Goal: Communication & Community: Answer question/provide support

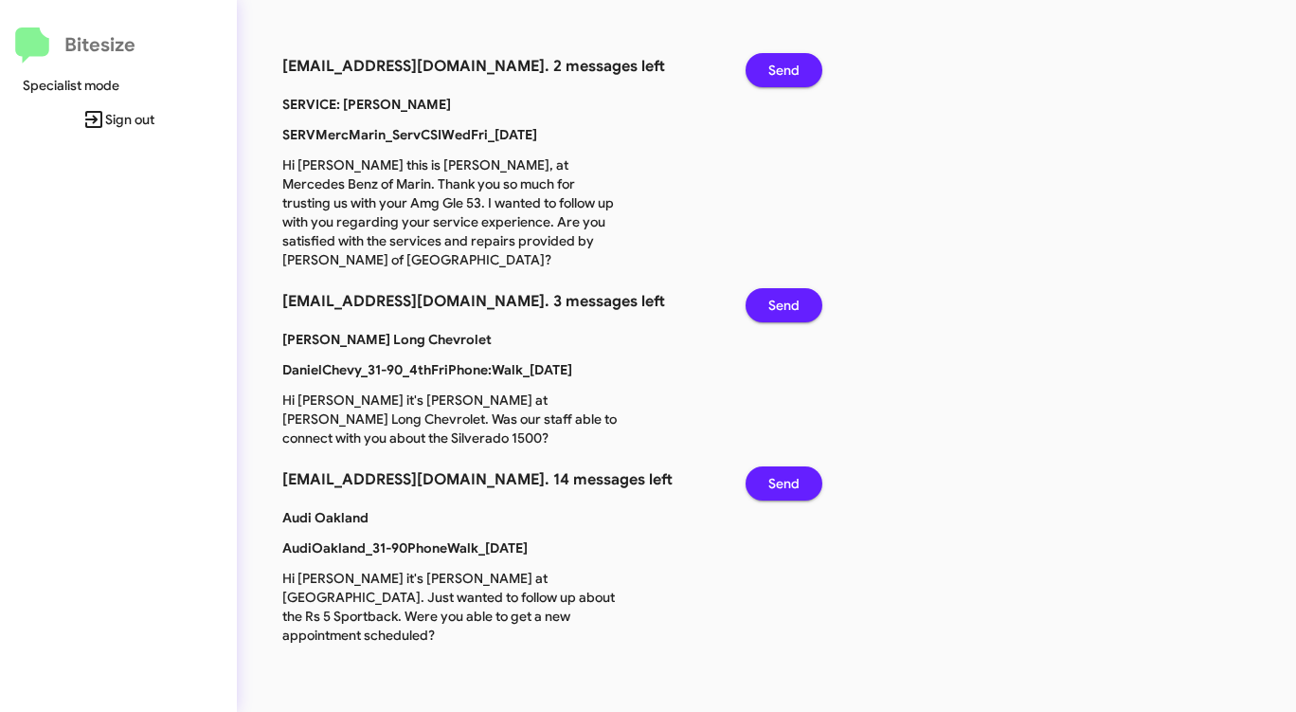
click at [802, 59] on button "Send" at bounding box center [784, 70] width 77 height 34
click at [801, 59] on button "Send" at bounding box center [784, 70] width 77 height 34
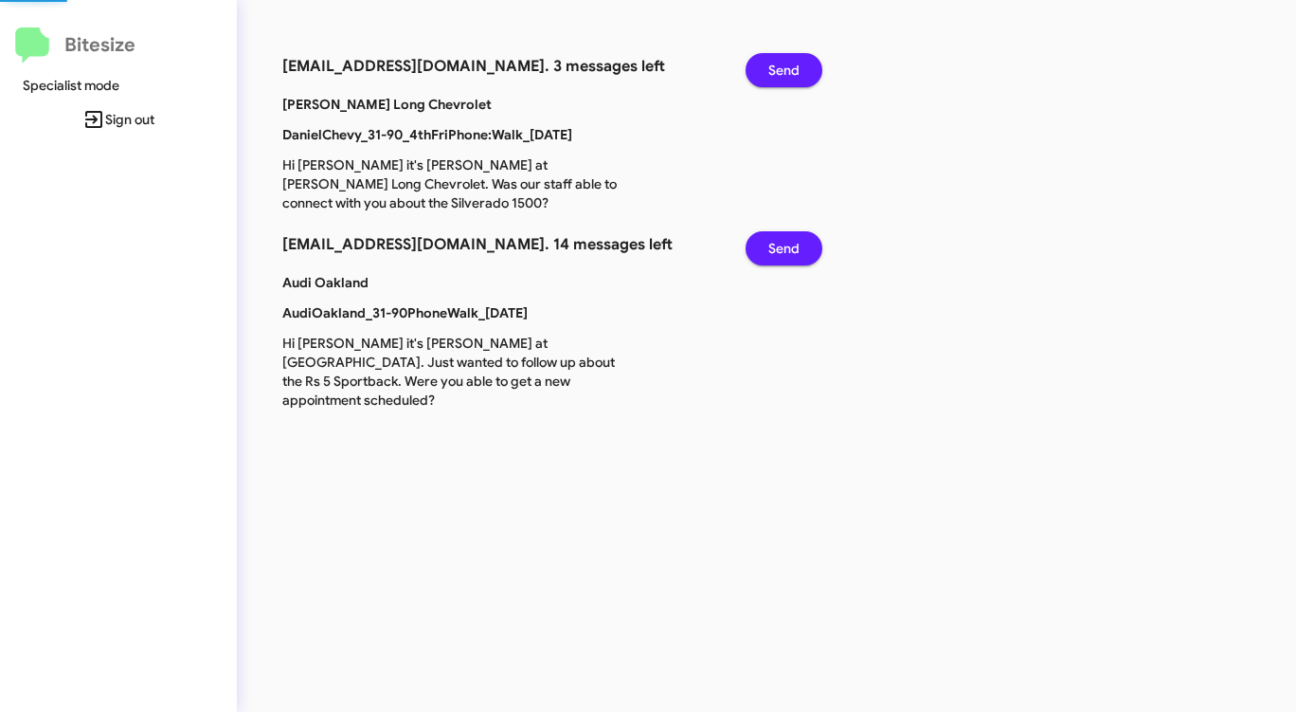
click at [801, 59] on button "Send" at bounding box center [784, 70] width 77 height 34
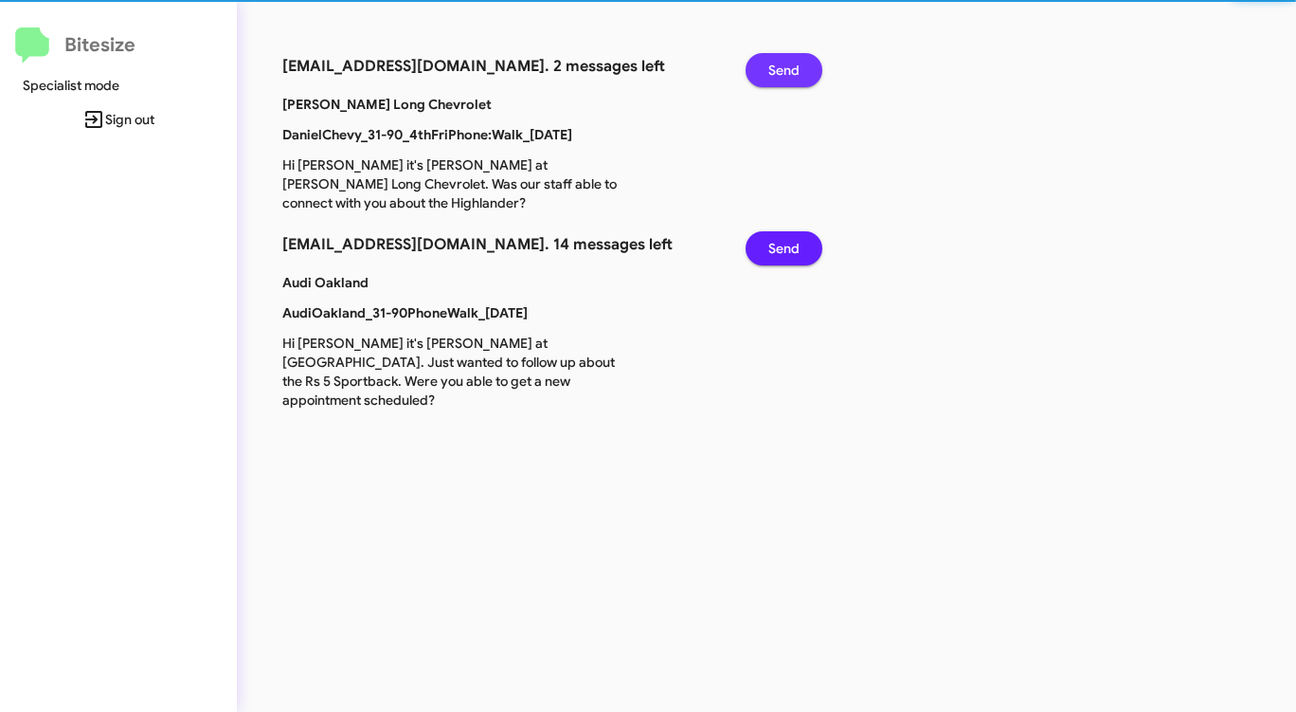
click at [801, 59] on button "Send" at bounding box center [784, 70] width 77 height 34
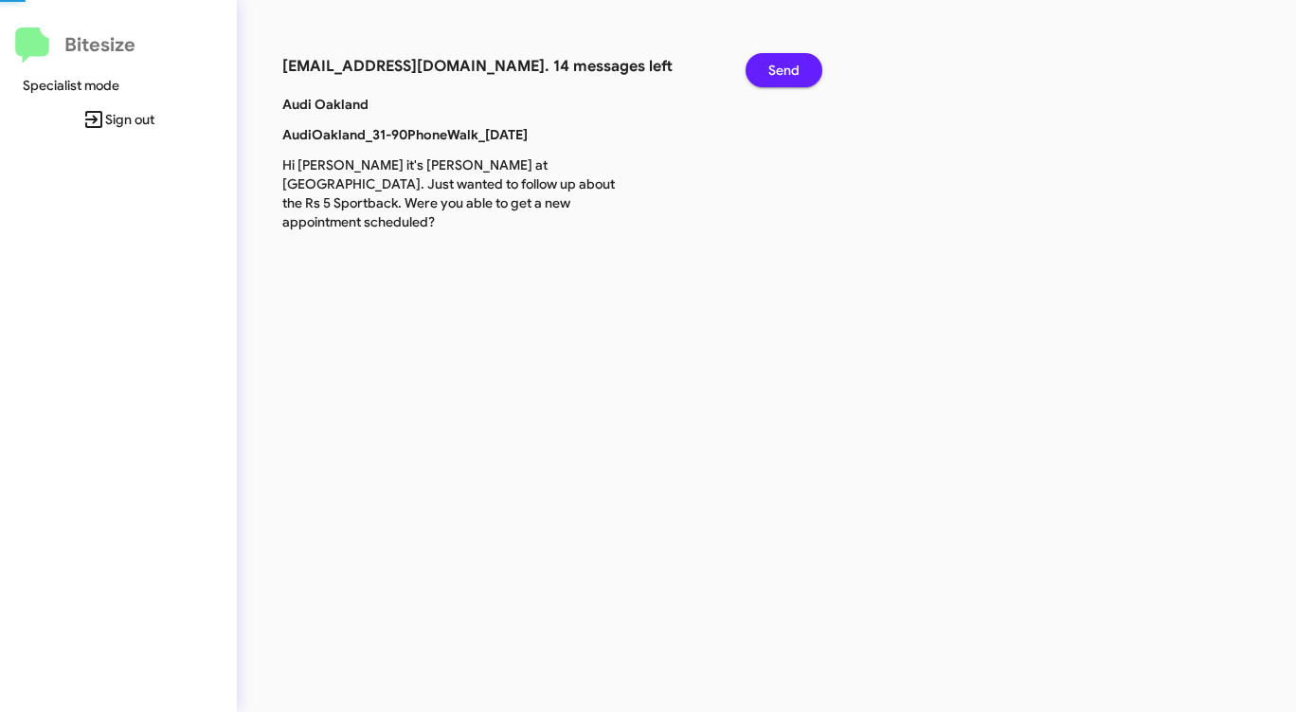
click at [801, 59] on button "Send" at bounding box center [784, 70] width 77 height 34
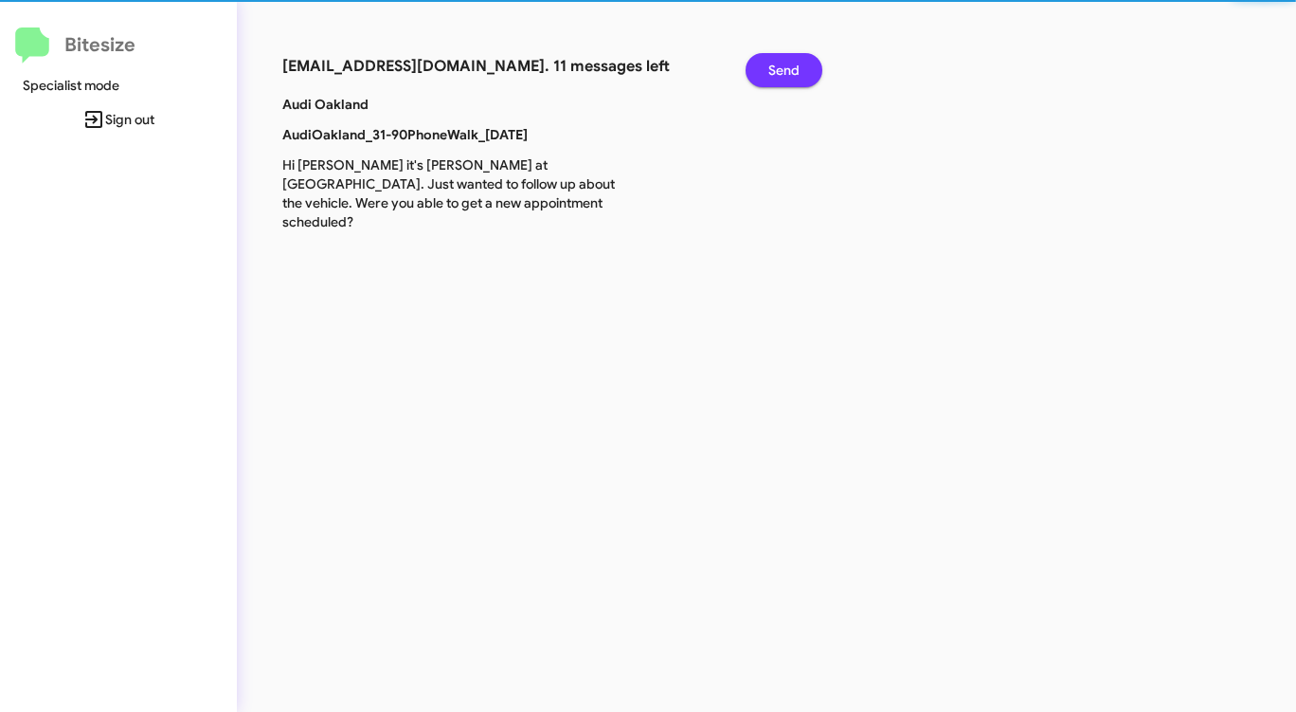
click at [801, 59] on button "Send" at bounding box center [784, 70] width 77 height 34
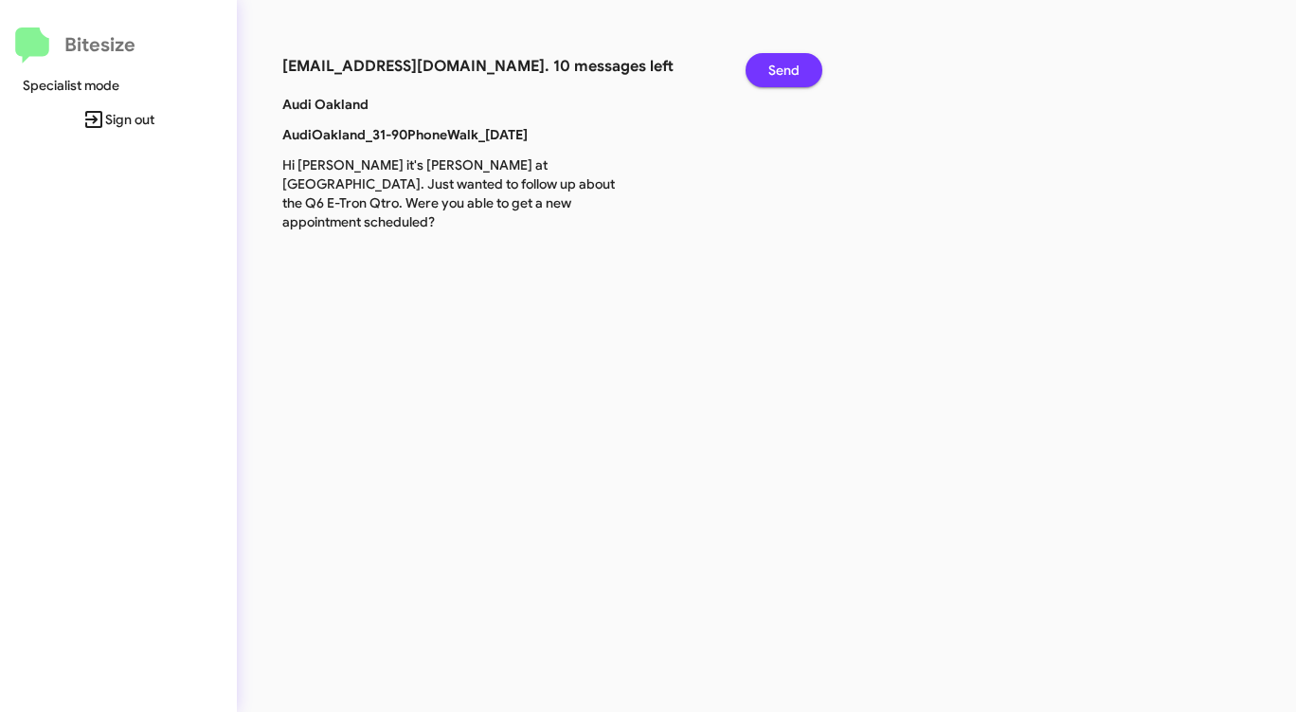
click at [801, 59] on button "Send" at bounding box center [784, 70] width 77 height 34
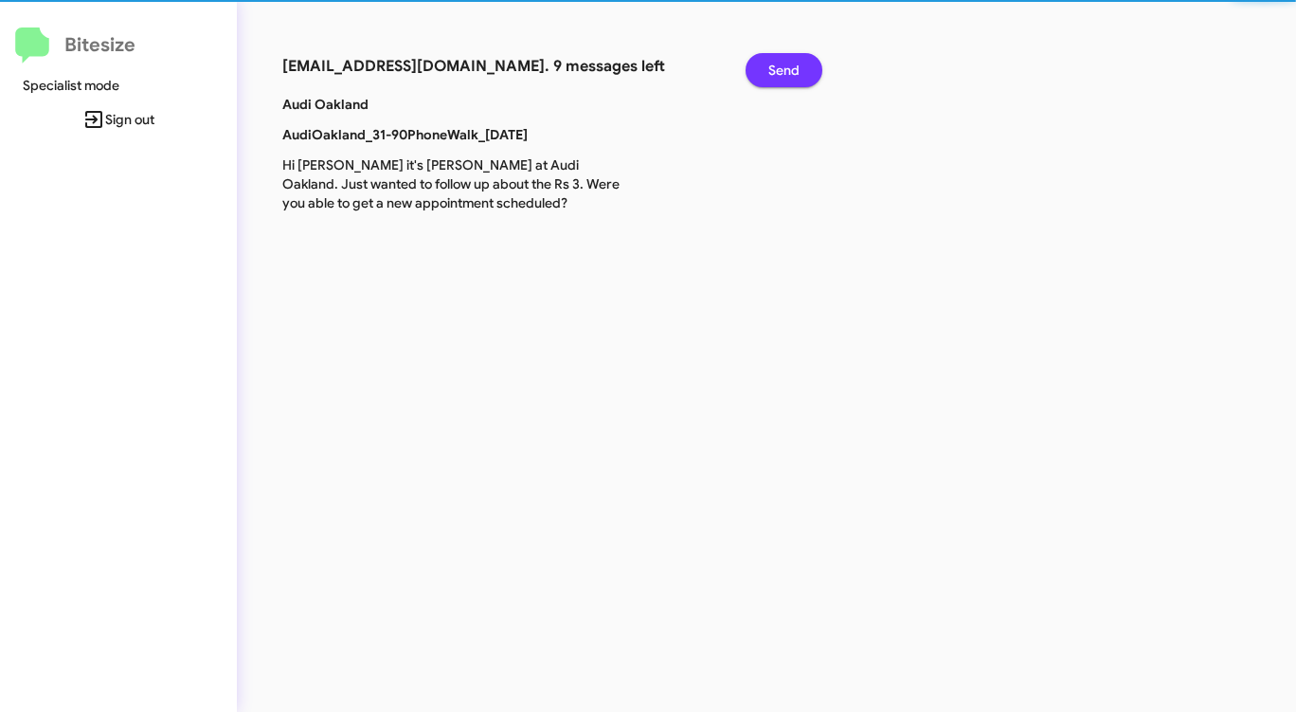
click at [800, 59] on button "Send" at bounding box center [784, 70] width 77 height 34
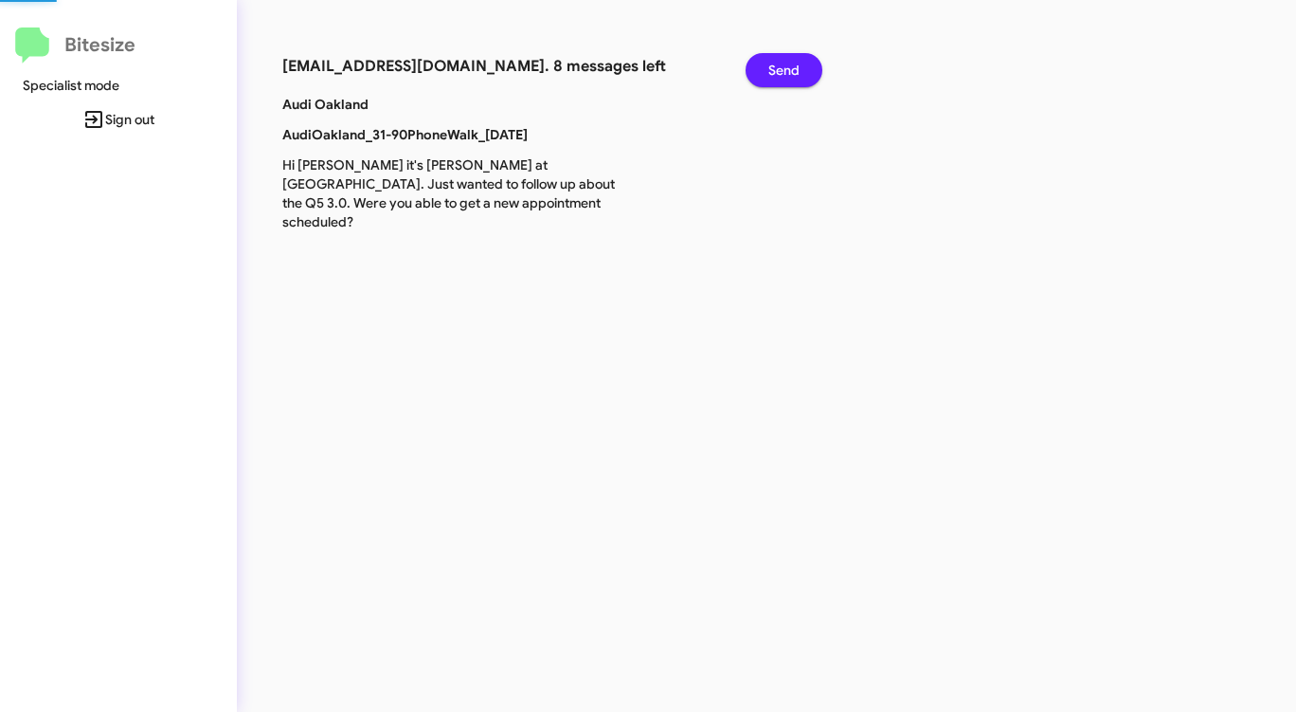
click at [798, 60] on span "Send" at bounding box center [783, 70] width 31 height 34
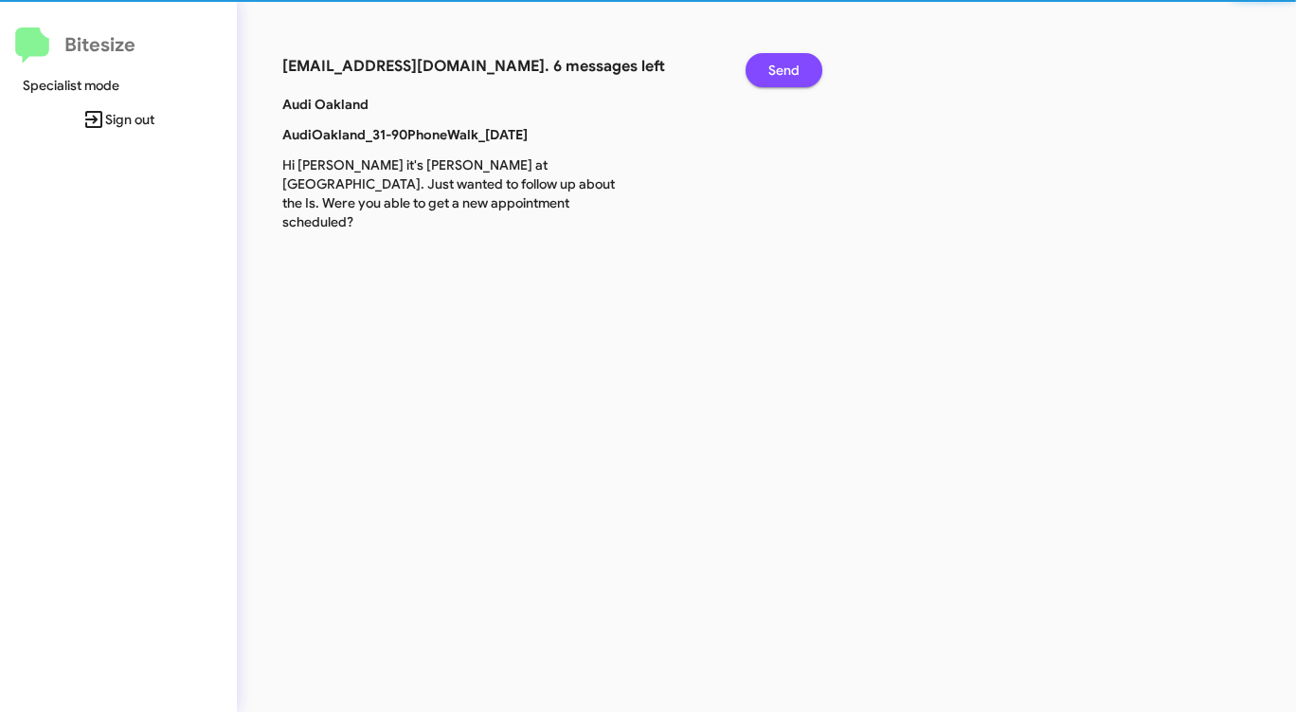
click at [798, 61] on span "Send" at bounding box center [783, 70] width 31 height 34
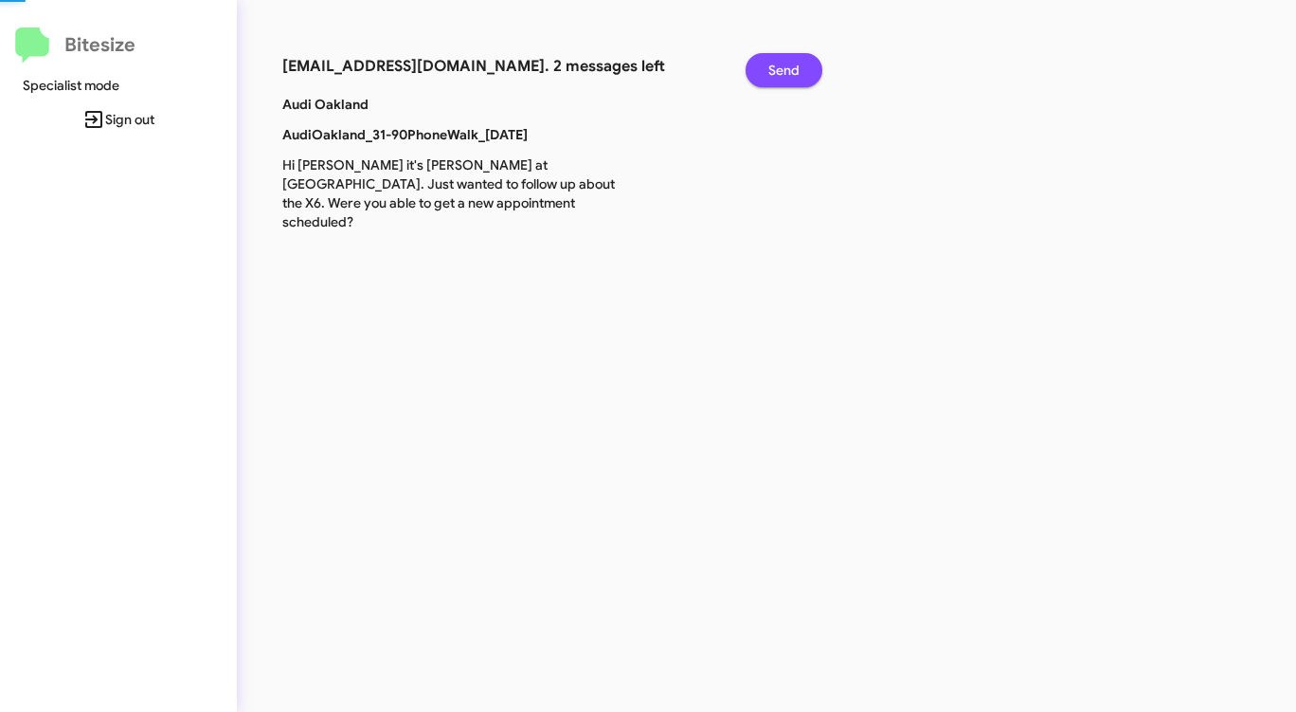
click at [798, 61] on span "Send" at bounding box center [783, 70] width 31 height 34
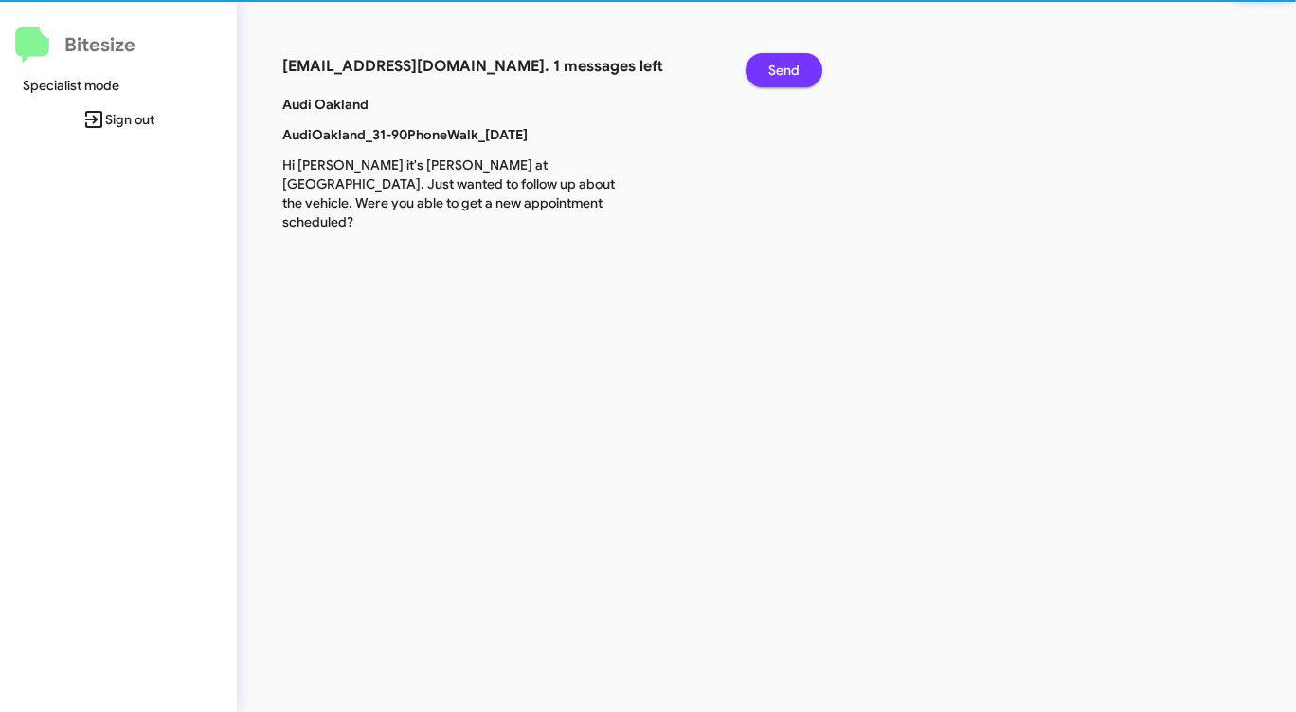
click at [798, 61] on span "Send" at bounding box center [783, 70] width 31 height 34
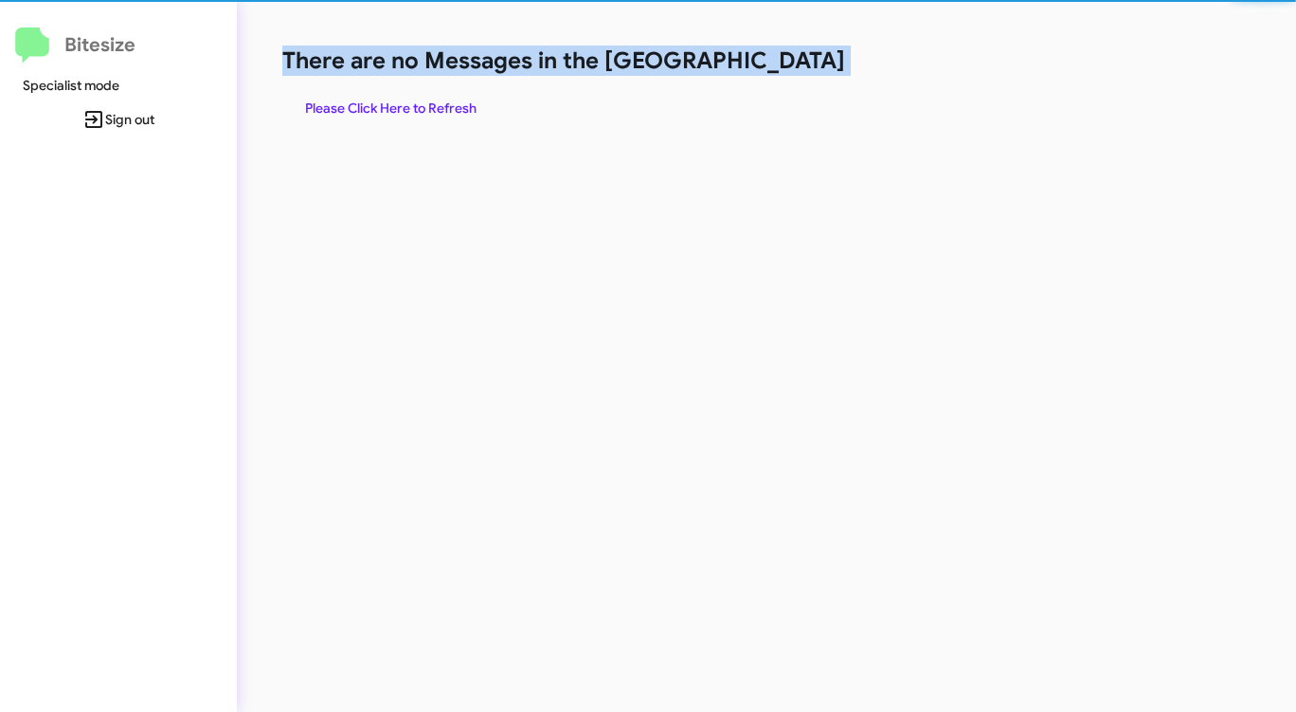
click at [798, 61] on h1 "There are no Messages in the [GEOGRAPHIC_DATA]" at bounding box center [678, 60] width 792 height 30
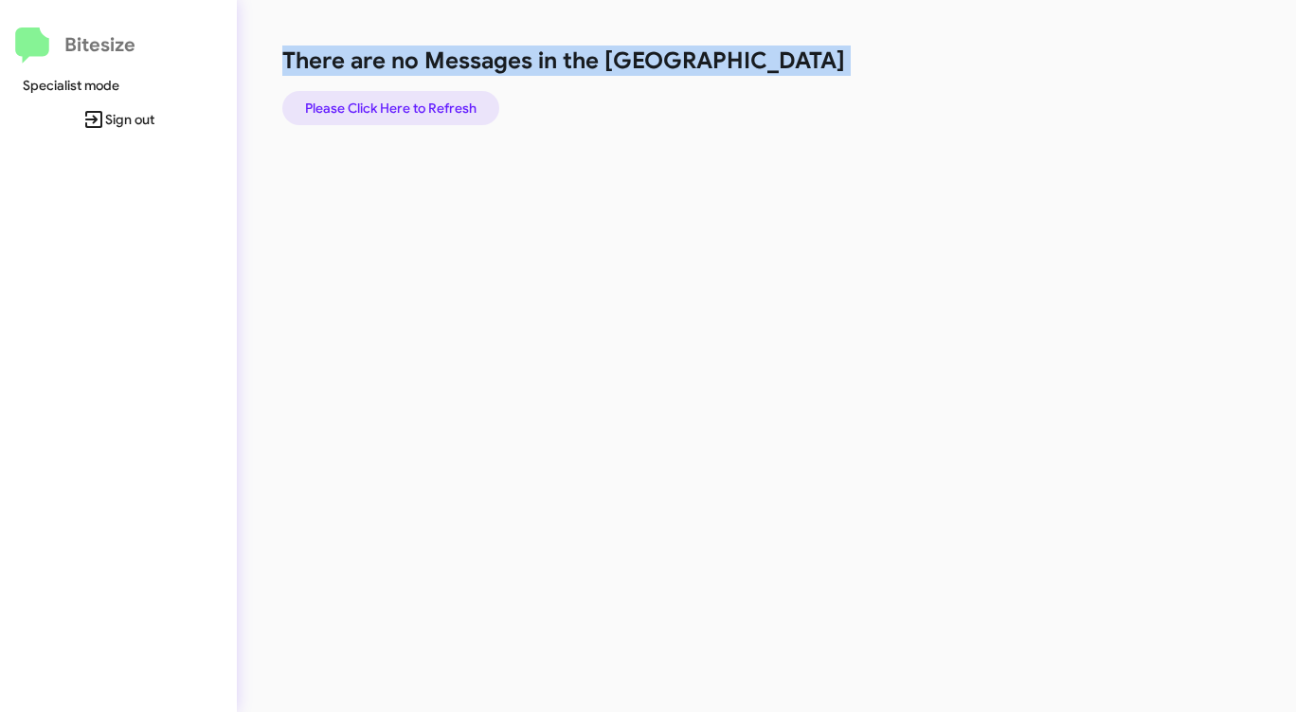
click at [414, 106] on span "Please Click Here to Refresh" at bounding box center [390, 108] width 171 height 34
click at [413, 106] on span "Please Click Here to Refresh" at bounding box center [390, 108] width 171 height 34
click at [410, 105] on span "Please Click Here to Refresh" at bounding box center [390, 108] width 171 height 34
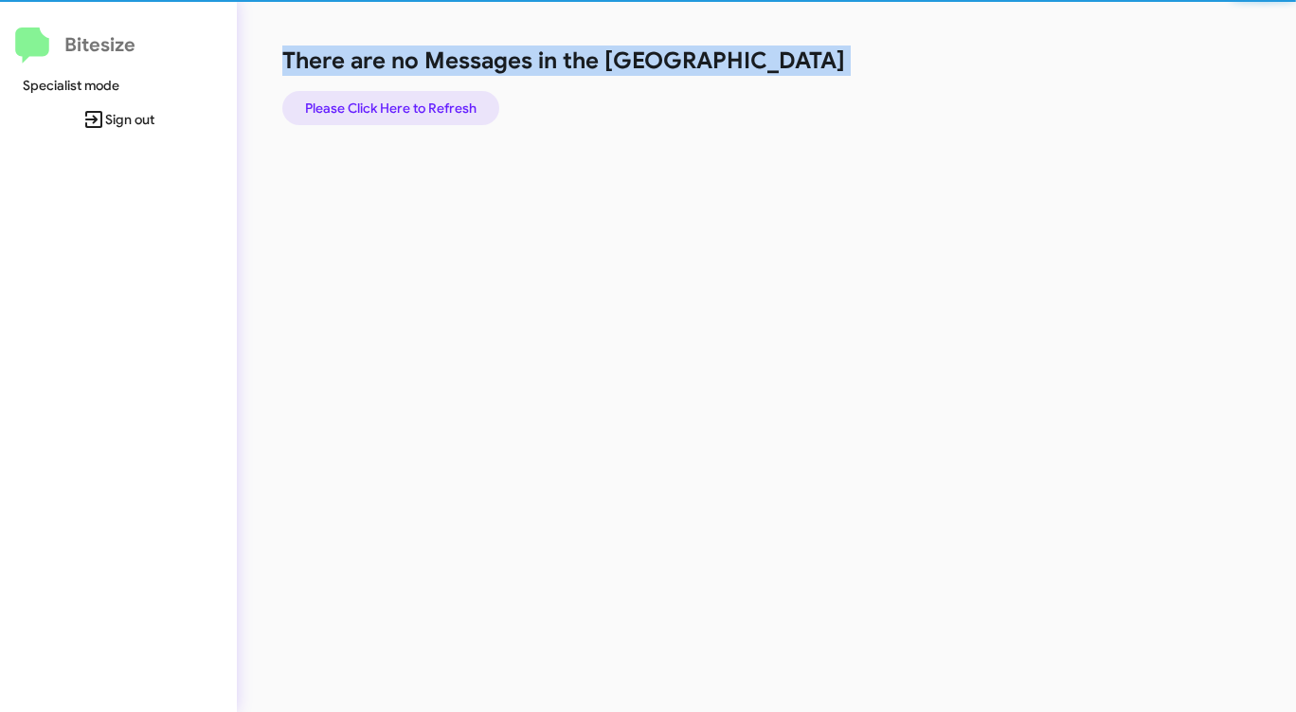
click at [410, 105] on span "Please Click Here to Refresh" at bounding box center [390, 108] width 171 height 34
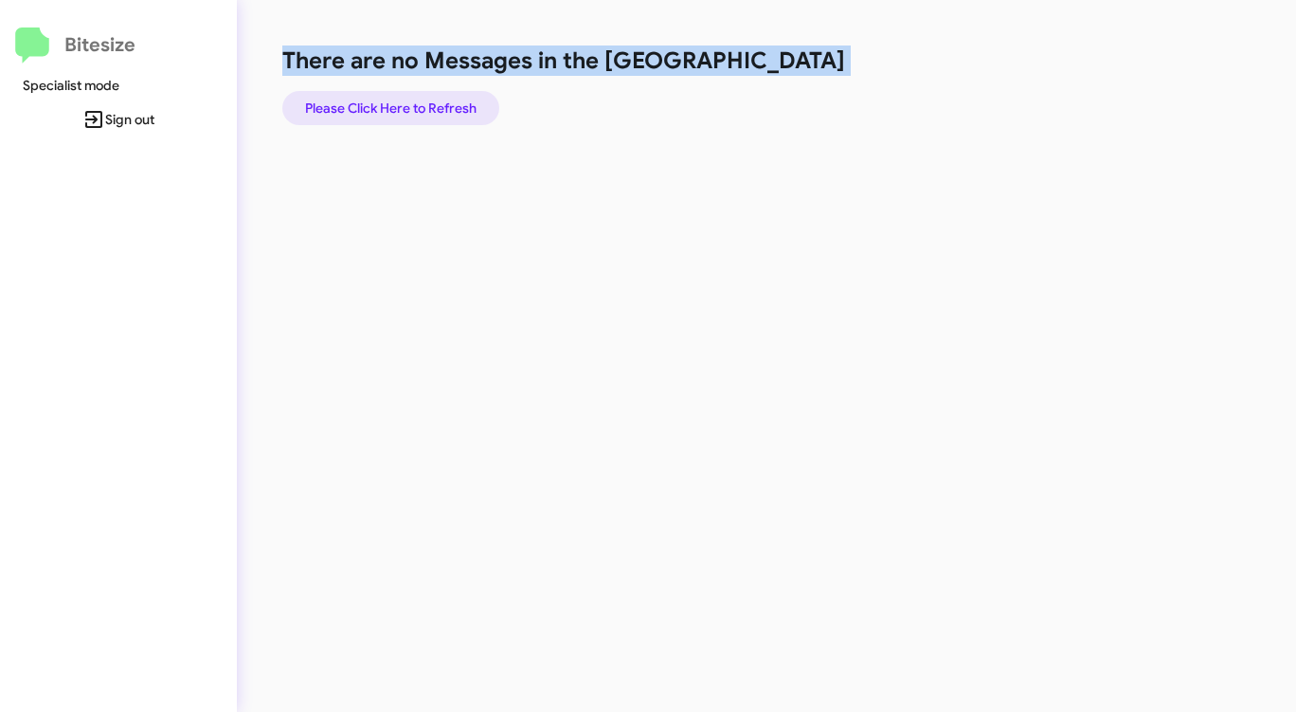
click at [410, 105] on span "Please Click Here to Refresh" at bounding box center [390, 108] width 171 height 34
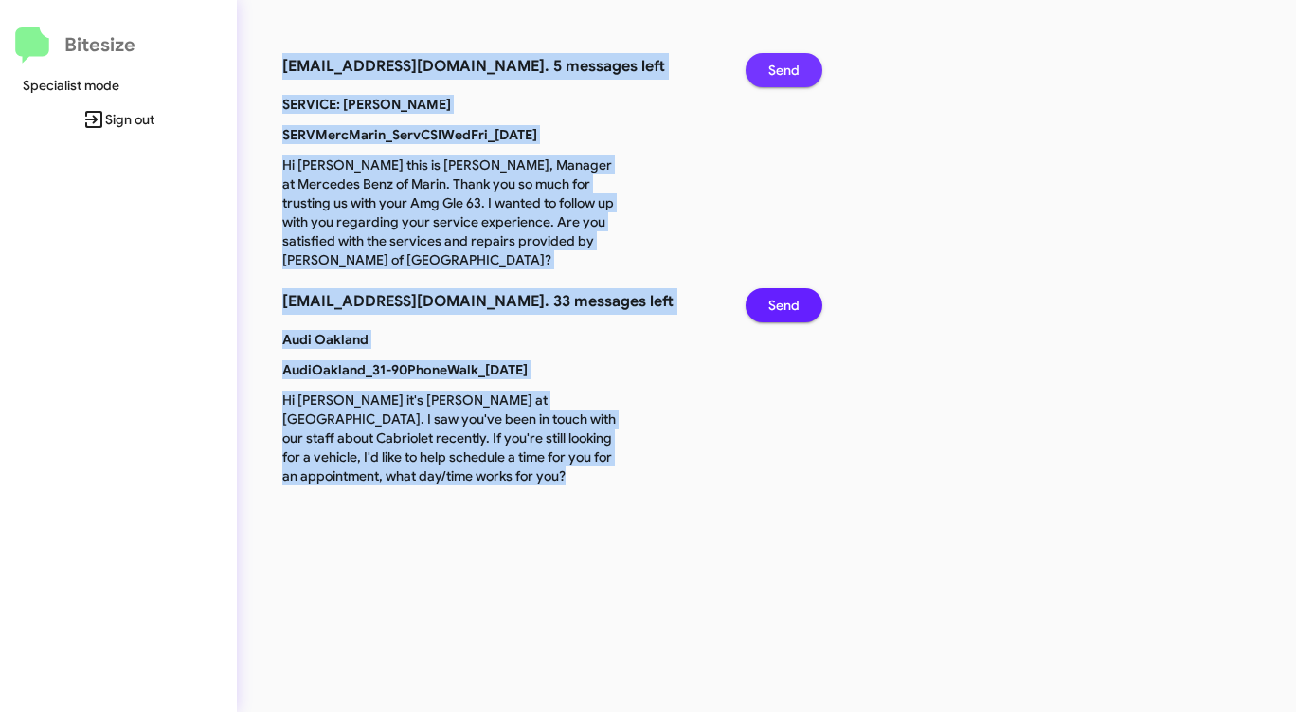
click at [785, 67] on span "Send" at bounding box center [783, 70] width 31 height 34
click at [786, 67] on span "Send" at bounding box center [783, 70] width 31 height 34
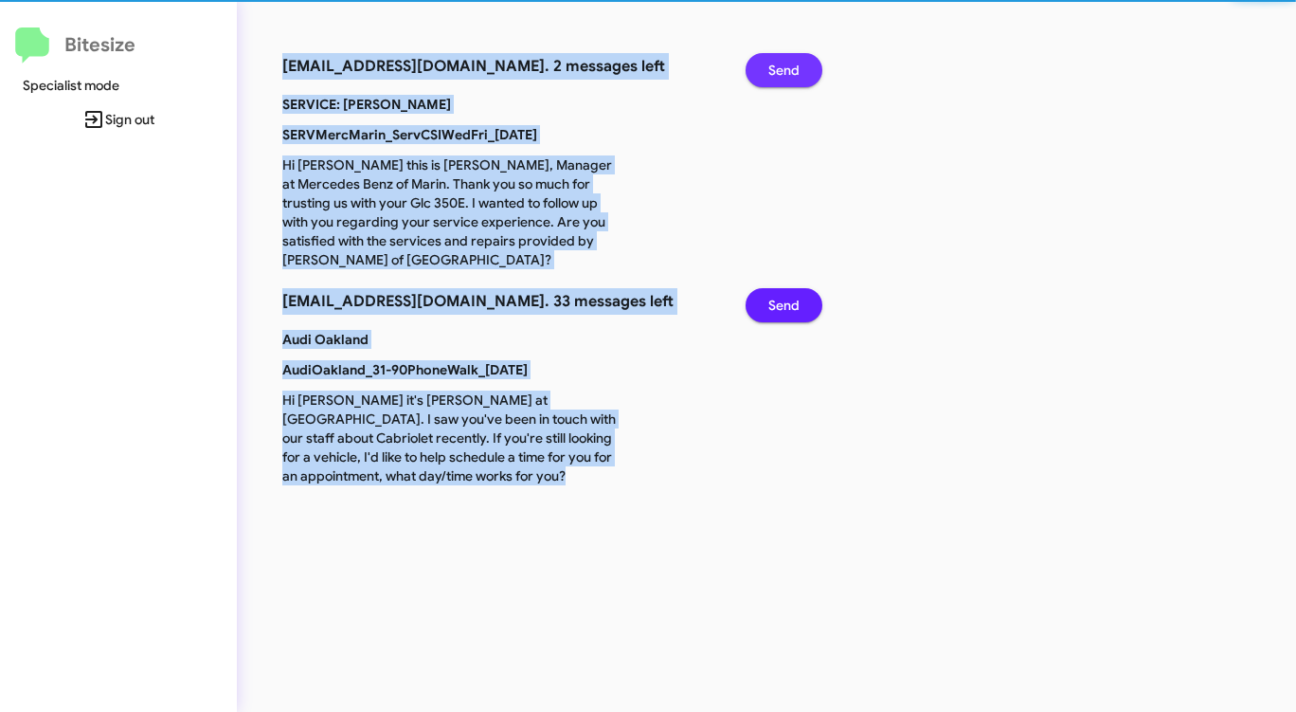
click at [786, 67] on span "Send" at bounding box center [783, 70] width 31 height 34
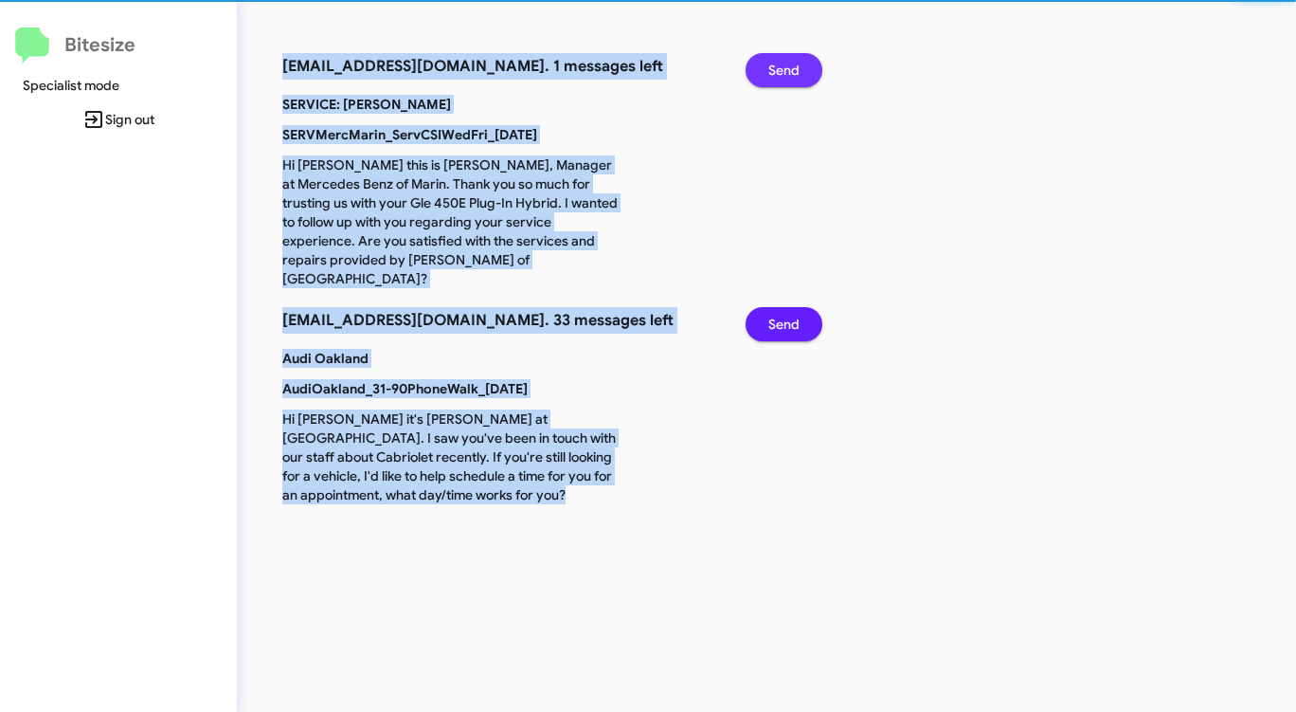
click at [786, 67] on span "Send" at bounding box center [783, 70] width 31 height 34
click at [786, 307] on span "Send" at bounding box center [783, 324] width 31 height 34
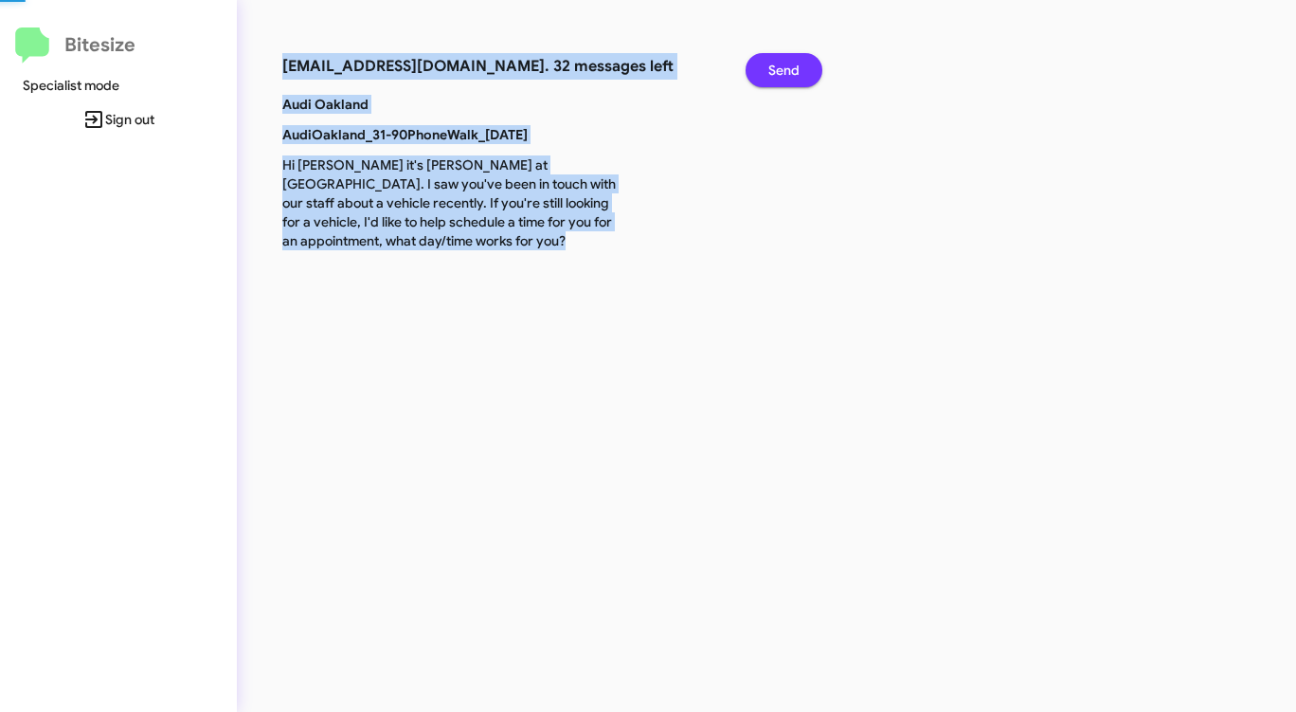
click at [786, 67] on span "Send" at bounding box center [783, 70] width 31 height 34
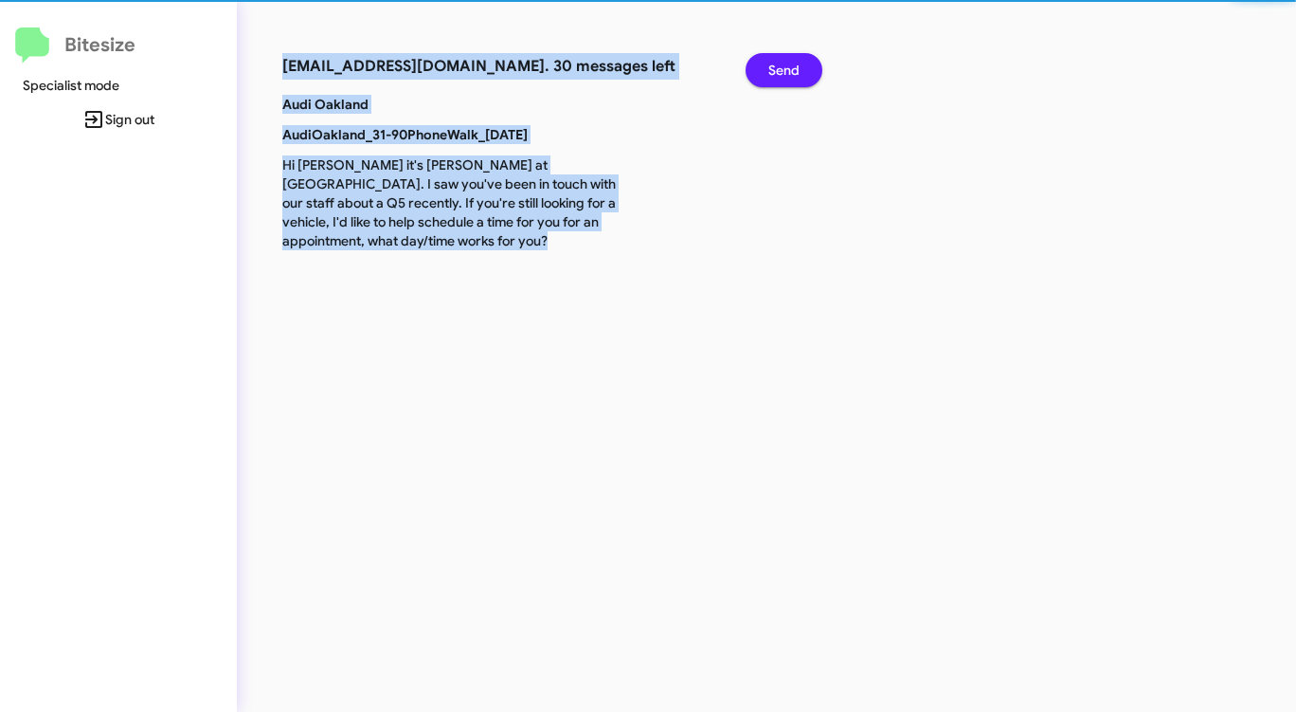
click at [789, 67] on span "Send" at bounding box center [783, 70] width 31 height 34
click at [784, 69] on span "Send" at bounding box center [783, 70] width 31 height 34
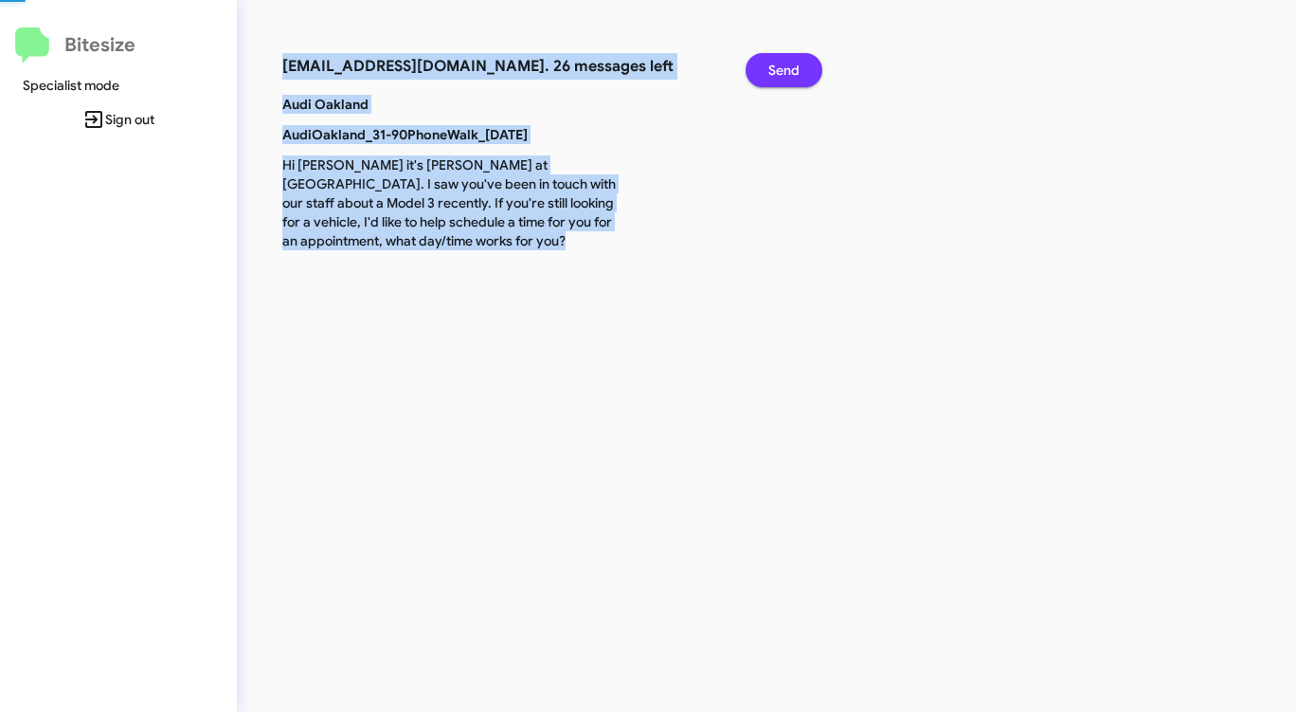
click at [784, 69] on span "Send" at bounding box center [783, 70] width 31 height 34
click at [784, 70] on span "Send" at bounding box center [783, 70] width 31 height 34
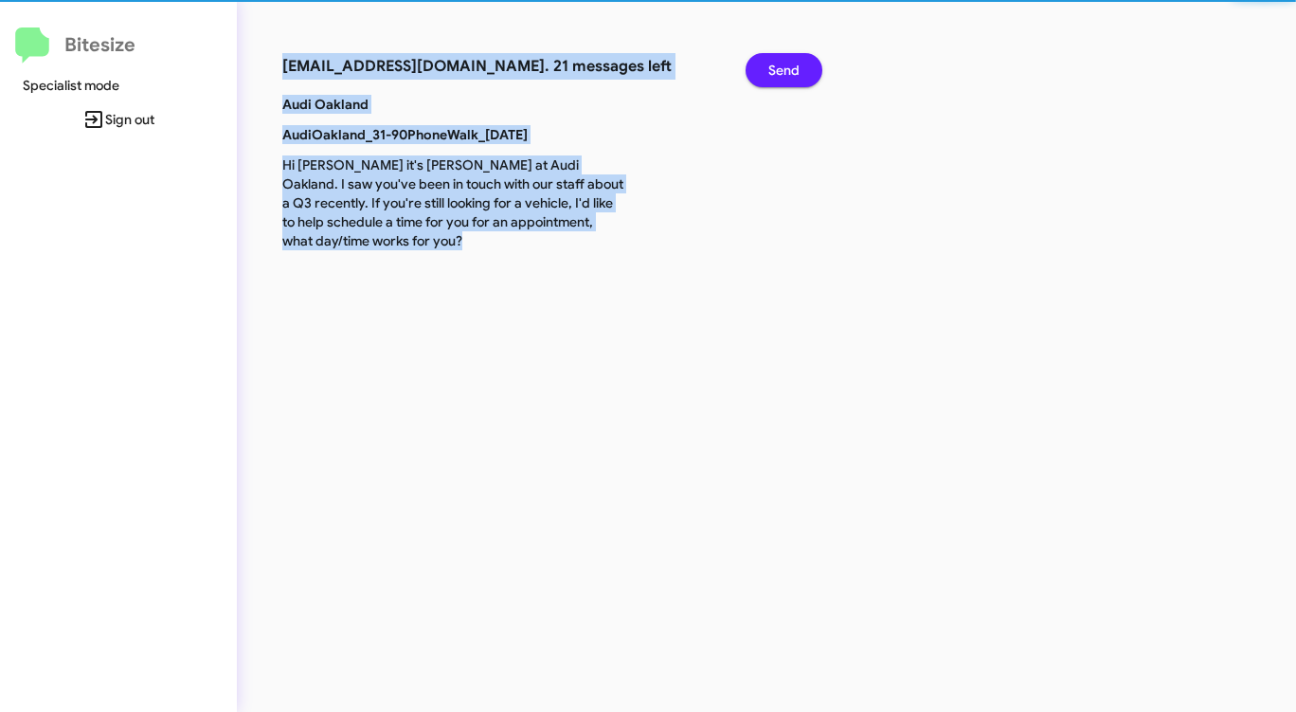
click at [784, 70] on span "Send" at bounding box center [783, 70] width 31 height 34
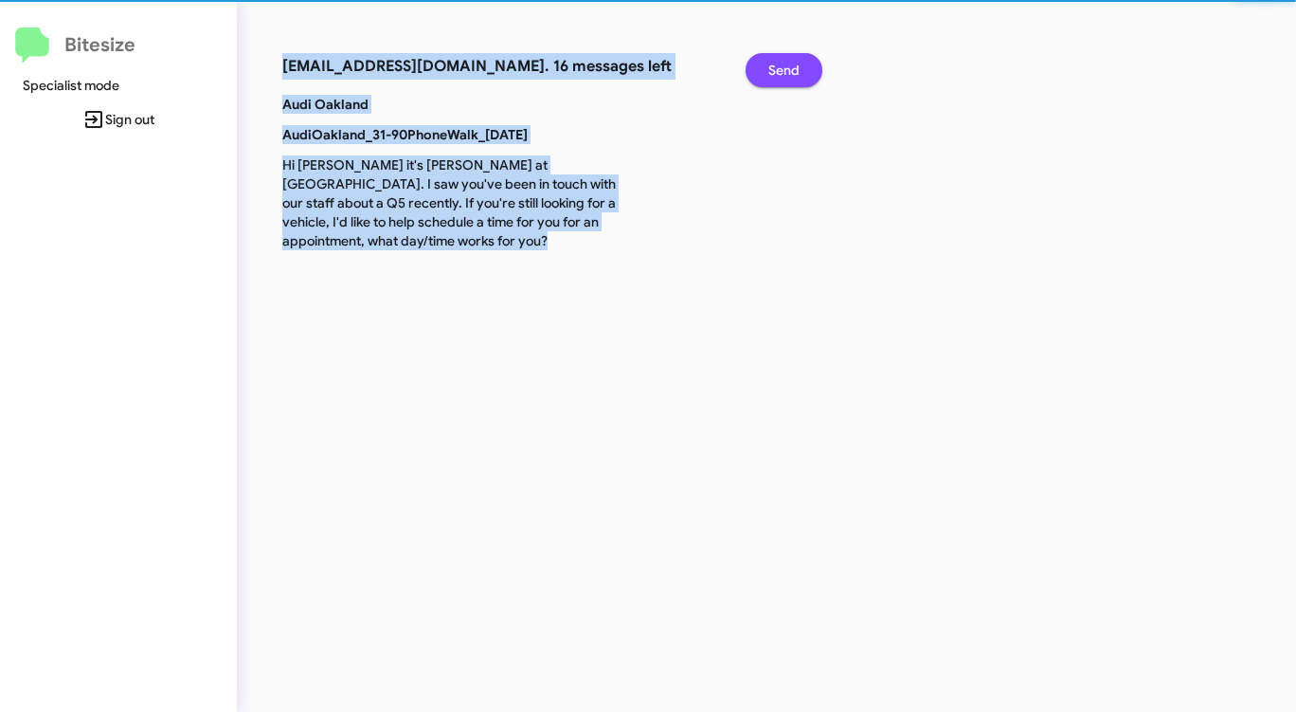
click at [784, 70] on span "Send" at bounding box center [783, 70] width 31 height 34
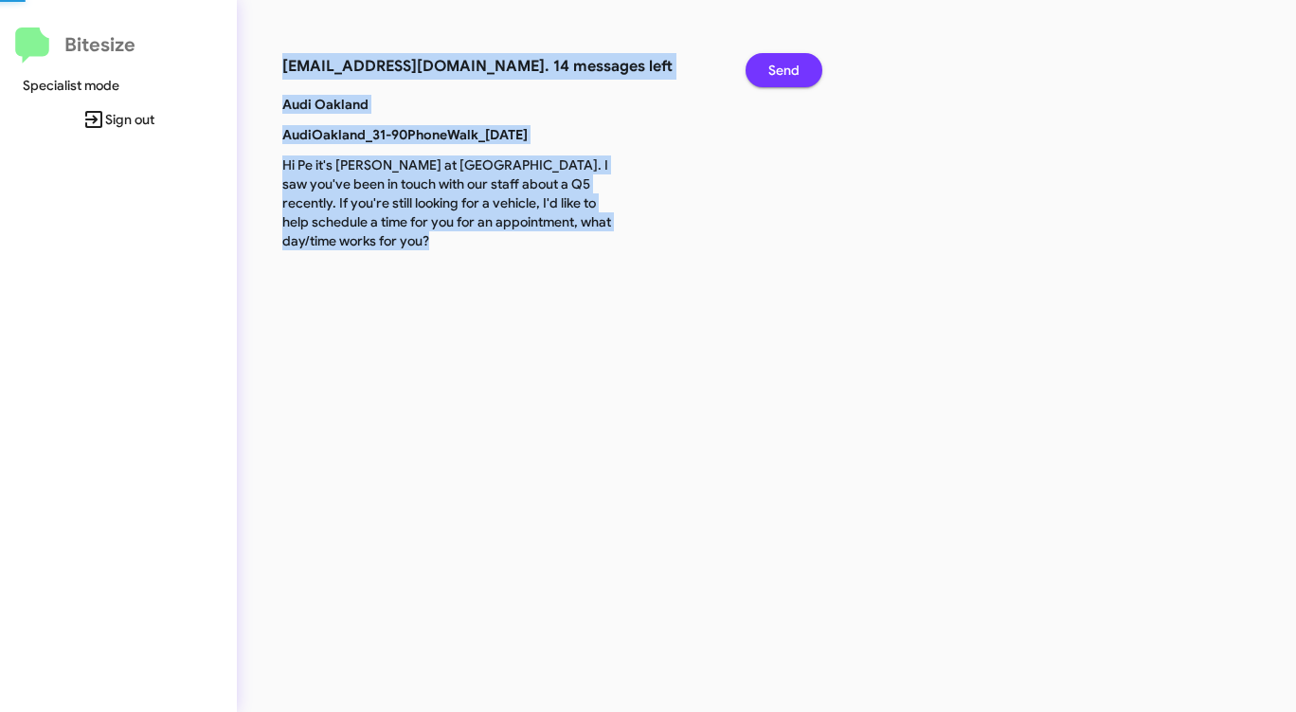
click at [784, 70] on span "Send" at bounding box center [783, 70] width 31 height 34
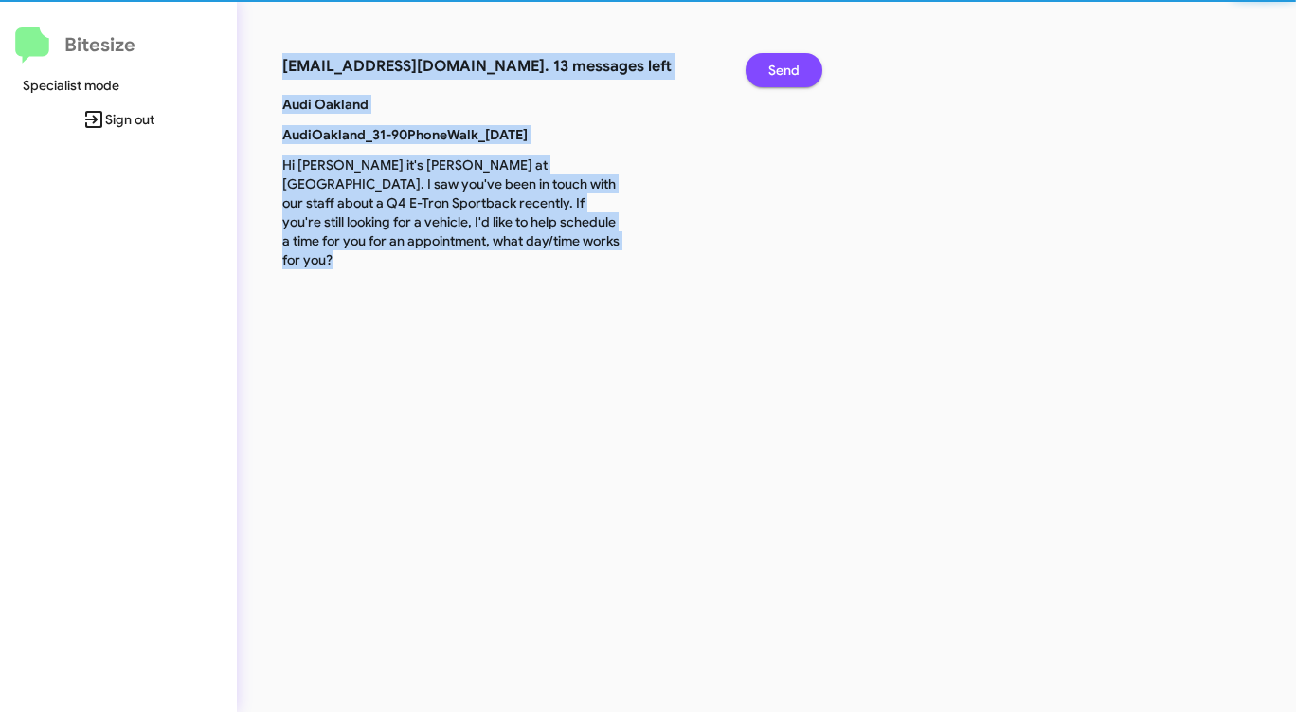
click at [785, 70] on span "Send" at bounding box center [783, 70] width 31 height 34
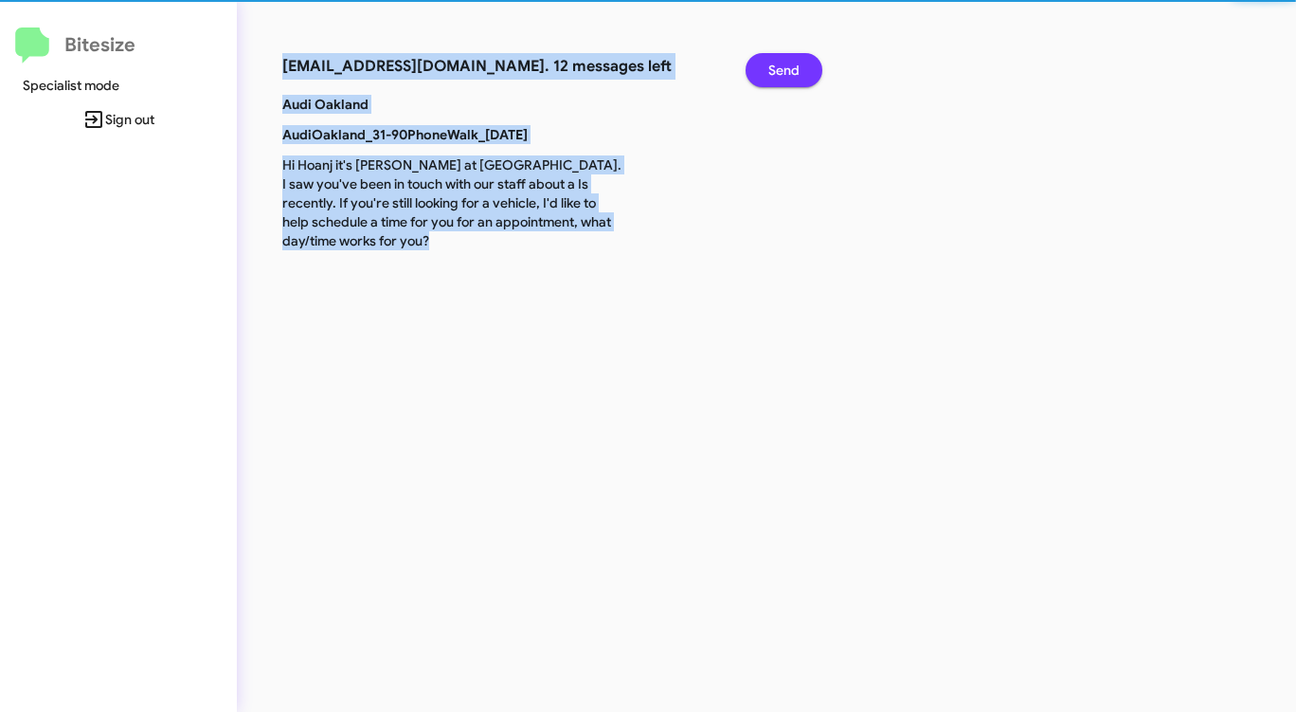
click at [784, 70] on span "Send" at bounding box center [783, 70] width 31 height 34
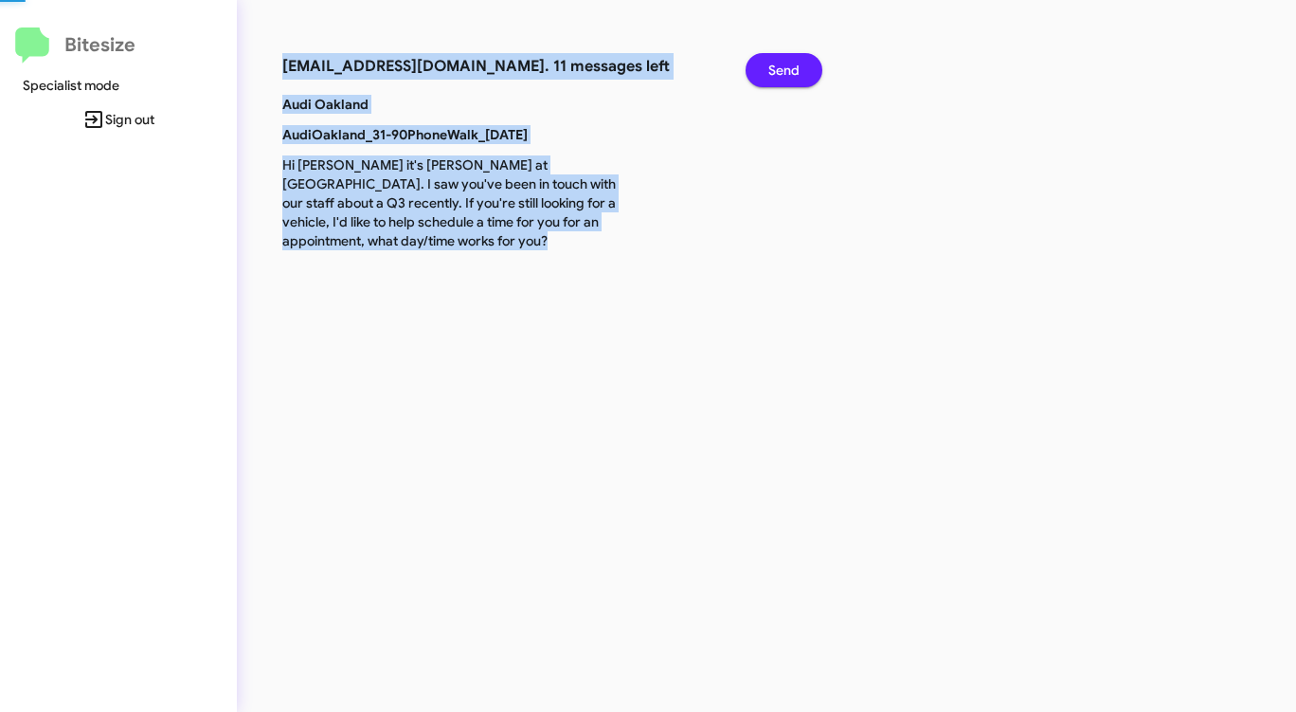
click at [784, 70] on span "Send" at bounding box center [783, 70] width 31 height 34
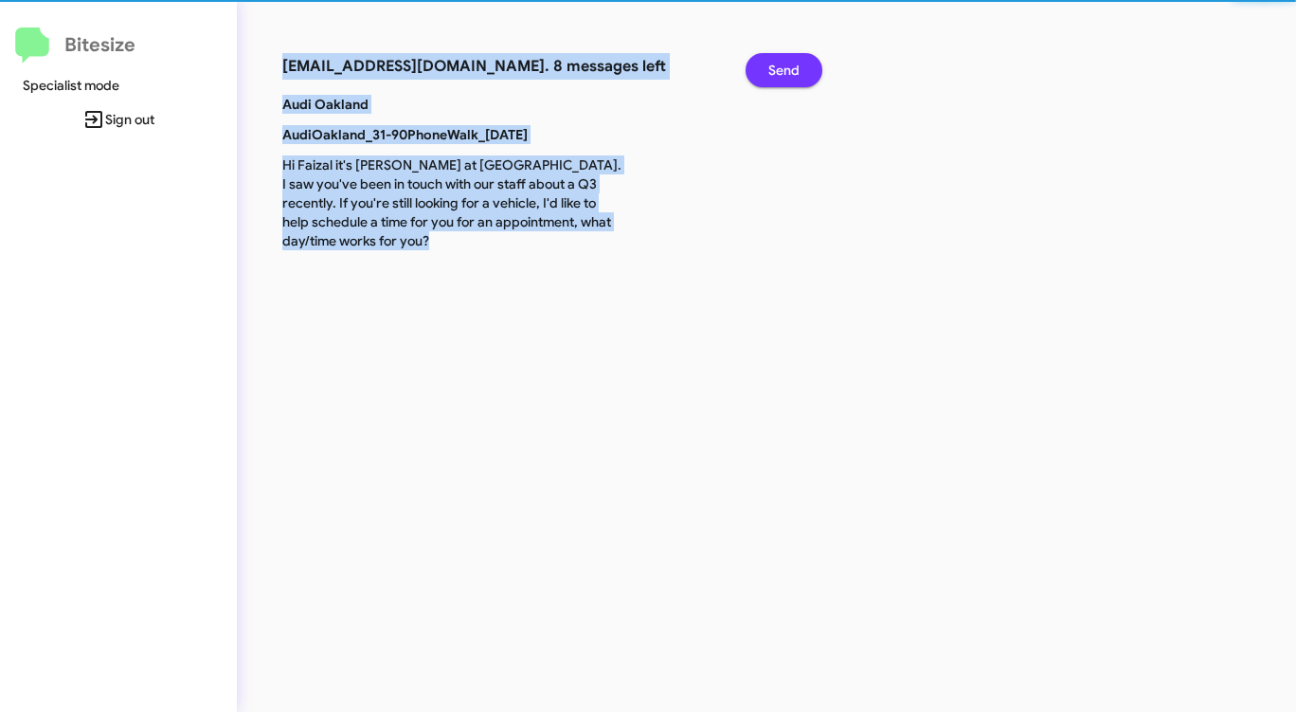
click at [784, 70] on span "Send" at bounding box center [783, 70] width 31 height 34
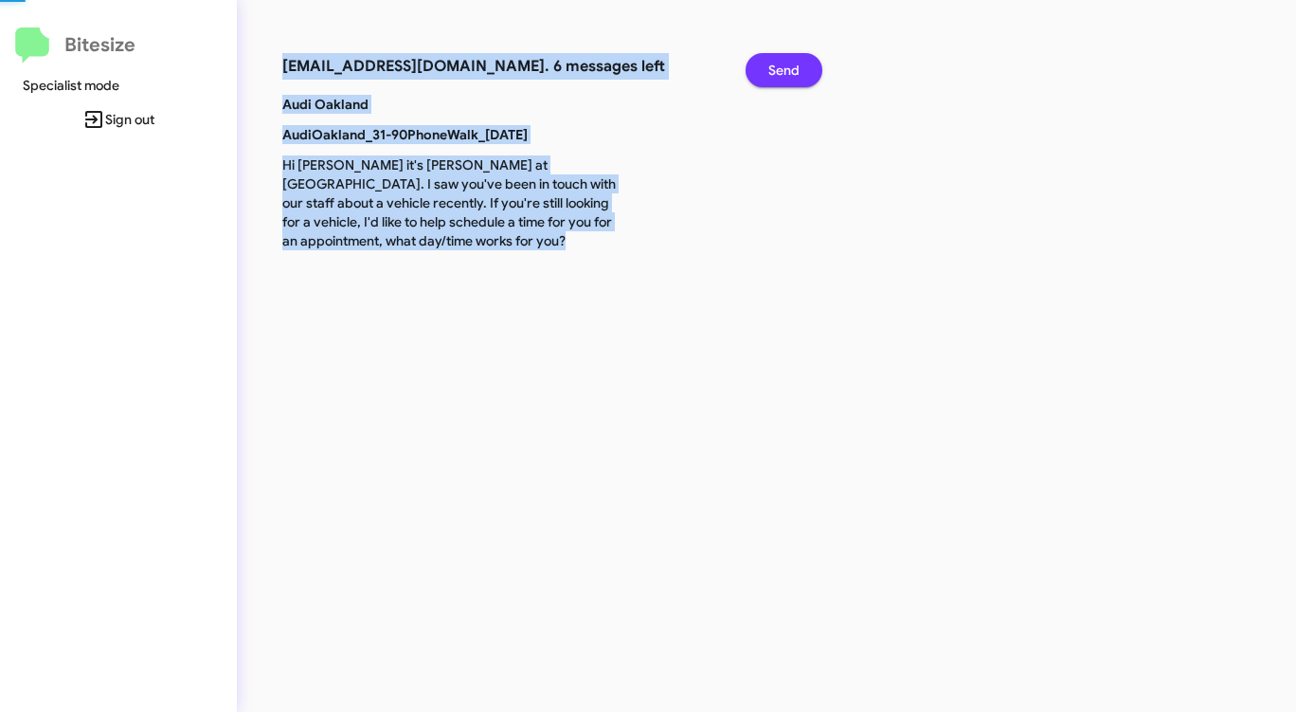
click at [784, 70] on span "Send" at bounding box center [783, 70] width 31 height 34
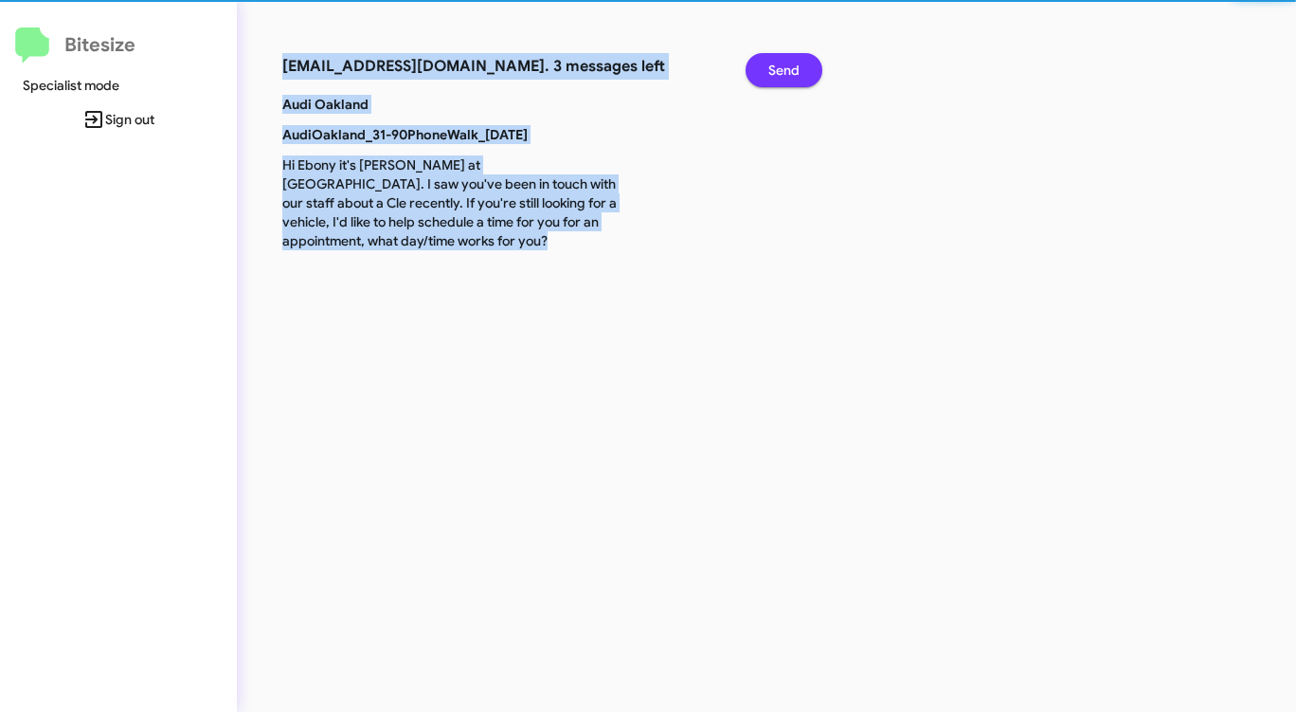
click at [783, 70] on span "Send" at bounding box center [783, 70] width 31 height 34
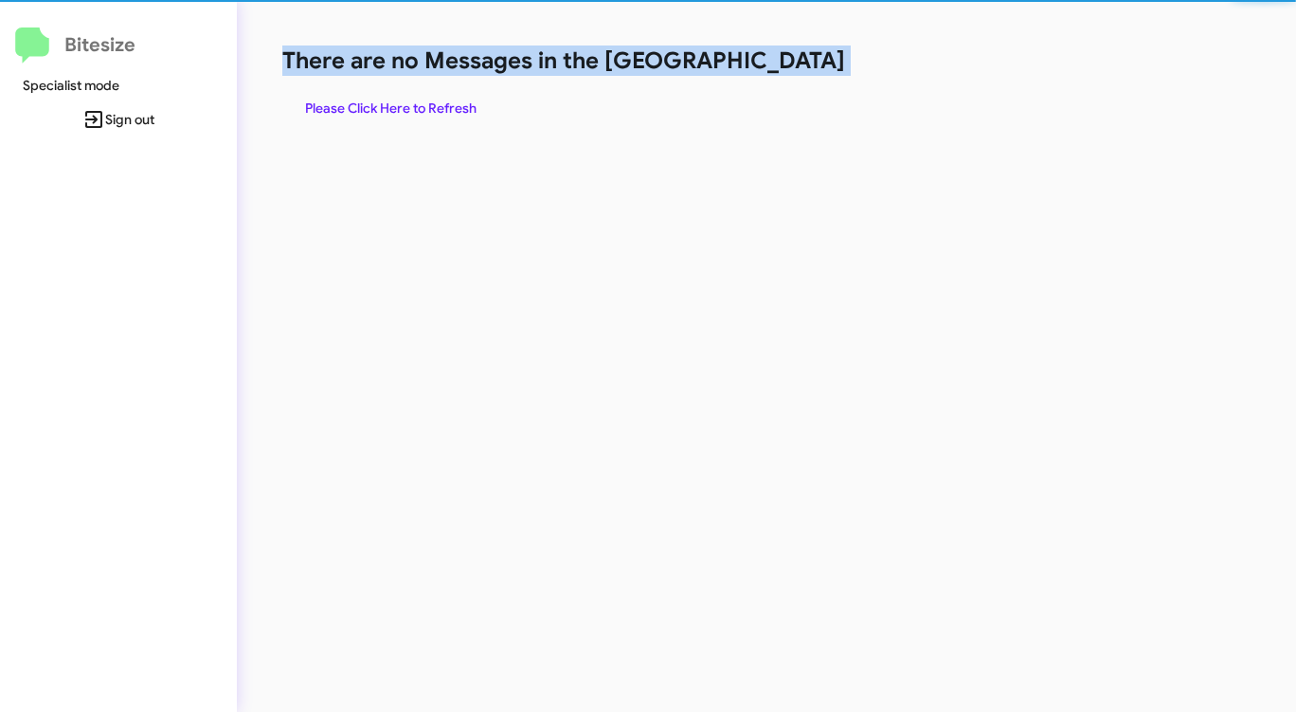
click at [783, 70] on h1 "There are no Messages in the [GEOGRAPHIC_DATA]" at bounding box center [678, 60] width 792 height 30
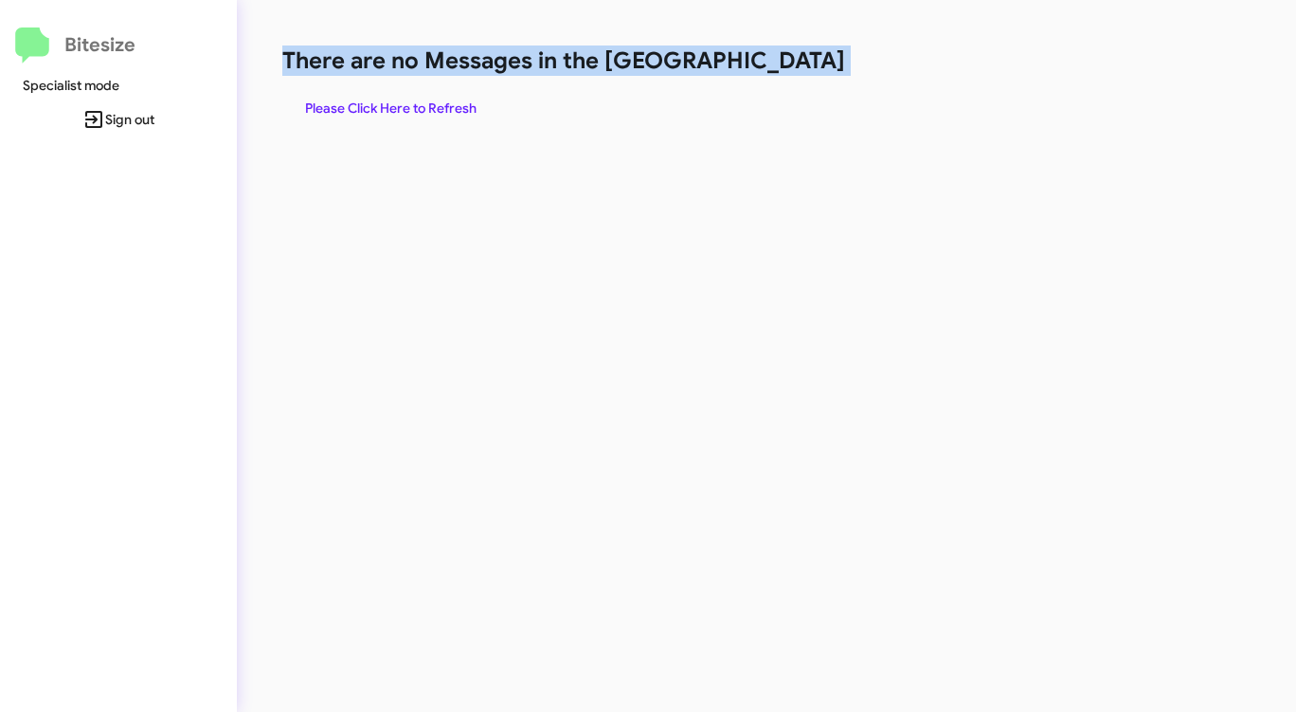
click at [783, 70] on h1 "There are no Messages in the [GEOGRAPHIC_DATA]" at bounding box center [678, 60] width 792 height 30
click at [390, 110] on span "Please Click Here to Refresh" at bounding box center [390, 108] width 171 height 34
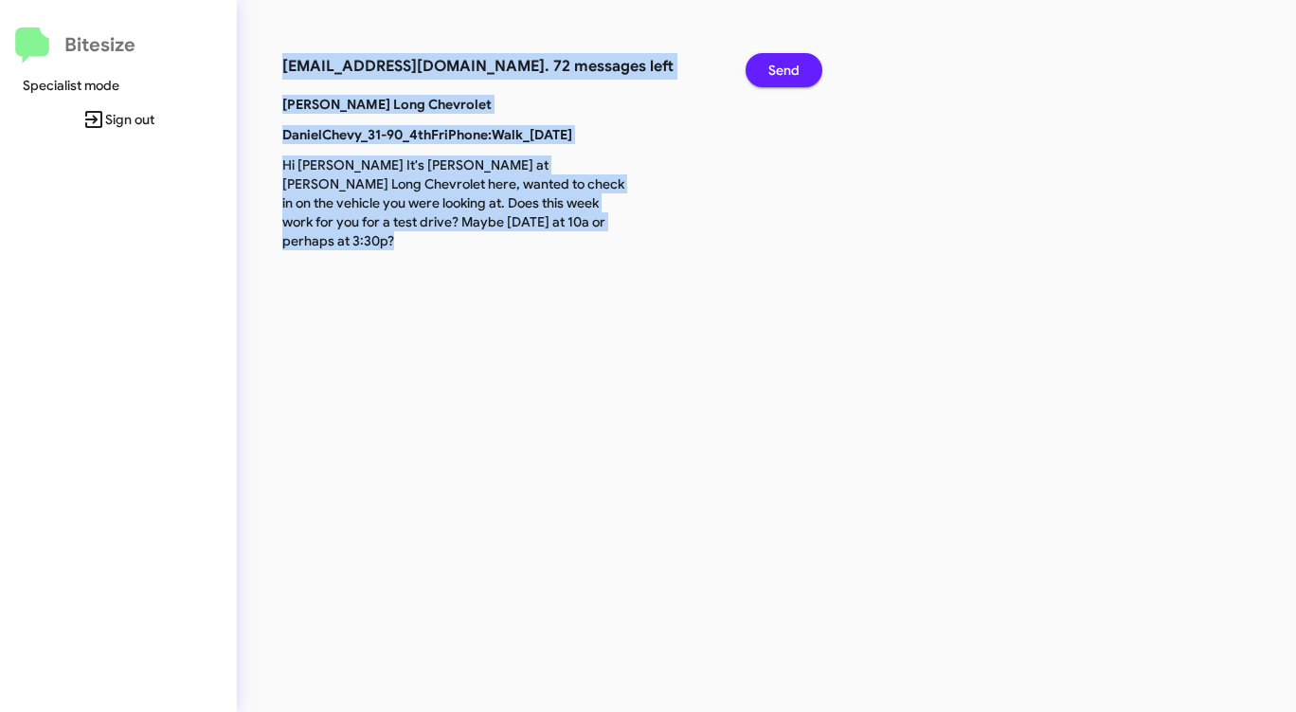
click at [794, 56] on span "Send" at bounding box center [783, 70] width 31 height 34
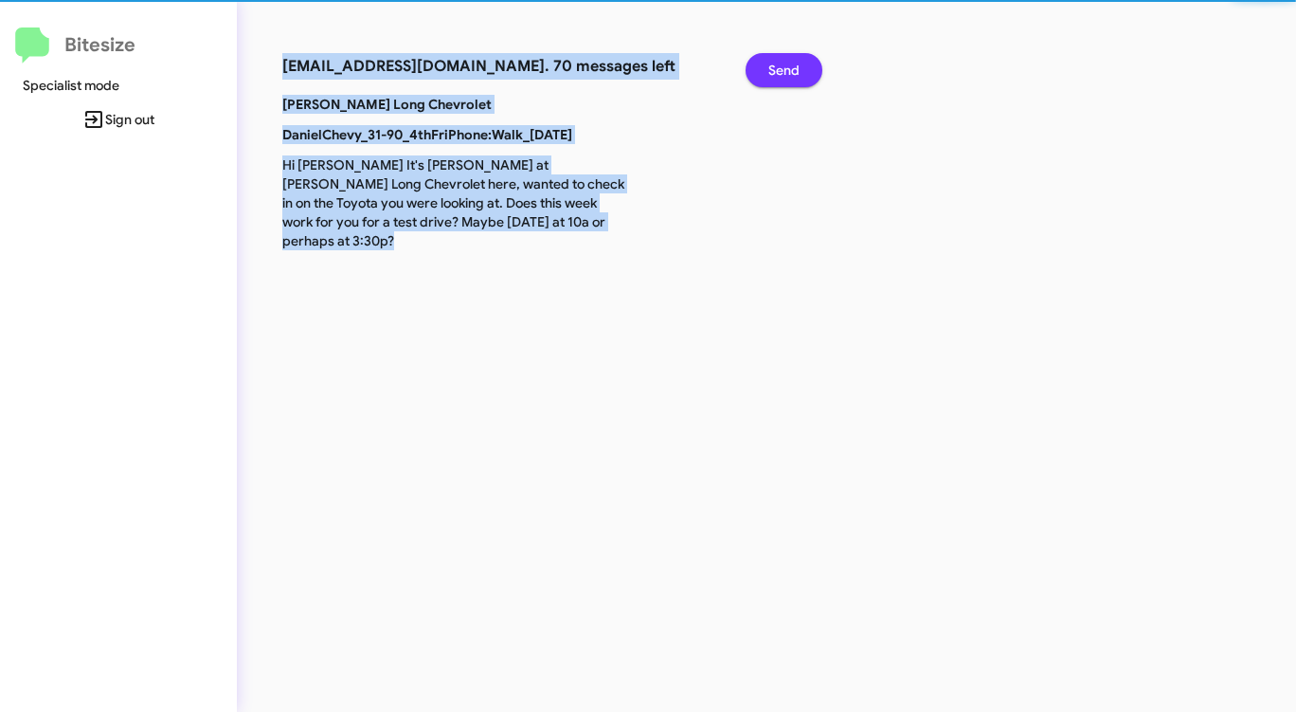
click at [794, 56] on span "Send" at bounding box center [783, 70] width 31 height 34
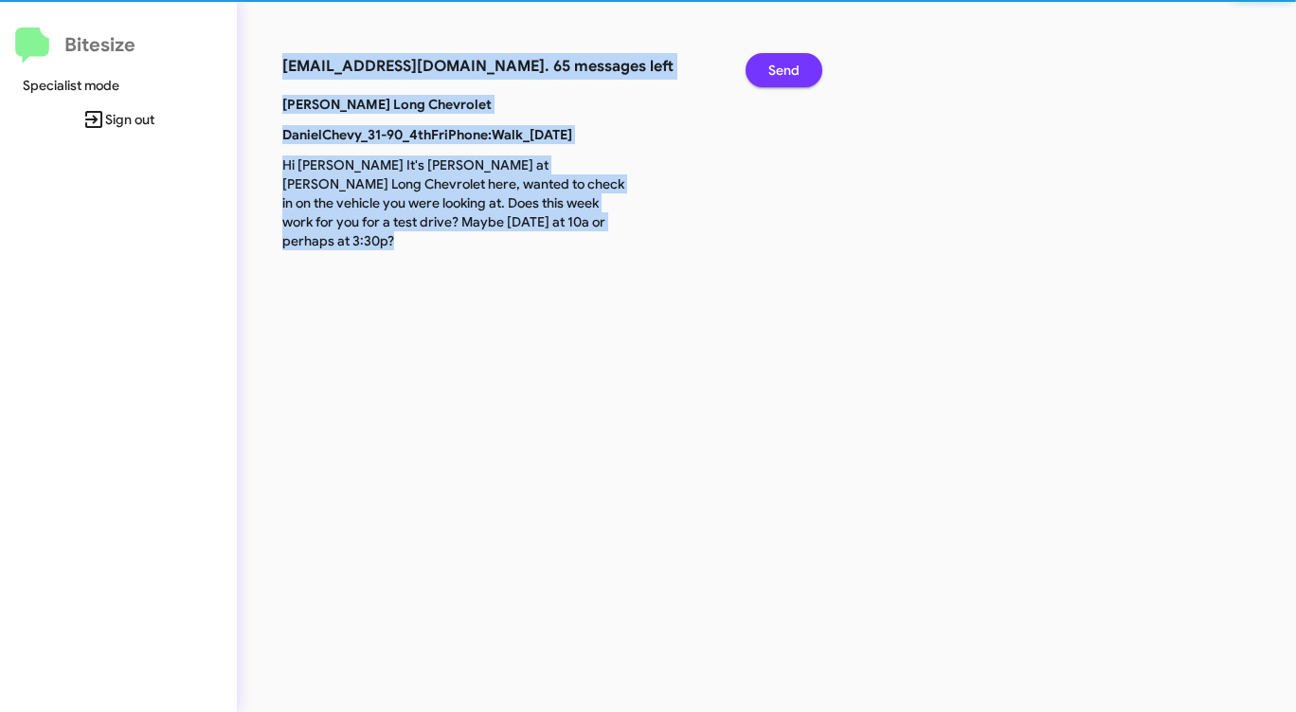
click at [794, 56] on span "Send" at bounding box center [783, 70] width 31 height 34
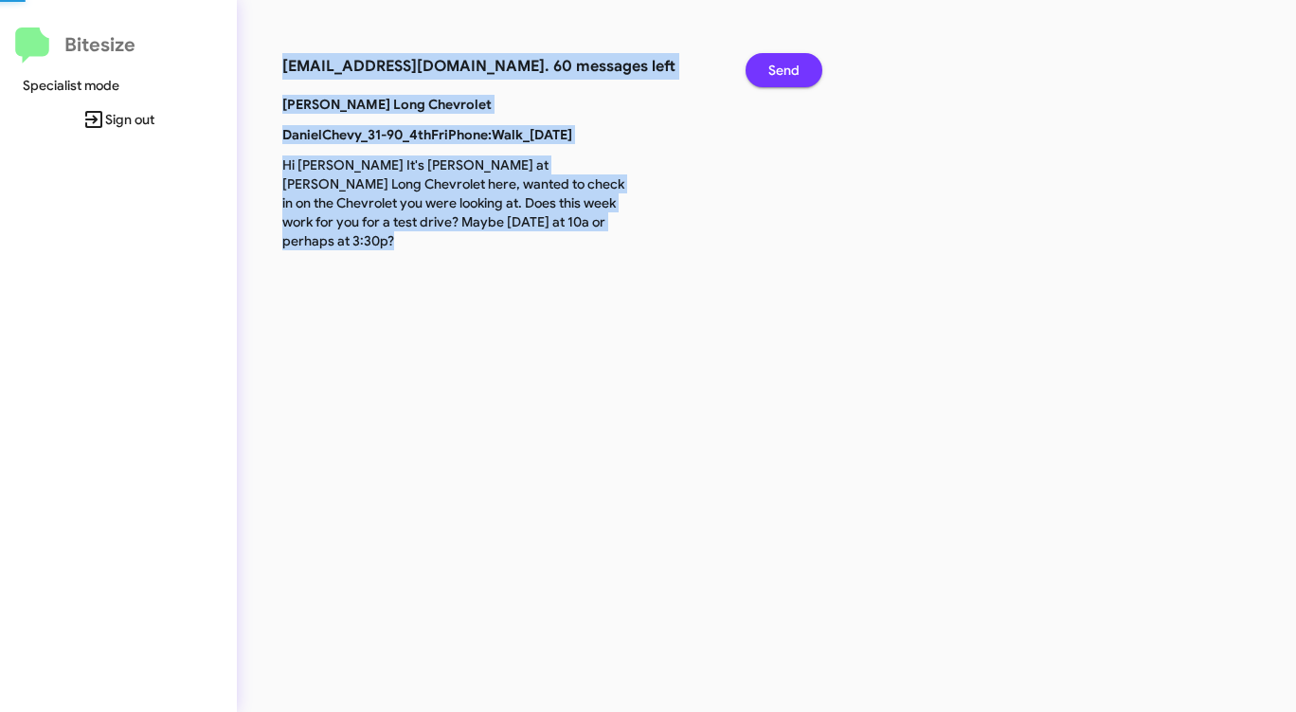
click at [794, 56] on span "Send" at bounding box center [783, 70] width 31 height 34
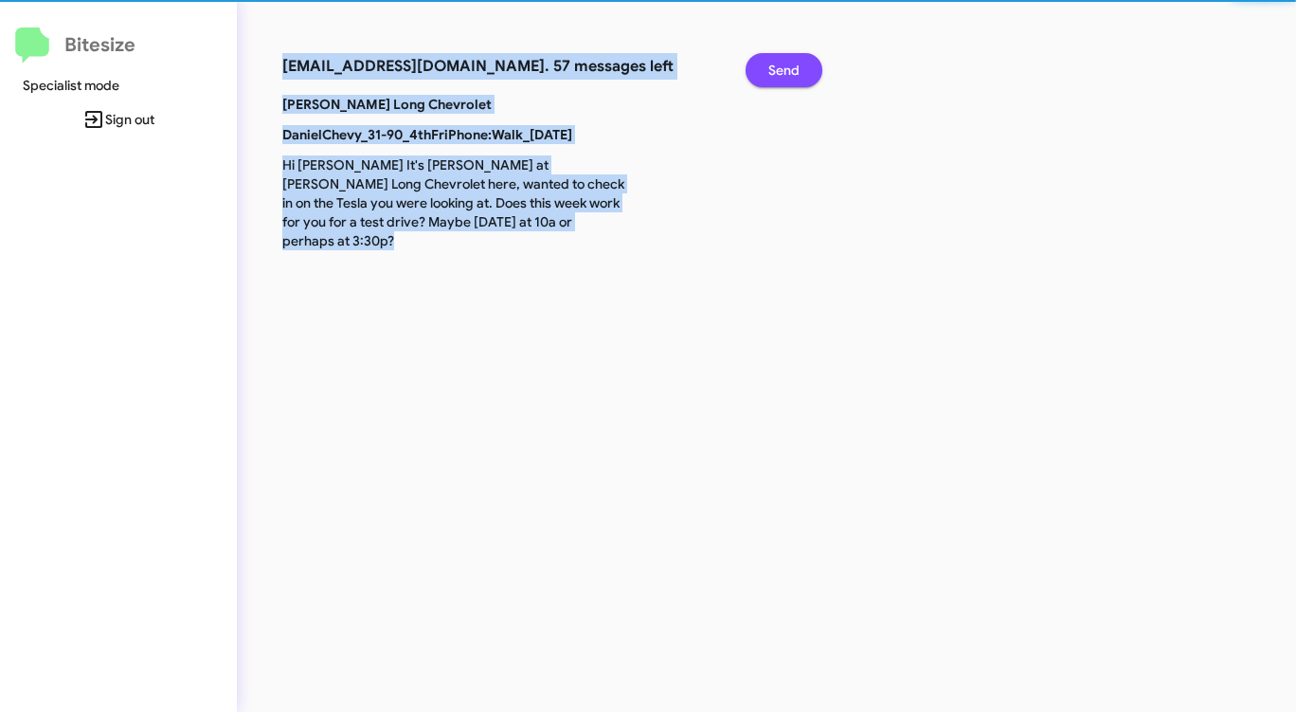
click at [794, 56] on span "Send" at bounding box center [783, 70] width 31 height 34
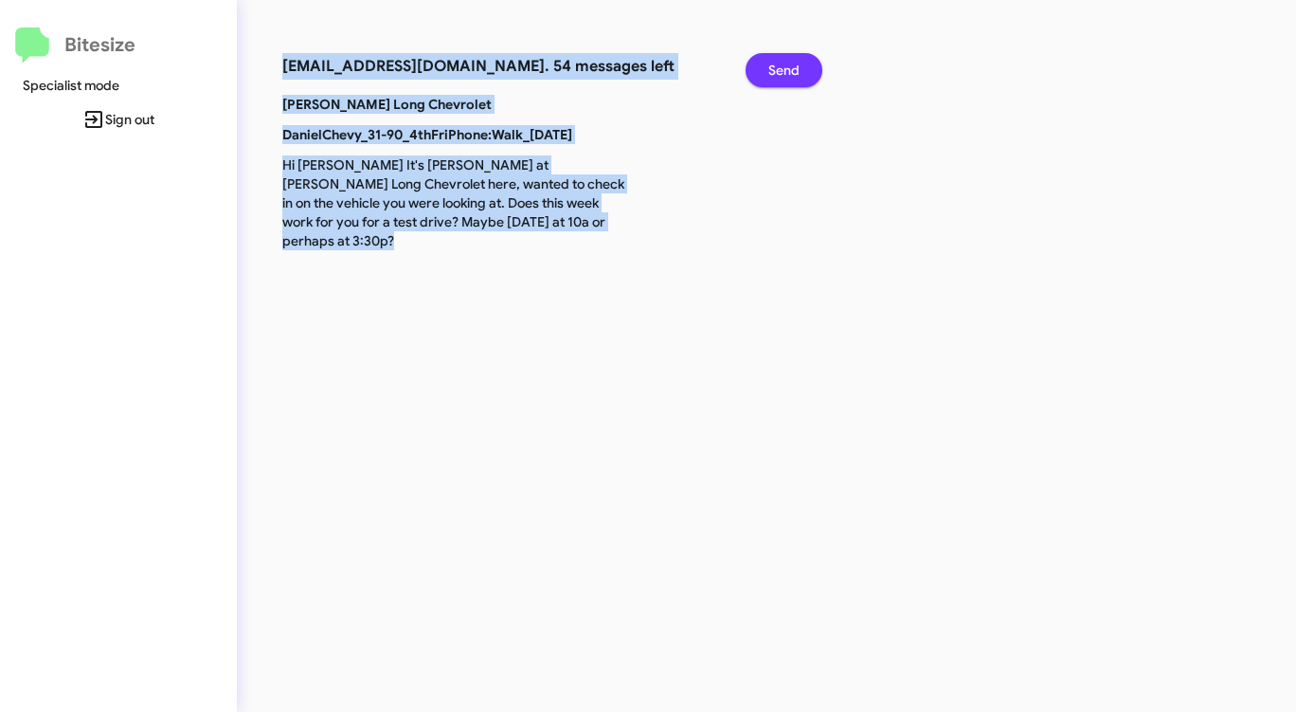
click at [794, 56] on span "Send" at bounding box center [783, 70] width 31 height 34
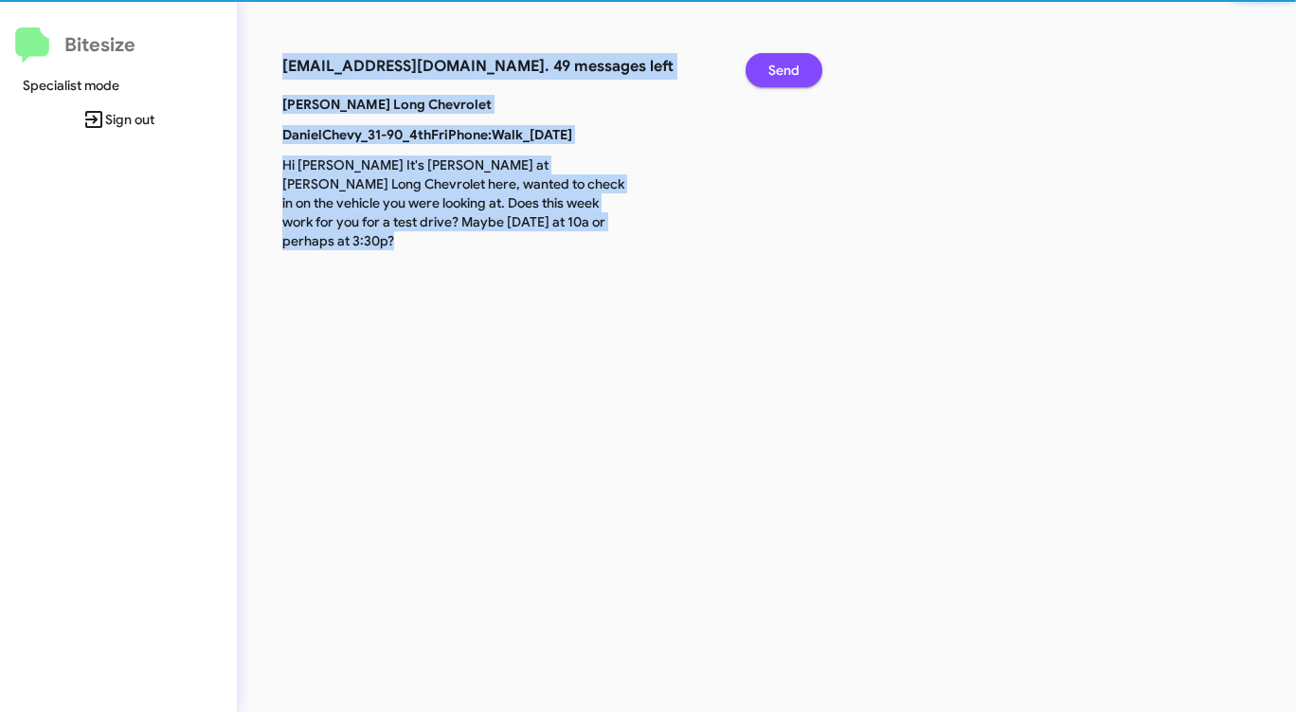
click at [794, 56] on span "Send" at bounding box center [783, 70] width 31 height 34
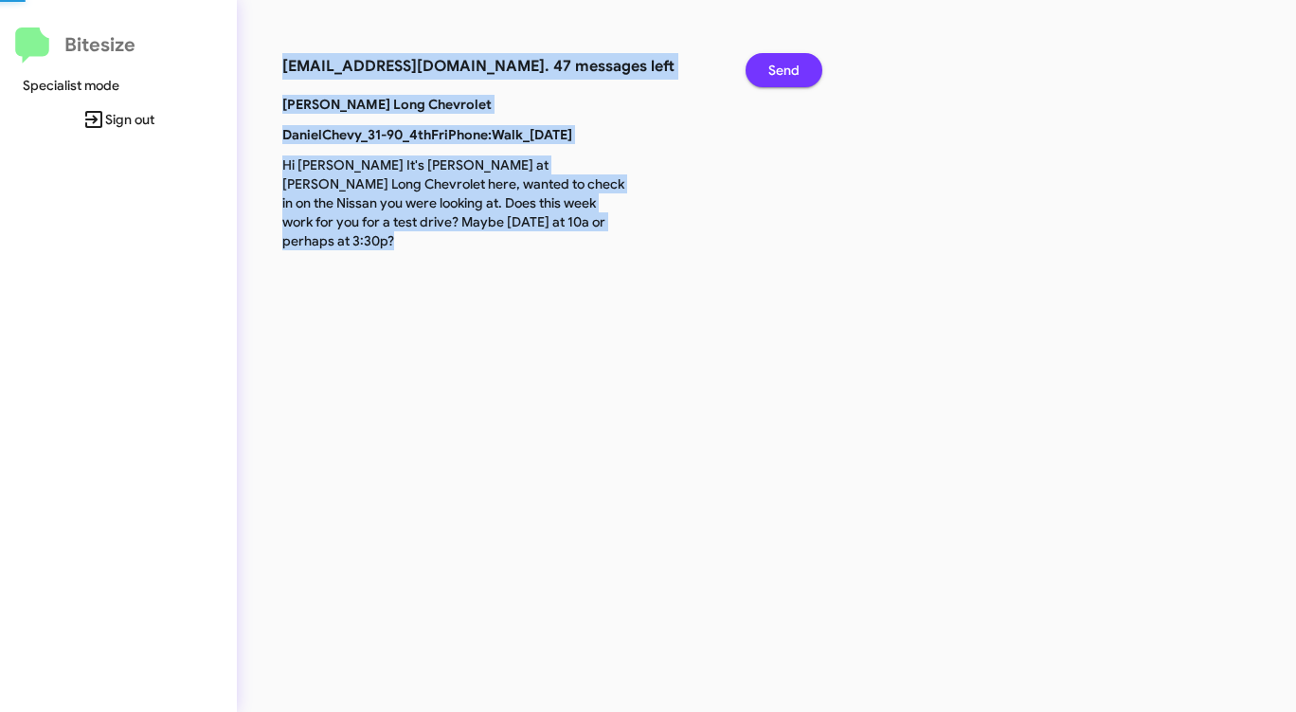
click at [794, 56] on span "Send" at bounding box center [783, 70] width 31 height 34
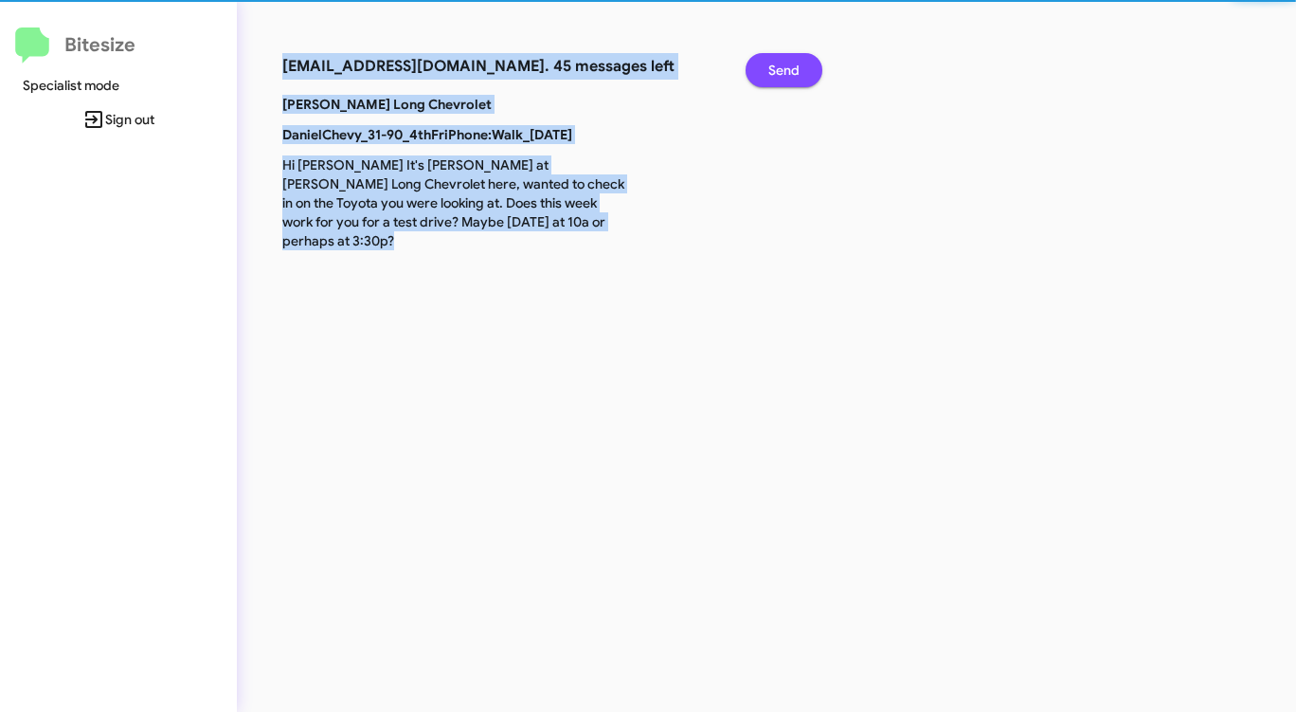
click at [793, 57] on span "Send" at bounding box center [783, 70] width 31 height 34
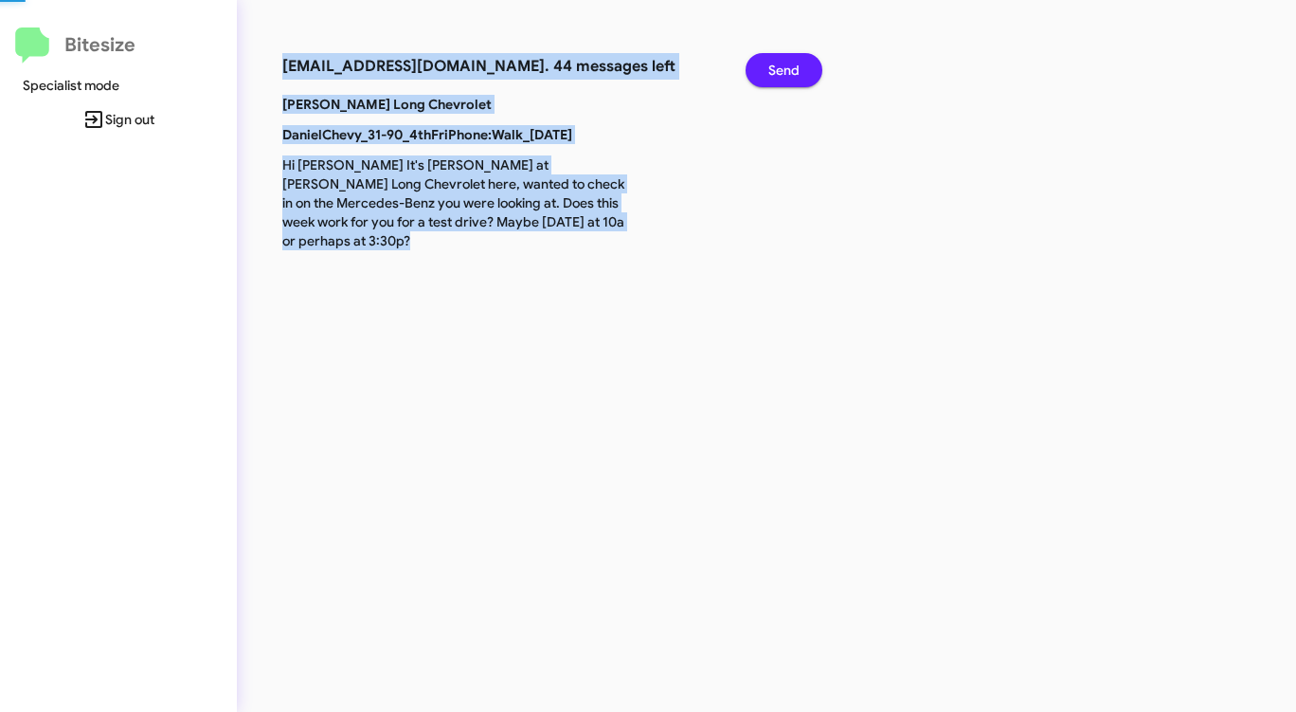
click at [793, 57] on span "Send" at bounding box center [783, 70] width 31 height 34
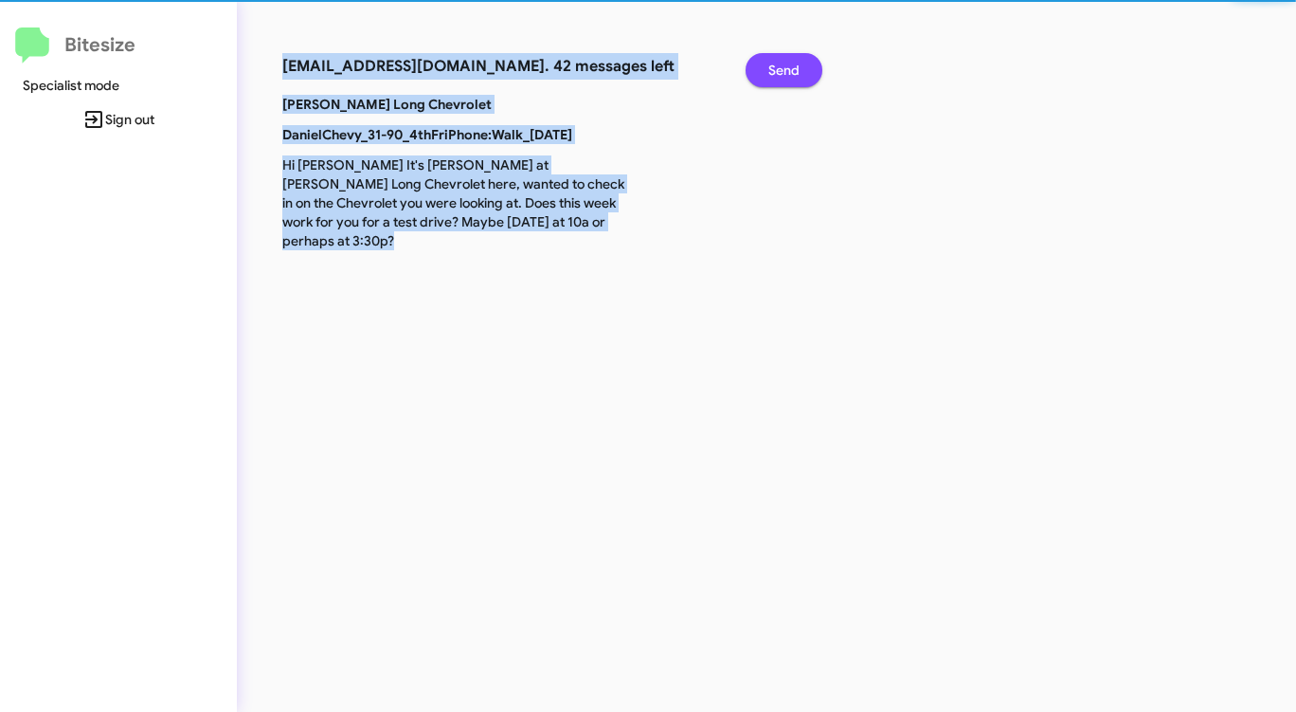
click at [793, 57] on span "Send" at bounding box center [783, 70] width 31 height 34
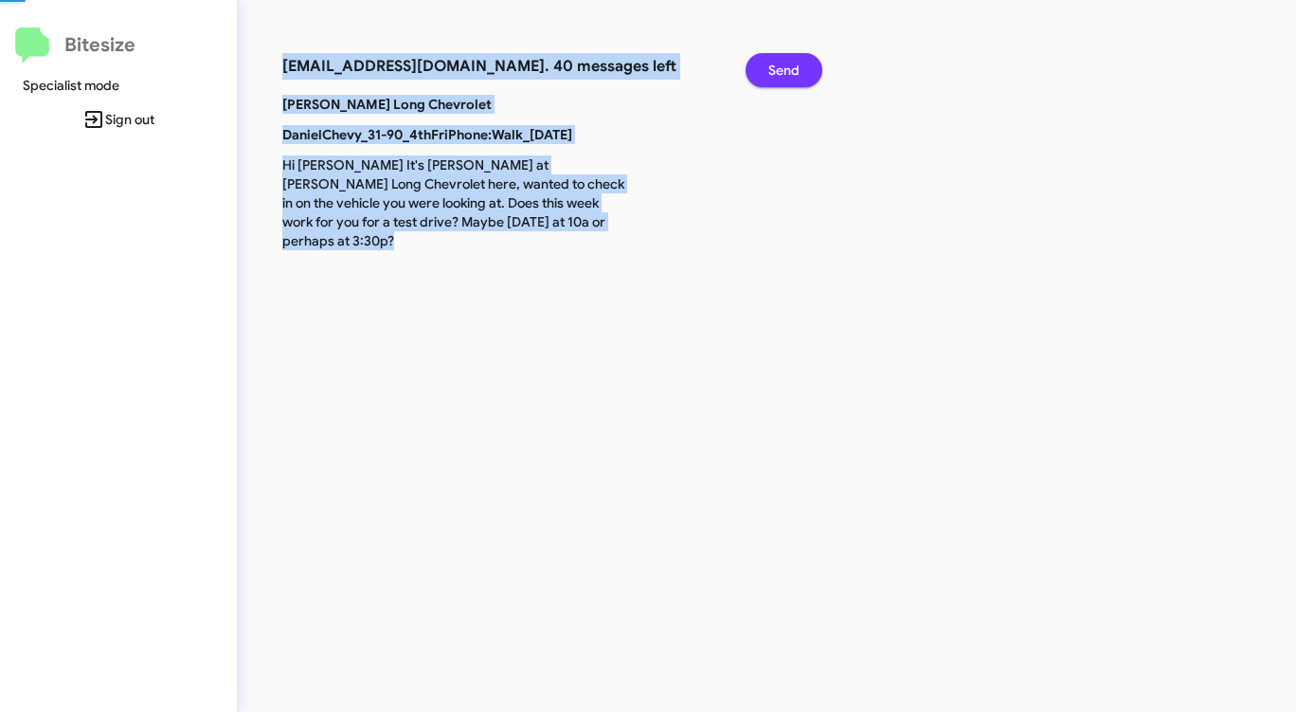
click at [793, 57] on span "Send" at bounding box center [783, 70] width 31 height 34
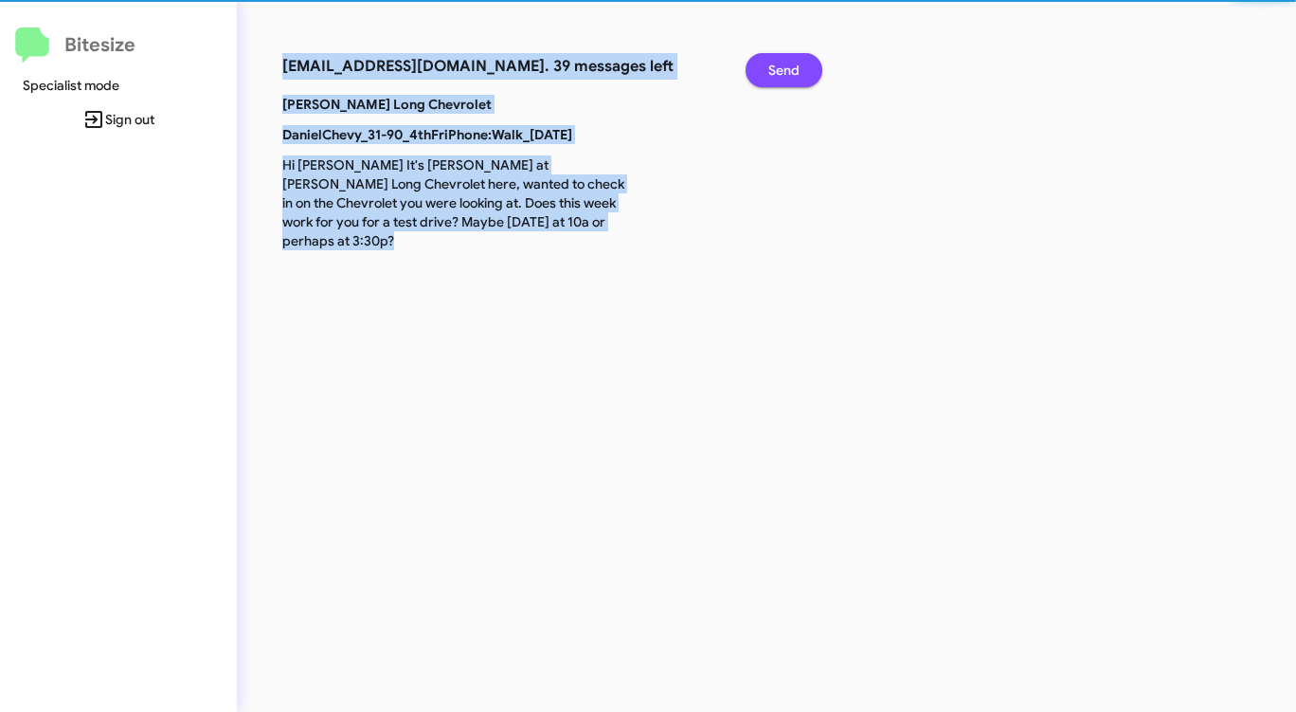
click at [793, 57] on span "Send" at bounding box center [783, 70] width 31 height 34
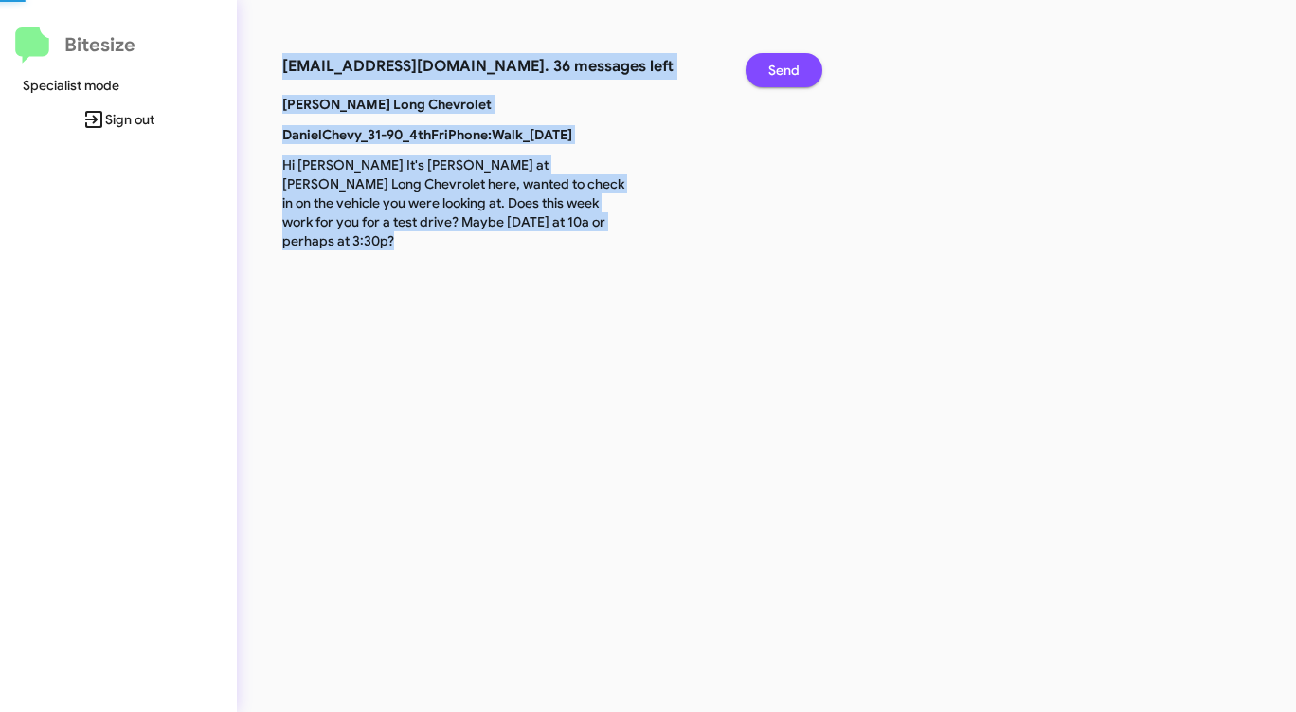
click at [793, 57] on span "Send" at bounding box center [783, 70] width 31 height 34
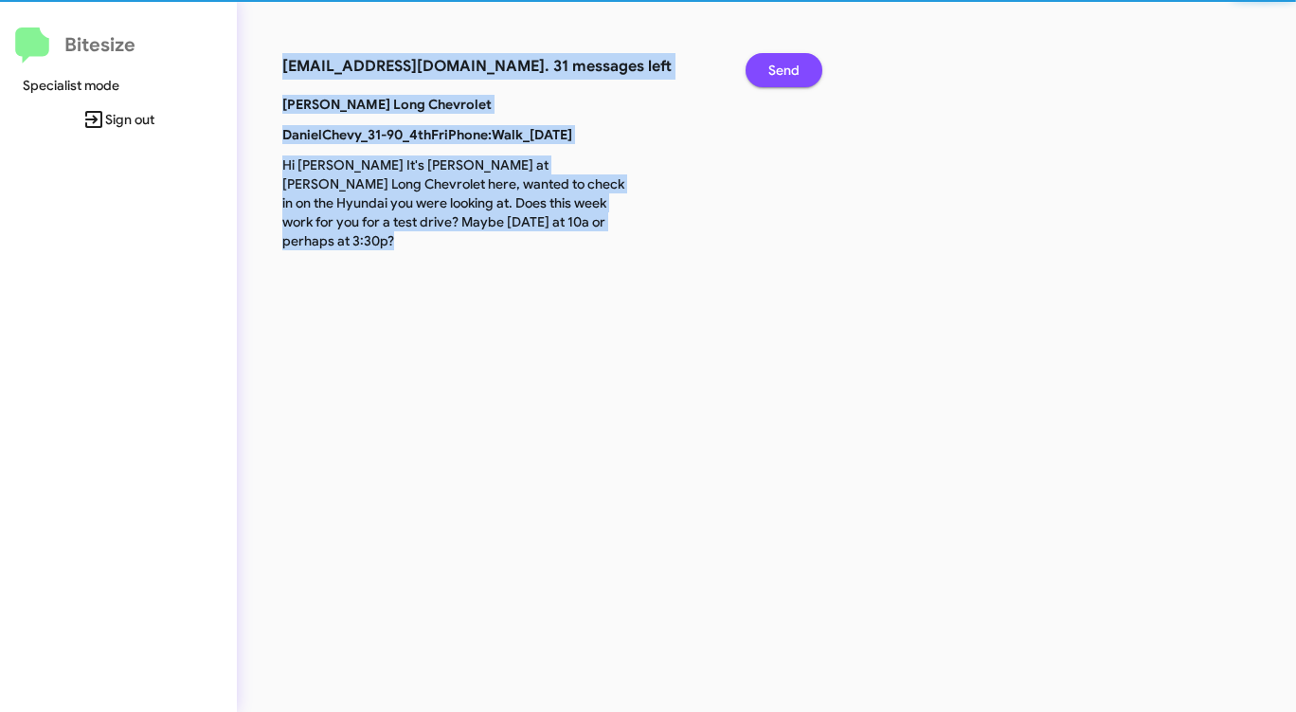
click at [793, 57] on span "Send" at bounding box center [783, 70] width 31 height 34
click at [793, 58] on span "Send" at bounding box center [783, 70] width 31 height 34
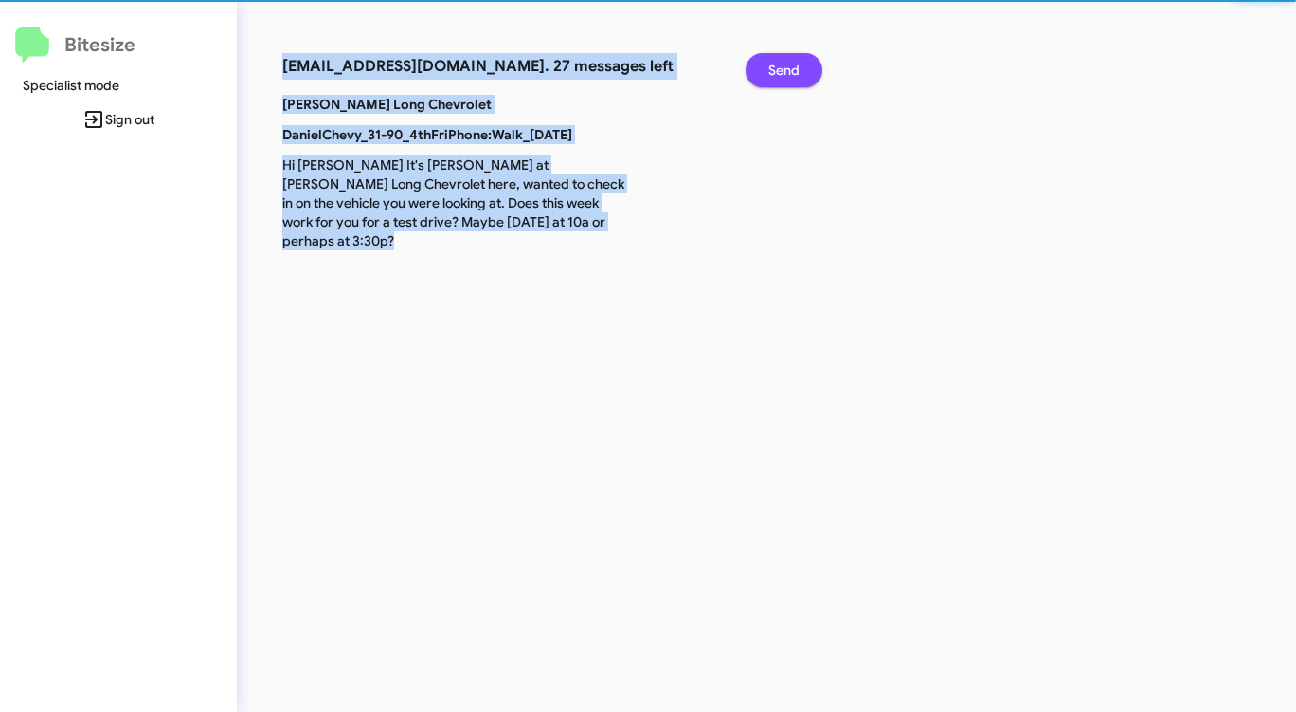
click at [793, 58] on span "Send" at bounding box center [783, 70] width 31 height 34
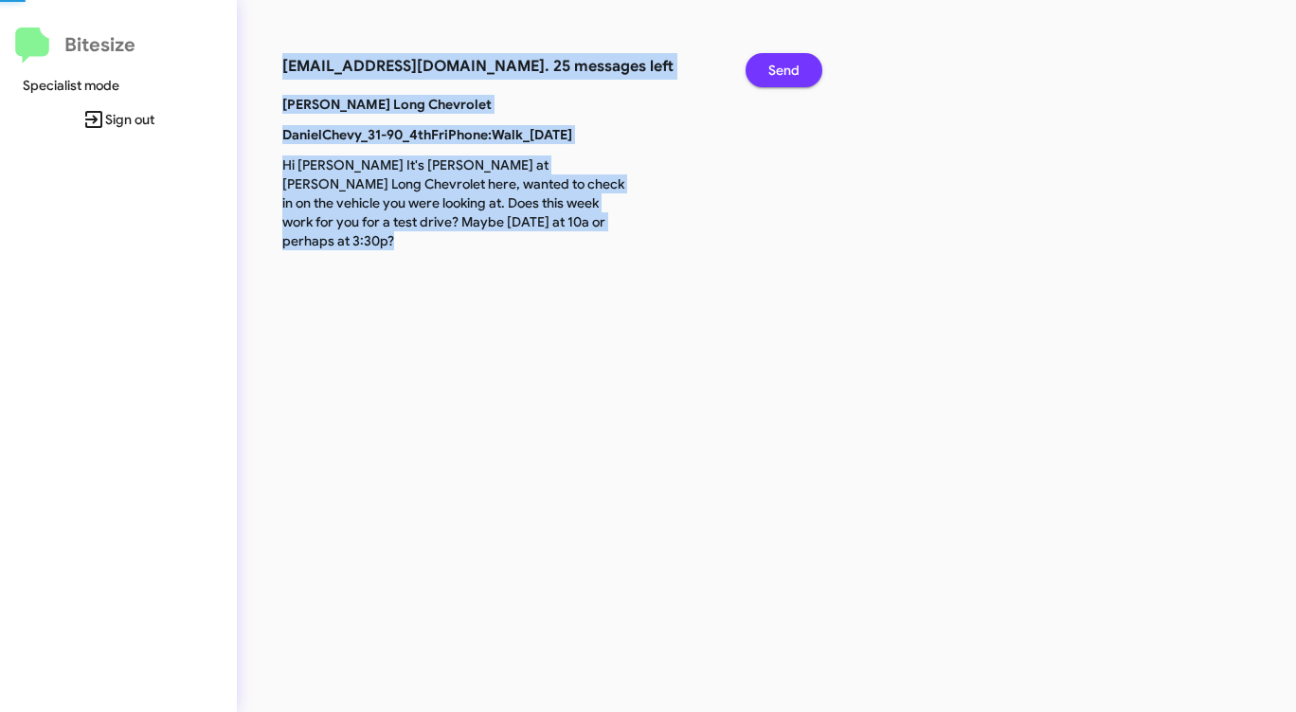
click at [789, 66] on span "Send" at bounding box center [783, 70] width 31 height 34
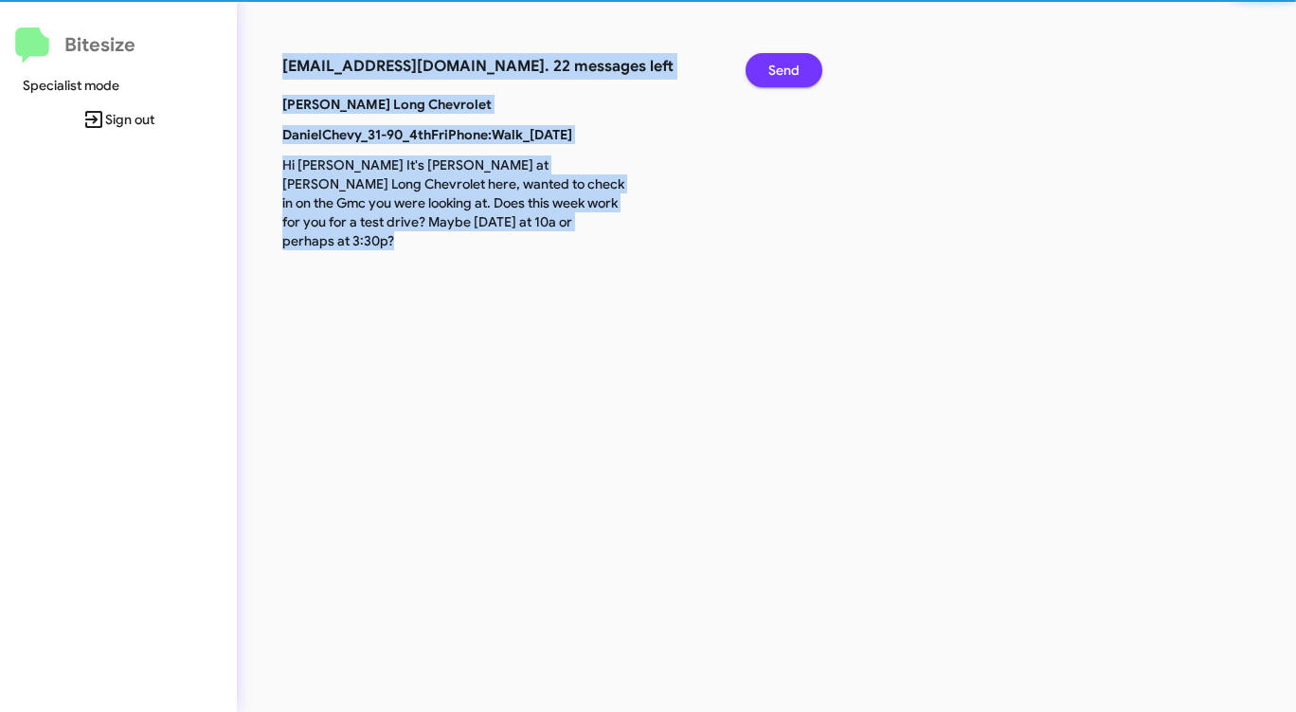
click at [789, 65] on span "Send" at bounding box center [783, 70] width 31 height 34
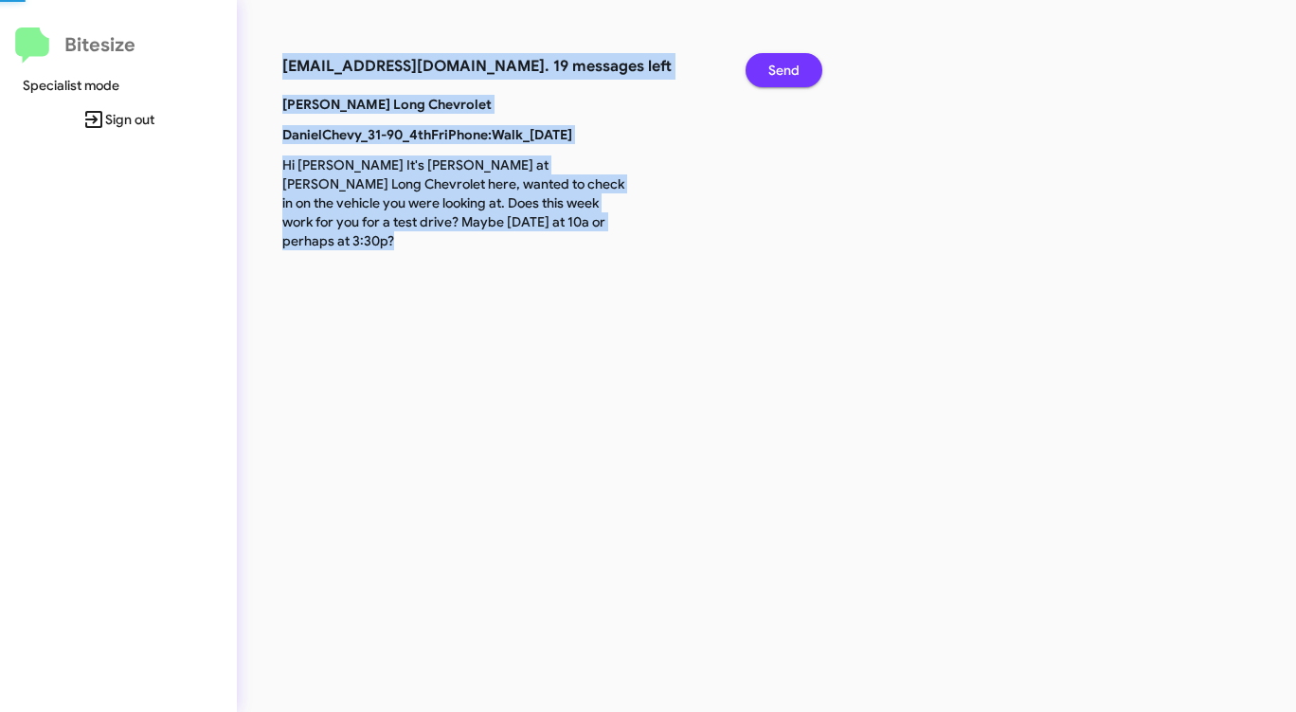
click at [789, 65] on span "Send" at bounding box center [783, 70] width 31 height 34
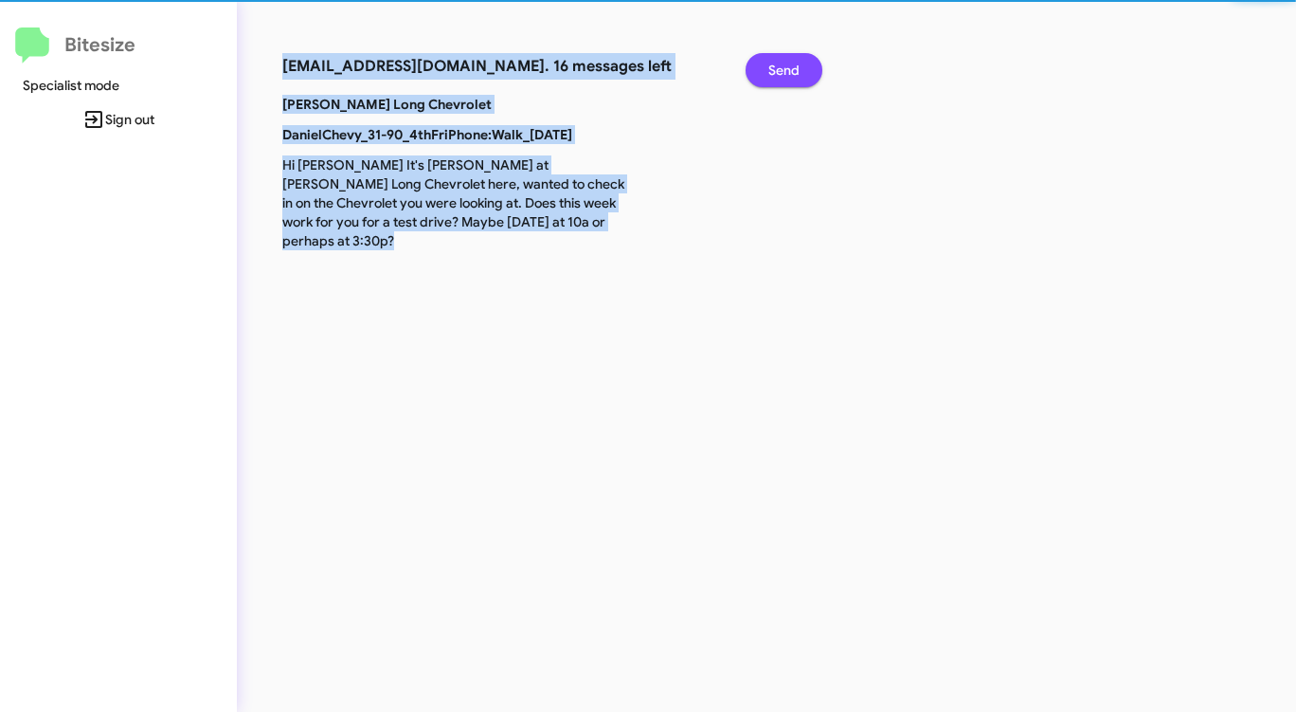
click at [789, 65] on span "Send" at bounding box center [783, 70] width 31 height 34
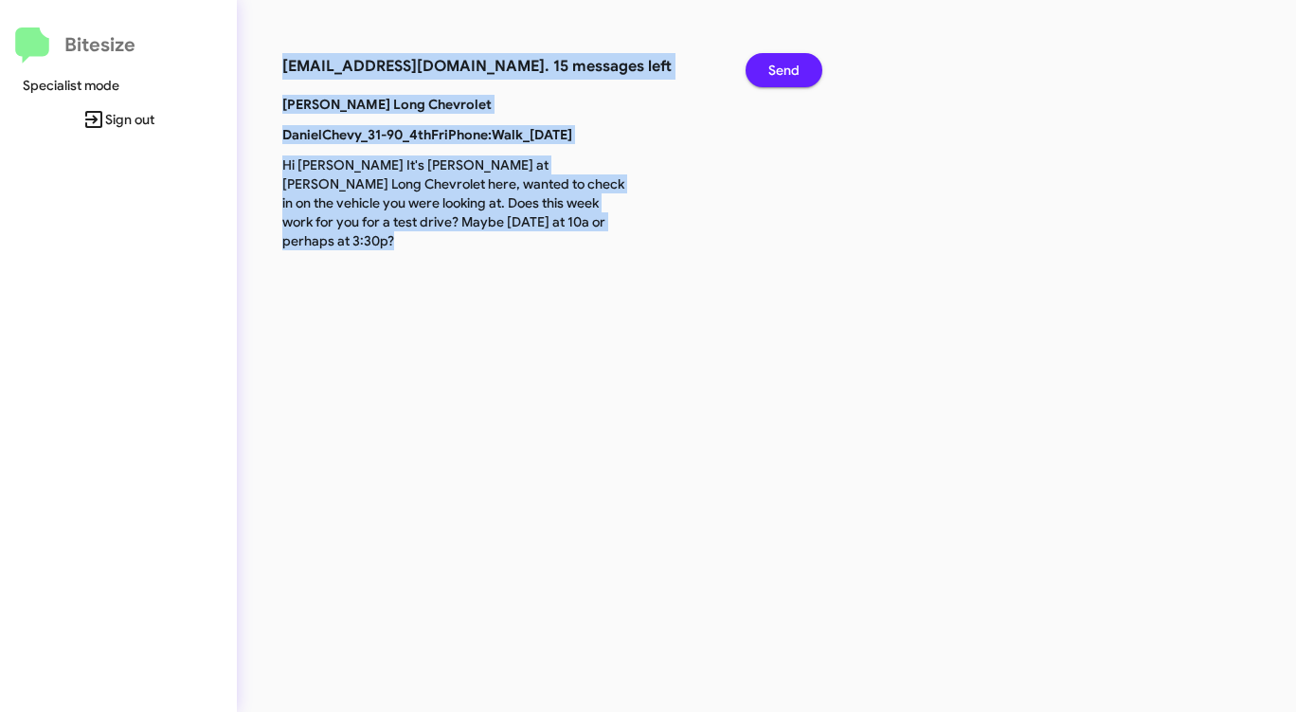
click at [789, 65] on span "Send" at bounding box center [783, 70] width 31 height 34
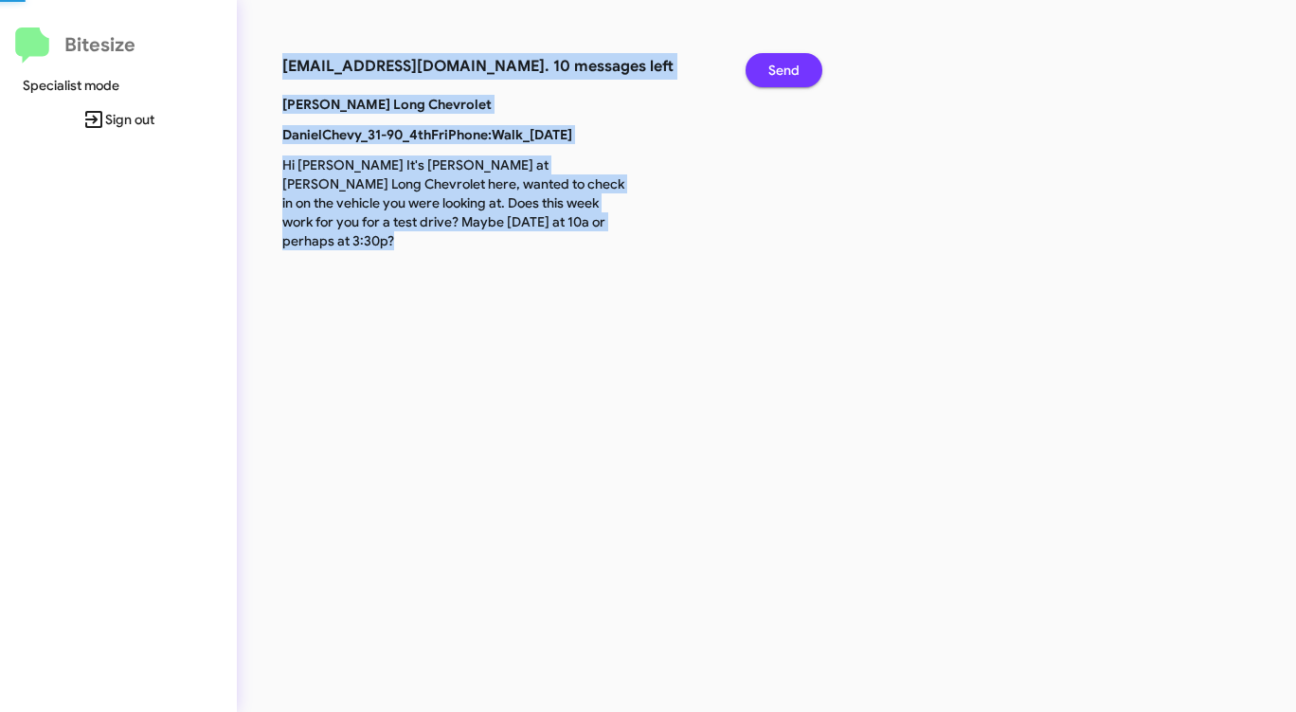
click at [789, 65] on span "Send" at bounding box center [783, 70] width 31 height 34
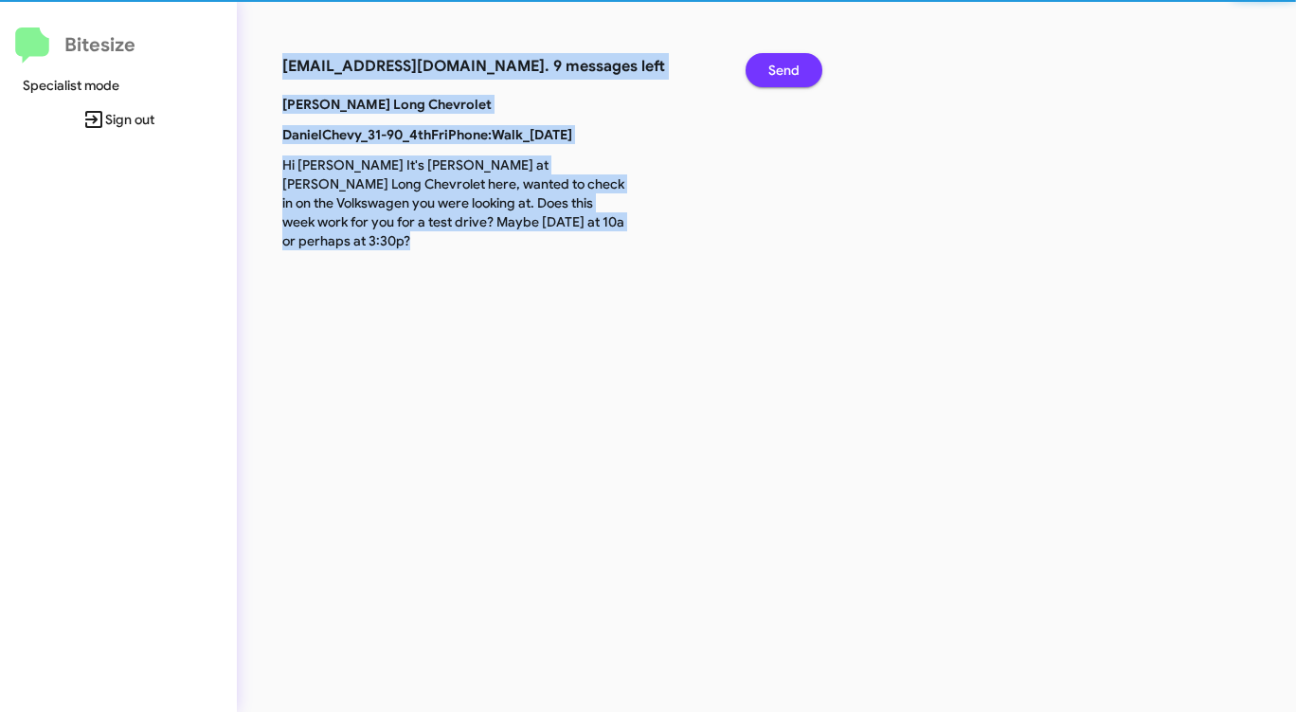
click at [789, 65] on span "Send" at bounding box center [783, 70] width 31 height 34
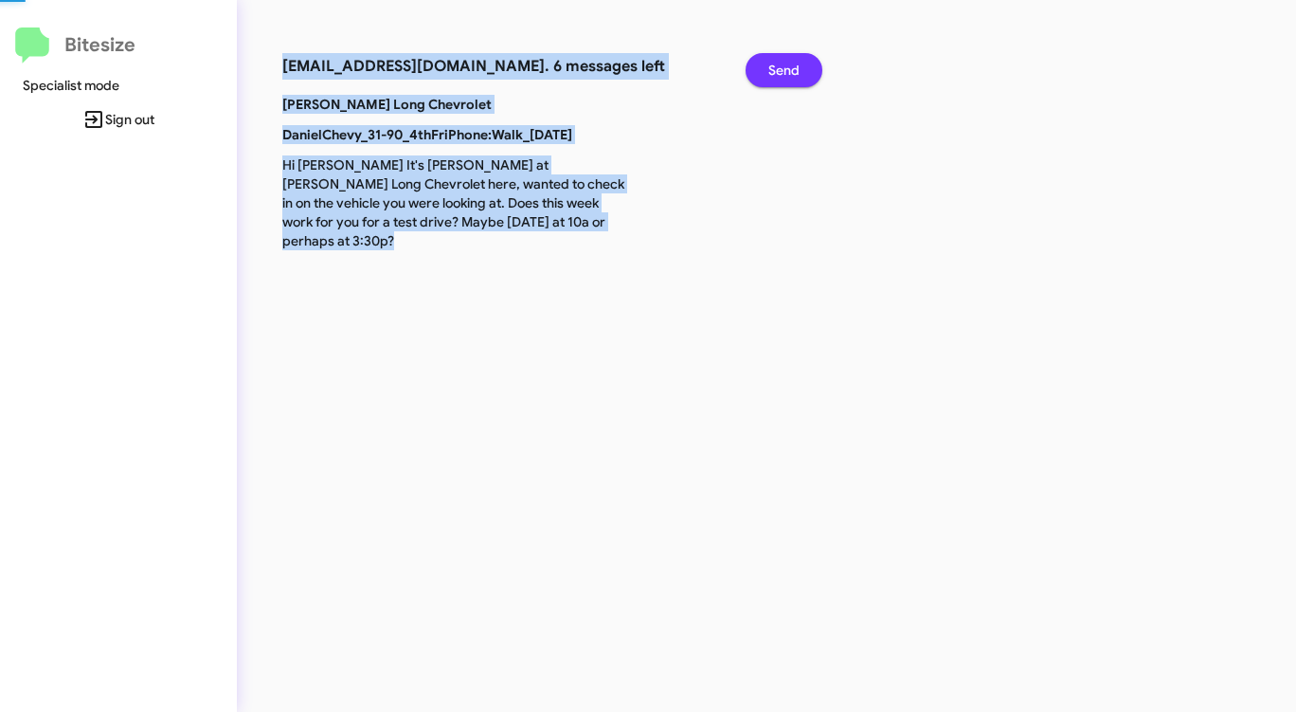
click at [789, 65] on span "Send" at bounding box center [783, 70] width 31 height 34
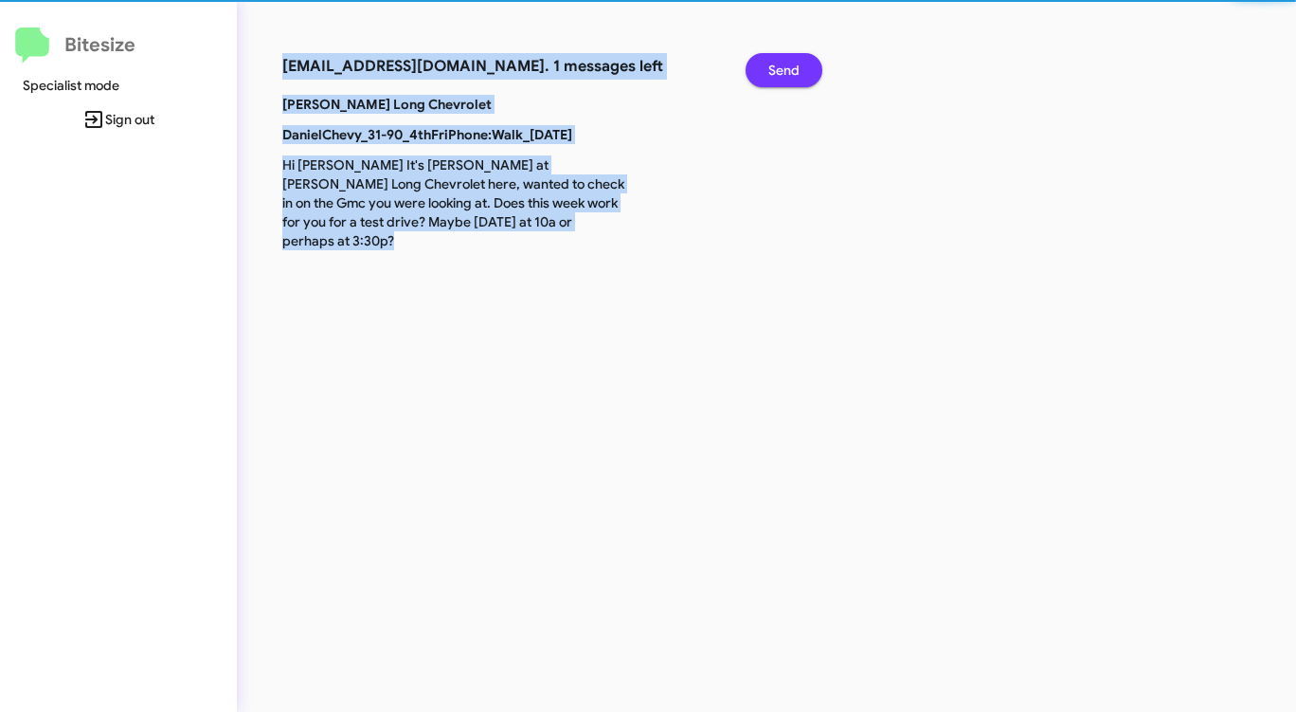
click at [789, 65] on span "Send" at bounding box center [783, 70] width 31 height 34
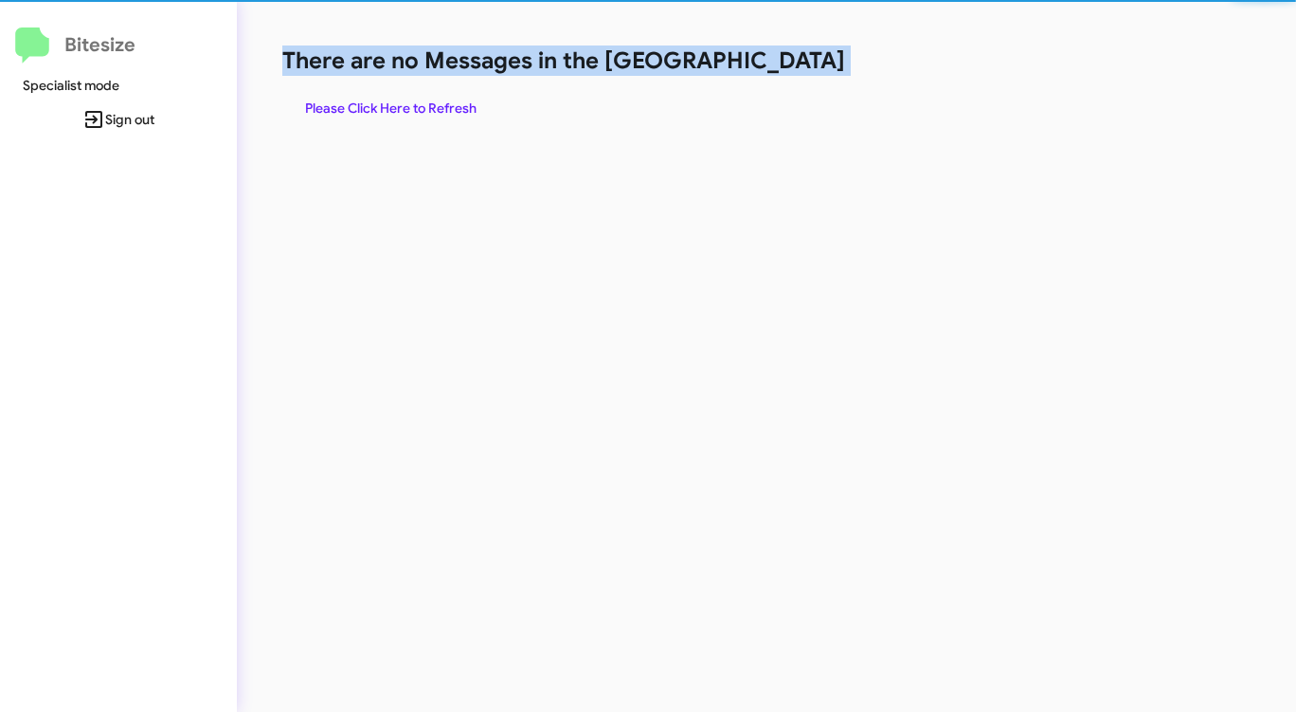
click at [789, 65] on h1 "There are no Messages in the [GEOGRAPHIC_DATA]" at bounding box center [678, 60] width 792 height 30
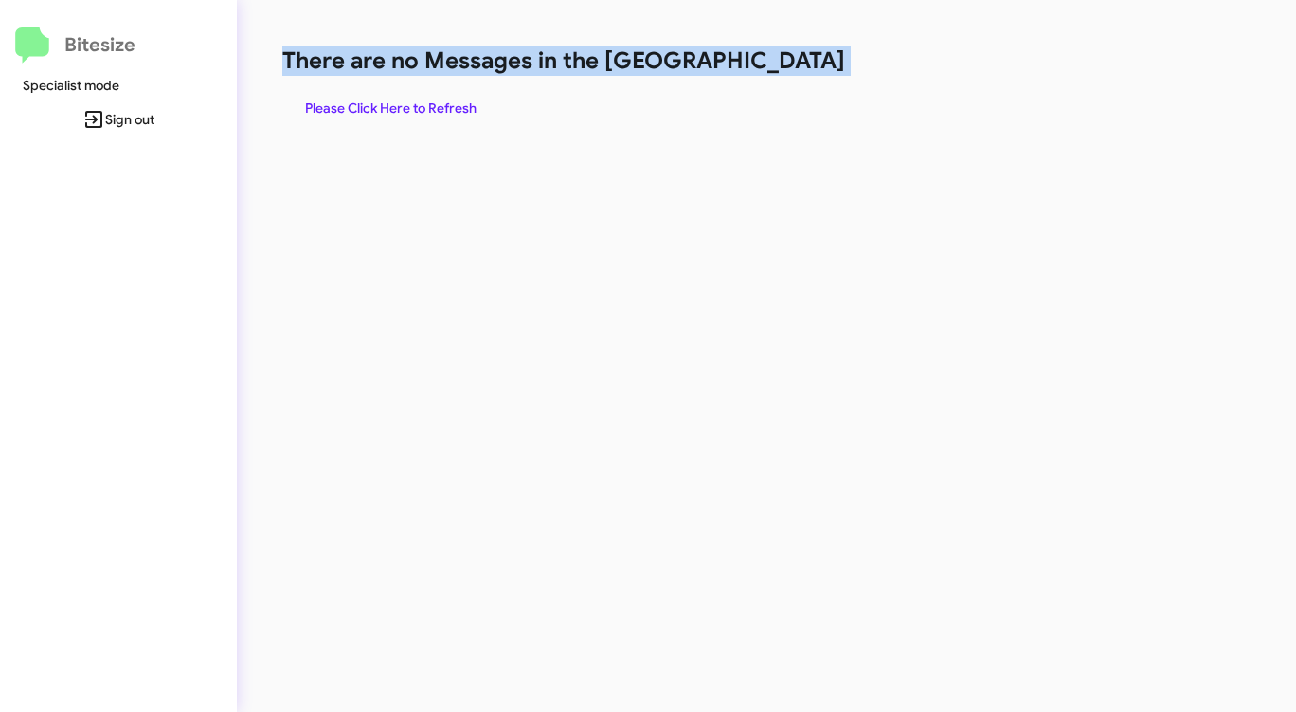
click at [789, 65] on h1 "There are no Messages in the [GEOGRAPHIC_DATA]" at bounding box center [678, 60] width 792 height 30
click at [422, 110] on span "Please Click Here to Refresh" at bounding box center [390, 108] width 171 height 34
click at [422, 109] on span "Please Click Here to Refresh" at bounding box center [390, 108] width 171 height 34
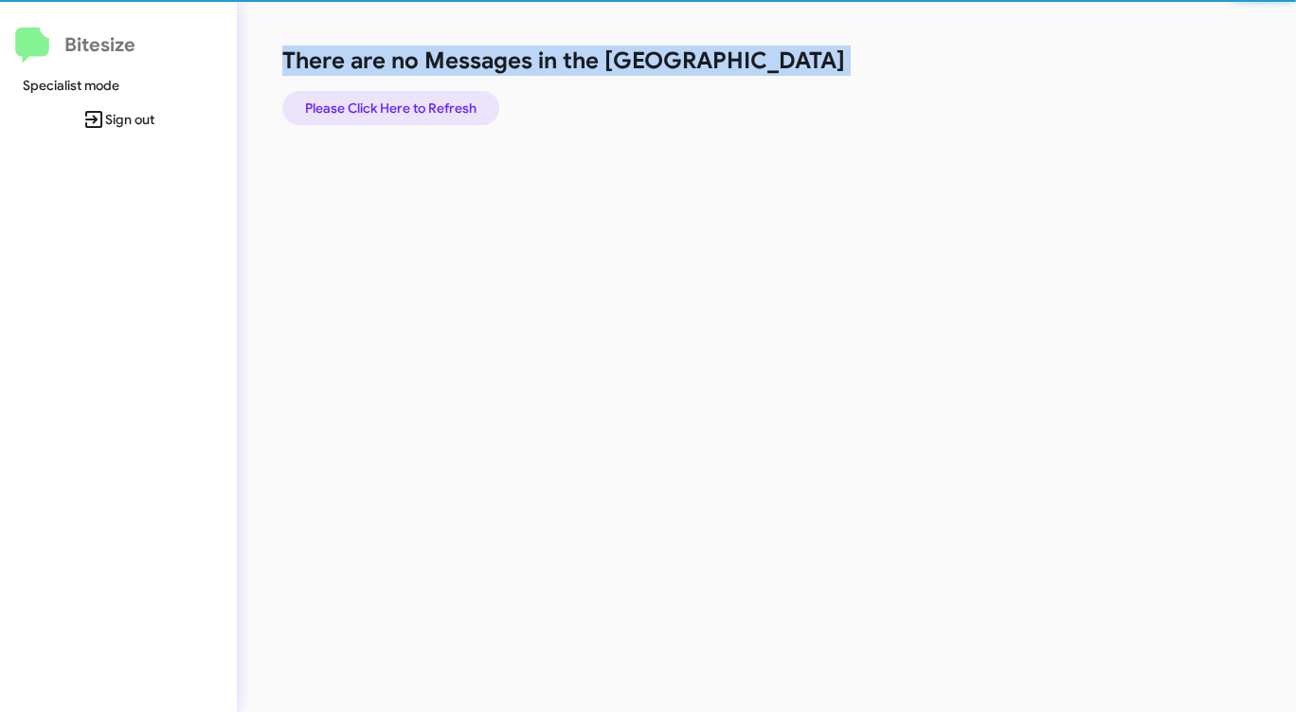
click at [422, 109] on span "Please Click Here to Refresh" at bounding box center [390, 108] width 171 height 34
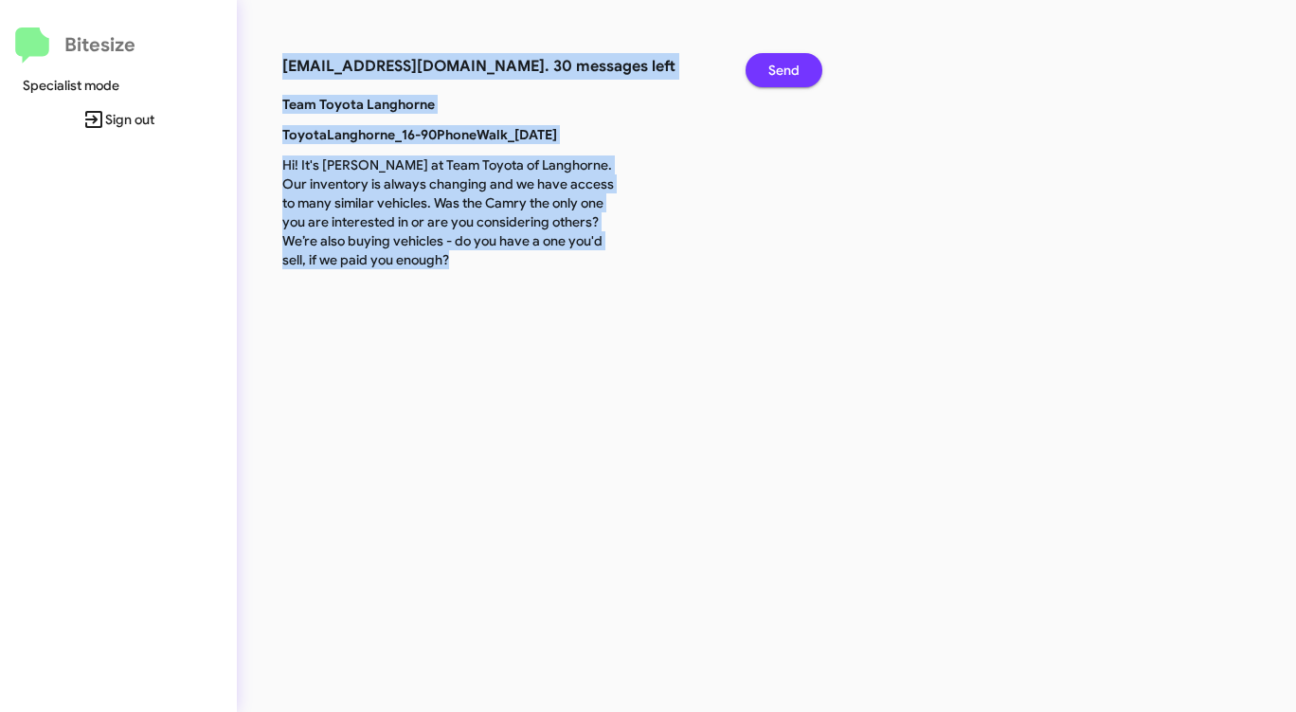
click at [783, 77] on span "Send" at bounding box center [783, 70] width 31 height 34
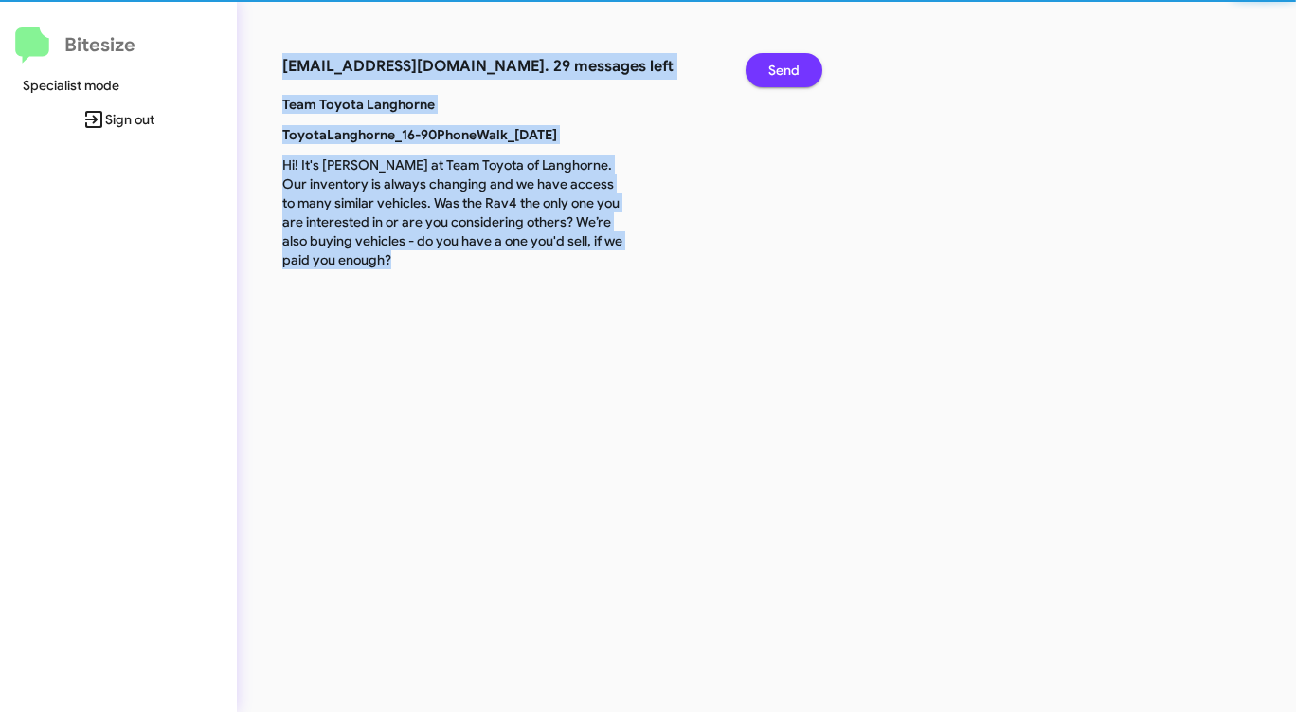
click at [783, 77] on span "Send" at bounding box center [783, 70] width 31 height 34
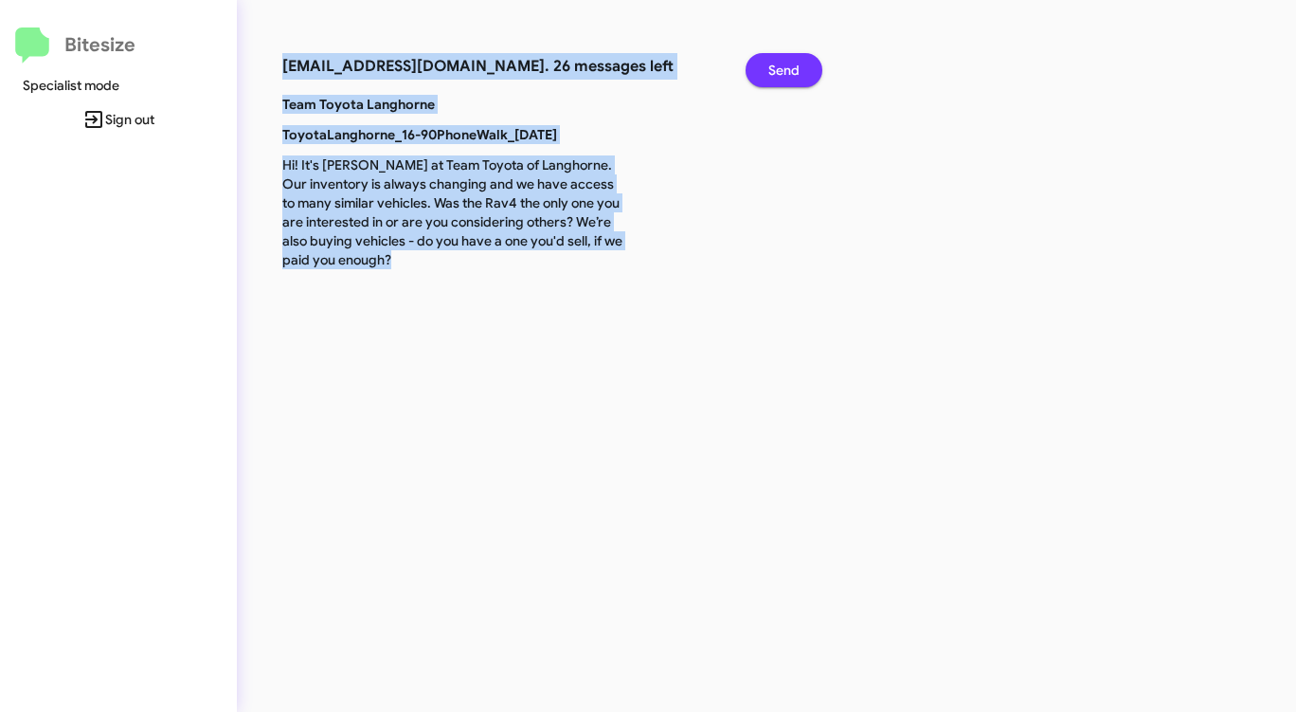
click at [783, 76] on span "Send" at bounding box center [783, 70] width 31 height 34
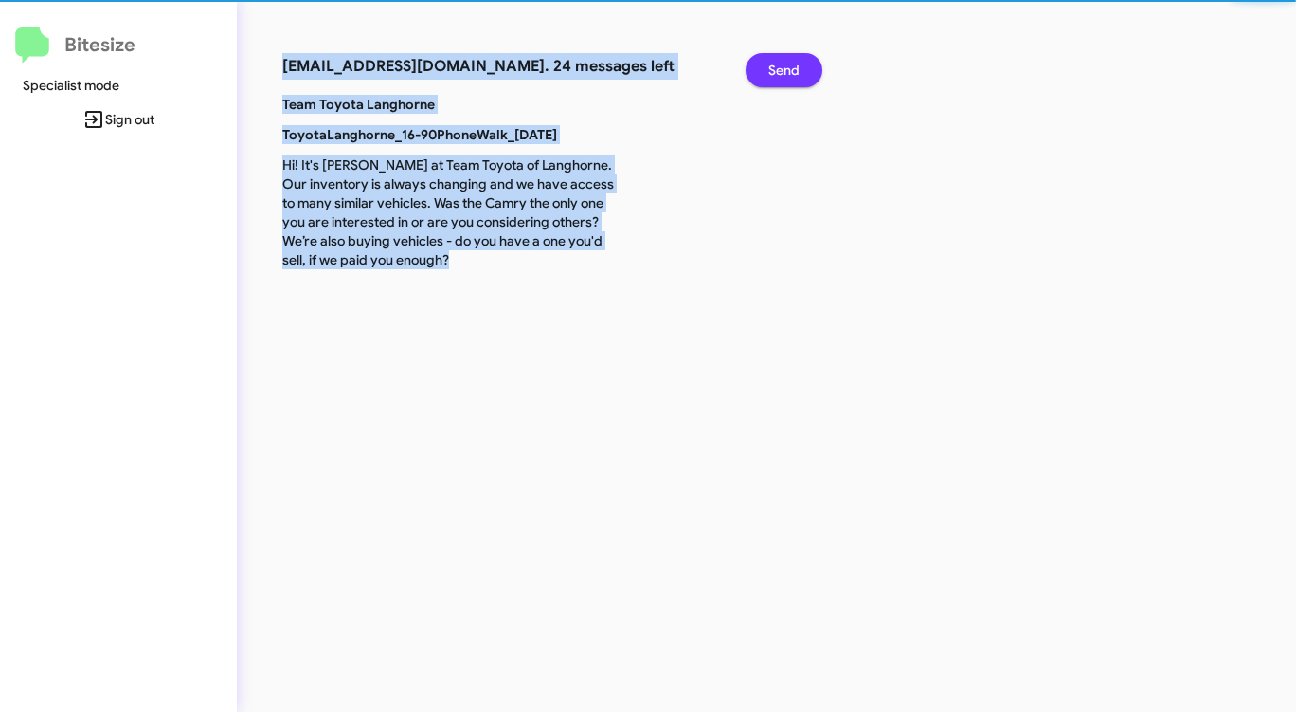
click at [782, 74] on span "Send" at bounding box center [783, 70] width 31 height 34
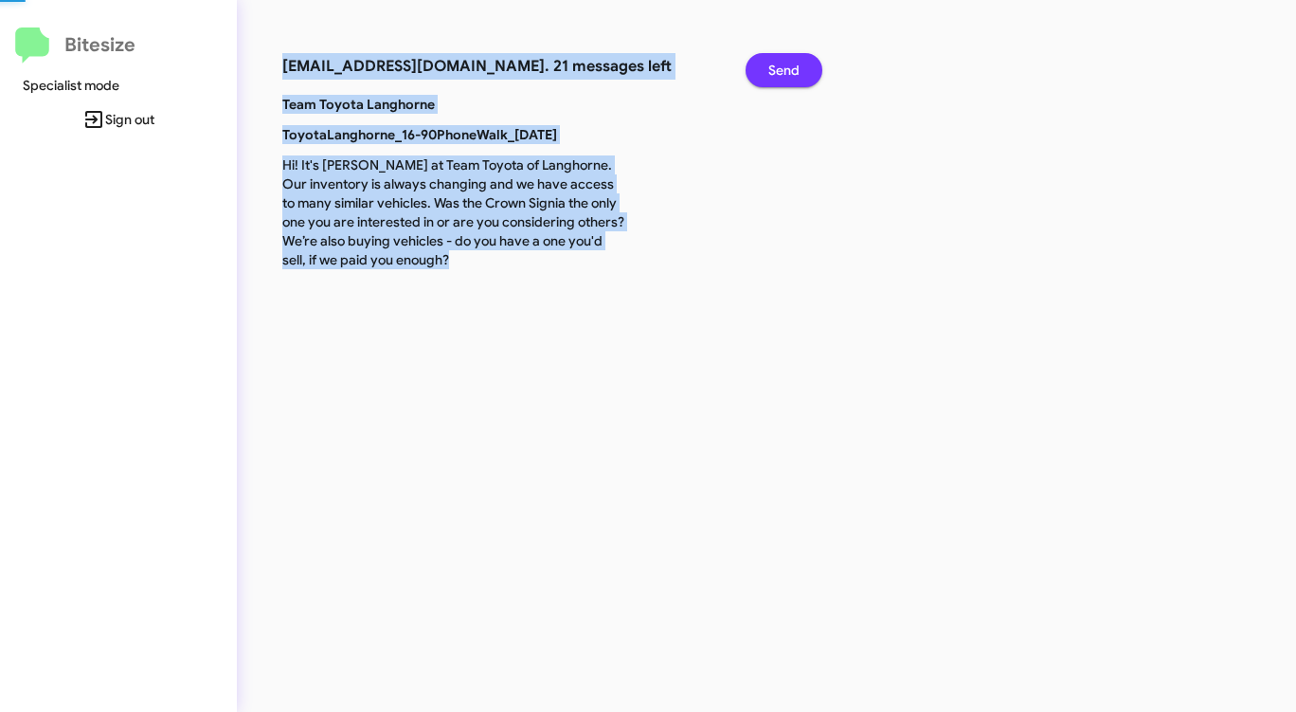
click at [782, 74] on span "Send" at bounding box center [783, 70] width 31 height 34
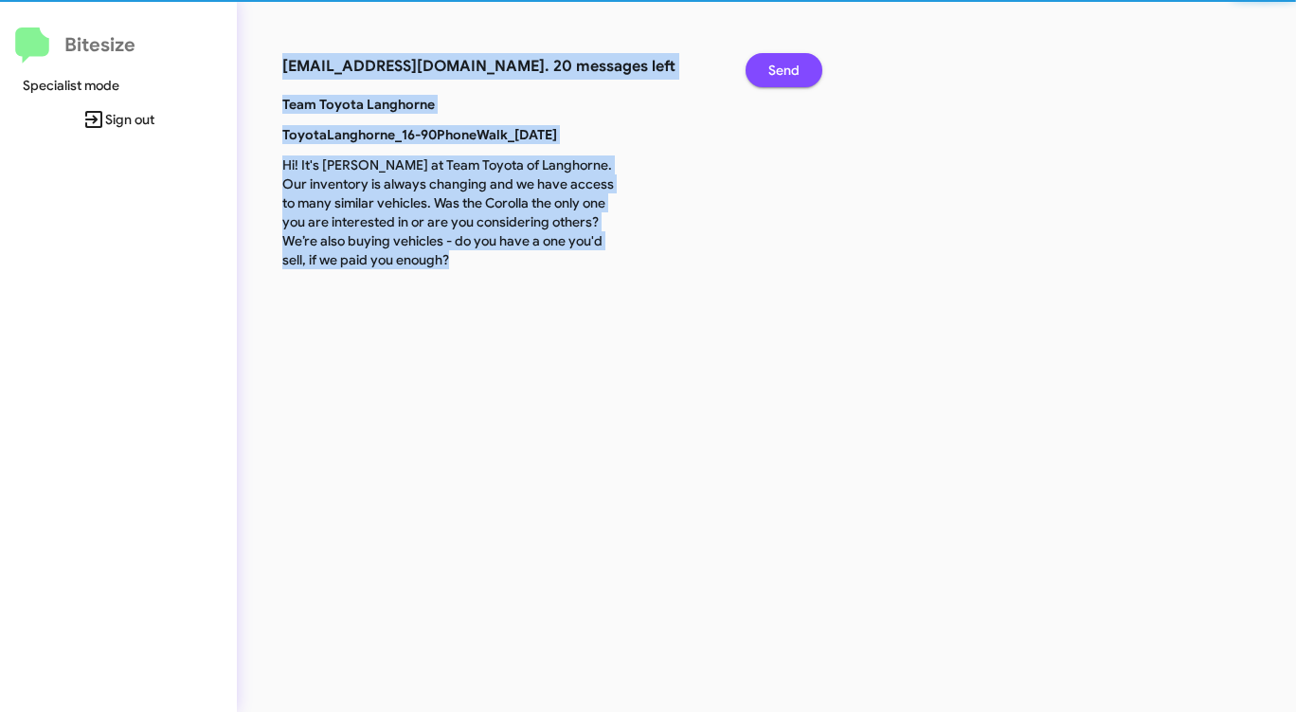
click at [782, 74] on span "Send" at bounding box center [783, 70] width 31 height 34
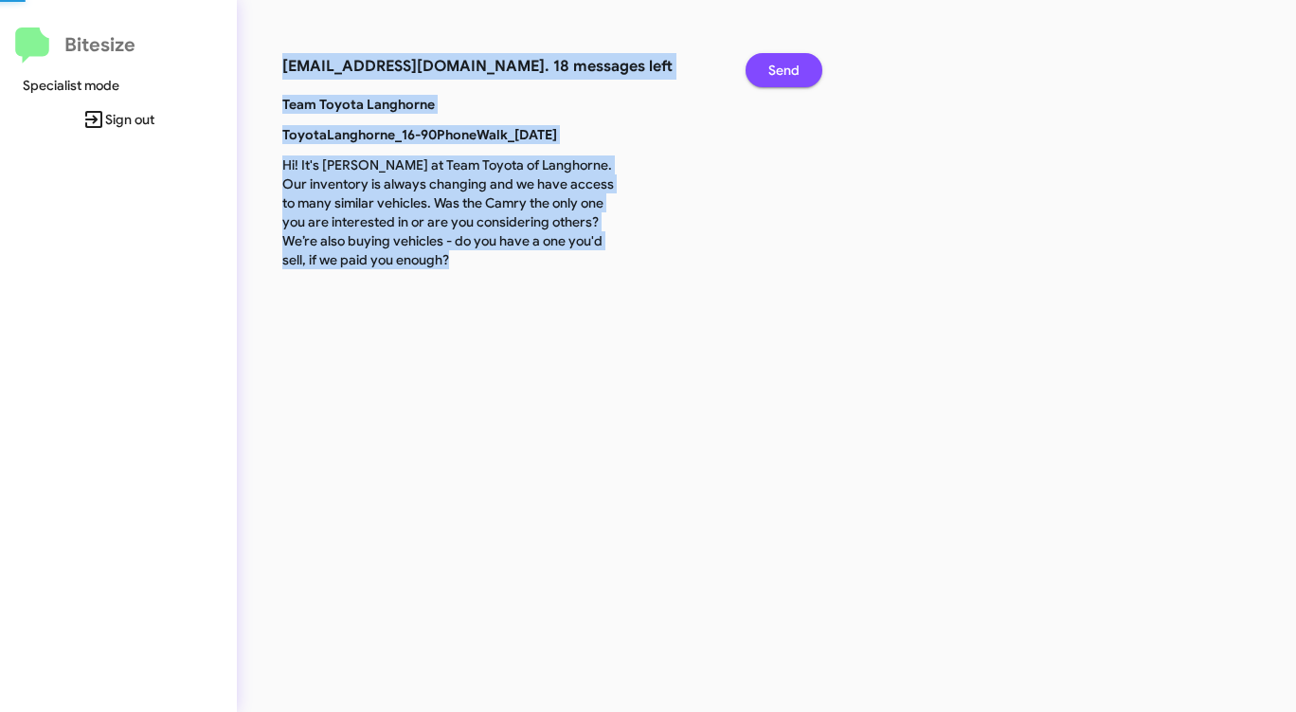
click at [782, 74] on span "Send" at bounding box center [783, 70] width 31 height 34
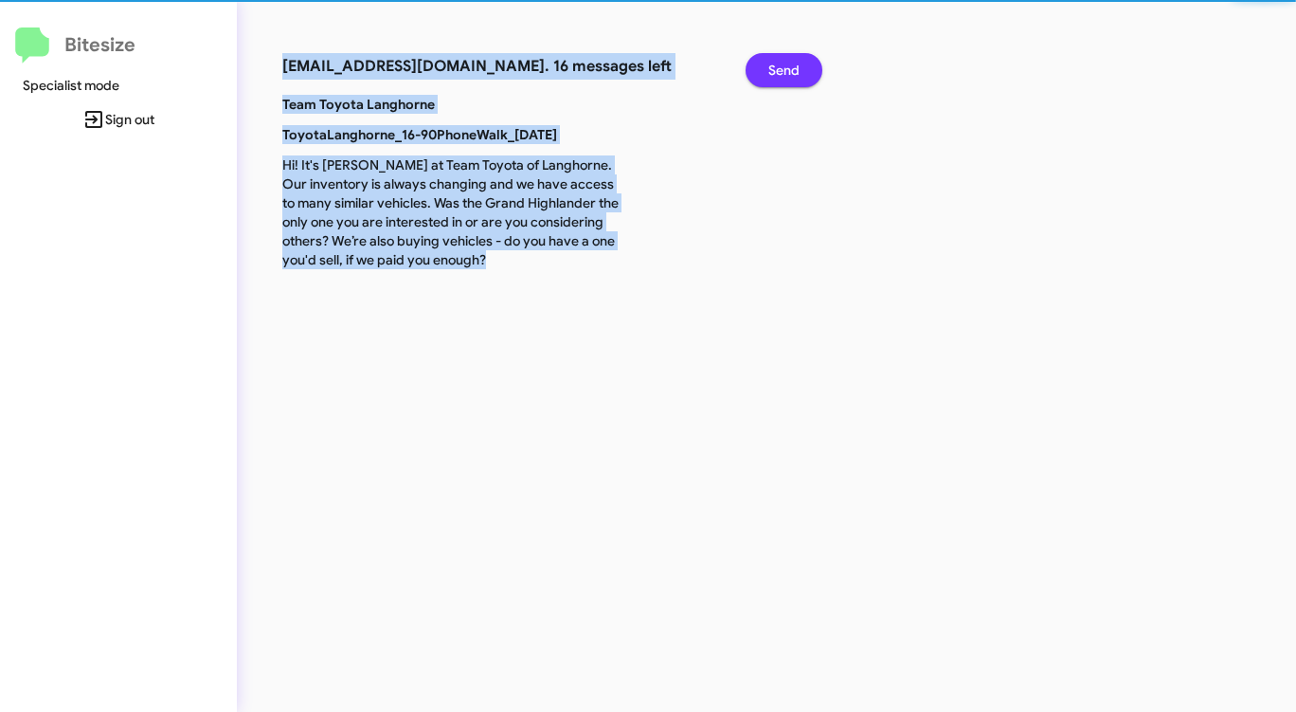
click at [782, 74] on span "Send" at bounding box center [783, 70] width 31 height 34
click at [782, 73] on span "Send" at bounding box center [783, 70] width 31 height 34
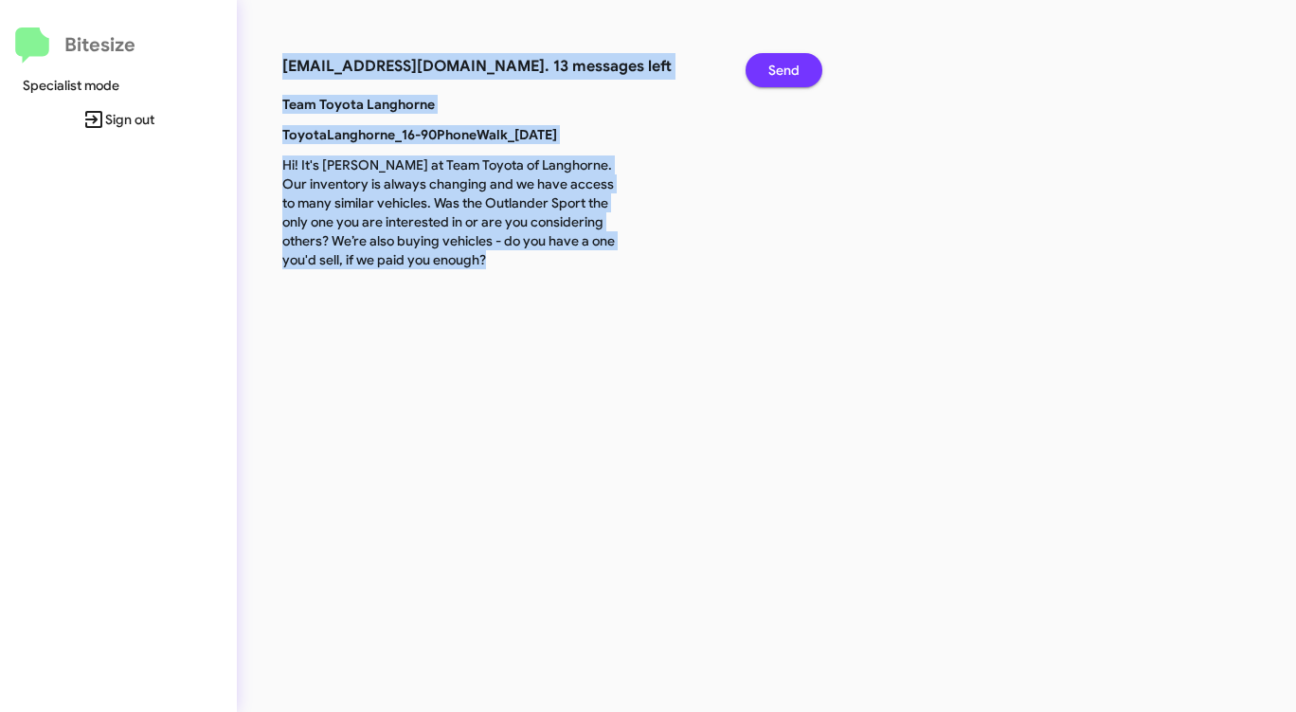
click at [782, 73] on span "Send" at bounding box center [783, 70] width 31 height 34
click at [782, 72] on span "Send" at bounding box center [783, 70] width 31 height 34
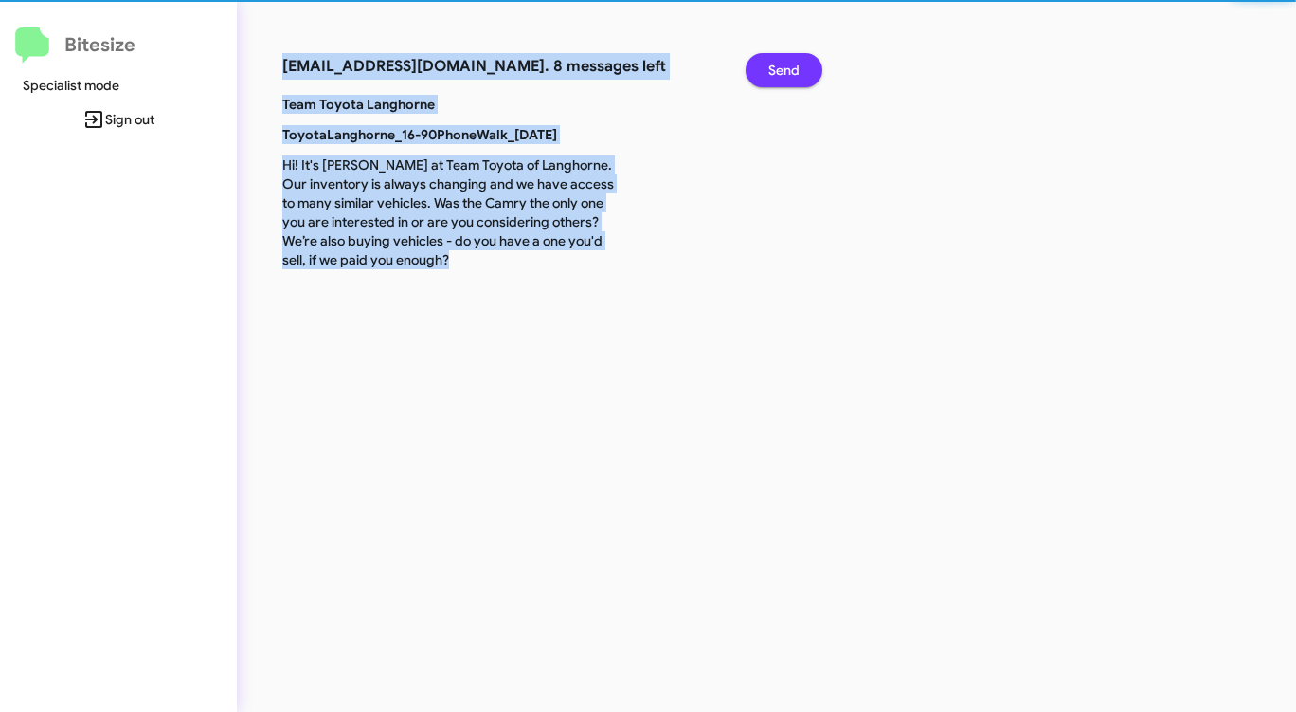
click at [782, 72] on span "Send" at bounding box center [783, 70] width 31 height 34
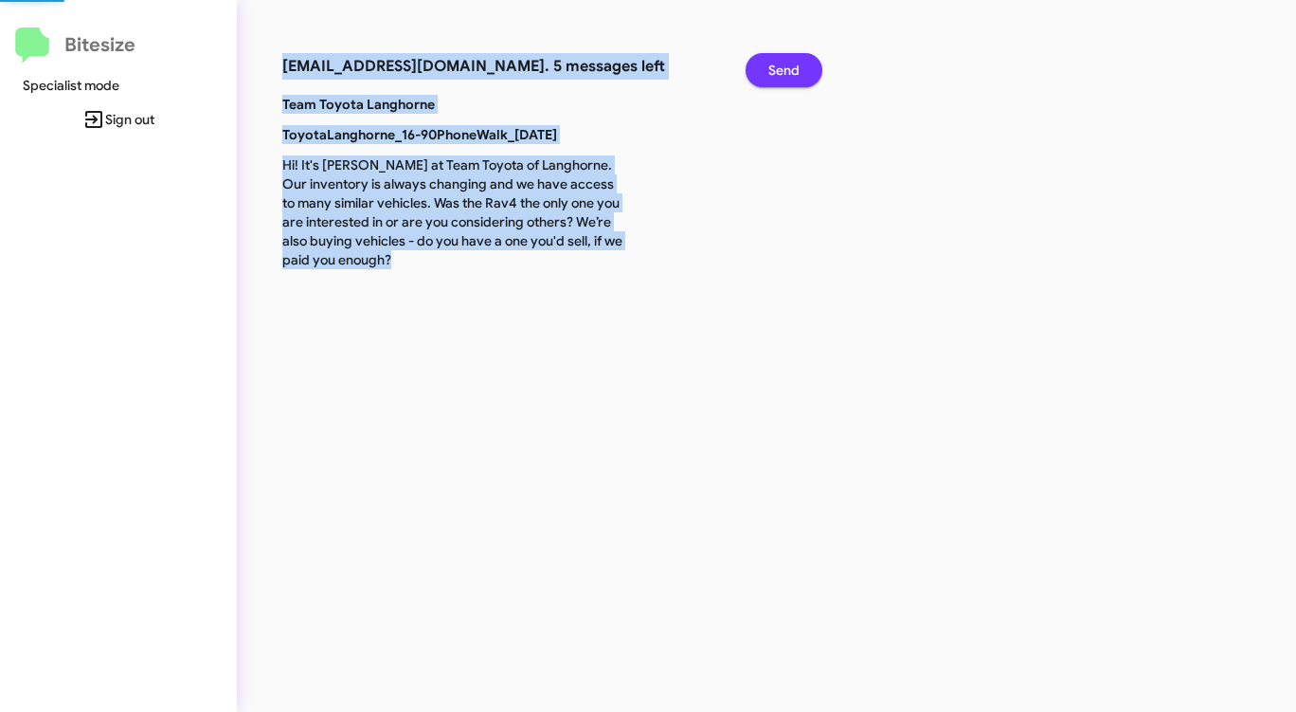
click at [782, 71] on span "Send" at bounding box center [783, 70] width 31 height 34
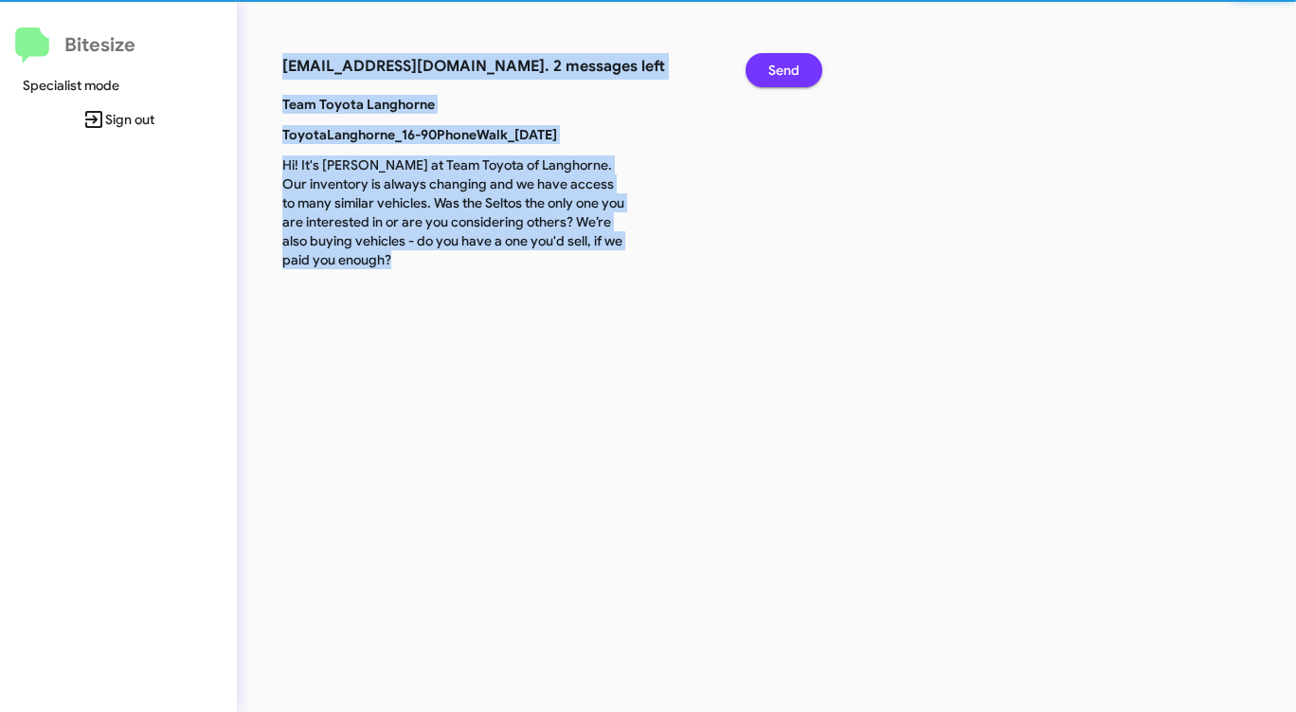
click at [782, 71] on span "Send" at bounding box center [783, 70] width 31 height 34
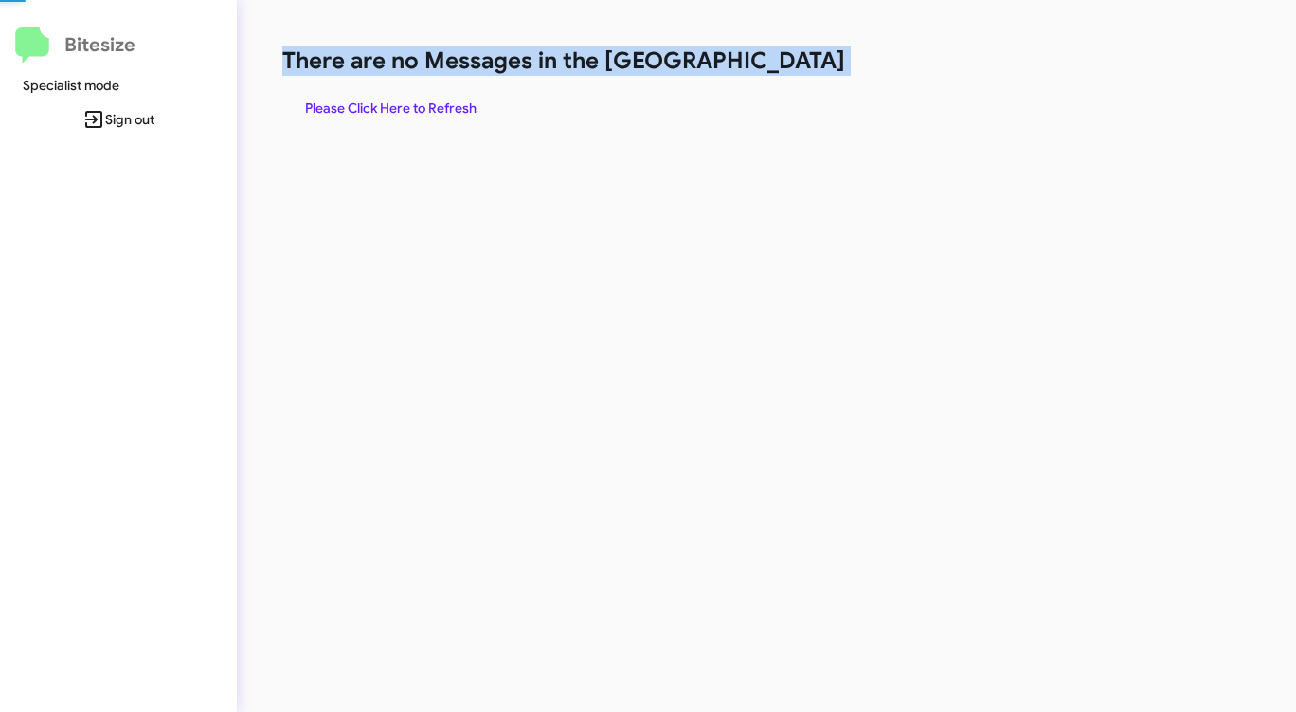
click at [782, 71] on h1 "There are no Messages in the [GEOGRAPHIC_DATA]" at bounding box center [678, 60] width 792 height 30
click at [441, 106] on span "Please Click Here to Refresh" at bounding box center [390, 108] width 171 height 34
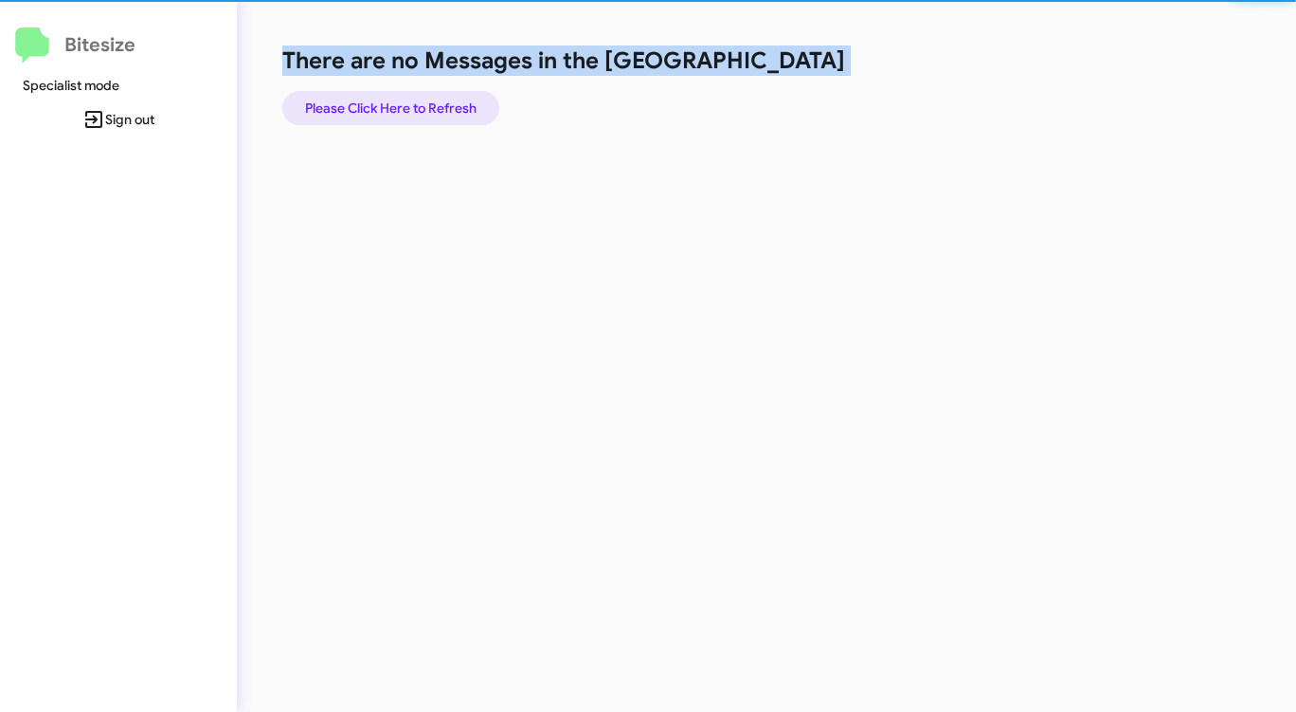
click at [441, 106] on span "Please Click Here to Refresh" at bounding box center [390, 108] width 171 height 34
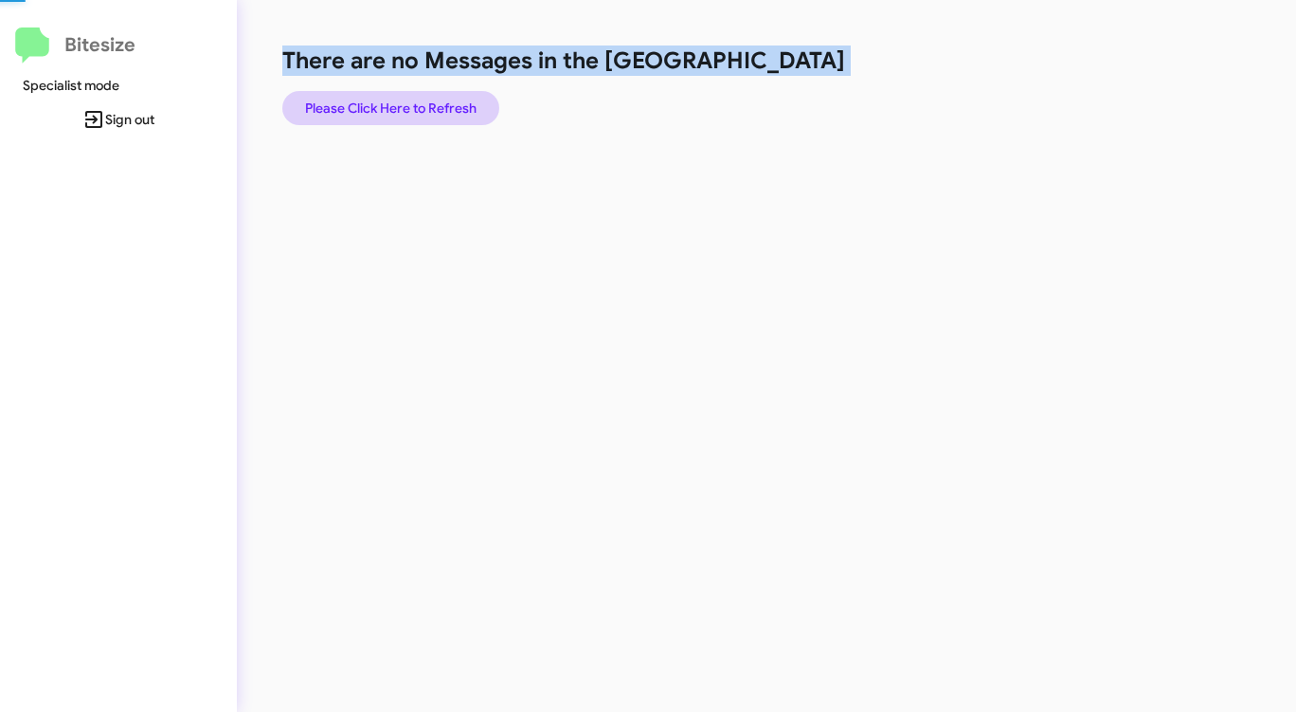
click at [441, 106] on span "Please Click Here to Refresh" at bounding box center [390, 108] width 171 height 34
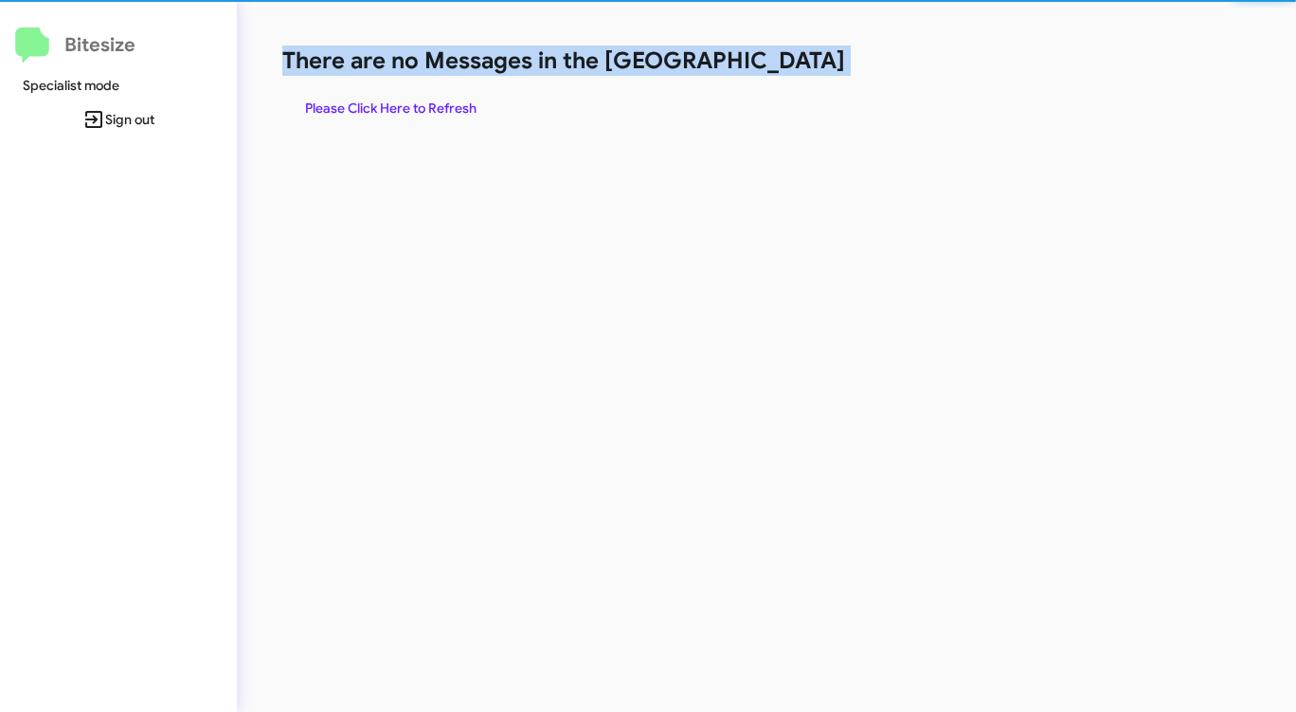
click at [441, 106] on span "Please Click Here to Refresh" at bounding box center [390, 108] width 171 height 34
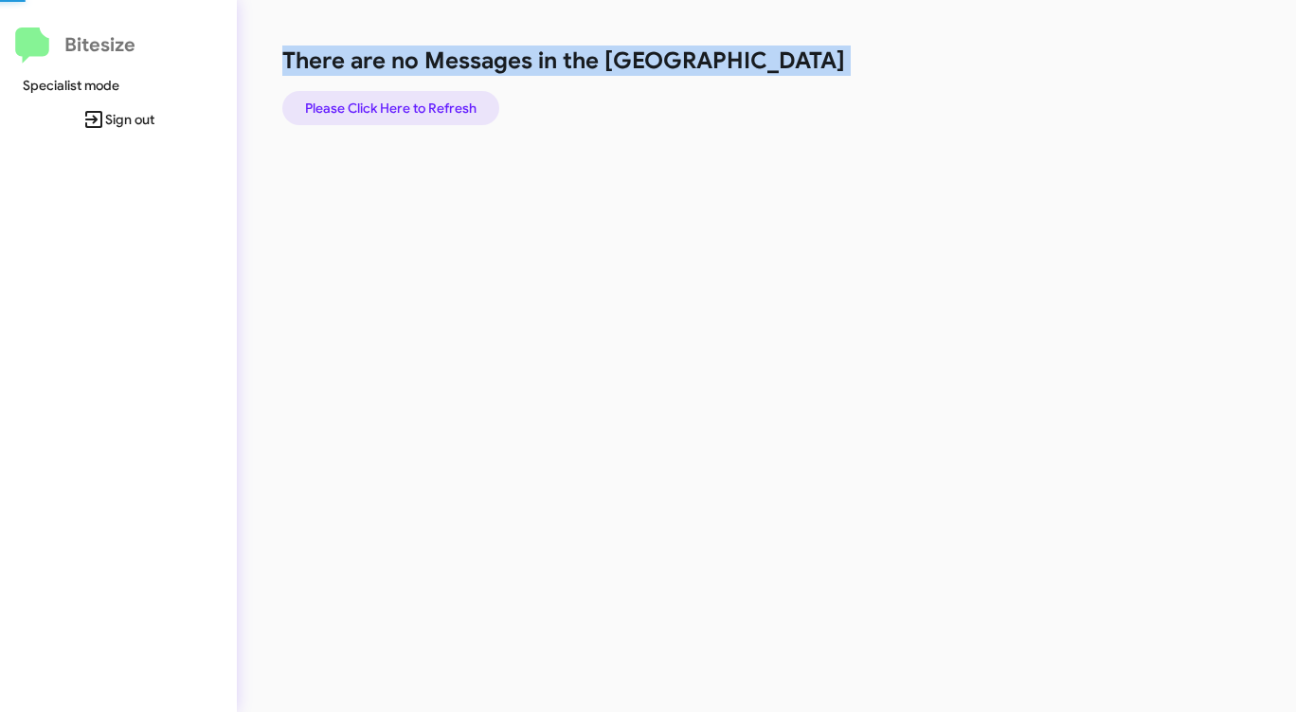
click at [441, 106] on span "Please Click Here to Refresh" at bounding box center [390, 108] width 171 height 34
click at [444, 105] on span "Please Click Here to Refresh" at bounding box center [390, 108] width 171 height 34
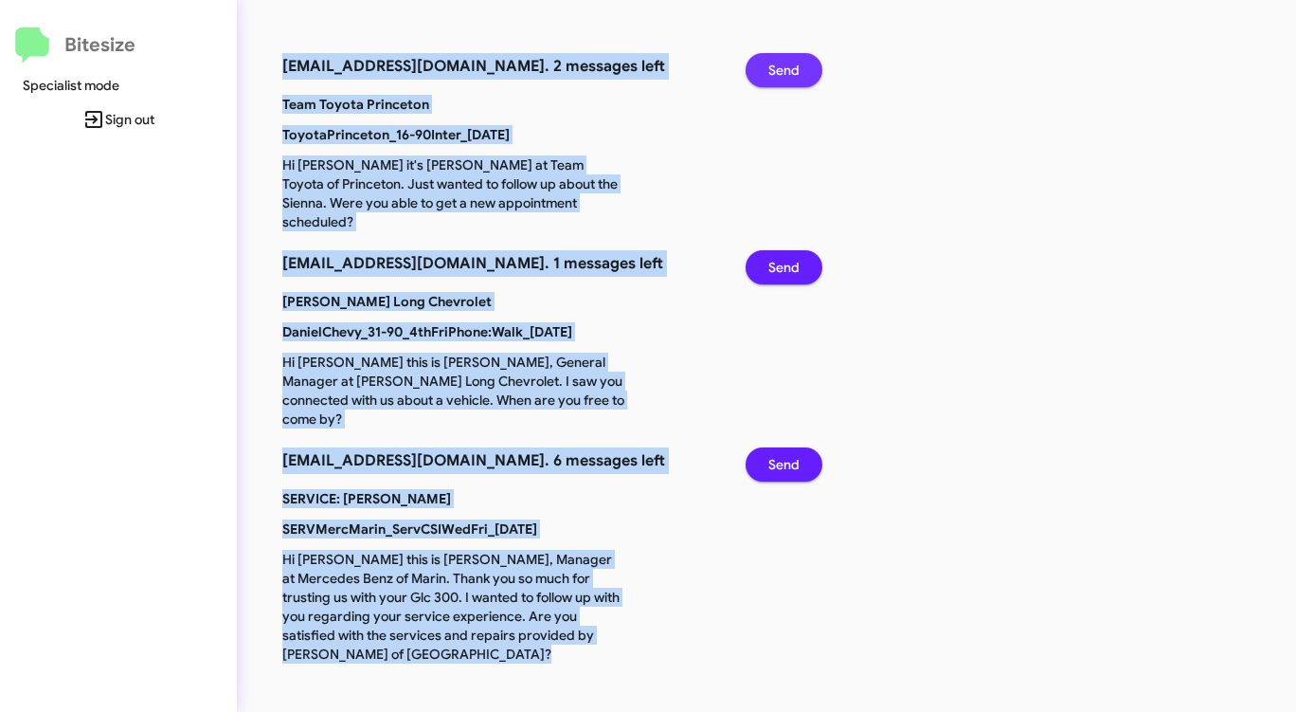
click at [787, 74] on span "Send" at bounding box center [783, 70] width 31 height 34
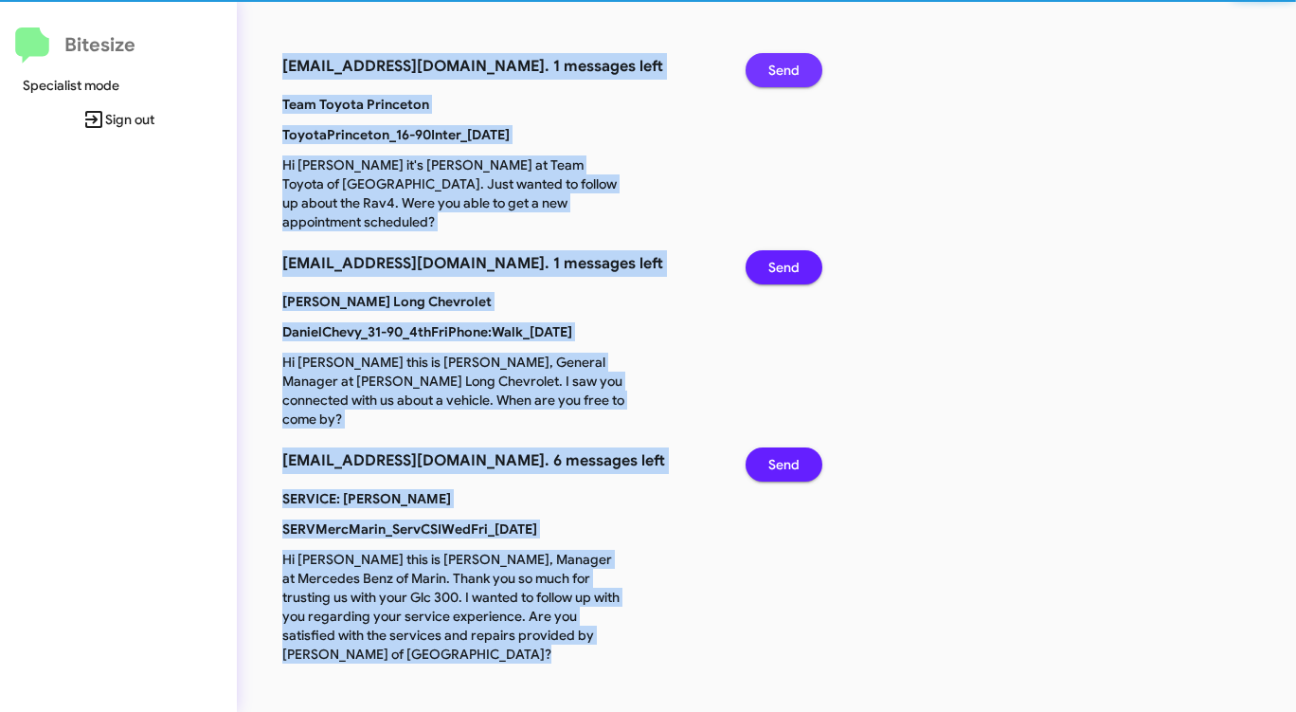
click at [787, 74] on span "Send" at bounding box center [783, 70] width 31 height 34
click at [787, 250] on span "Send" at bounding box center [783, 267] width 31 height 34
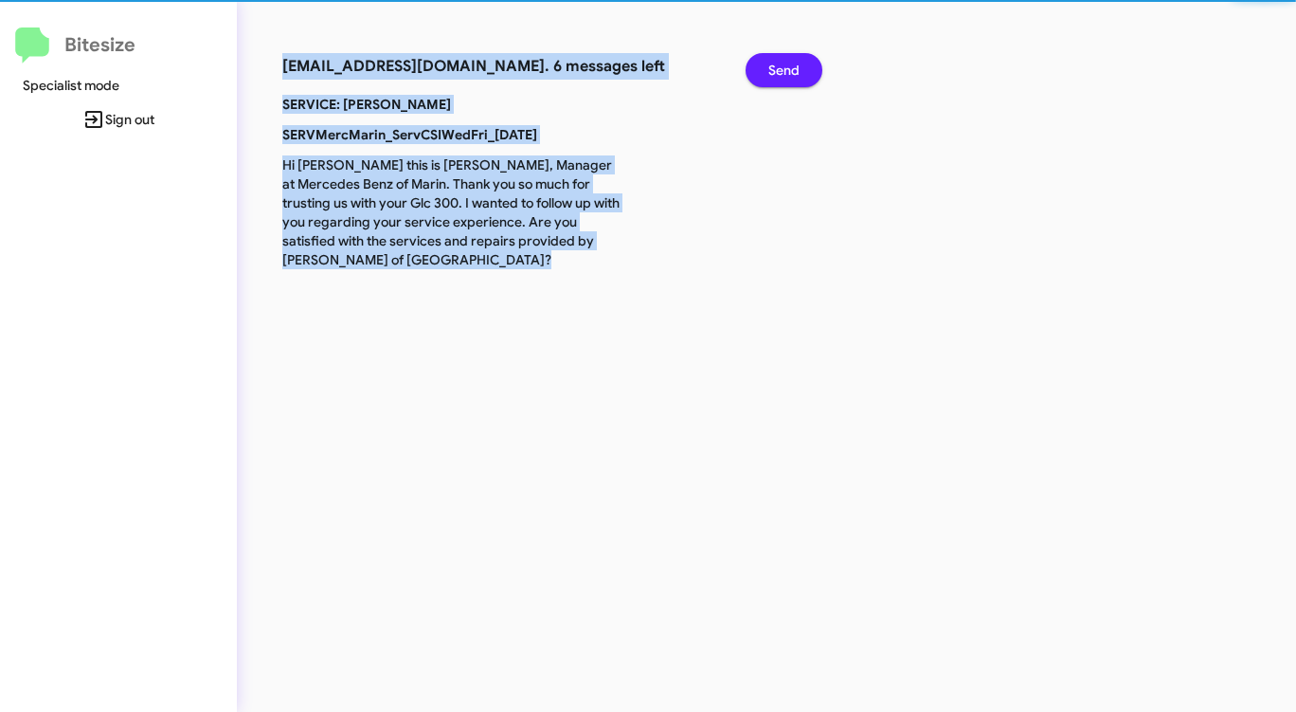
click at [787, 74] on span "Send" at bounding box center [783, 70] width 31 height 34
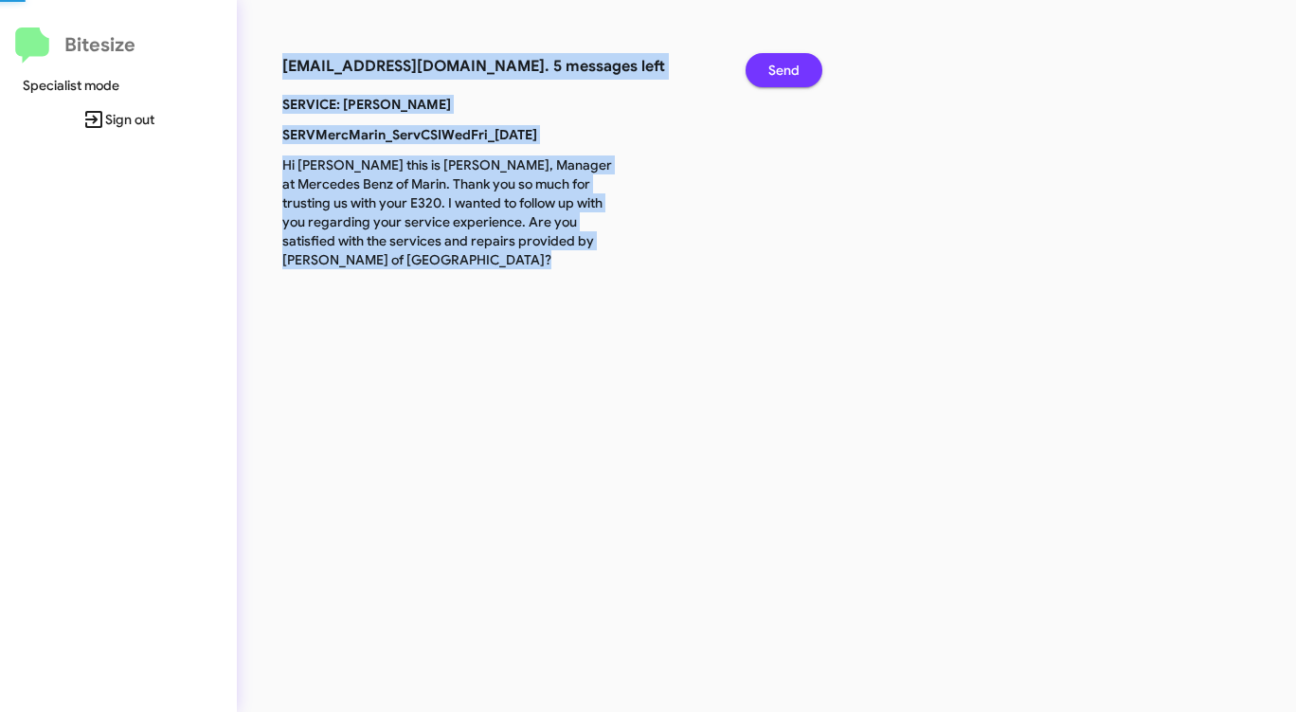
click at [787, 74] on span "Send" at bounding box center [783, 70] width 31 height 34
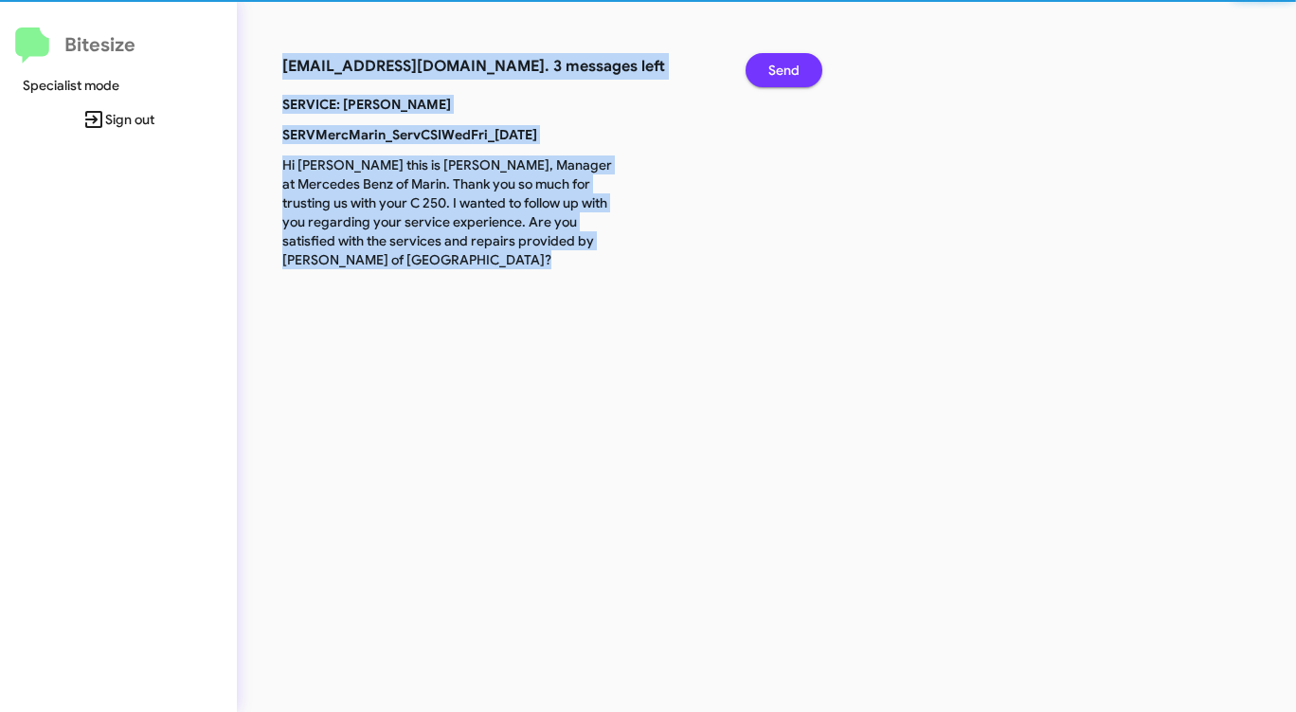
click at [787, 74] on span "Send" at bounding box center [783, 70] width 31 height 34
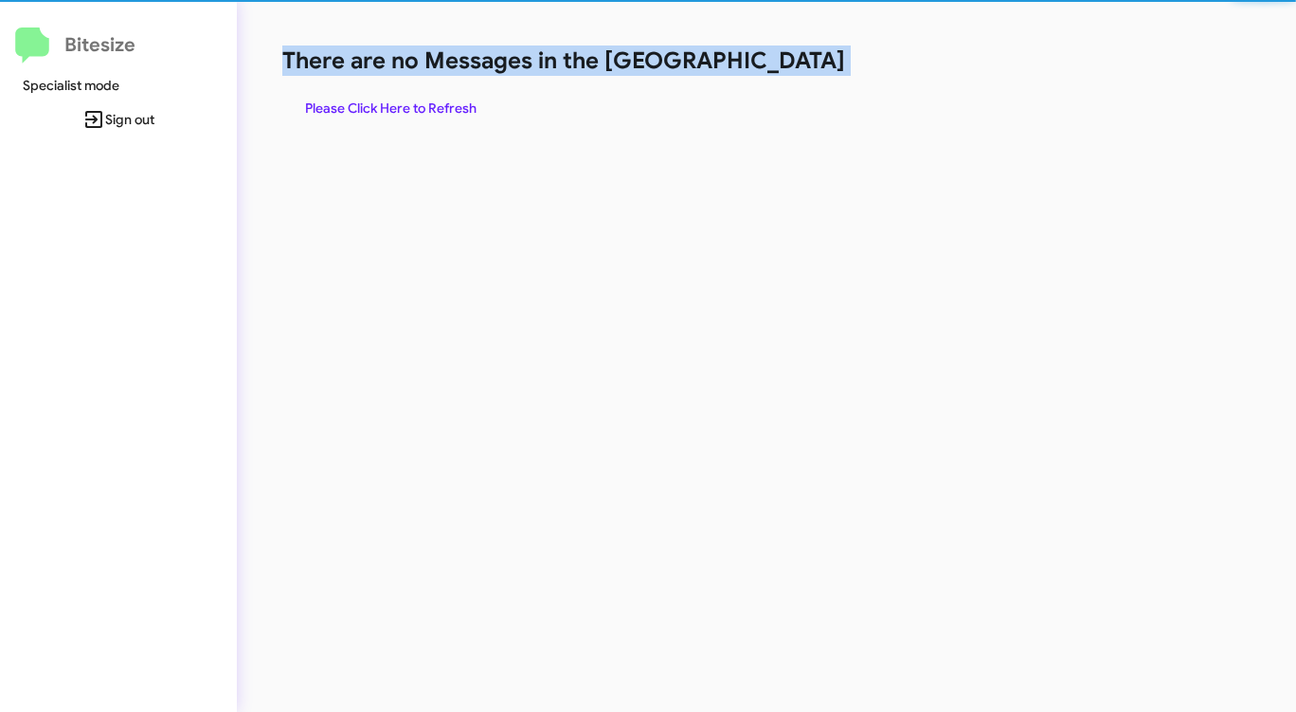
click at [787, 74] on h1 "There are no Messages in the [GEOGRAPHIC_DATA]" at bounding box center [678, 60] width 792 height 30
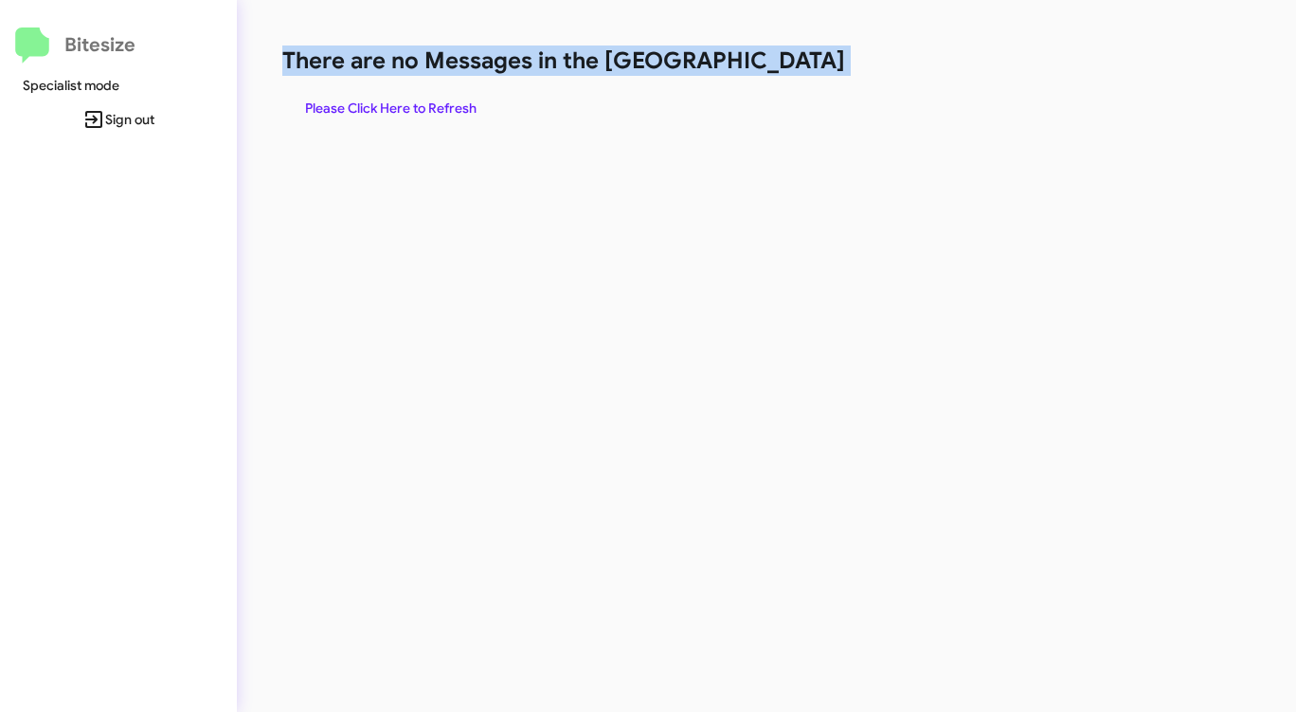
click at [787, 74] on h1 "There are no Messages in the [GEOGRAPHIC_DATA]" at bounding box center [678, 60] width 792 height 30
click at [415, 103] on span "Please Click Here to Refresh" at bounding box center [390, 108] width 171 height 34
click at [429, 99] on span "Please Click Here to Refresh" at bounding box center [390, 108] width 171 height 34
click at [428, 99] on span "Please Click Here to Refresh" at bounding box center [390, 108] width 171 height 34
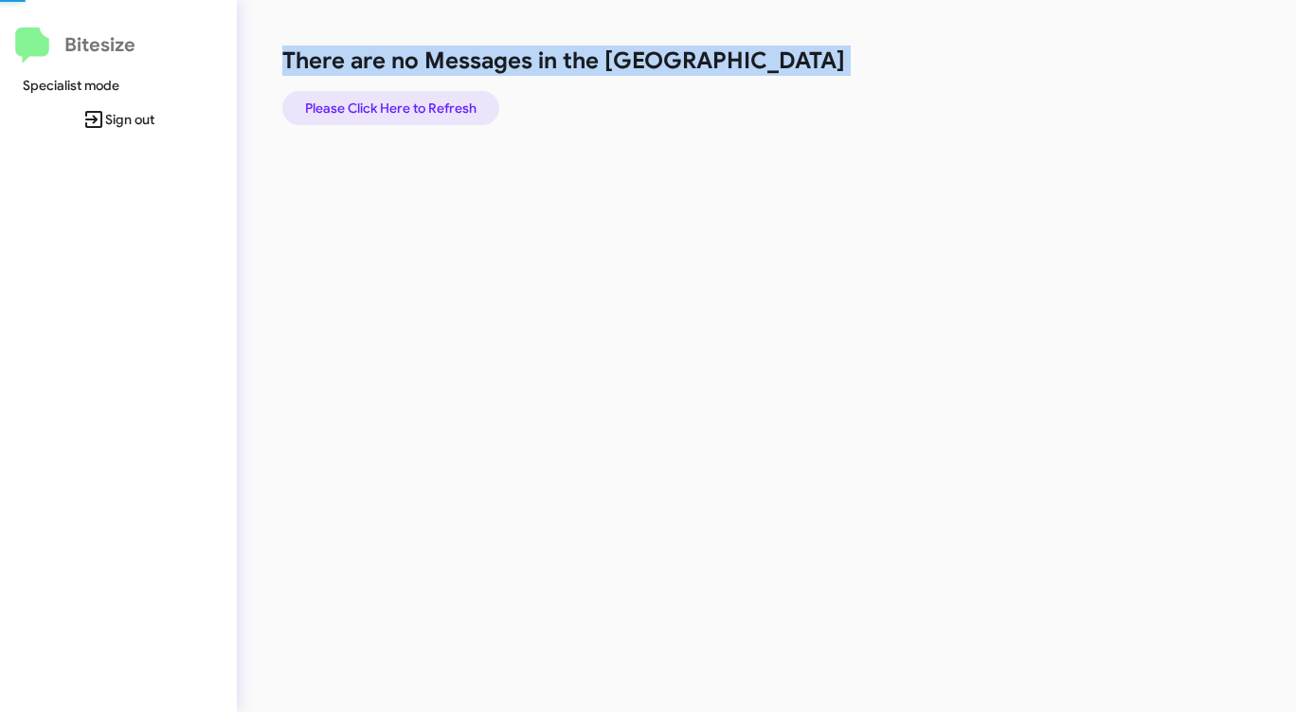
click at [426, 99] on span "Please Click Here to Refresh" at bounding box center [390, 108] width 171 height 34
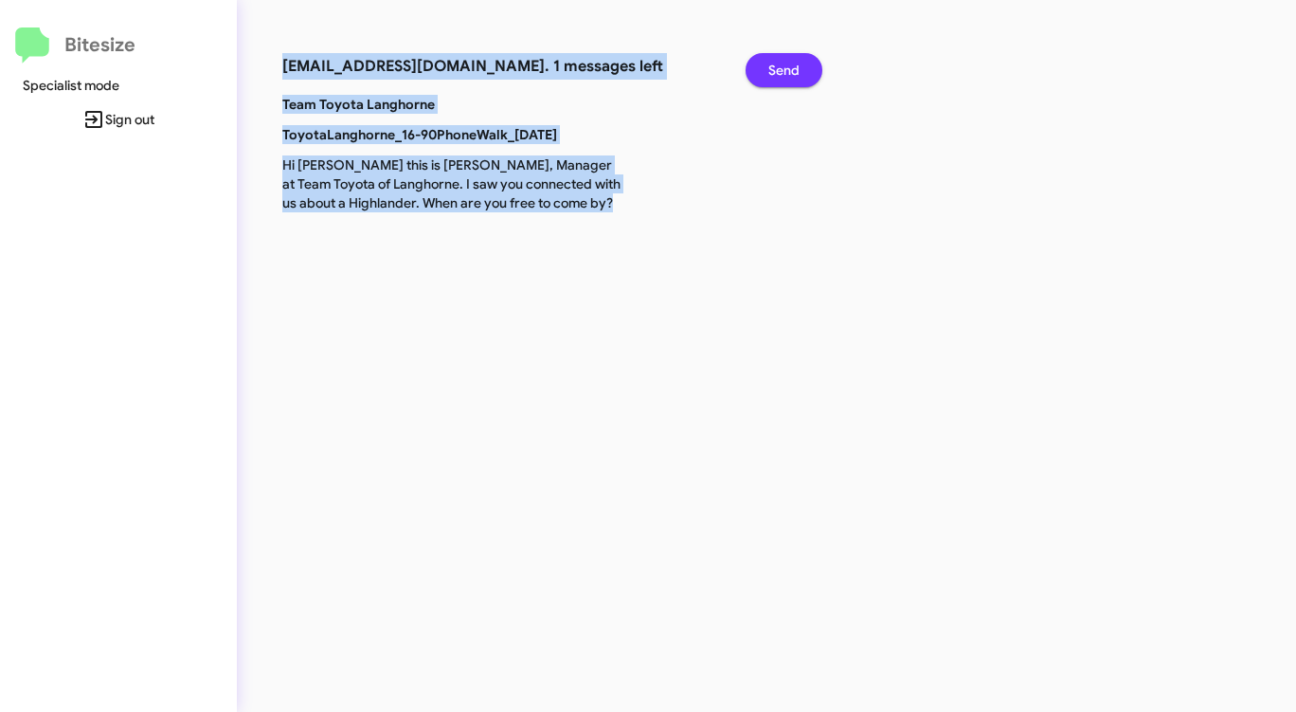
click at [782, 78] on span "Send" at bounding box center [783, 70] width 31 height 34
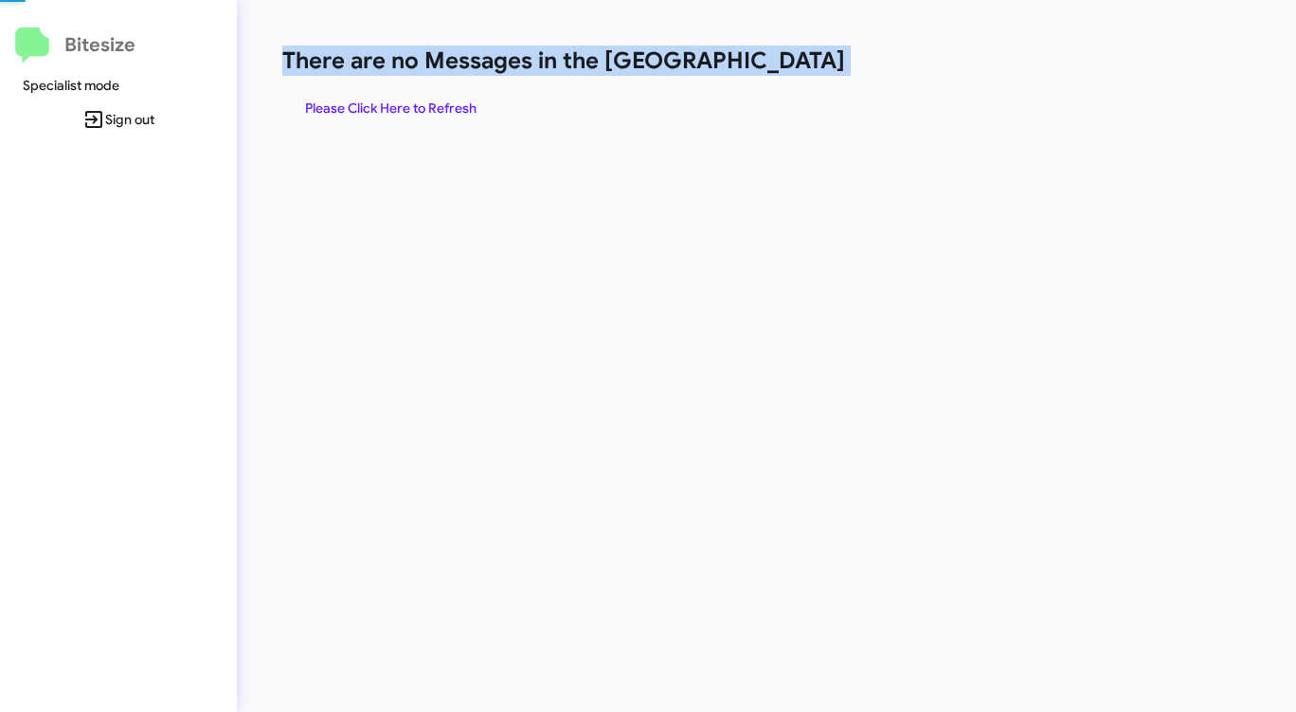
click at [781, 78] on div "There are no Messages in the Queue Please Click Here to Refresh" at bounding box center [678, 85] width 792 height 80
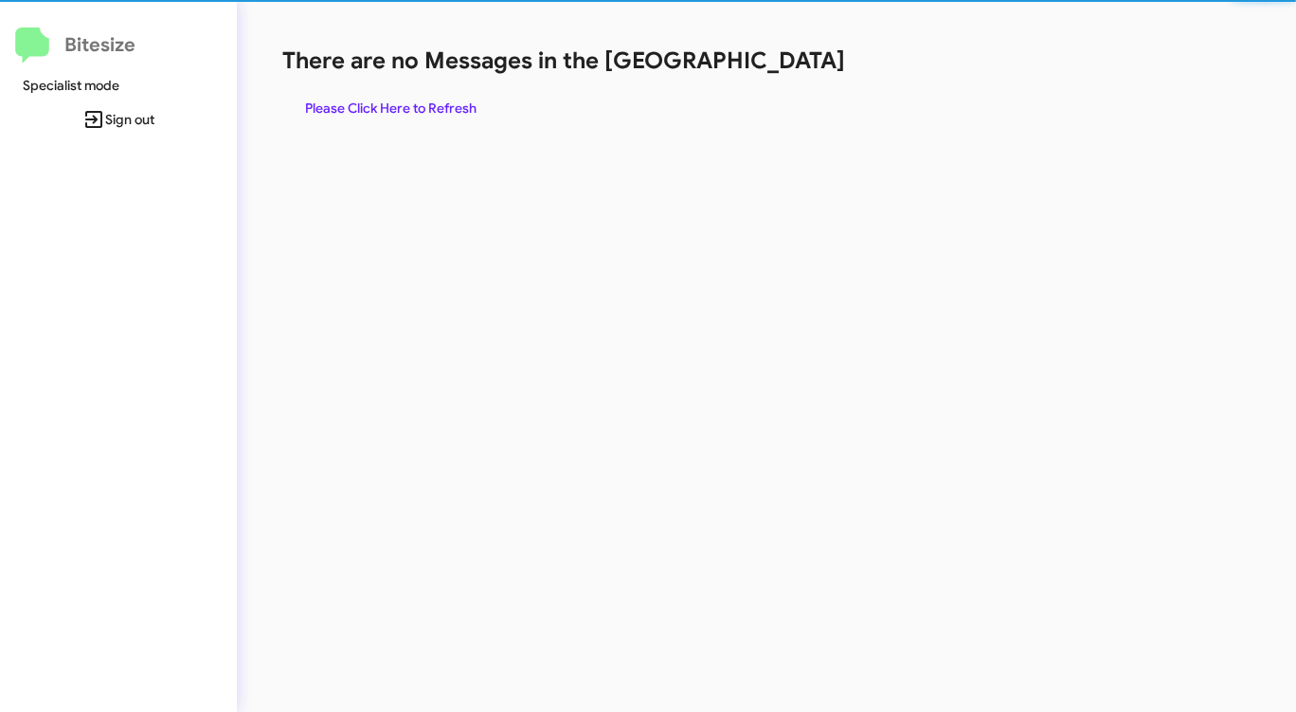
drag, startPoint x: 782, startPoint y: 78, endPoint x: 632, endPoint y: 106, distance: 152.4
click at [777, 80] on div "There are no Messages in the Queue Please Click Here to Refresh" at bounding box center [678, 85] width 792 height 80
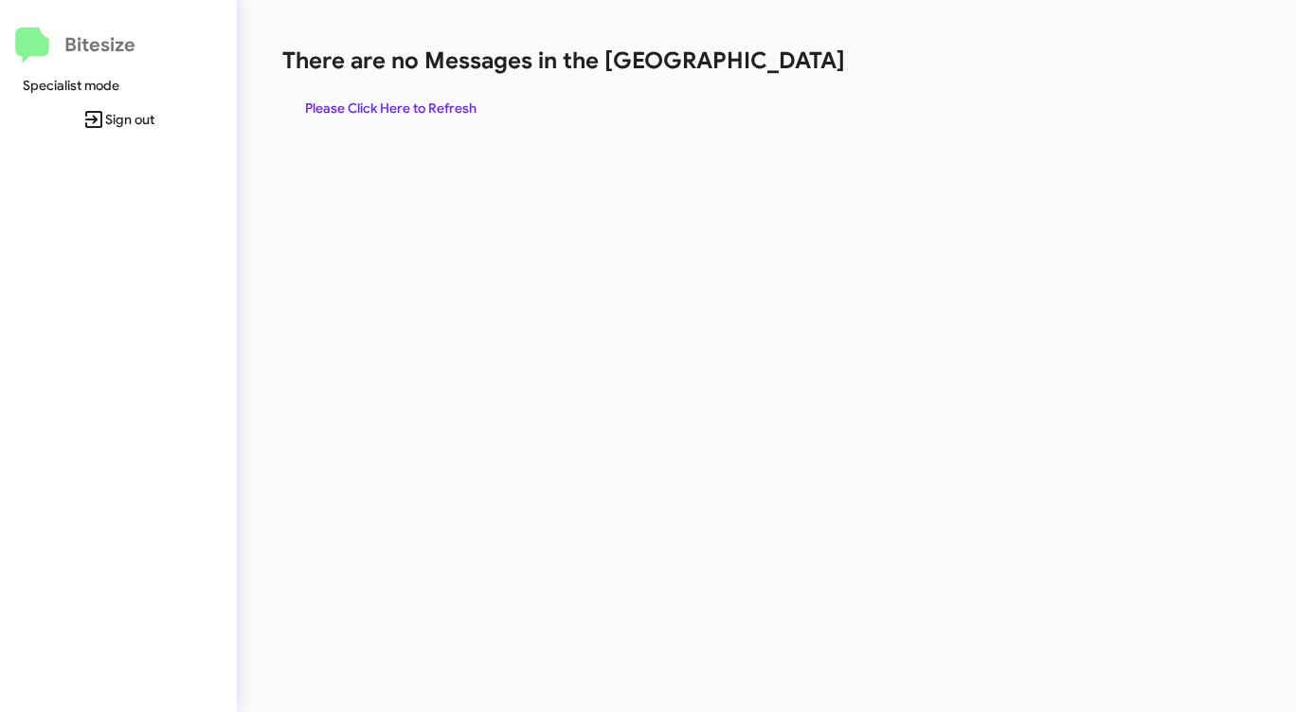
click at [426, 118] on span "Please Click Here to Refresh" at bounding box center [390, 108] width 171 height 34
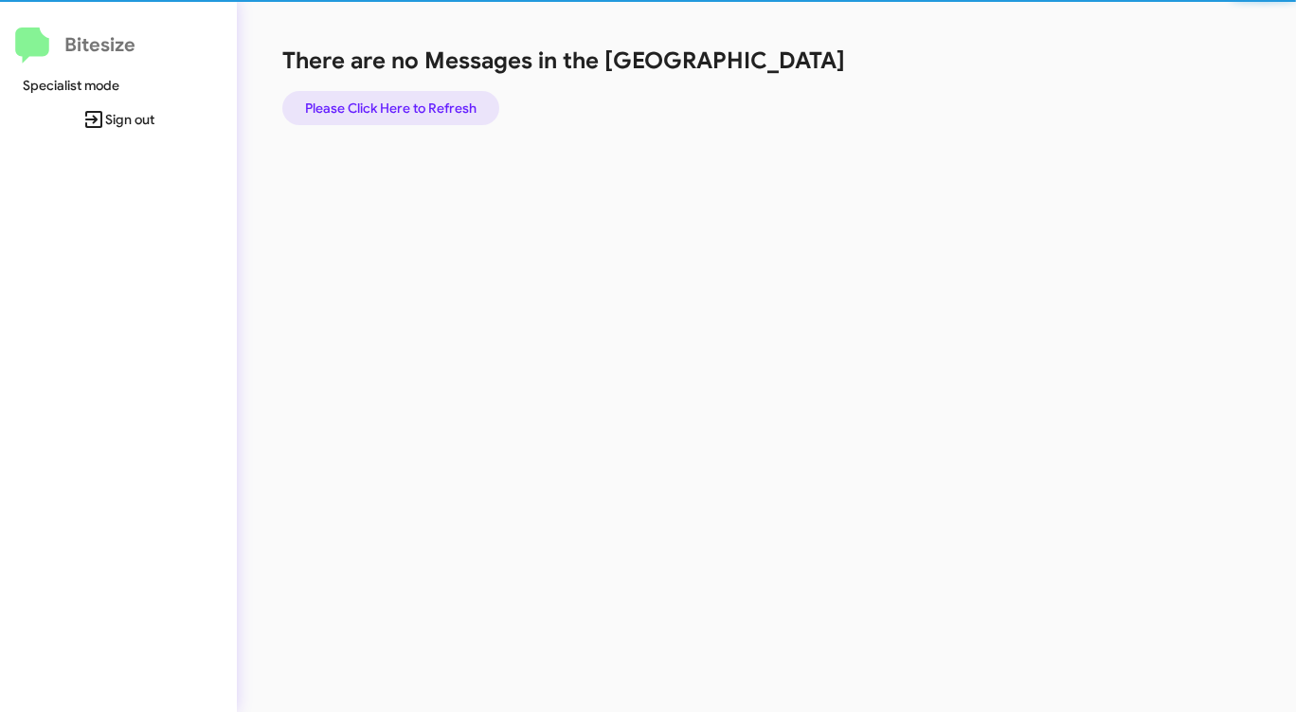
click at [426, 118] on span "Please Click Here to Refresh" at bounding box center [390, 108] width 171 height 34
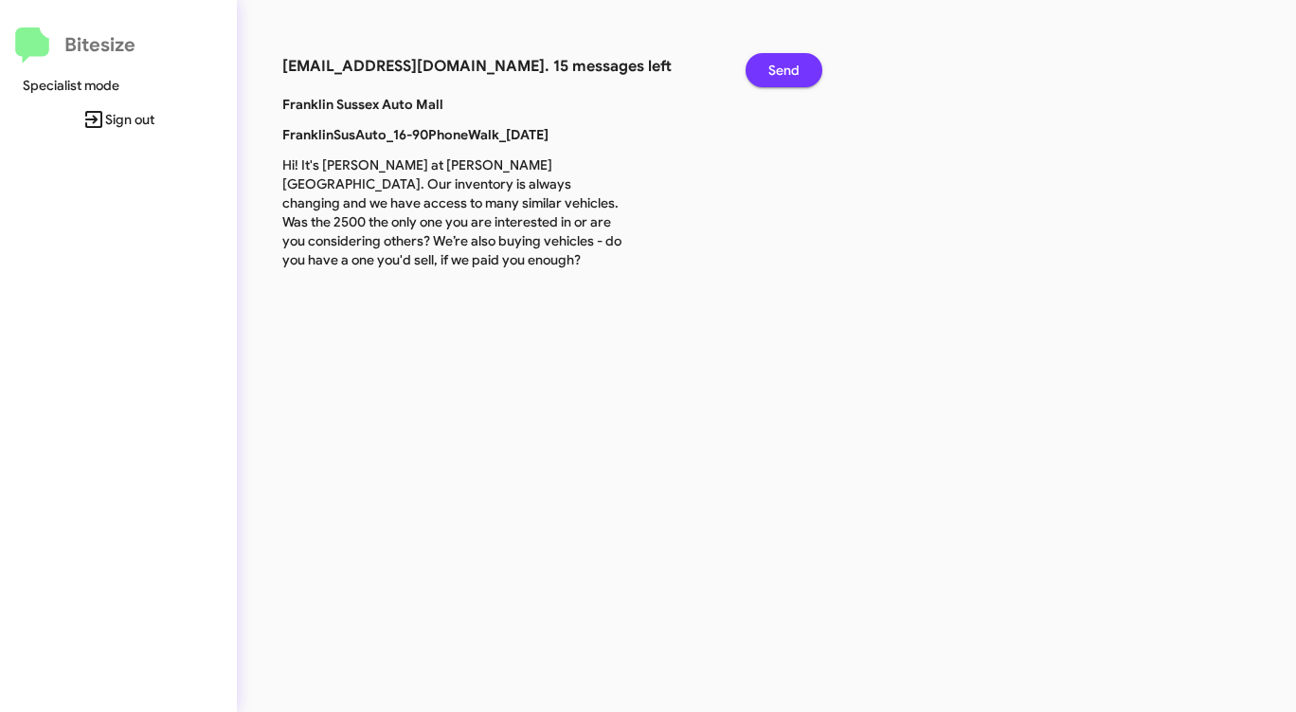
click at [781, 59] on span "Send" at bounding box center [783, 70] width 31 height 34
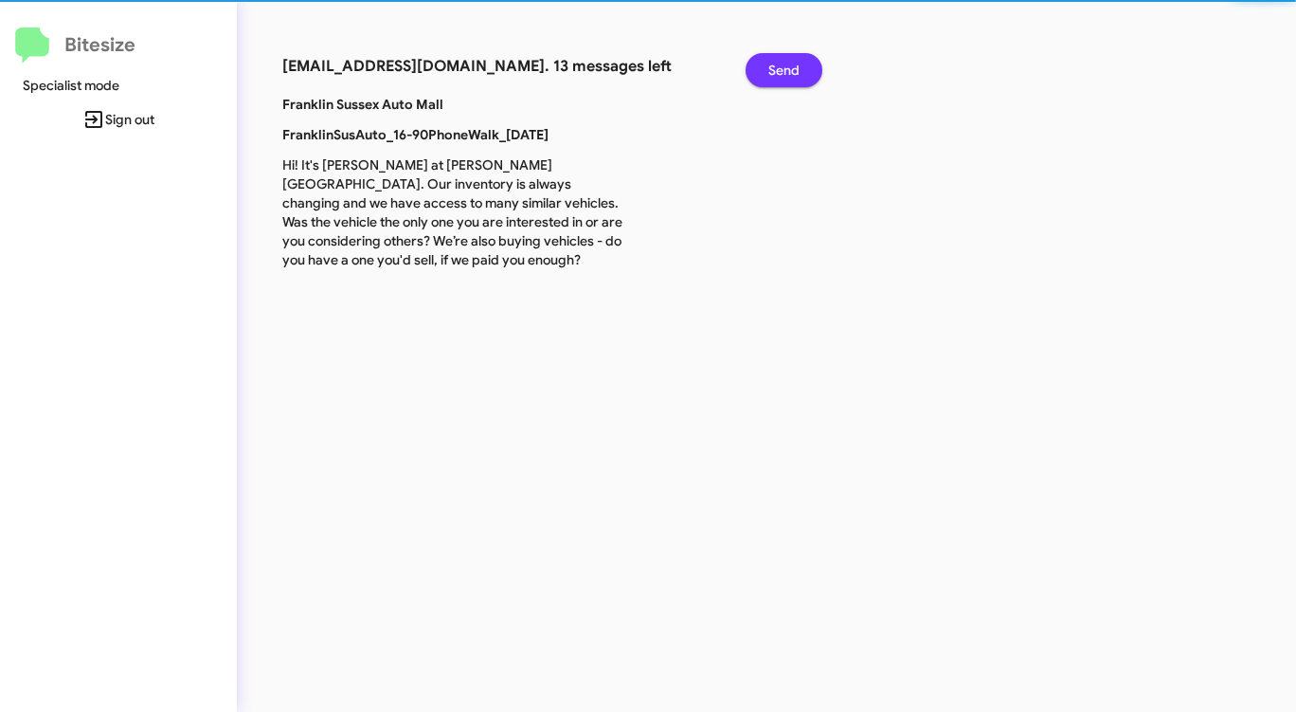
click at [781, 59] on span "Send" at bounding box center [783, 70] width 31 height 34
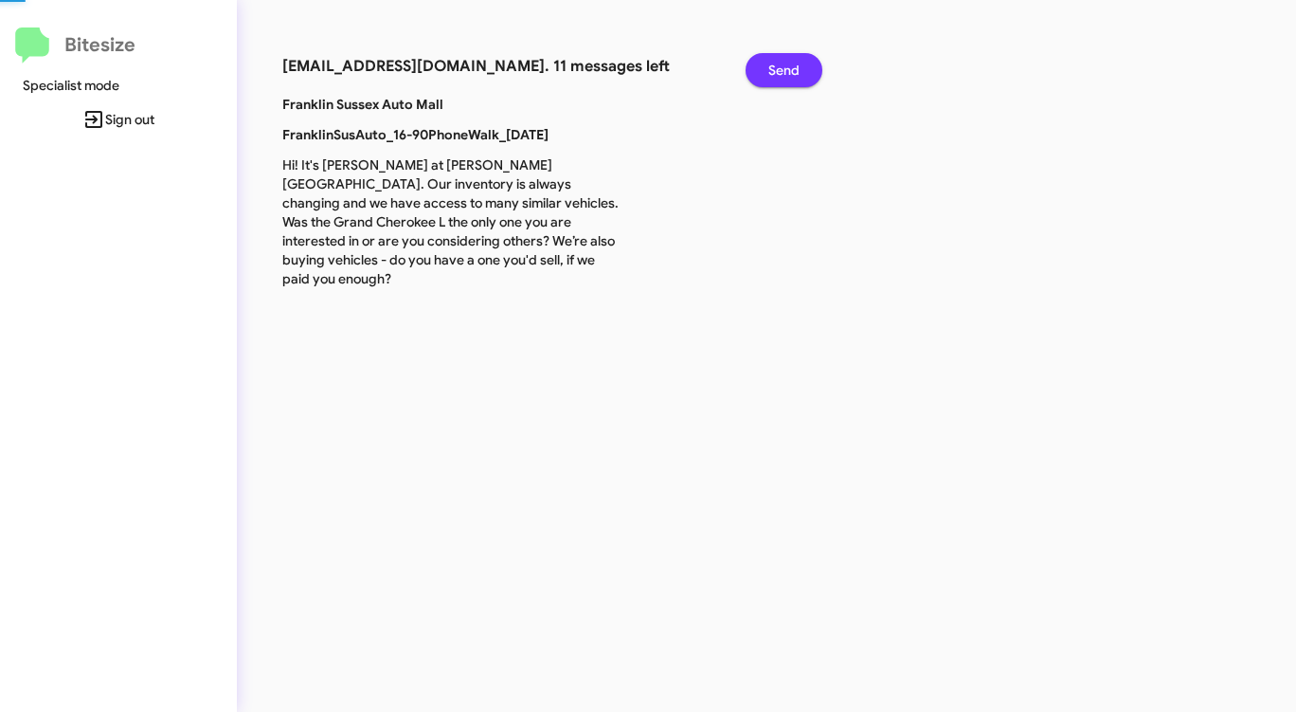
click at [781, 59] on span "Send" at bounding box center [783, 70] width 31 height 34
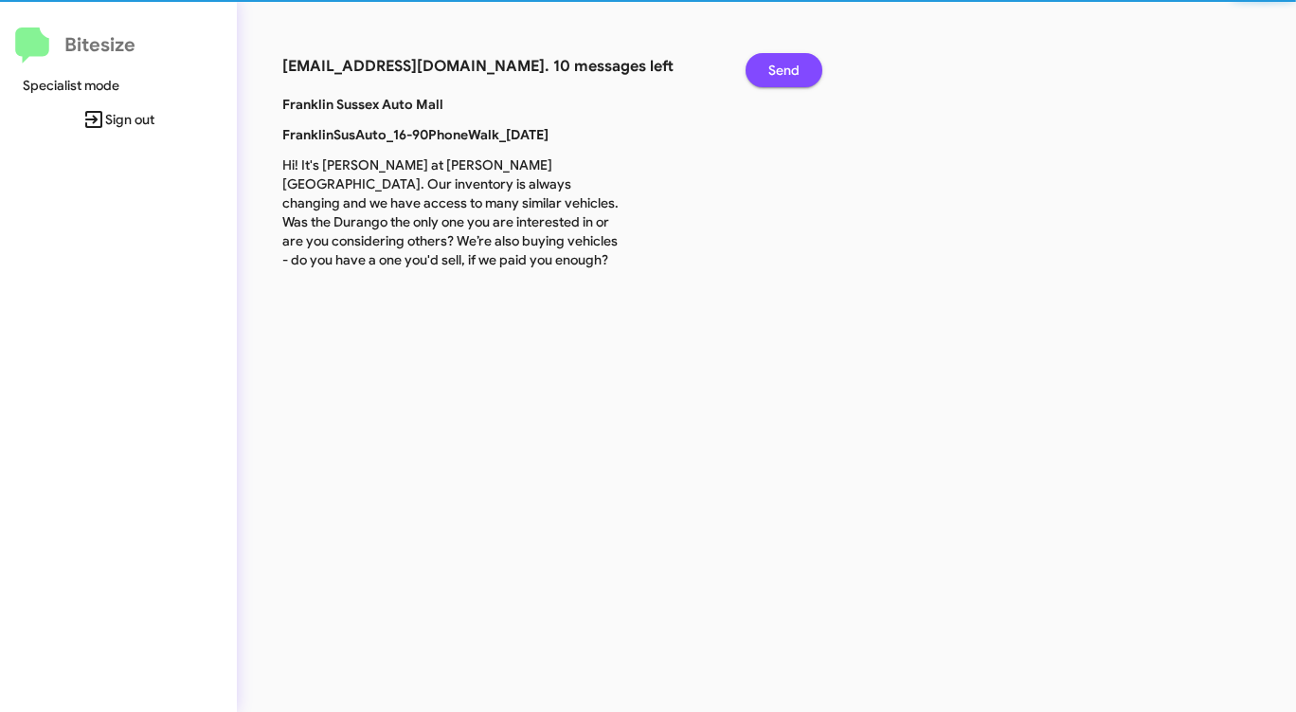
click at [781, 59] on span "Send" at bounding box center [783, 70] width 31 height 34
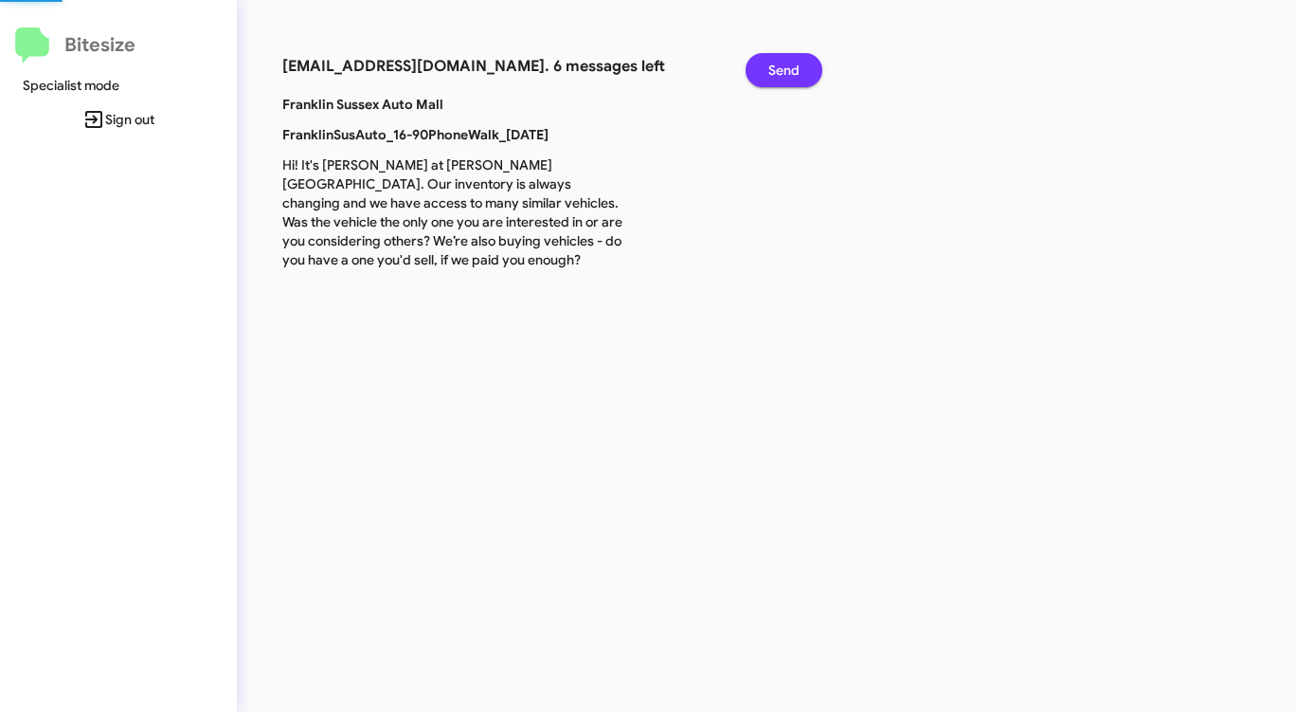
click at [781, 59] on span "Send" at bounding box center [783, 70] width 31 height 34
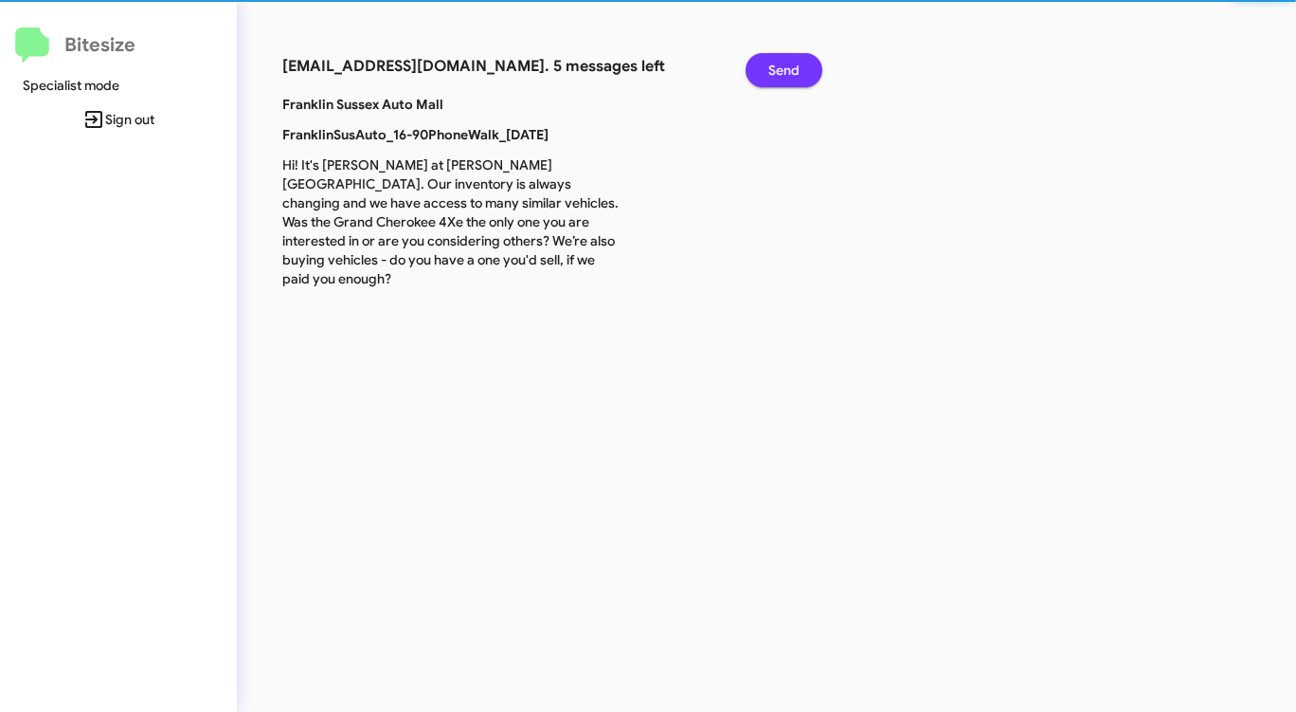
click at [781, 59] on span "Send" at bounding box center [783, 70] width 31 height 34
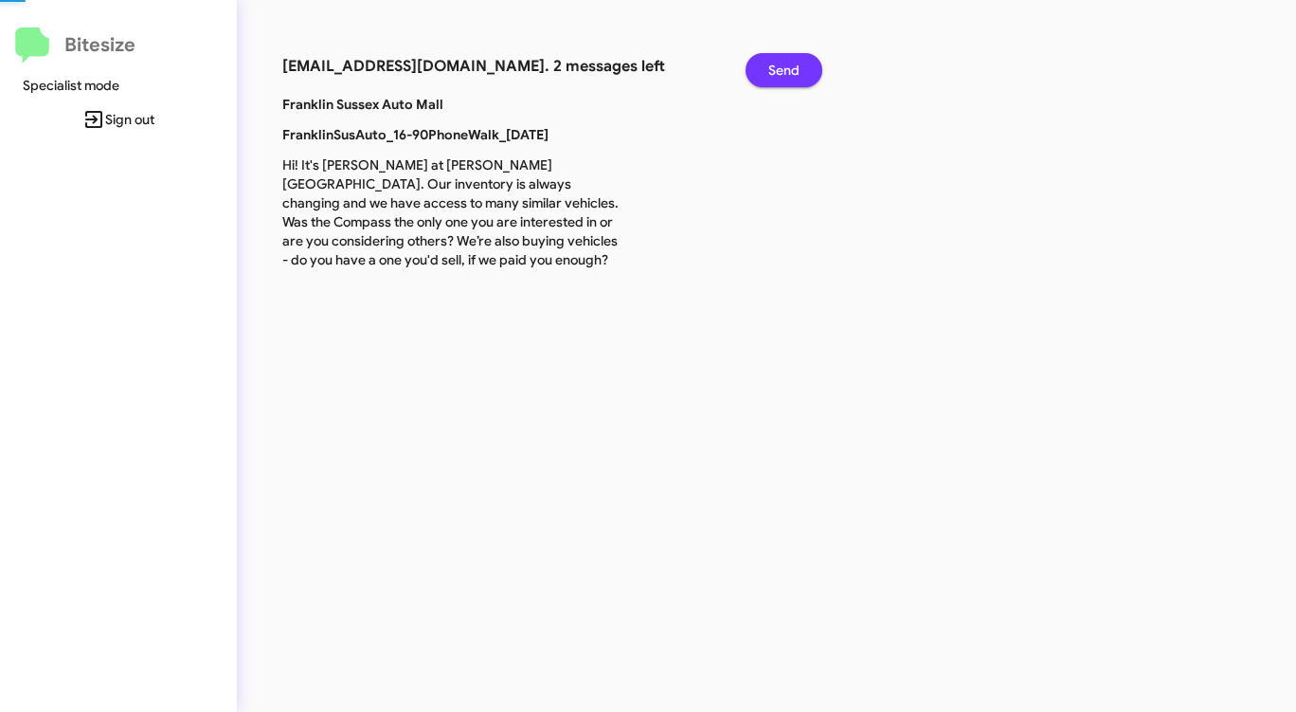
click at [781, 59] on span "Send" at bounding box center [783, 70] width 31 height 34
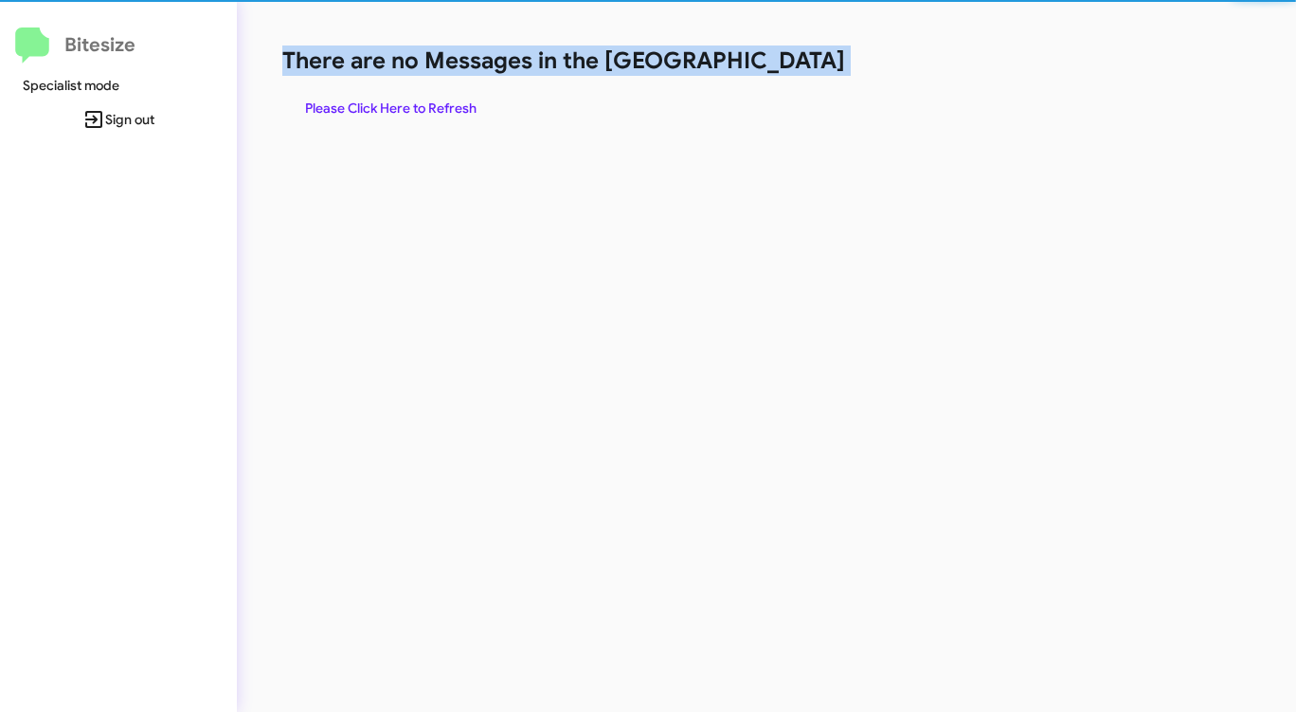
click at [781, 59] on h1 "There are no Messages in the [GEOGRAPHIC_DATA]" at bounding box center [678, 60] width 792 height 30
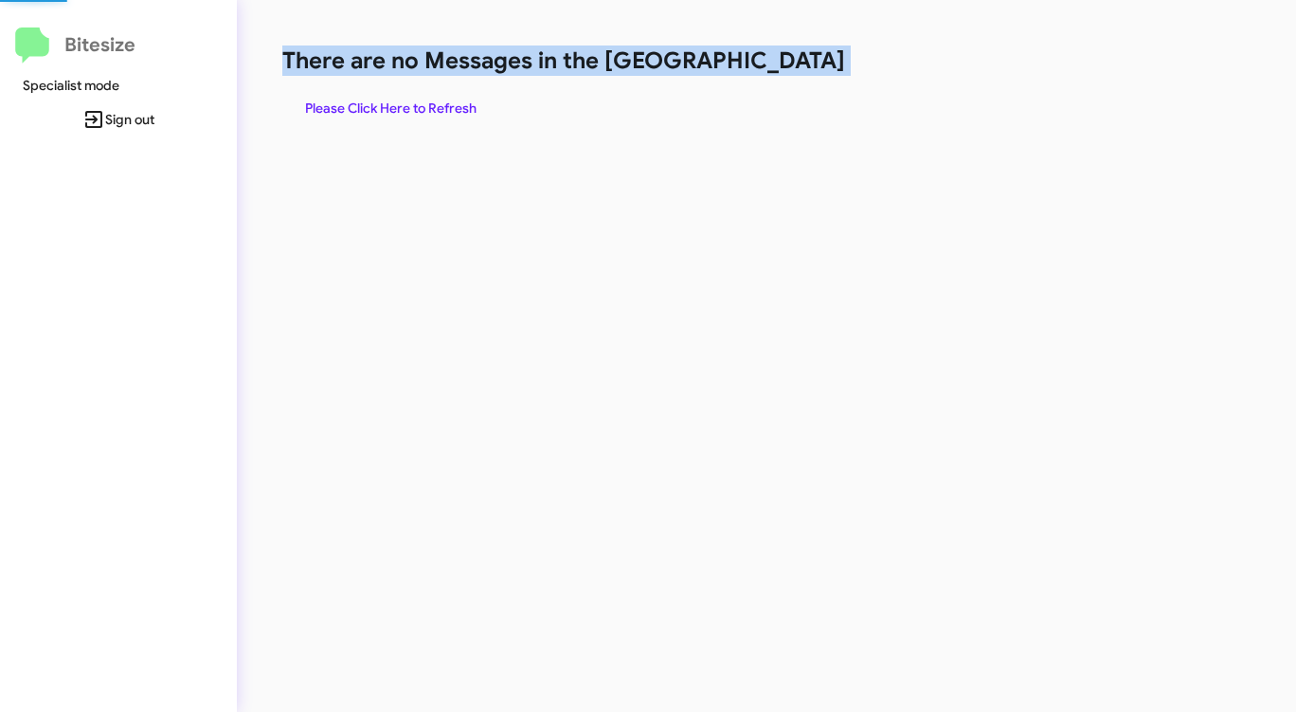
click at [781, 59] on h1 "There are no Messages in the [GEOGRAPHIC_DATA]" at bounding box center [678, 60] width 792 height 30
click at [433, 104] on span "Please Click Here to Refresh" at bounding box center [390, 108] width 171 height 34
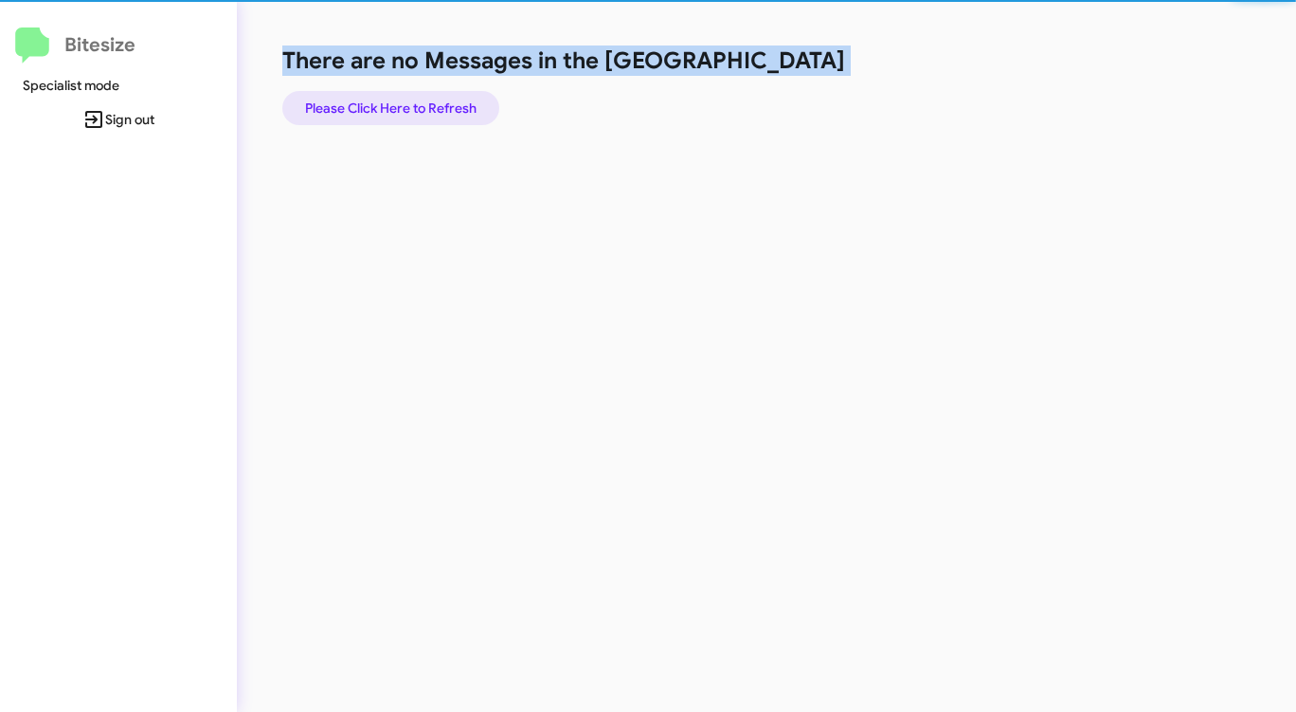
click at [433, 104] on span "Please Click Here to Refresh" at bounding box center [390, 108] width 171 height 34
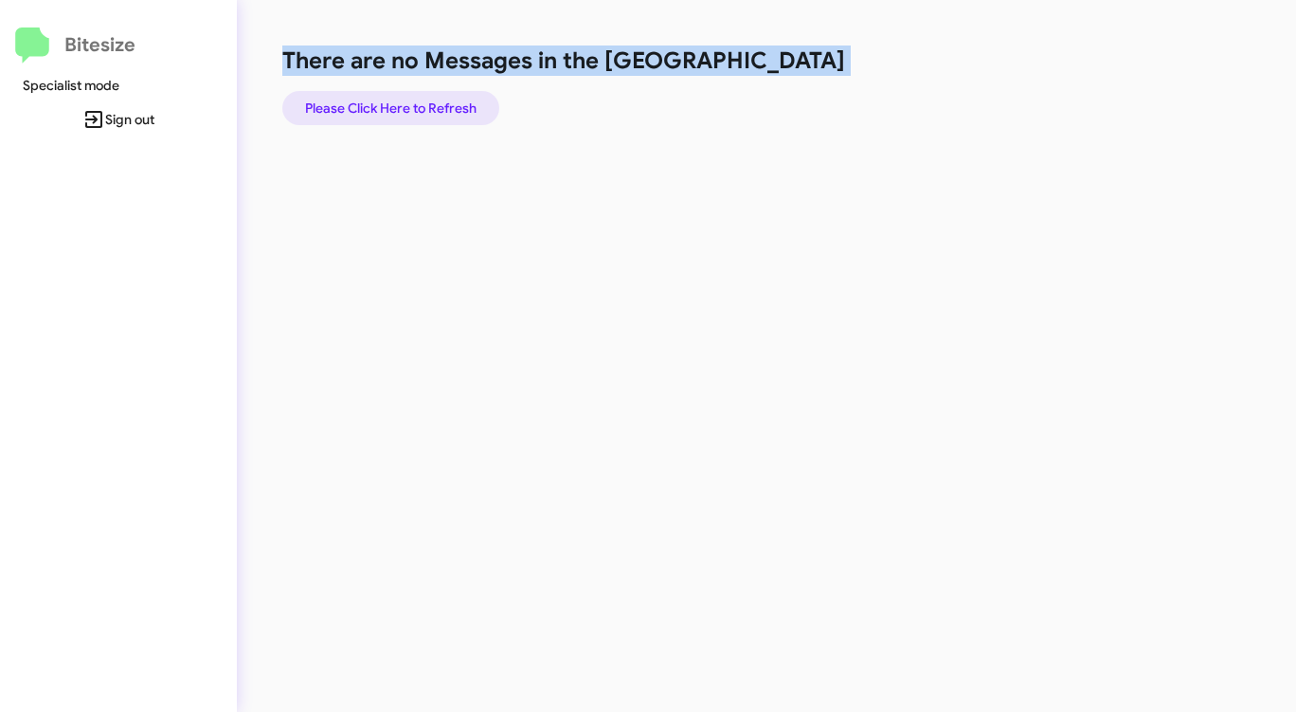
click at [438, 103] on span "Please Click Here to Refresh" at bounding box center [390, 108] width 171 height 34
click at [424, 109] on span "Please Click Here to Refresh" at bounding box center [390, 108] width 171 height 34
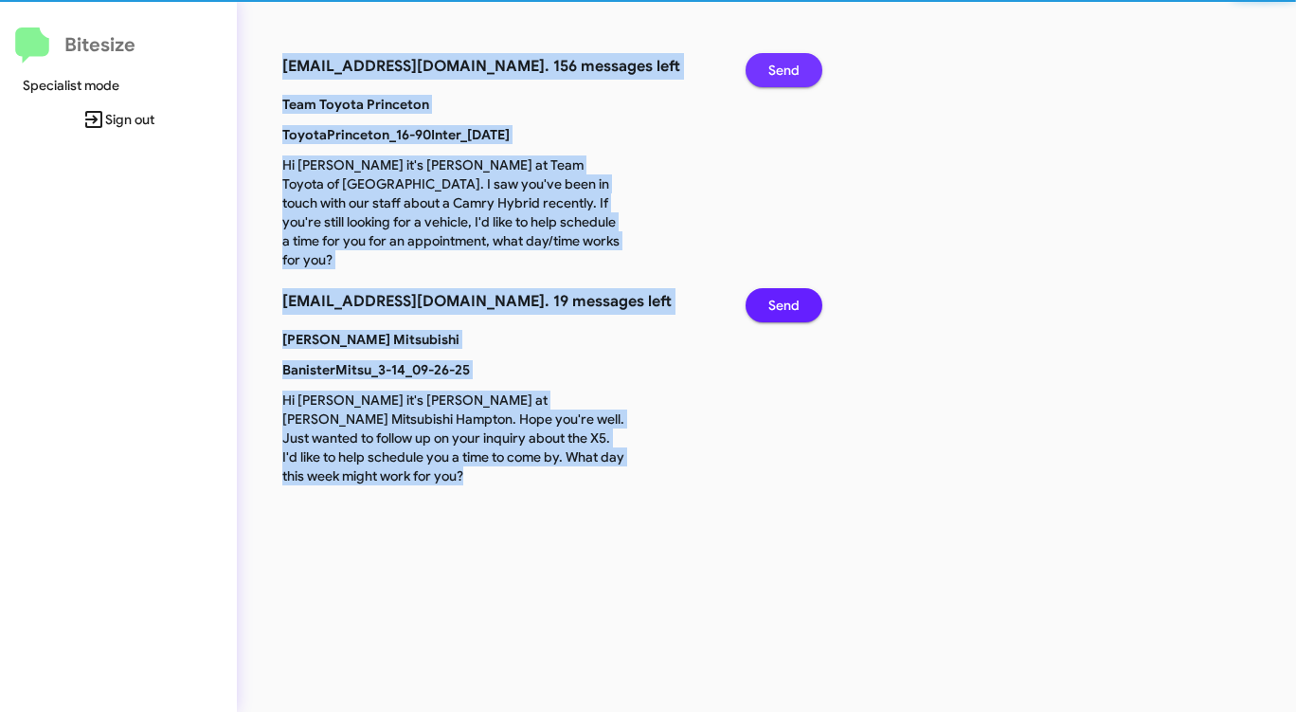
click at [795, 82] on span "Send" at bounding box center [783, 70] width 31 height 34
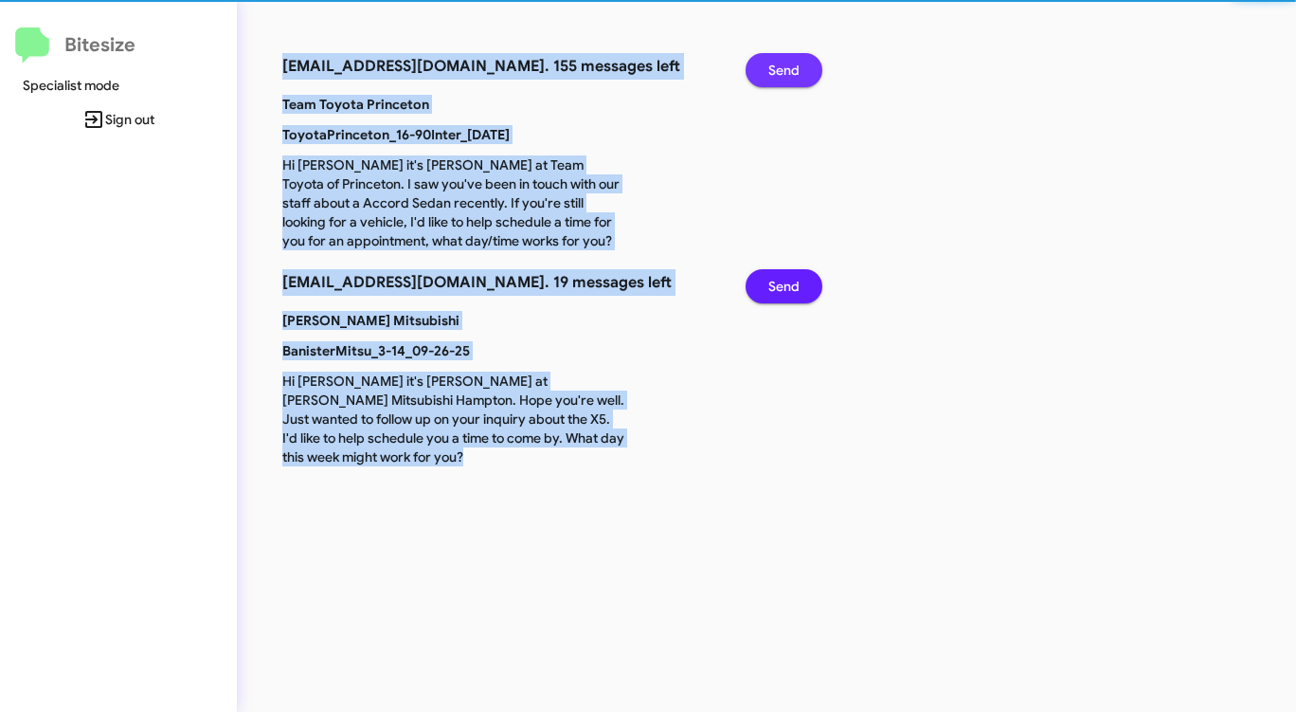
click at [795, 82] on span "Send" at bounding box center [783, 70] width 31 height 34
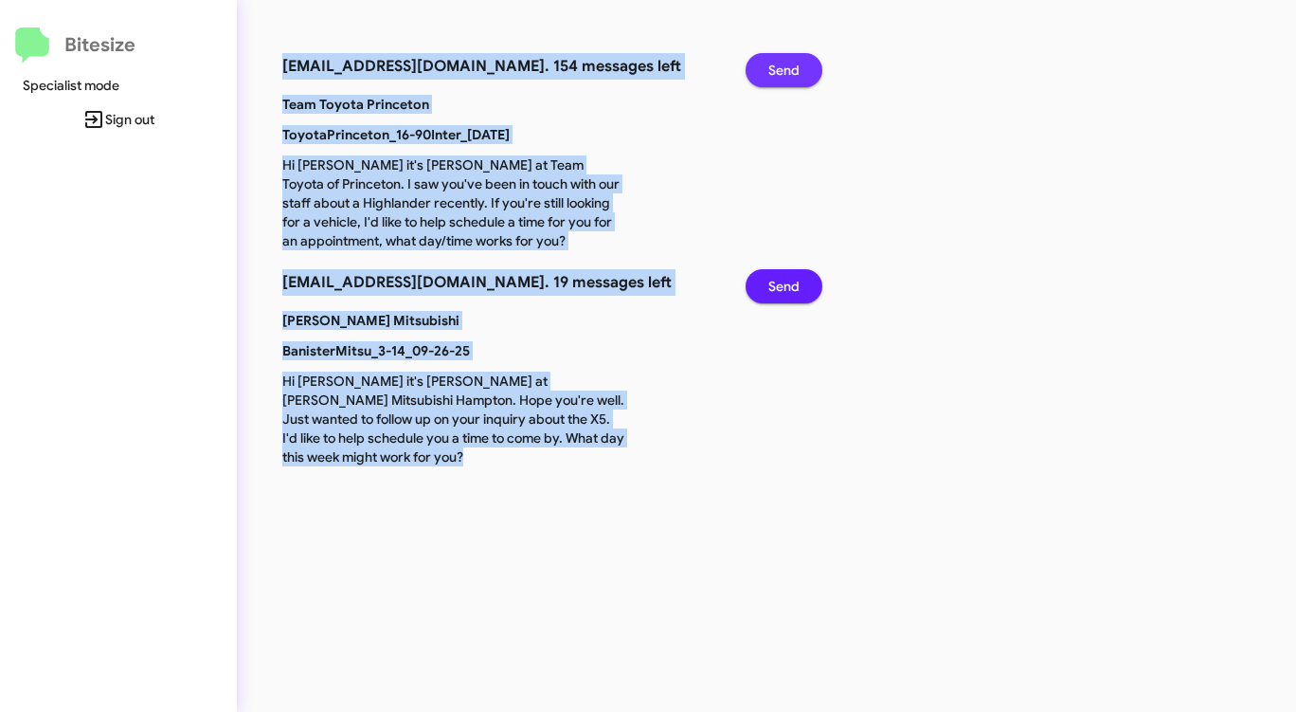
click at [795, 82] on span "Send" at bounding box center [783, 70] width 31 height 34
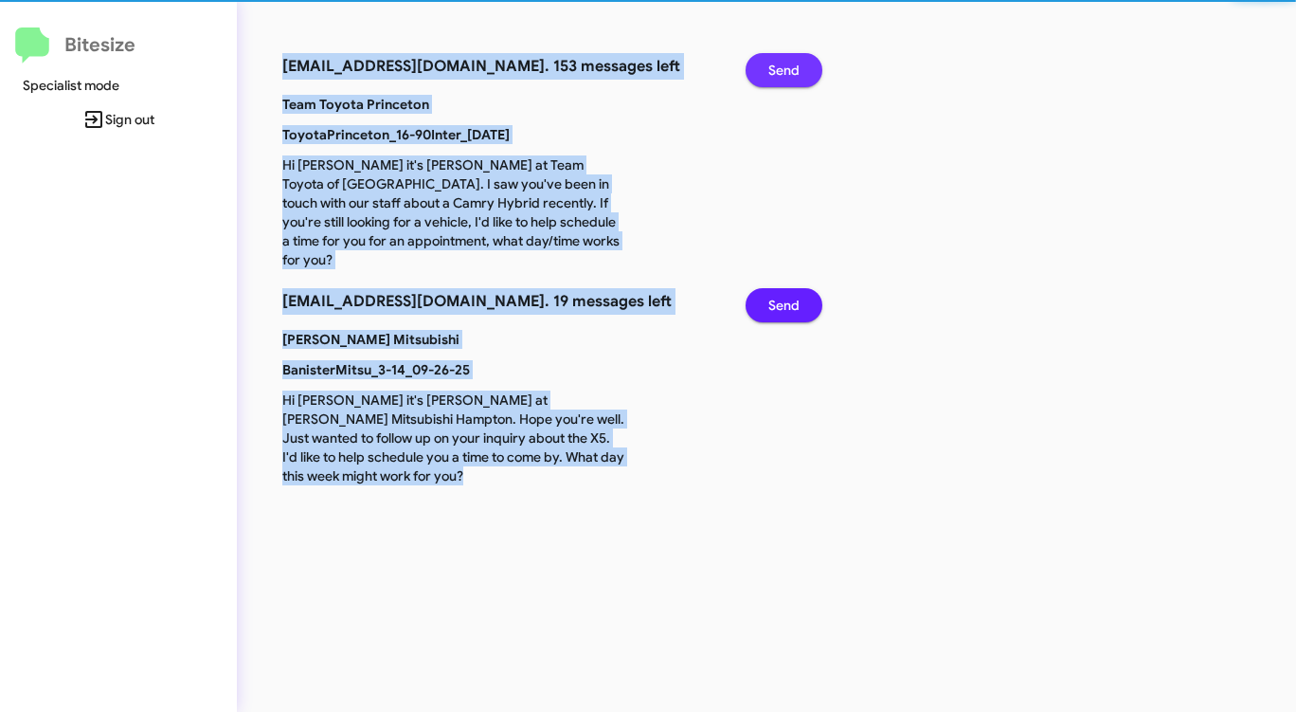
click at [795, 82] on span "Send" at bounding box center [783, 70] width 31 height 34
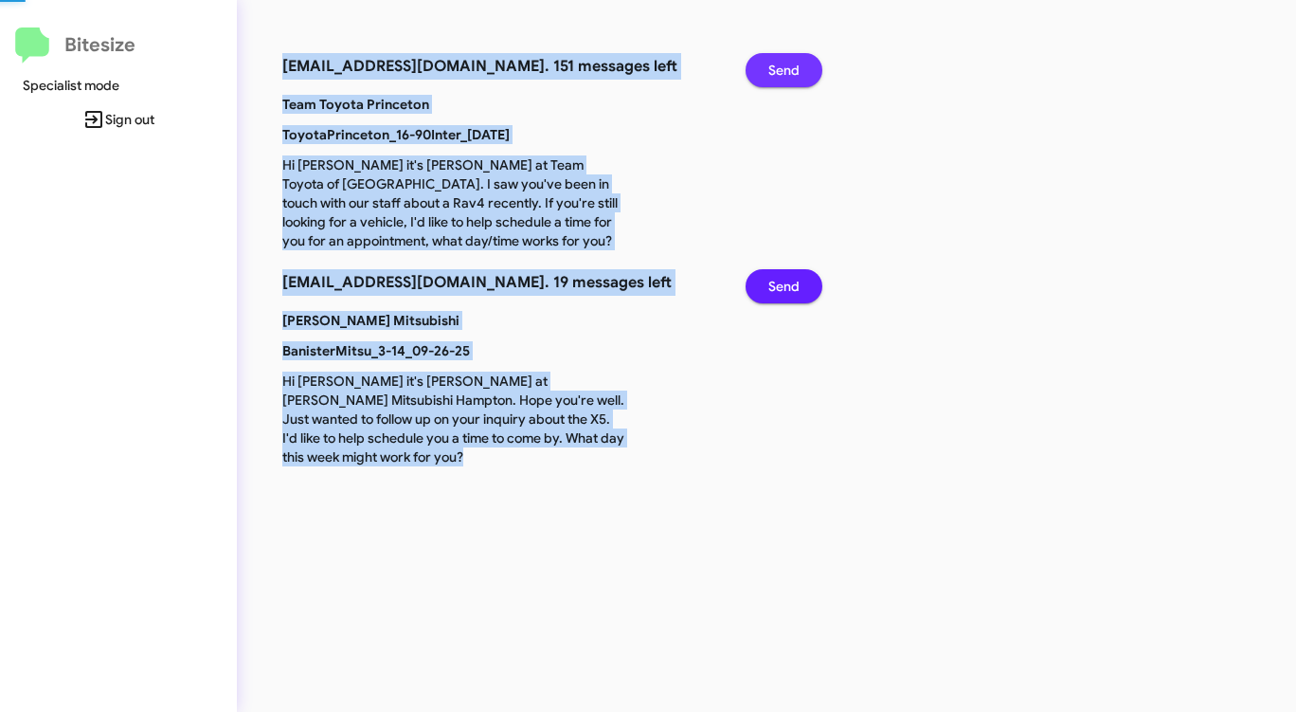
click at [795, 82] on span "Send" at bounding box center [783, 70] width 31 height 34
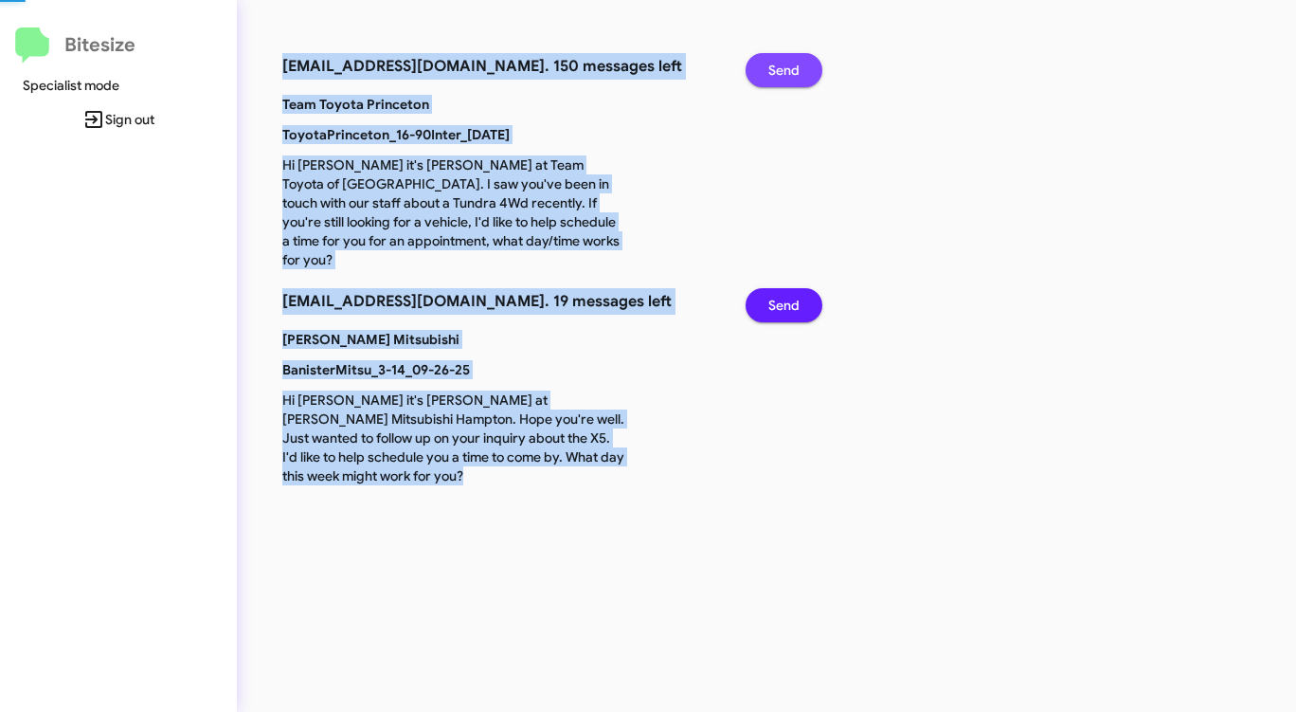
click at [795, 82] on span "Send" at bounding box center [783, 70] width 31 height 34
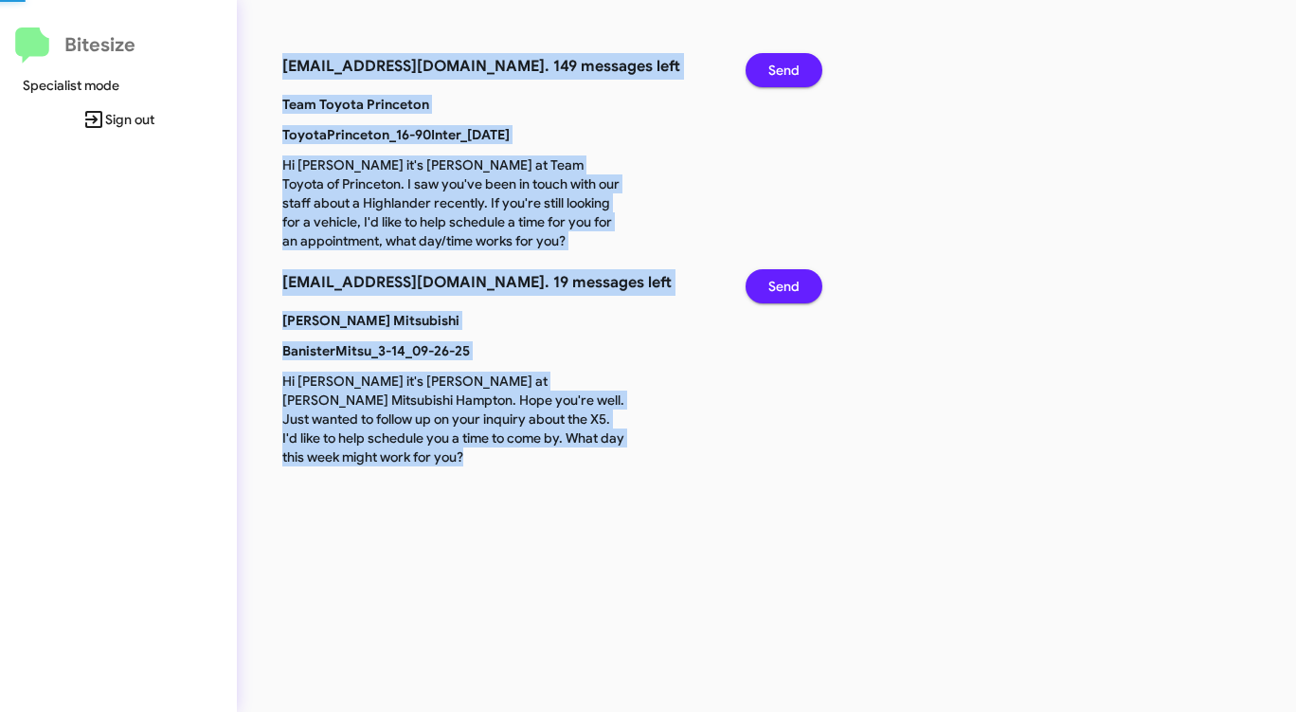
click at [795, 82] on span "Send" at bounding box center [783, 70] width 31 height 34
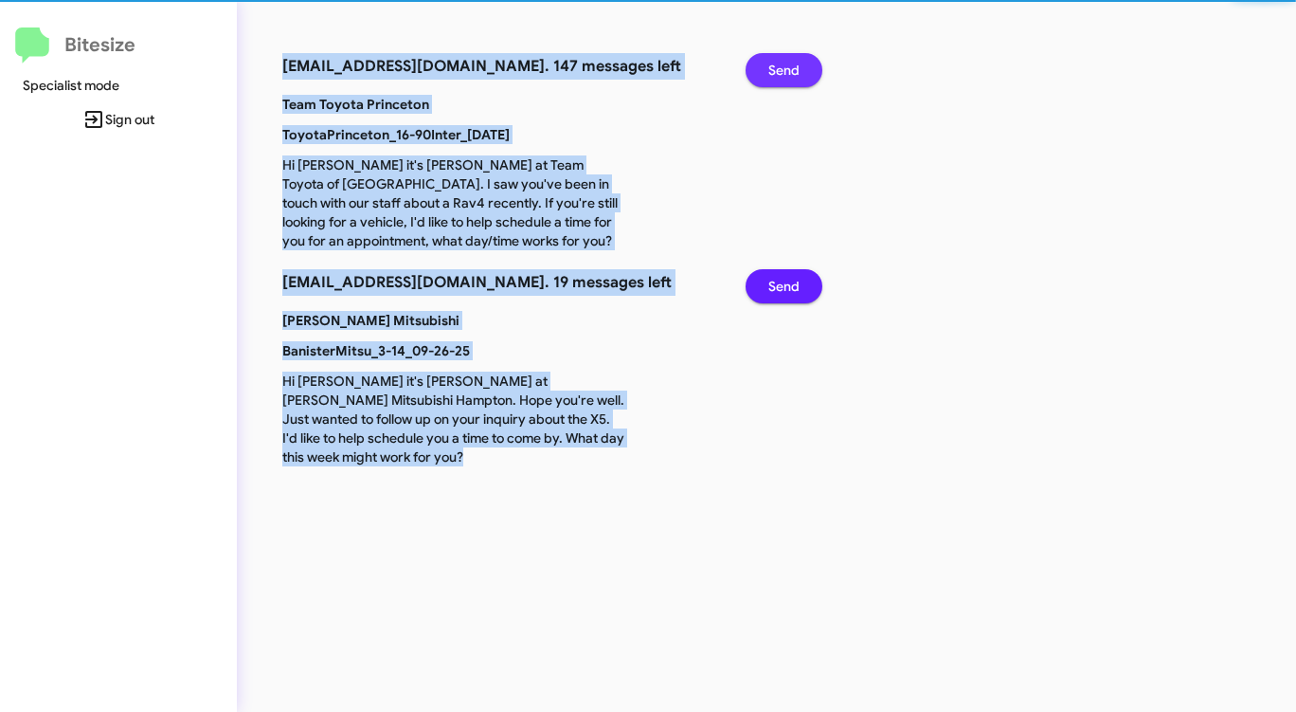
click at [795, 82] on span "Send" at bounding box center [783, 70] width 31 height 34
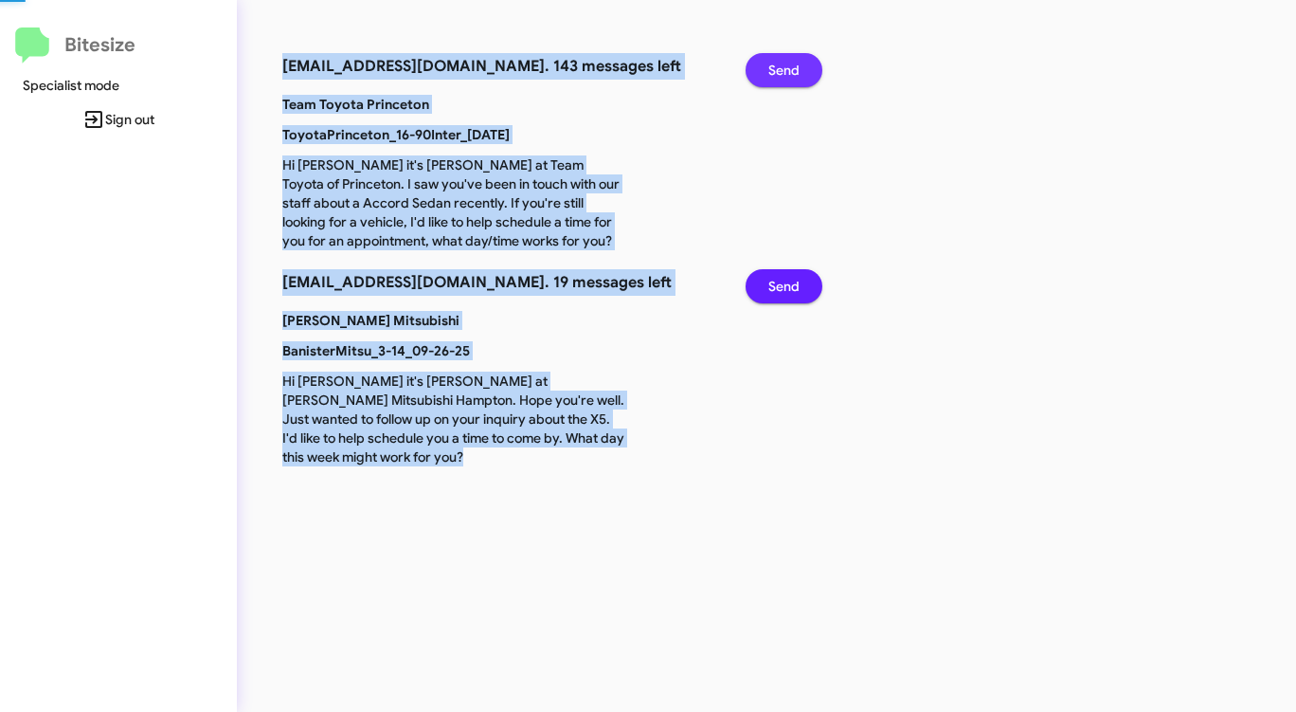
click at [795, 82] on span "Send" at bounding box center [783, 70] width 31 height 34
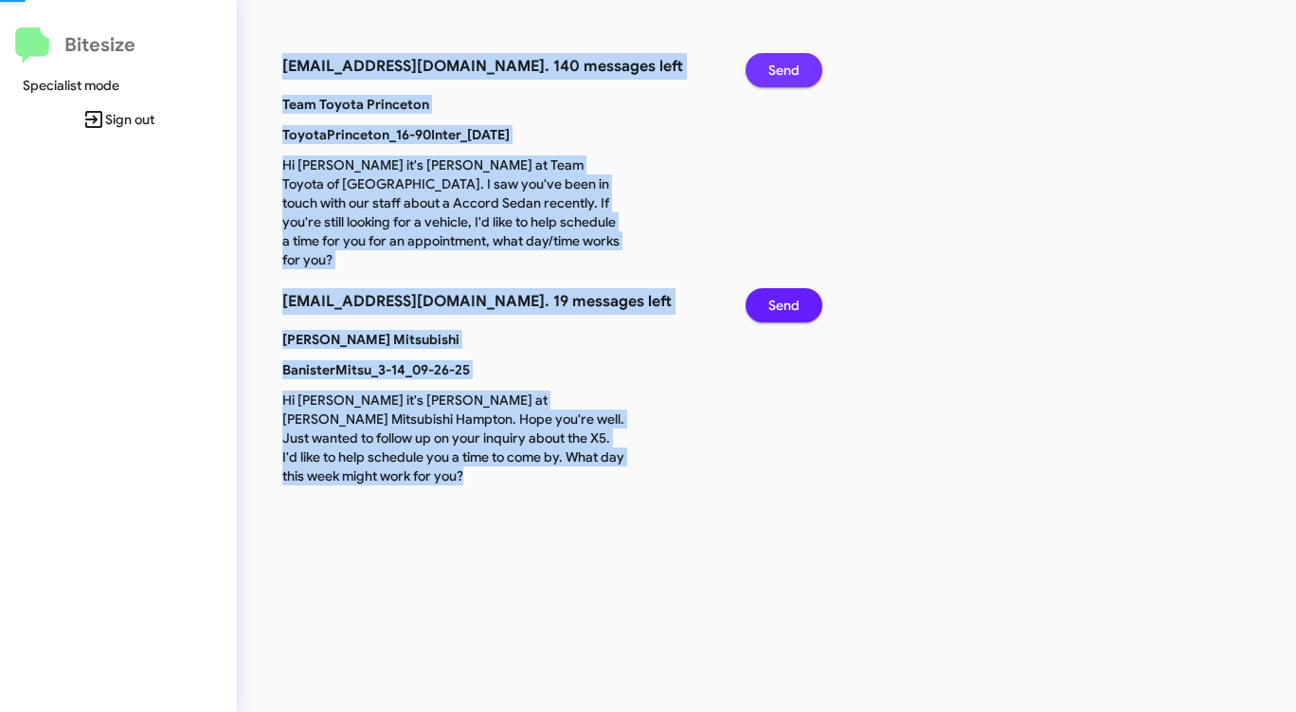
click at [795, 82] on span "Send" at bounding box center [783, 70] width 31 height 34
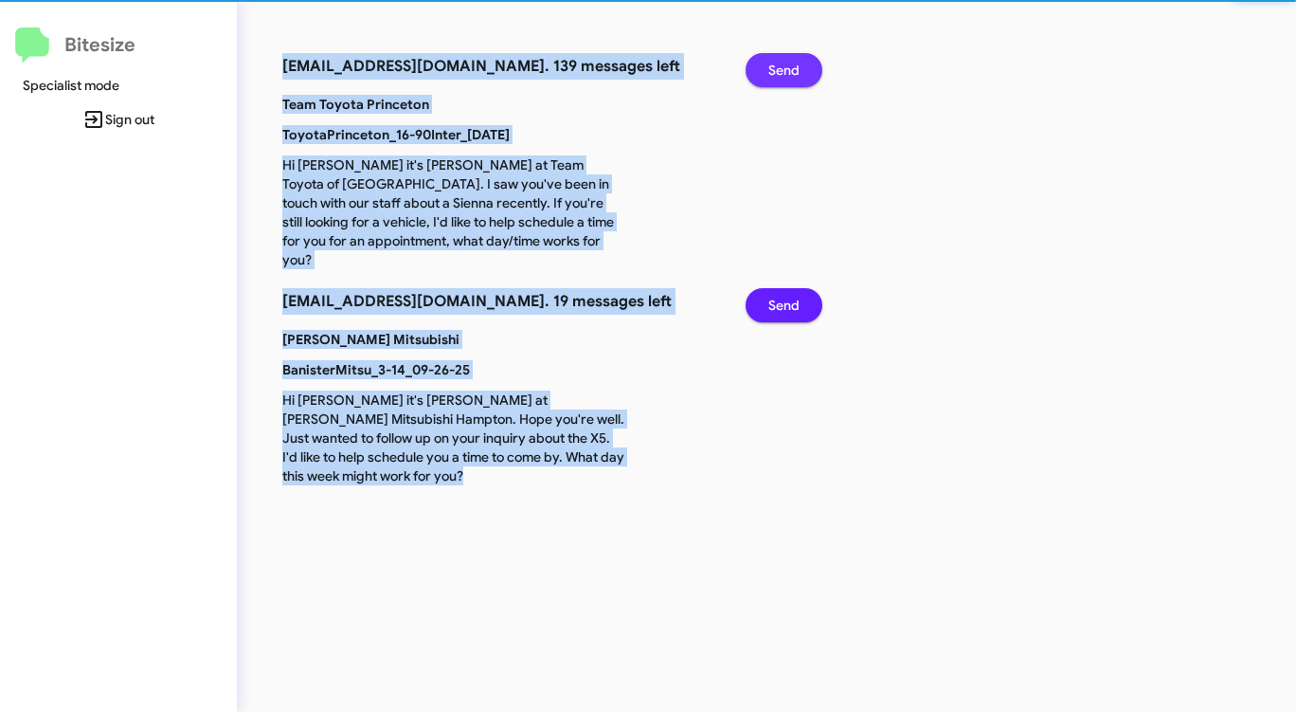
click at [795, 82] on span "Send" at bounding box center [783, 70] width 31 height 34
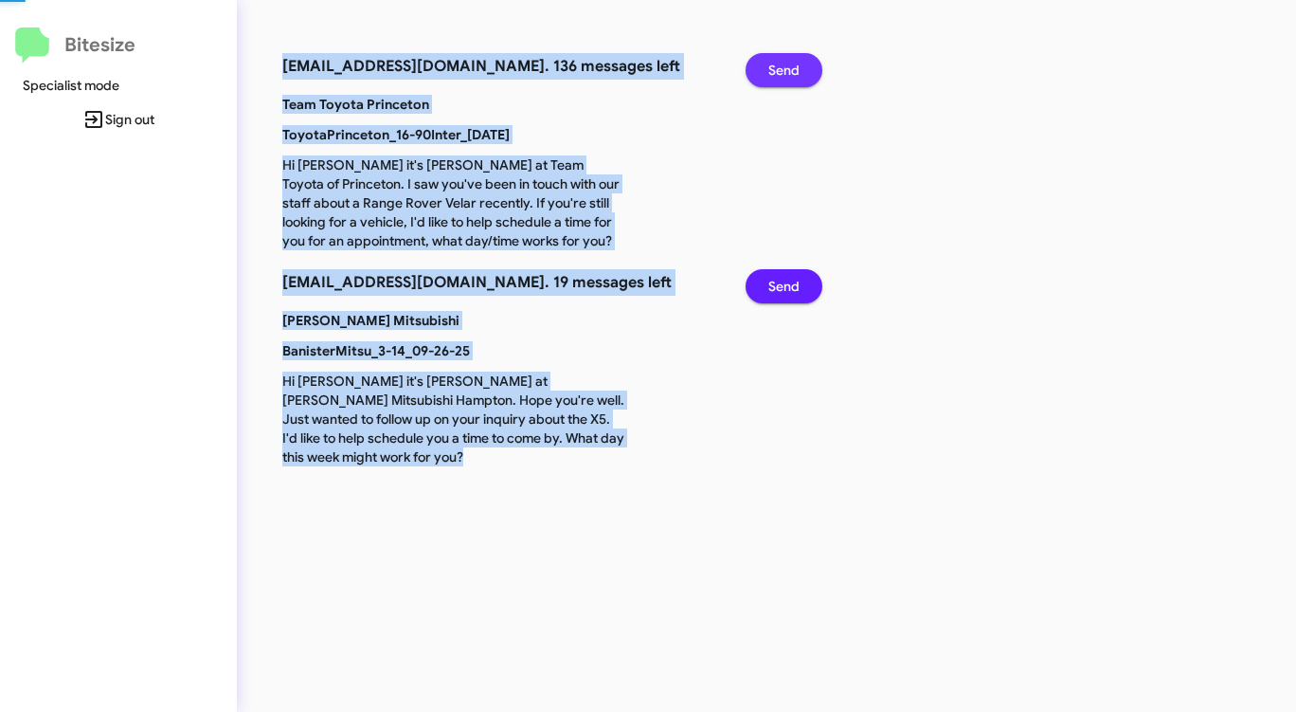
click at [795, 82] on span "Send" at bounding box center [783, 70] width 31 height 34
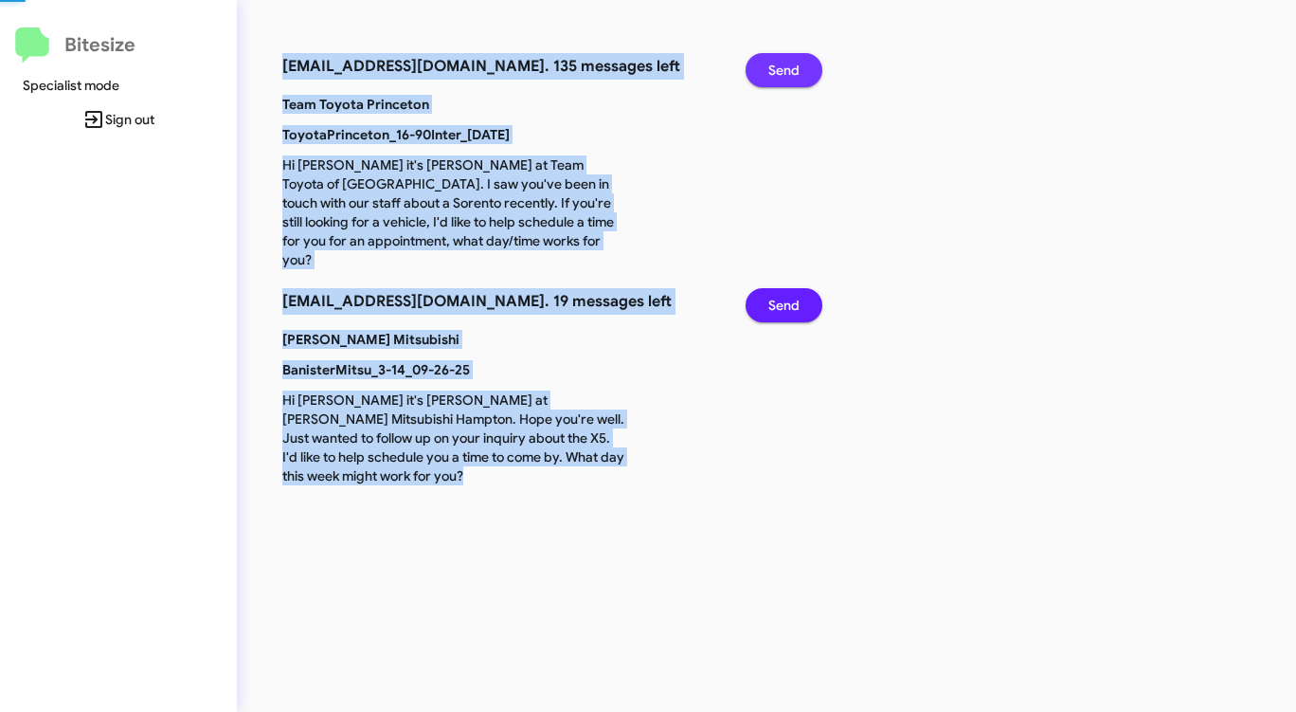
click at [795, 82] on span "Send" at bounding box center [783, 70] width 31 height 34
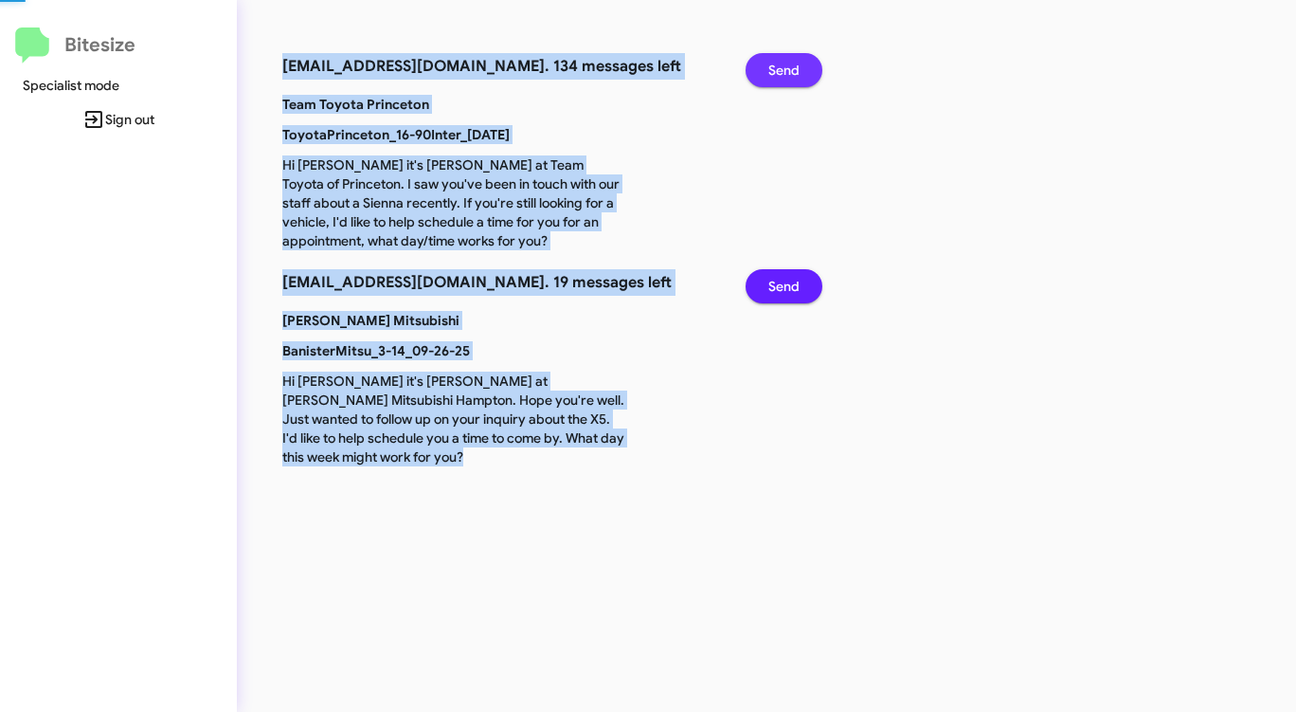
click at [795, 82] on span "Send" at bounding box center [783, 70] width 31 height 34
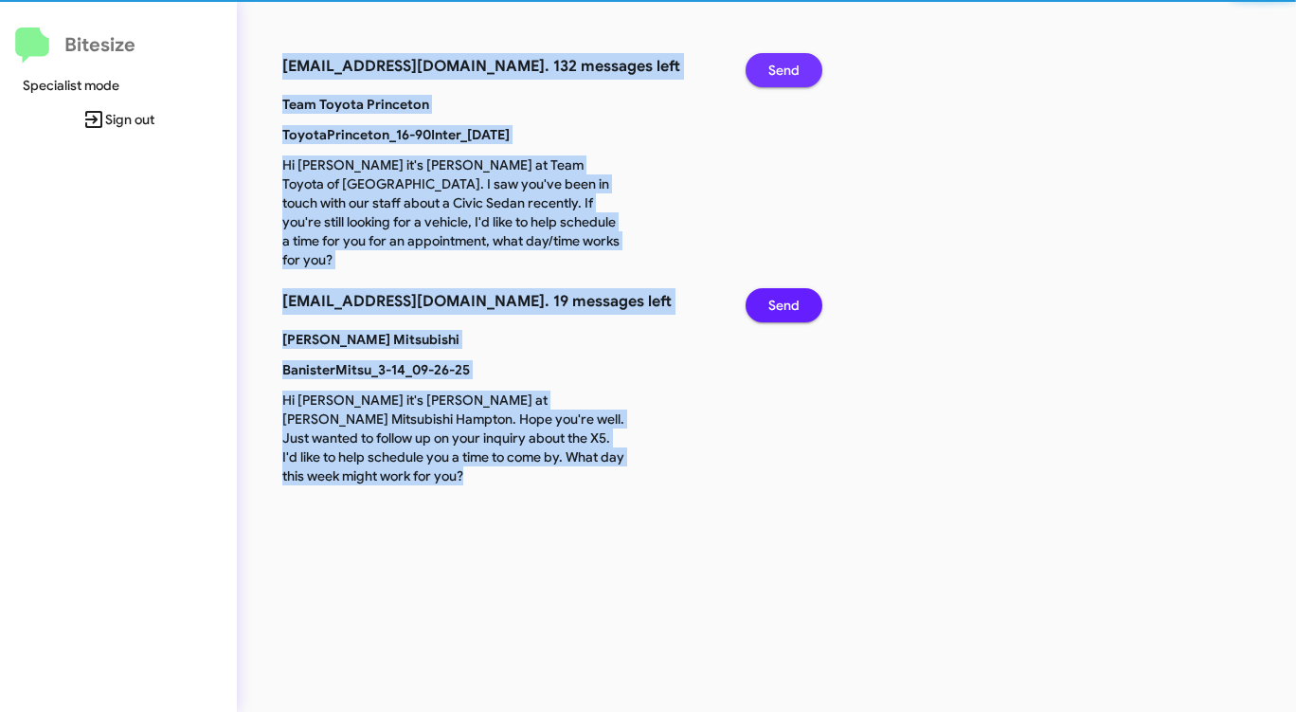
click at [795, 82] on span "Send" at bounding box center [783, 70] width 31 height 34
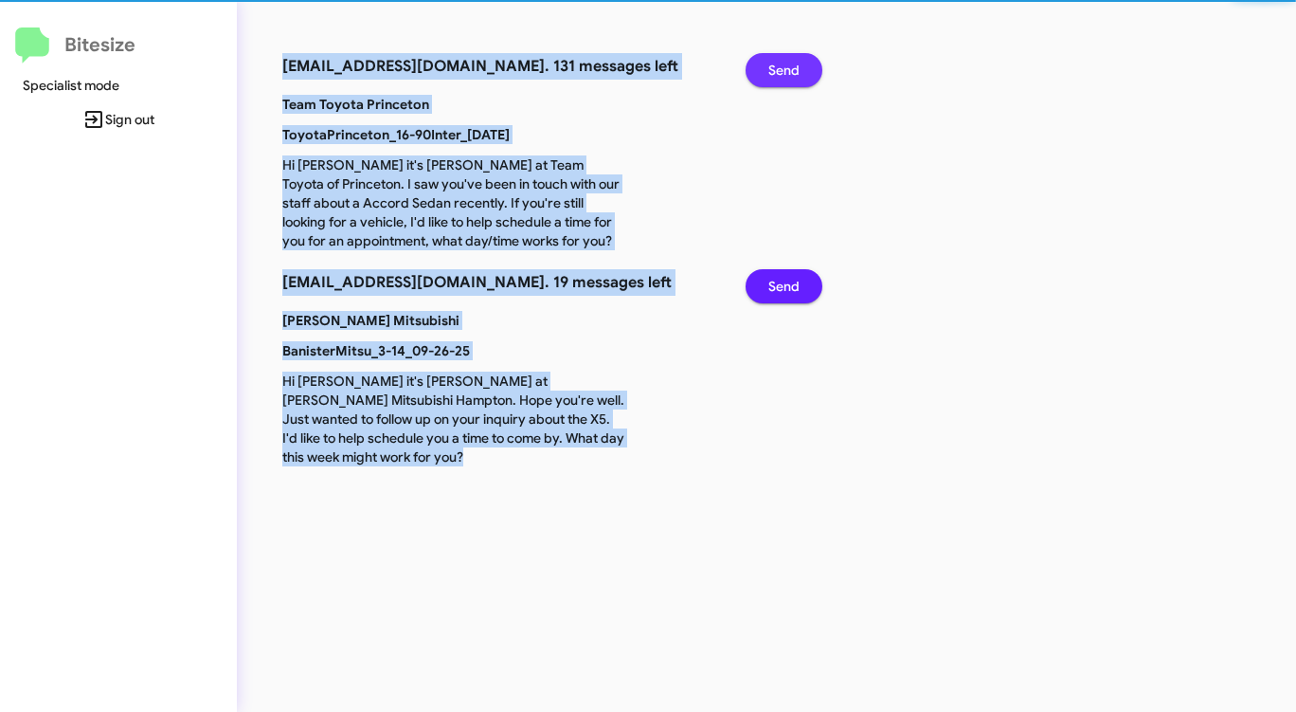
click at [795, 82] on span "Send" at bounding box center [783, 70] width 31 height 34
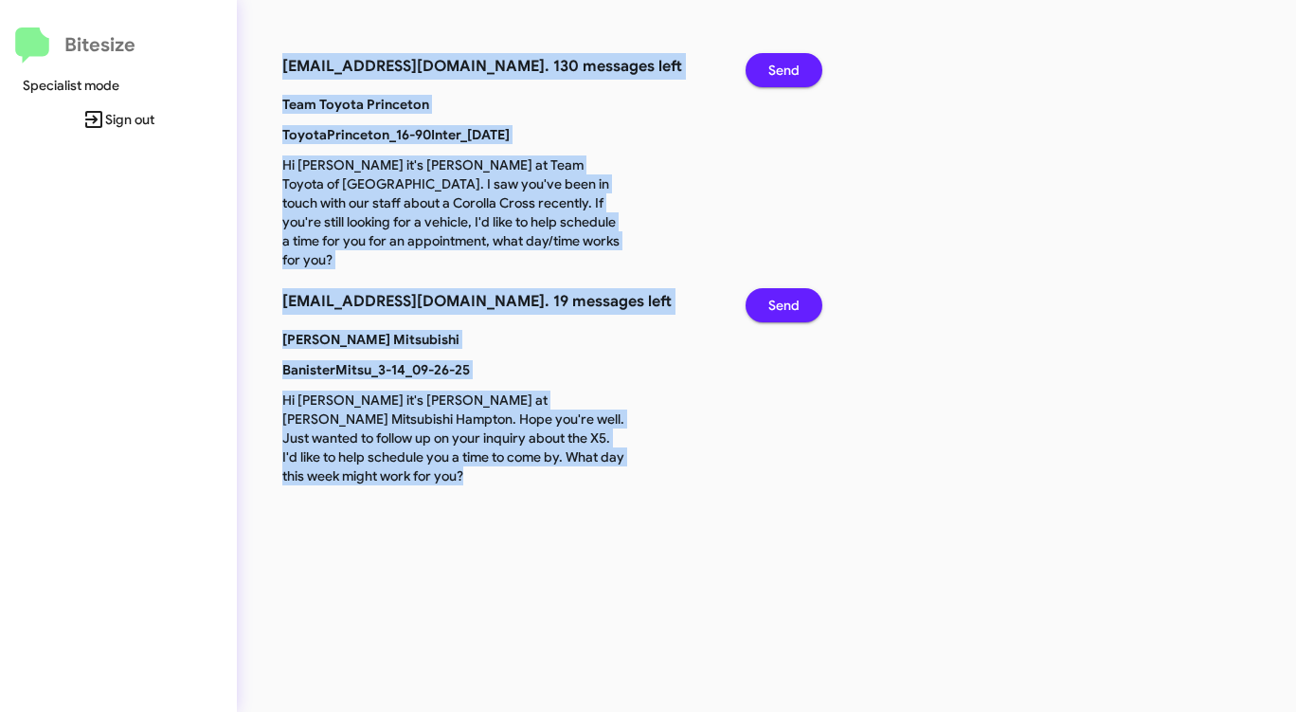
click at [795, 82] on span "Send" at bounding box center [783, 70] width 31 height 34
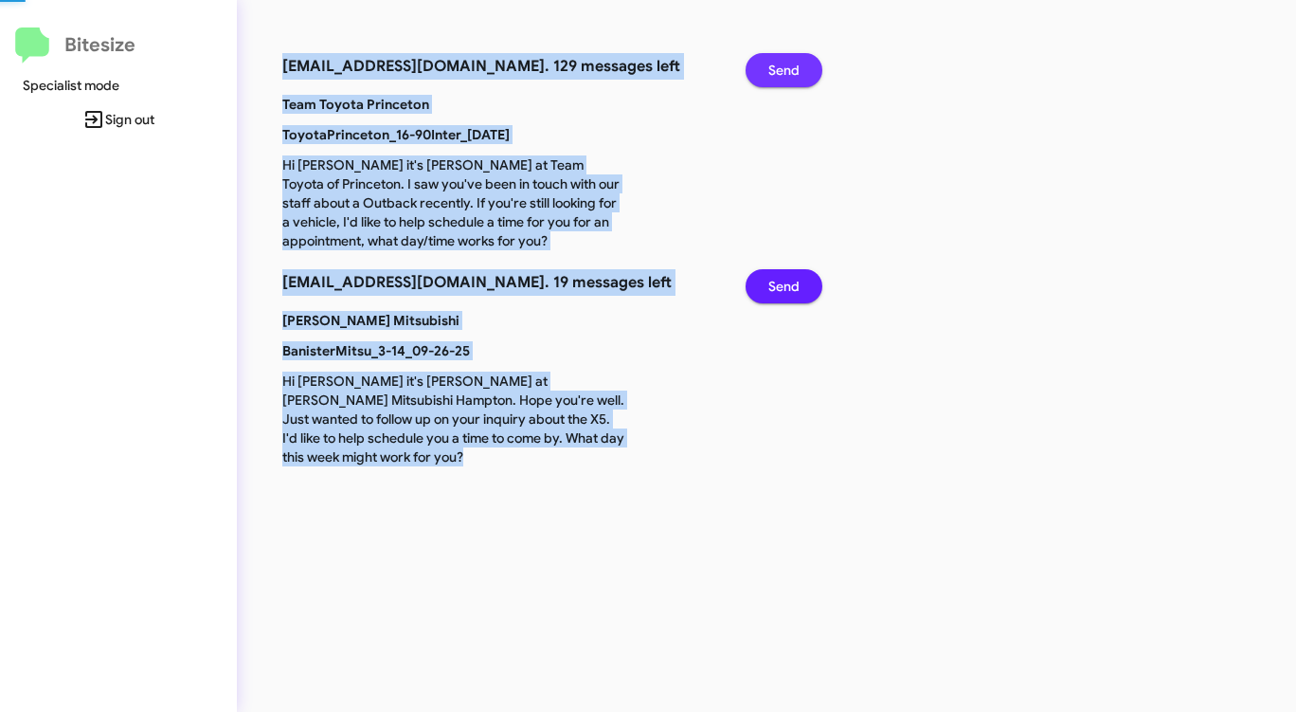
click at [795, 82] on span "Send" at bounding box center [783, 70] width 31 height 34
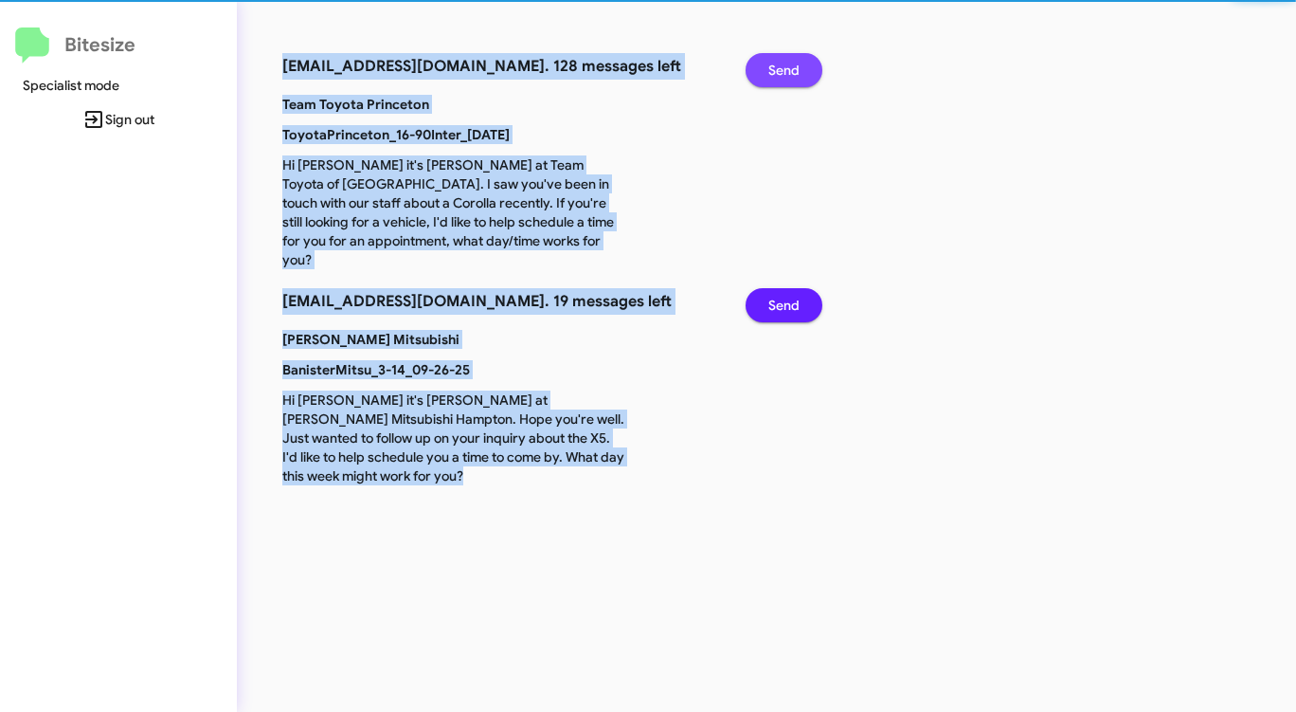
click at [795, 82] on span "Send" at bounding box center [783, 70] width 31 height 34
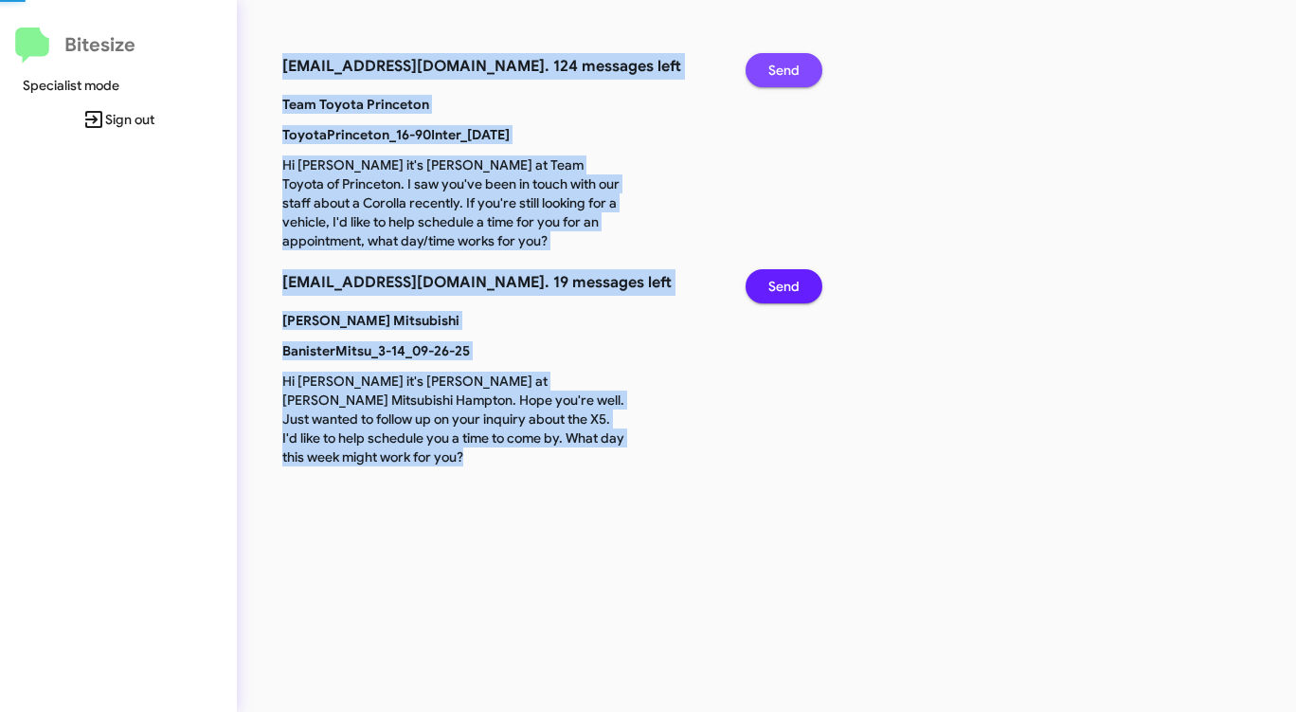
click at [795, 82] on span "Send" at bounding box center [783, 70] width 31 height 34
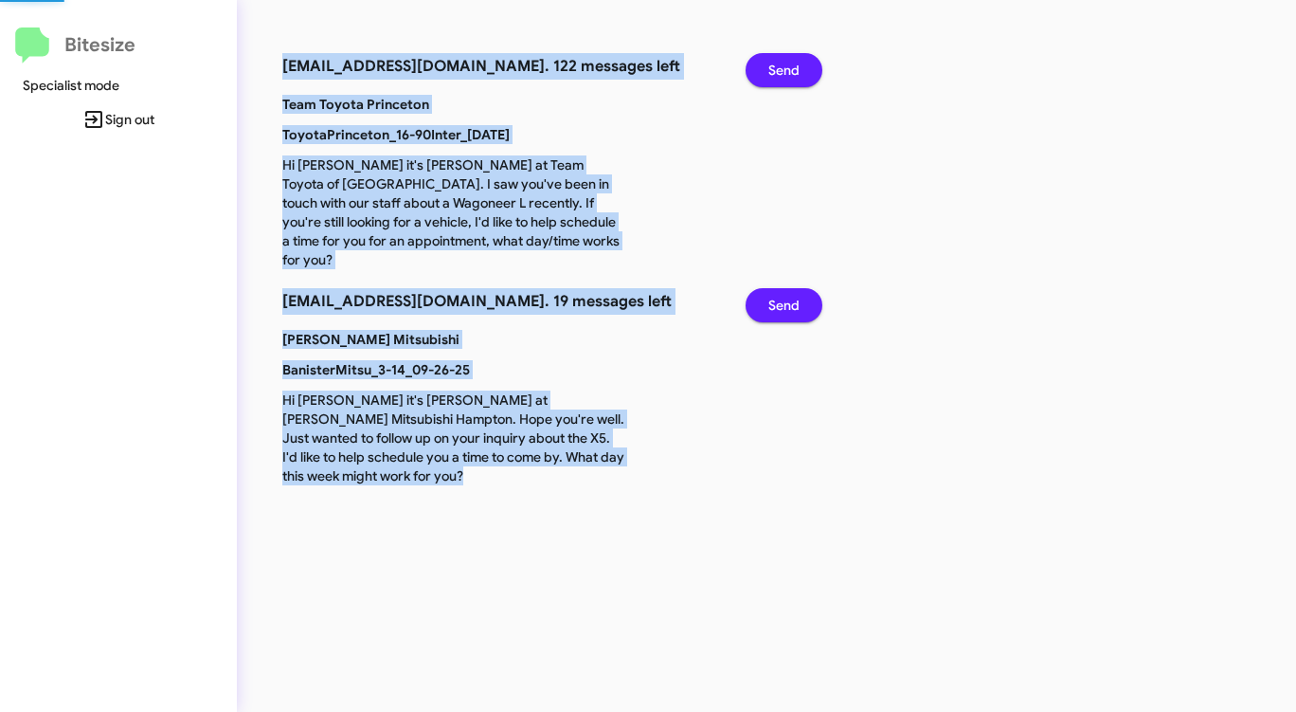
click at [795, 81] on span "Send" at bounding box center [783, 70] width 31 height 34
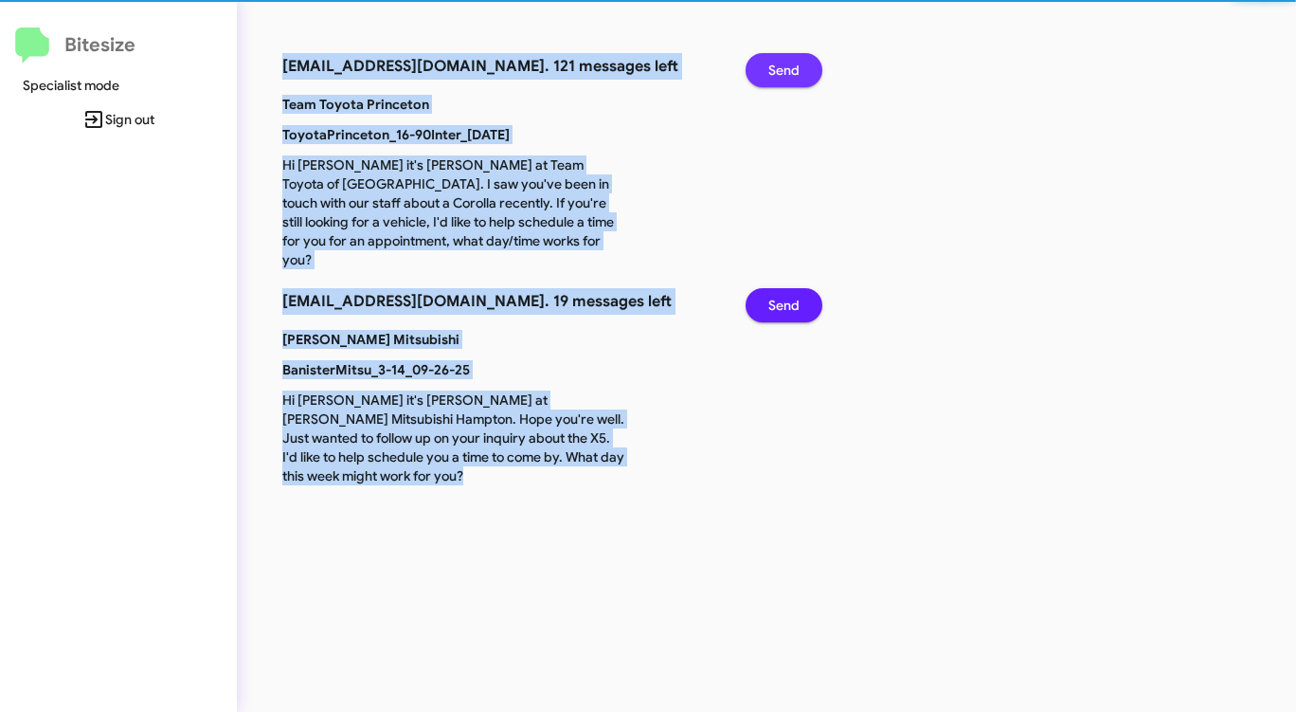
click at [795, 81] on span "Send" at bounding box center [783, 70] width 31 height 34
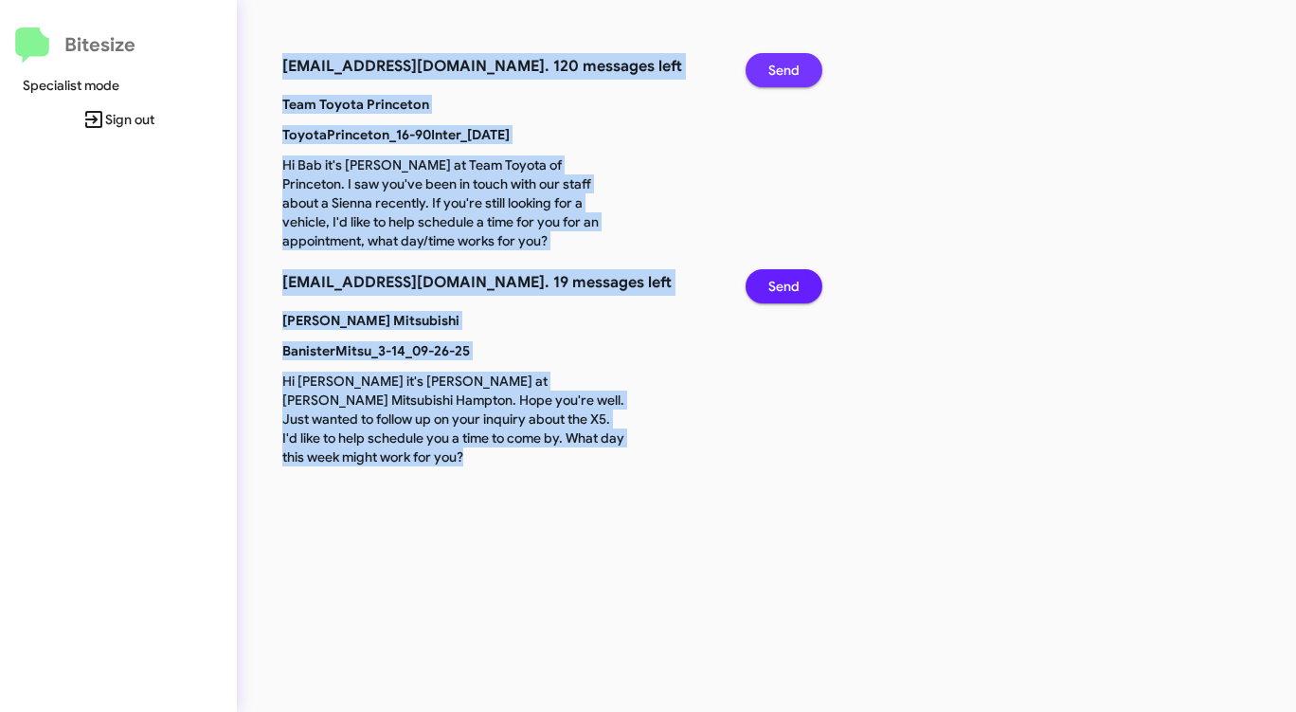
click at [795, 81] on span "Send" at bounding box center [783, 70] width 31 height 34
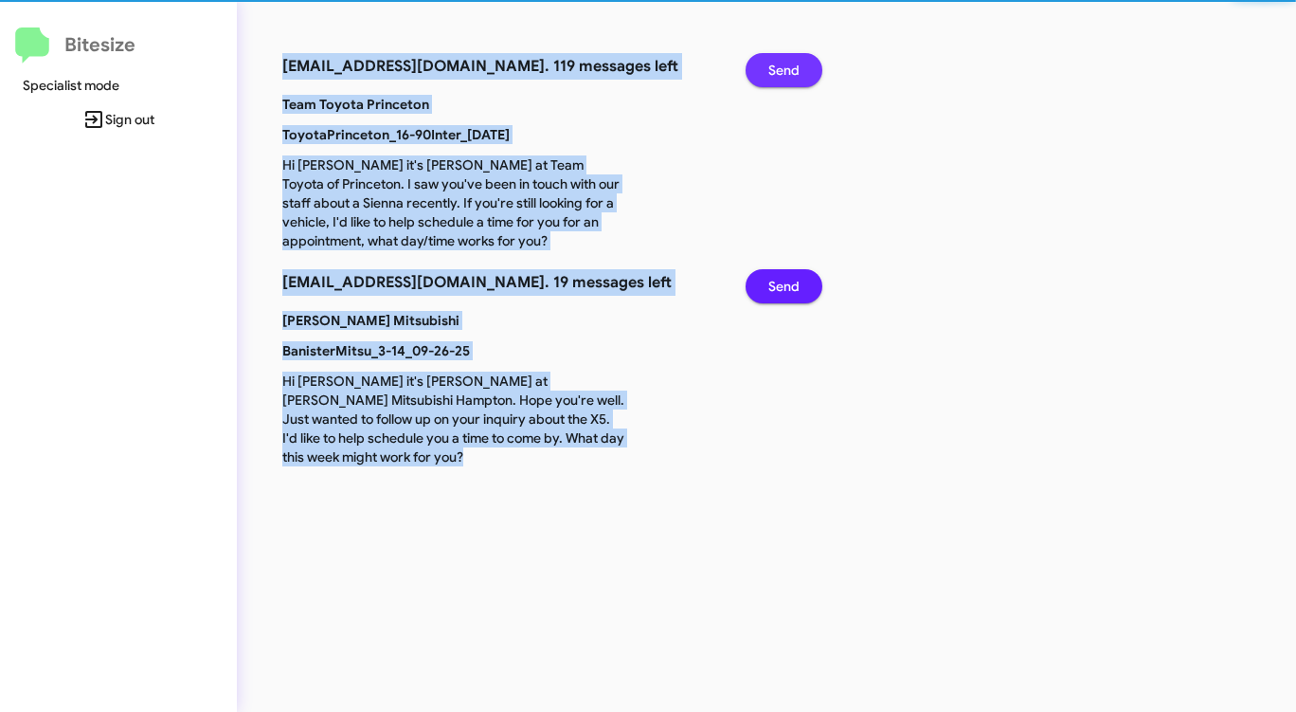
click at [795, 81] on span "Send" at bounding box center [783, 70] width 31 height 34
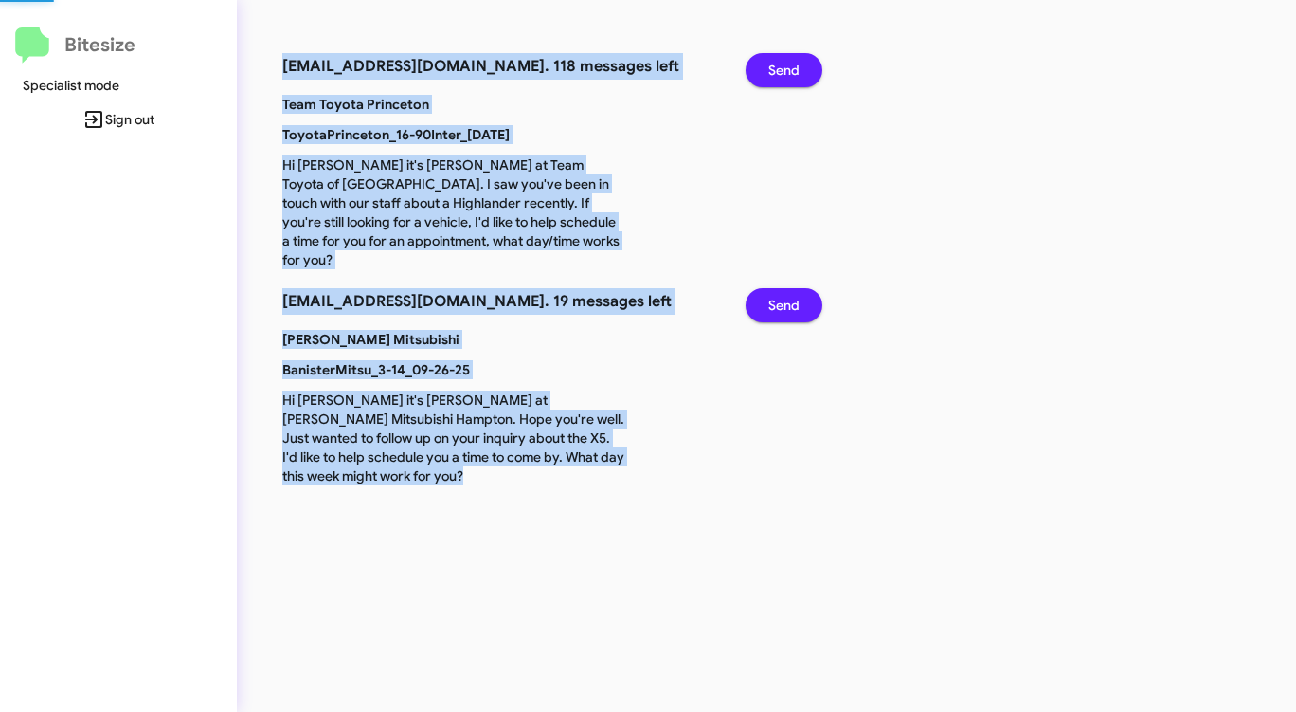
click at [795, 81] on span "Send" at bounding box center [783, 70] width 31 height 34
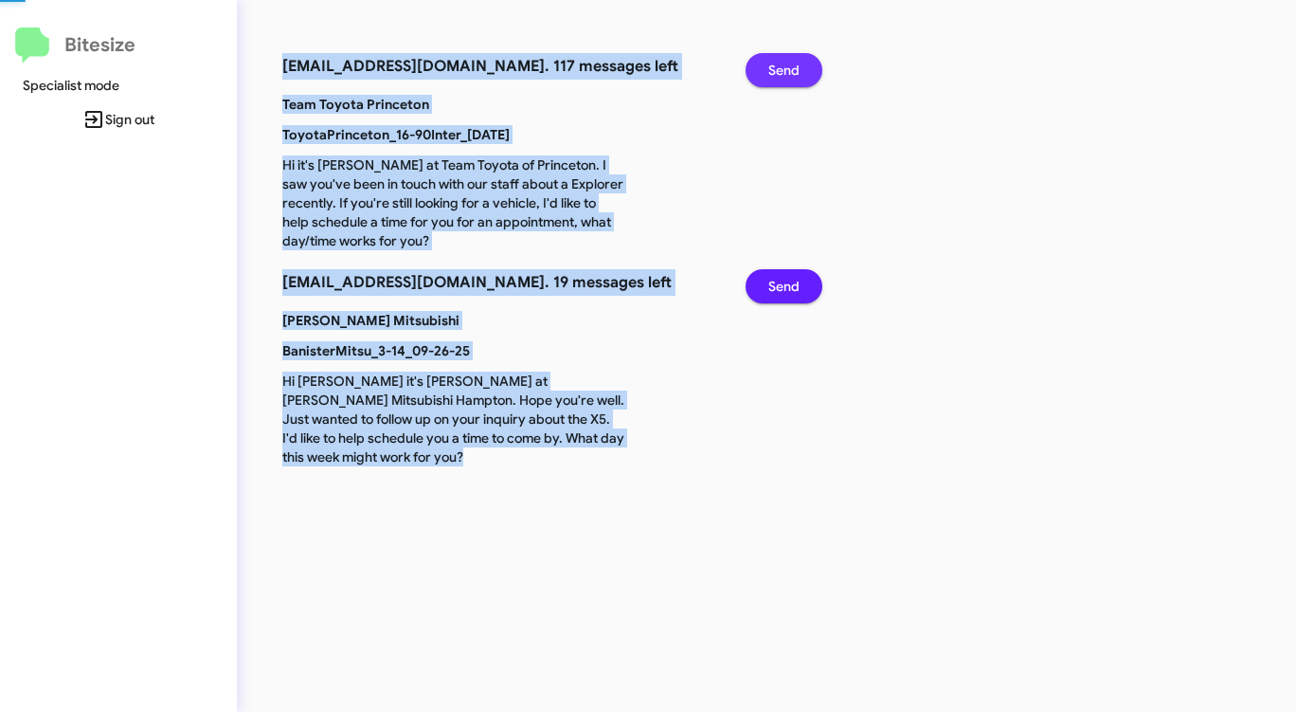
click at [794, 81] on span "Send" at bounding box center [783, 70] width 31 height 34
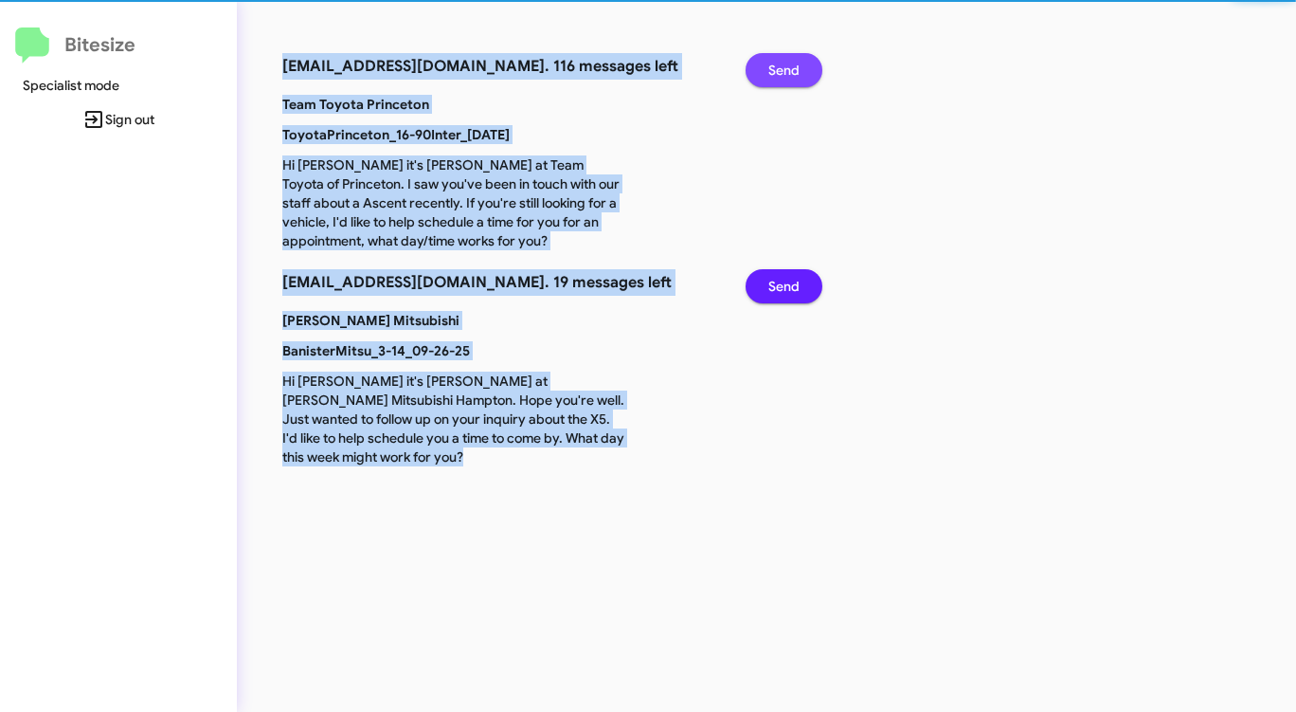
click at [794, 81] on span "Send" at bounding box center [783, 70] width 31 height 34
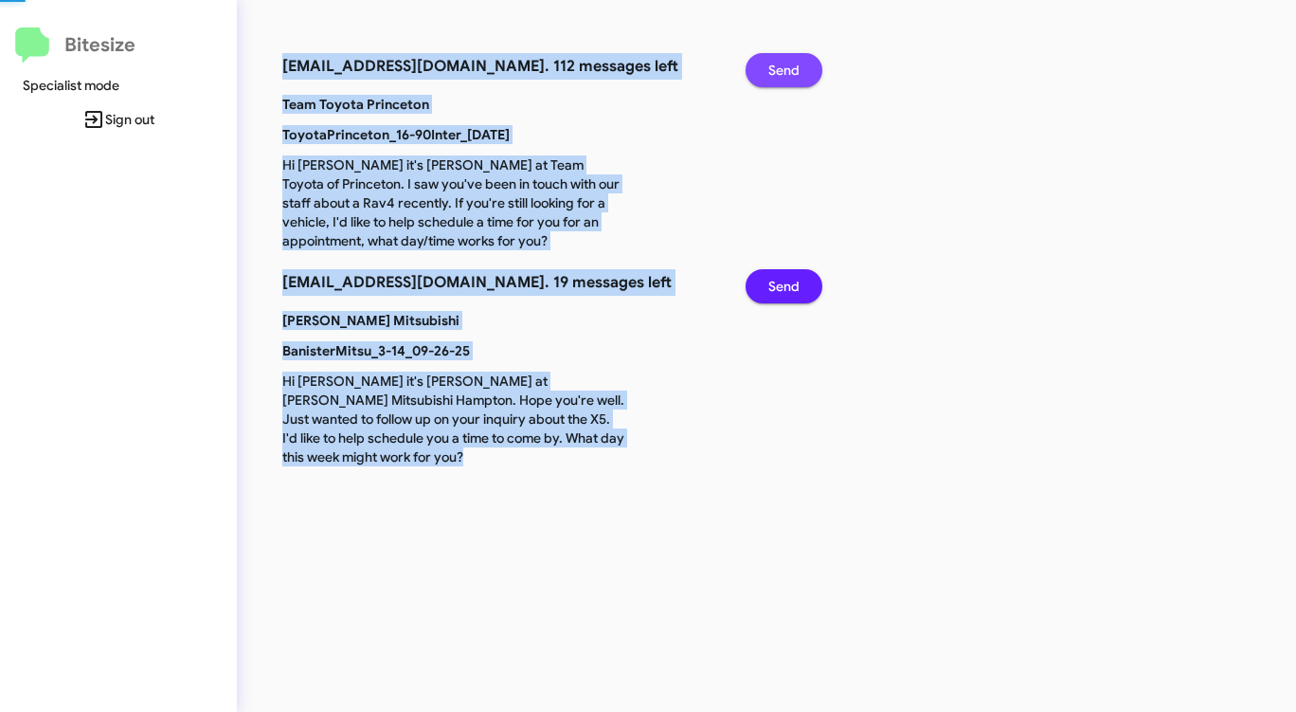
click at [794, 81] on span "Send" at bounding box center [783, 70] width 31 height 34
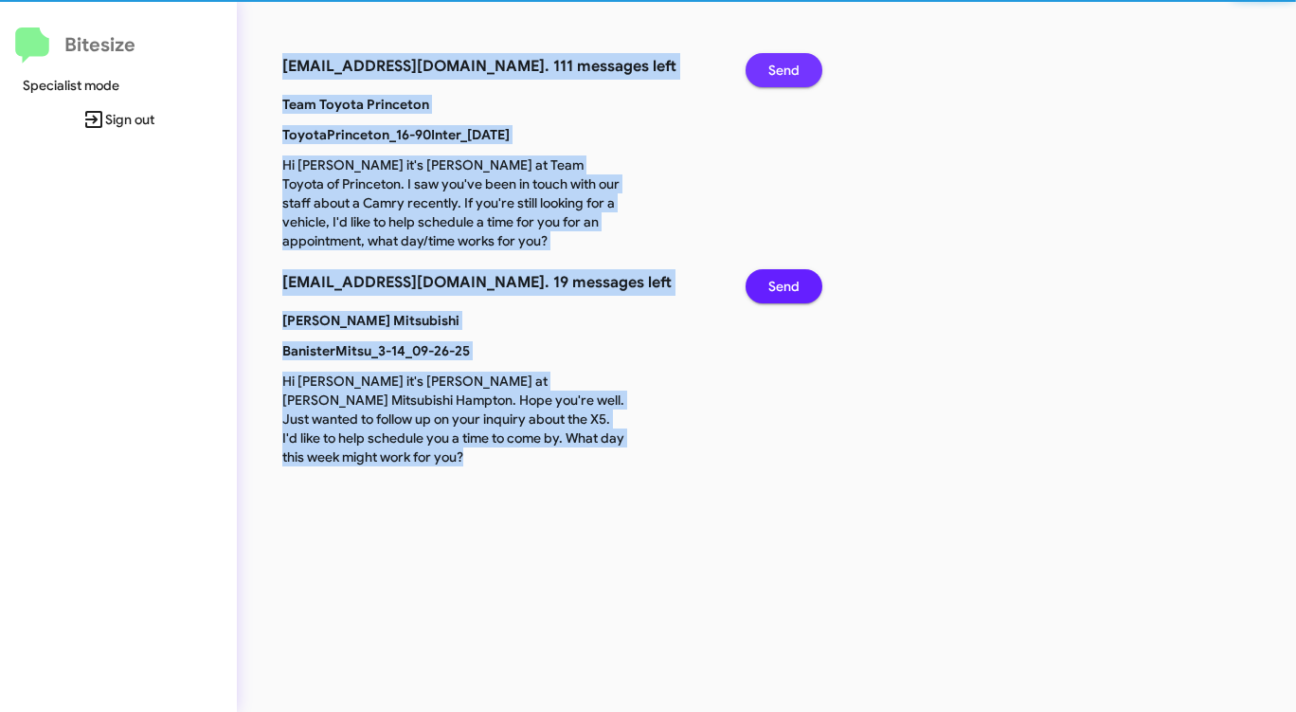
click at [794, 81] on span "Send" at bounding box center [783, 70] width 31 height 34
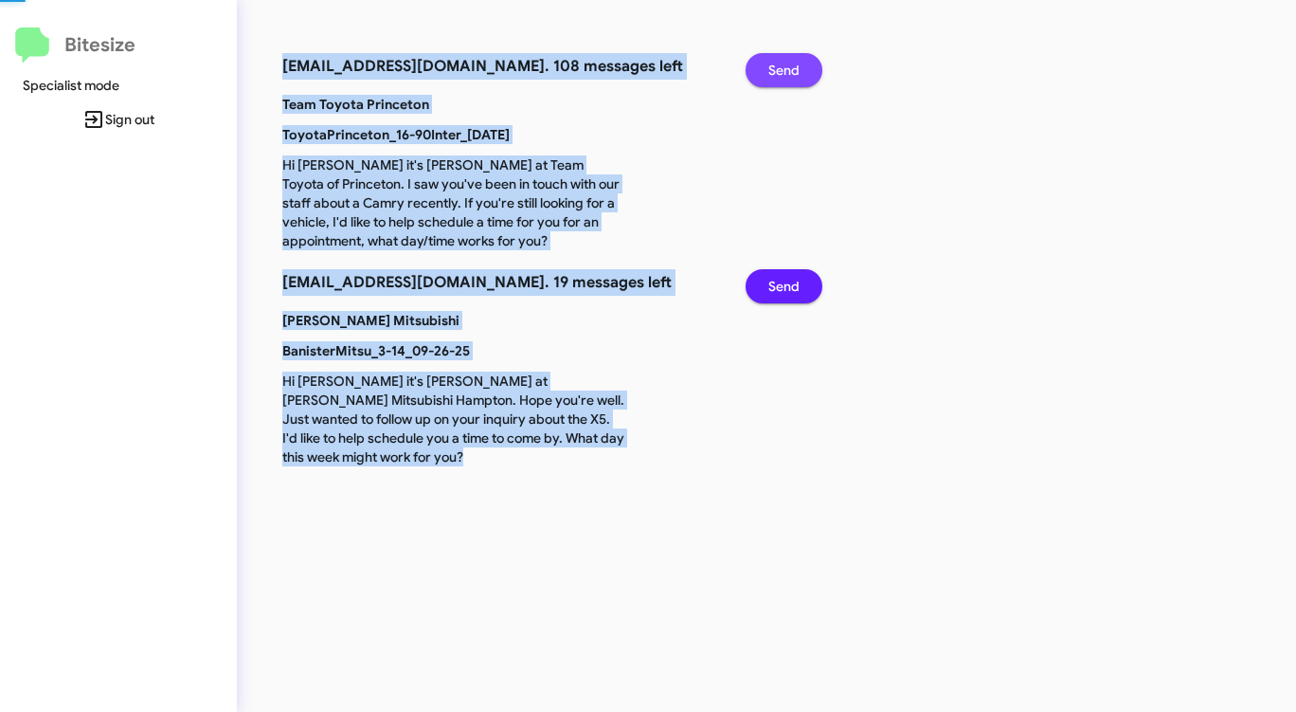
click at [794, 81] on span "Send" at bounding box center [783, 70] width 31 height 34
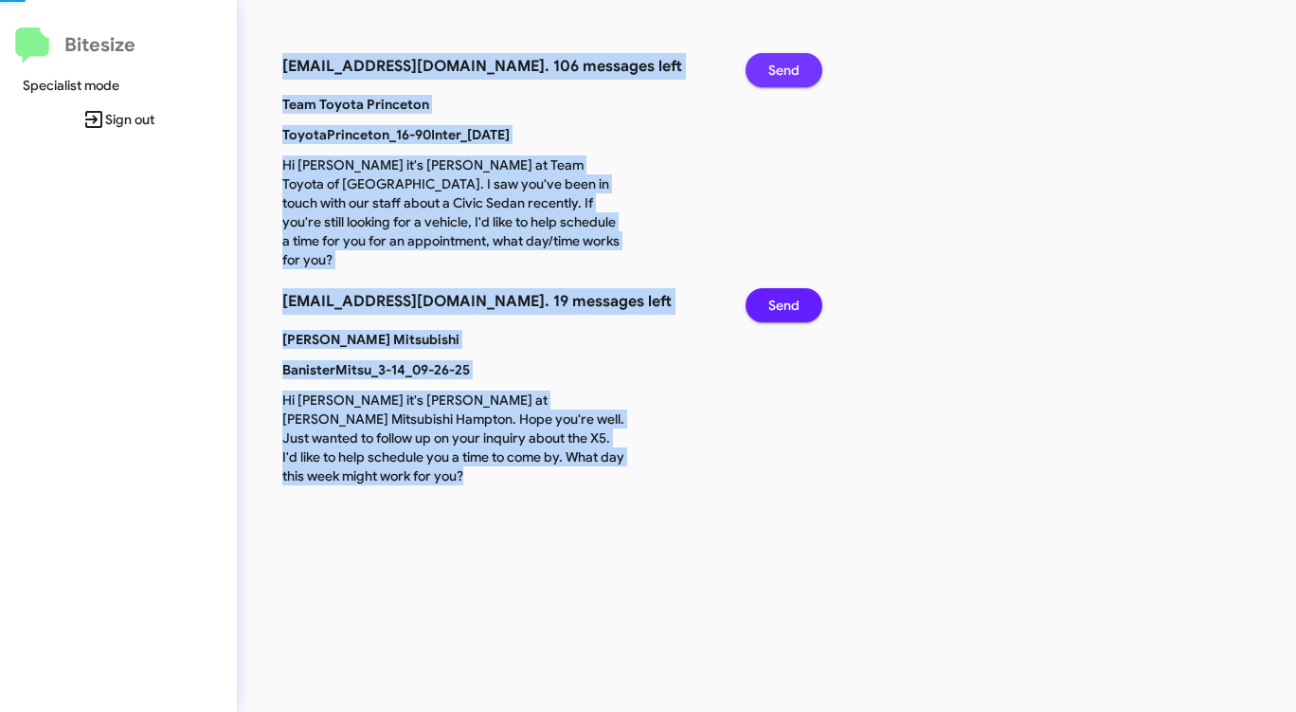
click at [794, 81] on span "Send" at bounding box center [783, 70] width 31 height 34
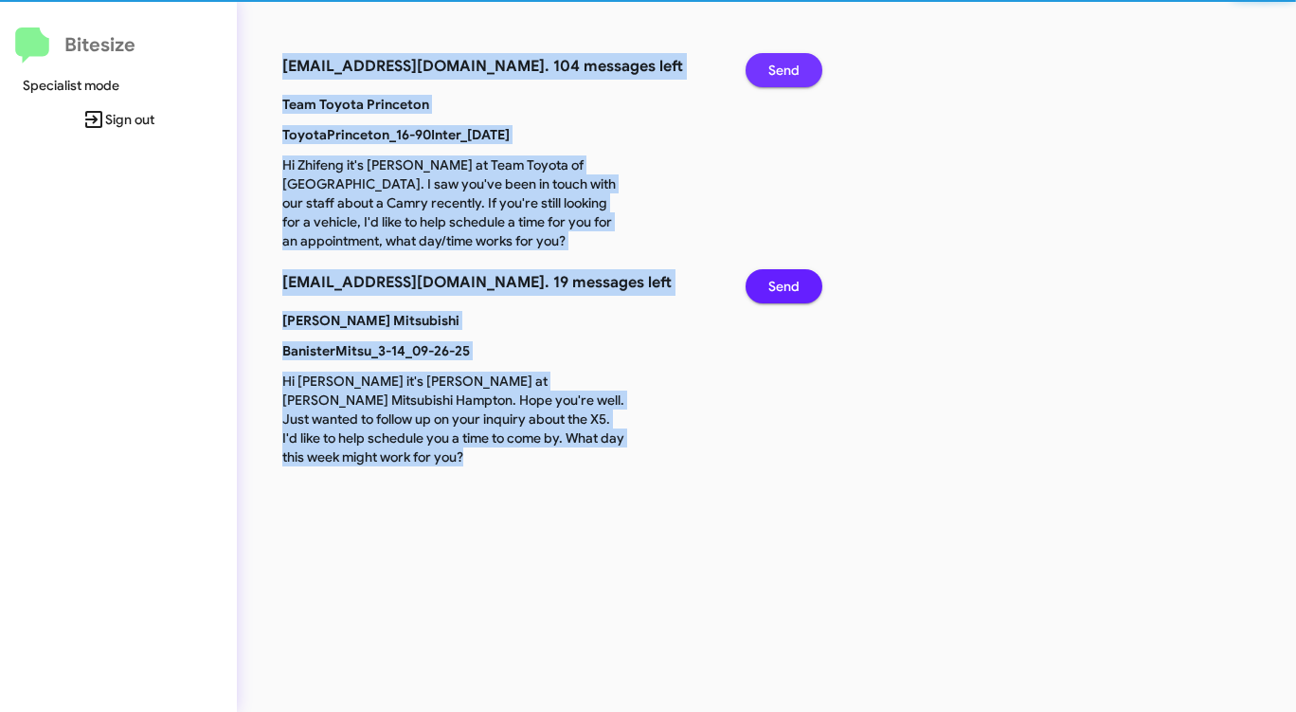
click at [794, 80] on span "Send" at bounding box center [783, 70] width 31 height 34
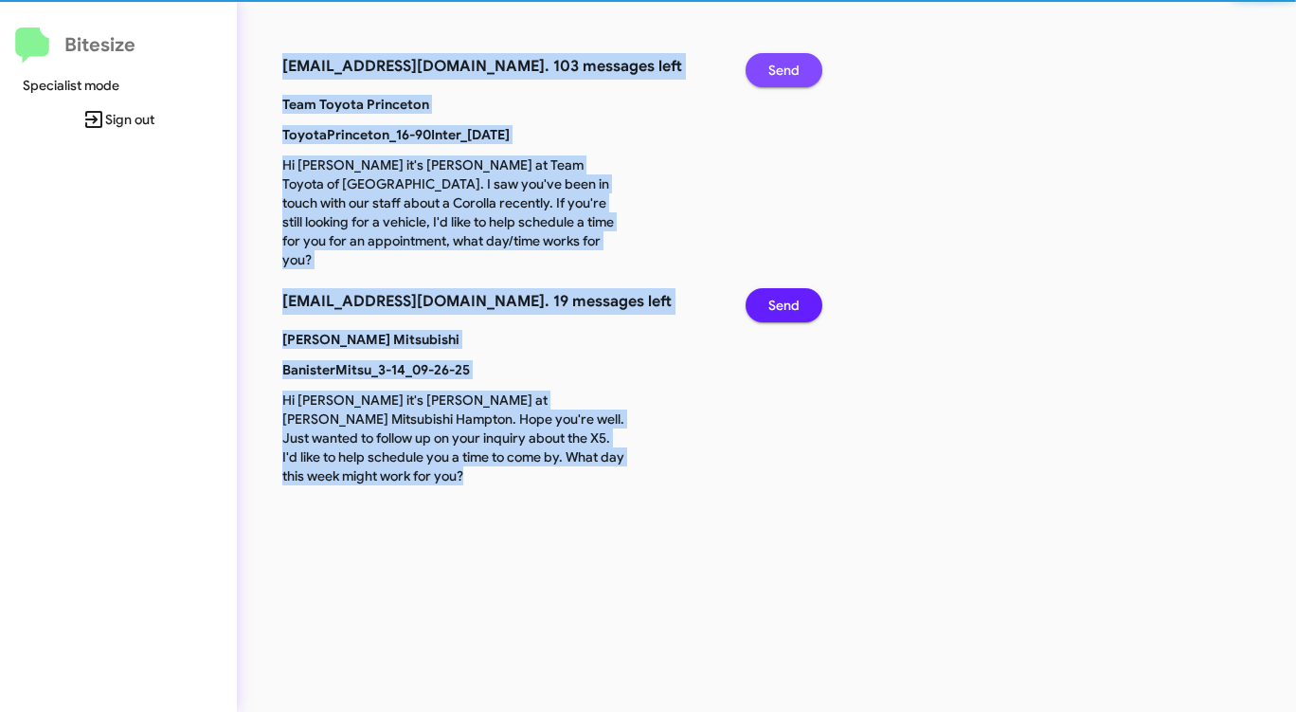
click at [793, 79] on span "Send" at bounding box center [783, 70] width 31 height 34
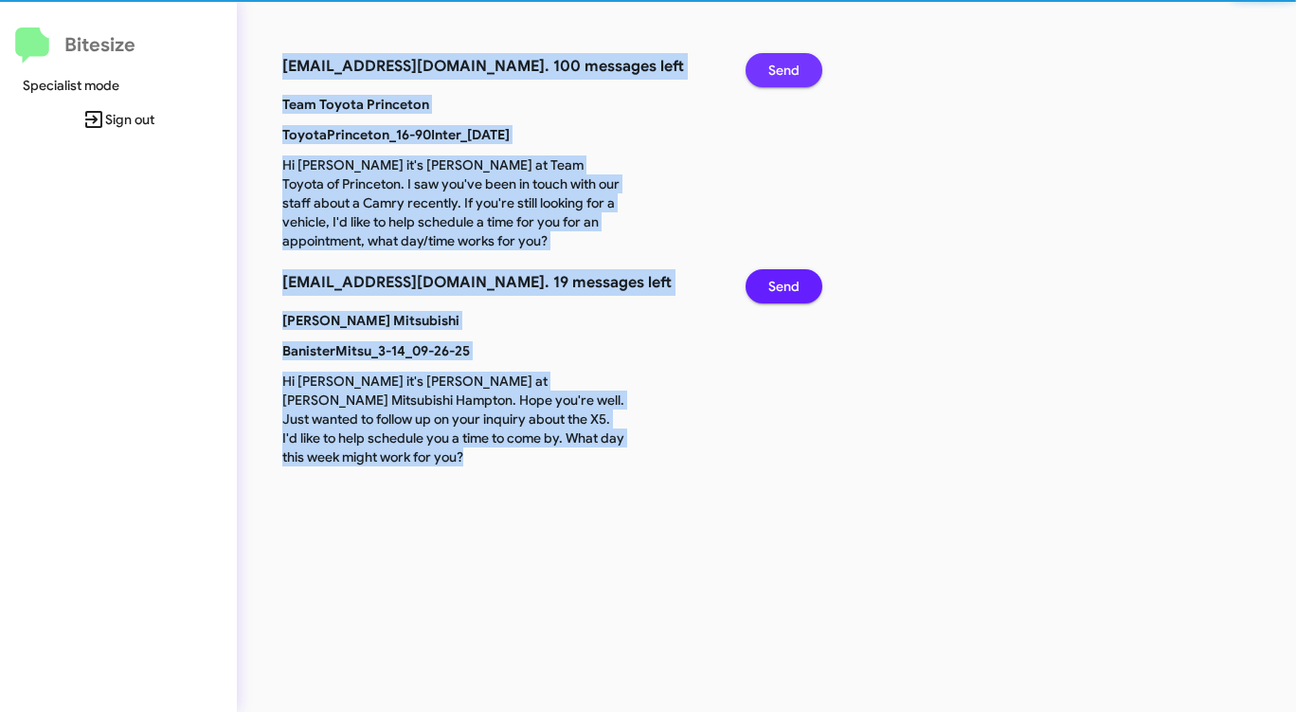
click at [791, 78] on span "Send" at bounding box center [783, 70] width 31 height 34
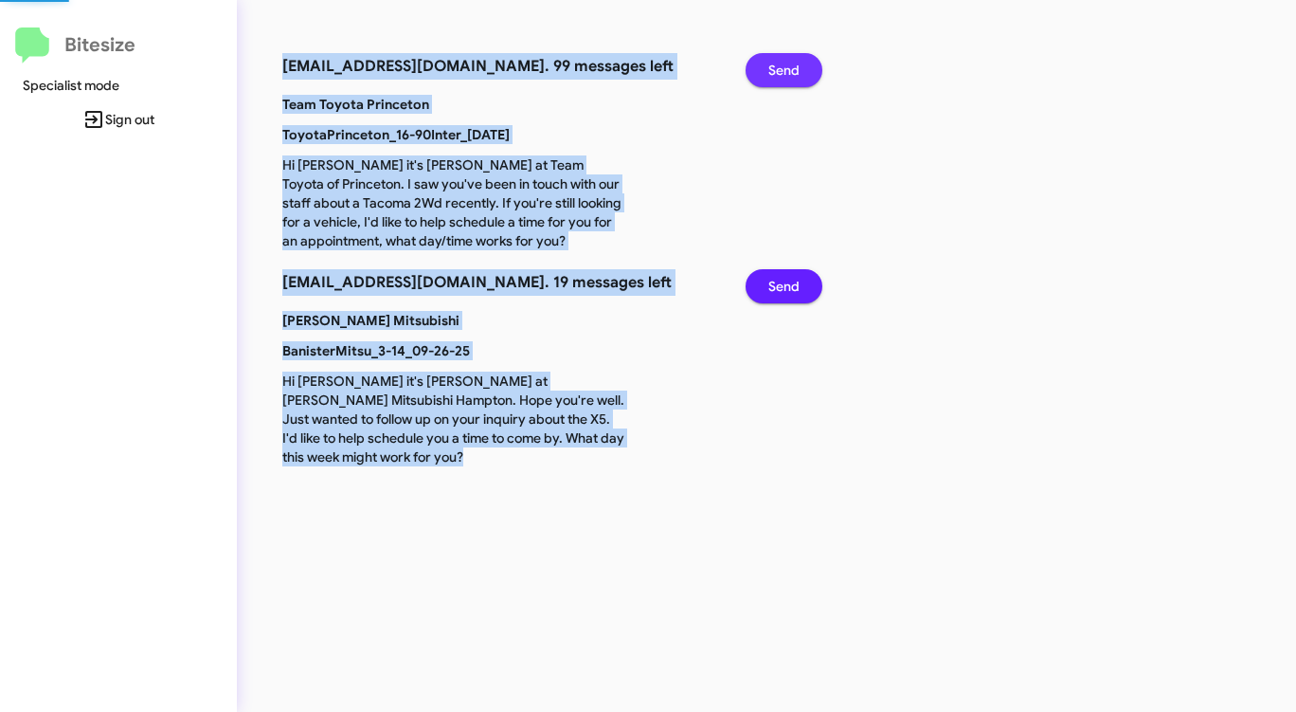
click at [791, 78] on span "Send" at bounding box center [783, 70] width 31 height 34
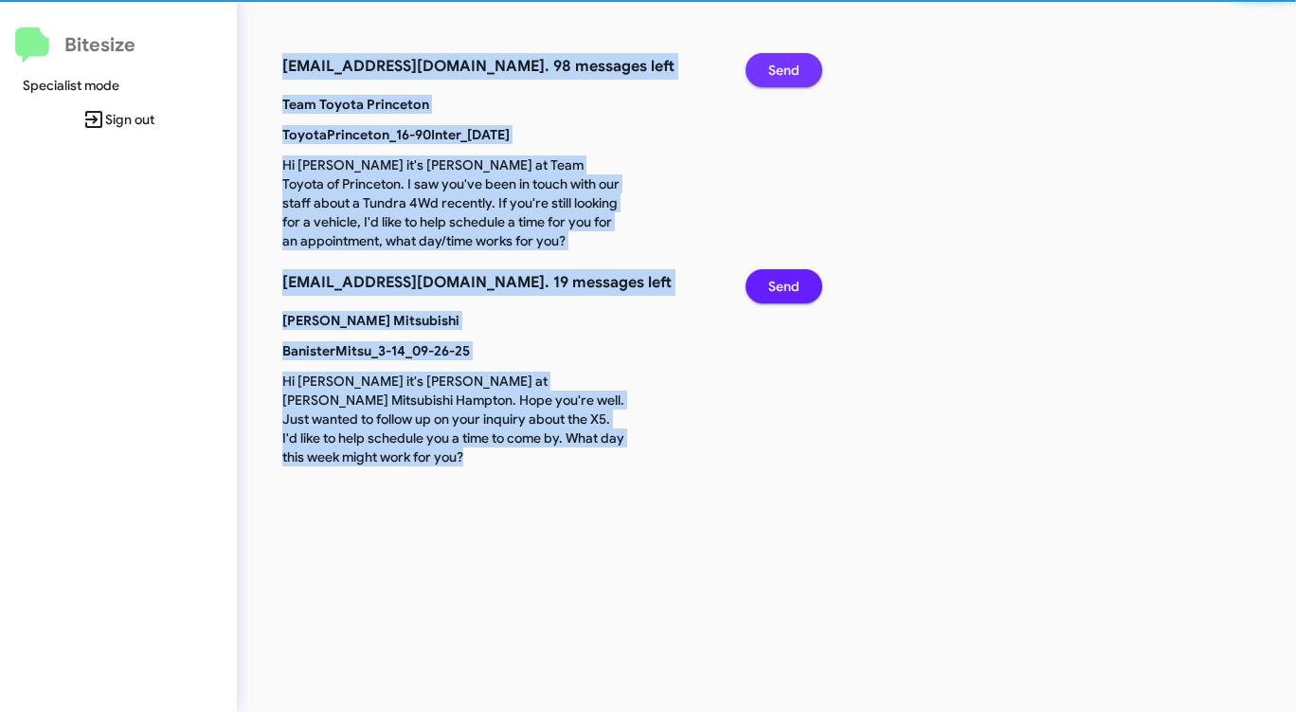
click at [791, 78] on span "Send" at bounding box center [783, 70] width 31 height 34
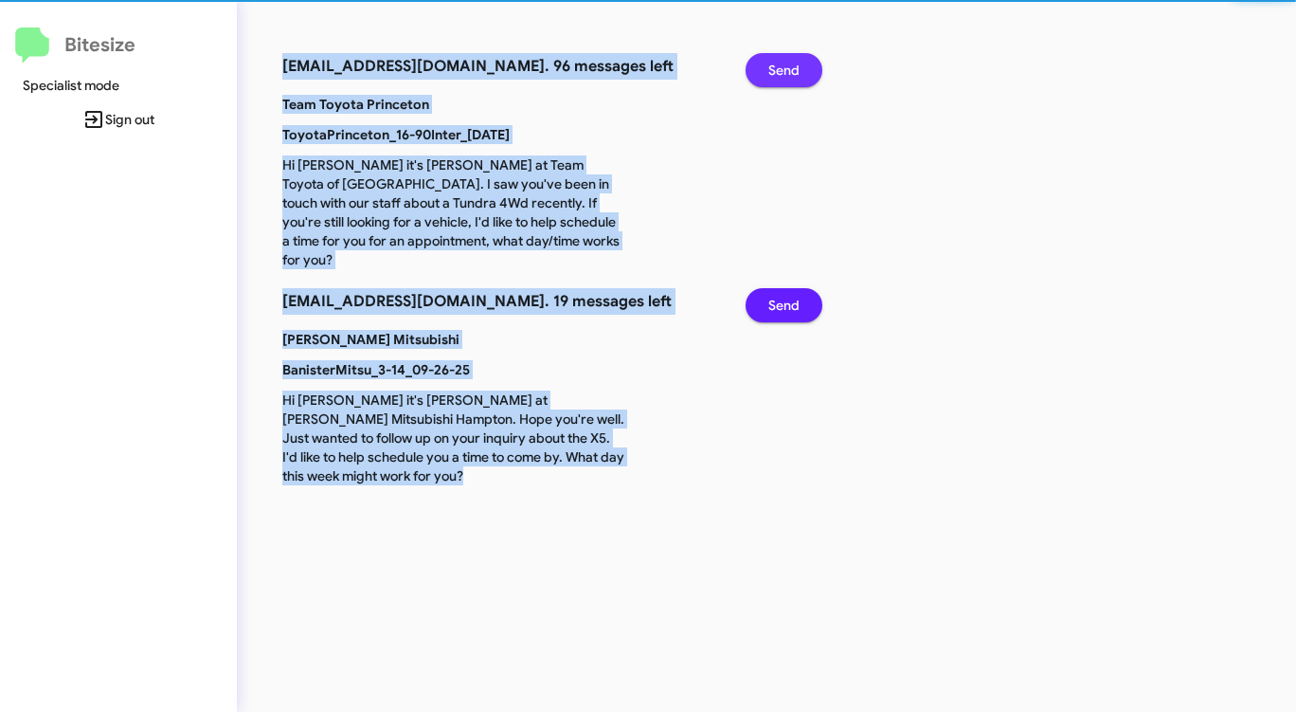
click at [791, 78] on span "Send" at bounding box center [783, 70] width 31 height 34
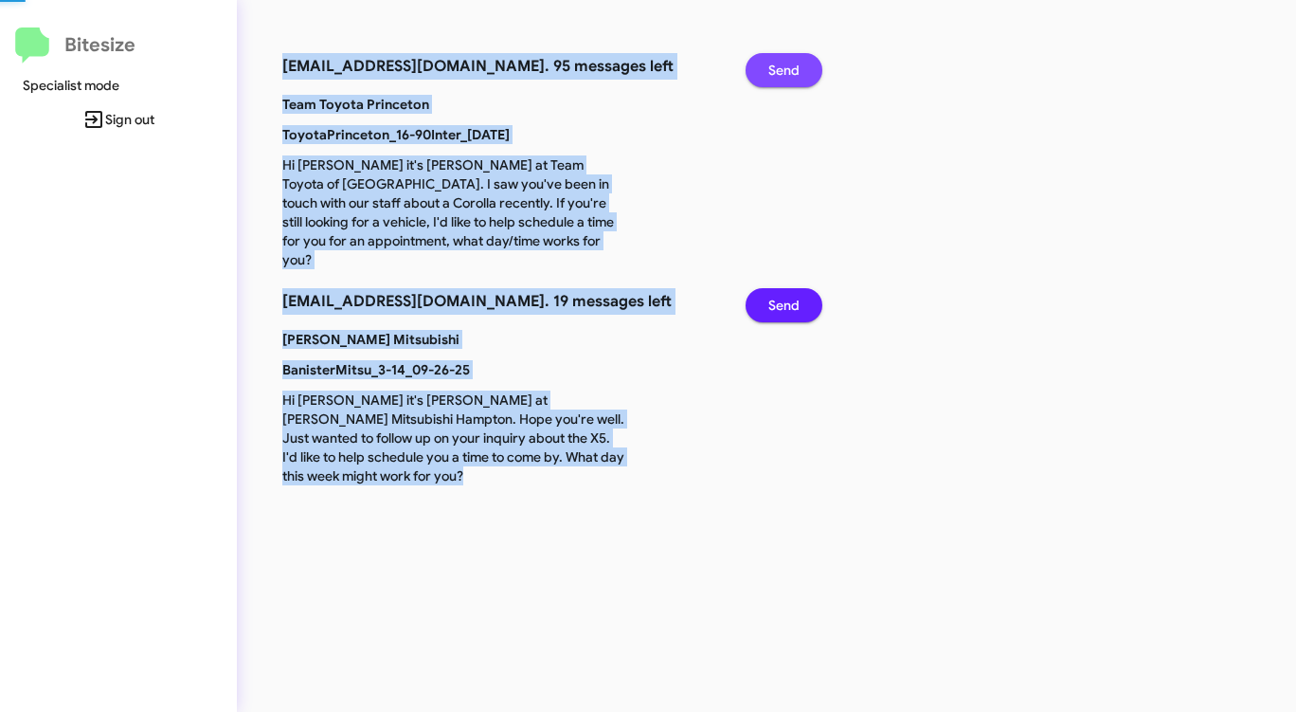
click at [791, 78] on span "Send" at bounding box center [783, 70] width 31 height 34
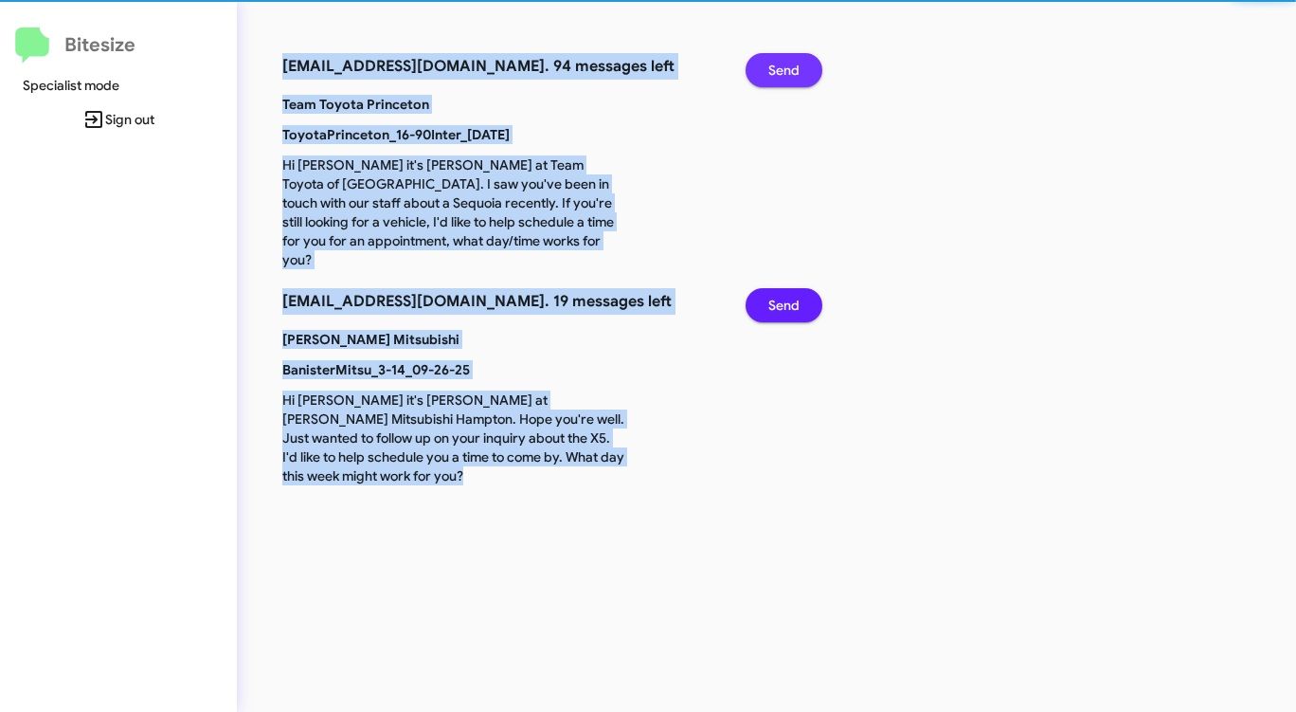
click at [791, 78] on span "Send" at bounding box center [783, 70] width 31 height 34
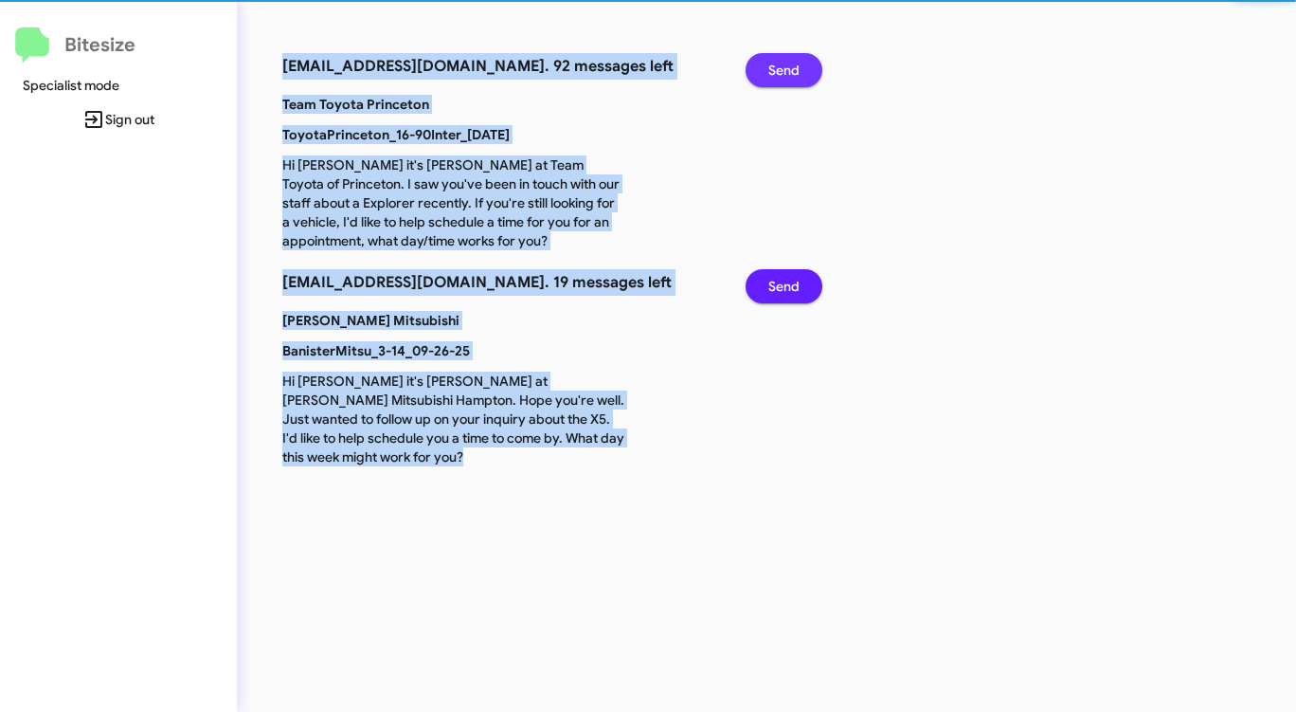
click at [791, 78] on span "Send" at bounding box center [783, 70] width 31 height 34
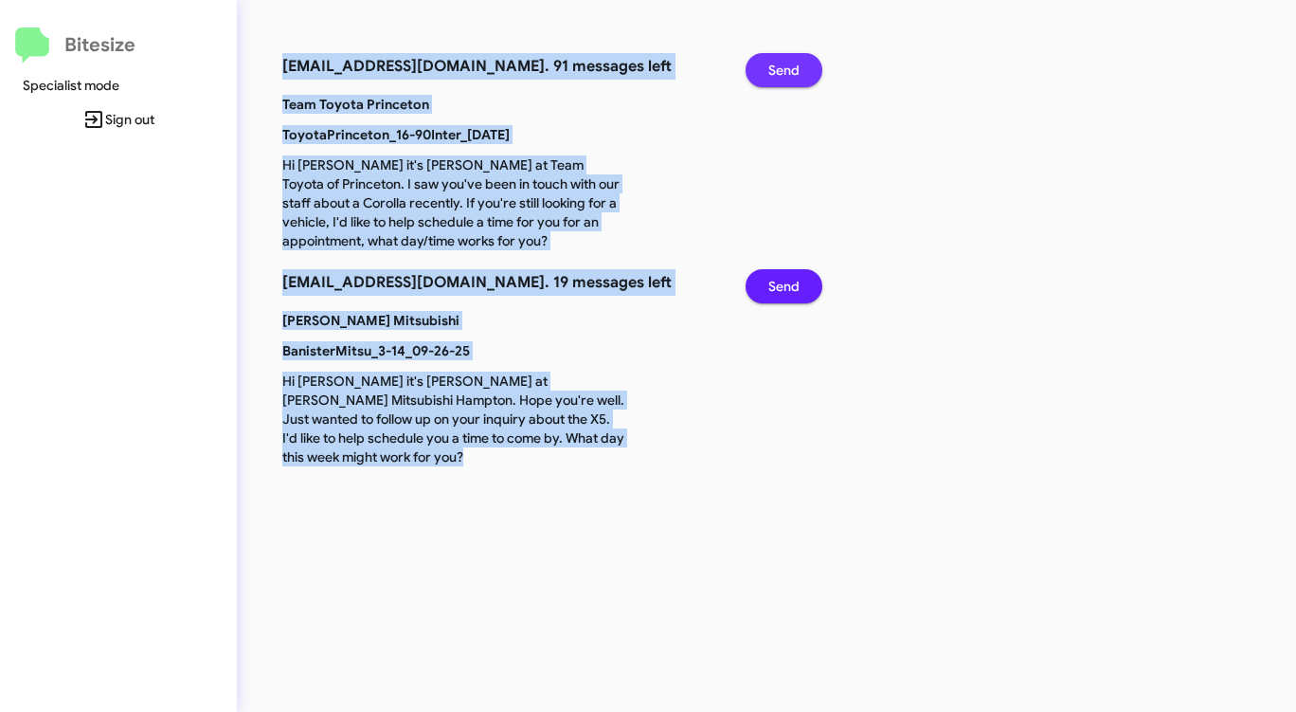
click at [791, 78] on span "Send" at bounding box center [783, 70] width 31 height 34
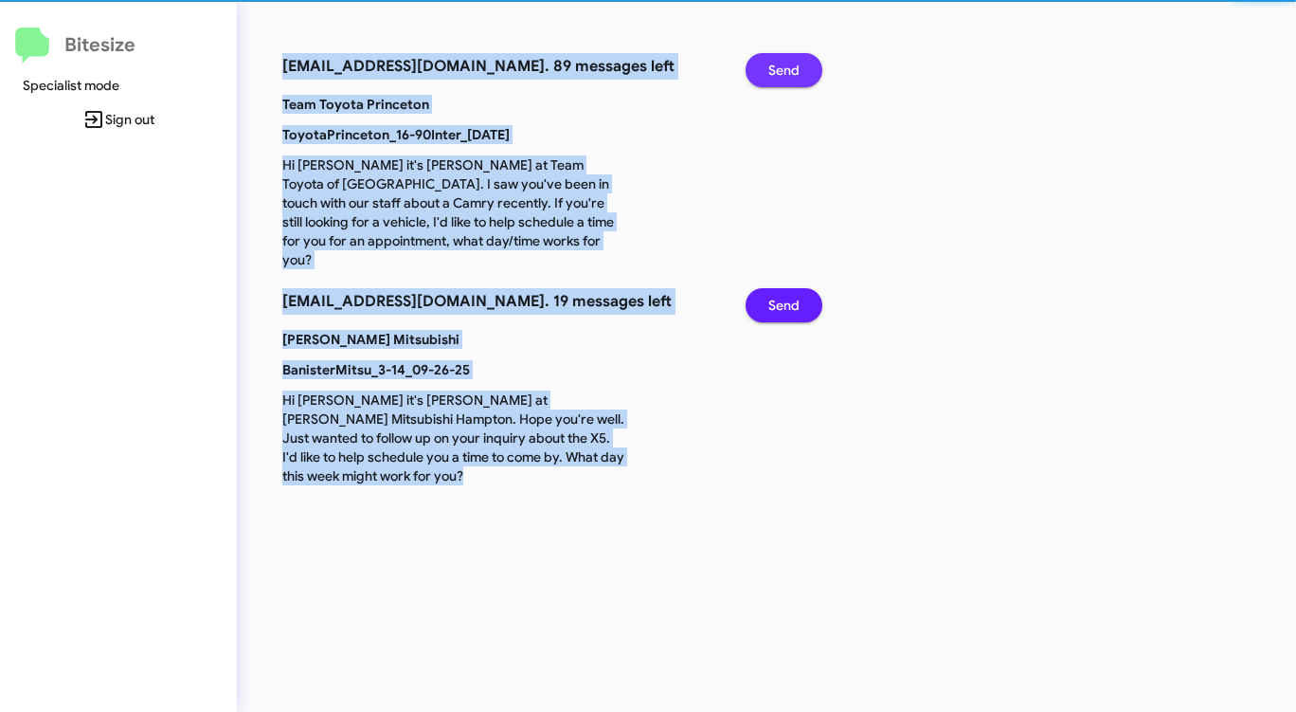
click at [791, 78] on span "Send" at bounding box center [783, 70] width 31 height 34
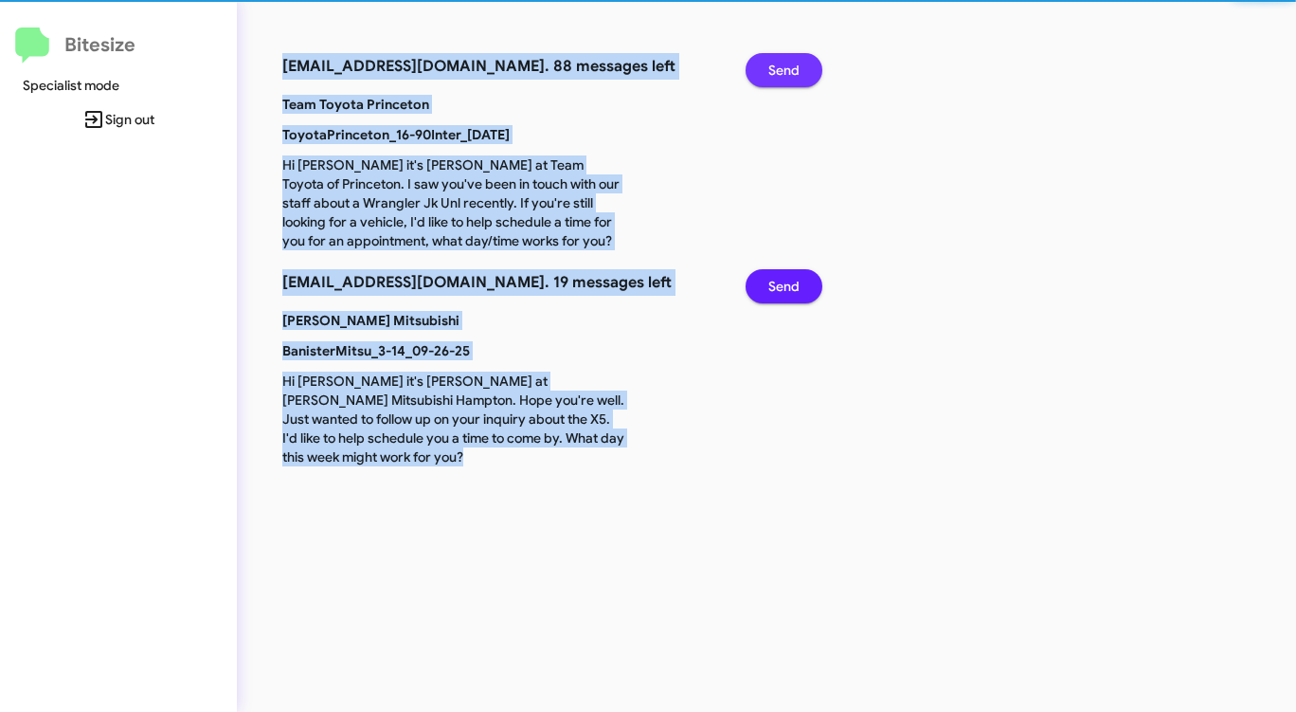
click at [791, 78] on span "Send" at bounding box center [783, 70] width 31 height 34
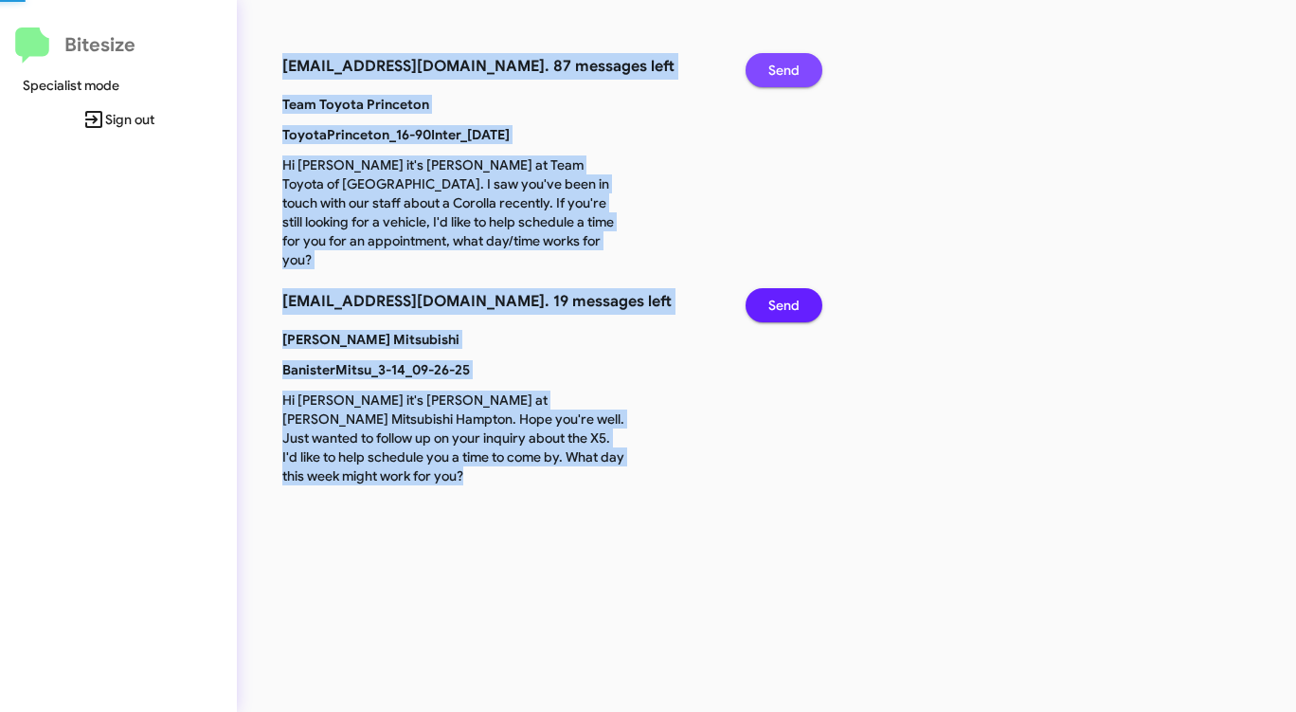
click at [791, 78] on span "Send" at bounding box center [783, 70] width 31 height 34
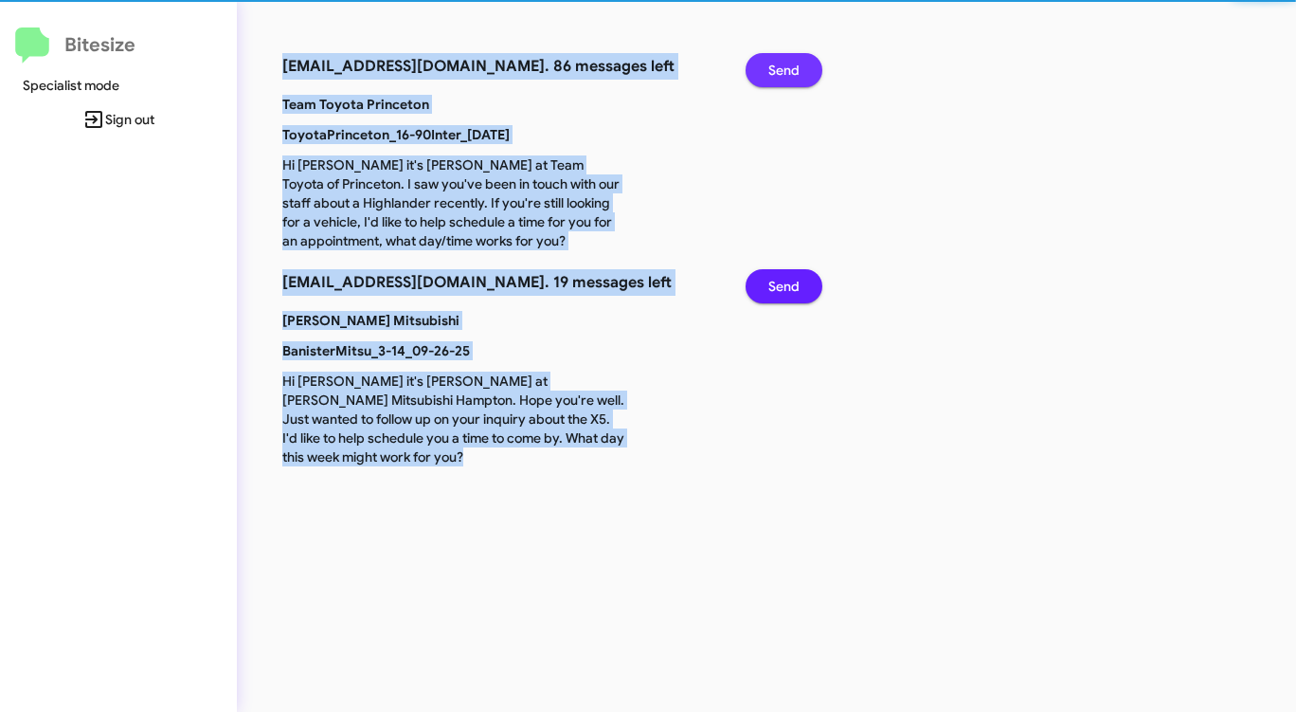
click at [791, 78] on span "Send" at bounding box center [783, 70] width 31 height 34
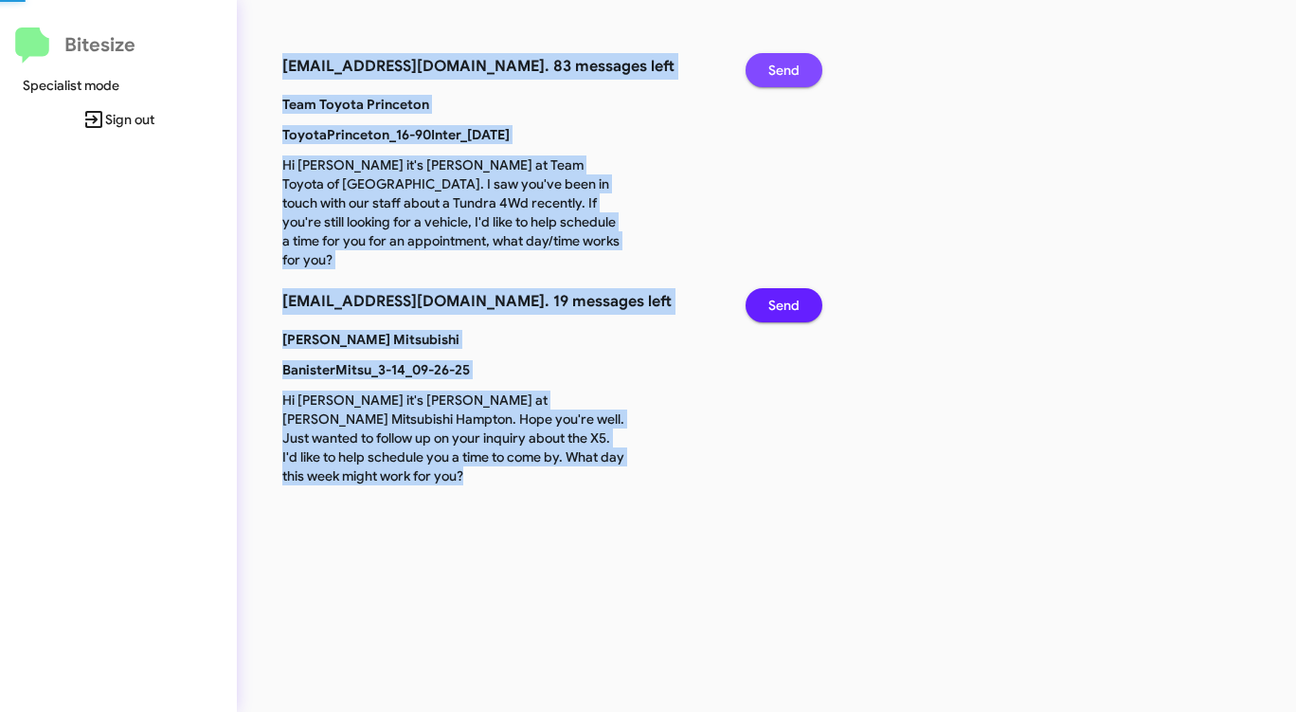
click at [791, 78] on span "Send" at bounding box center [783, 70] width 31 height 34
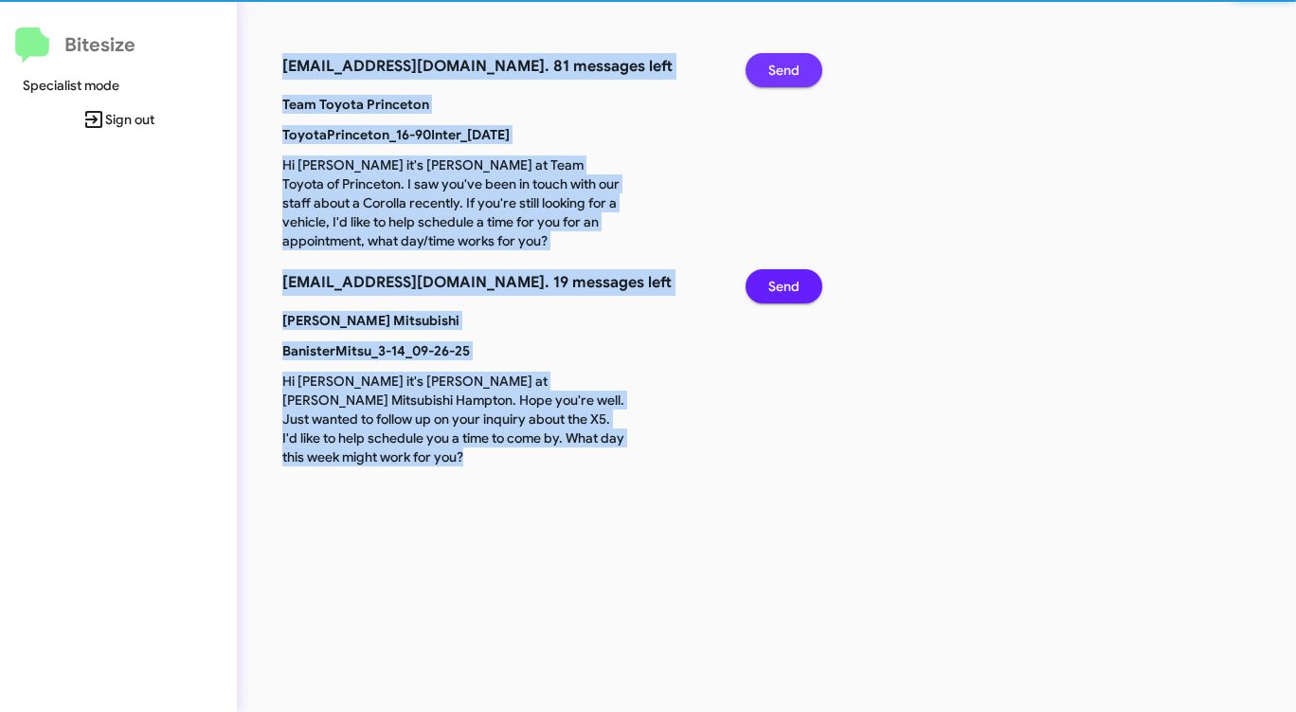
click at [791, 78] on span "Send" at bounding box center [783, 70] width 31 height 34
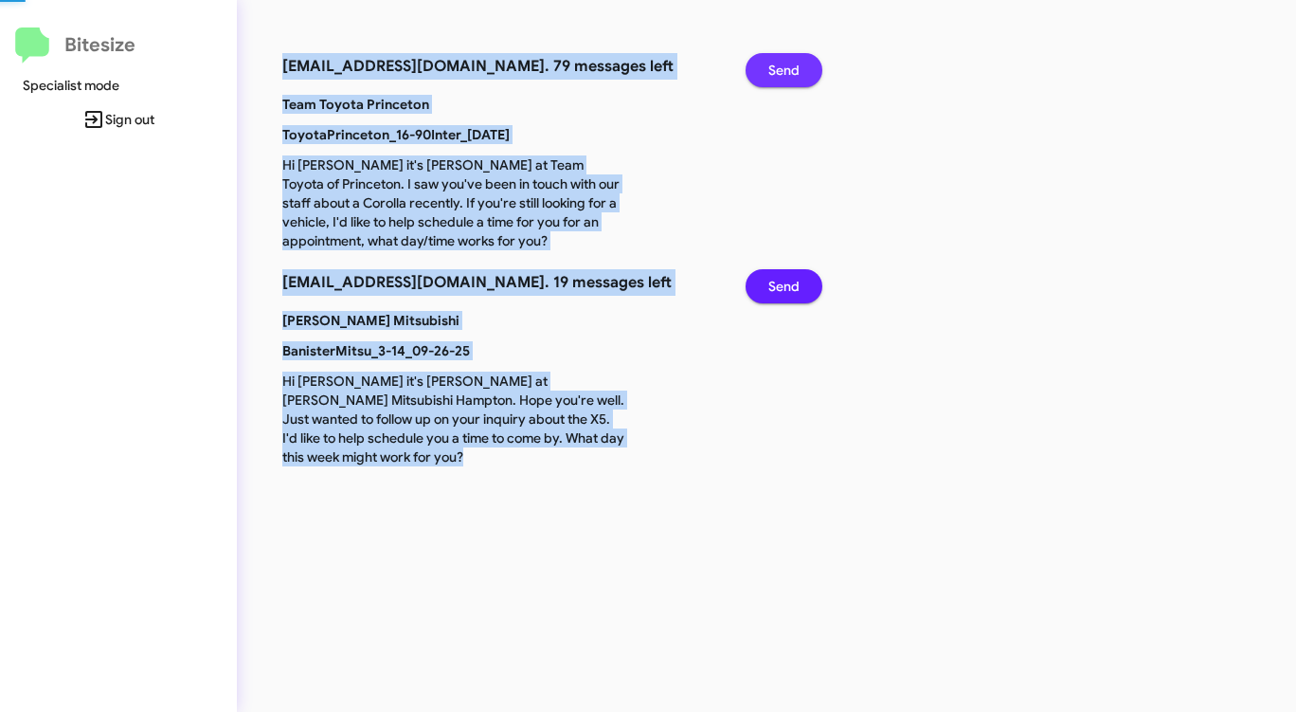
click at [791, 78] on span "Send" at bounding box center [783, 70] width 31 height 34
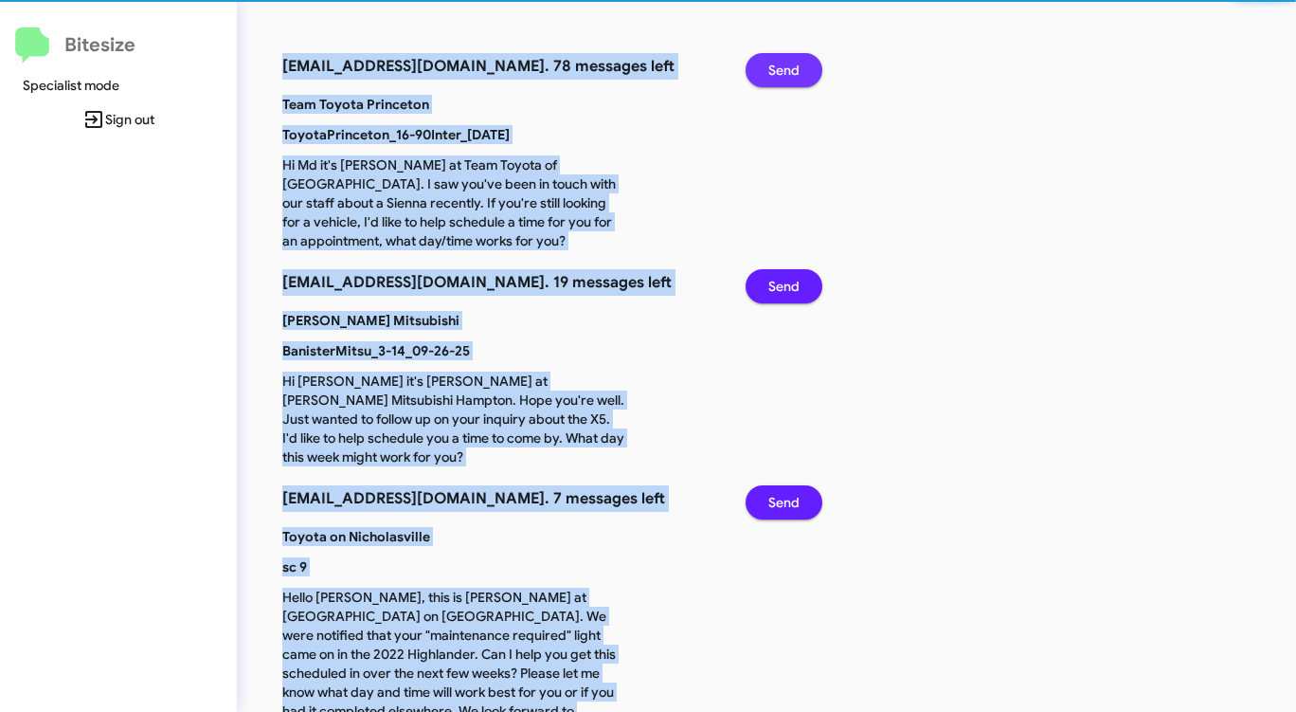
click at [791, 78] on span "Send" at bounding box center [783, 70] width 31 height 34
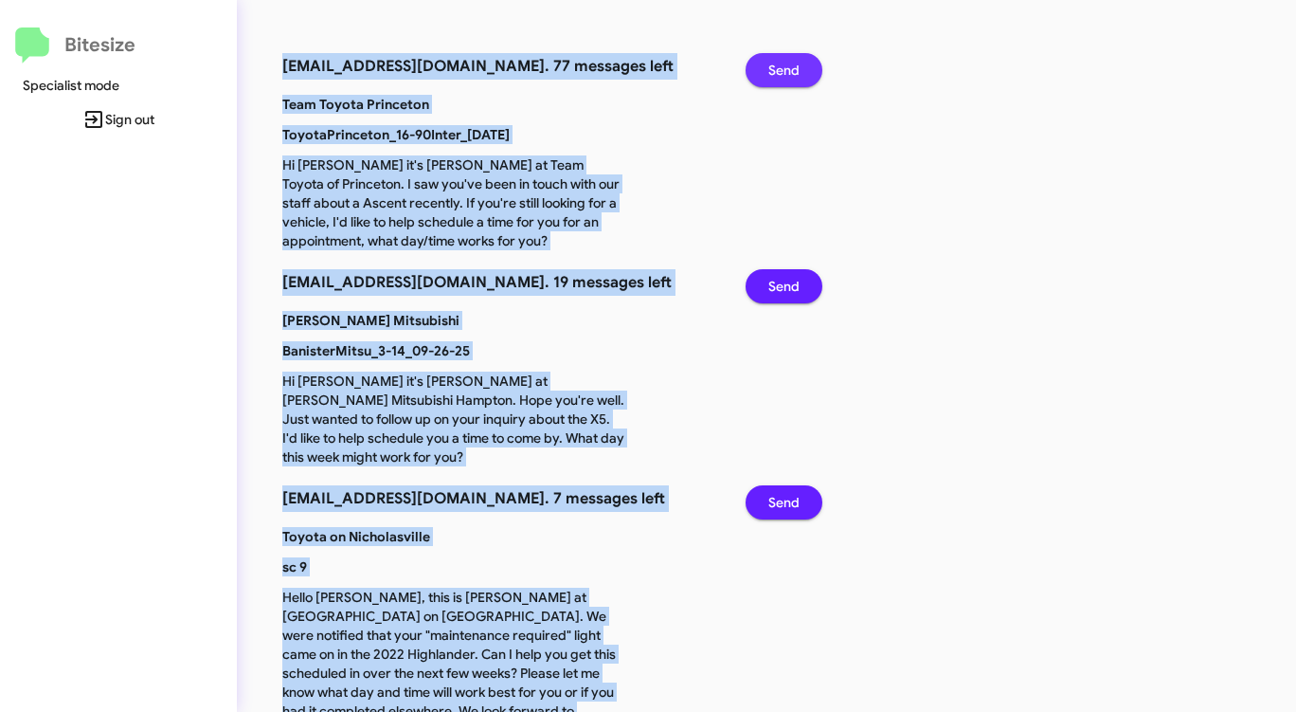
click at [791, 78] on span "Send" at bounding box center [783, 70] width 31 height 34
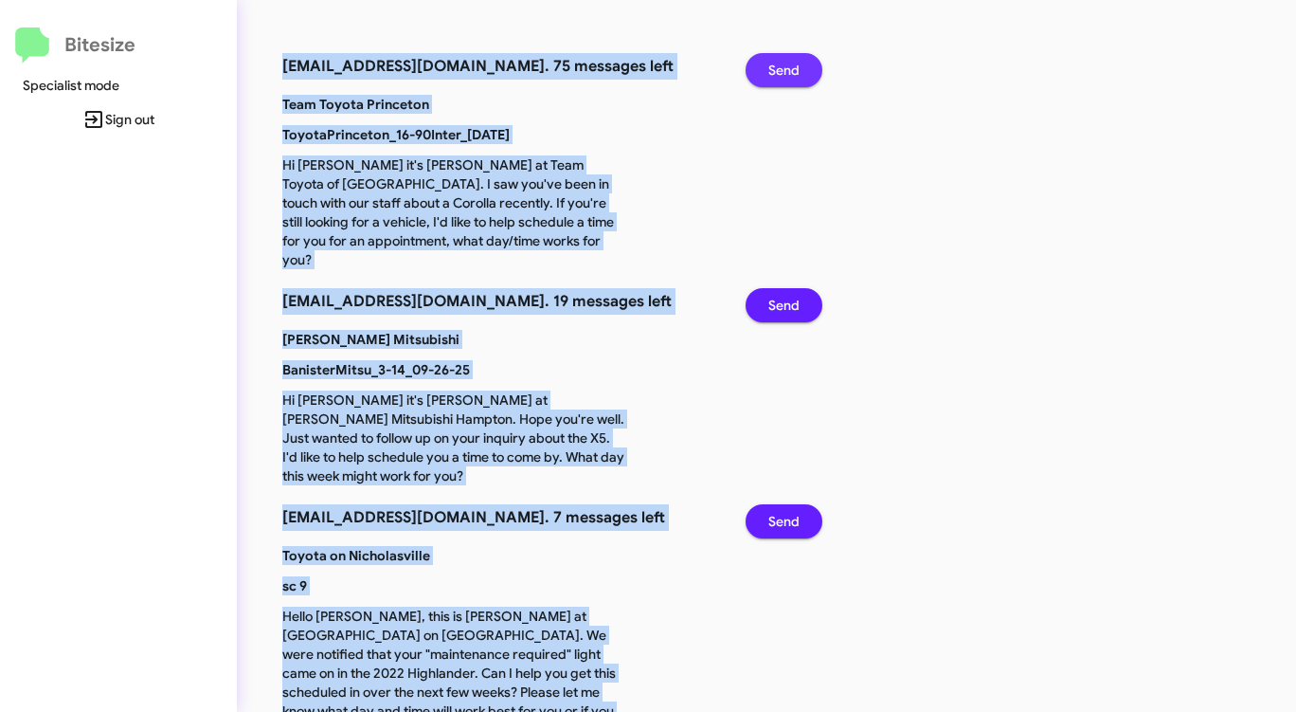
click at [791, 78] on span "Send" at bounding box center [783, 70] width 31 height 34
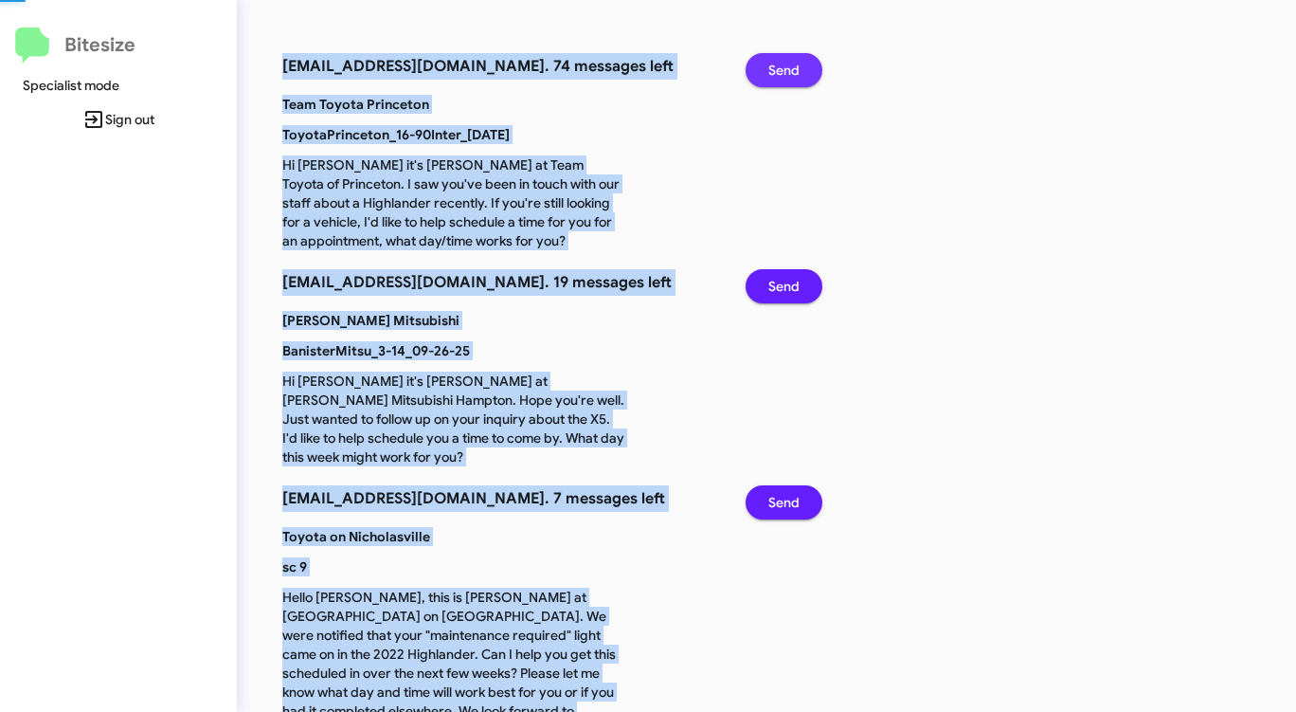
click at [791, 78] on span "Send" at bounding box center [783, 70] width 31 height 34
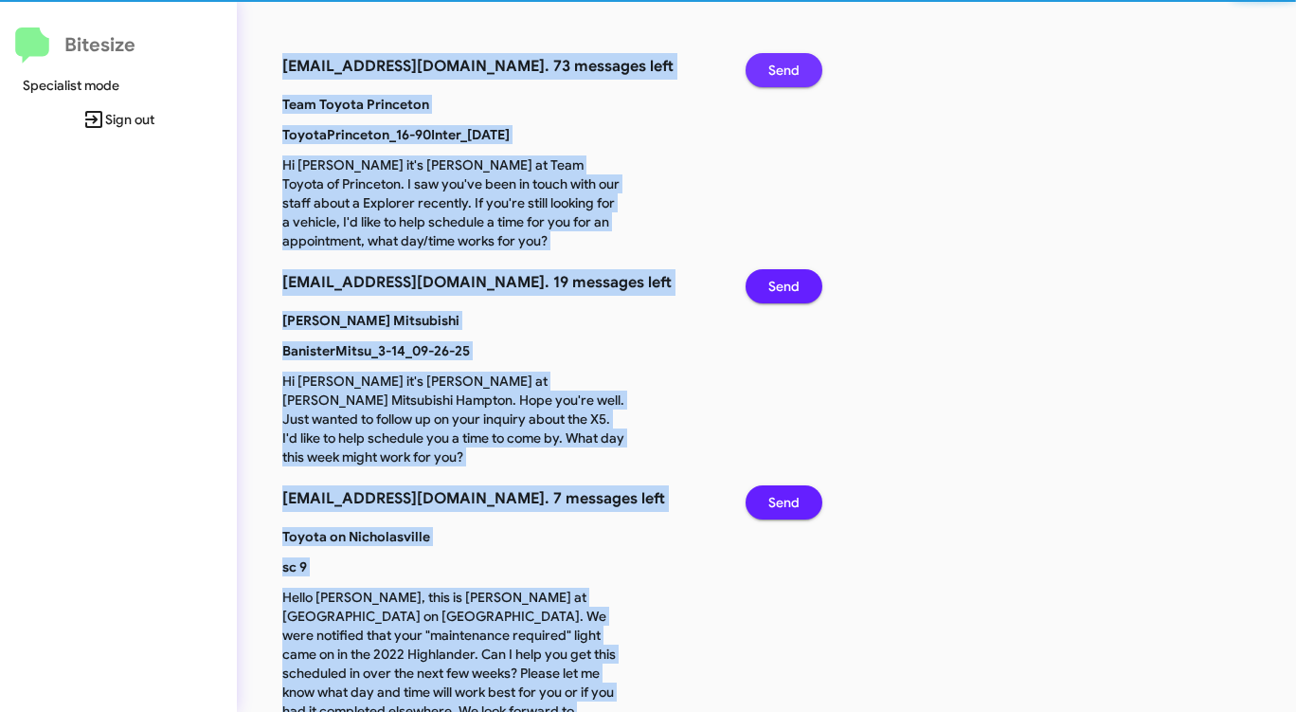
click at [791, 78] on span "Send" at bounding box center [783, 70] width 31 height 34
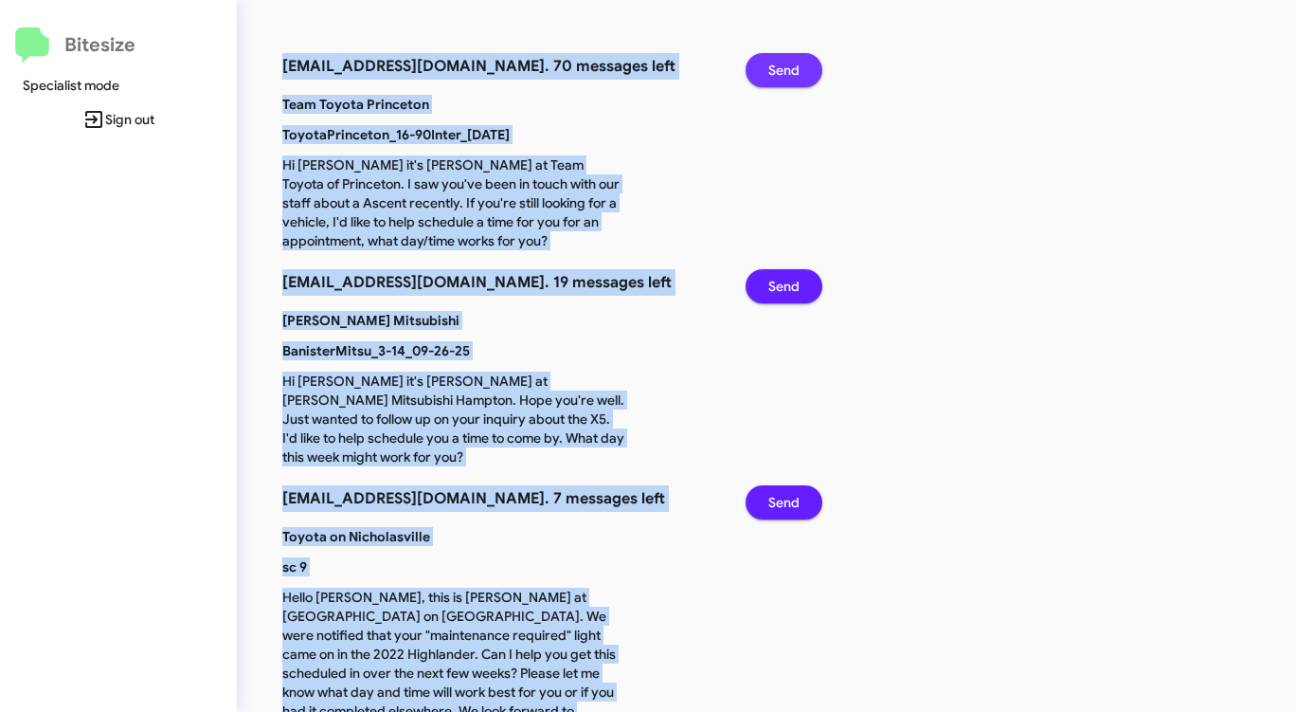
click at [791, 78] on span "Send" at bounding box center [783, 70] width 31 height 34
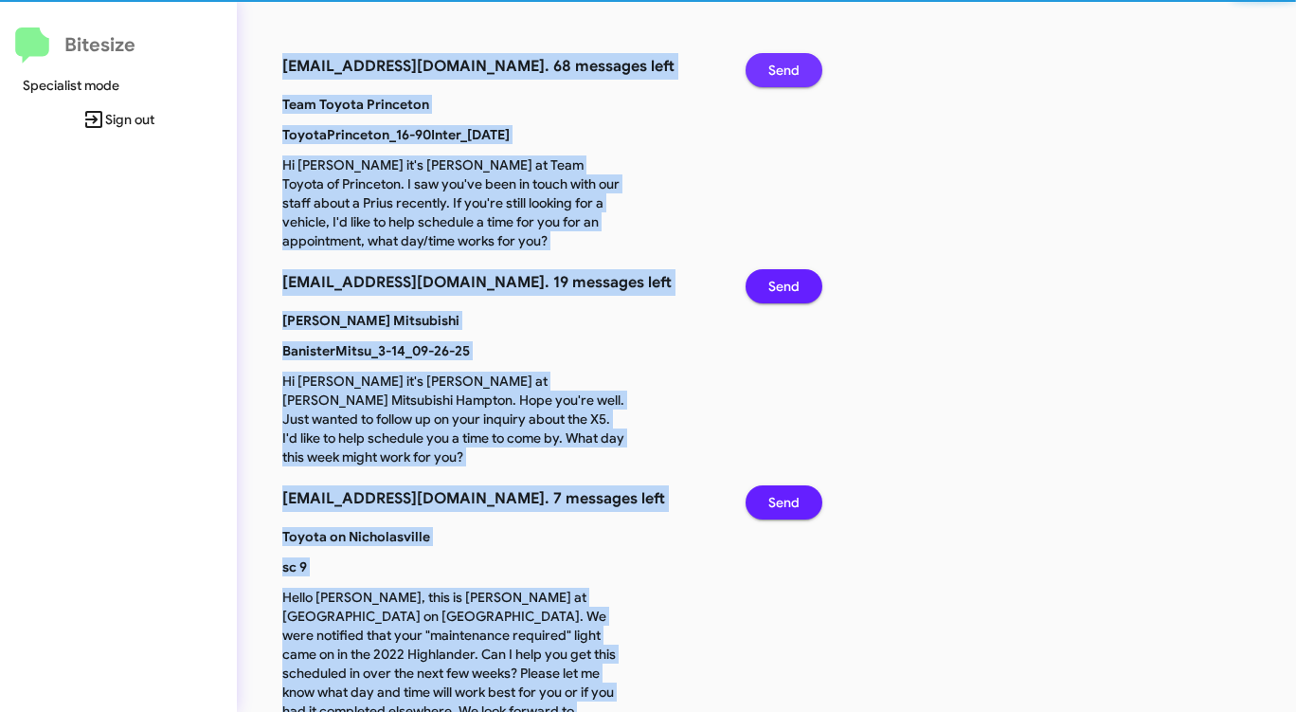
click at [791, 78] on span "Send" at bounding box center [783, 70] width 31 height 34
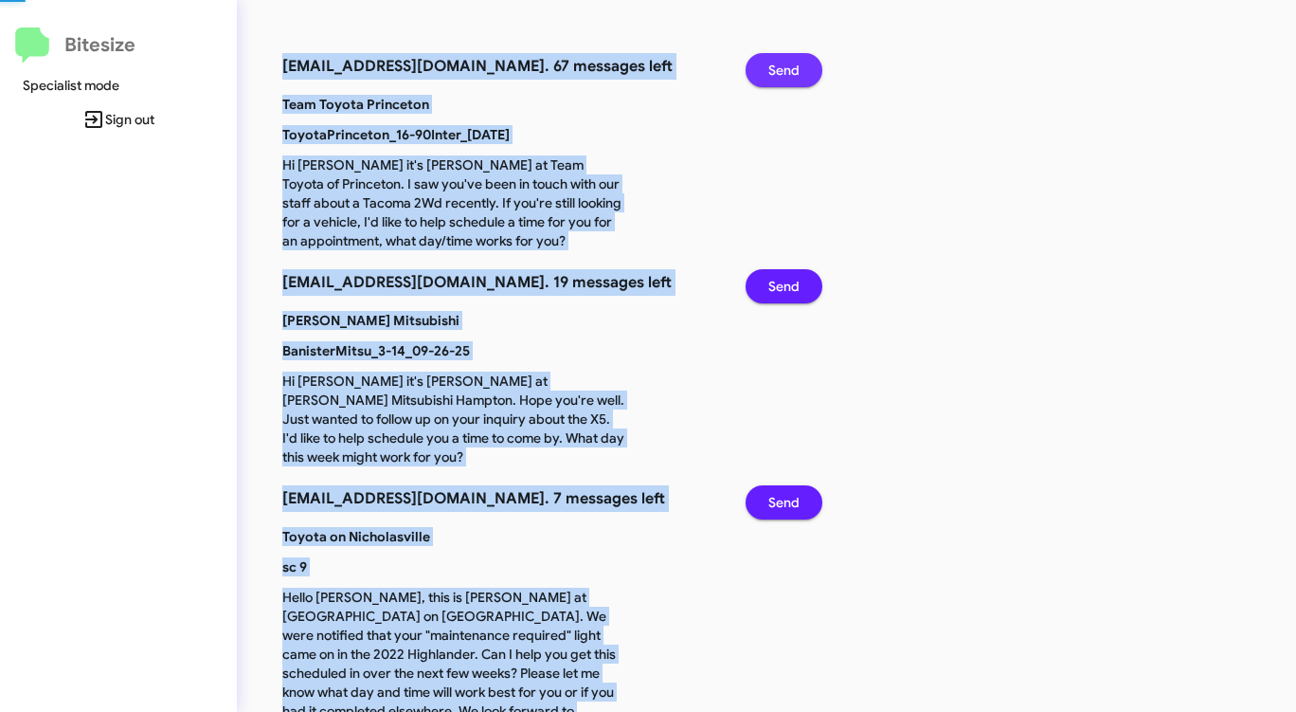
click at [791, 78] on span "Send" at bounding box center [783, 70] width 31 height 34
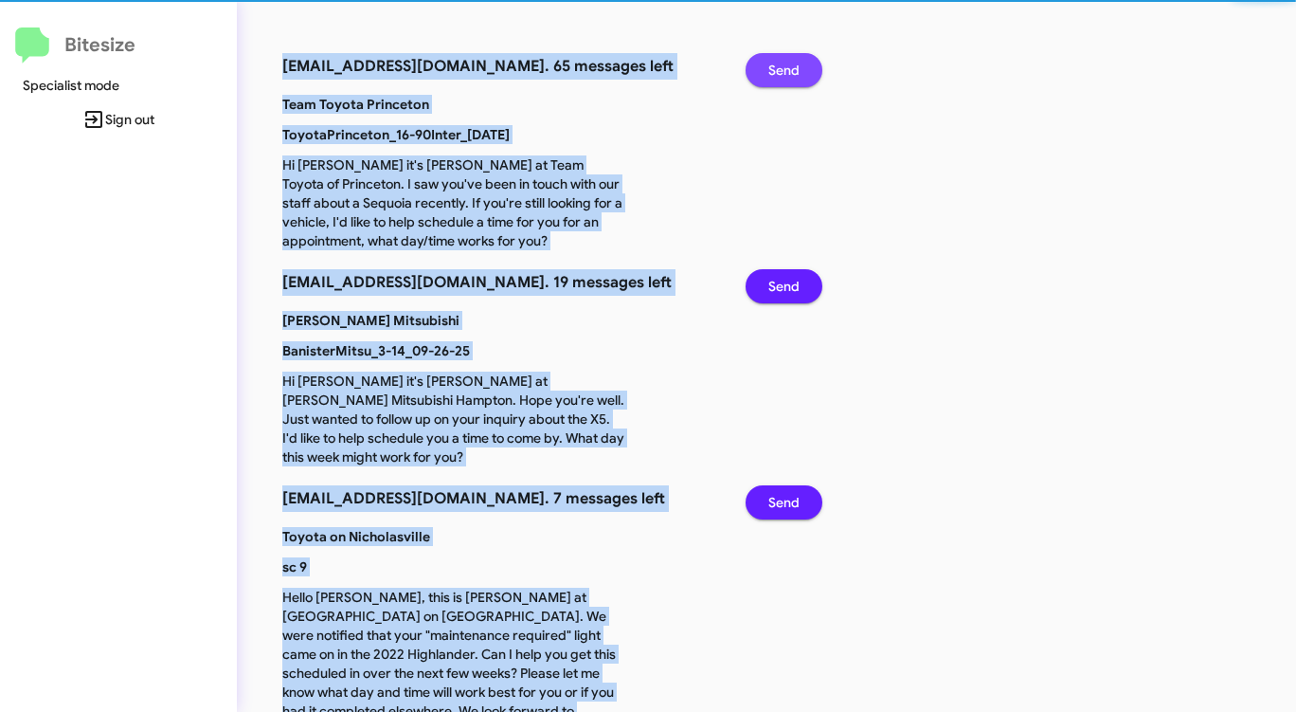
click at [791, 78] on span "Send" at bounding box center [783, 70] width 31 height 34
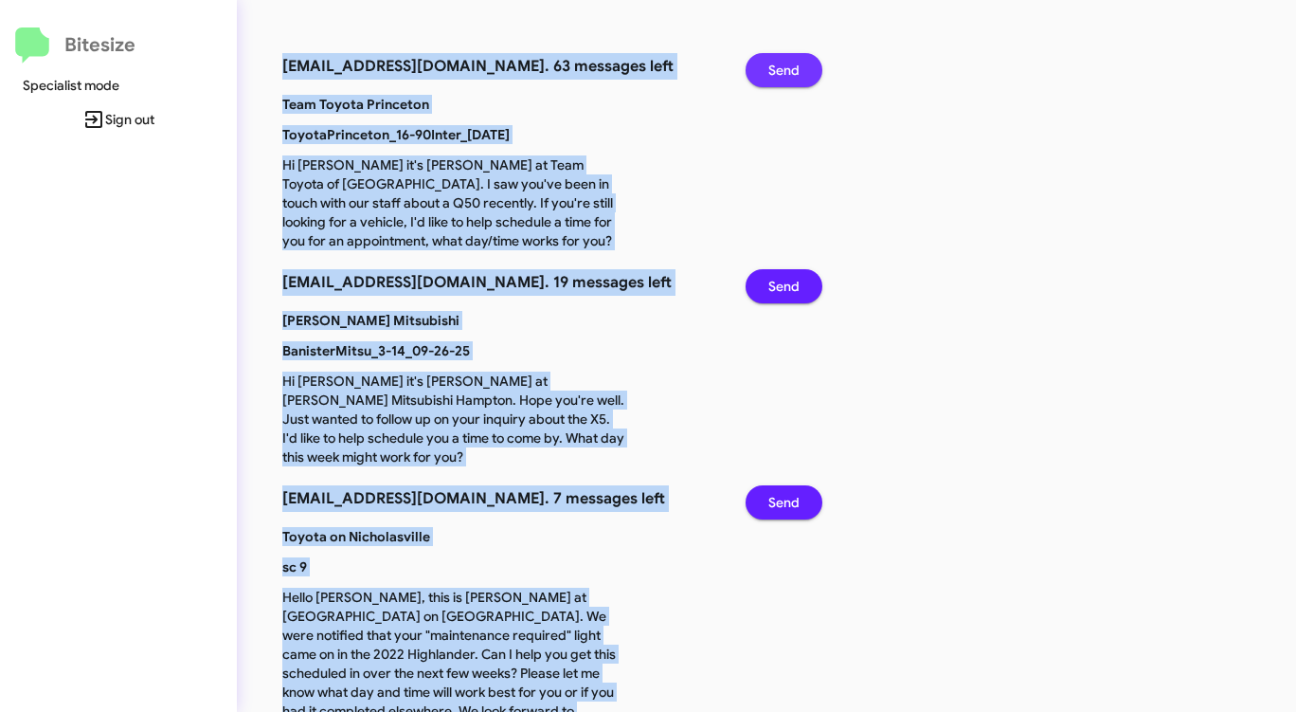
click at [791, 78] on span "Send" at bounding box center [783, 70] width 31 height 34
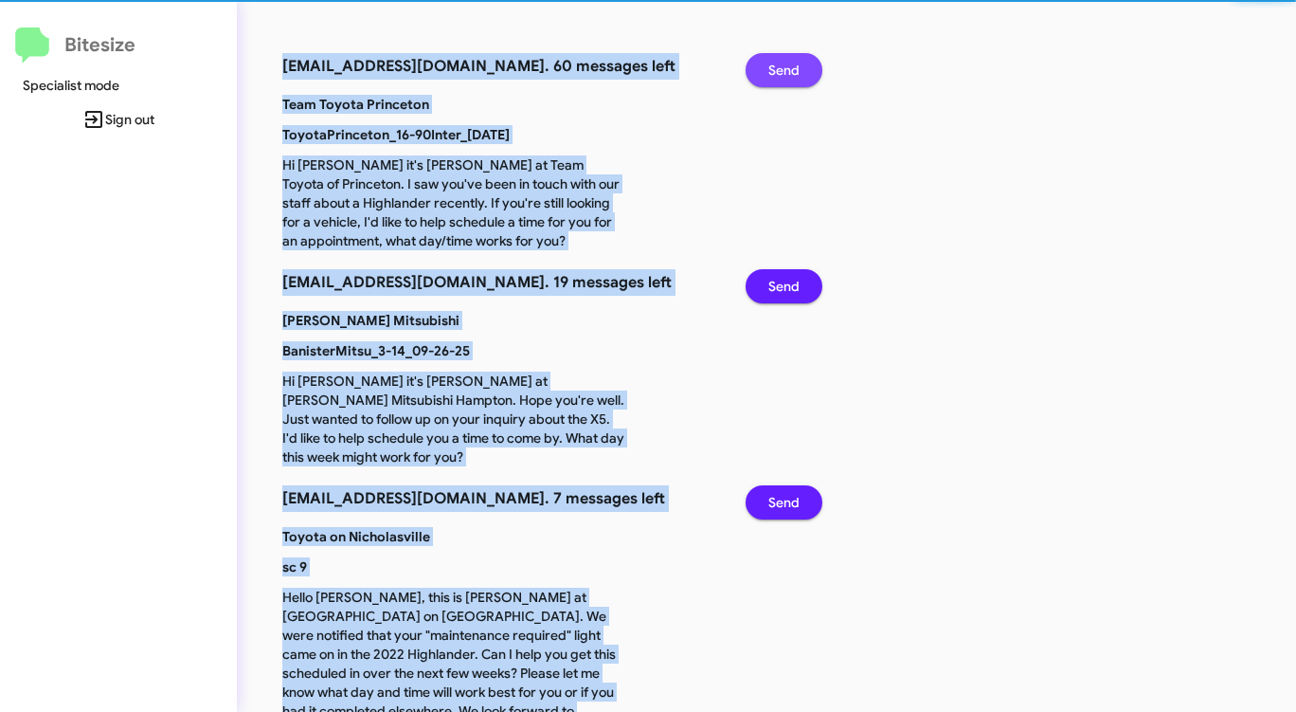
click at [791, 78] on span "Send" at bounding box center [783, 70] width 31 height 34
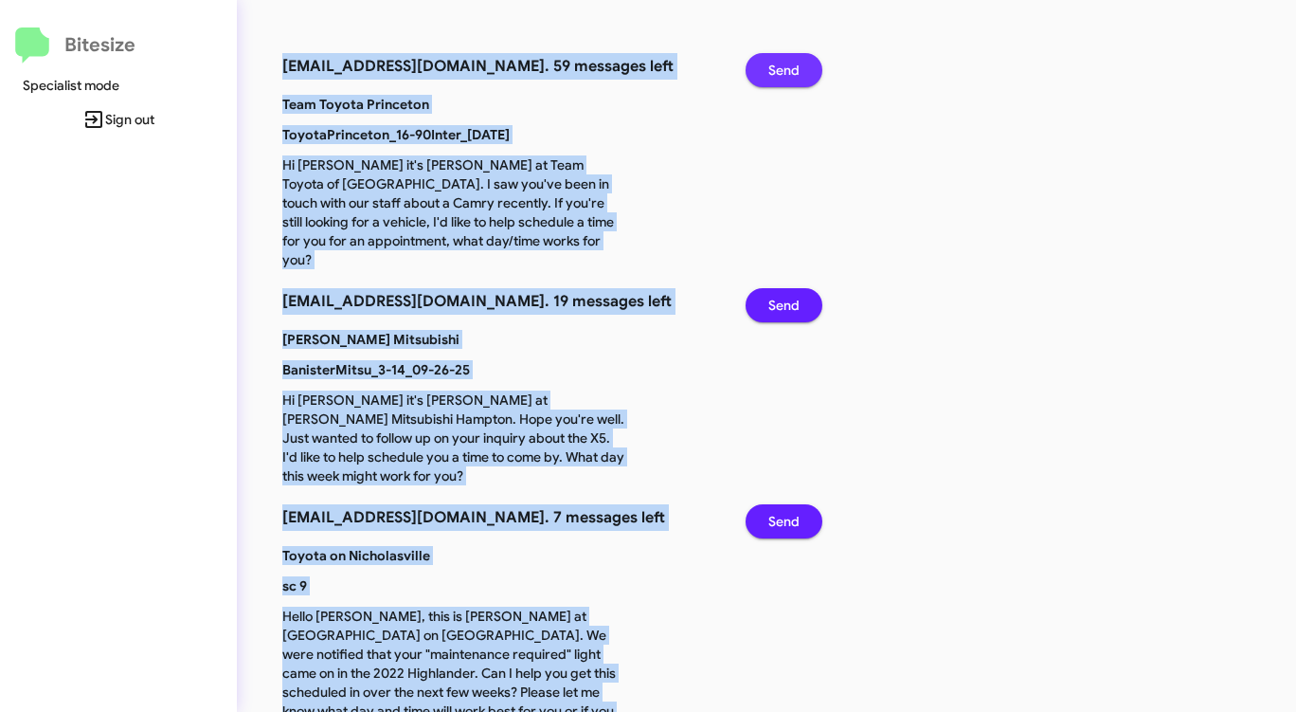
click at [791, 78] on span "Send" at bounding box center [783, 70] width 31 height 34
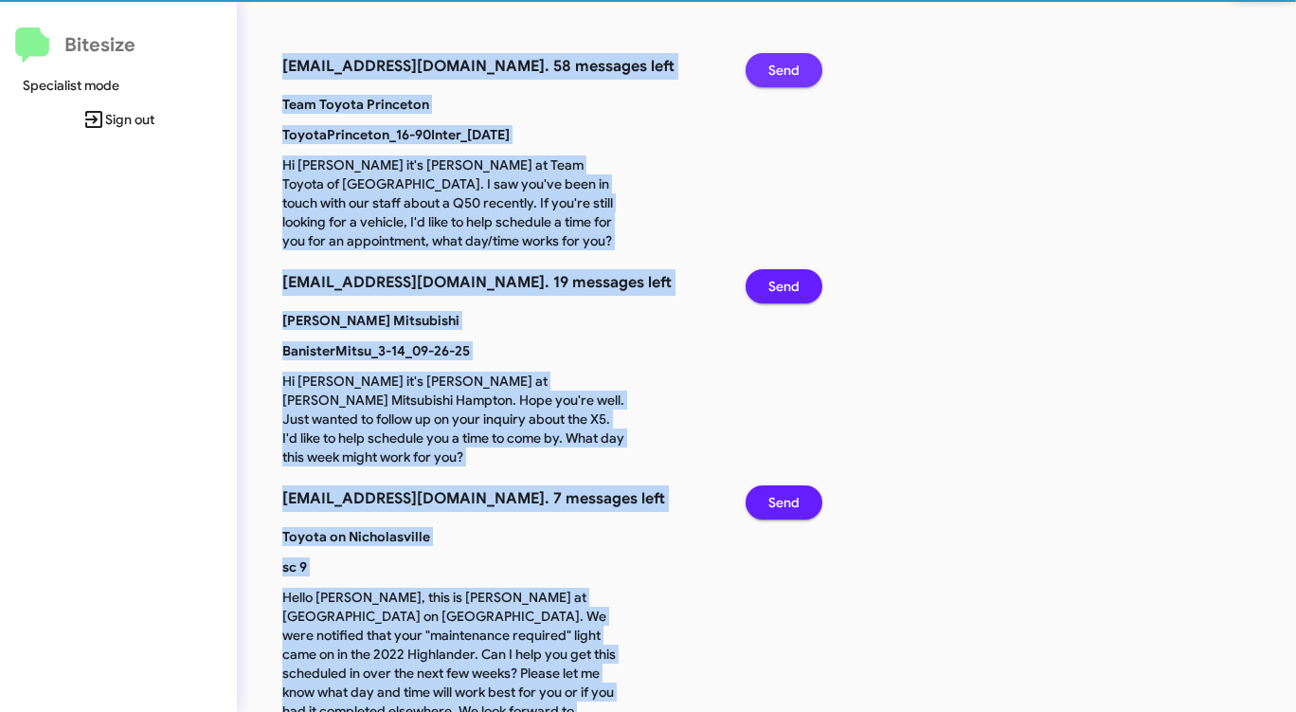
click at [791, 78] on span "Send" at bounding box center [783, 70] width 31 height 34
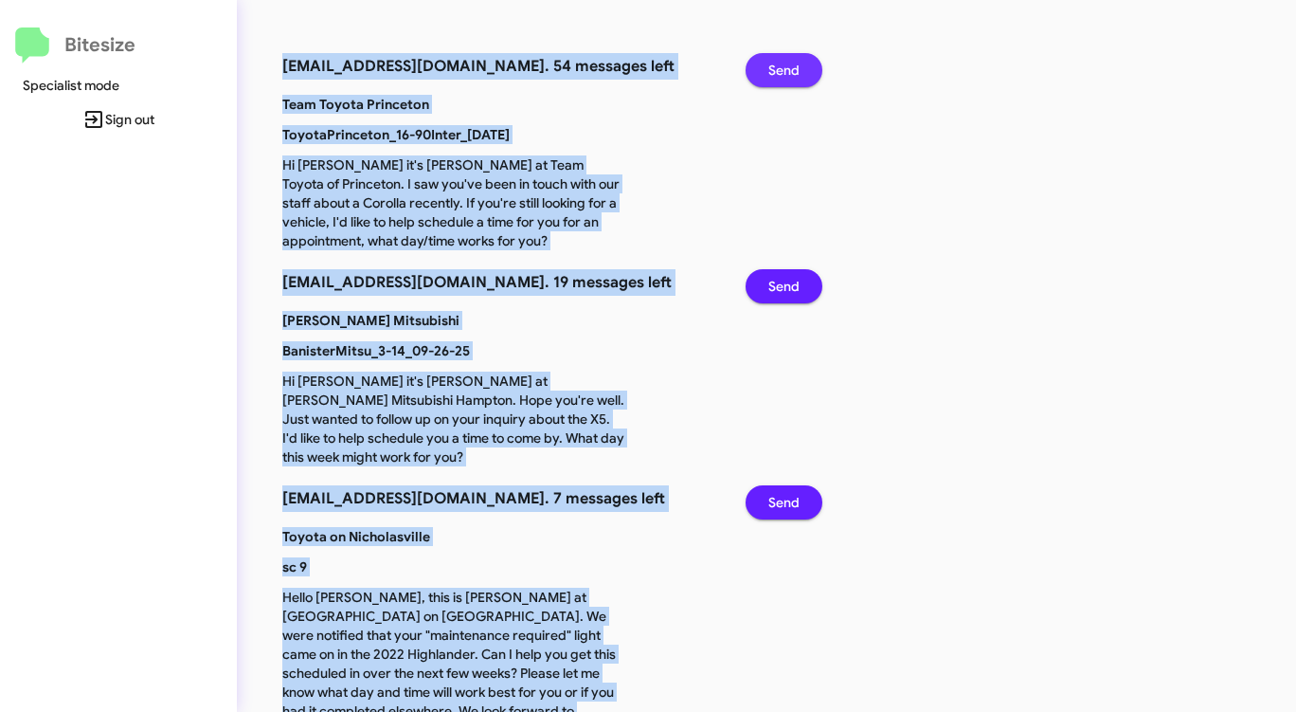
click at [791, 78] on span "Send" at bounding box center [783, 70] width 31 height 34
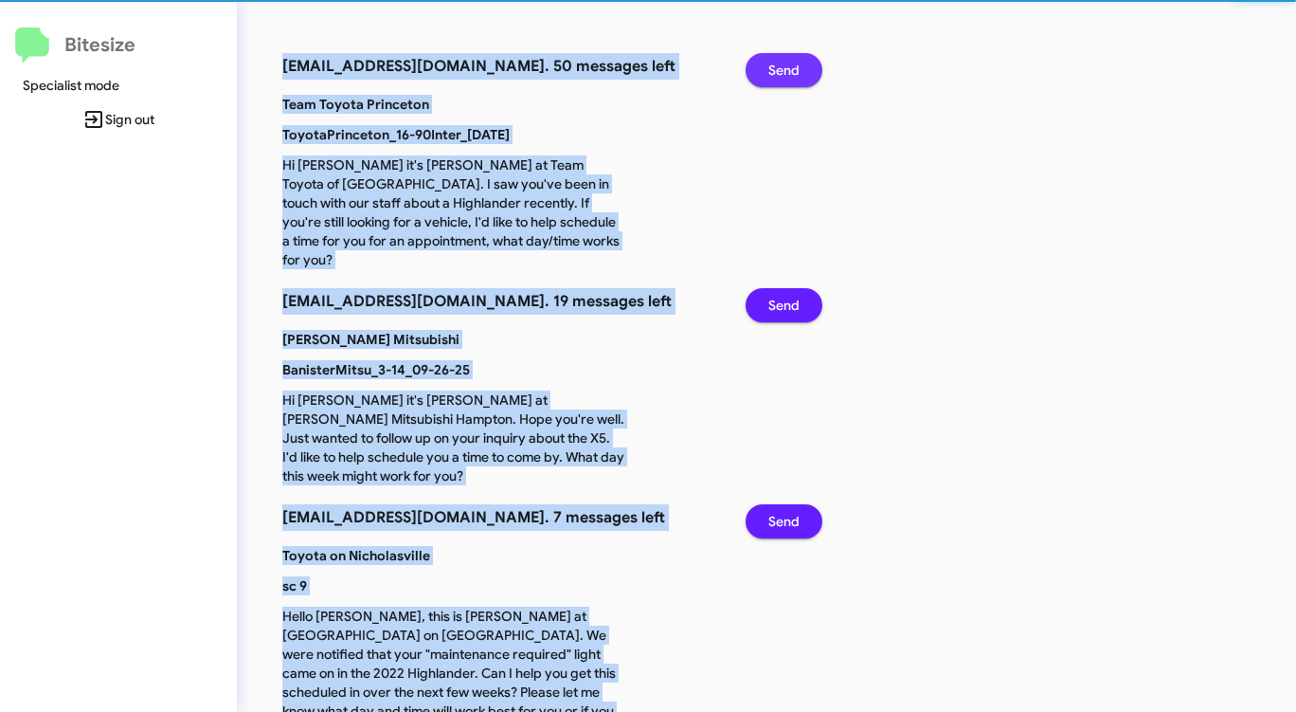
click at [791, 78] on span "Send" at bounding box center [783, 70] width 31 height 34
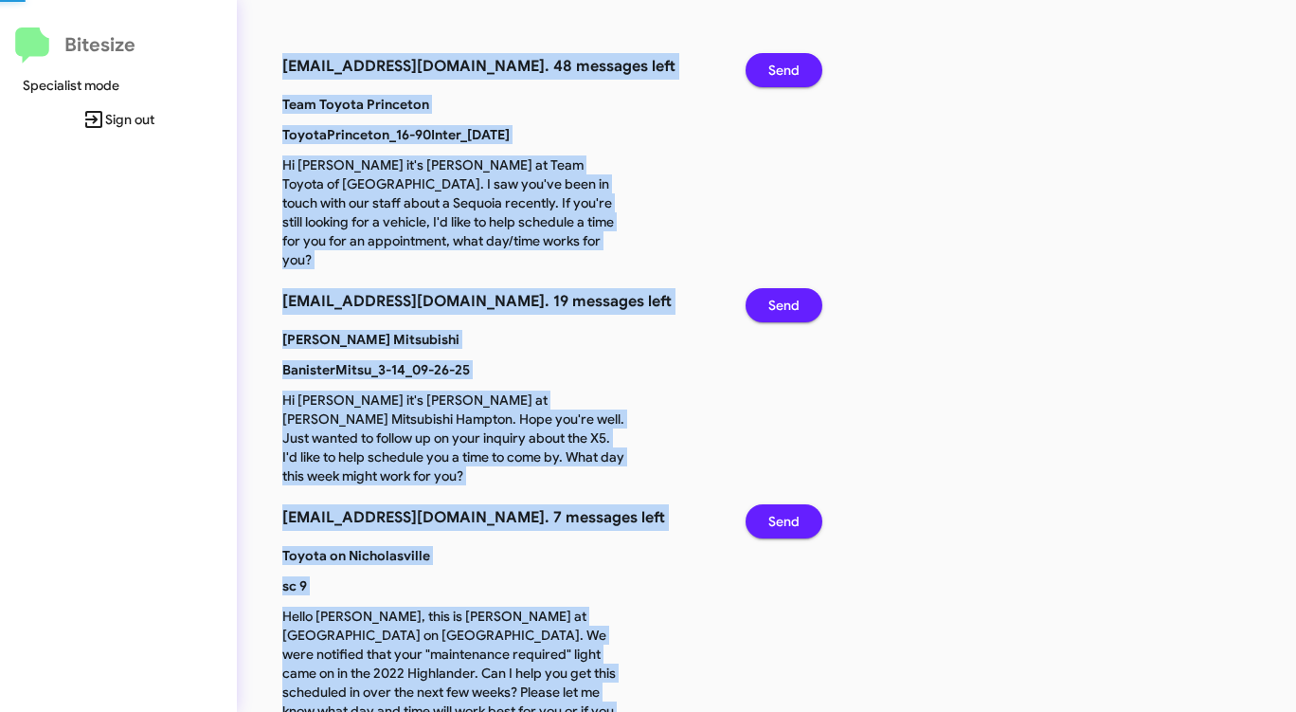
click at [791, 78] on span "Send" at bounding box center [783, 70] width 31 height 34
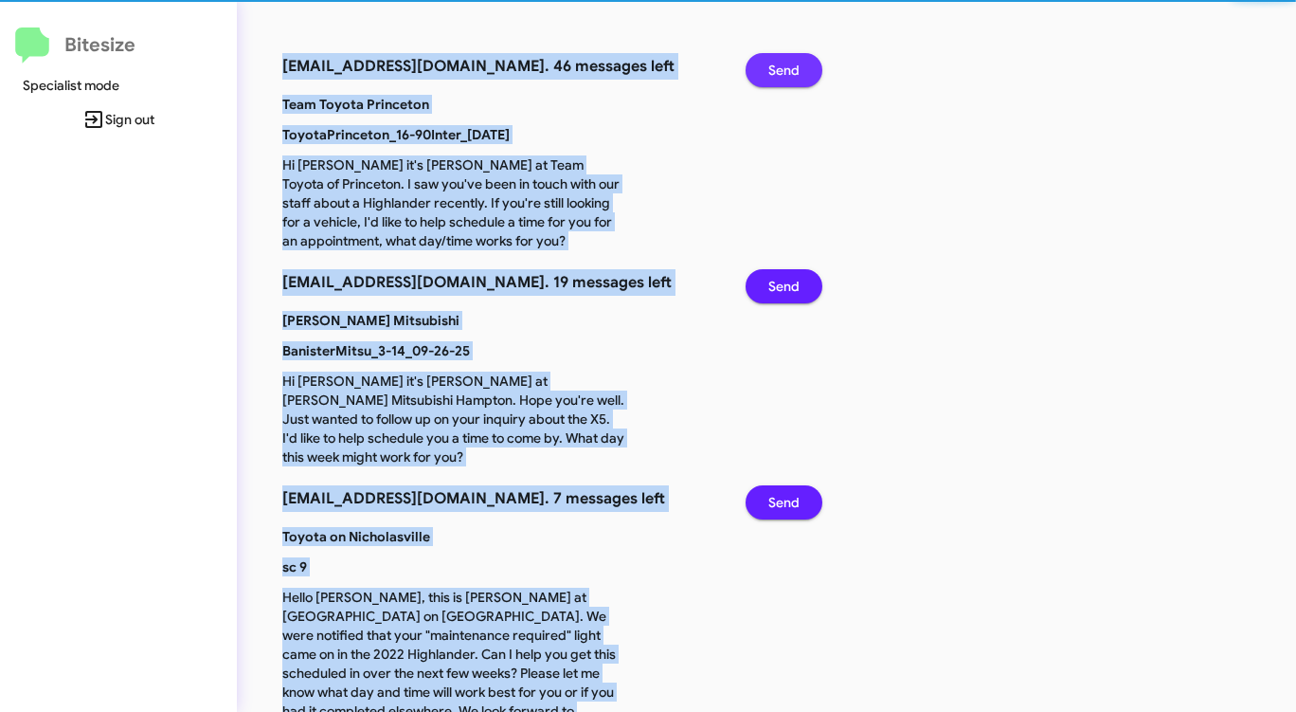
click at [791, 78] on span "Send" at bounding box center [783, 70] width 31 height 34
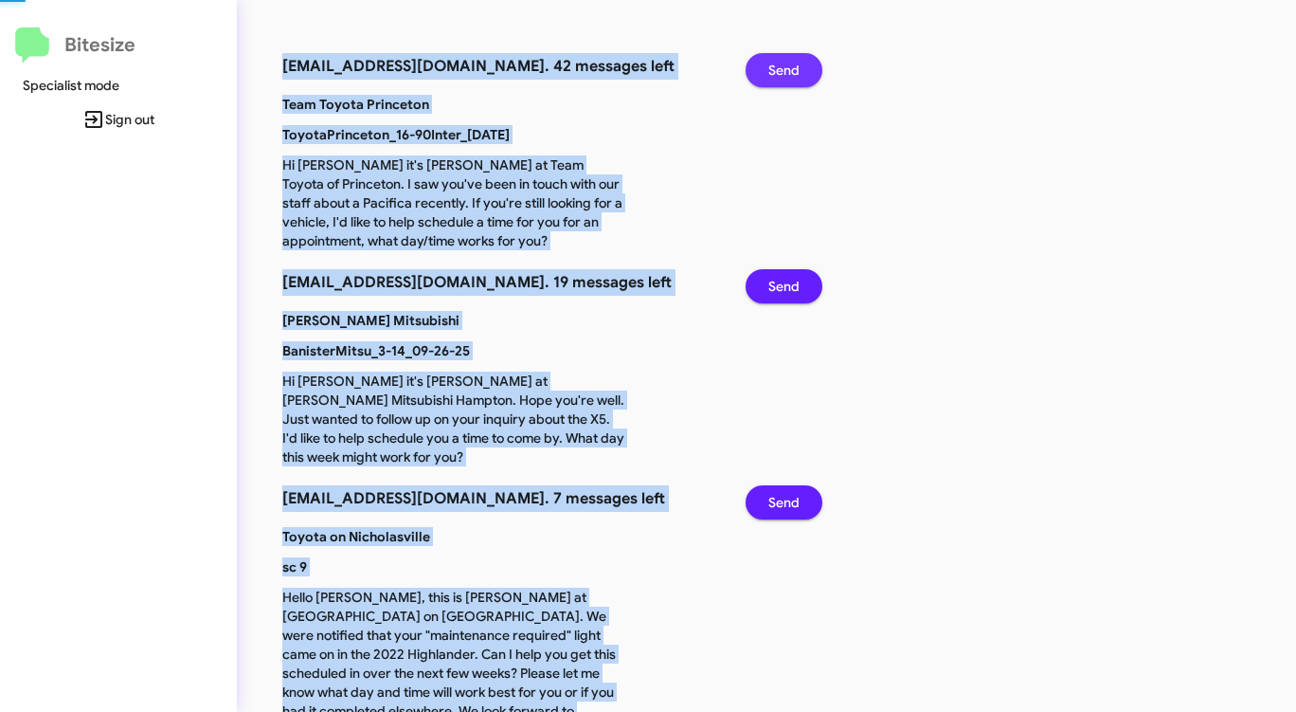
click at [791, 78] on span "Send" at bounding box center [783, 70] width 31 height 34
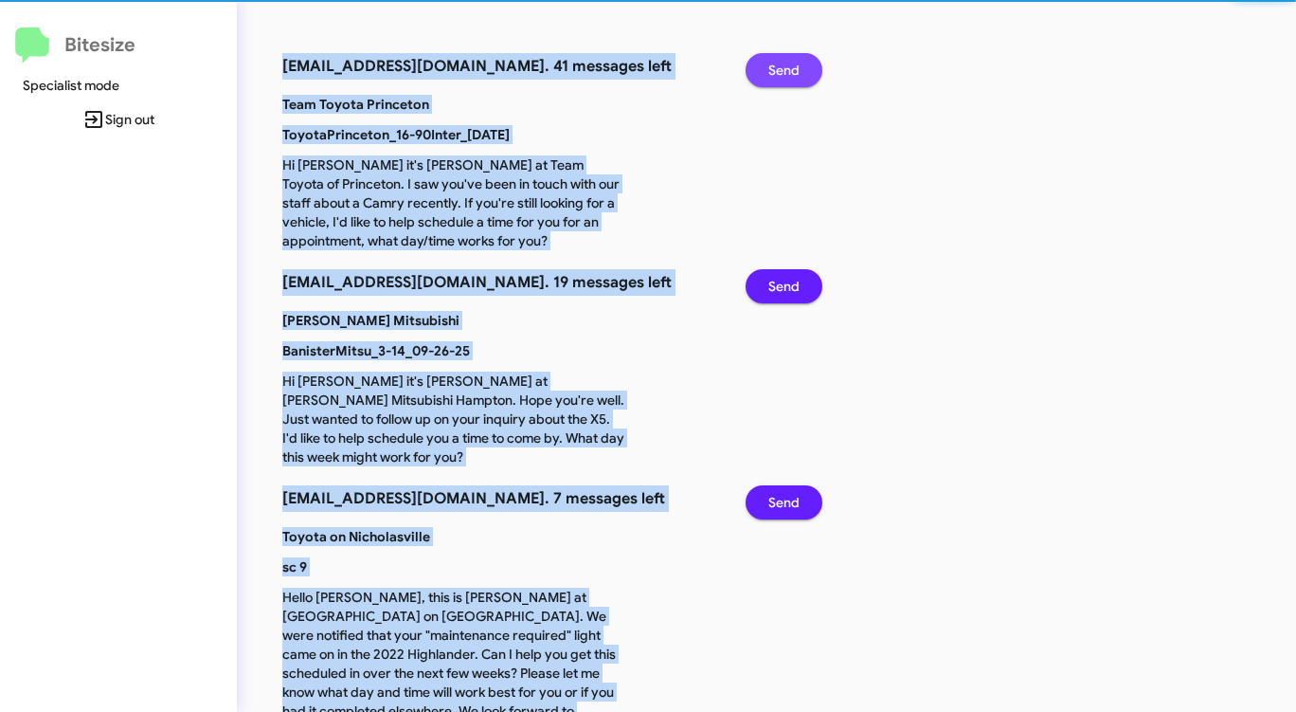
click at [791, 78] on span "Send" at bounding box center [783, 70] width 31 height 34
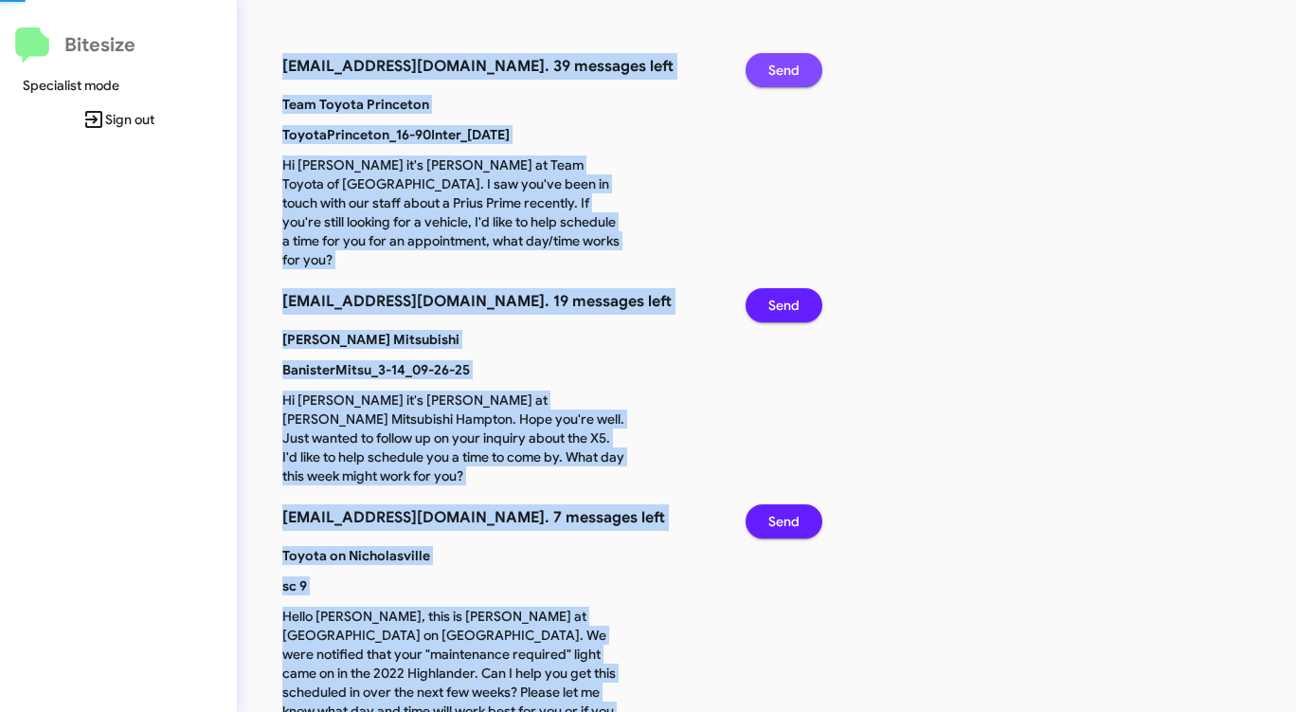
click at [791, 78] on span "Send" at bounding box center [783, 70] width 31 height 34
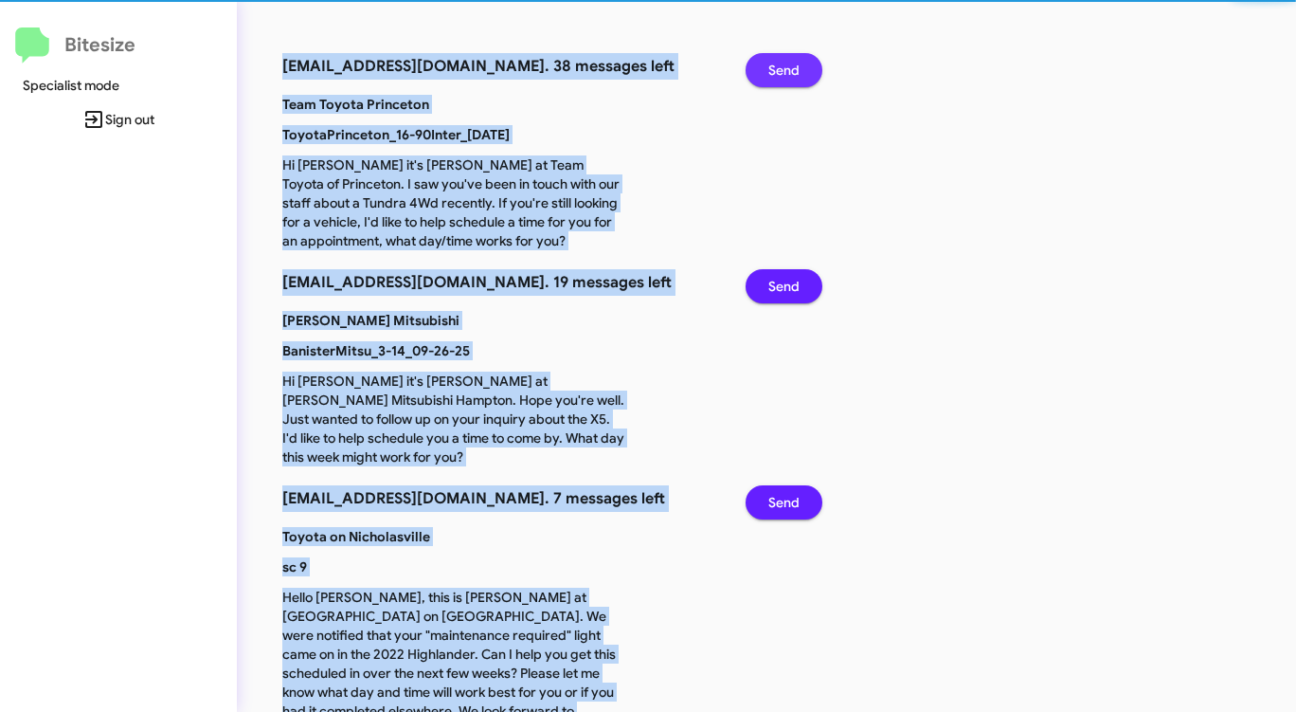
click at [791, 78] on span "Send" at bounding box center [783, 70] width 31 height 34
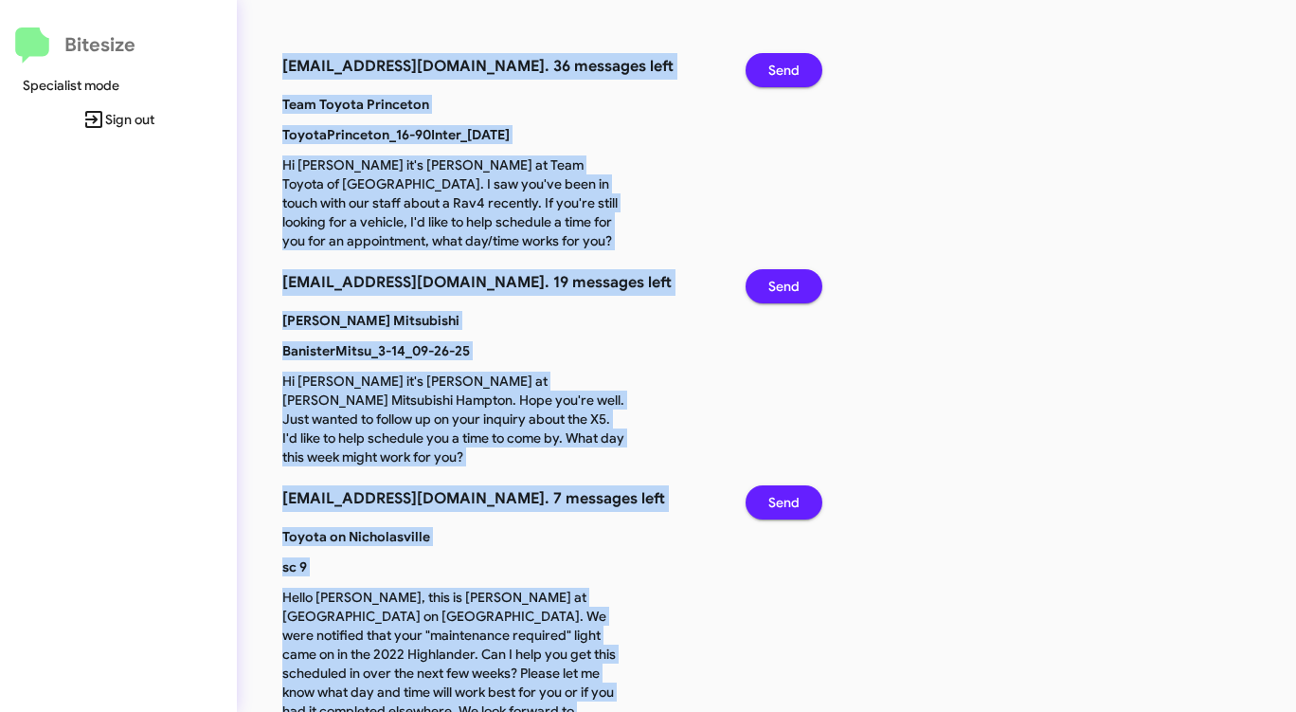
click at [791, 78] on span "Send" at bounding box center [783, 70] width 31 height 34
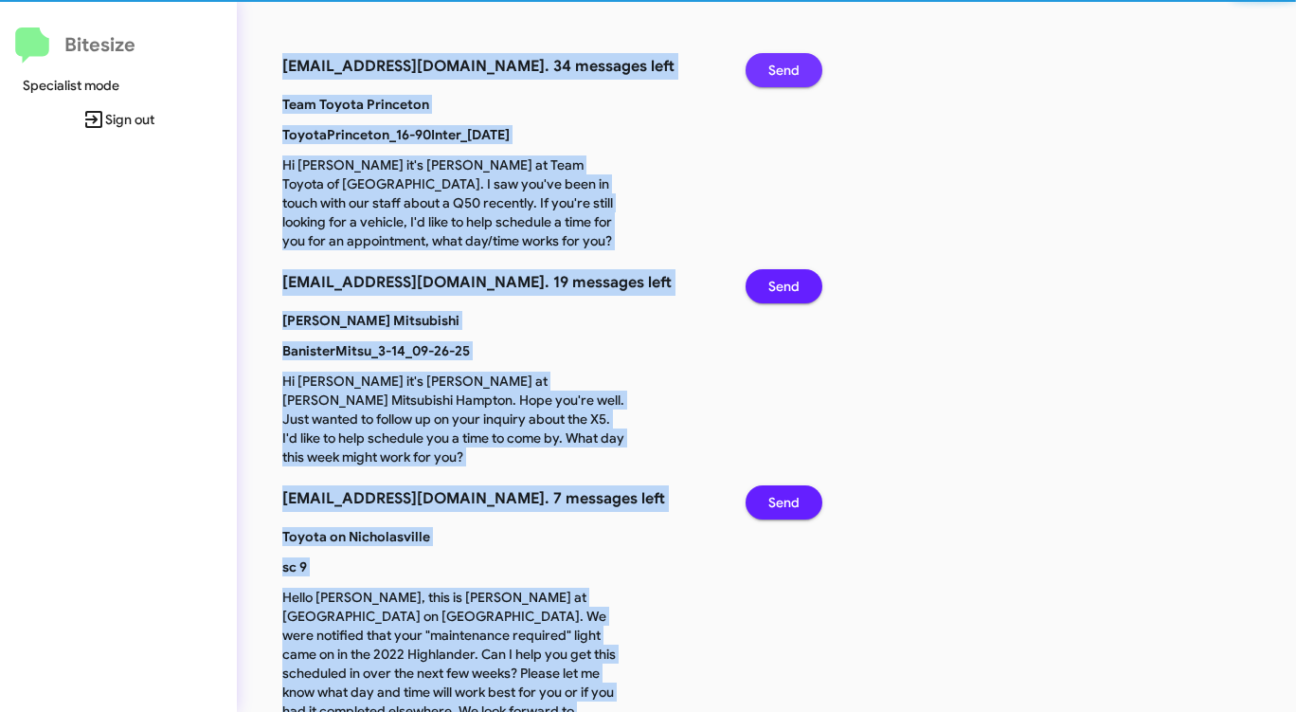
click at [791, 78] on span "Send" at bounding box center [783, 70] width 31 height 34
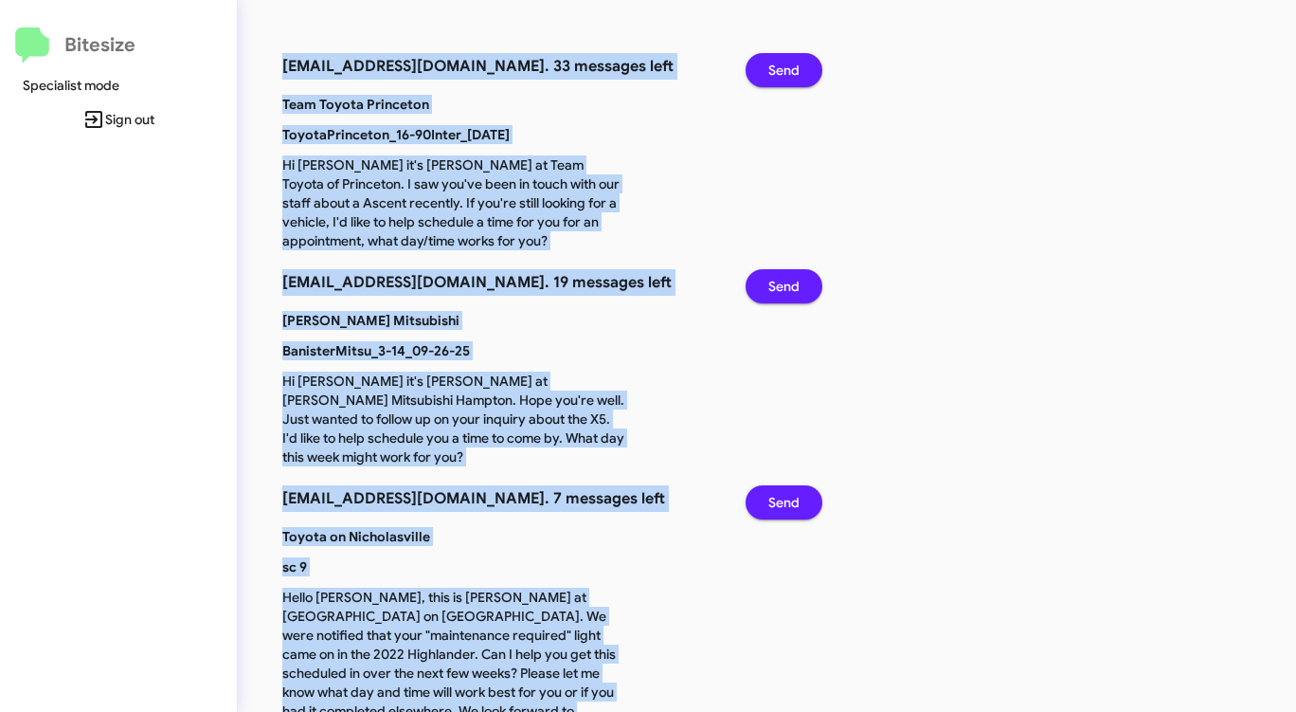
click at [791, 78] on span "Send" at bounding box center [783, 70] width 31 height 34
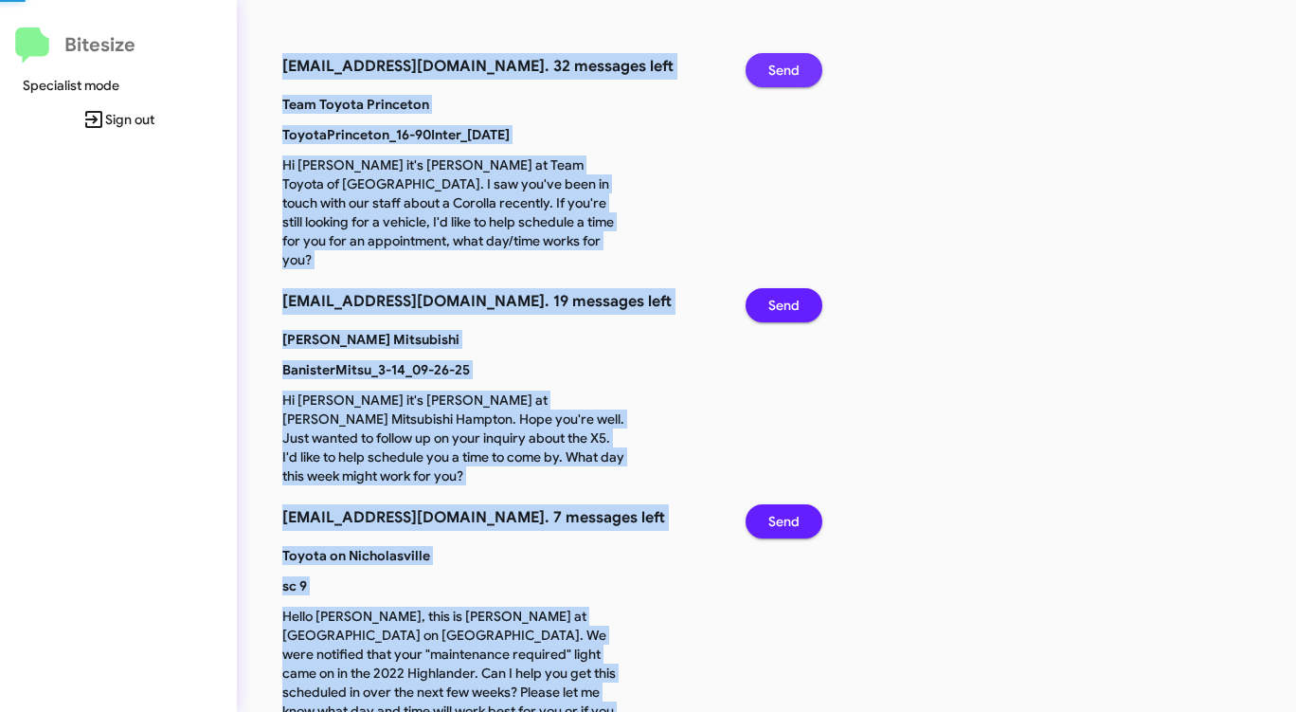
click at [791, 78] on span "Send" at bounding box center [783, 70] width 31 height 34
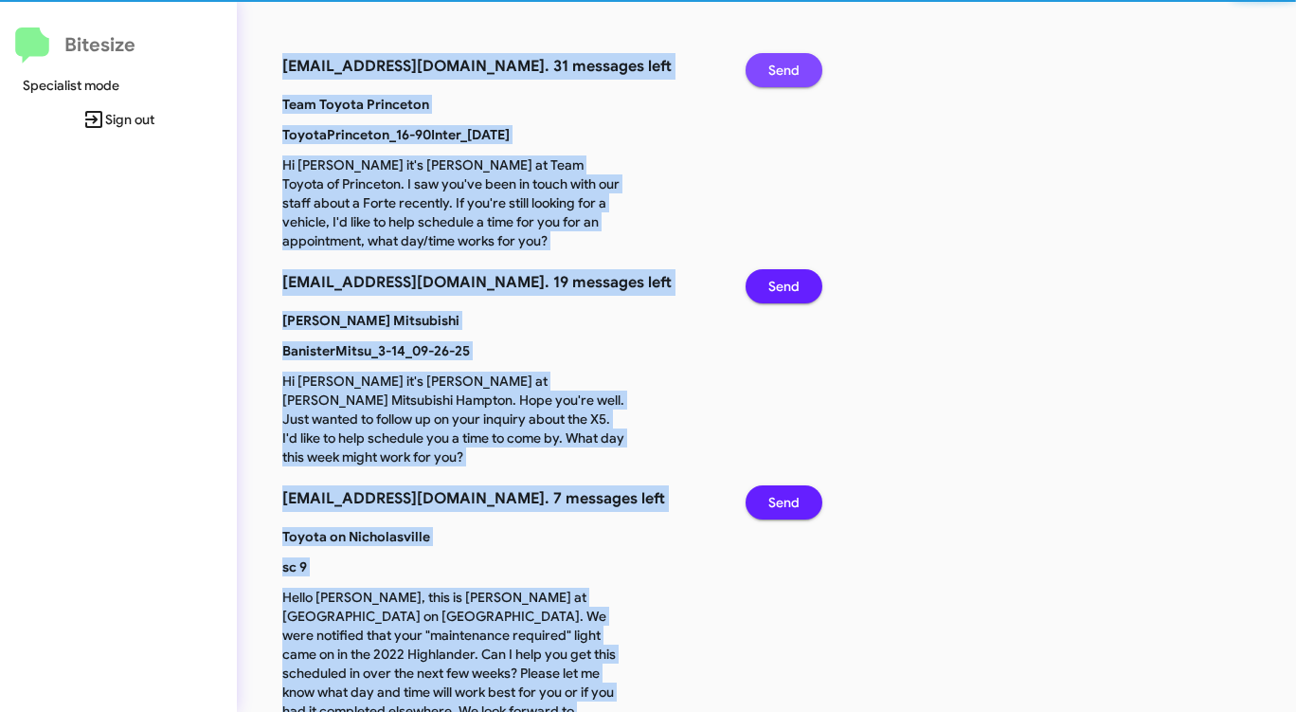
click at [791, 78] on span "Send" at bounding box center [783, 70] width 31 height 34
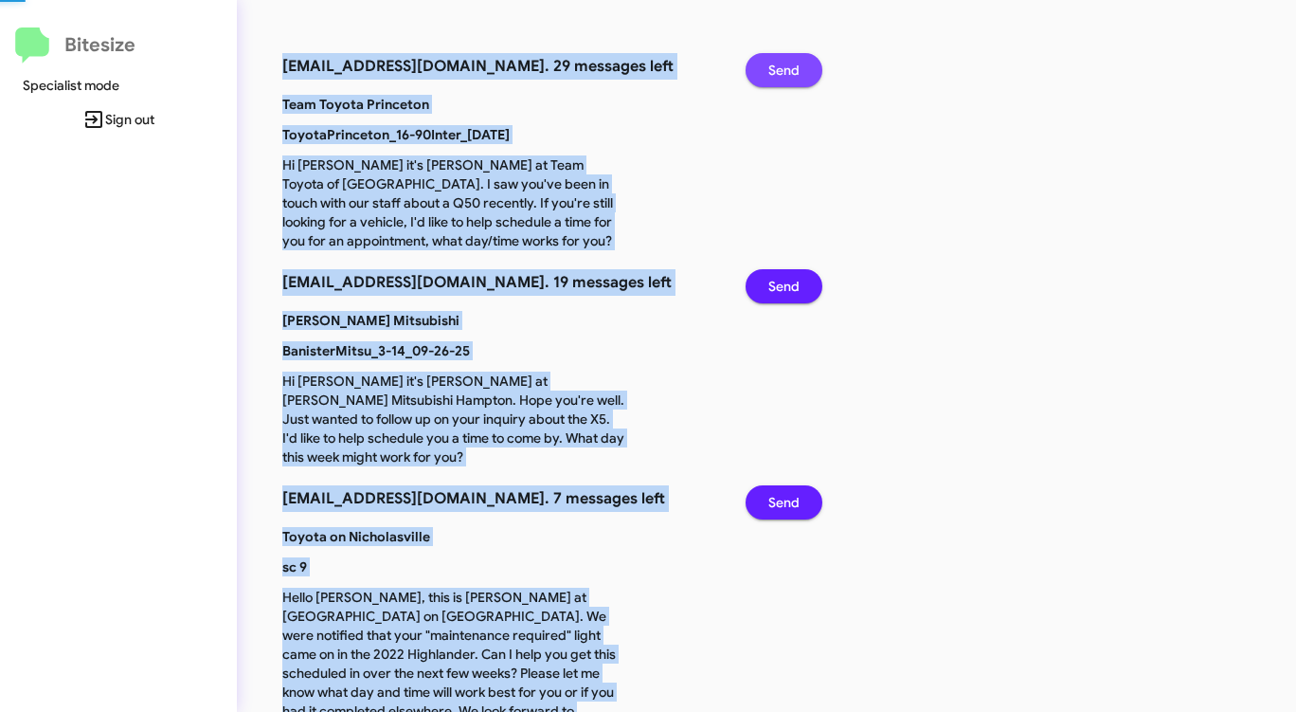
click at [791, 78] on span "Send" at bounding box center [783, 70] width 31 height 34
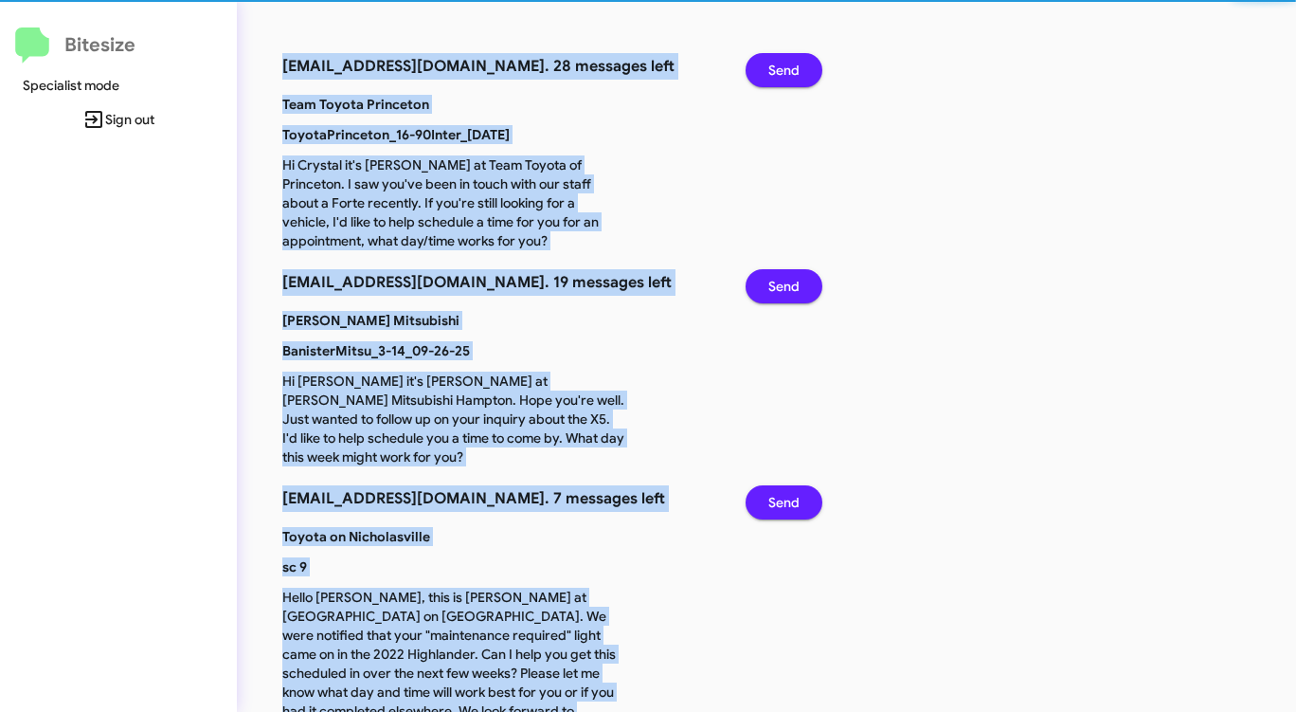
click at [791, 78] on span "Send" at bounding box center [783, 70] width 31 height 34
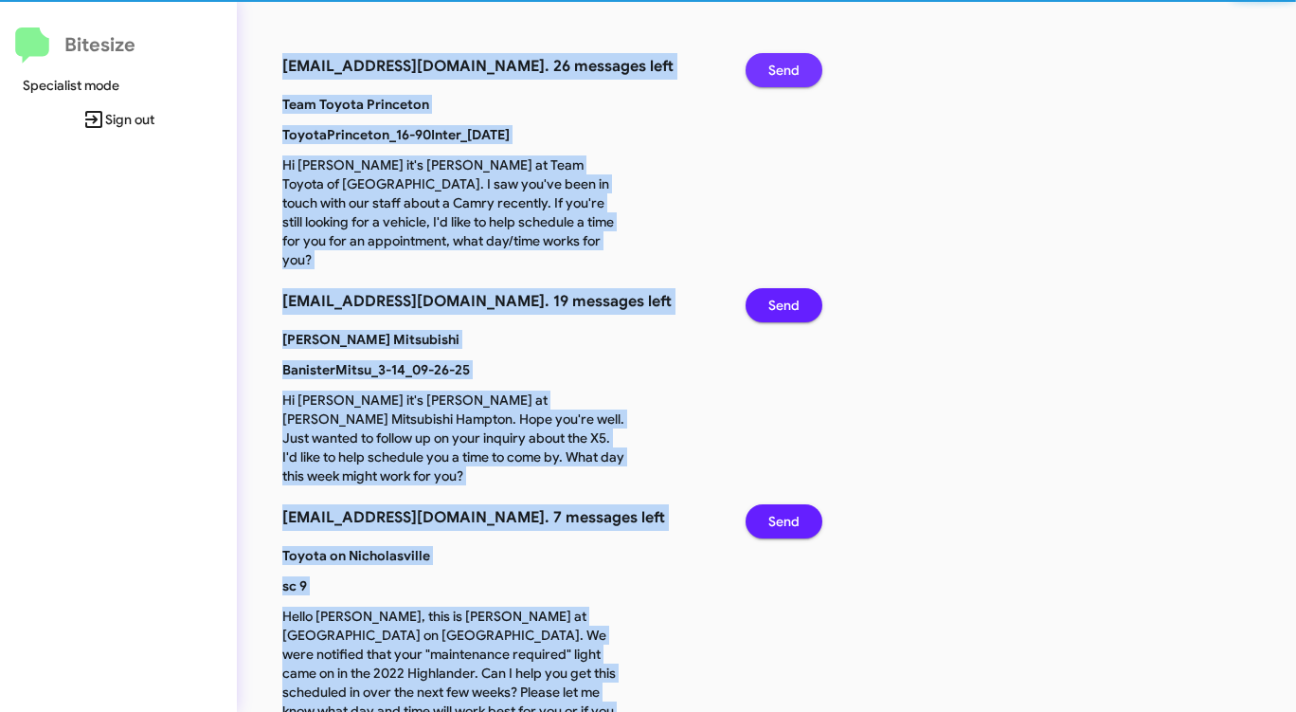
click at [791, 78] on span "Send" at bounding box center [783, 70] width 31 height 34
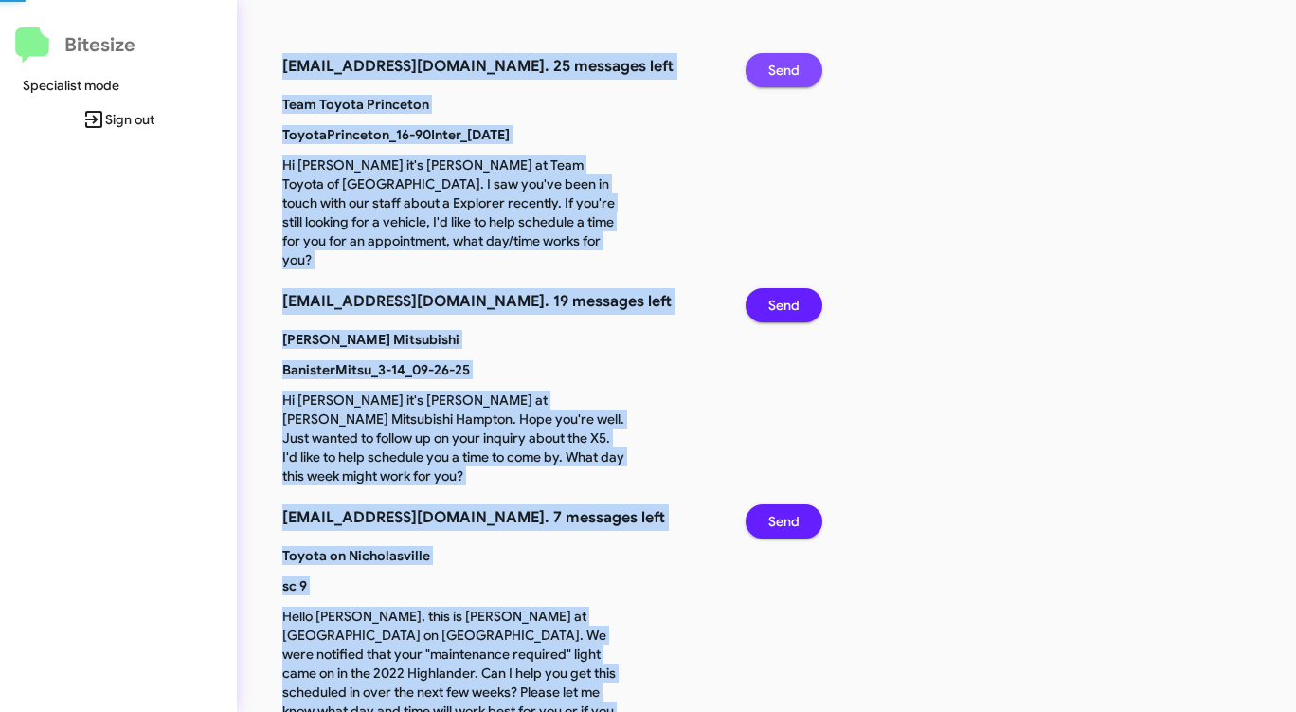
click at [791, 78] on span "Send" at bounding box center [783, 70] width 31 height 34
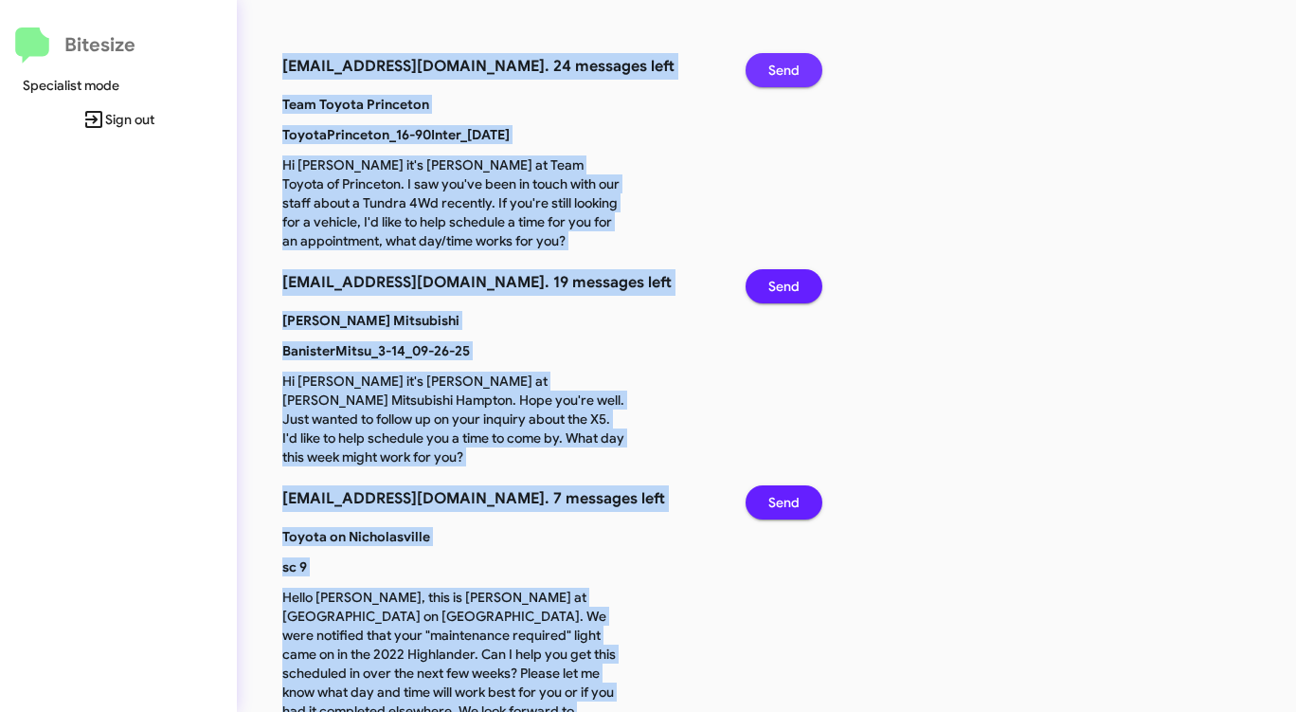
click at [791, 78] on span "Send" at bounding box center [783, 70] width 31 height 34
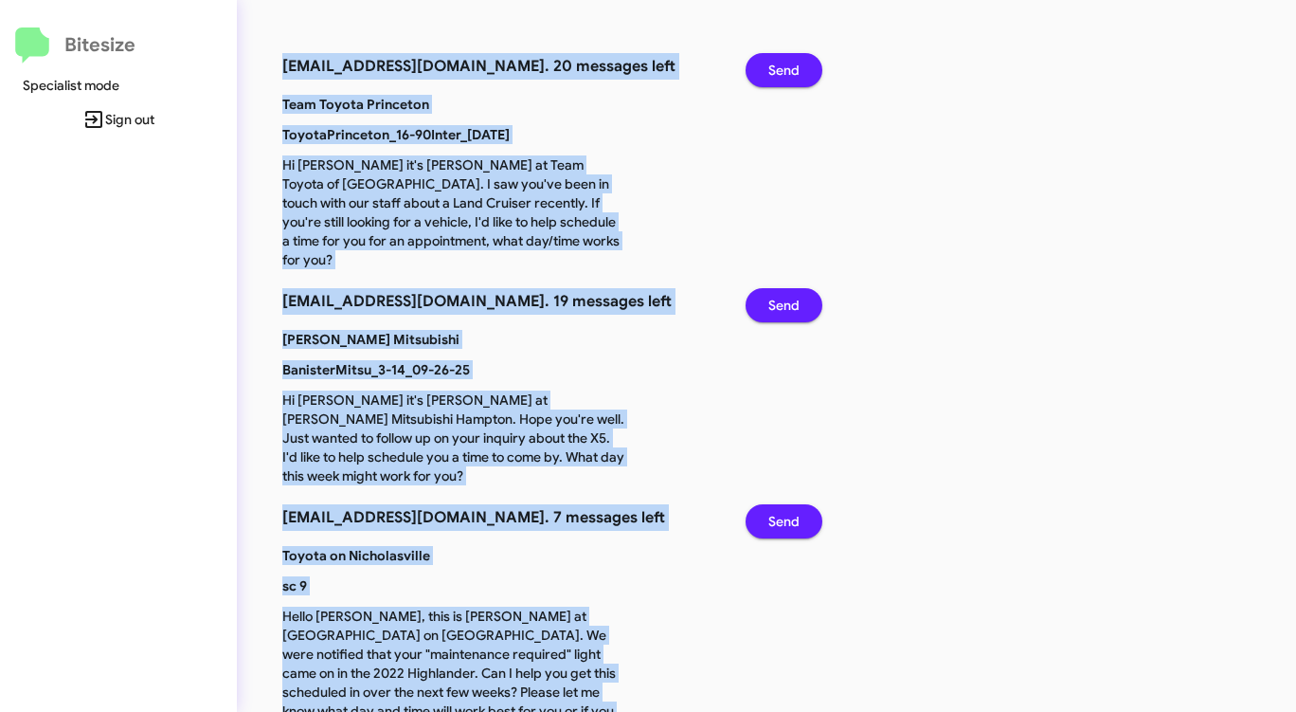
click at [791, 78] on span "Send" at bounding box center [783, 70] width 31 height 34
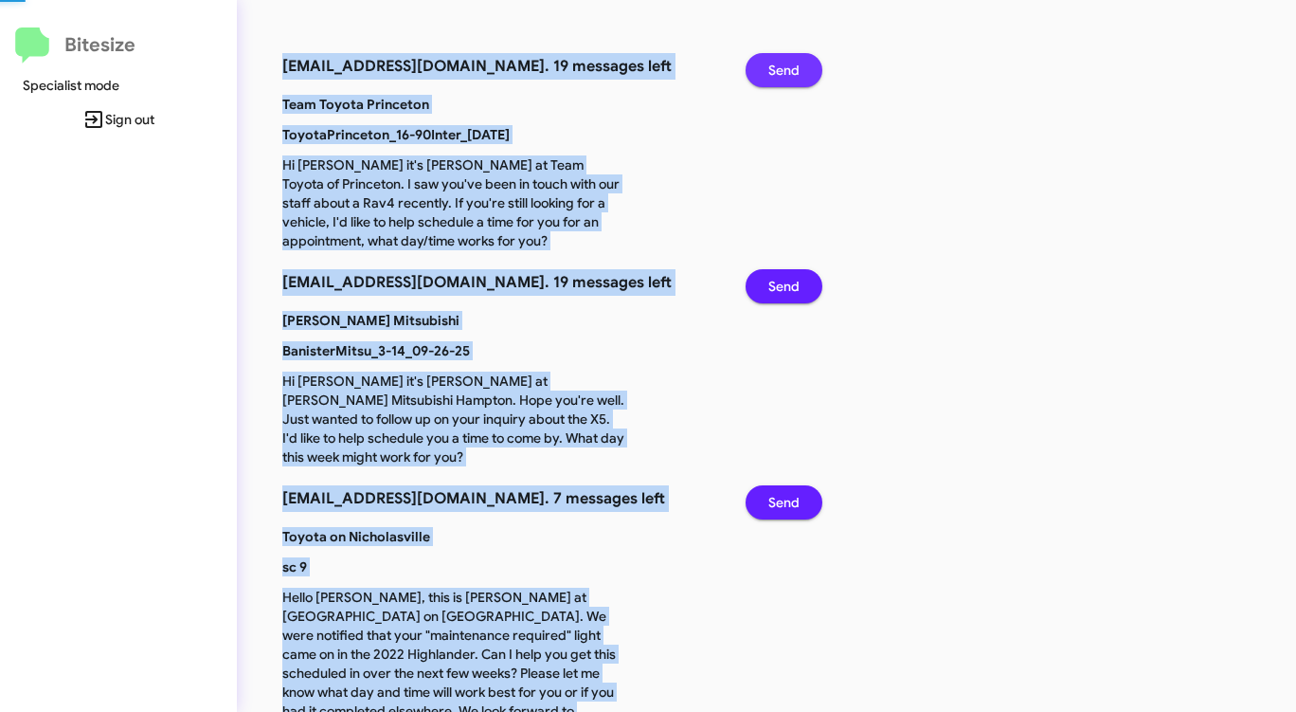
click at [791, 78] on span "Send" at bounding box center [783, 70] width 31 height 34
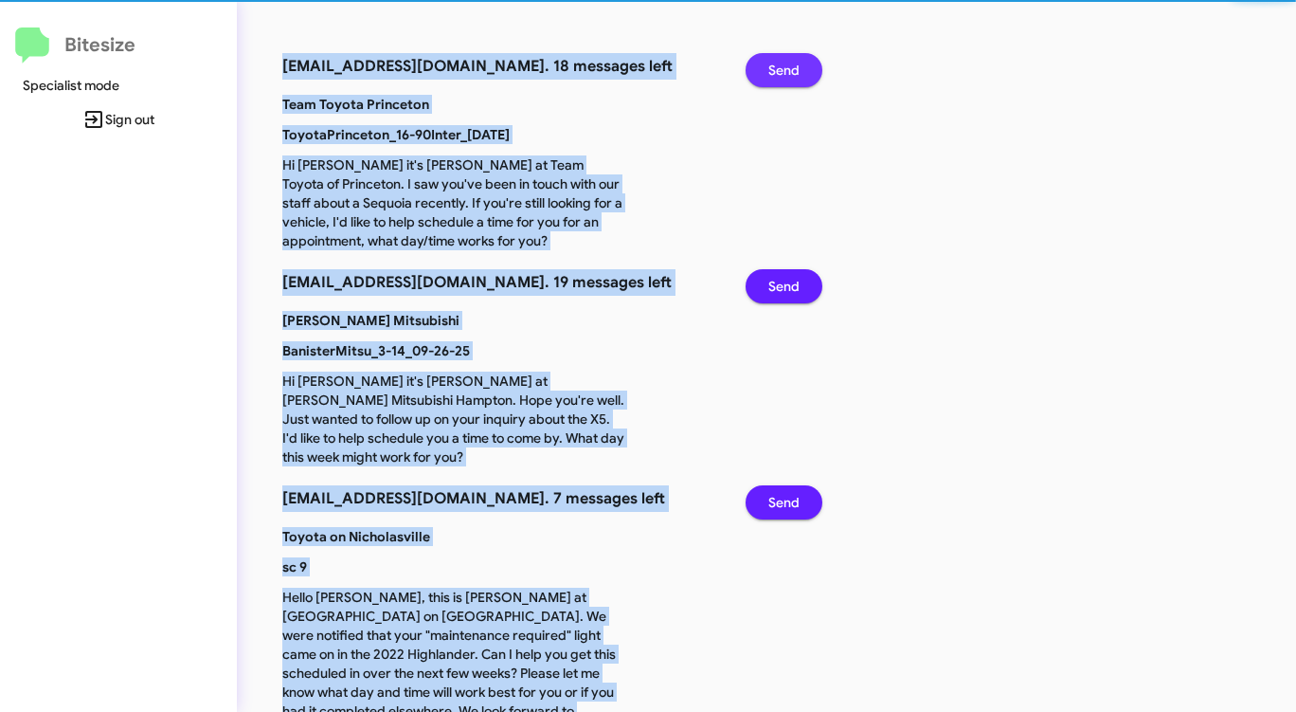
click at [791, 78] on span "Send" at bounding box center [783, 70] width 31 height 34
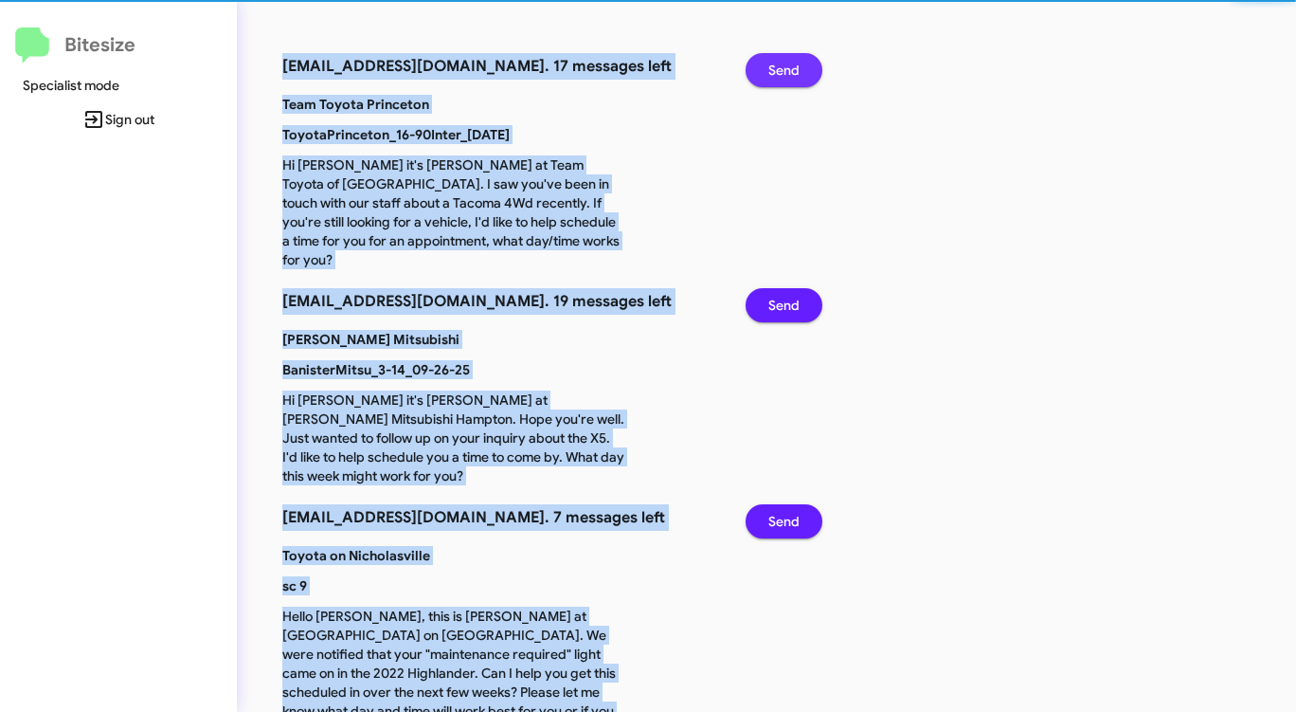
click at [791, 78] on span "Send" at bounding box center [783, 70] width 31 height 34
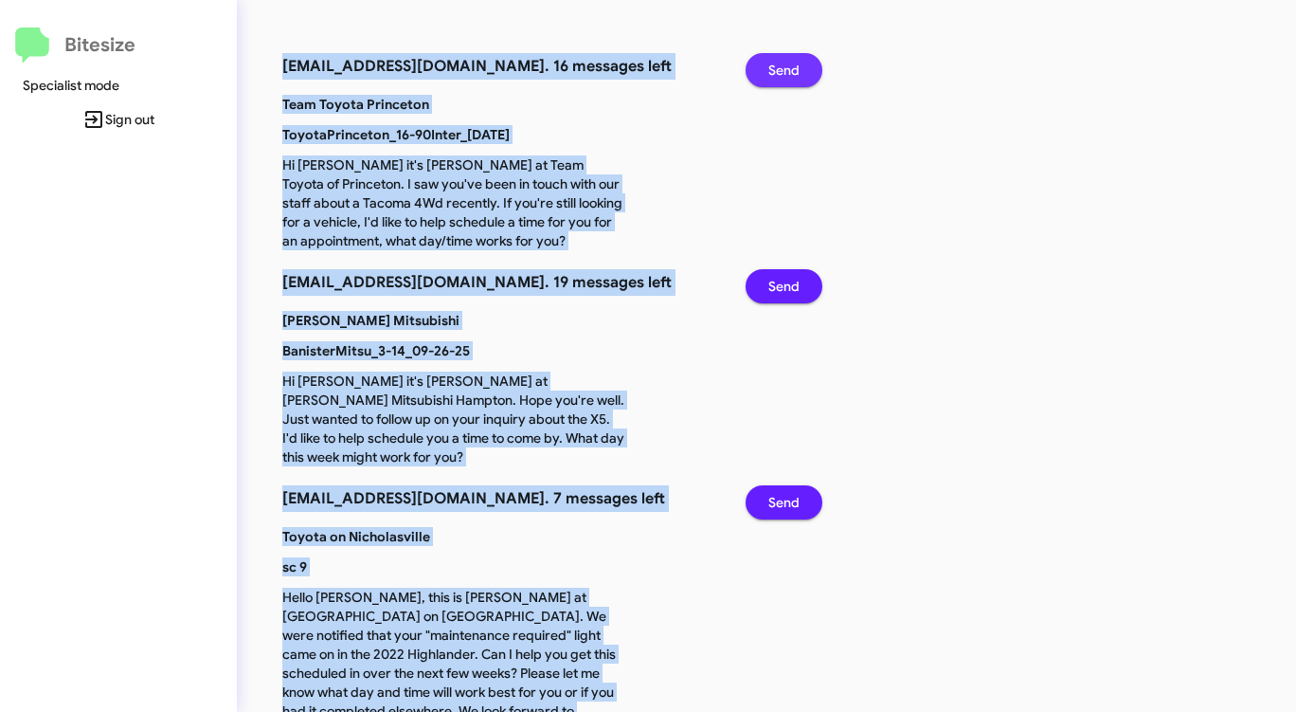
click at [791, 78] on span "Send" at bounding box center [783, 70] width 31 height 34
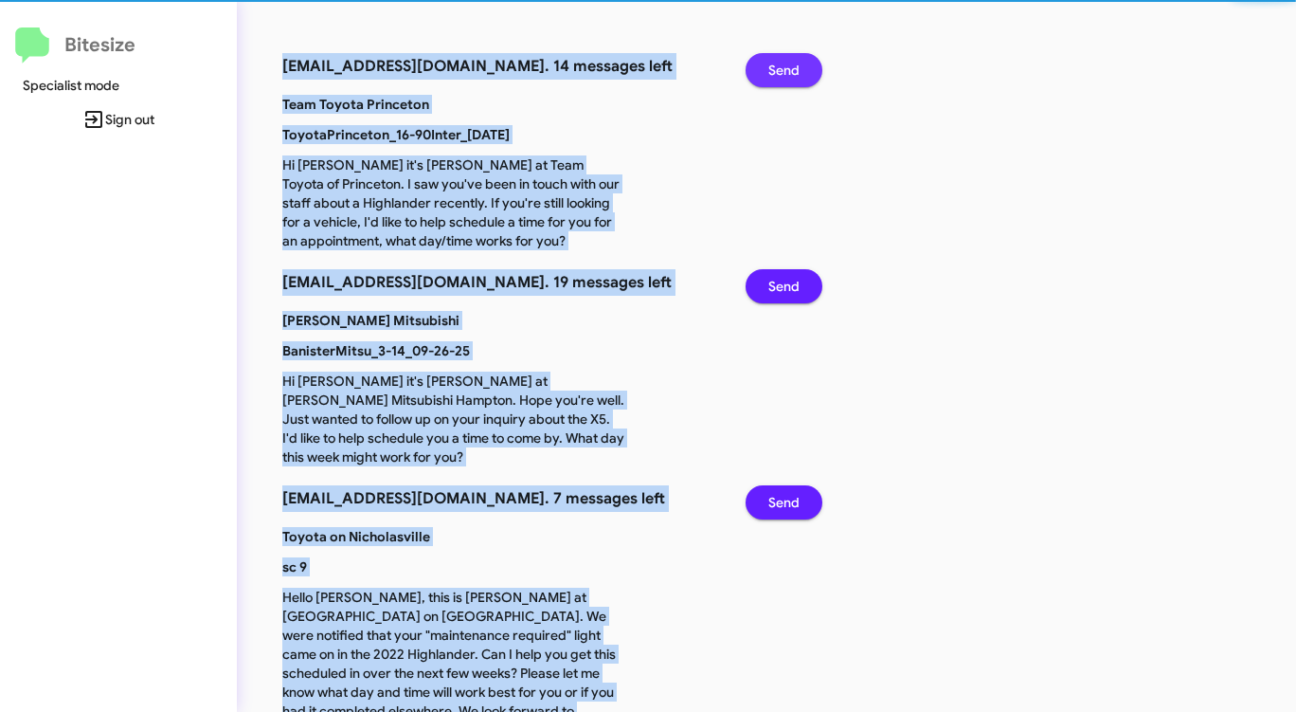
click at [791, 78] on span "Send" at bounding box center [783, 70] width 31 height 34
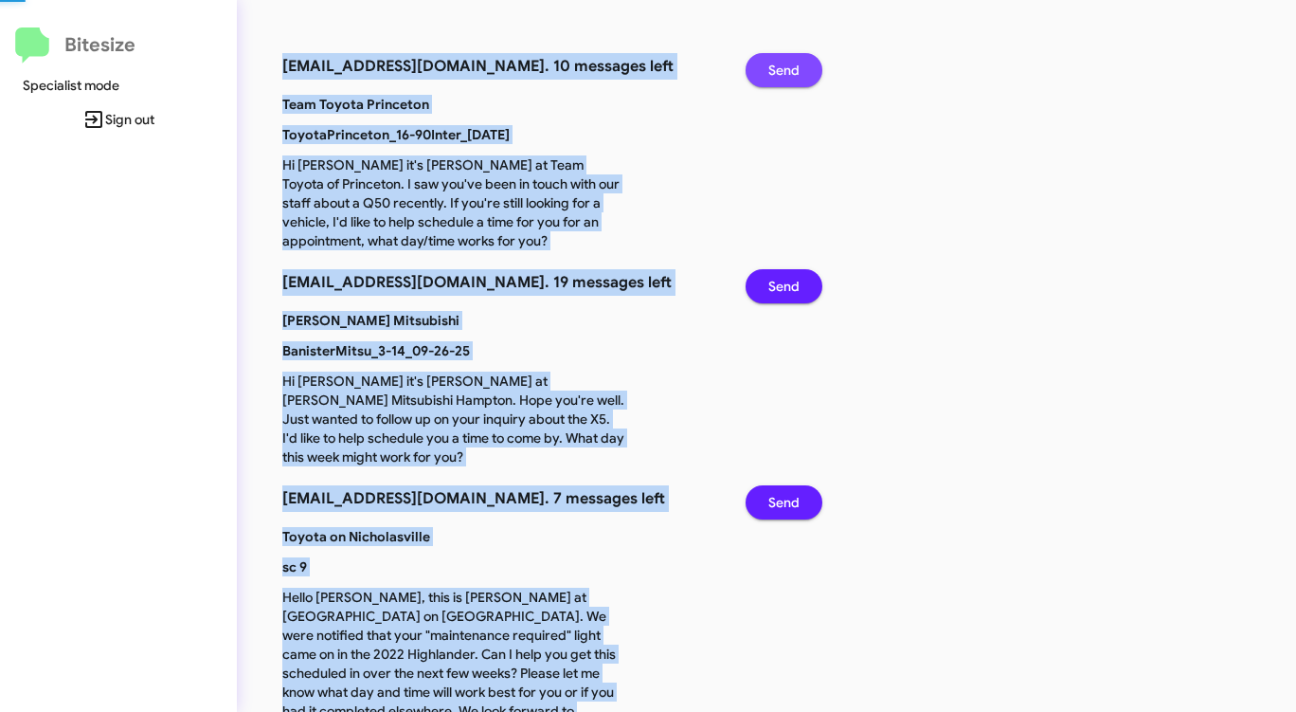
click at [791, 78] on span "Send" at bounding box center [783, 70] width 31 height 34
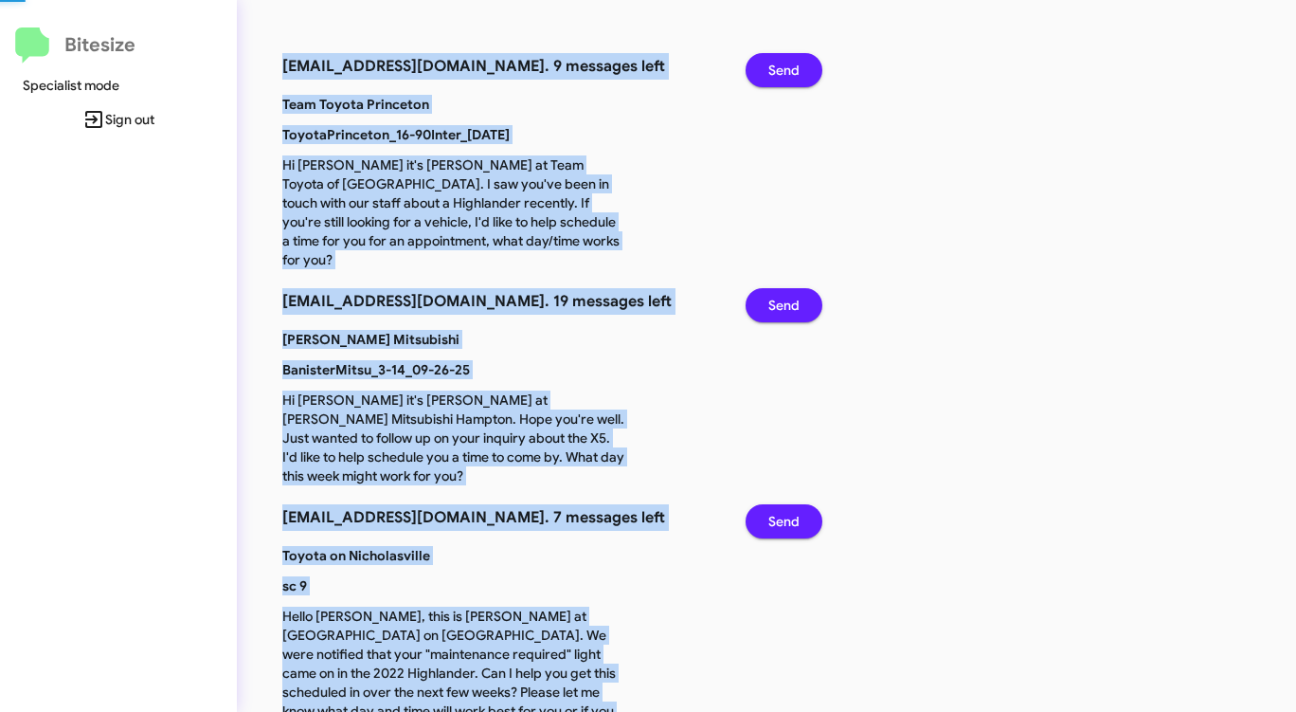
click at [791, 78] on span "Send" at bounding box center [783, 70] width 31 height 34
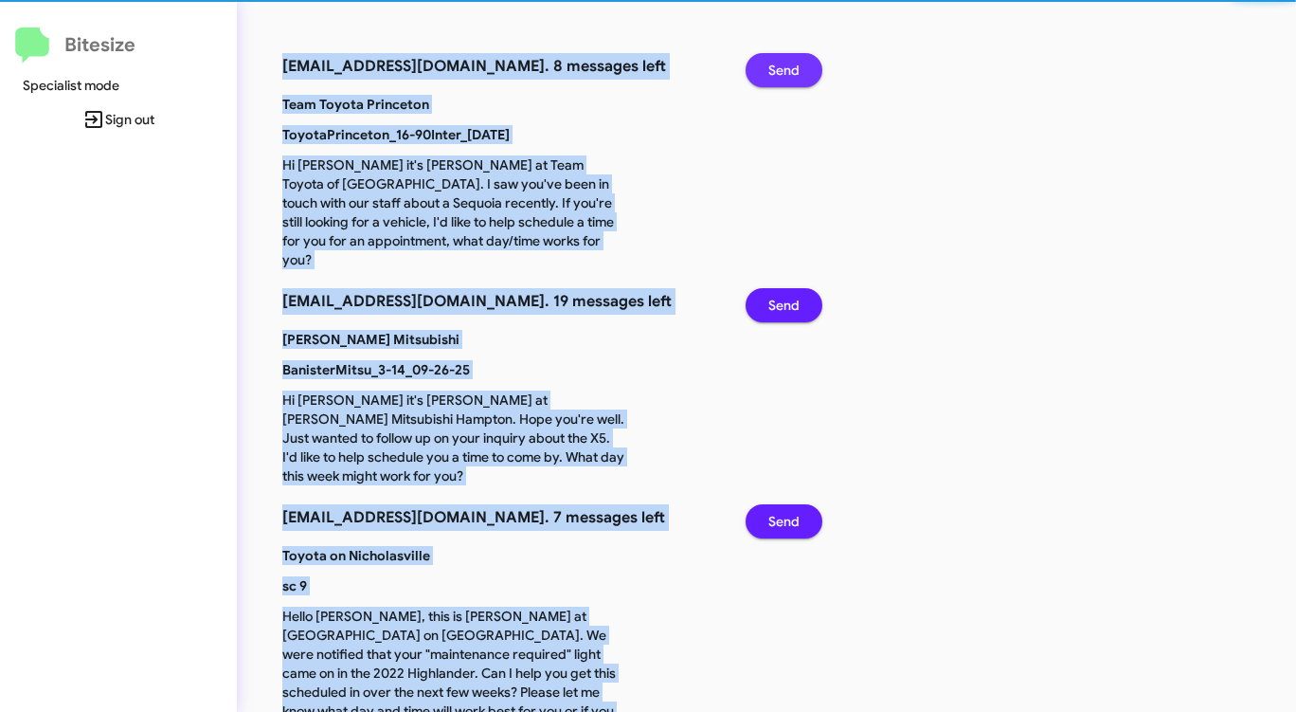
click at [791, 78] on span "Send" at bounding box center [783, 70] width 31 height 34
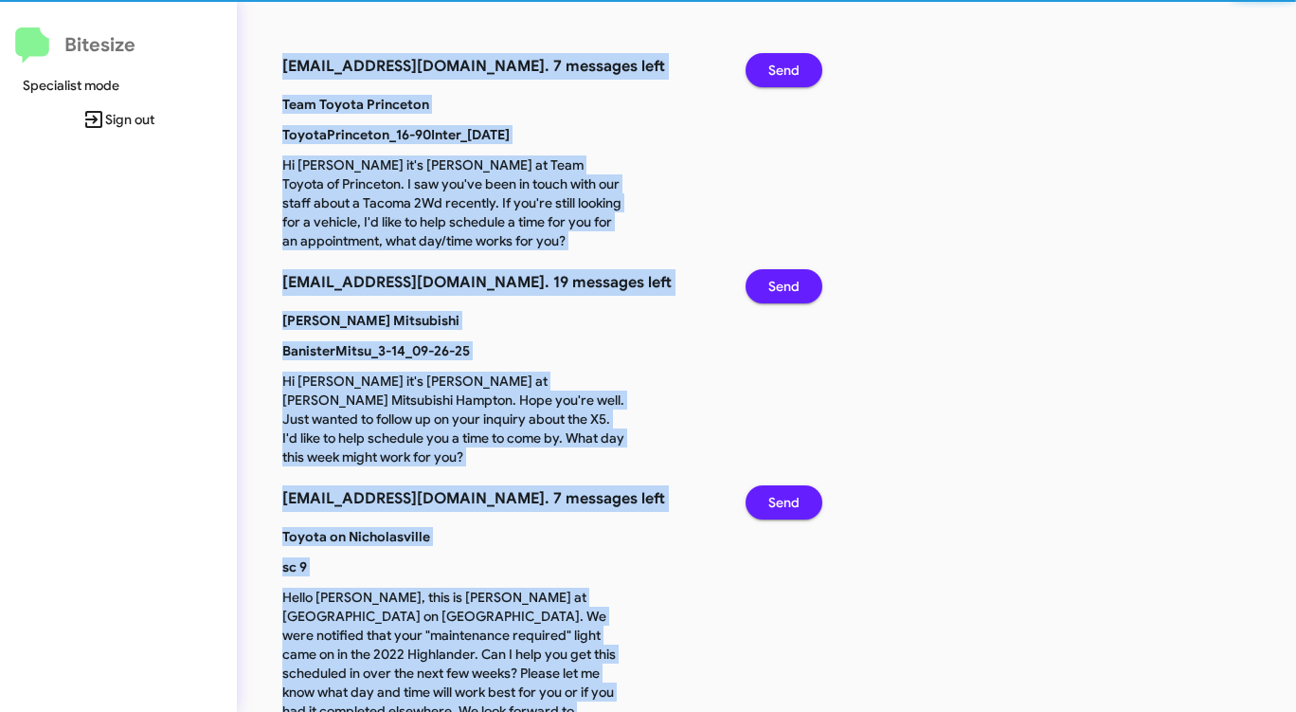
click at [791, 78] on span "Send" at bounding box center [783, 70] width 31 height 34
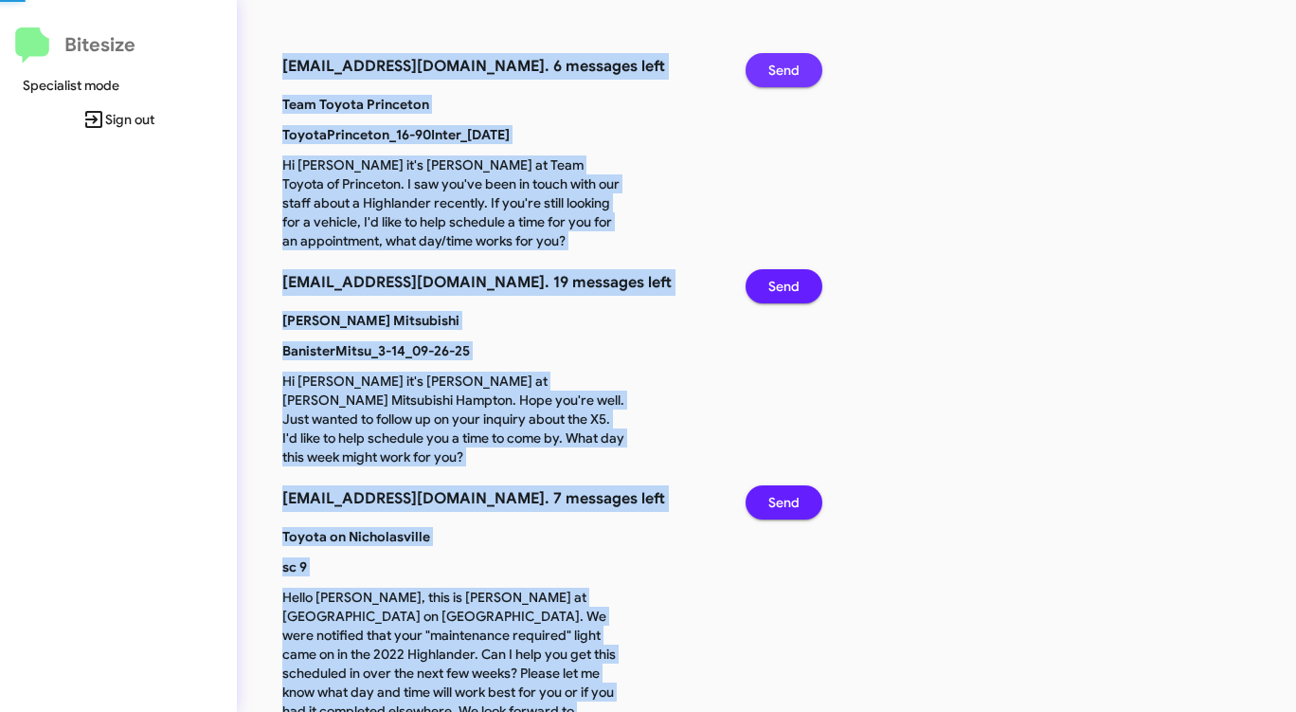
click at [791, 78] on span "Send" at bounding box center [783, 70] width 31 height 34
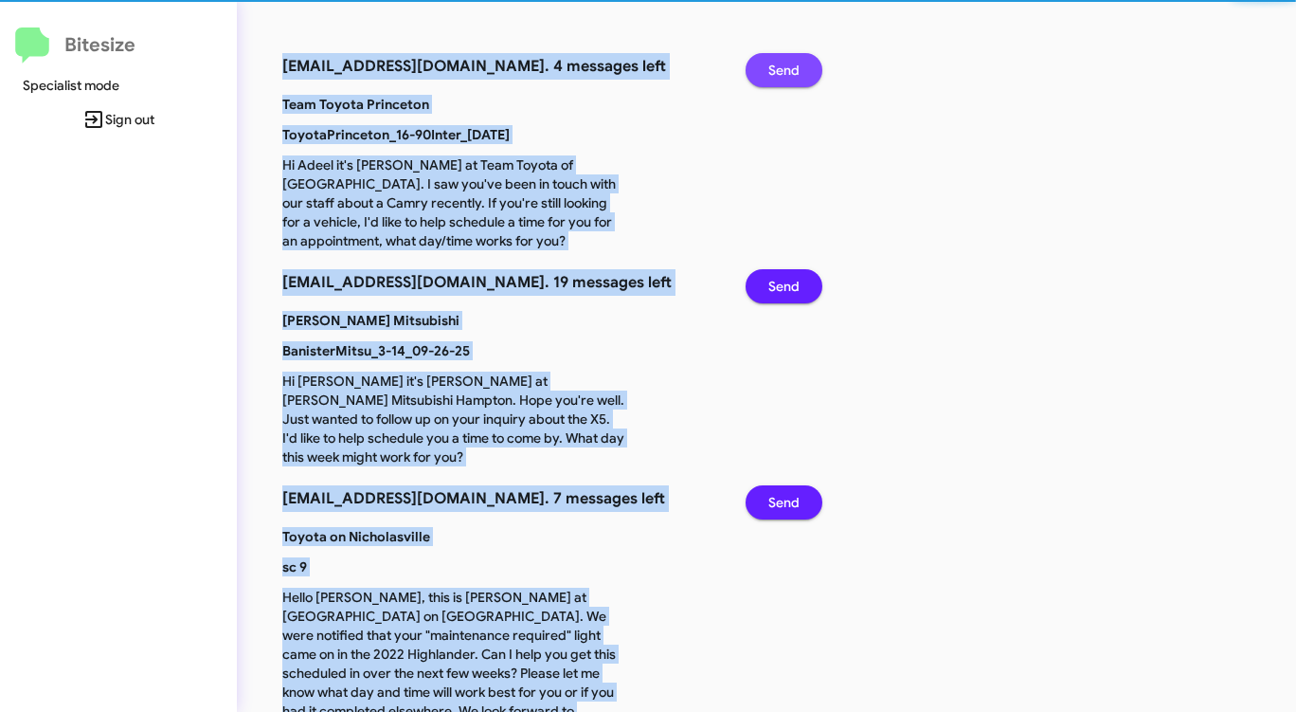
click at [791, 78] on span "Send" at bounding box center [783, 70] width 31 height 34
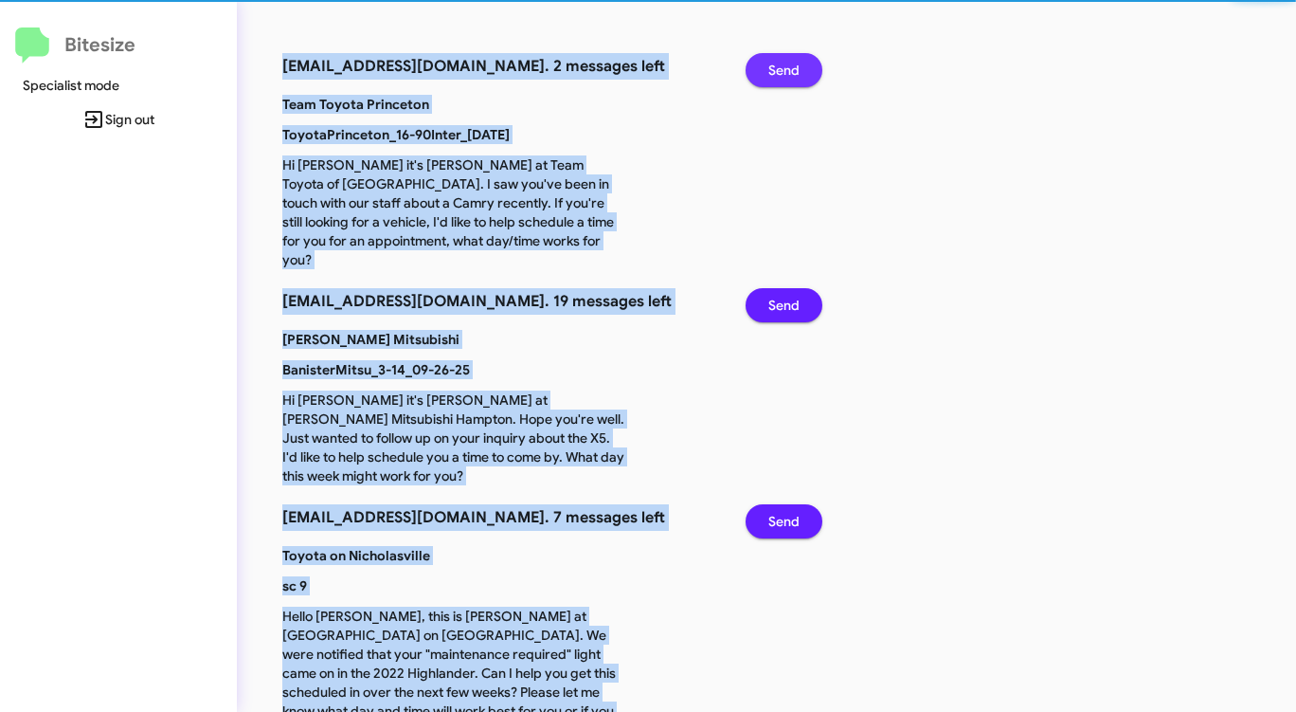
click at [791, 78] on span "Send" at bounding box center [783, 70] width 31 height 34
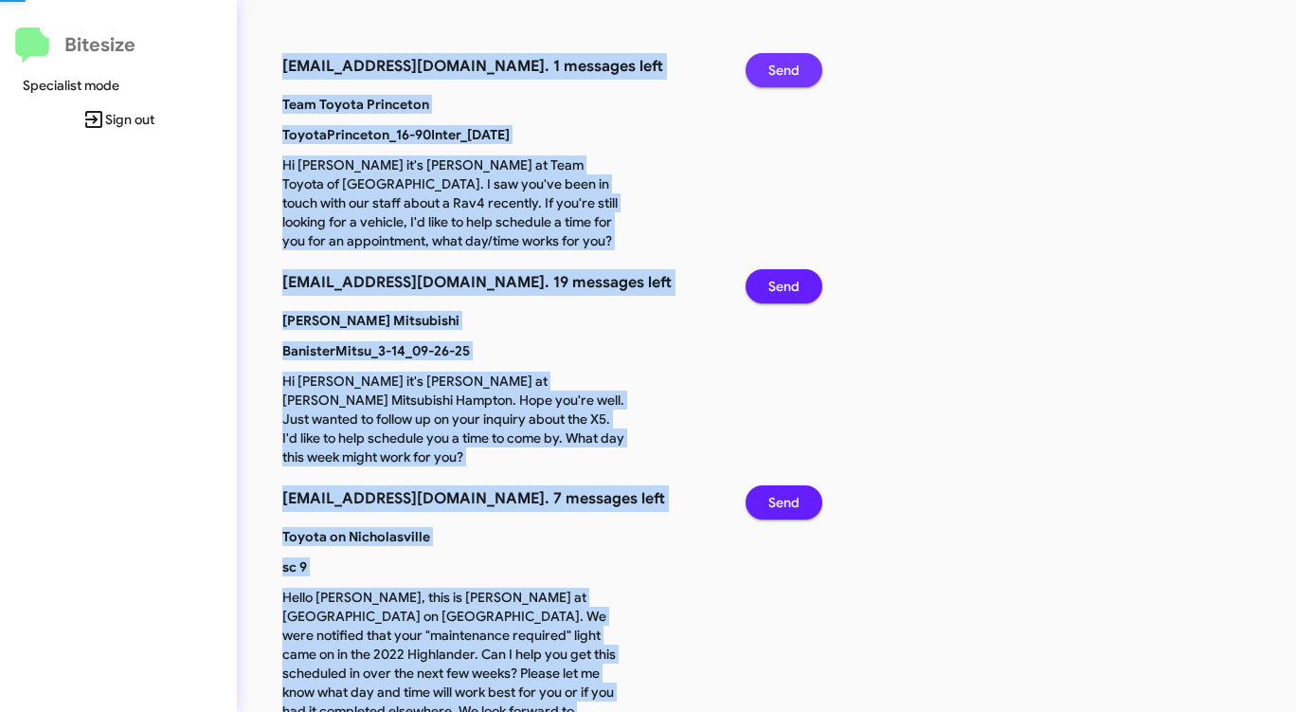
click at [791, 78] on span "Send" at bounding box center [783, 70] width 31 height 34
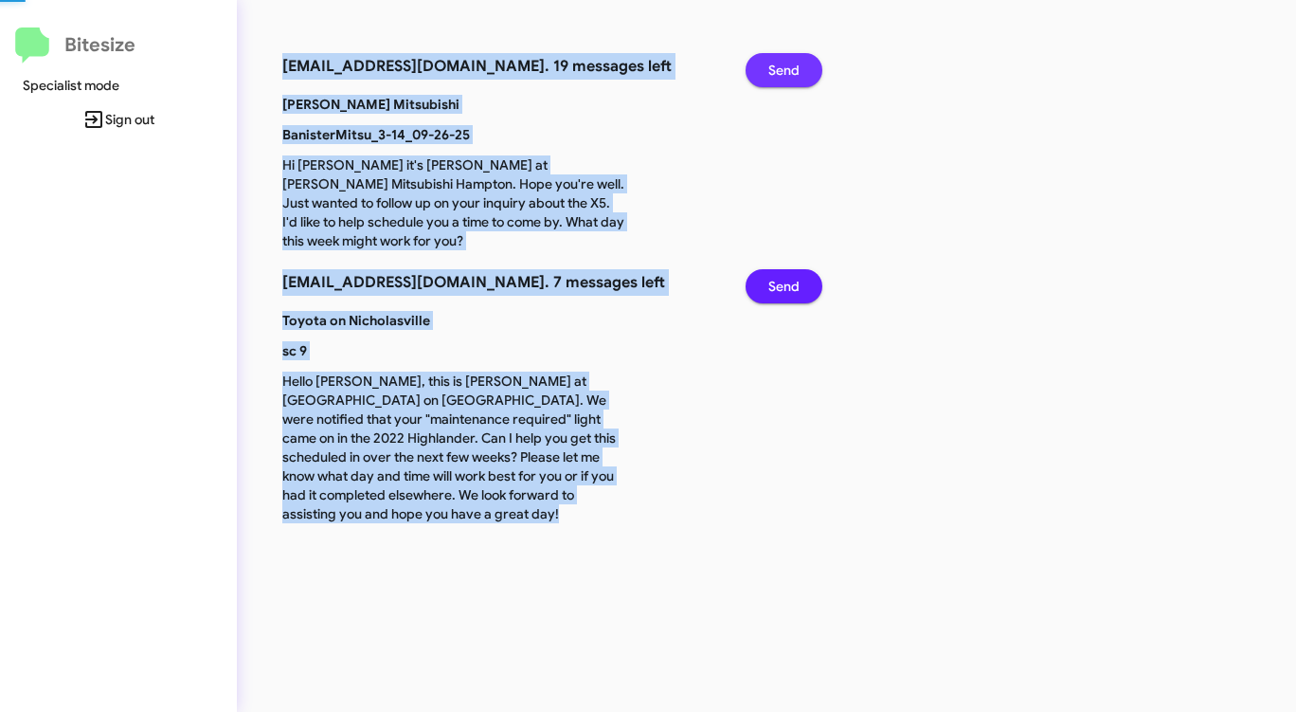
click at [791, 78] on span "Send" at bounding box center [783, 70] width 31 height 34
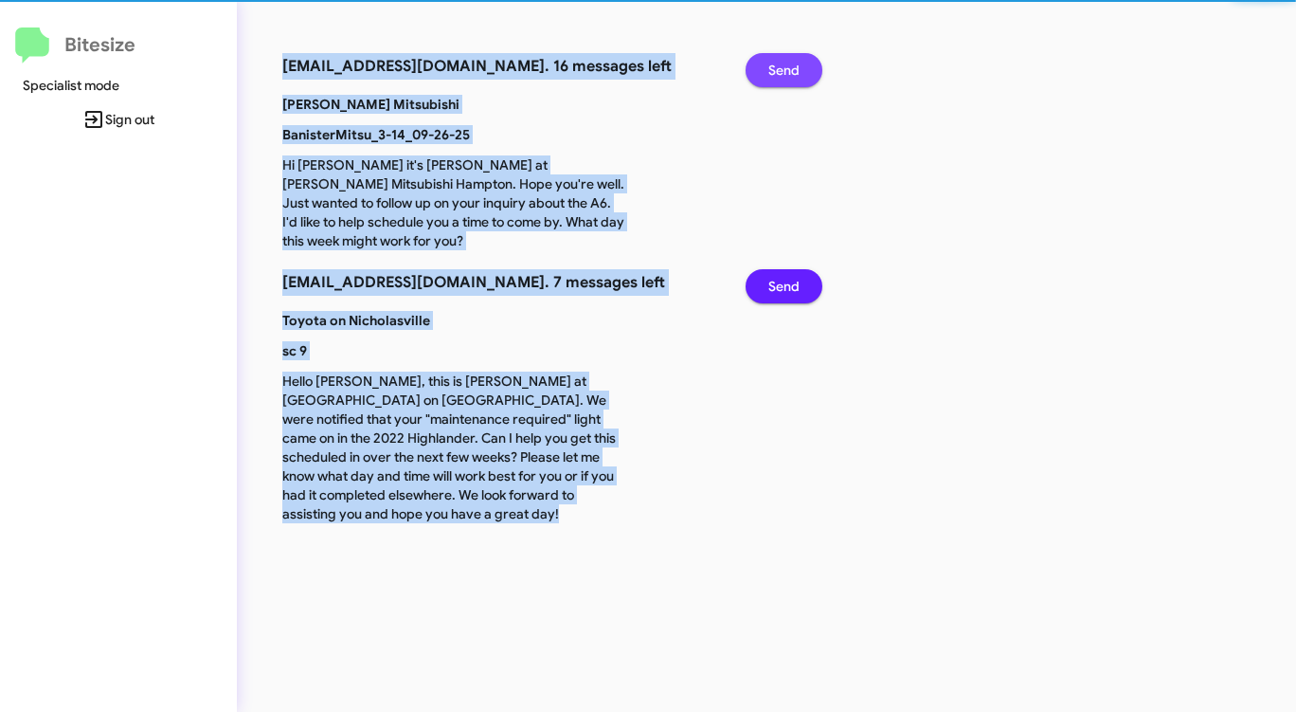
click at [791, 78] on span "Send" at bounding box center [783, 70] width 31 height 34
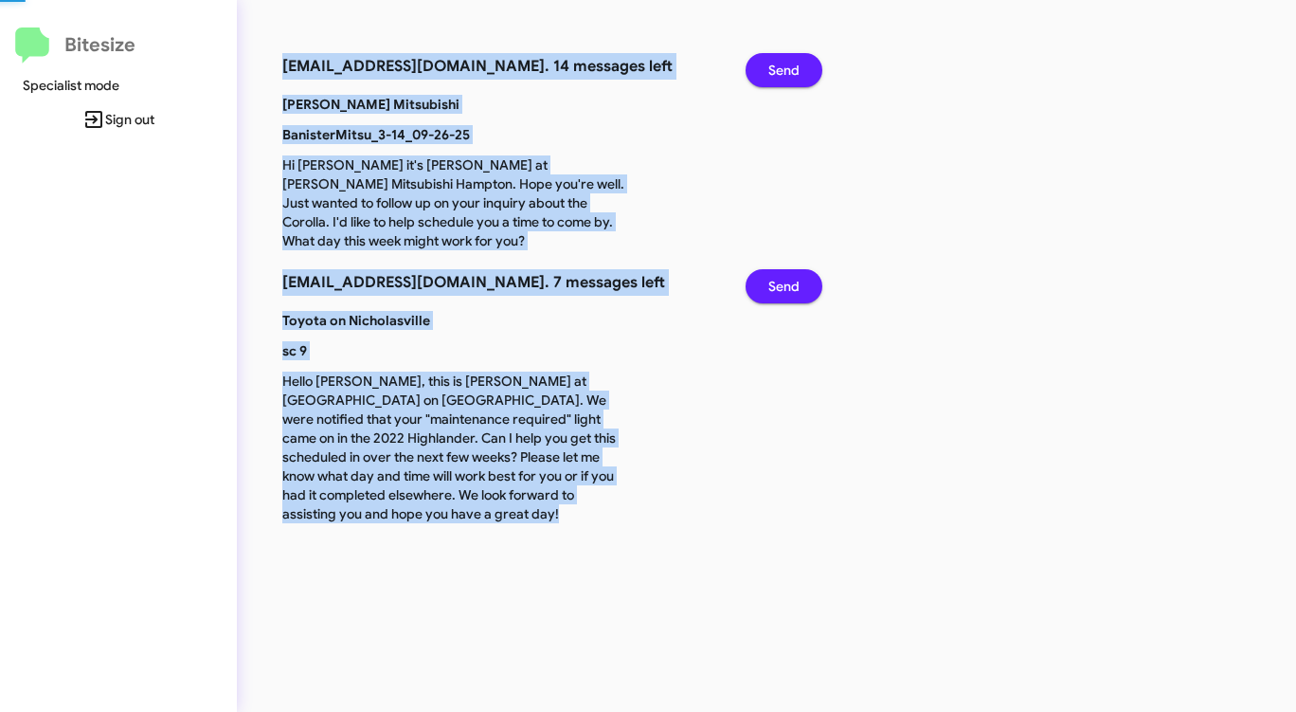
click at [791, 78] on span "Send" at bounding box center [783, 70] width 31 height 34
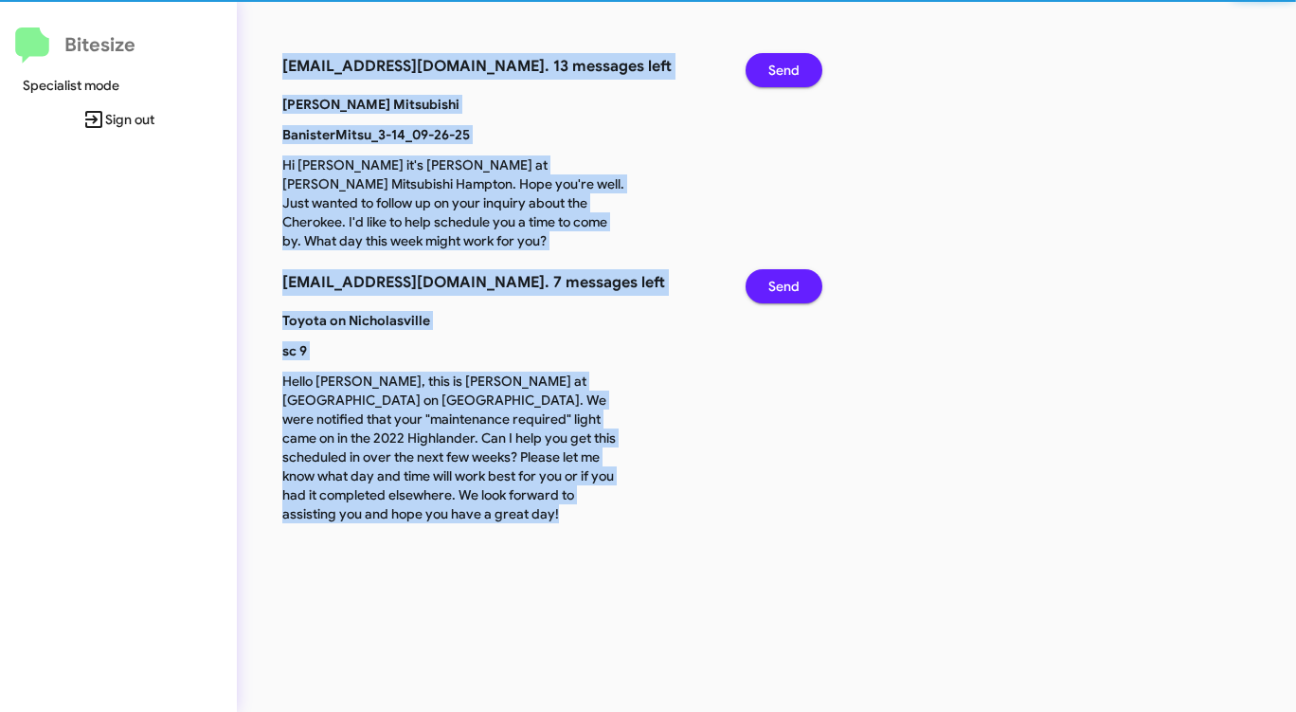
click at [791, 78] on span "Send" at bounding box center [783, 70] width 31 height 34
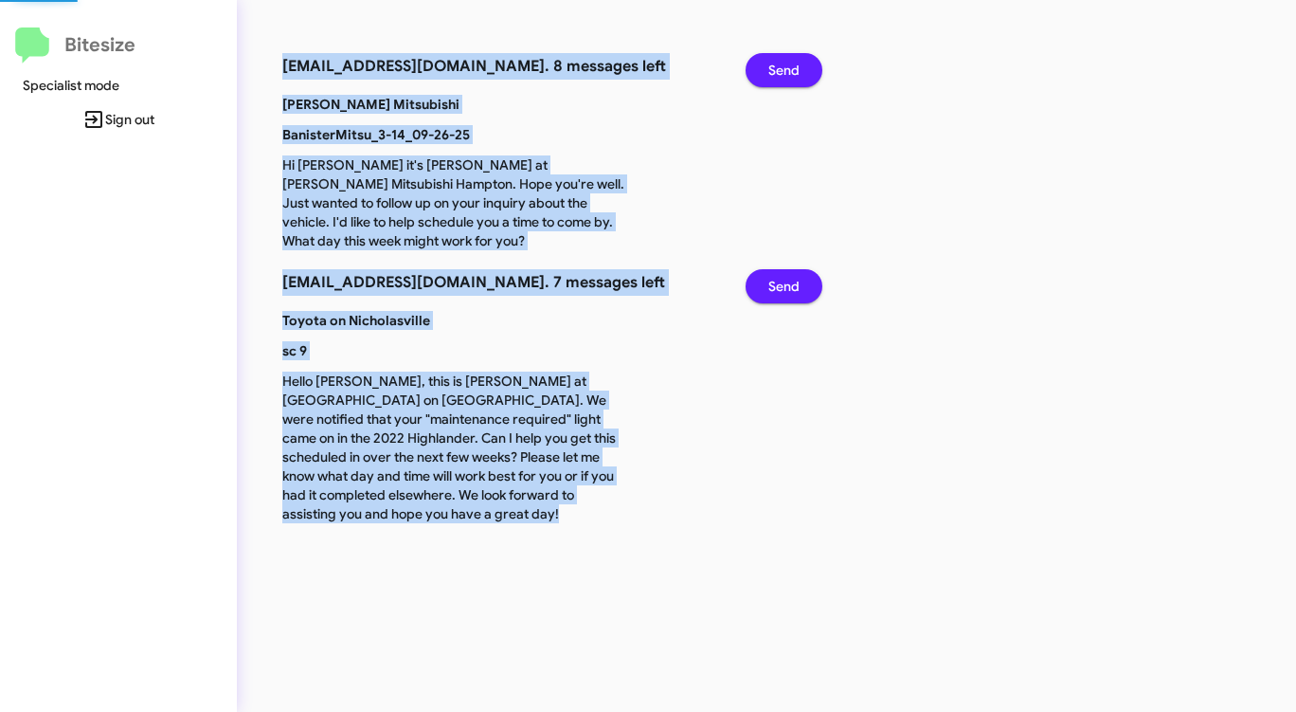
click at [791, 78] on span "Send" at bounding box center [783, 70] width 31 height 34
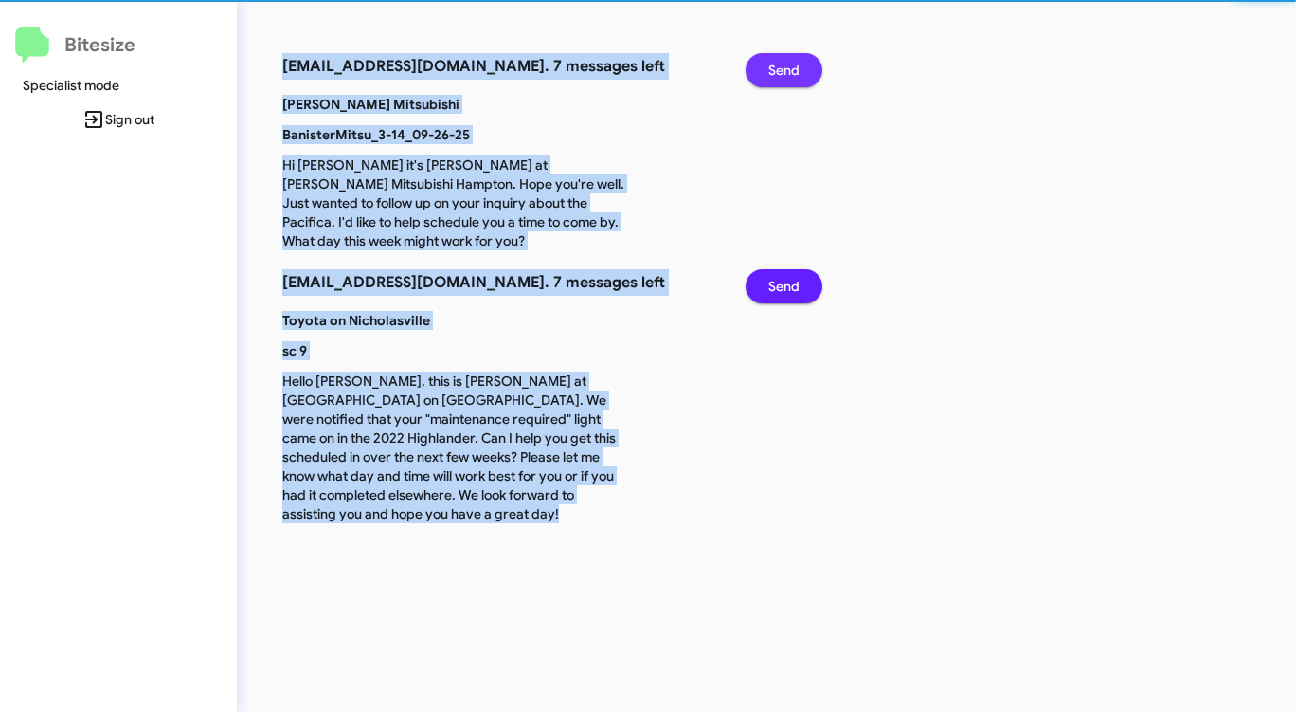
click at [791, 78] on span "Send" at bounding box center [783, 70] width 31 height 34
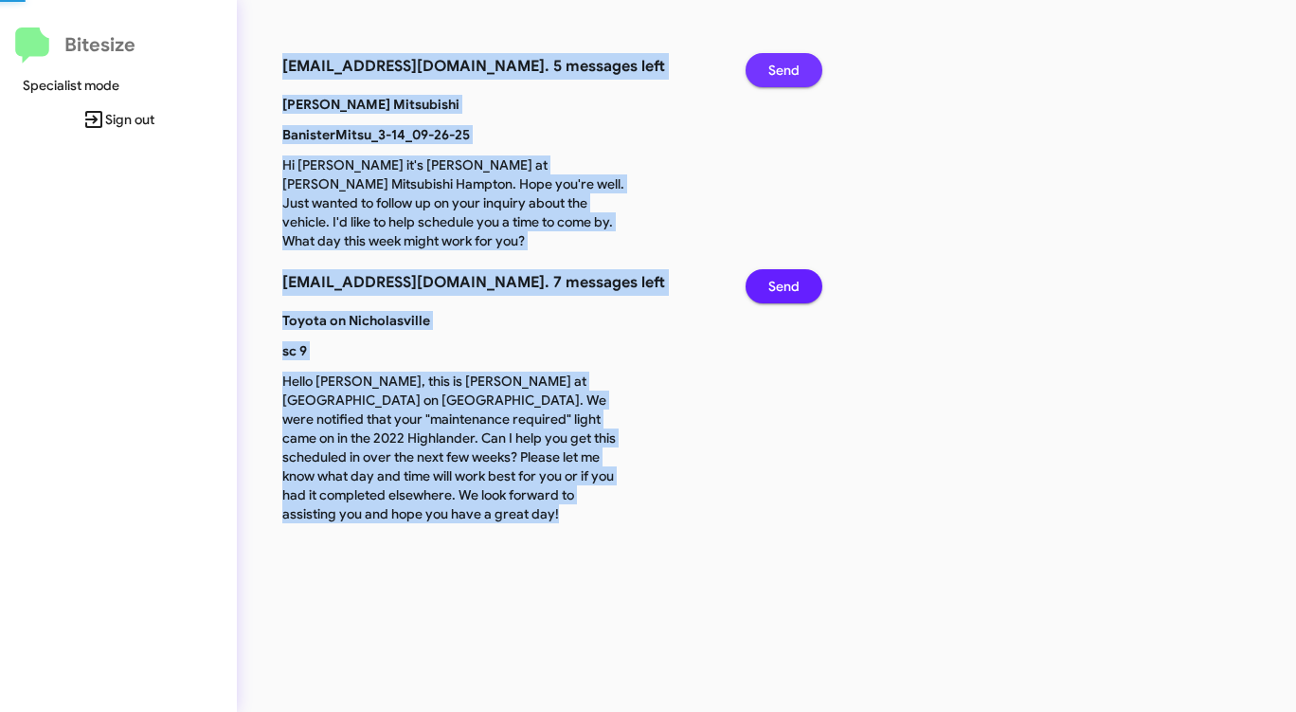
click at [791, 78] on span "Send" at bounding box center [783, 70] width 31 height 34
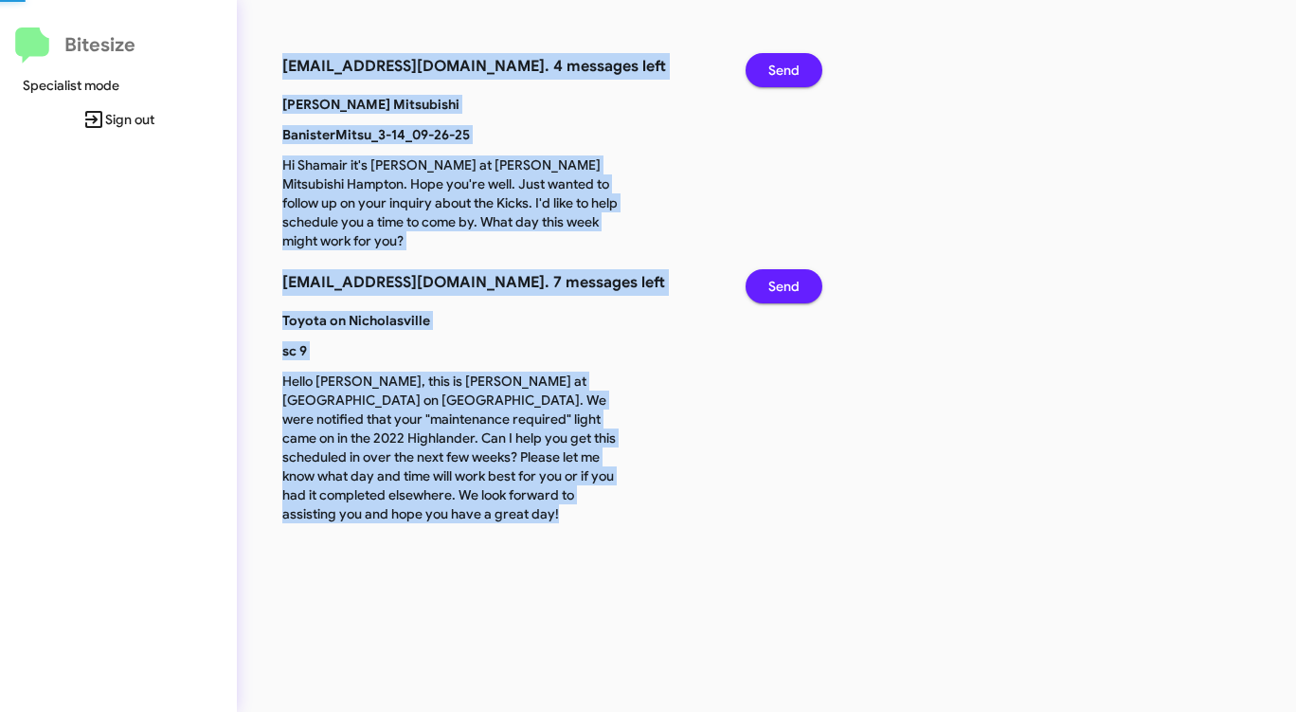
click at [791, 78] on span "Send" at bounding box center [783, 70] width 31 height 34
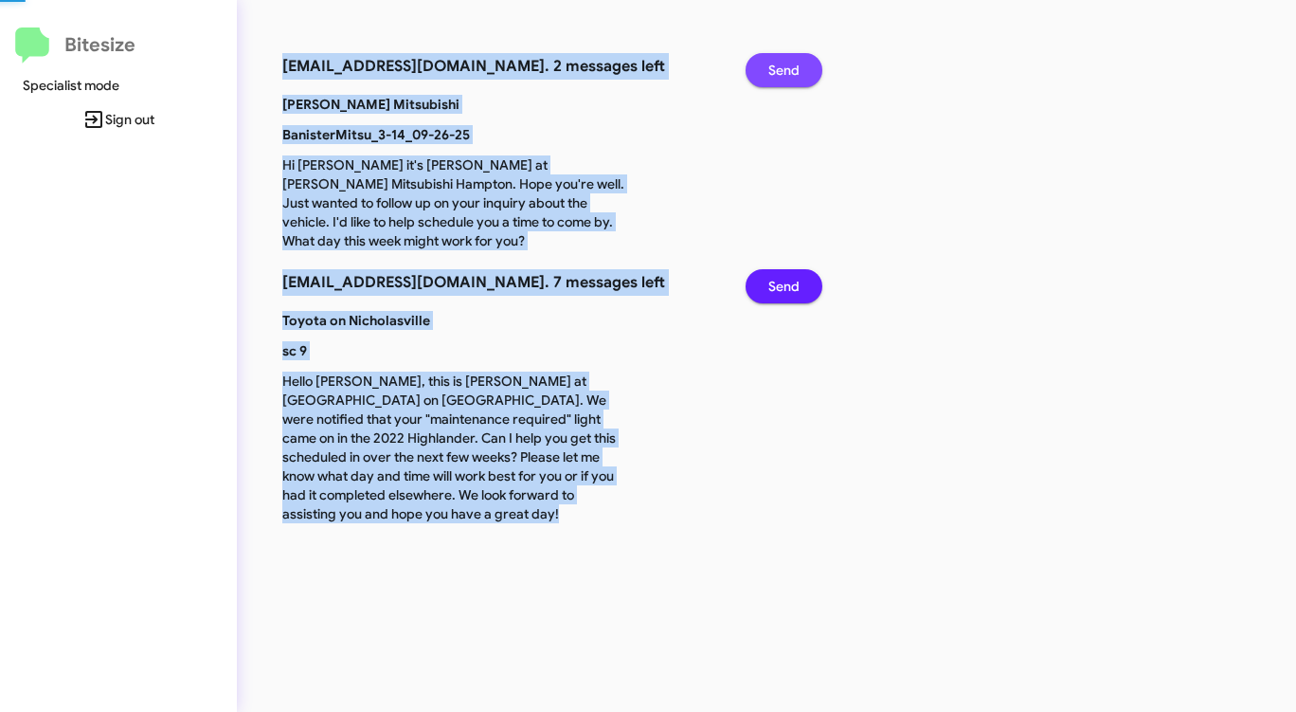
click at [791, 78] on span "Send" at bounding box center [783, 70] width 31 height 34
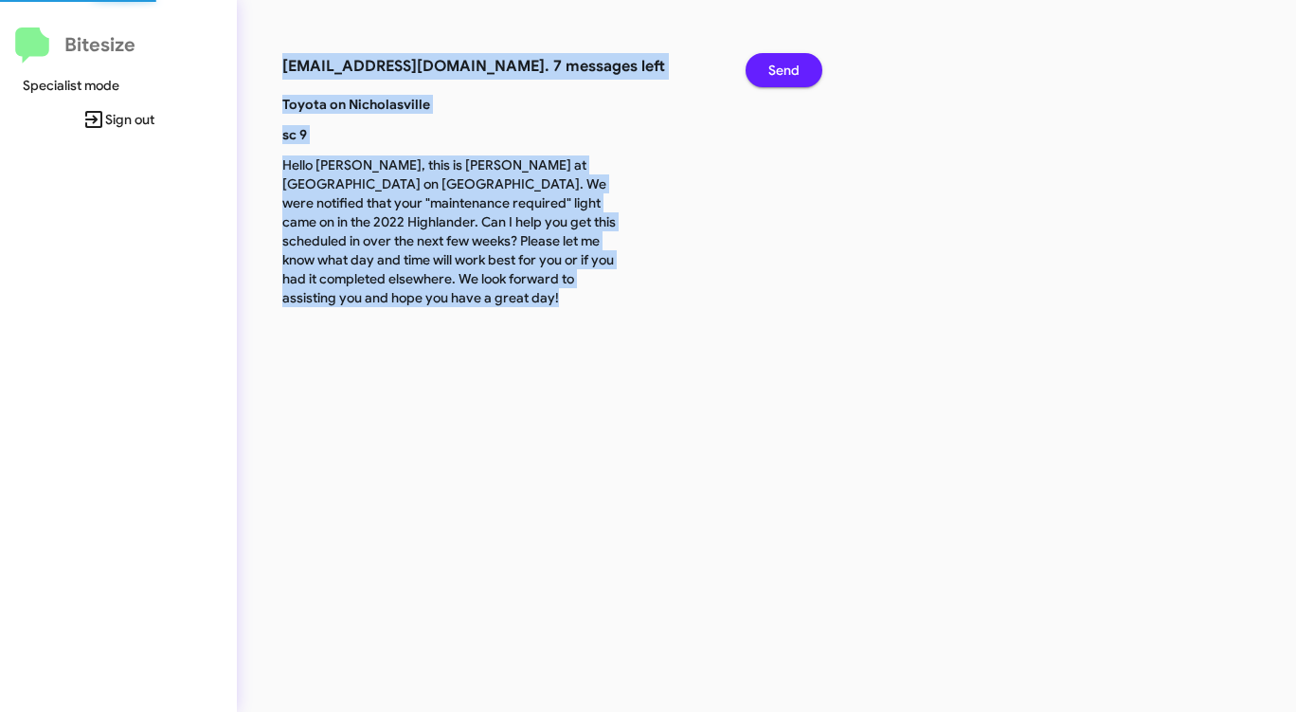
click at [791, 78] on span "Send" at bounding box center [783, 70] width 31 height 34
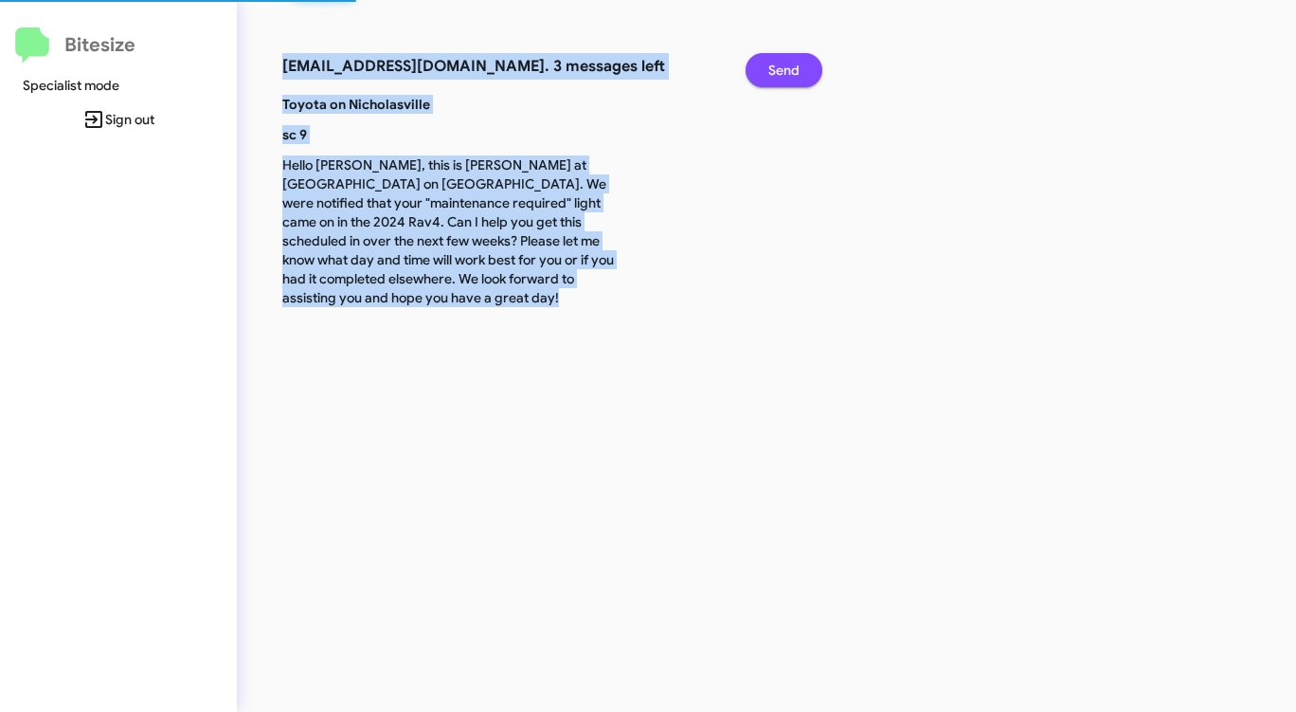
click at [791, 78] on span "Send" at bounding box center [783, 70] width 31 height 34
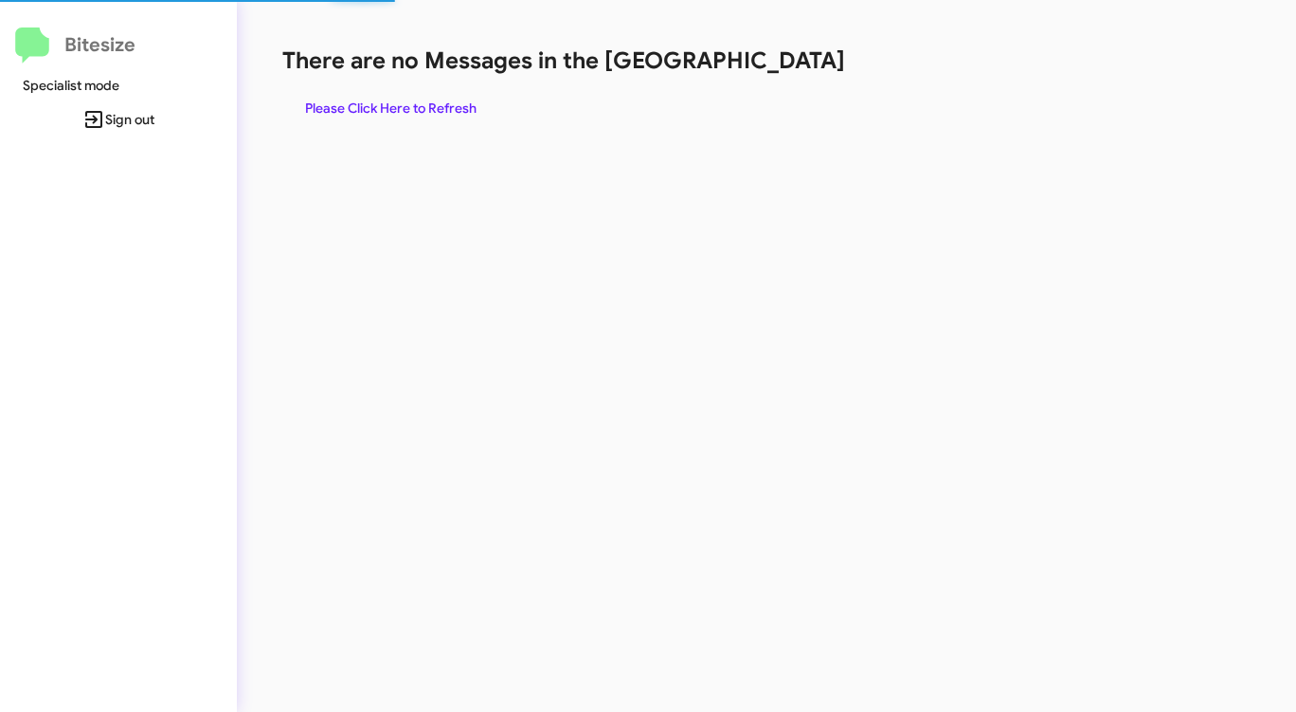
click at [791, 78] on div "There are no Messages in the Queue Please Click Here to Refresh" at bounding box center [678, 85] width 792 height 80
click at [411, 98] on span "Please Click Here to Refresh" at bounding box center [390, 108] width 171 height 34
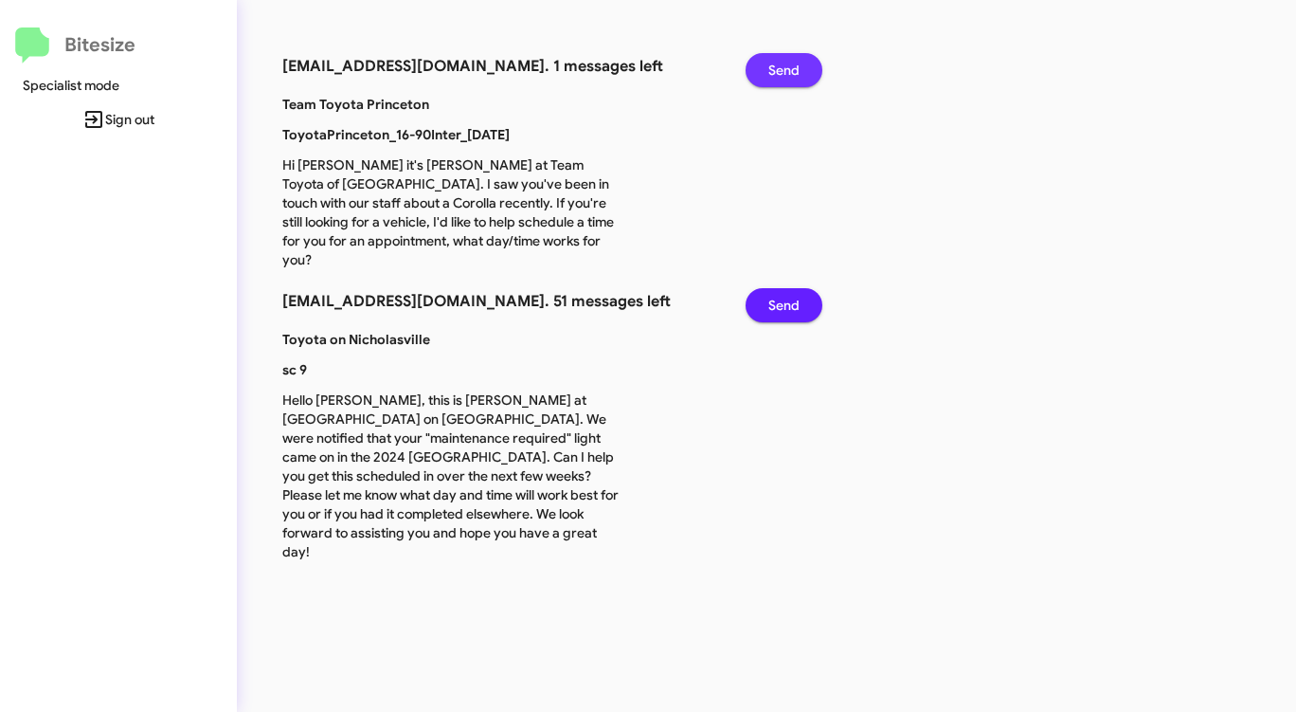
click at [807, 65] on button "Send" at bounding box center [784, 70] width 77 height 34
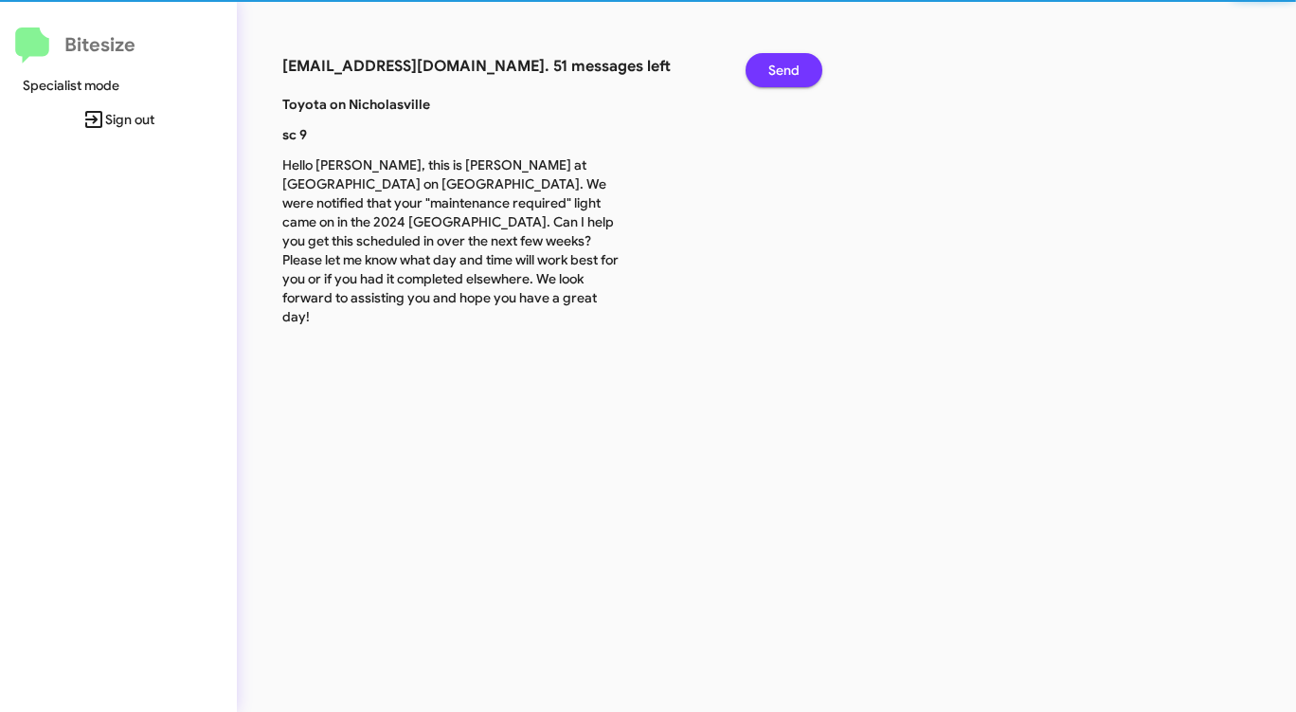
click at [807, 65] on button "Send" at bounding box center [784, 70] width 77 height 34
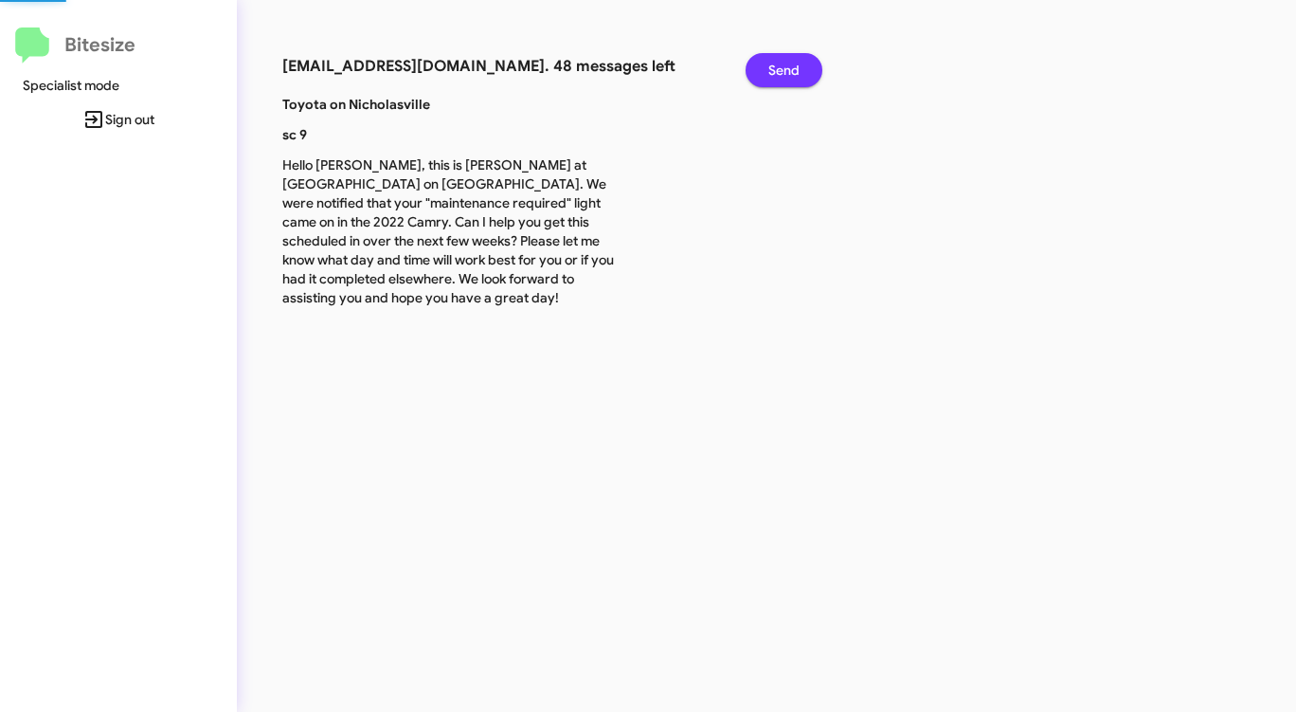
click at [807, 65] on button "Send" at bounding box center [784, 70] width 77 height 34
click at [807, 66] on button "Send" at bounding box center [784, 70] width 77 height 34
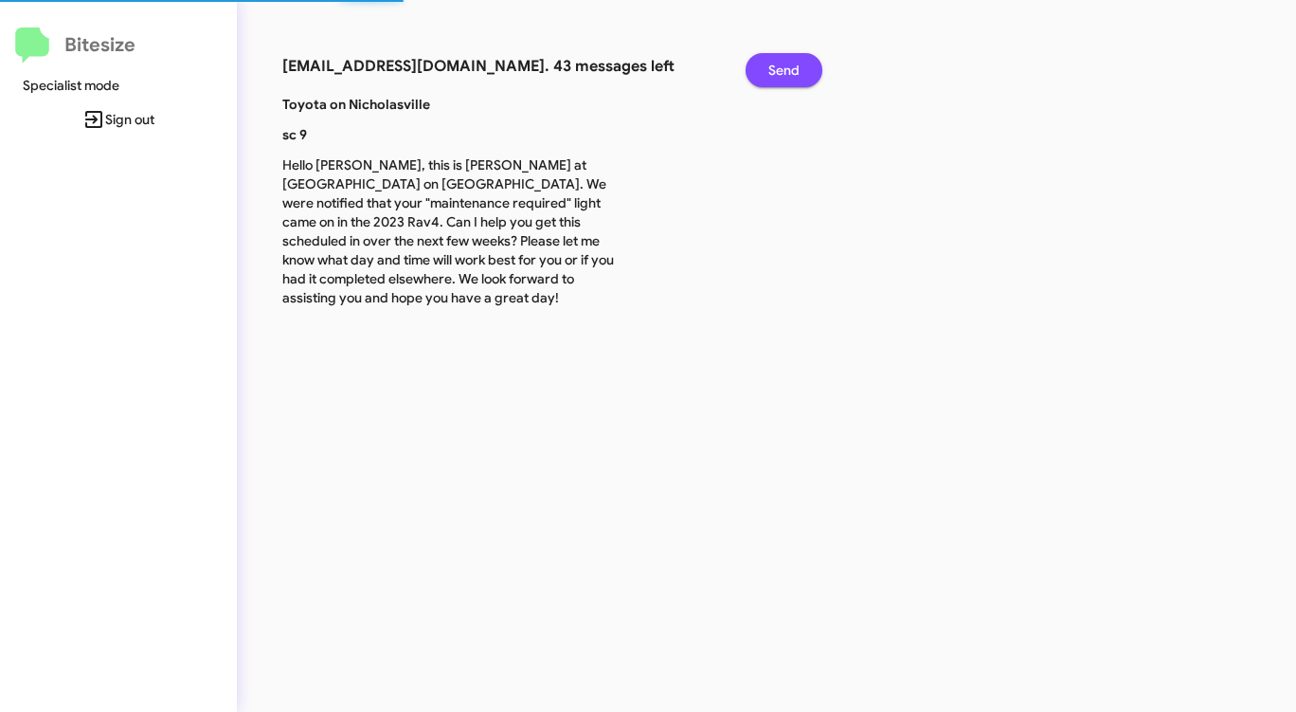
click at [807, 66] on button "Send" at bounding box center [784, 70] width 77 height 34
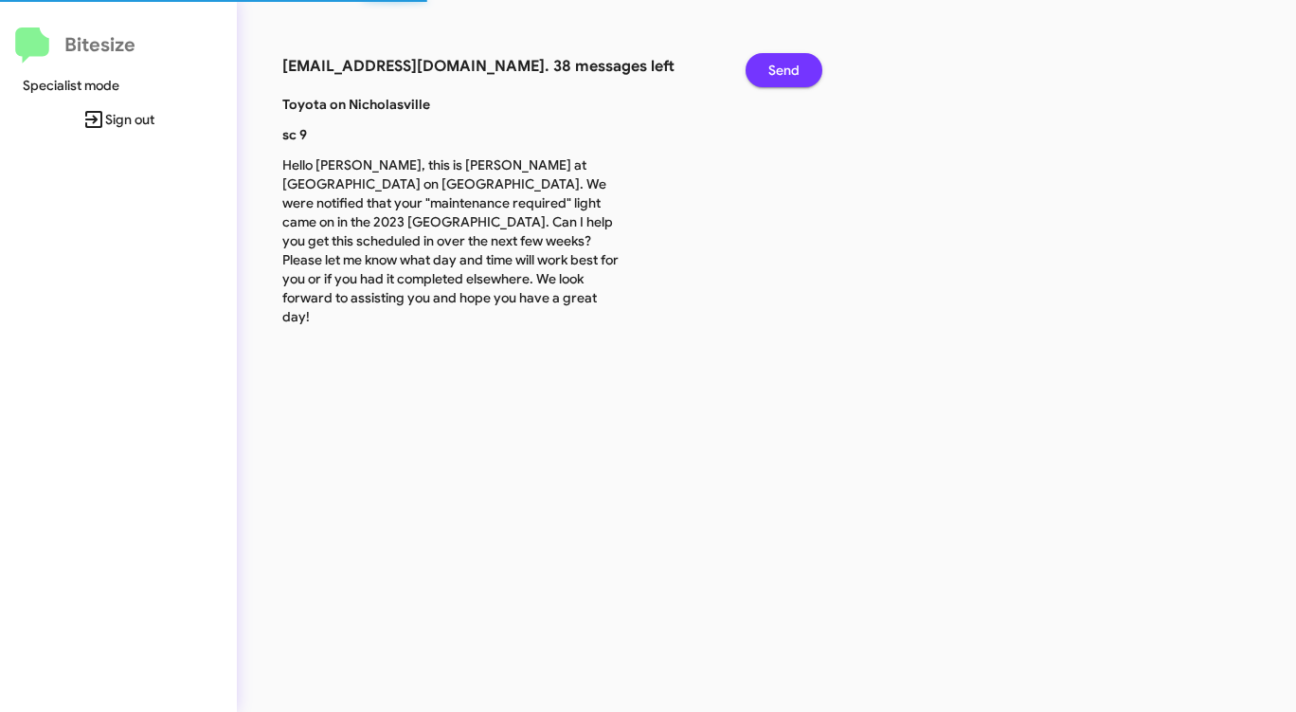
click at [807, 66] on button "Send" at bounding box center [784, 70] width 77 height 34
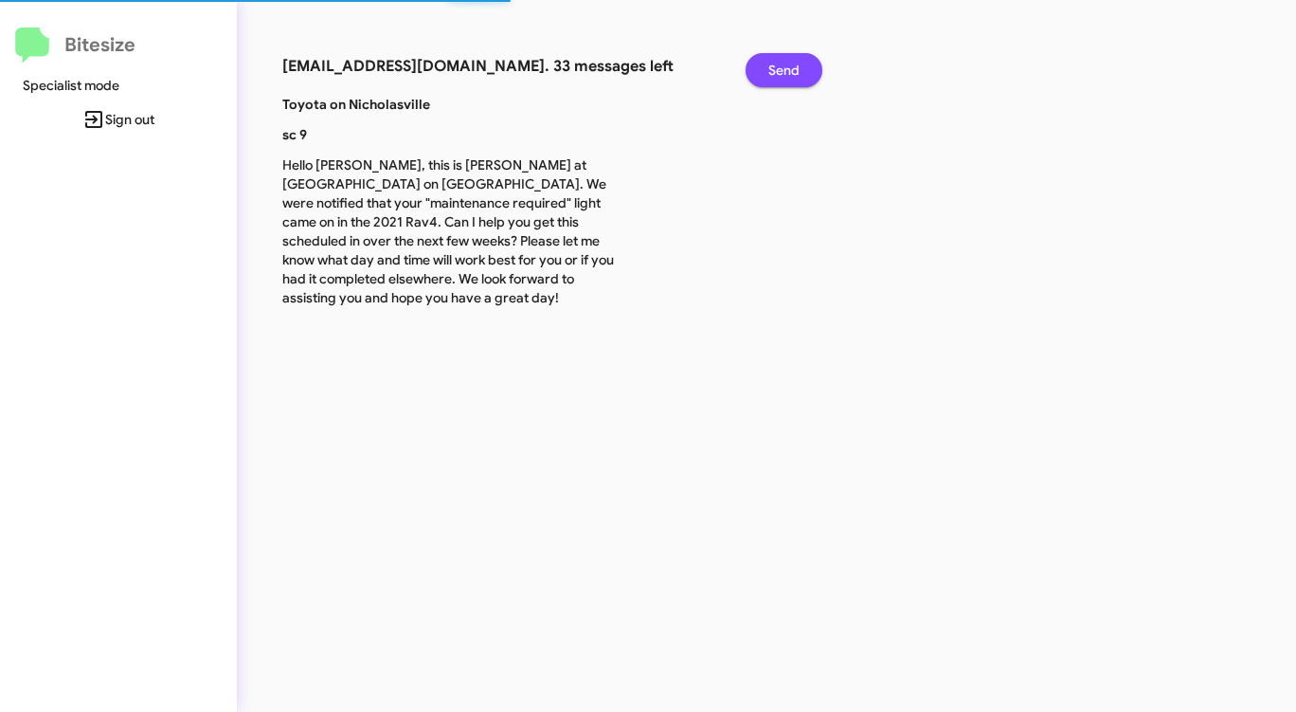
click at [807, 66] on button "Send" at bounding box center [784, 70] width 77 height 34
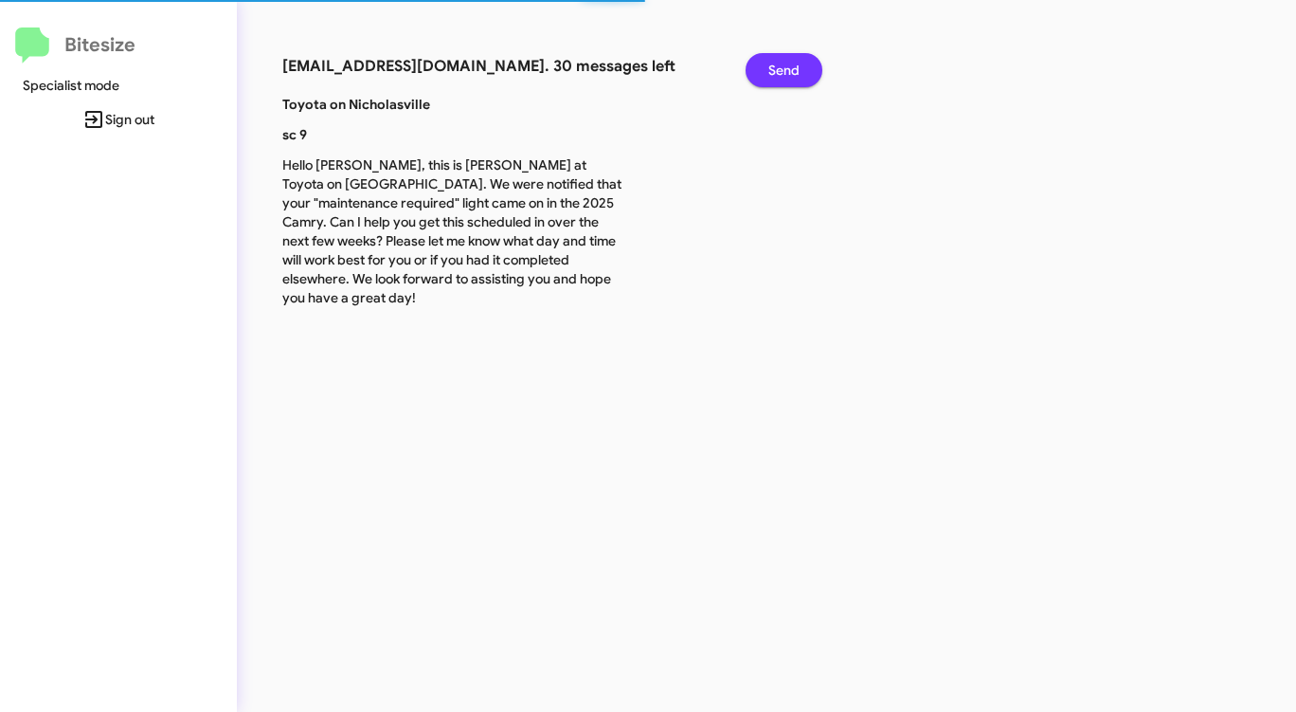
click at [807, 66] on button "Send" at bounding box center [784, 70] width 77 height 34
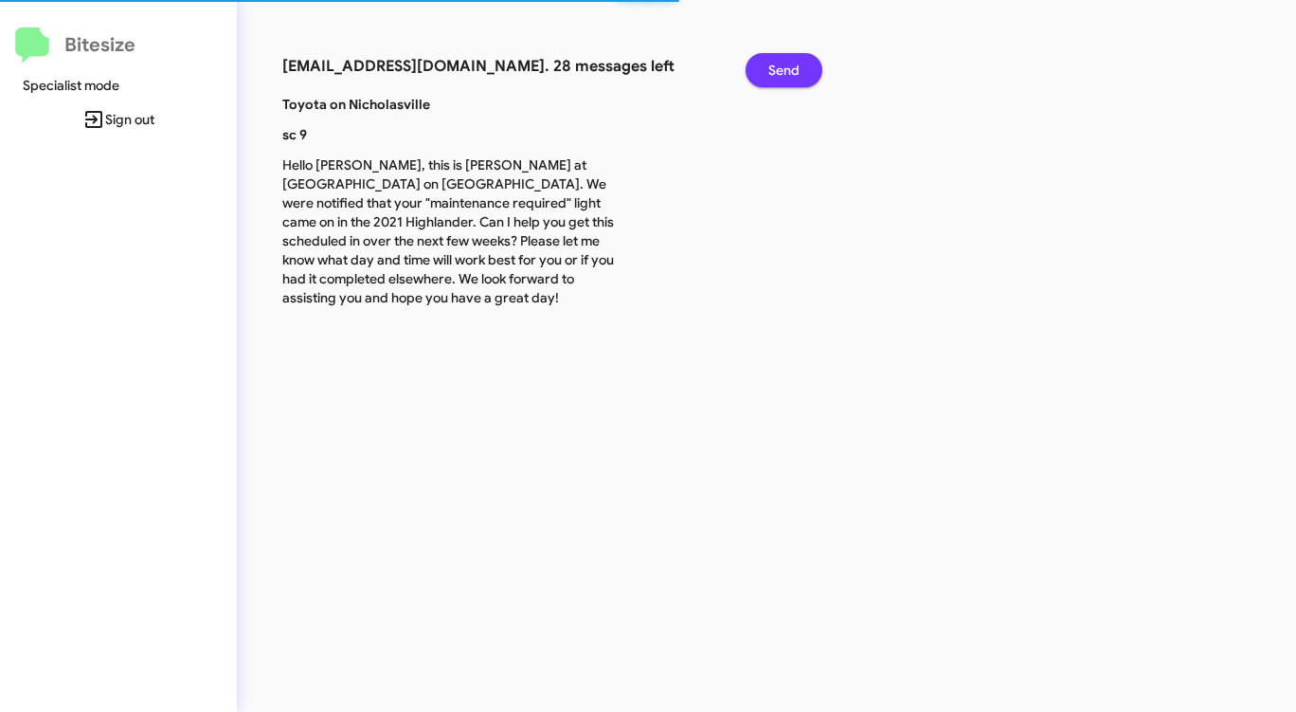
click at [807, 66] on button "Send" at bounding box center [784, 70] width 77 height 34
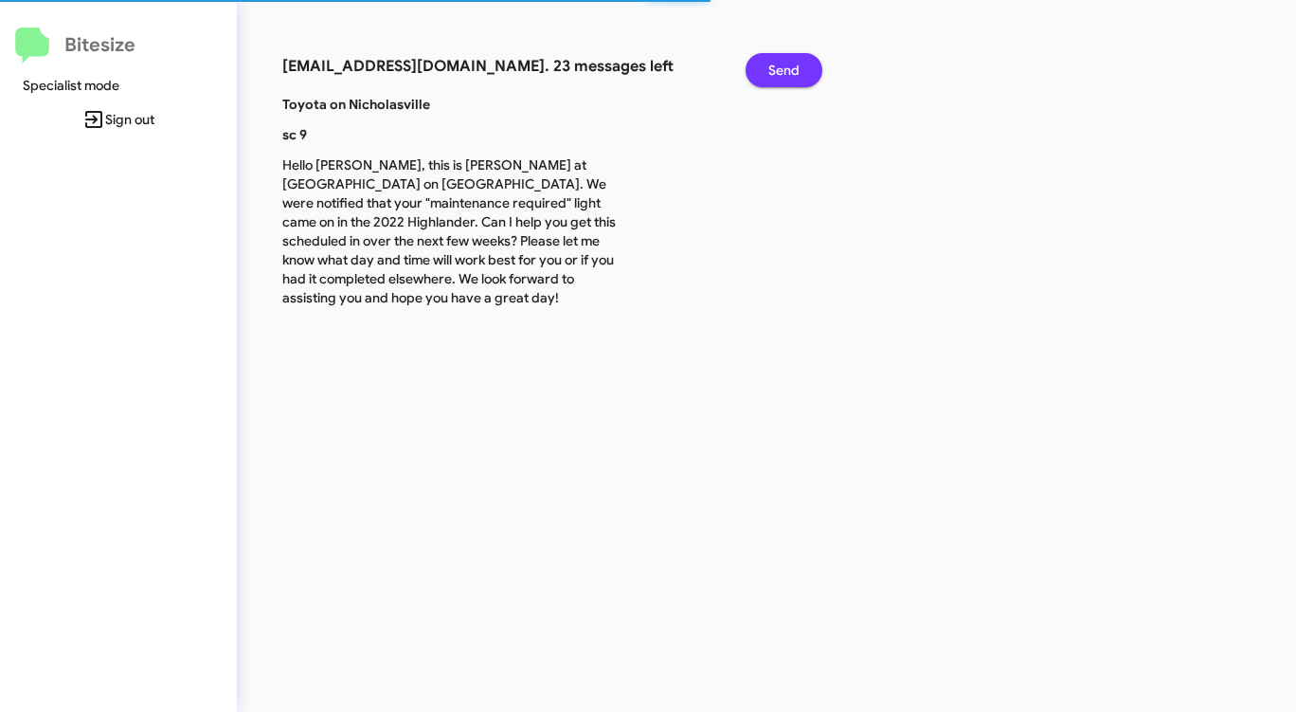
click at [807, 66] on button "Send" at bounding box center [784, 70] width 77 height 34
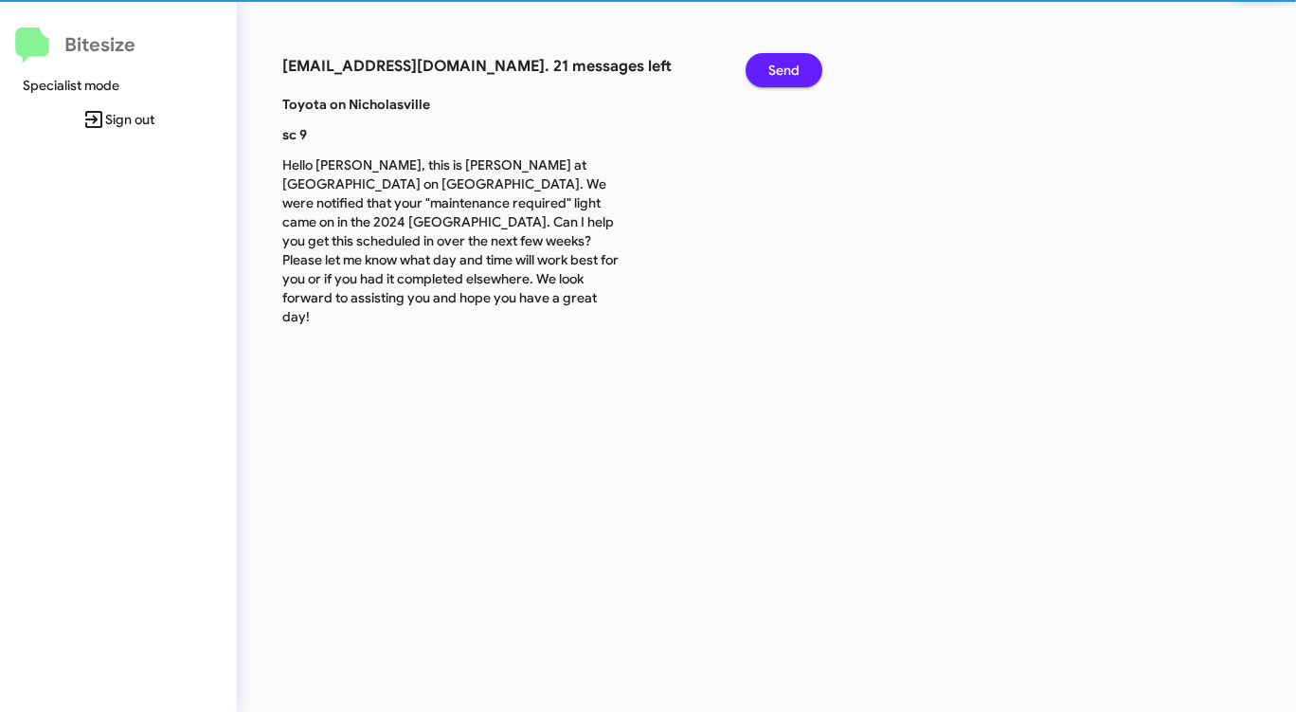
click at [807, 66] on button "Send" at bounding box center [784, 70] width 77 height 34
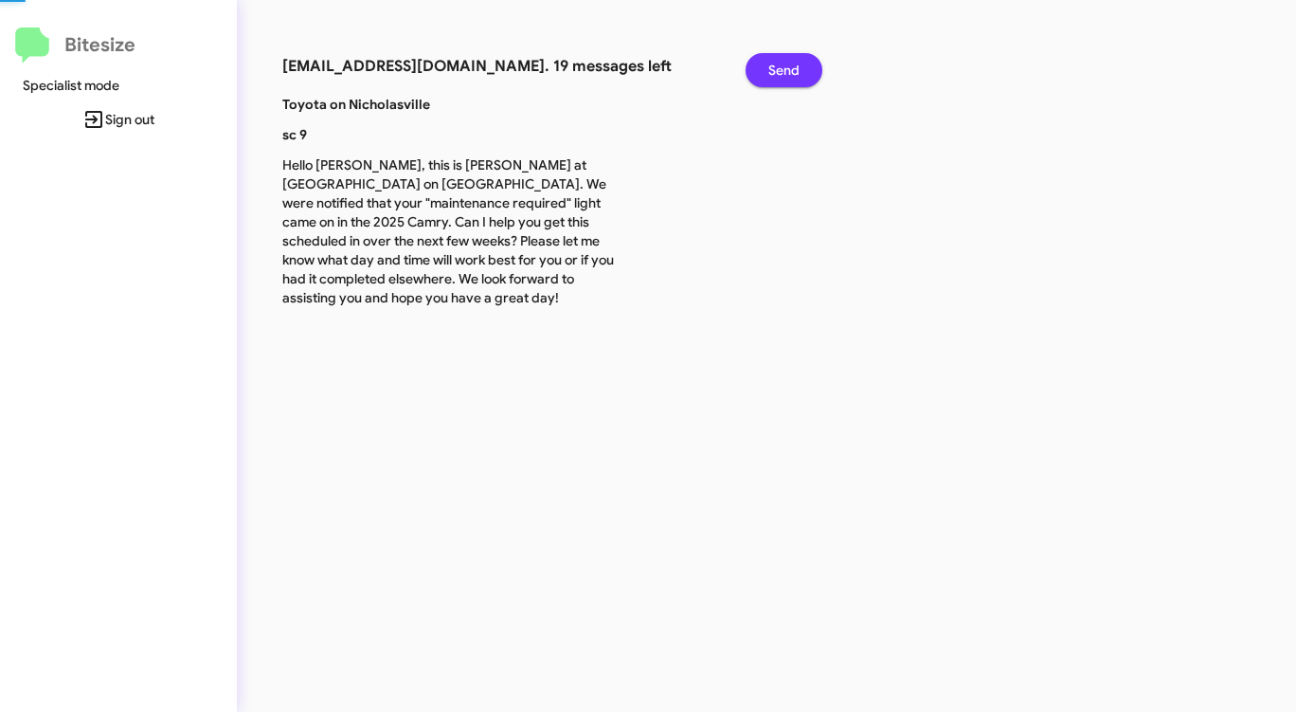
click at [807, 66] on button "Send" at bounding box center [784, 70] width 77 height 34
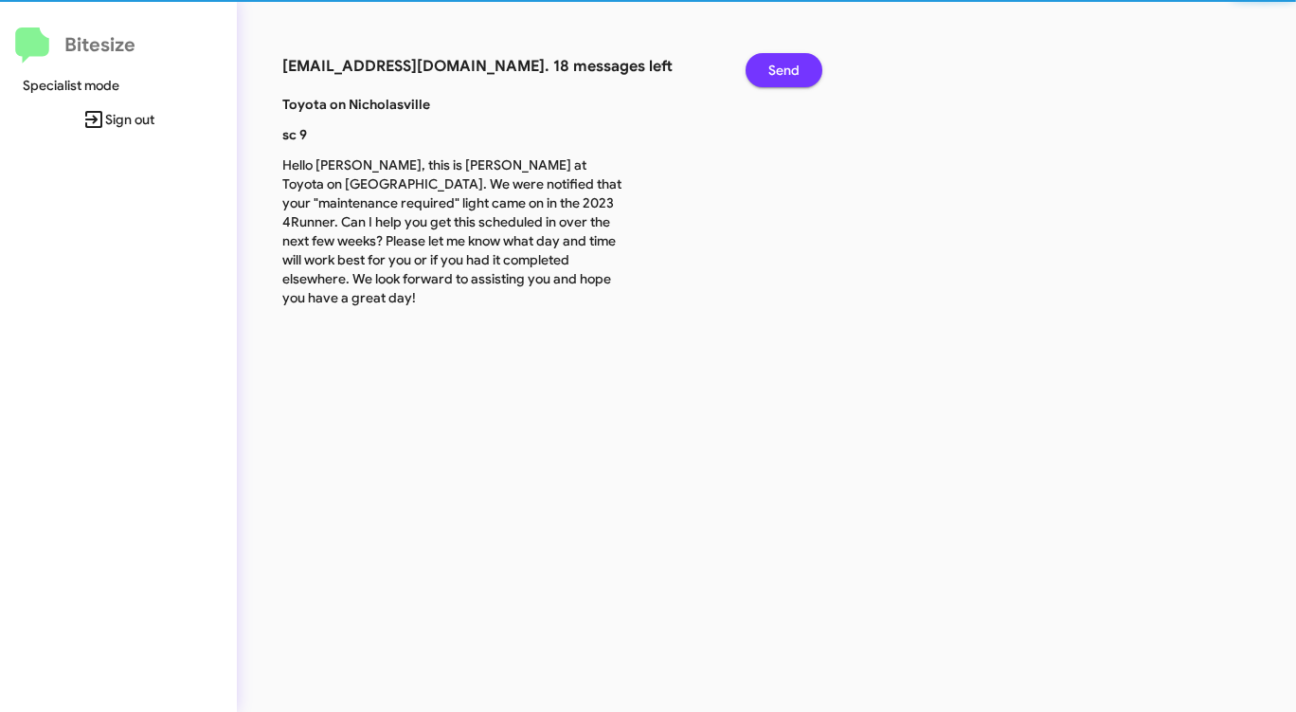
click at [807, 66] on button "Send" at bounding box center [784, 70] width 77 height 34
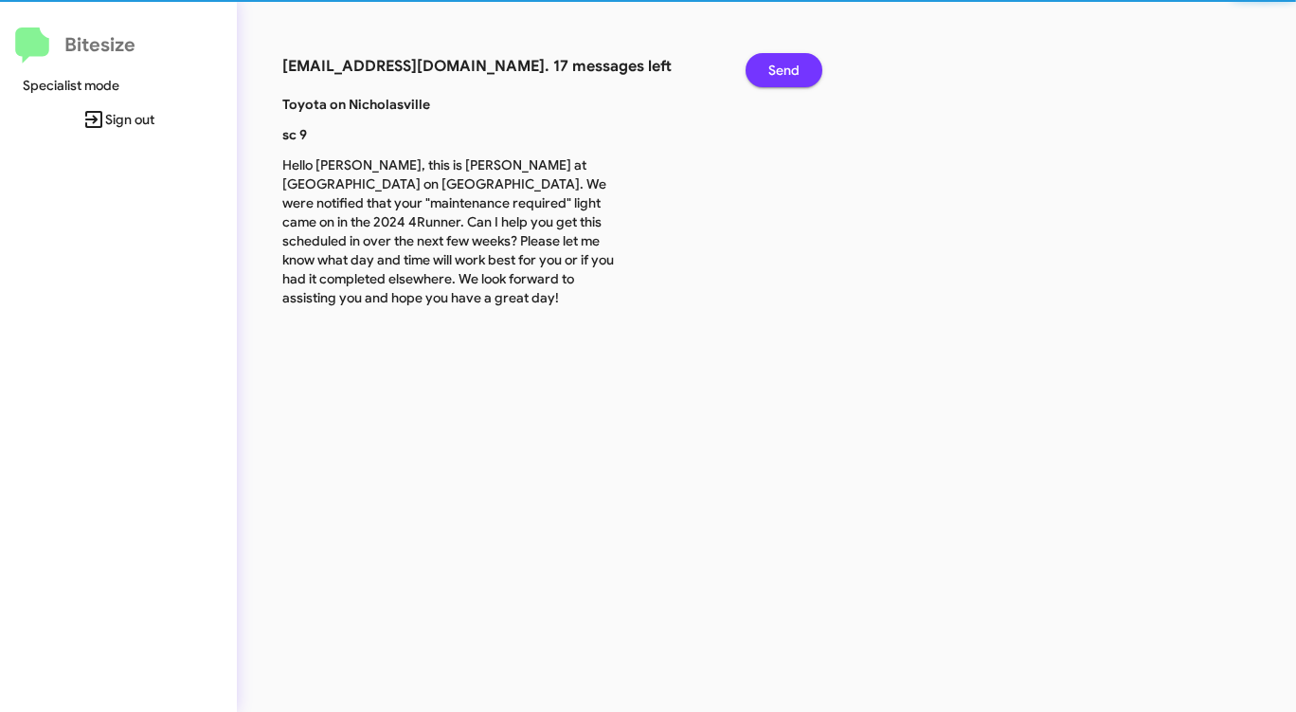
click at [807, 66] on button "Send" at bounding box center [784, 70] width 77 height 34
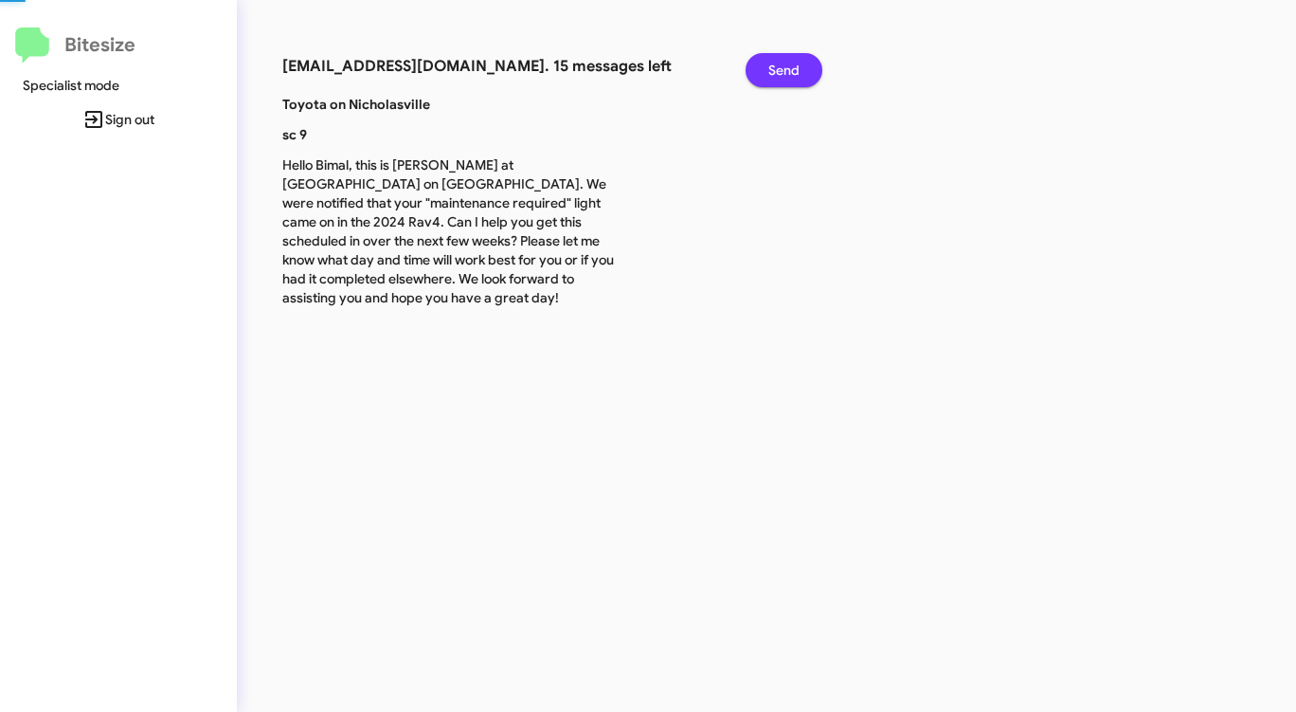
click at [807, 66] on button "Send" at bounding box center [784, 70] width 77 height 34
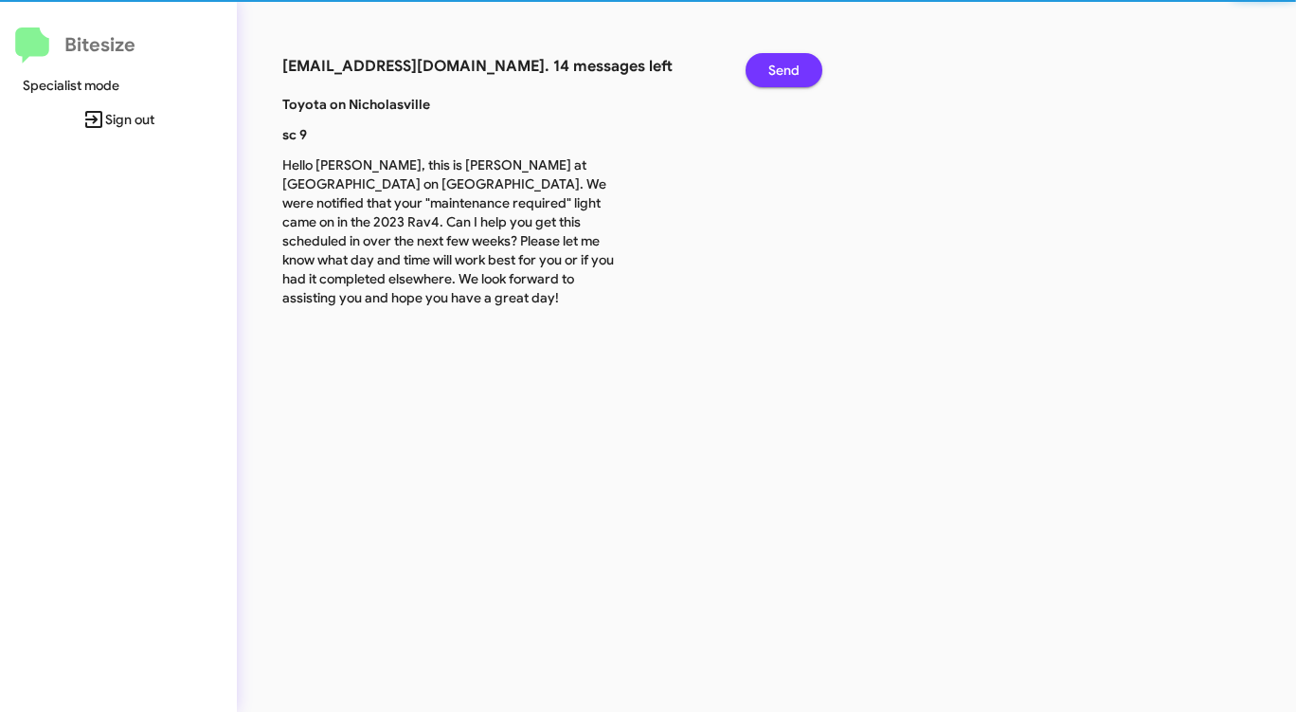
click at [807, 66] on button "Send" at bounding box center [784, 70] width 77 height 34
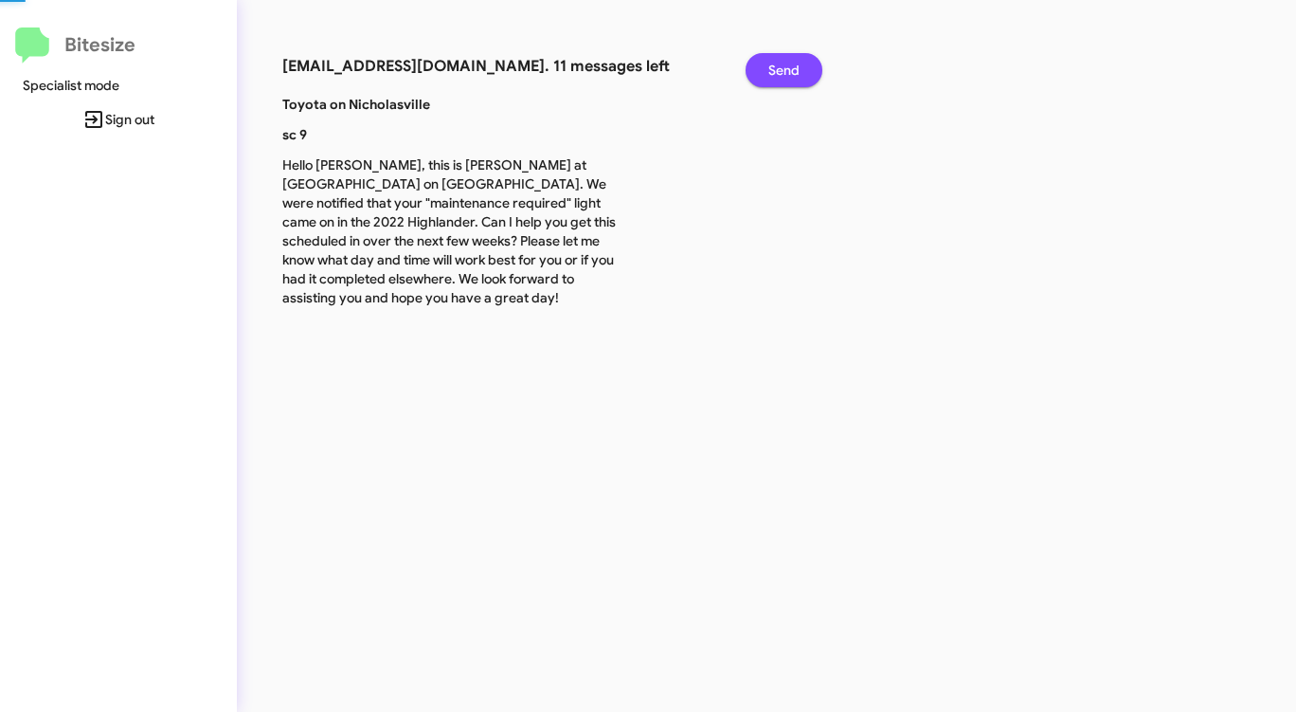
click at [807, 66] on button "Send" at bounding box center [784, 70] width 77 height 34
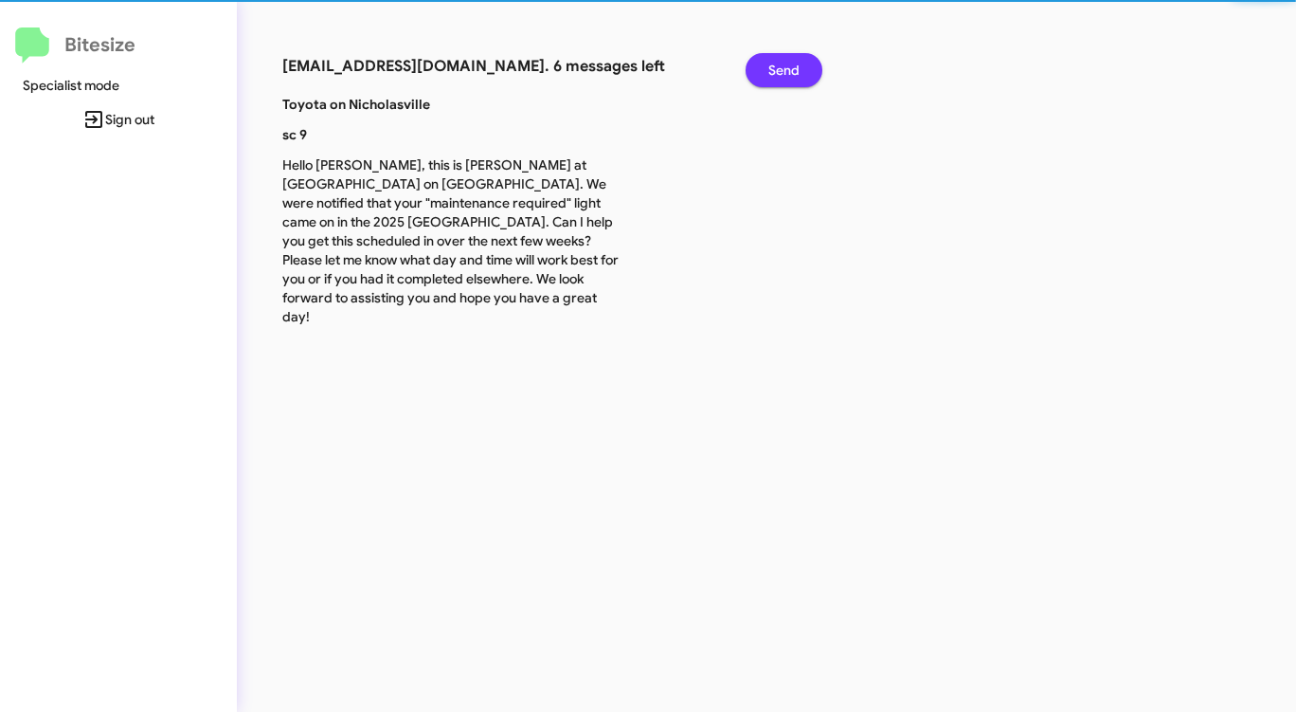
click at [807, 66] on button "Send" at bounding box center [784, 70] width 77 height 34
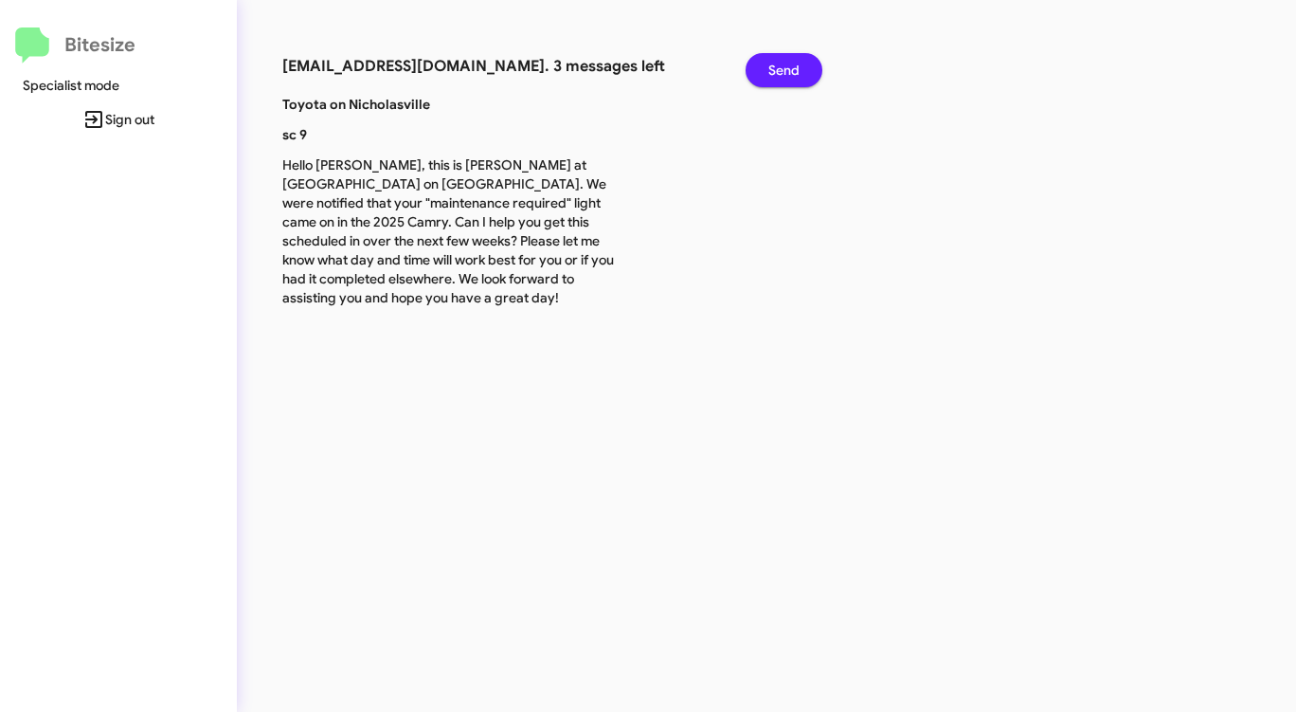
click at [807, 66] on button "Send" at bounding box center [784, 70] width 77 height 34
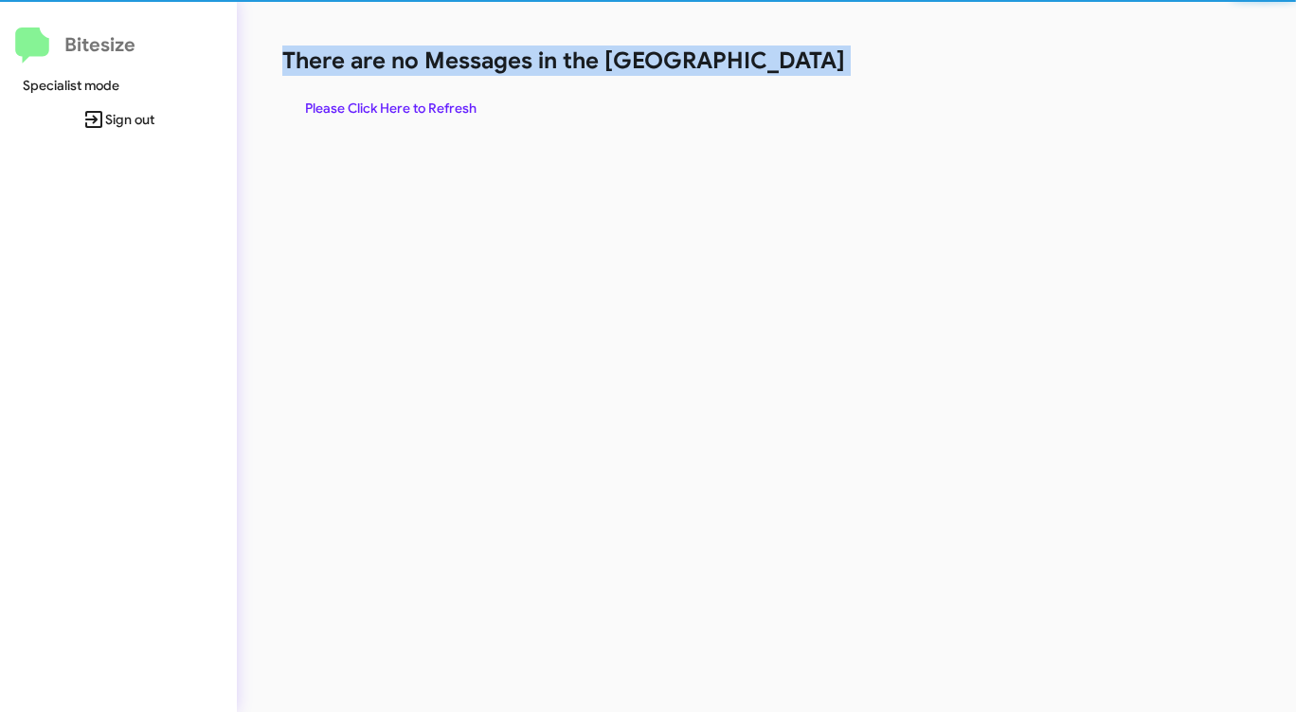
click at [807, 66] on h1 "There are no Messages in the [GEOGRAPHIC_DATA]" at bounding box center [678, 60] width 792 height 30
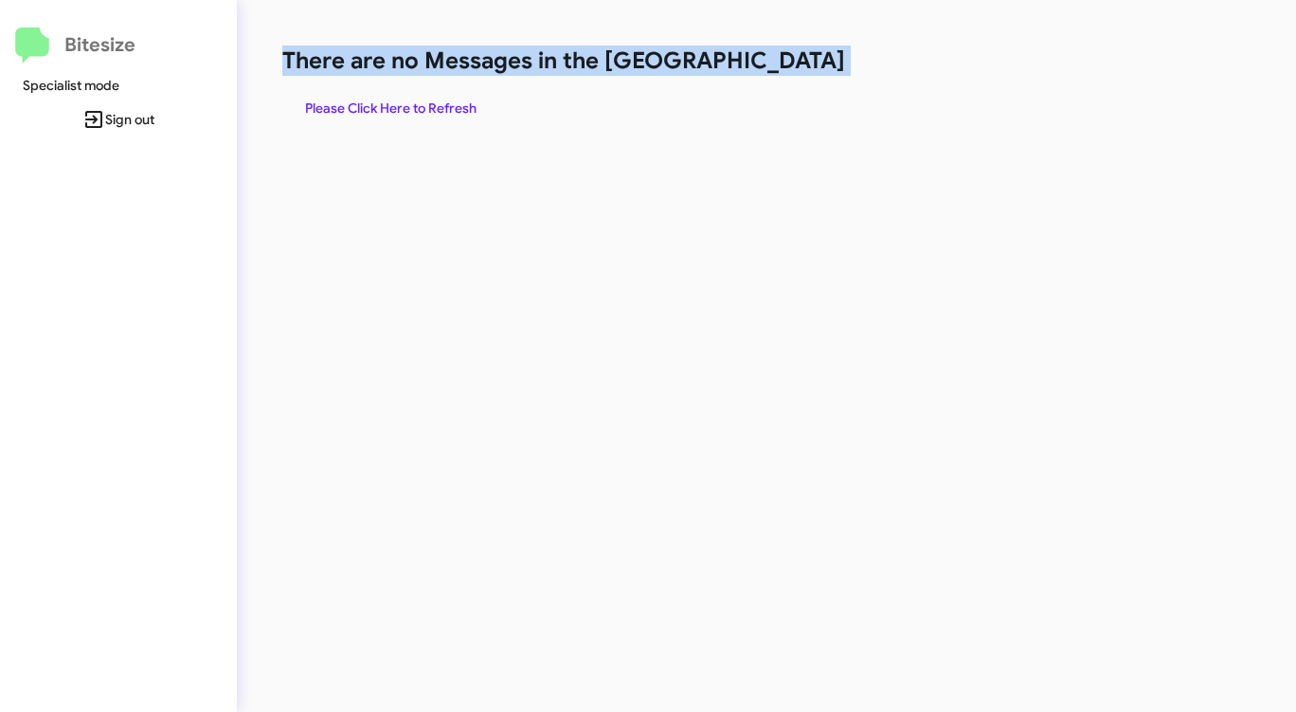
click at [807, 66] on h1 "There are no Messages in the [GEOGRAPHIC_DATA]" at bounding box center [678, 60] width 792 height 30
click at [432, 111] on span "Please Click Here to Refresh" at bounding box center [390, 108] width 171 height 34
click at [436, 111] on span "Please Click Here to Refresh" at bounding box center [390, 108] width 171 height 34
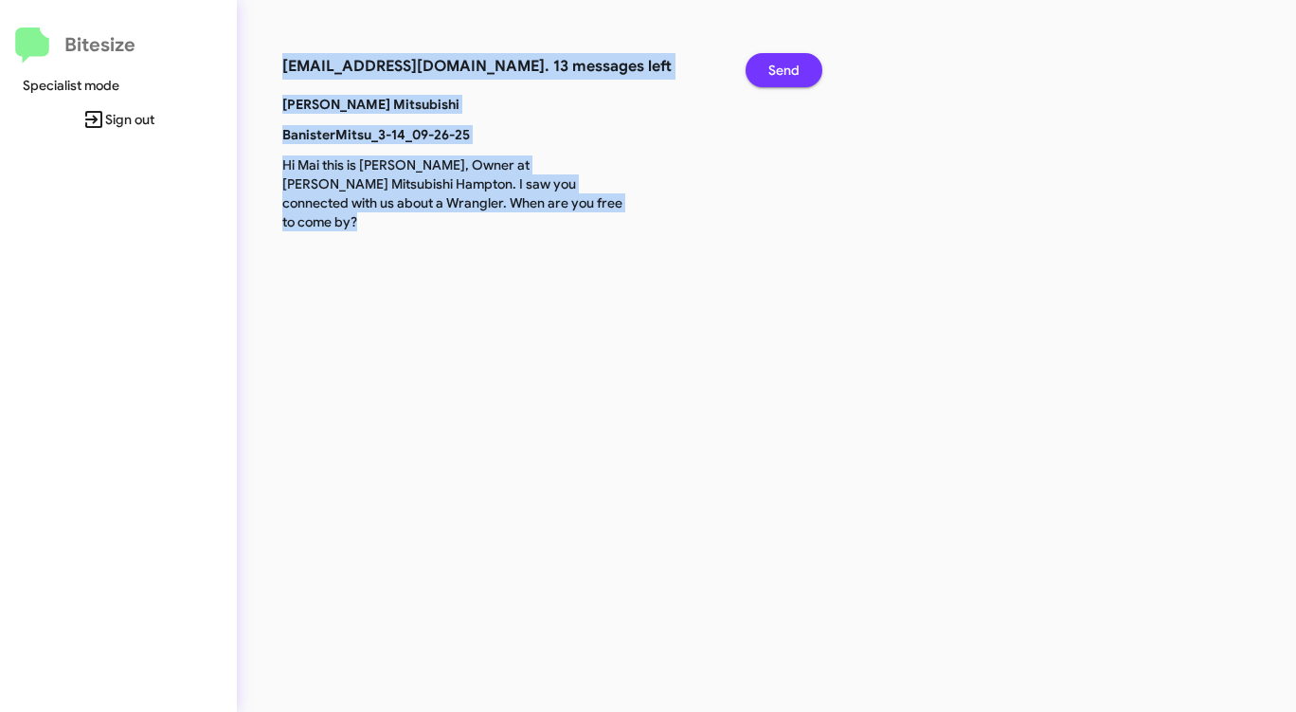
click at [765, 64] on button "Send" at bounding box center [784, 70] width 77 height 34
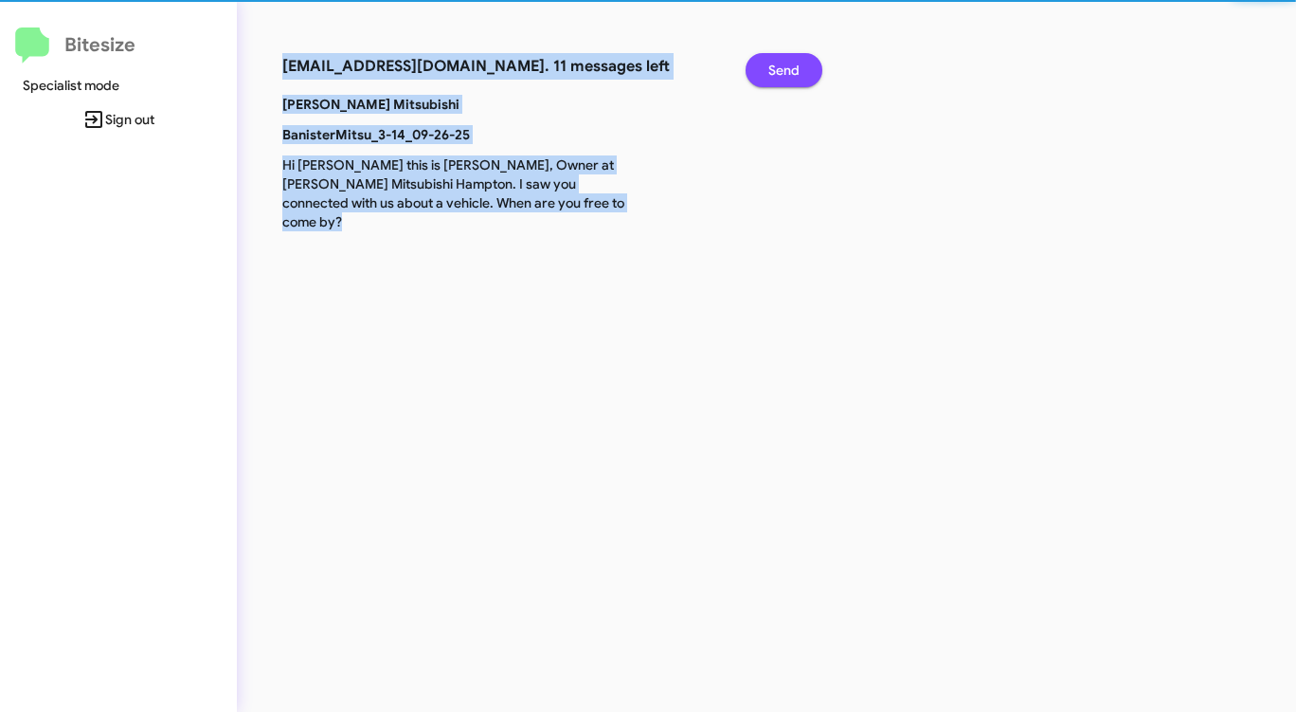
click at [765, 64] on button "Send" at bounding box center [784, 70] width 77 height 34
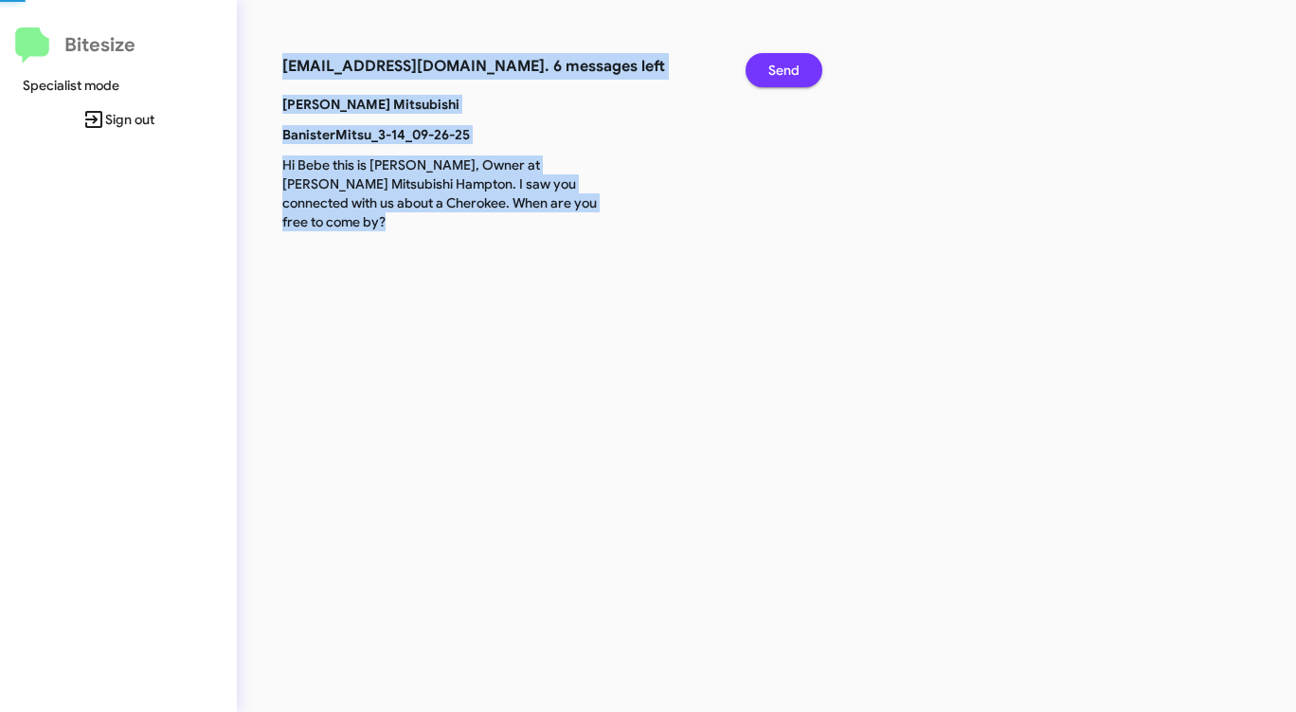
click at [765, 64] on button "Send" at bounding box center [784, 70] width 77 height 34
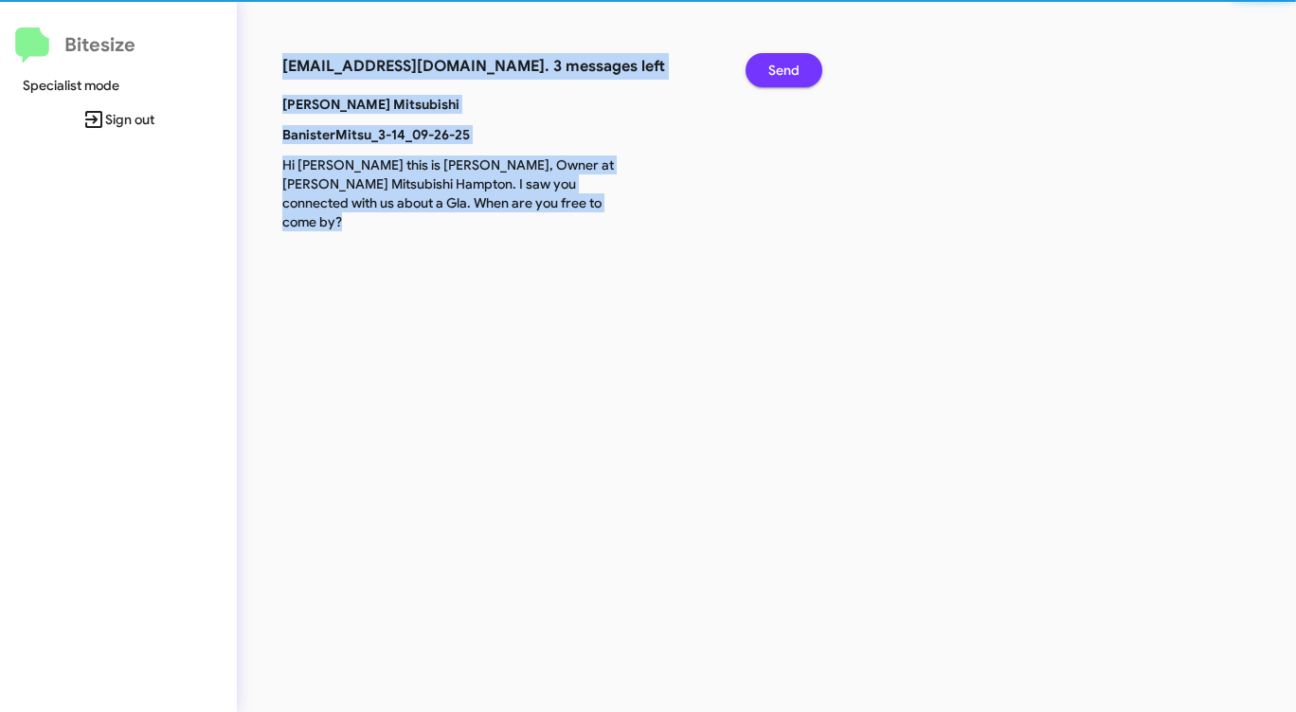
click at [765, 64] on button "Send" at bounding box center [784, 70] width 77 height 34
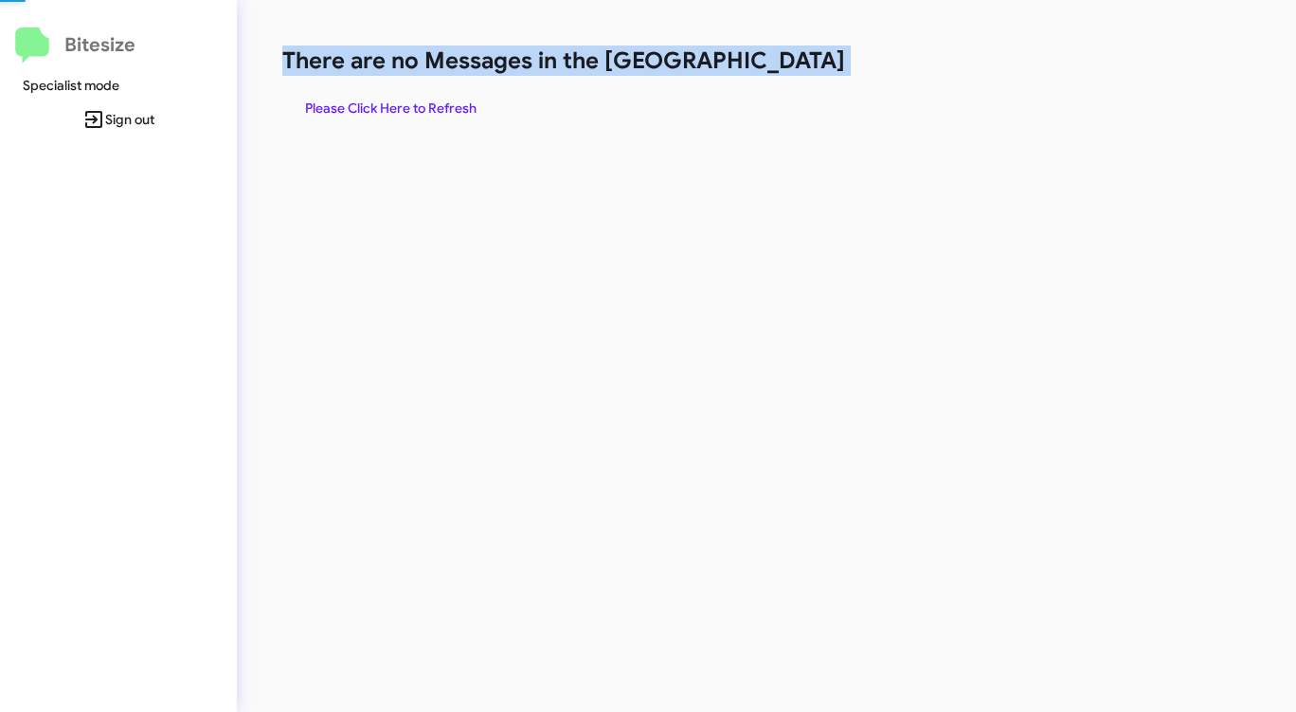
click at [765, 64] on h1 "There are no Messages in the [GEOGRAPHIC_DATA]" at bounding box center [678, 60] width 792 height 30
click at [424, 104] on span "Please Click Here to Refresh" at bounding box center [390, 108] width 171 height 34
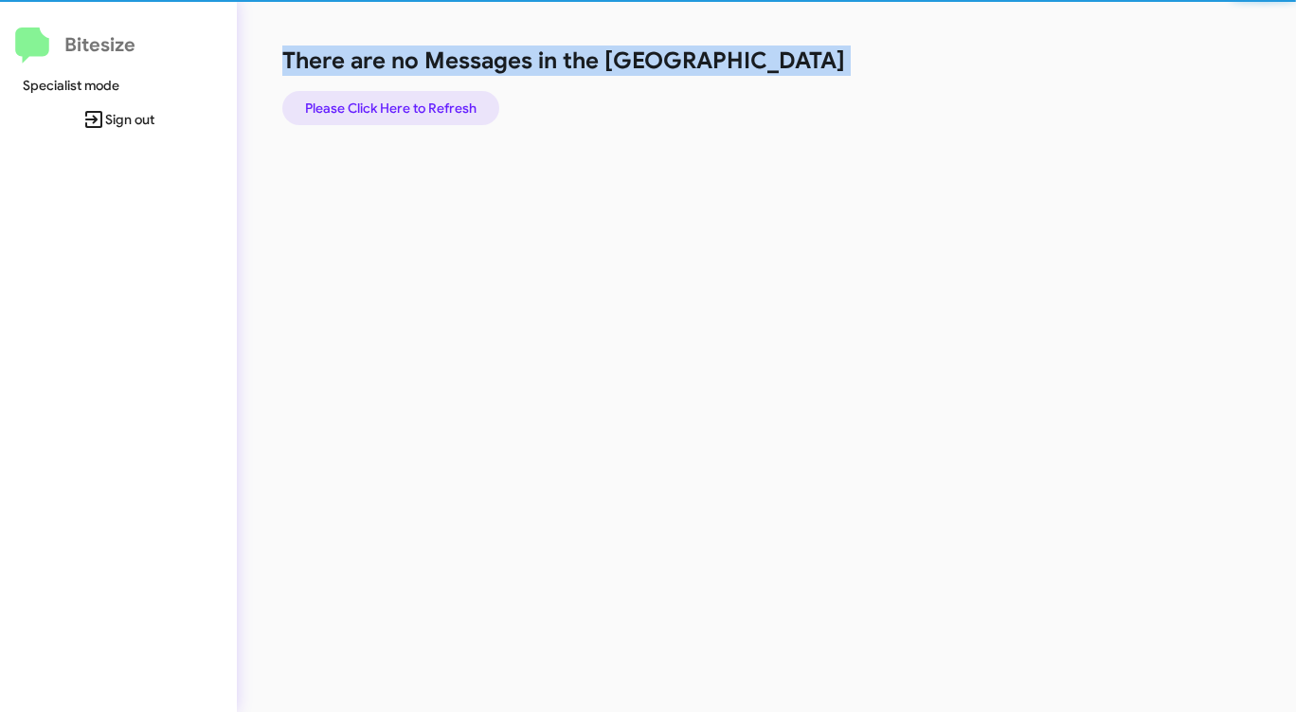
click at [424, 104] on span "Please Click Here to Refresh" at bounding box center [390, 108] width 171 height 34
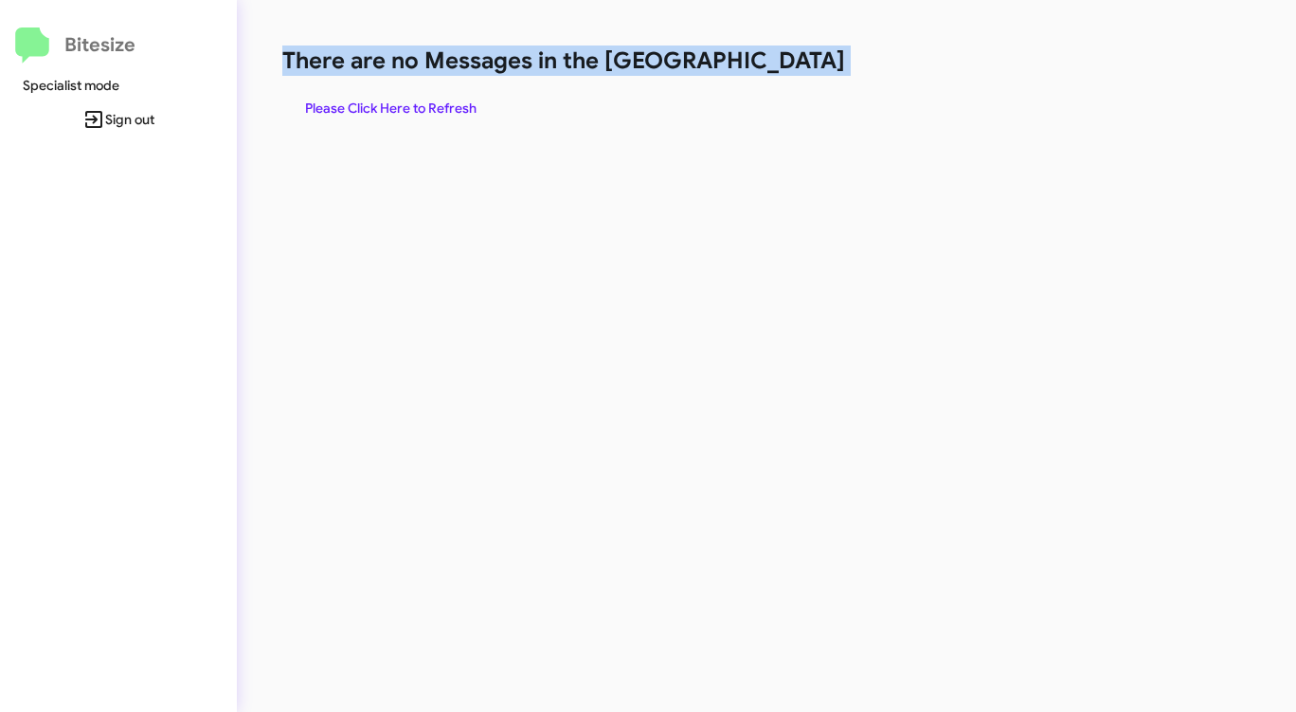
click at [424, 104] on span "Please Click Here to Refresh" at bounding box center [390, 108] width 171 height 34
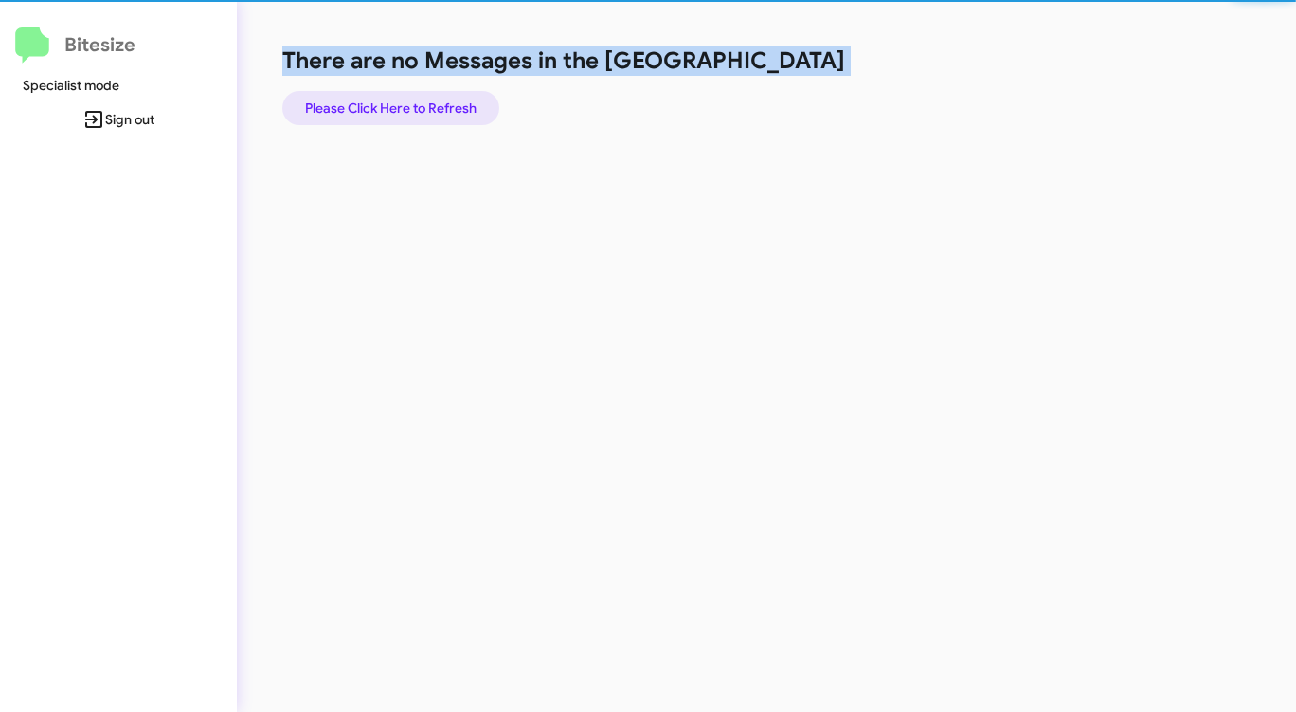
click at [424, 104] on span "Please Click Here to Refresh" at bounding box center [390, 108] width 171 height 34
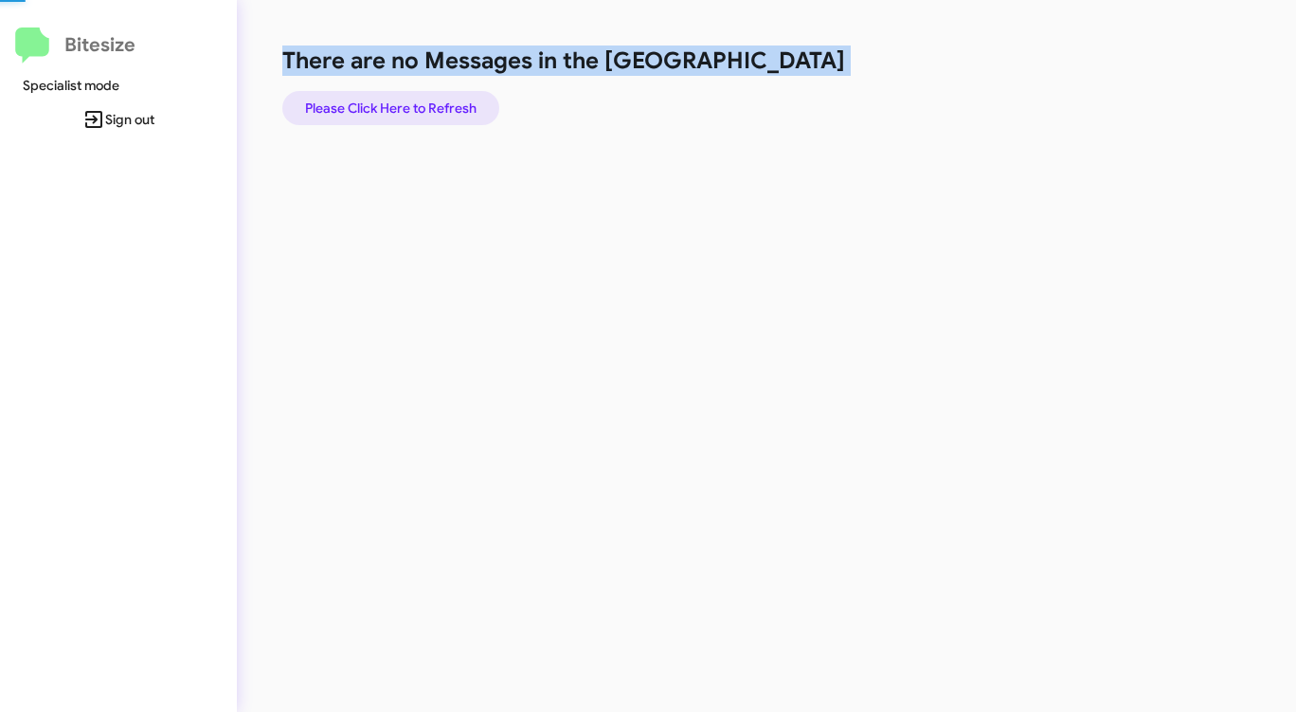
click at [424, 104] on span "Please Click Here to Refresh" at bounding box center [390, 108] width 171 height 34
click at [425, 101] on span "Please Click Here to Refresh" at bounding box center [390, 108] width 171 height 34
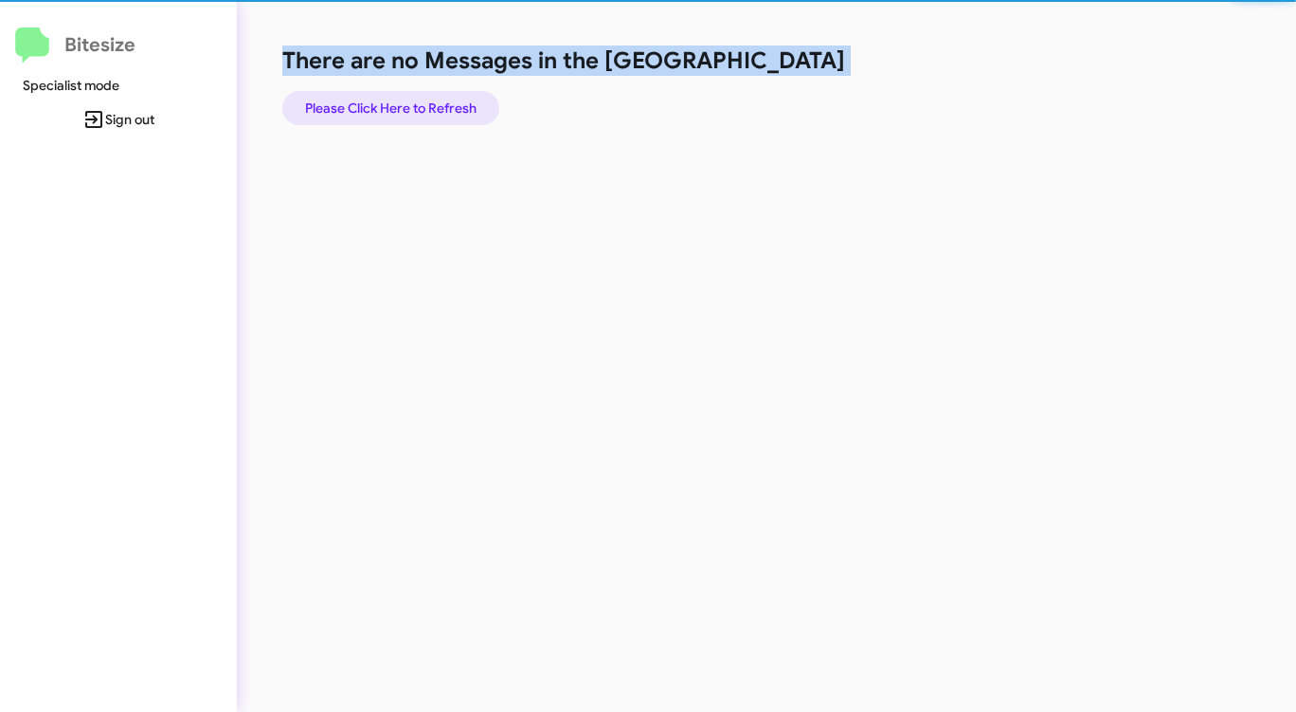
click at [425, 101] on span "Please Click Here to Refresh" at bounding box center [390, 108] width 171 height 34
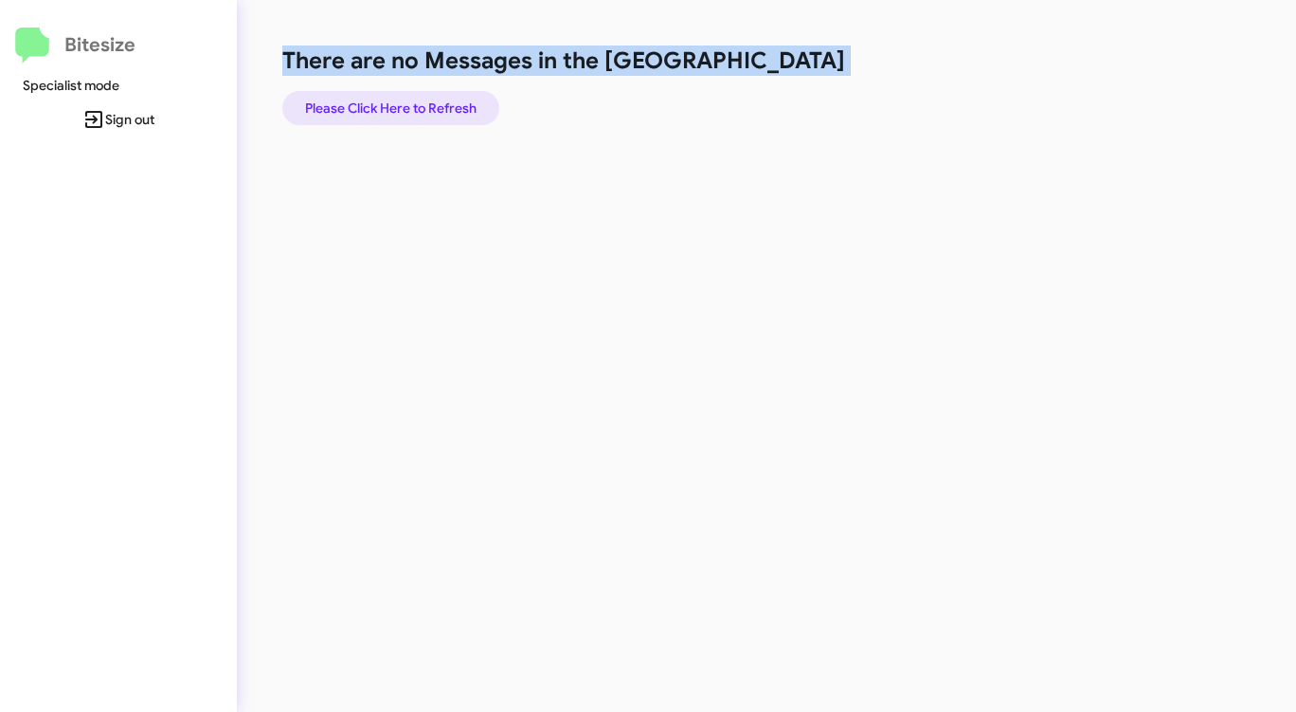
click at [425, 101] on span "Please Click Here to Refresh" at bounding box center [390, 108] width 171 height 34
click at [425, 100] on span "Please Click Here to Refresh" at bounding box center [390, 108] width 171 height 34
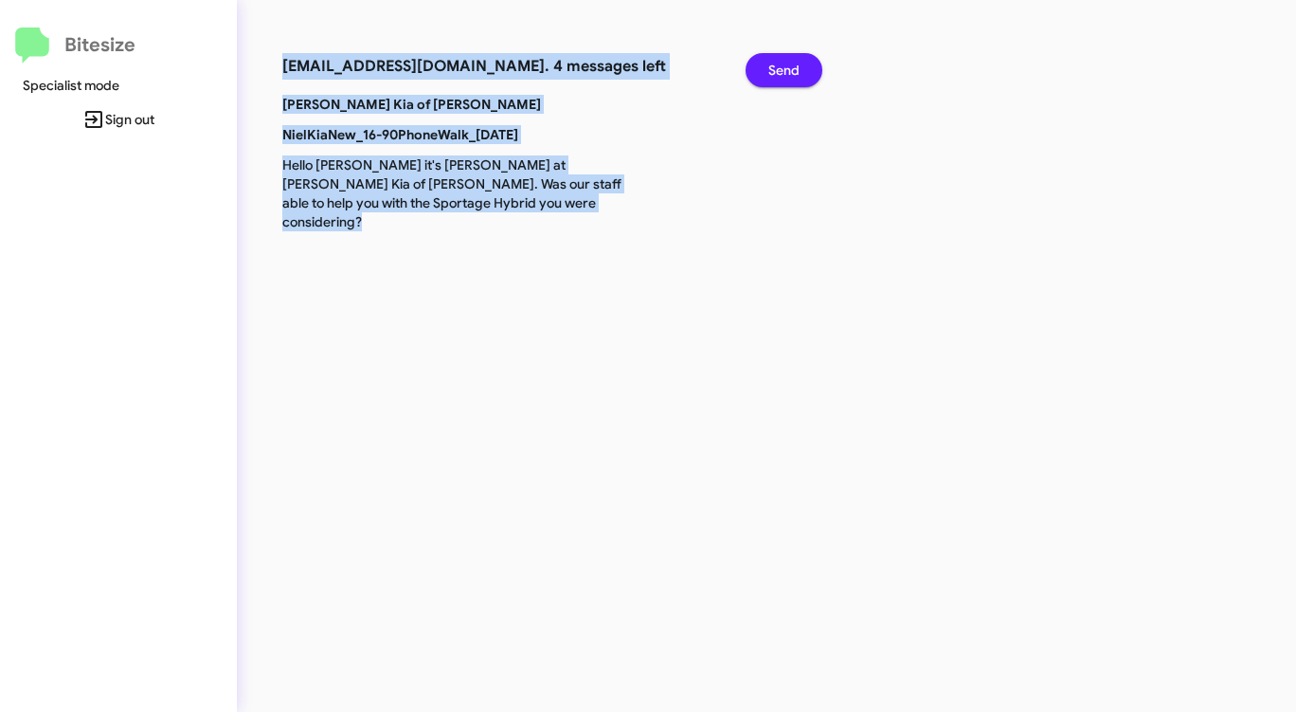
click at [802, 76] on button "Send" at bounding box center [784, 70] width 77 height 34
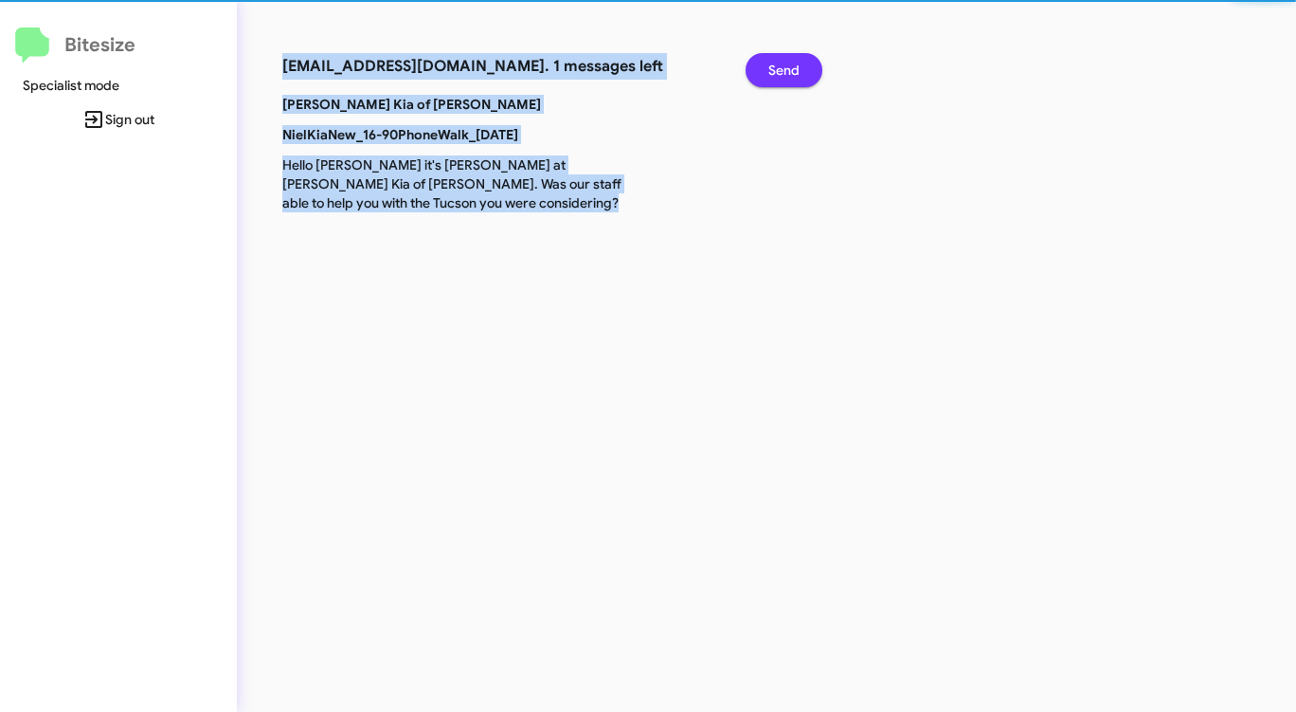
click at [802, 76] on button "Send" at bounding box center [784, 70] width 77 height 34
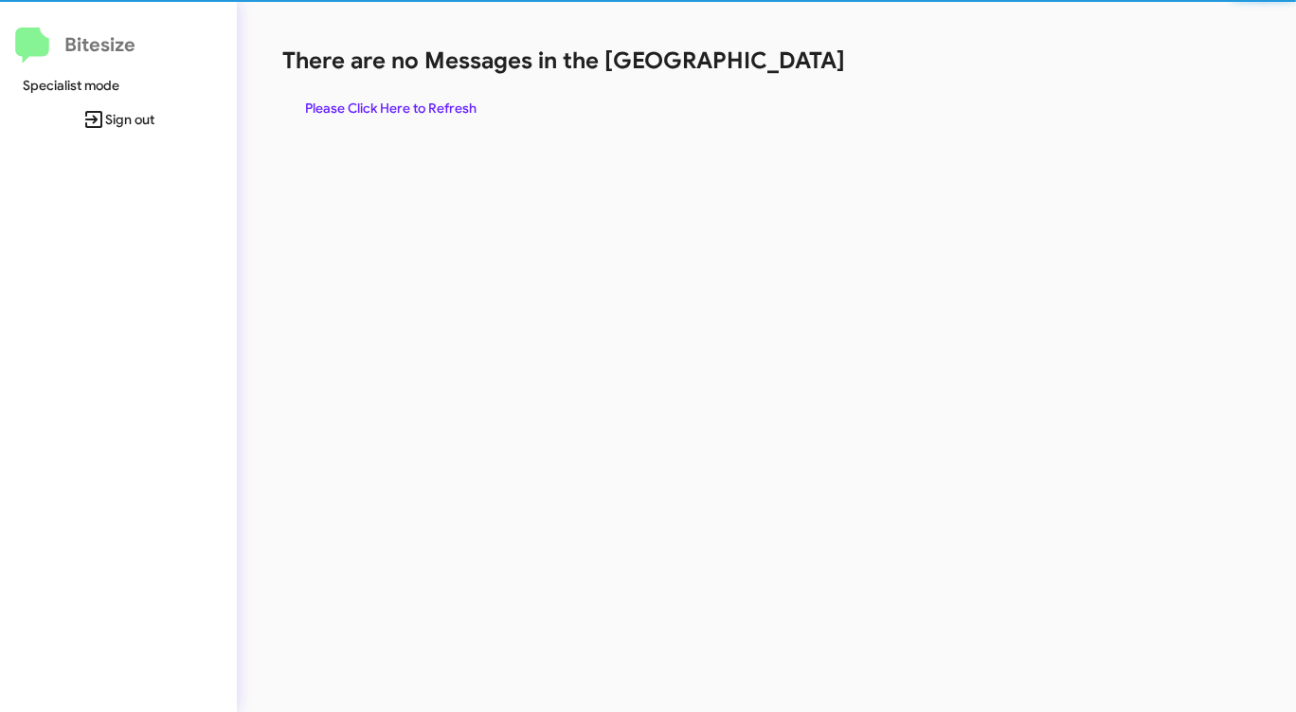
click at [802, 76] on div "There are no Messages in the Queue Please Click Here to Refresh" at bounding box center [678, 85] width 792 height 80
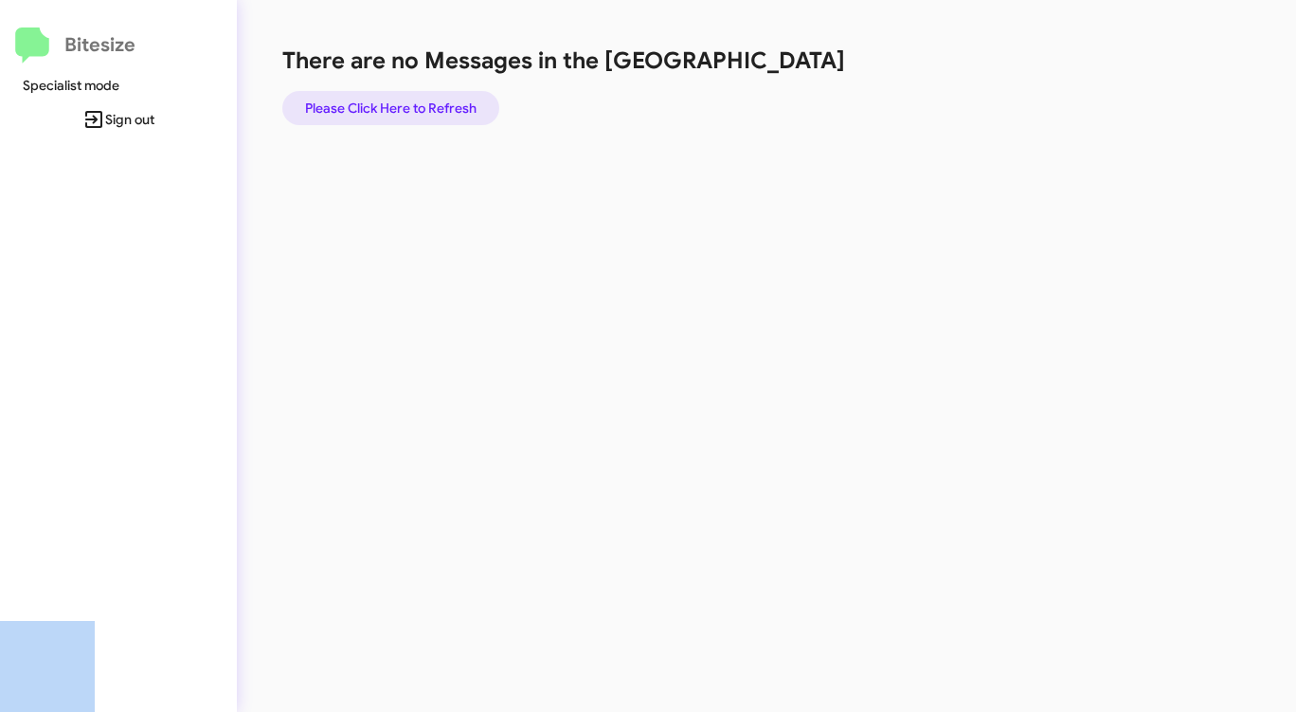
click at [430, 94] on span "Please Click Here to Refresh" at bounding box center [390, 108] width 171 height 34
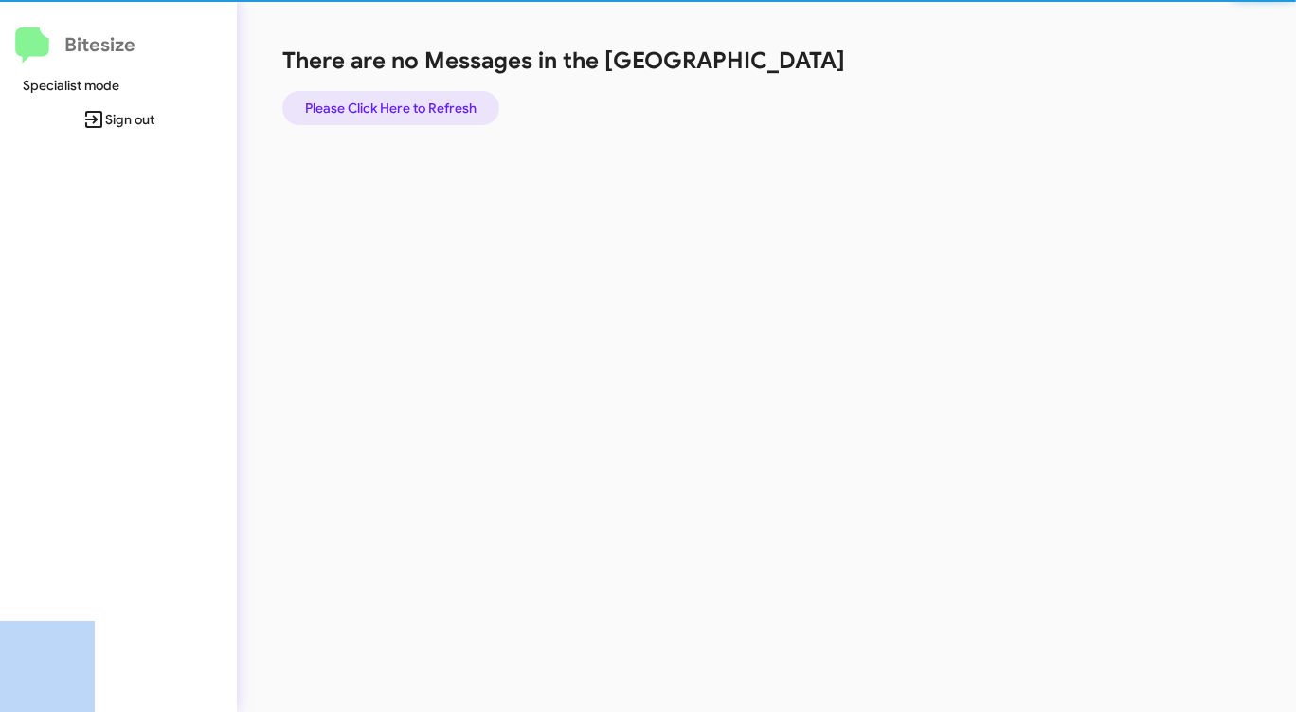
click at [430, 94] on span "Please Click Here to Refresh" at bounding box center [390, 108] width 171 height 34
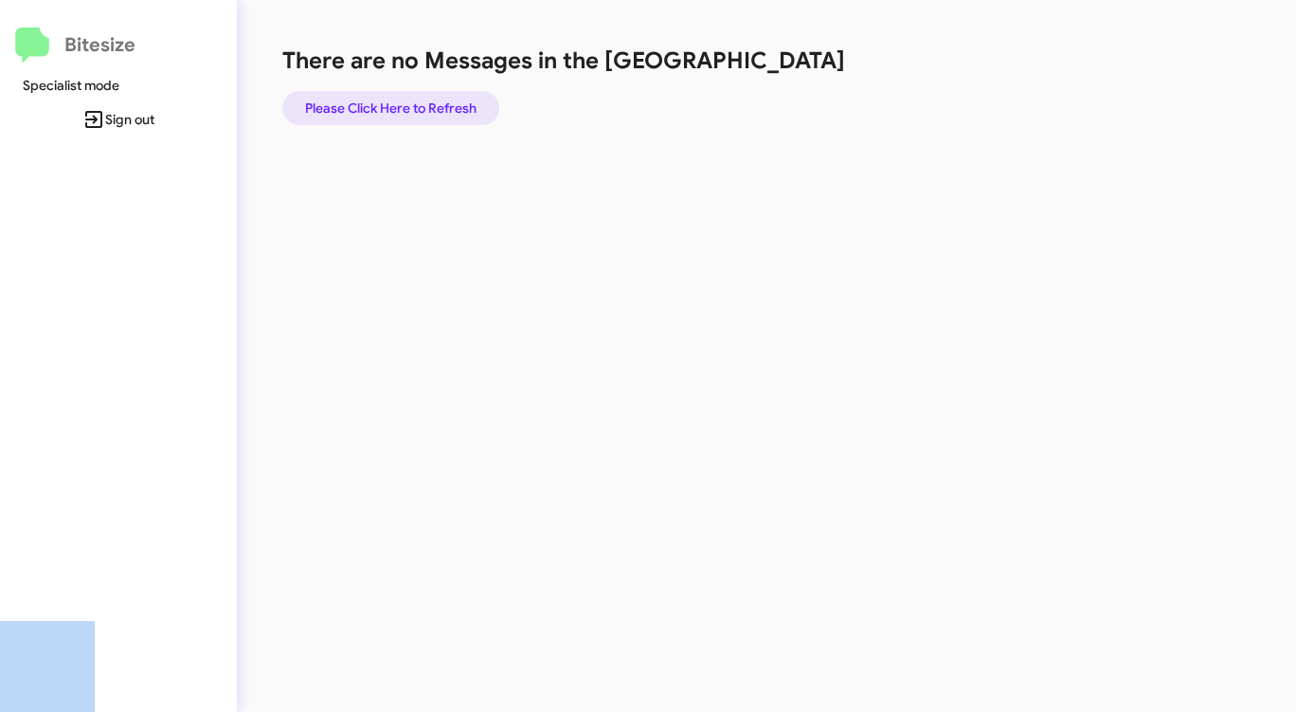
click at [430, 93] on span "Please Click Here to Refresh" at bounding box center [390, 108] width 171 height 34
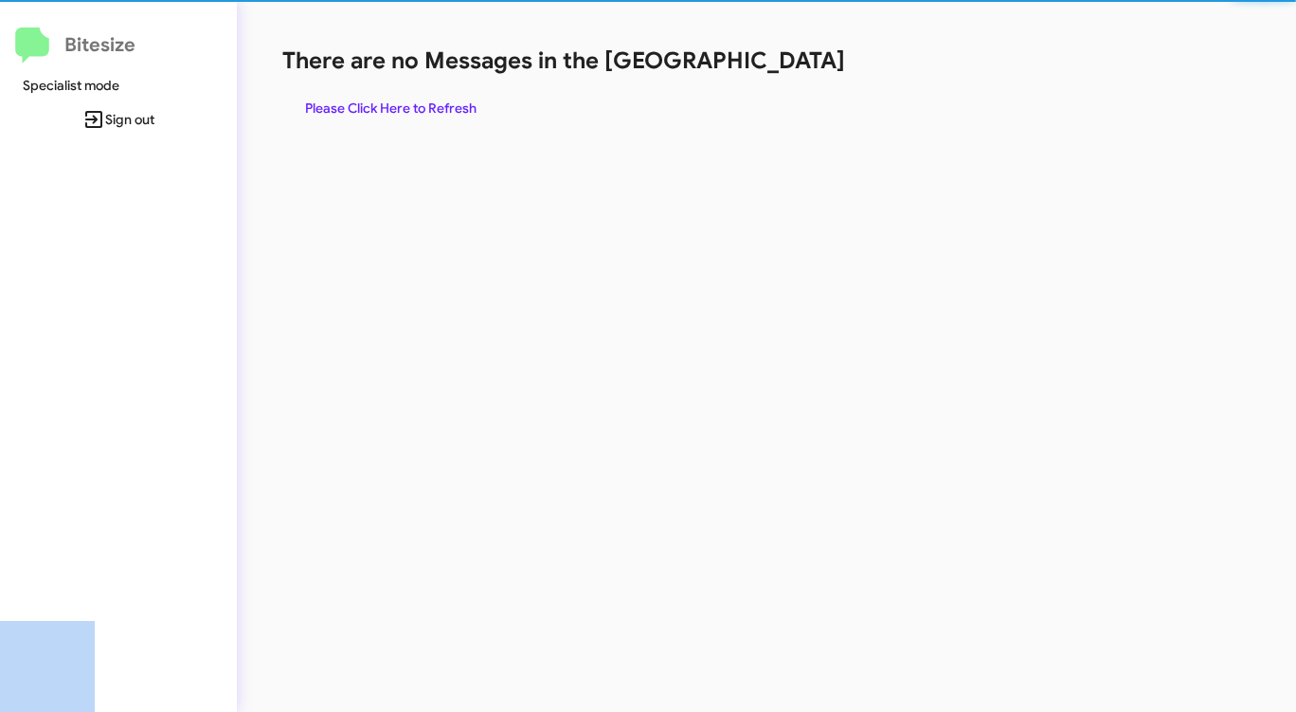
click at [430, 93] on span "Please Click Here to Refresh" at bounding box center [390, 108] width 171 height 34
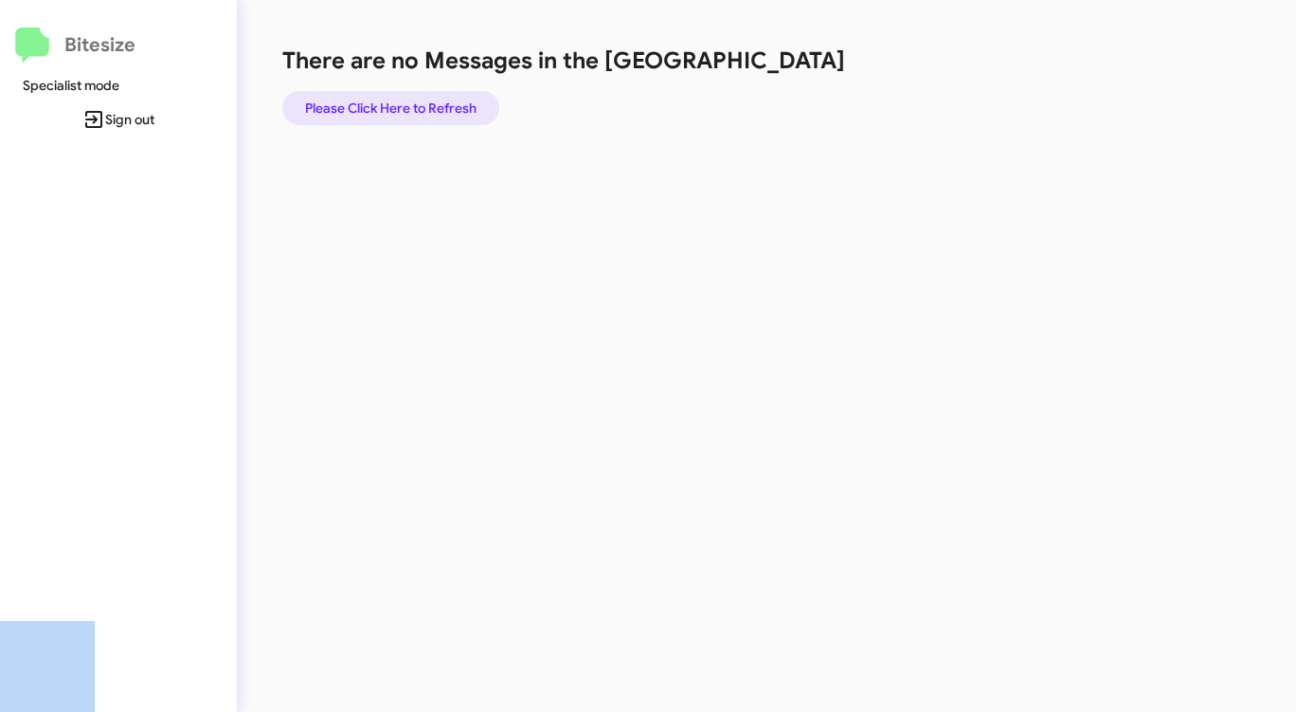
click at [433, 94] on span "Please Click Here to Refresh" at bounding box center [390, 108] width 171 height 34
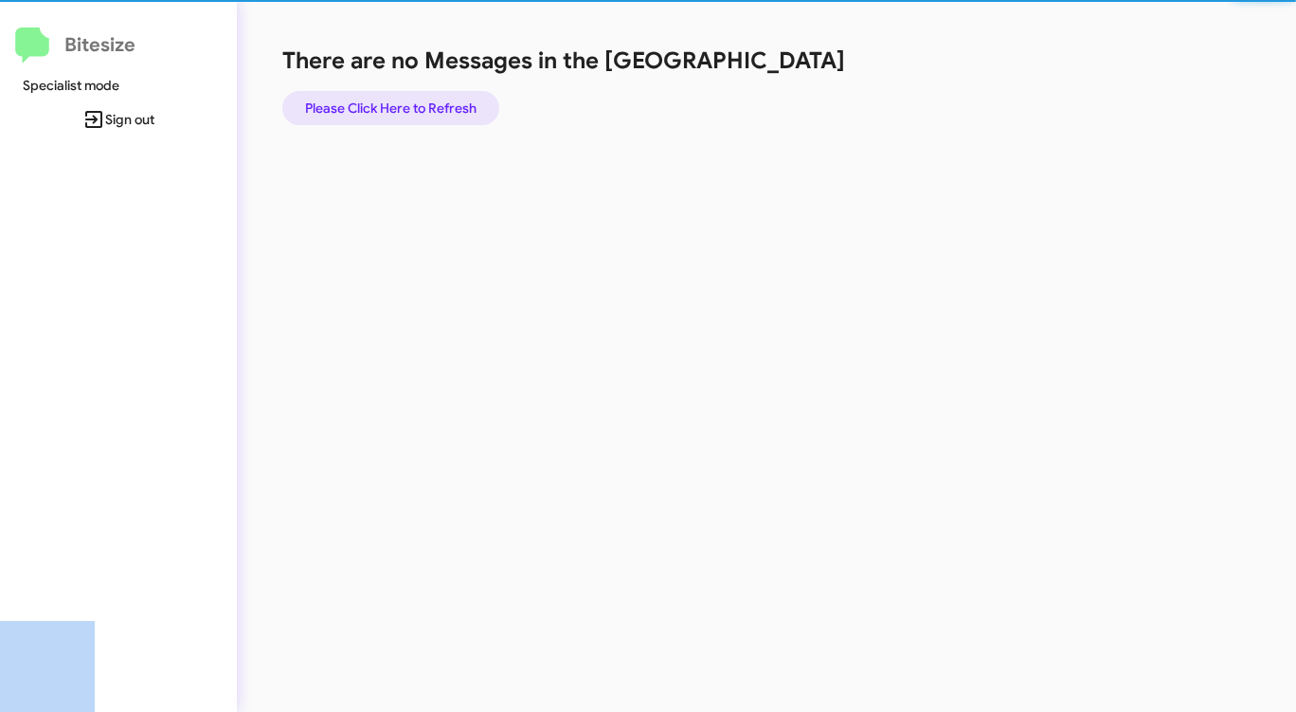
click at [433, 93] on span "Please Click Here to Refresh" at bounding box center [390, 108] width 171 height 34
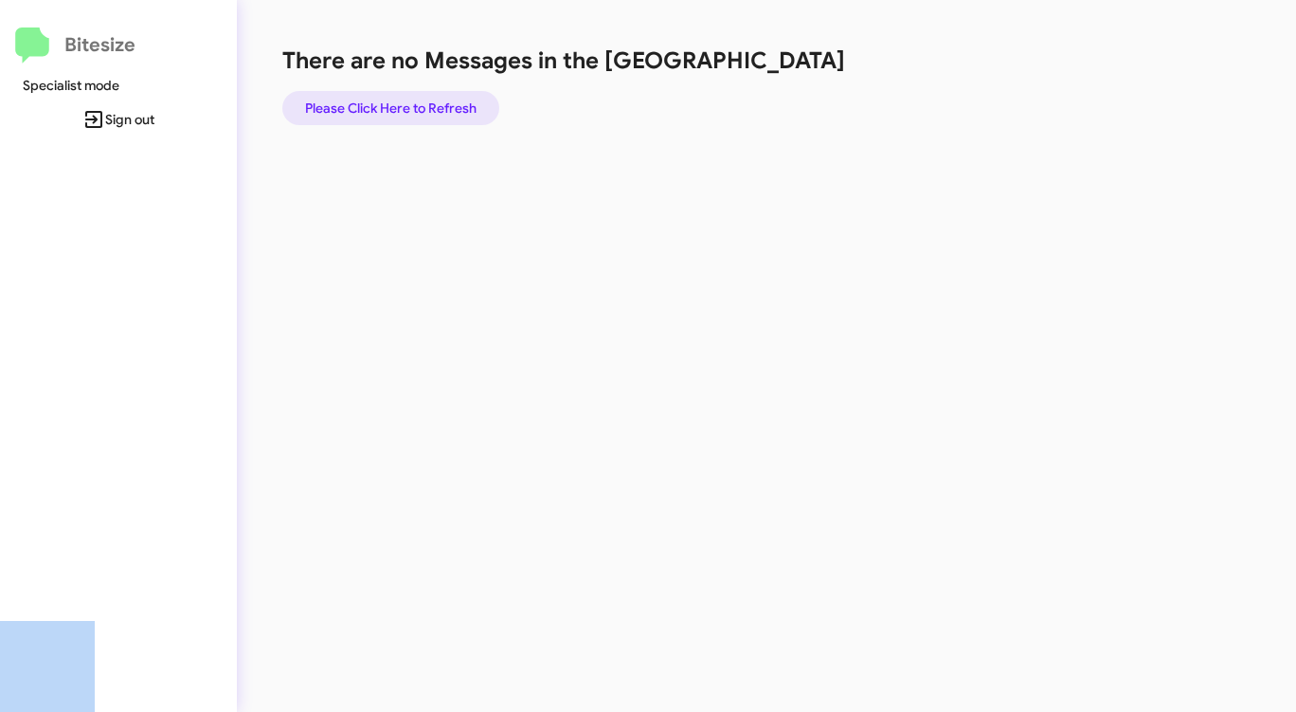
click at [434, 93] on span "Please Click Here to Refresh" at bounding box center [390, 108] width 171 height 34
click at [432, 94] on span "Please Click Here to Refresh" at bounding box center [390, 108] width 171 height 34
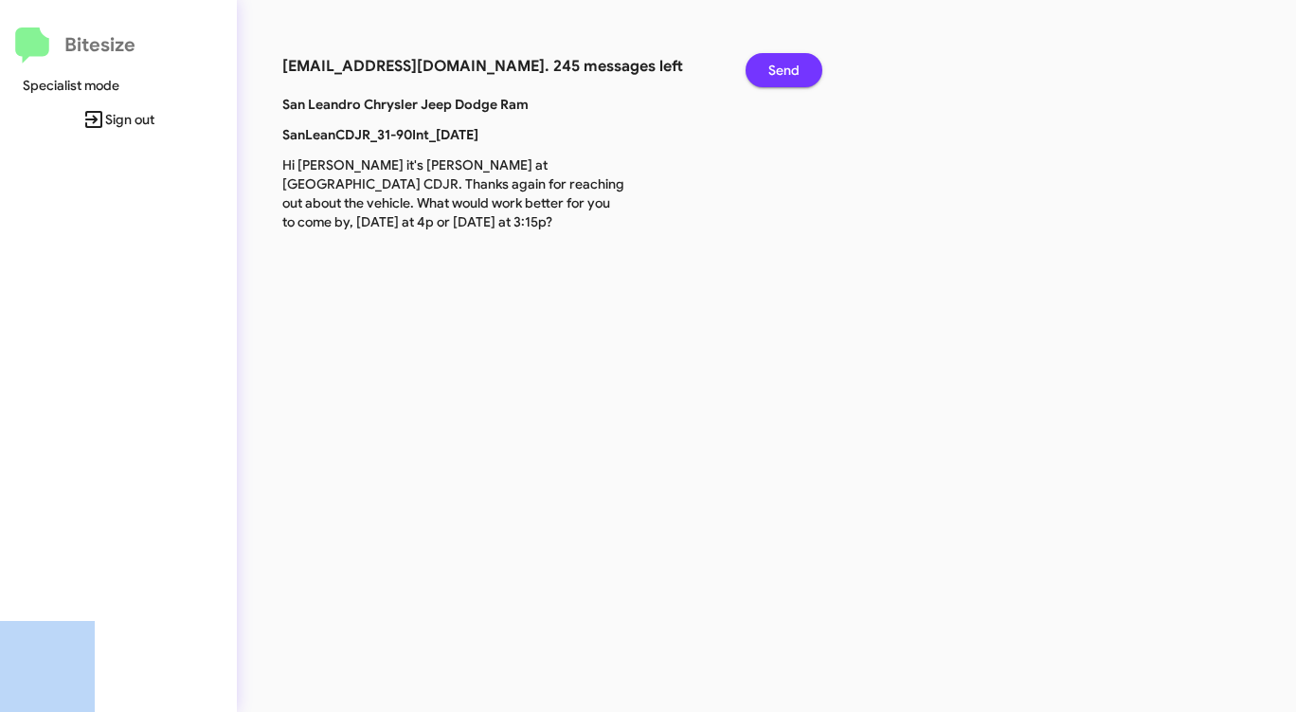
click at [795, 66] on span "Send" at bounding box center [783, 70] width 31 height 34
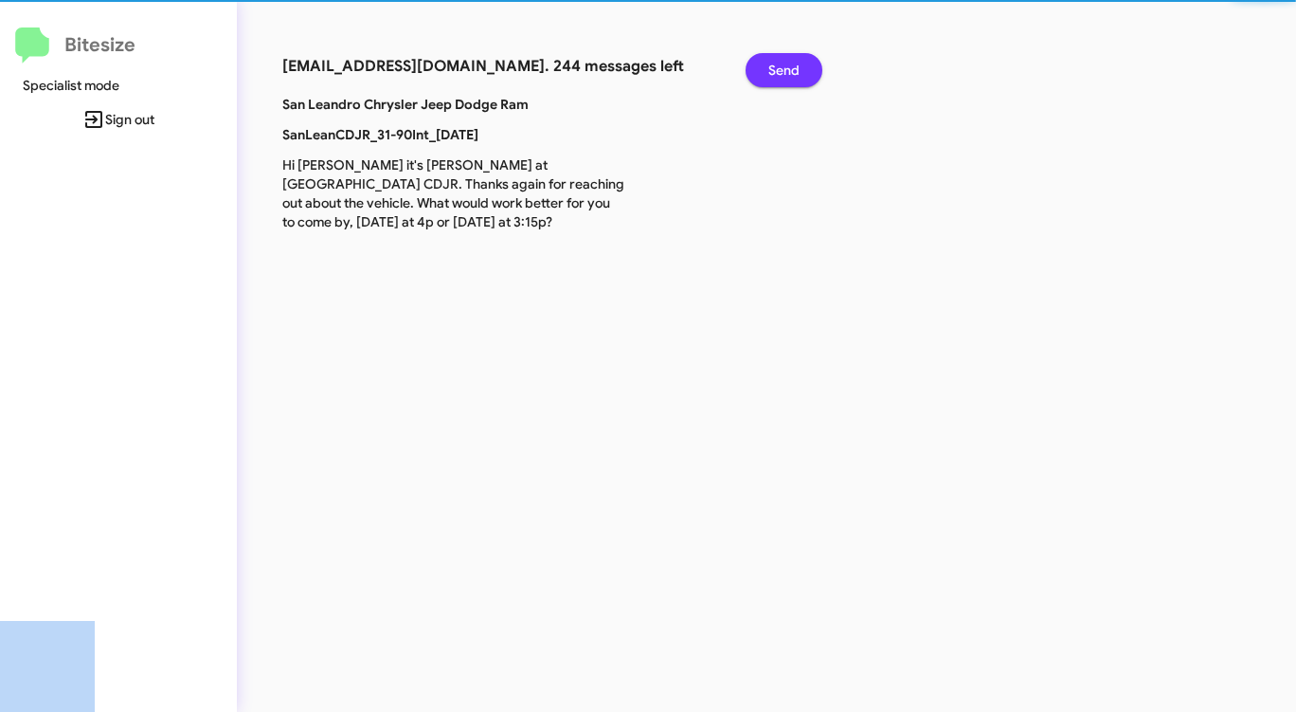
click at [795, 66] on span "Send" at bounding box center [783, 70] width 31 height 34
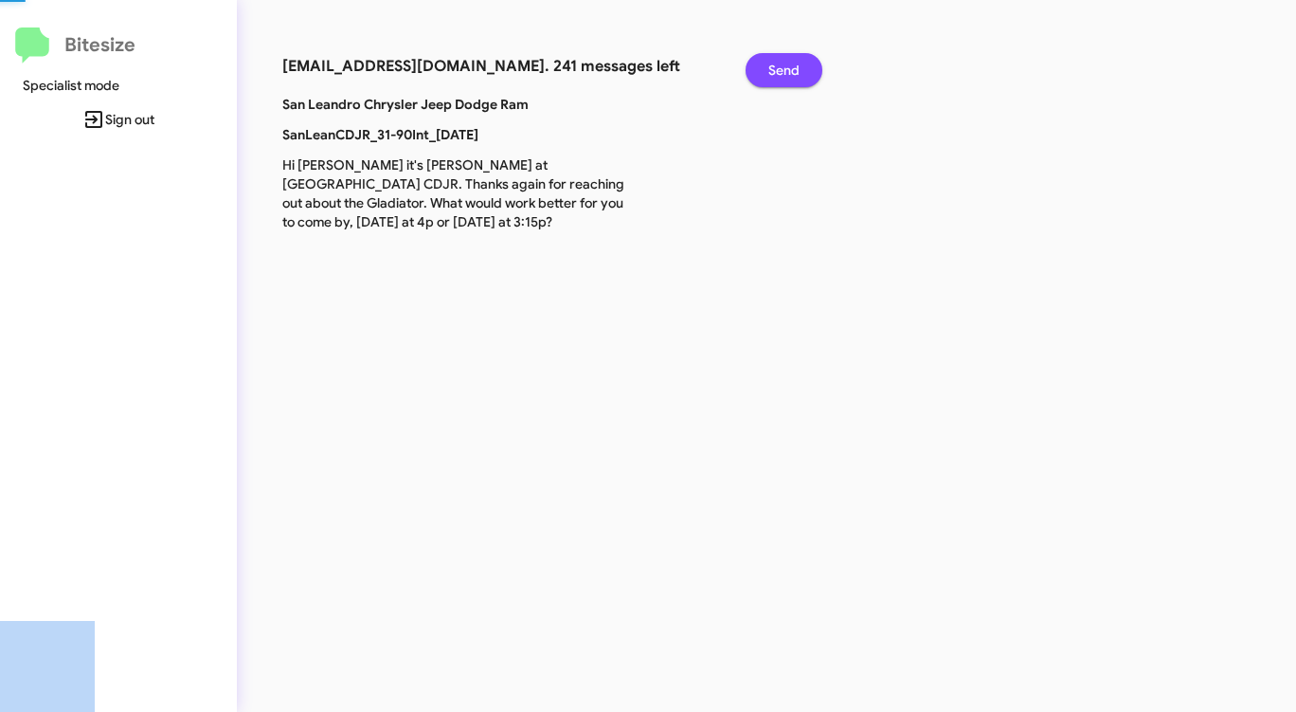
click at [795, 66] on span "Send" at bounding box center [783, 70] width 31 height 34
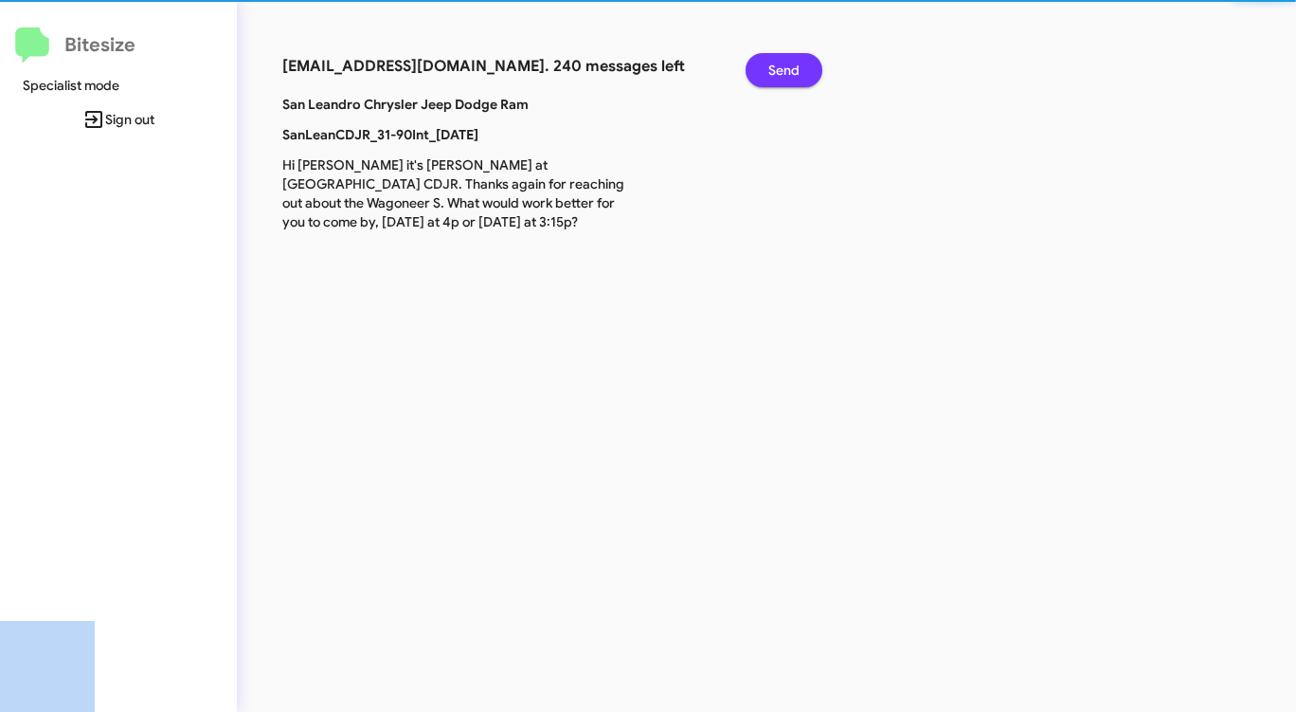
click at [795, 66] on span "Send" at bounding box center [783, 70] width 31 height 34
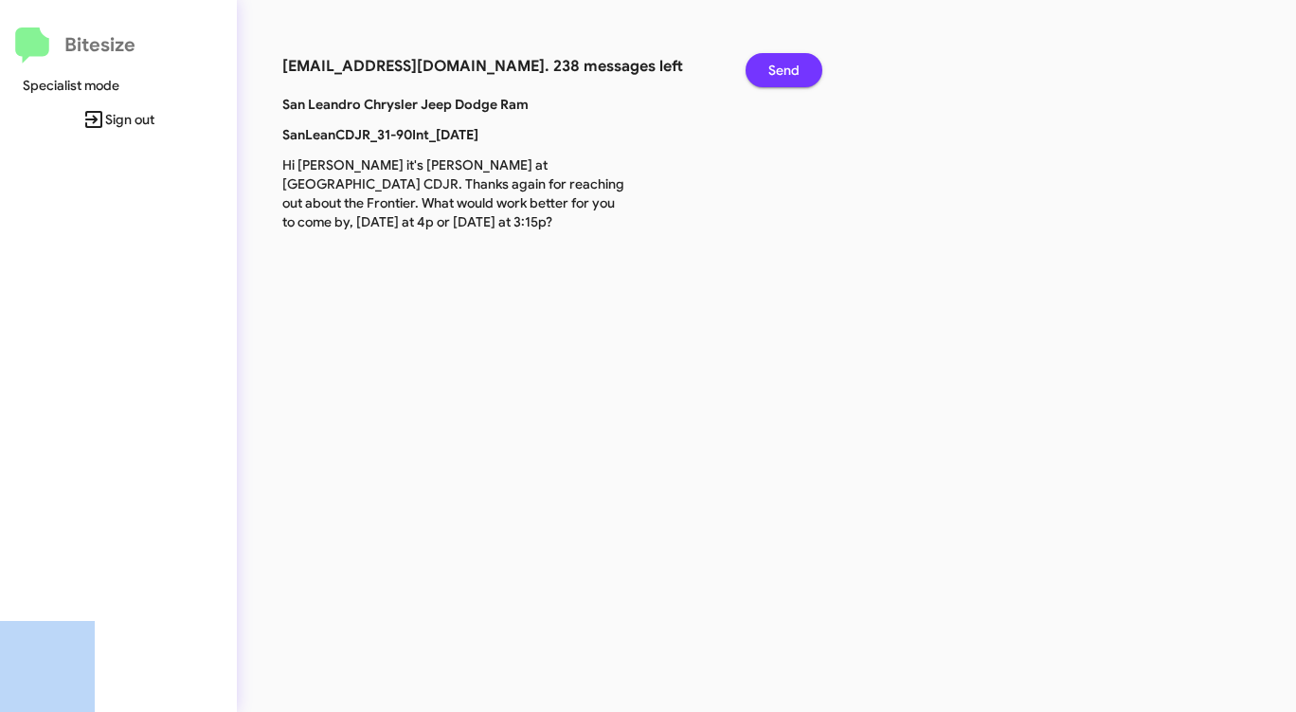
click at [795, 65] on span "Send" at bounding box center [783, 70] width 31 height 34
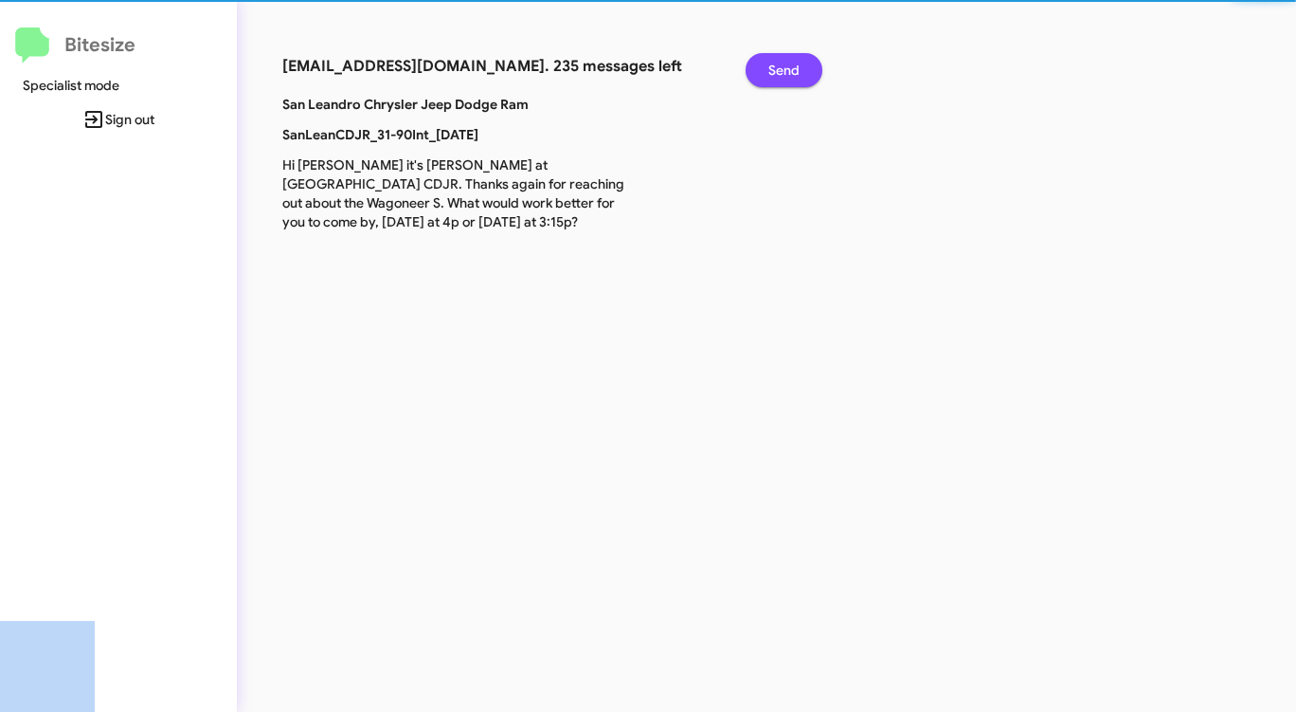
click at [795, 65] on span "Send" at bounding box center [783, 70] width 31 height 34
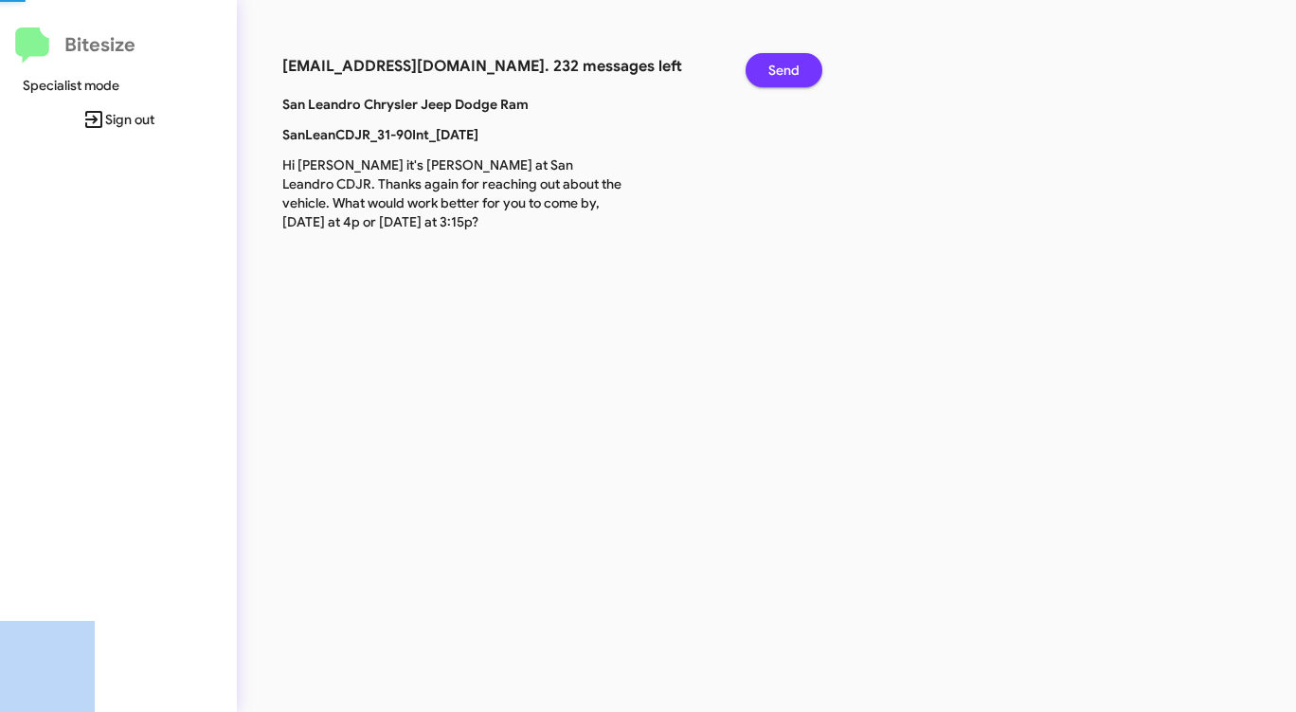
click at [795, 65] on span "Send" at bounding box center [783, 70] width 31 height 34
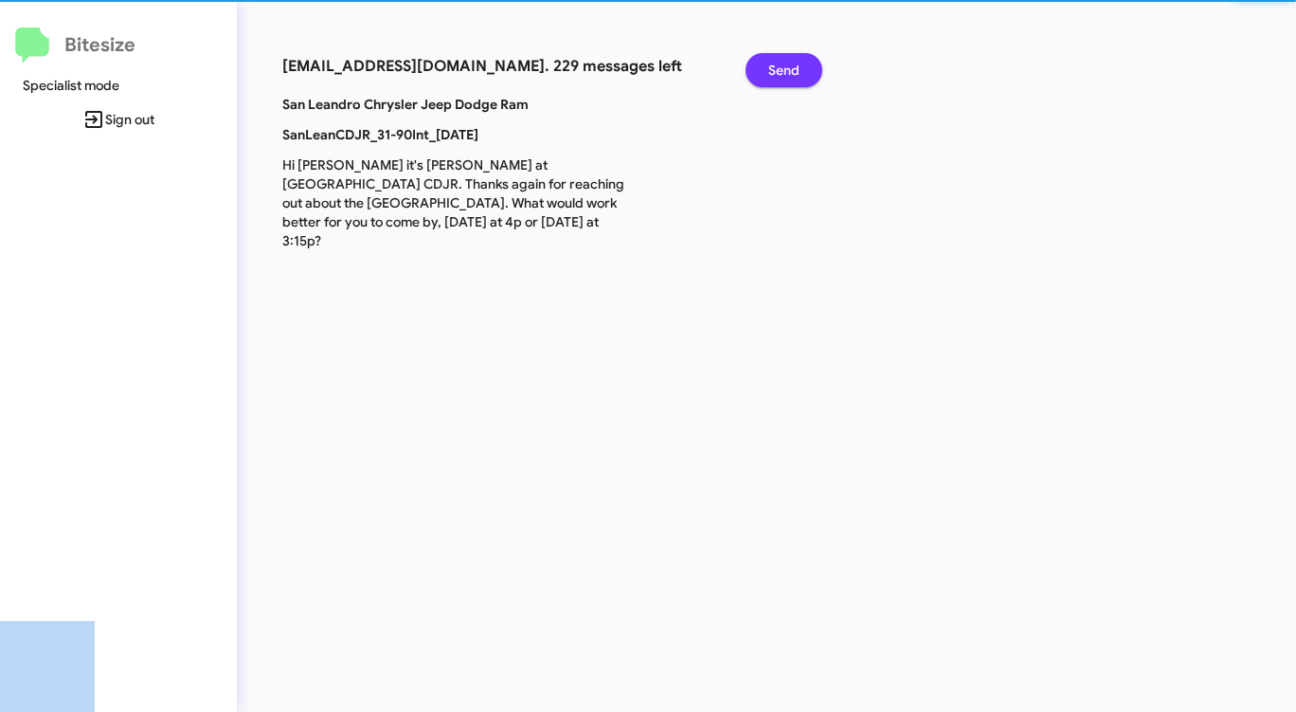
click at [795, 65] on span "Send" at bounding box center [783, 70] width 31 height 34
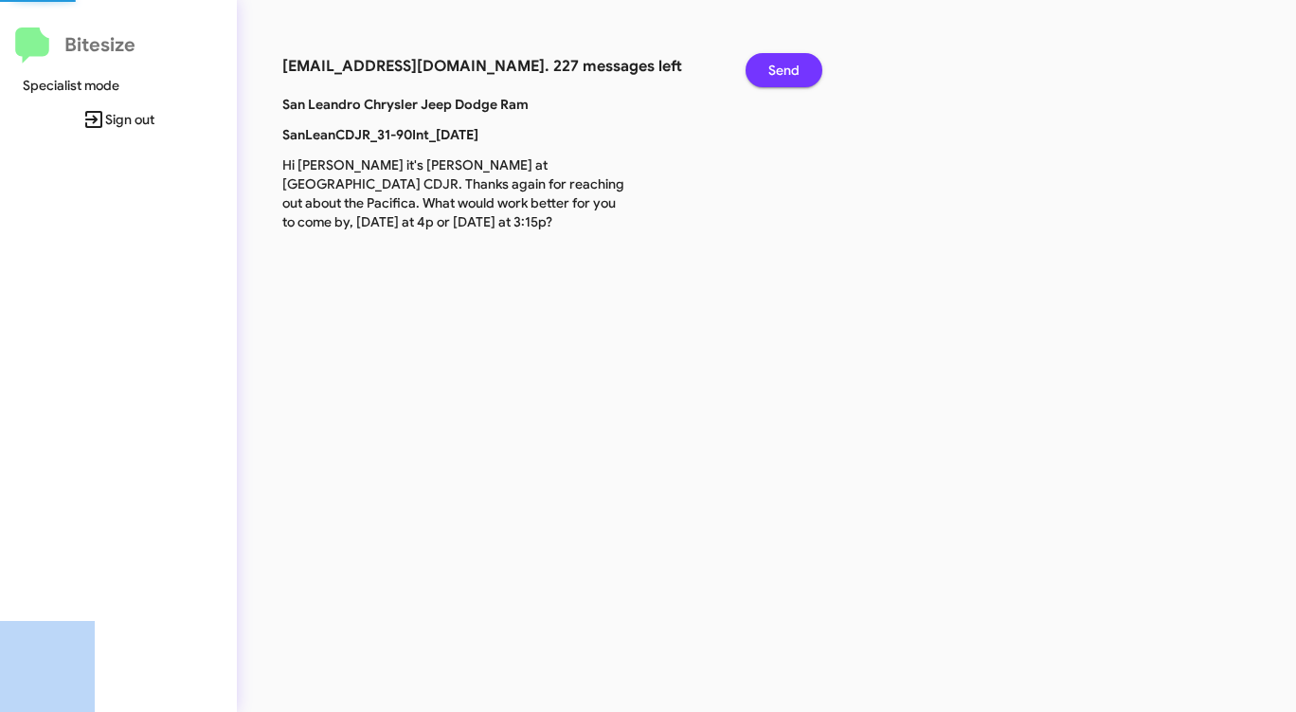
click at [795, 65] on span "Send" at bounding box center [783, 70] width 31 height 34
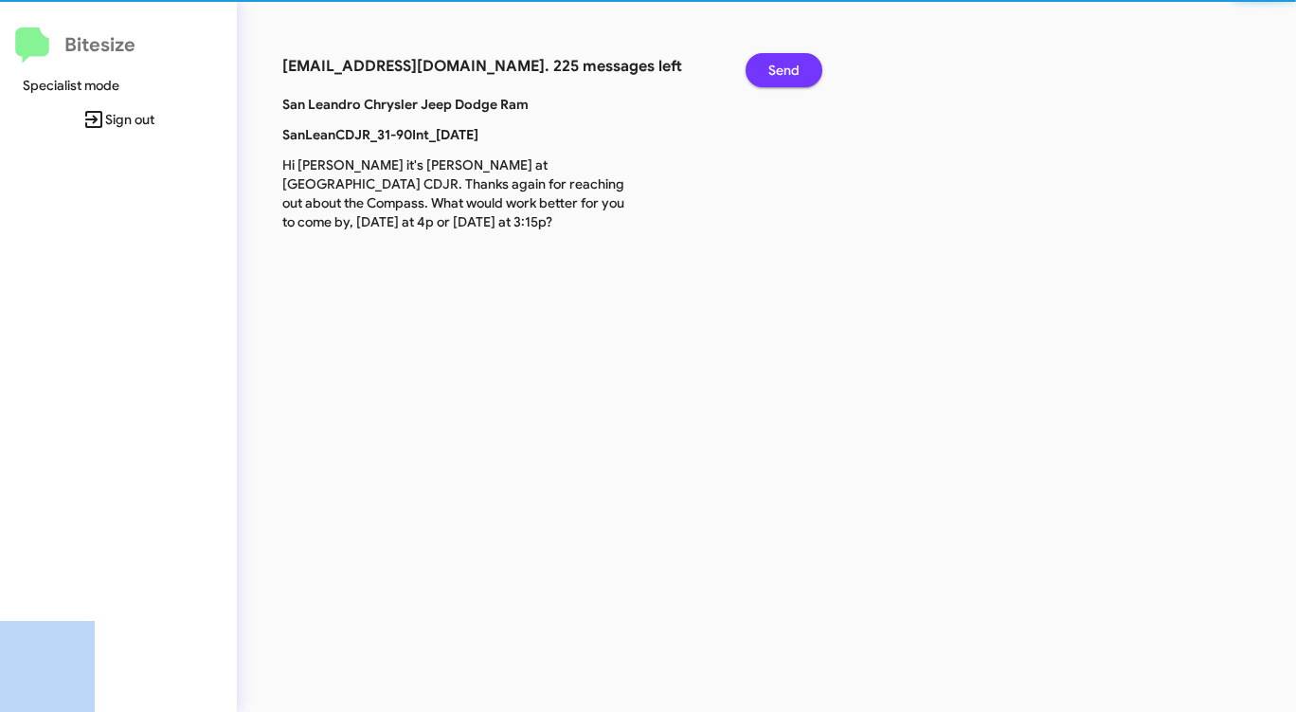
click at [795, 65] on span "Send" at bounding box center [783, 70] width 31 height 34
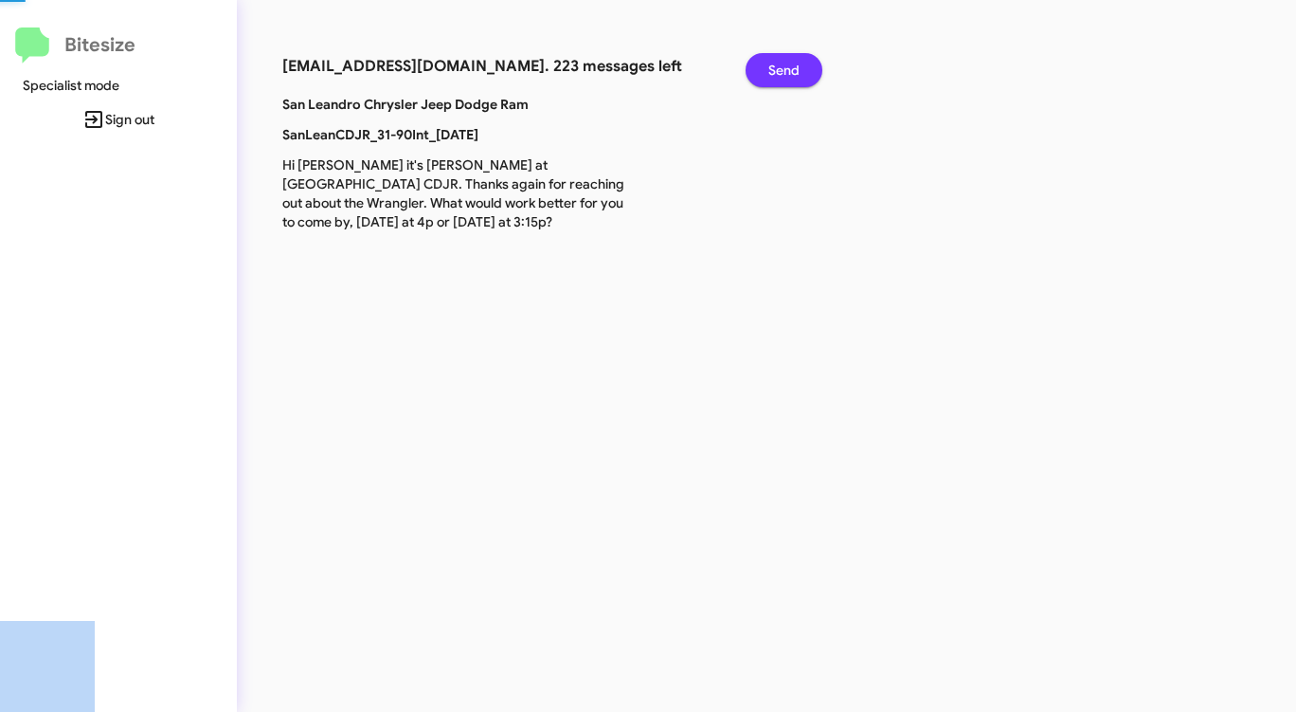
click at [795, 65] on span "Send" at bounding box center [783, 70] width 31 height 34
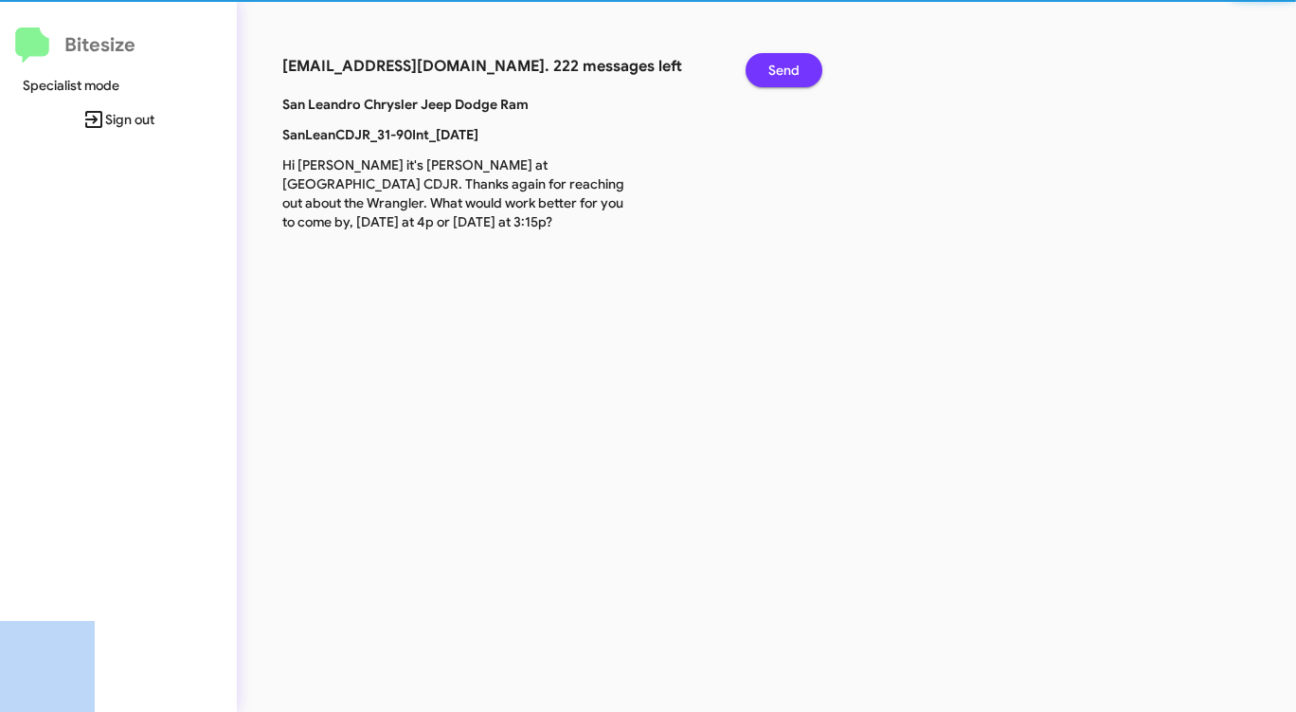
click at [795, 65] on span "Send" at bounding box center [783, 70] width 31 height 34
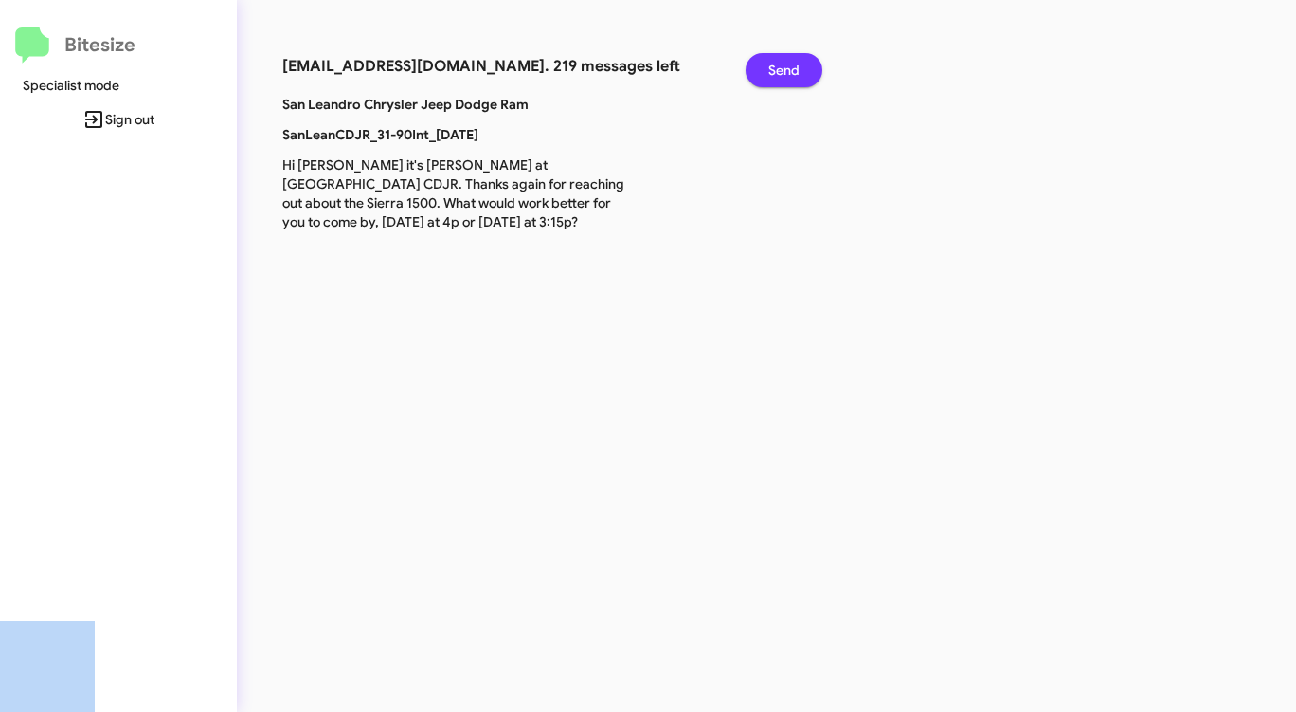
click at [795, 65] on span "Send" at bounding box center [783, 70] width 31 height 34
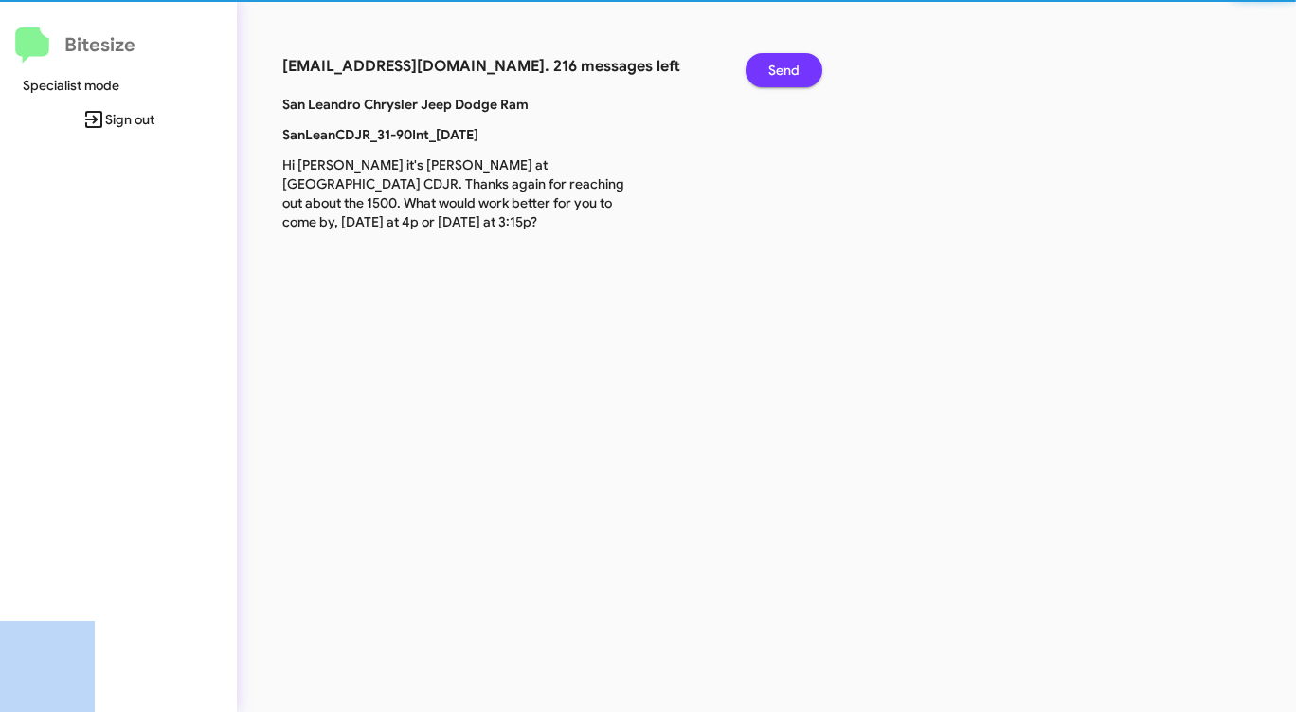
click at [795, 65] on span "Send" at bounding box center [783, 70] width 31 height 34
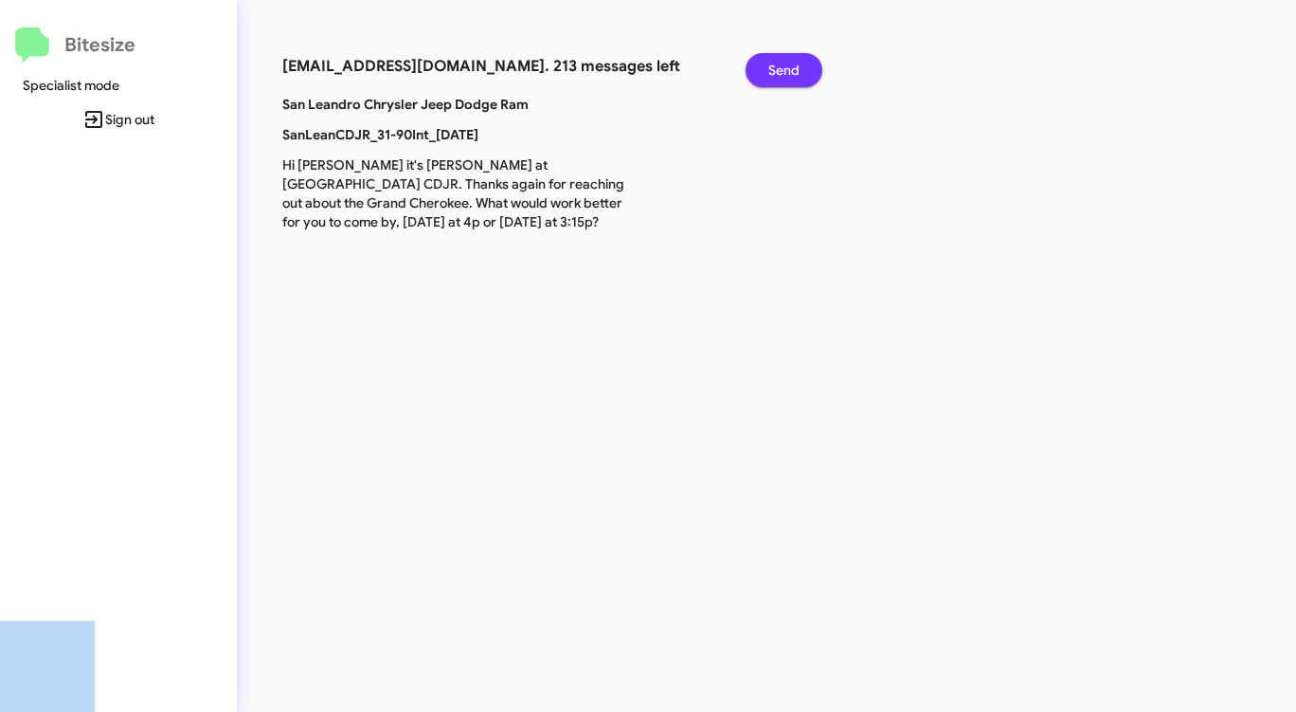
click at [795, 65] on span "Send" at bounding box center [783, 70] width 31 height 34
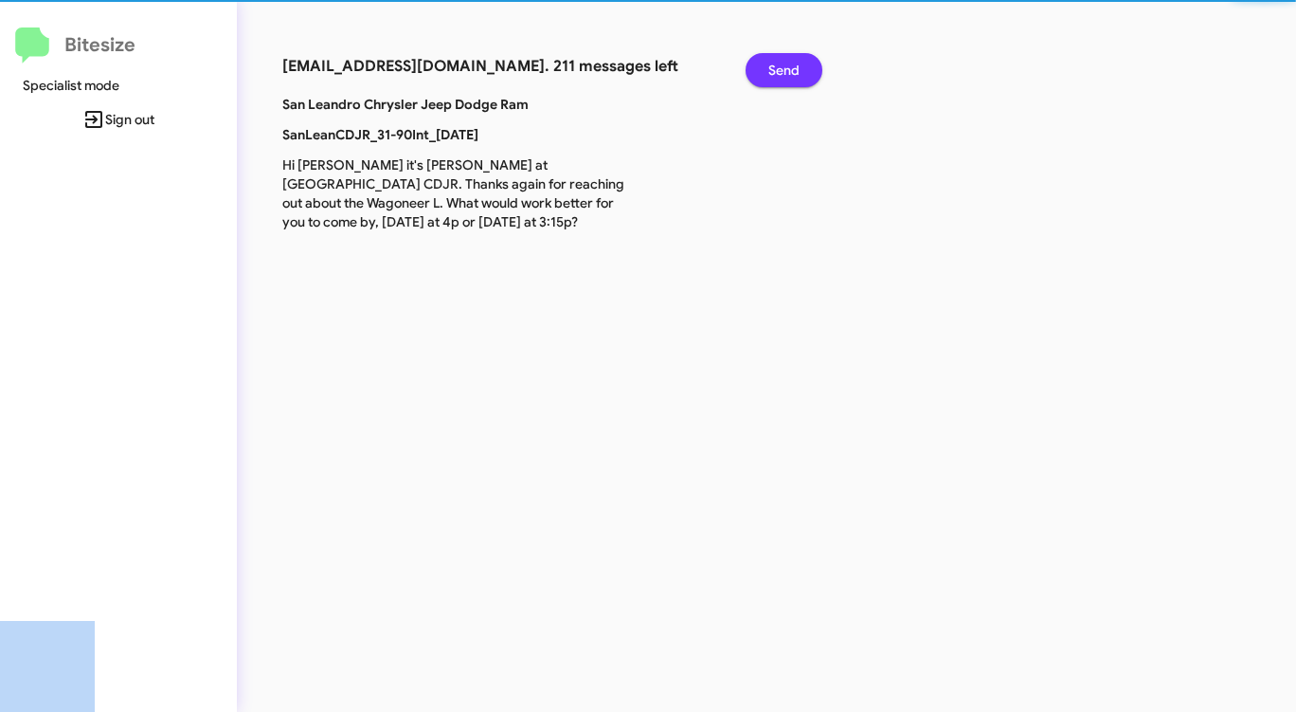
click at [795, 65] on span "Send" at bounding box center [783, 70] width 31 height 34
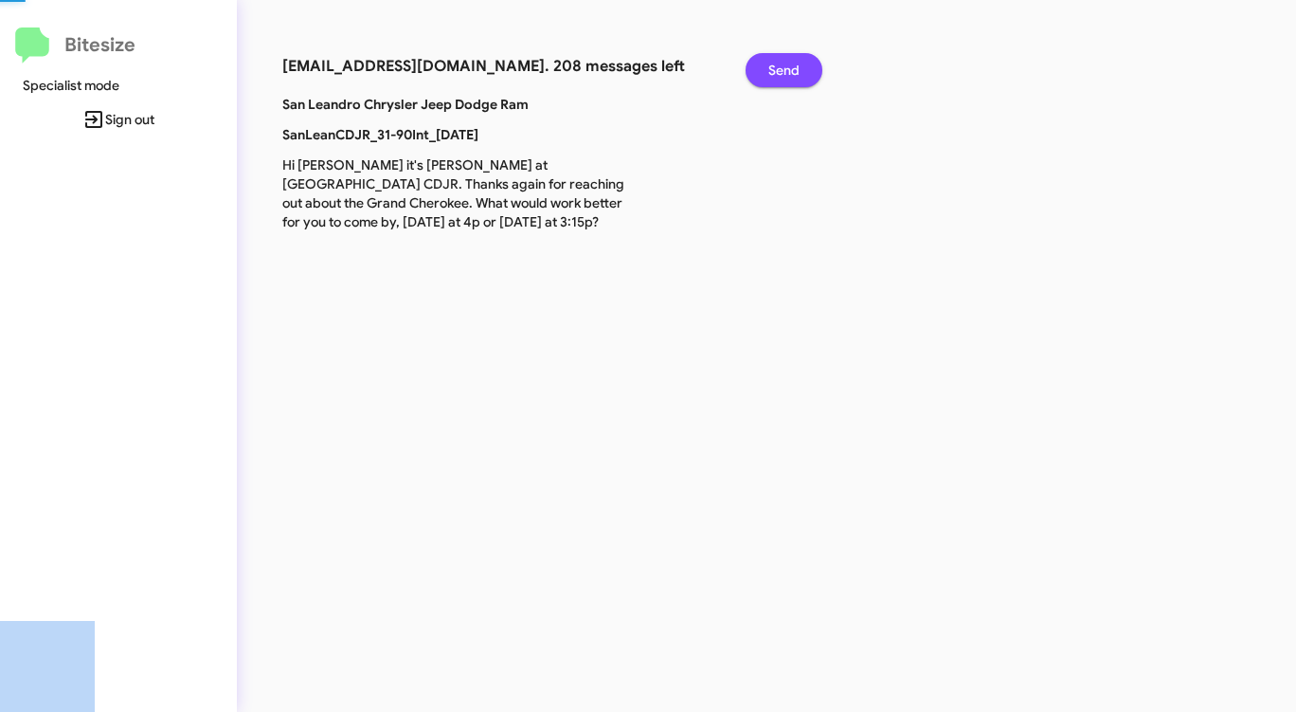
click at [795, 65] on span "Send" at bounding box center [783, 70] width 31 height 34
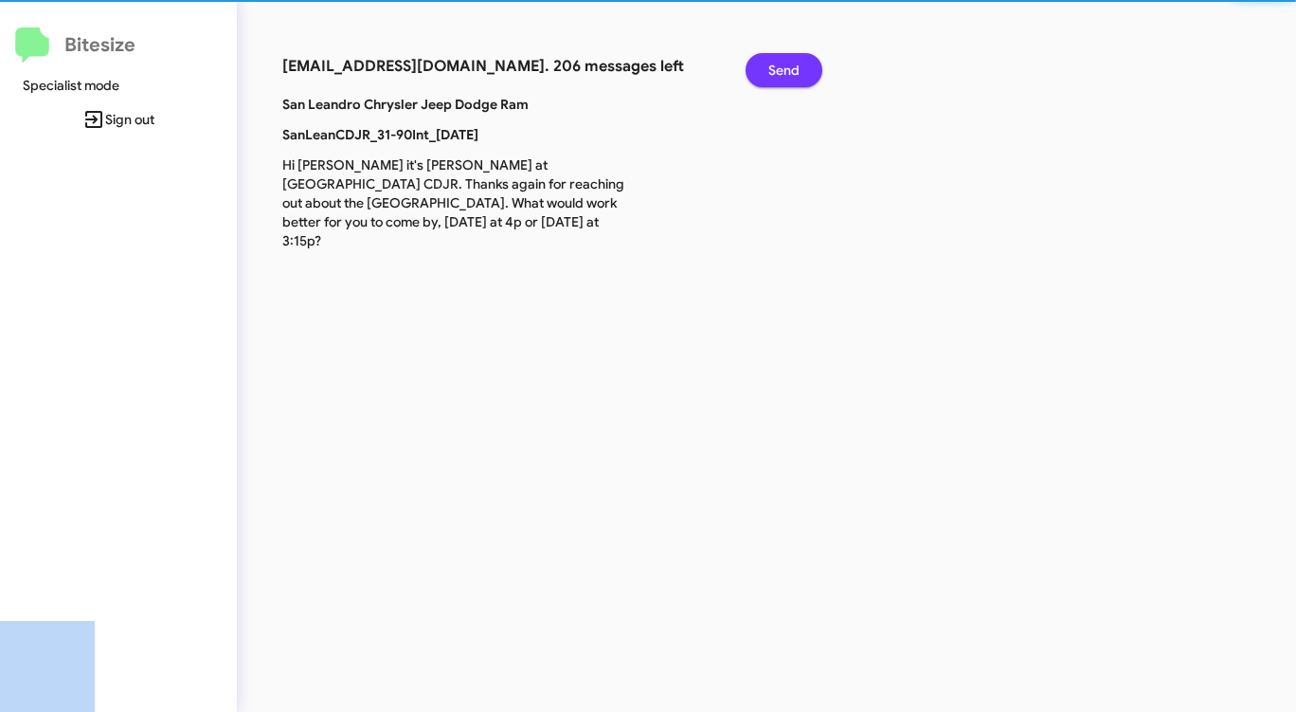
click at [795, 65] on span "Send" at bounding box center [783, 70] width 31 height 34
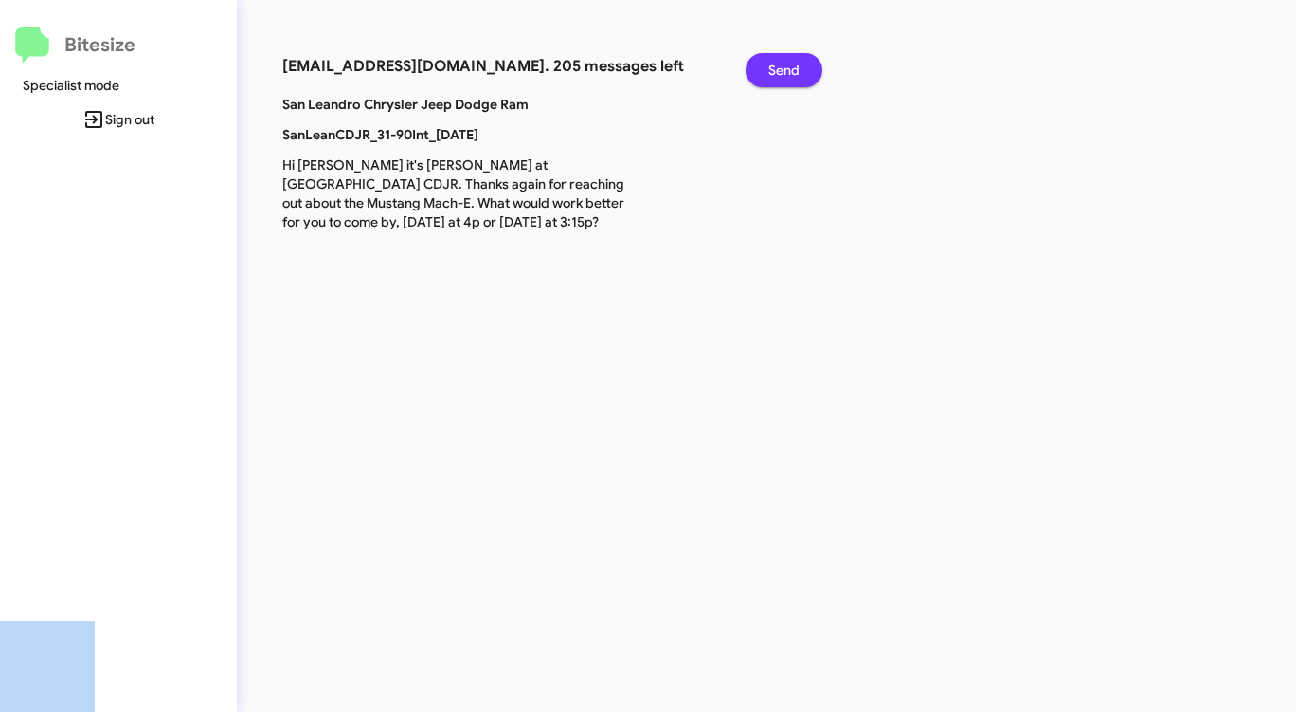
click at [795, 65] on span "Send" at bounding box center [783, 70] width 31 height 34
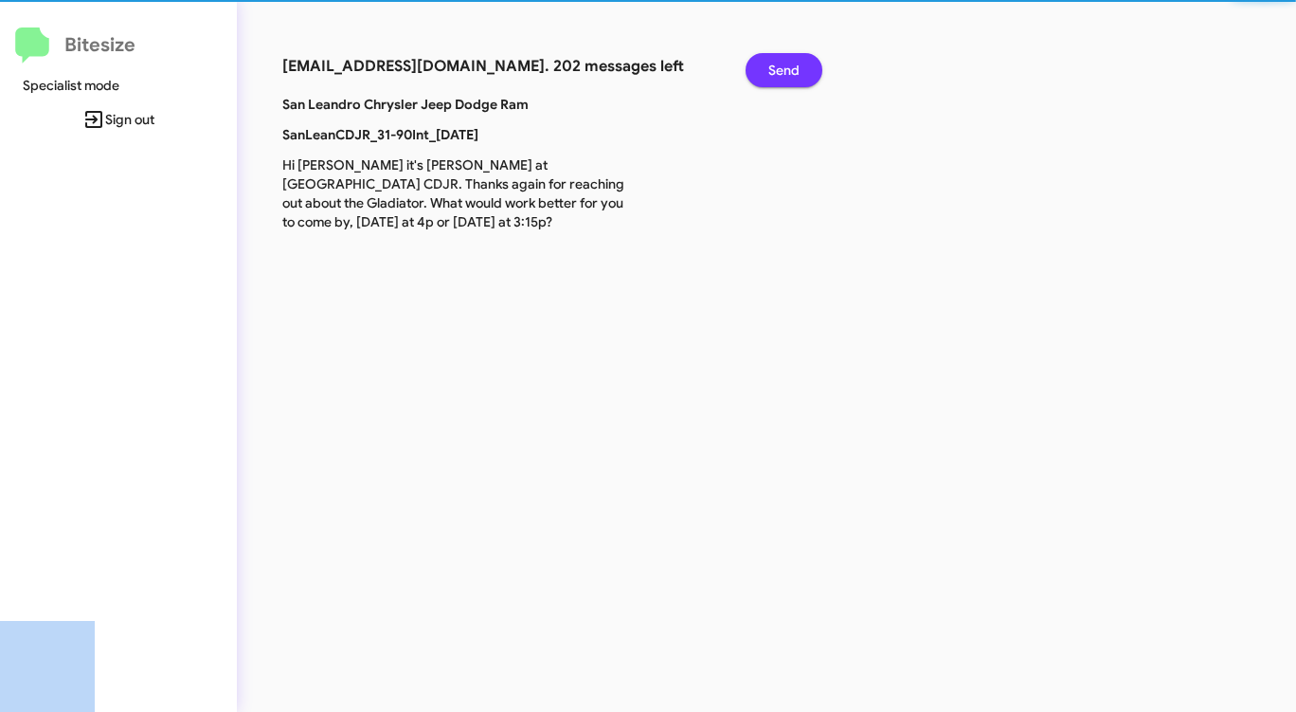
click at [795, 65] on span "Send" at bounding box center [783, 70] width 31 height 34
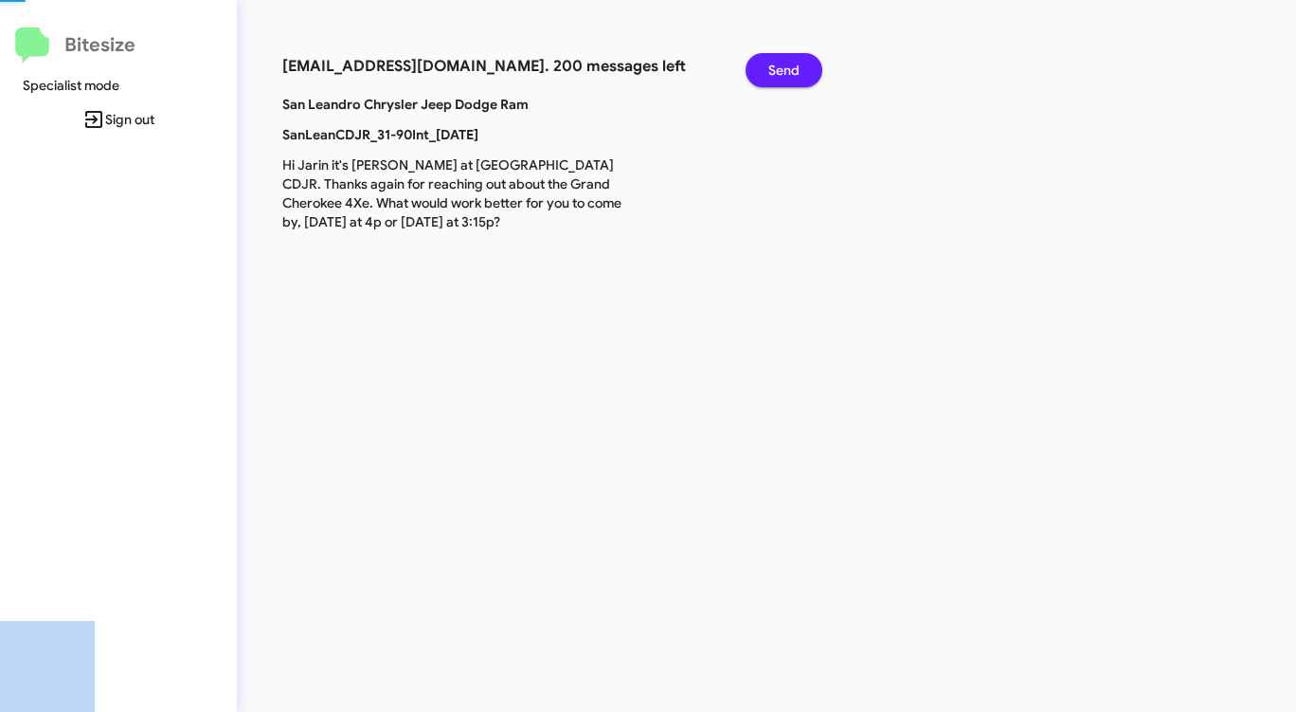
click at [795, 65] on span "Send" at bounding box center [783, 70] width 31 height 34
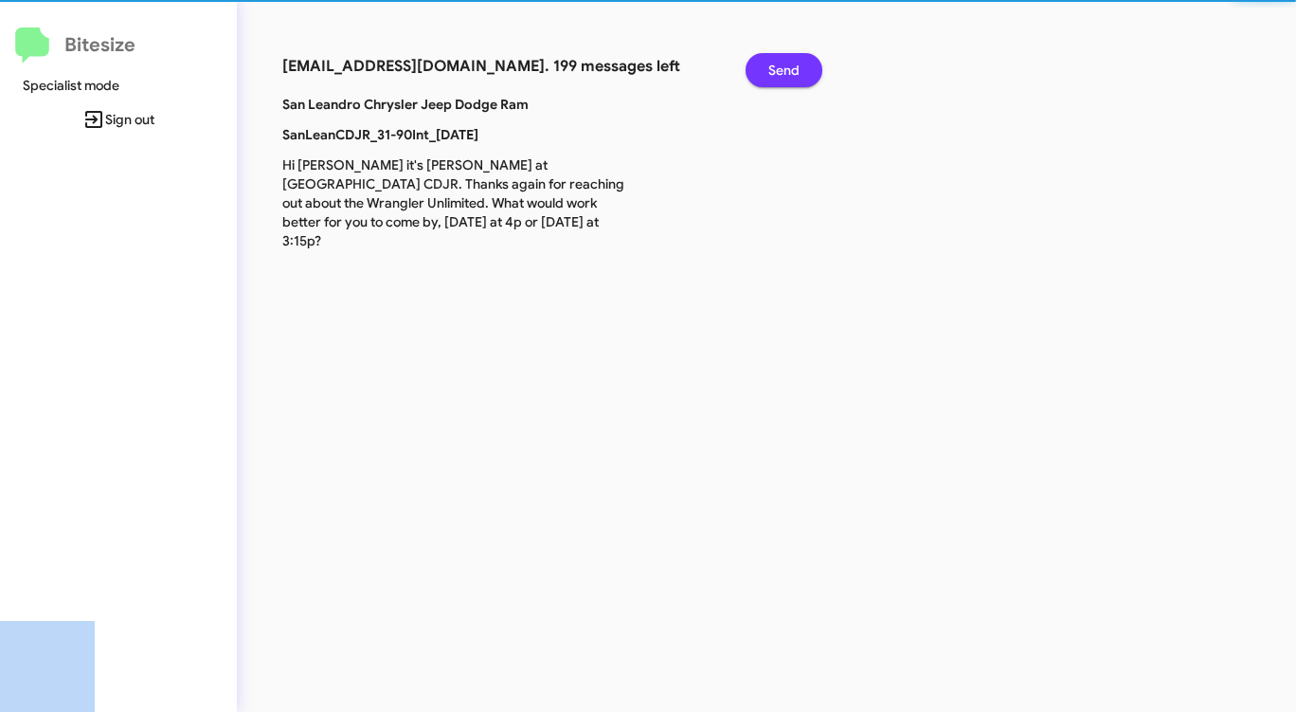
click at [795, 65] on span "Send" at bounding box center [783, 70] width 31 height 34
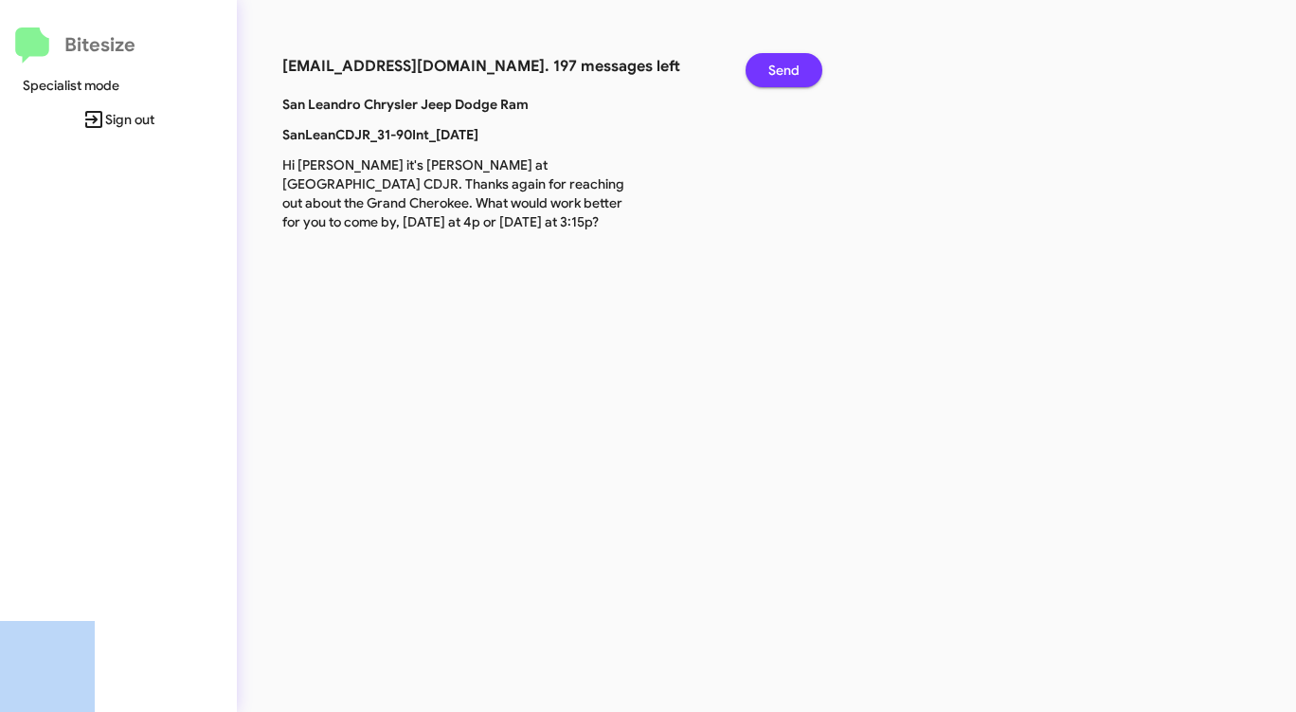
click at [795, 65] on span "Send" at bounding box center [783, 70] width 31 height 34
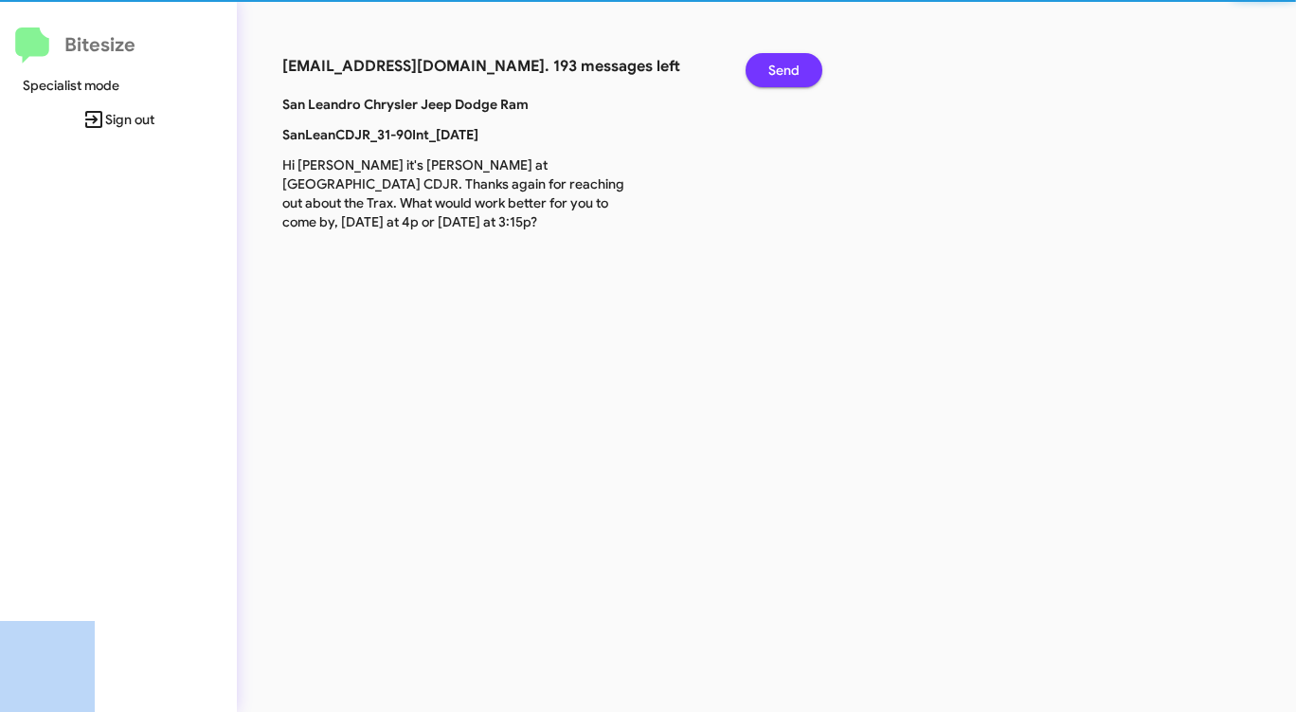
click at [795, 65] on span "Send" at bounding box center [783, 70] width 31 height 34
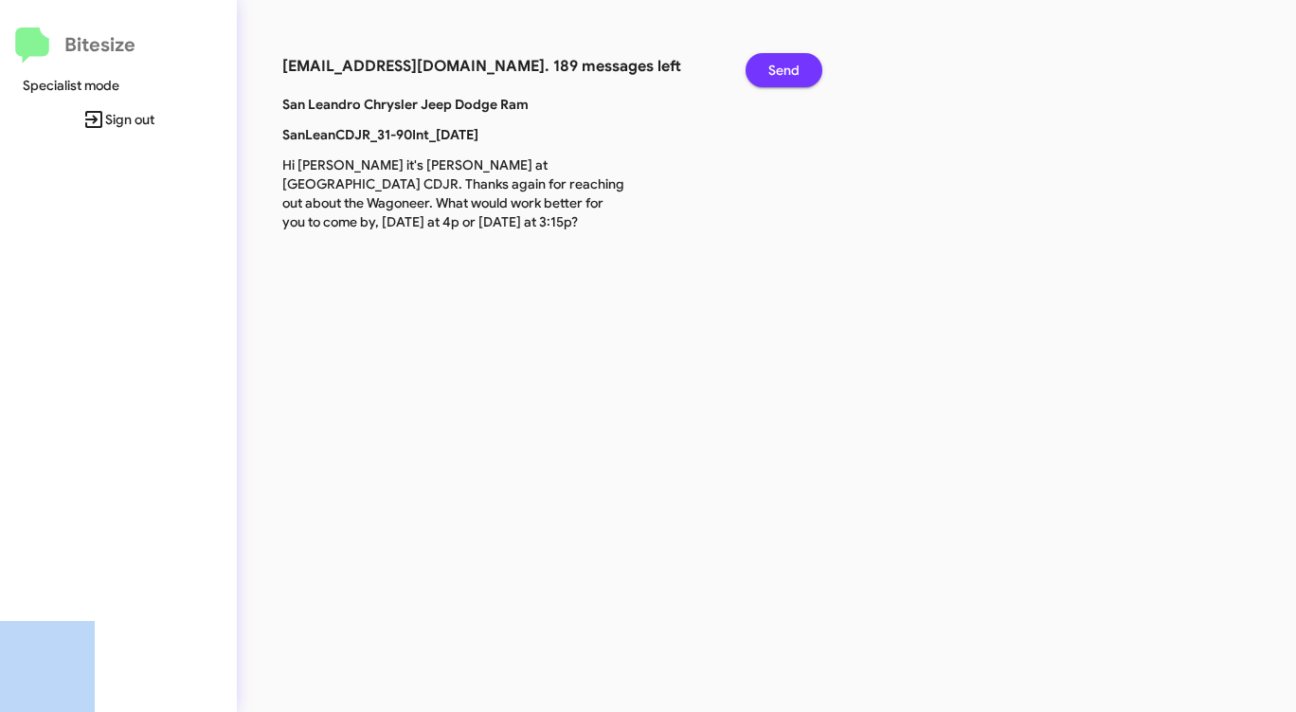
click at [795, 65] on span "Send" at bounding box center [783, 70] width 31 height 34
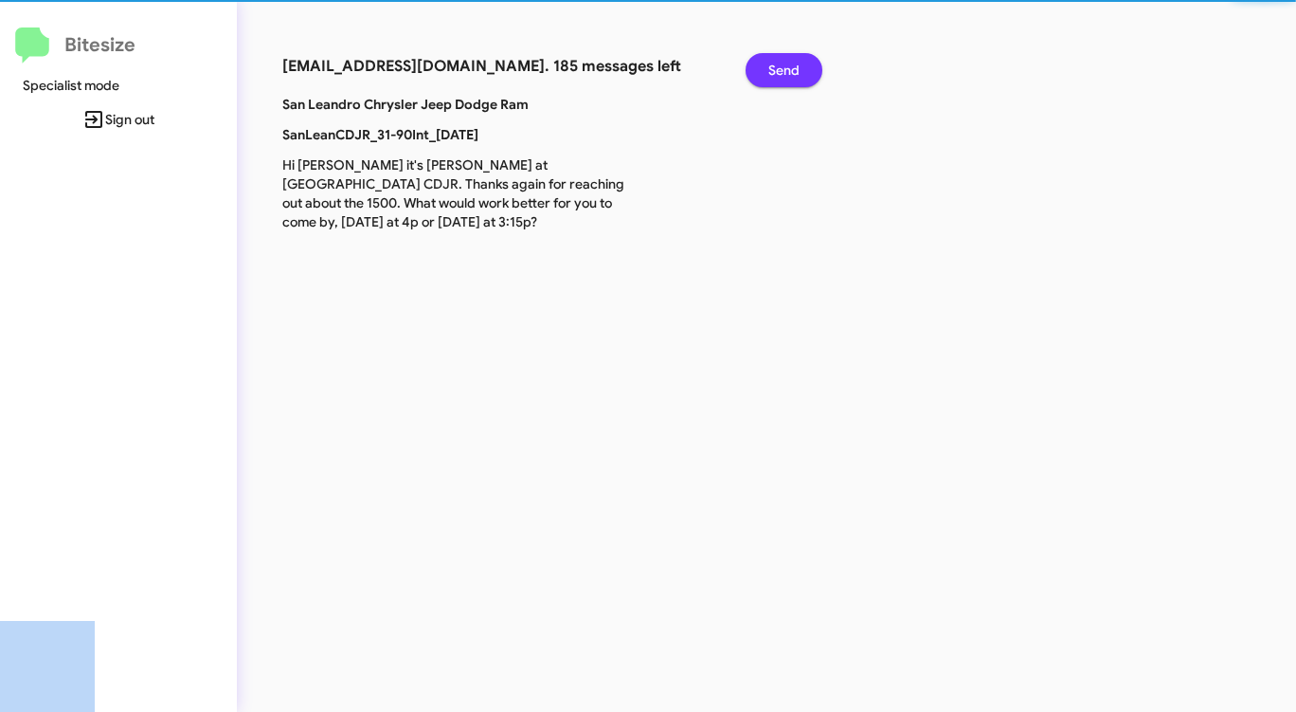
click at [795, 65] on span "Send" at bounding box center [783, 70] width 31 height 34
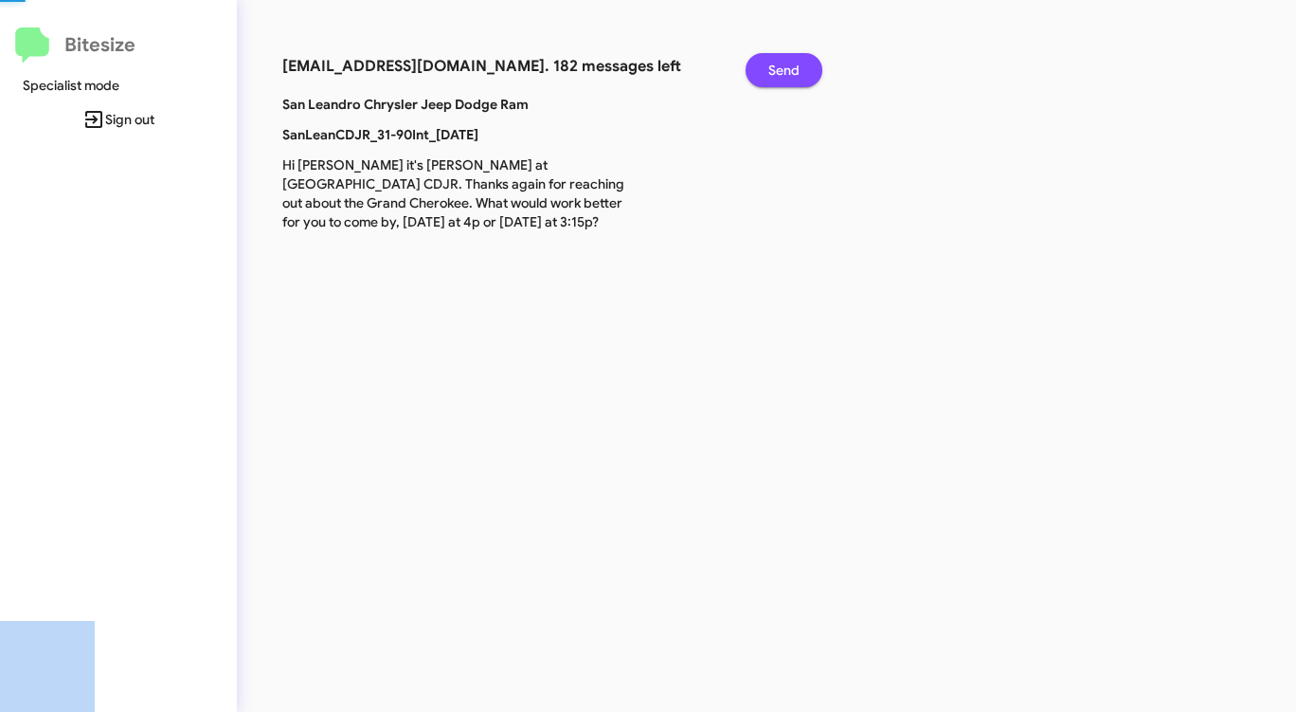
click at [795, 65] on span "Send" at bounding box center [783, 70] width 31 height 34
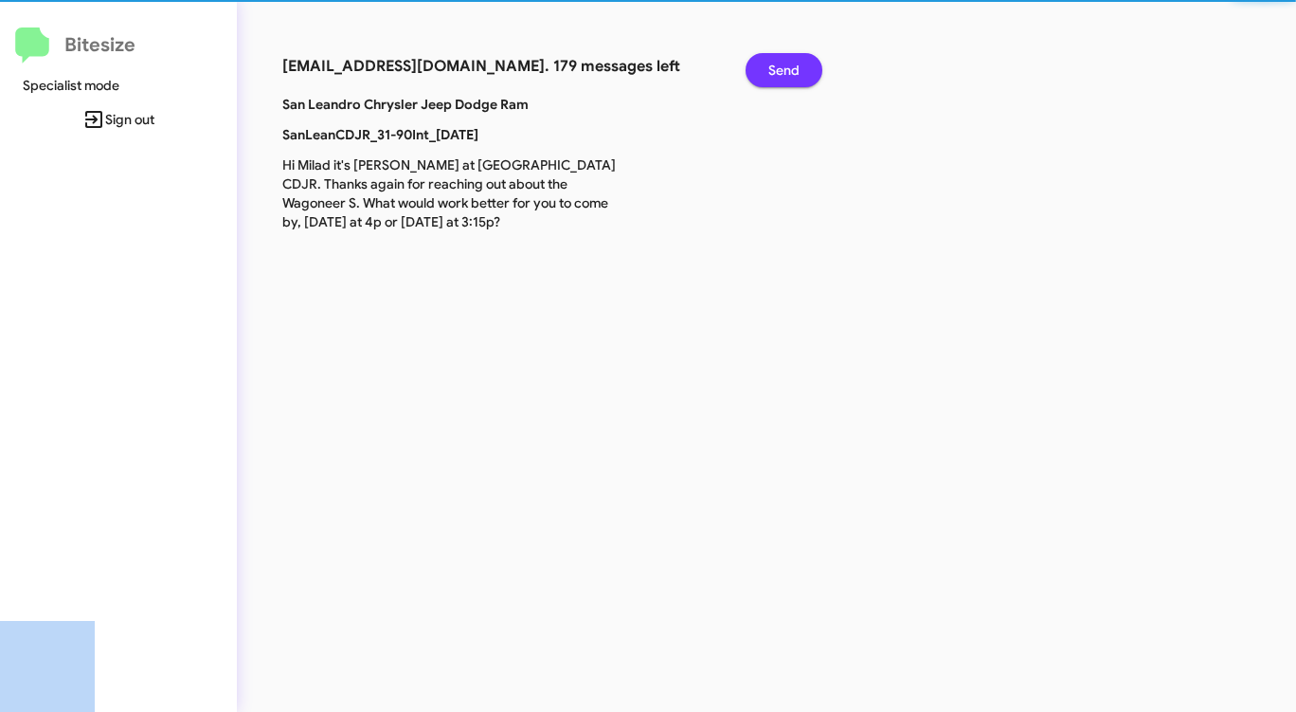
click at [795, 65] on span "Send" at bounding box center [783, 70] width 31 height 34
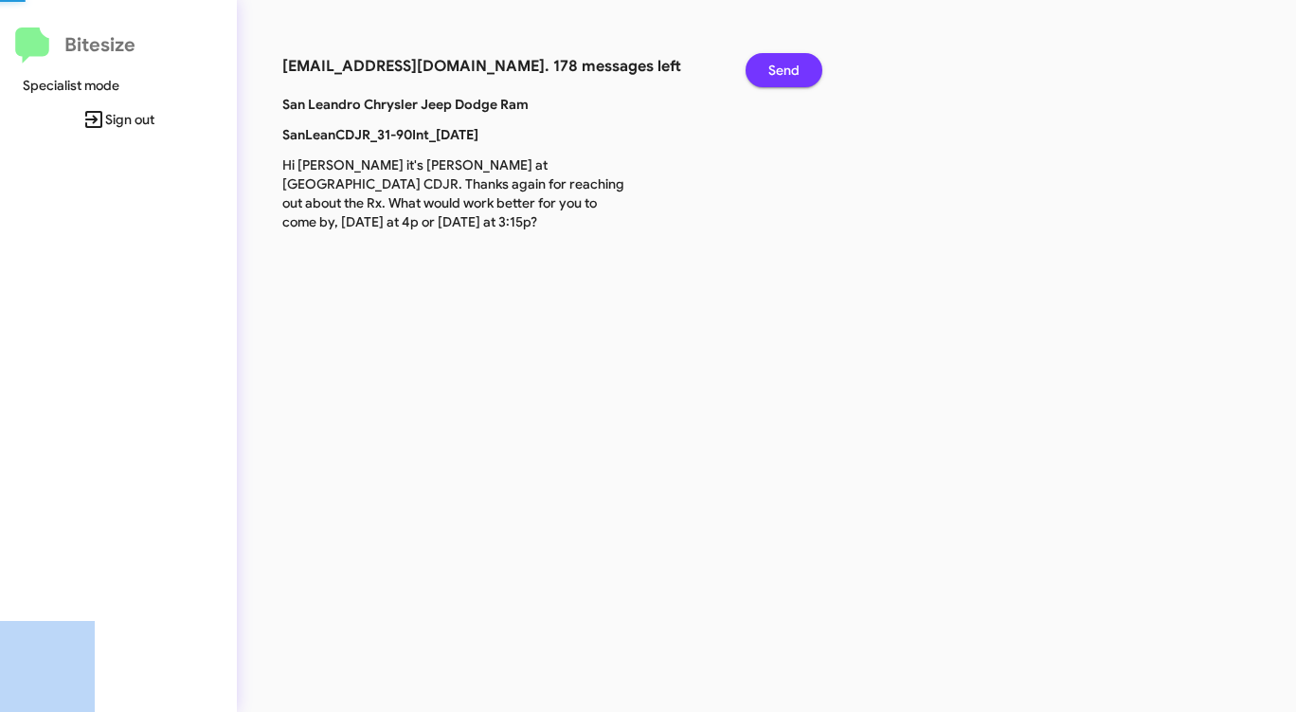
click at [795, 65] on span "Send" at bounding box center [783, 70] width 31 height 34
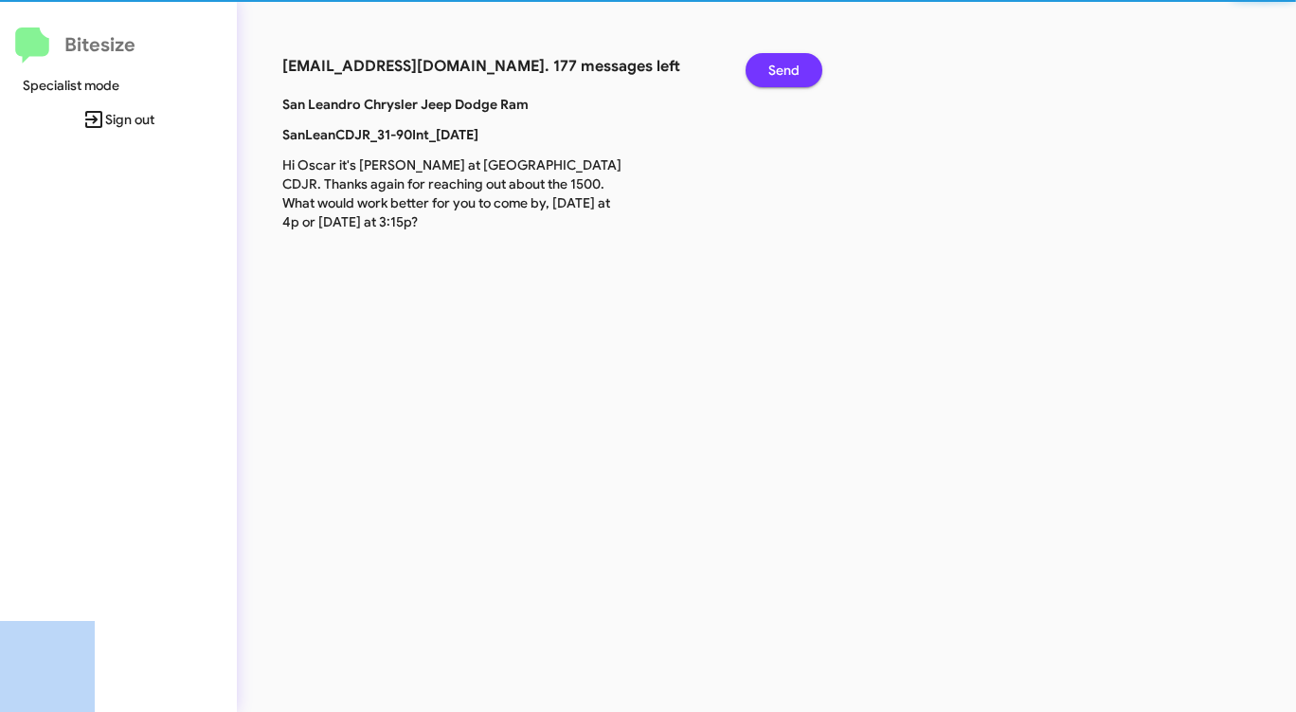
click at [795, 65] on span "Send" at bounding box center [783, 70] width 31 height 34
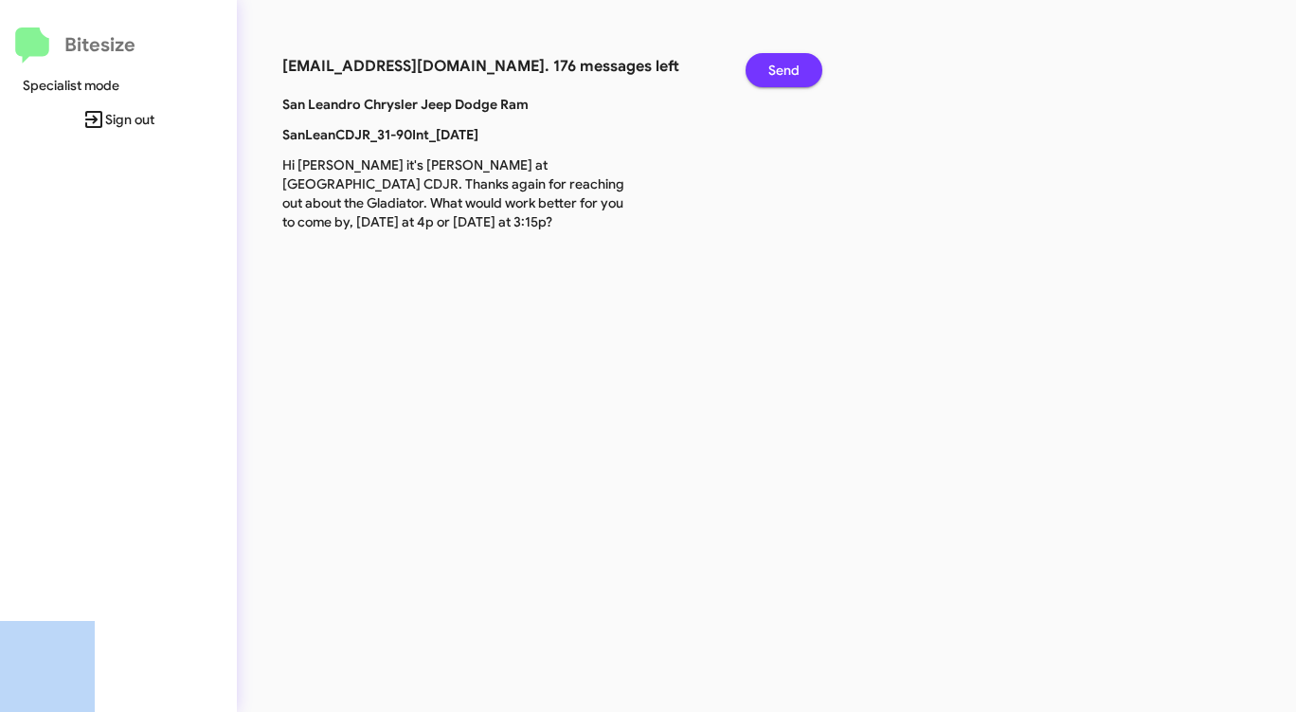
click at [795, 65] on span "Send" at bounding box center [783, 70] width 31 height 34
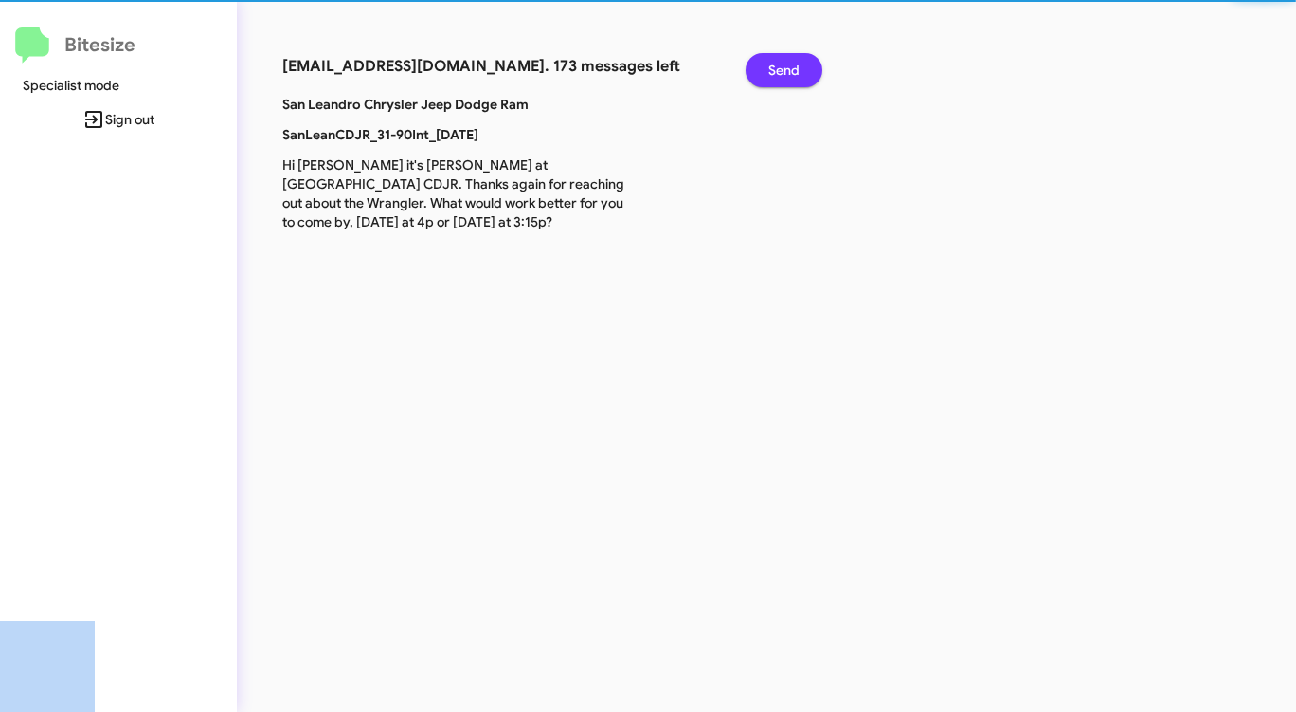
click at [795, 65] on span "Send" at bounding box center [783, 70] width 31 height 34
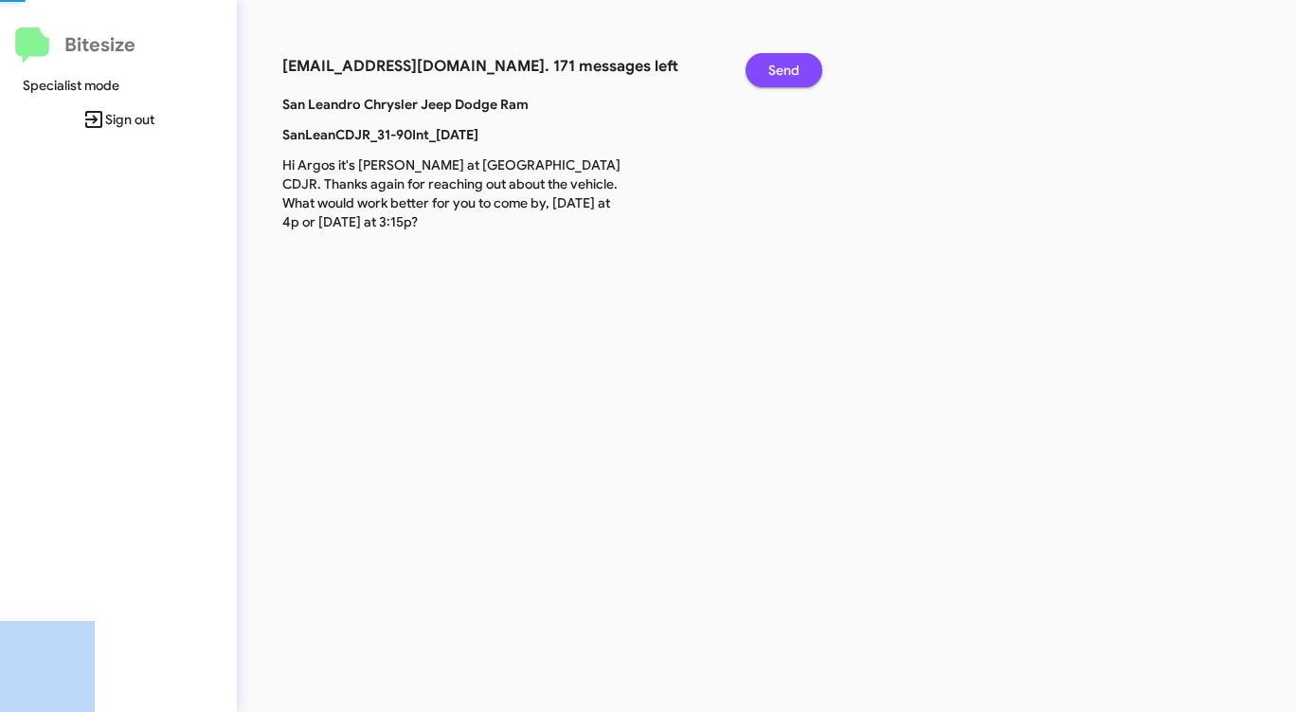
click at [795, 65] on span "Send" at bounding box center [783, 70] width 31 height 34
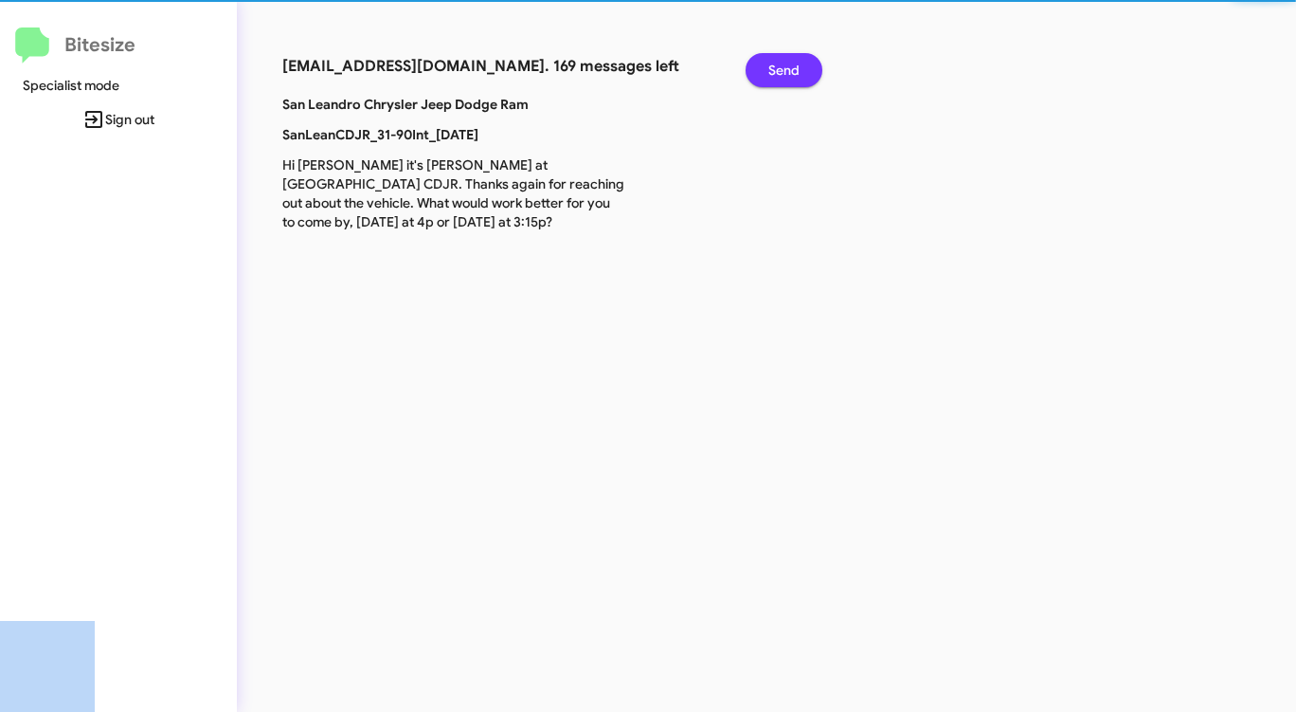
click at [795, 65] on span "Send" at bounding box center [783, 70] width 31 height 34
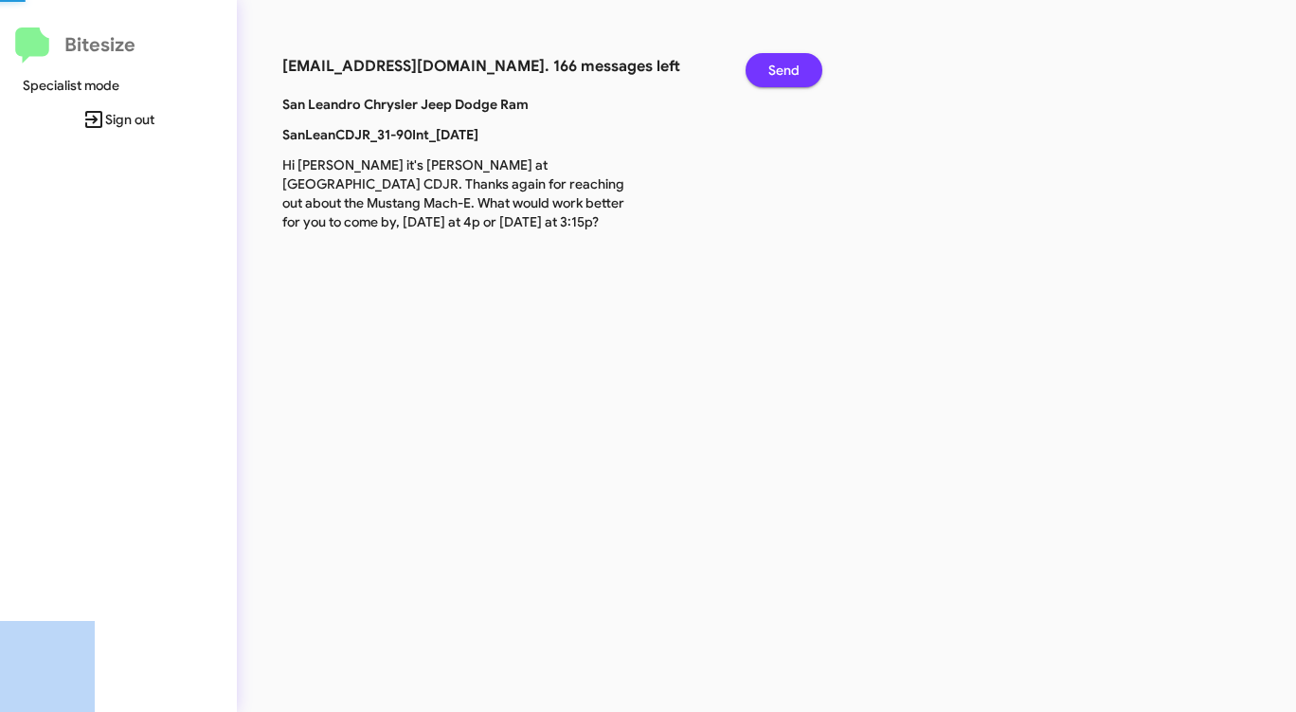
click at [795, 65] on span "Send" at bounding box center [783, 70] width 31 height 34
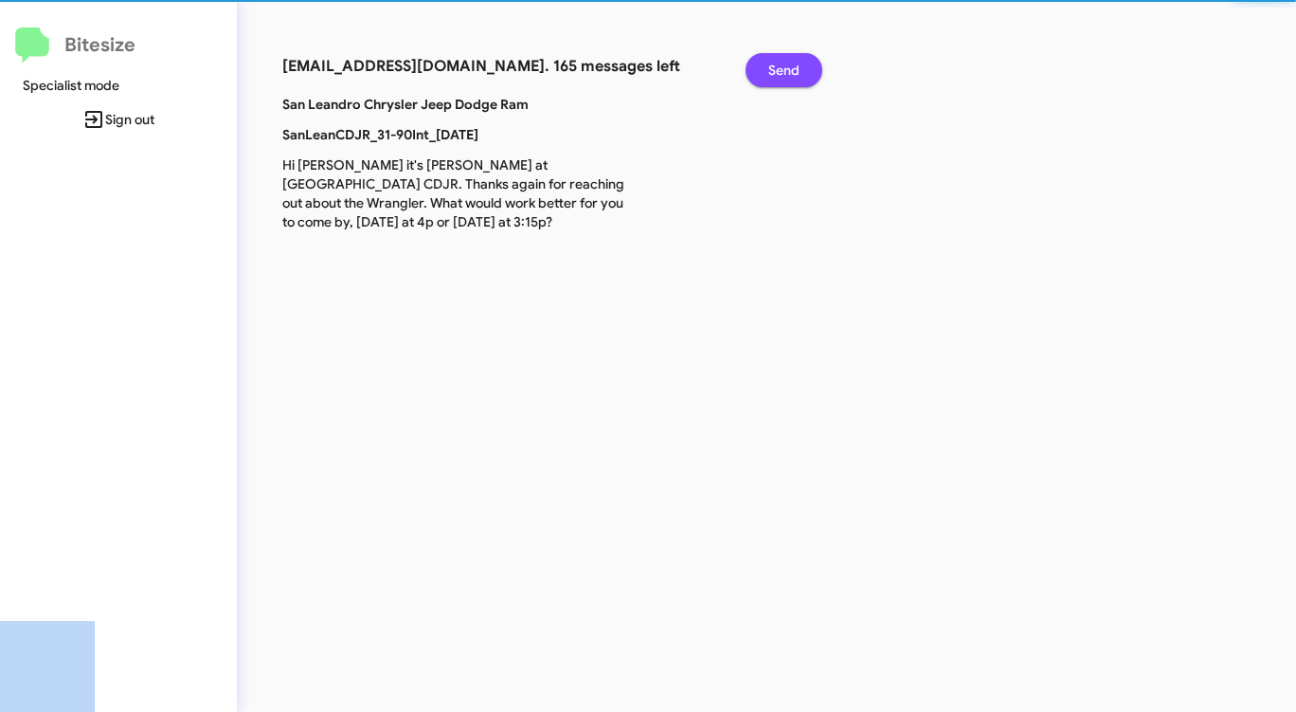
click at [795, 65] on span "Send" at bounding box center [783, 70] width 31 height 34
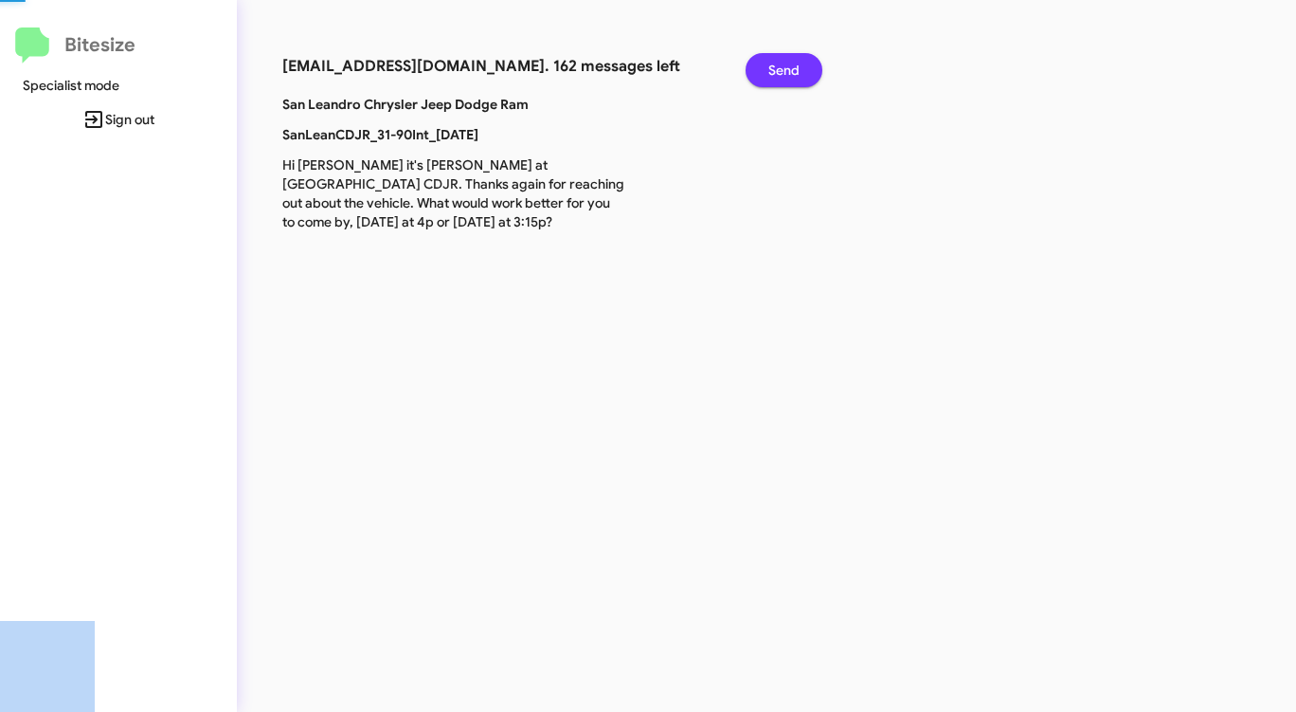
click at [795, 65] on span "Send" at bounding box center [783, 70] width 31 height 34
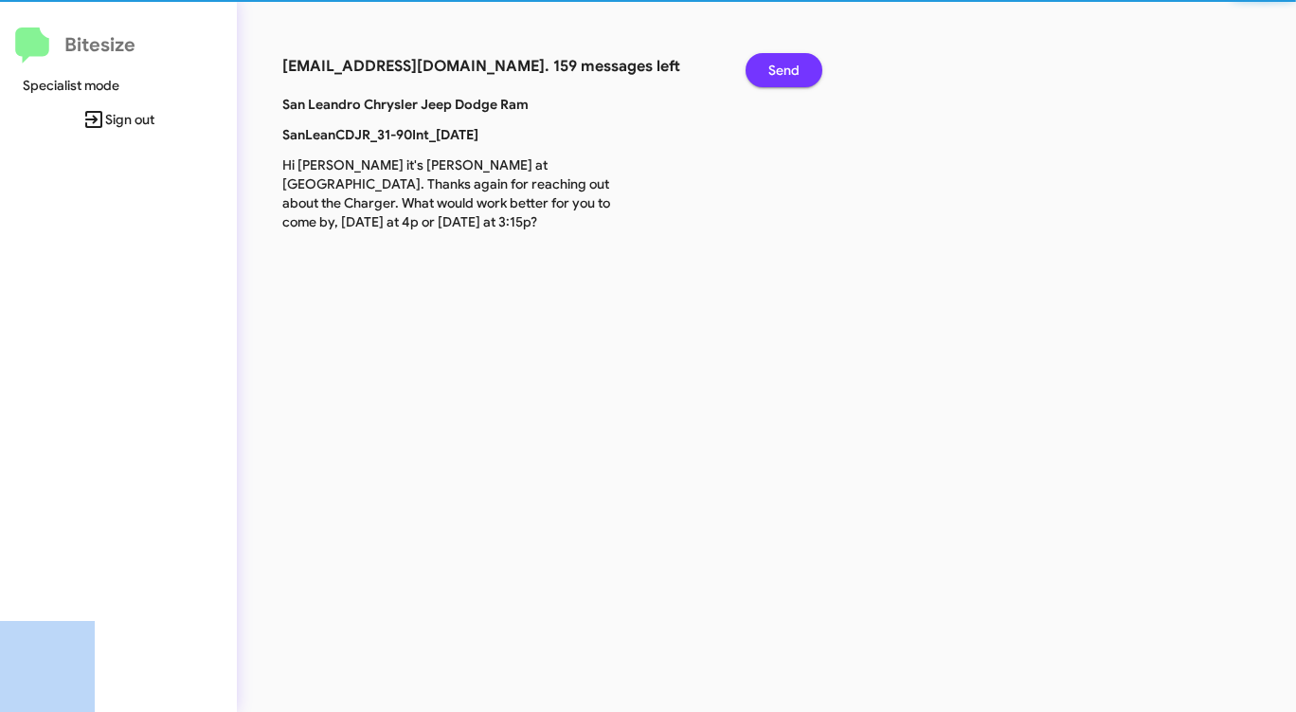
click at [795, 65] on span "Send" at bounding box center [783, 70] width 31 height 34
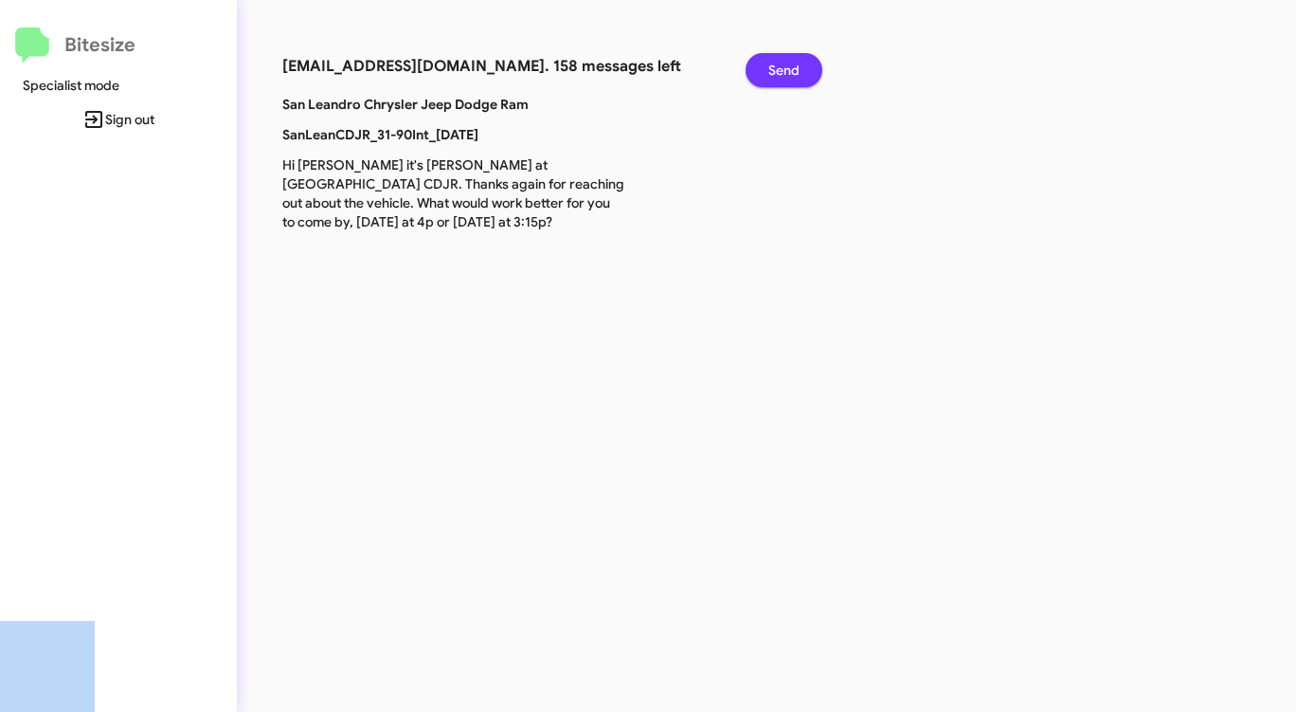
click at [795, 65] on span "Send" at bounding box center [783, 70] width 31 height 34
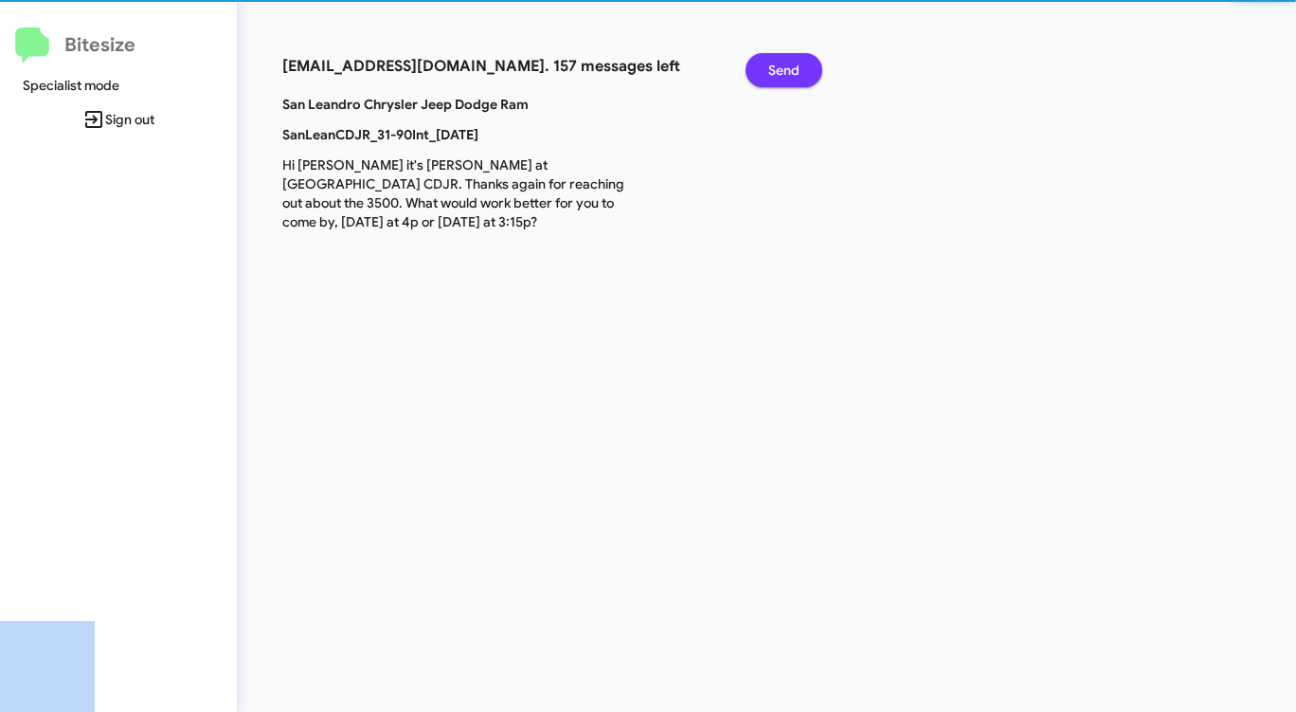
click at [795, 65] on span "Send" at bounding box center [783, 70] width 31 height 34
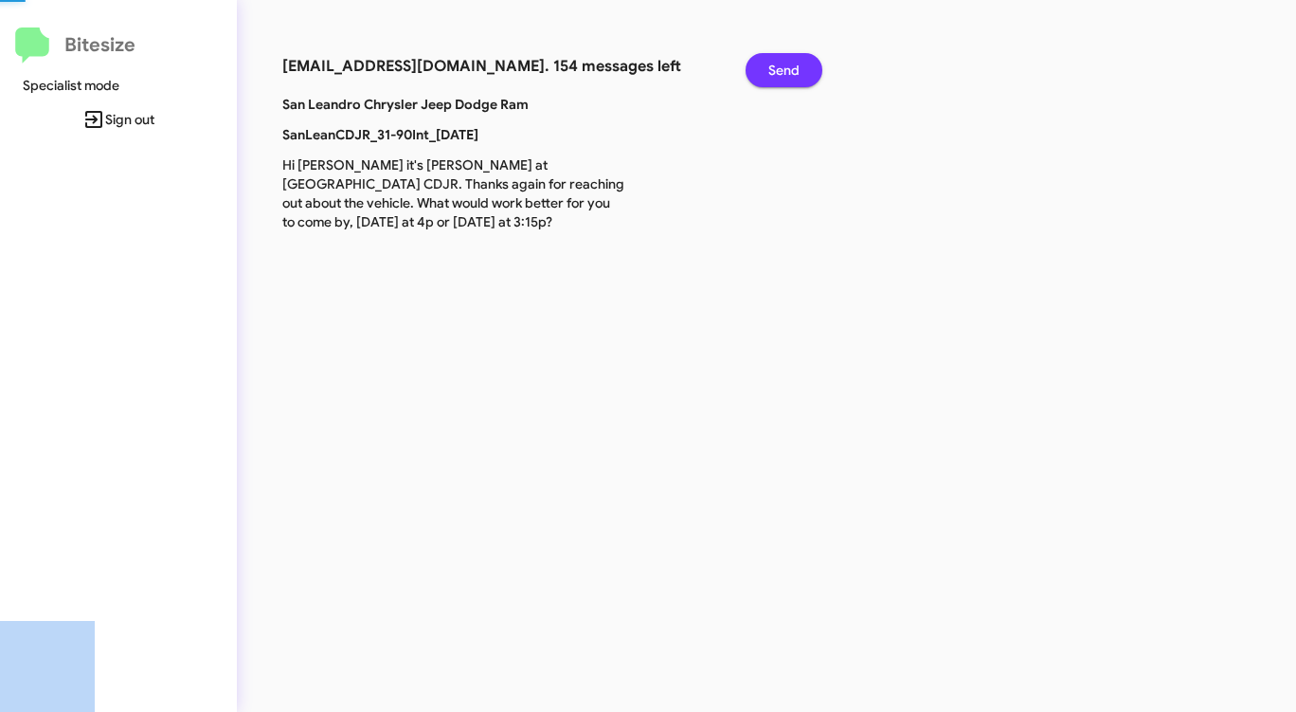
click at [795, 65] on span "Send" at bounding box center [783, 70] width 31 height 34
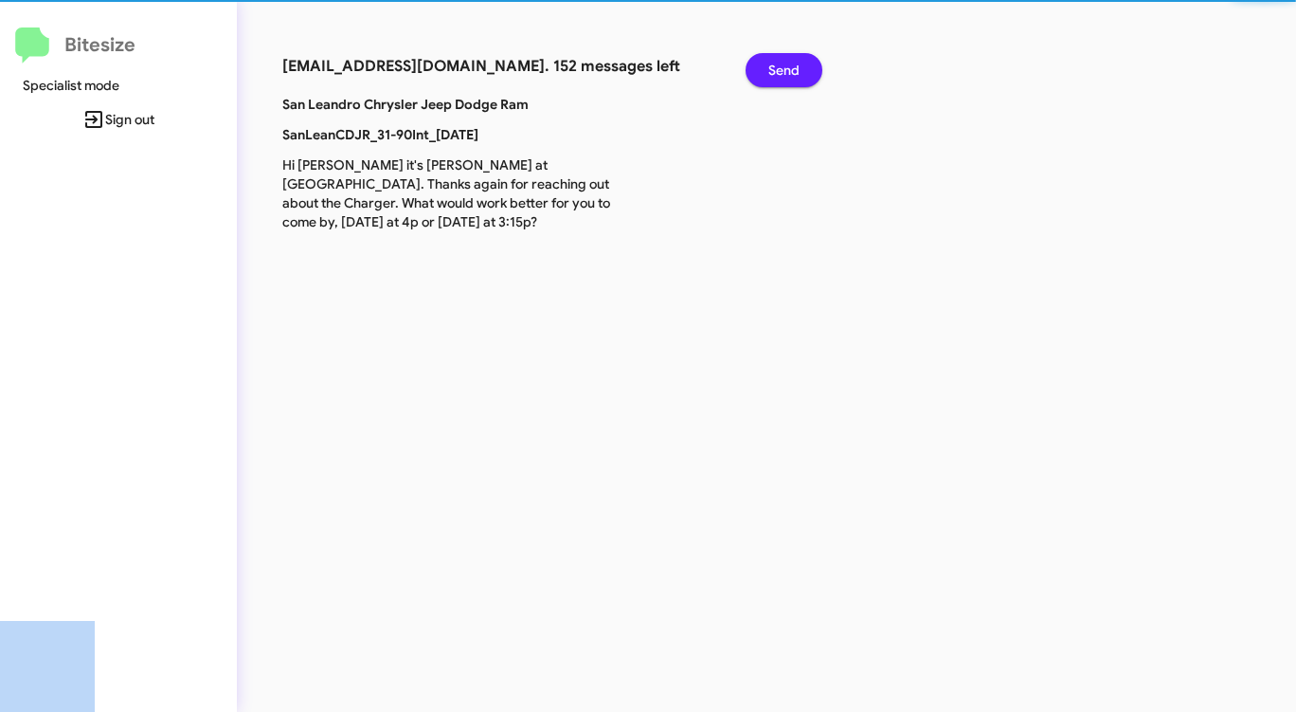
click at [795, 65] on span "Send" at bounding box center [783, 70] width 31 height 34
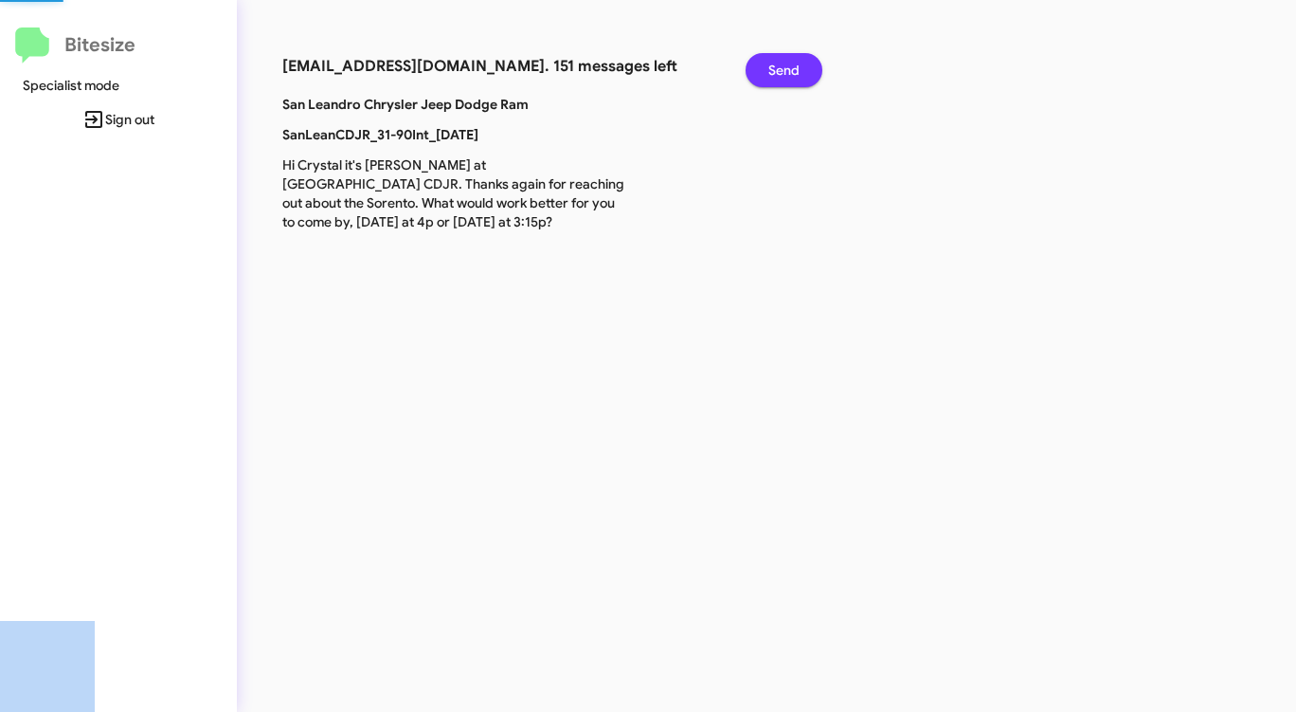
click at [795, 65] on span "Send" at bounding box center [783, 70] width 31 height 34
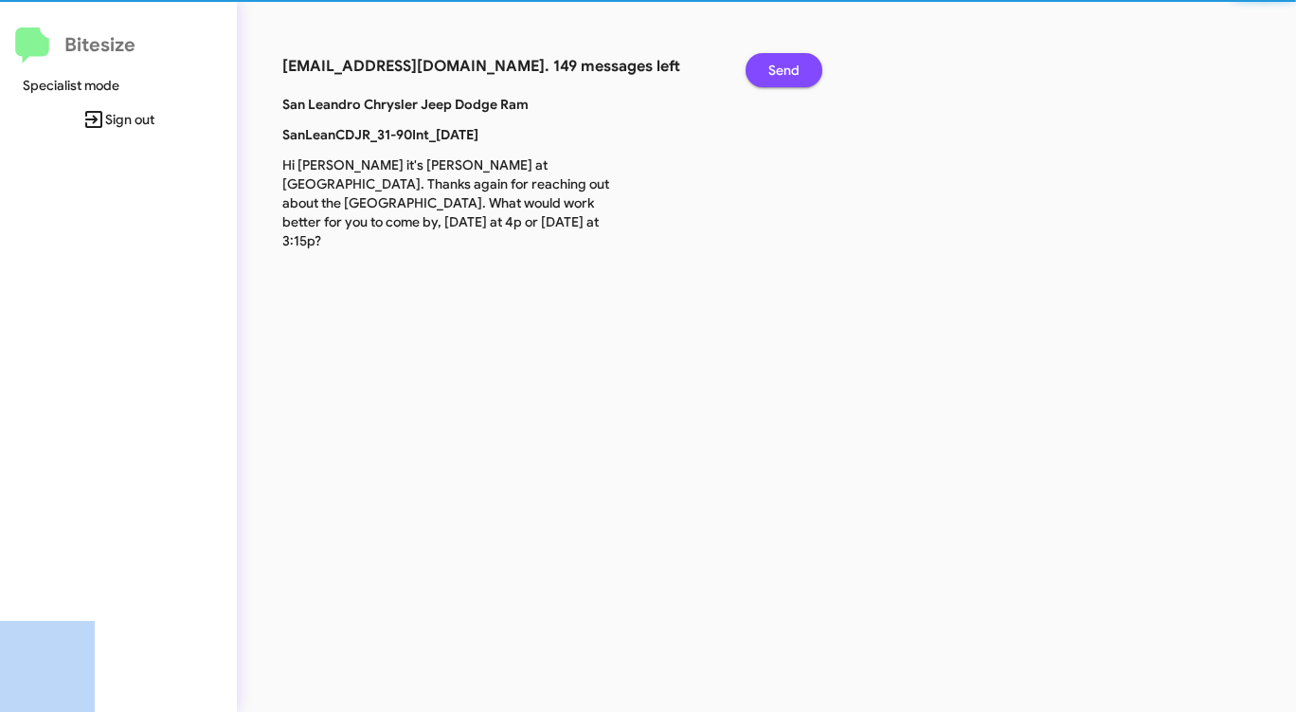
click at [795, 65] on span "Send" at bounding box center [783, 70] width 31 height 34
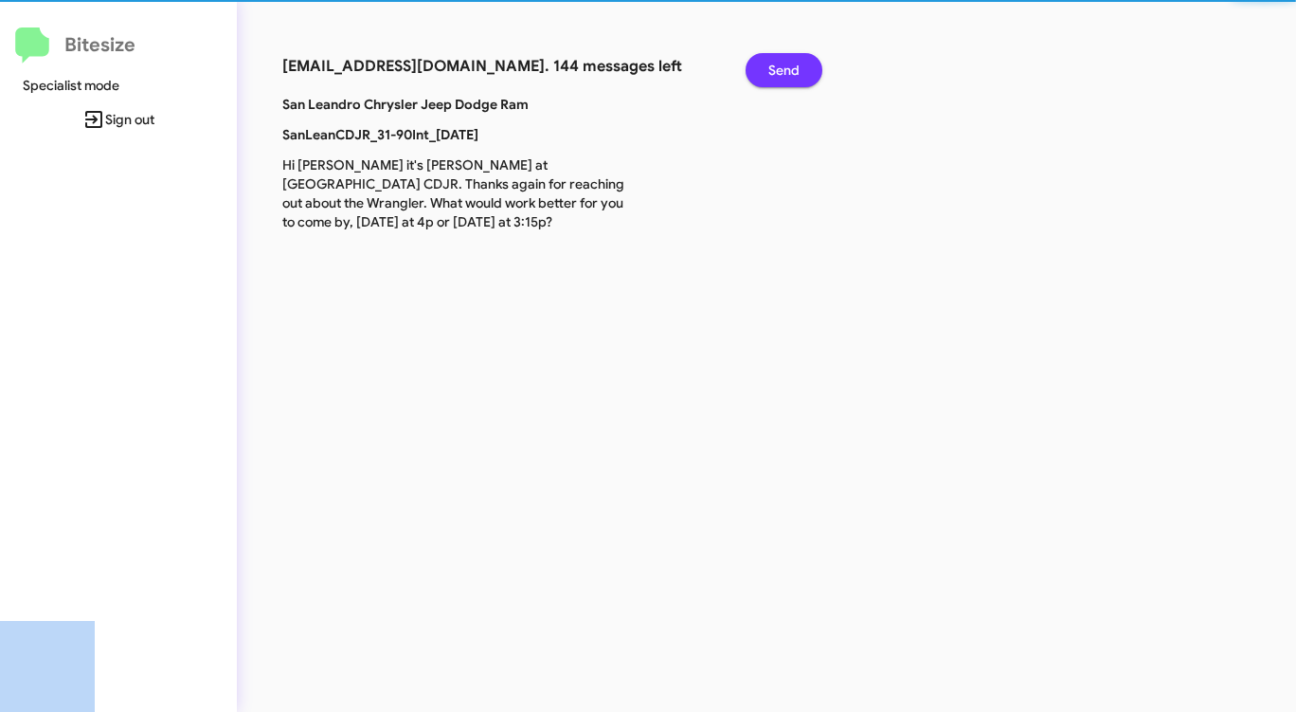
click at [795, 65] on span "Send" at bounding box center [783, 70] width 31 height 34
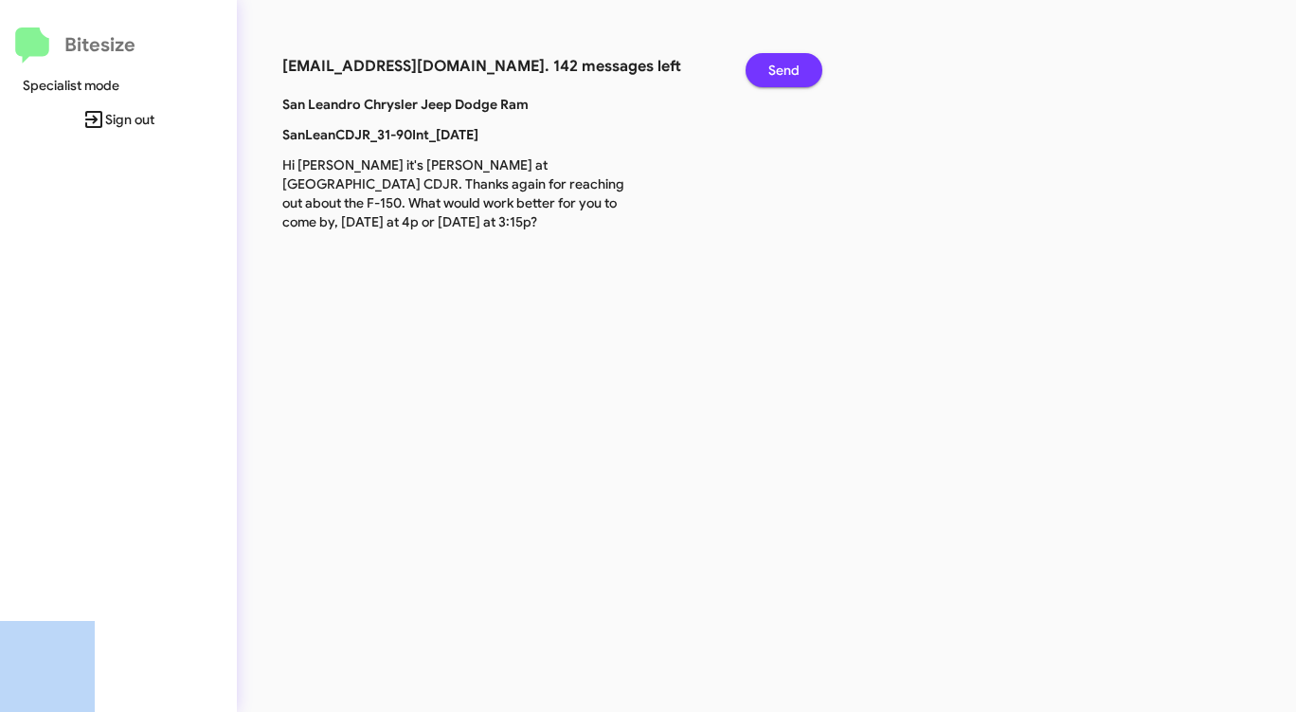
click at [795, 65] on span "Send" at bounding box center [783, 70] width 31 height 34
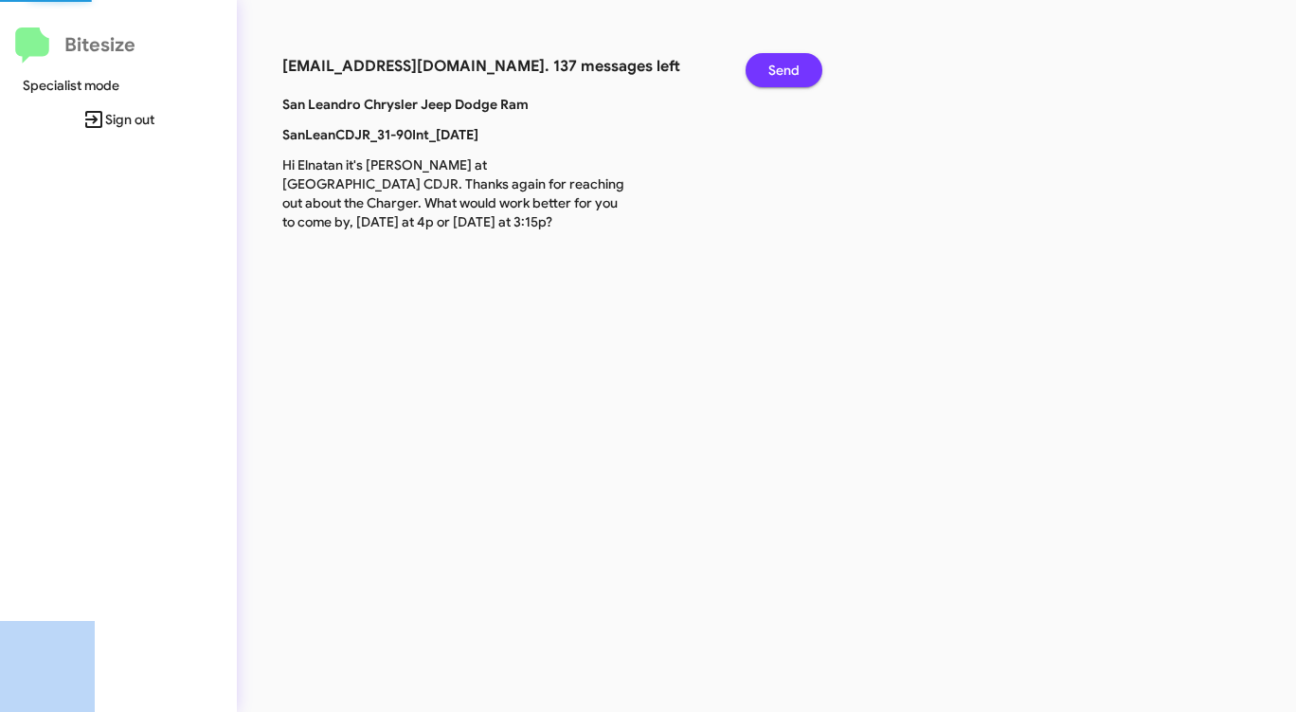
click at [795, 65] on span "Send" at bounding box center [783, 70] width 31 height 34
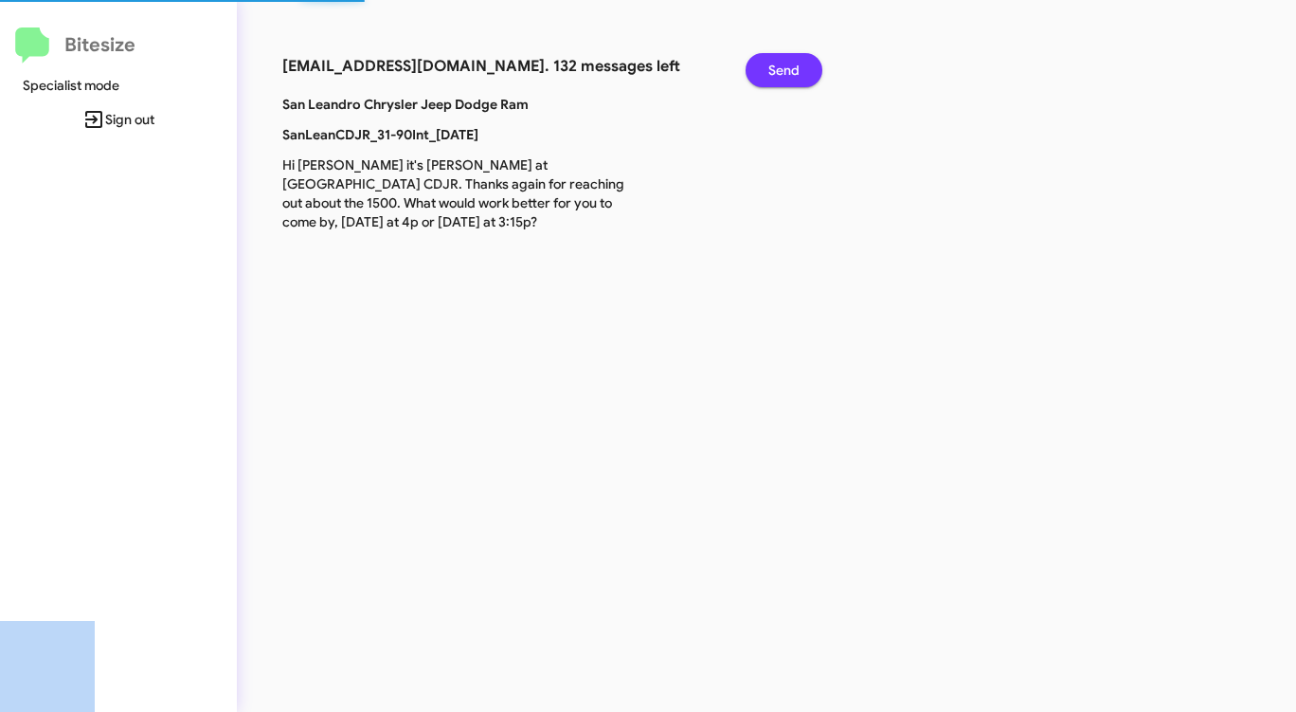
click at [795, 65] on span "Send" at bounding box center [783, 70] width 31 height 34
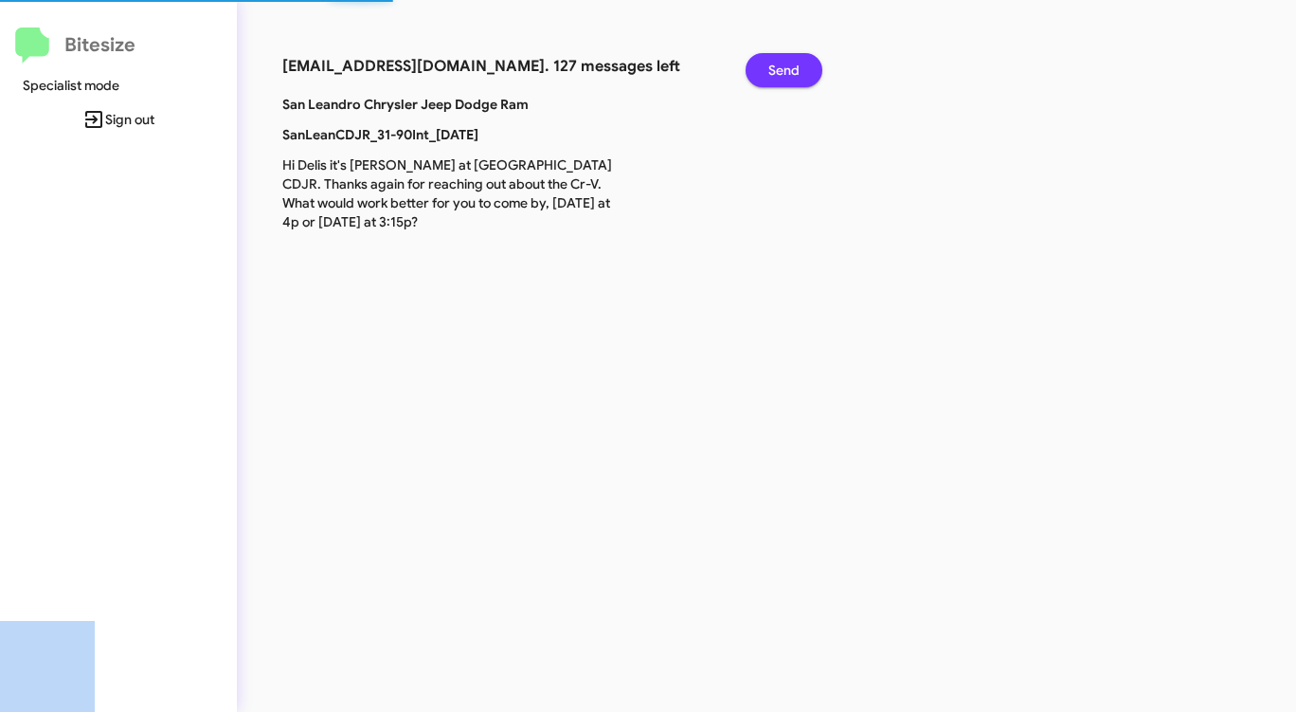
click at [795, 65] on span "Send" at bounding box center [783, 70] width 31 height 34
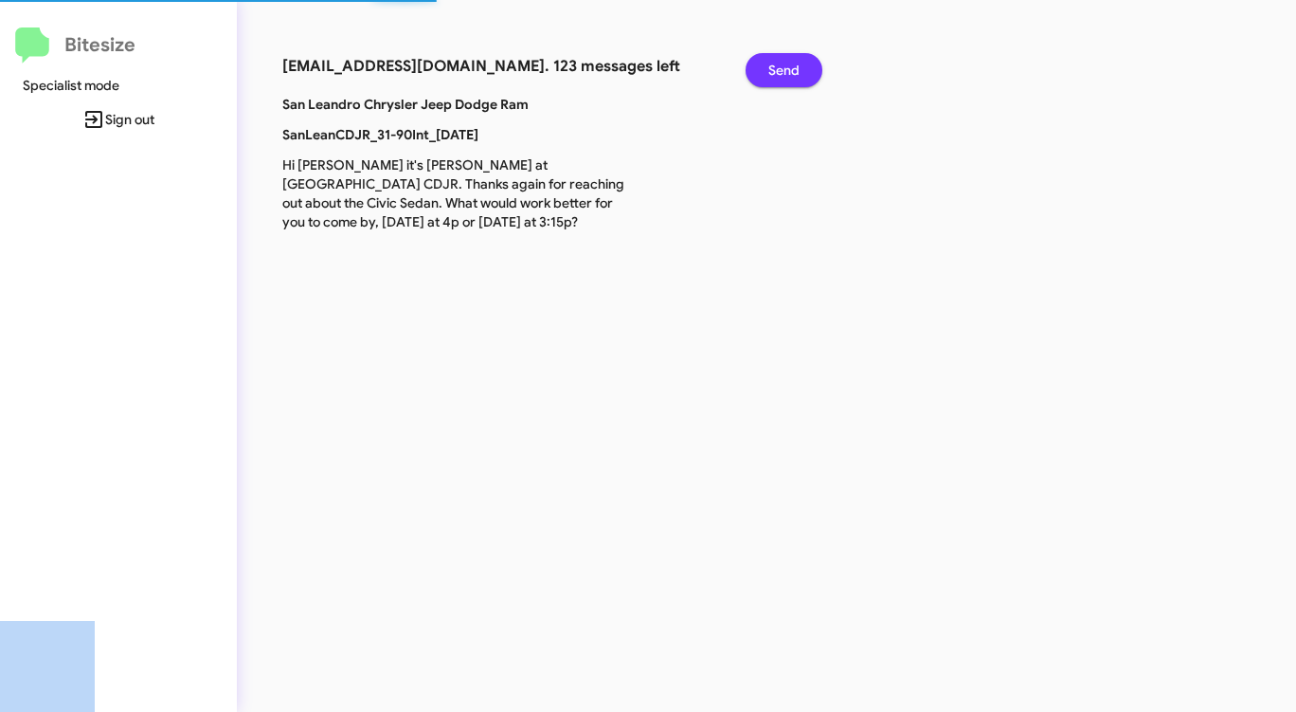
click at [795, 65] on span "Send" at bounding box center [783, 70] width 31 height 34
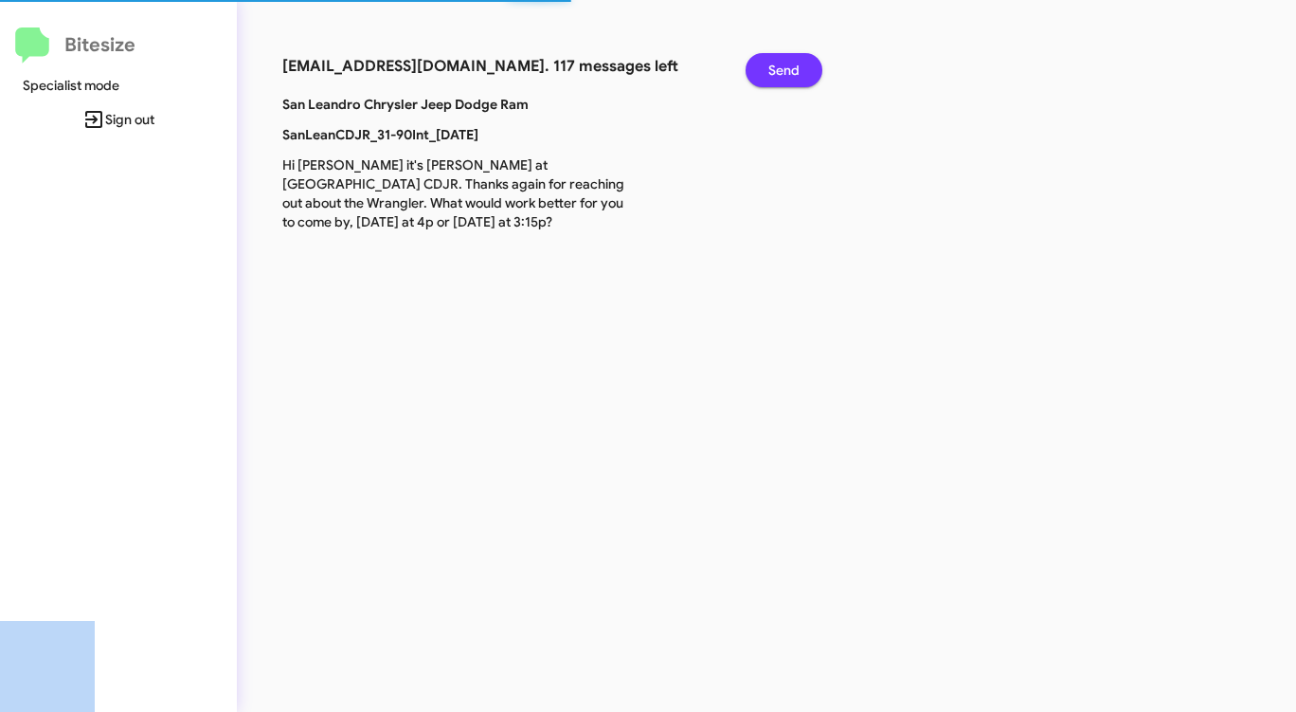
click at [795, 65] on span "Send" at bounding box center [783, 70] width 31 height 34
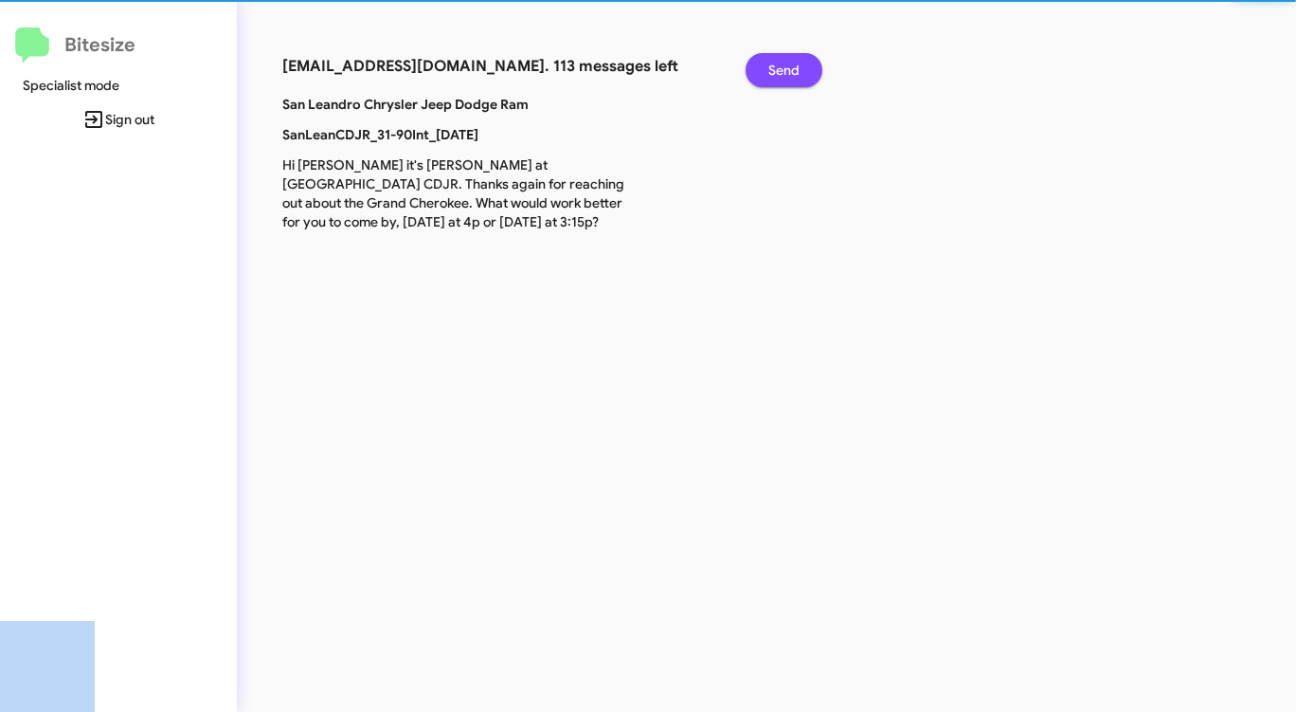
click at [795, 65] on span "Send" at bounding box center [783, 70] width 31 height 34
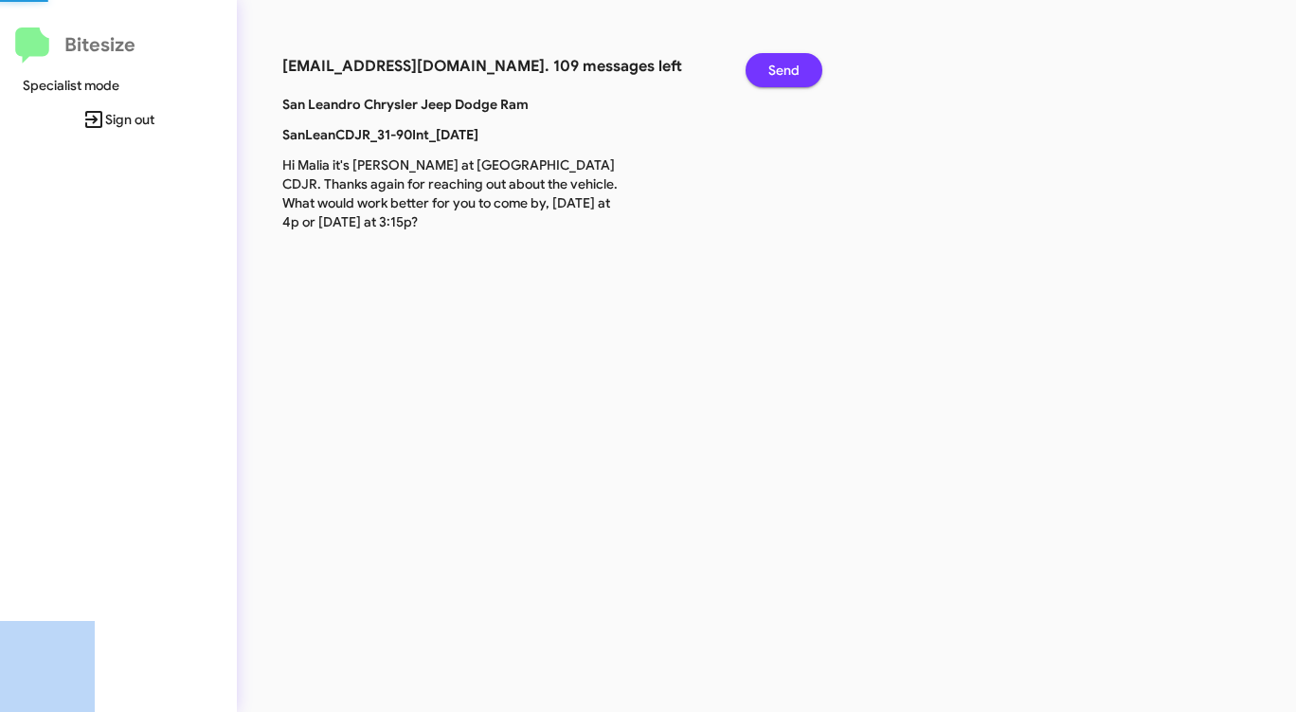
click at [795, 65] on span "Send" at bounding box center [783, 70] width 31 height 34
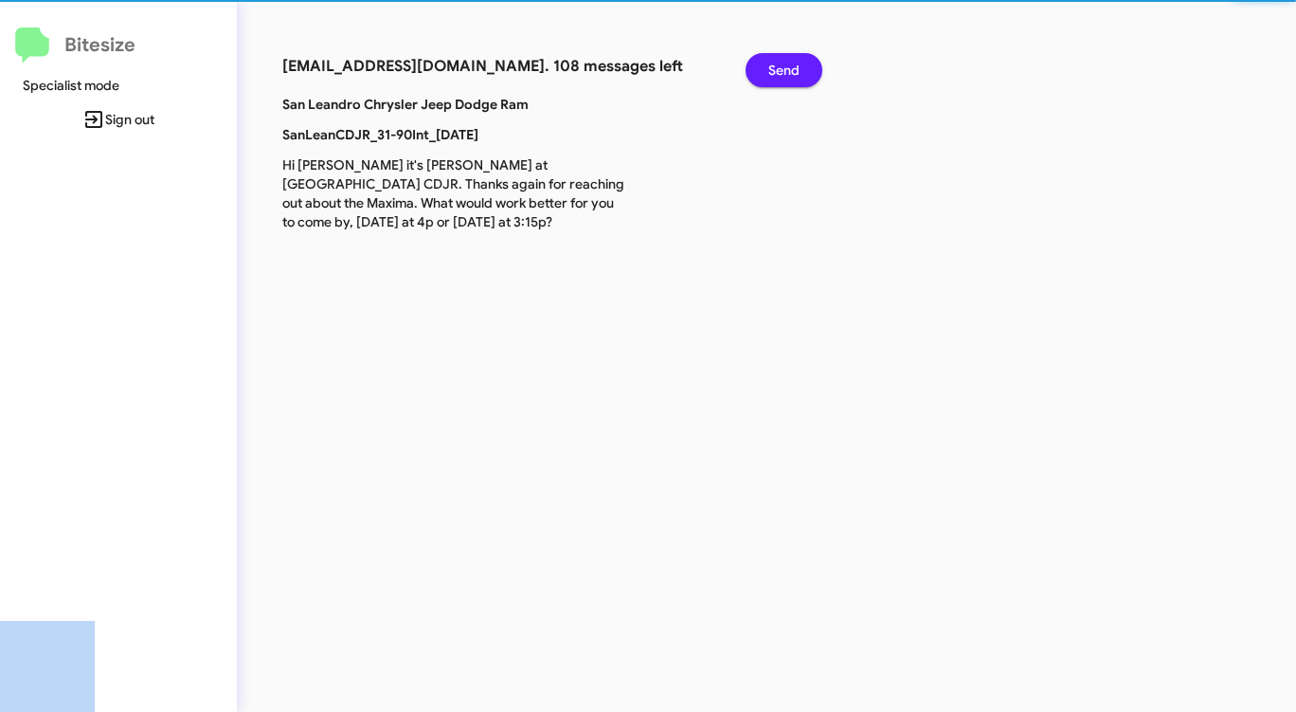
click at [795, 65] on span "Send" at bounding box center [783, 70] width 31 height 34
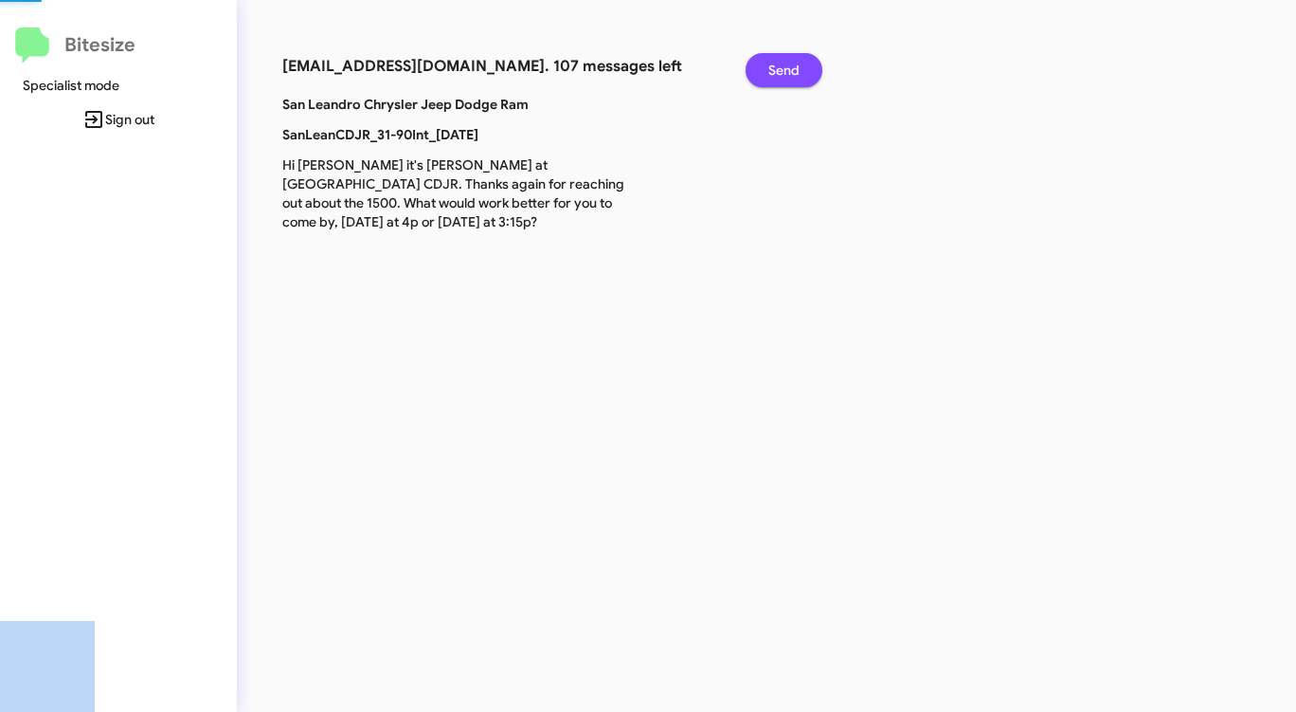
click at [795, 65] on span "Send" at bounding box center [783, 70] width 31 height 34
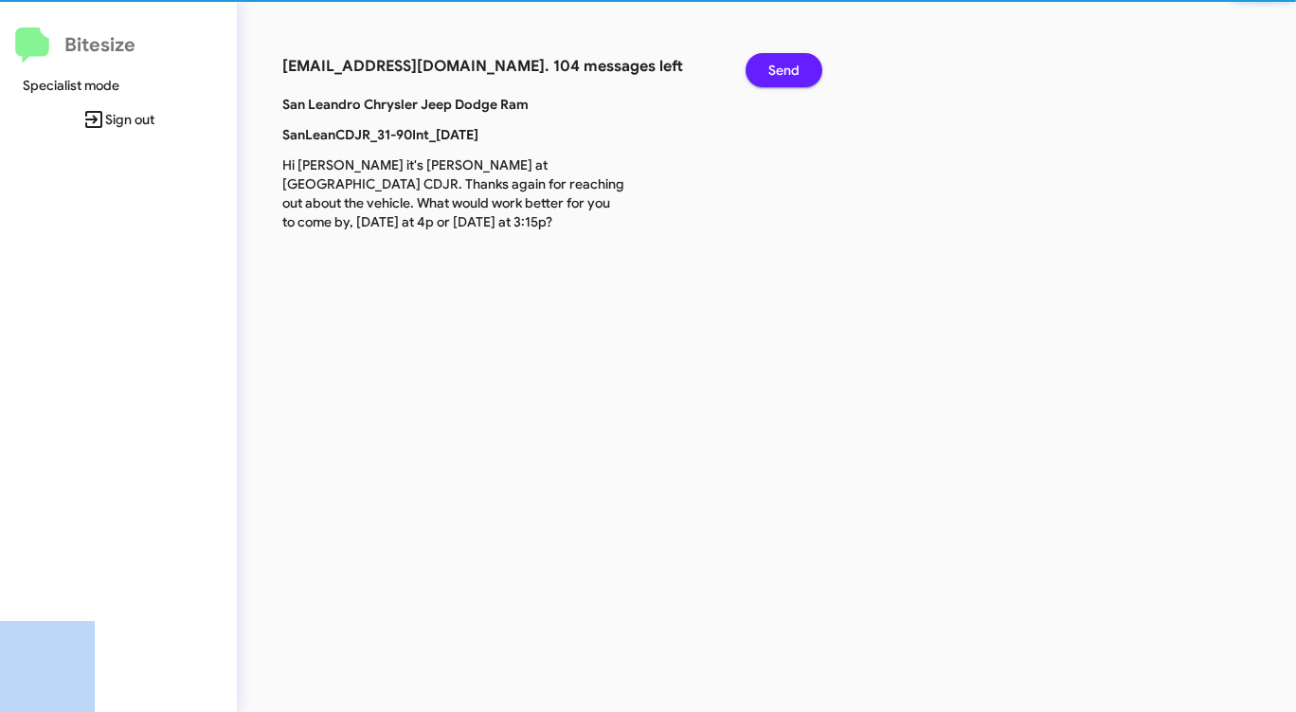
click at [795, 65] on span "Send" at bounding box center [783, 70] width 31 height 34
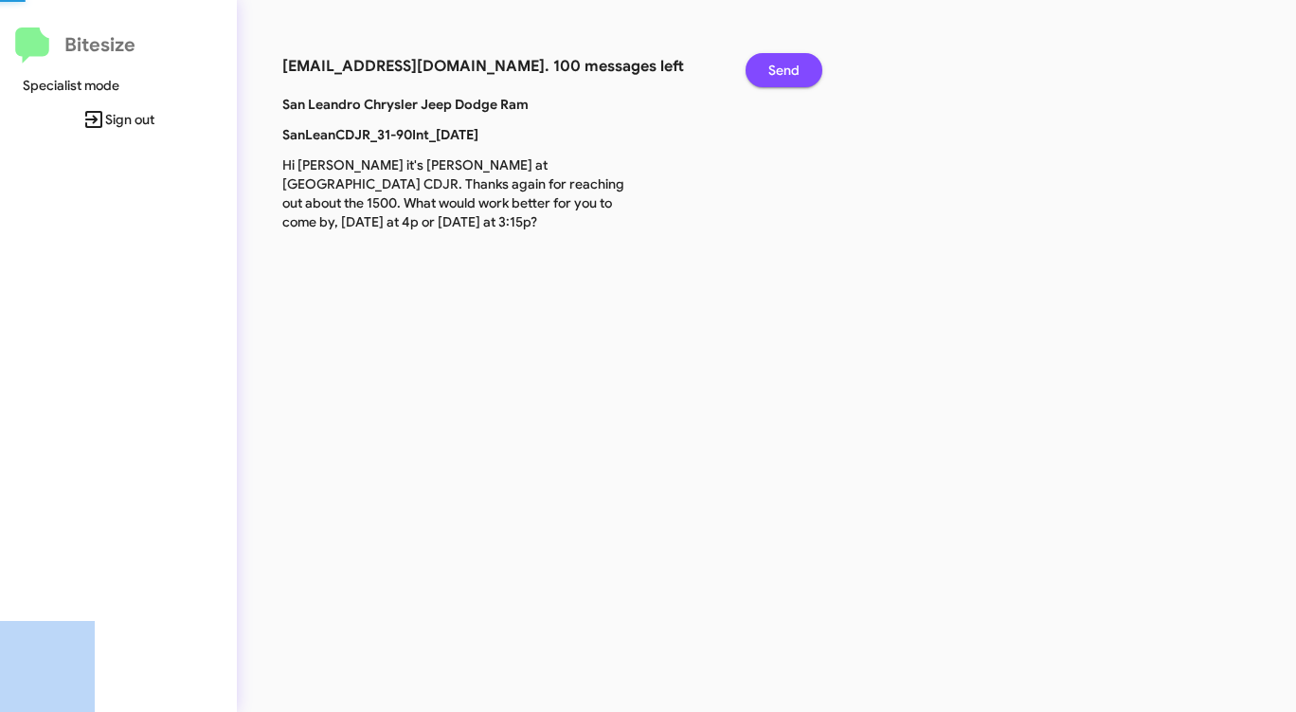
click at [795, 65] on span "Send" at bounding box center [783, 70] width 31 height 34
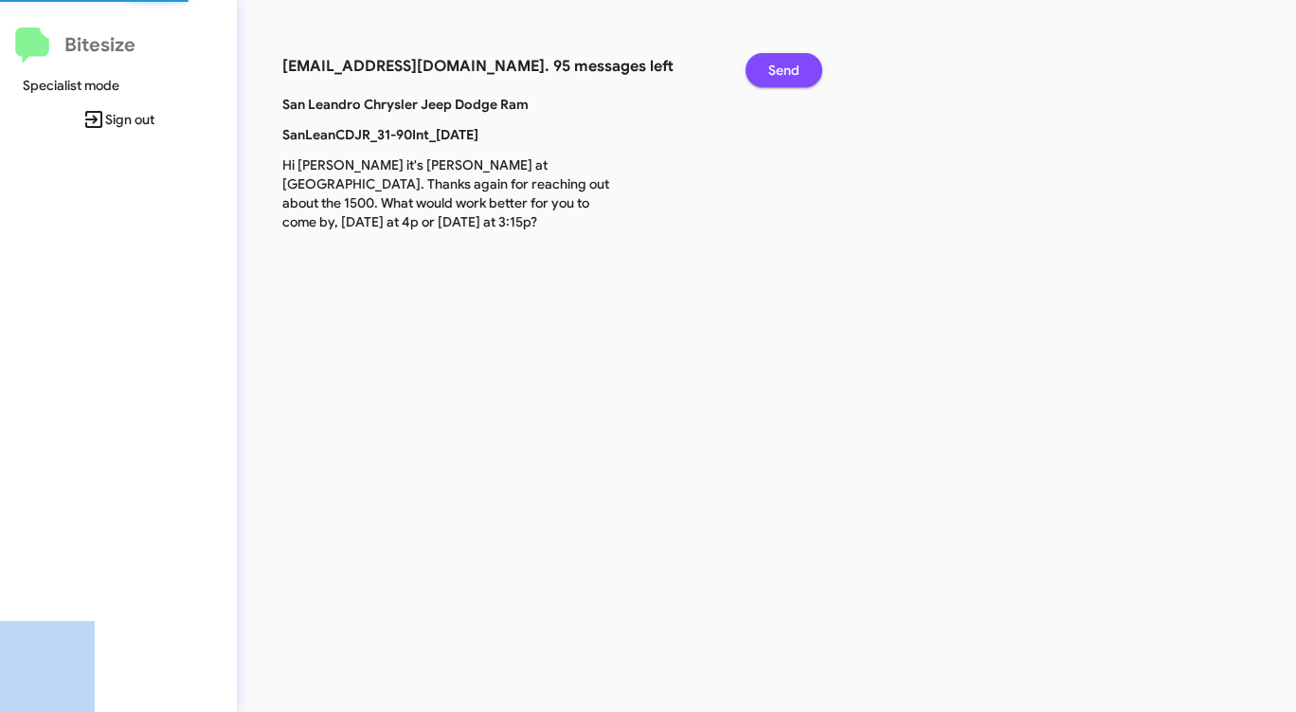
click at [795, 65] on span "Send" at bounding box center [783, 70] width 31 height 34
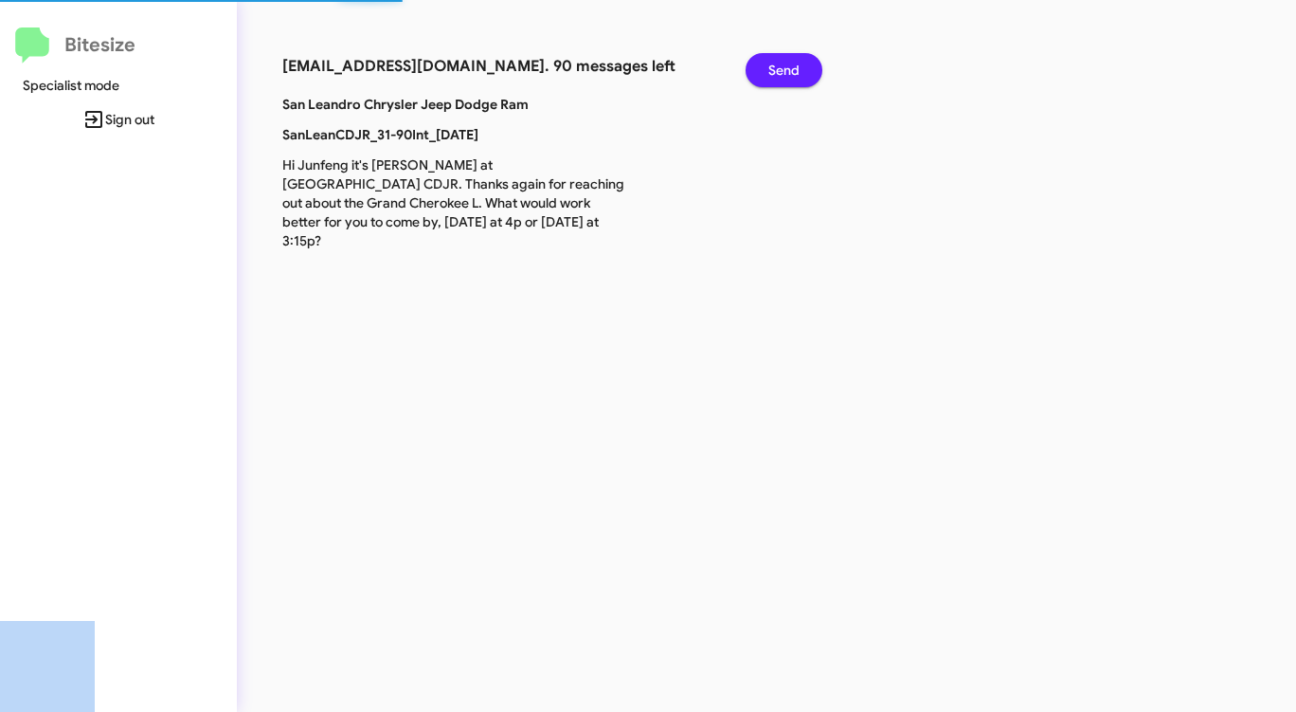
click at [795, 65] on span "Send" at bounding box center [783, 70] width 31 height 34
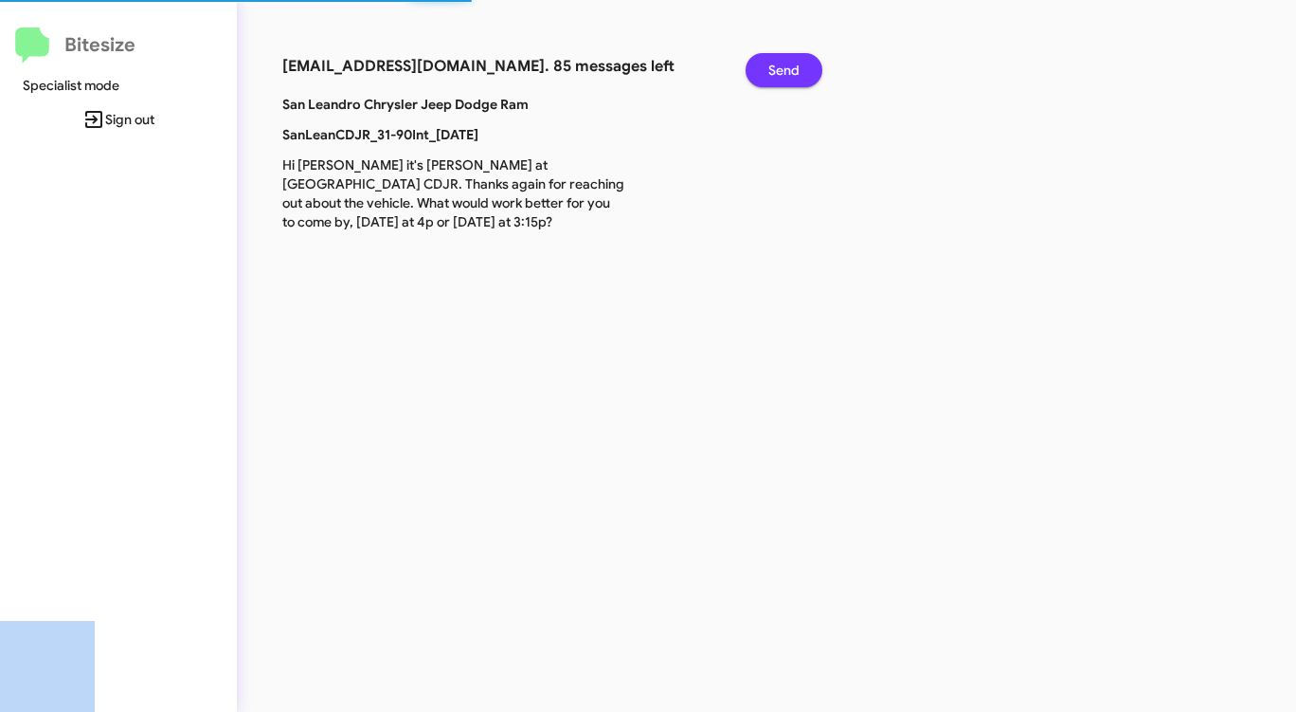
click at [795, 65] on span "Send" at bounding box center [783, 70] width 31 height 34
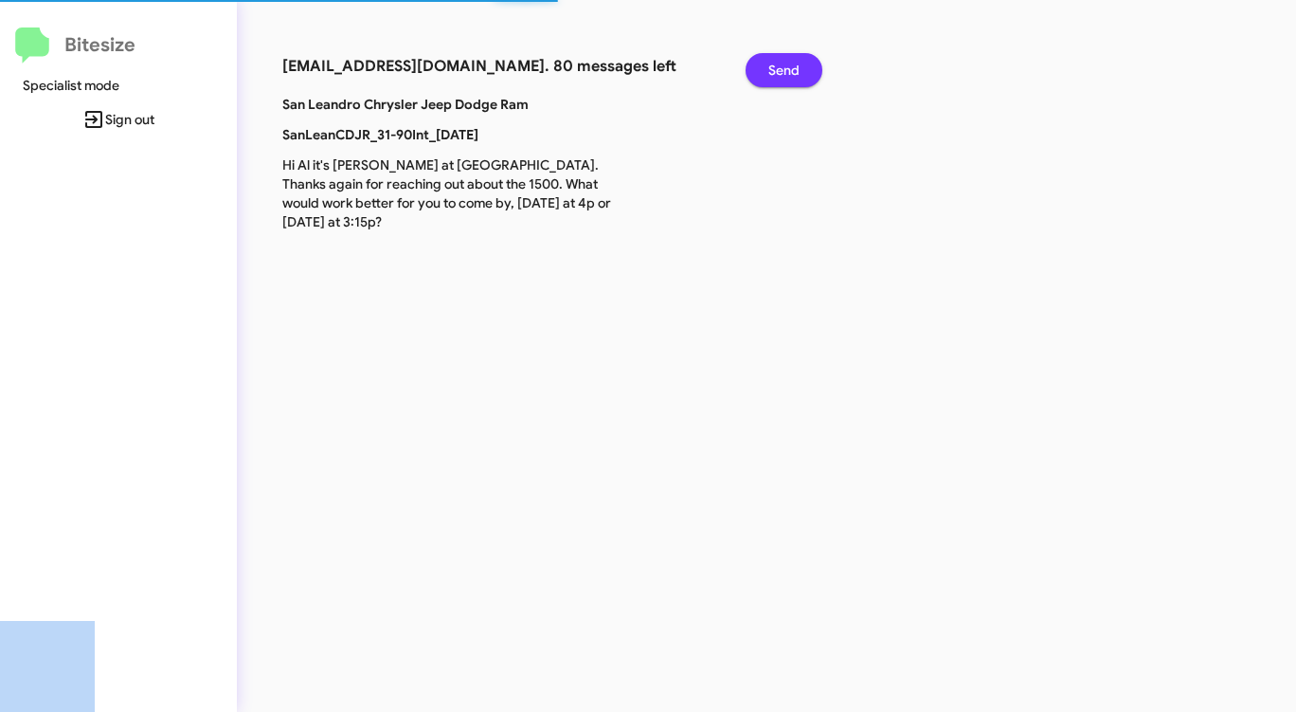
click at [795, 65] on span "Send" at bounding box center [783, 70] width 31 height 34
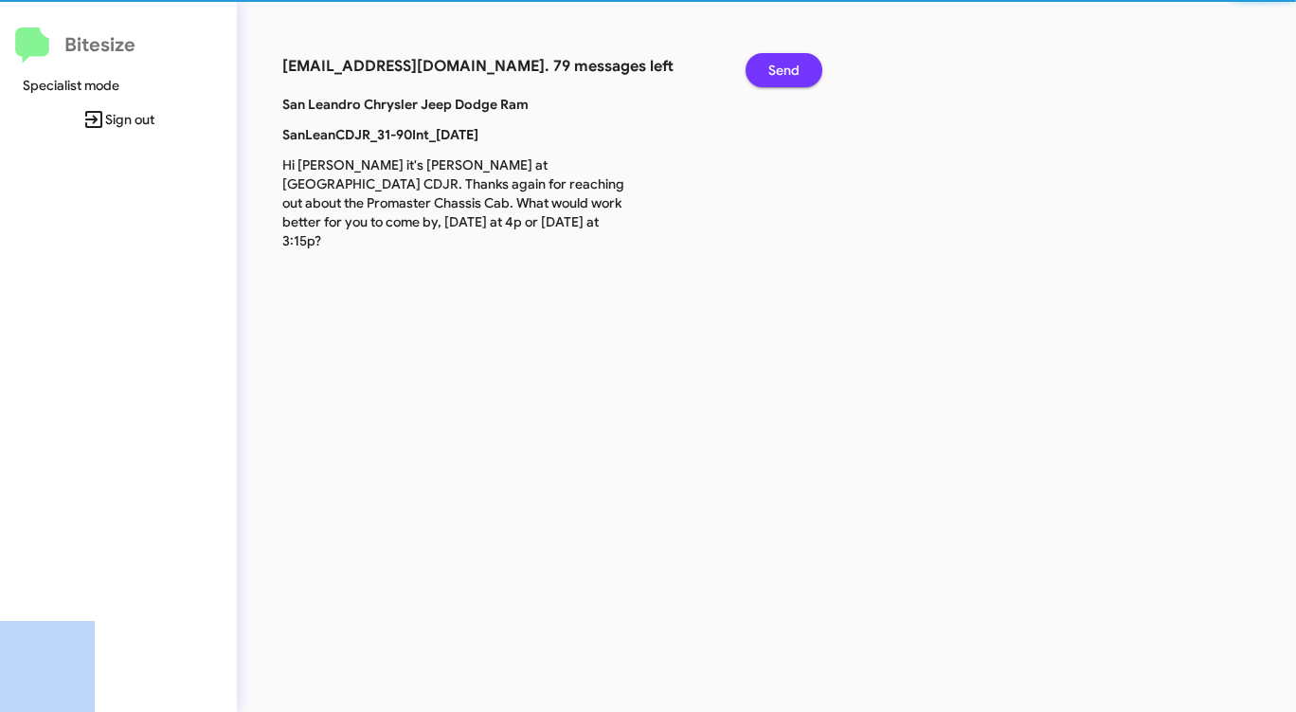
click at [795, 65] on span "Send" at bounding box center [783, 70] width 31 height 34
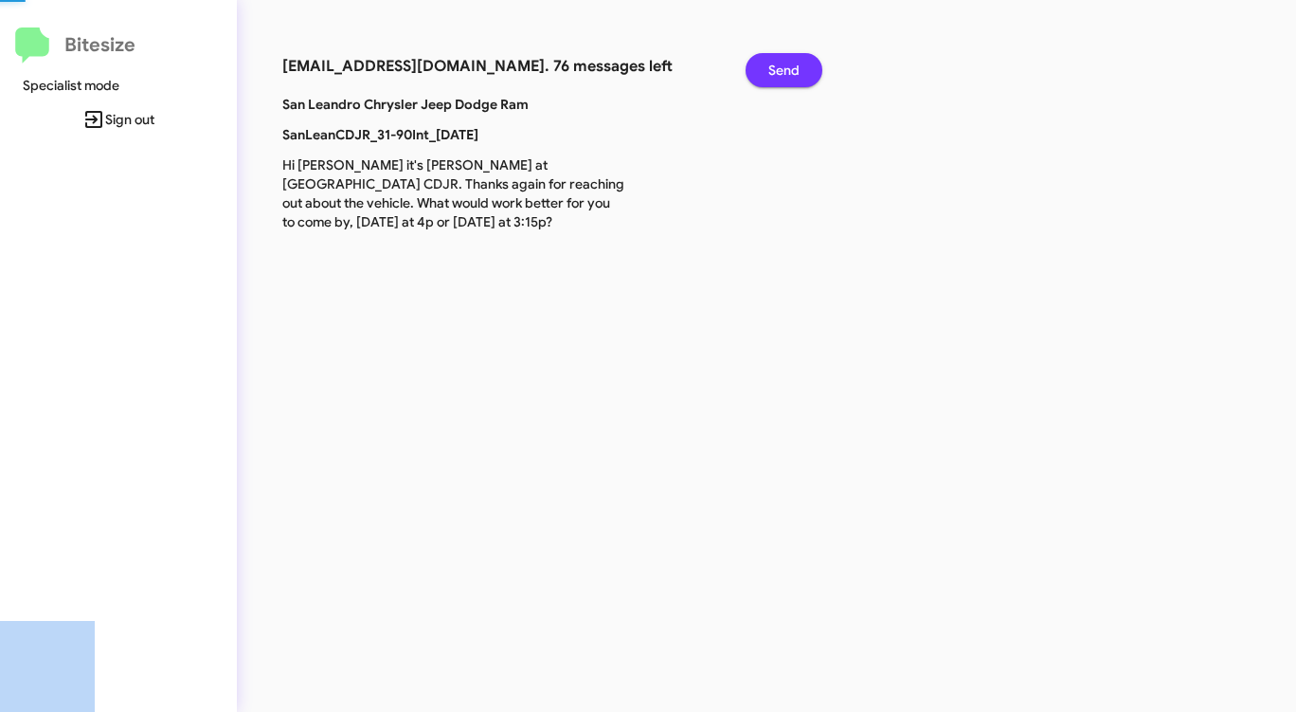
click at [795, 65] on span "Send" at bounding box center [783, 70] width 31 height 34
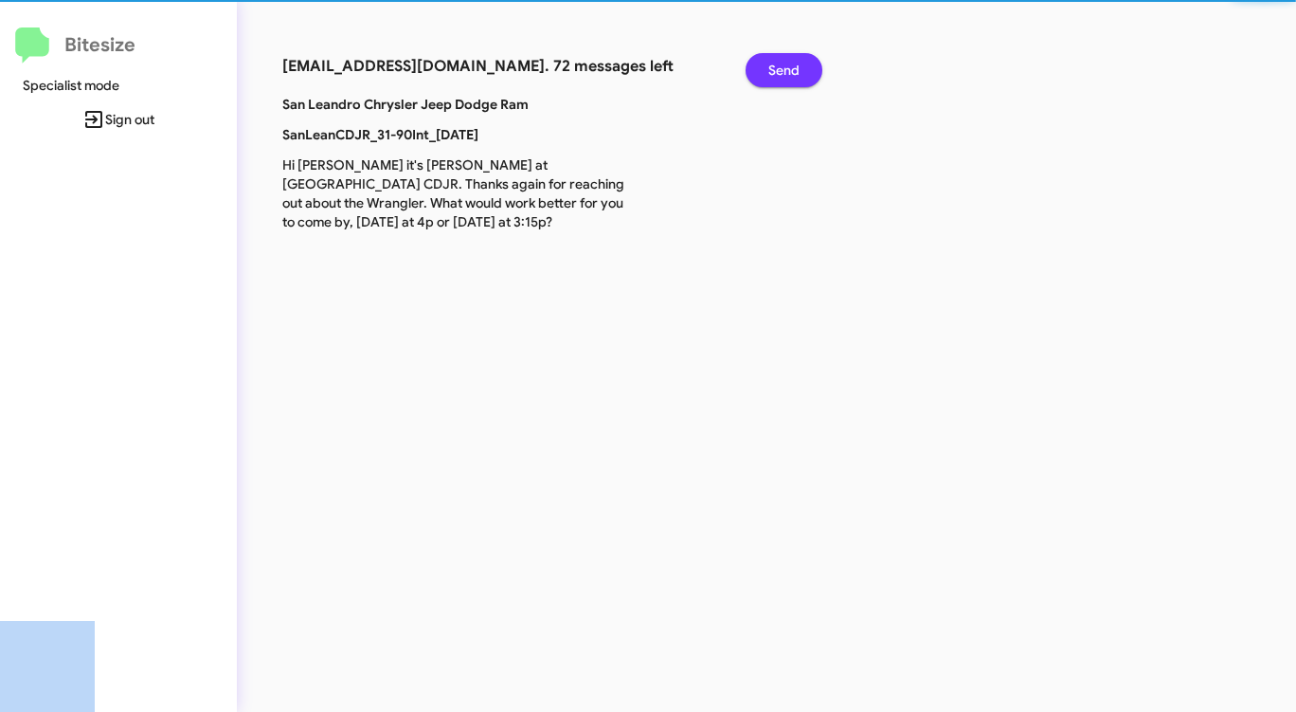
click at [795, 65] on span "Send" at bounding box center [783, 70] width 31 height 34
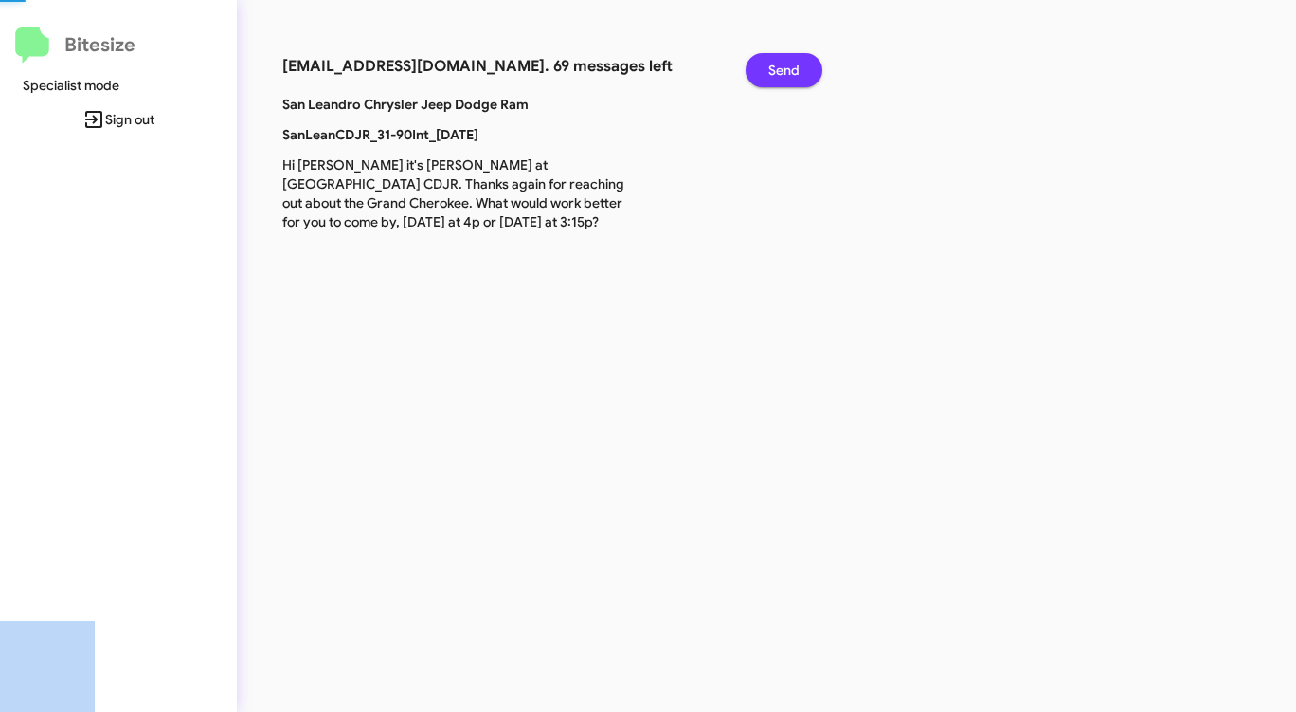
click at [795, 65] on span "Send" at bounding box center [783, 70] width 31 height 34
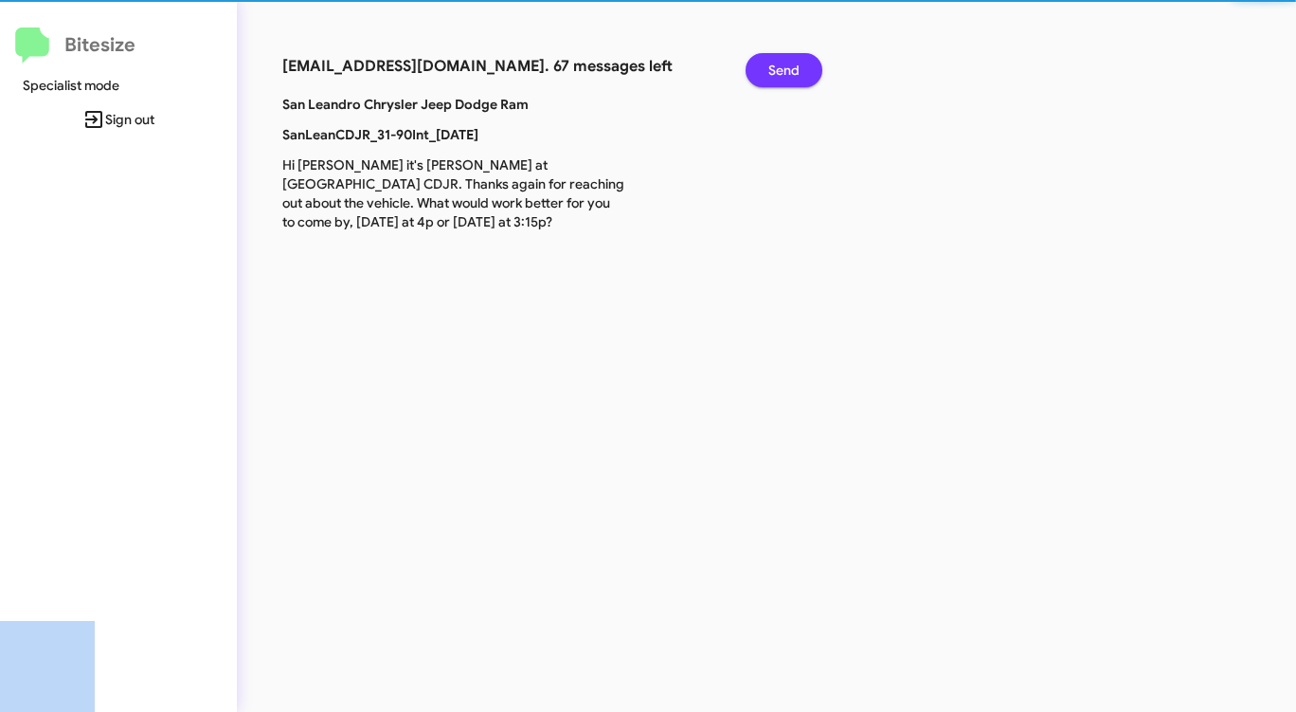
click at [795, 65] on span "Send" at bounding box center [783, 70] width 31 height 34
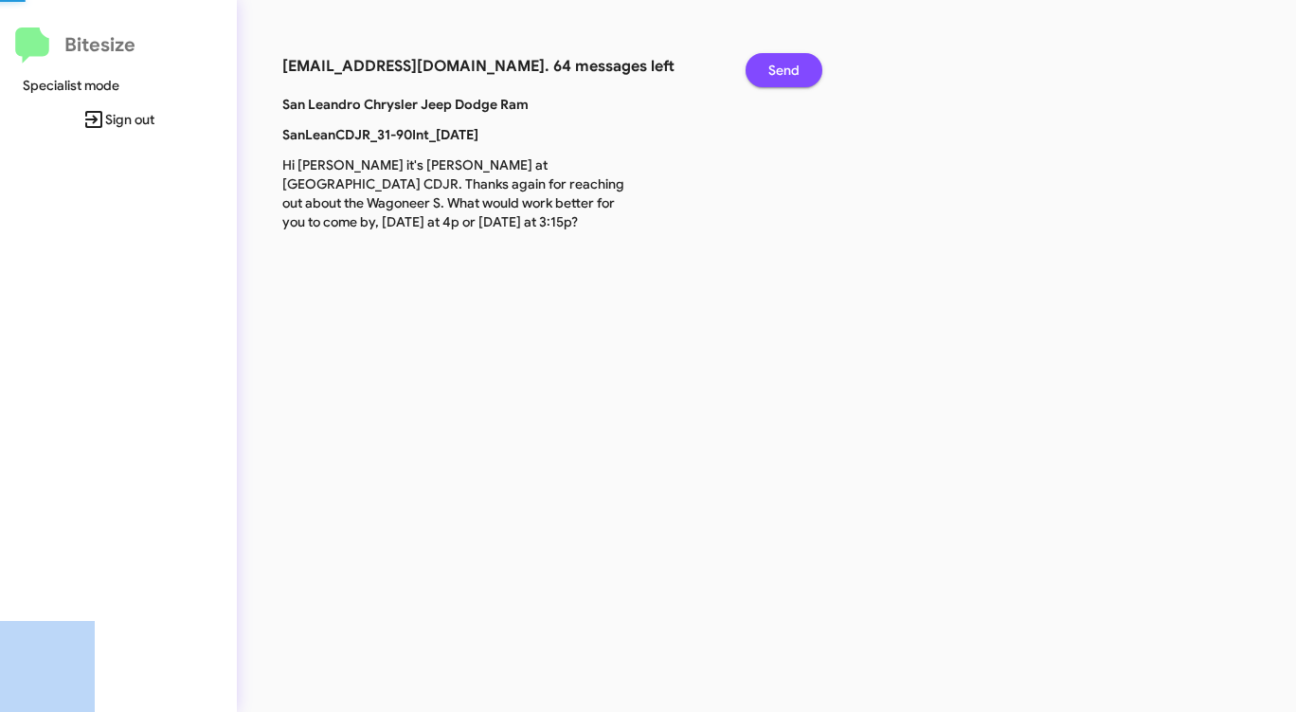
click at [795, 65] on span "Send" at bounding box center [783, 70] width 31 height 34
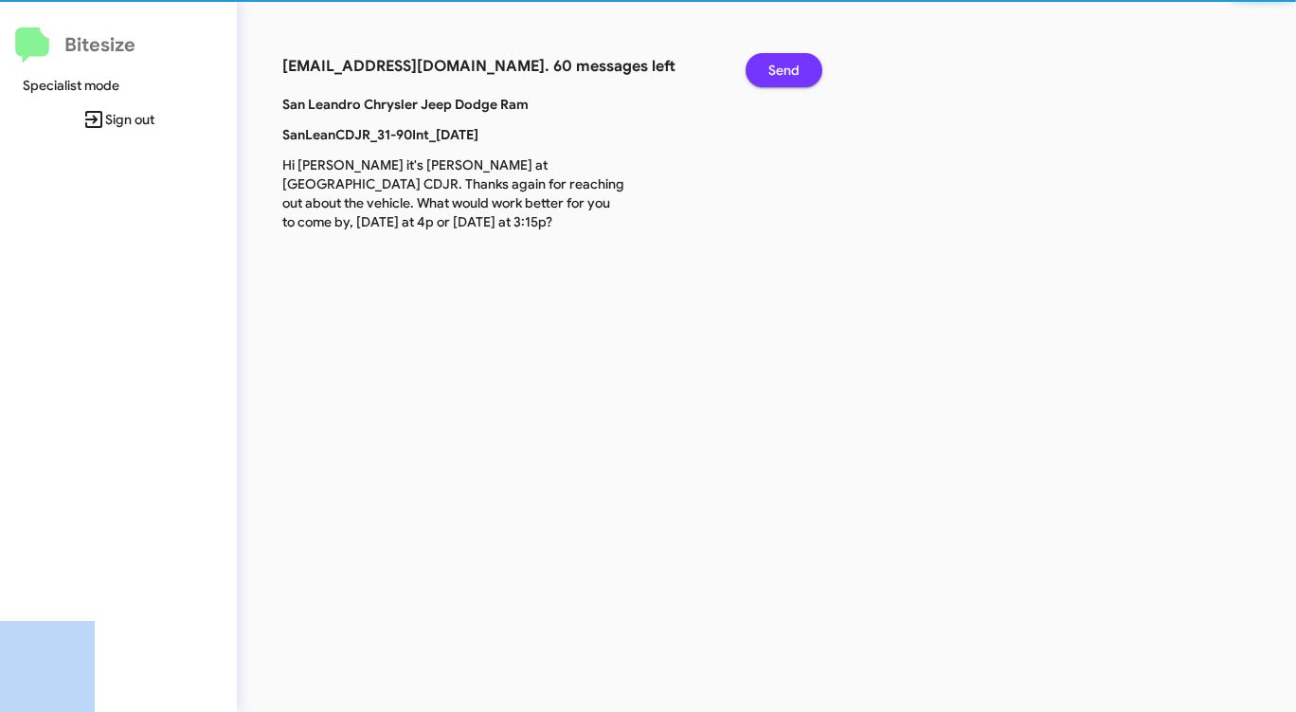
click at [795, 65] on span "Send" at bounding box center [783, 70] width 31 height 34
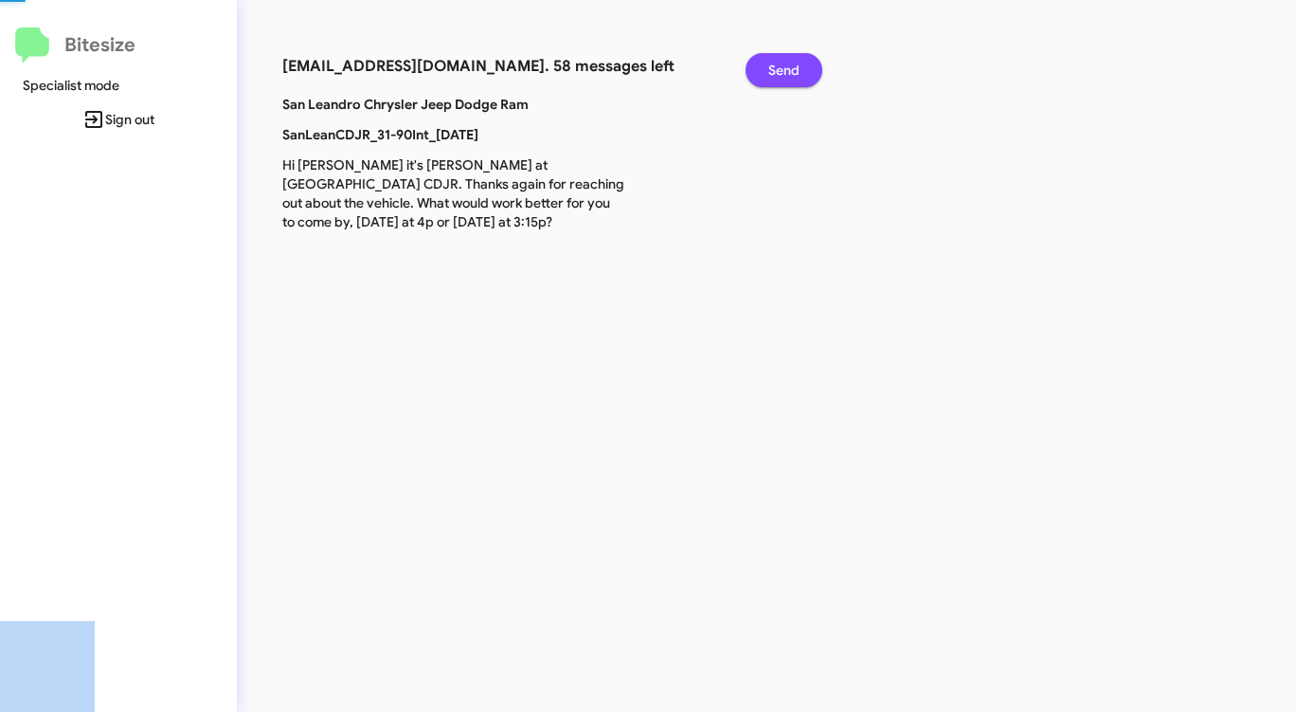
click at [795, 65] on span "Send" at bounding box center [783, 70] width 31 height 34
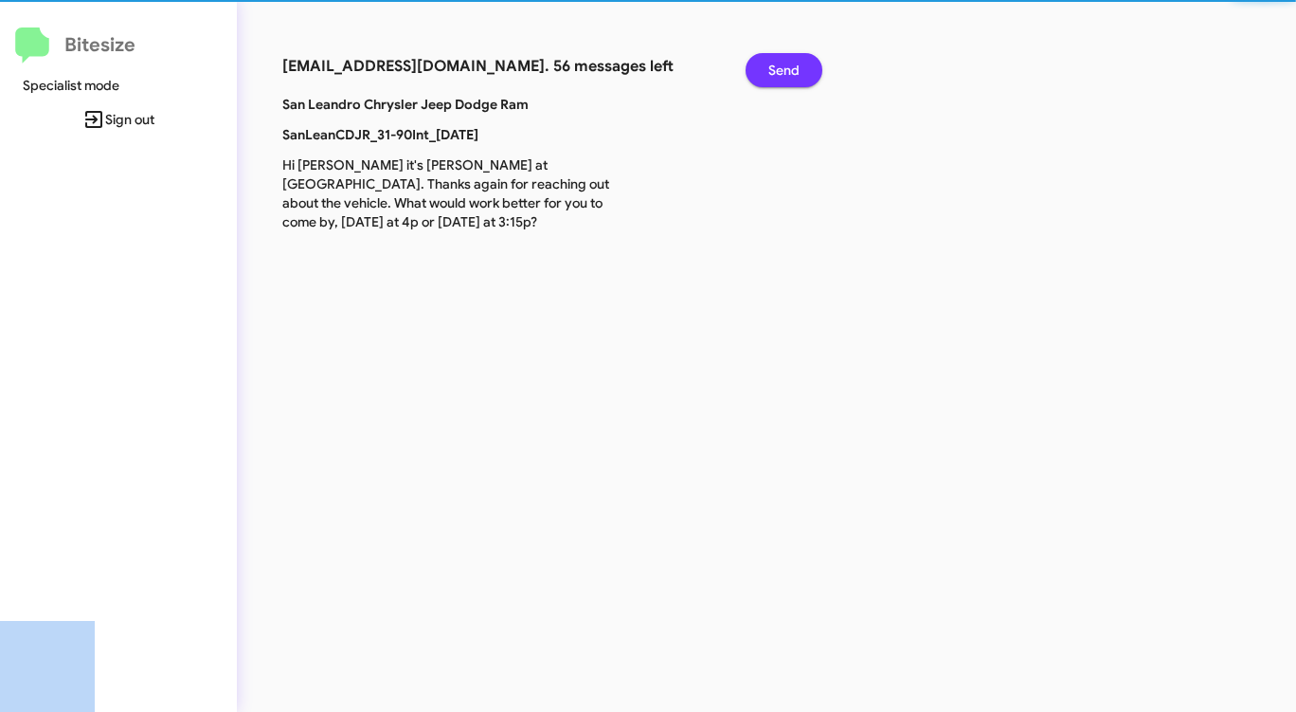
click at [795, 65] on span "Send" at bounding box center [783, 70] width 31 height 34
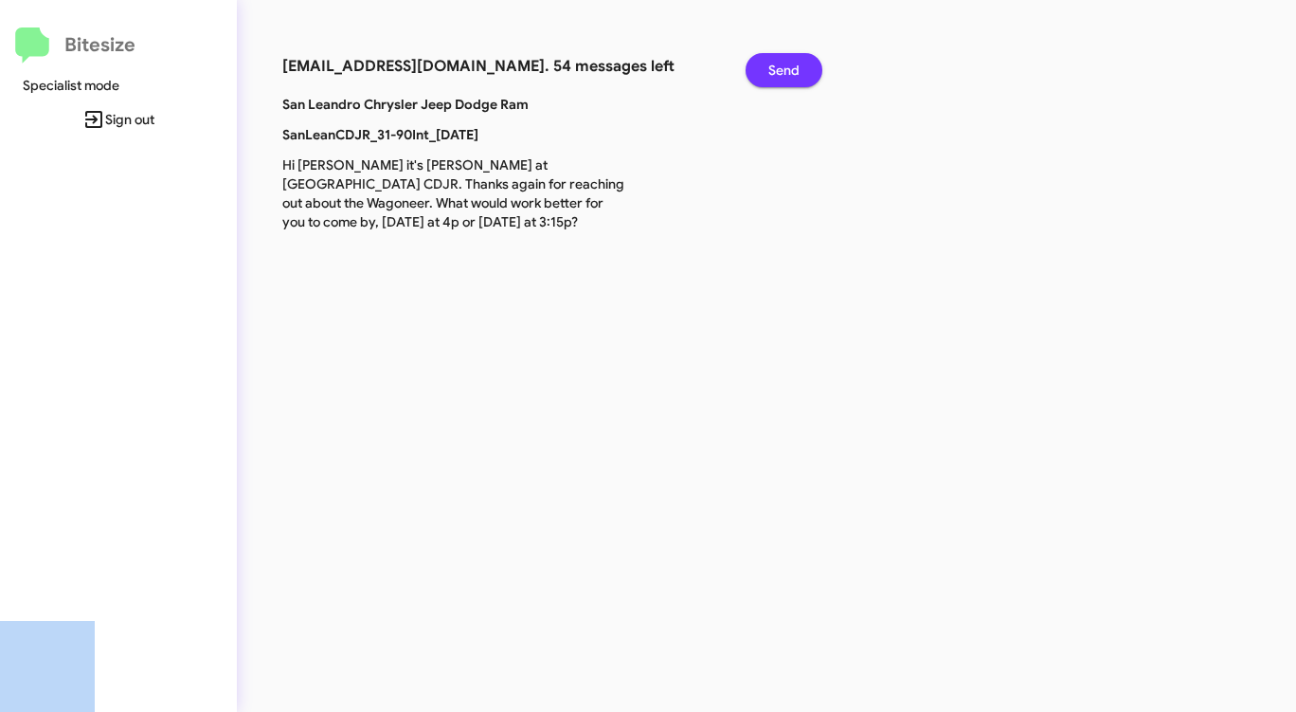
click at [795, 65] on span "Send" at bounding box center [783, 70] width 31 height 34
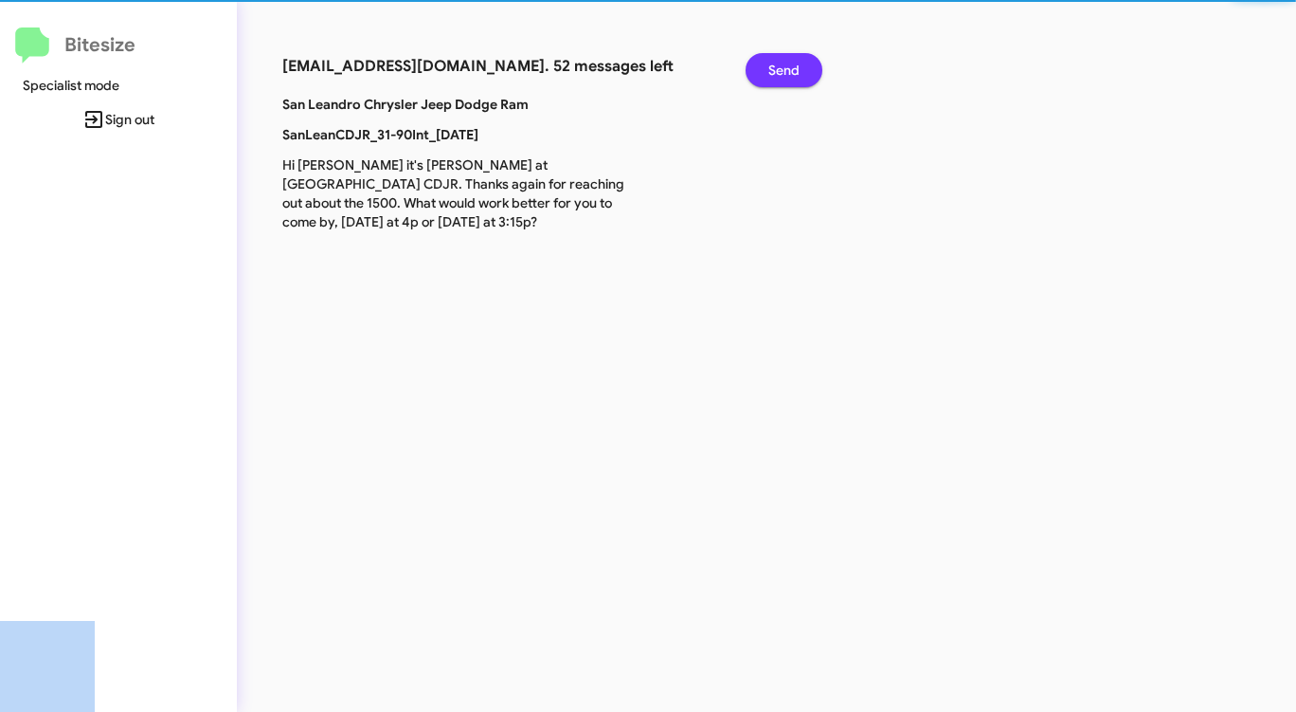
click at [795, 65] on span "Send" at bounding box center [783, 70] width 31 height 34
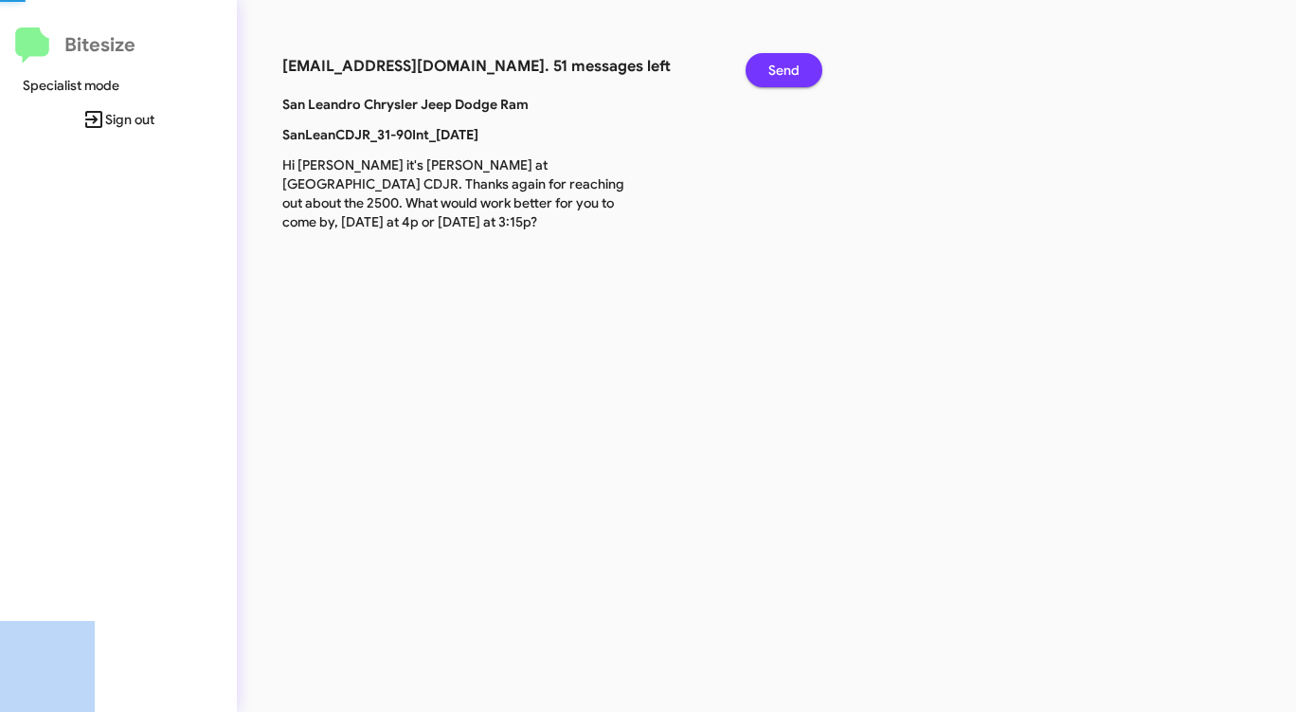
click at [795, 65] on span "Send" at bounding box center [783, 70] width 31 height 34
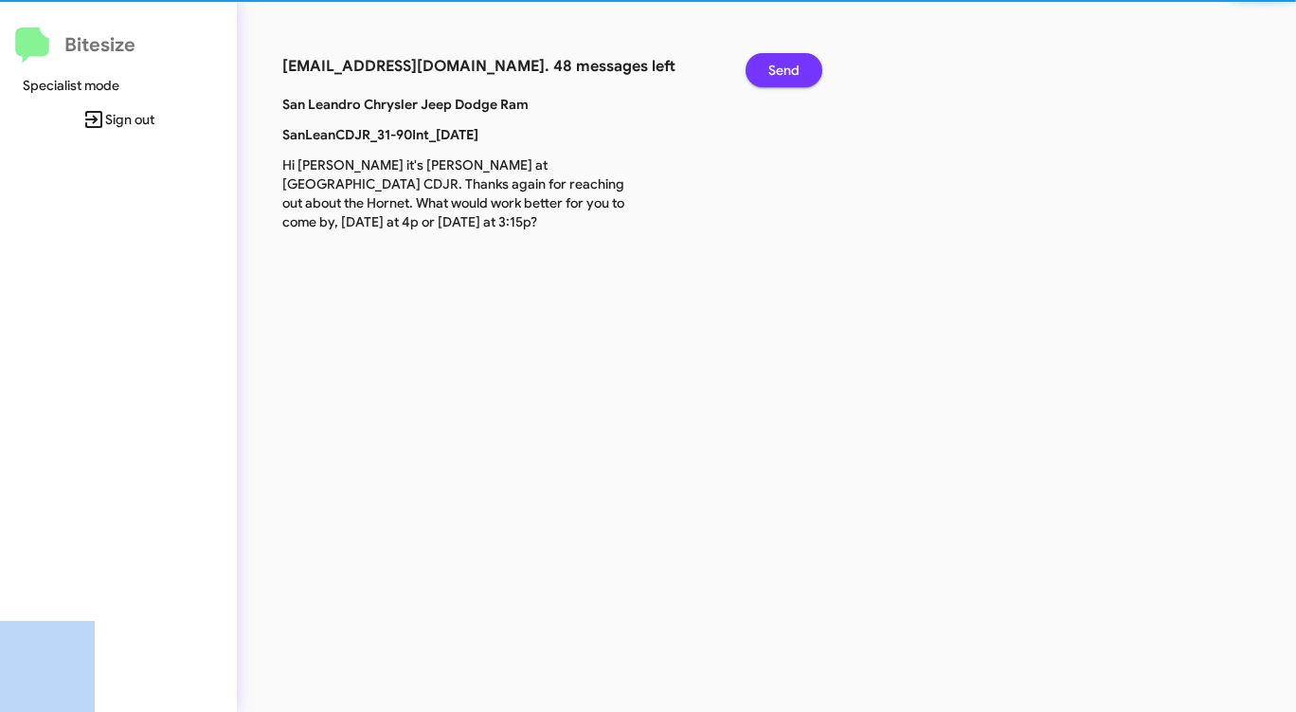
click at [795, 65] on span "Send" at bounding box center [783, 70] width 31 height 34
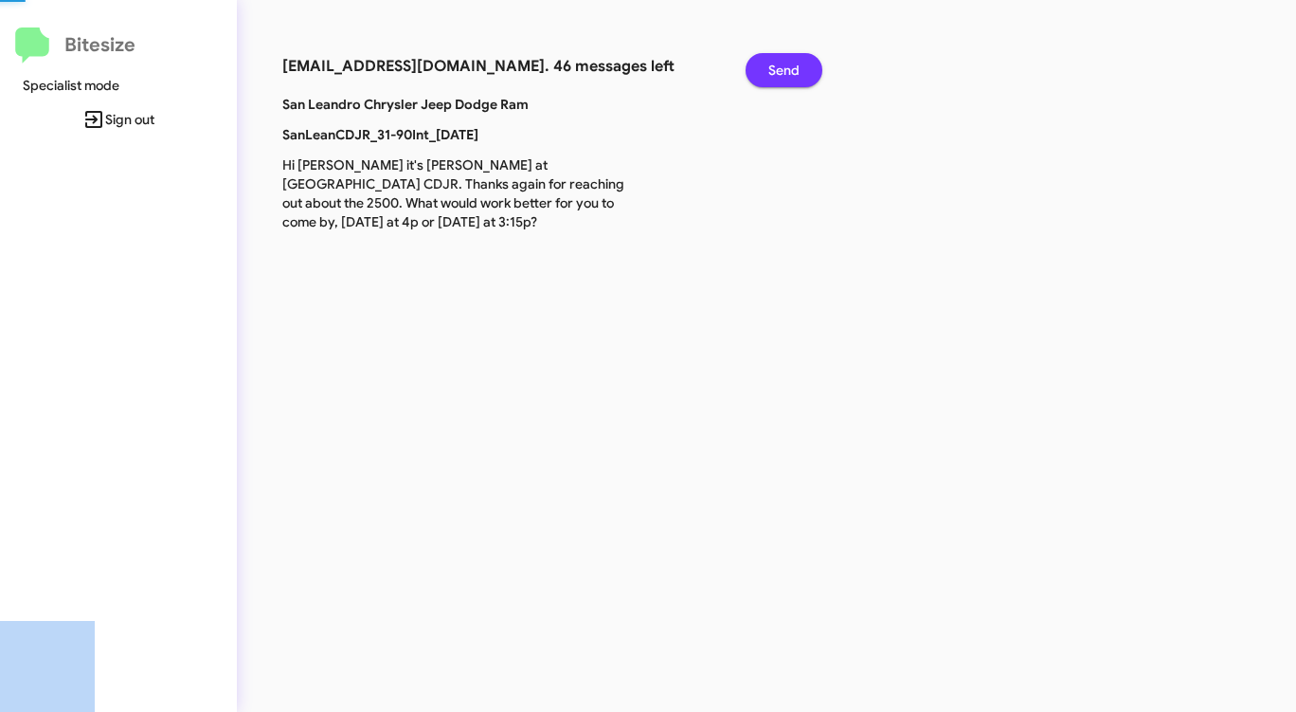
click at [795, 65] on span "Send" at bounding box center [783, 70] width 31 height 34
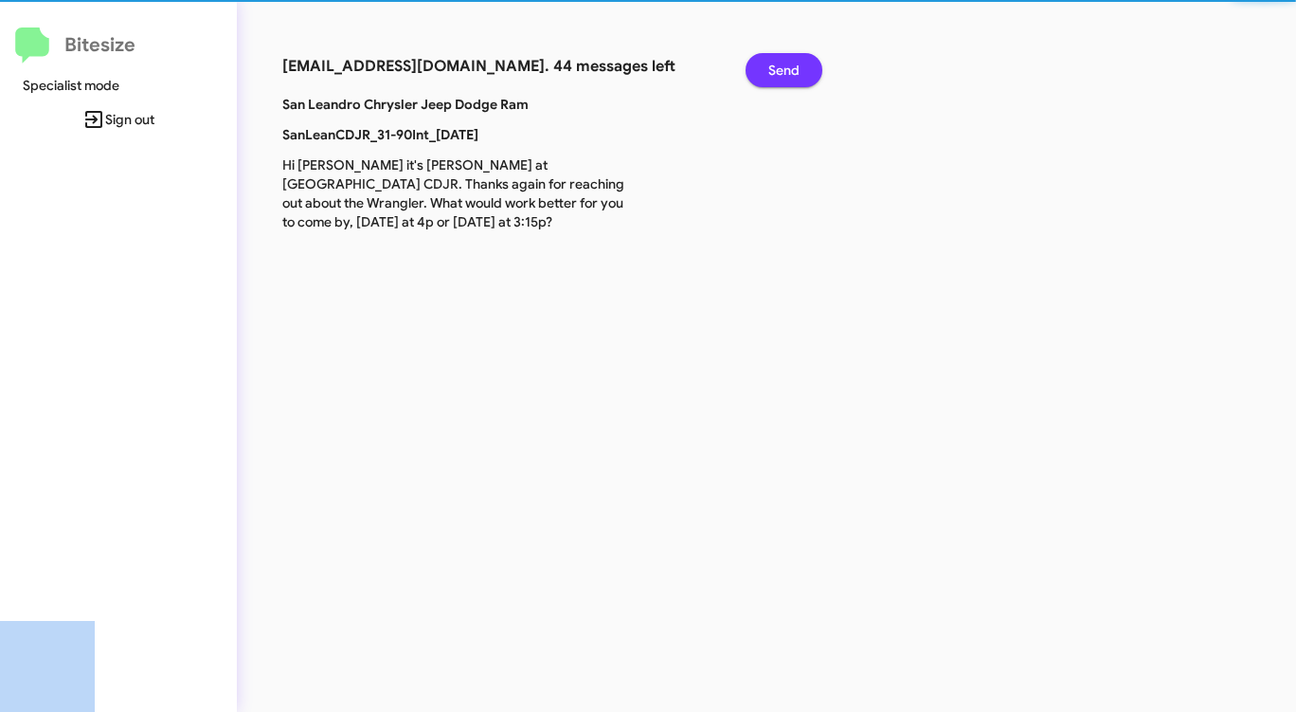
click at [795, 65] on span "Send" at bounding box center [783, 70] width 31 height 34
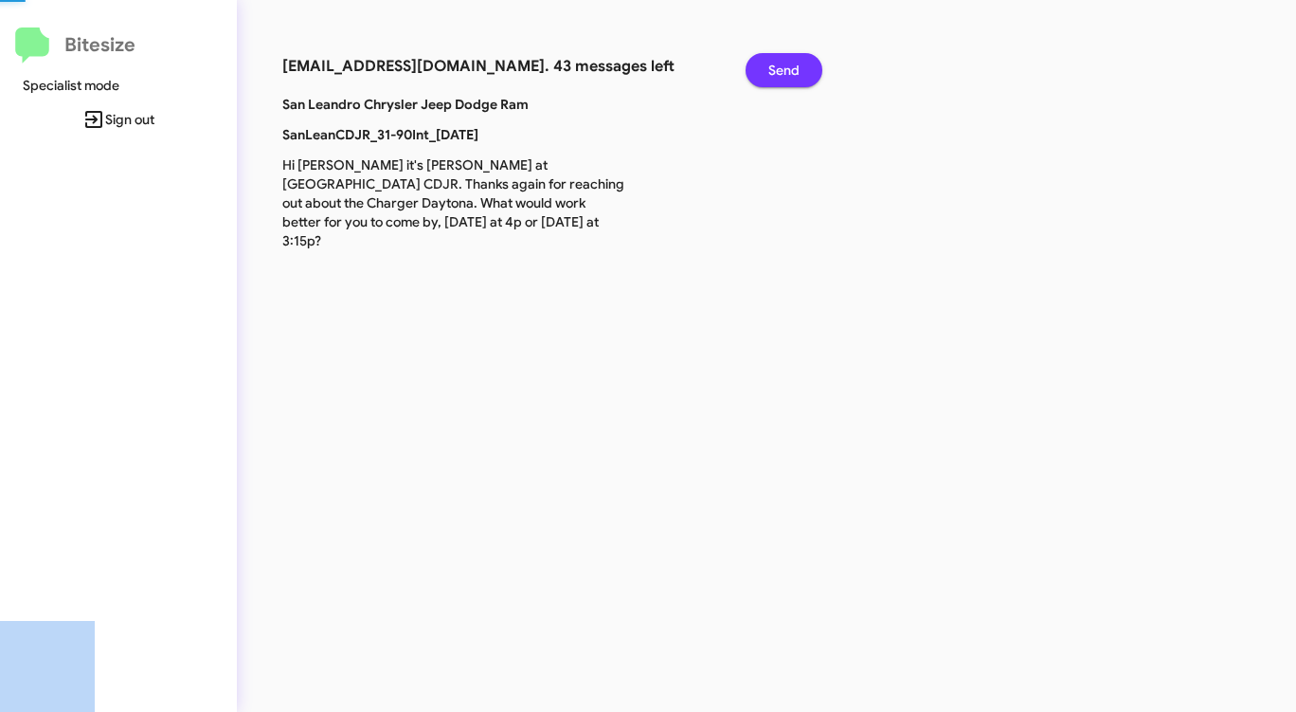
click at [795, 65] on span "Send" at bounding box center [783, 70] width 31 height 34
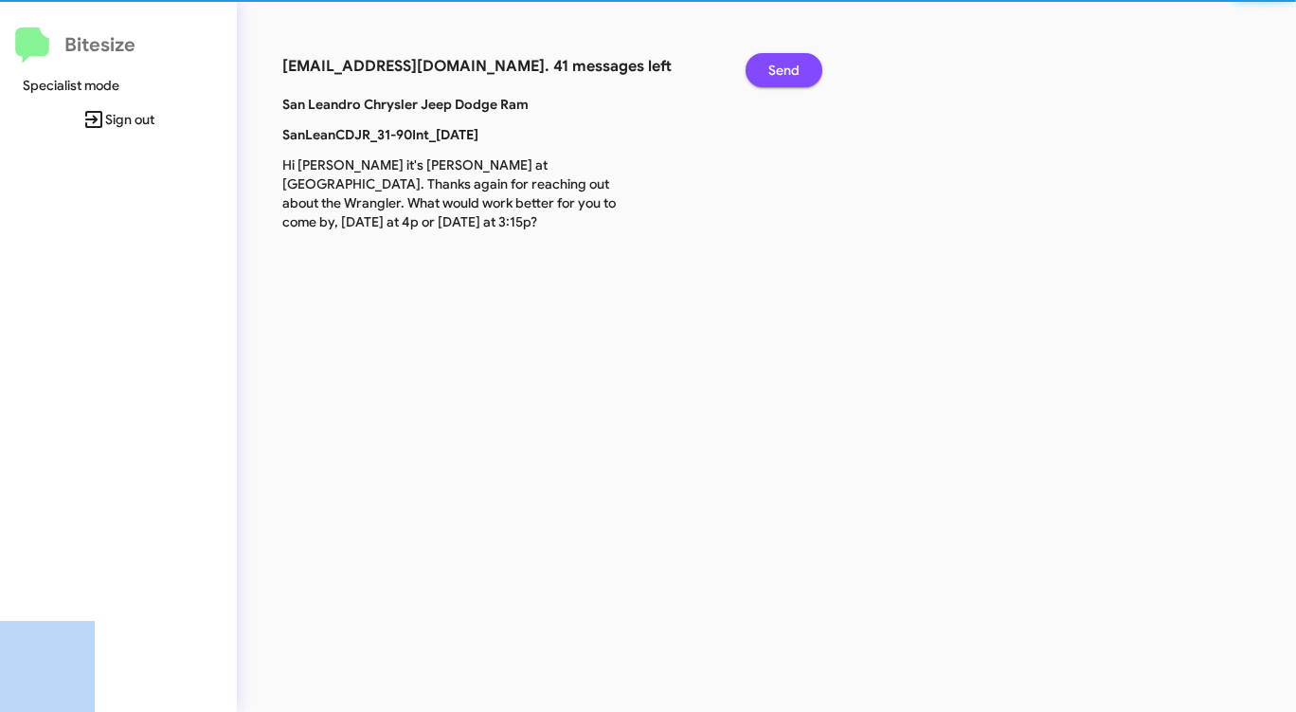
click at [795, 65] on span "Send" at bounding box center [783, 70] width 31 height 34
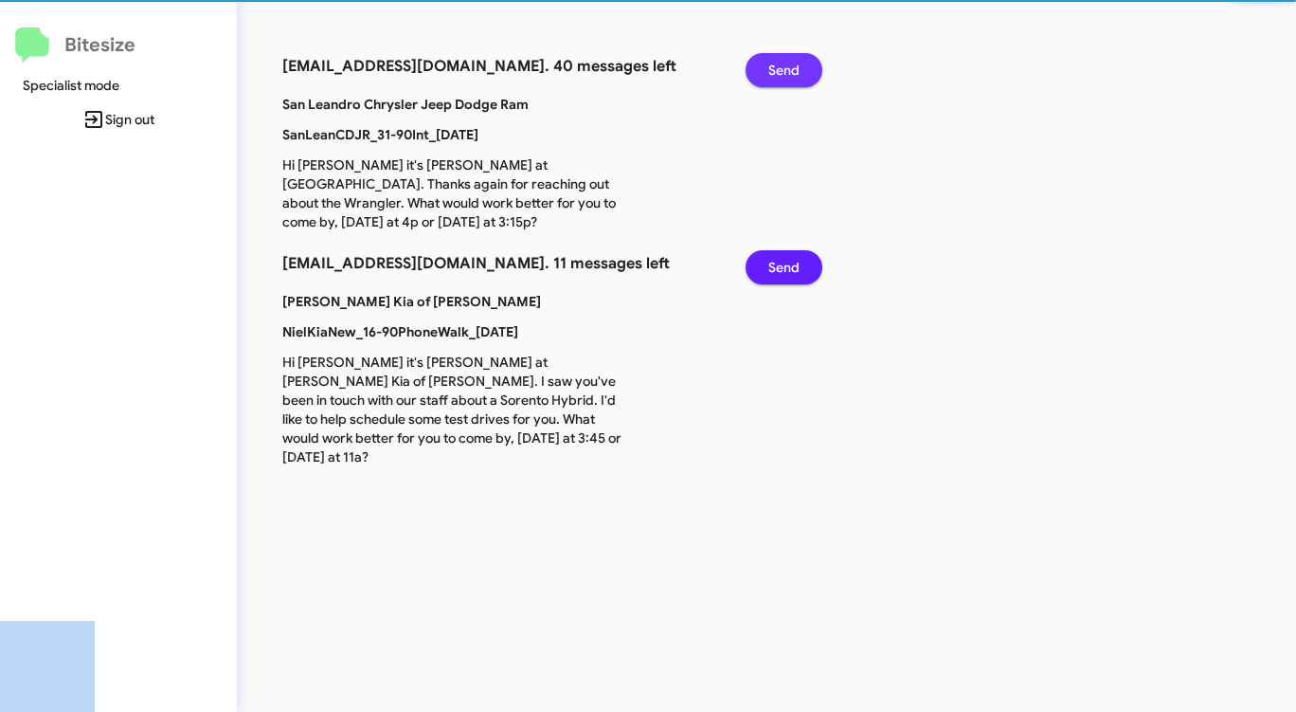
click at [795, 65] on span "Send" at bounding box center [783, 70] width 31 height 34
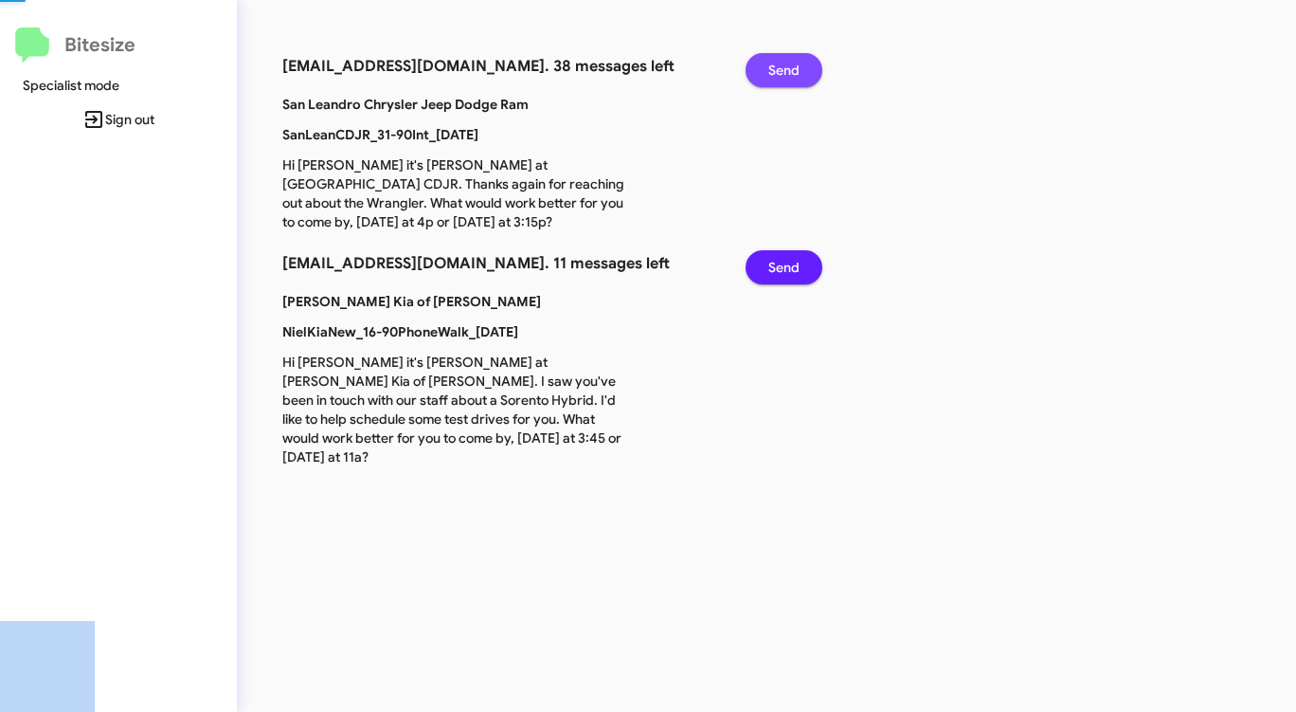
click at [795, 65] on span "Send" at bounding box center [783, 70] width 31 height 34
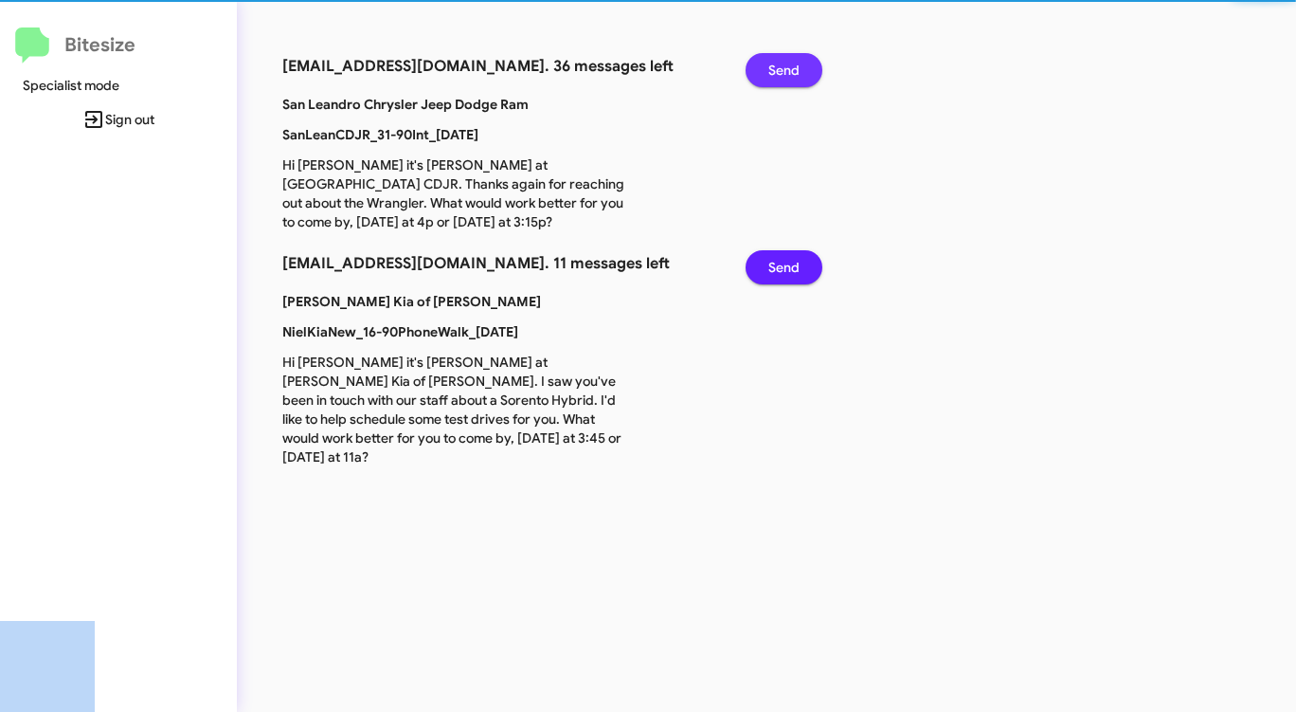
click at [795, 65] on span "Send" at bounding box center [783, 70] width 31 height 34
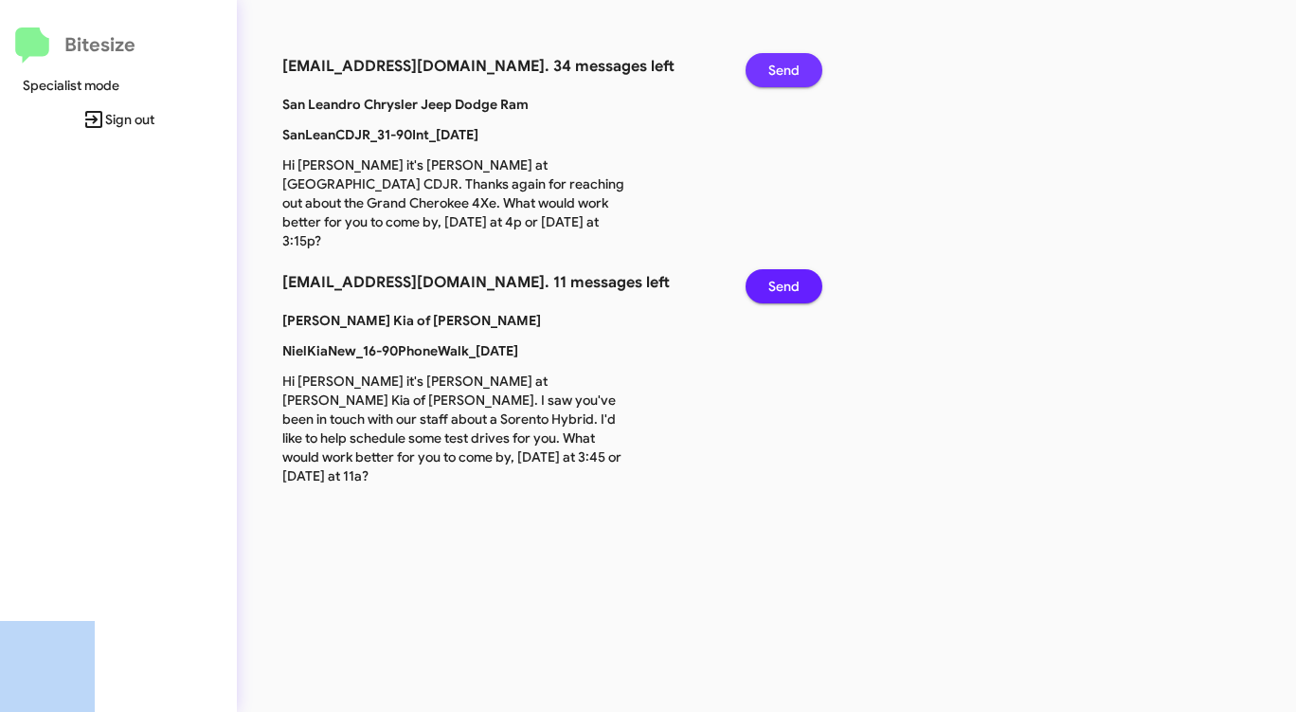
click at [795, 65] on span "Send" at bounding box center [783, 70] width 31 height 34
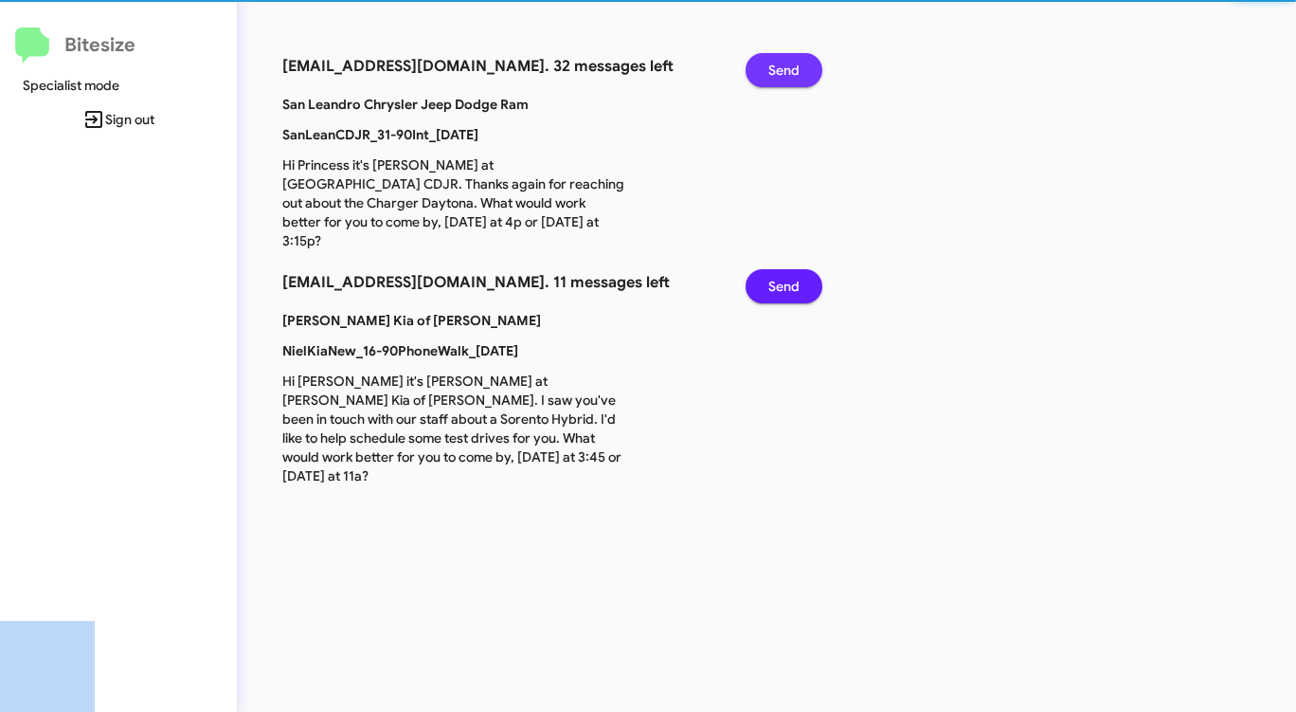
click at [795, 65] on span "Send" at bounding box center [783, 70] width 31 height 34
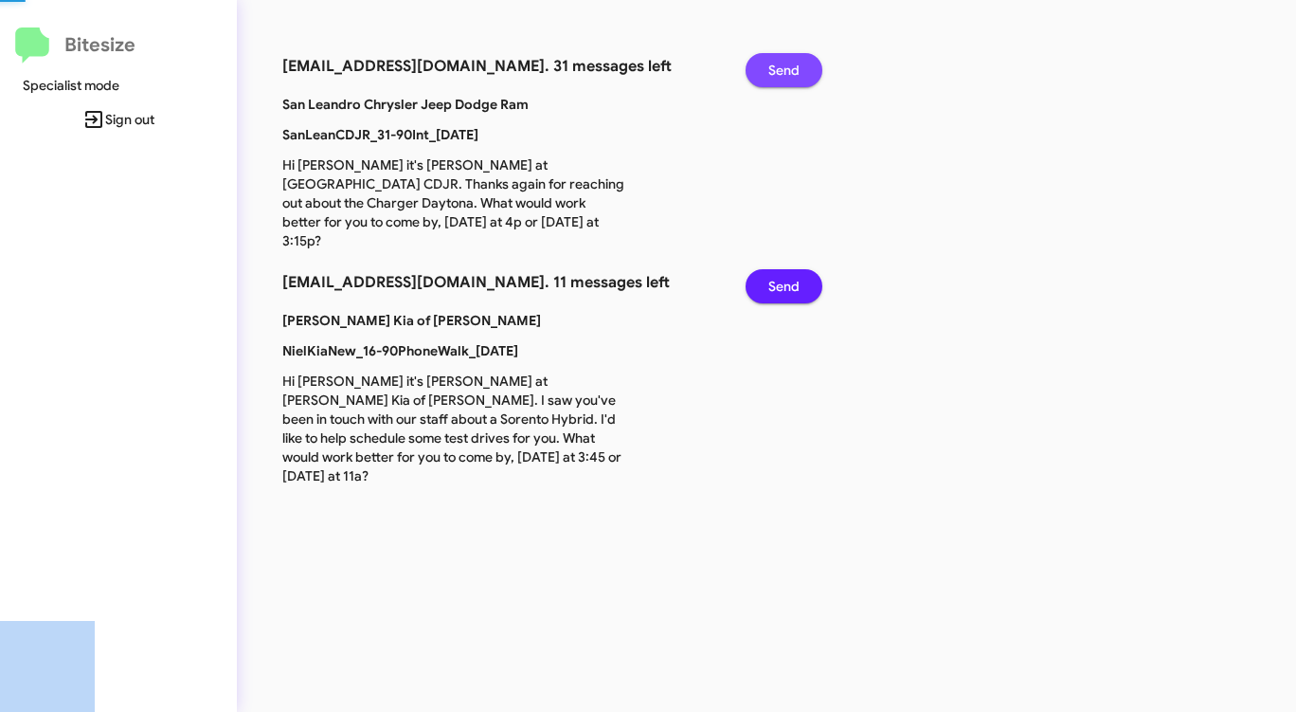
click at [795, 65] on span "Send" at bounding box center [783, 70] width 31 height 34
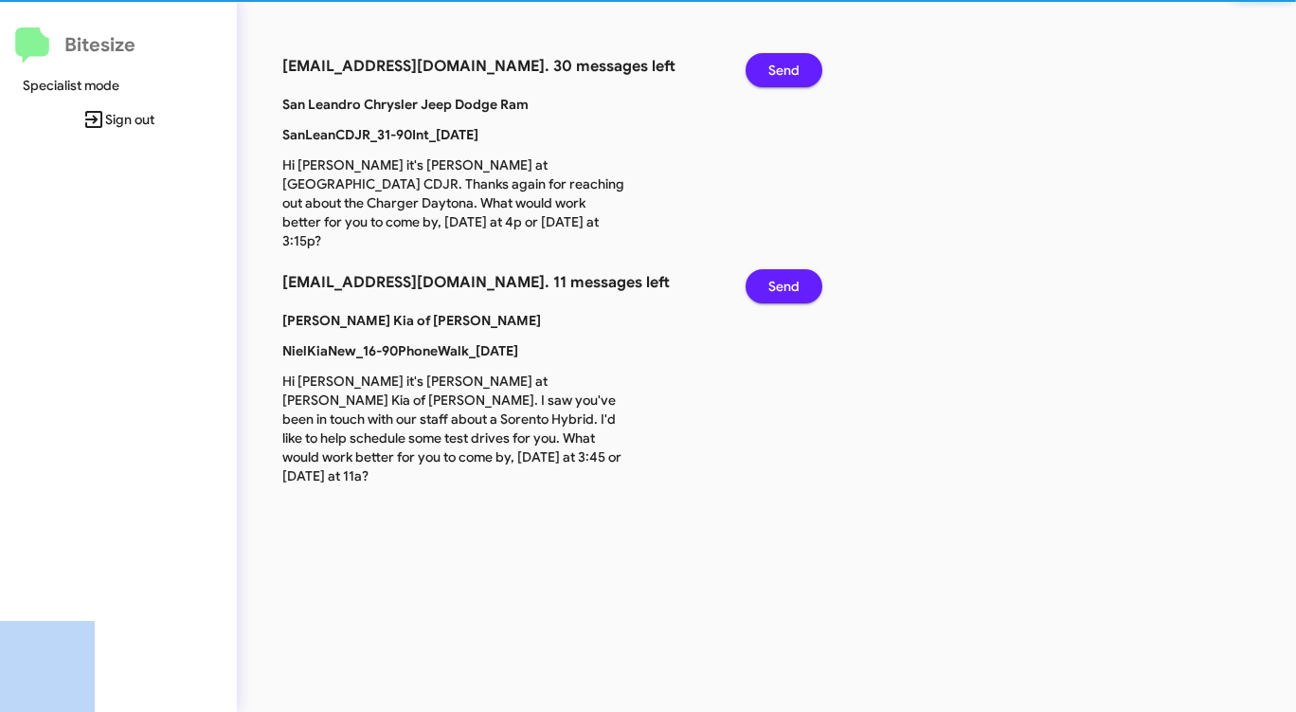
click at [795, 65] on span "Send" at bounding box center [783, 70] width 31 height 34
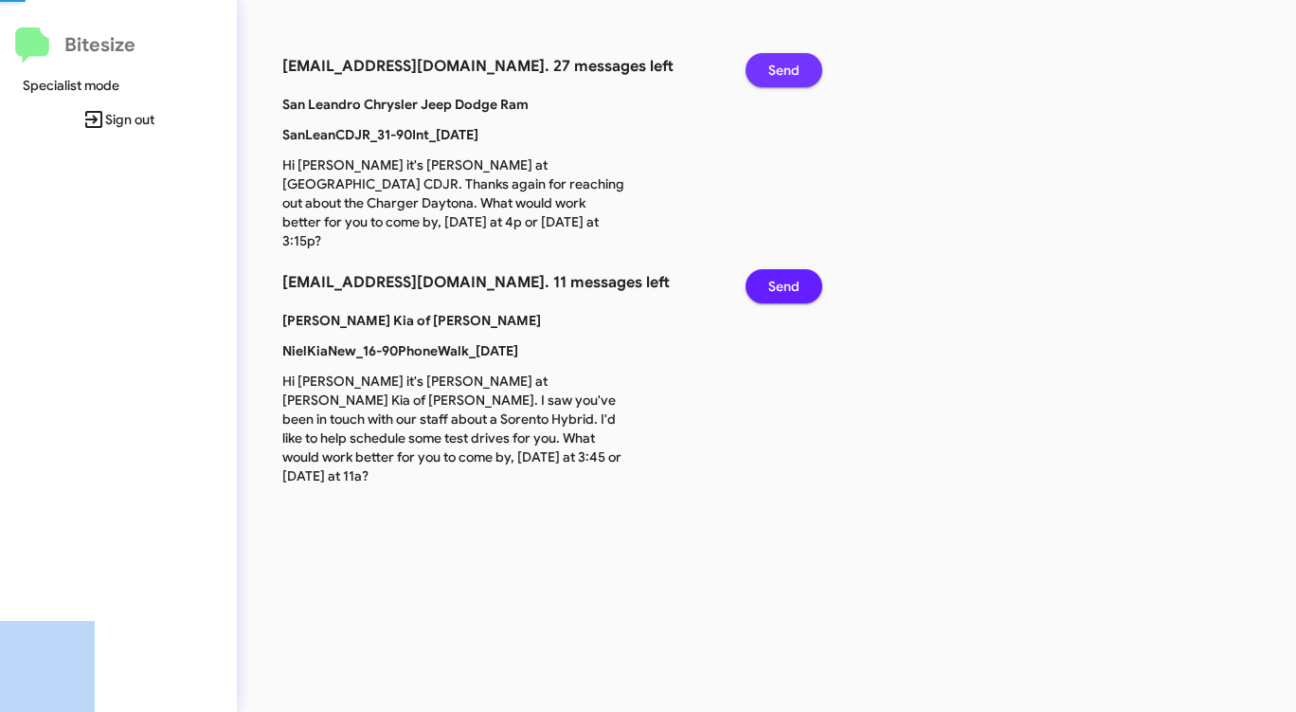
click at [795, 65] on span "Send" at bounding box center [783, 70] width 31 height 34
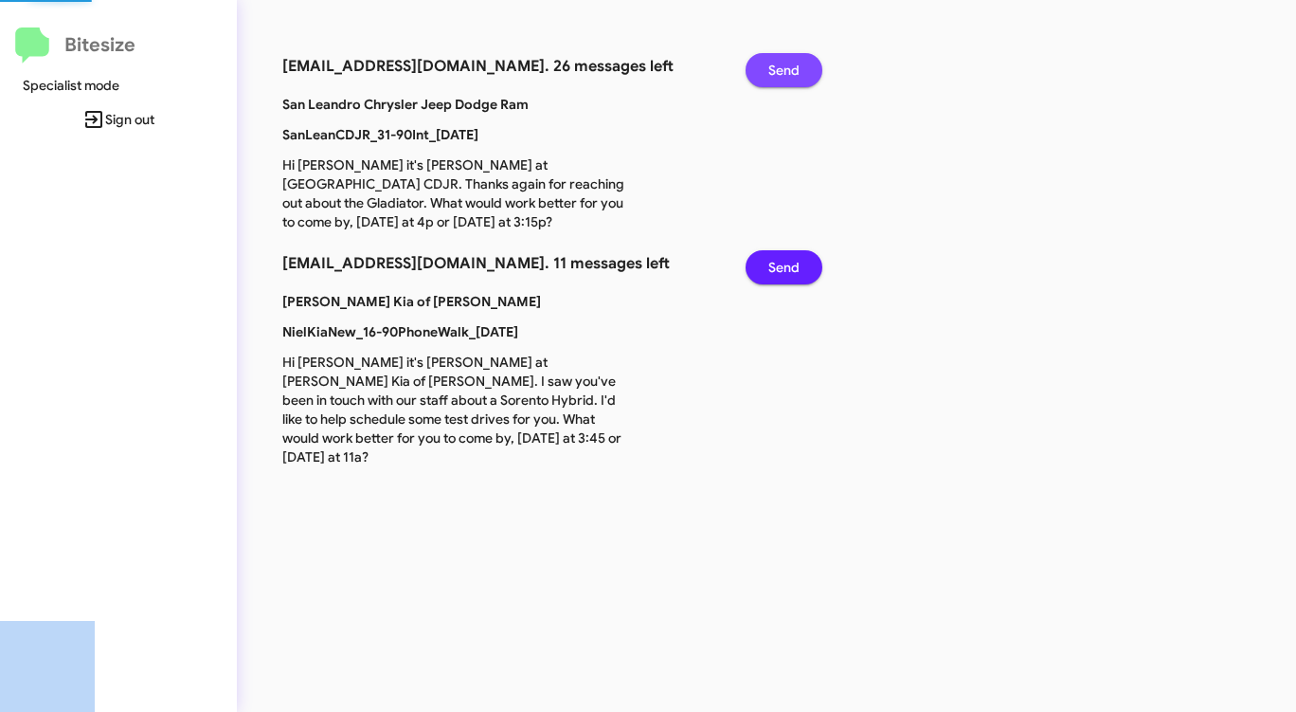
click at [795, 65] on span "Send" at bounding box center [783, 70] width 31 height 34
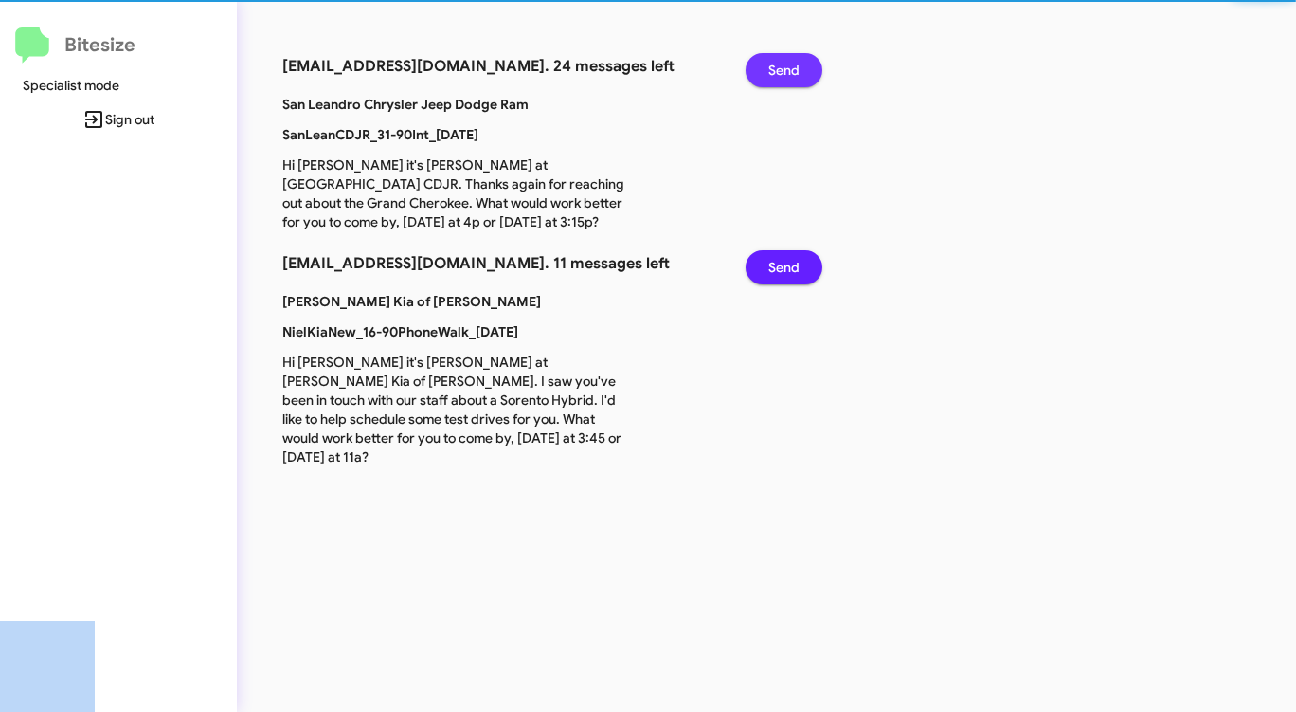
click at [795, 65] on span "Send" at bounding box center [783, 70] width 31 height 34
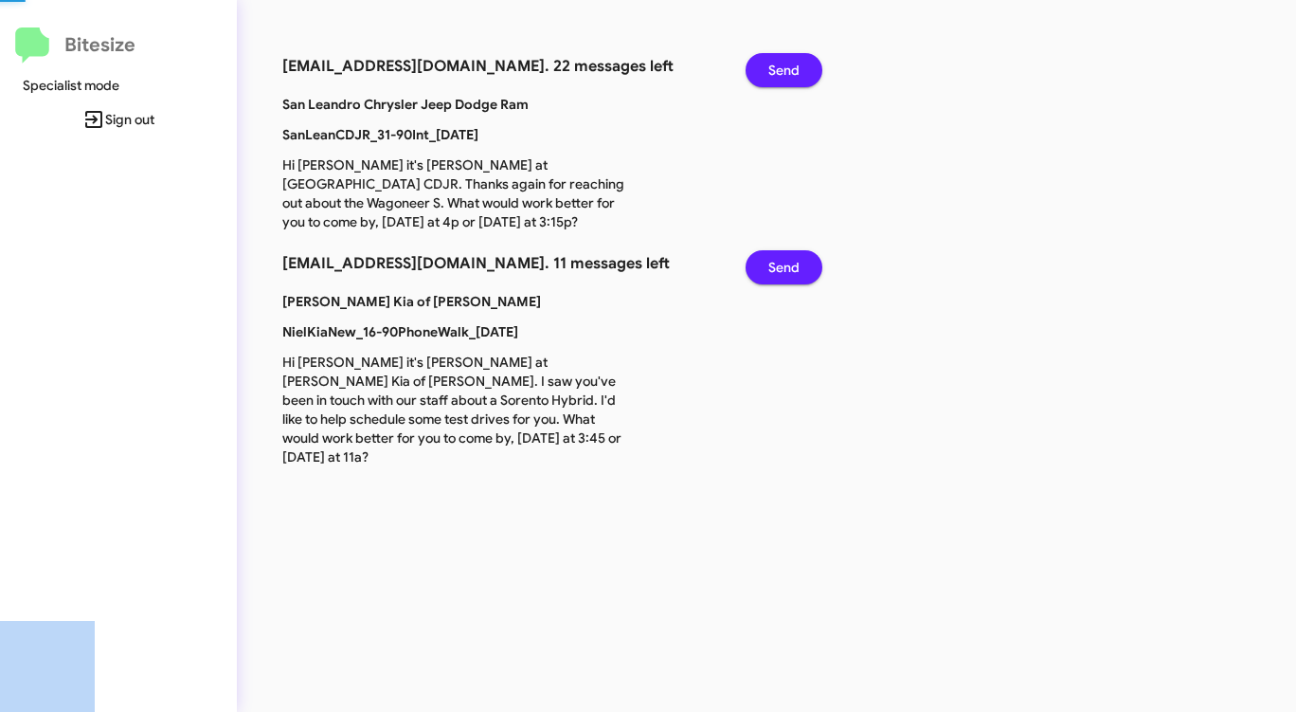
click at [795, 65] on span "Send" at bounding box center [783, 70] width 31 height 34
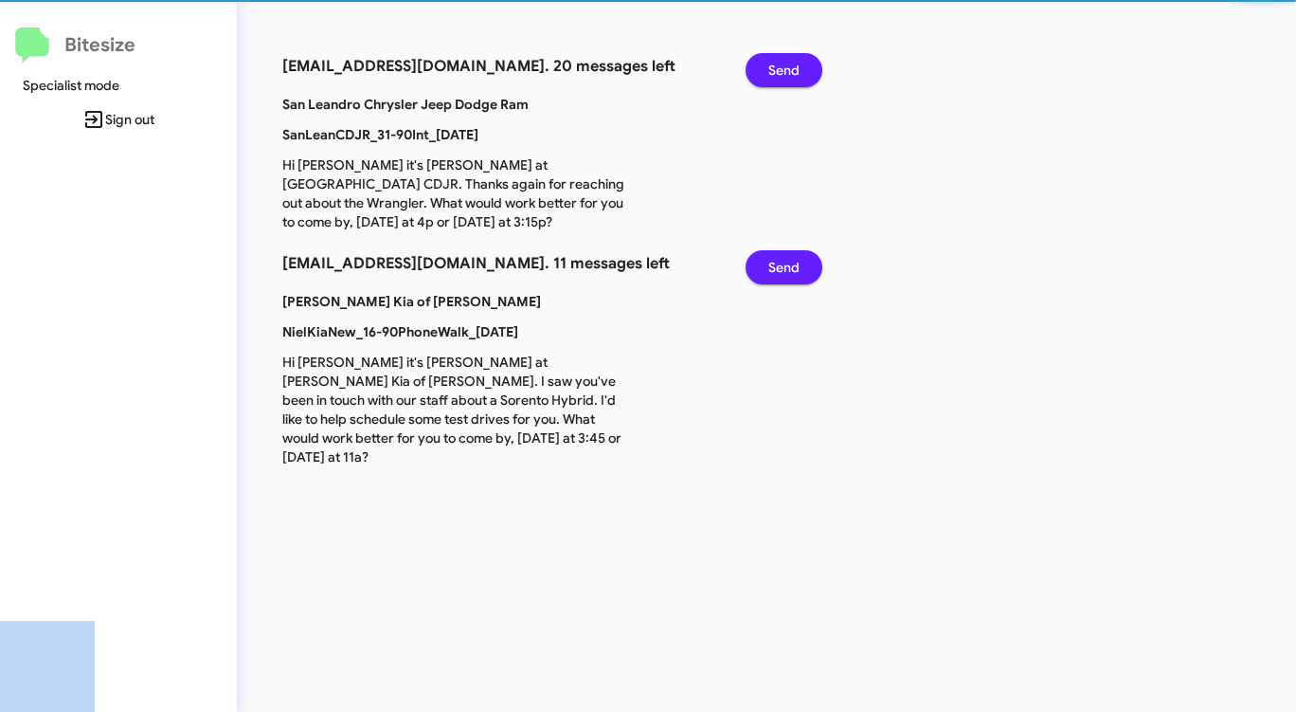
click at [795, 65] on span "Send" at bounding box center [783, 70] width 31 height 34
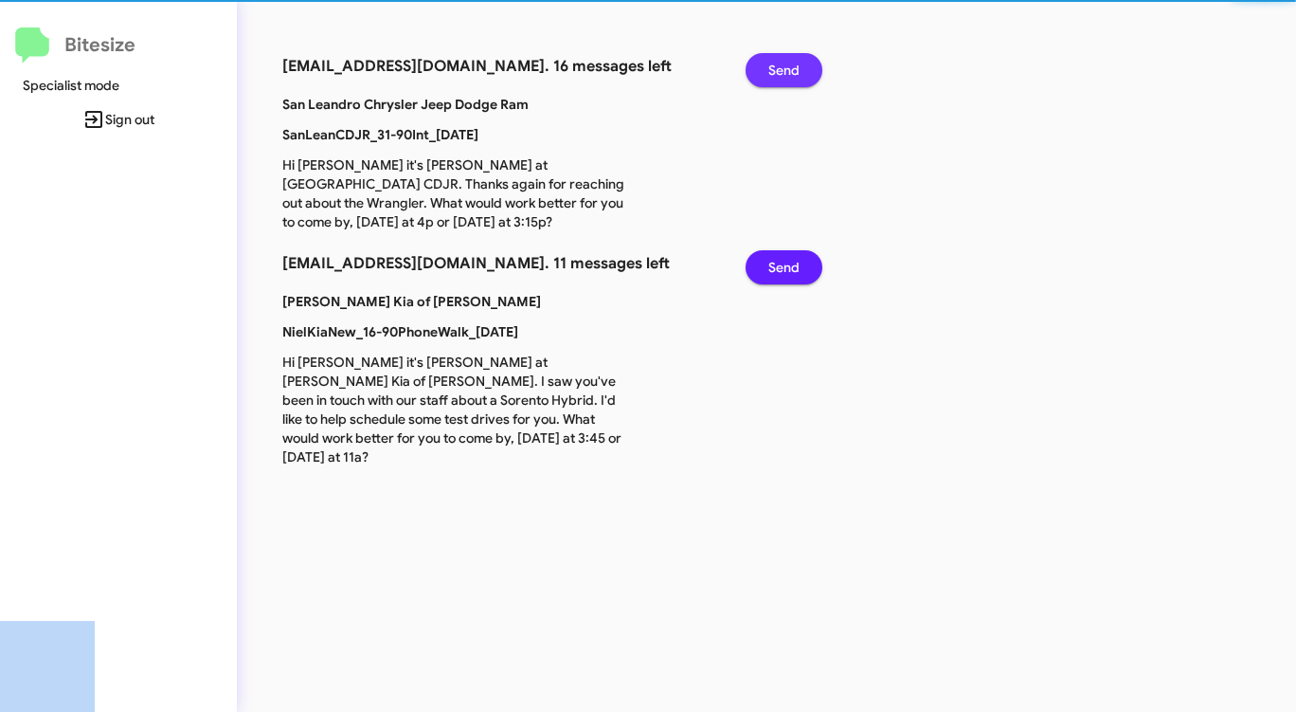
click
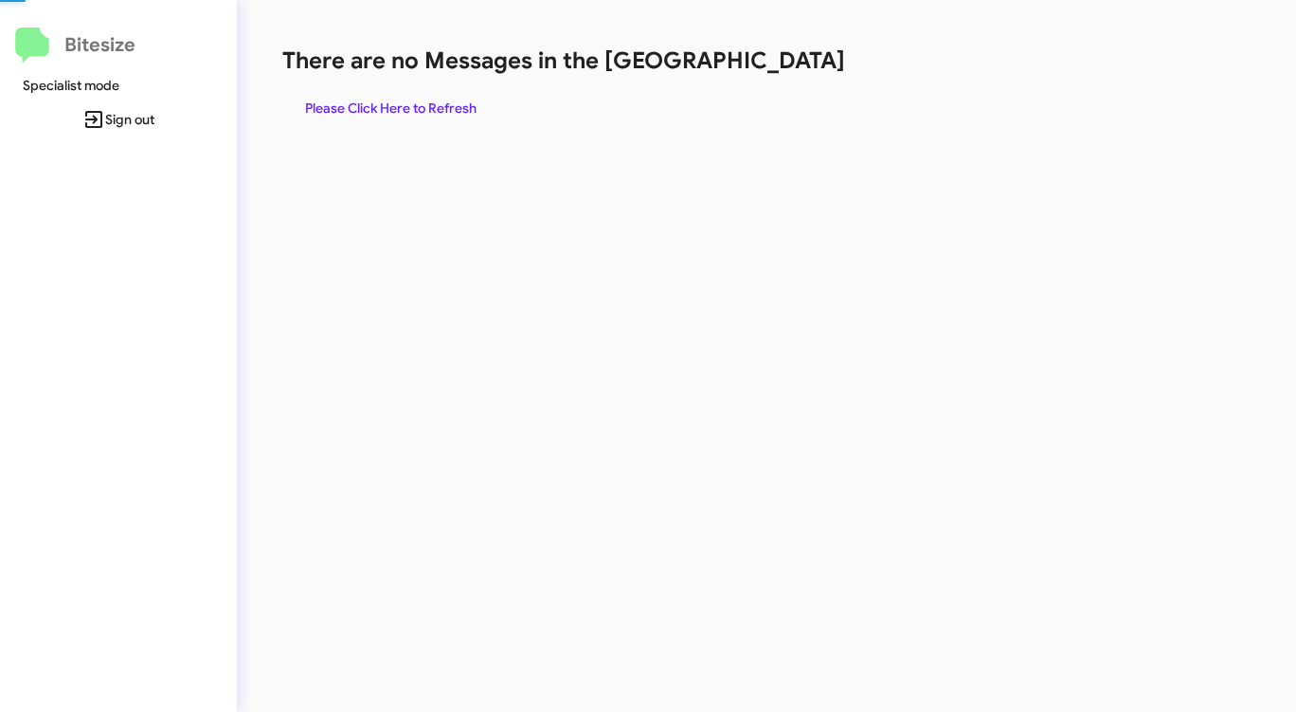
click at [368, 339] on div "There are no Messages in the Queue Please Click Here to Refresh" at bounding box center [678, 356] width 883 height 712
click at [447, 109] on span "Please Click Here to Refresh" at bounding box center [390, 108] width 171 height 34
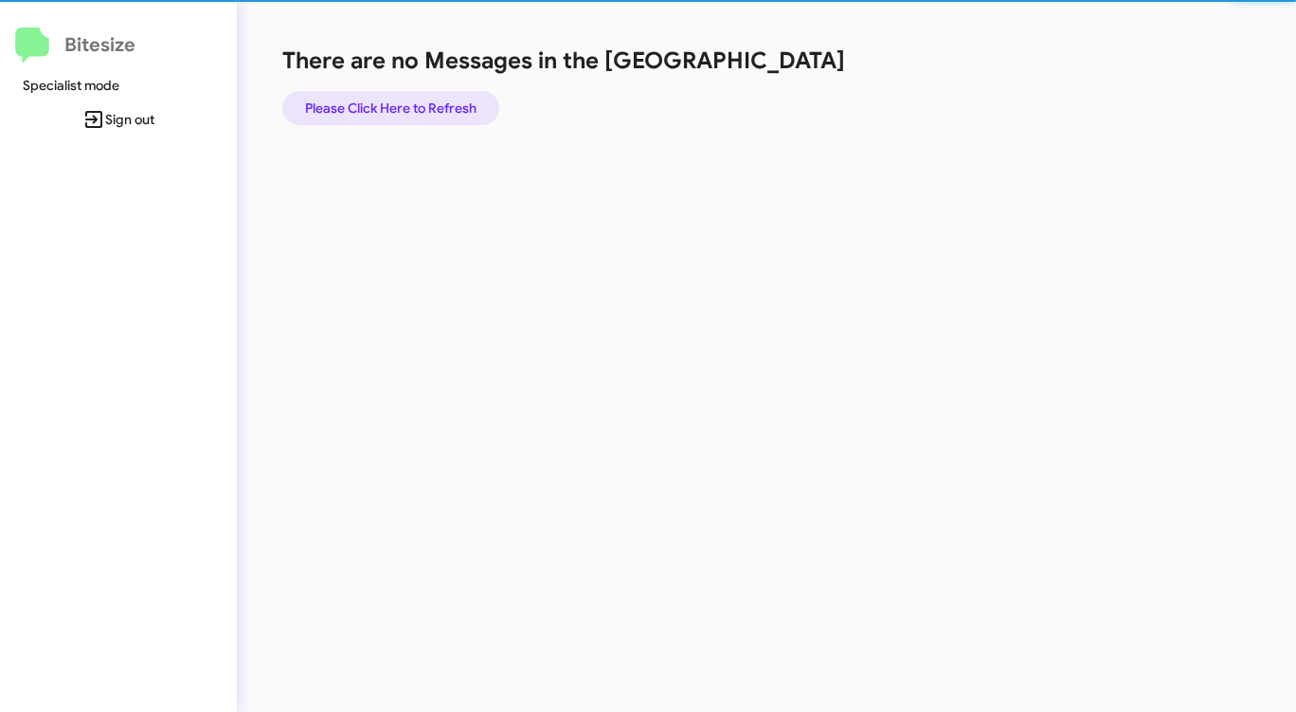
click at [447, 108] on span "Please Click Here to Refresh" at bounding box center [390, 108] width 171 height 34
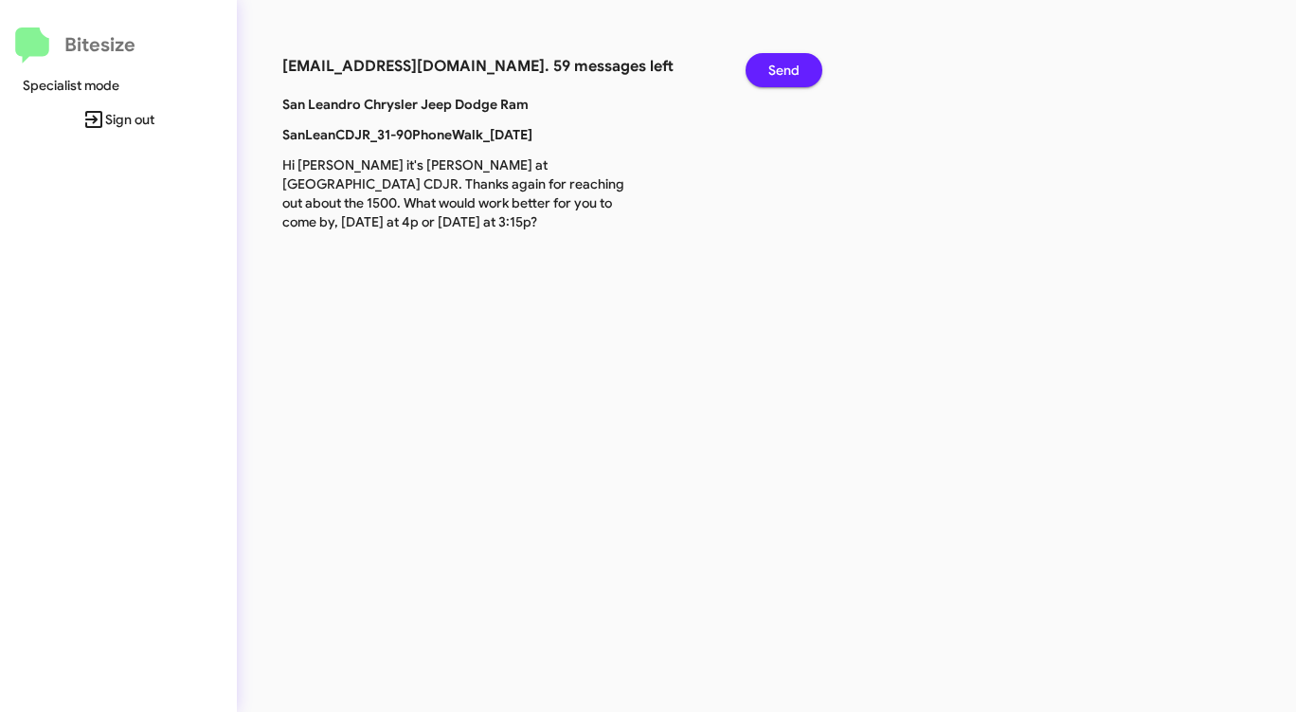
click at [785, 66] on span "Send" at bounding box center [783, 70] width 31 height 34
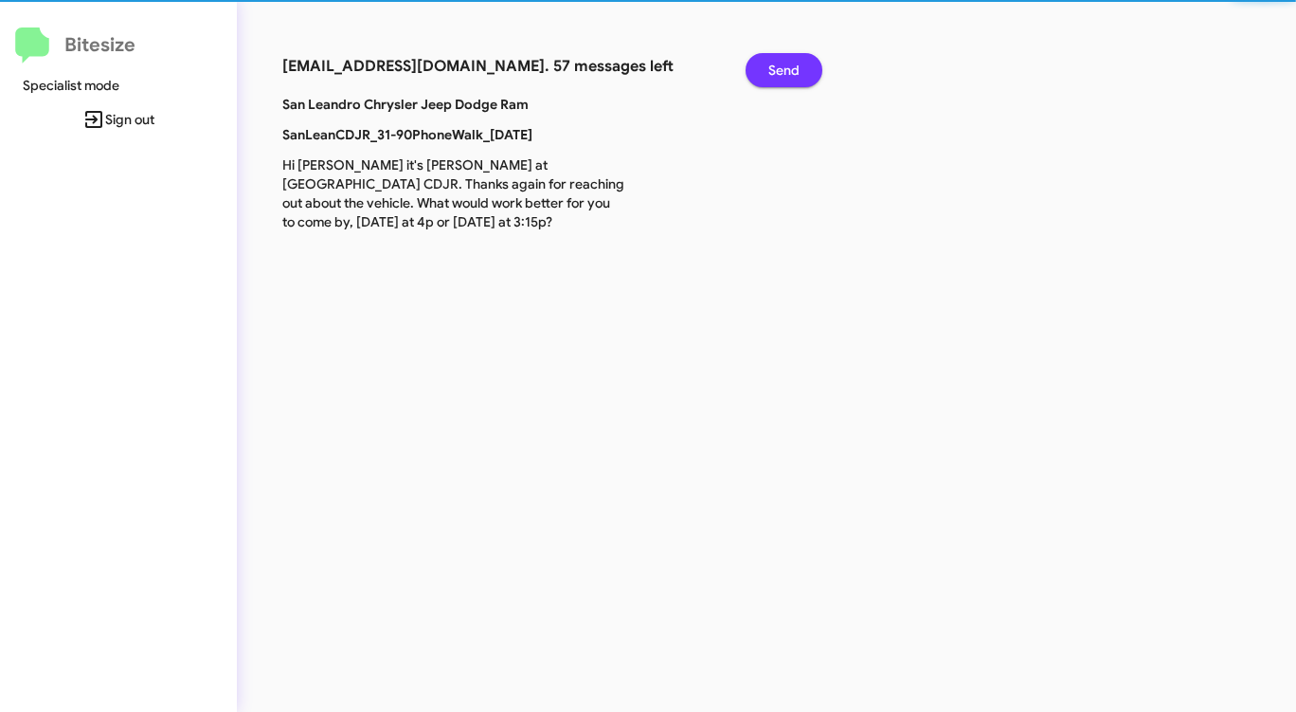
click at [785, 66] on span "Send" at bounding box center [783, 70] width 31 height 34
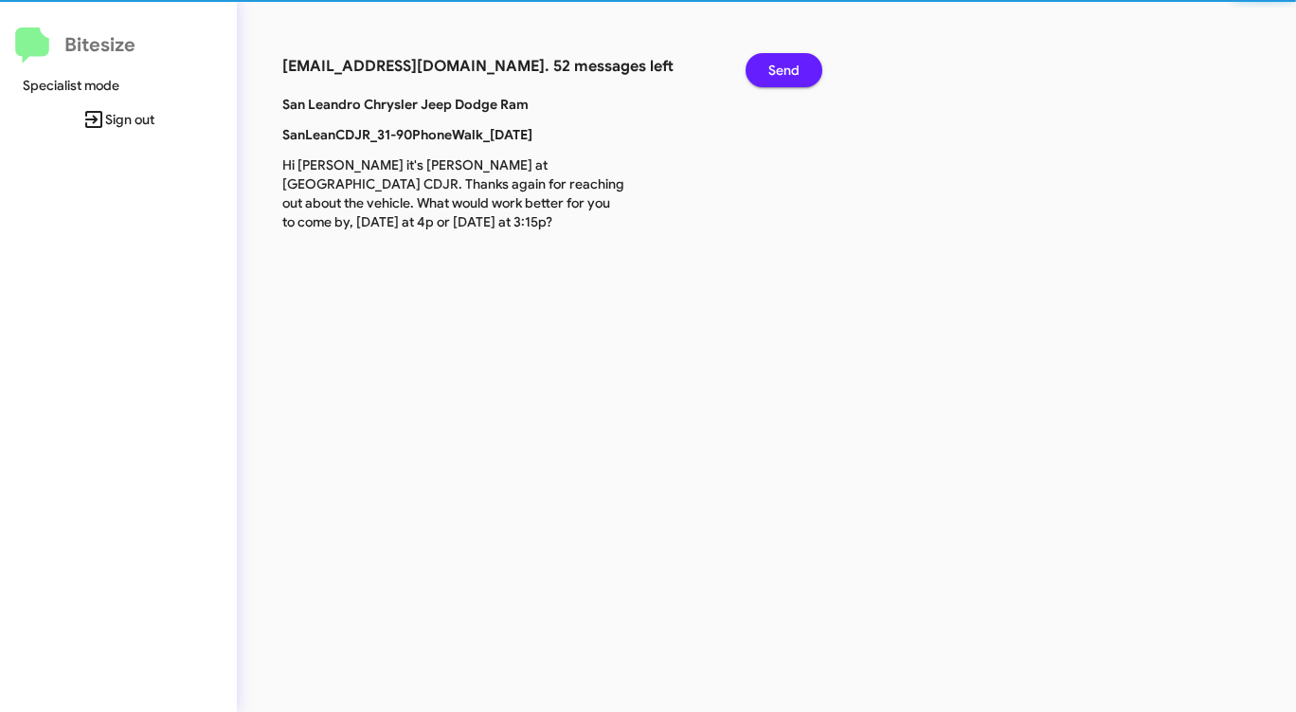
click at [785, 66] on span "Send" at bounding box center [783, 70] width 31 height 34
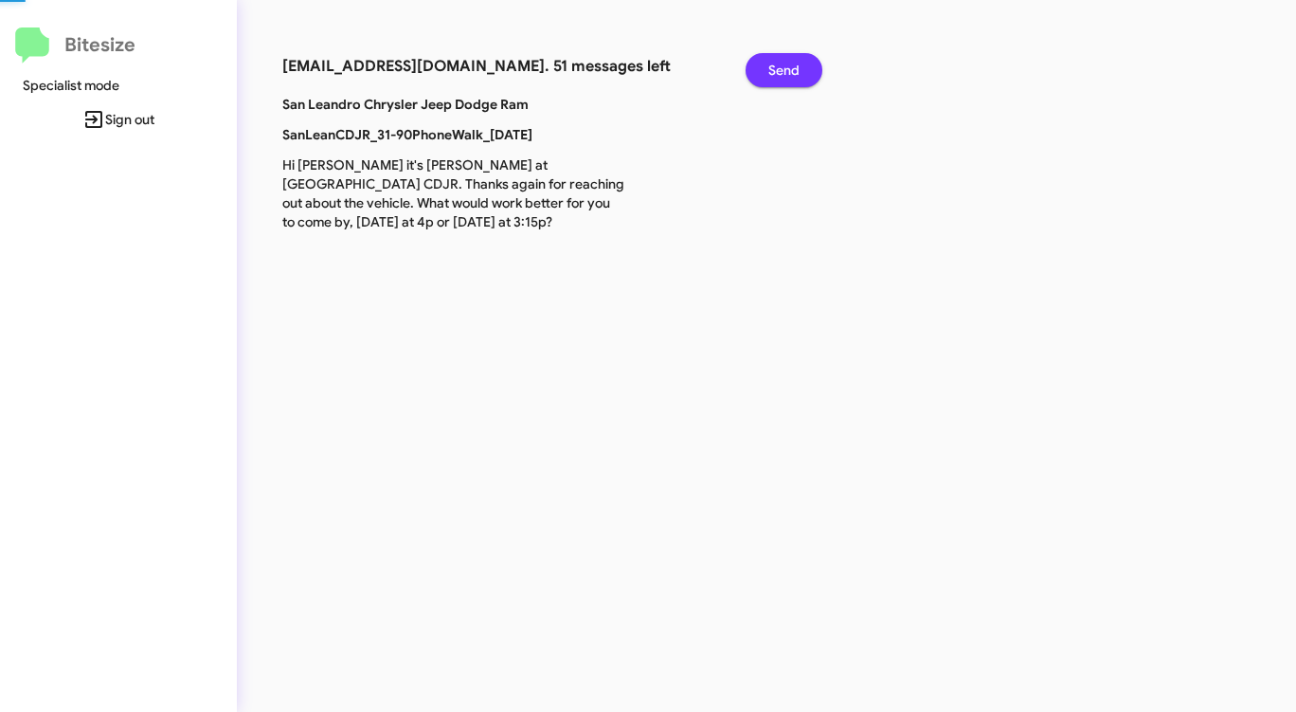
click at [785, 66] on span "Send" at bounding box center [783, 70] width 31 height 34
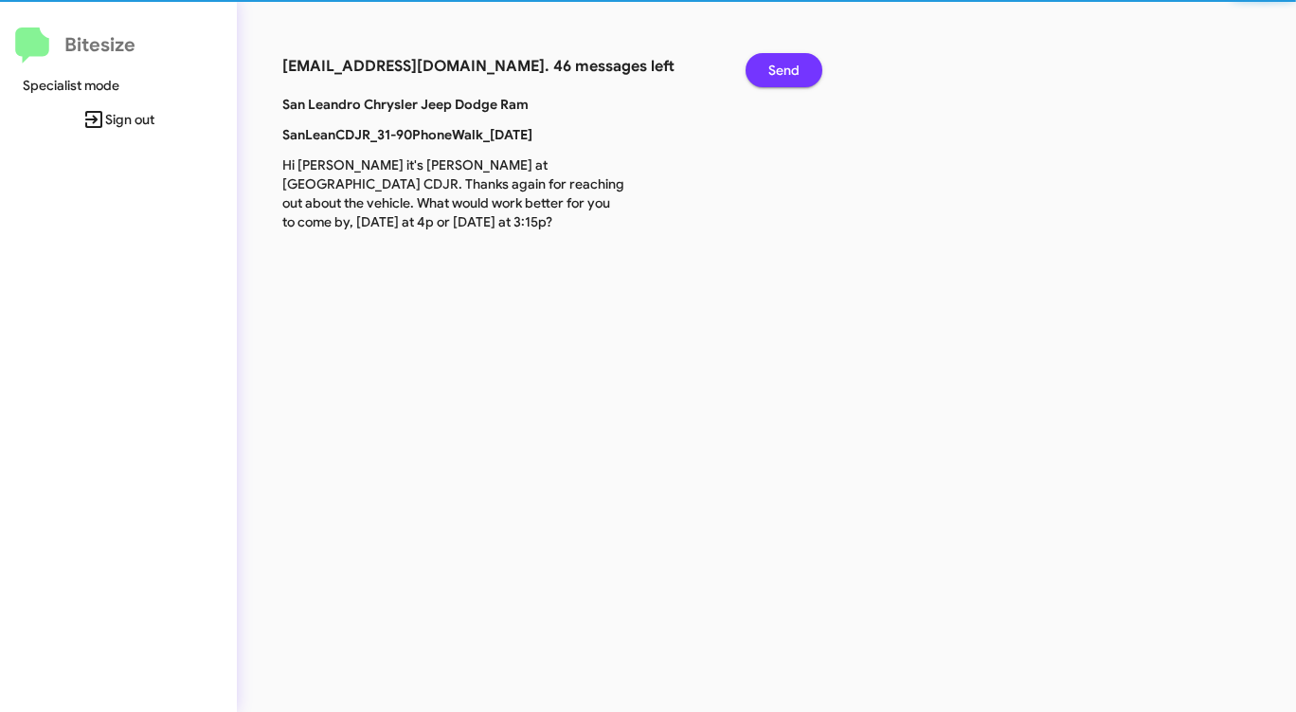
click at [785, 66] on span "Send" at bounding box center [783, 70] width 31 height 34
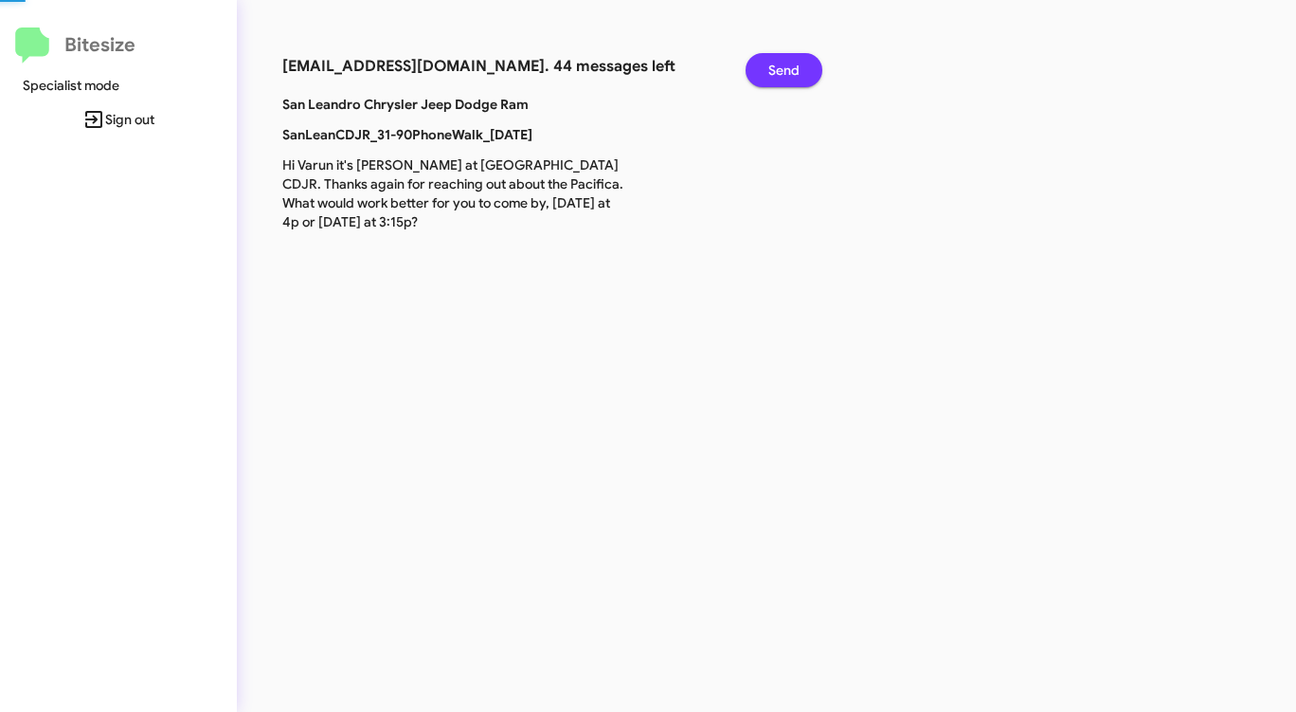
click at [785, 66] on span "Send" at bounding box center [783, 70] width 31 height 34
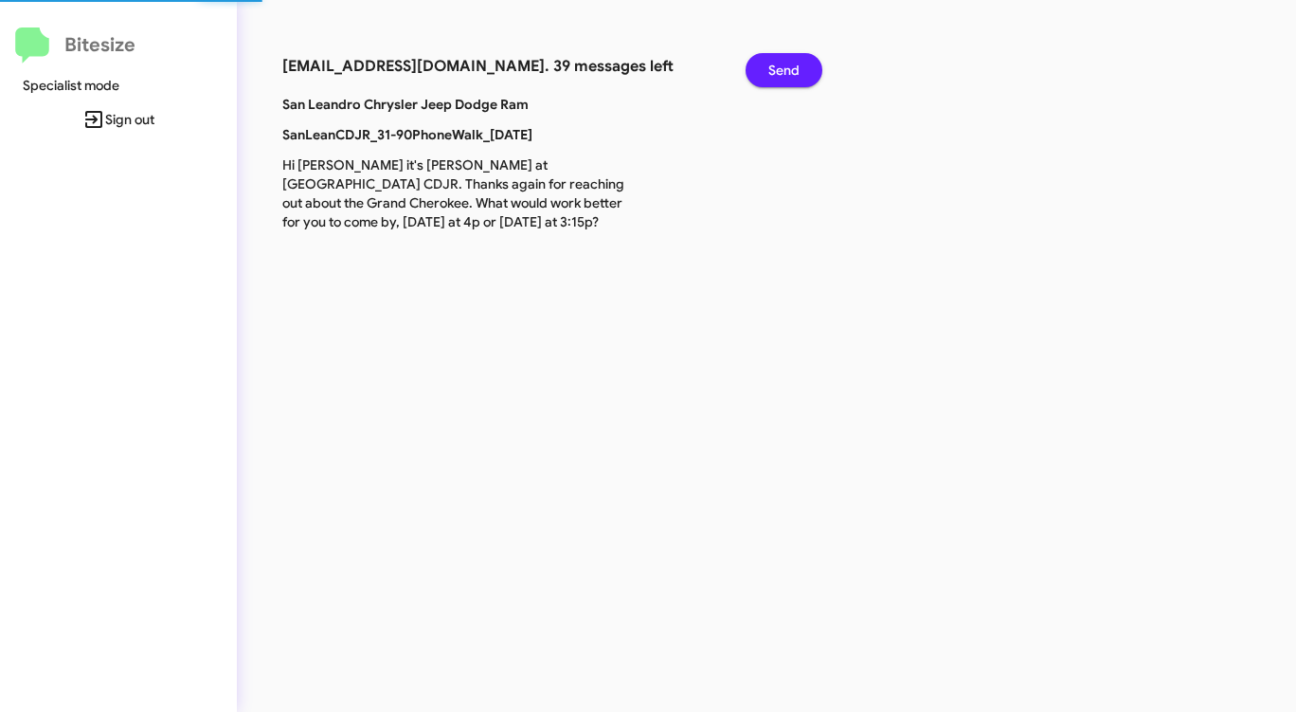
click at [785, 66] on span "Send" at bounding box center [783, 70] width 31 height 34
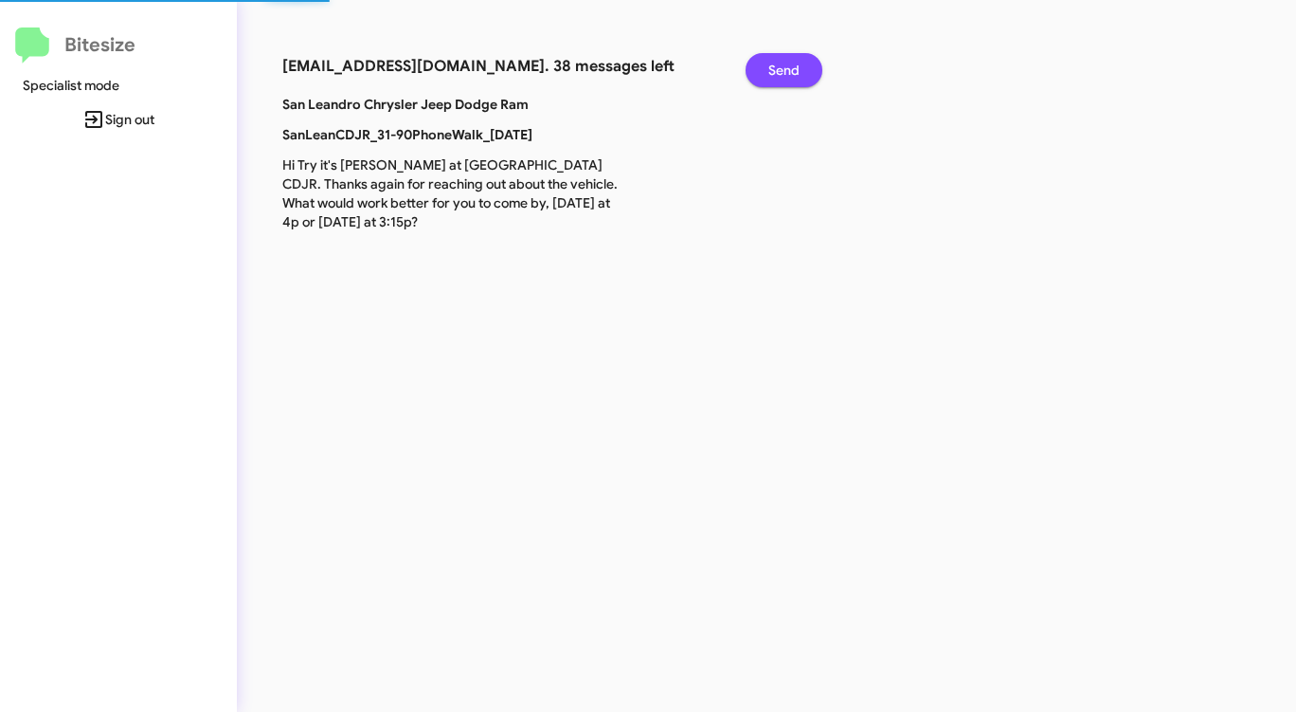
click at [785, 66] on span "Send" at bounding box center [783, 70] width 31 height 34
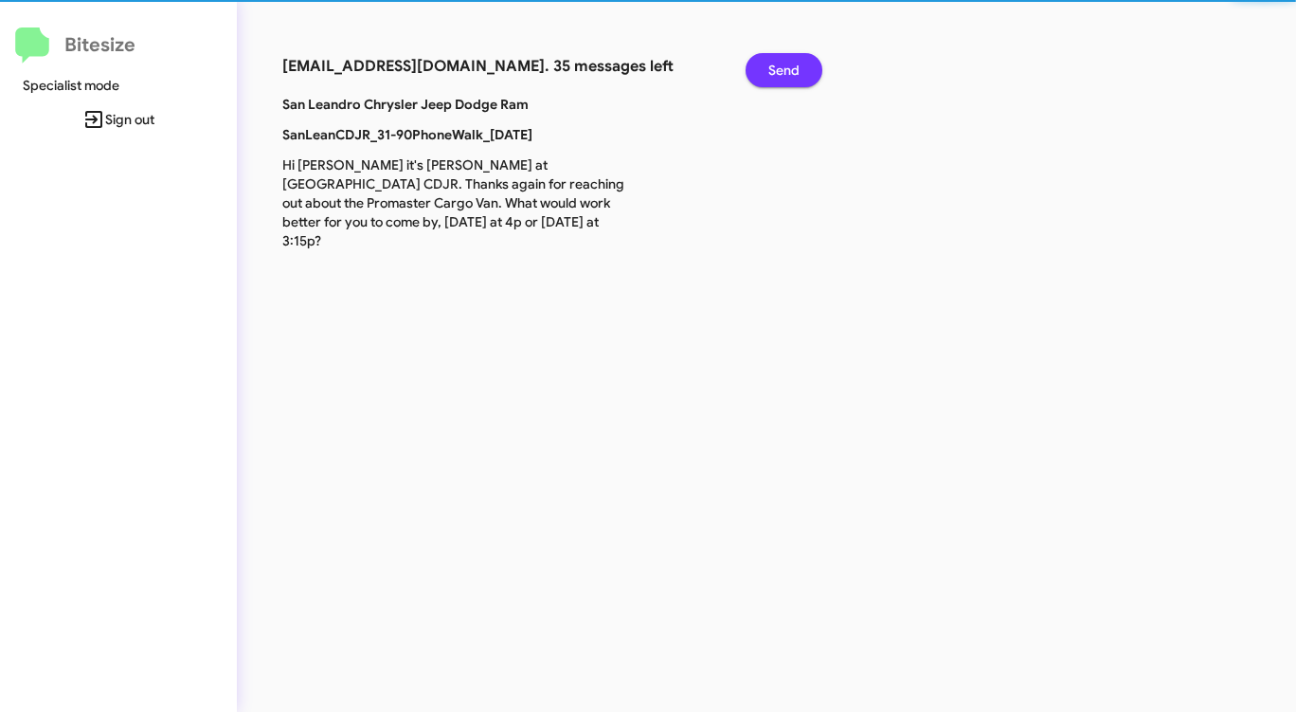
click at [785, 66] on span "Send" at bounding box center [783, 70] width 31 height 34
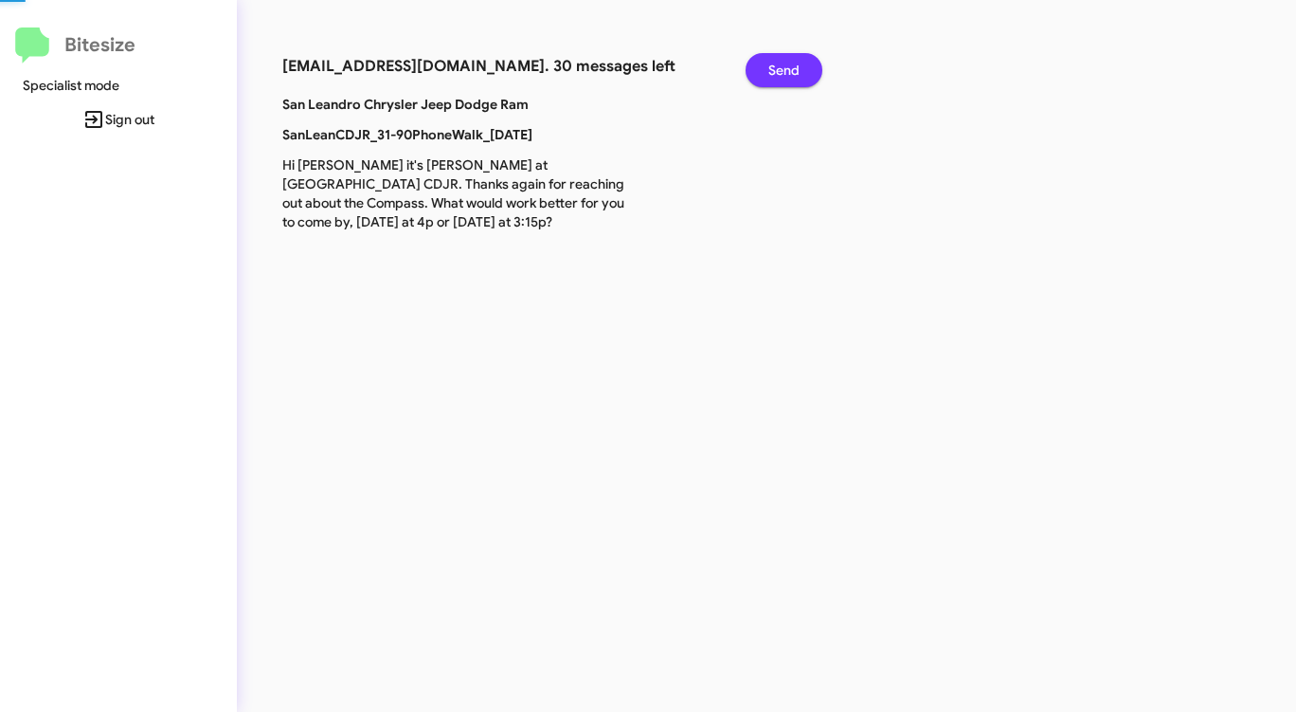
click at [785, 66] on span "Send" at bounding box center [783, 70] width 31 height 34
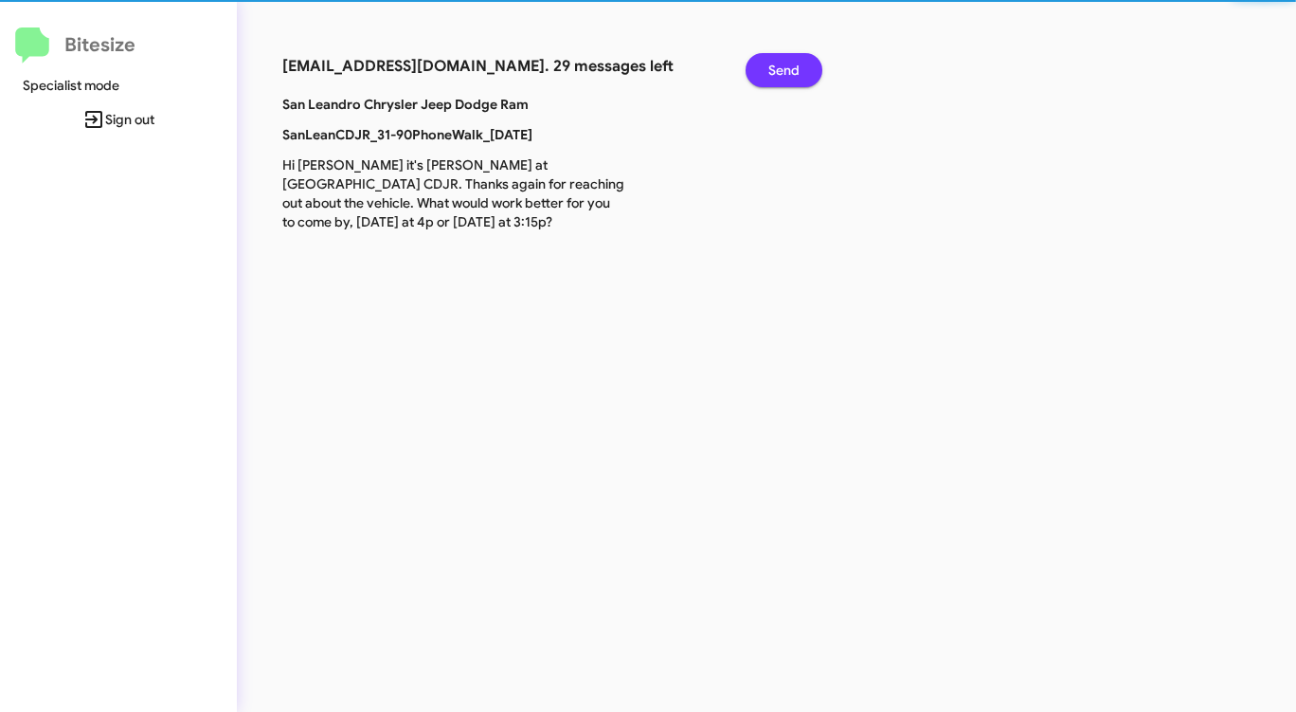
click at [785, 66] on span "Send" at bounding box center [783, 70] width 31 height 34
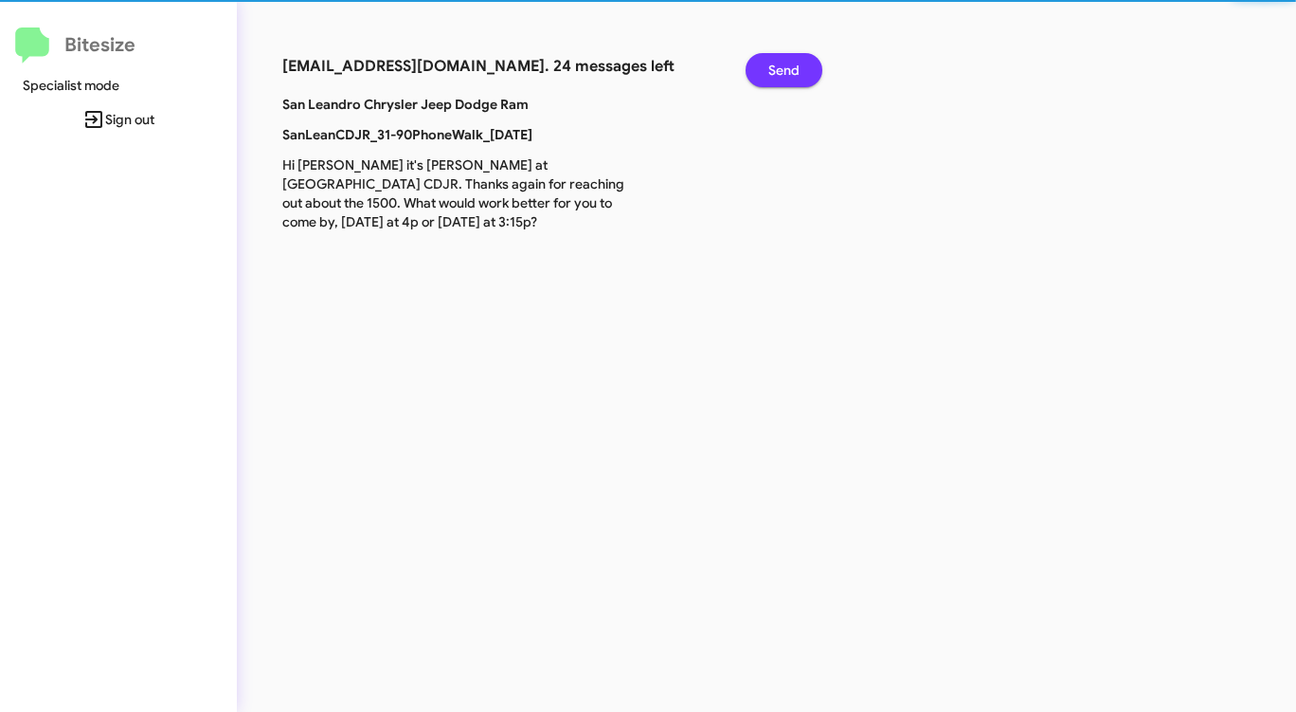
click at [785, 66] on span "Send" at bounding box center [783, 70] width 31 height 34
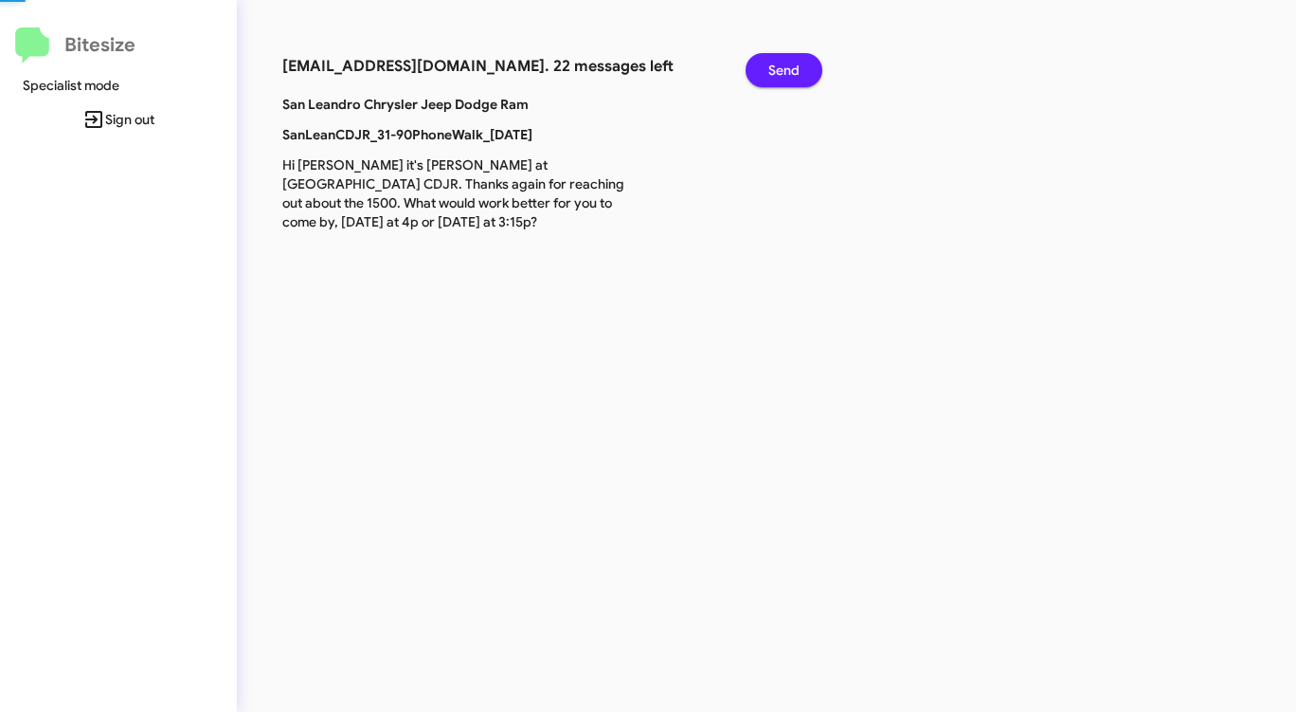
click at [785, 66] on span "Send" at bounding box center [783, 70] width 31 height 34
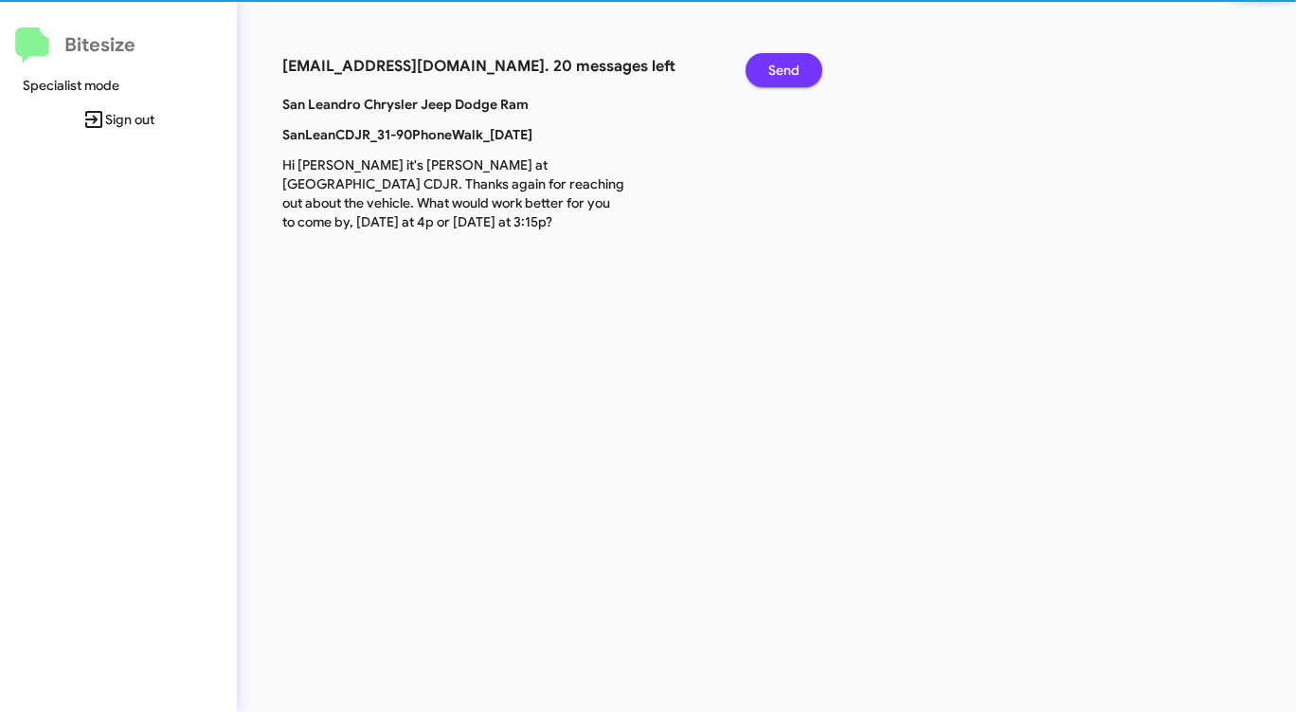
click at [785, 66] on span "Send" at bounding box center [783, 70] width 31 height 34
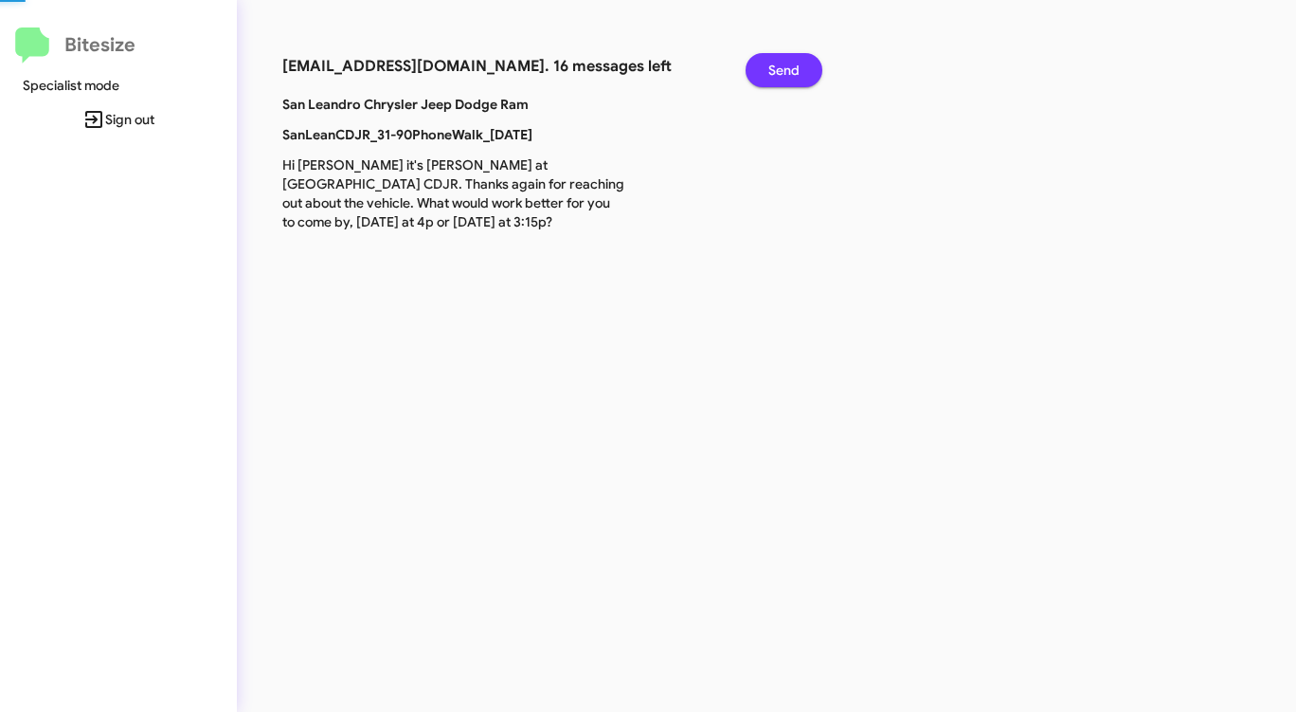
click at [785, 66] on span "Send" at bounding box center [783, 70] width 31 height 34
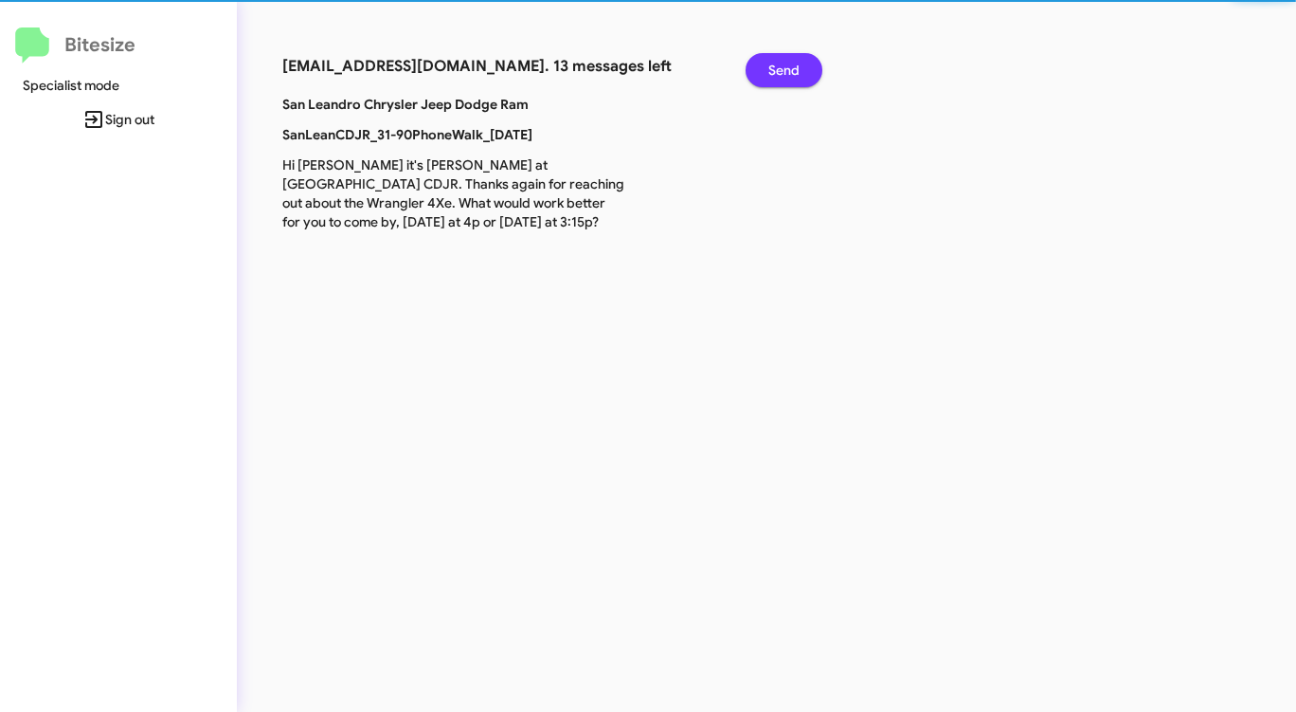
click at [785, 66] on span "Send" at bounding box center [783, 70] width 31 height 34
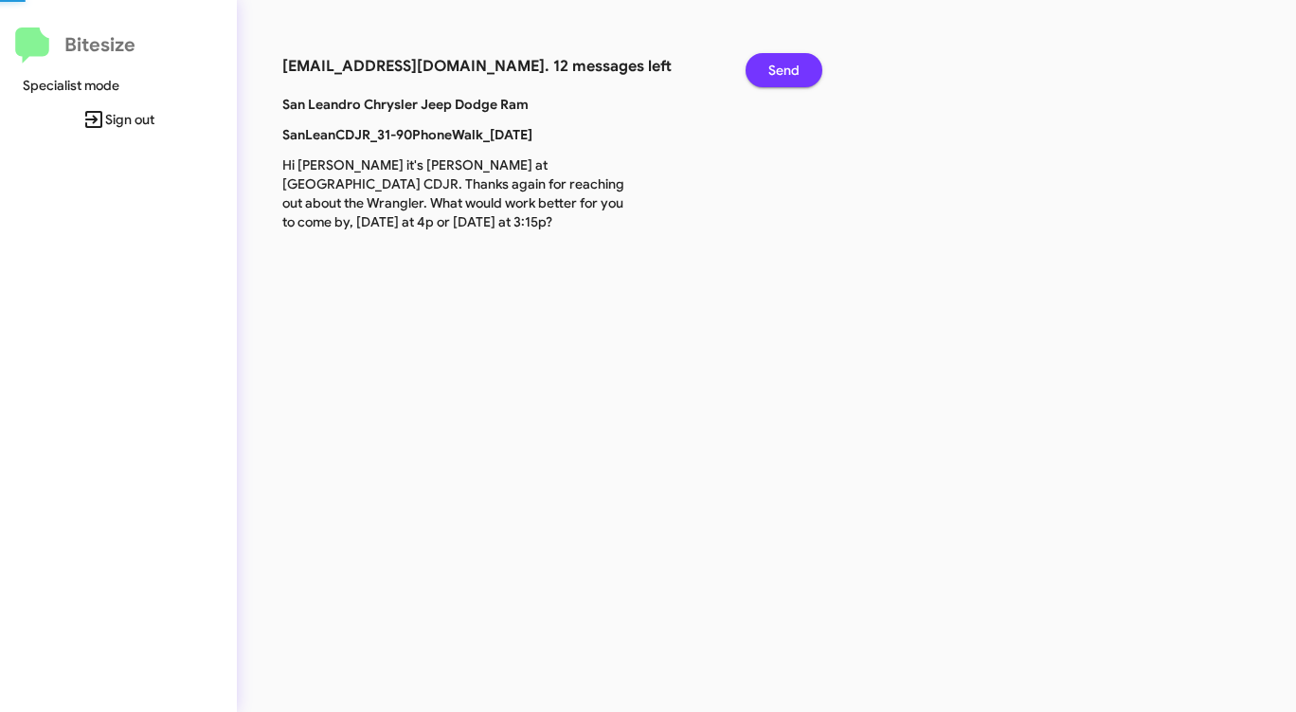
click at [785, 66] on span "Send" at bounding box center [783, 70] width 31 height 34
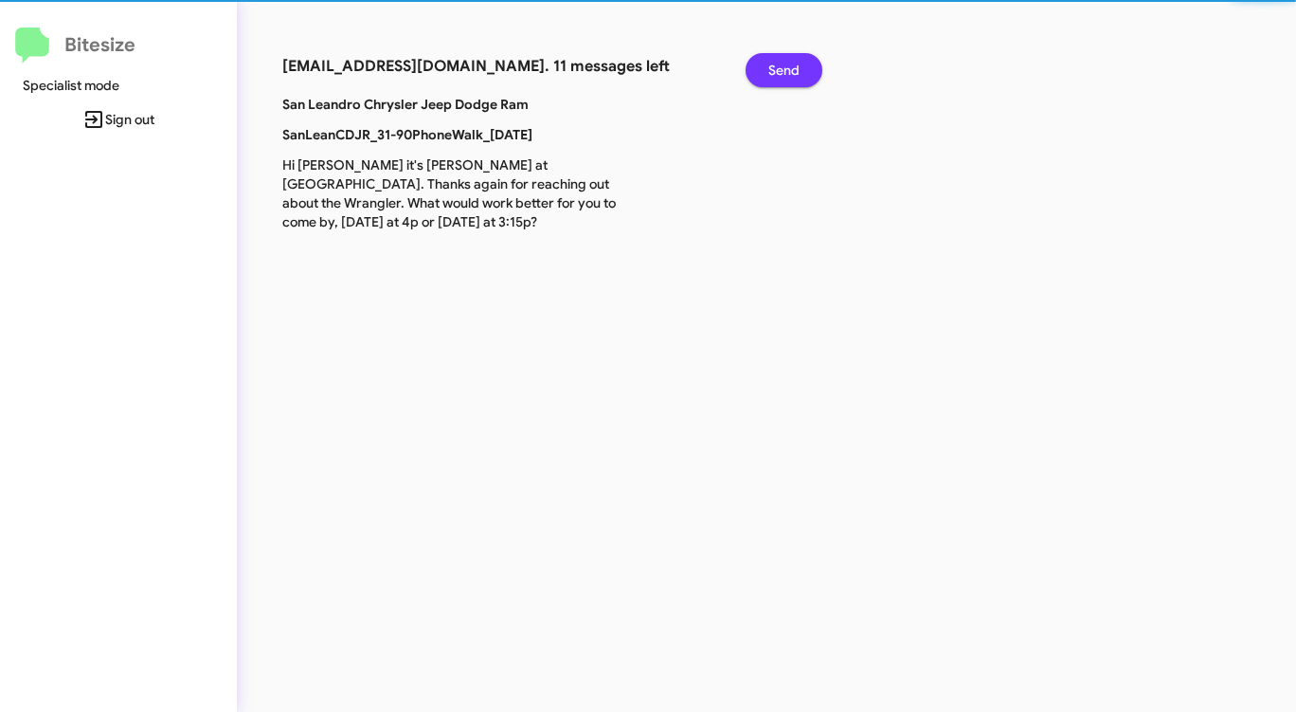
click at [785, 66] on span "Send" at bounding box center [783, 70] width 31 height 34
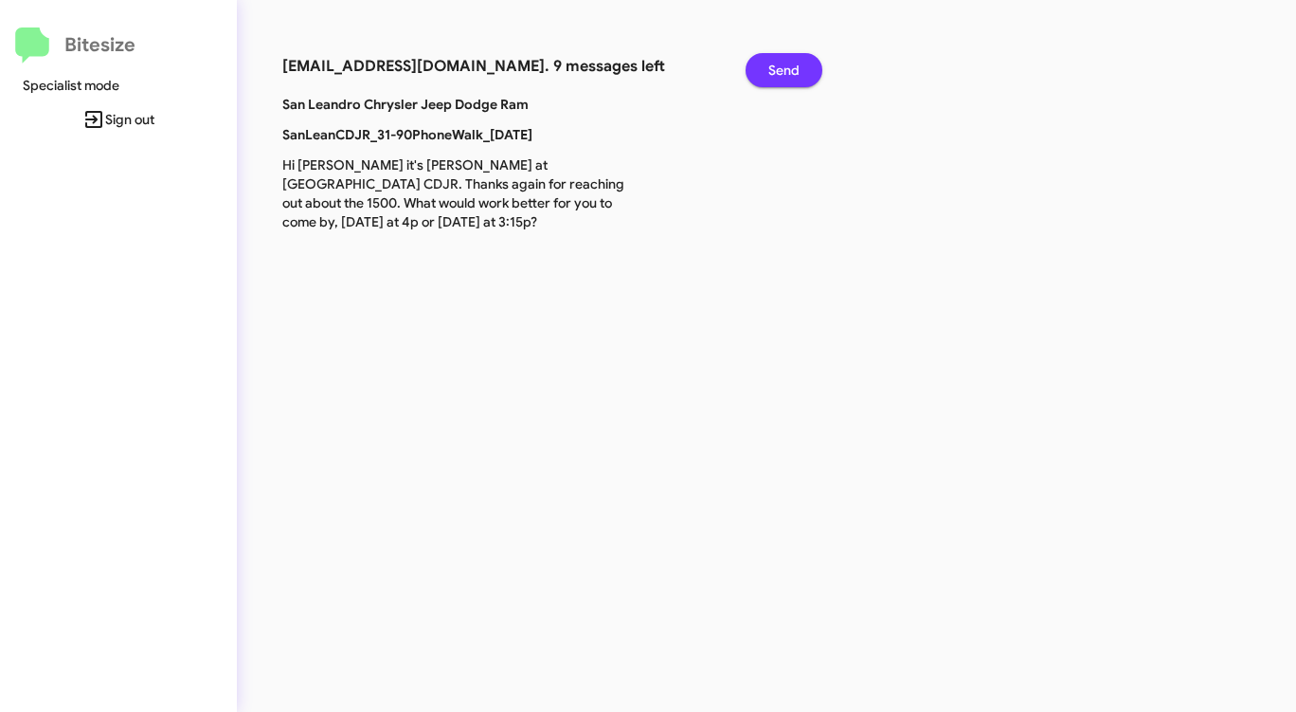
click at [785, 66] on span "Send" at bounding box center [783, 70] width 31 height 34
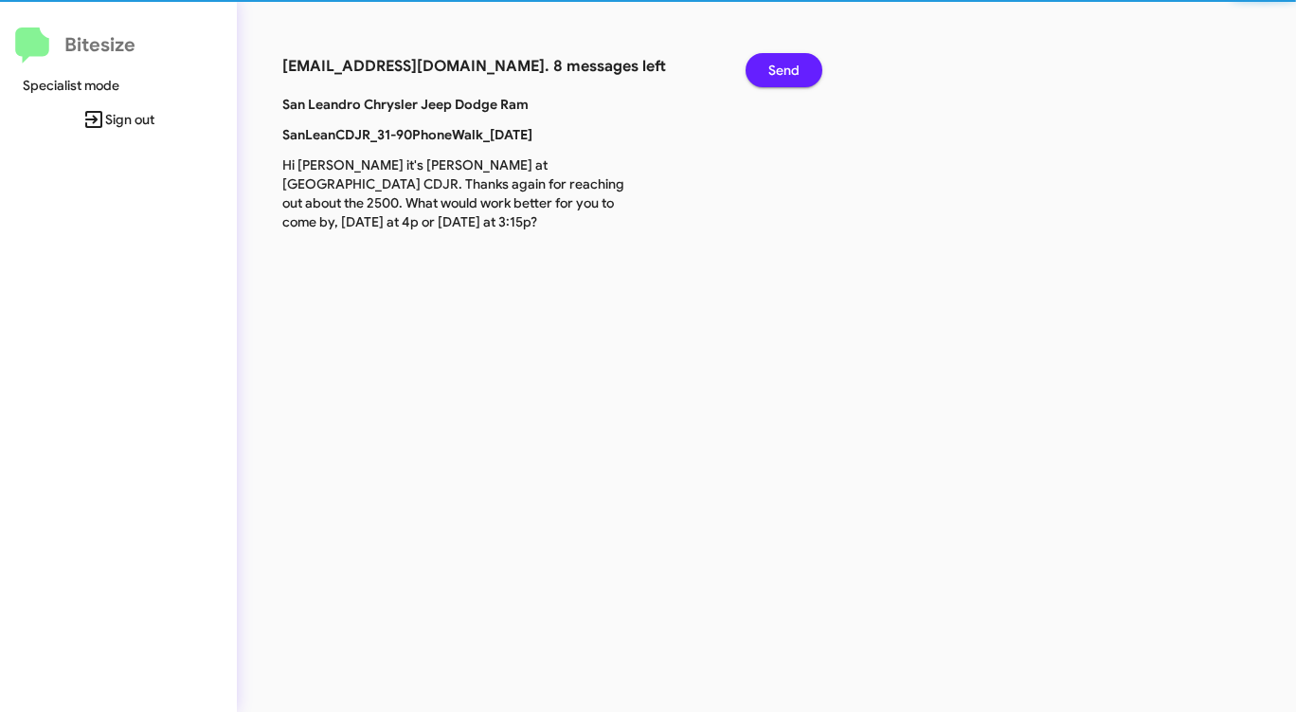
click at [785, 66] on span "Send" at bounding box center [783, 70] width 31 height 34
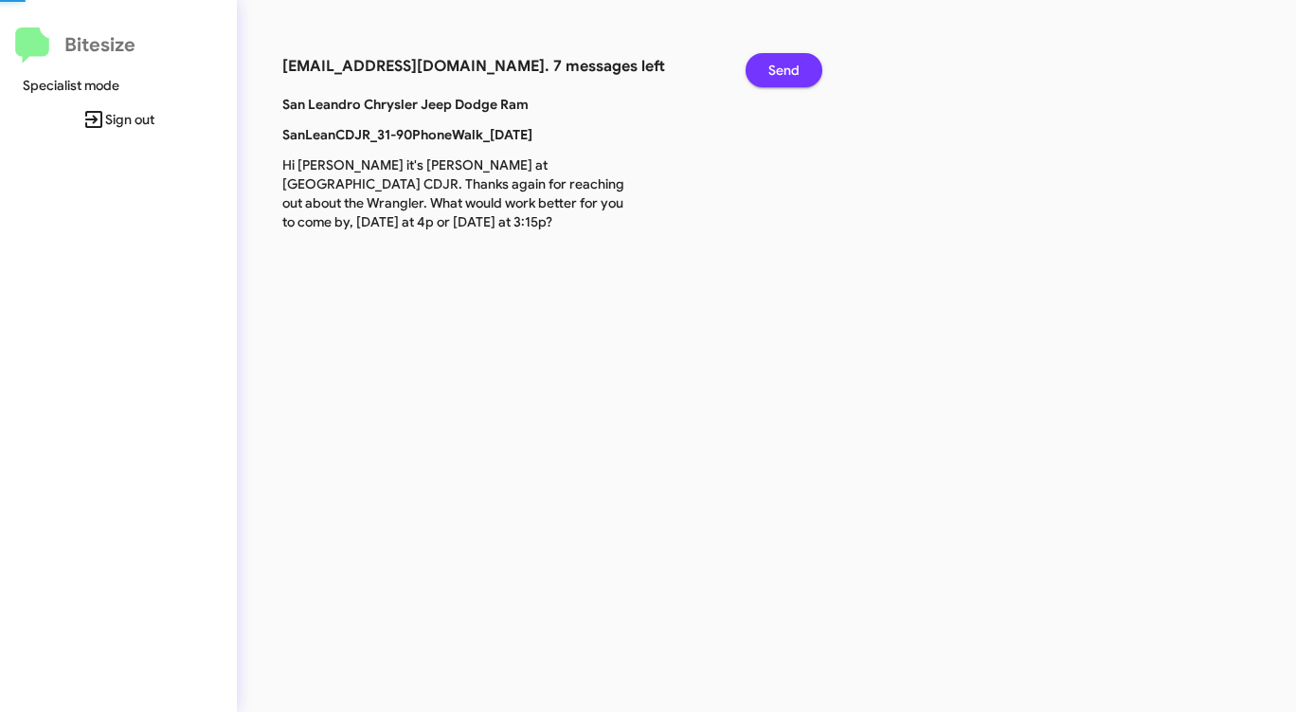
click at [785, 66] on span "Send" at bounding box center [783, 70] width 31 height 34
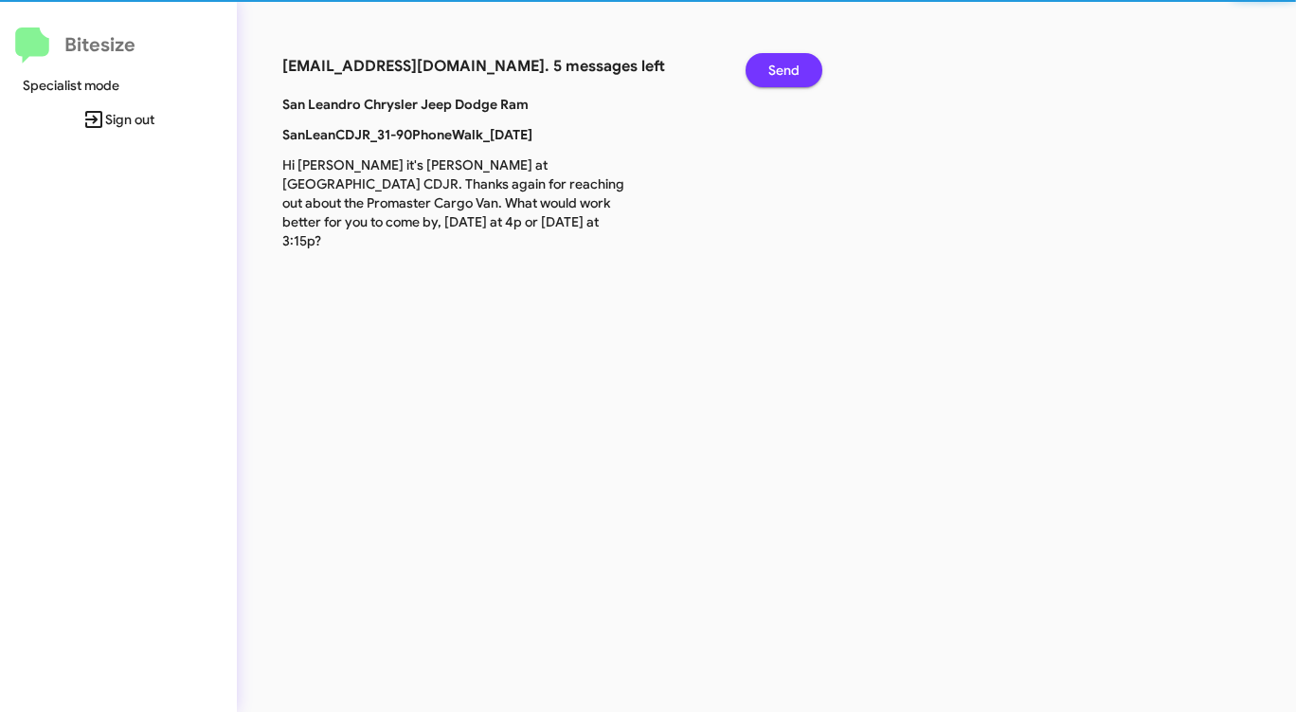
click at [785, 66] on span "Send" at bounding box center [783, 70] width 31 height 34
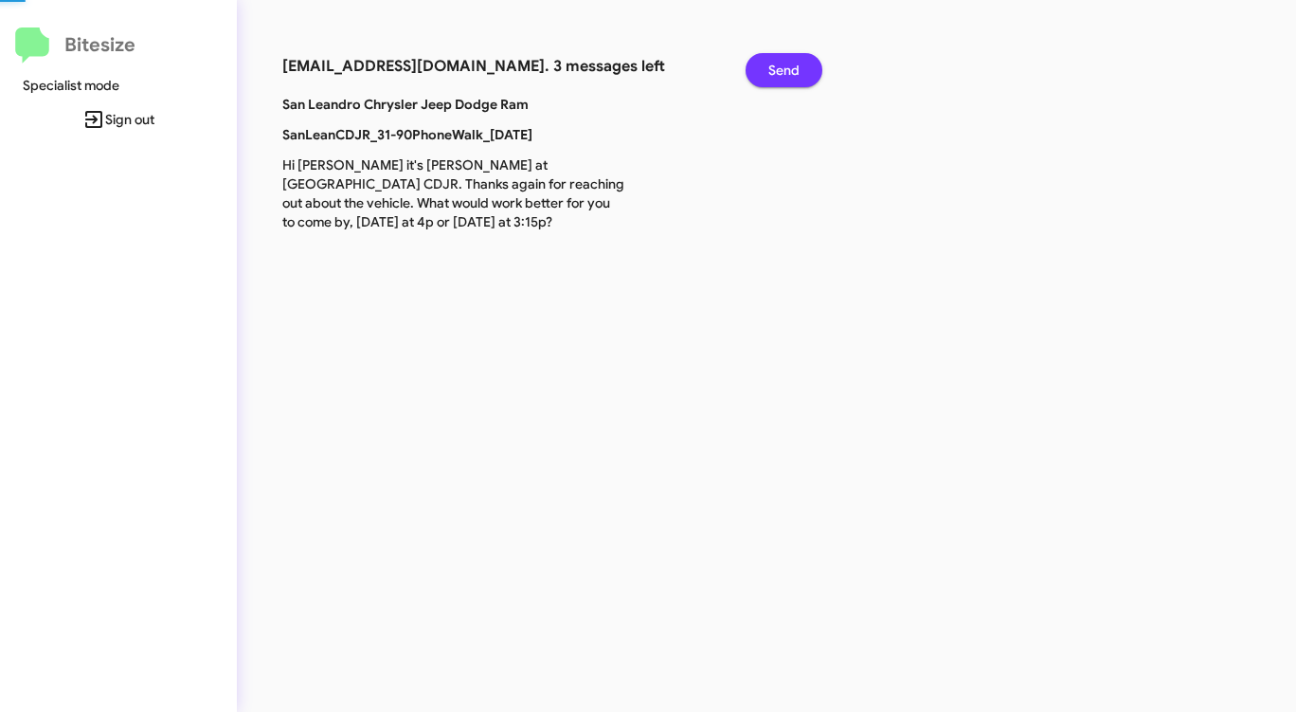
click at [785, 66] on span "Send" at bounding box center [783, 70] width 31 height 34
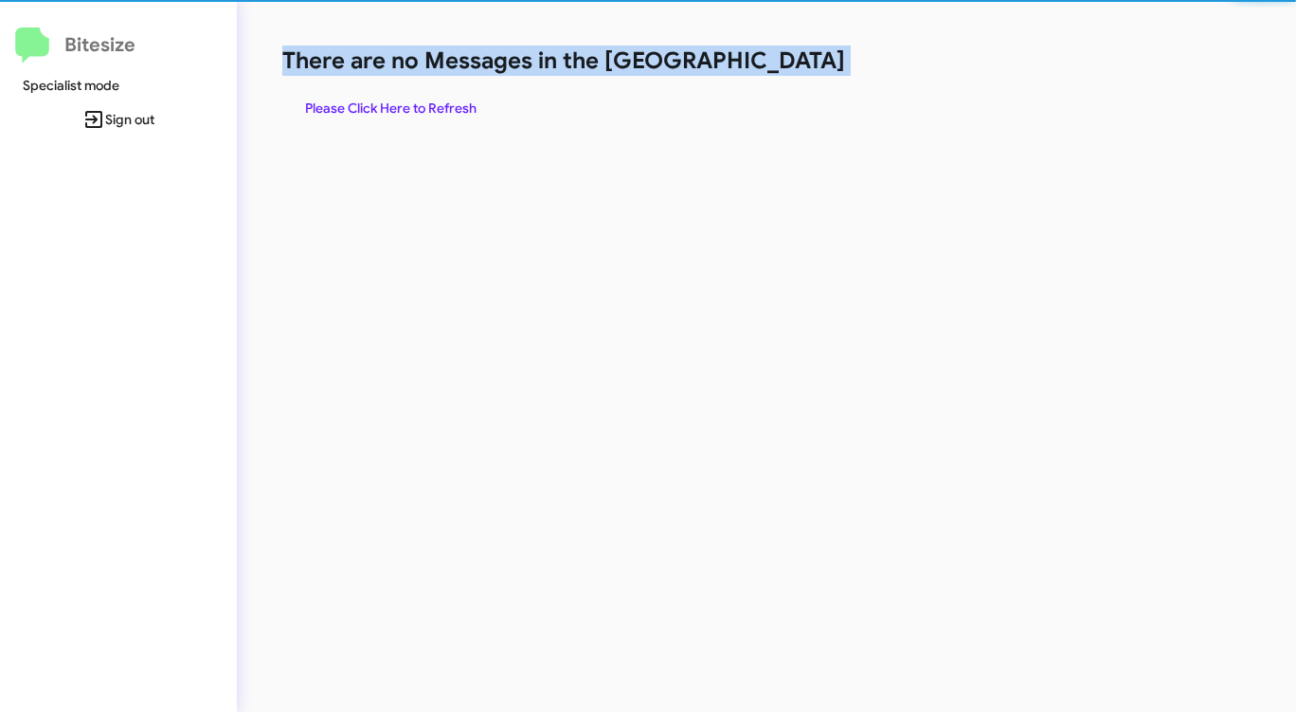
click at [785, 66] on h1 "There are no Messages in the [GEOGRAPHIC_DATA]" at bounding box center [678, 60] width 792 height 30
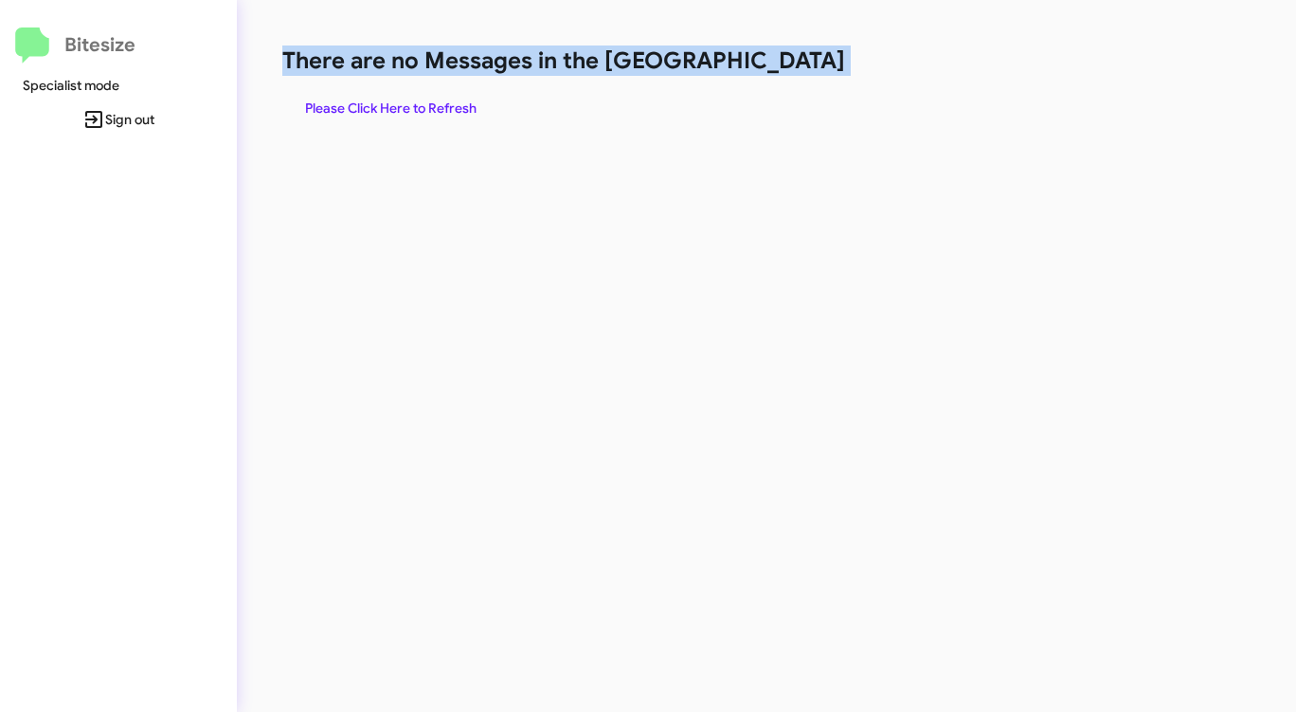
click at [785, 66] on h1 "There are no Messages in the [GEOGRAPHIC_DATA]" at bounding box center [678, 60] width 792 height 30
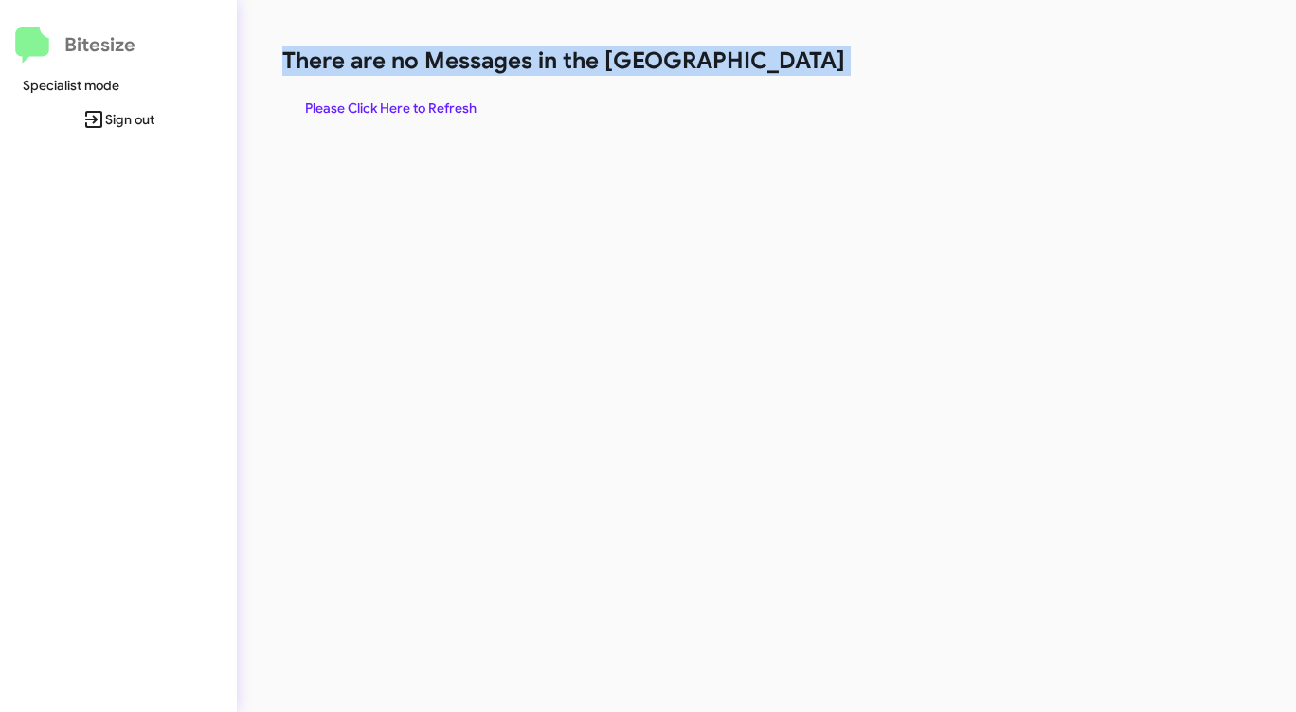
click at [785, 66] on h1 "There are no Messages in the [GEOGRAPHIC_DATA]" at bounding box center [678, 60] width 792 height 30
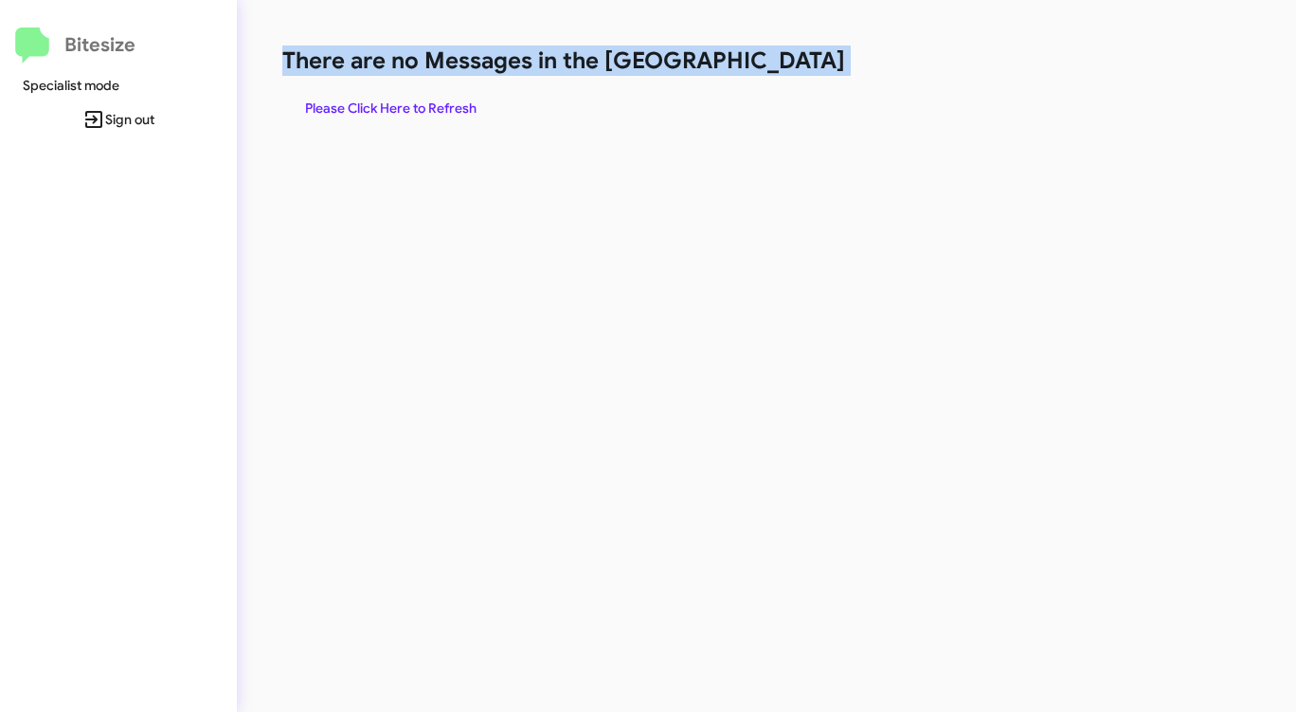
click at [785, 66] on h1 "There are no Messages in the [GEOGRAPHIC_DATA]" at bounding box center [678, 60] width 792 height 30
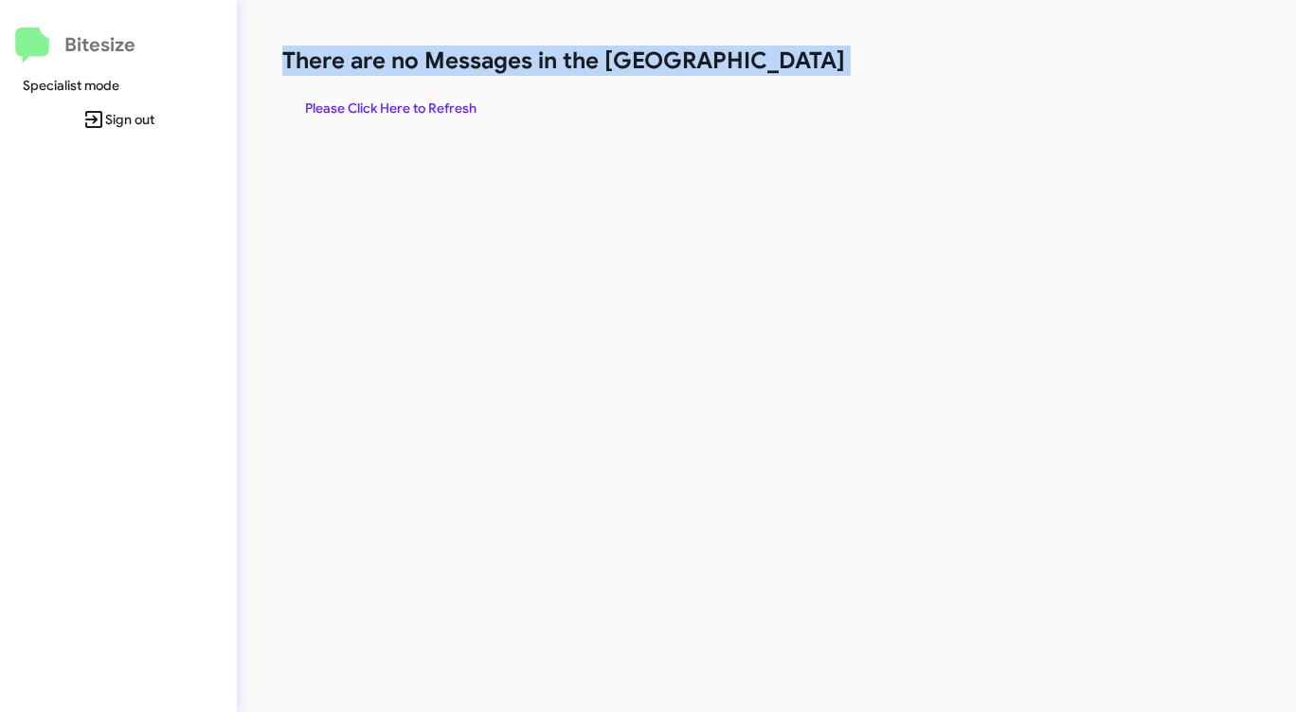
click at [785, 66] on h1 "There are no Messages in the [GEOGRAPHIC_DATA]" at bounding box center [678, 60] width 792 height 30
click at [444, 105] on span "Please Click Here to Refresh" at bounding box center [390, 108] width 171 height 34
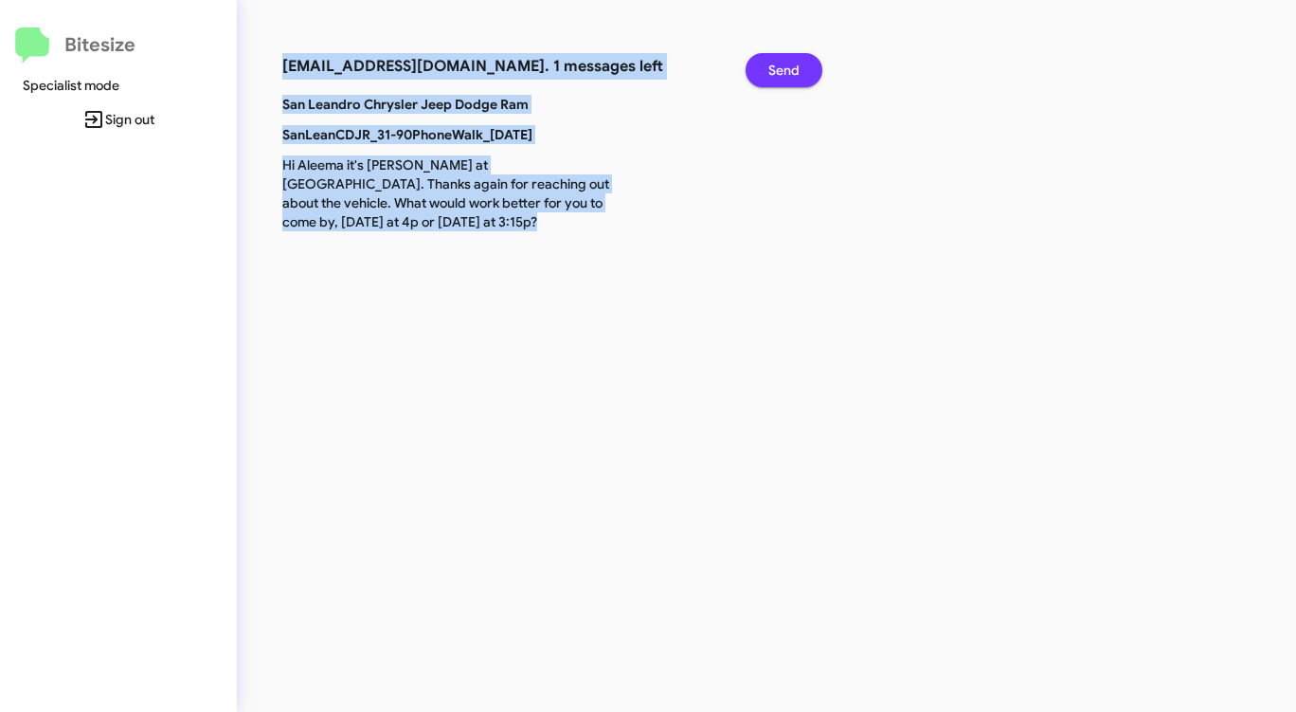
click at [768, 63] on span "Send" at bounding box center [783, 70] width 31 height 34
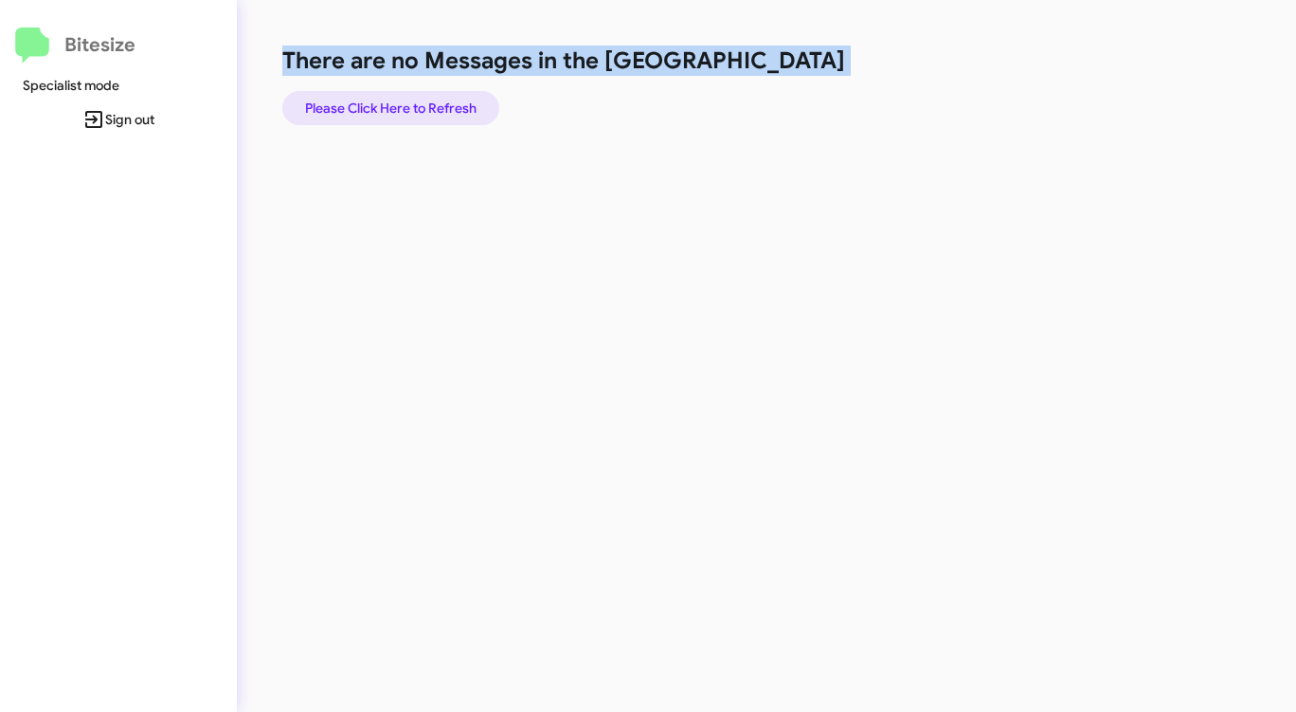
click at [356, 104] on span "Please Click Here to Refresh" at bounding box center [390, 108] width 171 height 34
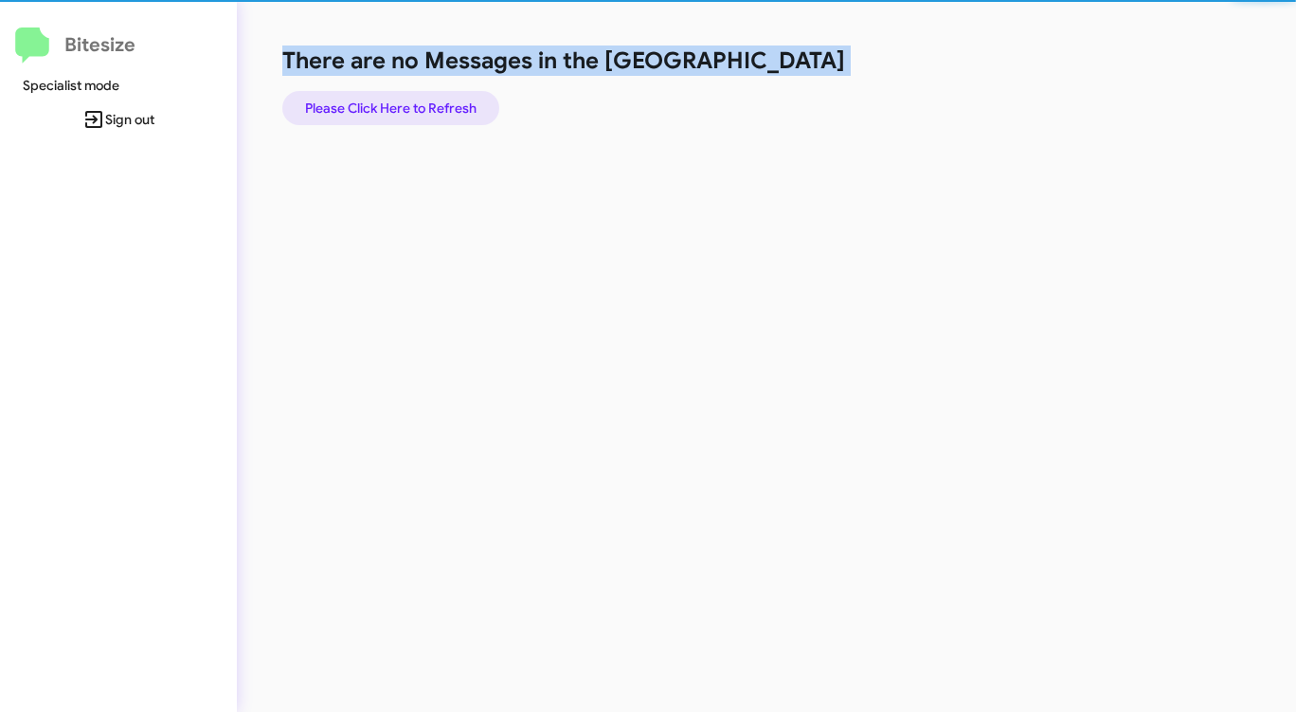
click at [356, 104] on span "Please Click Here to Refresh" at bounding box center [390, 108] width 171 height 34
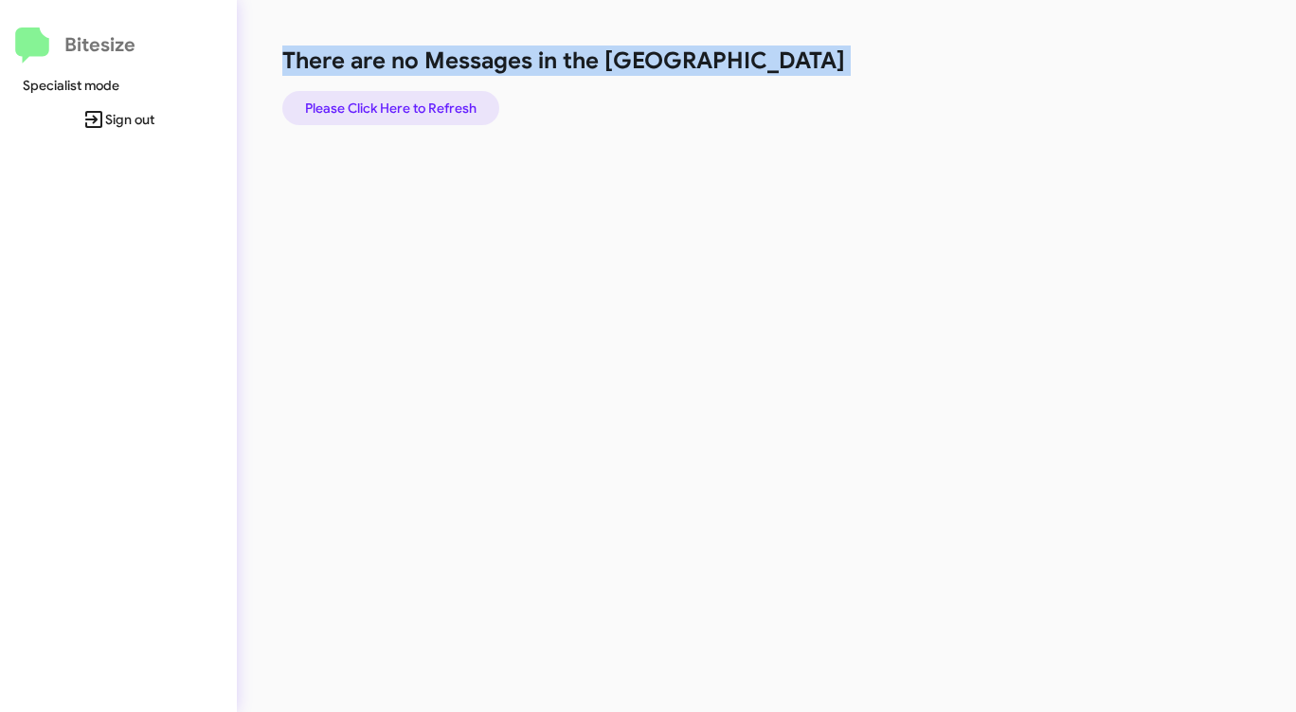
click at [357, 104] on span "Please Click Here to Refresh" at bounding box center [390, 108] width 171 height 34
click at [357, 102] on span "Please Click Here to Refresh" at bounding box center [390, 108] width 171 height 34
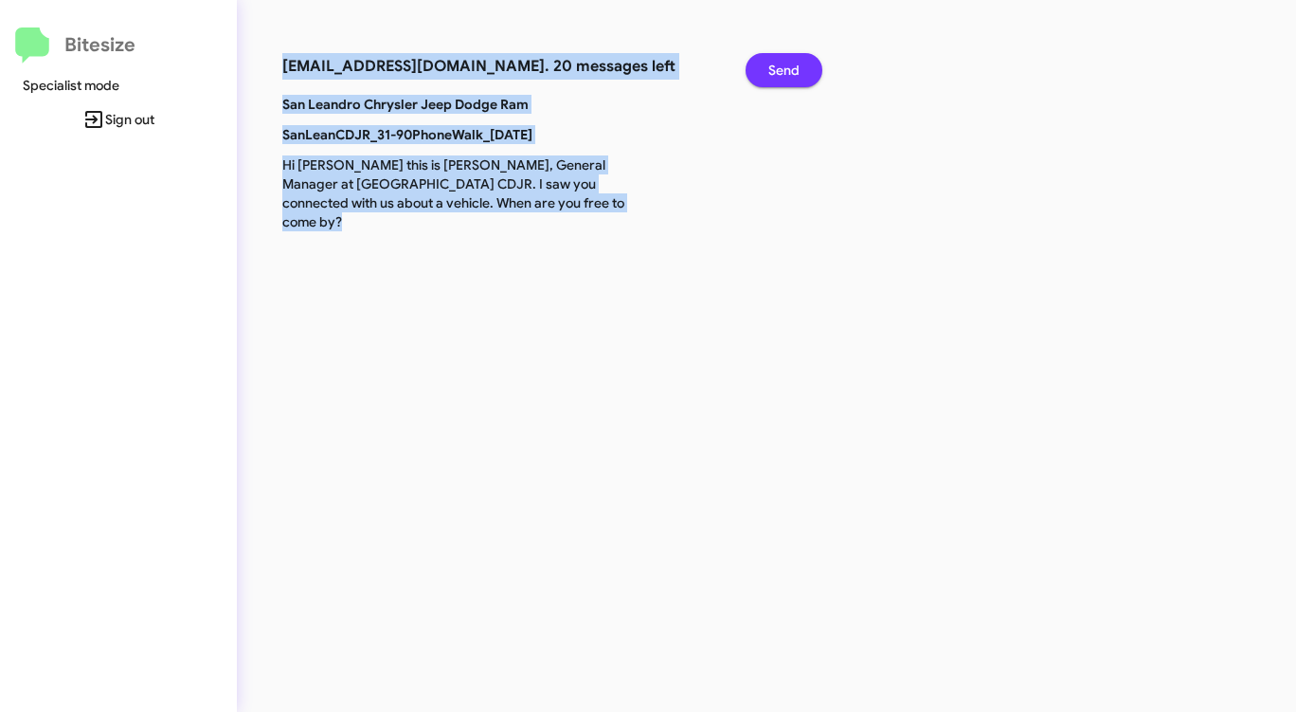
click at [797, 73] on span "Send" at bounding box center [783, 70] width 31 height 34
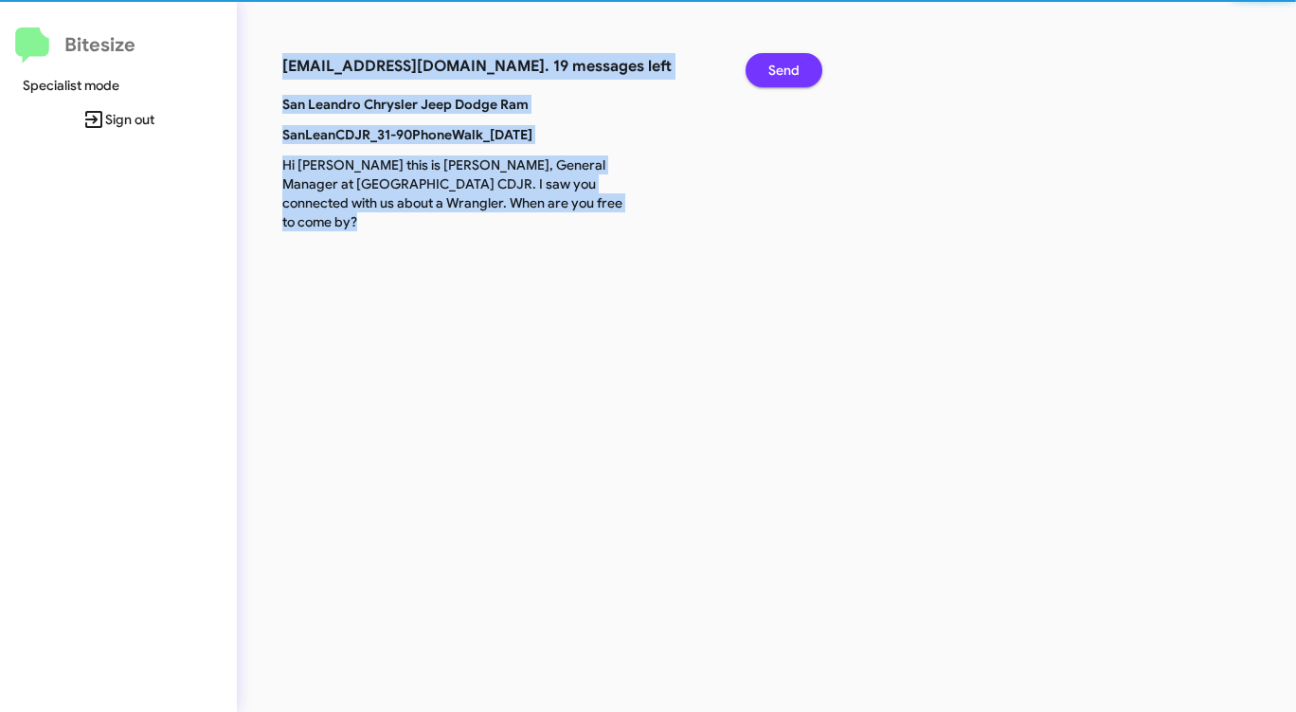
click at [797, 73] on span "Send" at bounding box center [783, 70] width 31 height 34
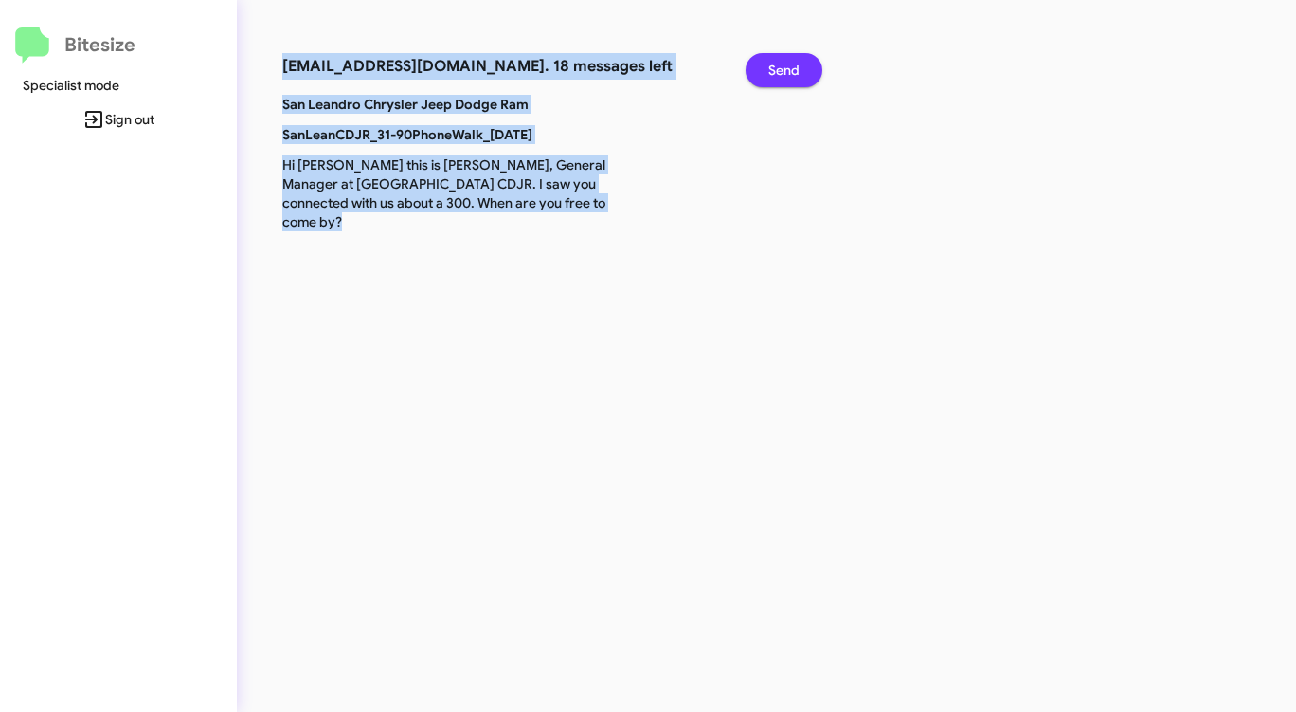
click at [797, 73] on span "Send" at bounding box center [783, 70] width 31 height 34
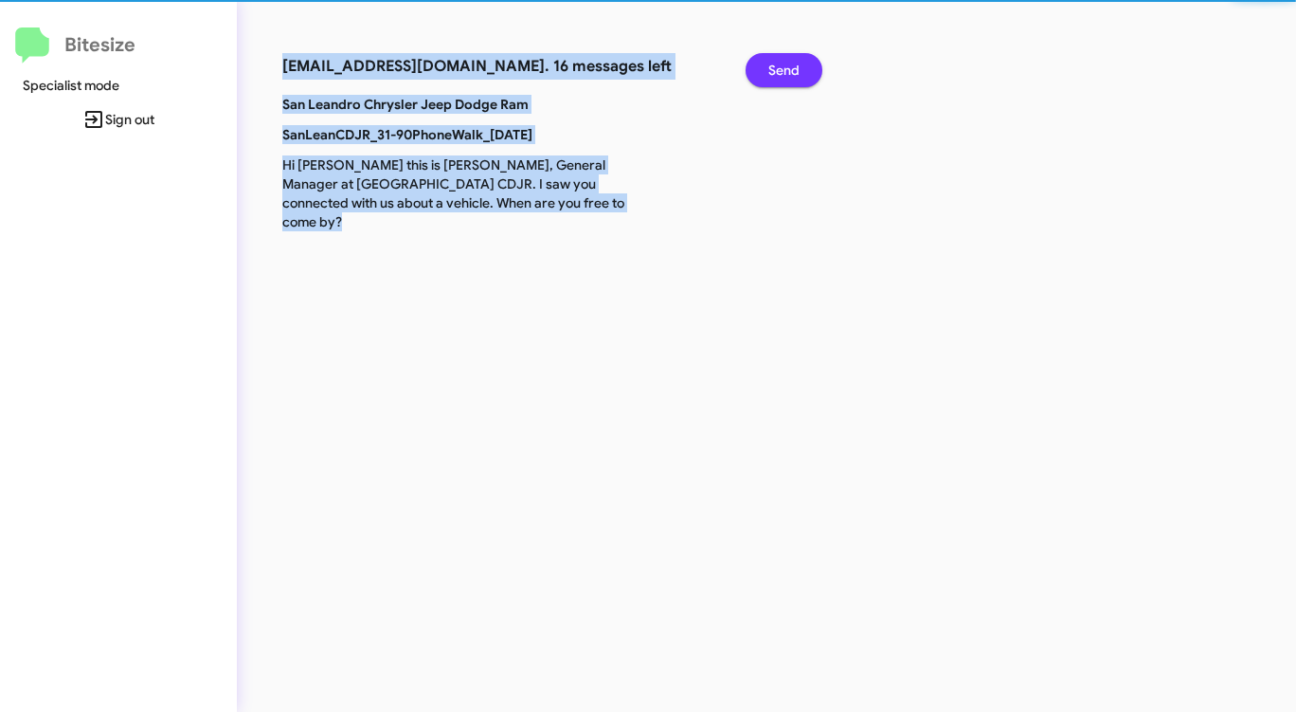
click at [797, 73] on span "Send" at bounding box center [783, 70] width 31 height 34
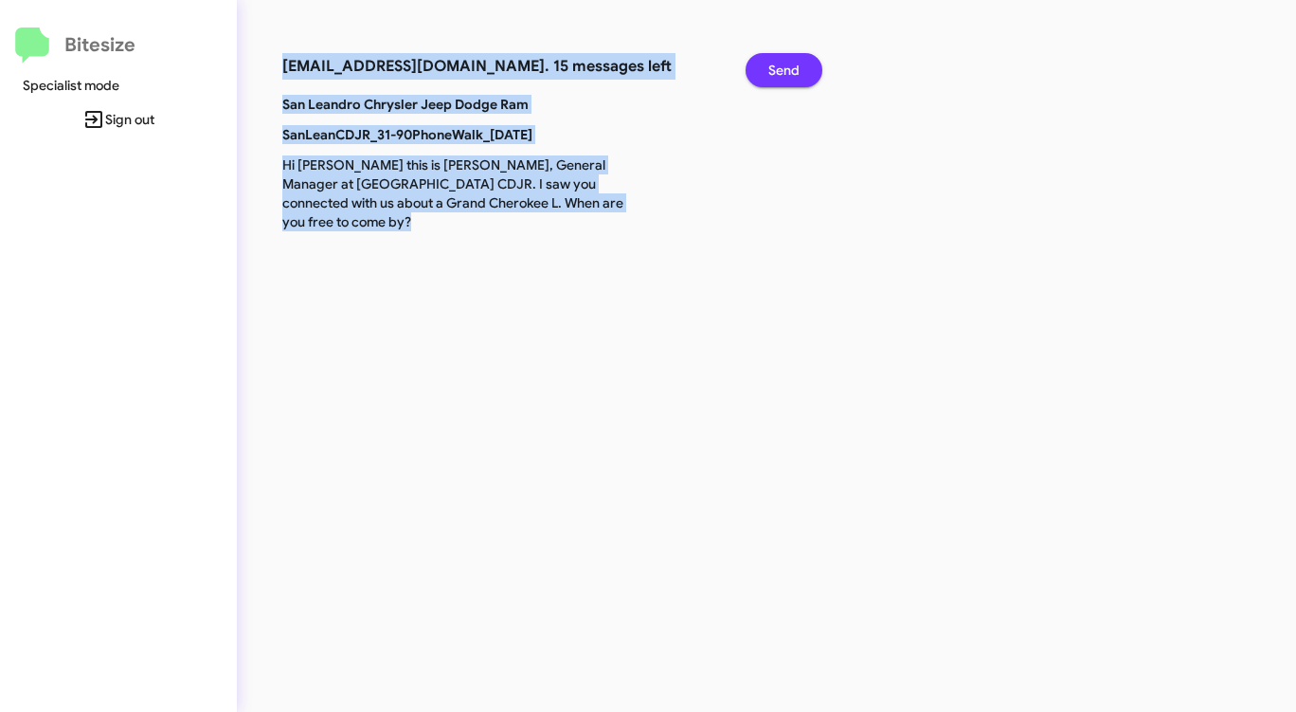
click at [797, 73] on span "Send" at bounding box center [783, 70] width 31 height 34
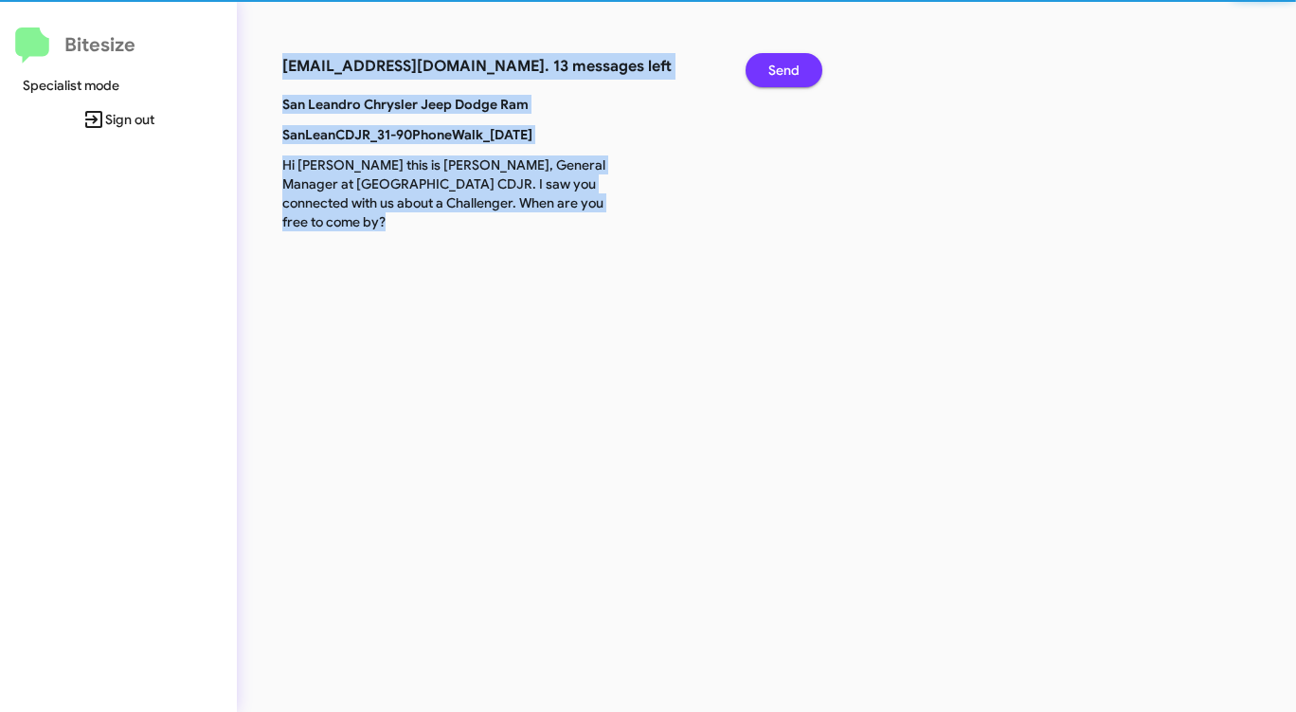
click at [797, 73] on span "Send" at bounding box center [783, 70] width 31 height 34
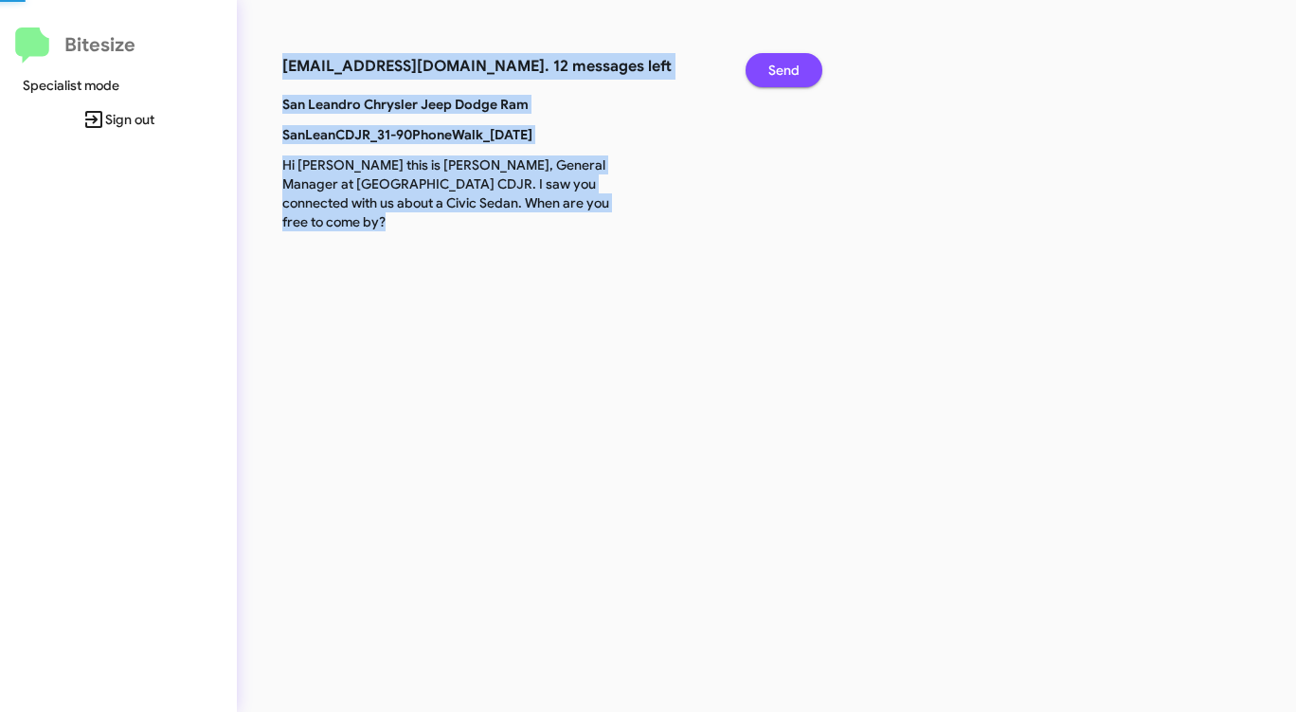
click at [797, 73] on span "Send" at bounding box center [783, 70] width 31 height 34
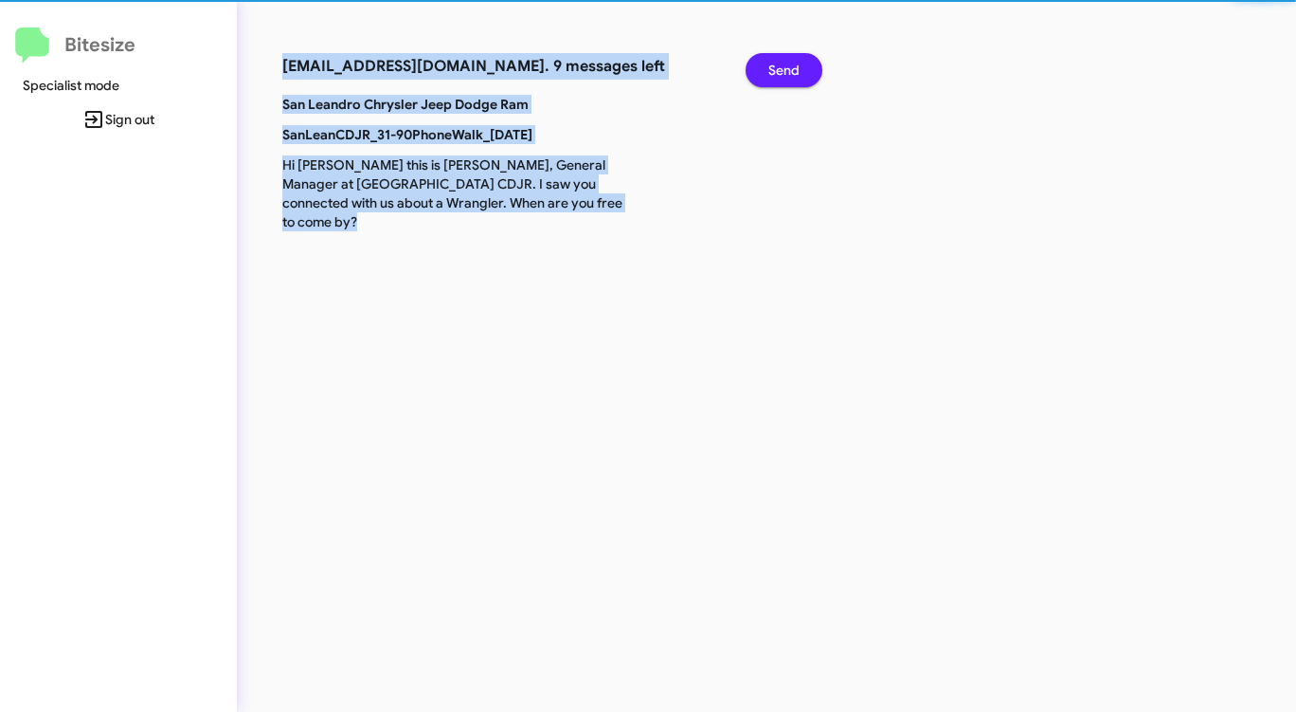
click at [797, 73] on span "Send" at bounding box center [783, 70] width 31 height 34
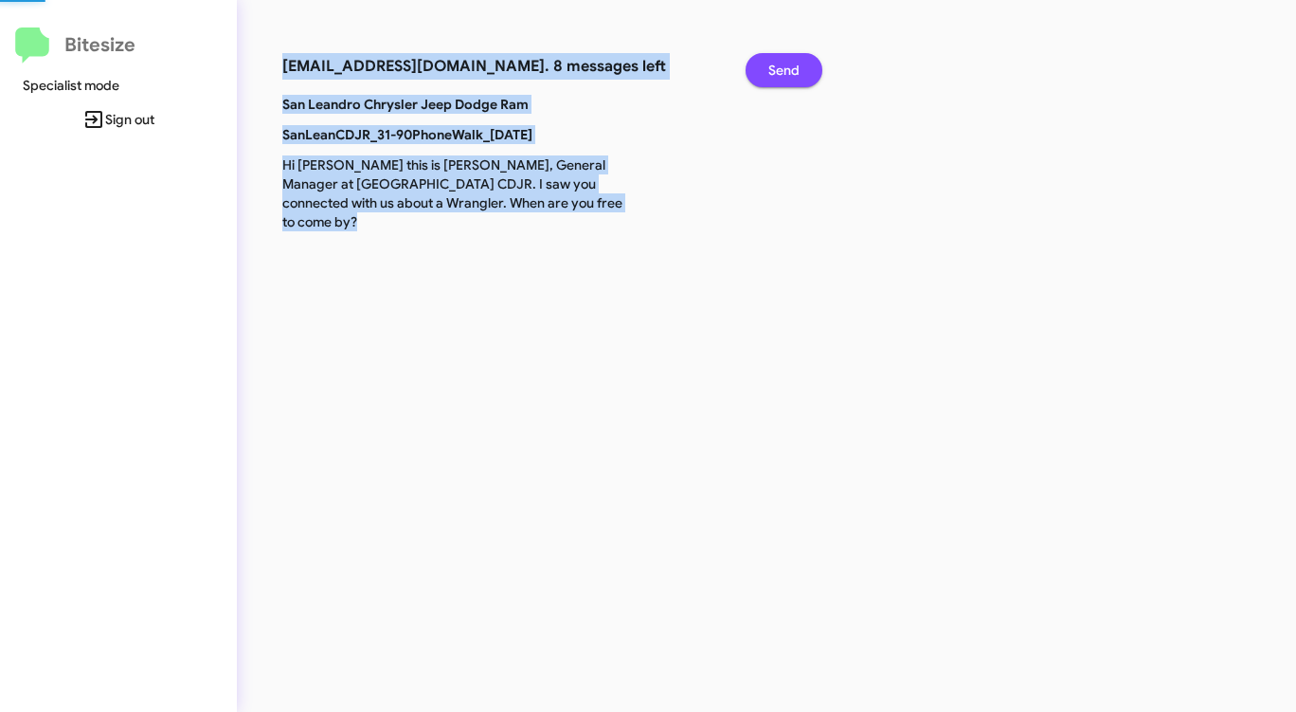
click at [797, 73] on span "Send" at bounding box center [783, 70] width 31 height 34
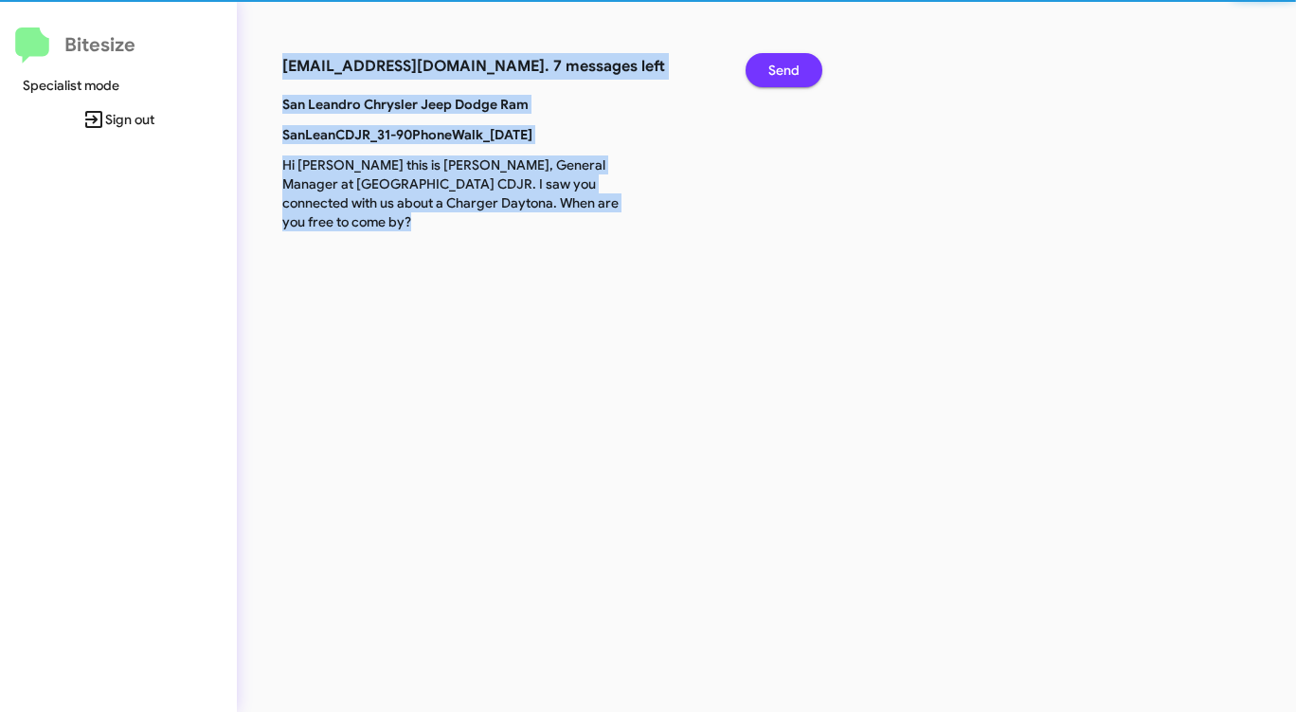
click at [797, 73] on span "Send" at bounding box center [783, 70] width 31 height 34
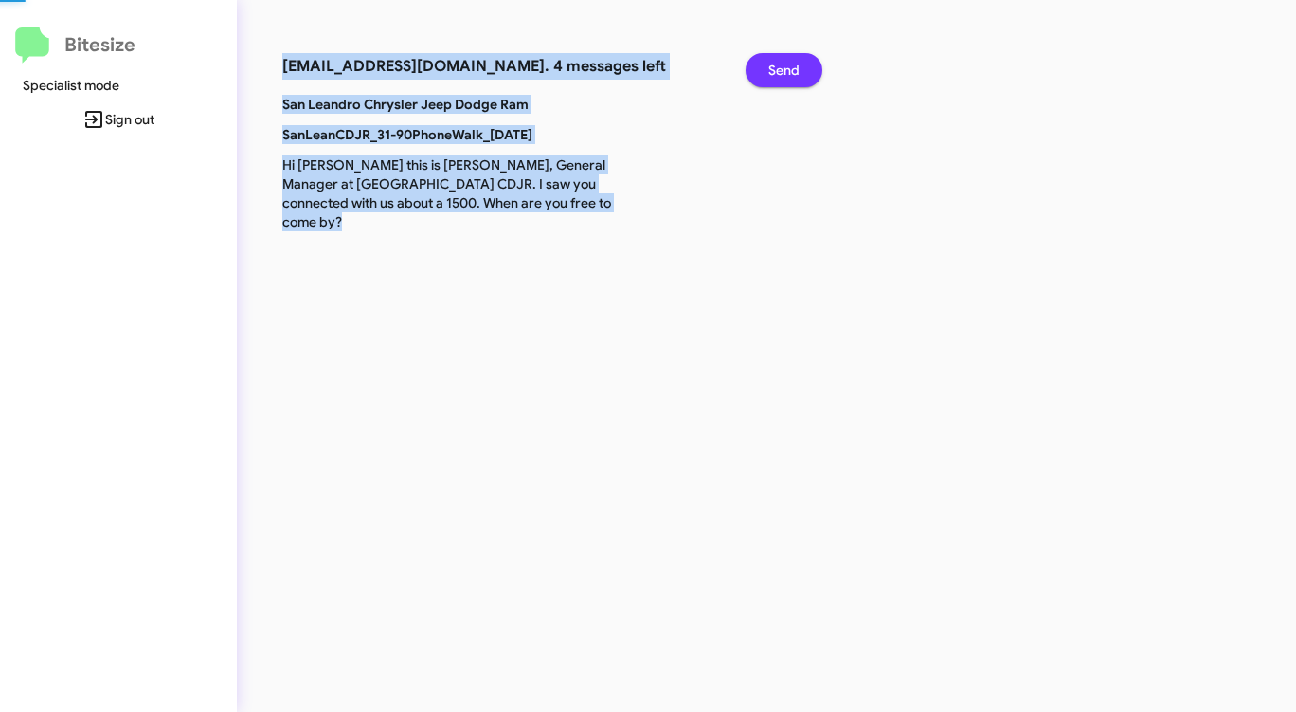
click at [797, 73] on span "Send" at bounding box center [783, 70] width 31 height 34
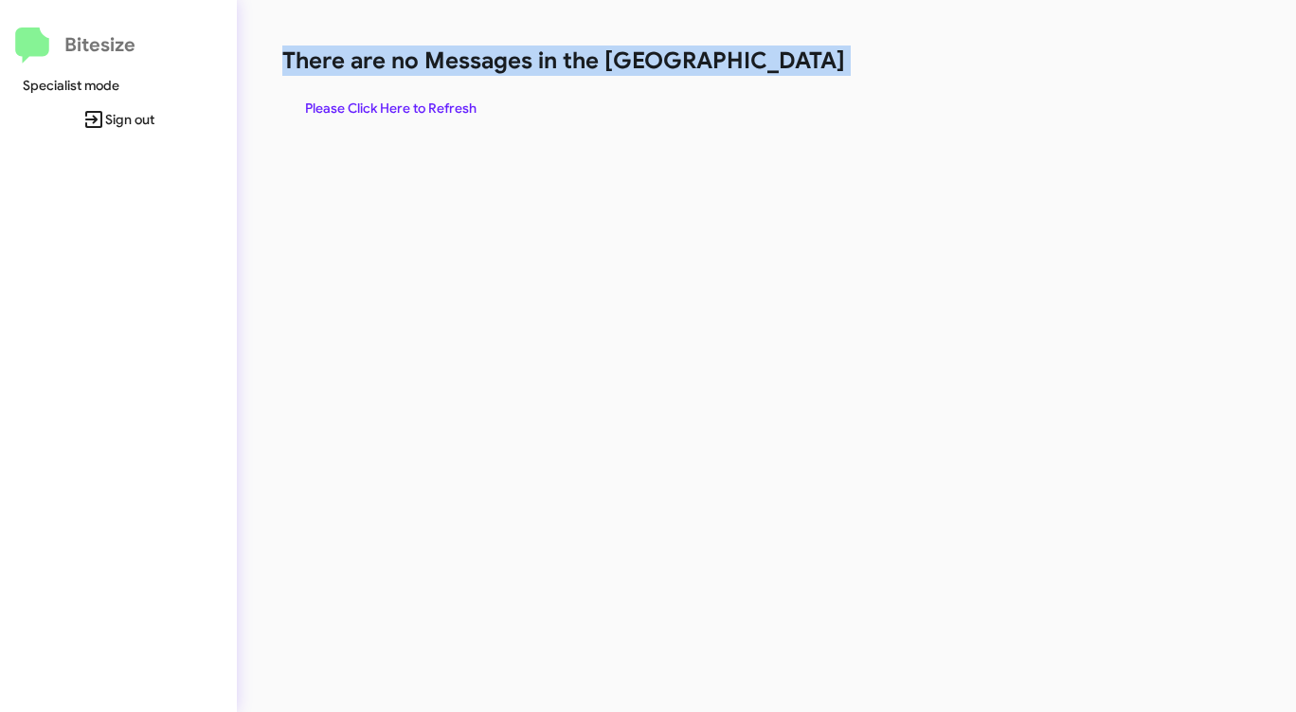
click at [797, 73] on h1 "There are no Messages in the [GEOGRAPHIC_DATA]" at bounding box center [678, 60] width 792 height 30
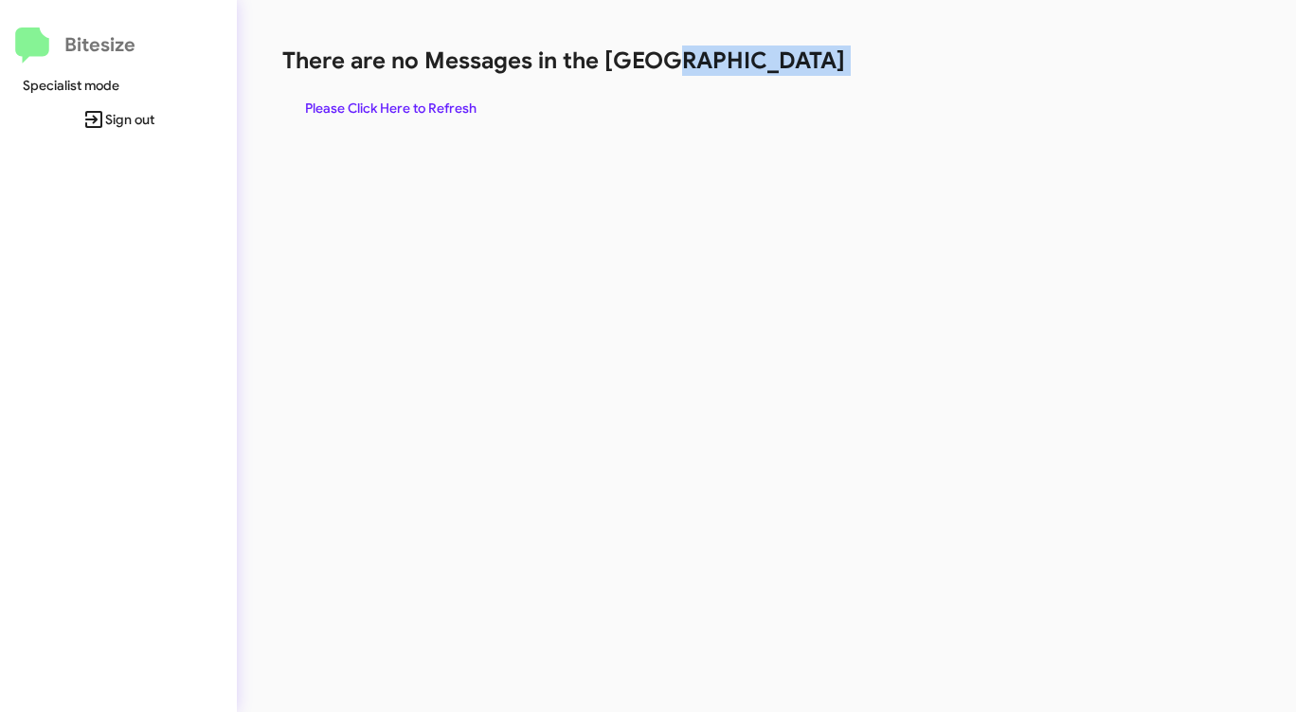
click at [797, 73] on h1 "There are no Messages in the [GEOGRAPHIC_DATA]" at bounding box center [678, 60] width 792 height 30
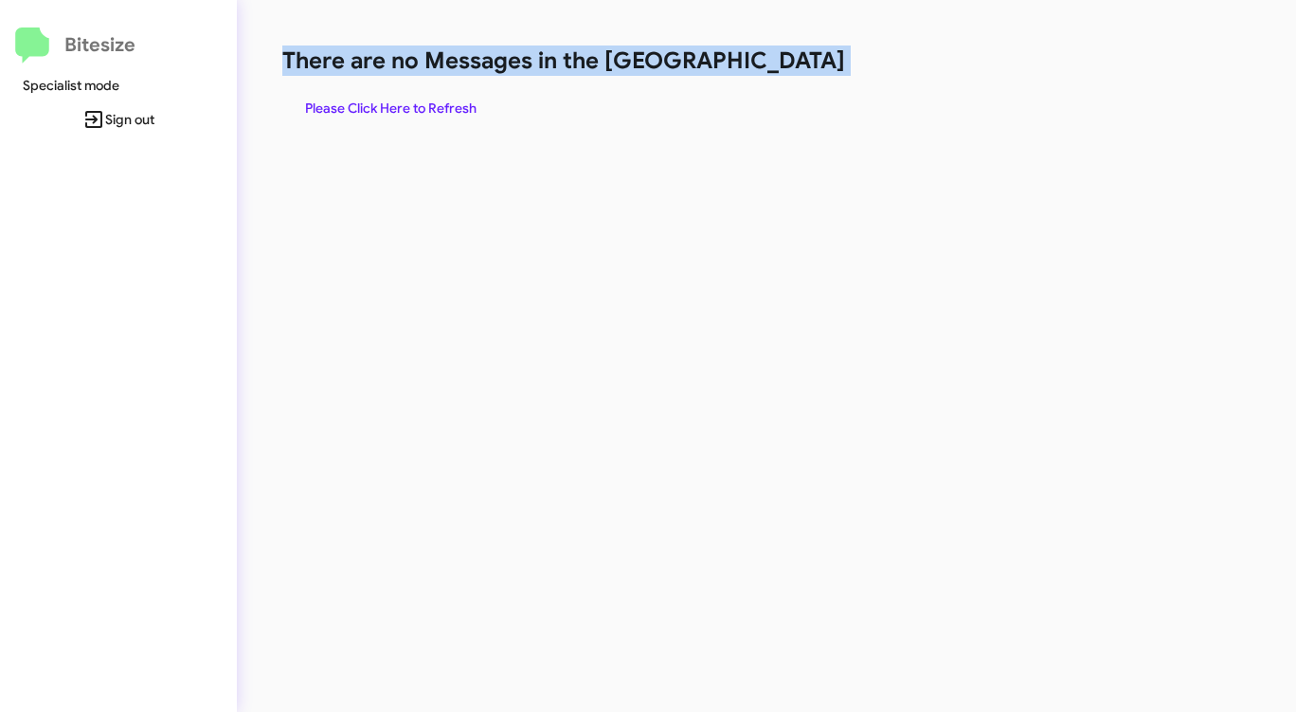
click at [797, 73] on h1 "There are no Messages in the [GEOGRAPHIC_DATA]" at bounding box center [678, 60] width 792 height 30
click at [399, 99] on span "Please Click Here to Refresh" at bounding box center [390, 108] width 171 height 34
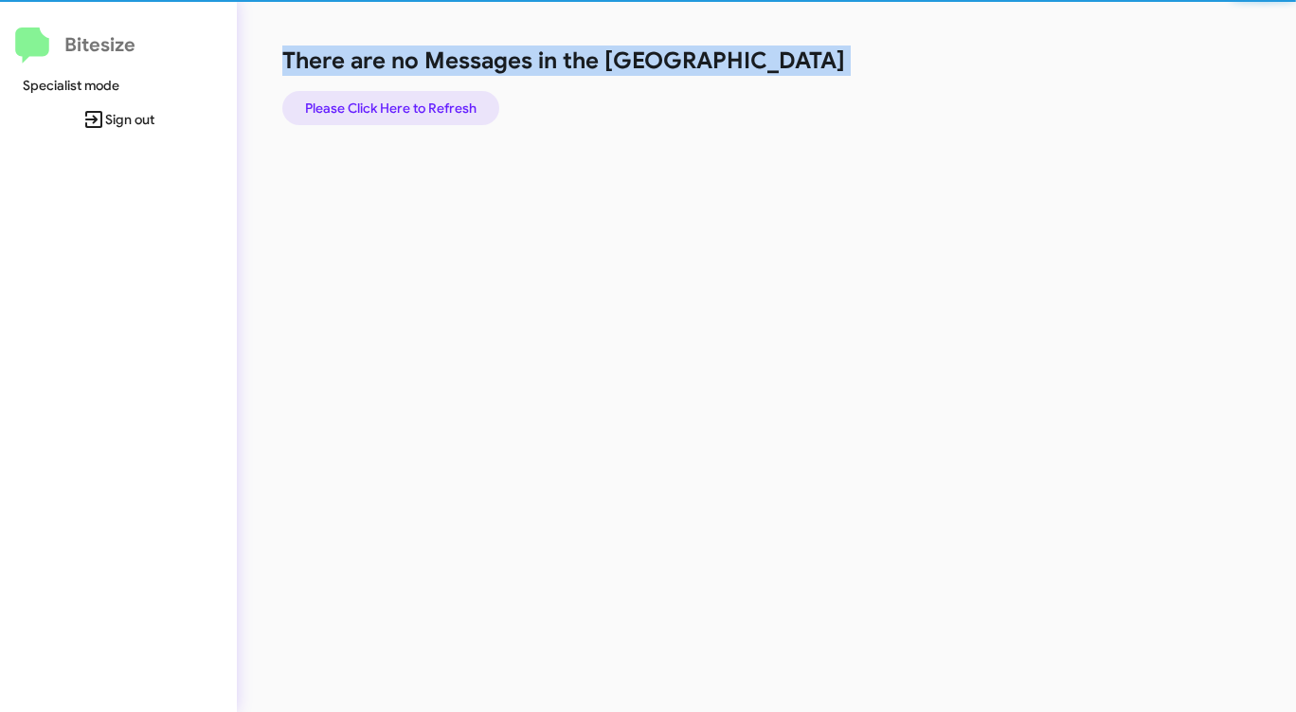
click at [399, 99] on span "Please Click Here to Refresh" at bounding box center [390, 108] width 171 height 34
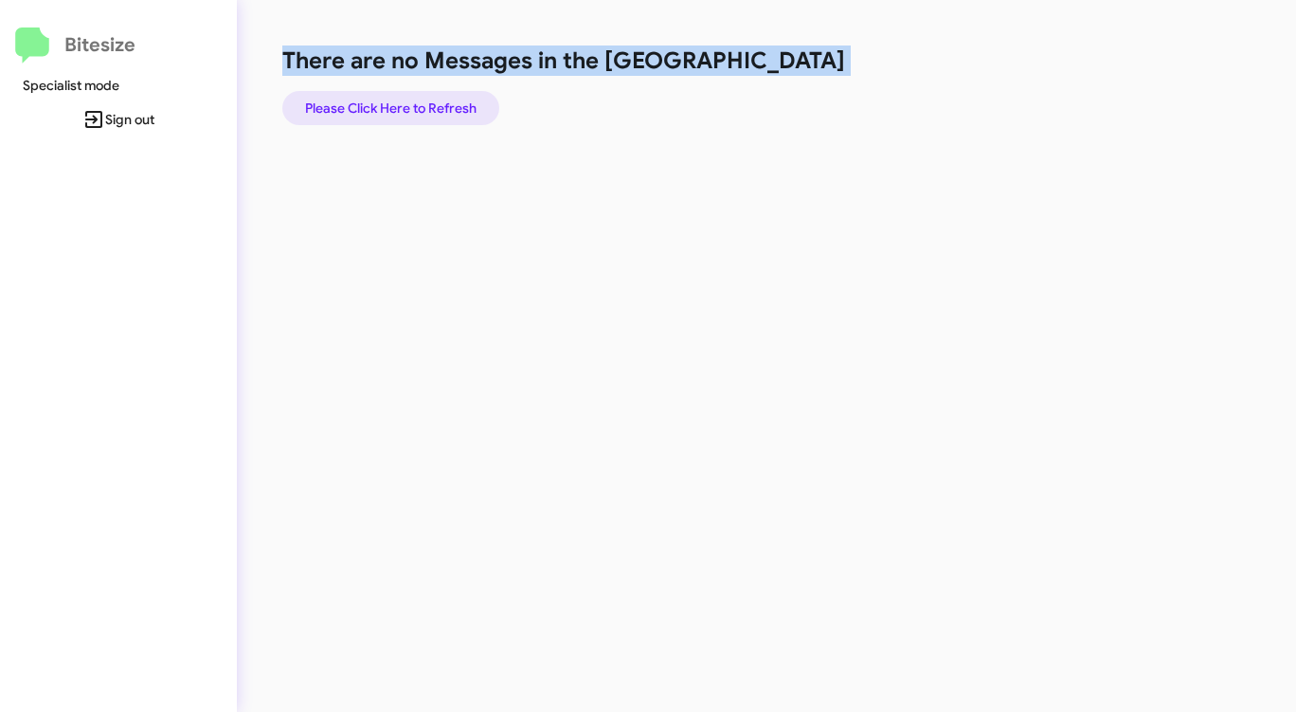
click at [409, 97] on span "Please Click Here to Refresh" at bounding box center [390, 108] width 171 height 34
click at [405, 99] on span "Please Click Here to Refresh" at bounding box center [390, 108] width 171 height 34
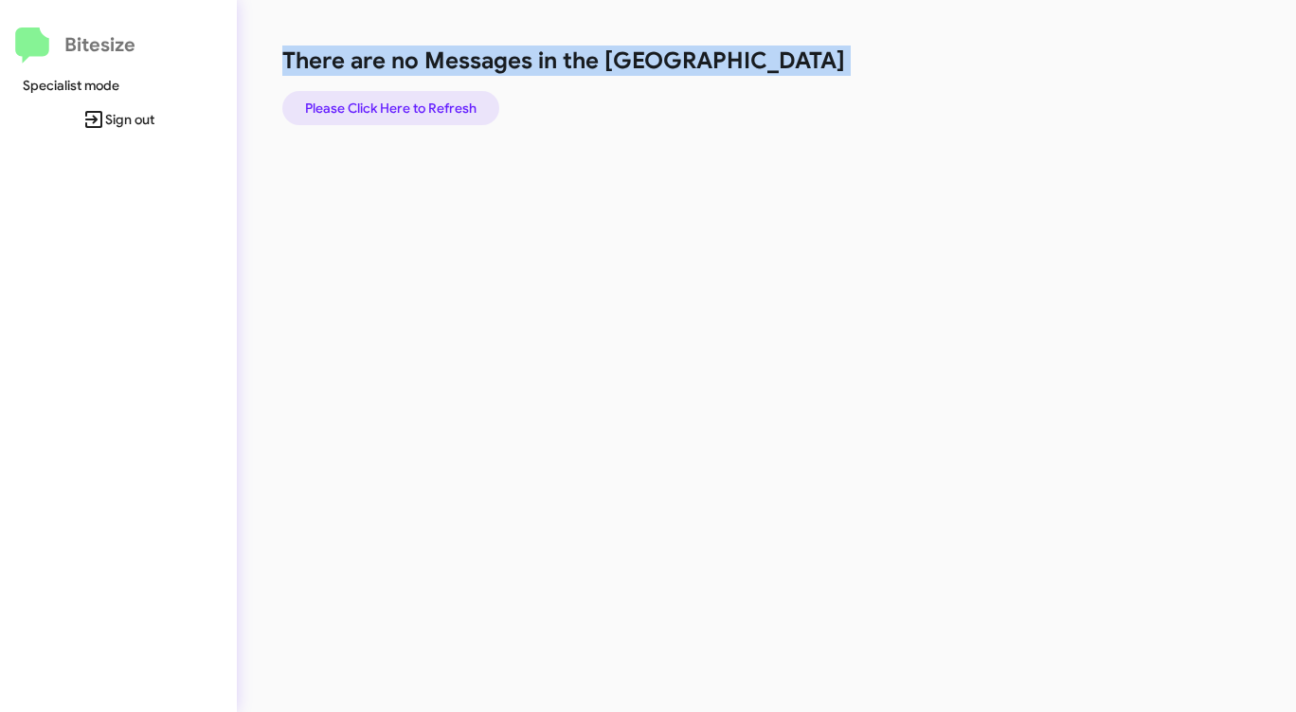
click at [401, 100] on span "Please Click Here to Refresh" at bounding box center [390, 108] width 171 height 34
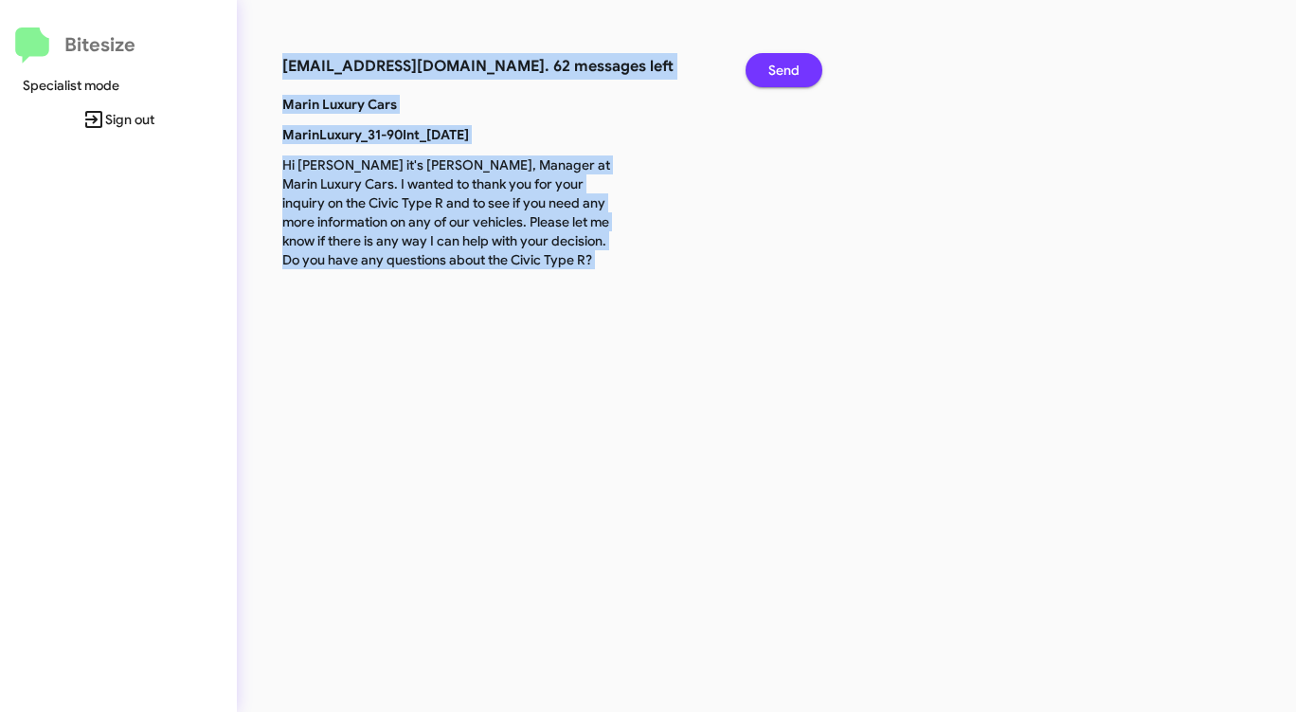
click at [783, 77] on span "Send" at bounding box center [783, 70] width 31 height 34
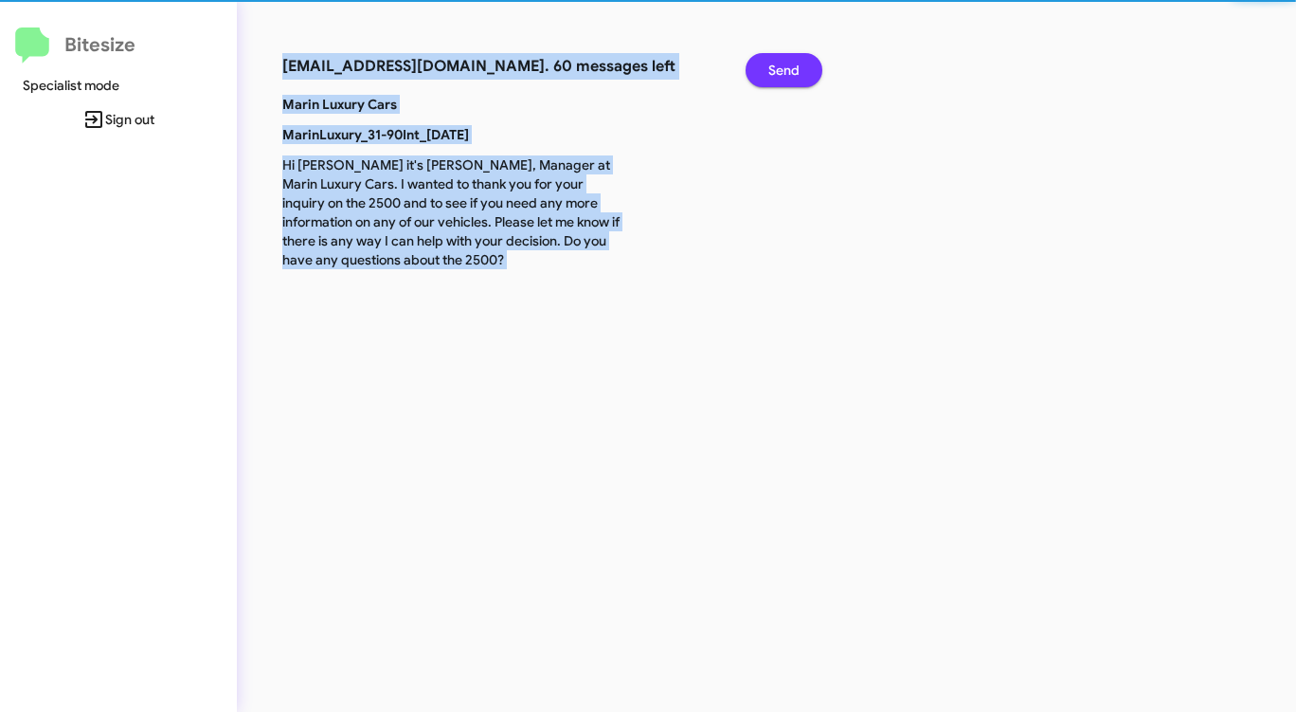
click at [783, 77] on span "Send" at bounding box center [783, 70] width 31 height 34
click at [781, 77] on span "Send" at bounding box center [783, 70] width 31 height 34
click at [780, 77] on span "Send" at bounding box center [783, 70] width 31 height 34
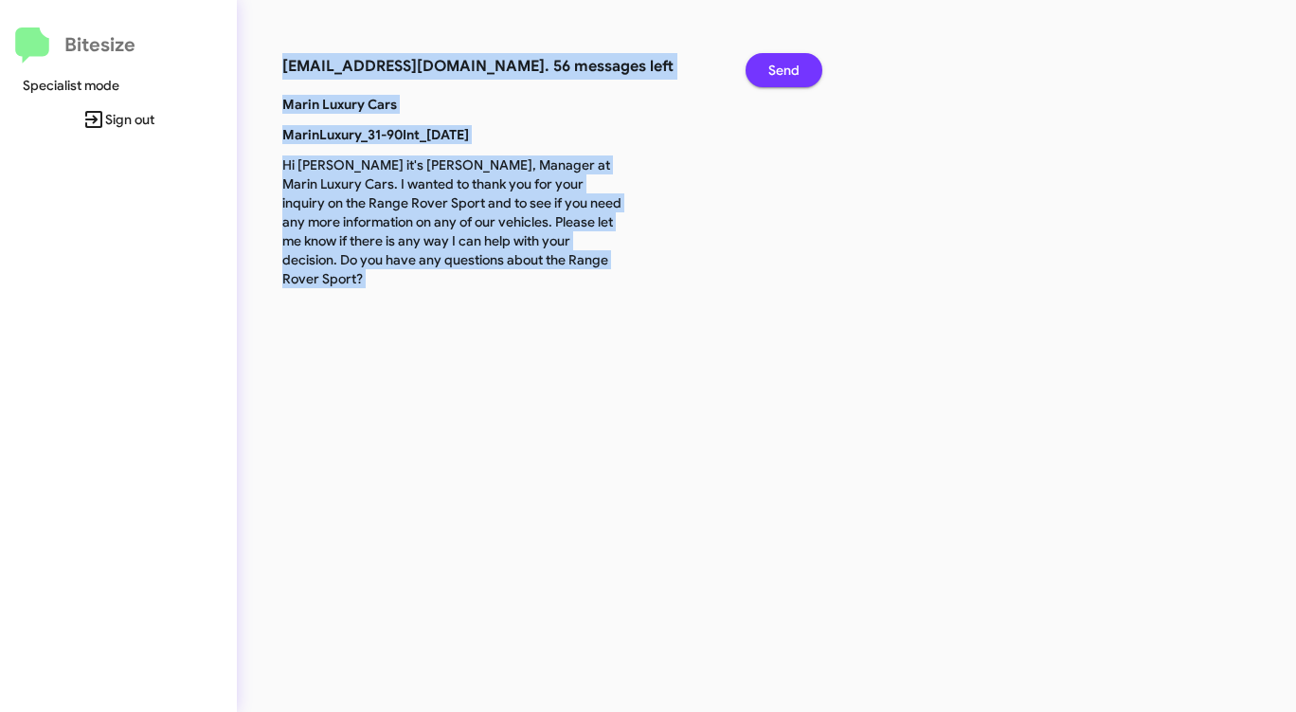
click at [780, 77] on span "Send" at bounding box center [783, 70] width 31 height 34
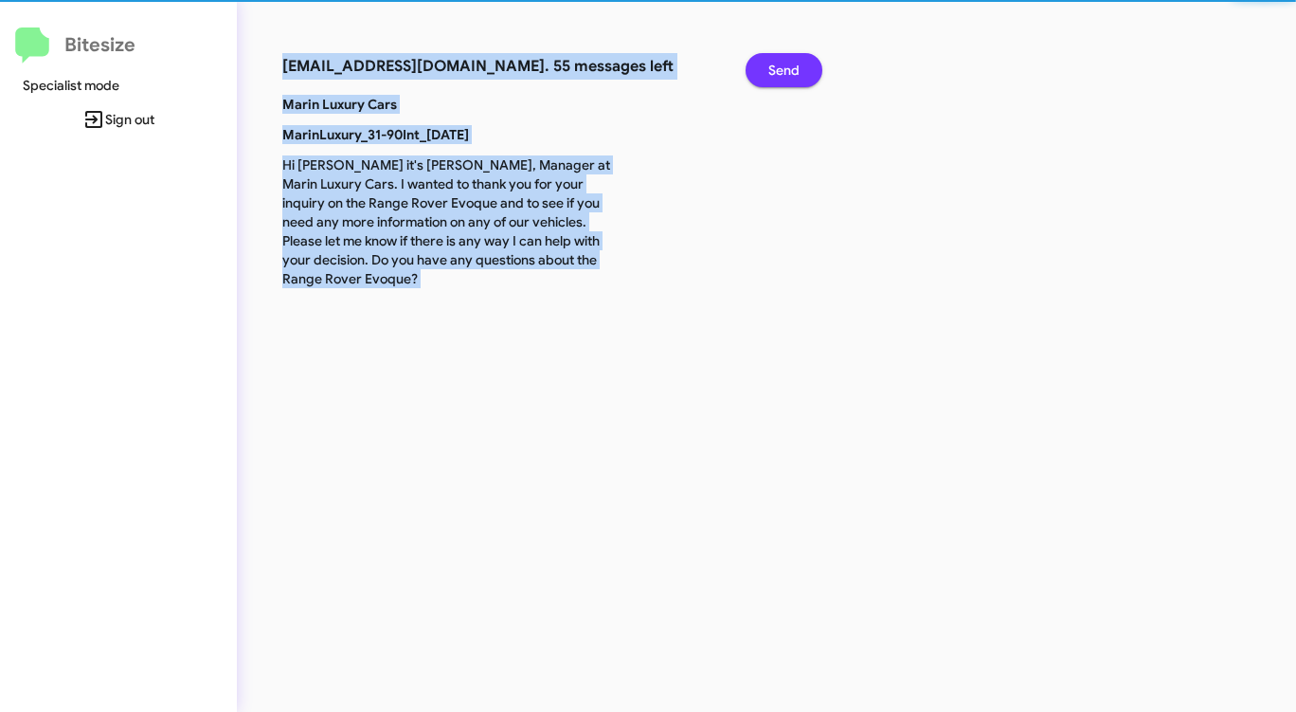
click at [780, 77] on span "Send" at bounding box center [783, 70] width 31 height 34
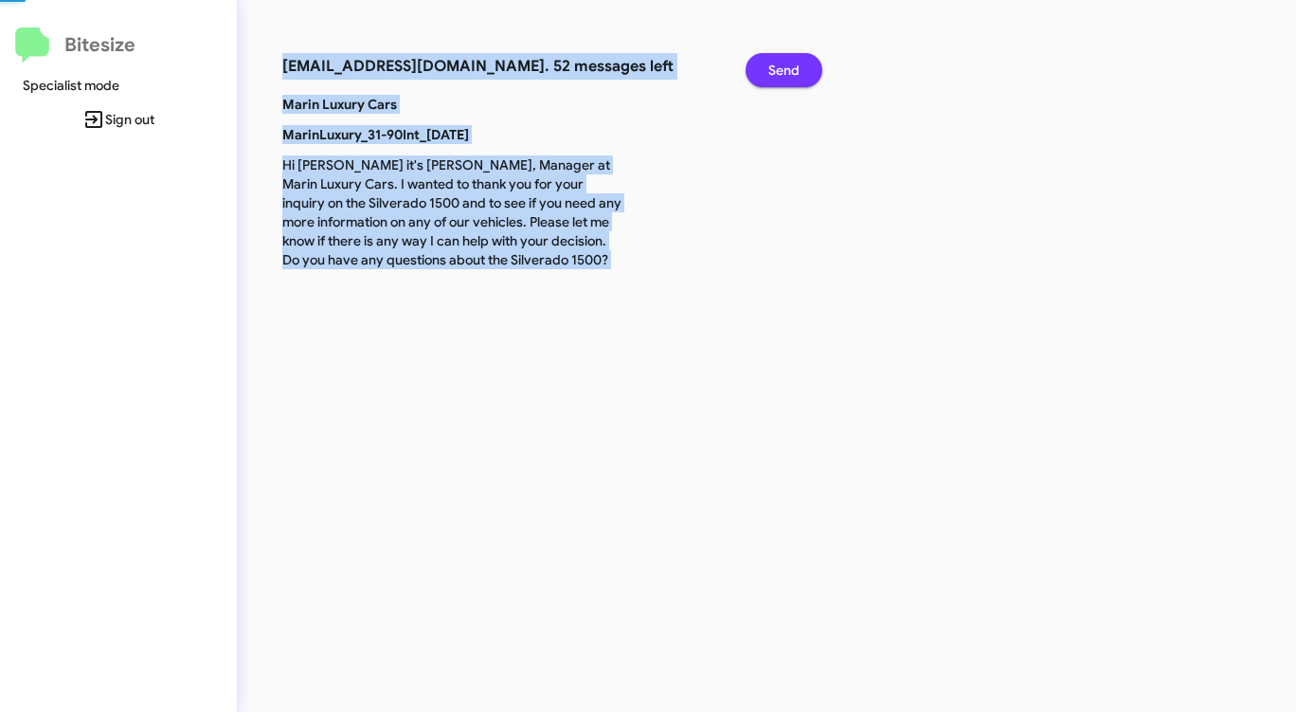
click at [780, 77] on span "Send" at bounding box center [783, 70] width 31 height 34
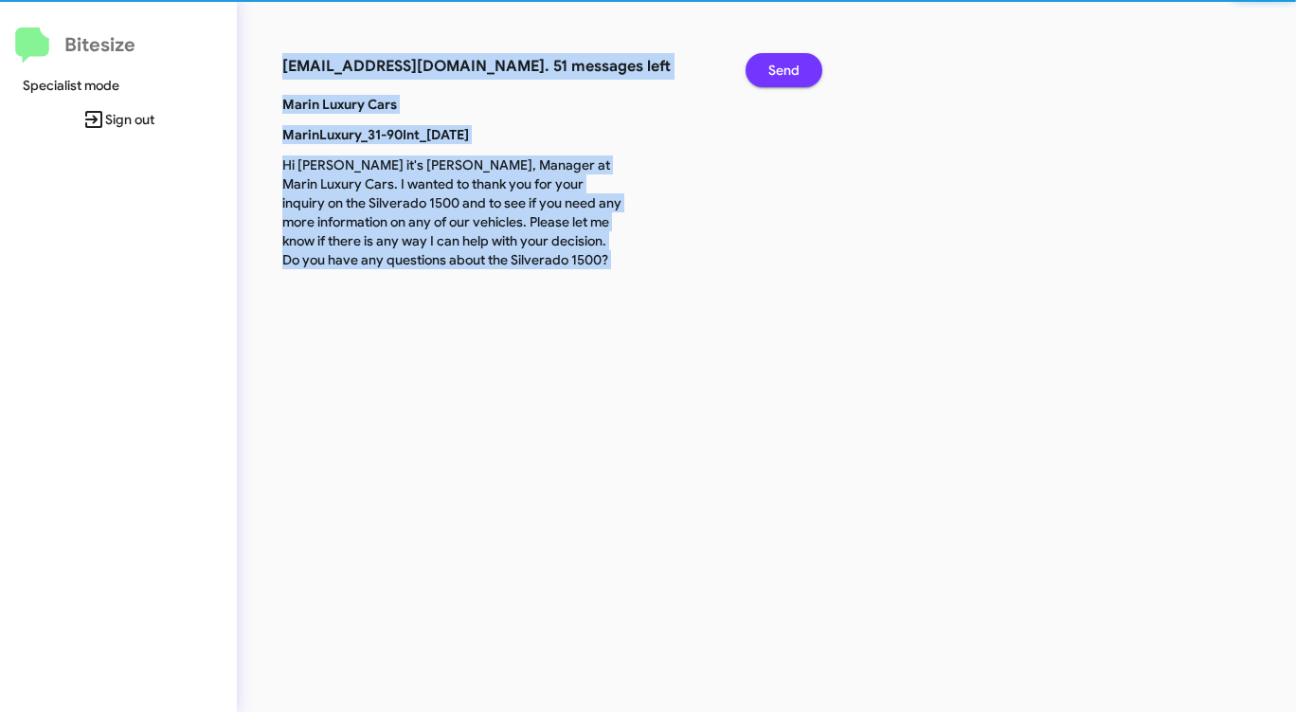
click at [780, 77] on span "Send" at bounding box center [783, 70] width 31 height 34
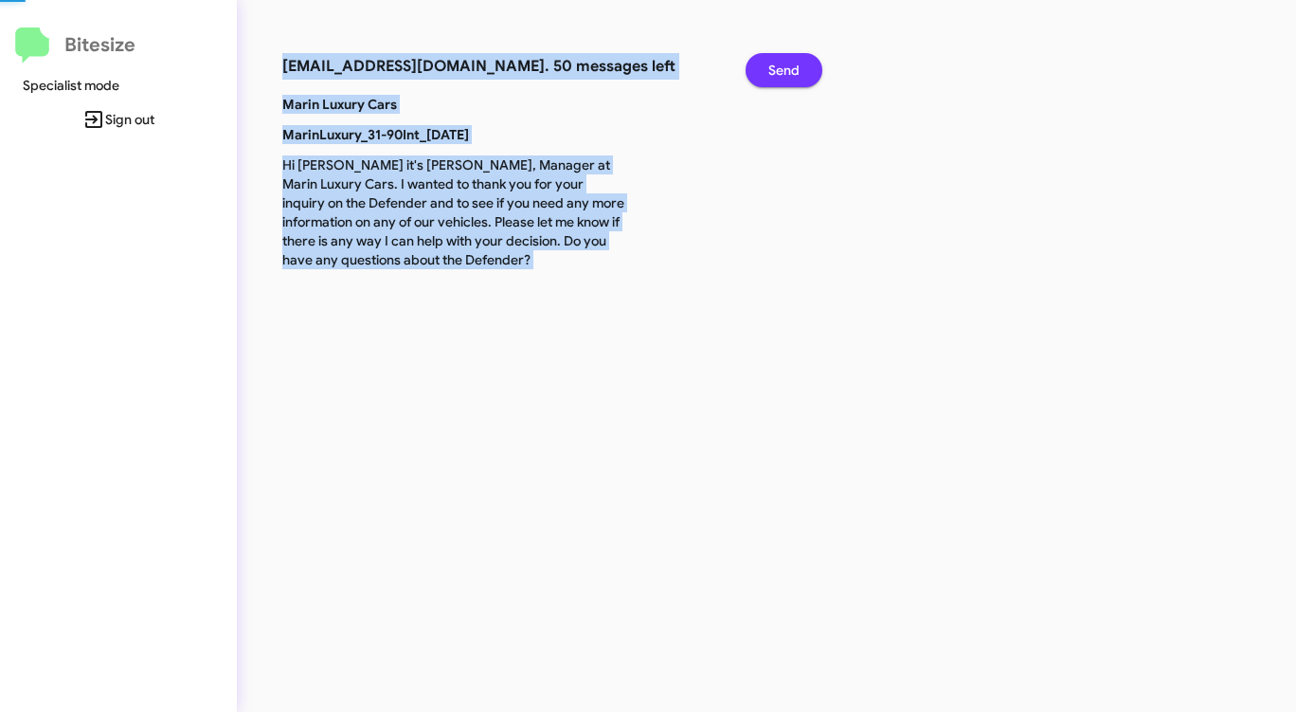
click at [780, 77] on span "Send" at bounding box center [783, 70] width 31 height 34
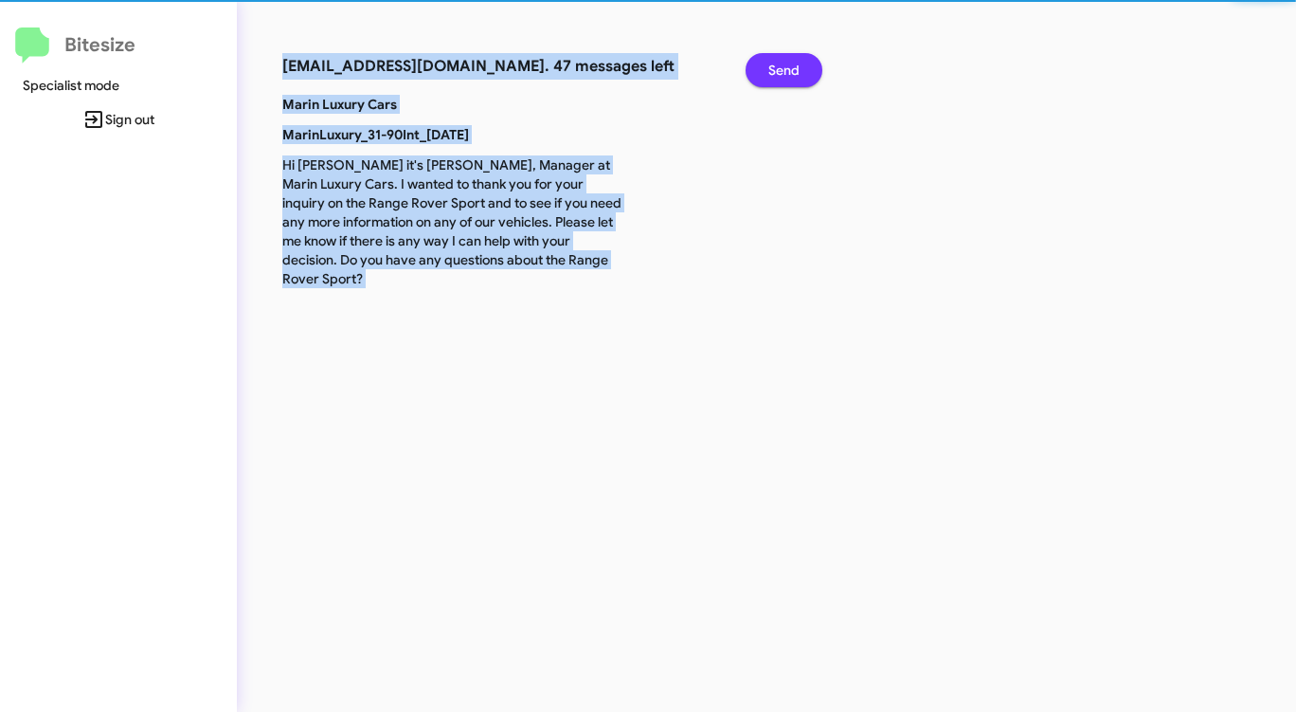
click at [780, 77] on span "Send" at bounding box center [783, 70] width 31 height 34
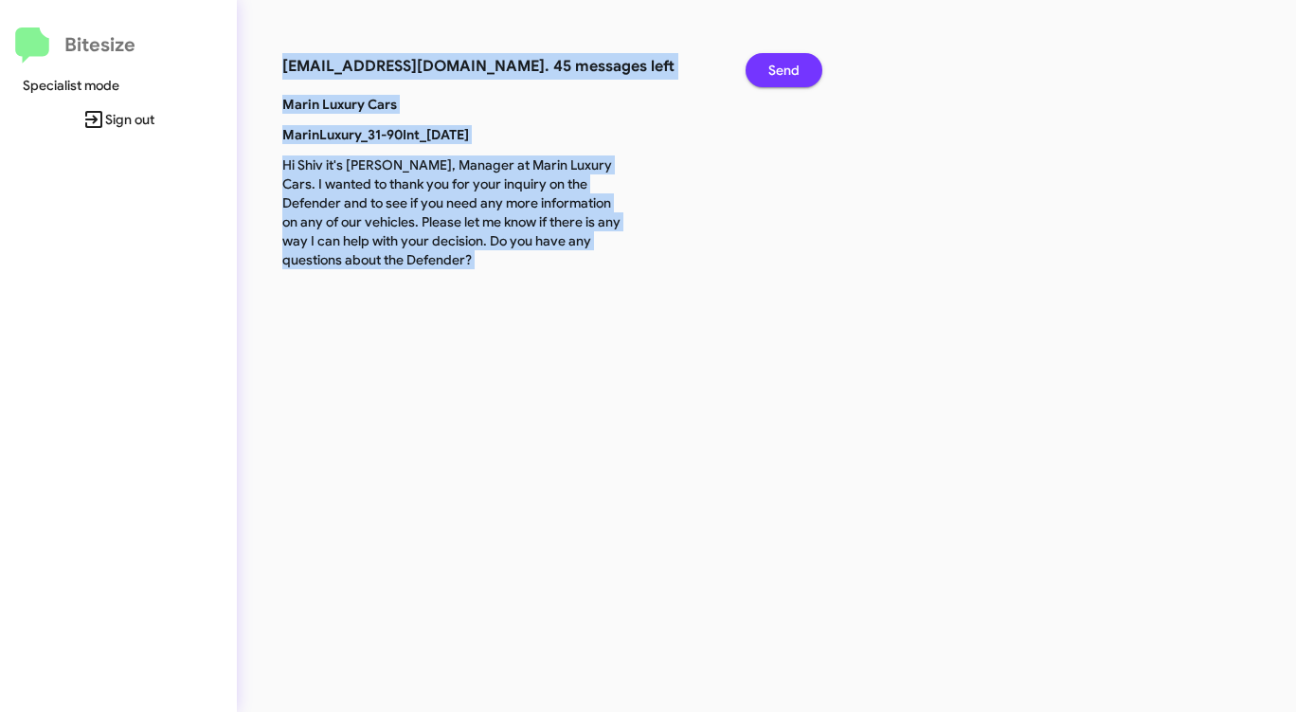
click at [780, 77] on span "Send" at bounding box center [783, 70] width 31 height 34
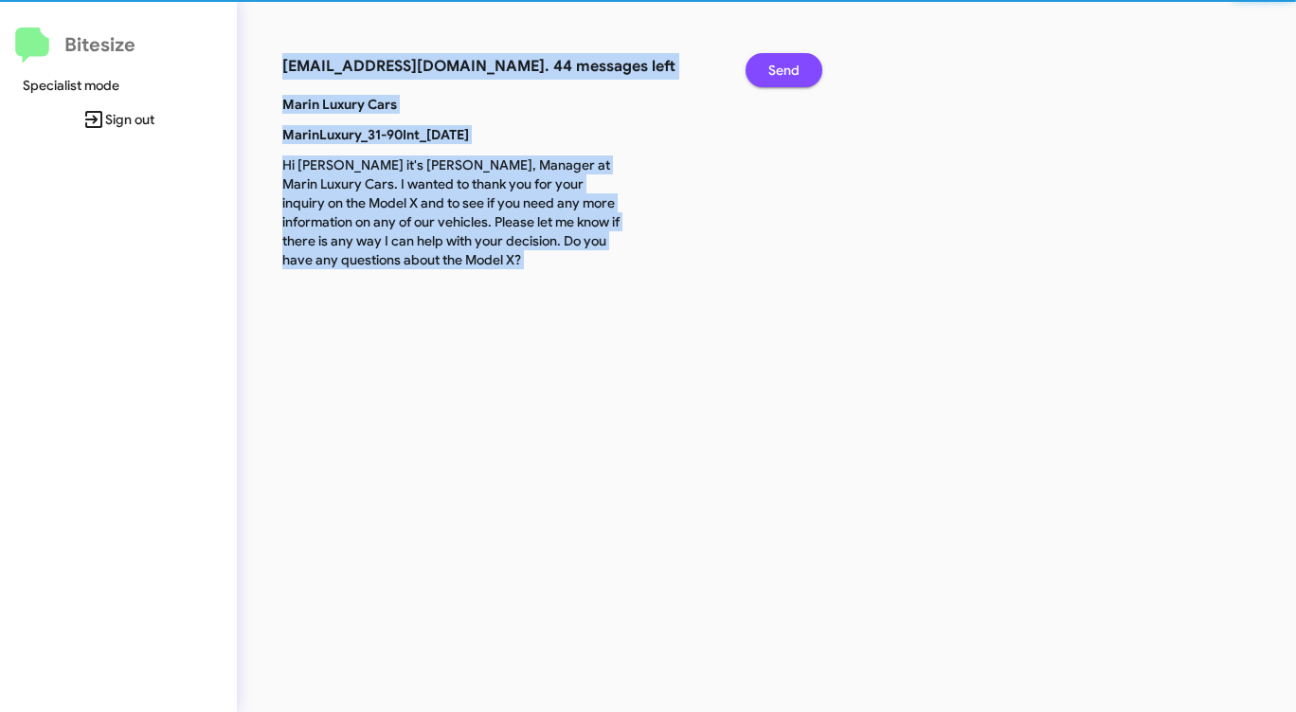
click at [780, 77] on span "Send" at bounding box center [783, 70] width 31 height 34
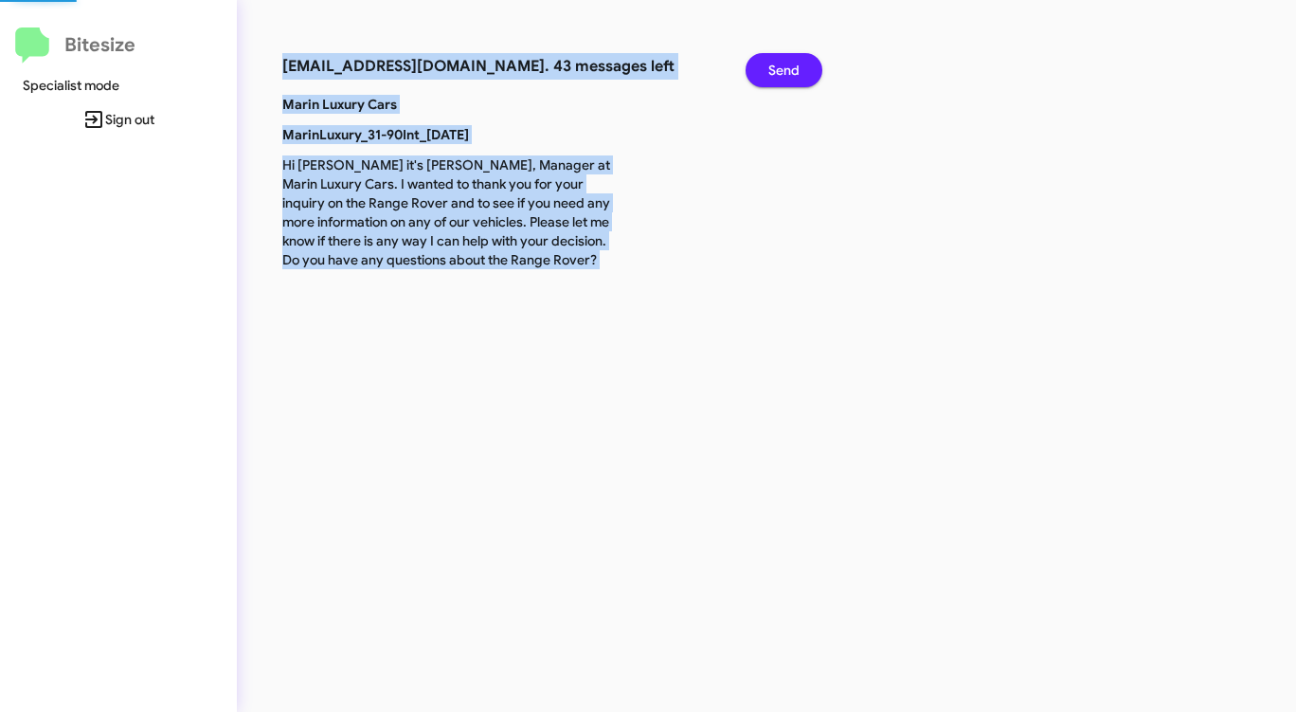
click at [780, 77] on span "Send" at bounding box center [783, 70] width 31 height 34
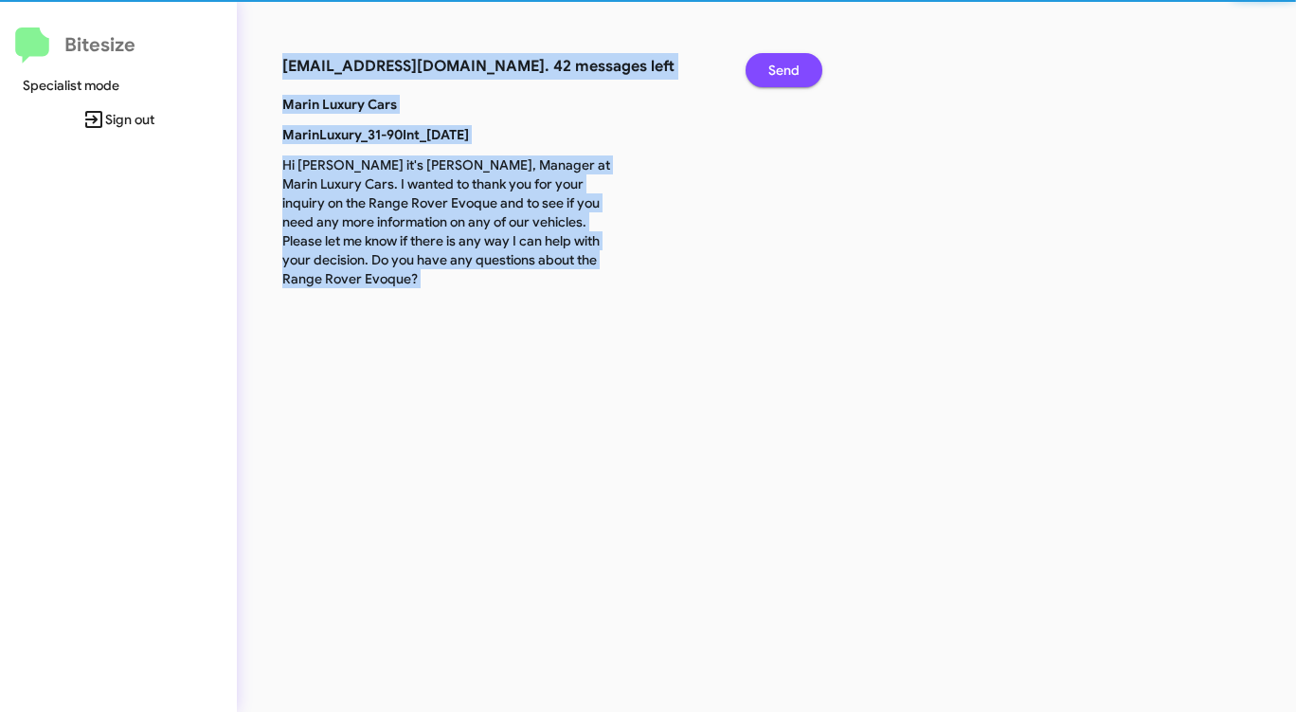
click at [780, 77] on span "Send" at bounding box center [783, 70] width 31 height 34
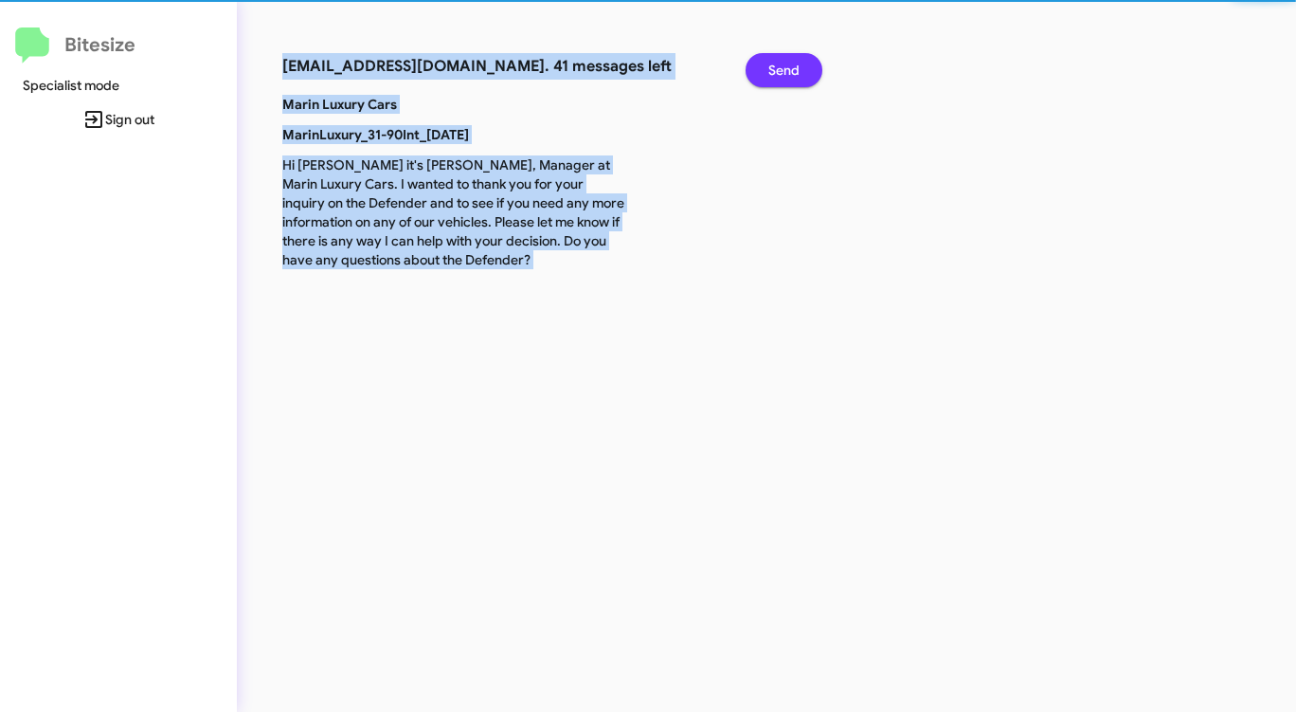
click at [780, 77] on span "Send" at bounding box center [783, 70] width 31 height 34
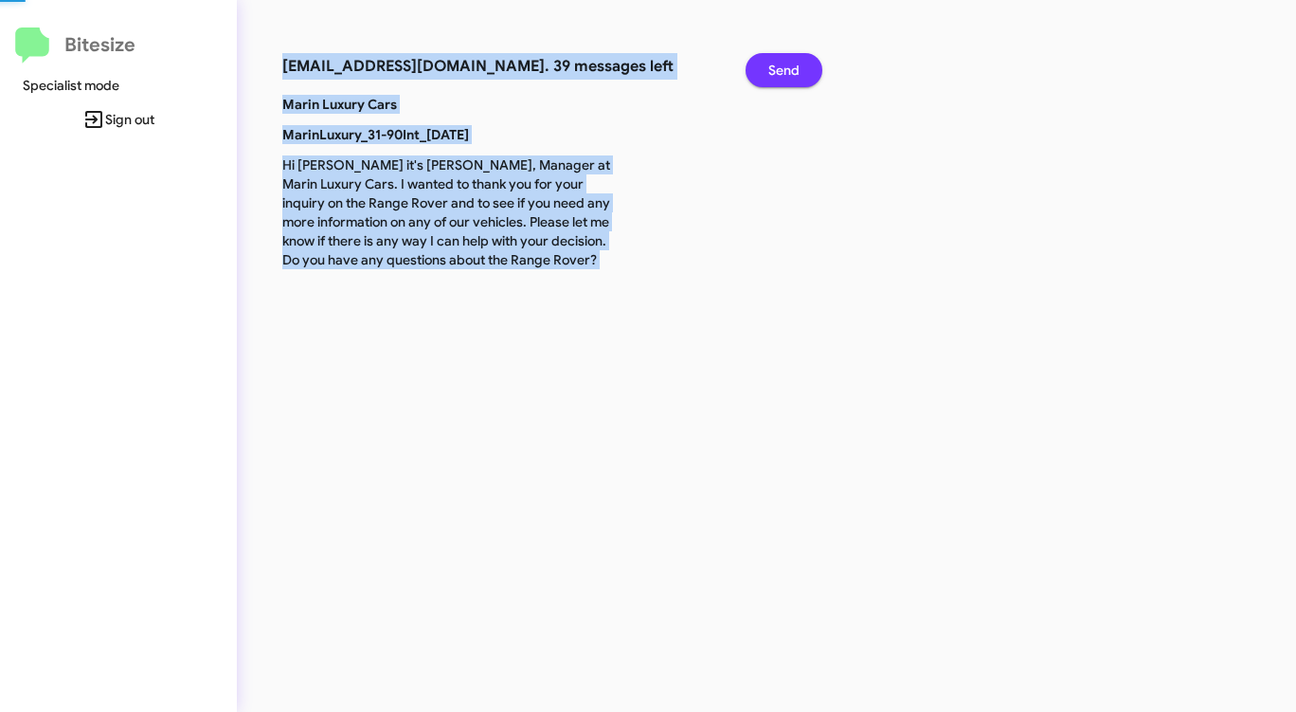
click at [780, 77] on span "Send" at bounding box center [783, 70] width 31 height 34
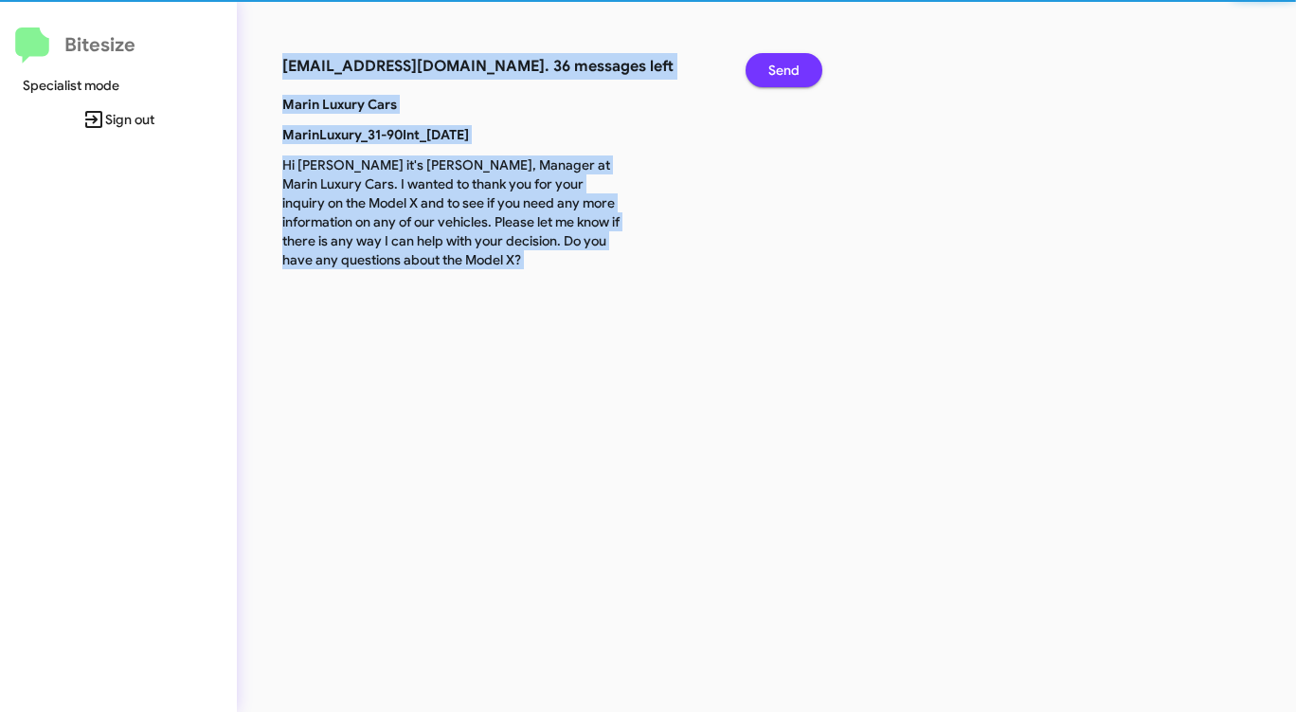
click at [780, 77] on span "Send" at bounding box center [783, 70] width 31 height 34
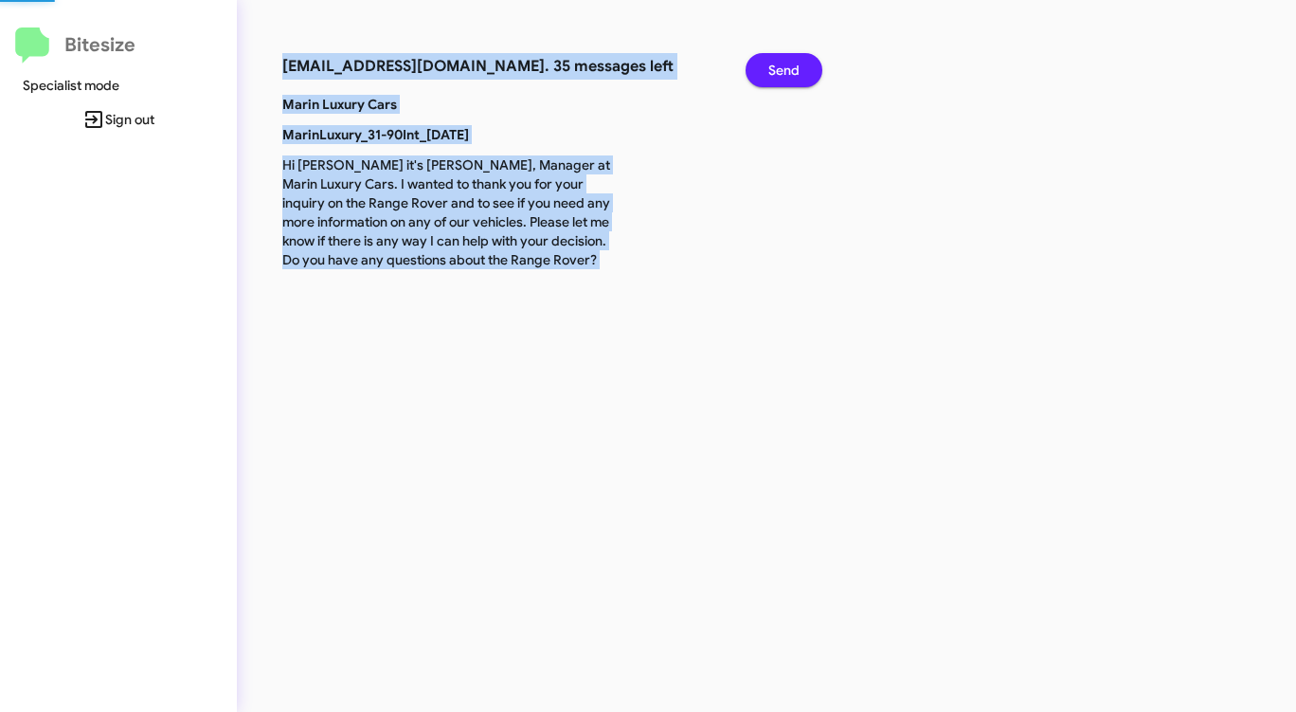
click at [780, 77] on span "Send" at bounding box center [783, 70] width 31 height 34
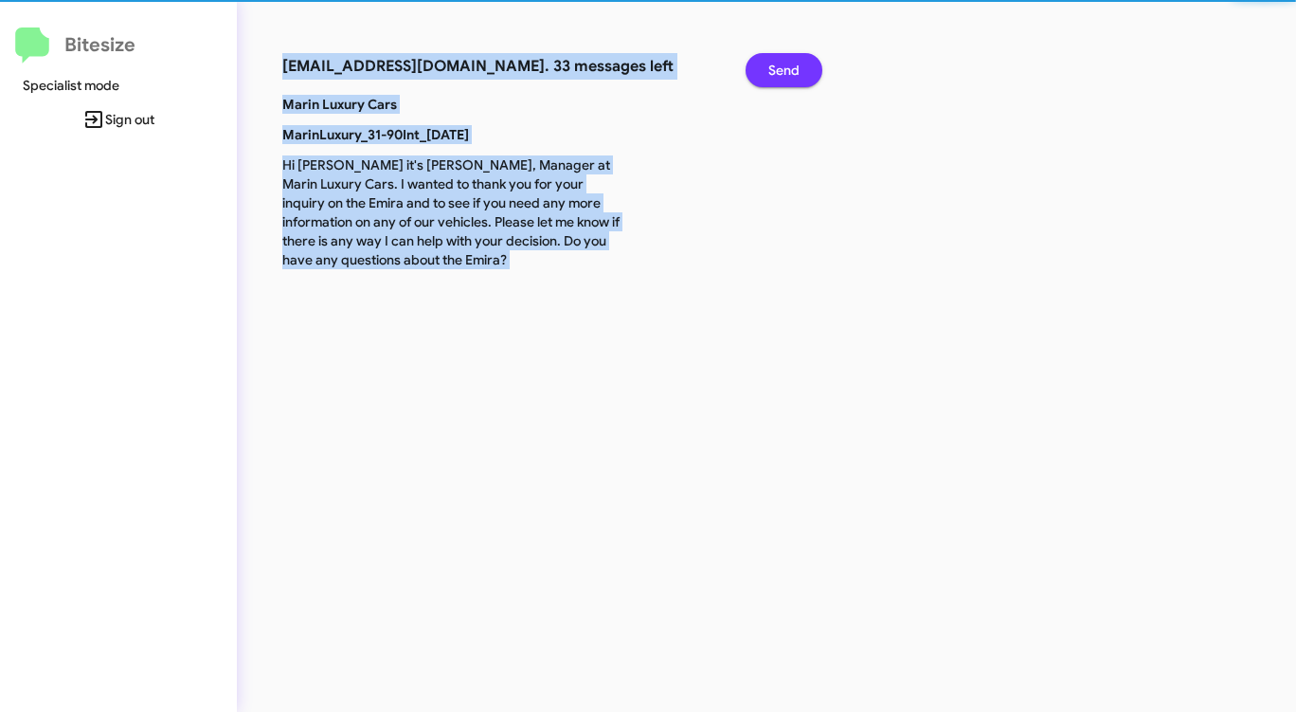
click at [780, 77] on span "Send" at bounding box center [783, 70] width 31 height 34
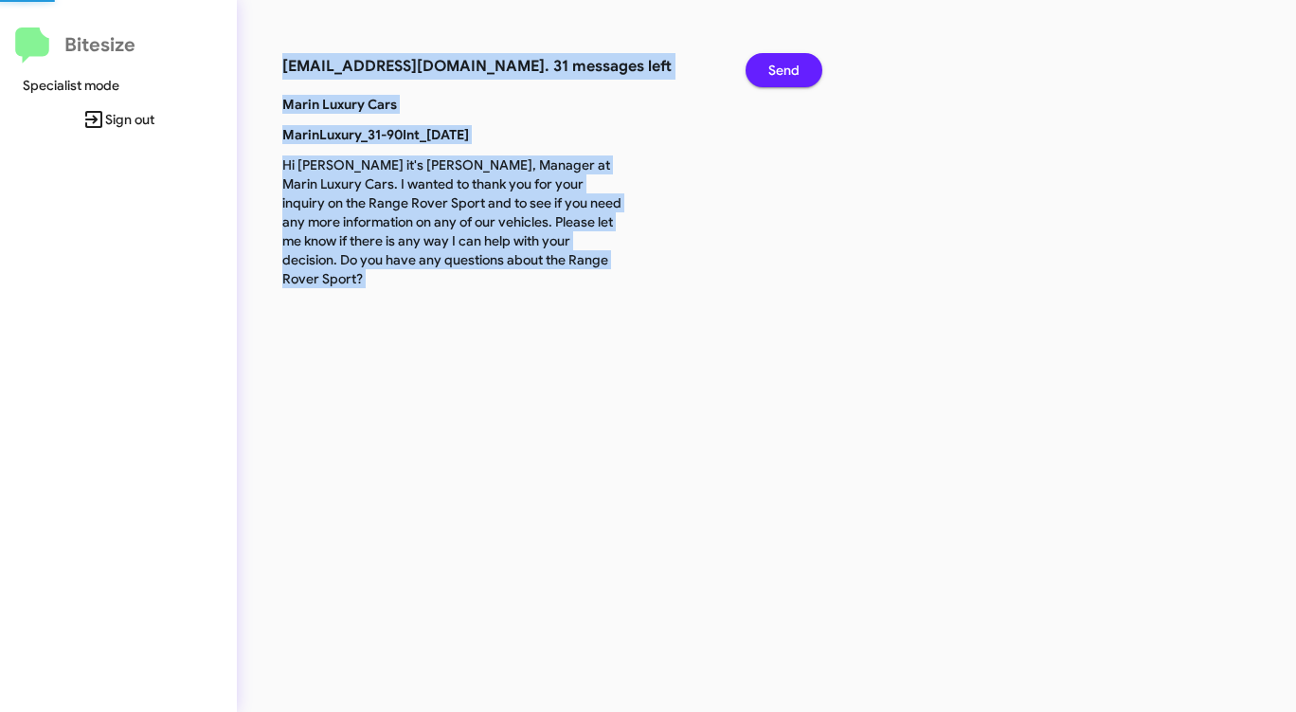
click at [780, 77] on span "Send" at bounding box center [783, 70] width 31 height 34
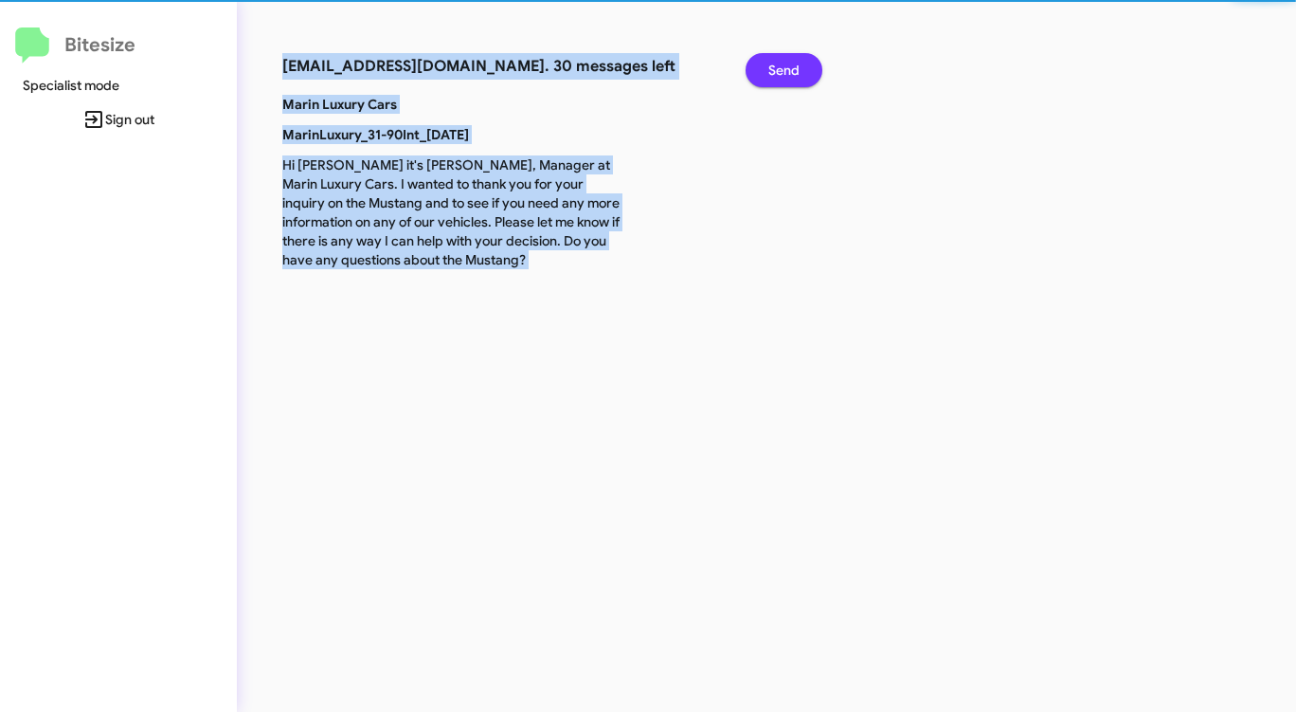
click at [780, 77] on span "Send" at bounding box center [783, 70] width 31 height 34
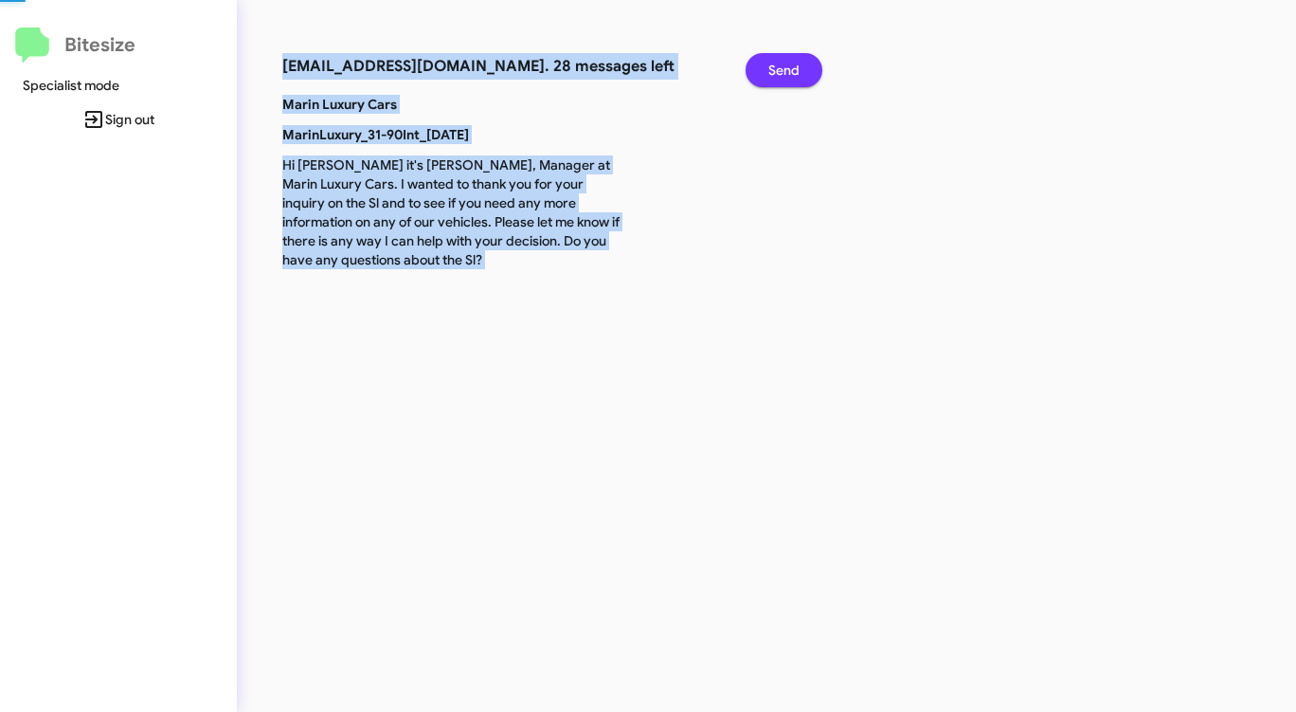
click at [780, 77] on span "Send" at bounding box center [783, 70] width 31 height 34
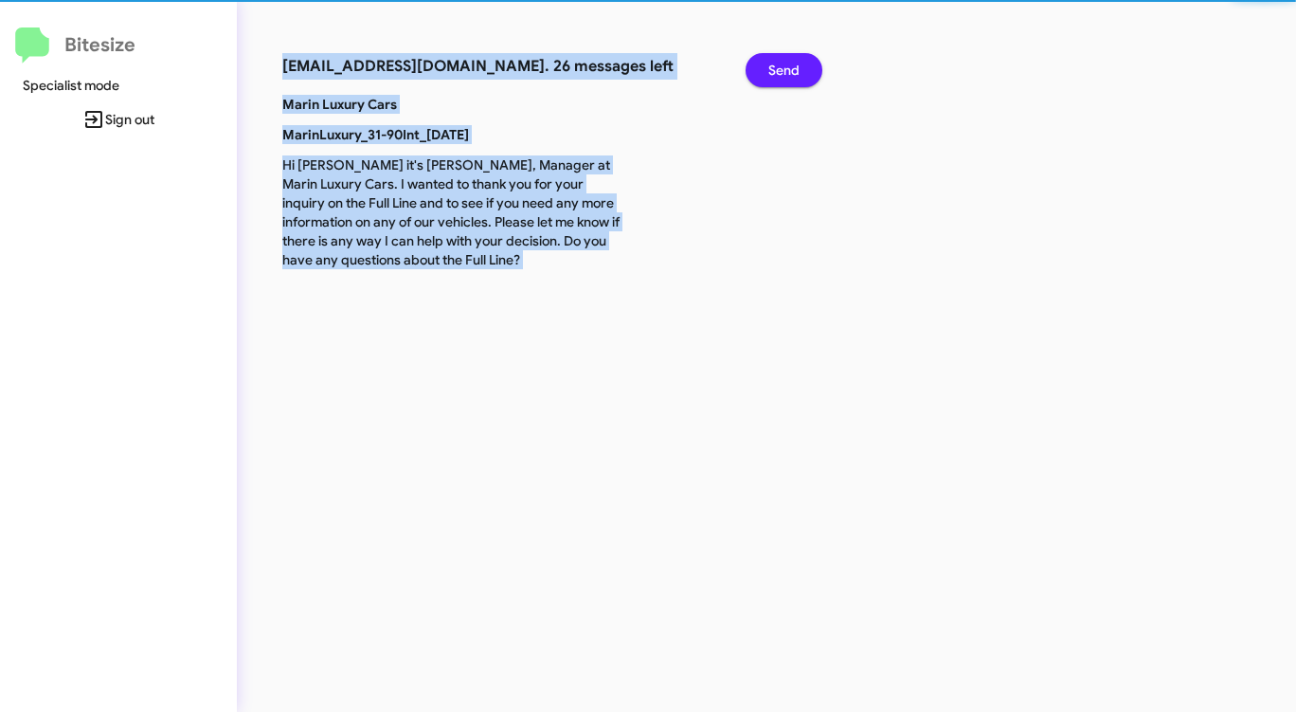
click at [780, 77] on span "Send" at bounding box center [783, 70] width 31 height 34
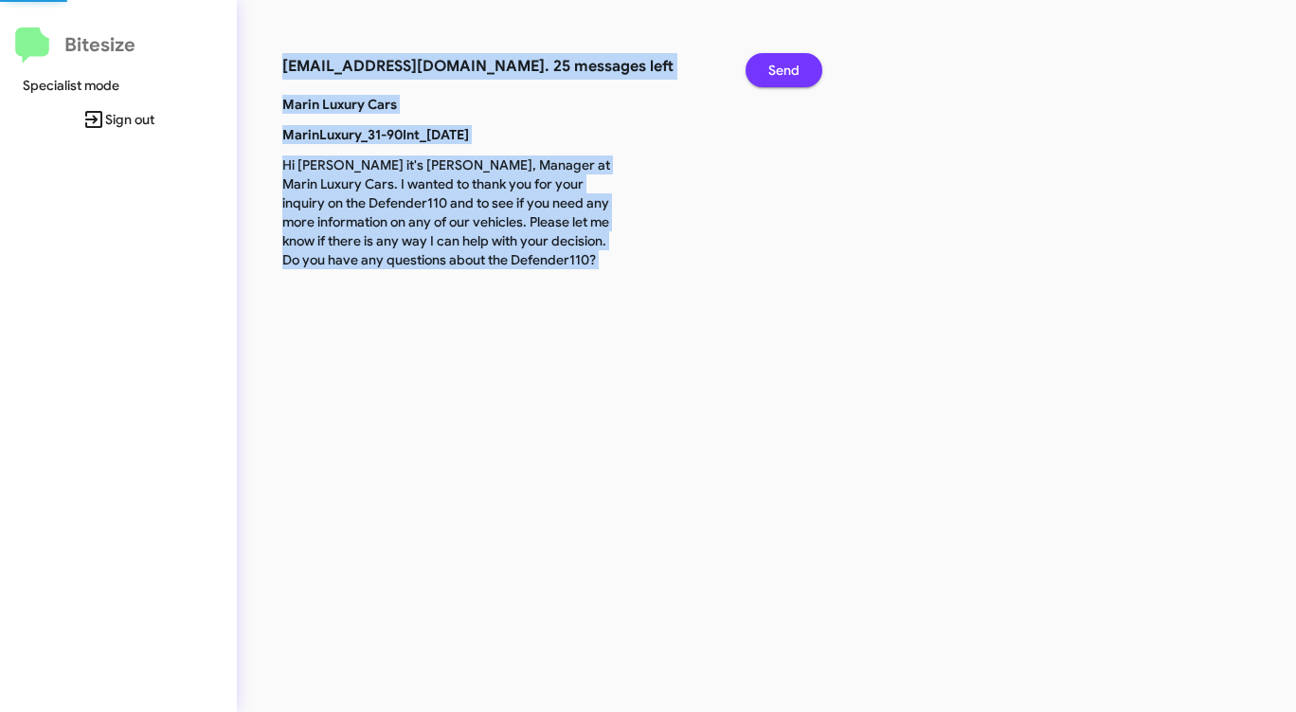
click at [780, 77] on span "Send" at bounding box center [783, 70] width 31 height 34
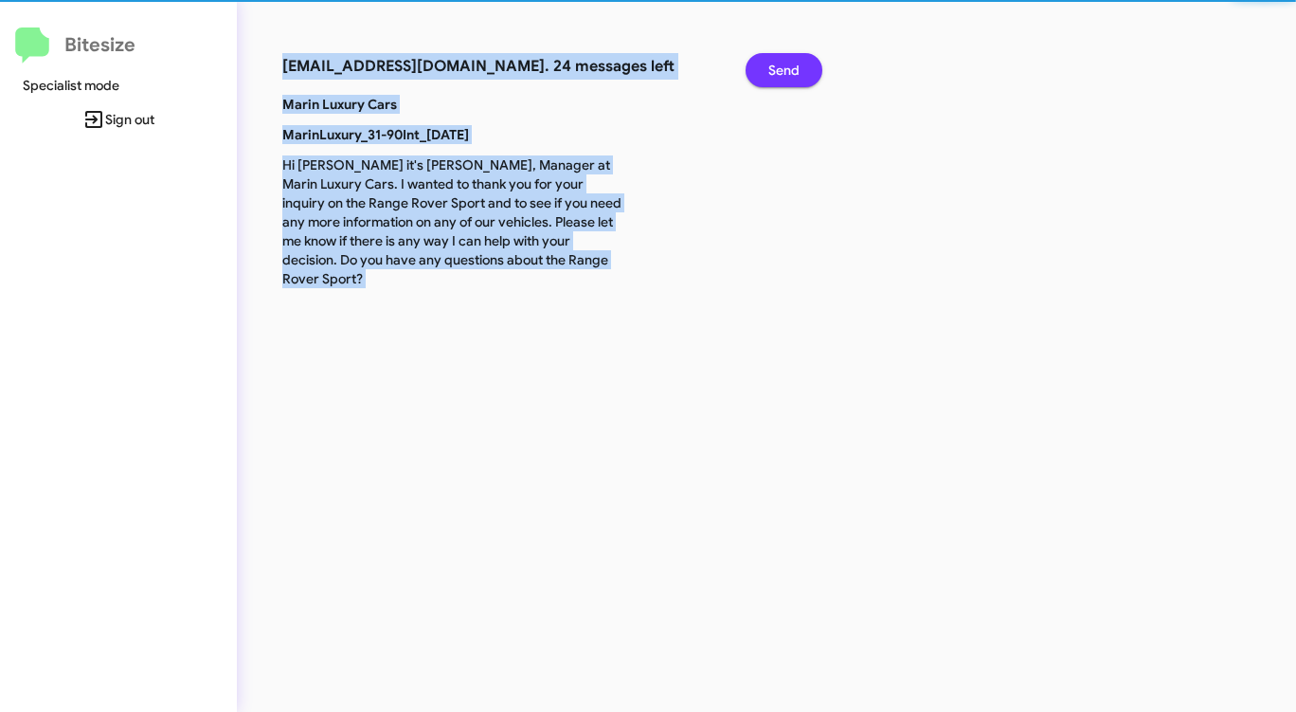
click at [780, 77] on span "Send" at bounding box center [783, 70] width 31 height 34
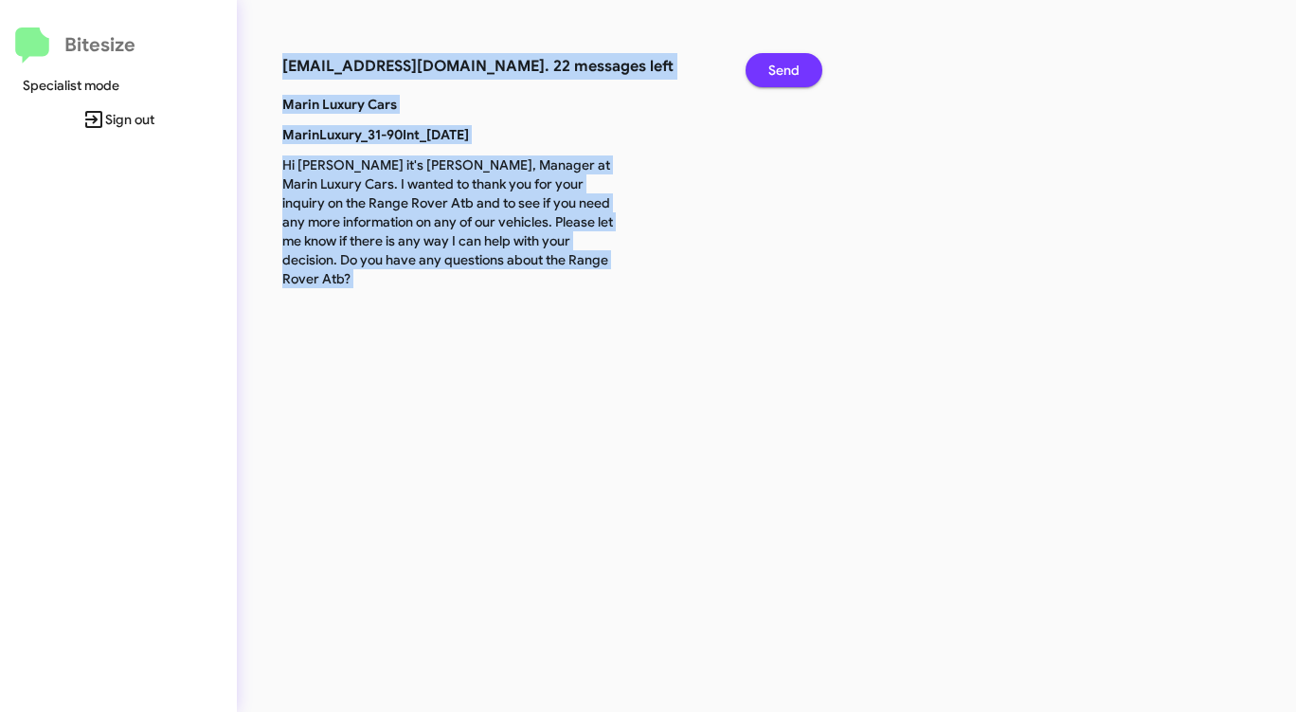
click at [780, 77] on span "Send" at bounding box center [783, 70] width 31 height 34
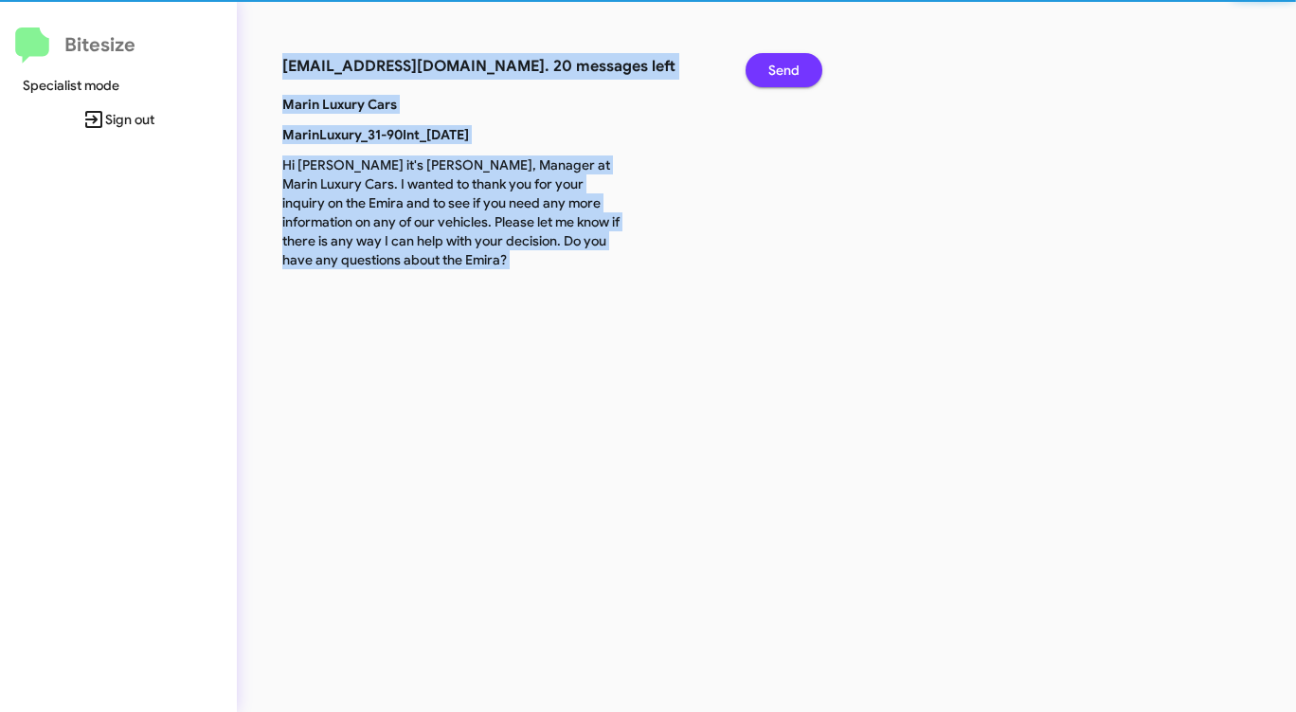
click at [780, 77] on span "Send" at bounding box center [783, 70] width 31 height 34
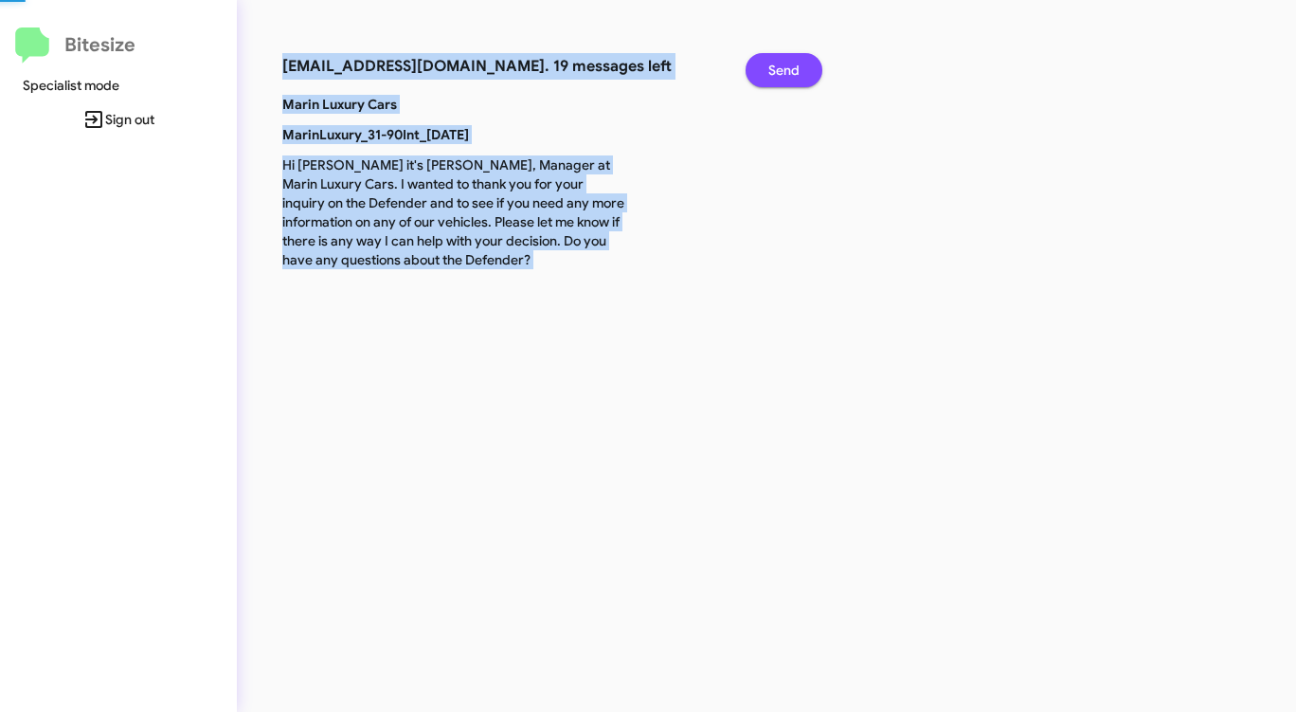
click at [780, 77] on span "Send" at bounding box center [783, 70] width 31 height 34
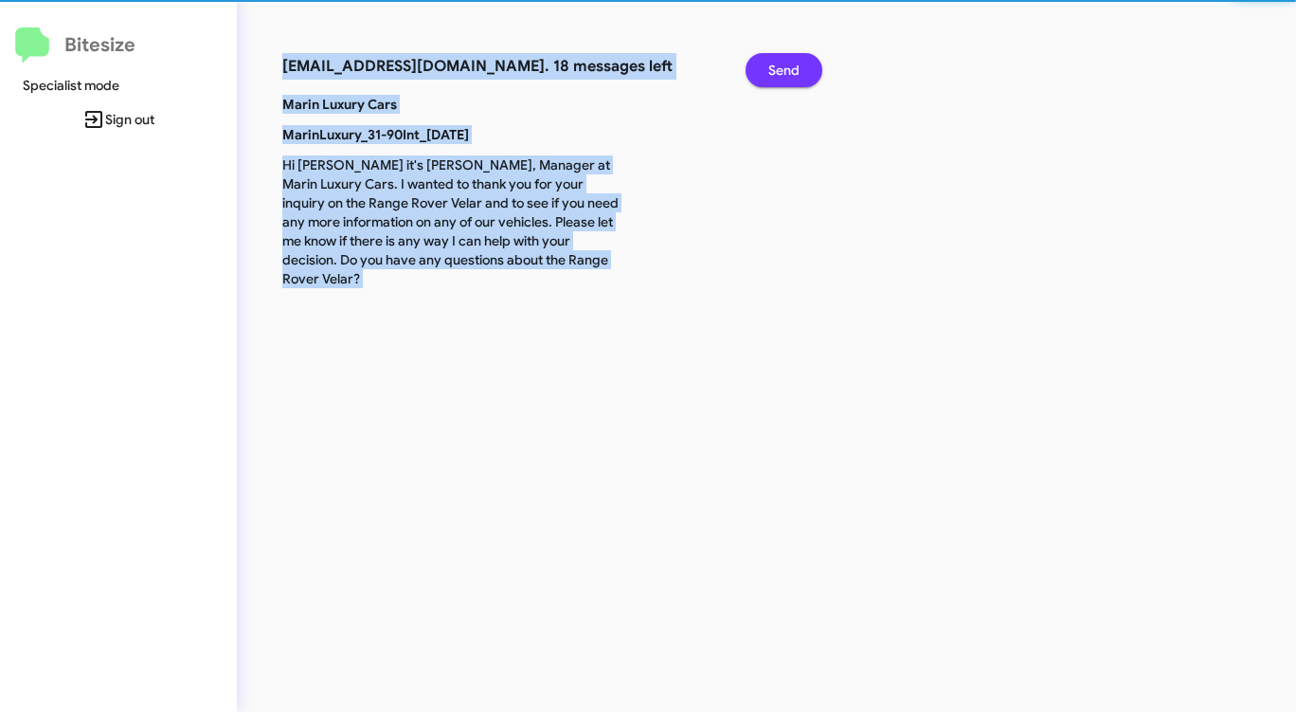
click at [780, 77] on span "Send" at bounding box center [783, 70] width 31 height 34
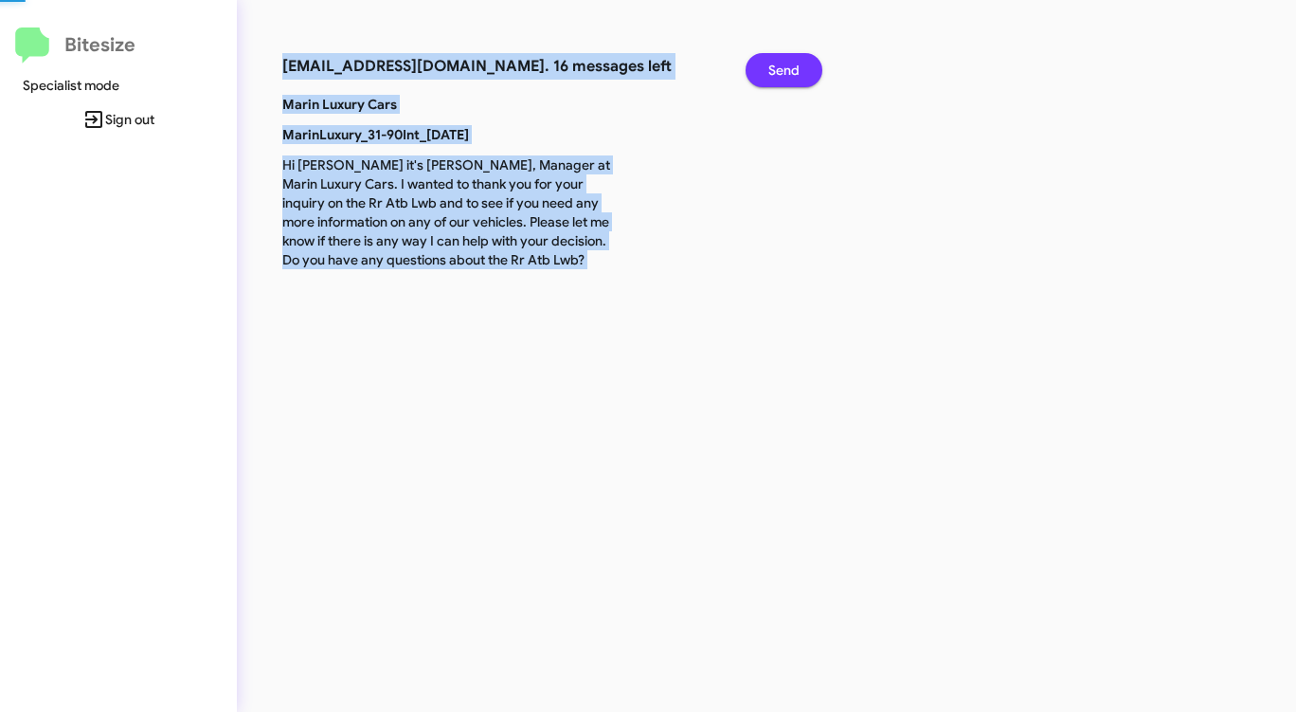
click at [780, 77] on span "Send" at bounding box center [783, 70] width 31 height 34
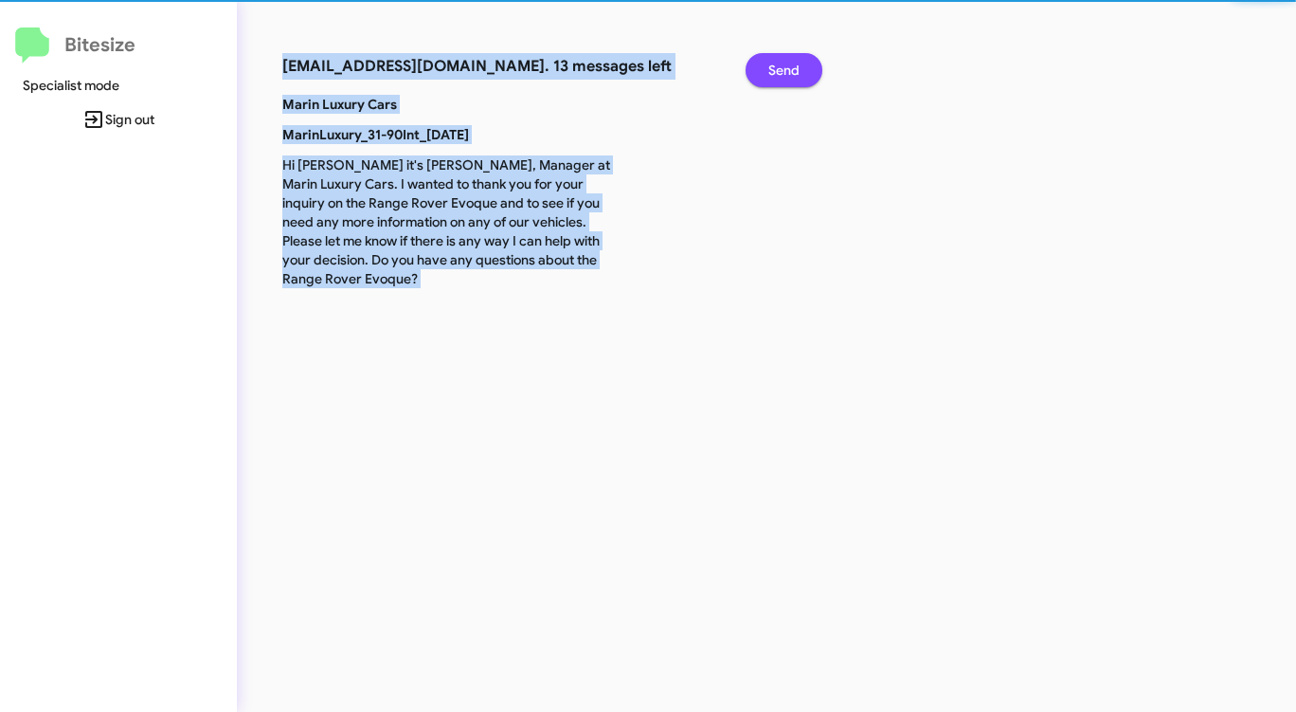
click at [780, 77] on span "Send" at bounding box center [783, 70] width 31 height 34
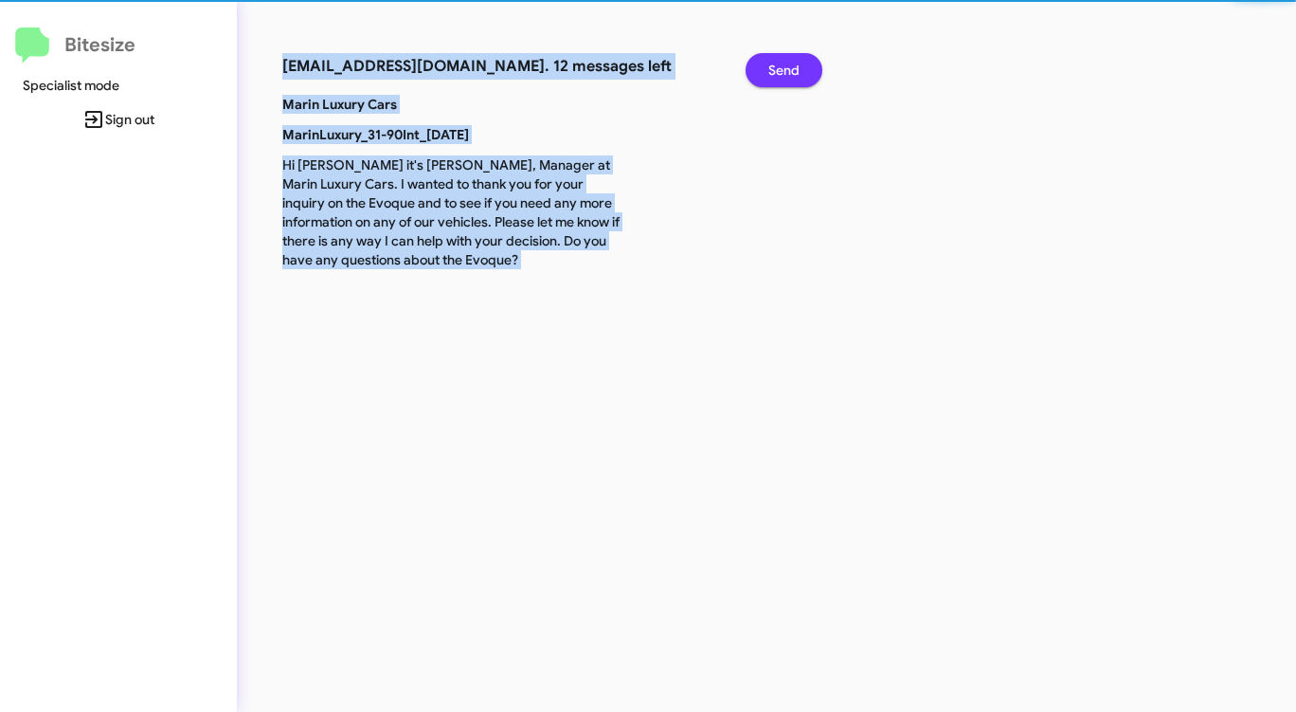
click at [780, 77] on span "Send" at bounding box center [783, 70] width 31 height 34
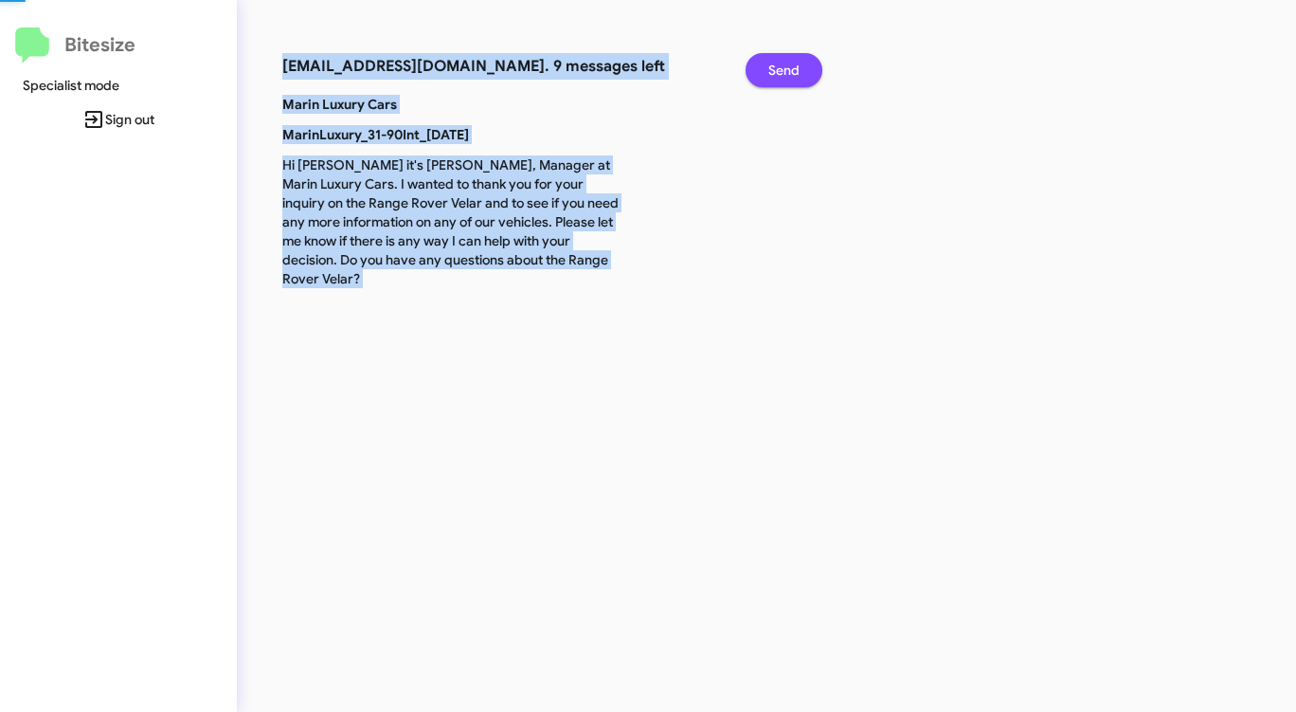
click at [780, 77] on span "Send" at bounding box center [783, 70] width 31 height 34
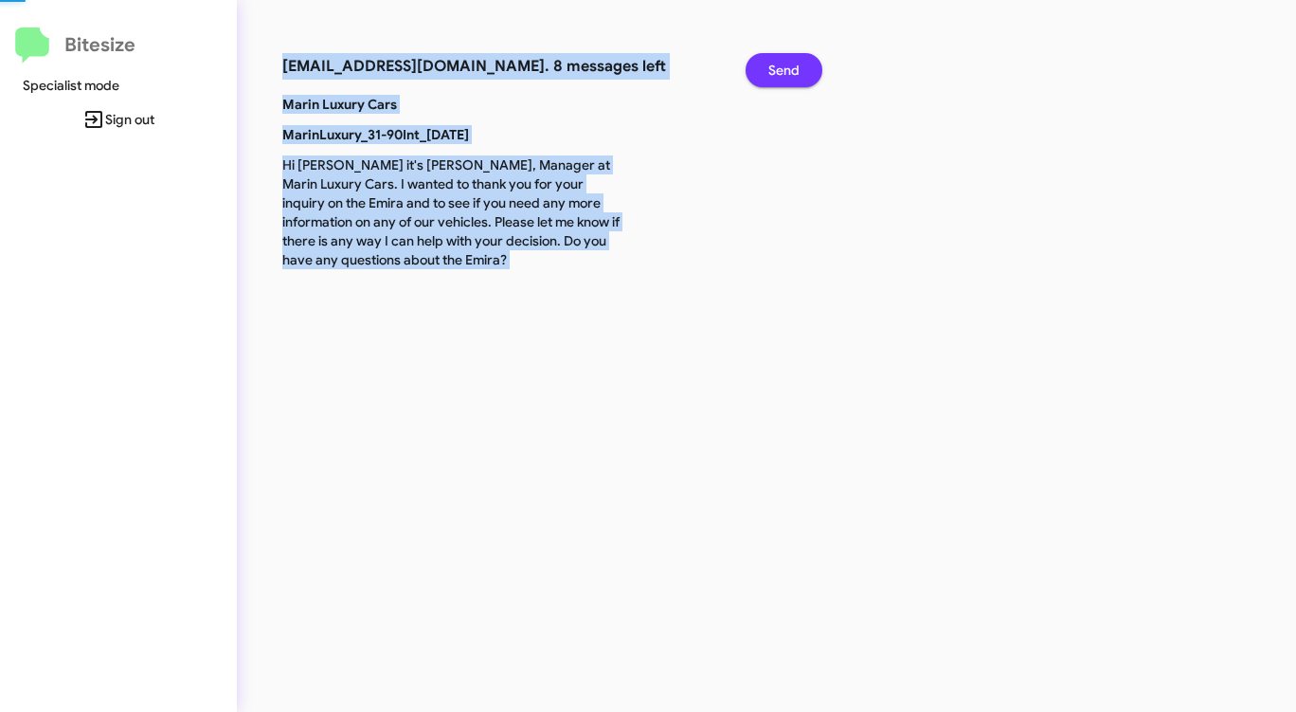
click at [780, 77] on span "Send" at bounding box center [783, 70] width 31 height 34
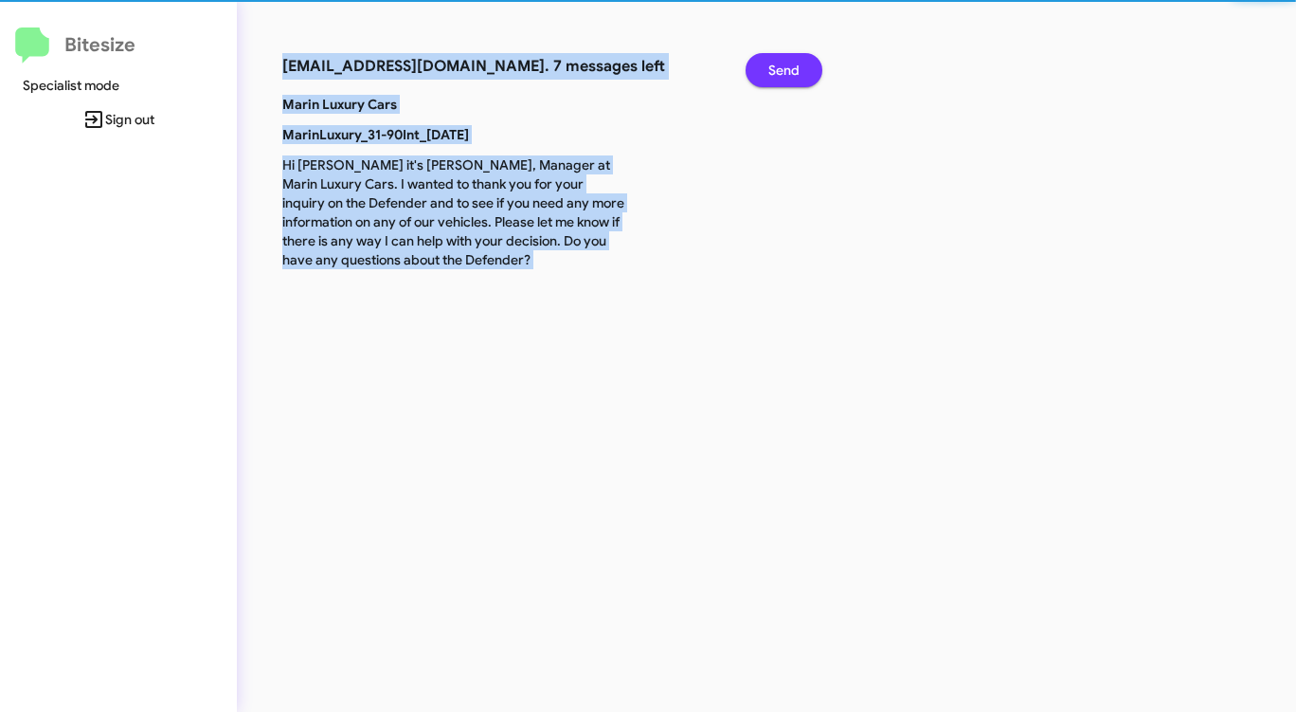
click at [780, 77] on span "Send" at bounding box center [783, 70] width 31 height 34
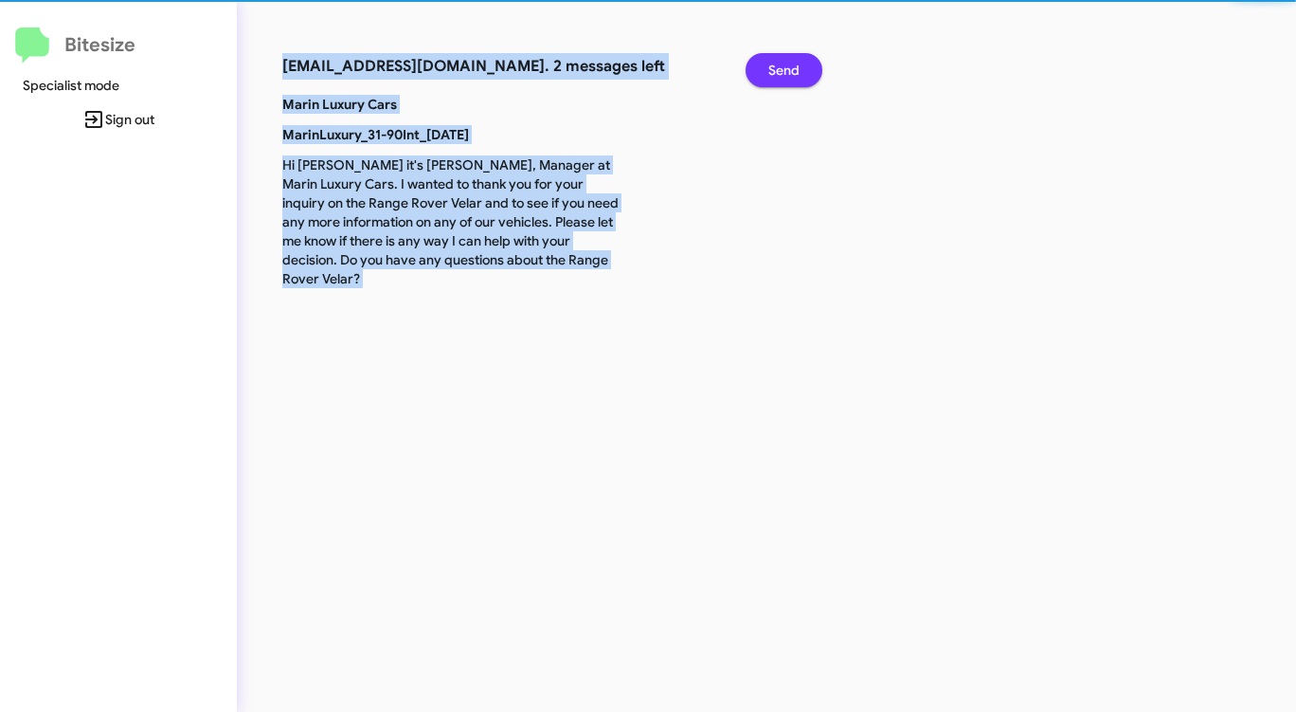
click at [780, 77] on span "Send" at bounding box center [783, 70] width 31 height 34
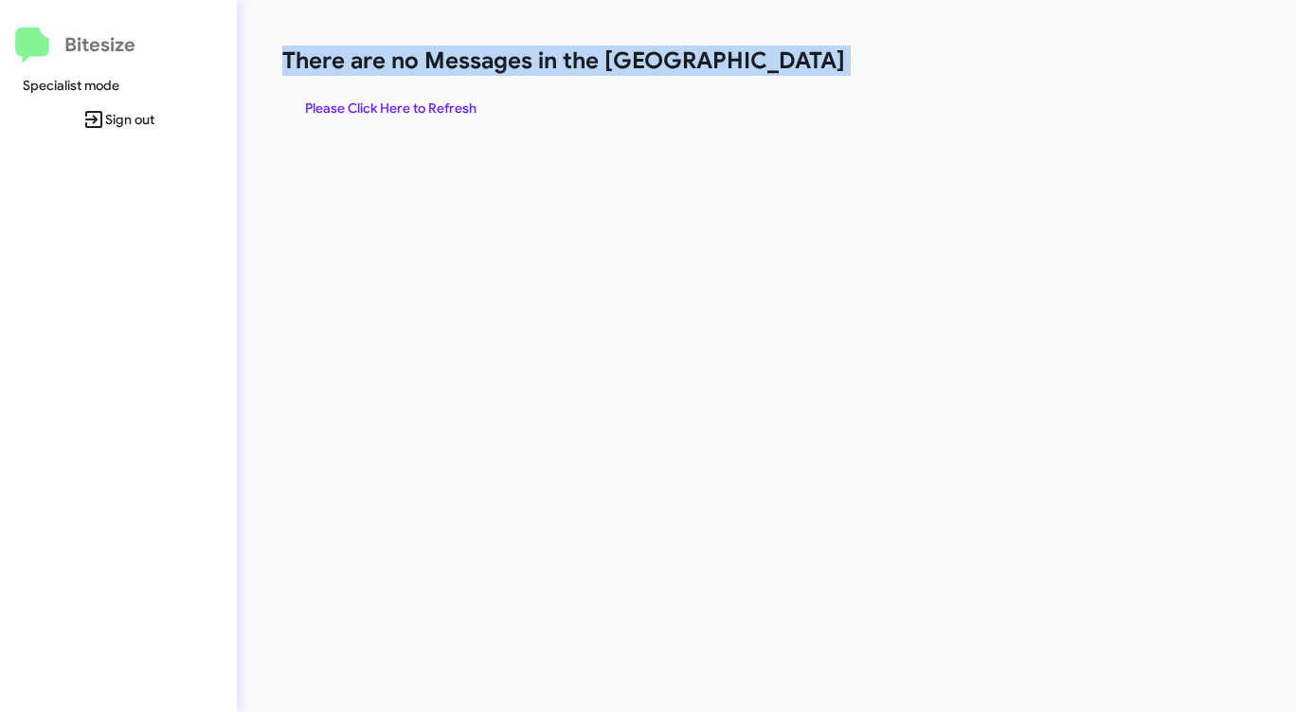
click at [780, 77] on div "There are no Messages in the Queue Please Click Here to Refresh" at bounding box center [678, 85] width 792 height 80
click at [436, 116] on span "Please Click Here to Refresh" at bounding box center [390, 108] width 171 height 34
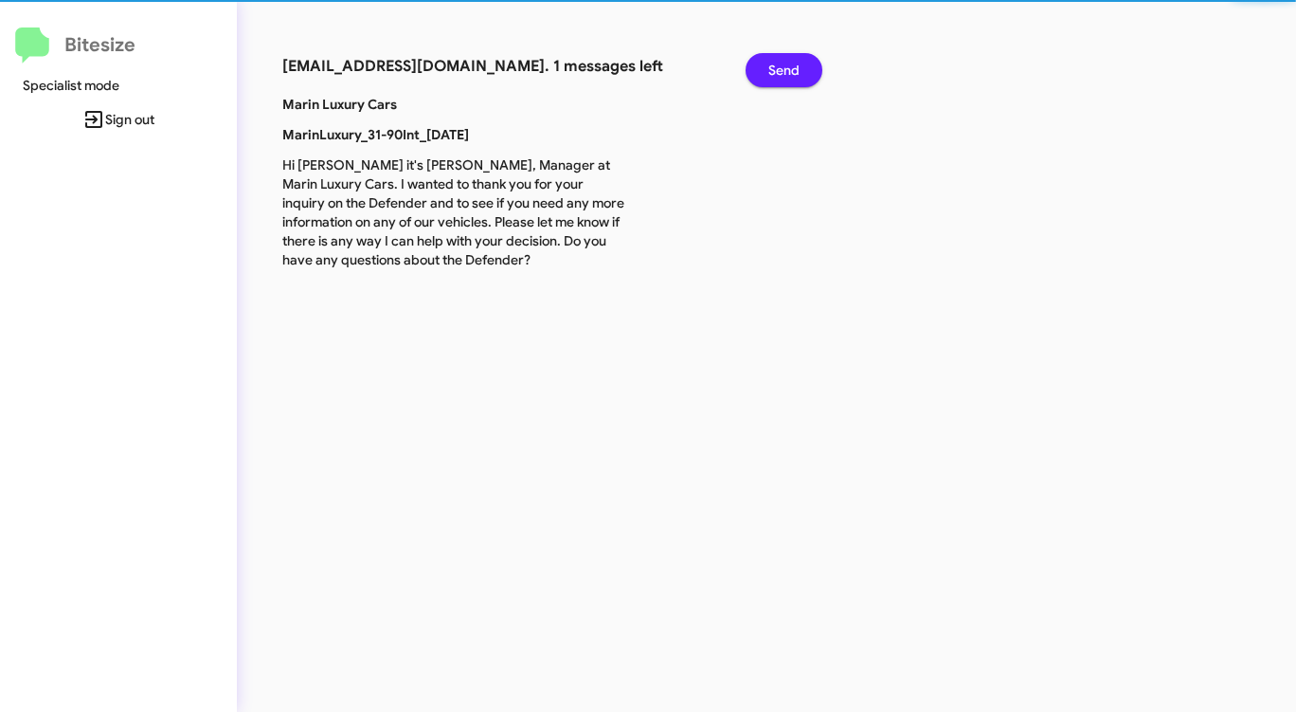
click at [435, 116] on div "[PERSON_NAME] Cars MarinLuxury_31-90Int_[DATE] Hi [PERSON_NAME] it's [PERSON_NA…" at bounding box center [546, 188] width 556 height 186
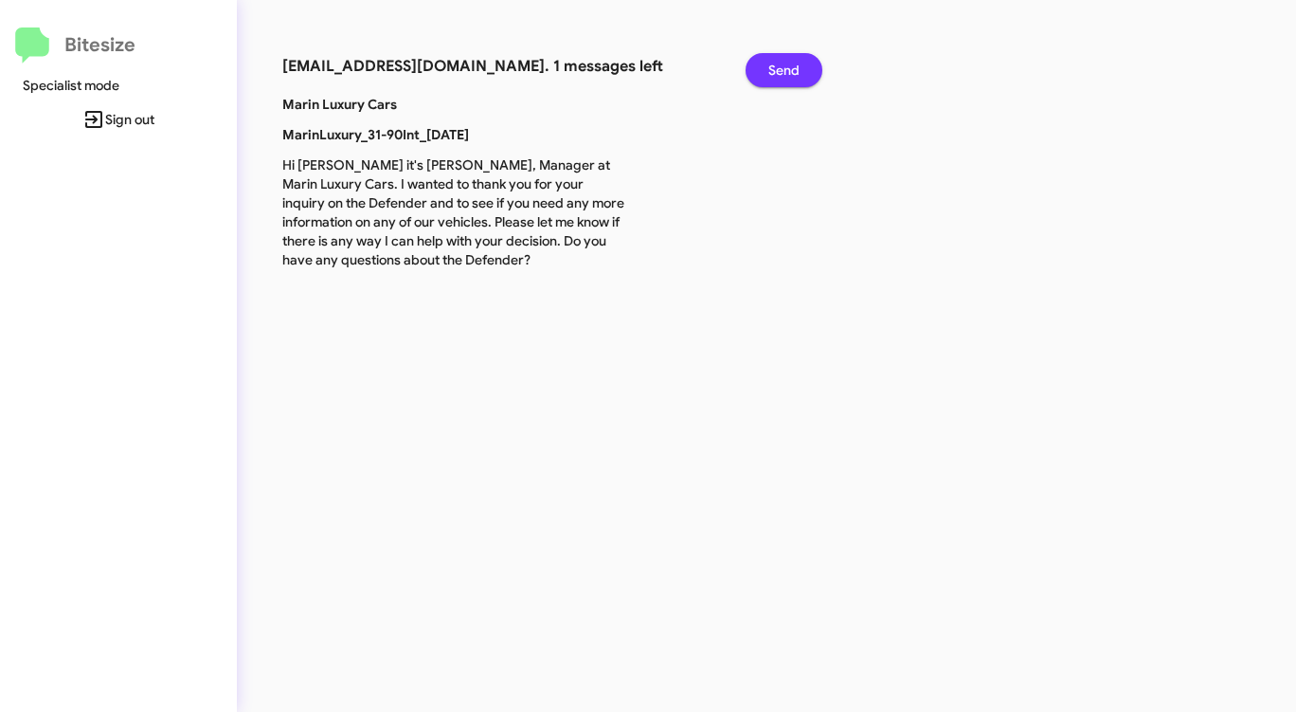
click at [786, 69] on span "Send" at bounding box center [783, 70] width 31 height 34
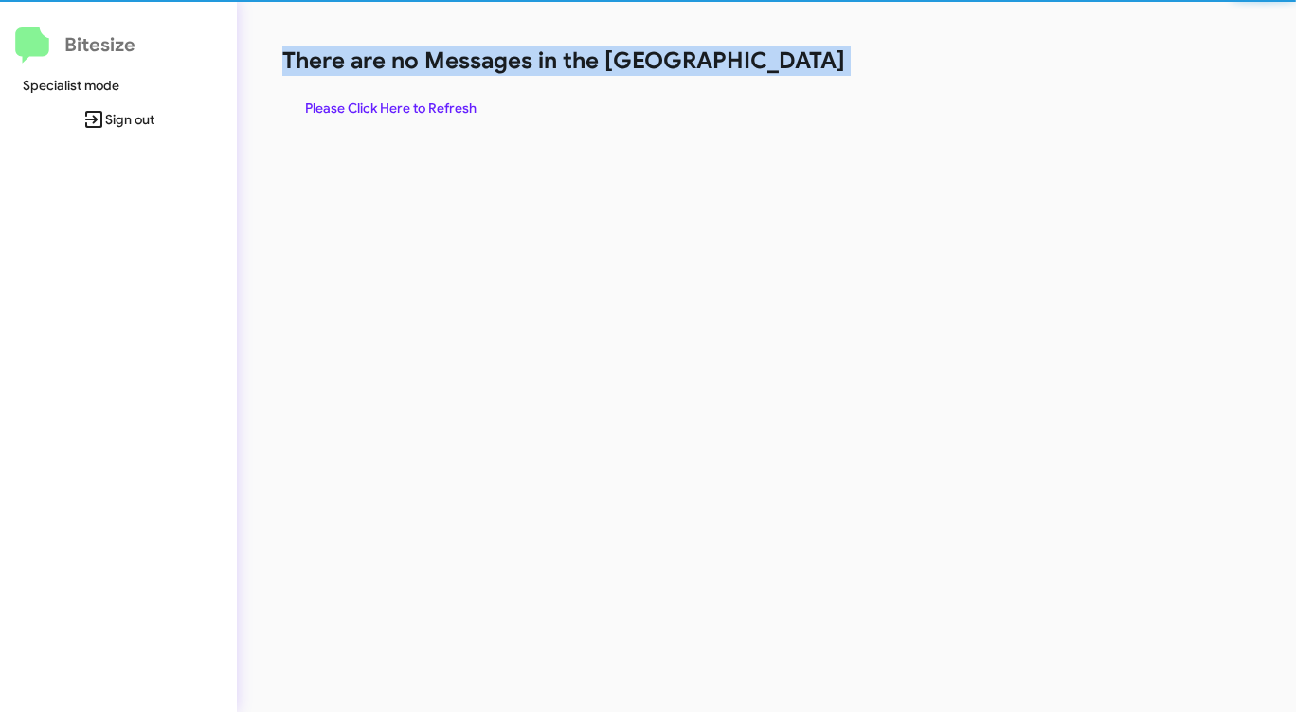
click at [786, 68] on h1 "There are no Messages in the [GEOGRAPHIC_DATA]" at bounding box center [678, 60] width 792 height 30
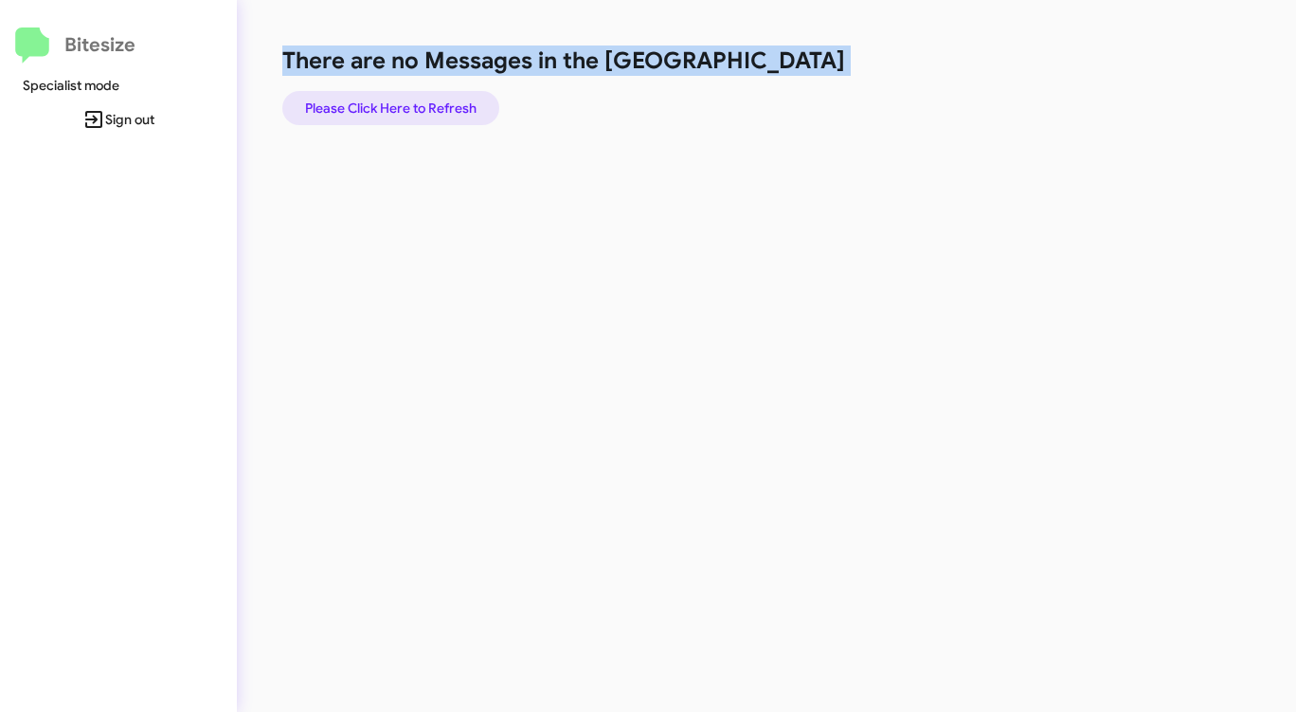
click at [399, 105] on span "Please Click Here to Refresh" at bounding box center [390, 108] width 171 height 34
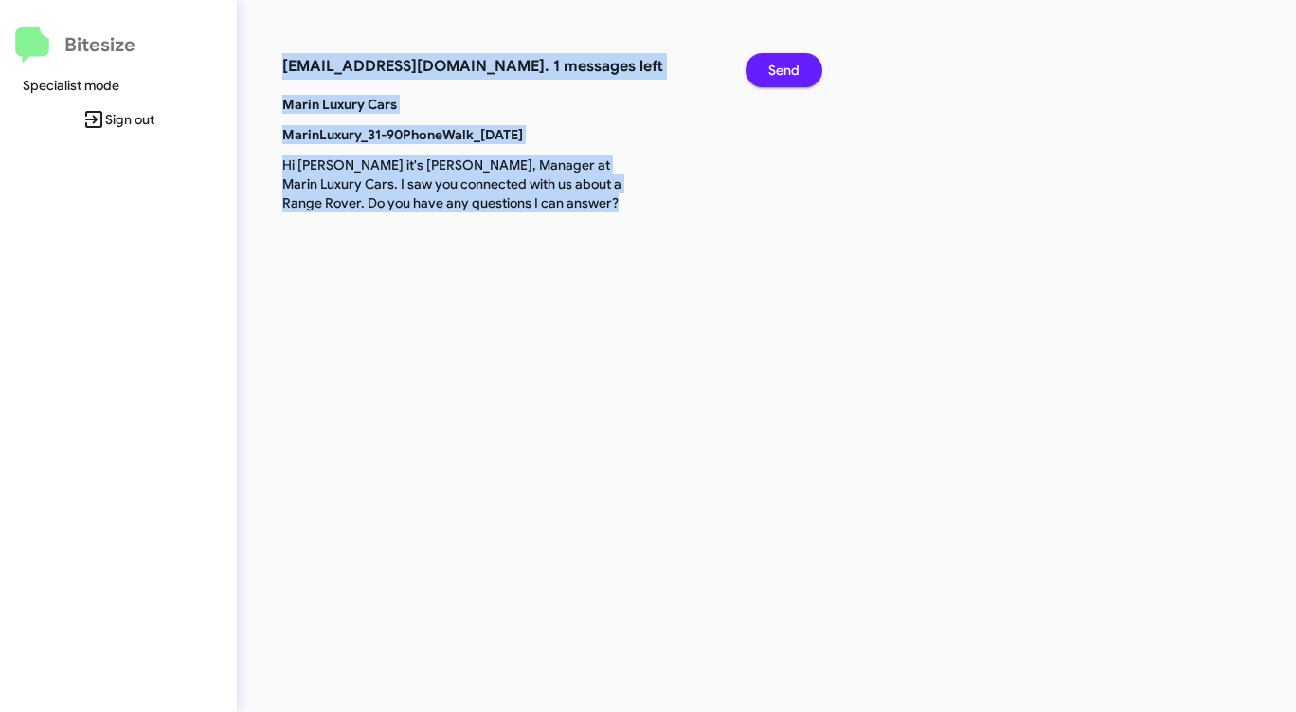
click at [786, 71] on span "Send" at bounding box center [783, 70] width 31 height 34
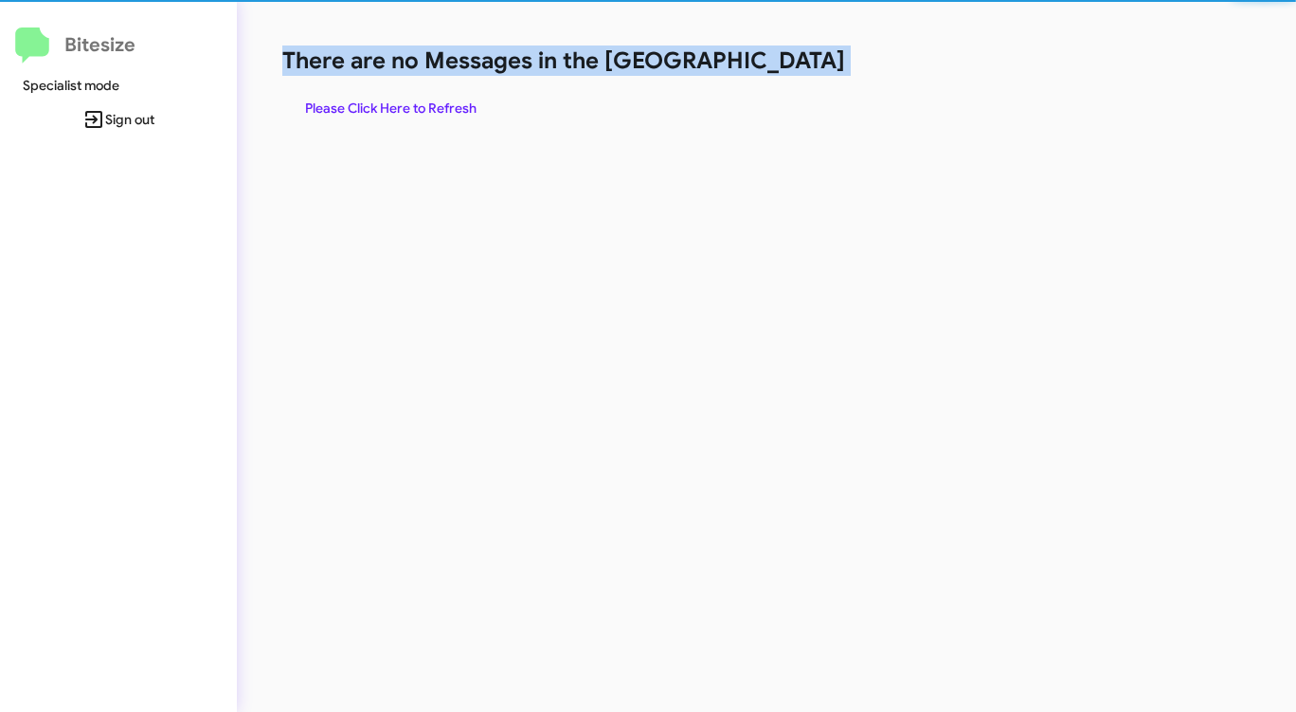
click at [786, 71] on h1 "There are no Messages in the [GEOGRAPHIC_DATA]" at bounding box center [678, 60] width 792 height 30
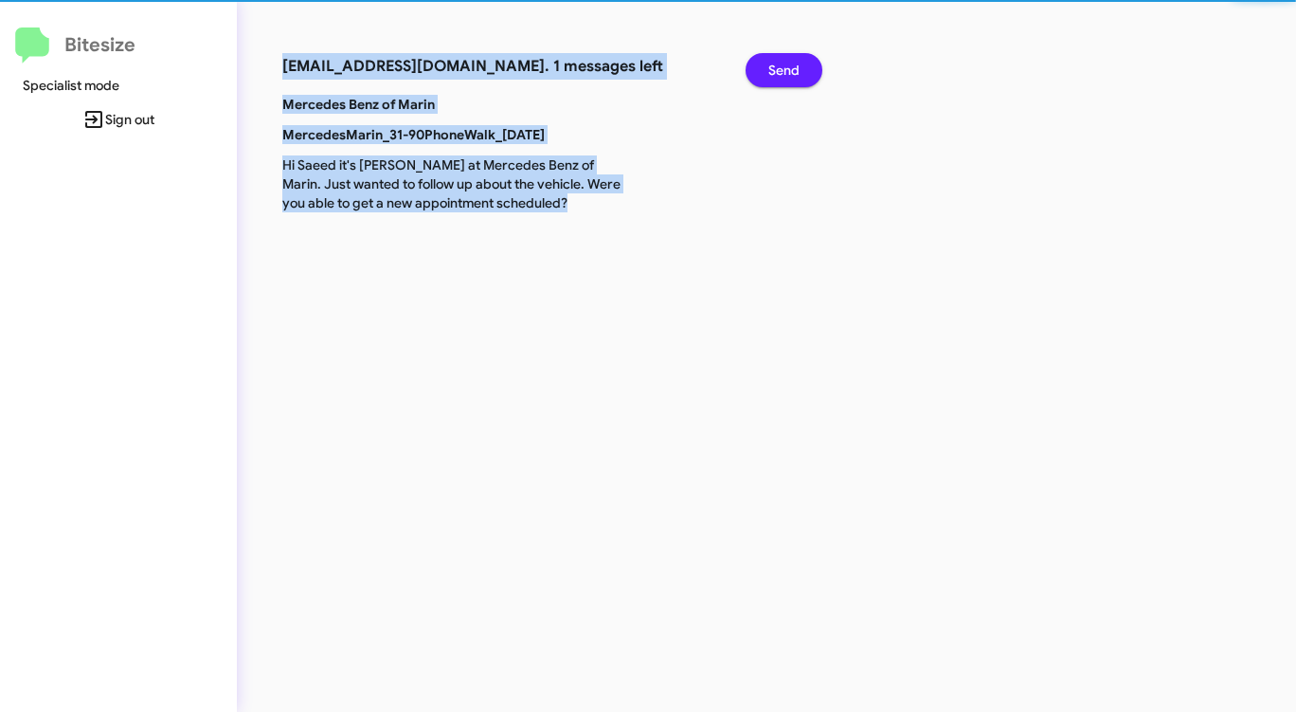
click at [786, 71] on div "[EMAIL_ADDRESS][DOMAIN_NAME]. 1 messages left Send Mercedes Benz of Marin Merce…" at bounding box center [678, 356] width 883 height 712
click at [786, 71] on span "Send" at bounding box center [783, 70] width 31 height 34
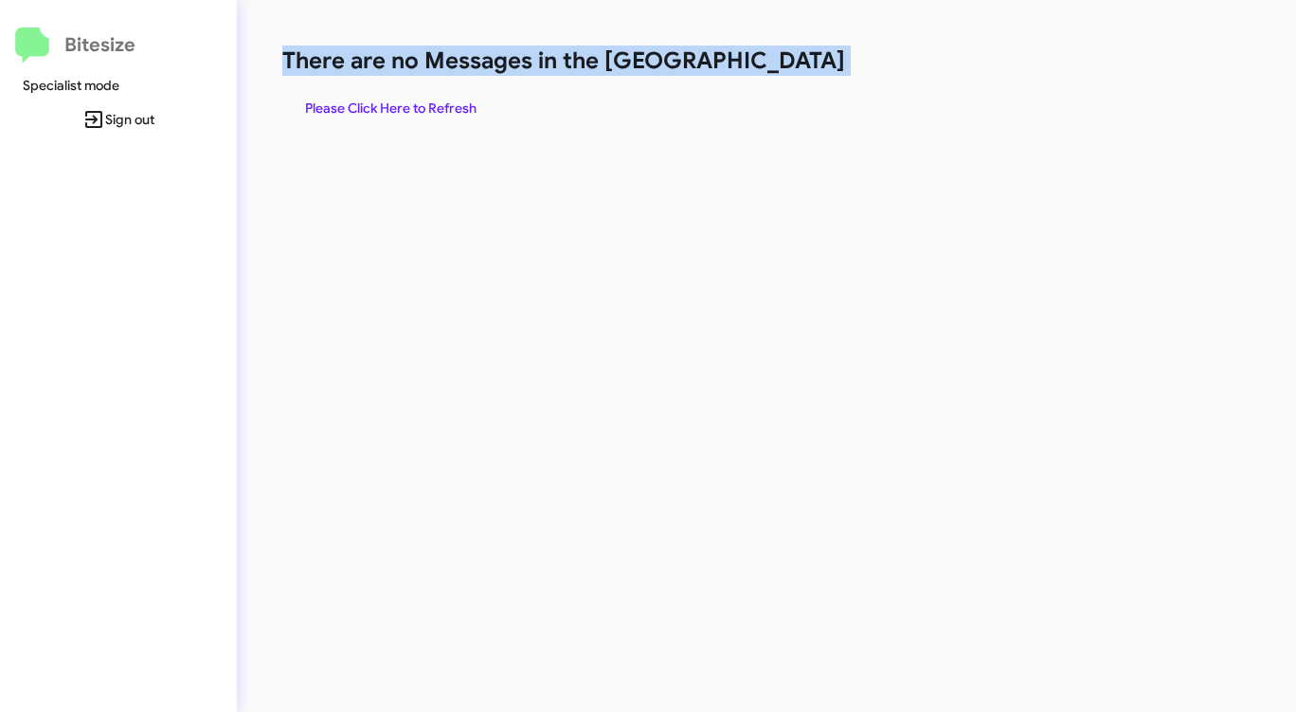
click at [786, 71] on h1 "There are no Messages in the [GEOGRAPHIC_DATA]" at bounding box center [678, 60] width 792 height 30
click at [786, 70] on h1 "There are no Messages in the [GEOGRAPHIC_DATA]" at bounding box center [678, 60] width 792 height 30
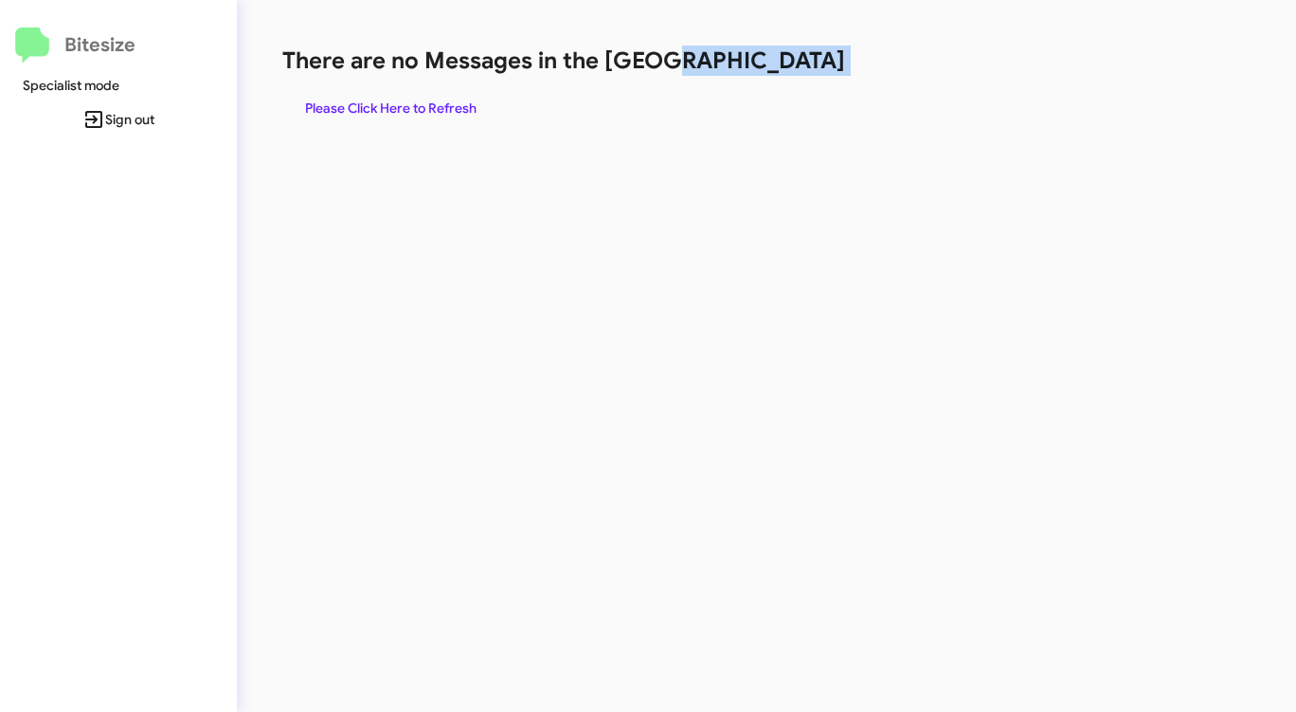
click at [786, 70] on h1 "There are no Messages in the [GEOGRAPHIC_DATA]" at bounding box center [678, 60] width 792 height 30
click at [414, 110] on span "Please Click Here to Refresh" at bounding box center [390, 108] width 171 height 34
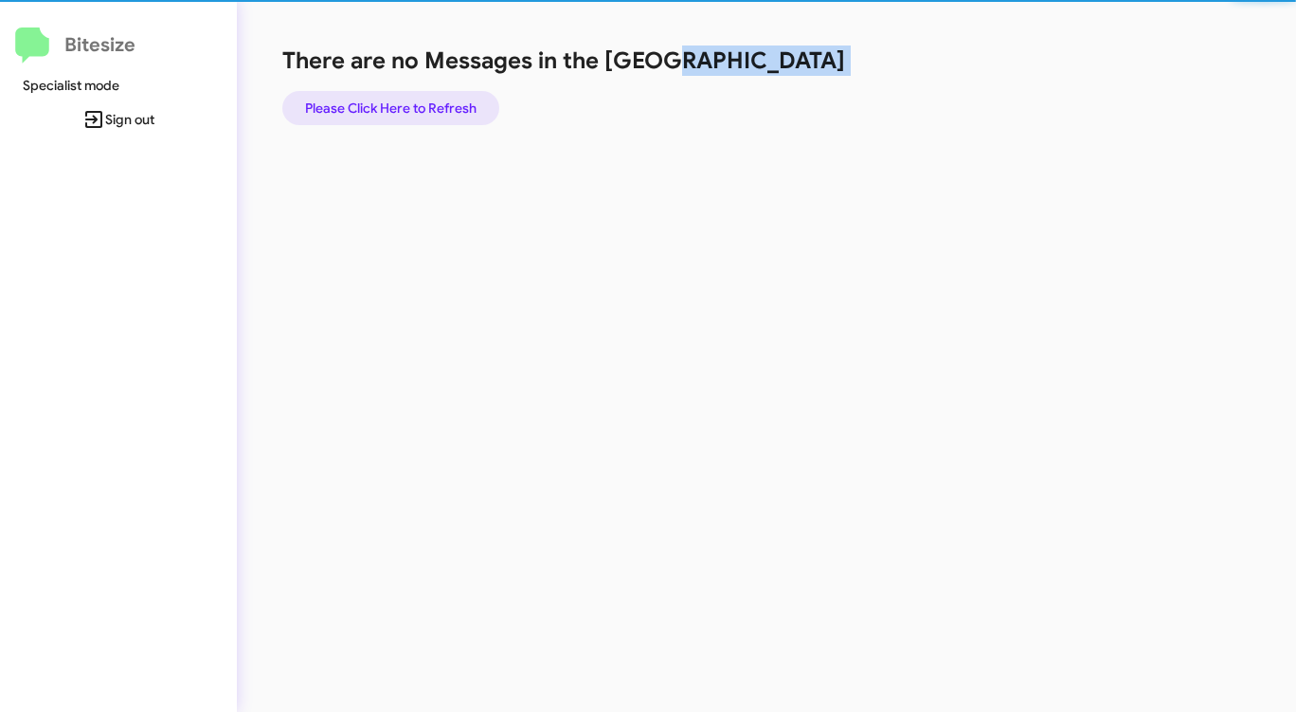
click at [414, 110] on span "Please Click Here to Refresh" at bounding box center [390, 108] width 171 height 34
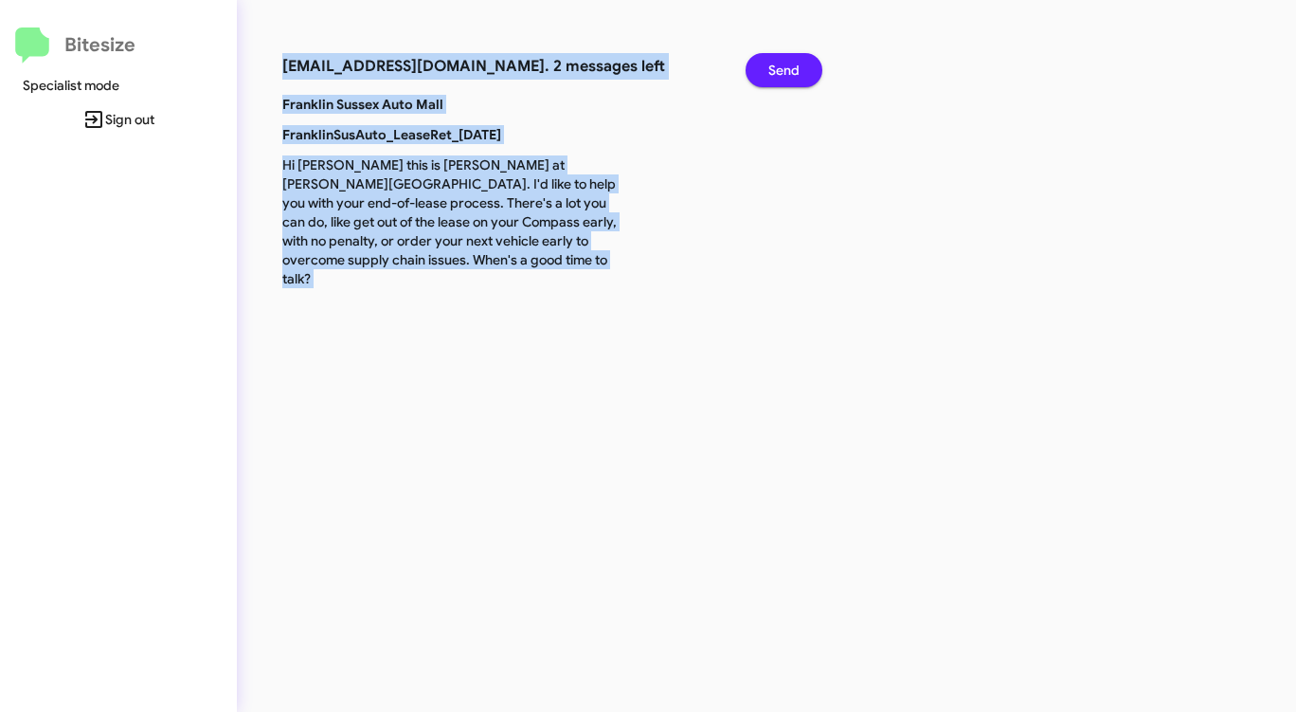
click at [760, 73] on button "Send" at bounding box center [784, 70] width 77 height 34
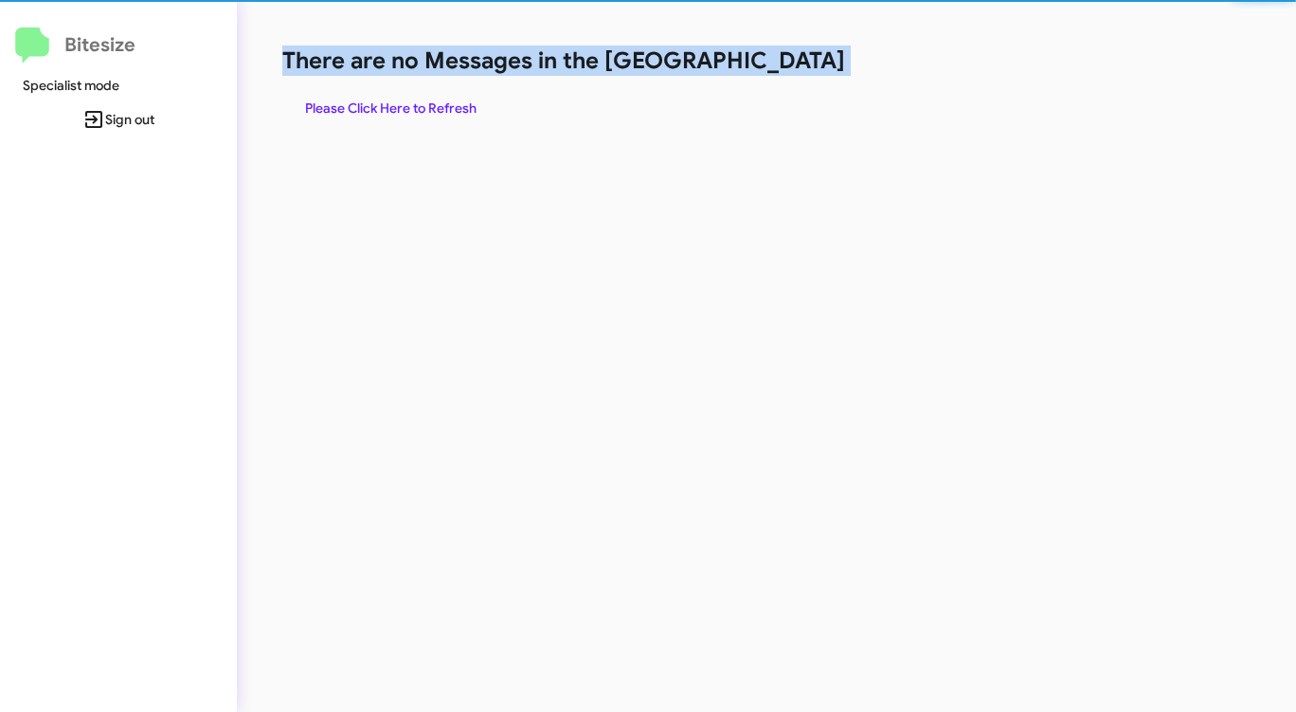
click at [759, 73] on h1 "There are no Messages in the [GEOGRAPHIC_DATA]" at bounding box center [678, 60] width 792 height 30
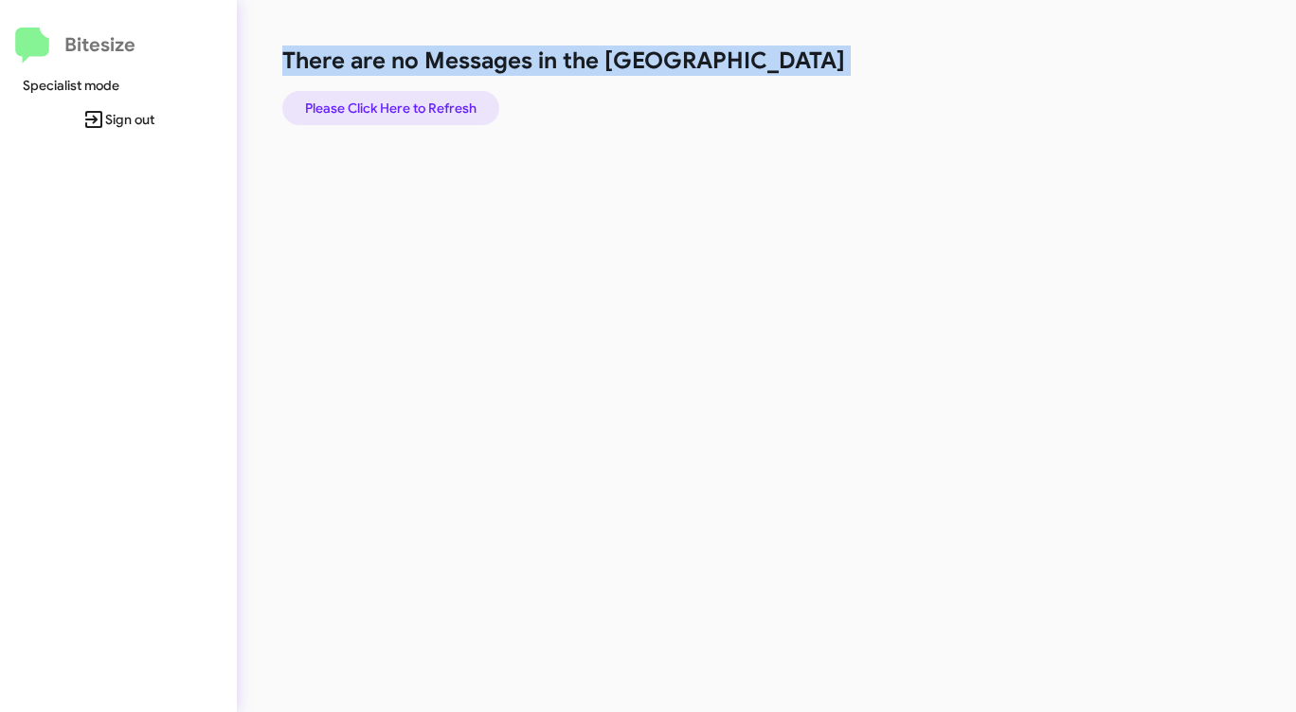
click at [441, 116] on span "Please Click Here to Refresh" at bounding box center [390, 108] width 171 height 34
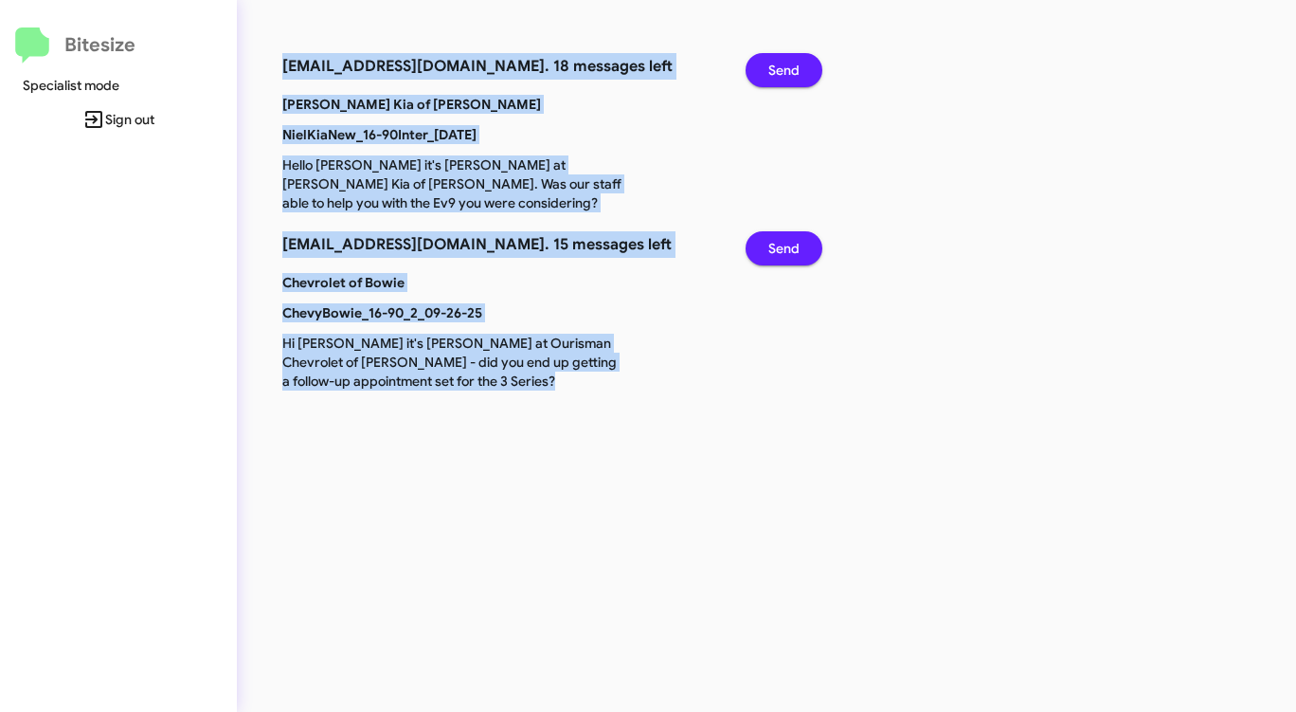
click at [773, 62] on span "Send" at bounding box center [783, 70] width 31 height 34
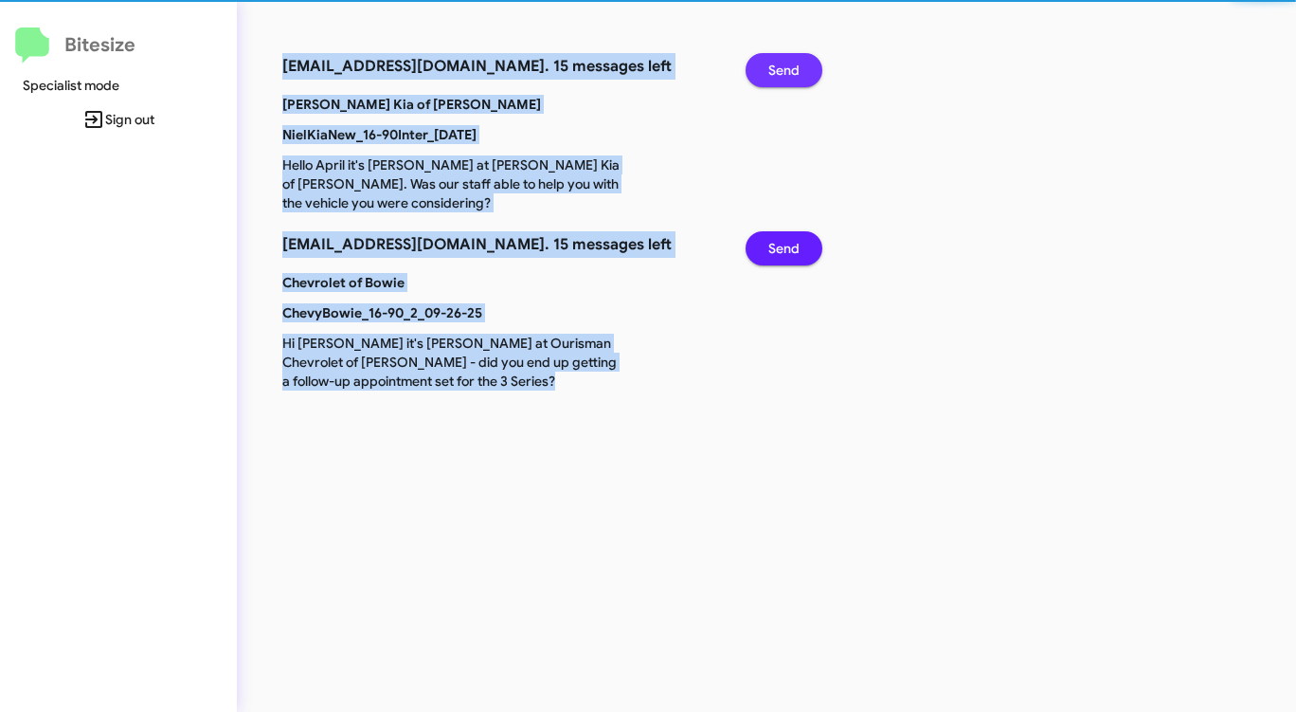
click at [773, 62] on span "Send" at bounding box center [783, 70] width 31 height 34
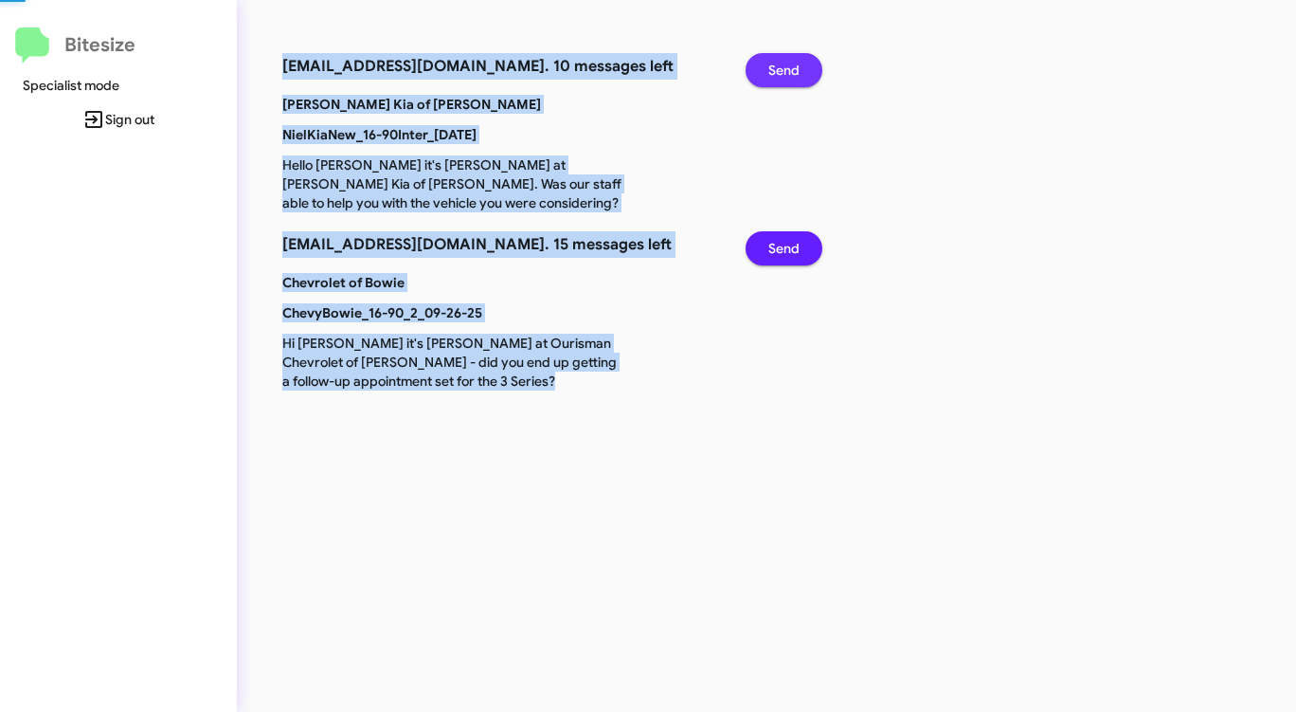
click at [773, 62] on span "Send" at bounding box center [783, 70] width 31 height 34
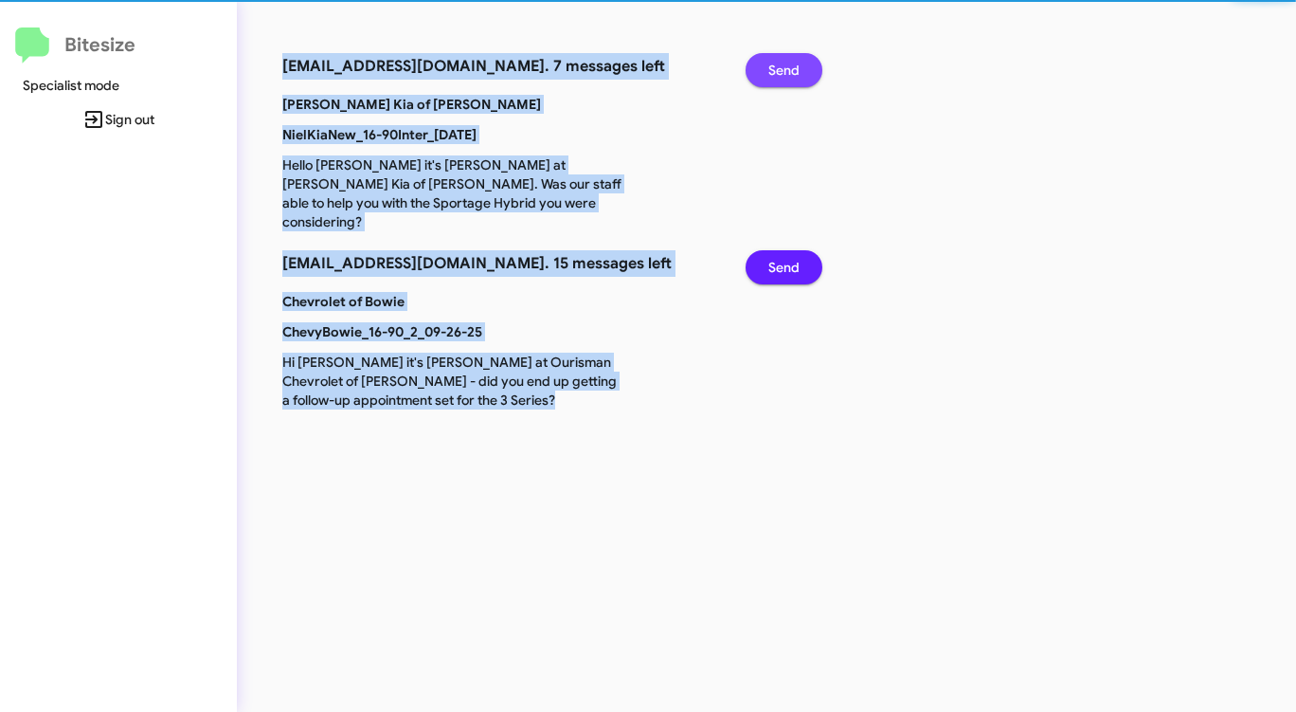
click at [773, 62] on span "Send" at bounding box center [783, 70] width 31 height 34
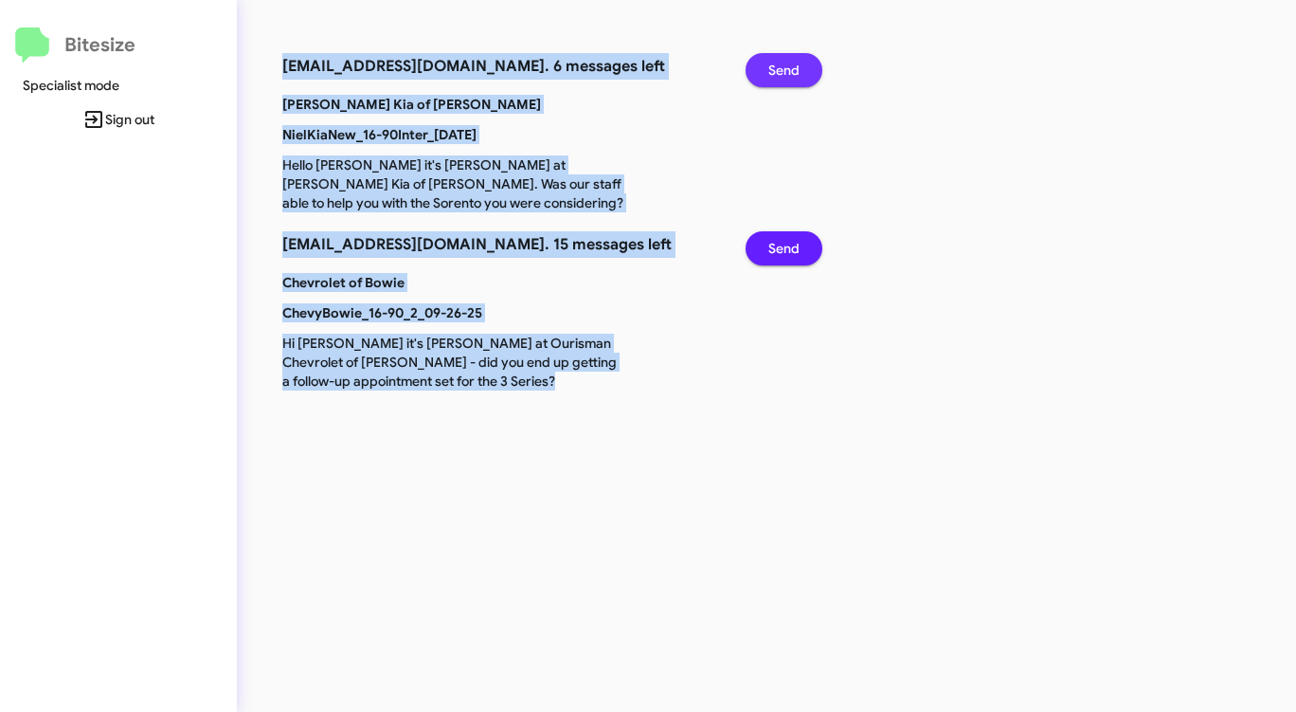
click at [773, 62] on span "Send" at bounding box center [783, 70] width 31 height 34
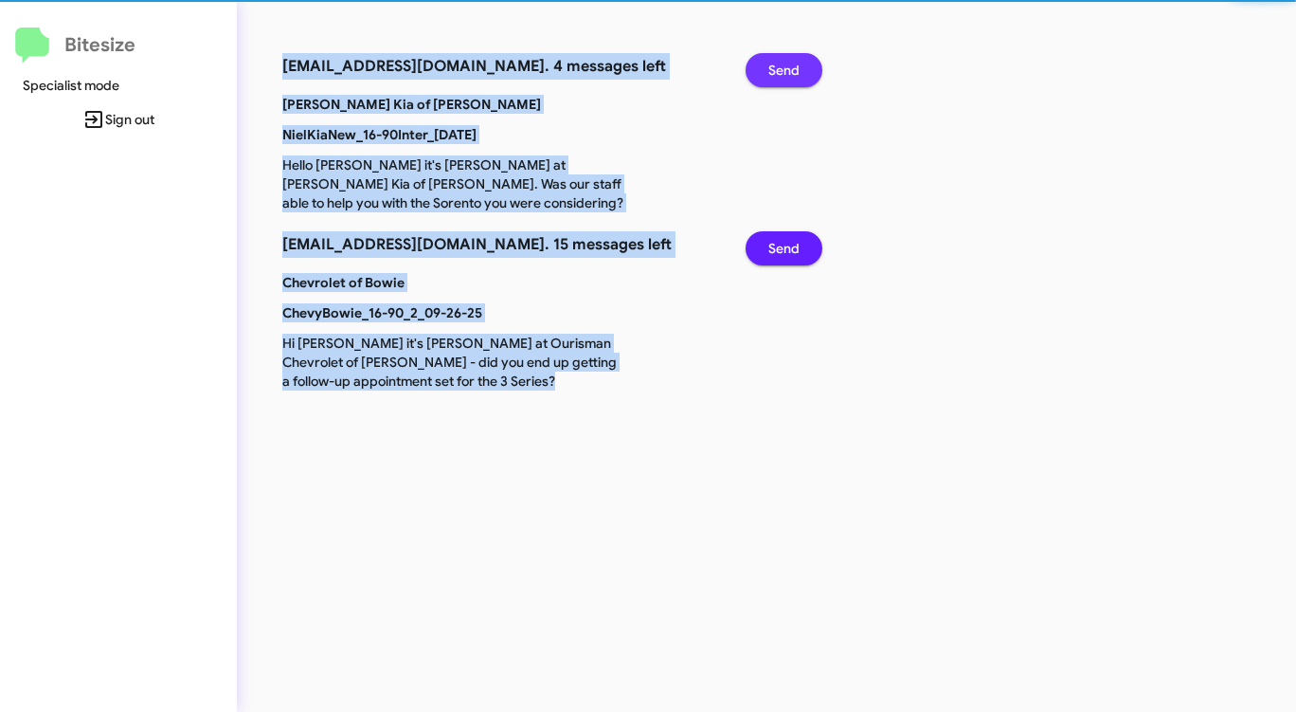
click at [773, 62] on span "Send" at bounding box center [783, 70] width 31 height 34
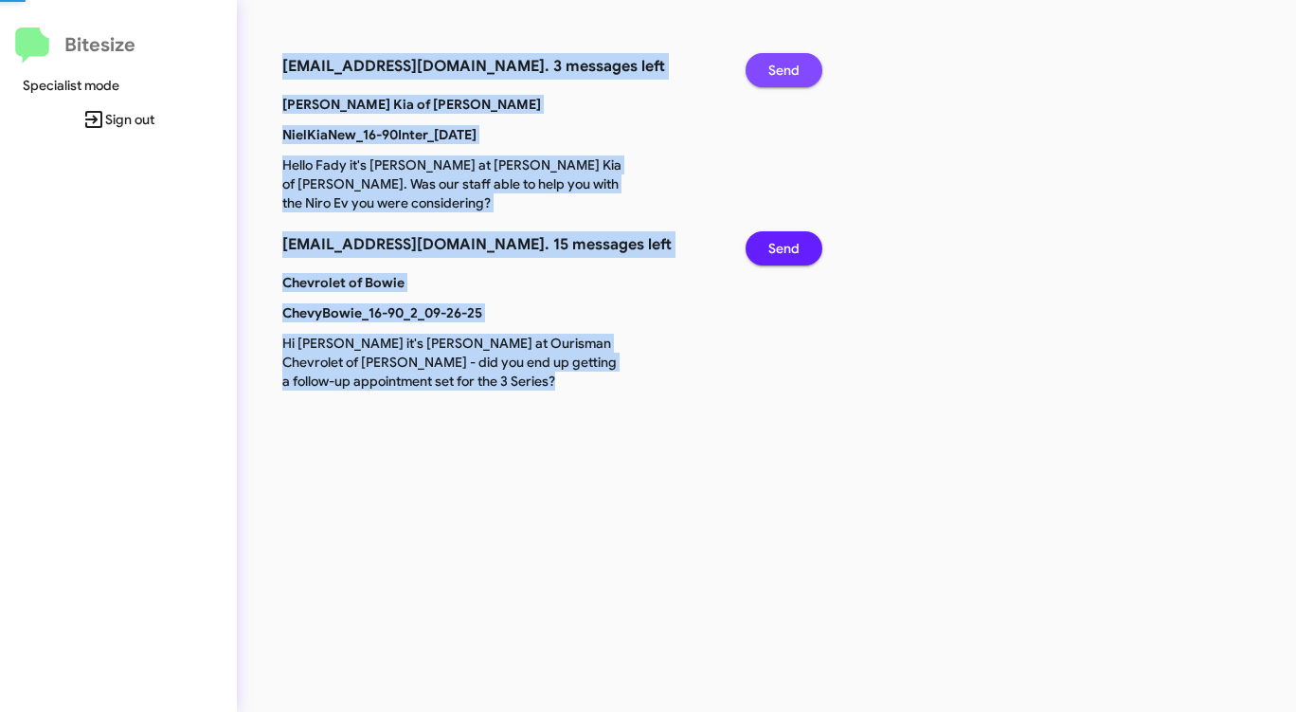
click at [773, 62] on span "Send" at bounding box center [783, 70] width 31 height 34
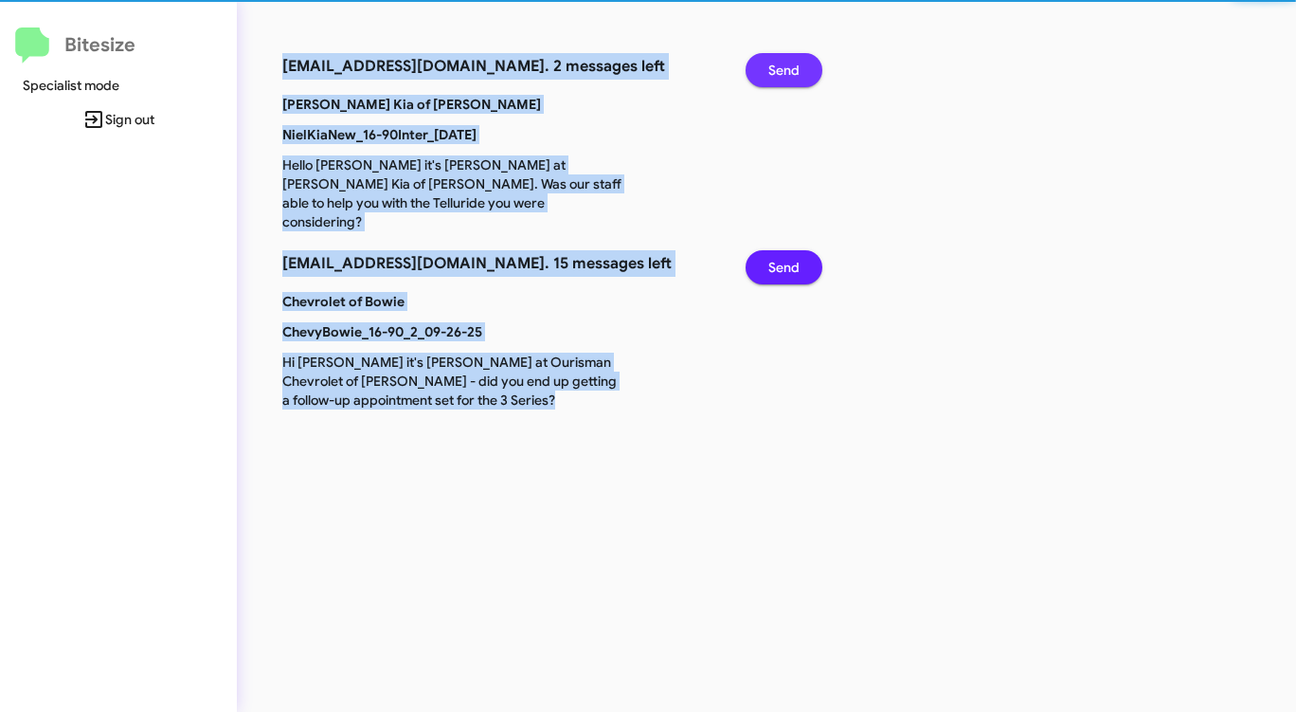
click at [773, 62] on span "Send" at bounding box center [783, 70] width 31 height 34
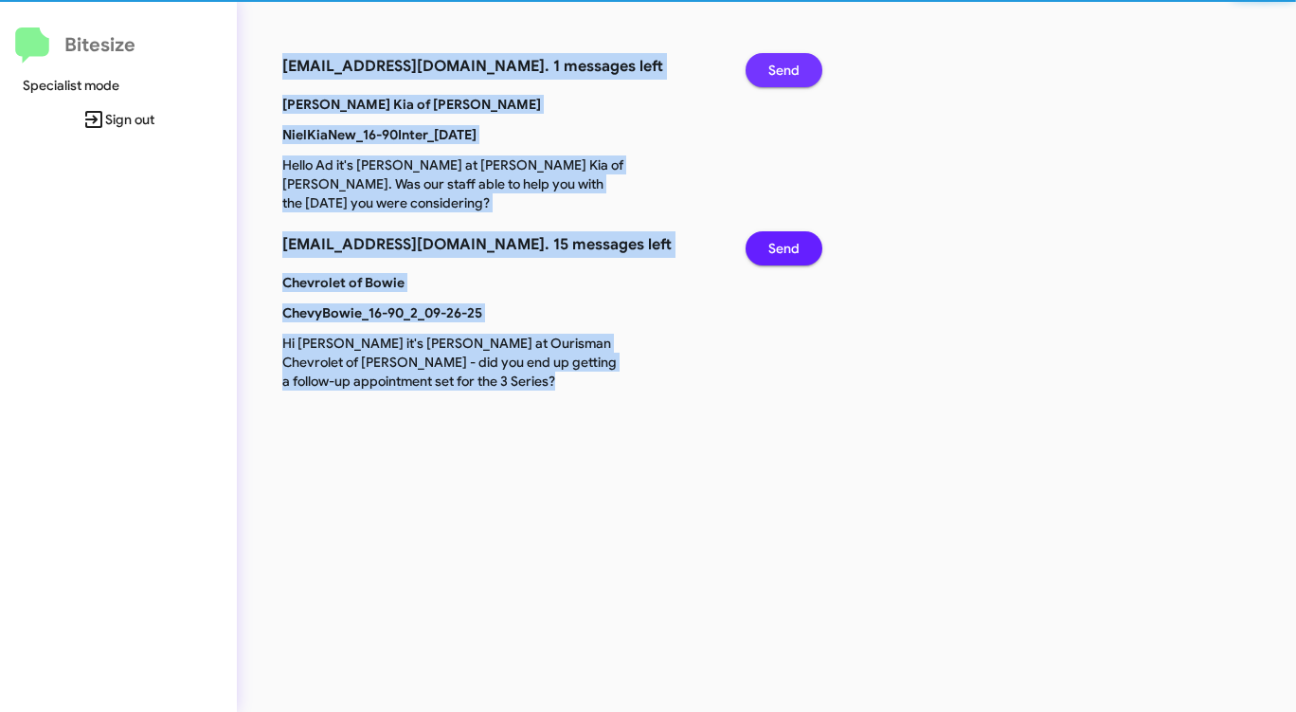
click at [773, 62] on span "Send" at bounding box center [783, 70] width 31 height 34
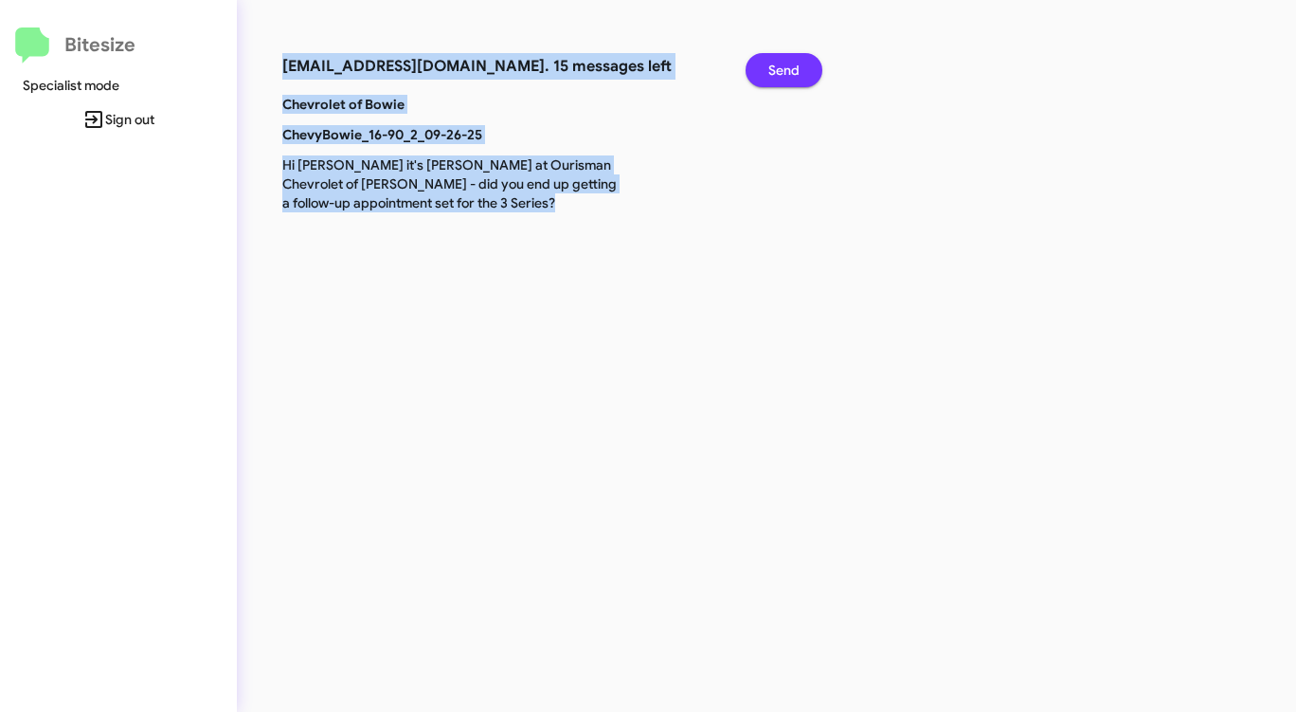
click at [773, 62] on span "Send" at bounding box center [783, 70] width 31 height 34
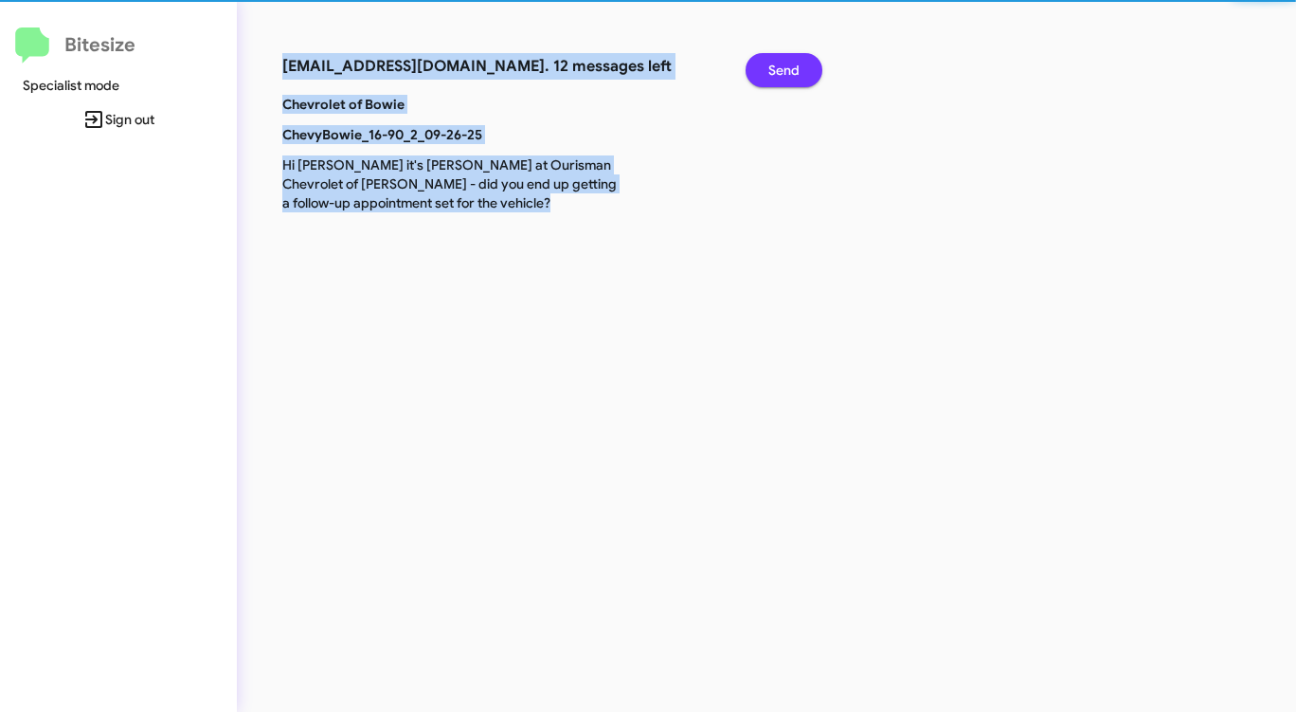
click at [773, 62] on span "Send" at bounding box center [783, 70] width 31 height 34
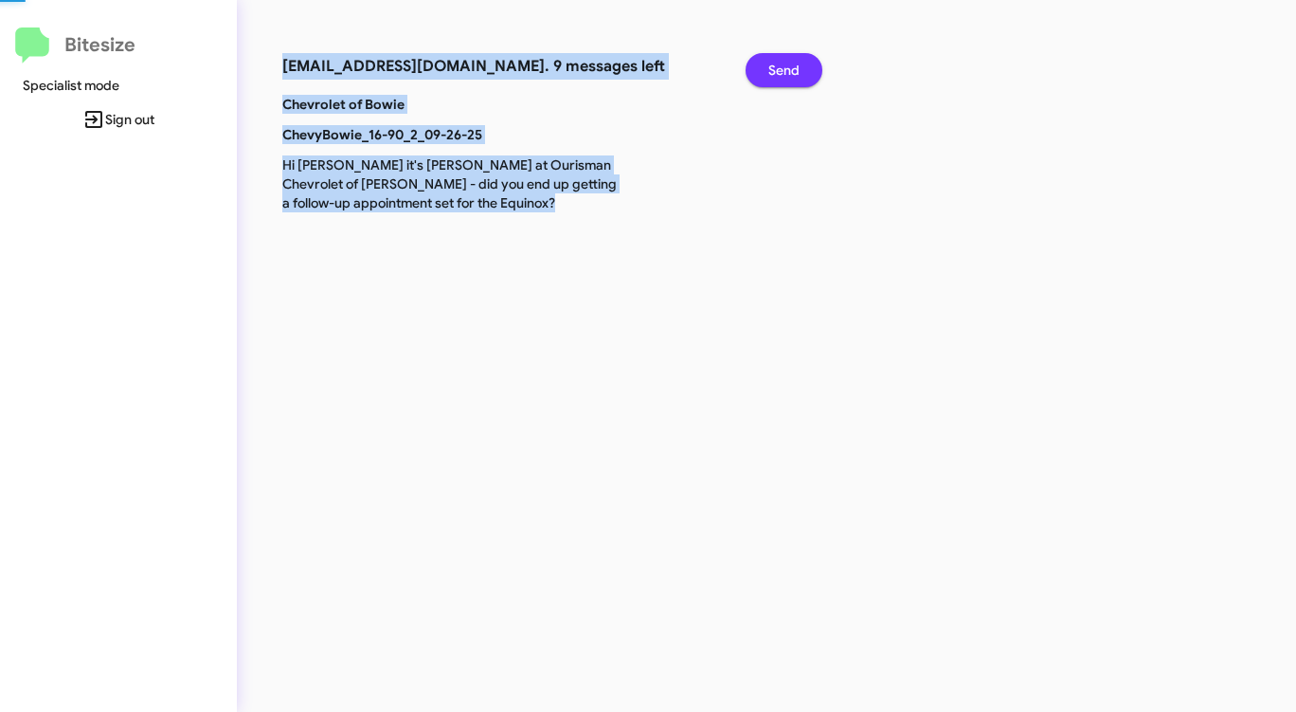
click at [773, 62] on span "Send" at bounding box center [783, 70] width 31 height 34
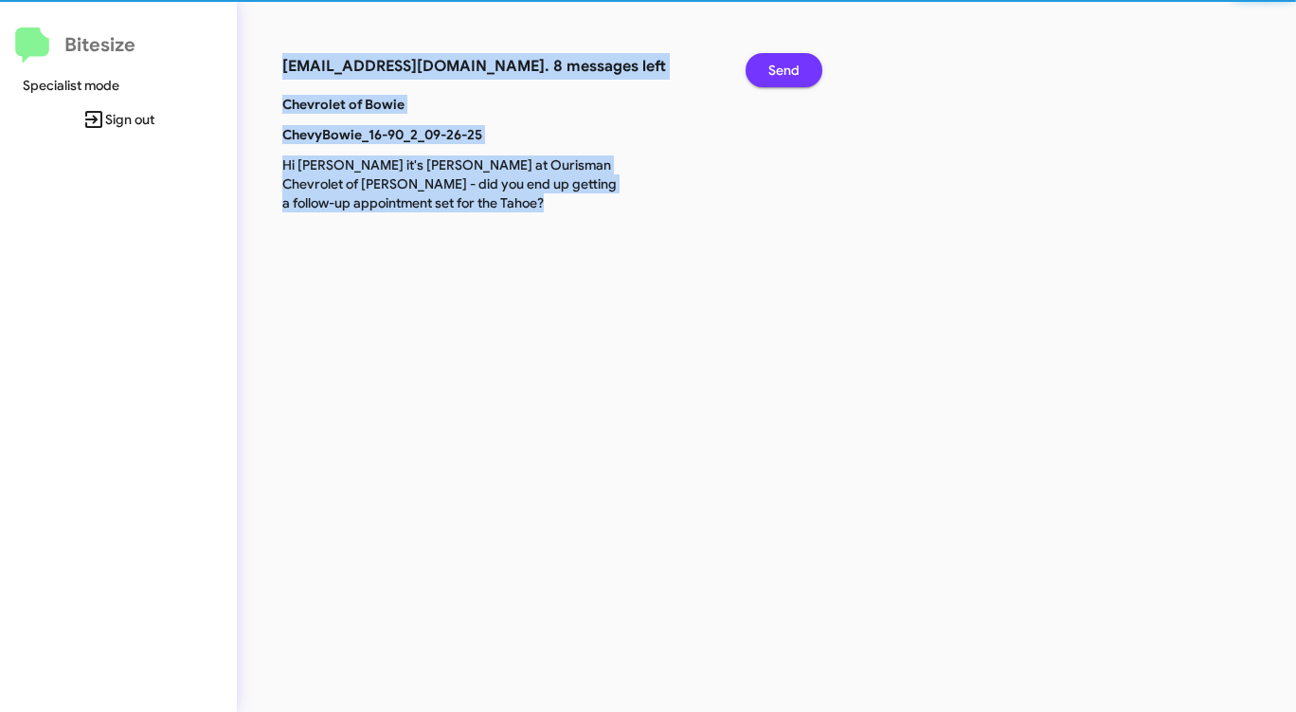
click at [773, 62] on span "Send" at bounding box center [783, 70] width 31 height 34
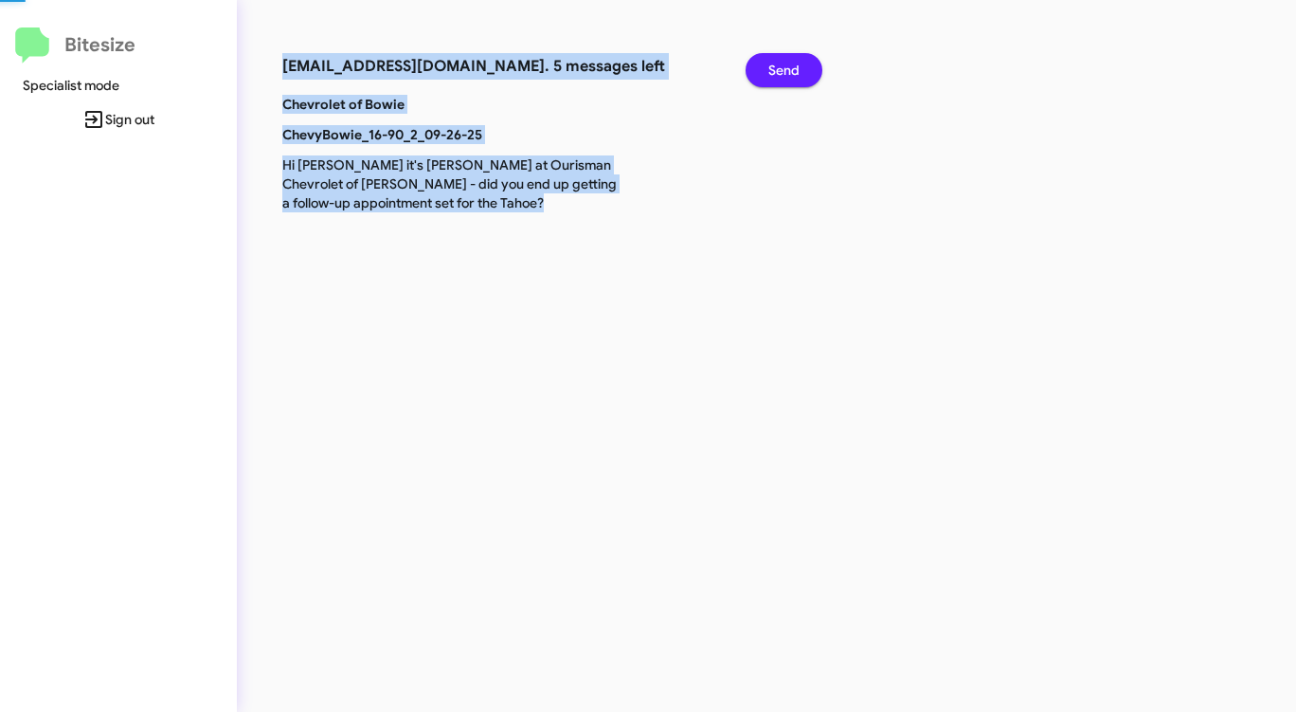
click at [773, 62] on span "Send" at bounding box center [783, 70] width 31 height 34
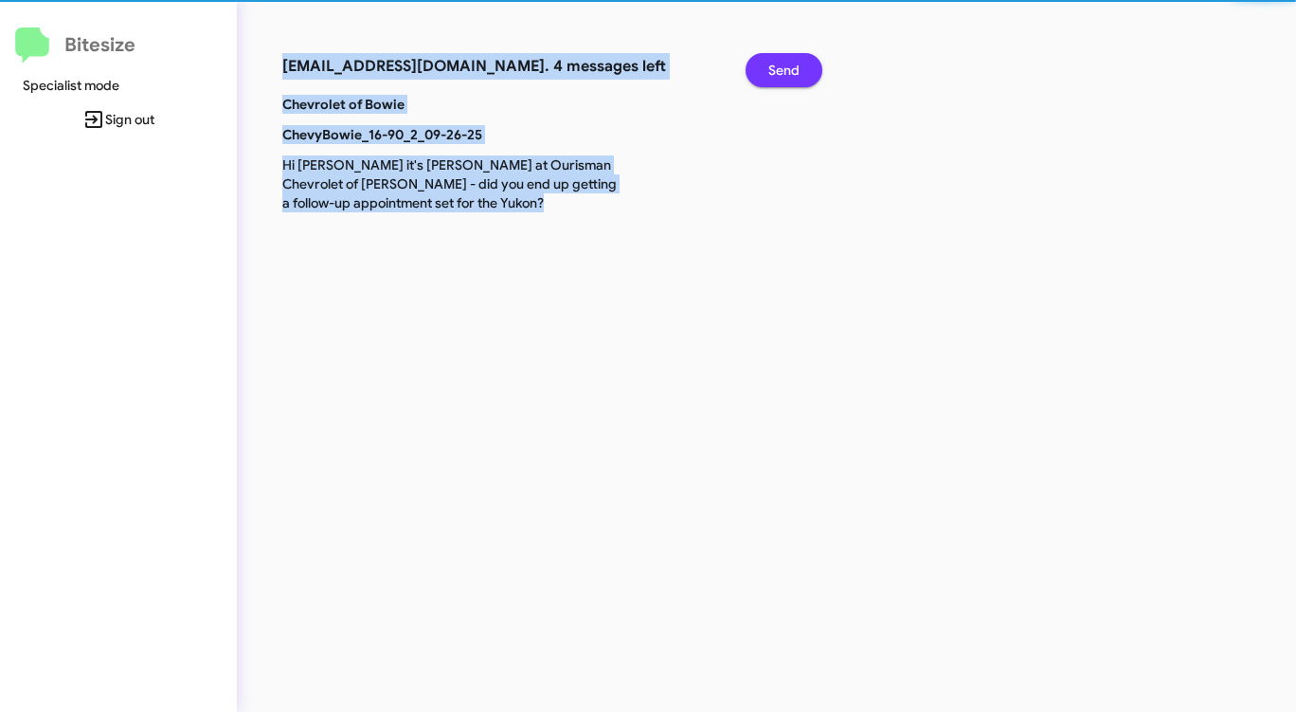
click at [773, 62] on span "Send" at bounding box center [783, 70] width 31 height 34
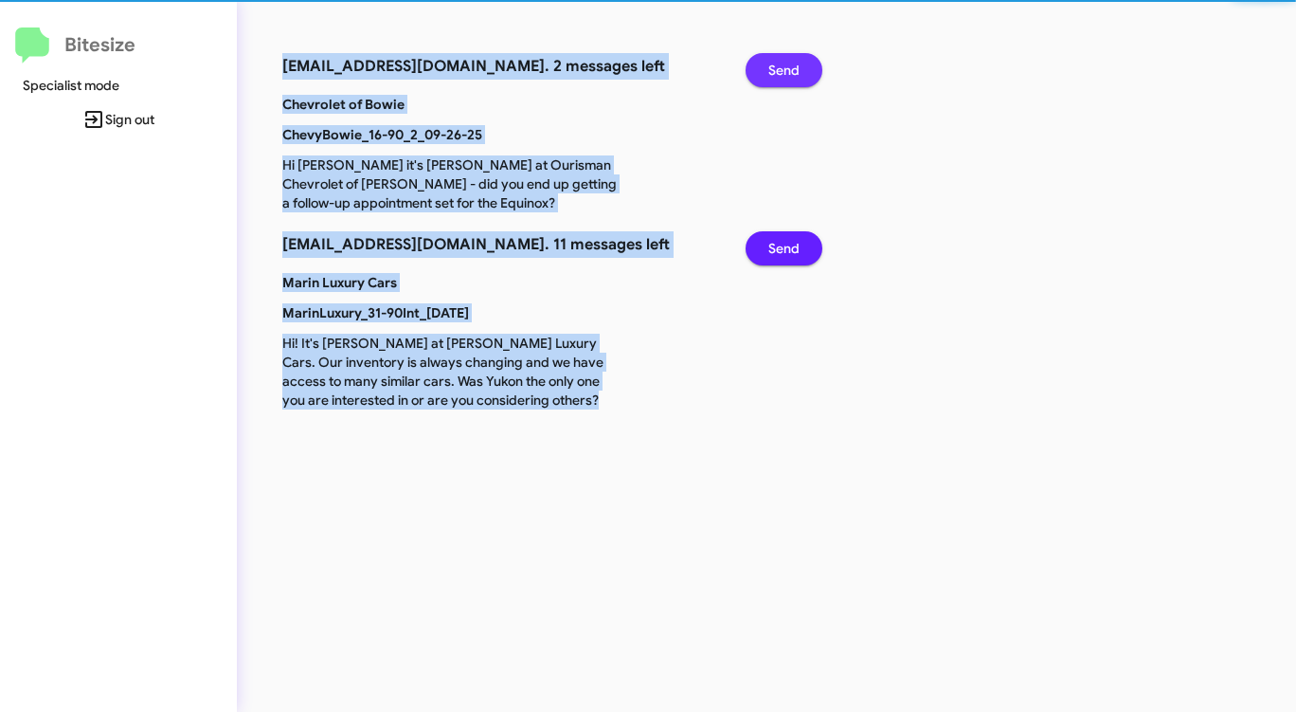
click at [773, 62] on span "Send" at bounding box center [783, 70] width 31 height 34
click at [771, 64] on span "Send" at bounding box center [783, 70] width 31 height 34
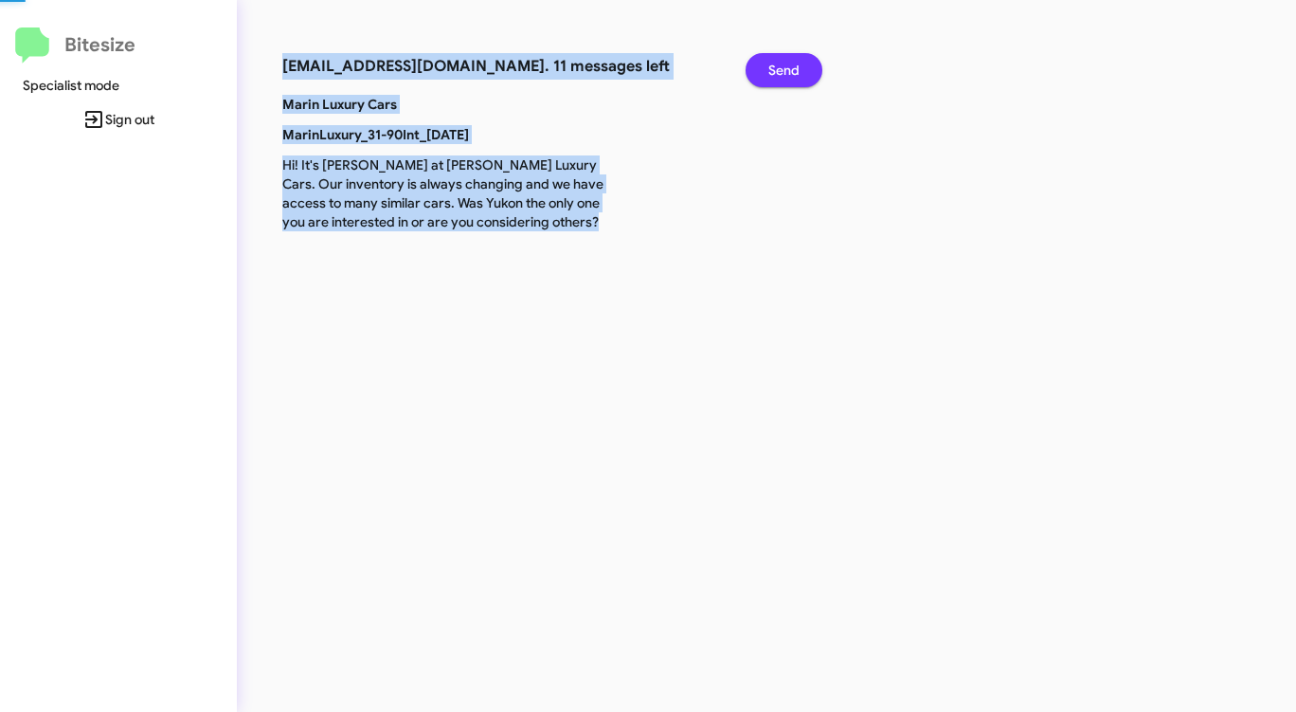
click at [771, 64] on span "Send" at bounding box center [783, 70] width 31 height 34
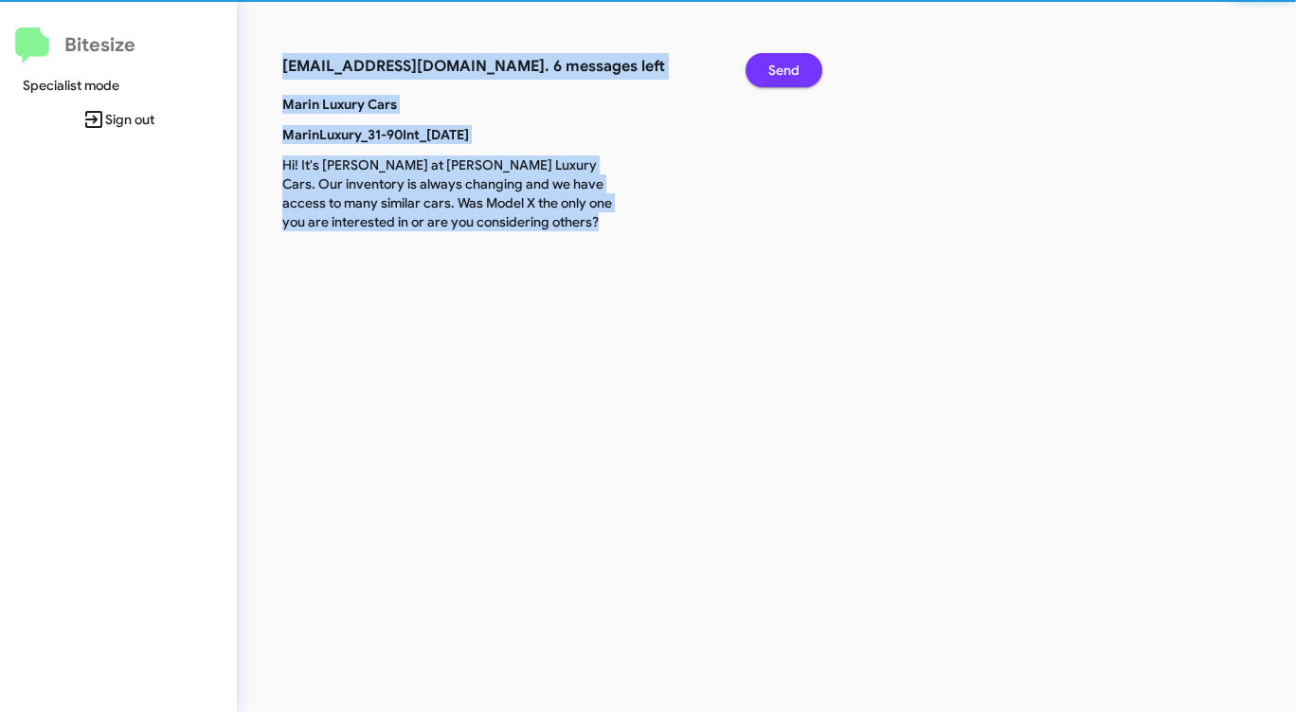
click at [771, 64] on span "Send" at bounding box center [783, 70] width 31 height 34
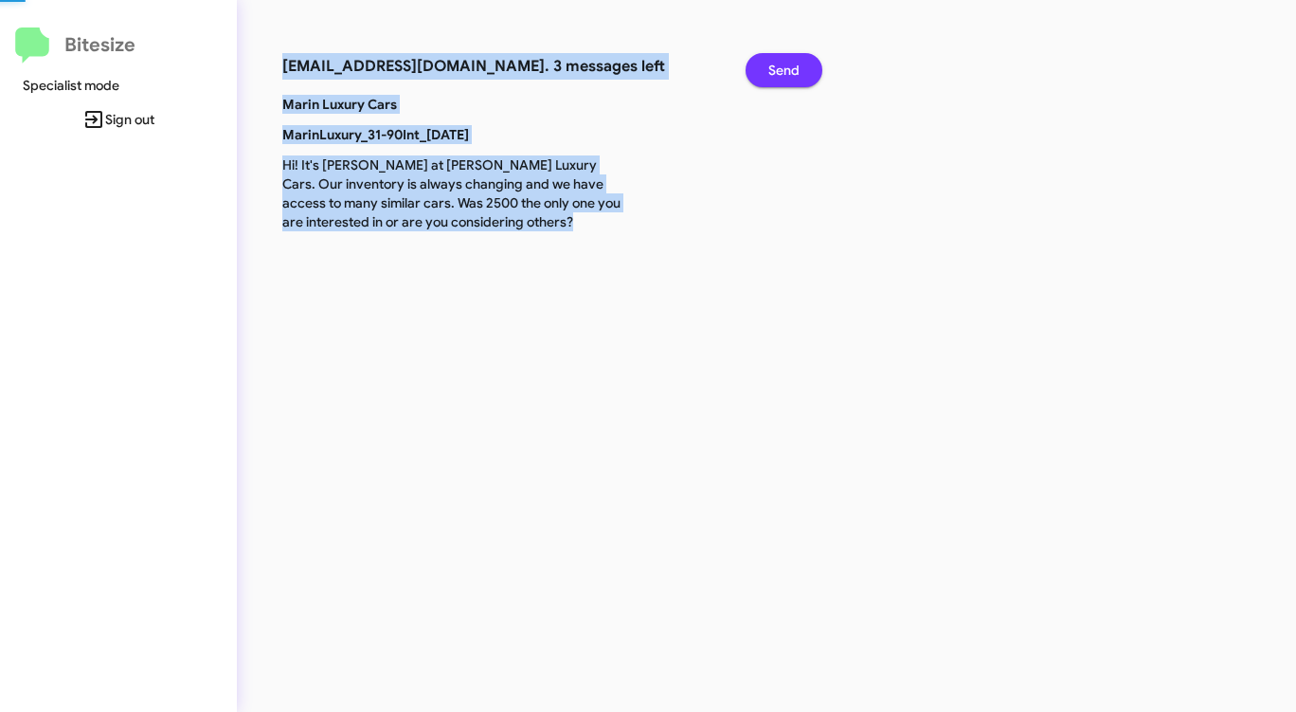
click at [771, 64] on span "Send" at bounding box center [783, 70] width 31 height 34
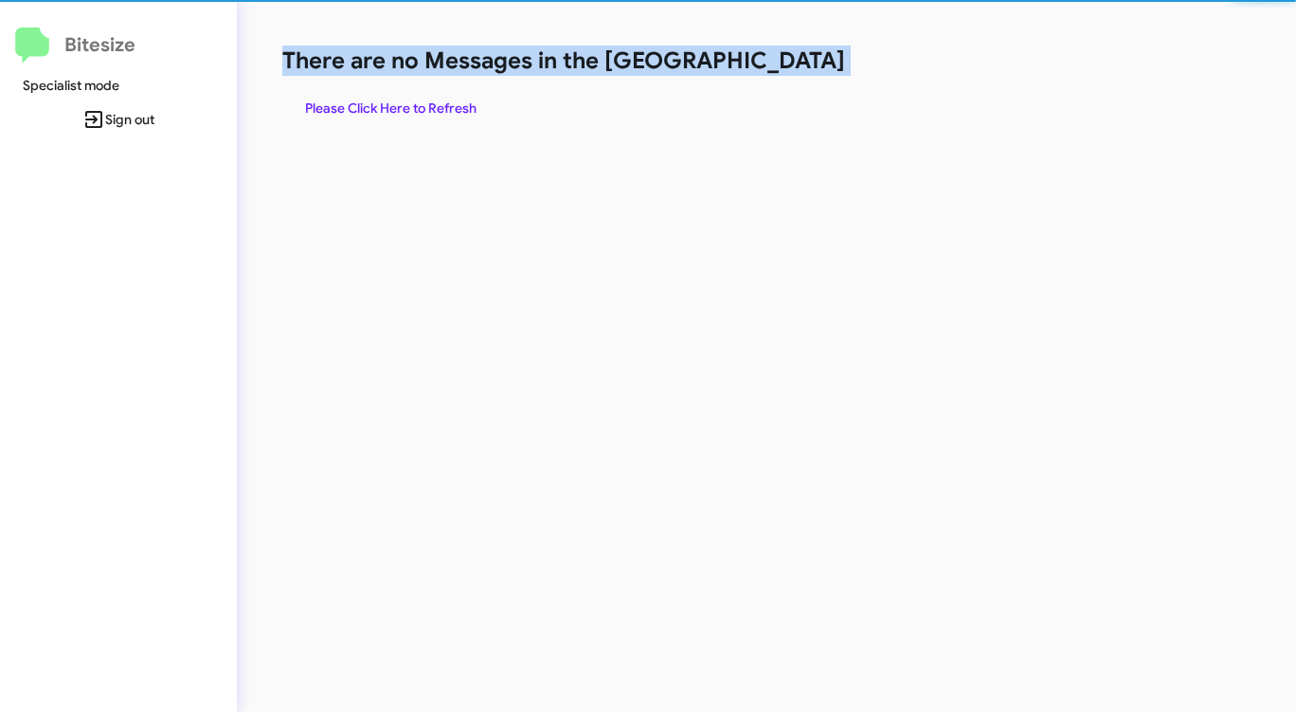
click at [771, 64] on h1 "There are no Messages in the [GEOGRAPHIC_DATA]" at bounding box center [678, 60] width 792 height 30
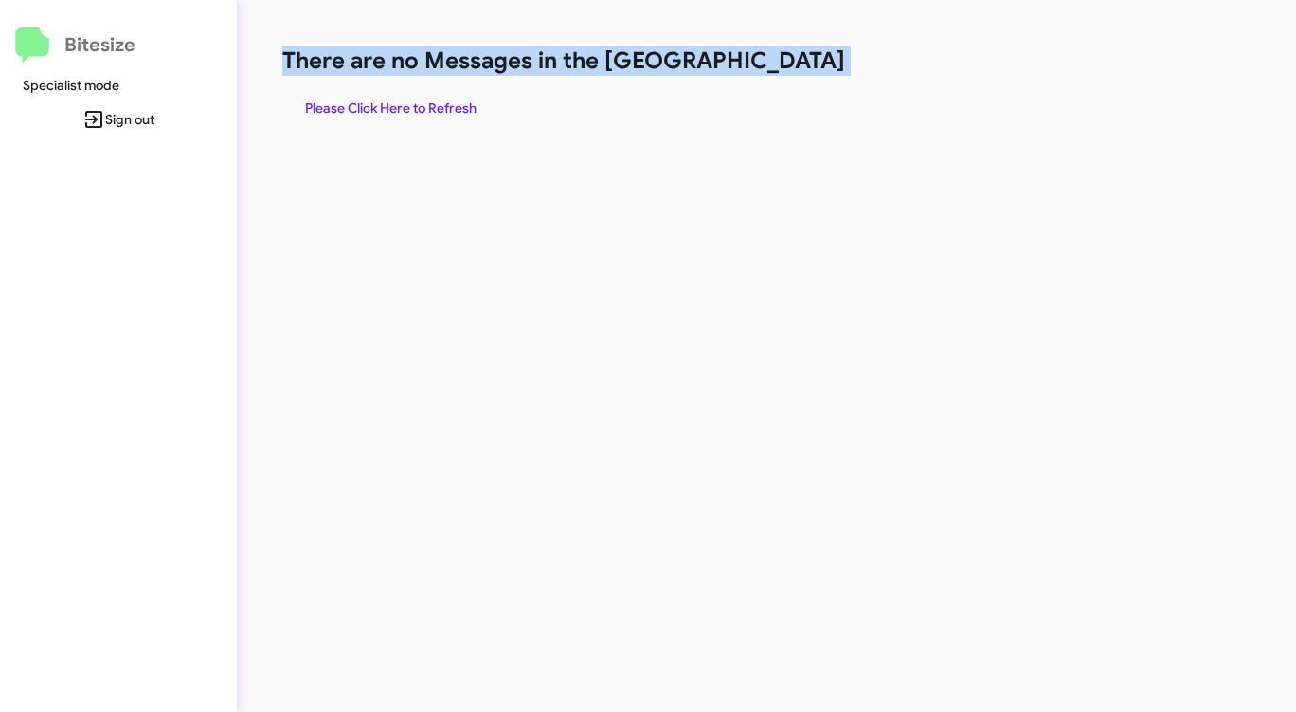
click at [771, 64] on h1 "There are no Messages in the [GEOGRAPHIC_DATA]" at bounding box center [678, 60] width 792 height 30
click at [771, 65] on h1 "There are no Messages in the [GEOGRAPHIC_DATA]" at bounding box center [678, 60] width 792 height 30
click at [771, 66] on h1 "There are no Messages in the [GEOGRAPHIC_DATA]" at bounding box center [678, 60] width 792 height 30
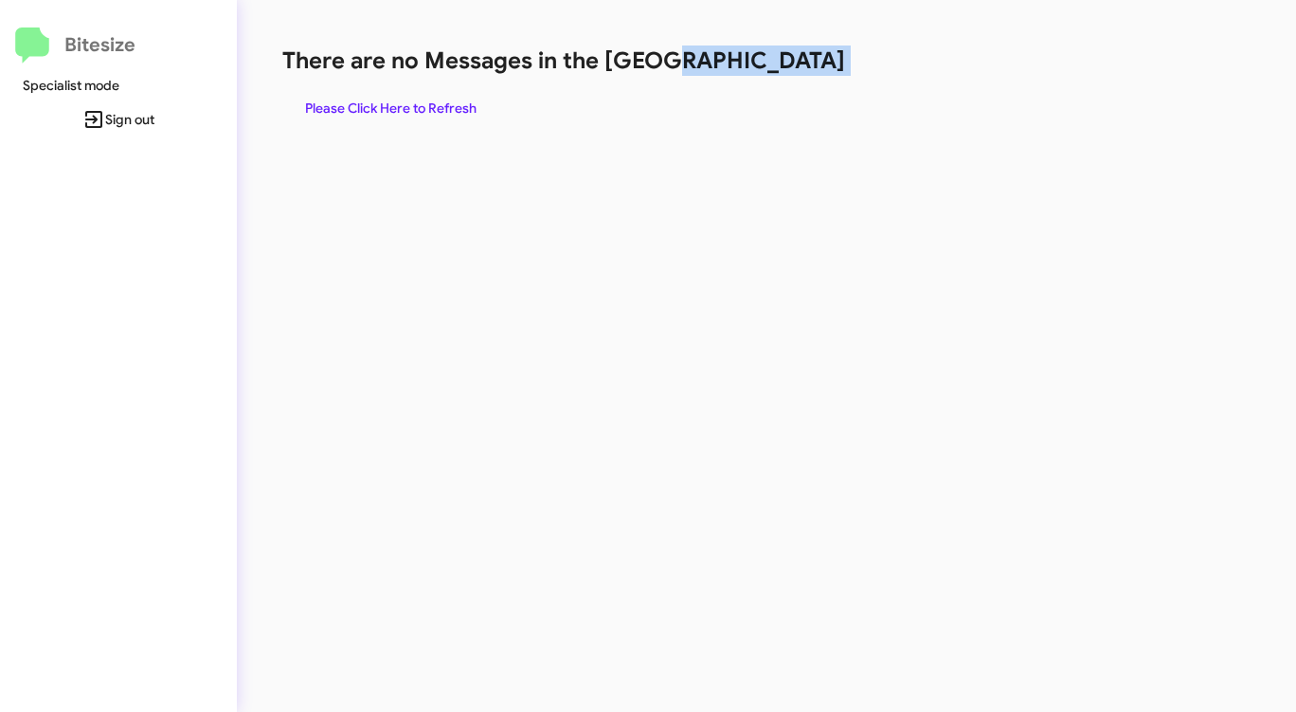
click at [771, 67] on h1 "There are no Messages in the [GEOGRAPHIC_DATA]" at bounding box center [678, 60] width 792 height 30
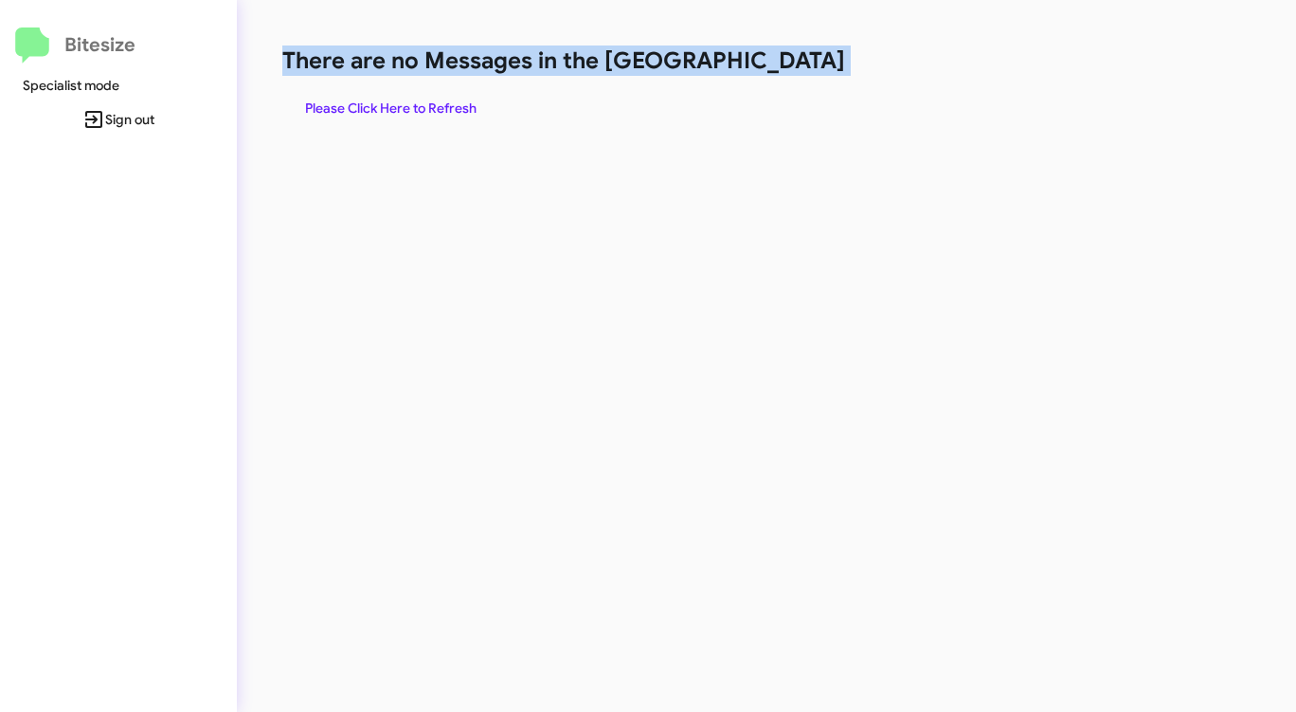
click at [771, 67] on h1 "There are no Messages in the [GEOGRAPHIC_DATA]" at bounding box center [678, 60] width 792 height 30
click at [771, 72] on h1 "There are no Messages in the [GEOGRAPHIC_DATA]" at bounding box center [678, 60] width 792 height 30
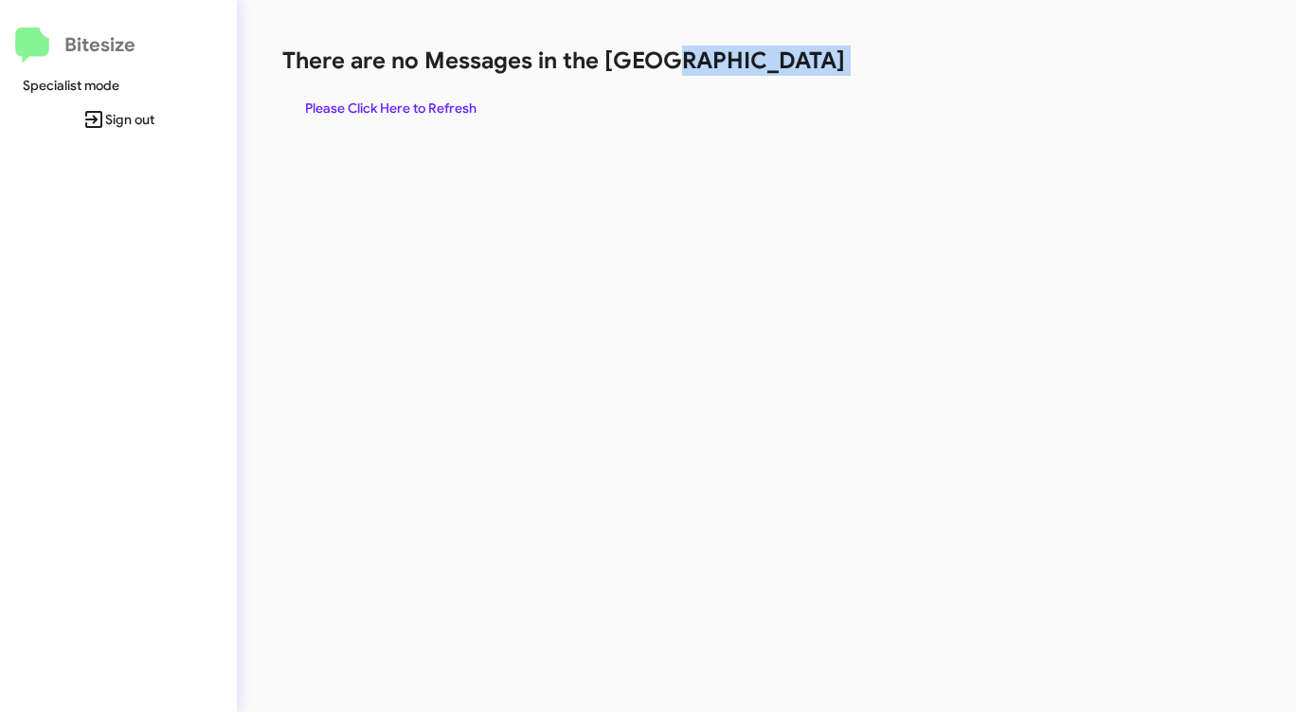
click at [771, 72] on h1 "There are no Messages in the [GEOGRAPHIC_DATA]" at bounding box center [678, 60] width 792 height 30
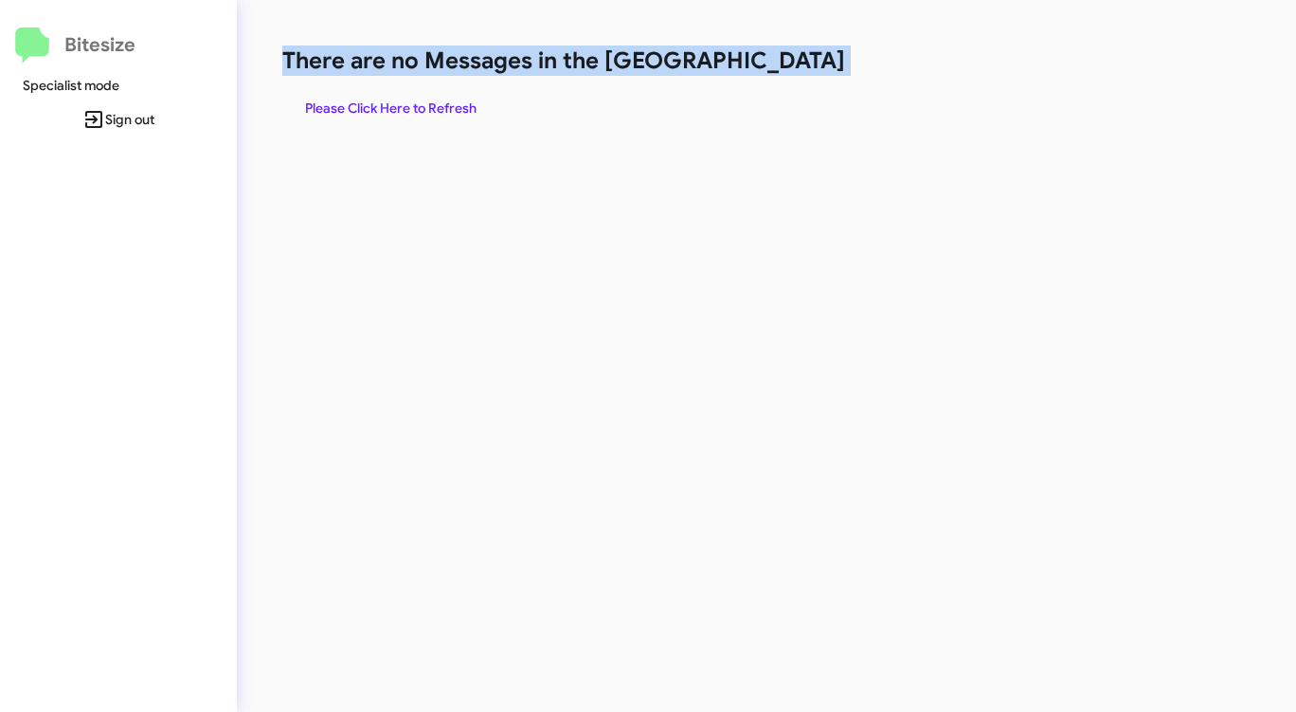
click at [771, 72] on h1 "There are no Messages in the [GEOGRAPHIC_DATA]" at bounding box center [678, 60] width 792 height 30
click at [433, 100] on span "Please Click Here to Refresh" at bounding box center [390, 108] width 171 height 34
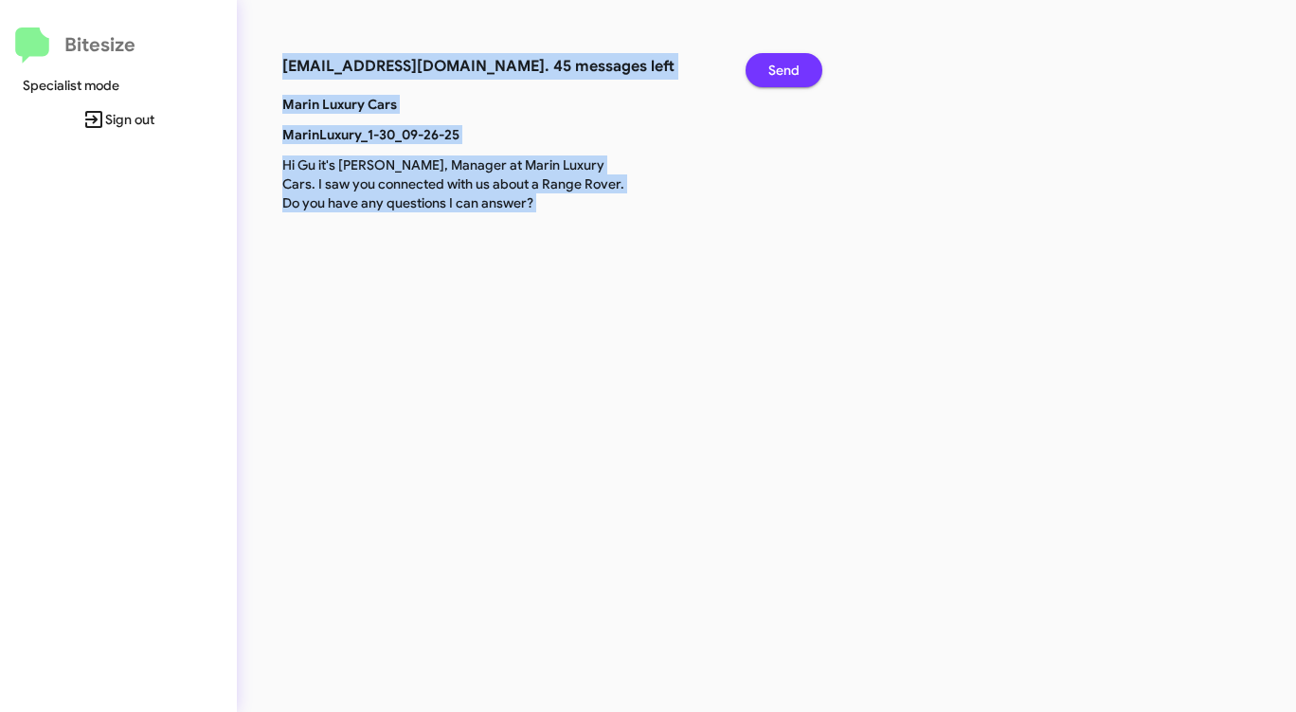
click at [779, 63] on span "Send" at bounding box center [783, 70] width 31 height 34
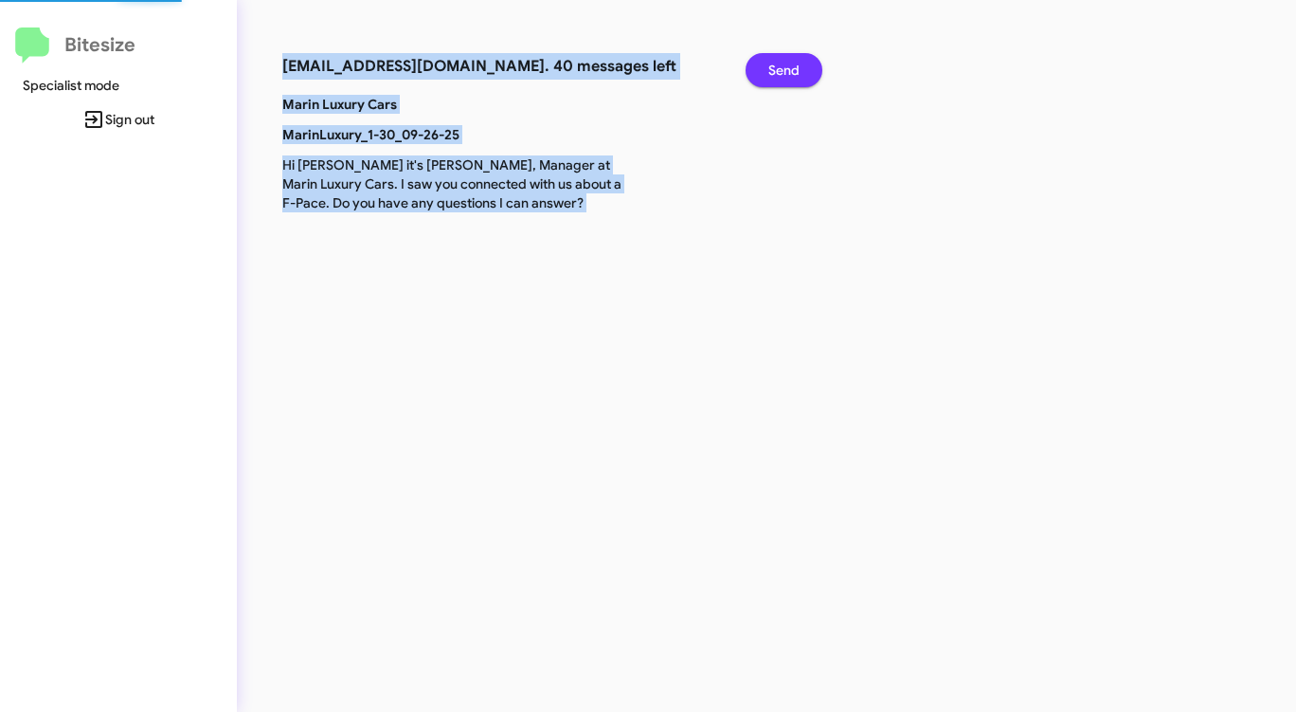
click at [779, 63] on span "Send" at bounding box center [783, 70] width 31 height 34
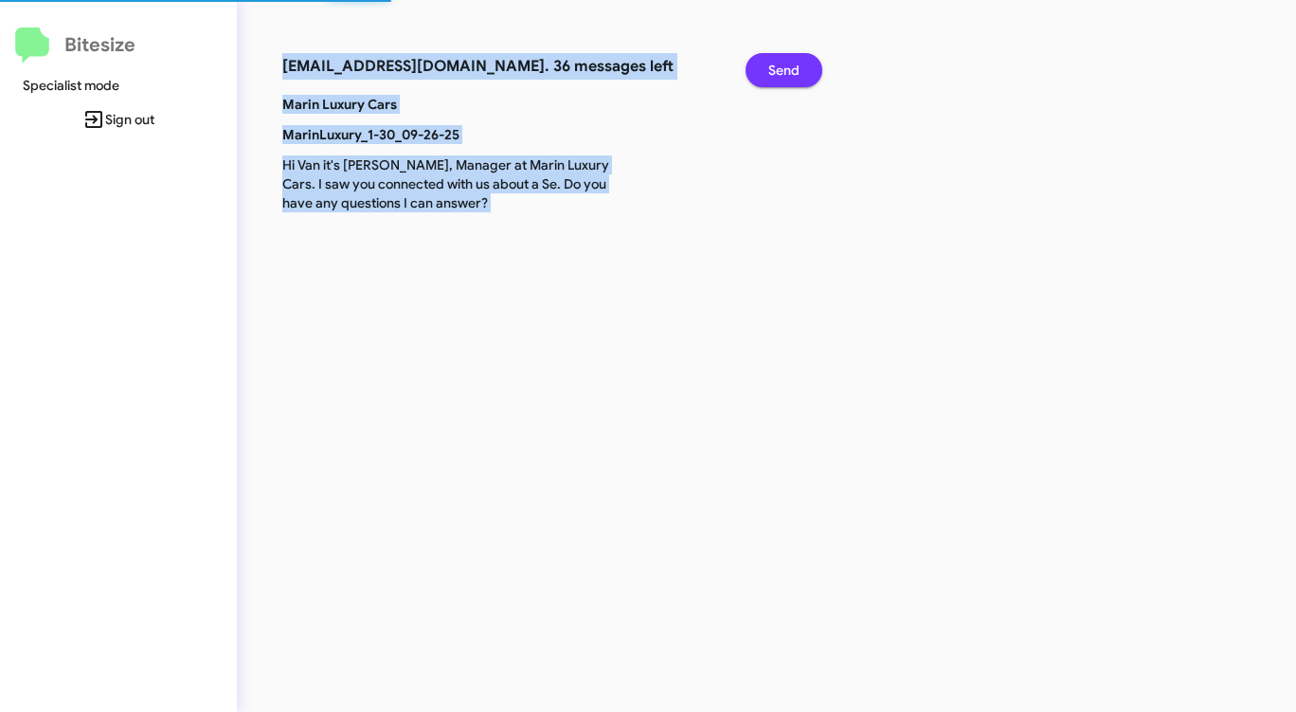
click at [779, 63] on span "Send" at bounding box center [783, 70] width 31 height 34
click at [777, 65] on span "Send" at bounding box center [783, 70] width 31 height 34
click at [776, 68] on span "Send" at bounding box center [783, 70] width 31 height 34
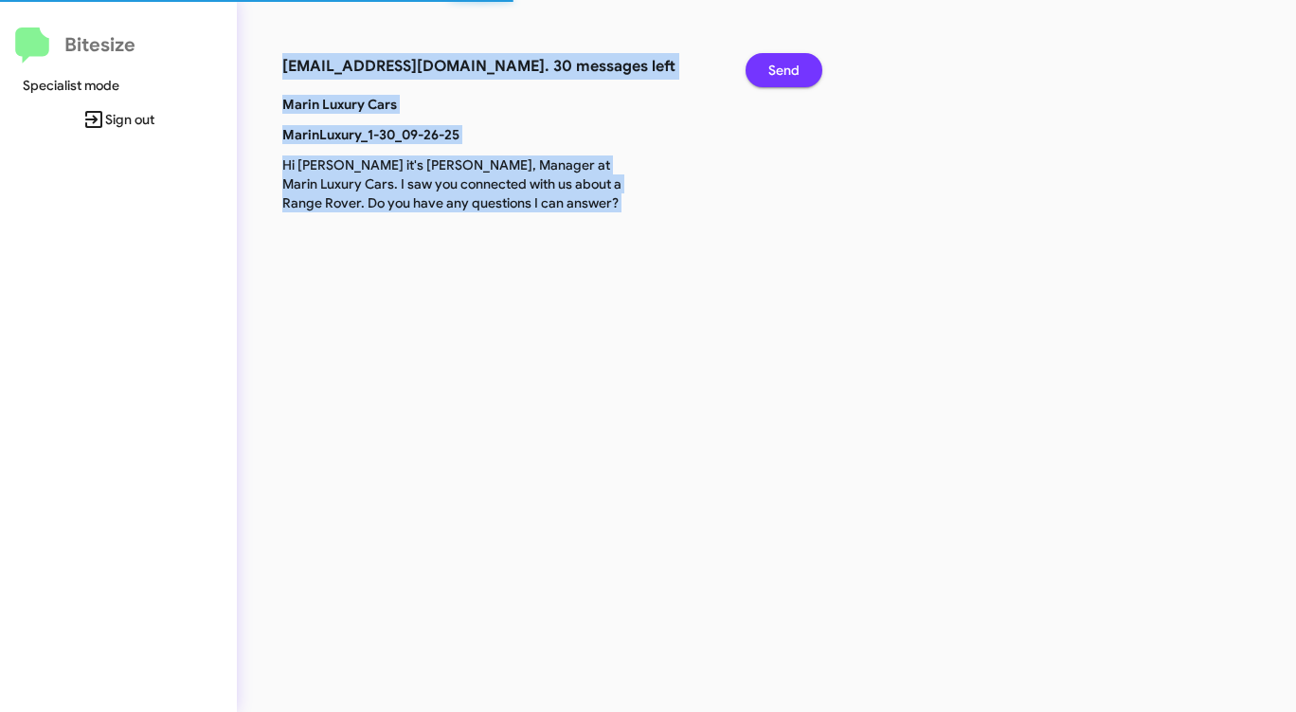
click at [775, 69] on span "Send" at bounding box center [783, 70] width 31 height 34
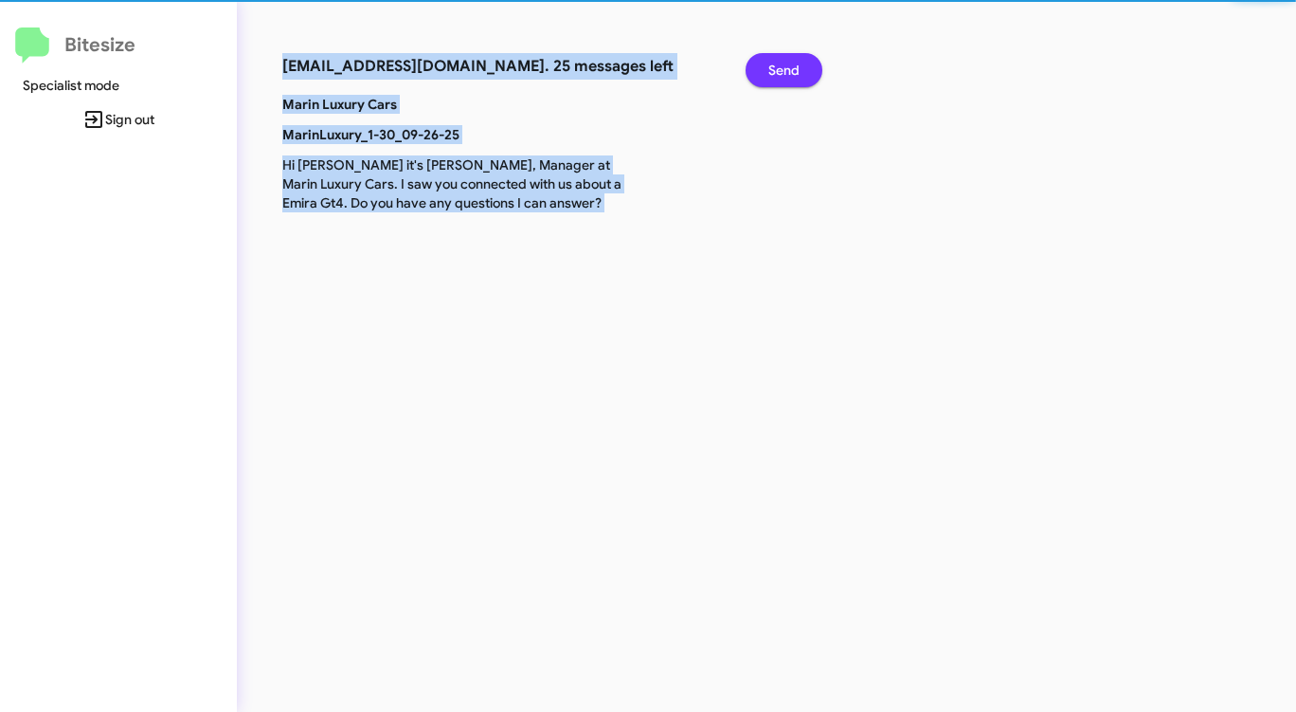
click at [775, 69] on span "Send" at bounding box center [783, 70] width 31 height 34
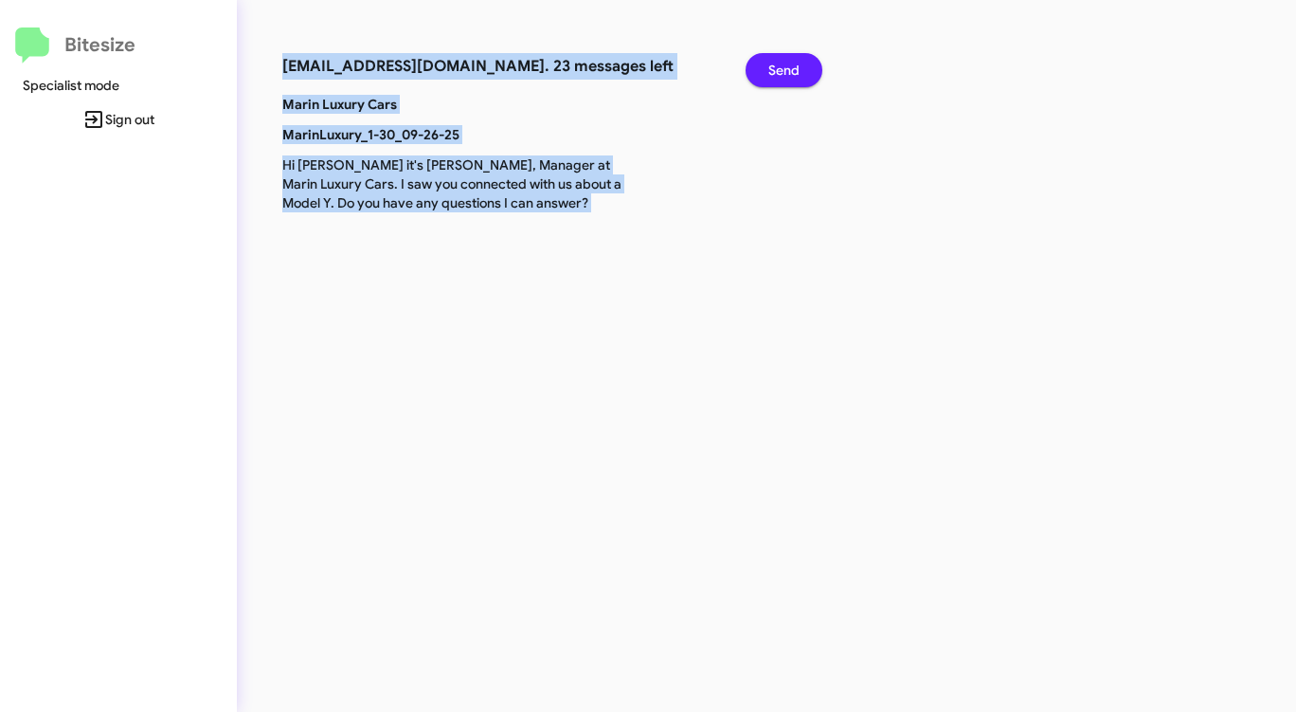
click at [775, 69] on span "Send" at bounding box center [783, 70] width 31 height 34
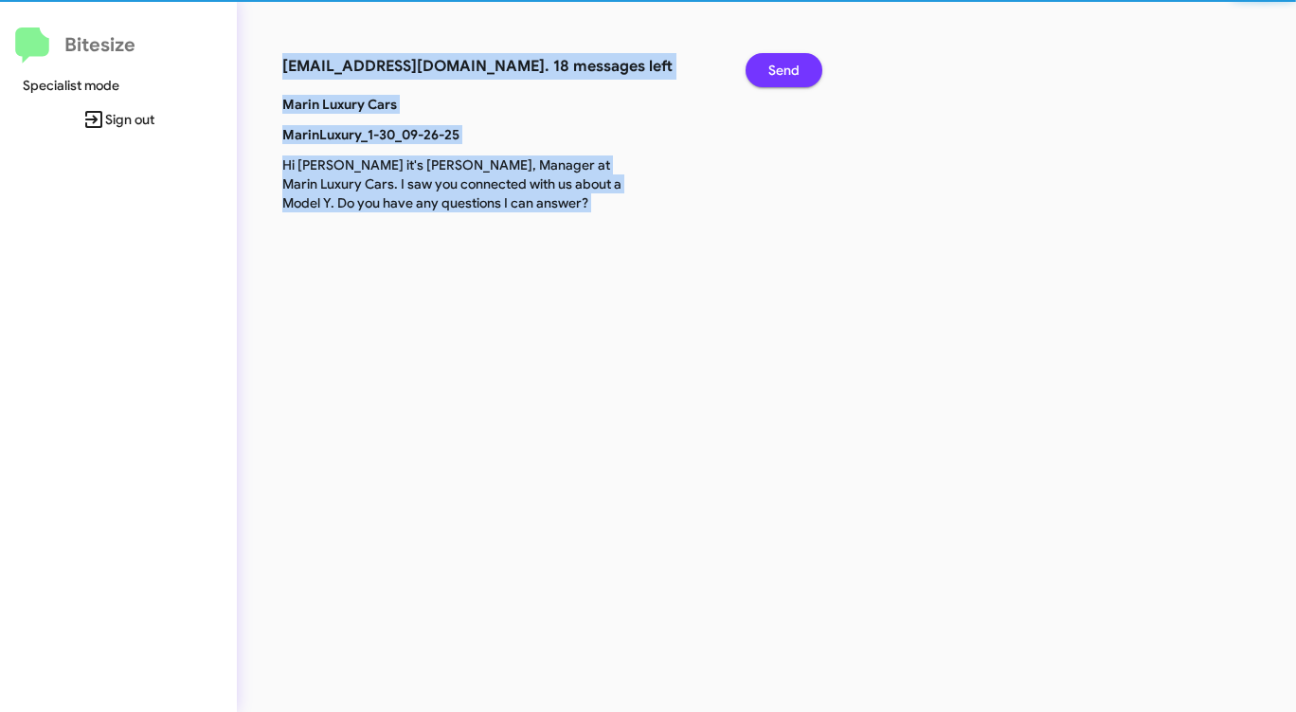
click at [775, 69] on span "Send" at bounding box center [783, 70] width 31 height 34
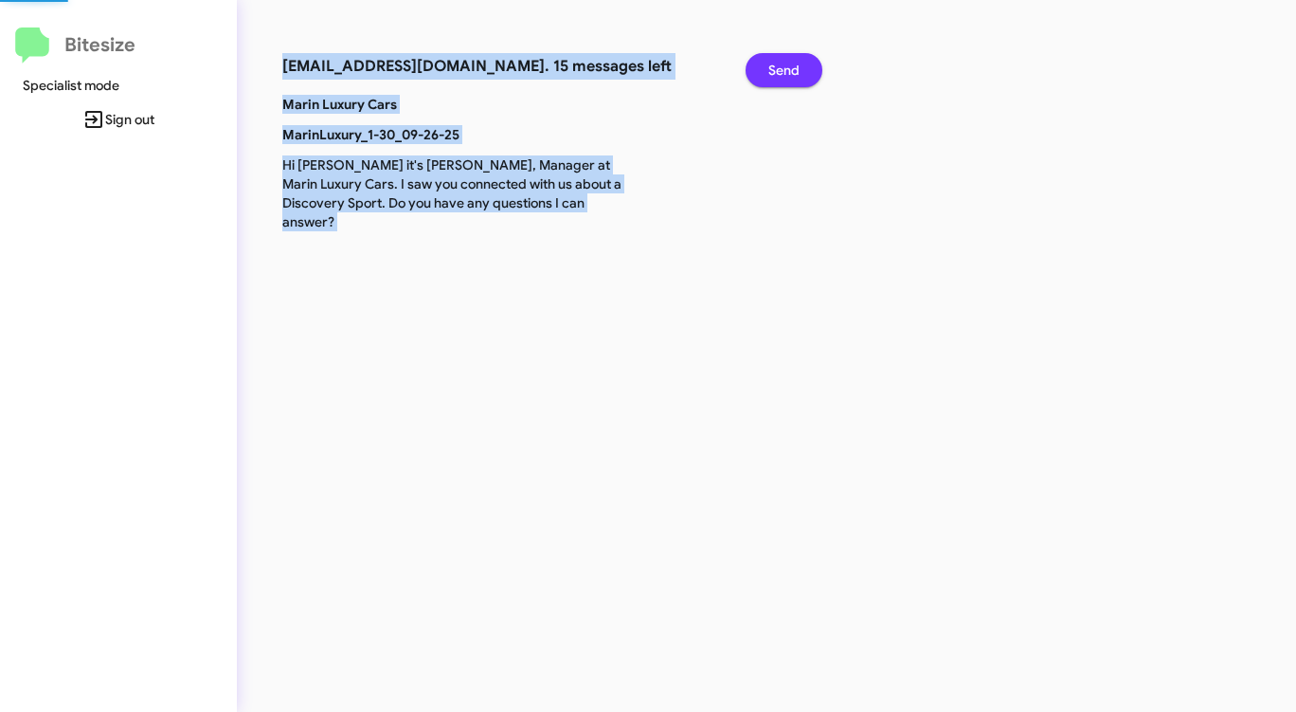
click at [775, 69] on span "Send" at bounding box center [783, 70] width 31 height 34
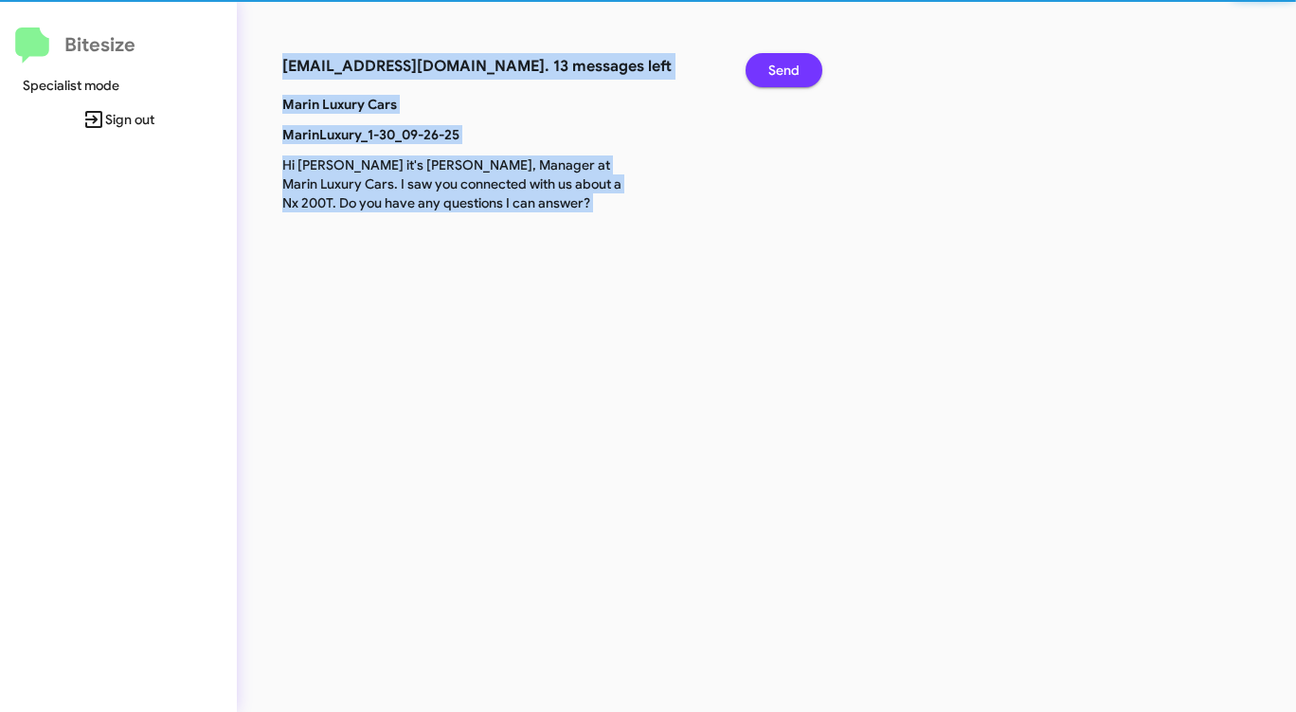
click at [775, 69] on span "Send" at bounding box center [783, 70] width 31 height 34
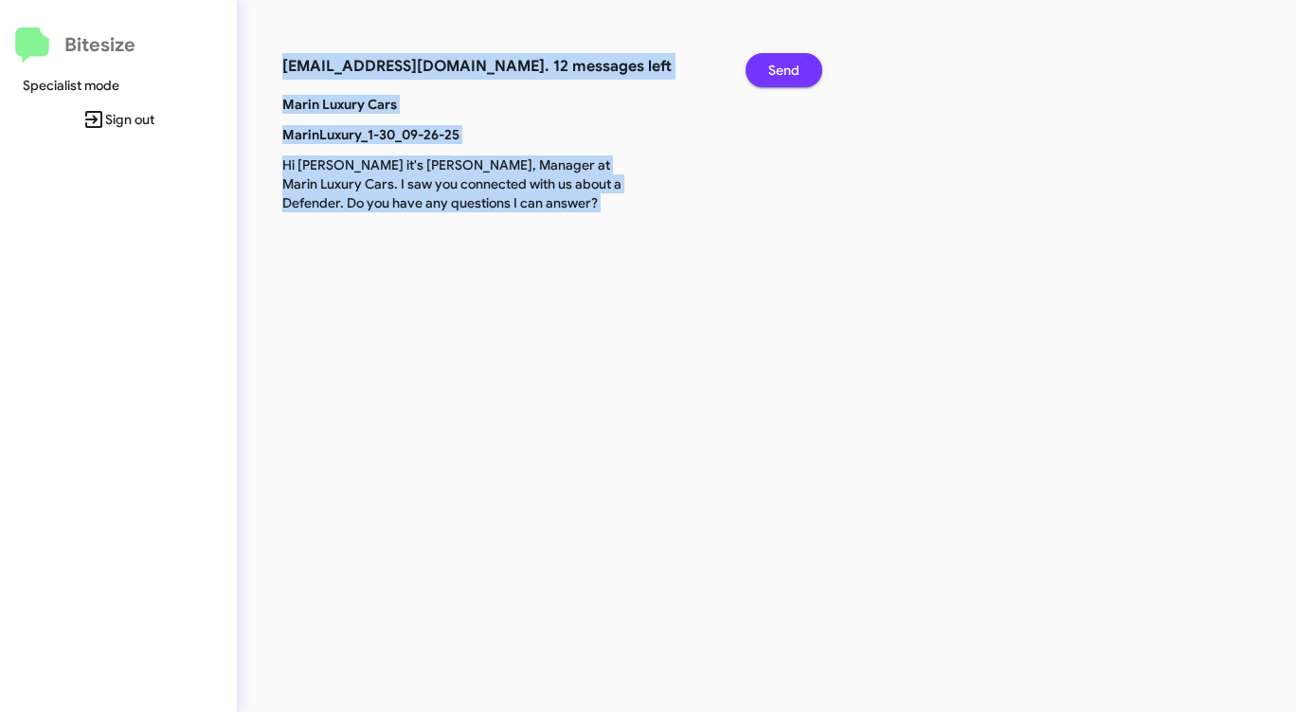
click at [775, 69] on span "Send" at bounding box center [783, 70] width 31 height 34
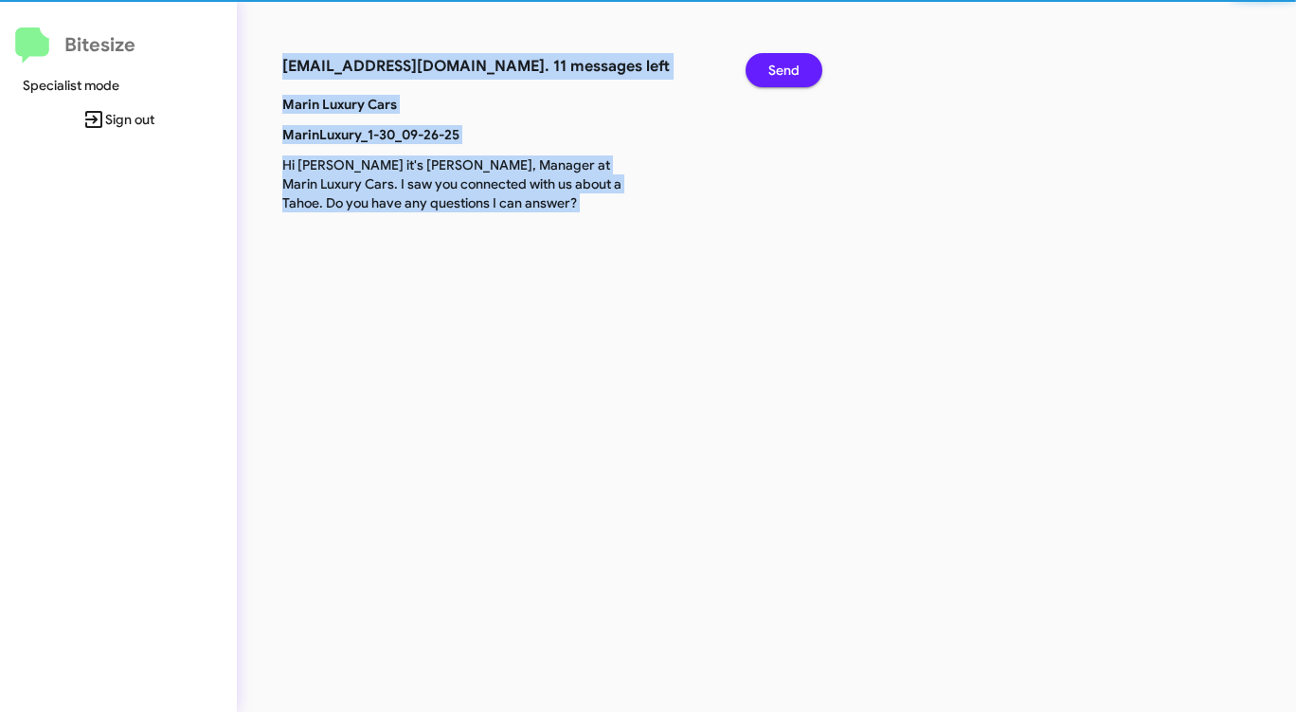
click at [775, 69] on span "Send" at bounding box center [783, 70] width 31 height 34
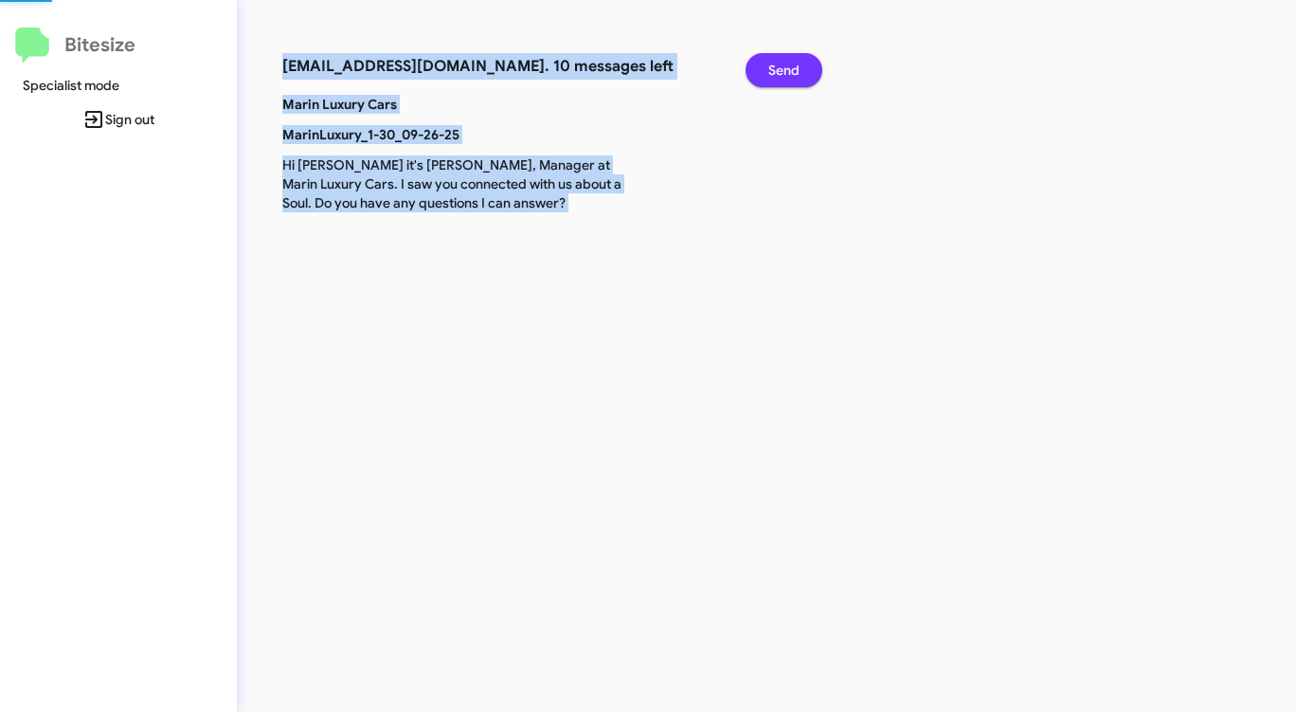
click at [775, 69] on span "Send" at bounding box center [783, 70] width 31 height 34
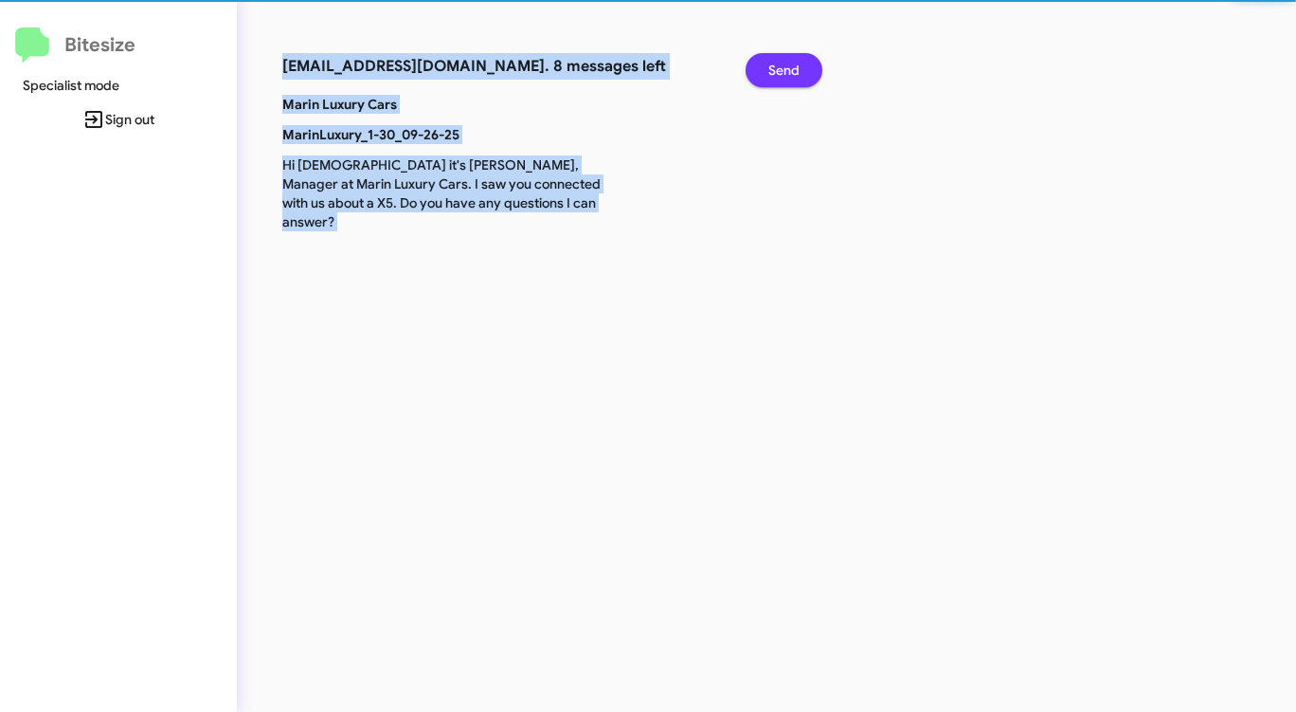
click at [775, 69] on span "Send" at bounding box center [783, 70] width 31 height 34
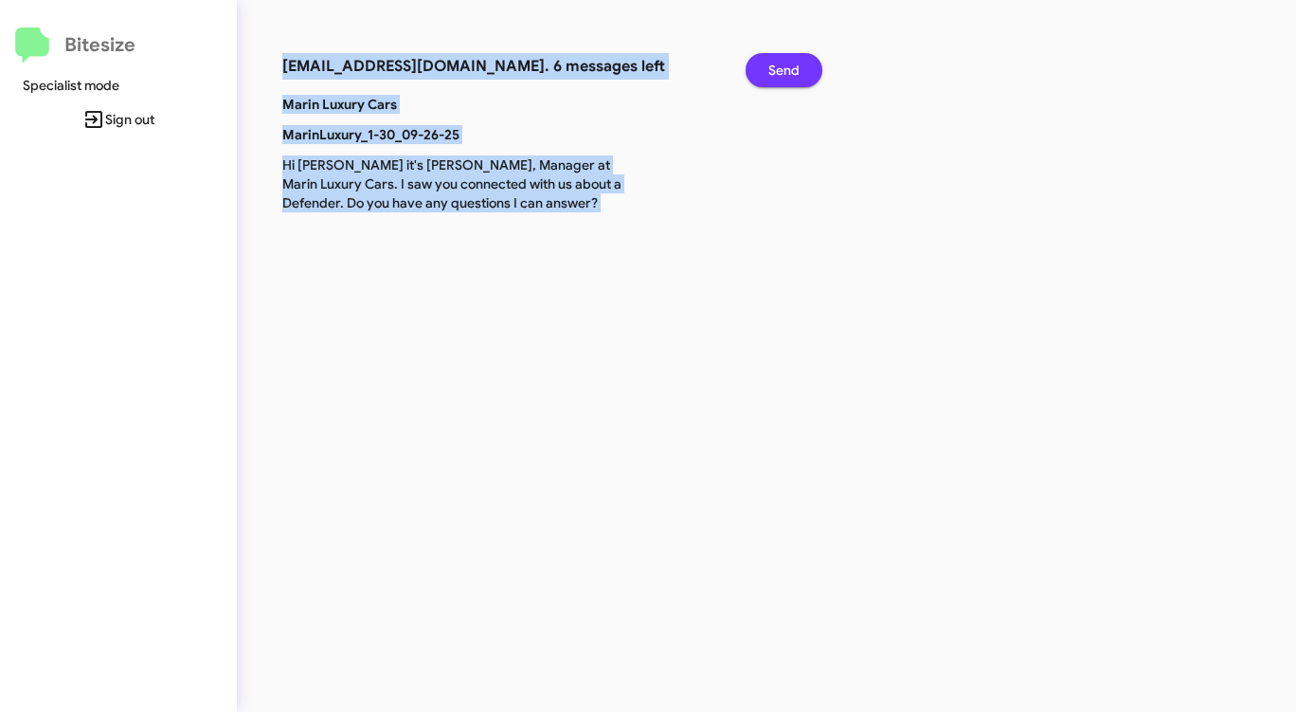
click at [775, 69] on span "Send" at bounding box center [783, 70] width 31 height 34
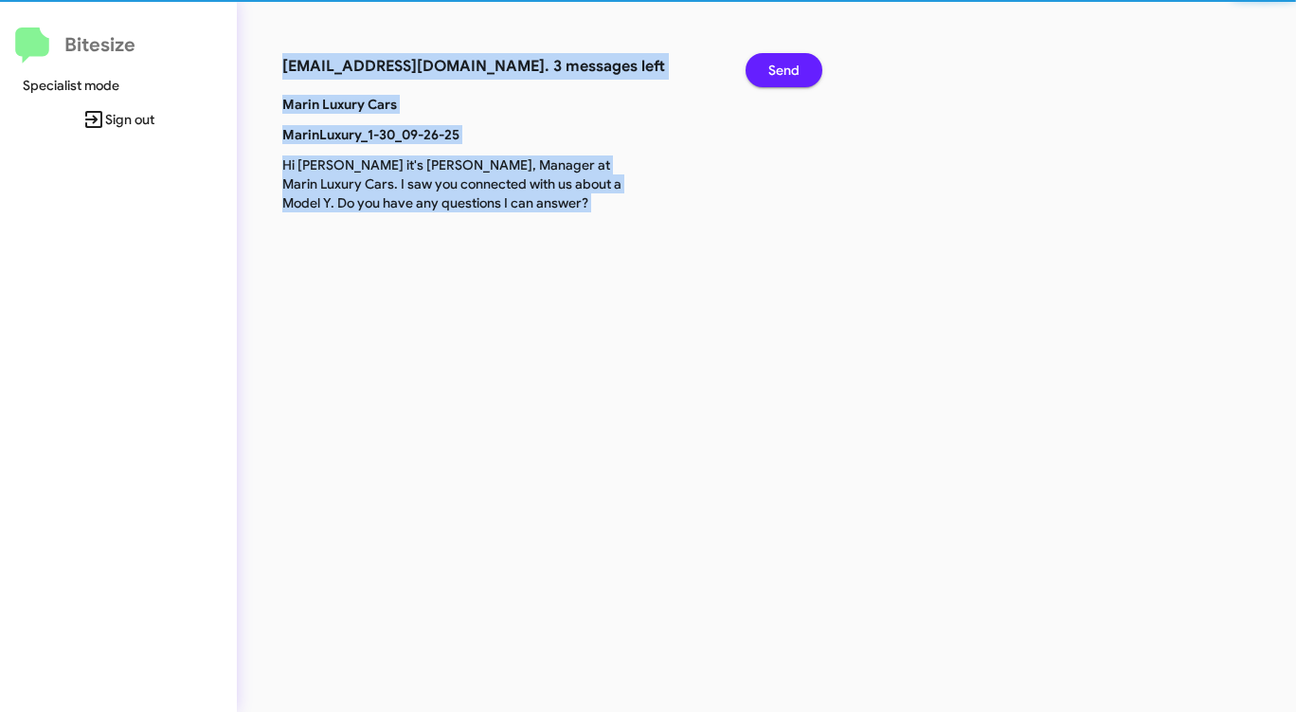
click at [775, 69] on span "Send" at bounding box center [783, 70] width 31 height 34
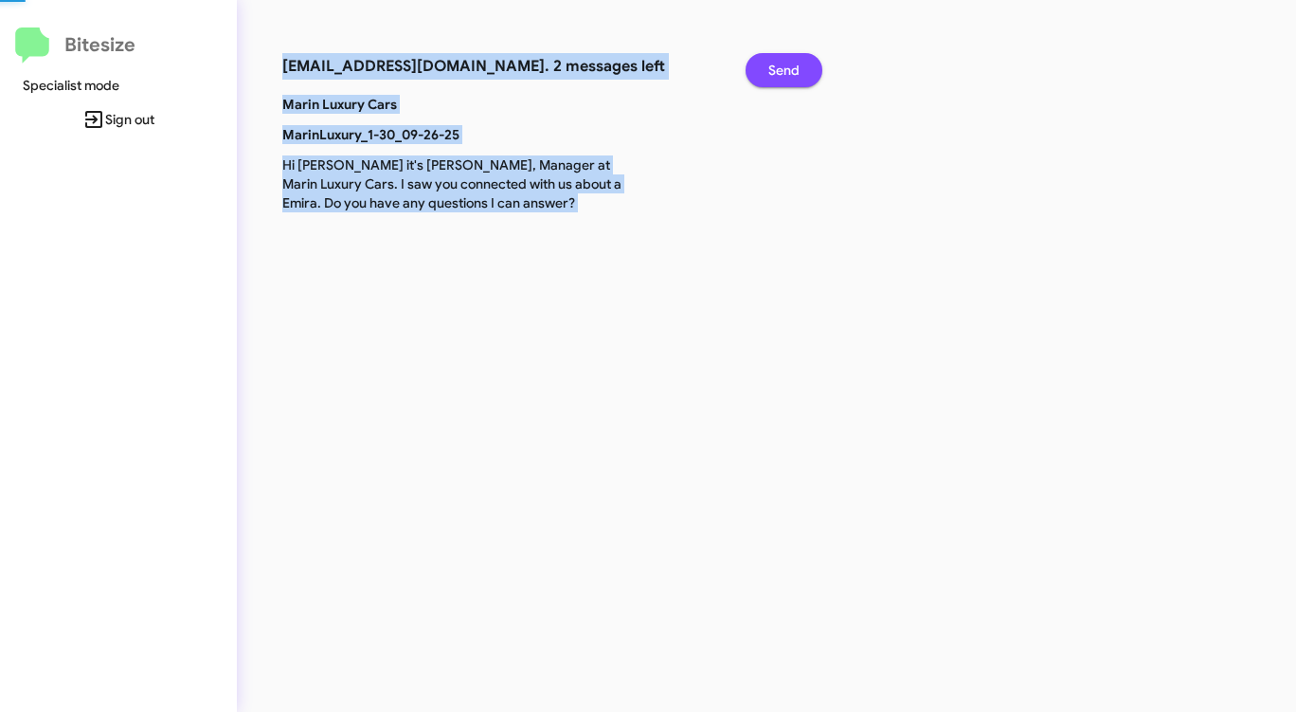
click at [775, 69] on span "Send" at bounding box center [783, 70] width 31 height 34
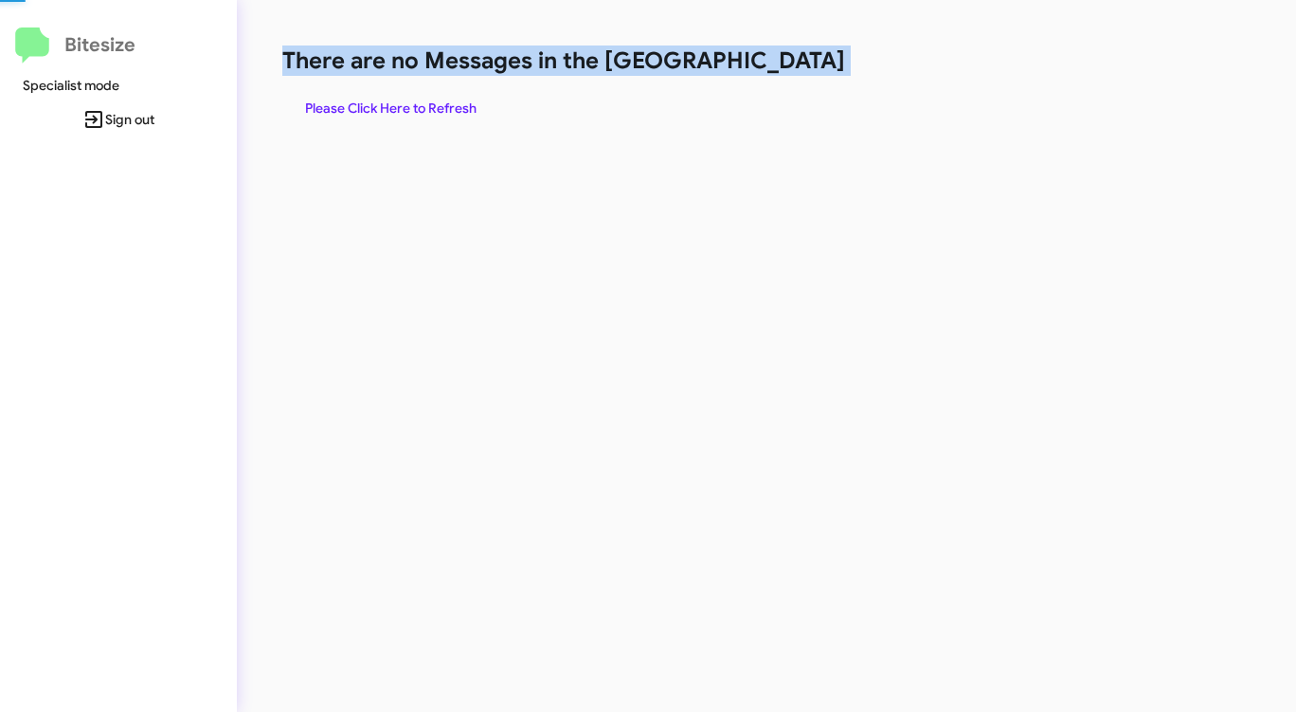
click at [775, 69] on h1 "There are no Messages in the [GEOGRAPHIC_DATA]" at bounding box center [678, 60] width 792 height 30
click at [390, 108] on span "Please Click Here to Refresh" at bounding box center [390, 108] width 171 height 34
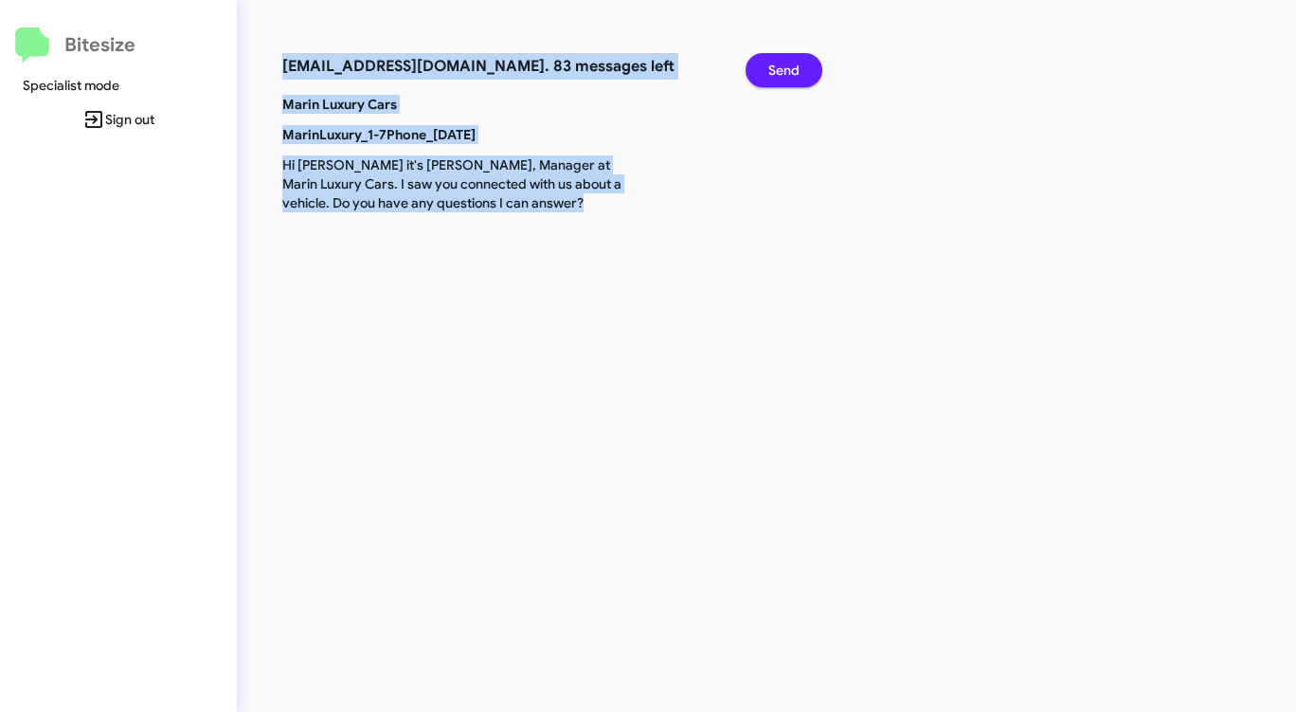
click at [776, 70] on span "Send" at bounding box center [783, 70] width 31 height 34
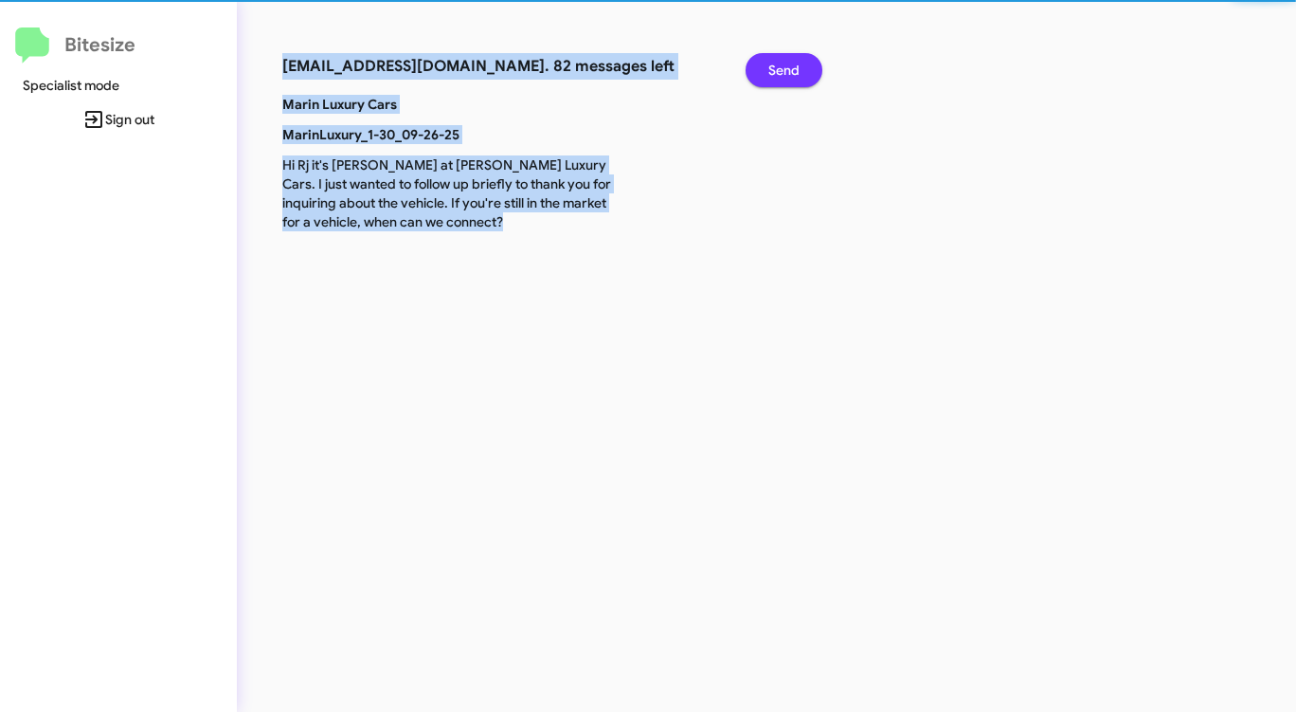
click at [776, 70] on span "Send" at bounding box center [783, 70] width 31 height 34
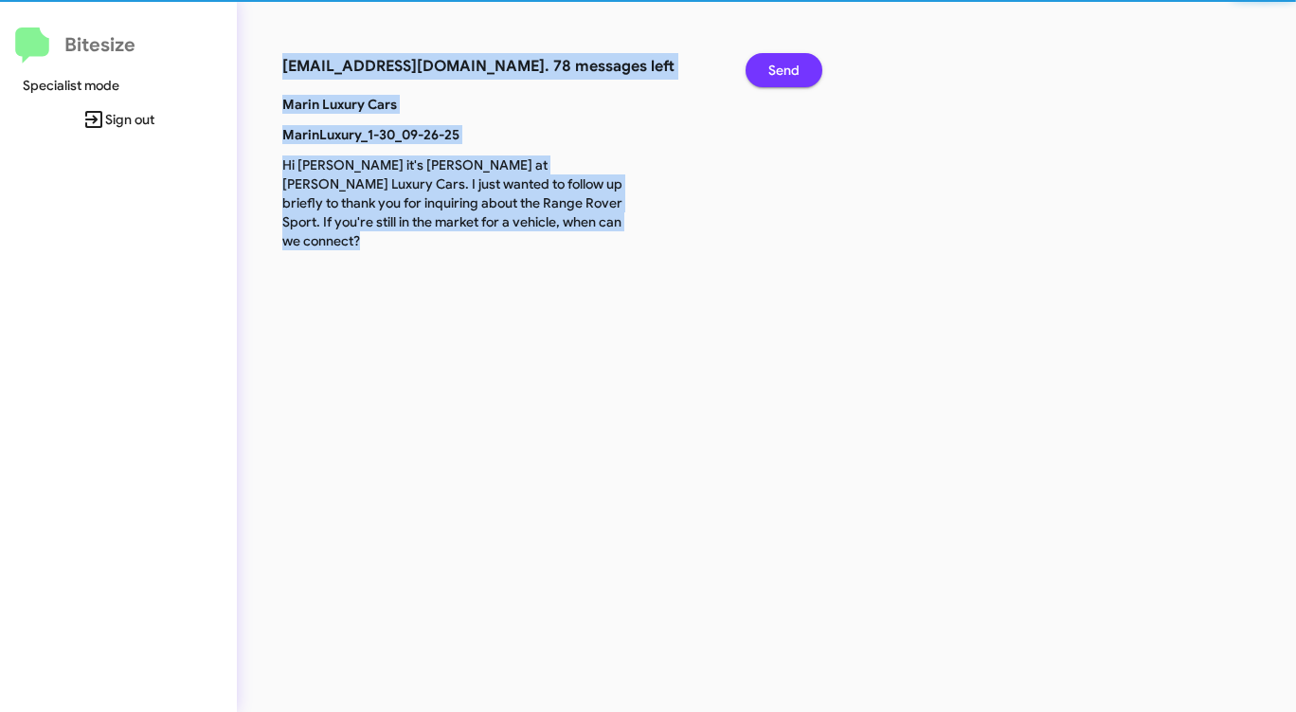
click at [776, 70] on span "Send" at bounding box center [783, 70] width 31 height 34
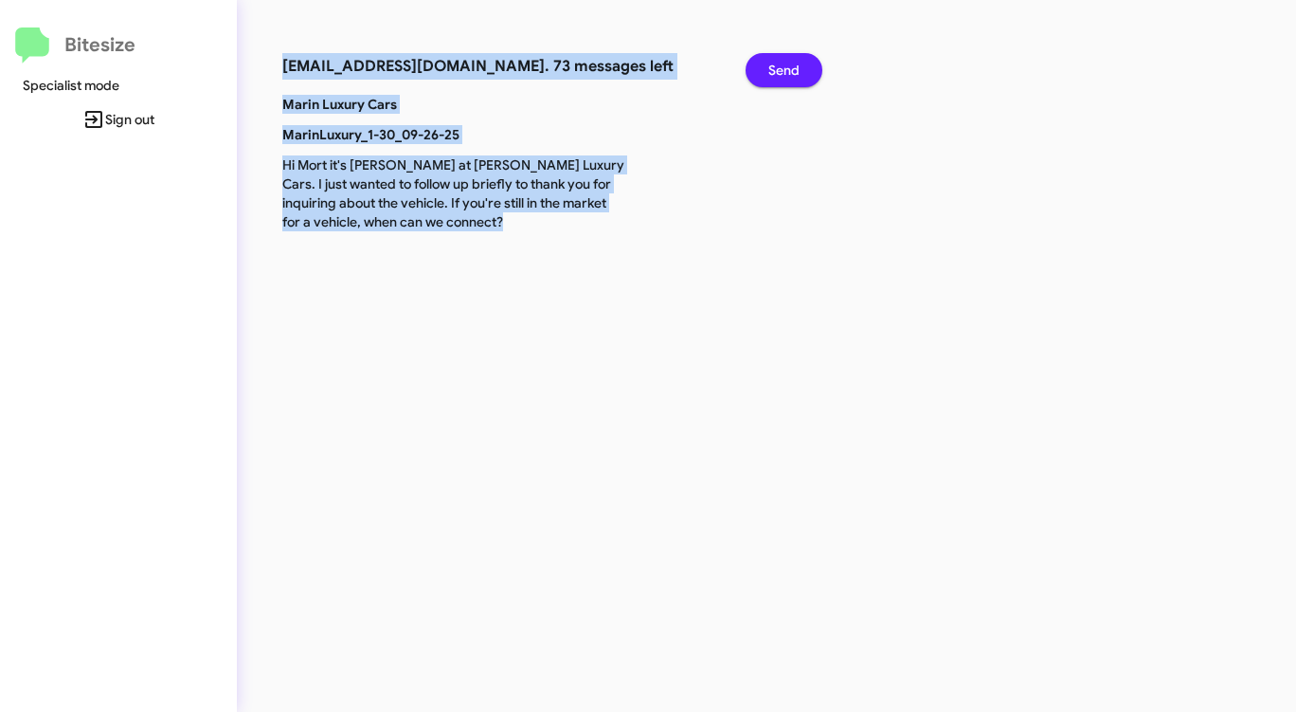
click at [776, 70] on span "Send" at bounding box center [783, 70] width 31 height 34
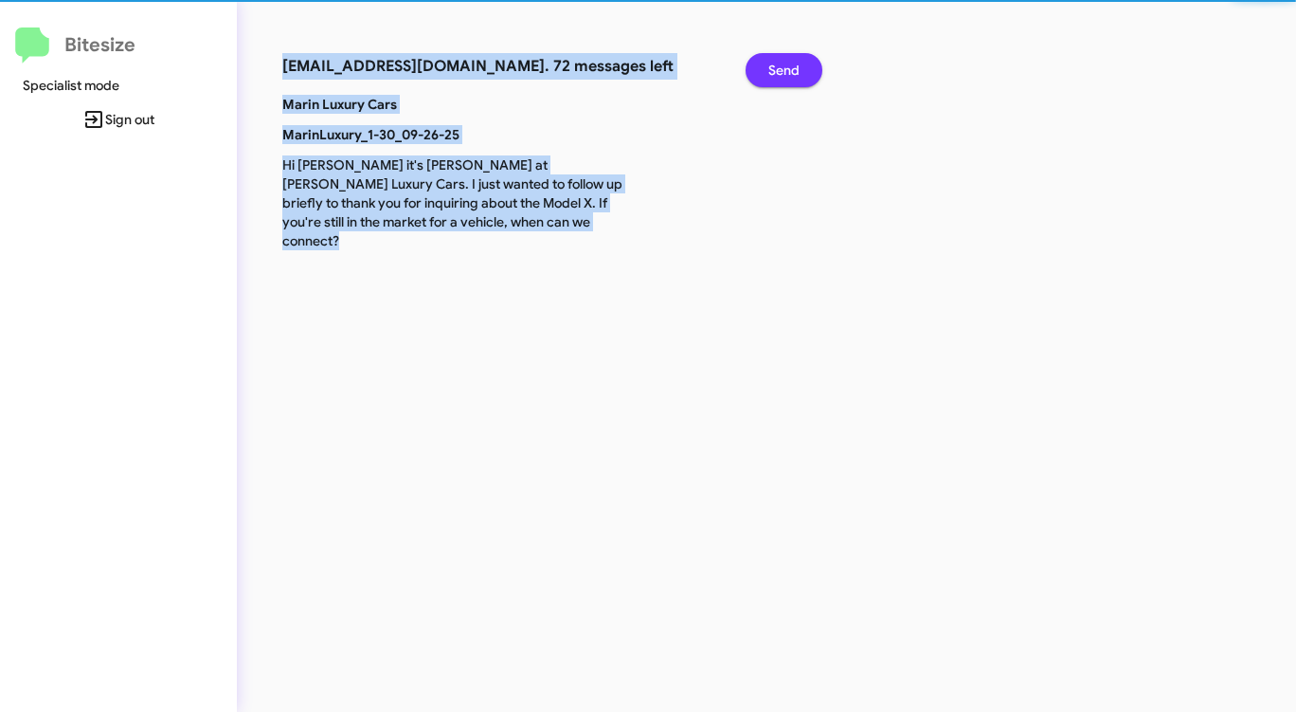
click at [776, 70] on span "Send" at bounding box center [783, 70] width 31 height 34
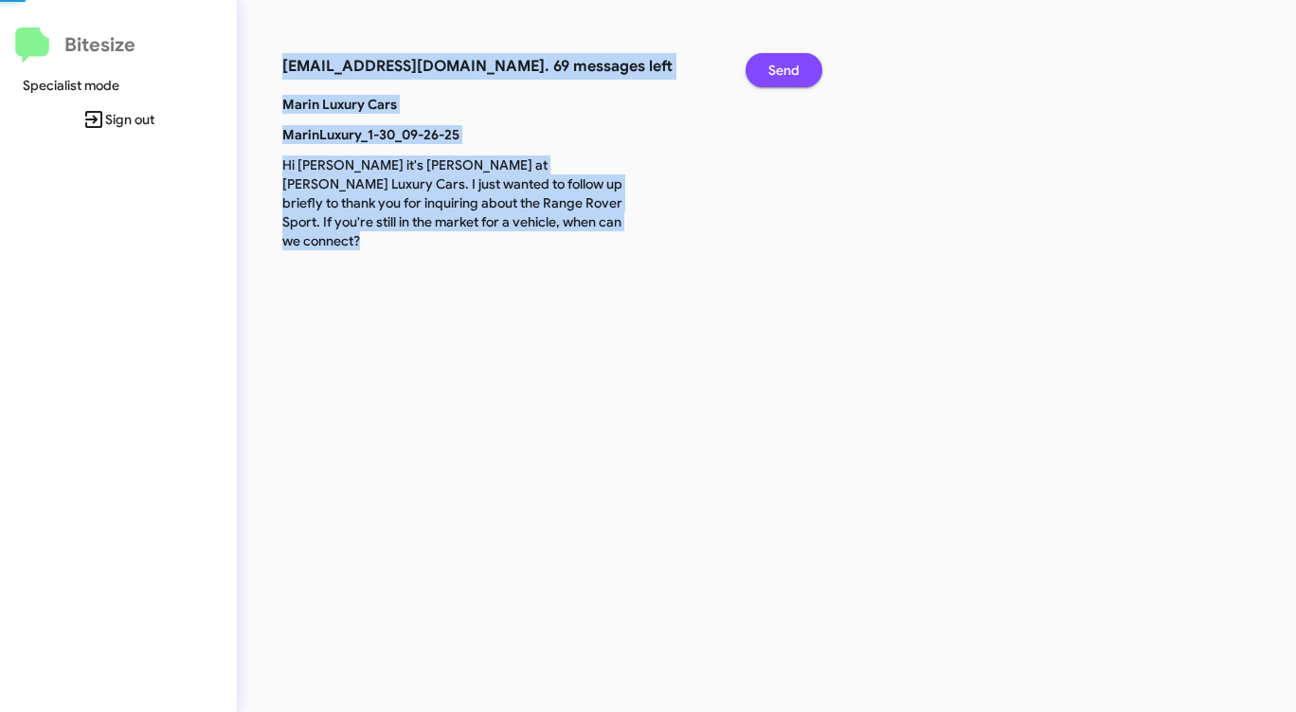
click at [776, 70] on span "Send" at bounding box center [783, 70] width 31 height 34
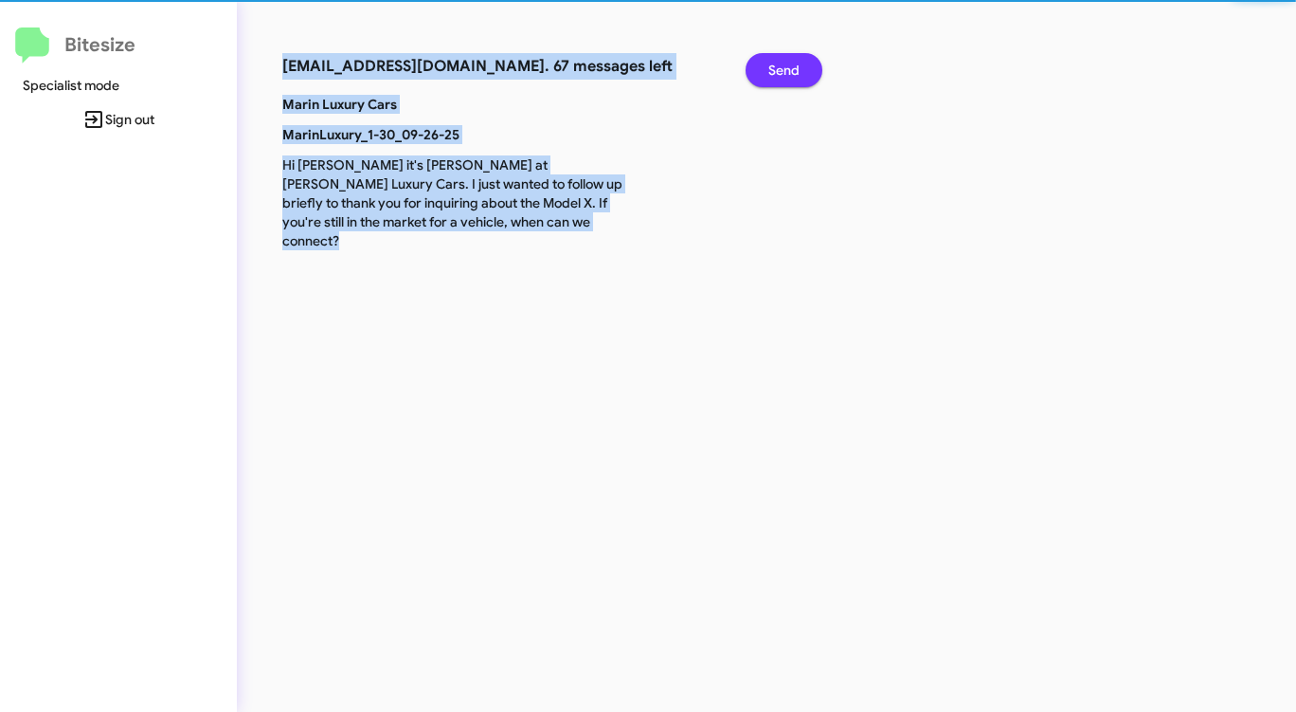
click at [776, 70] on span "Send" at bounding box center [783, 70] width 31 height 34
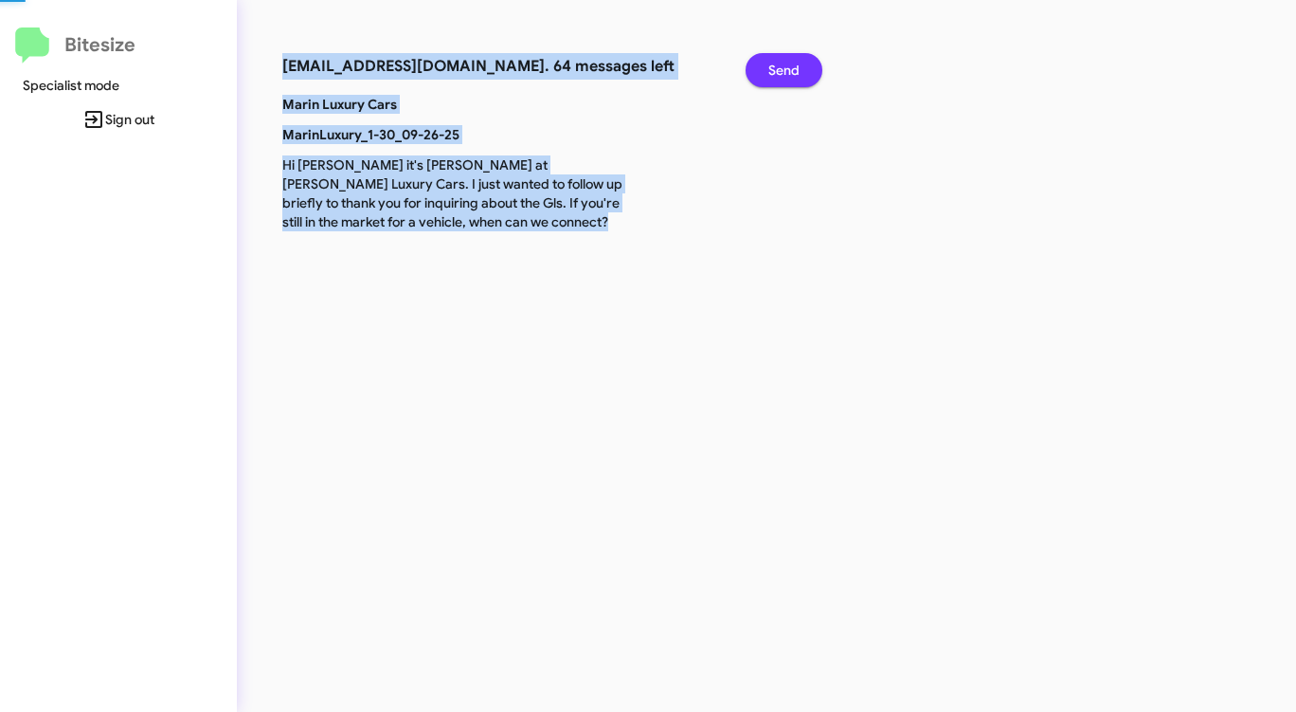
click at [776, 70] on span "Send" at bounding box center [783, 70] width 31 height 34
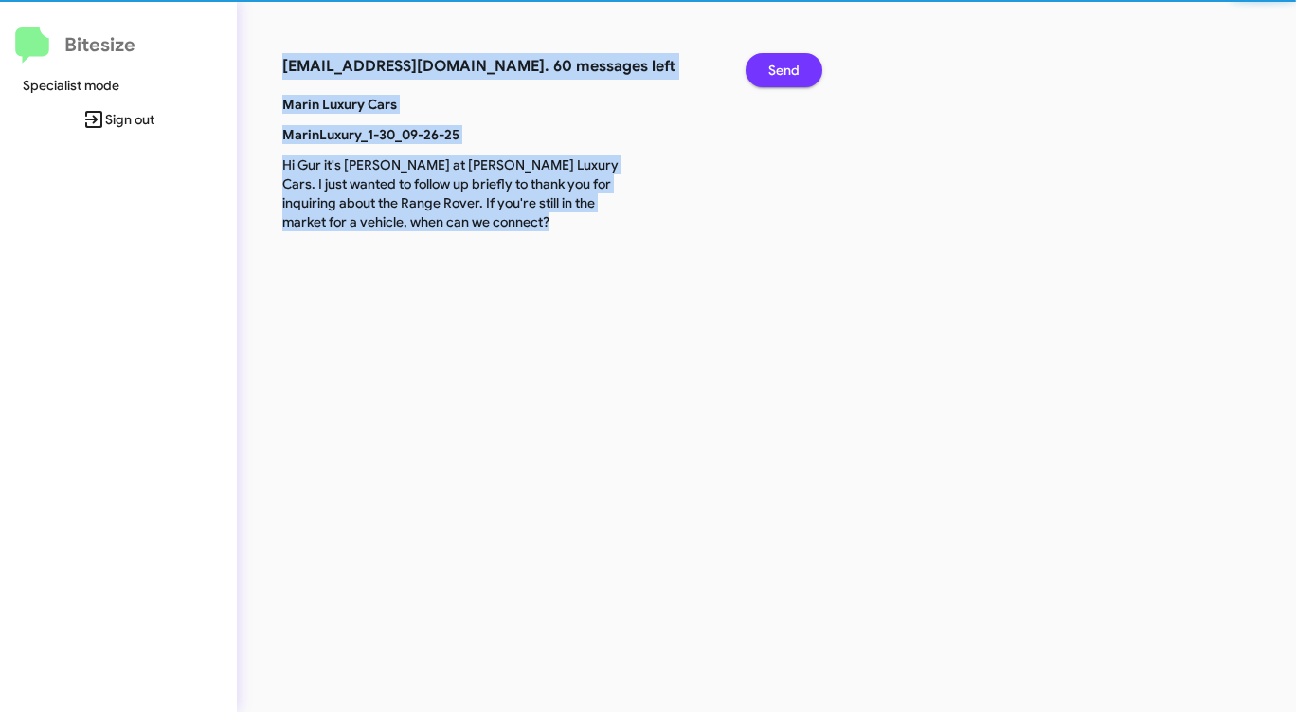
click at [776, 70] on span "Send" at bounding box center [783, 70] width 31 height 34
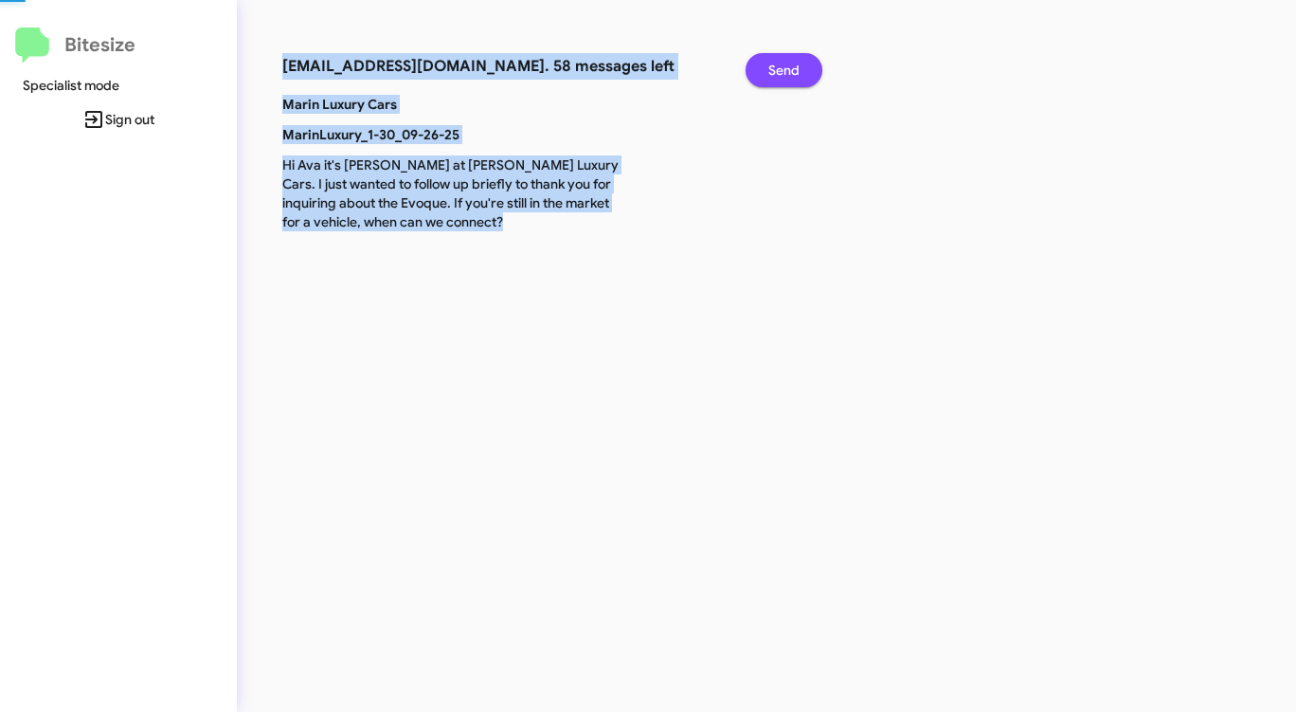
click at [776, 70] on span "Send" at bounding box center [783, 70] width 31 height 34
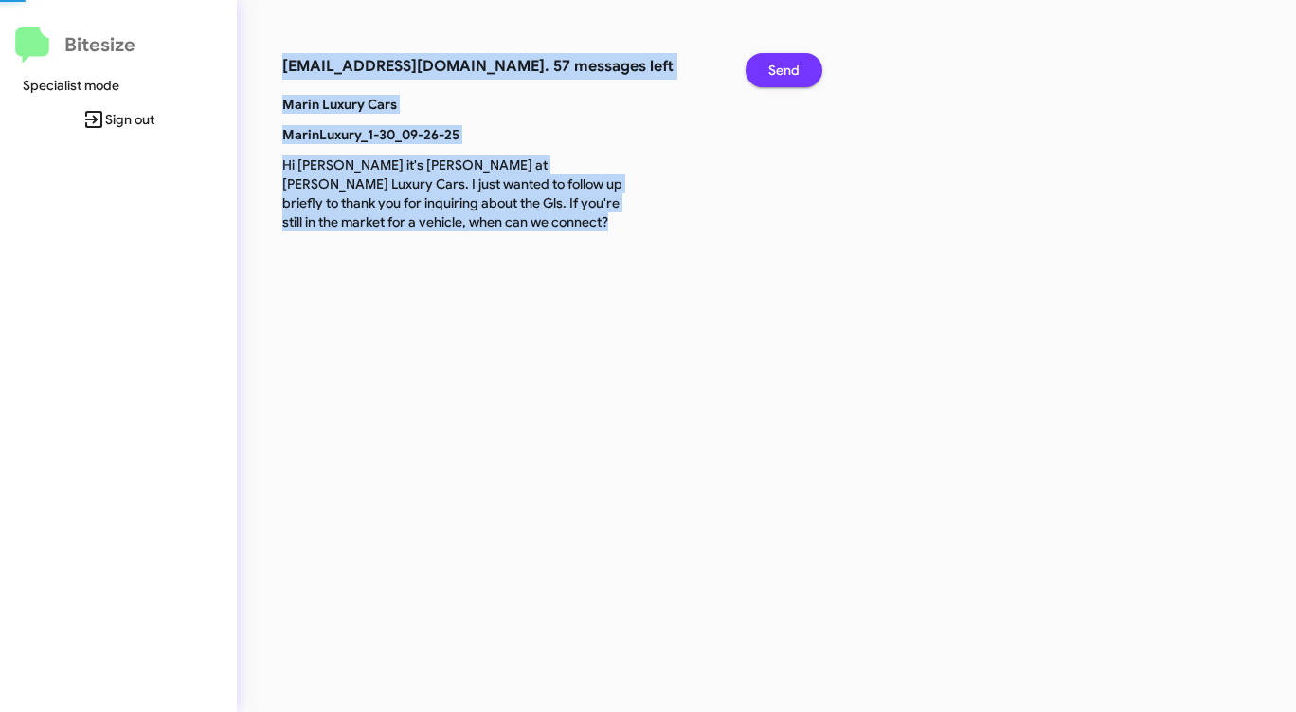
click at [776, 70] on span "Send" at bounding box center [783, 70] width 31 height 34
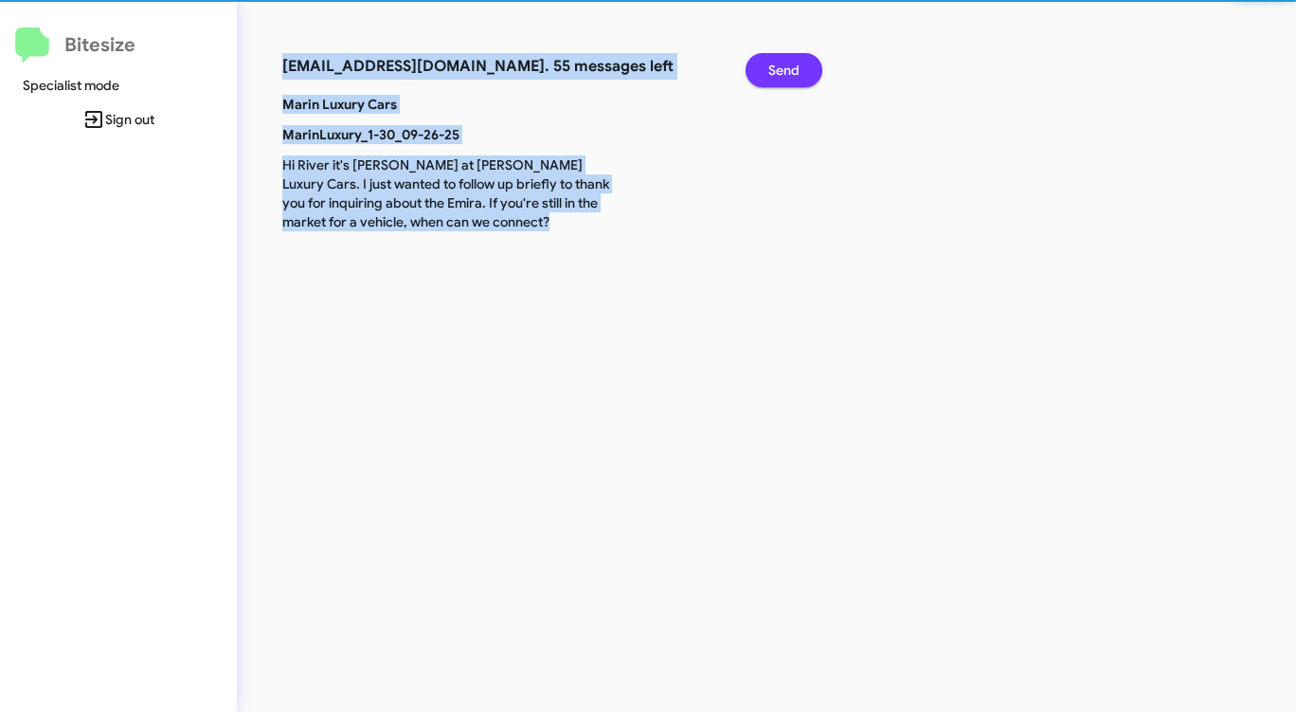
click at [776, 70] on span "Send" at bounding box center [783, 70] width 31 height 34
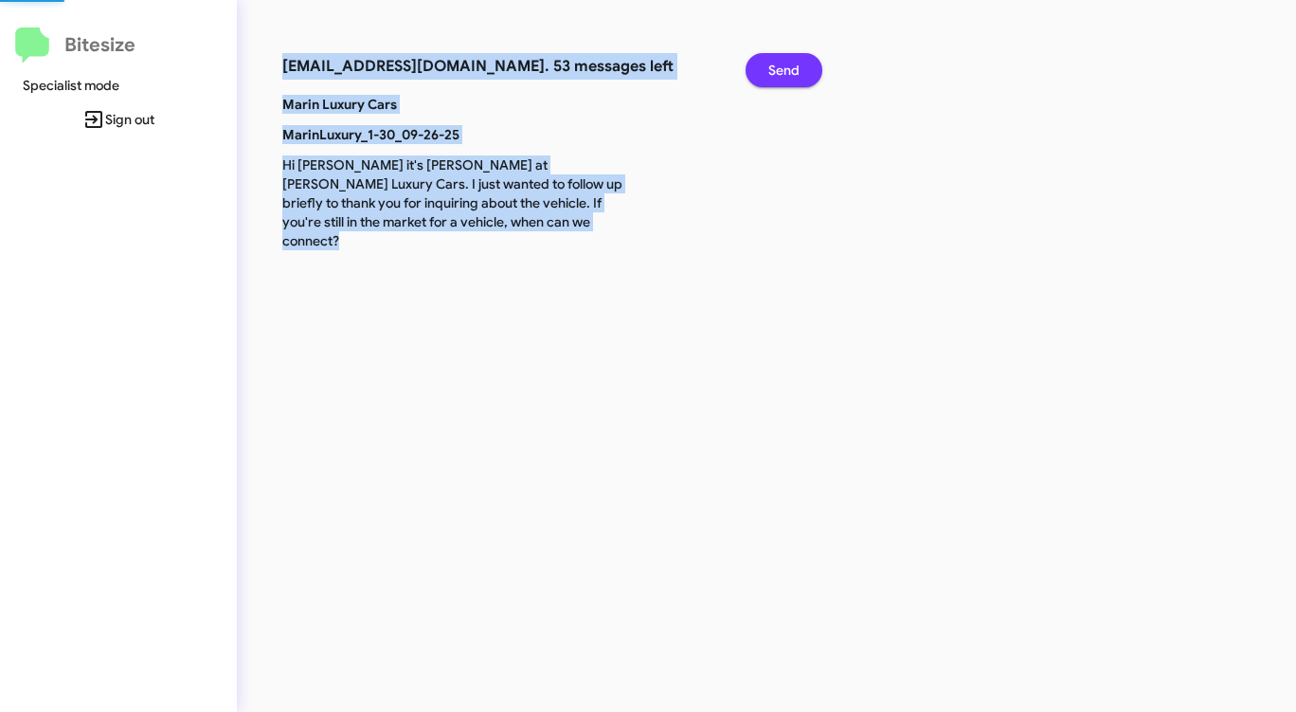
click at [776, 70] on span "Send" at bounding box center [783, 70] width 31 height 34
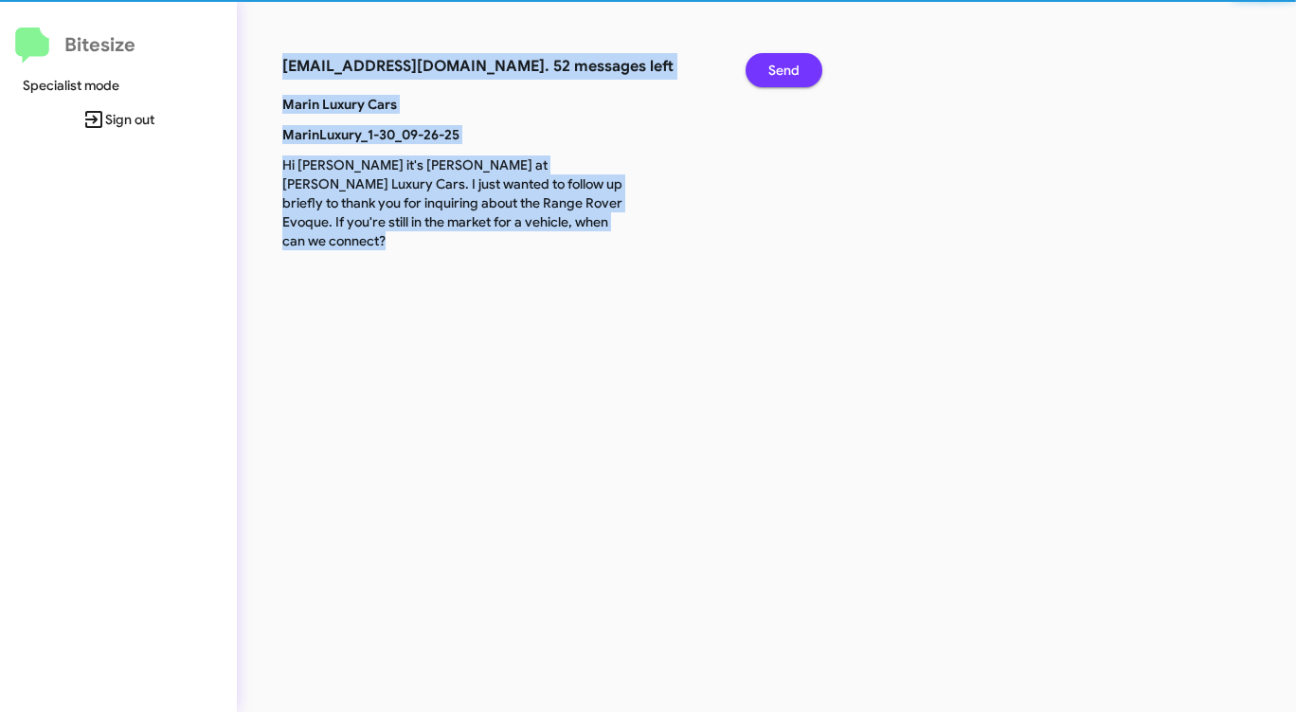
click at [776, 70] on span "Send" at bounding box center [783, 70] width 31 height 34
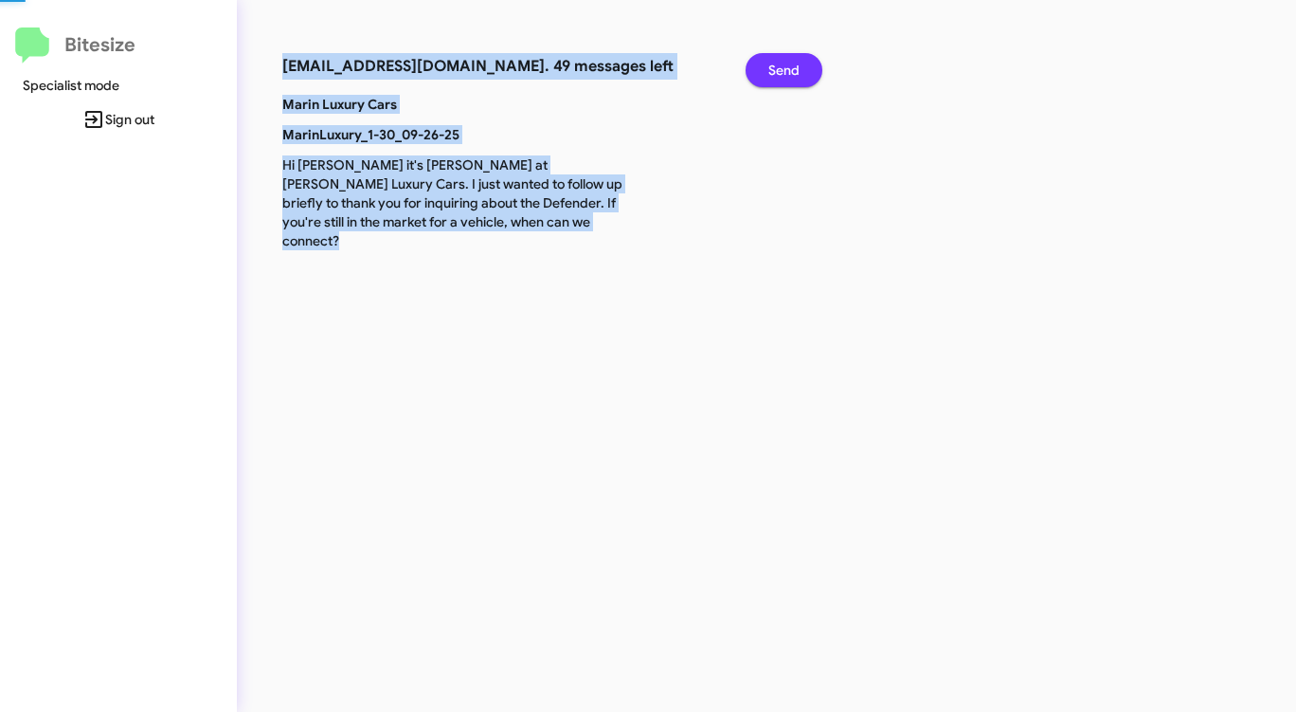
click at [776, 70] on span "Send" at bounding box center [783, 70] width 31 height 34
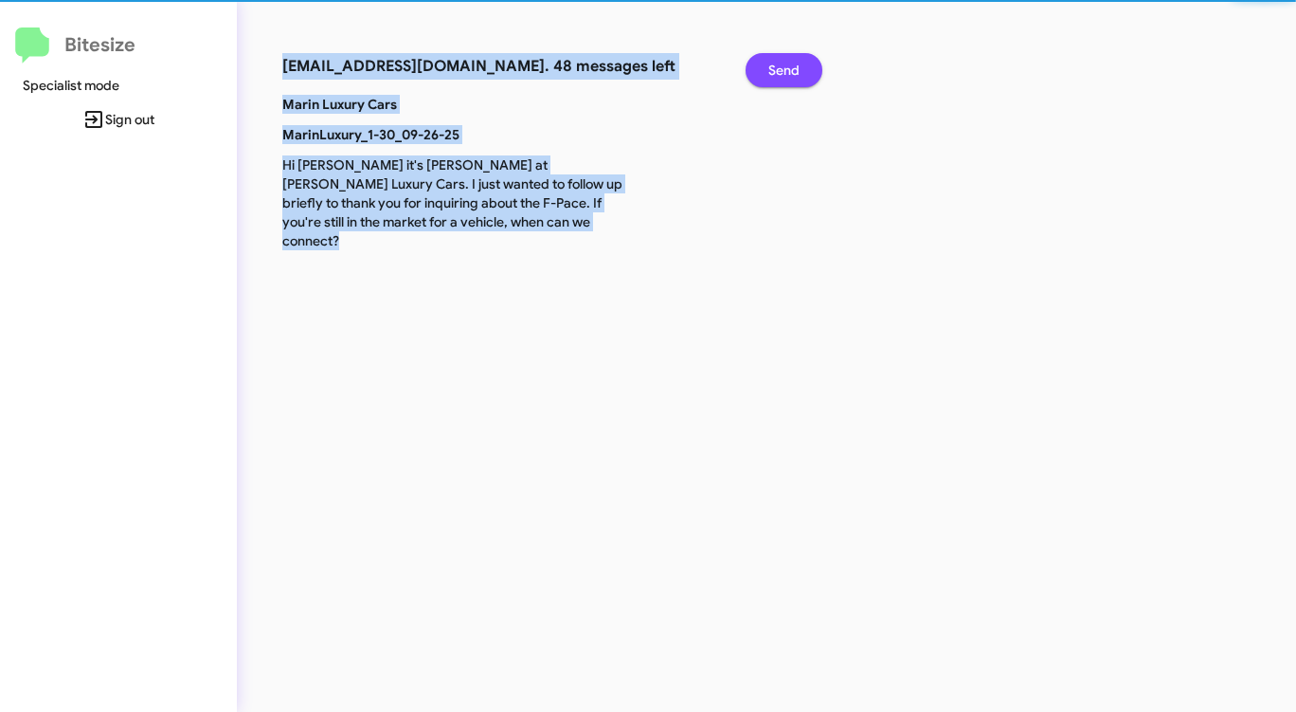
click at [776, 70] on span "Send" at bounding box center [783, 70] width 31 height 34
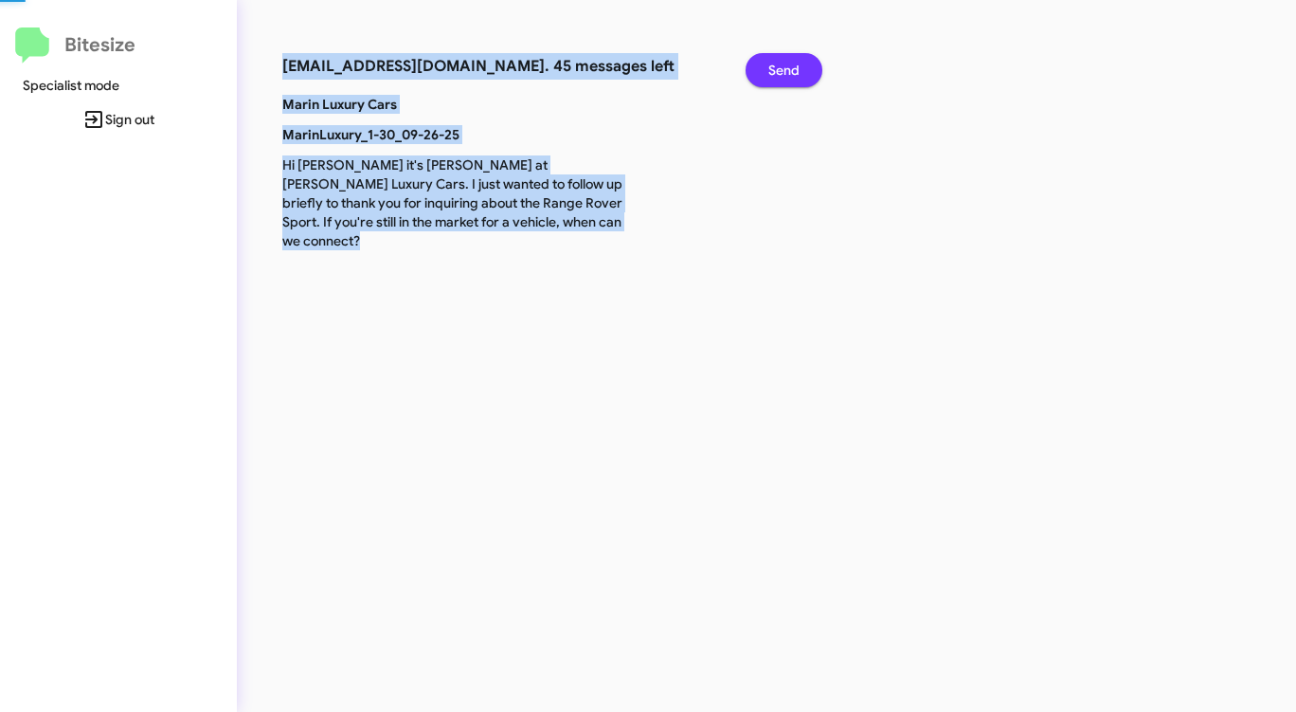
click at [776, 70] on span "Send" at bounding box center [783, 70] width 31 height 34
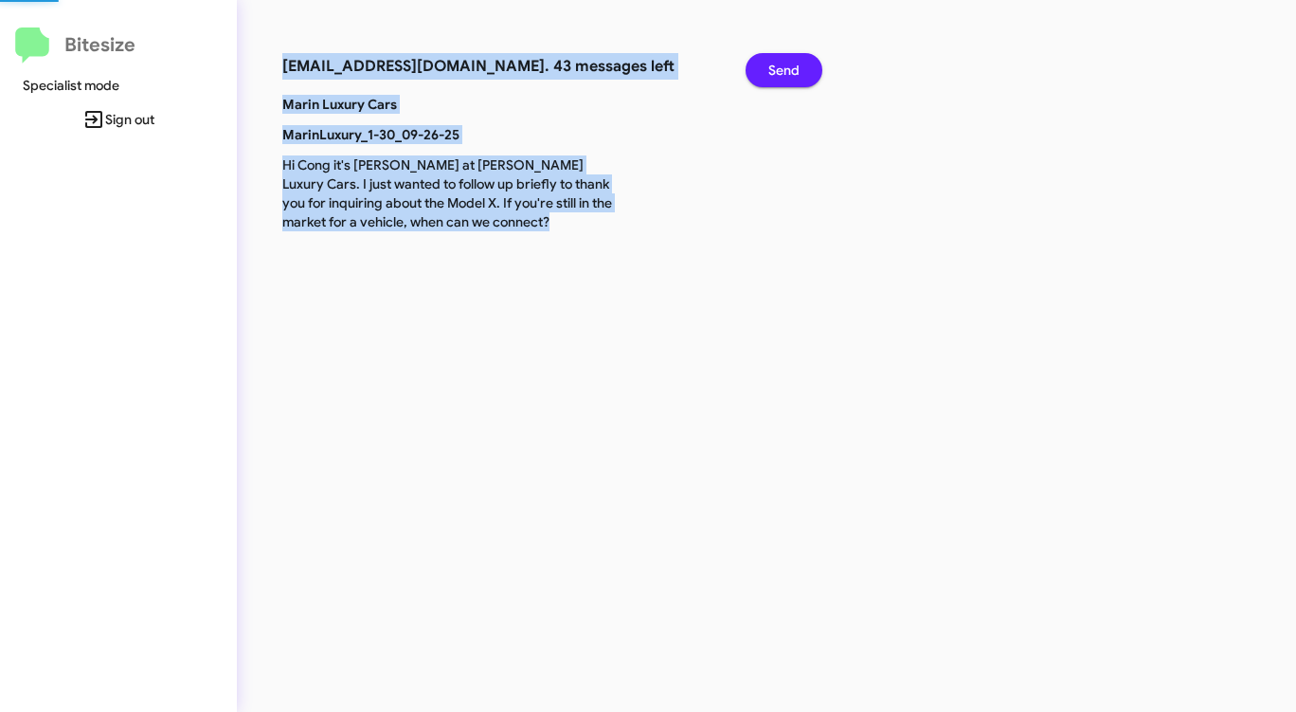
click at [776, 70] on span "Send" at bounding box center [783, 70] width 31 height 34
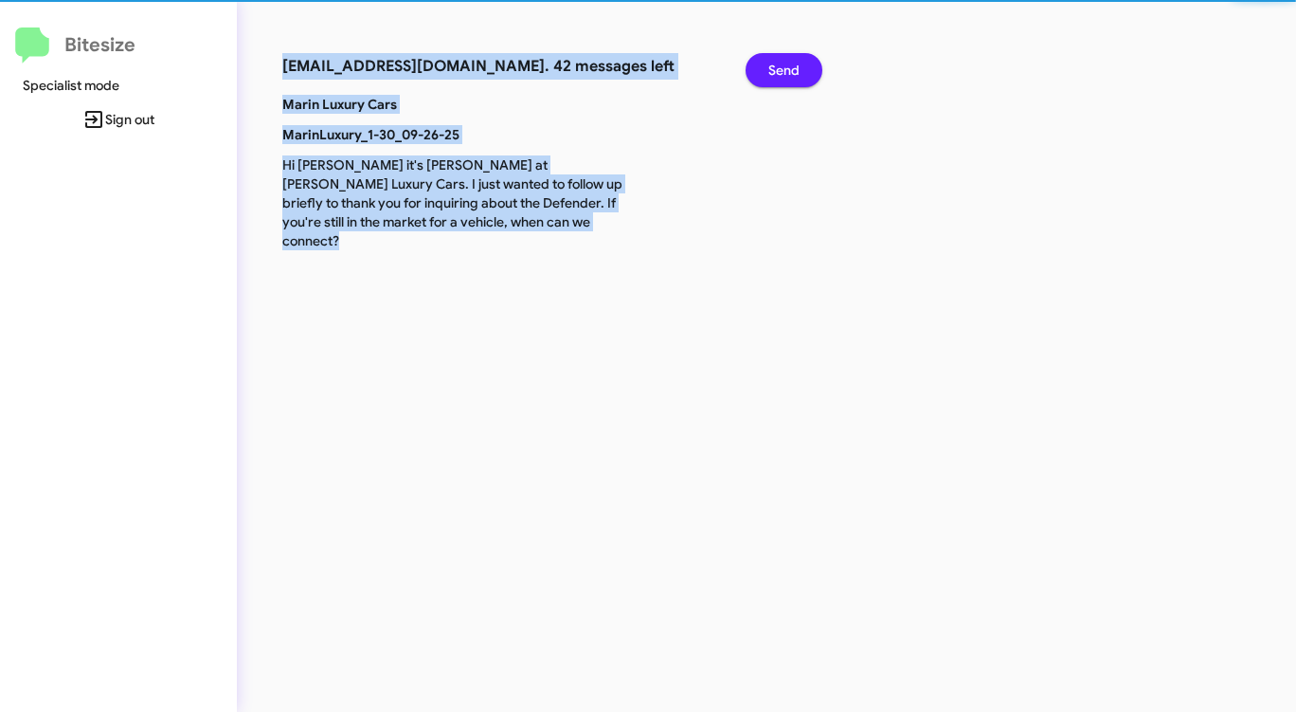
click at [776, 70] on span "Send" at bounding box center [783, 70] width 31 height 34
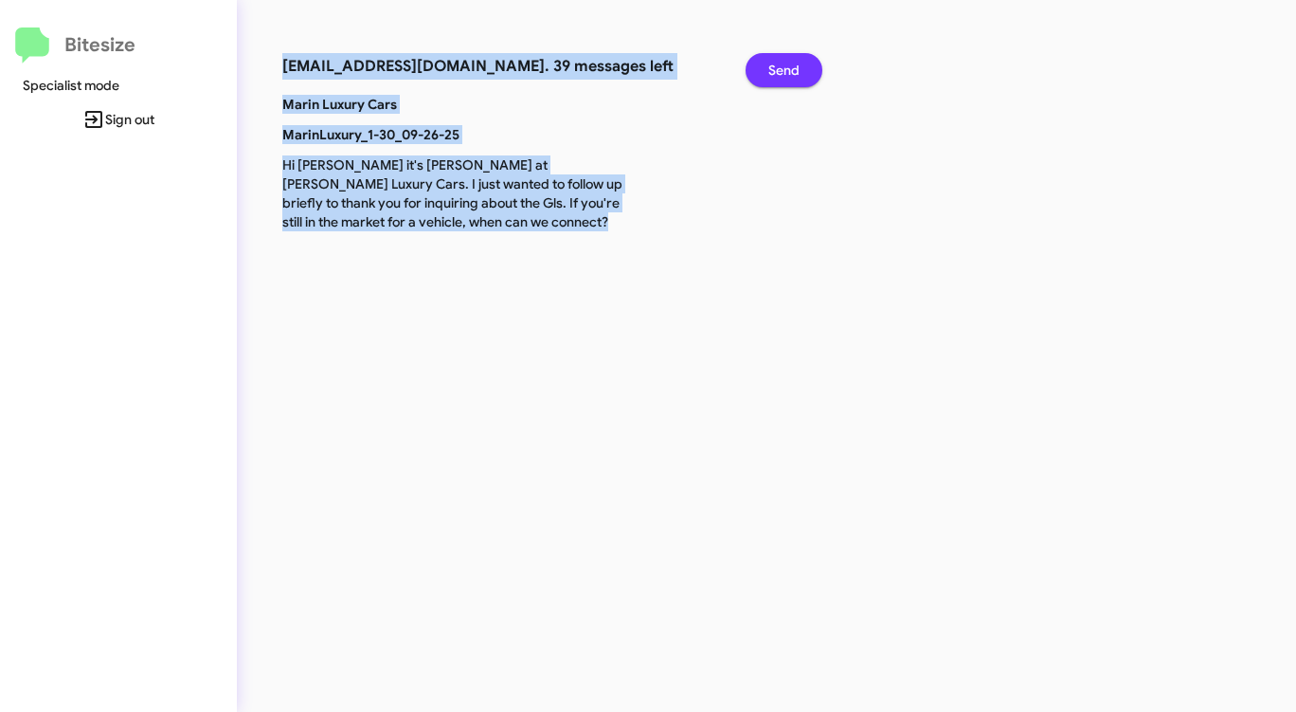
click at [776, 70] on span "Send" at bounding box center [783, 70] width 31 height 34
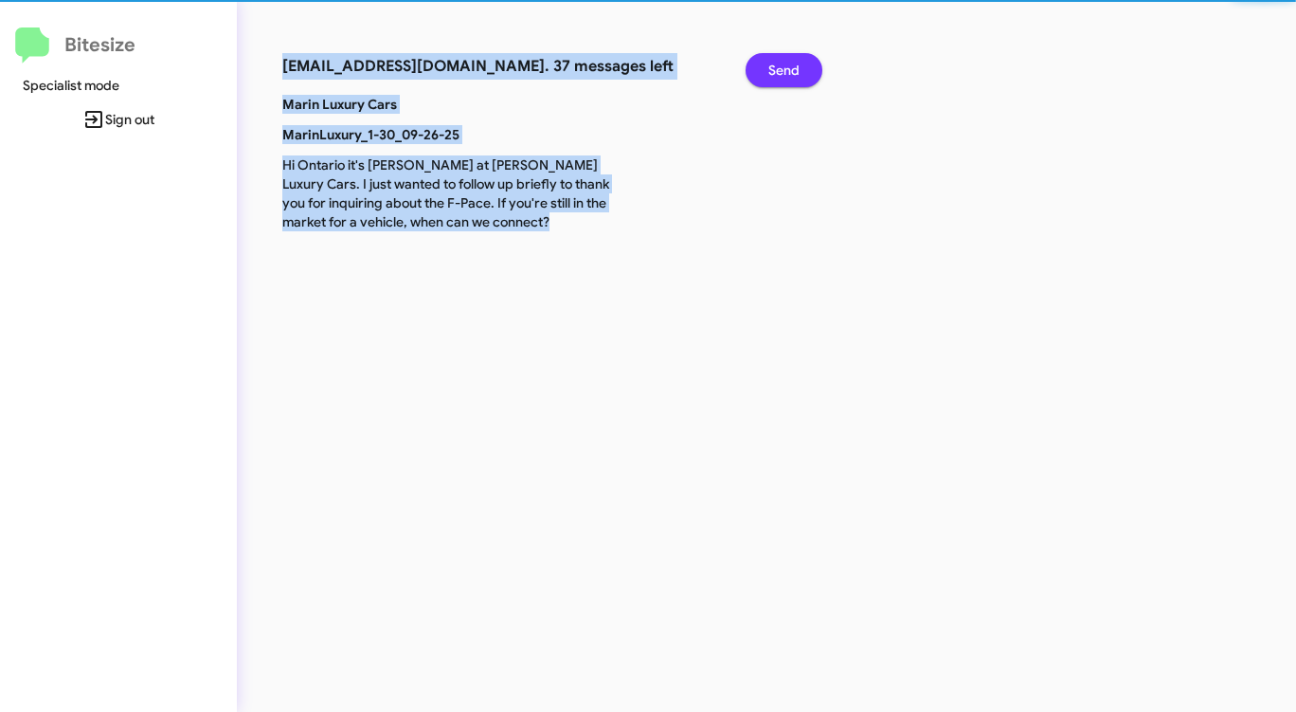
click at [776, 70] on span "Send" at bounding box center [783, 70] width 31 height 34
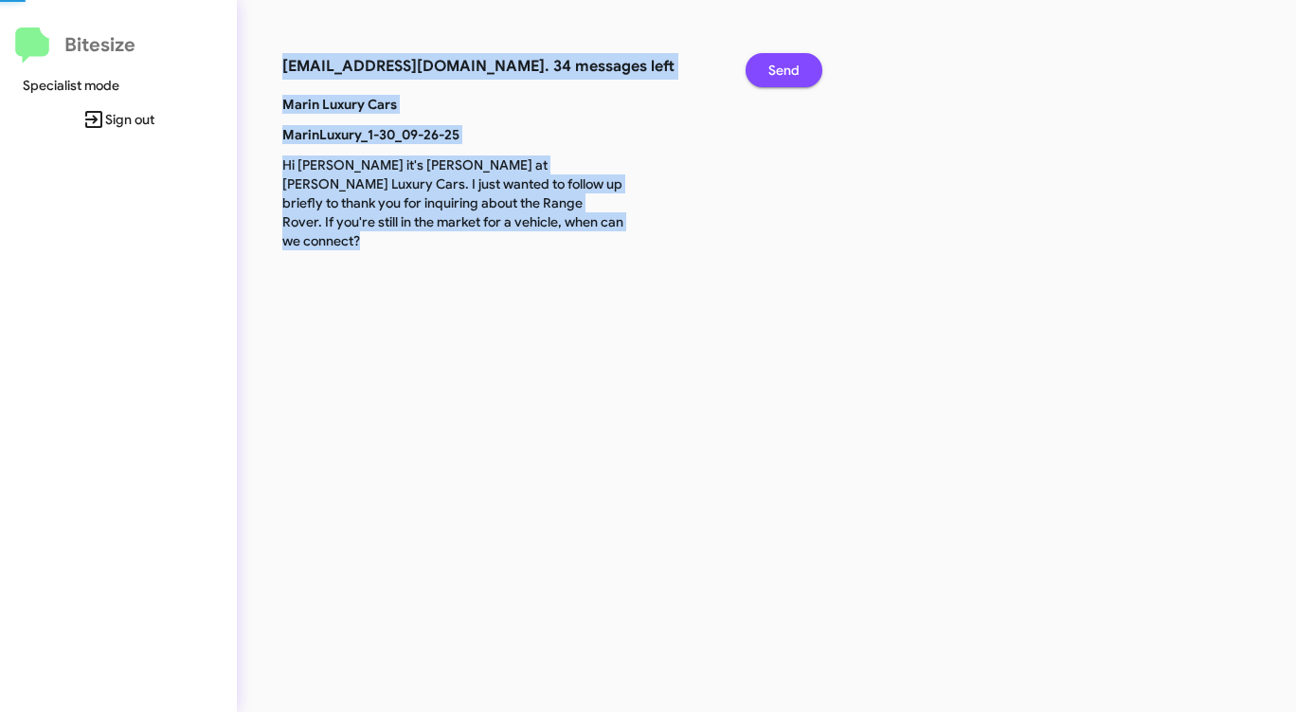
click at [776, 70] on span "Send" at bounding box center [783, 70] width 31 height 34
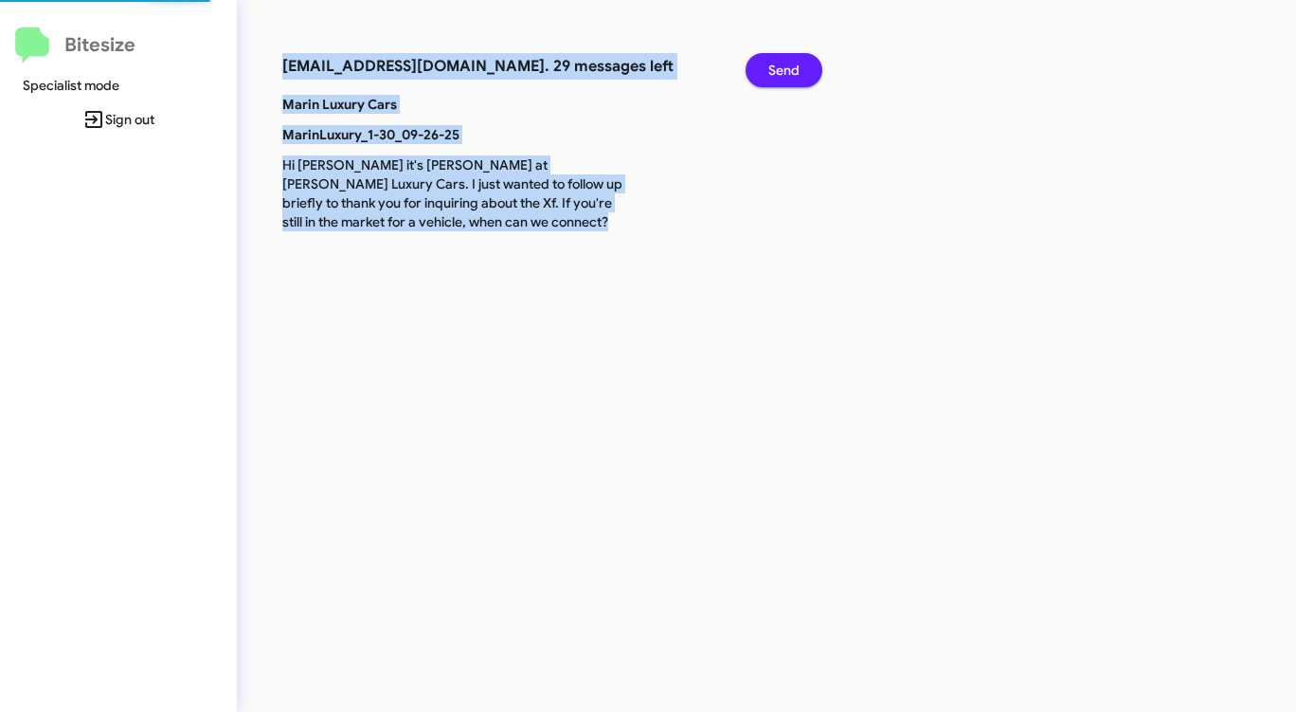
click at [776, 70] on span "Send" at bounding box center [783, 70] width 31 height 34
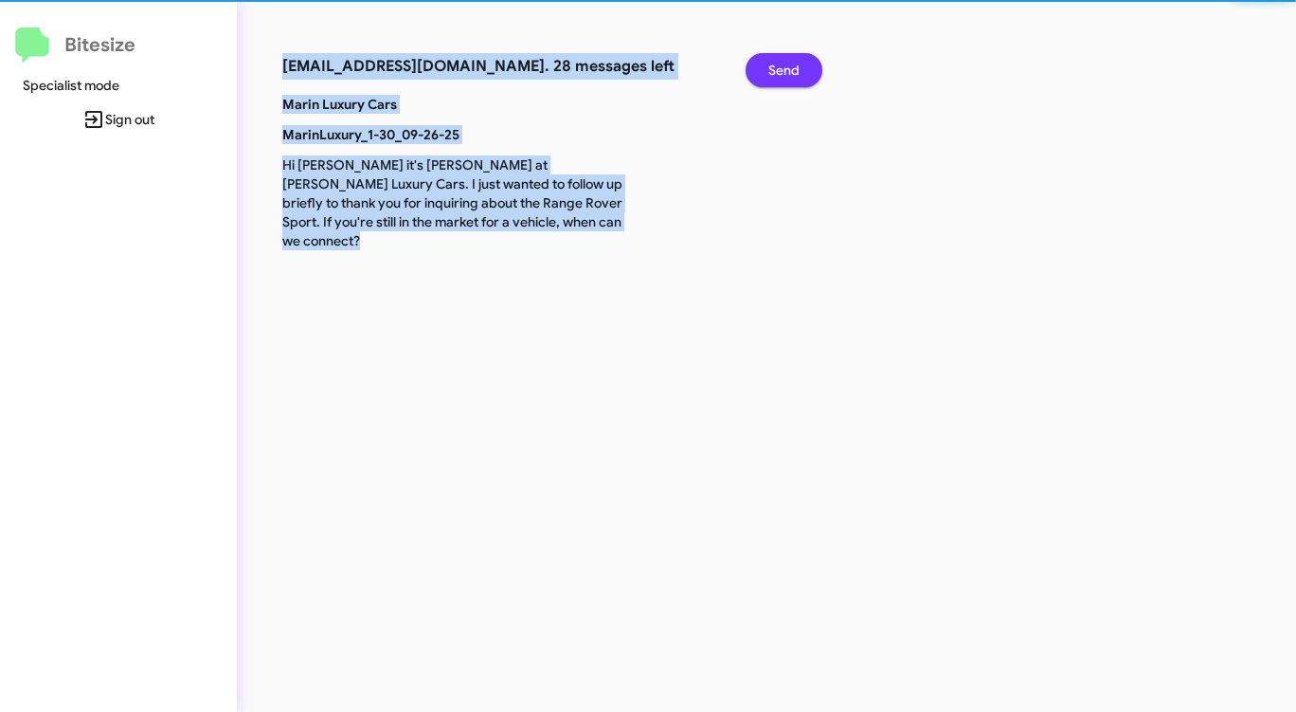
click at [776, 70] on span "Send" at bounding box center [783, 70] width 31 height 34
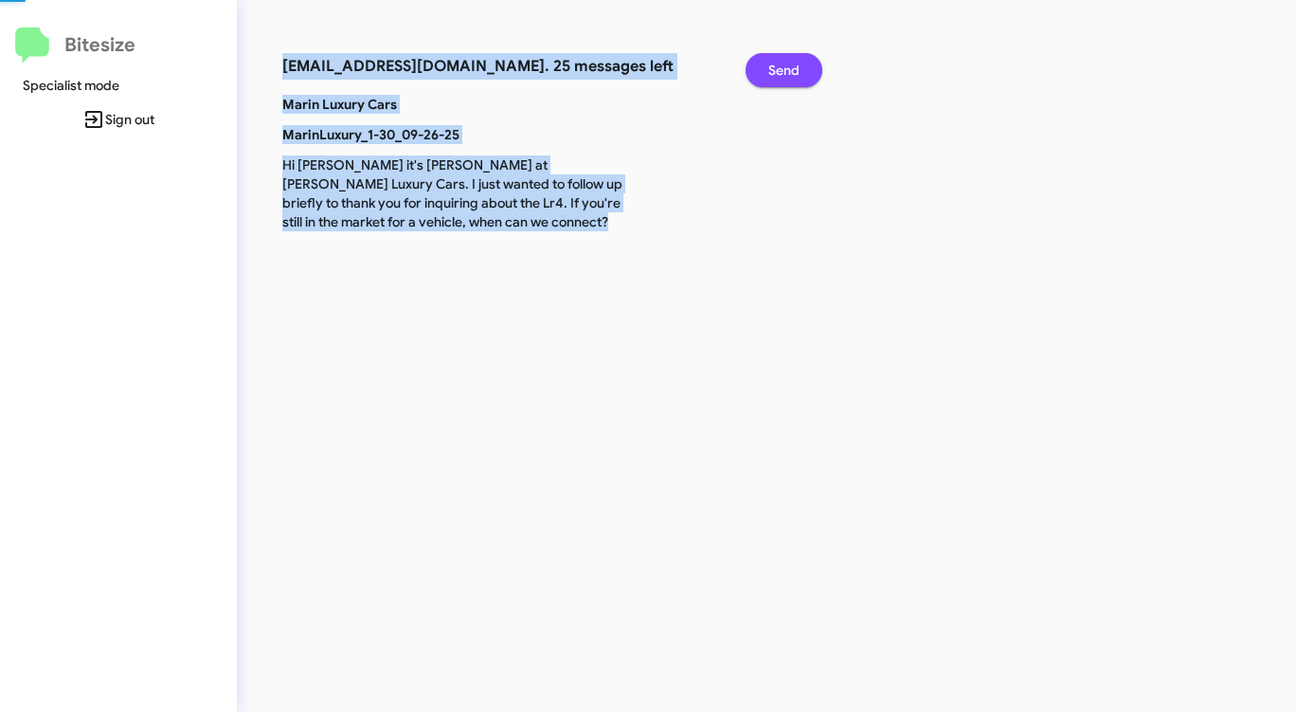
click at [776, 70] on span "Send" at bounding box center [783, 70] width 31 height 34
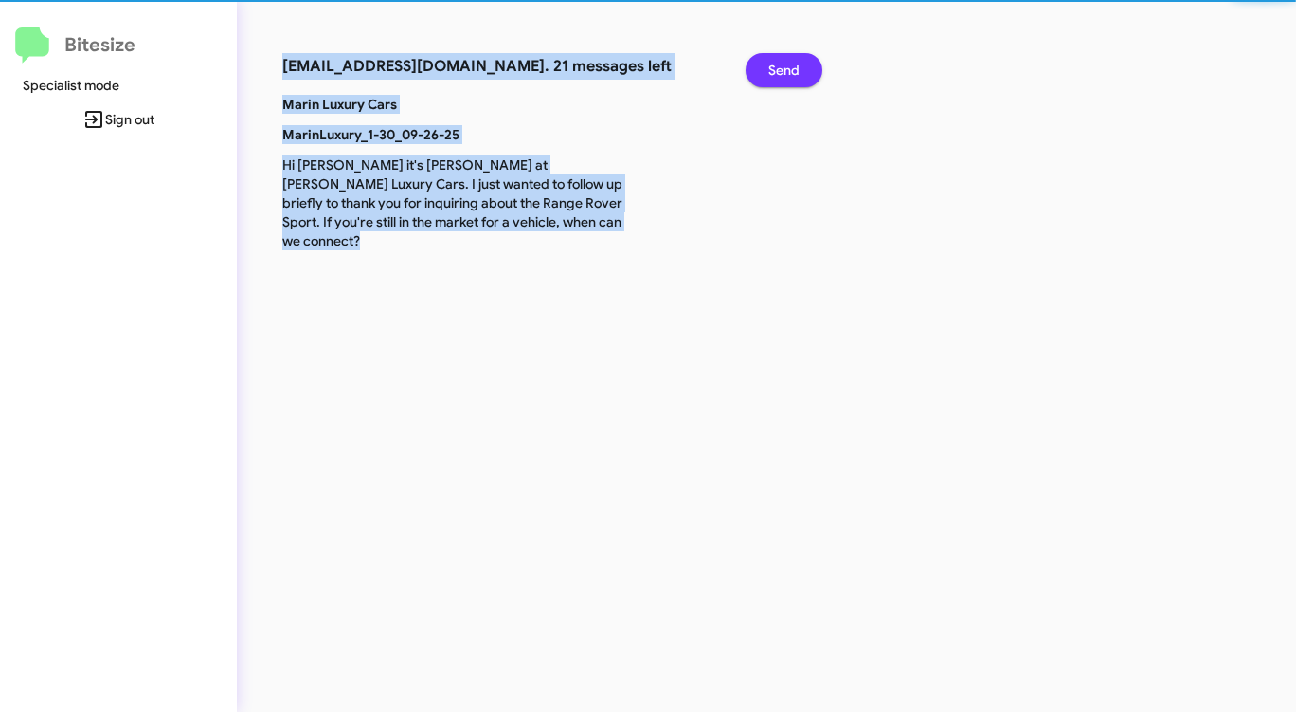
click at [776, 70] on span "Send" at bounding box center [783, 70] width 31 height 34
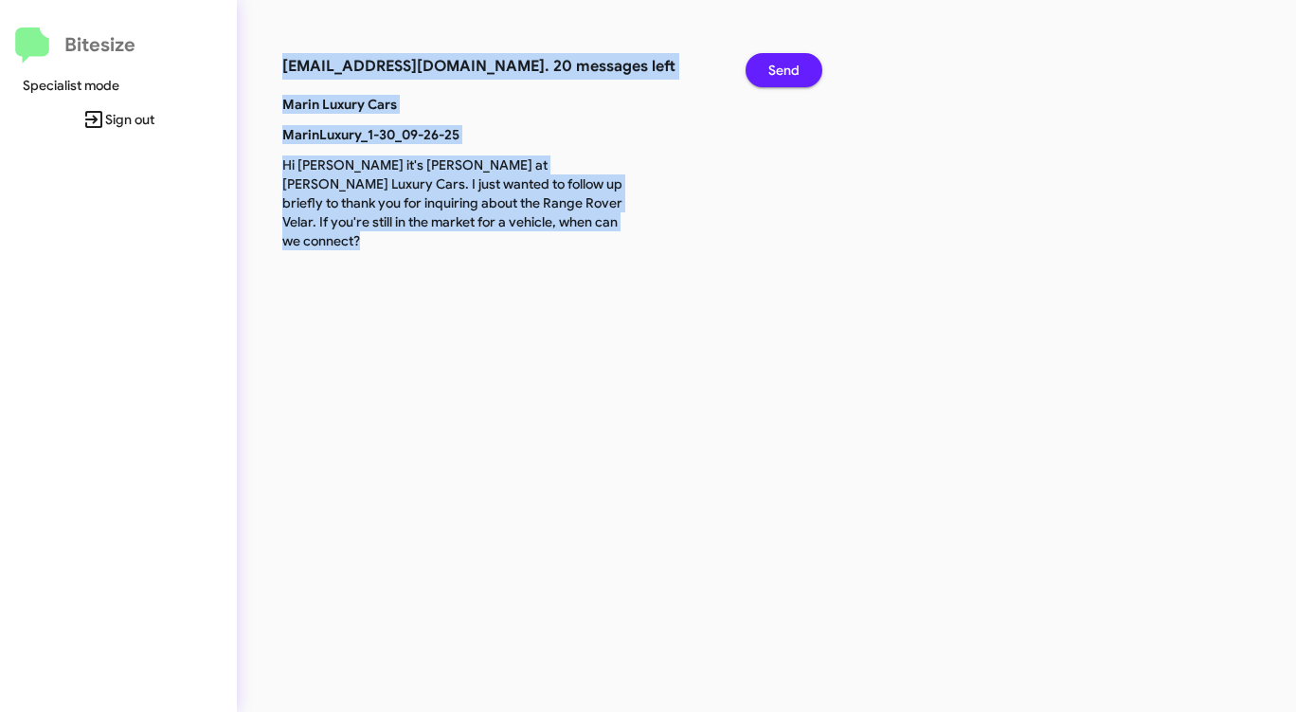
click at [776, 70] on span "Send" at bounding box center [783, 70] width 31 height 34
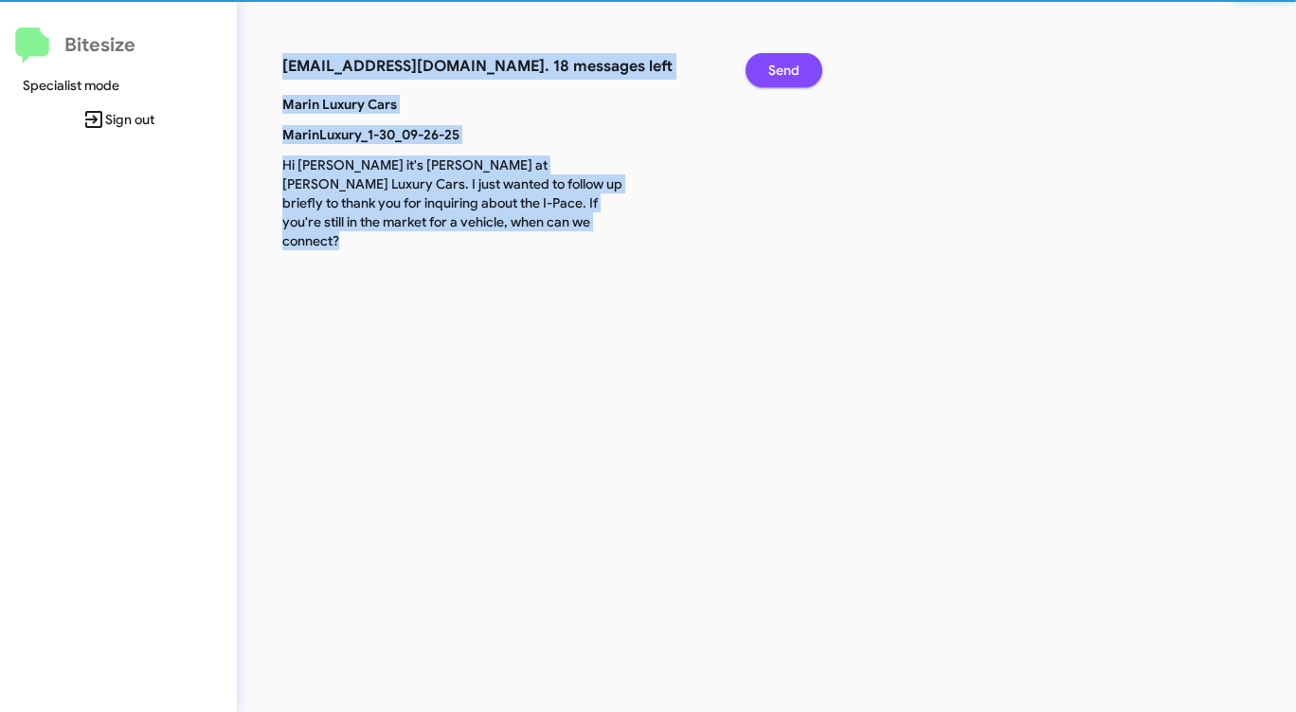
click at [776, 70] on span "Send" at bounding box center [783, 70] width 31 height 34
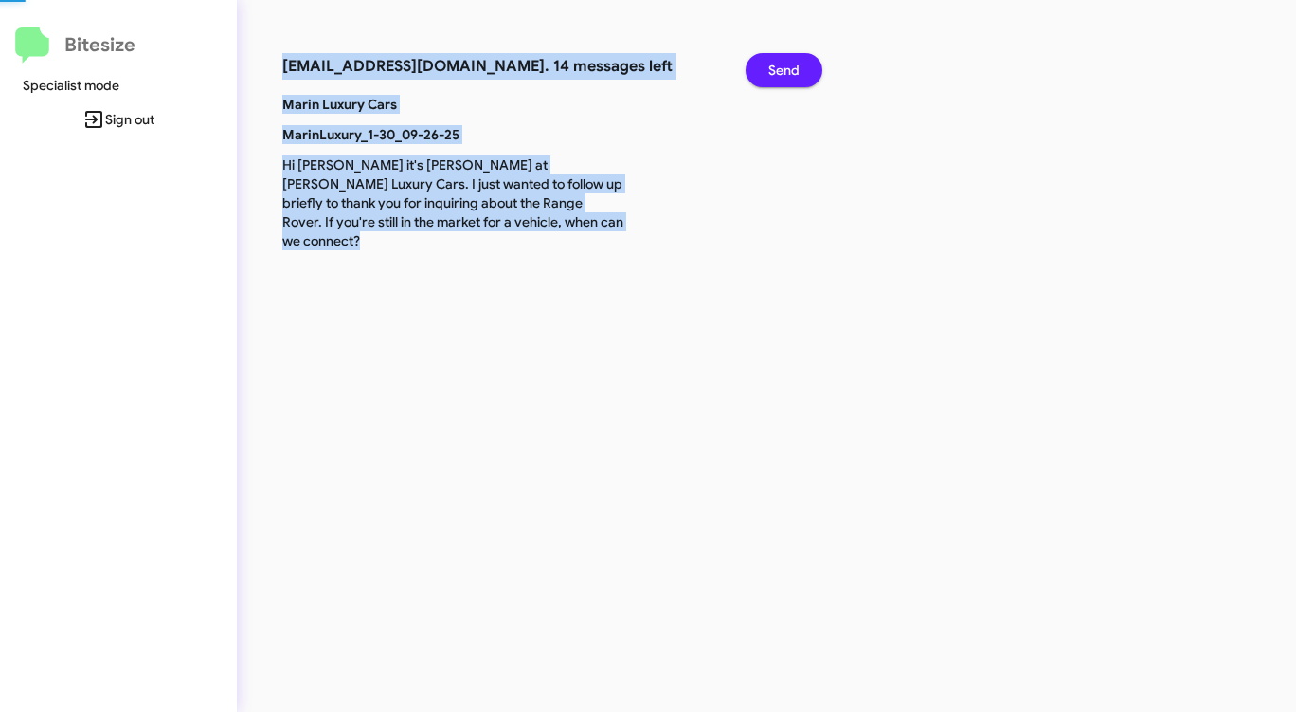
click at [776, 70] on span "Send" at bounding box center [783, 70] width 31 height 34
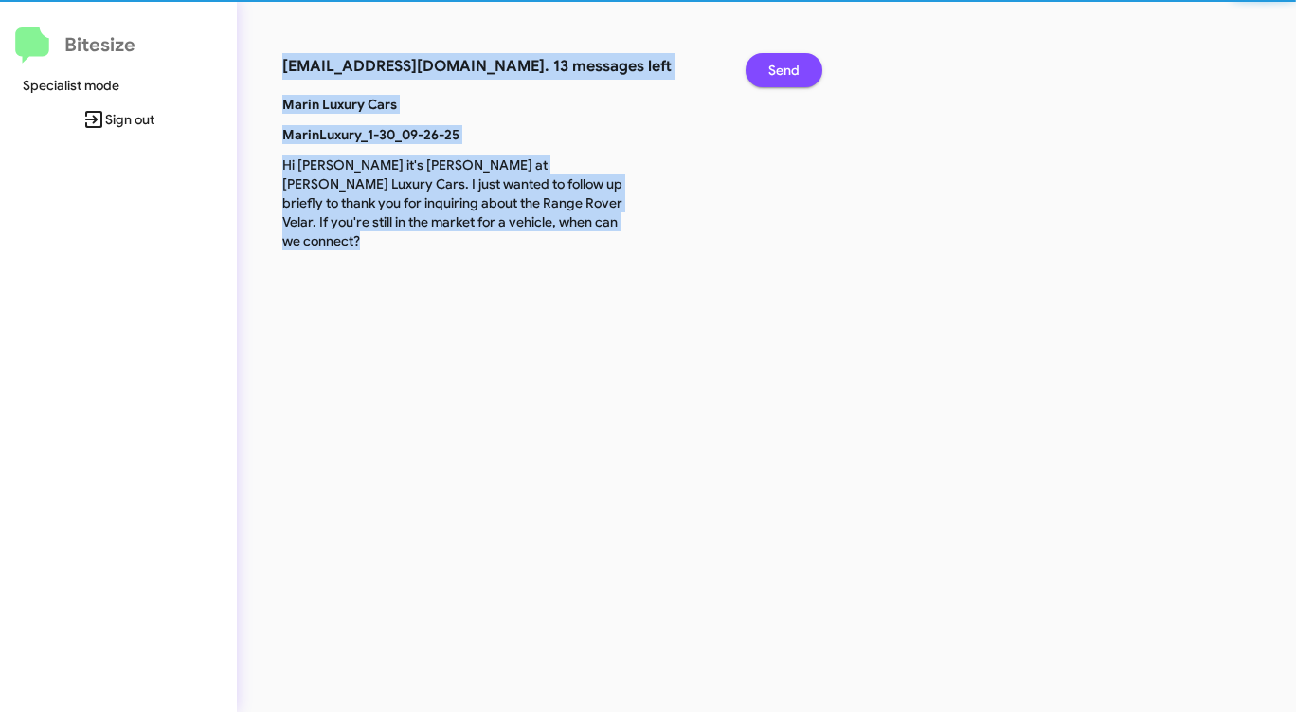
click at [776, 70] on span "Send" at bounding box center [783, 70] width 31 height 34
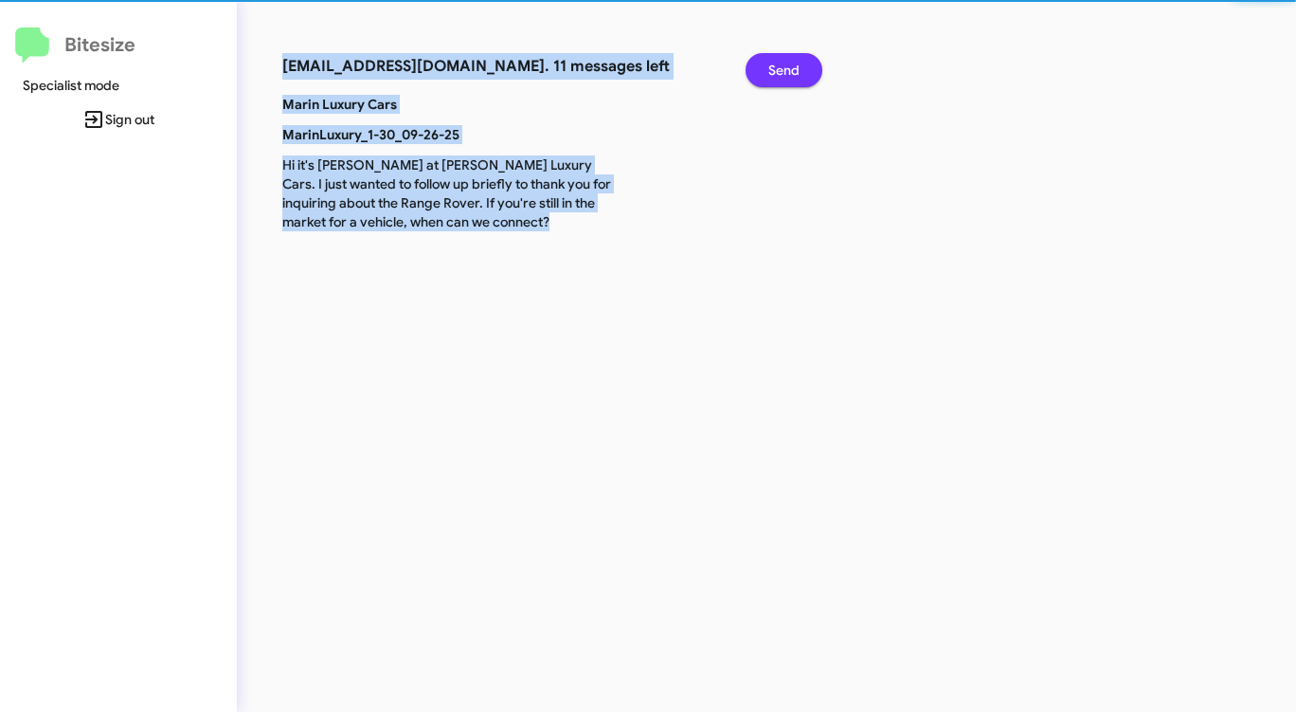
click at [776, 70] on span "Send" at bounding box center [783, 70] width 31 height 34
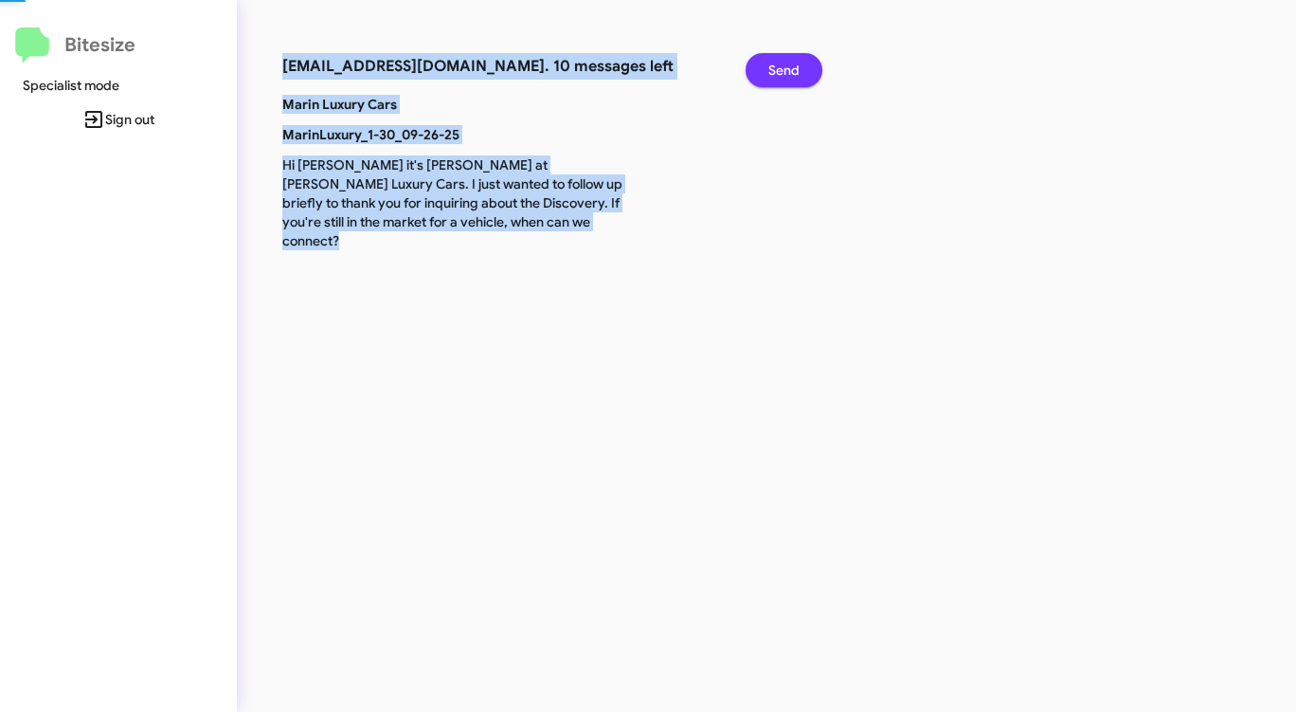
click at [776, 70] on span "Send" at bounding box center [783, 70] width 31 height 34
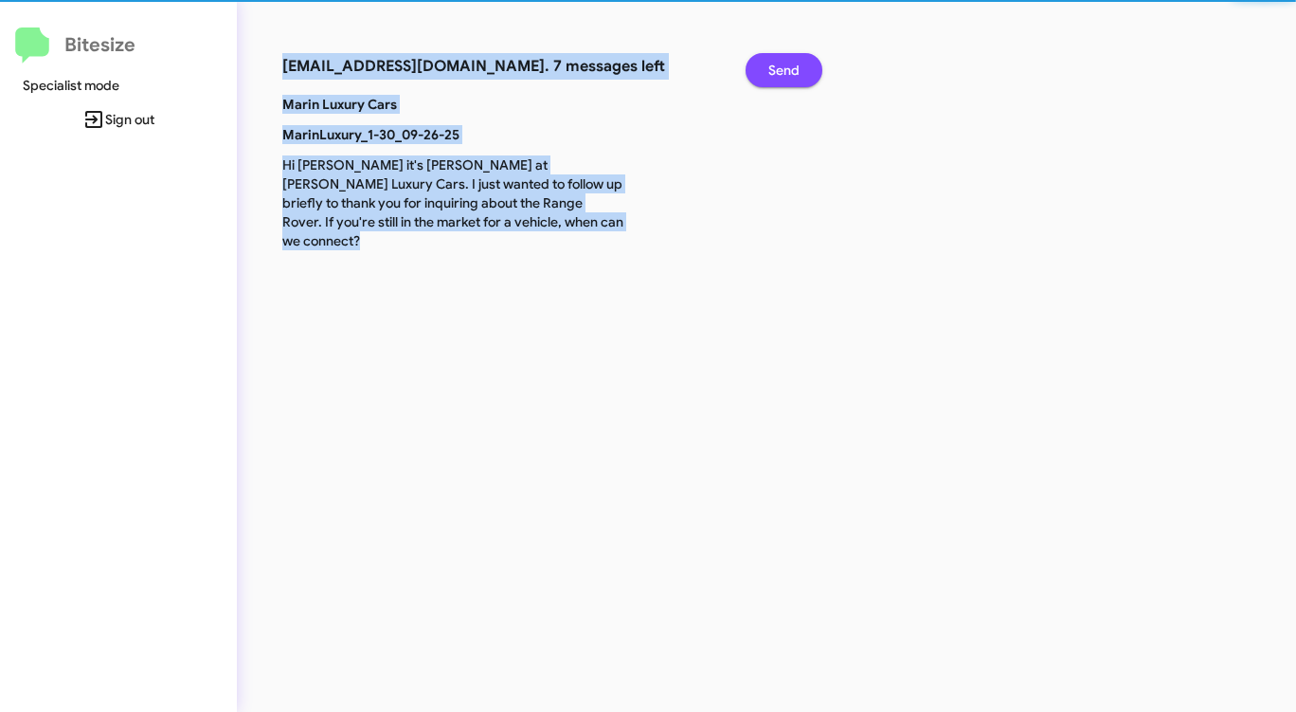
click at [776, 70] on span "Send" at bounding box center [783, 70] width 31 height 34
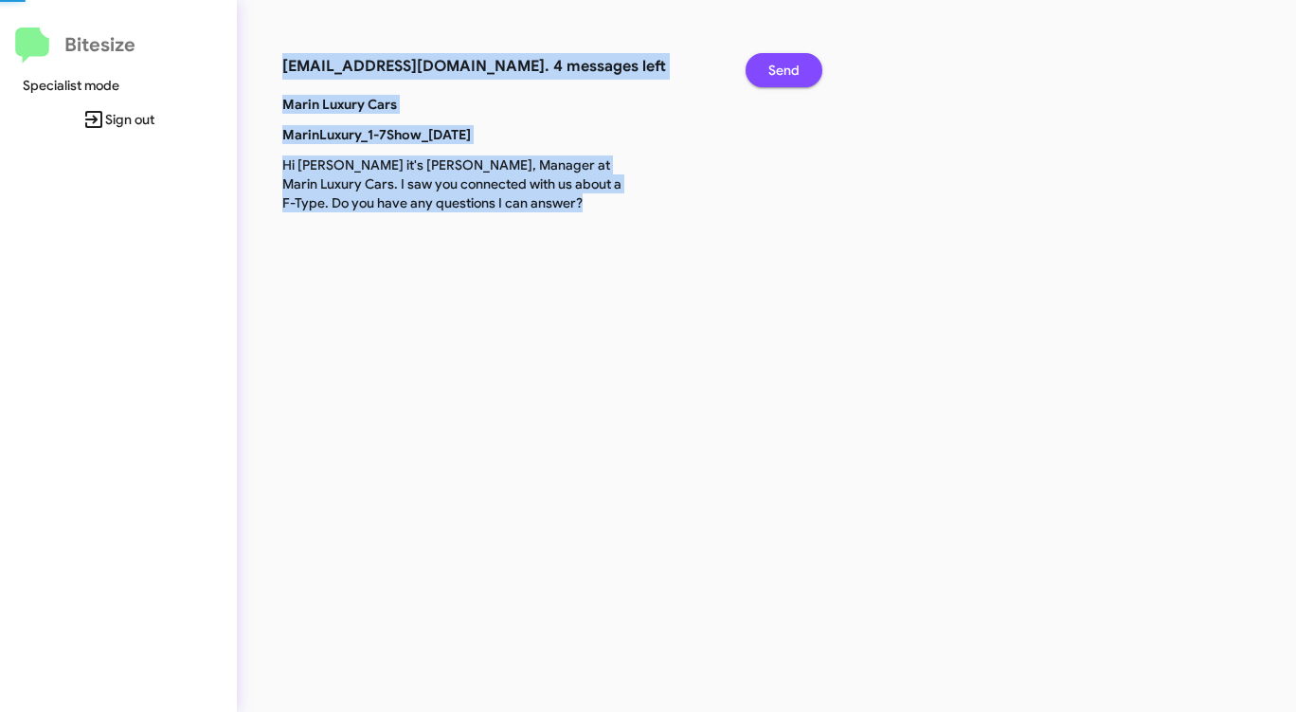
click at [776, 70] on span "Send" at bounding box center [783, 70] width 31 height 34
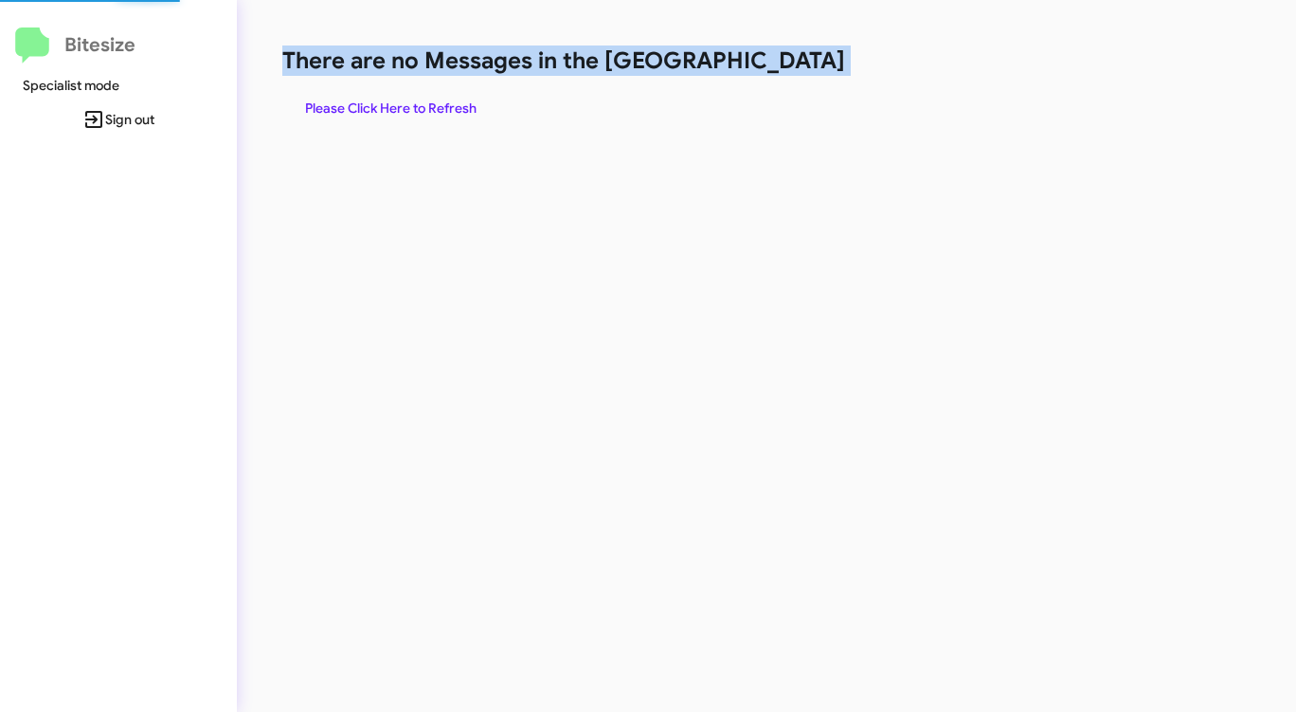
click at [776, 70] on h1 "There are no Messages in the [GEOGRAPHIC_DATA]" at bounding box center [678, 60] width 792 height 30
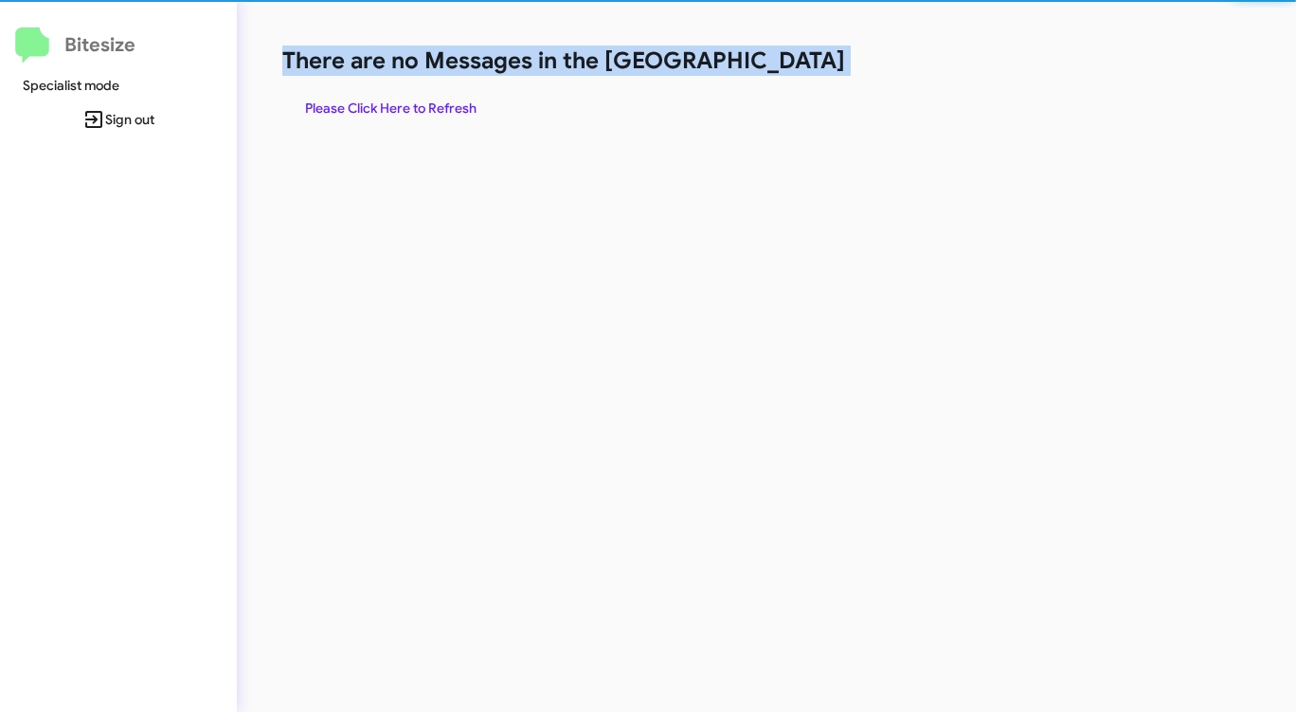
click at [776, 70] on h1 "There are no Messages in the [GEOGRAPHIC_DATA]" at bounding box center [678, 60] width 792 height 30
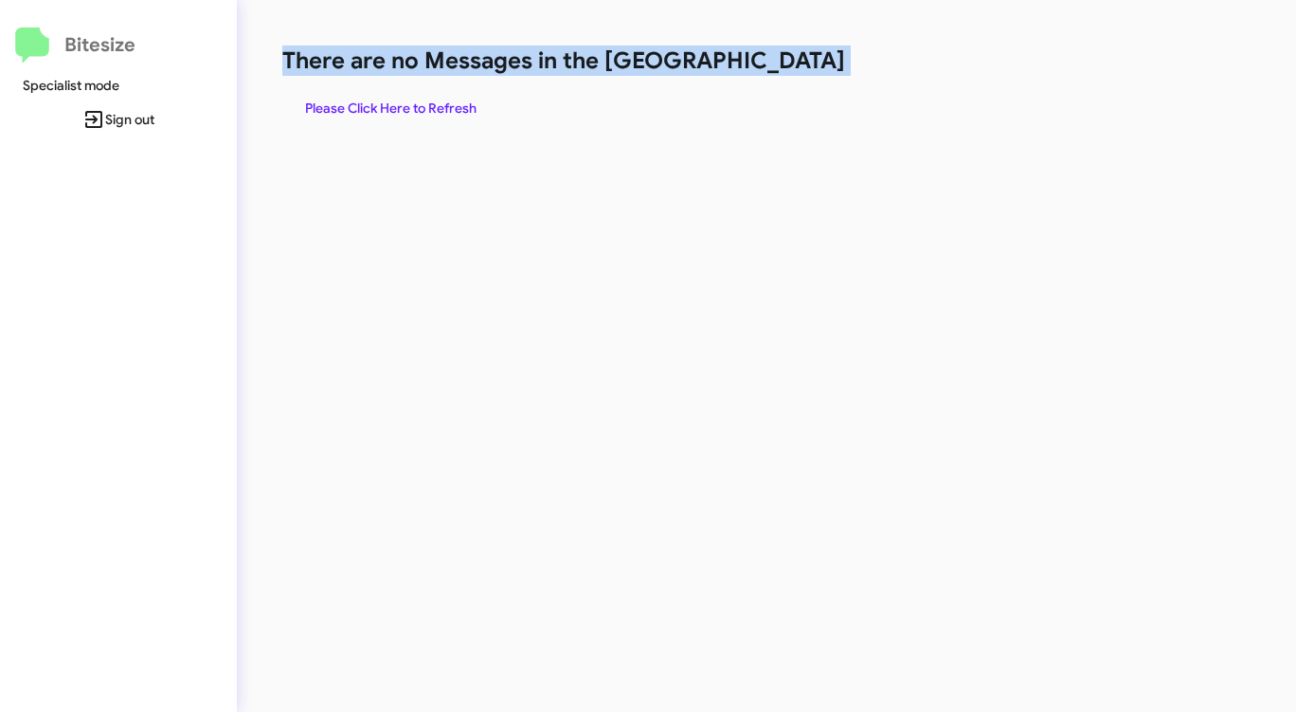
click at [776, 70] on h1 "There are no Messages in the [GEOGRAPHIC_DATA]" at bounding box center [678, 60] width 792 height 30
click at [451, 100] on span "Please Click Here to Refresh" at bounding box center [390, 108] width 171 height 34
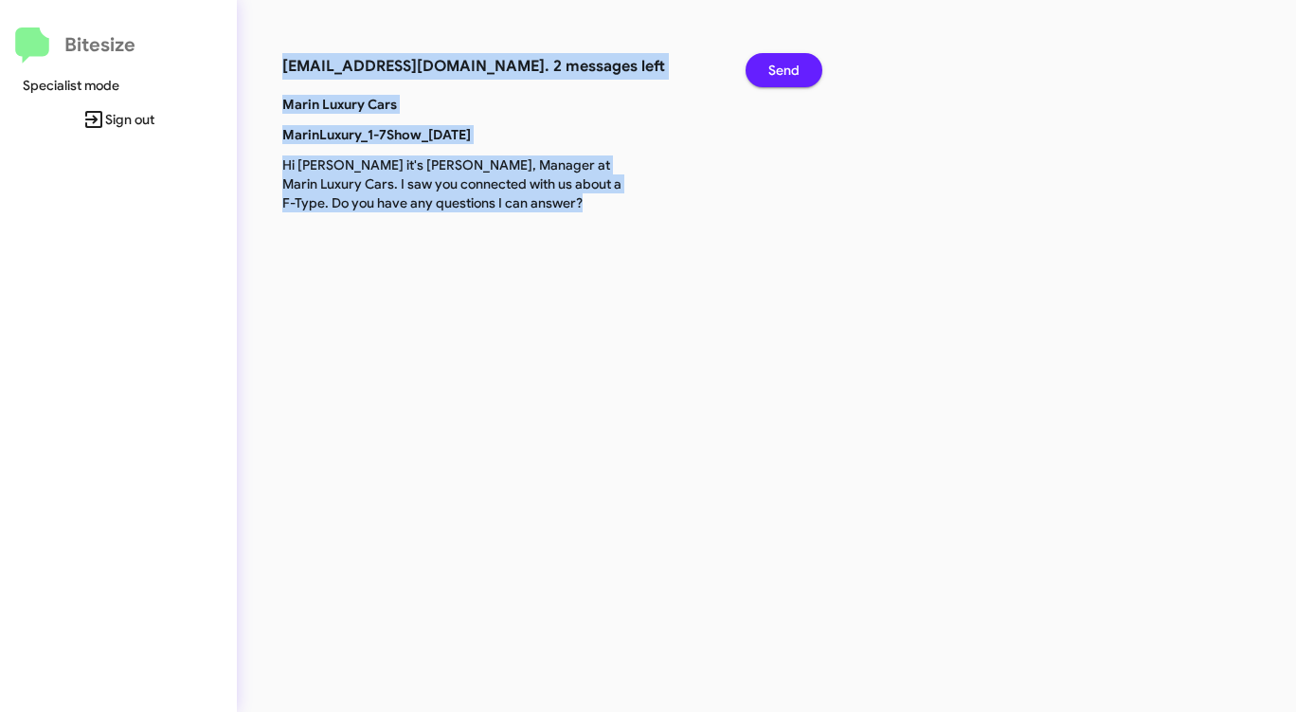
click at [799, 65] on span "Send" at bounding box center [783, 70] width 31 height 34
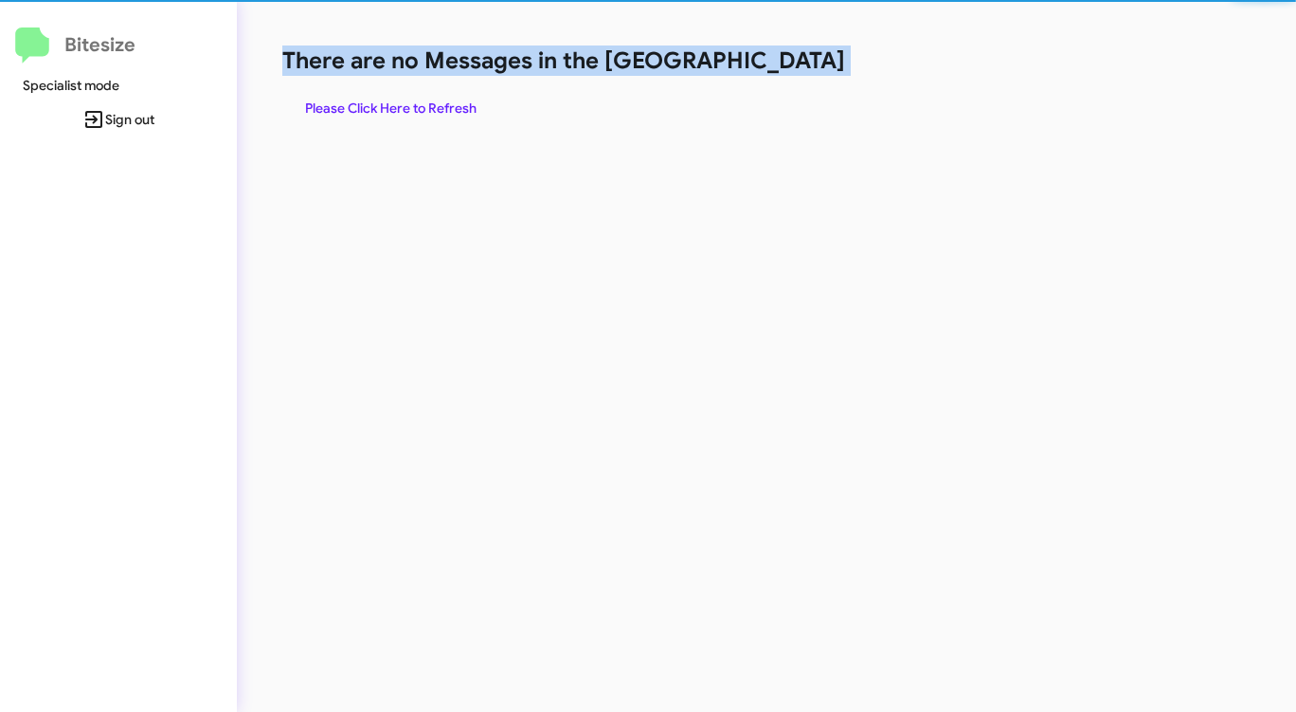
click at [799, 65] on h1 "There are no Messages in the [GEOGRAPHIC_DATA]" at bounding box center [678, 60] width 792 height 30
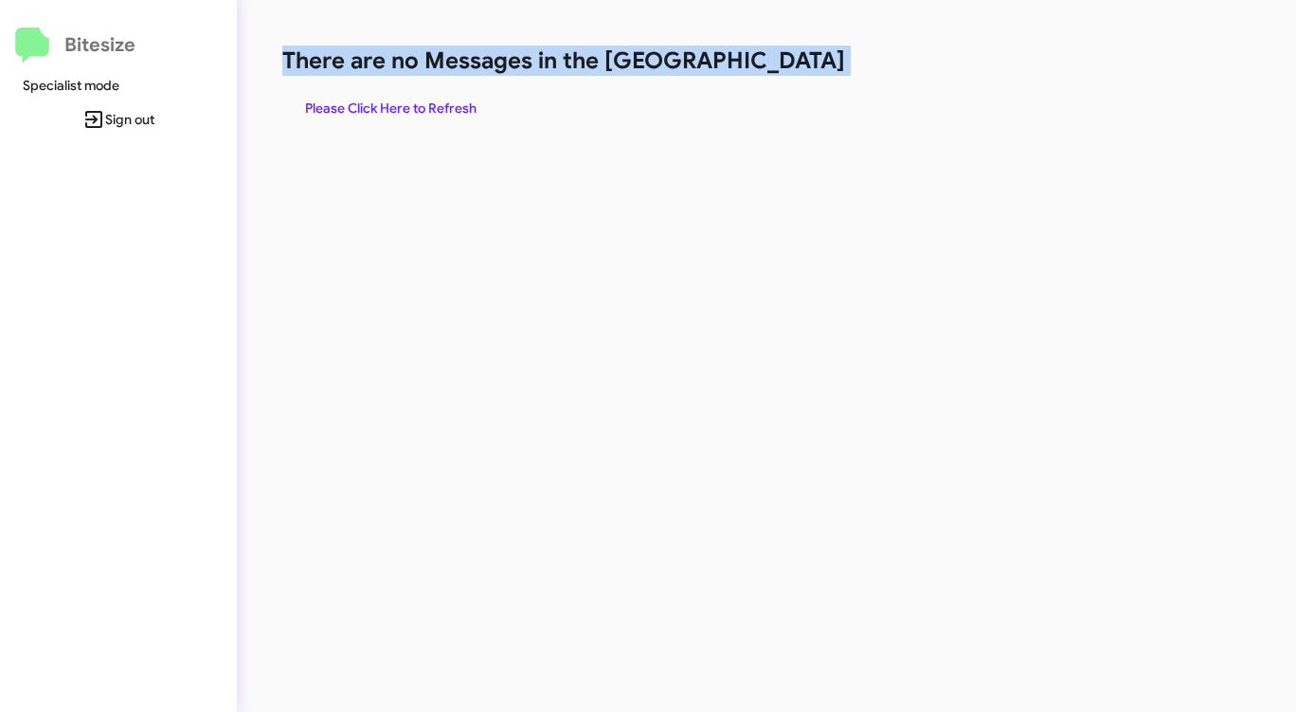
click at [799, 65] on h1 "There are no Messages in the [GEOGRAPHIC_DATA]" at bounding box center [678, 60] width 792 height 30
click at [799, 64] on h1 "There are no Messages in the [GEOGRAPHIC_DATA]" at bounding box center [678, 60] width 792 height 30
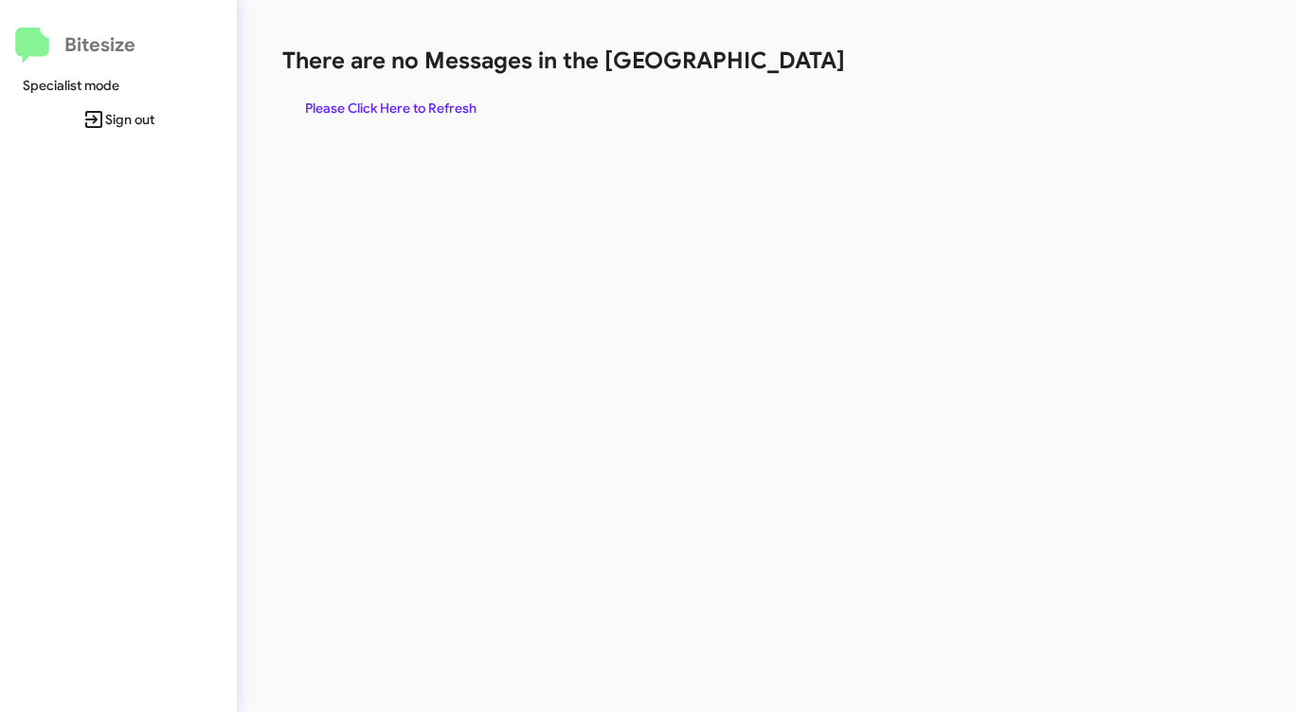
click at [435, 114] on span "Please Click Here to Refresh" at bounding box center [390, 108] width 171 height 34
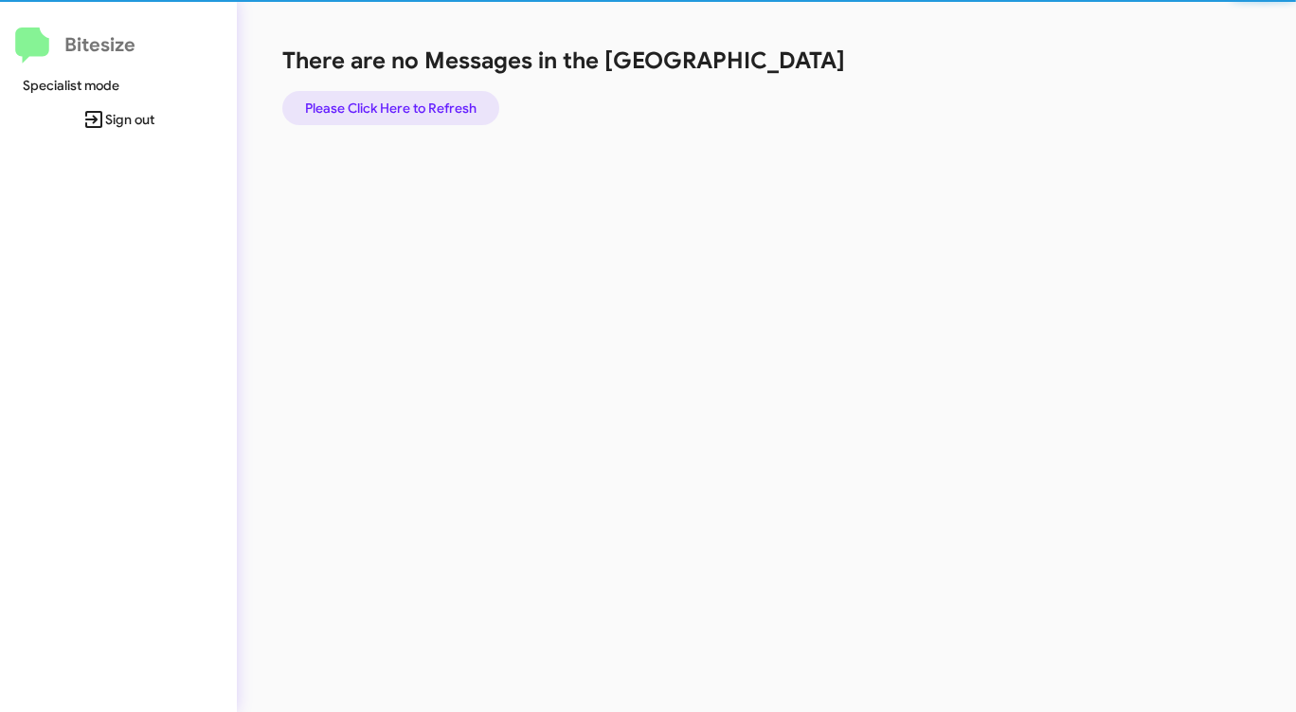
click at [435, 114] on span "Please Click Here to Refresh" at bounding box center [390, 108] width 171 height 34
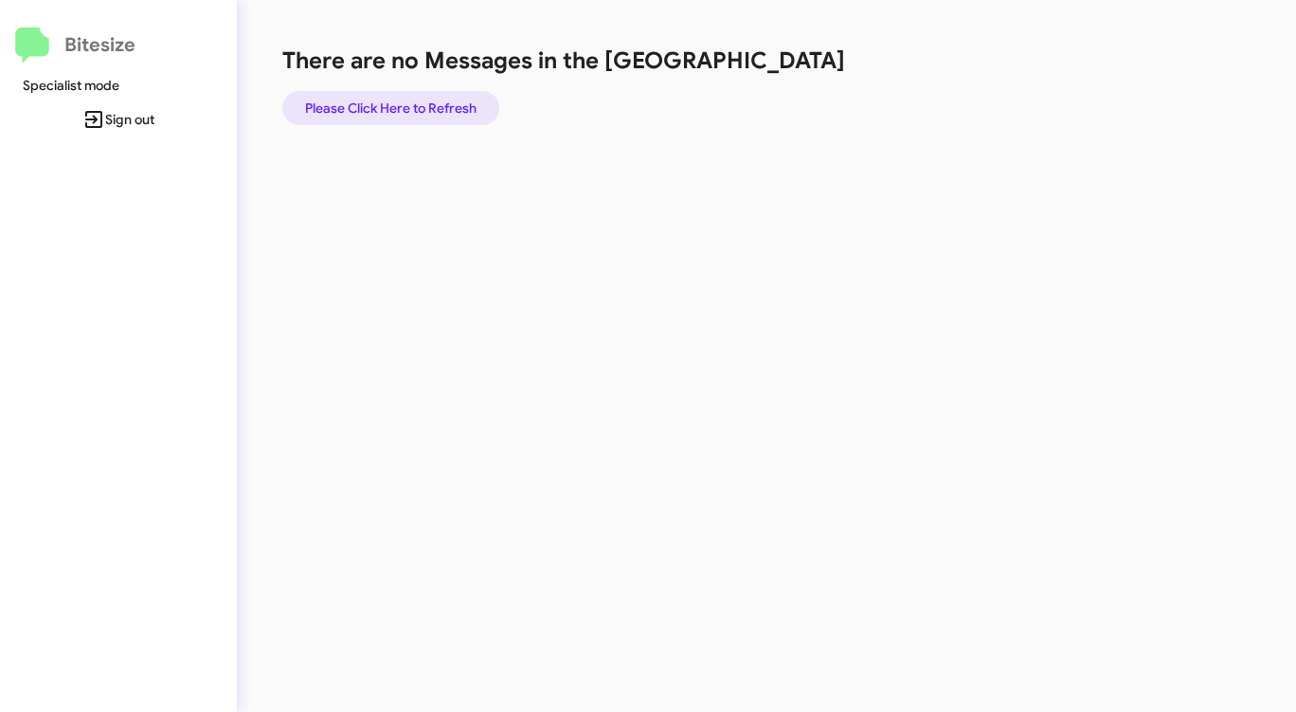
click at [439, 112] on span "Please Click Here to Refresh" at bounding box center [390, 108] width 171 height 34
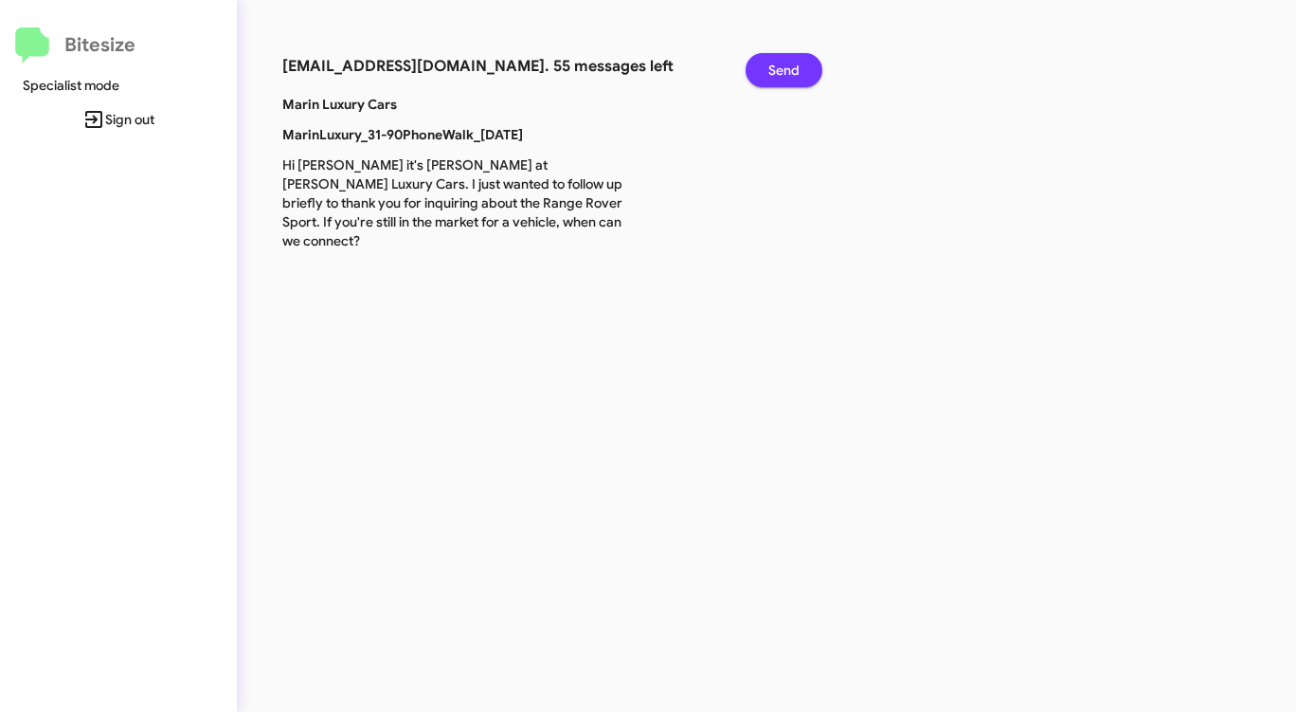
click at [793, 61] on span "Send" at bounding box center [783, 70] width 31 height 34
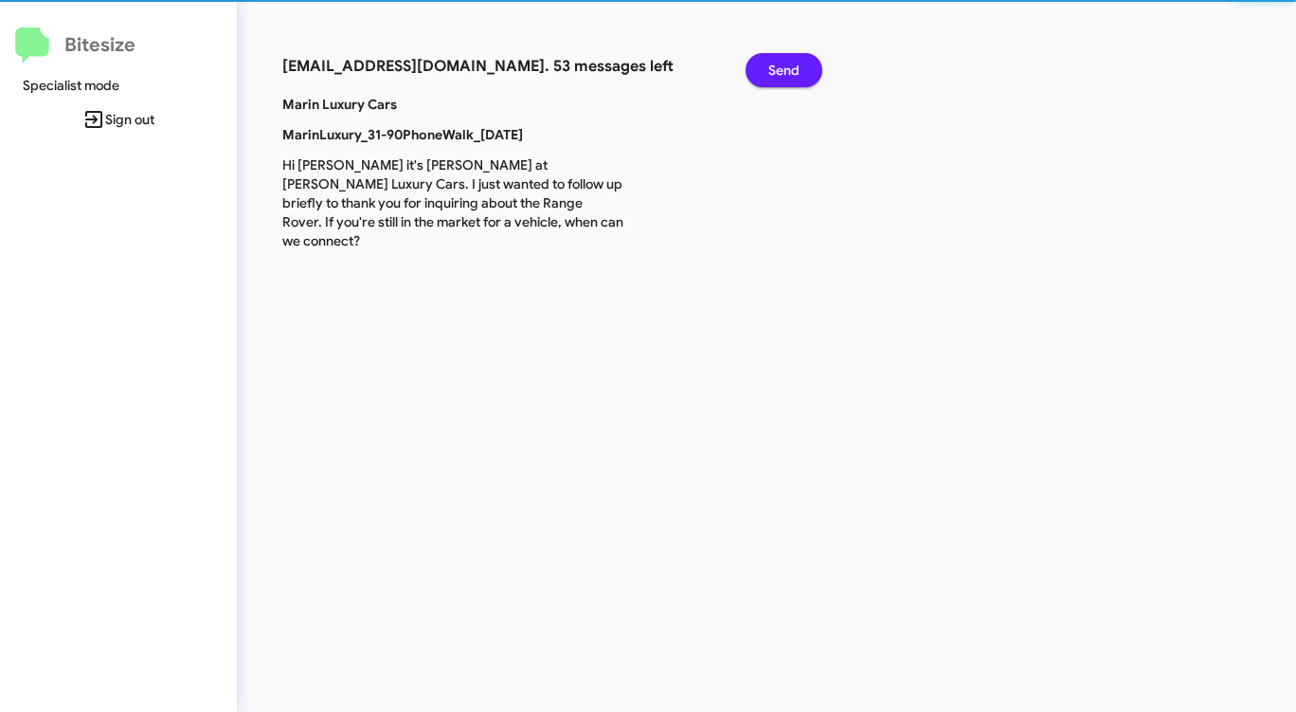
click at [793, 61] on span "Send" at bounding box center [783, 70] width 31 height 34
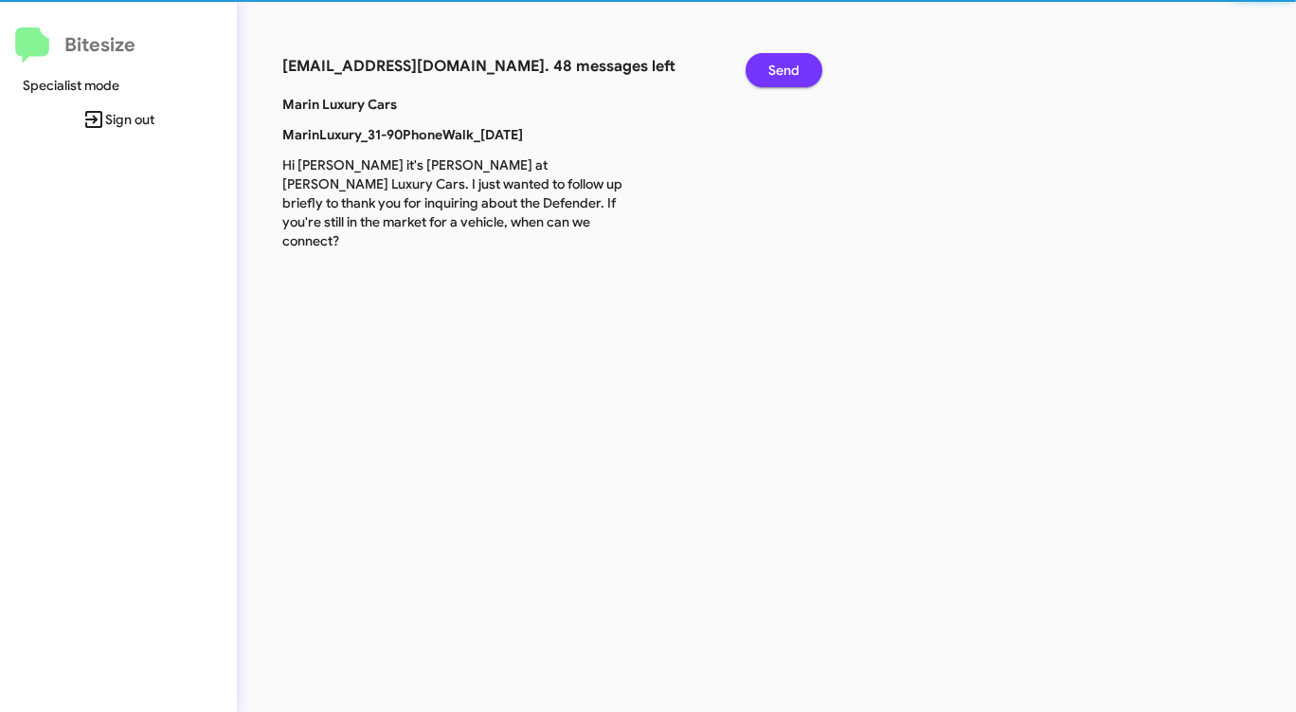
click at [793, 61] on span "Send" at bounding box center [783, 70] width 31 height 34
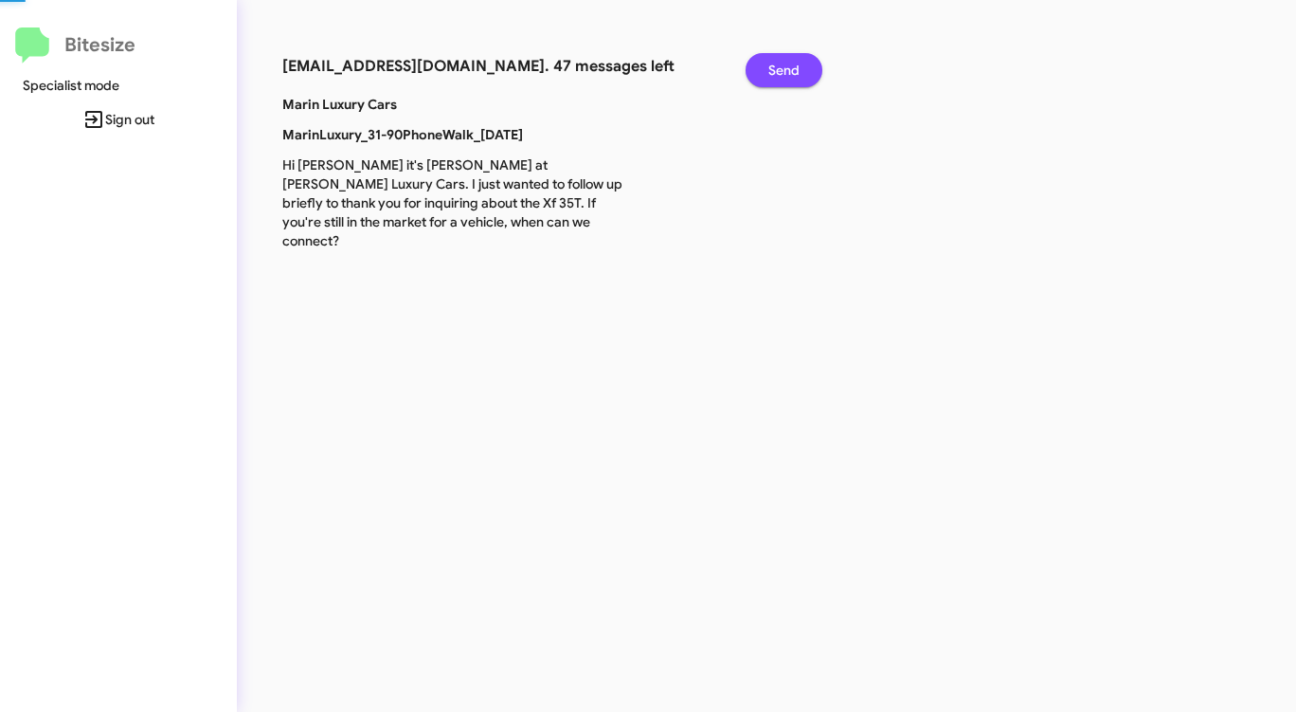
click at [793, 61] on span "Send" at bounding box center [783, 70] width 31 height 34
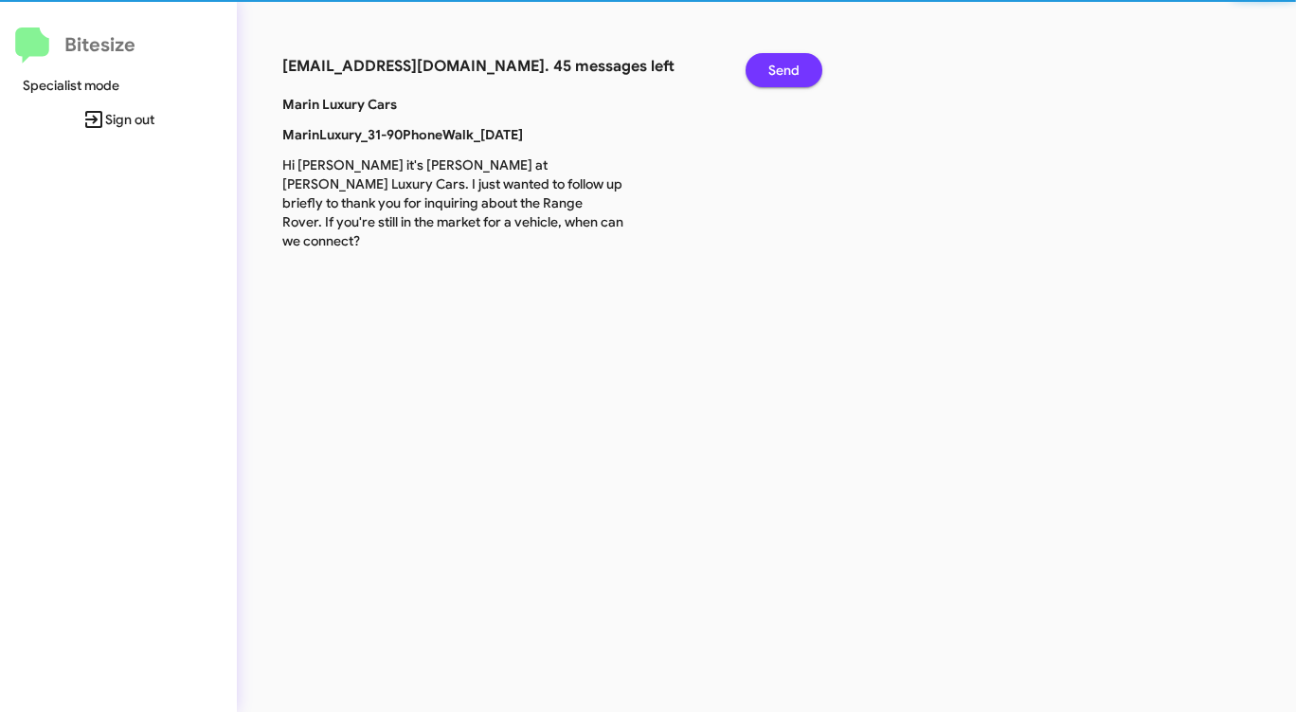
click at [793, 61] on span "Send" at bounding box center [783, 70] width 31 height 34
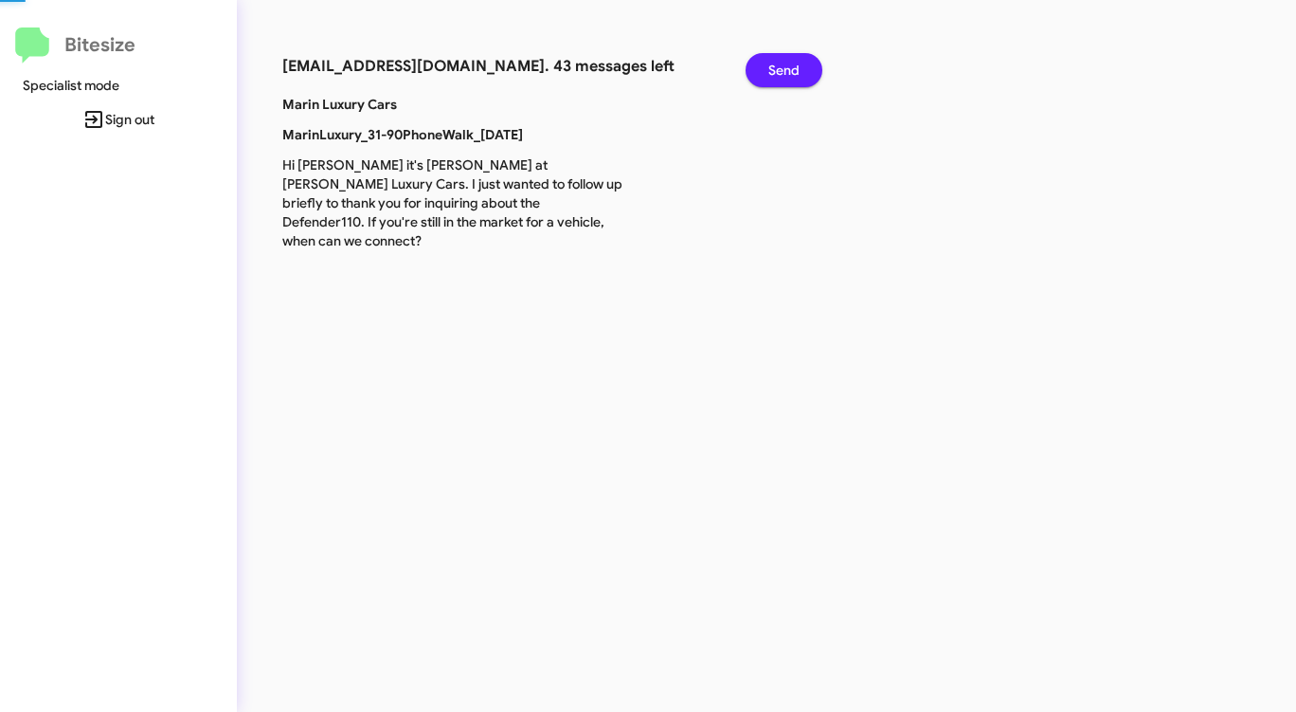
click at [793, 61] on span "Send" at bounding box center [783, 70] width 31 height 34
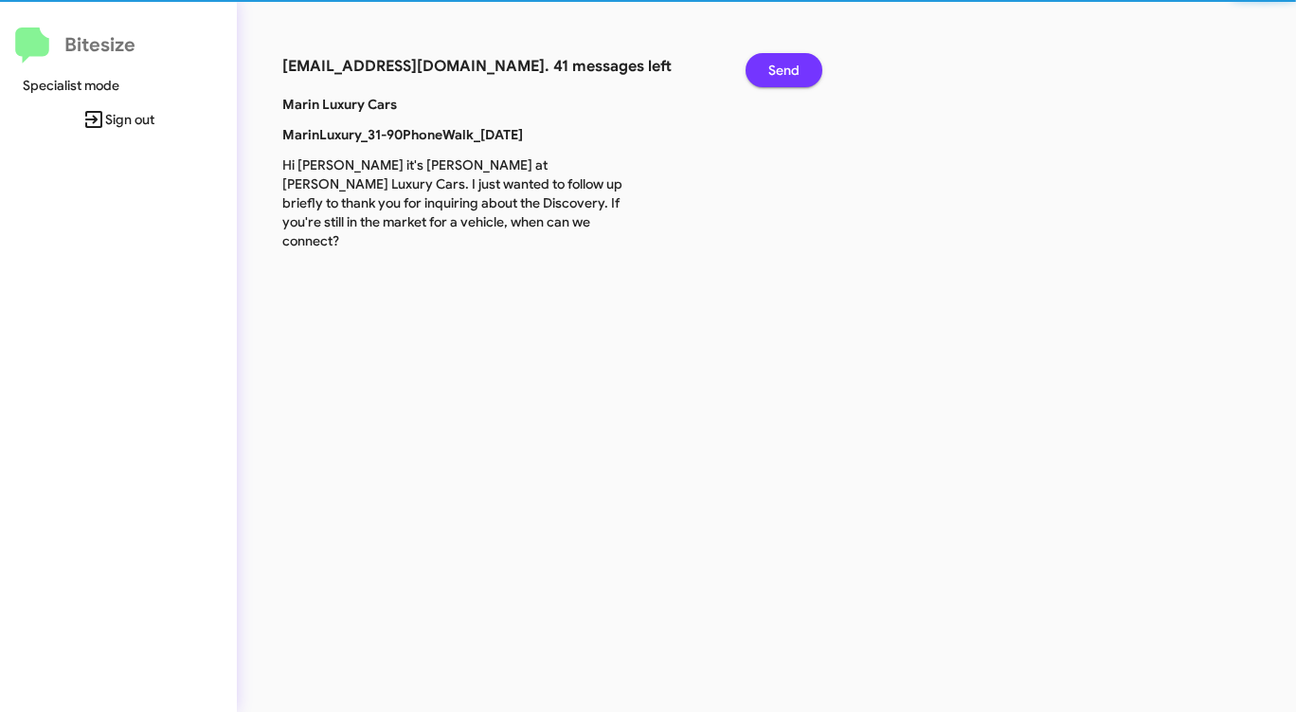
click at [793, 61] on span "Send" at bounding box center [783, 70] width 31 height 34
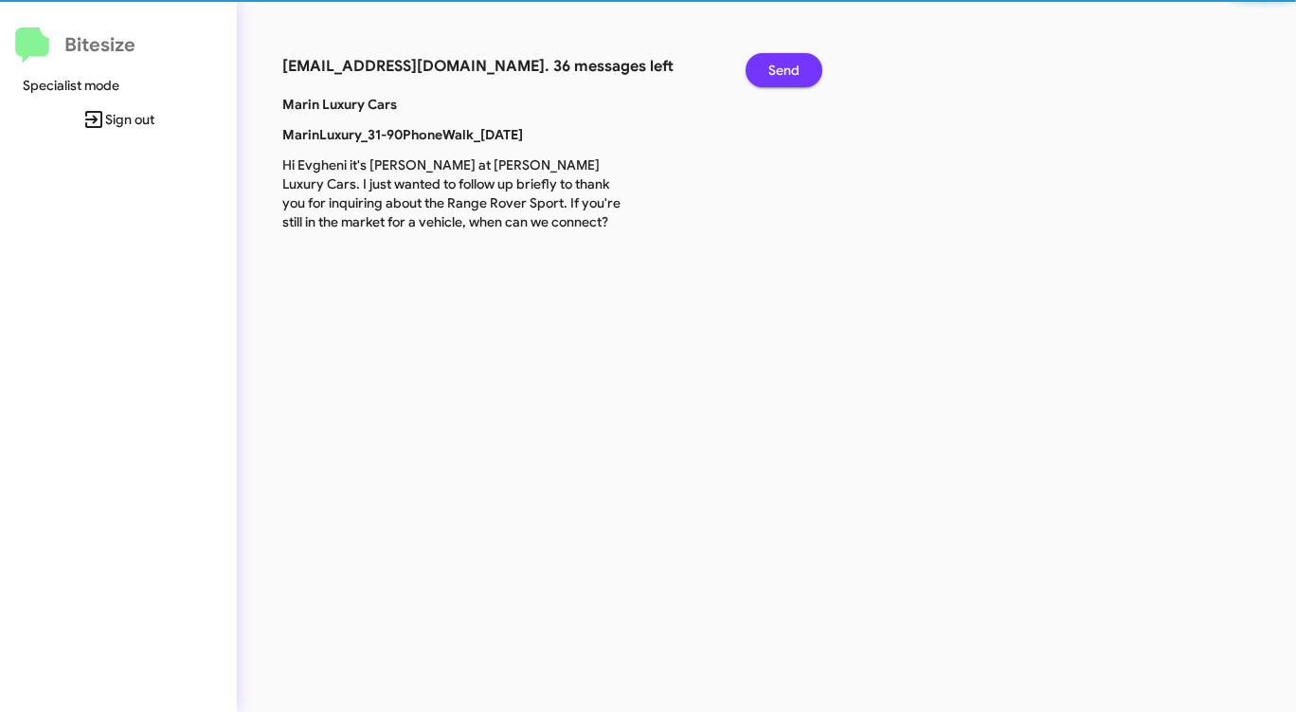
click at [793, 61] on span "Send" at bounding box center [783, 70] width 31 height 34
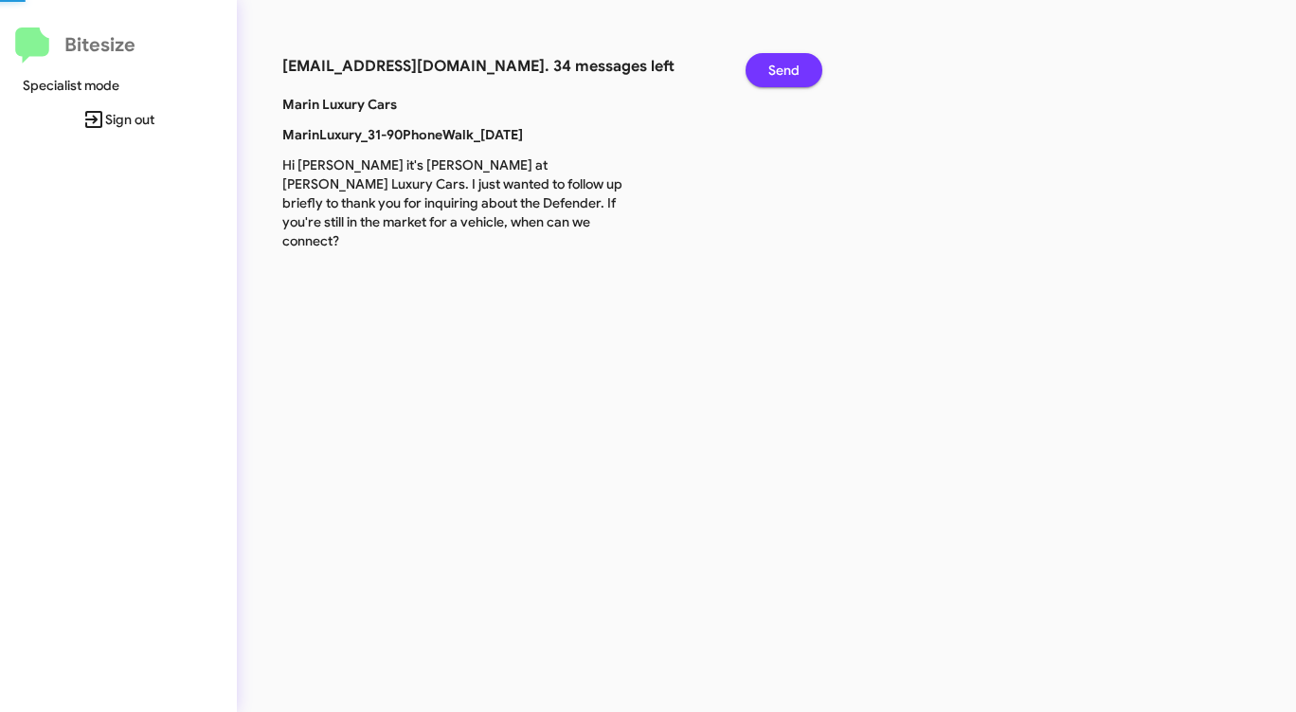
click at [793, 61] on span "Send" at bounding box center [783, 70] width 31 height 34
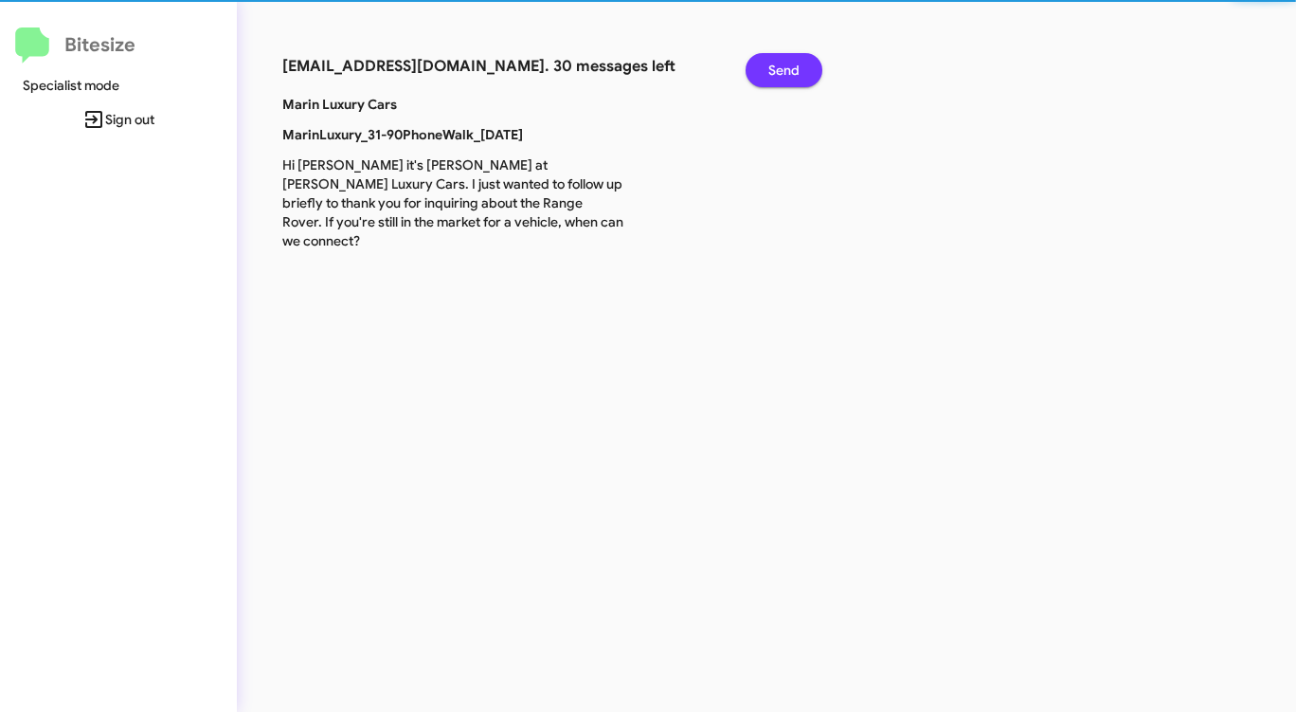
click at [793, 61] on span "Send" at bounding box center [783, 70] width 31 height 34
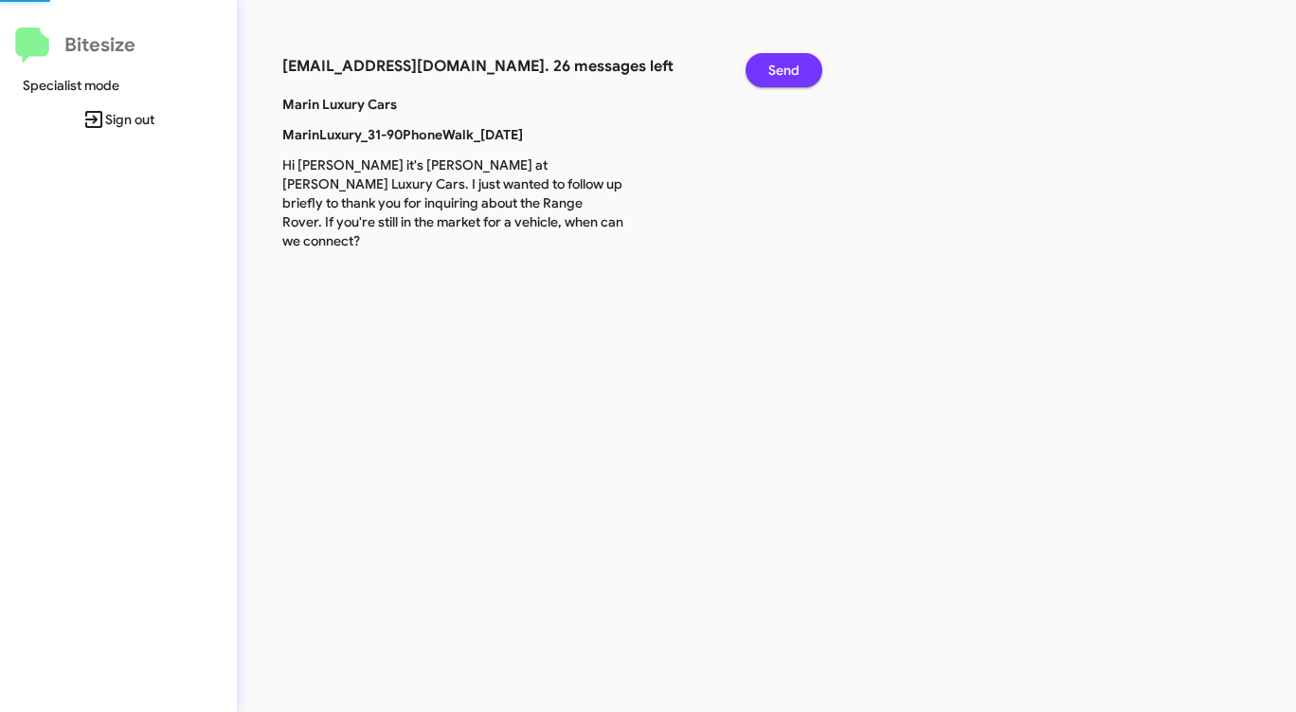
click at [793, 61] on span "Send" at bounding box center [783, 70] width 31 height 34
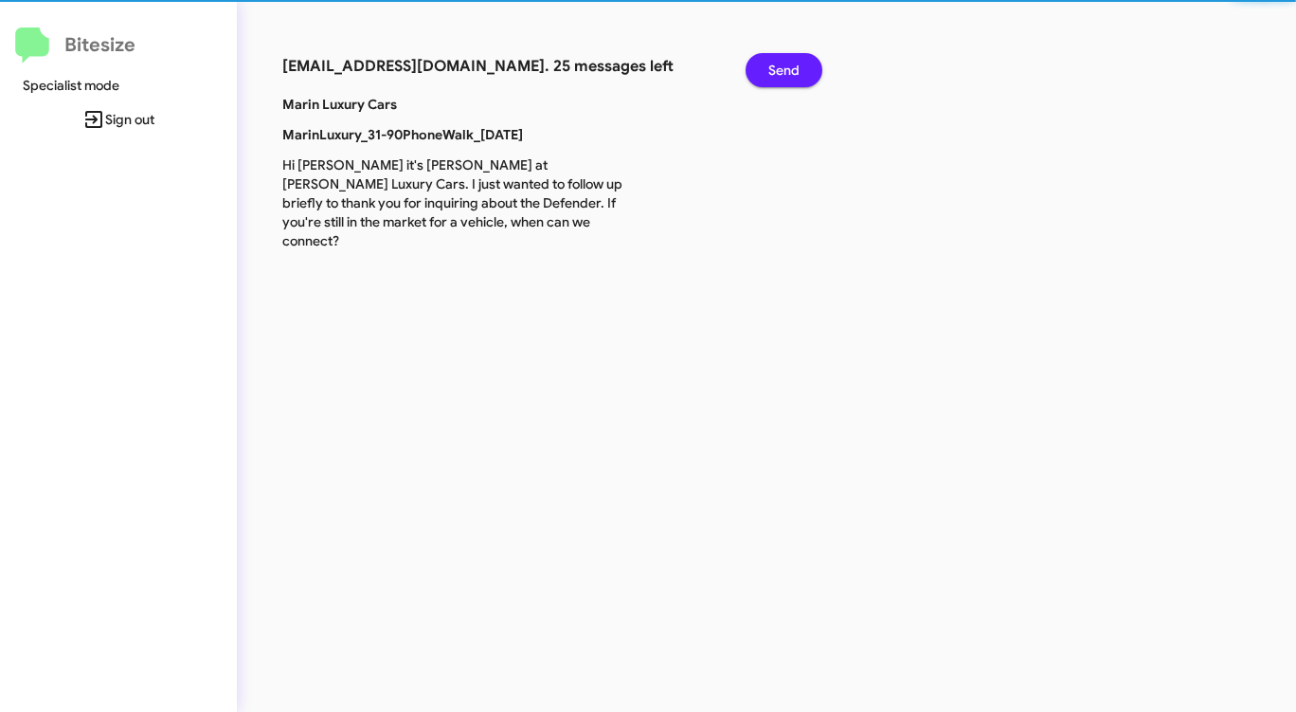
click at [793, 61] on span "Send" at bounding box center [783, 70] width 31 height 34
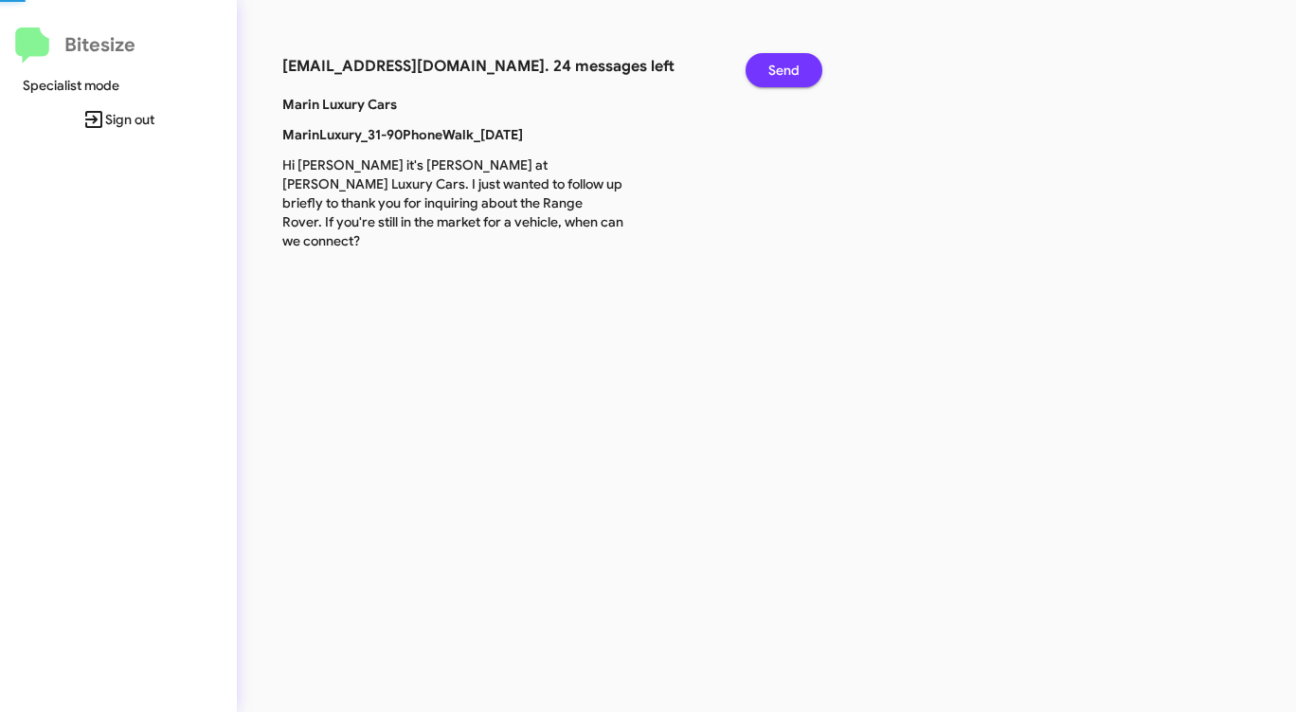
click at [793, 61] on span "Send" at bounding box center [783, 70] width 31 height 34
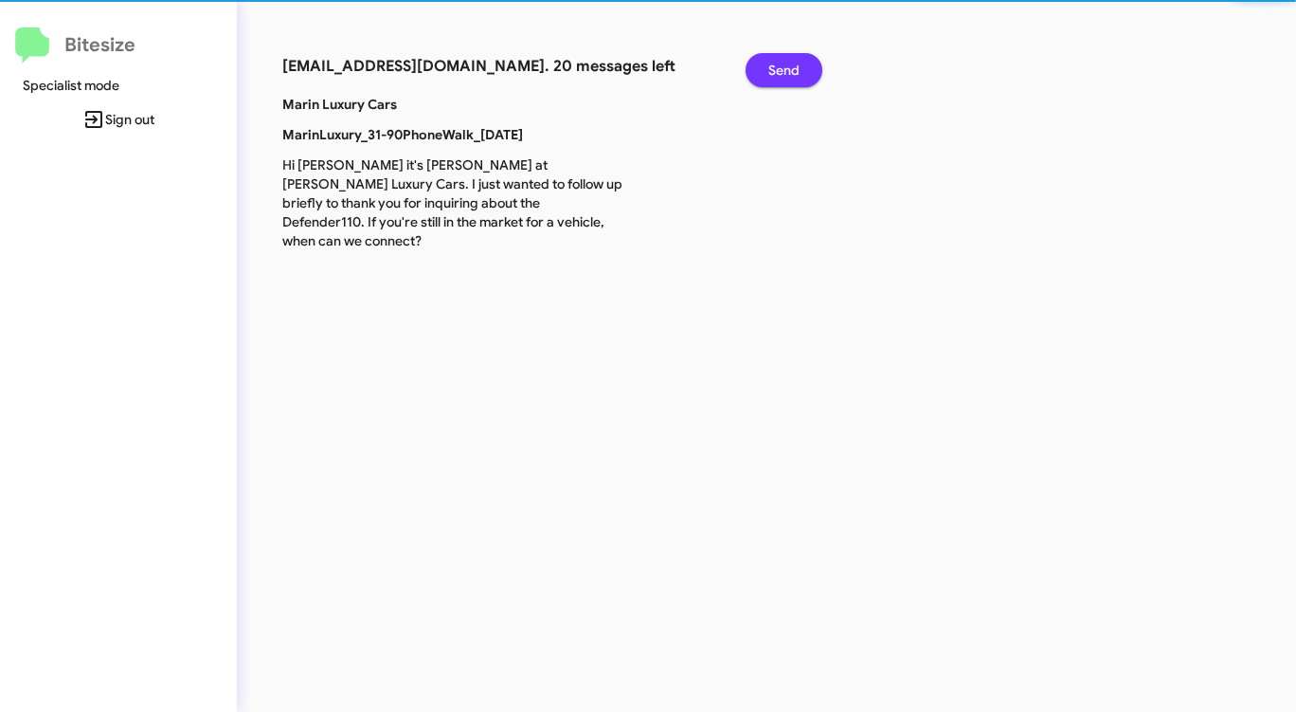
click at [793, 61] on span "Send" at bounding box center [783, 70] width 31 height 34
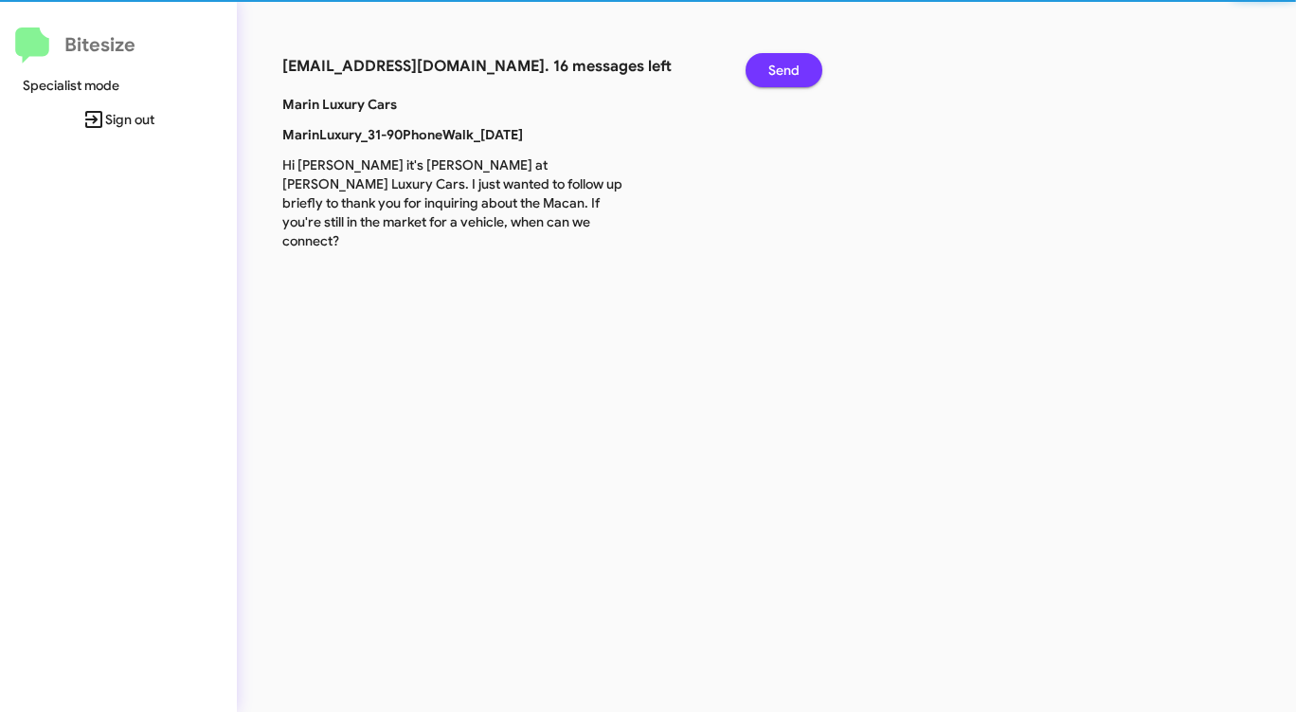
click at [793, 61] on span "Send" at bounding box center [783, 70] width 31 height 34
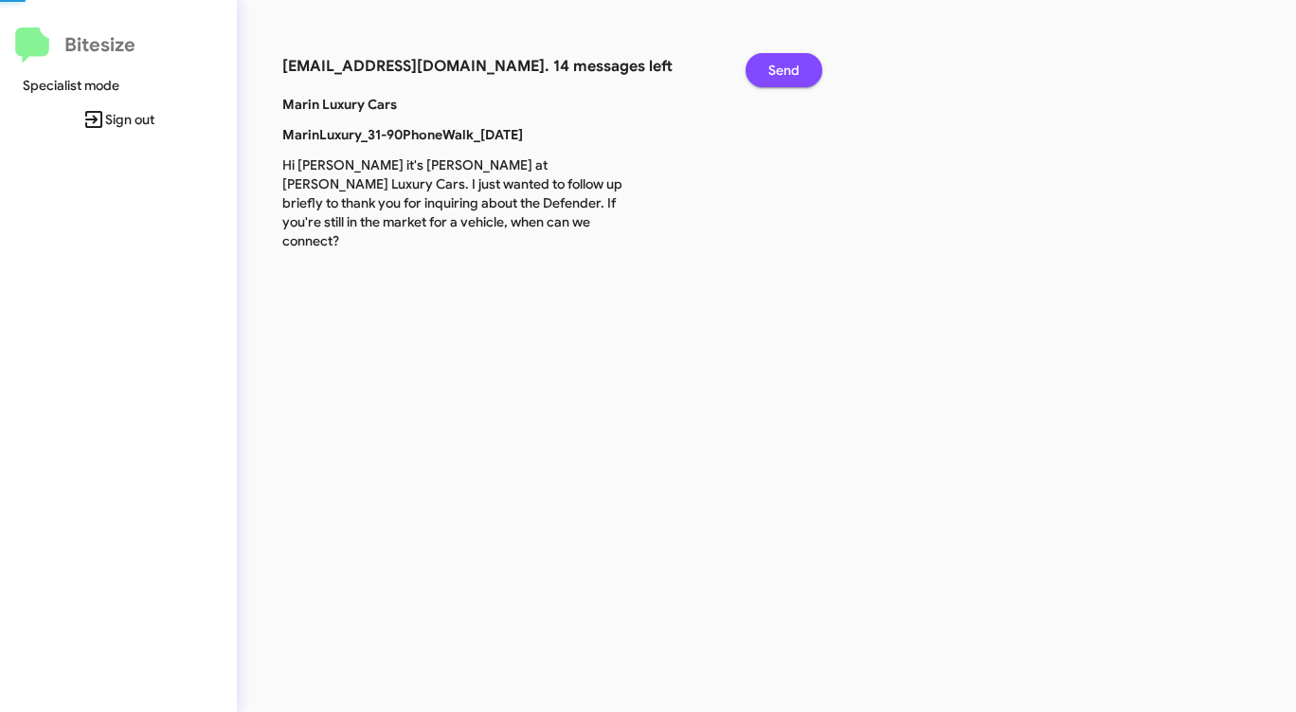
click at [793, 61] on span "Send" at bounding box center [783, 70] width 31 height 34
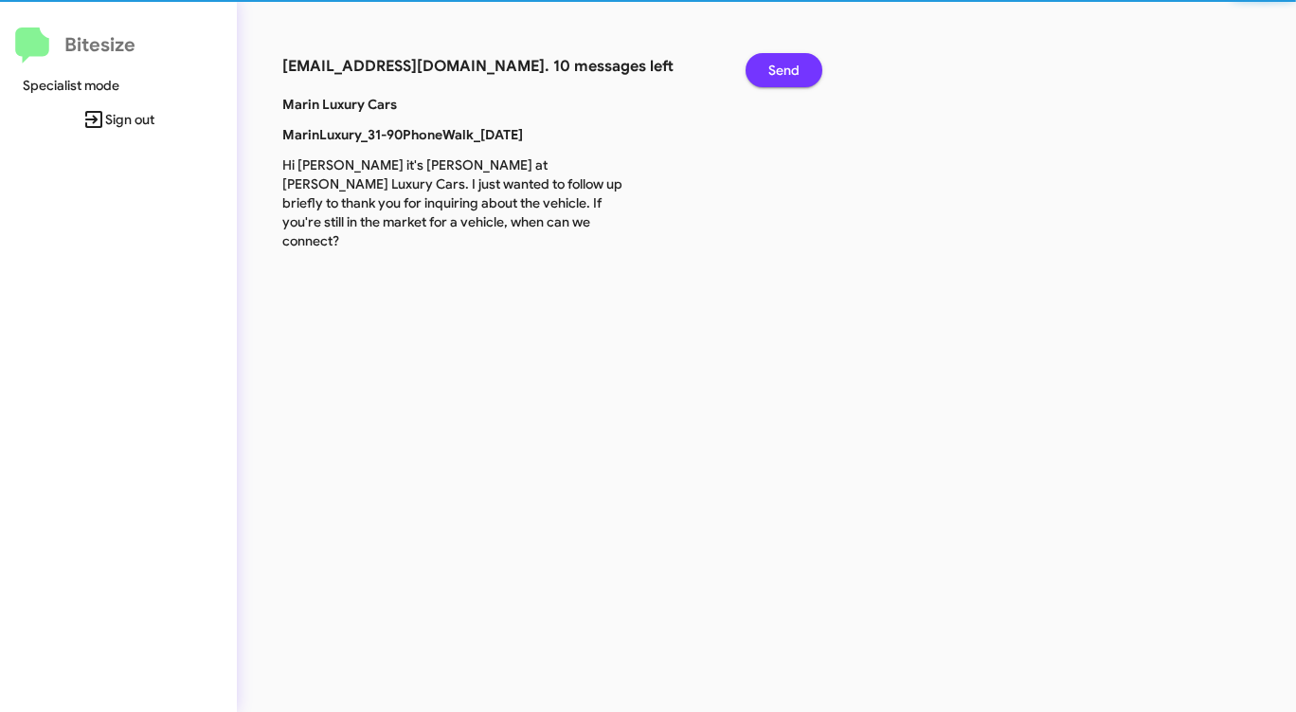
click at [793, 61] on span "Send" at bounding box center [783, 70] width 31 height 34
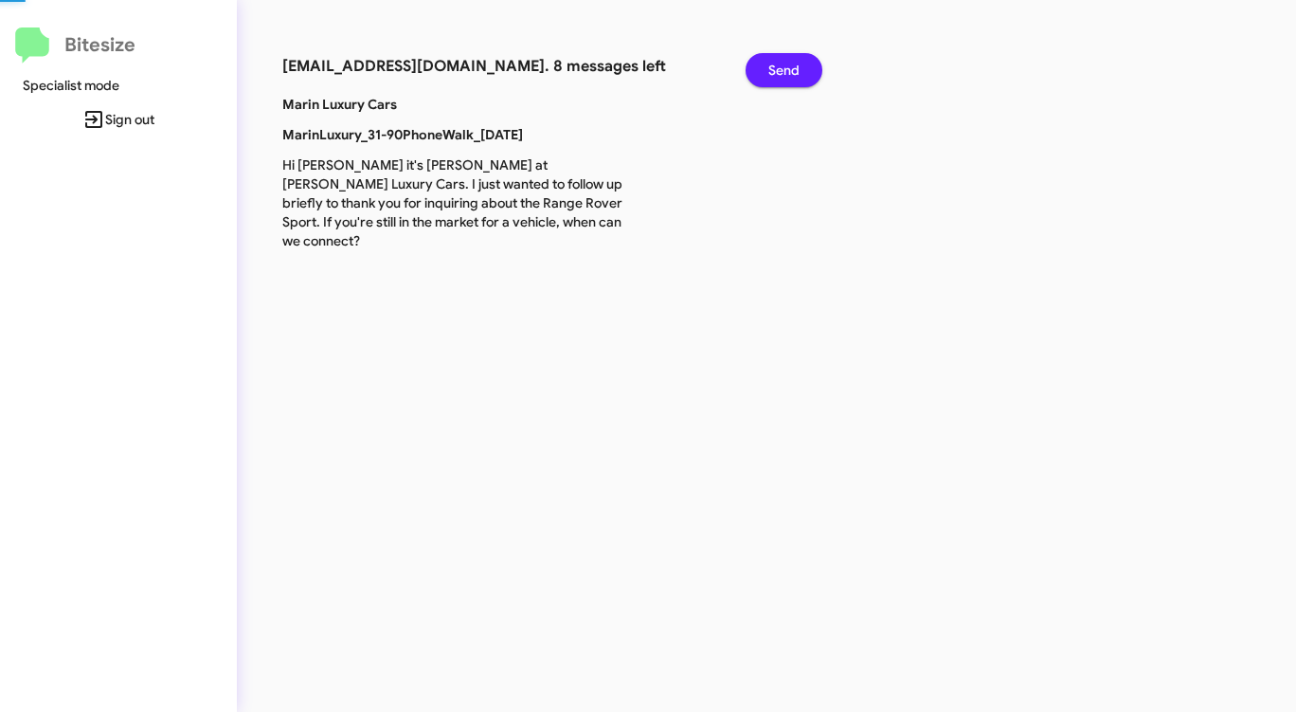
click at [793, 61] on span "Send" at bounding box center [783, 70] width 31 height 34
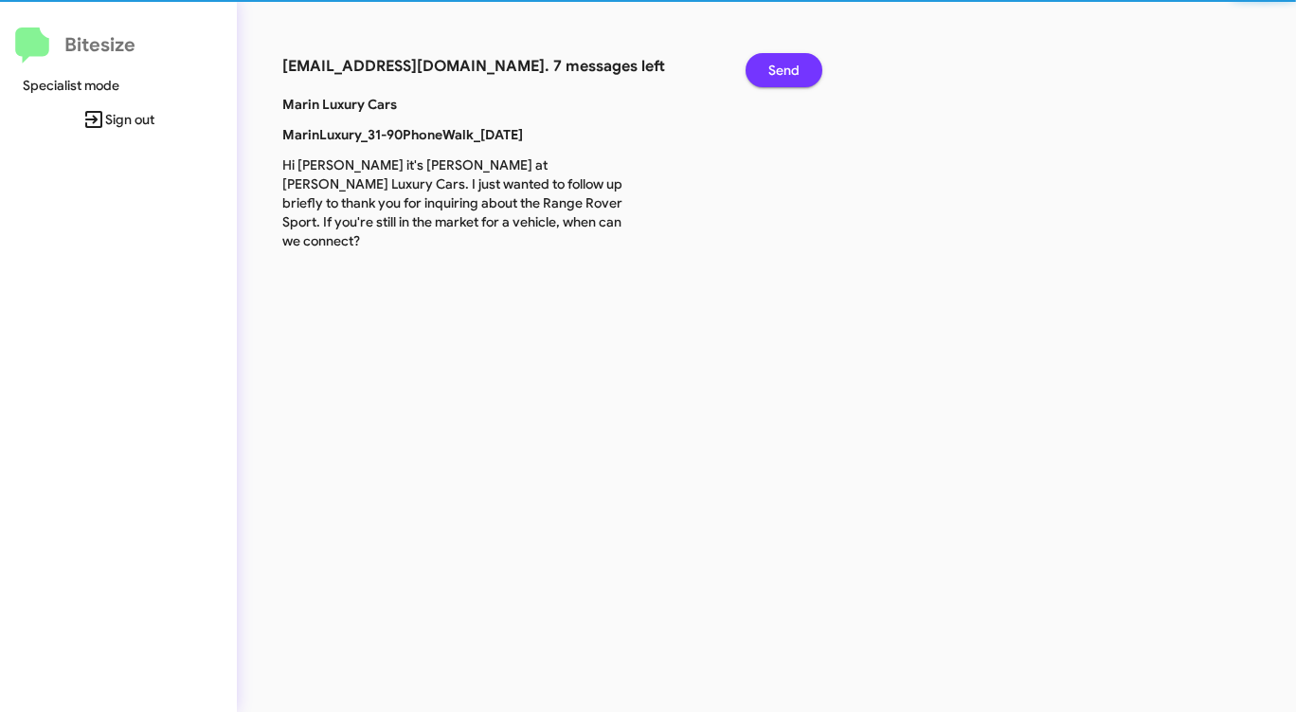
click at [793, 61] on span "Send" at bounding box center [783, 70] width 31 height 34
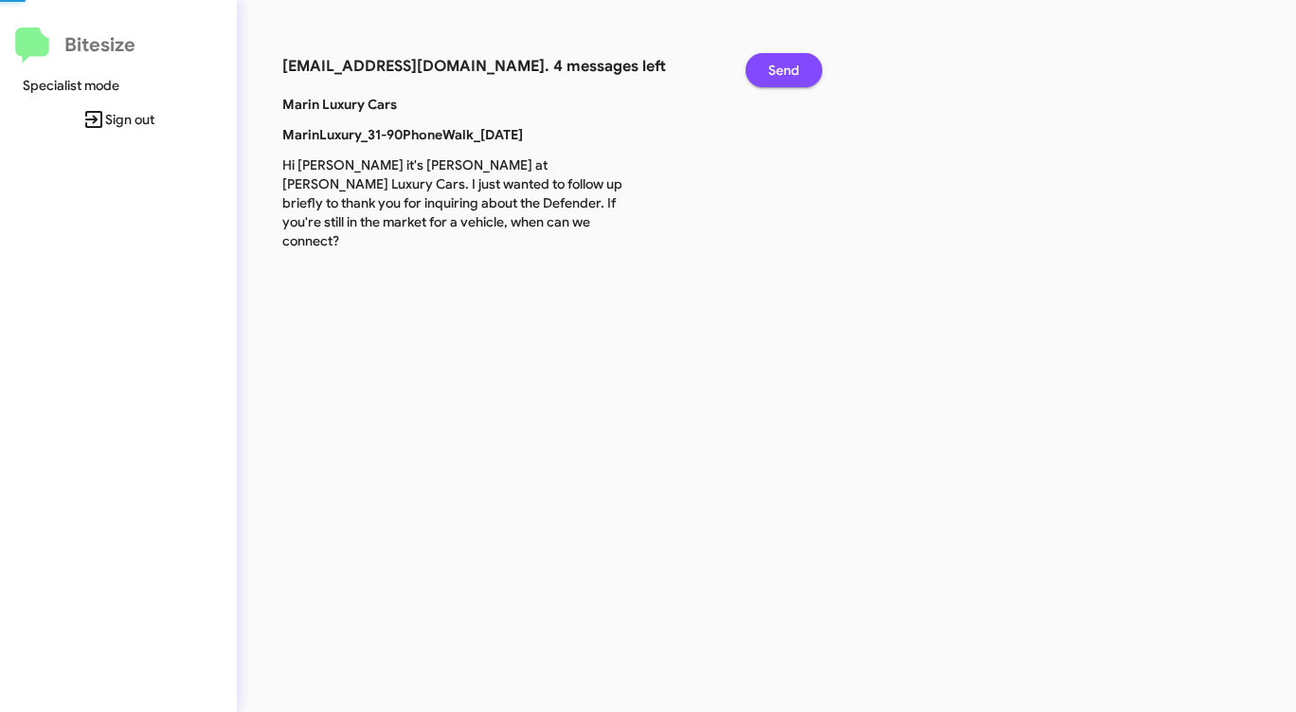
click at [793, 61] on span "Send" at bounding box center [783, 70] width 31 height 34
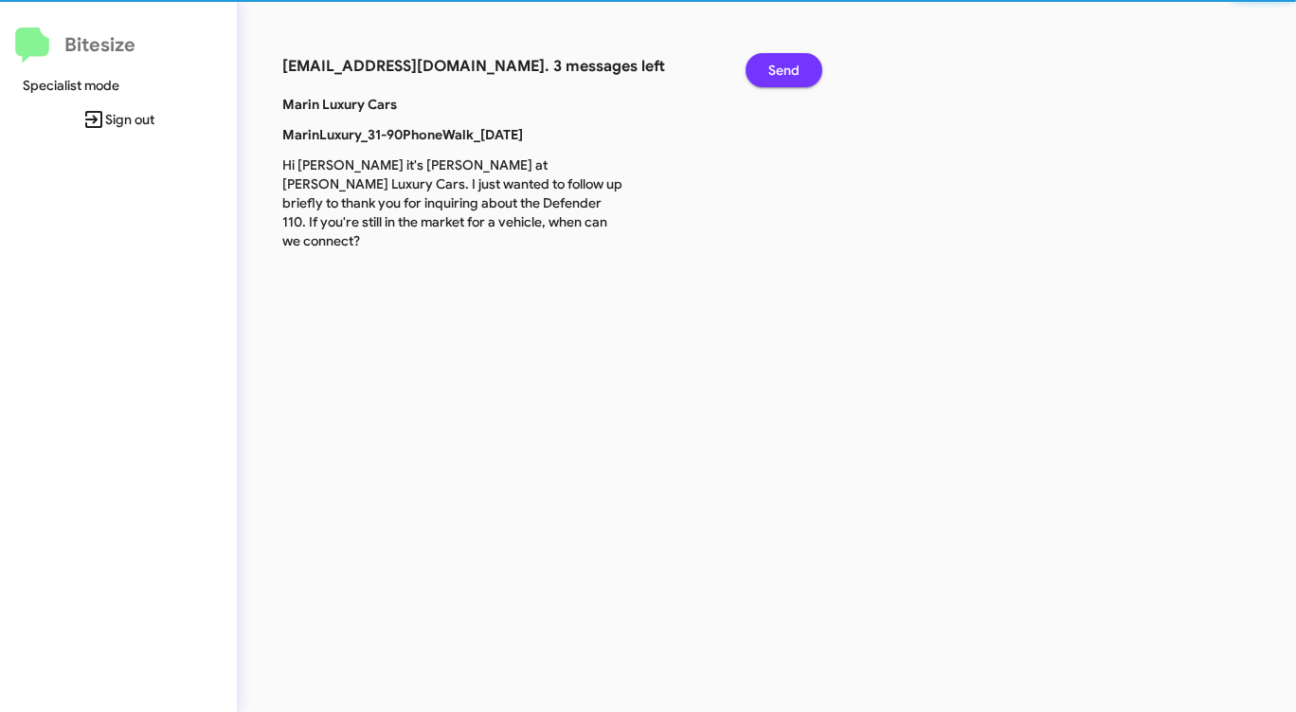
click at [793, 61] on span "Send" at bounding box center [783, 70] width 31 height 34
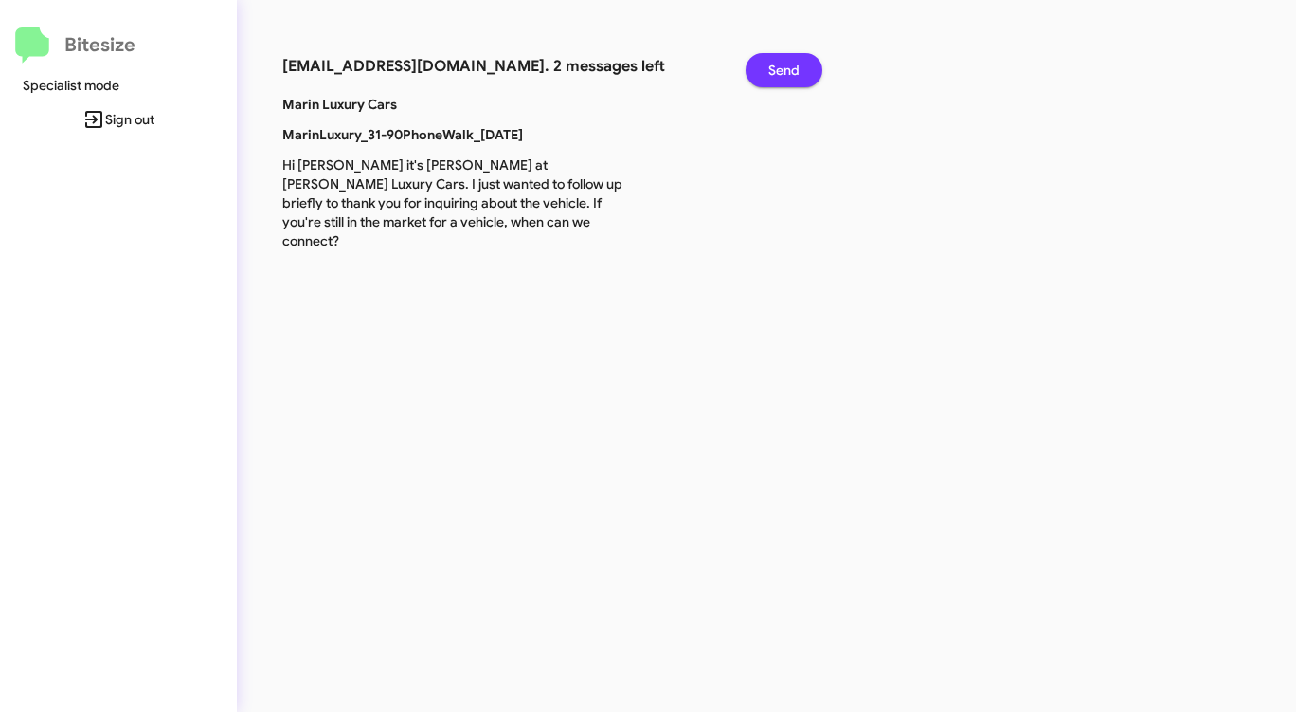
click at [793, 61] on span "Send" at bounding box center [783, 70] width 31 height 34
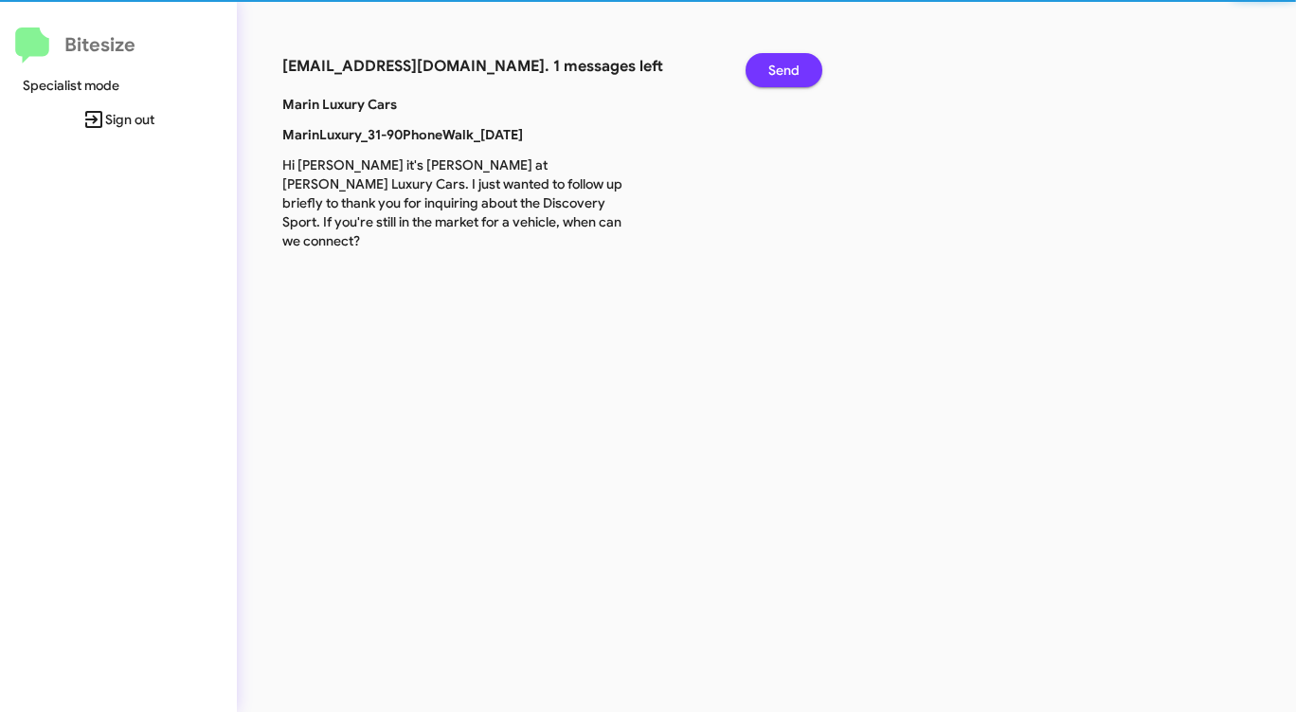
click at [793, 61] on span "Send" at bounding box center [783, 70] width 31 height 34
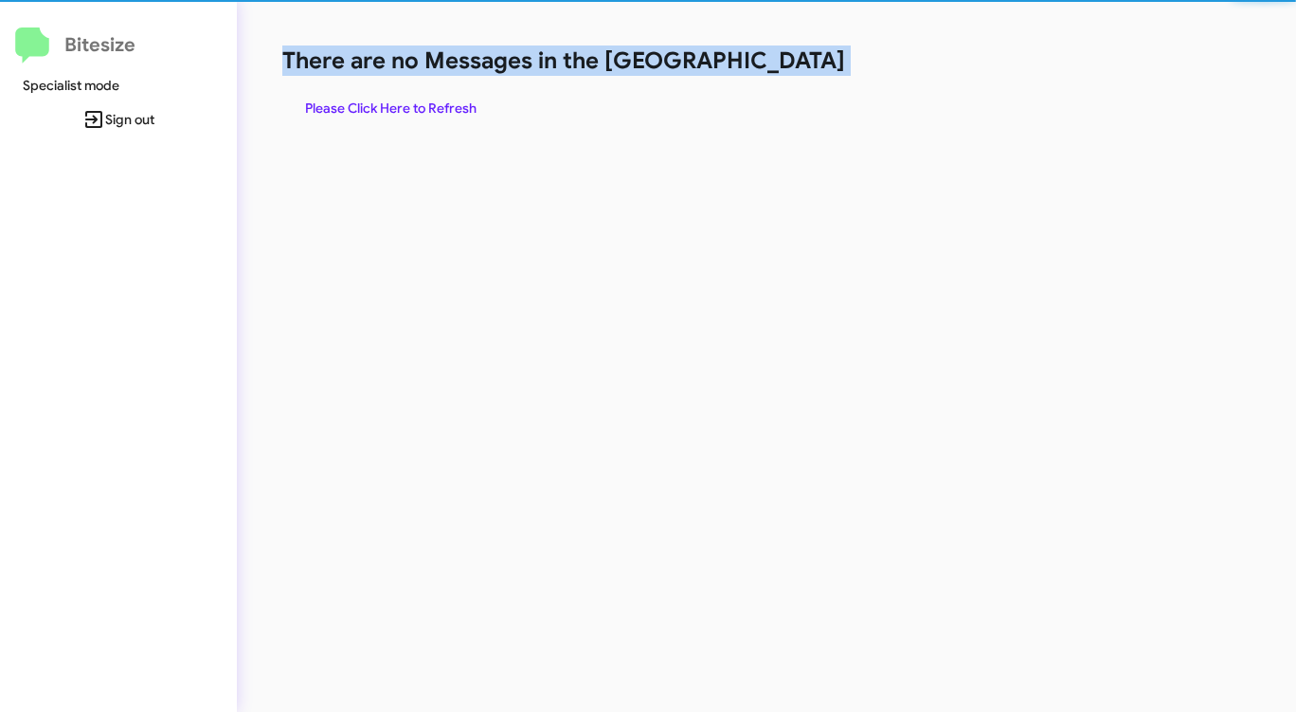
click at [793, 61] on h1 "There are no Messages in the [GEOGRAPHIC_DATA]" at bounding box center [678, 60] width 792 height 30
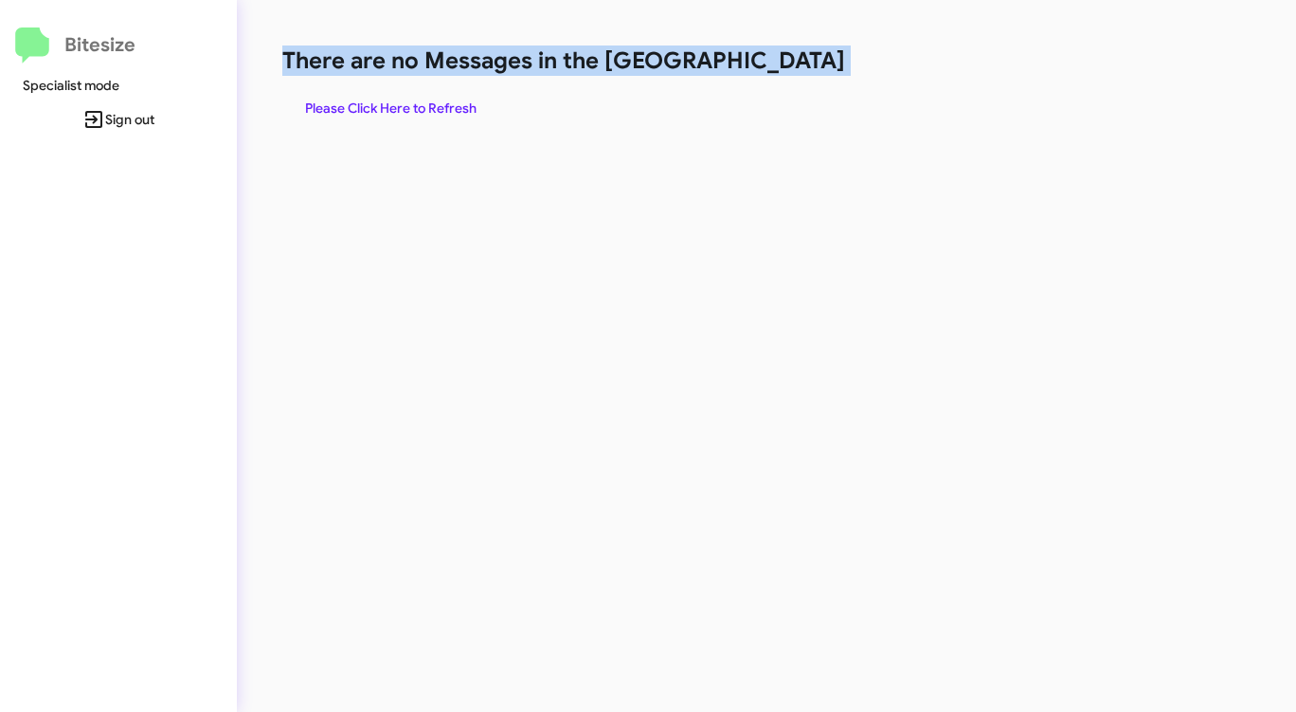
click at [793, 61] on h1 "There are no Messages in the [GEOGRAPHIC_DATA]" at bounding box center [678, 60] width 792 height 30
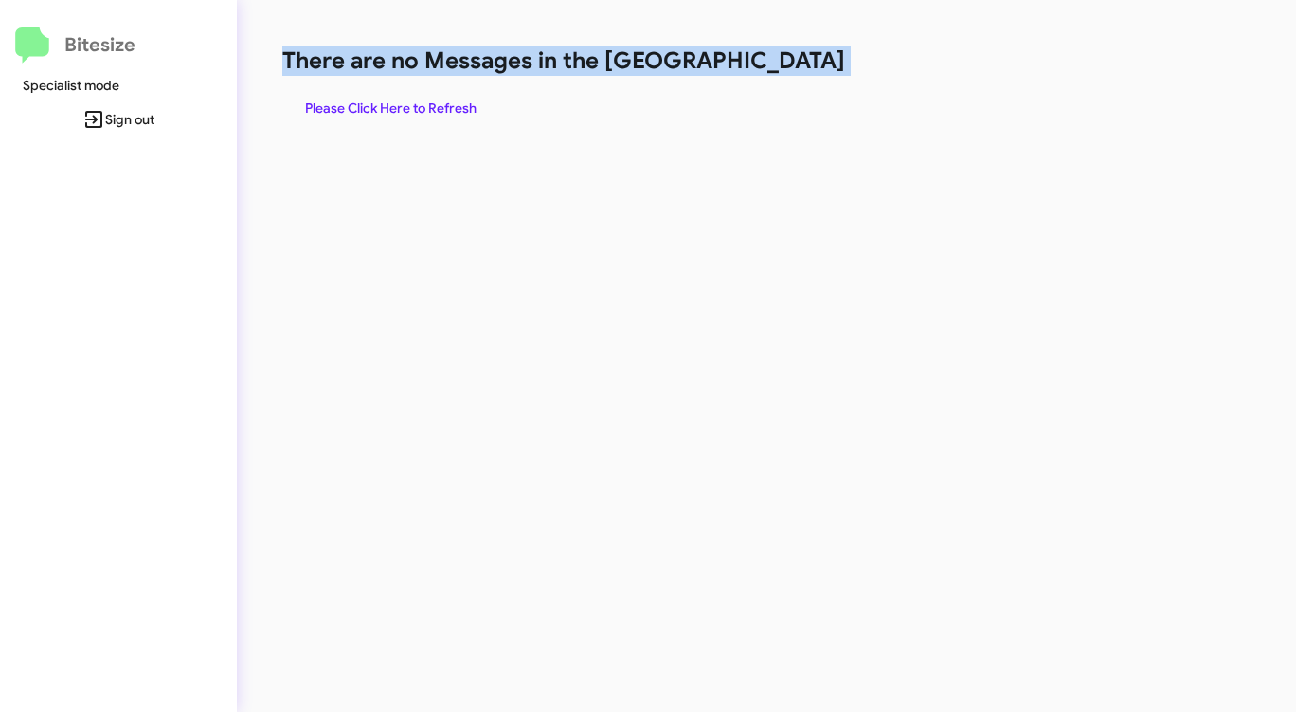
click at [793, 61] on h1 "There are no Messages in the [GEOGRAPHIC_DATA]" at bounding box center [678, 60] width 792 height 30
click at [411, 106] on span "Please Click Here to Refresh" at bounding box center [390, 108] width 171 height 34
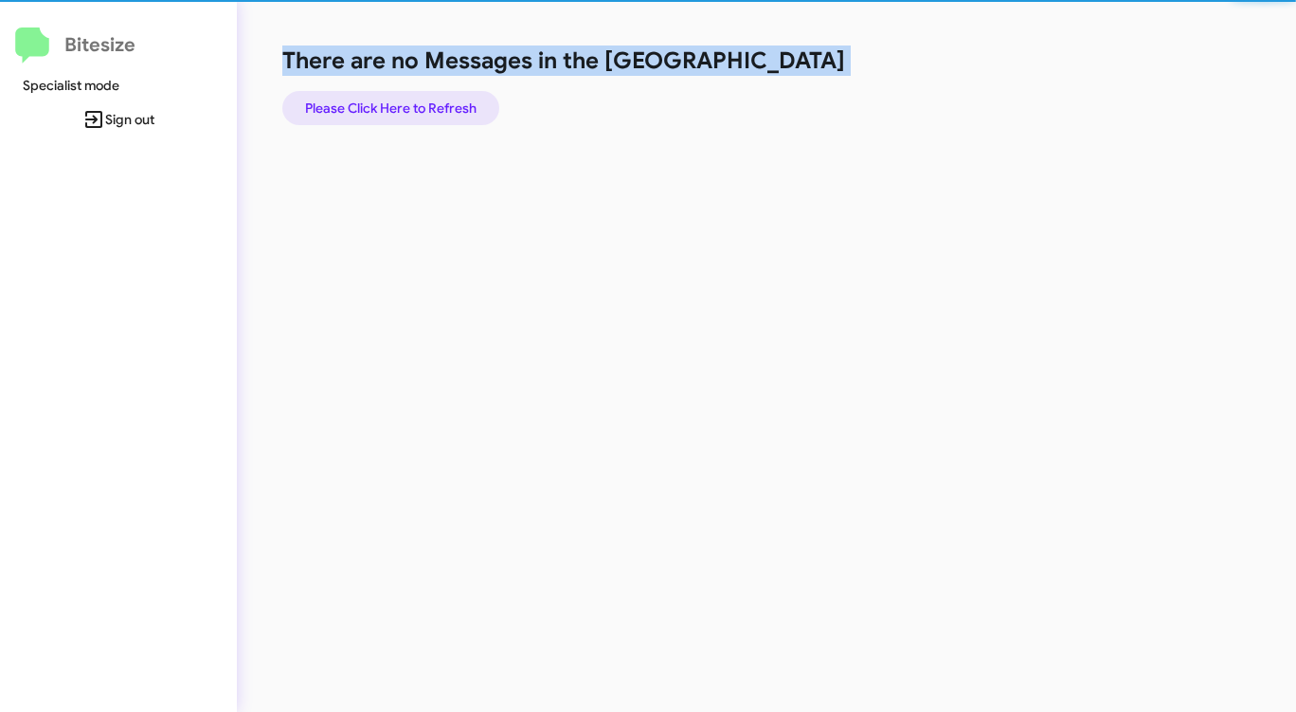
click at [418, 104] on span "Please Click Here to Refresh" at bounding box center [390, 108] width 171 height 34
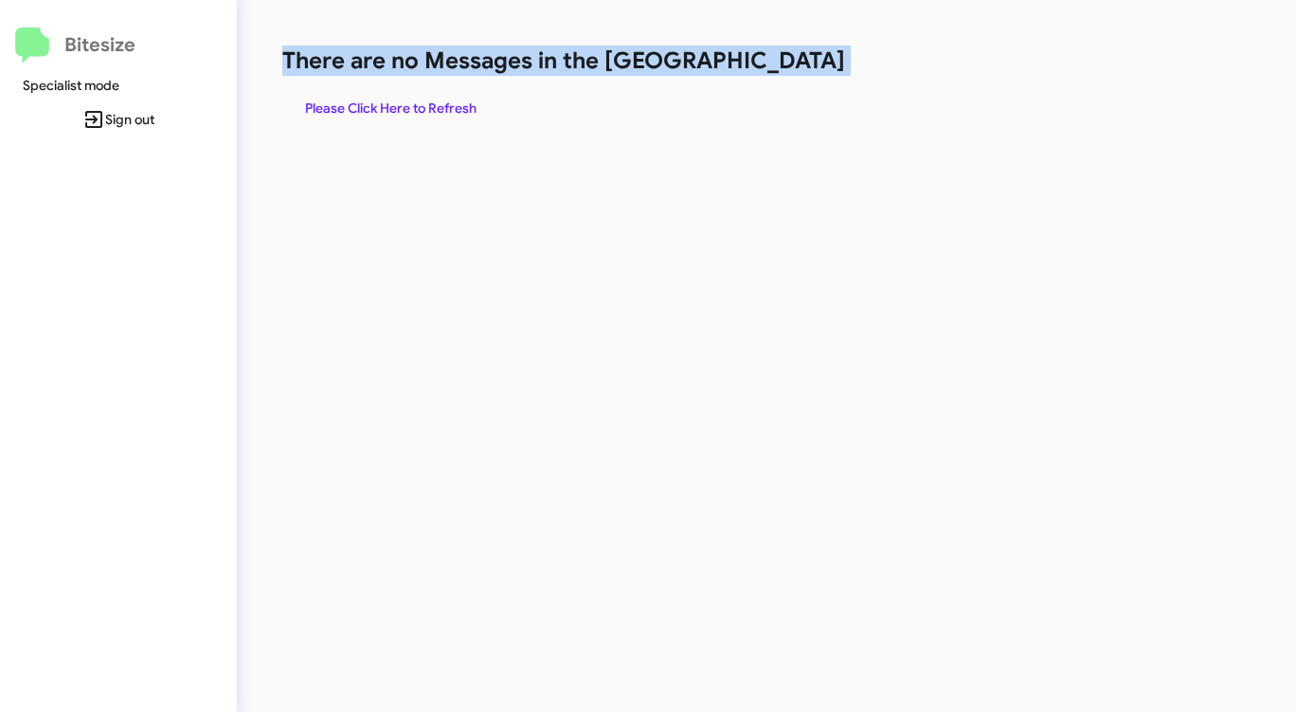
click at [419, 104] on span "Please Click Here to Refresh" at bounding box center [390, 108] width 171 height 34
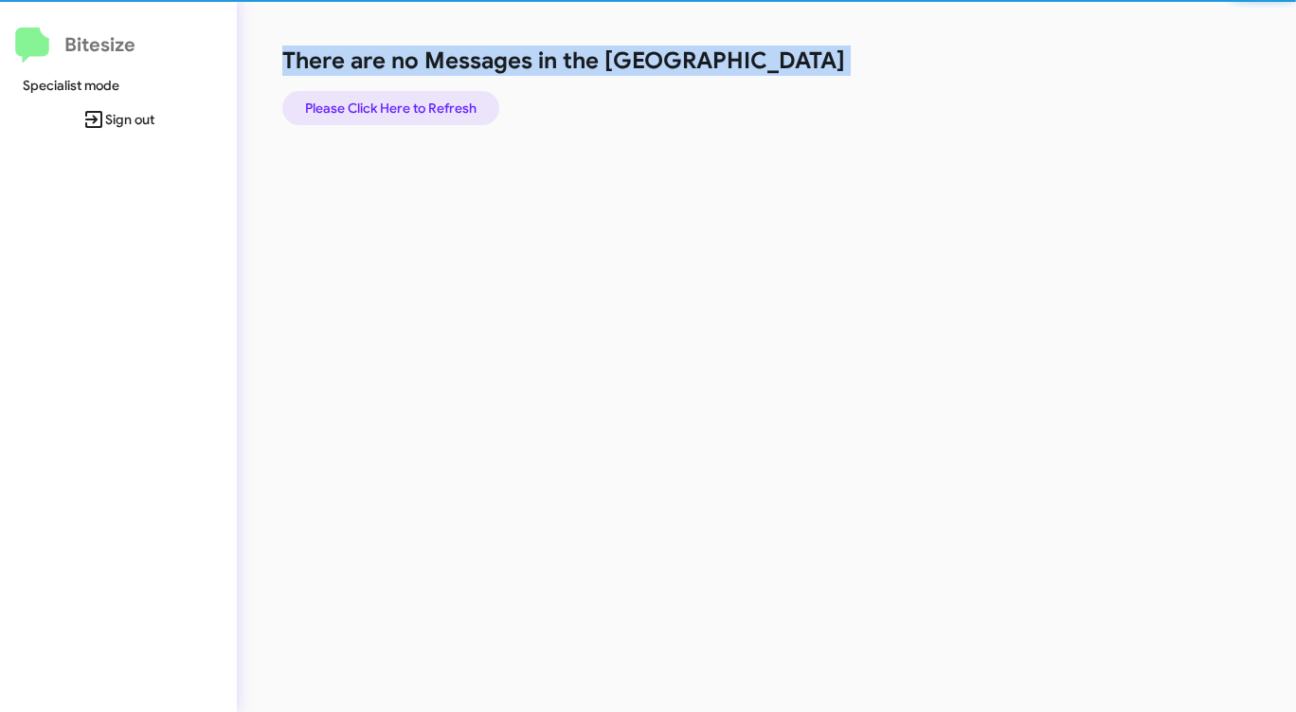
click at [419, 104] on span "Please Click Here to Refresh" at bounding box center [390, 108] width 171 height 34
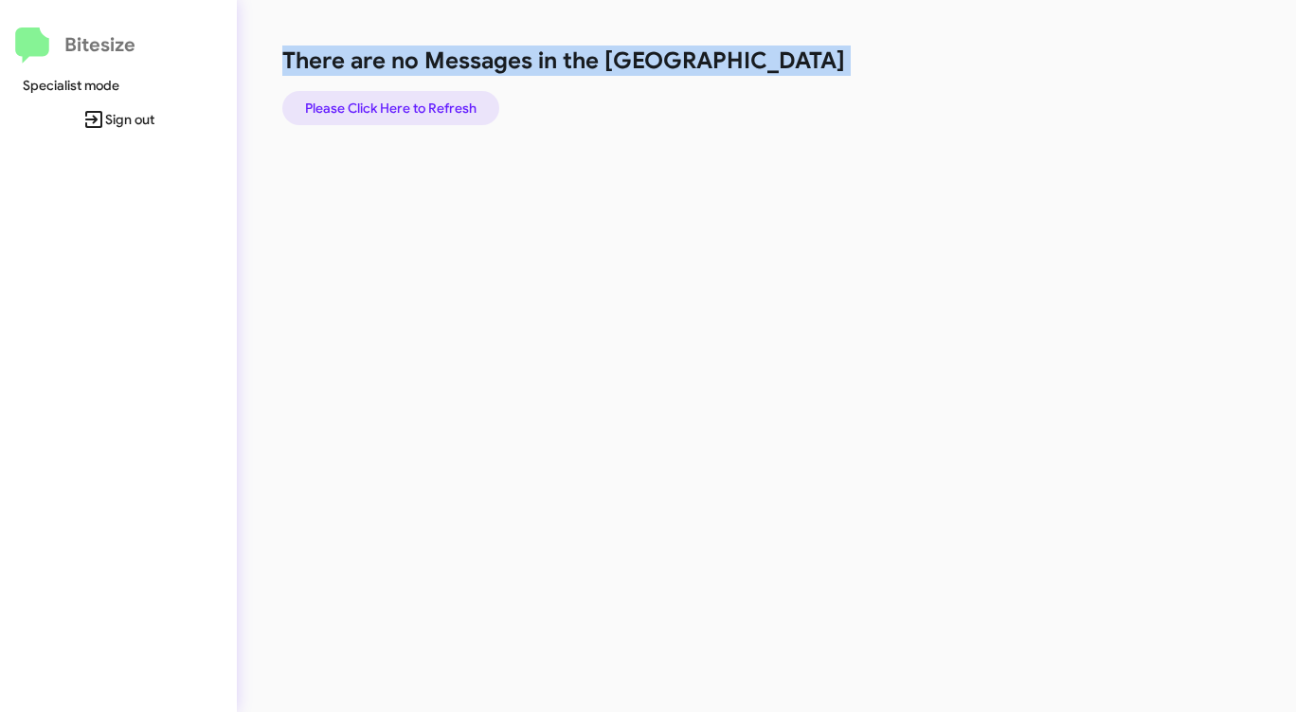
click at [419, 103] on span "Please Click Here to Refresh" at bounding box center [390, 108] width 171 height 34
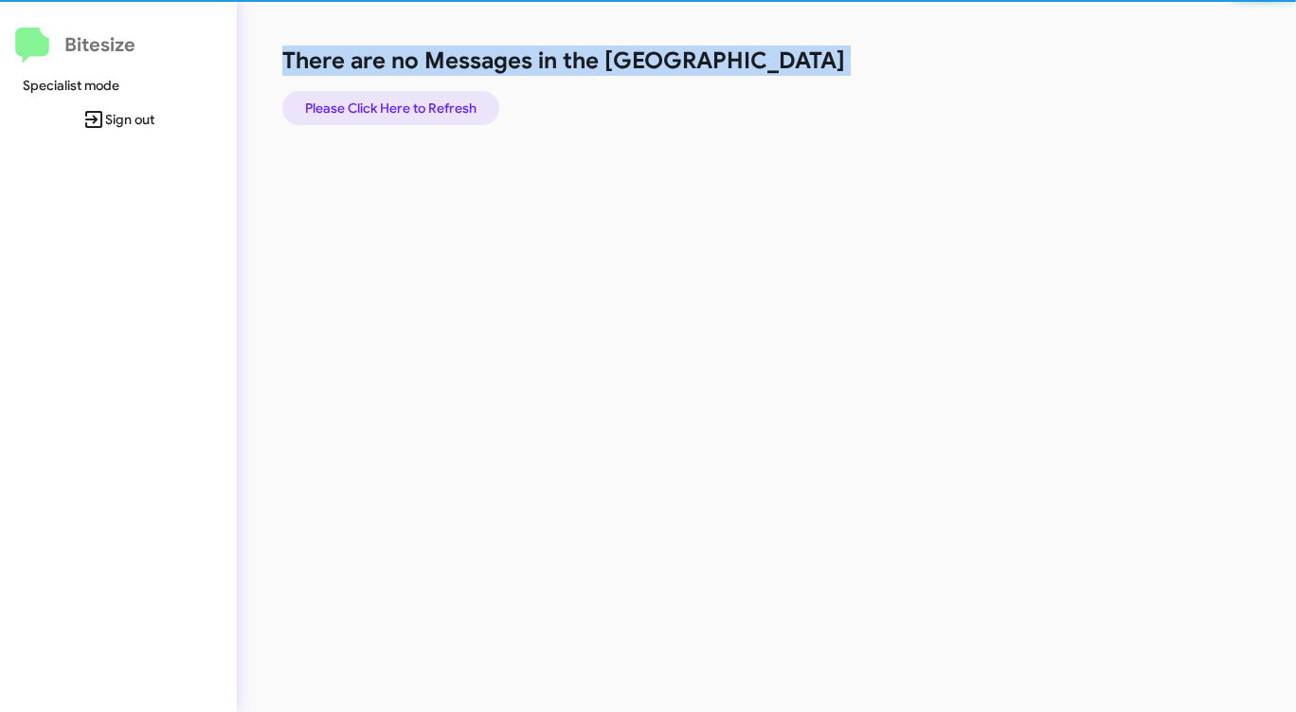
click at [419, 103] on span "Please Click Here to Refresh" at bounding box center [390, 108] width 171 height 34
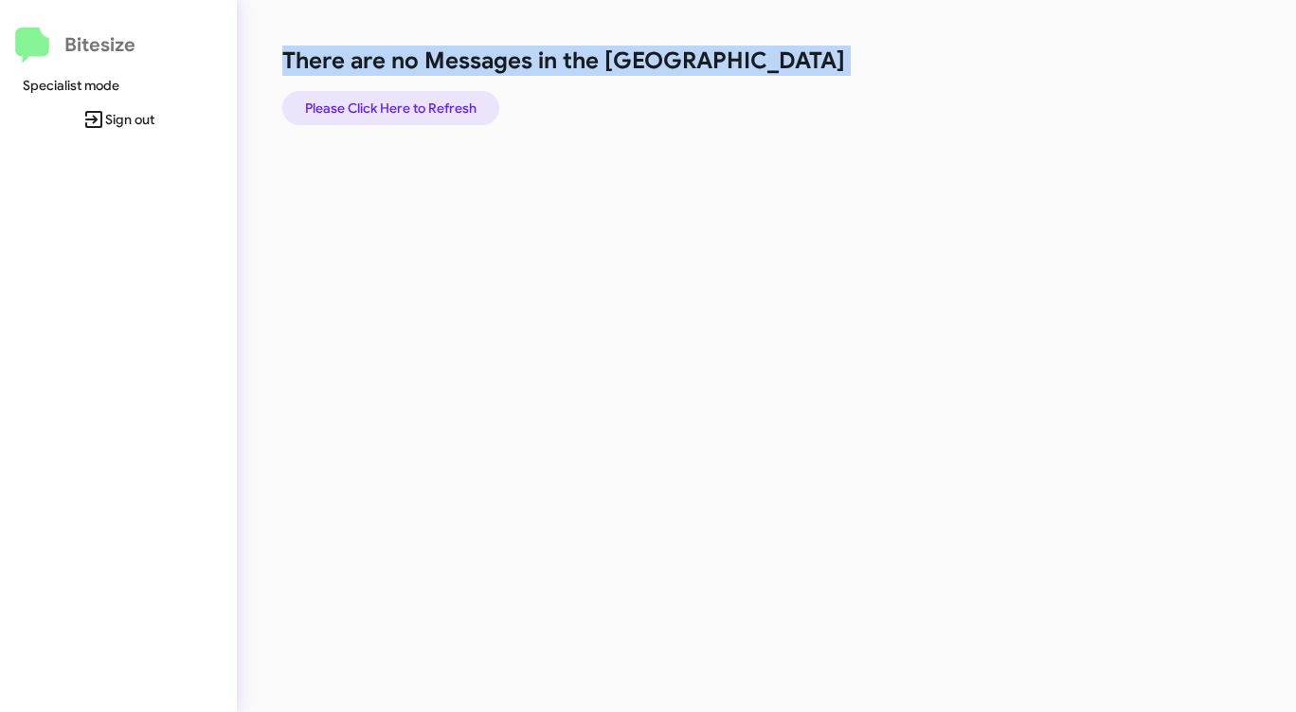
click at [419, 103] on span "Please Click Here to Refresh" at bounding box center [390, 108] width 171 height 34
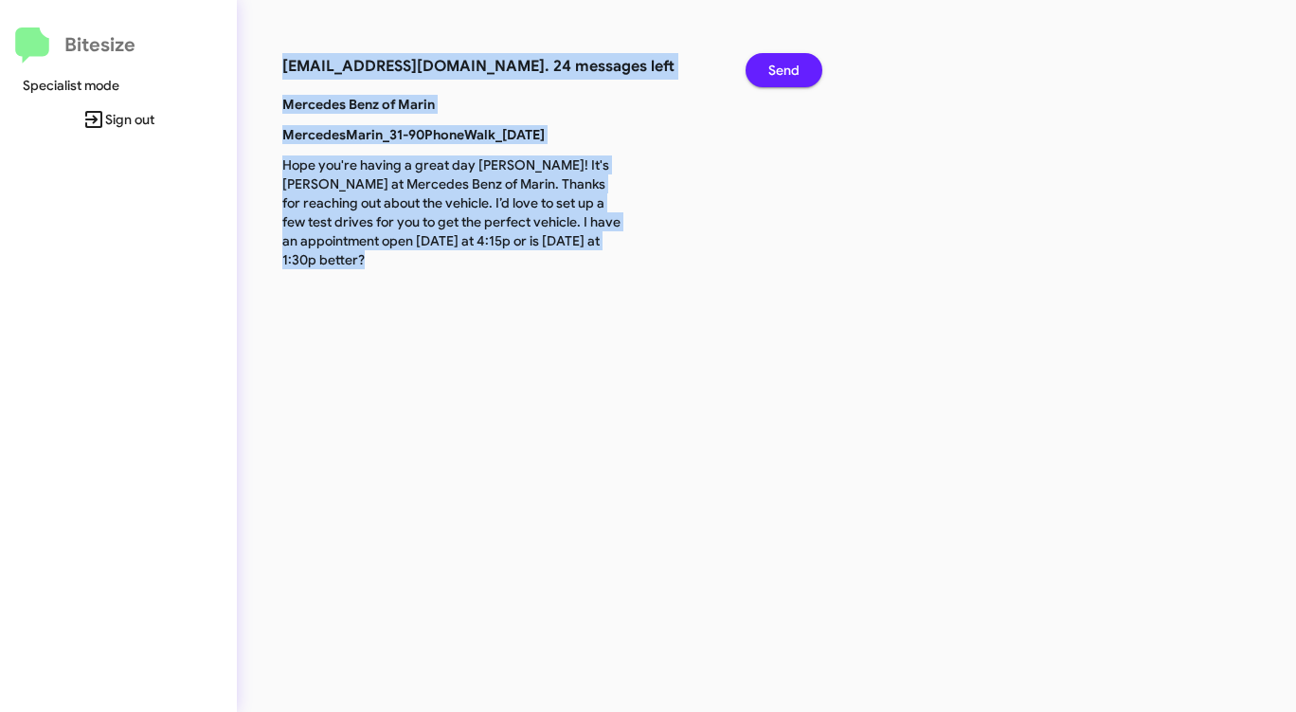
click at [789, 64] on span "Send" at bounding box center [783, 70] width 31 height 34
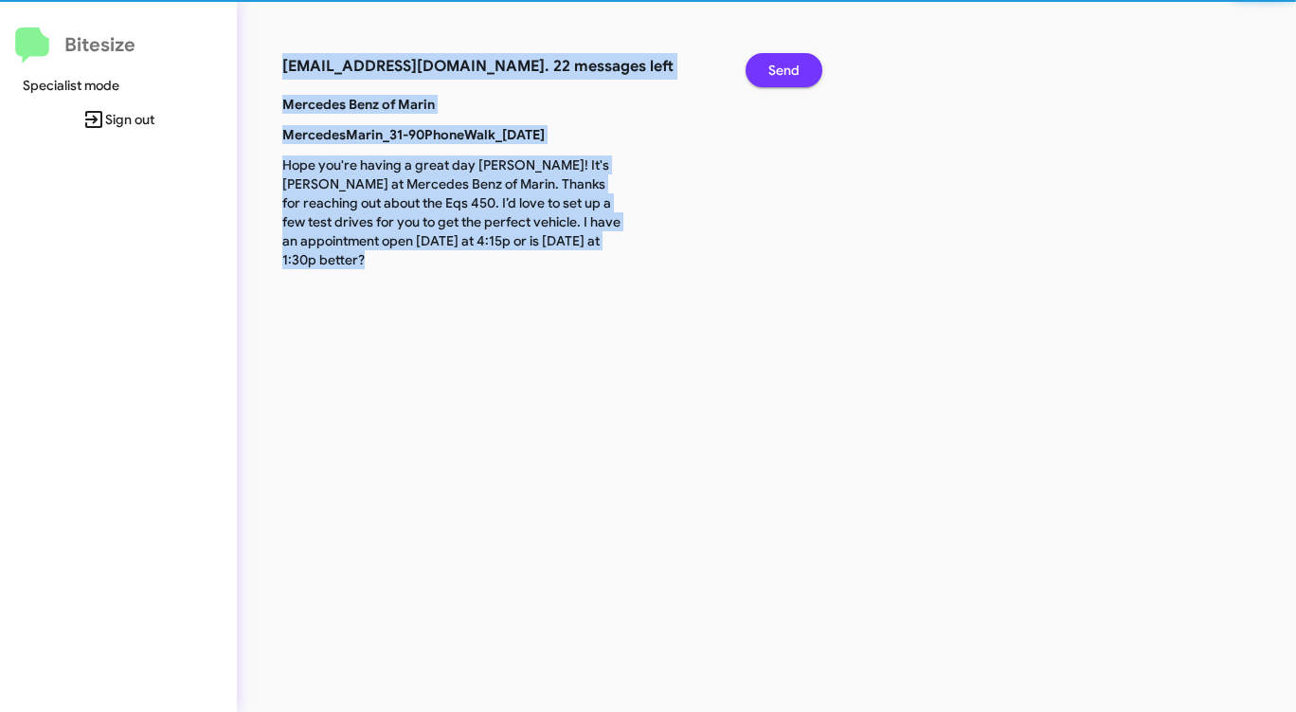
click at [789, 64] on span "Send" at bounding box center [783, 70] width 31 height 34
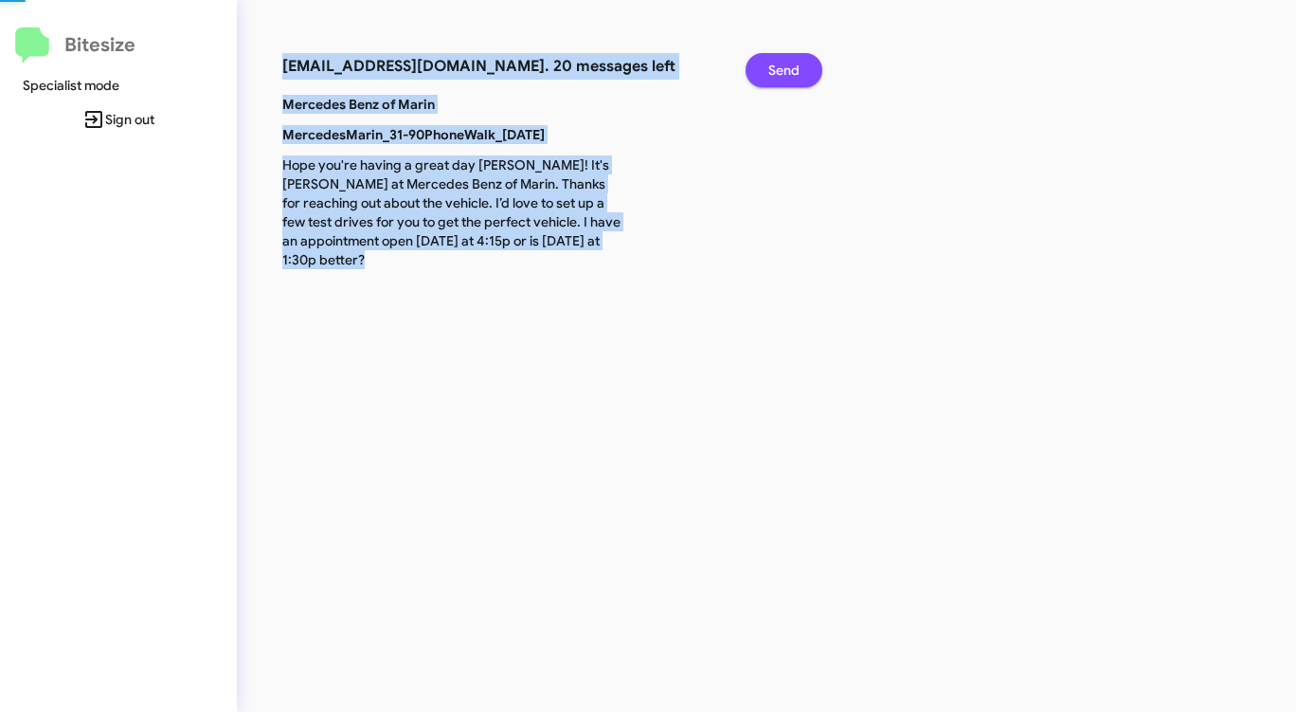
click at [789, 64] on span "Send" at bounding box center [783, 70] width 31 height 34
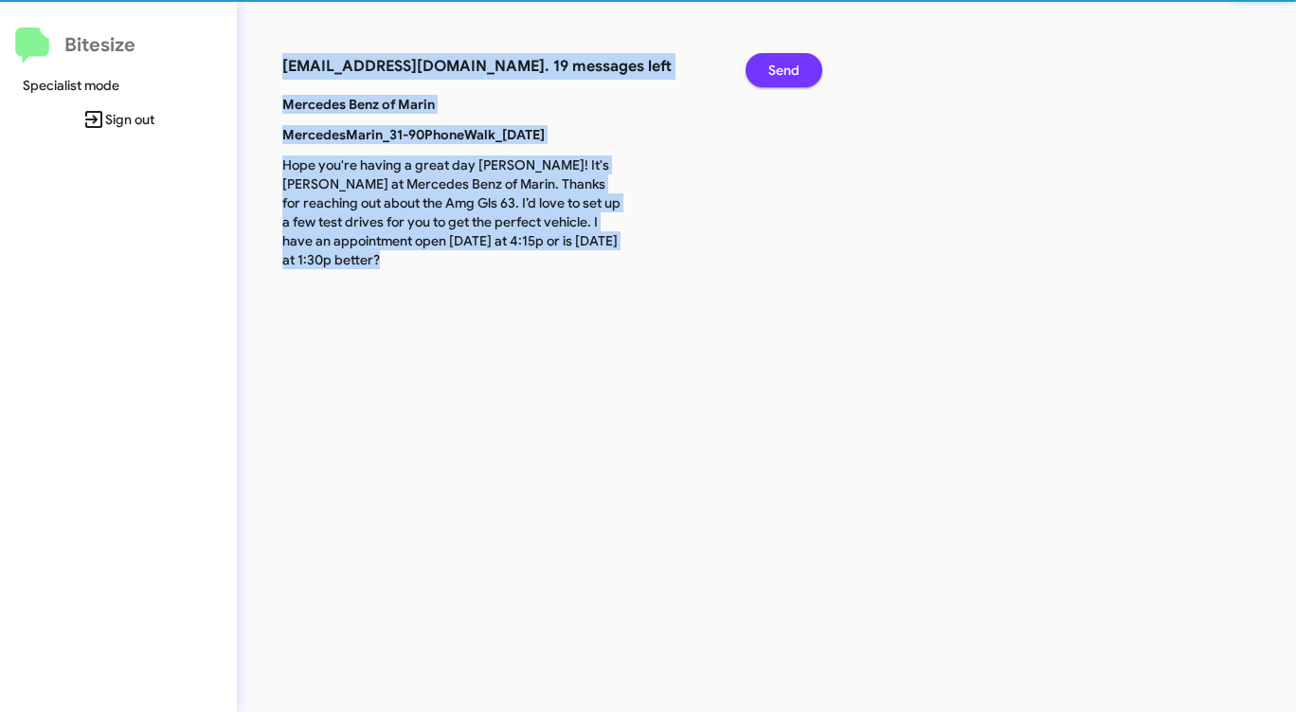
click at [789, 64] on span "Send" at bounding box center [783, 70] width 31 height 34
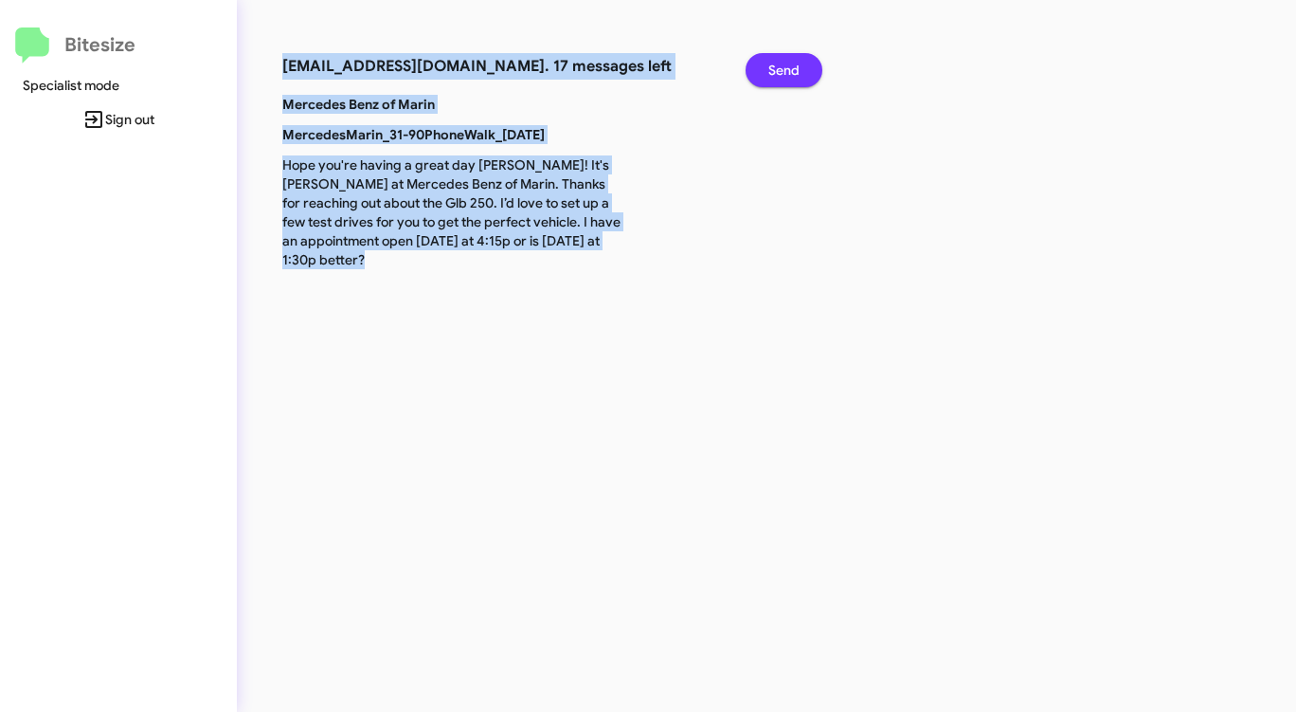
click at [789, 64] on span "Send" at bounding box center [783, 70] width 31 height 34
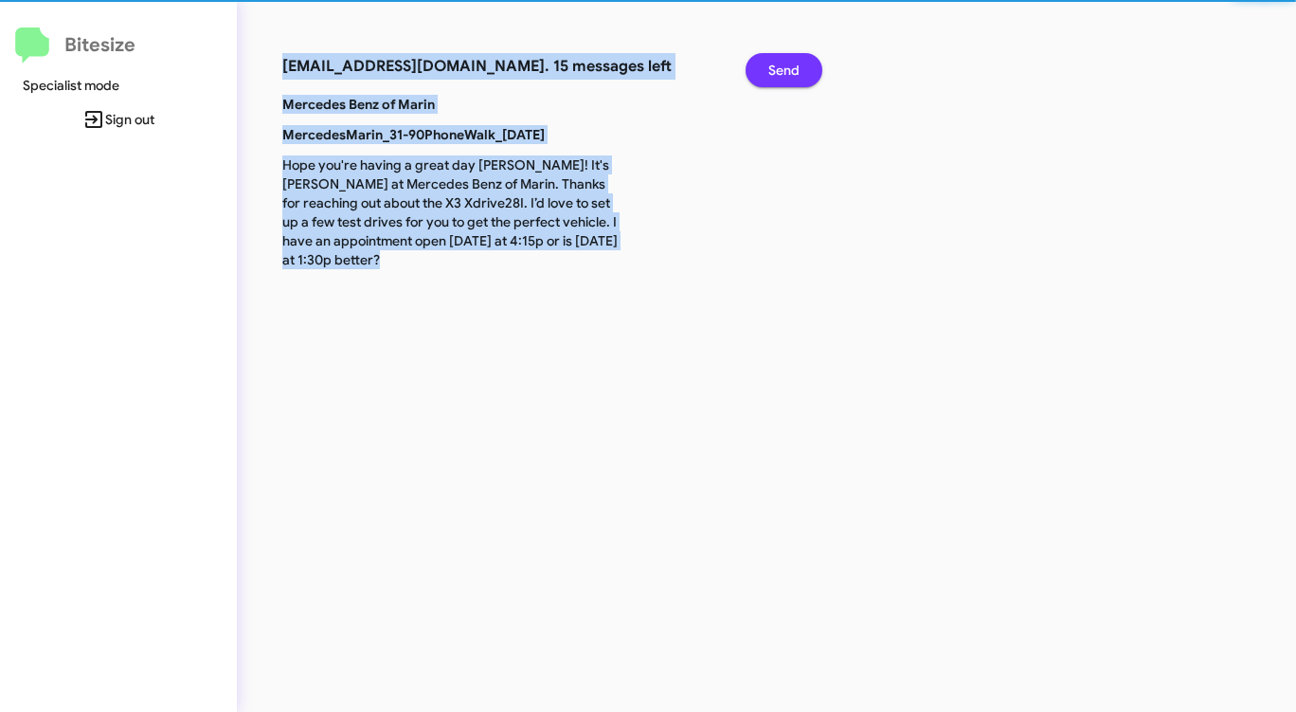
click at [789, 64] on span "Send" at bounding box center [783, 70] width 31 height 34
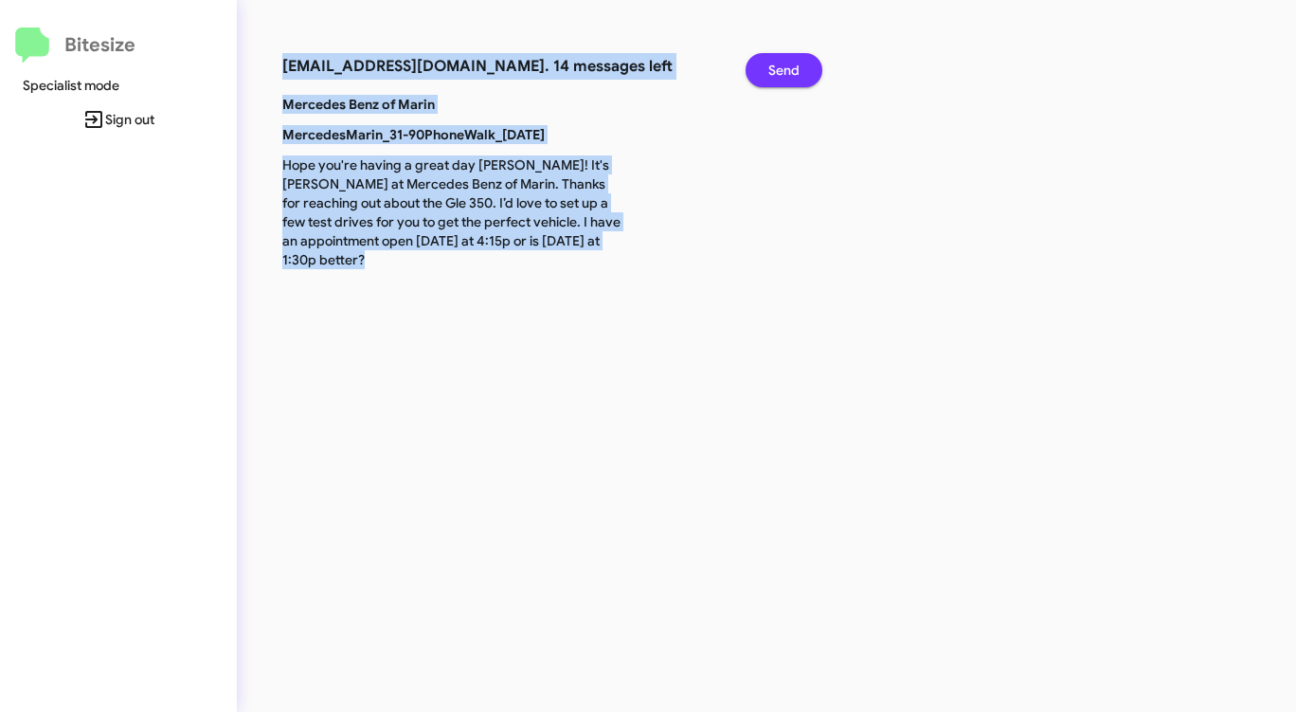
click at [789, 64] on span "Send" at bounding box center [783, 70] width 31 height 34
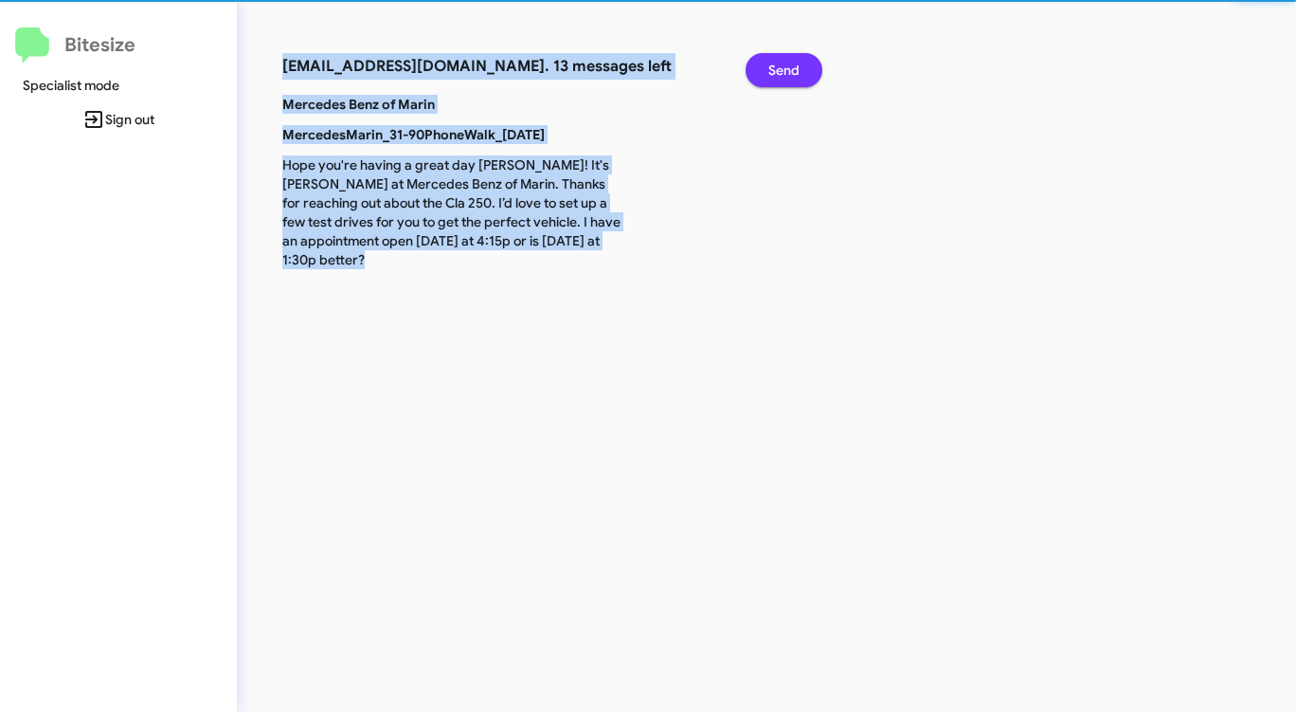
click at [789, 64] on span "Send" at bounding box center [783, 70] width 31 height 34
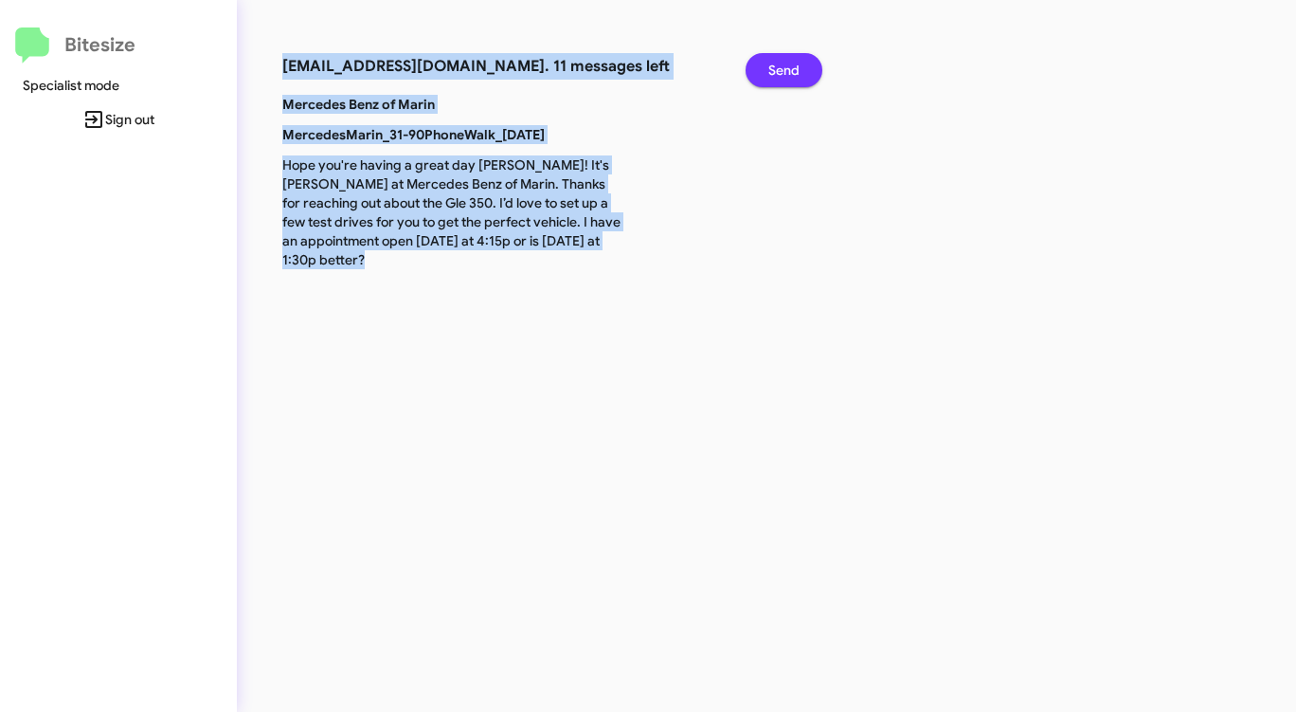
click at [789, 64] on span "Send" at bounding box center [783, 70] width 31 height 34
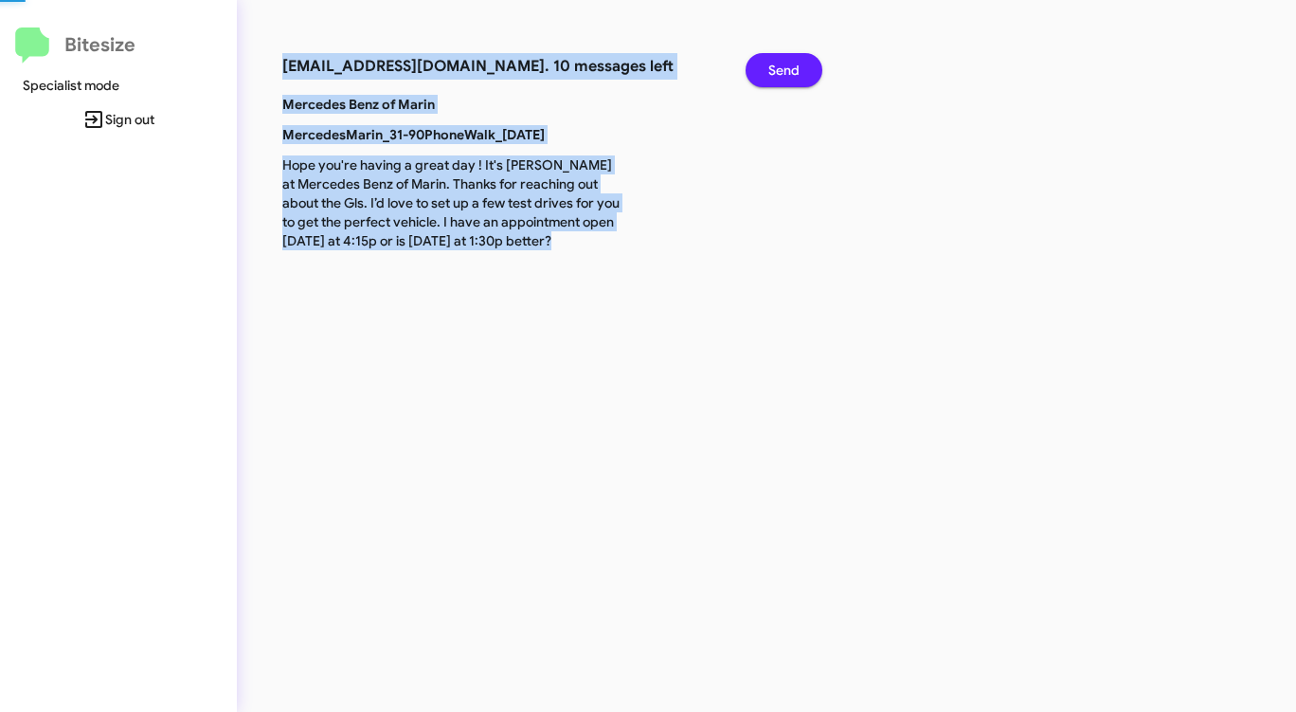
click at [789, 64] on span "Send" at bounding box center [783, 70] width 31 height 34
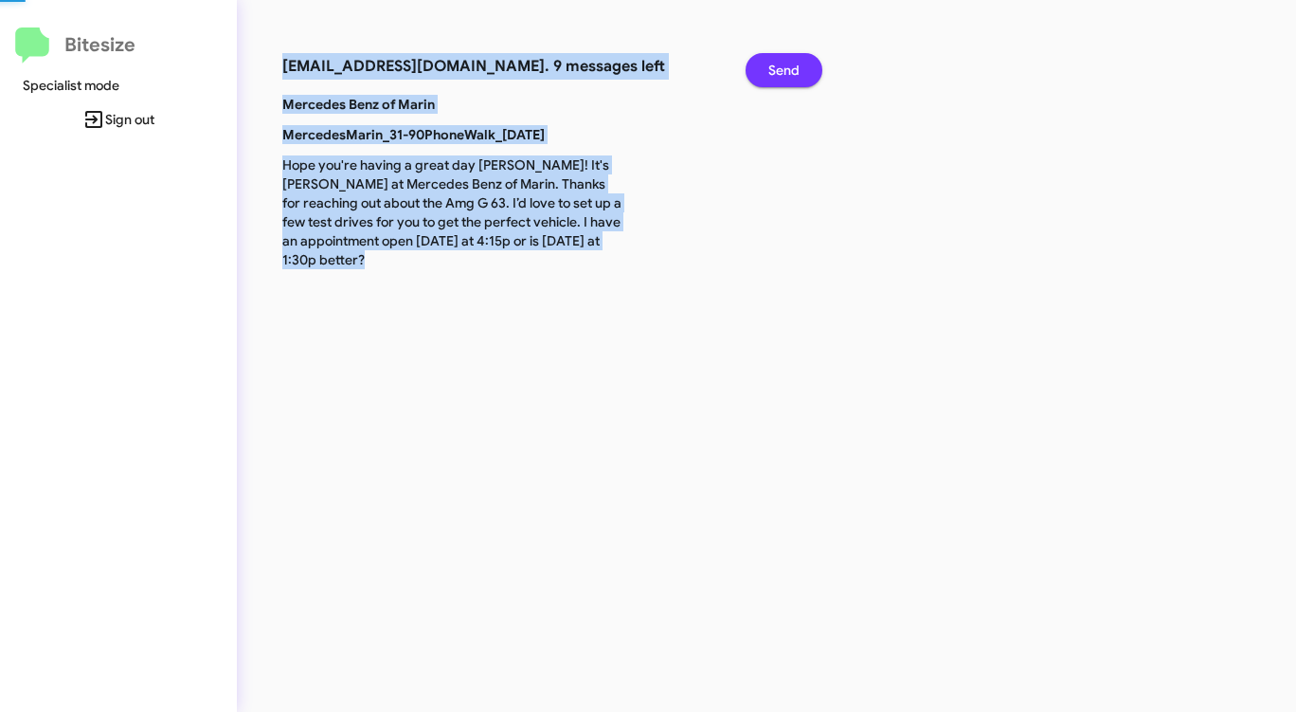
click at [789, 64] on span "Send" at bounding box center [783, 70] width 31 height 34
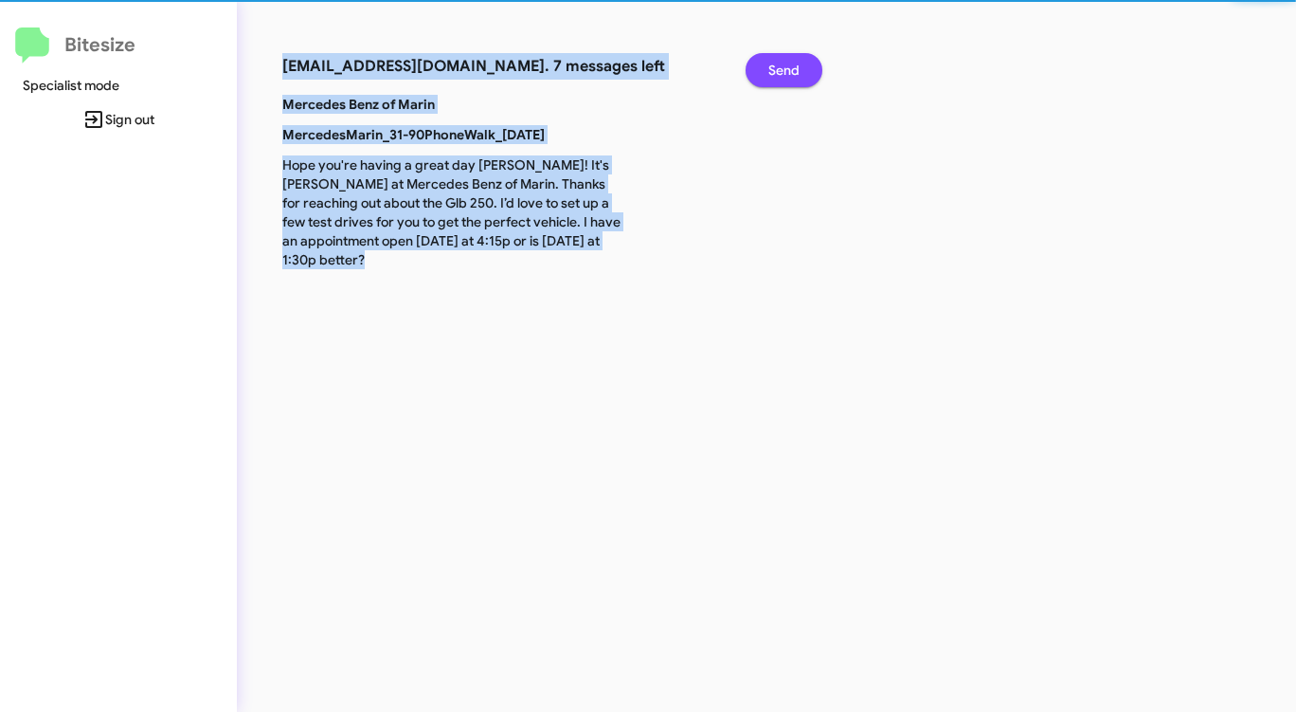
click at [789, 64] on span "Send" at bounding box center [783, 70] width 31 height 34
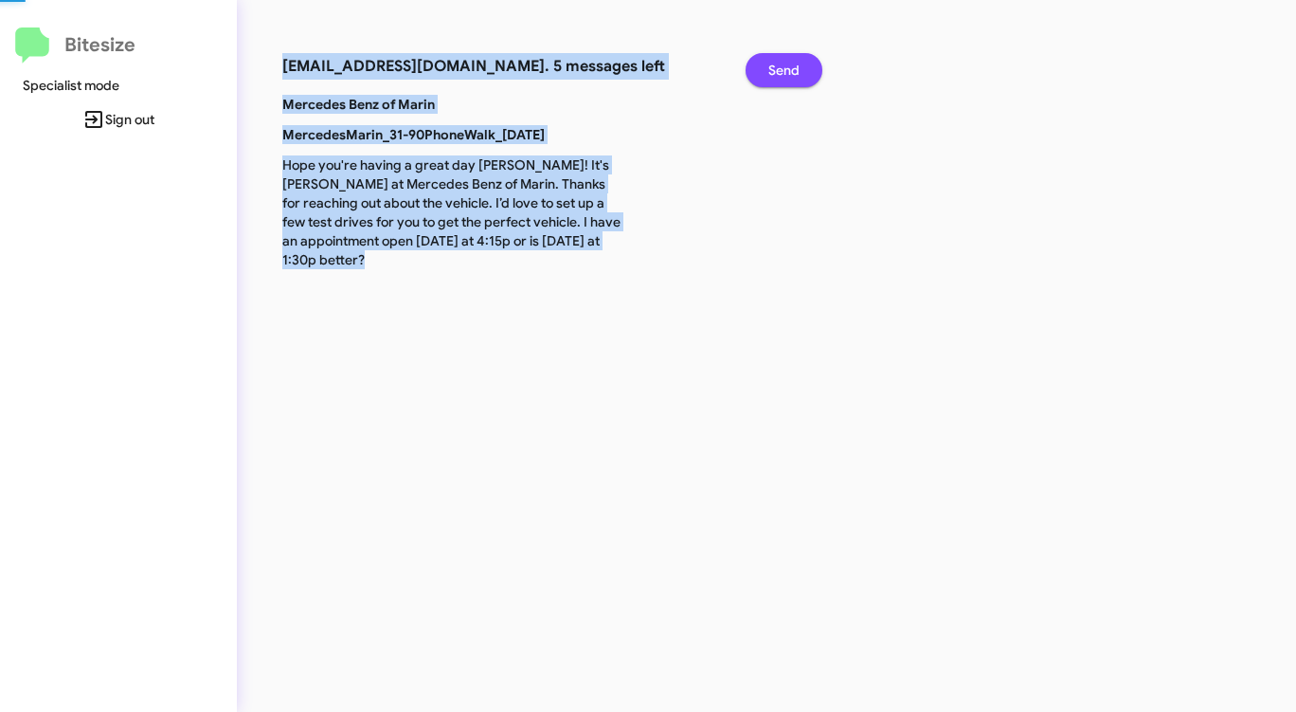
click at [789, 64] on span "Send" at bounding box center [783, 70] width 31 height 34
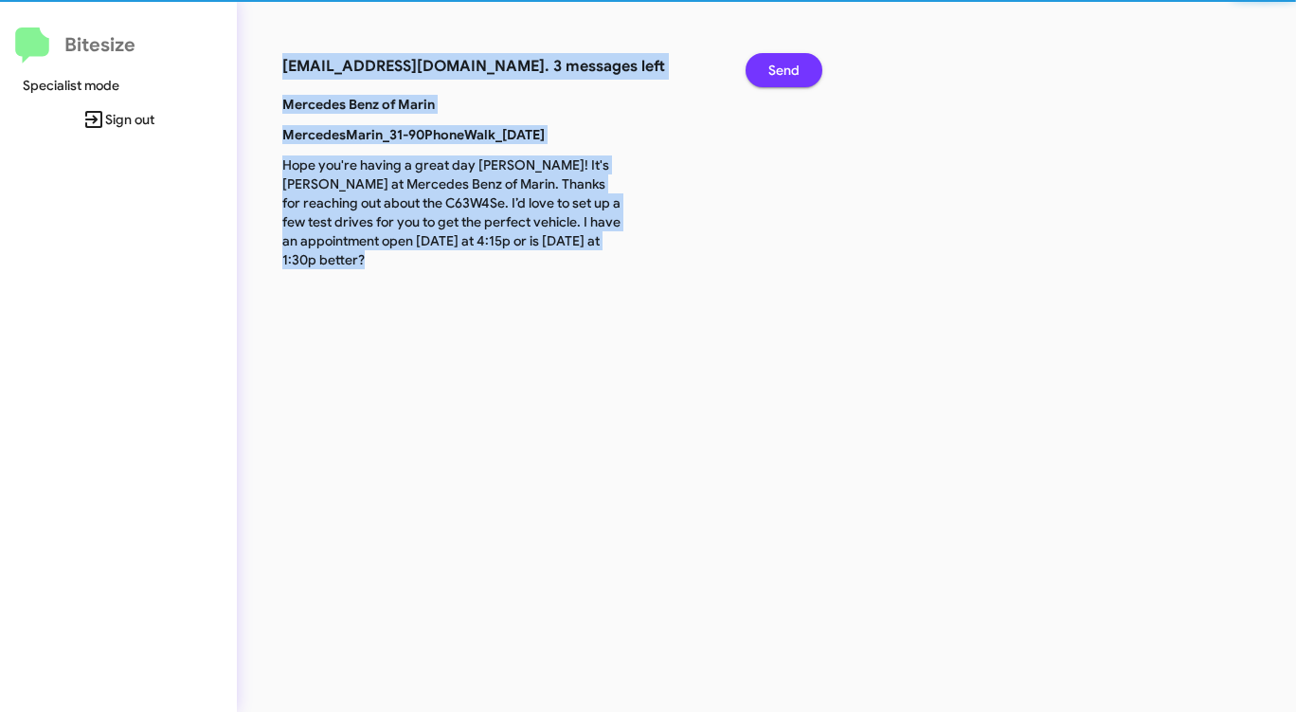
click at [789, 64] on span "Send" at bounding box center [783, 70] width 31 height 34
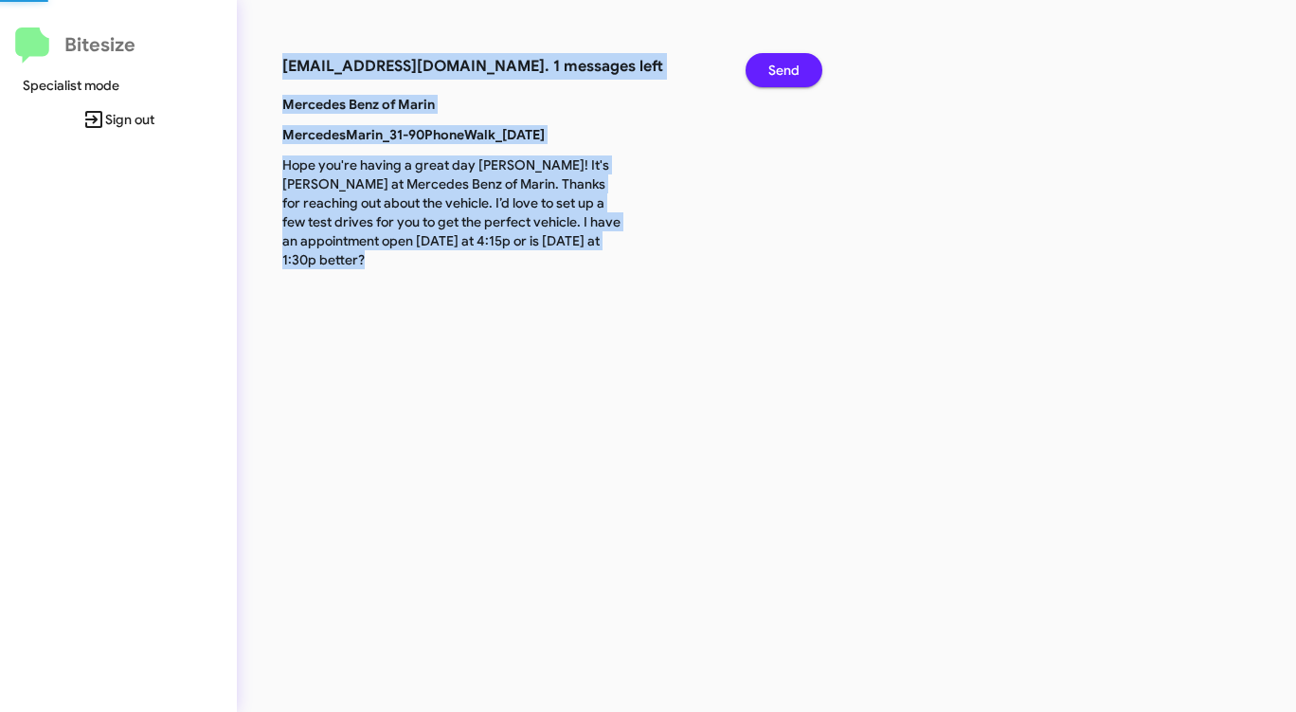
click at [789, 64] on span "Send" at bounding box center [783, 70] width 31 height 34
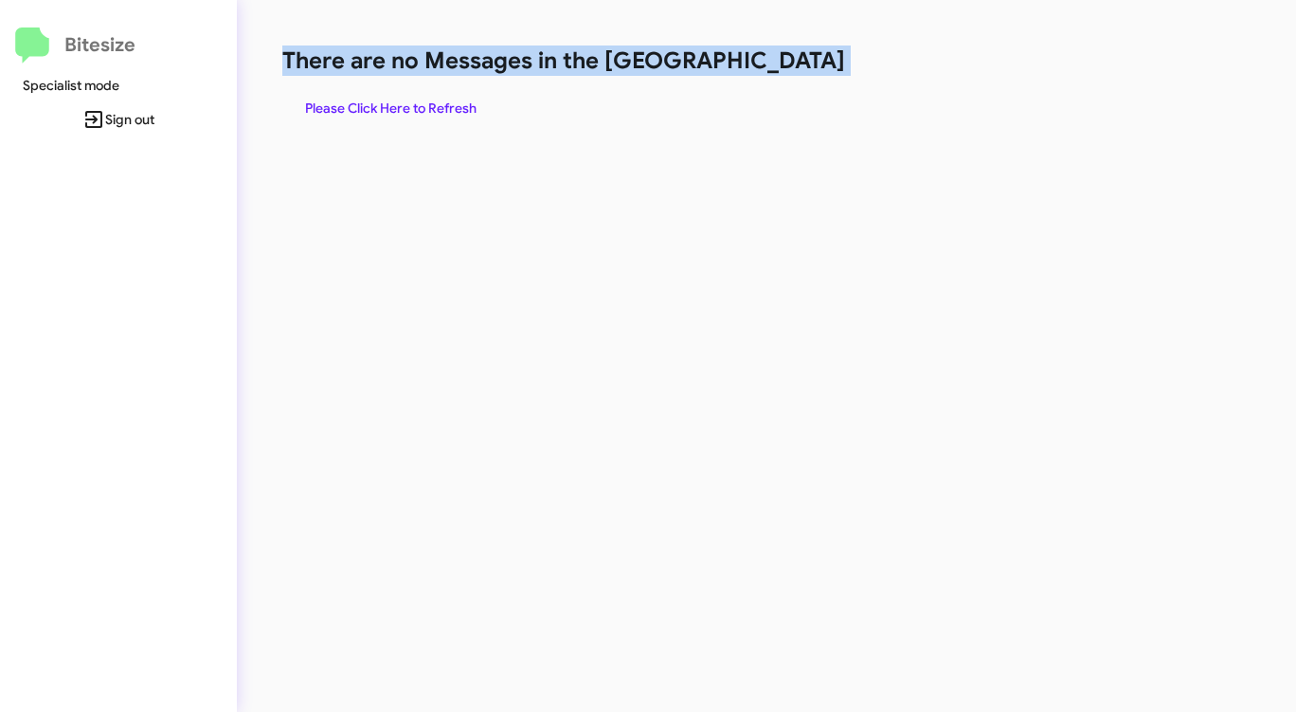
click at [789, 64] on h1 "There are no Messages in the [GEOGRAPHIC_DATA]" at bounding box center [678, 60] width 792 height 30
click at [396, 109] on span "Please Click Here to Refresh" at bounding box center [390, 108] width 171 height 34
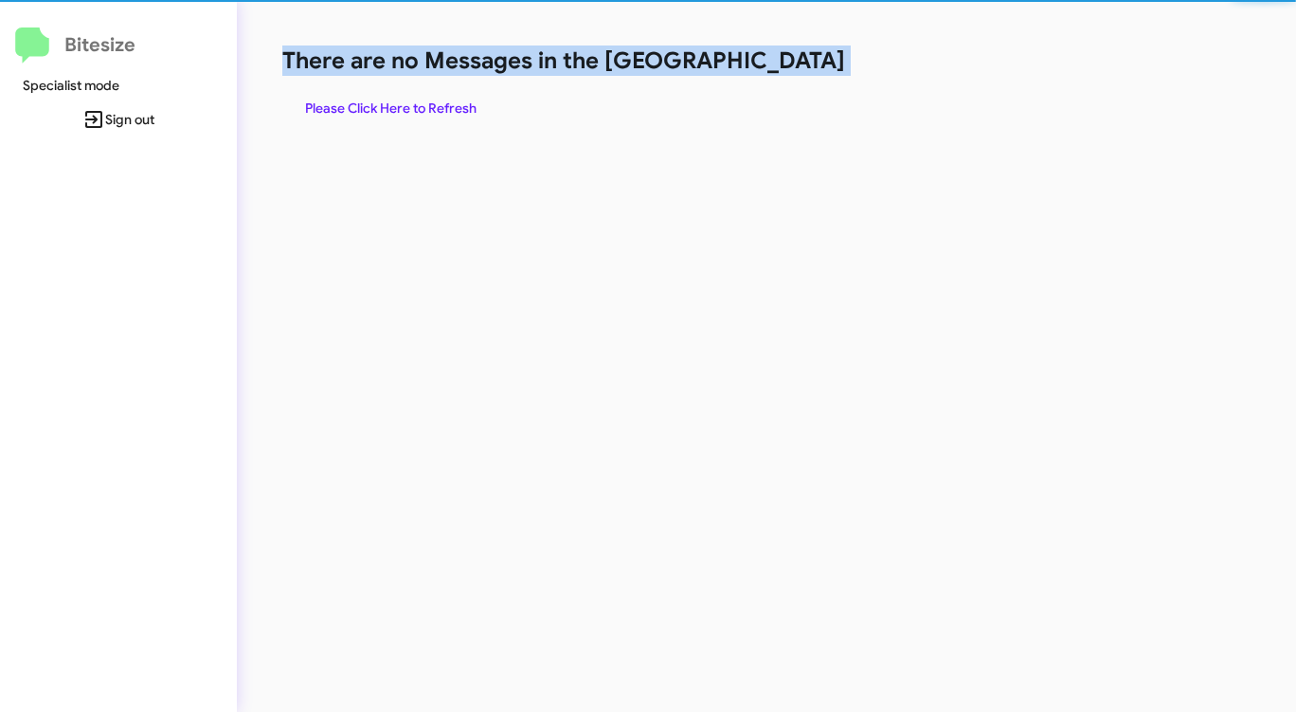
click at [395, 109] on span "Please Click Here to Refresh" at bounding box center [390, 108] width 171 height 34
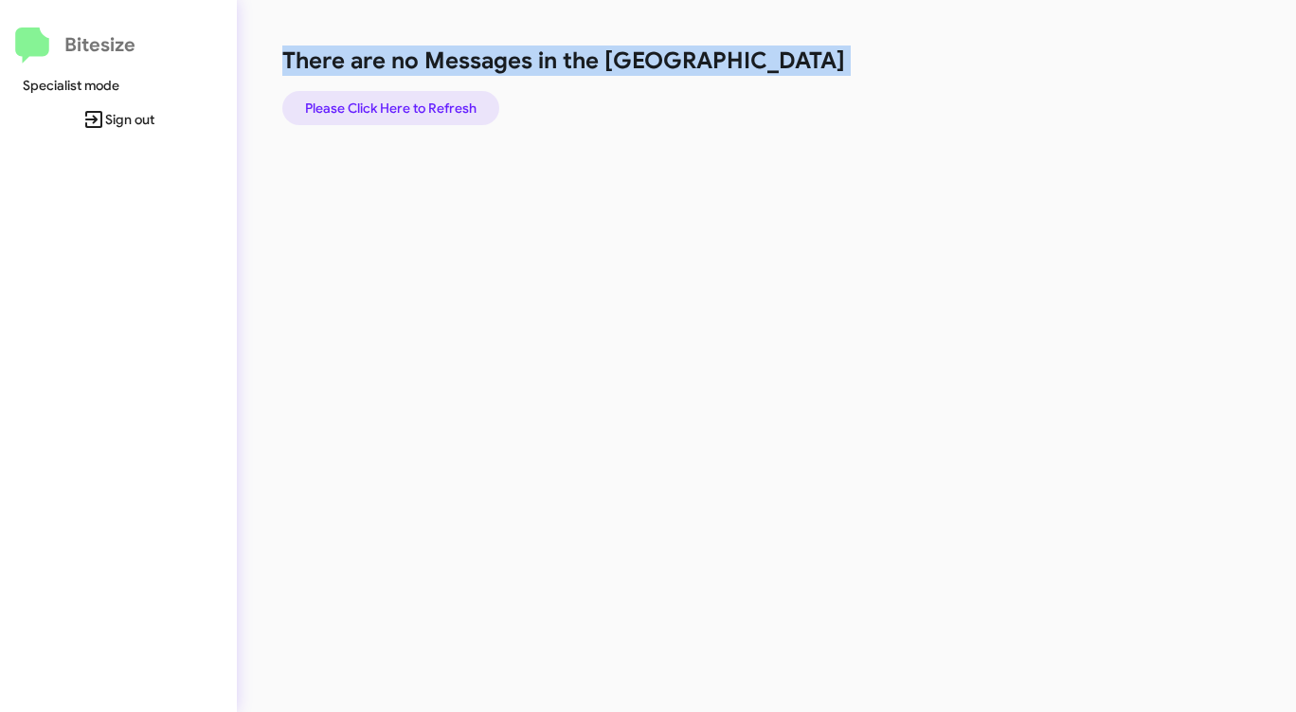
click at [396, 110] on span "Please Click Here to Refresh" at bounding box center [390, 108] width 171 height 34
click at [397, 110] on span "Please Click Here to Refresh" at bounding box center [390, 108] width 171 height 34
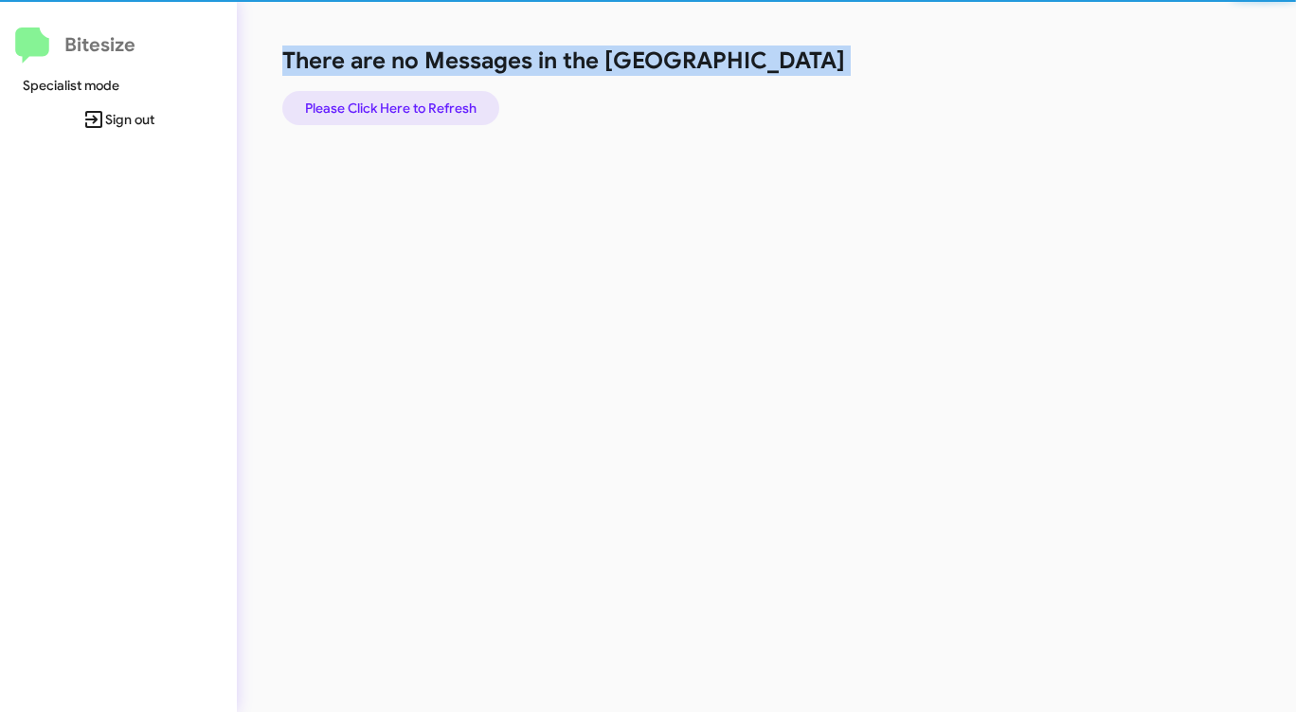
click at [397, 110] on span "Please Click Here to Refresh" at bounding box center [390, 108] width 171 height 34
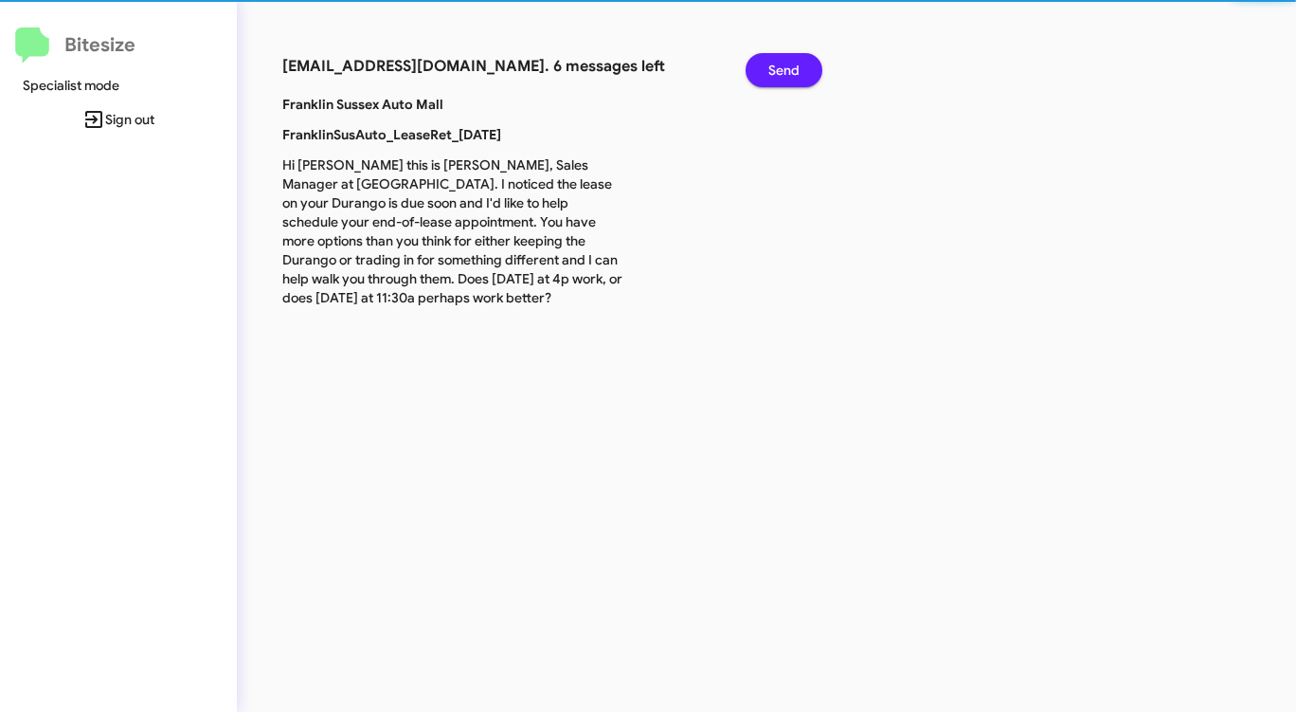
click at [398, 110] on b "Franklin Sussex Auto Mall" at bounding box center [362, 104] width 161 height 17
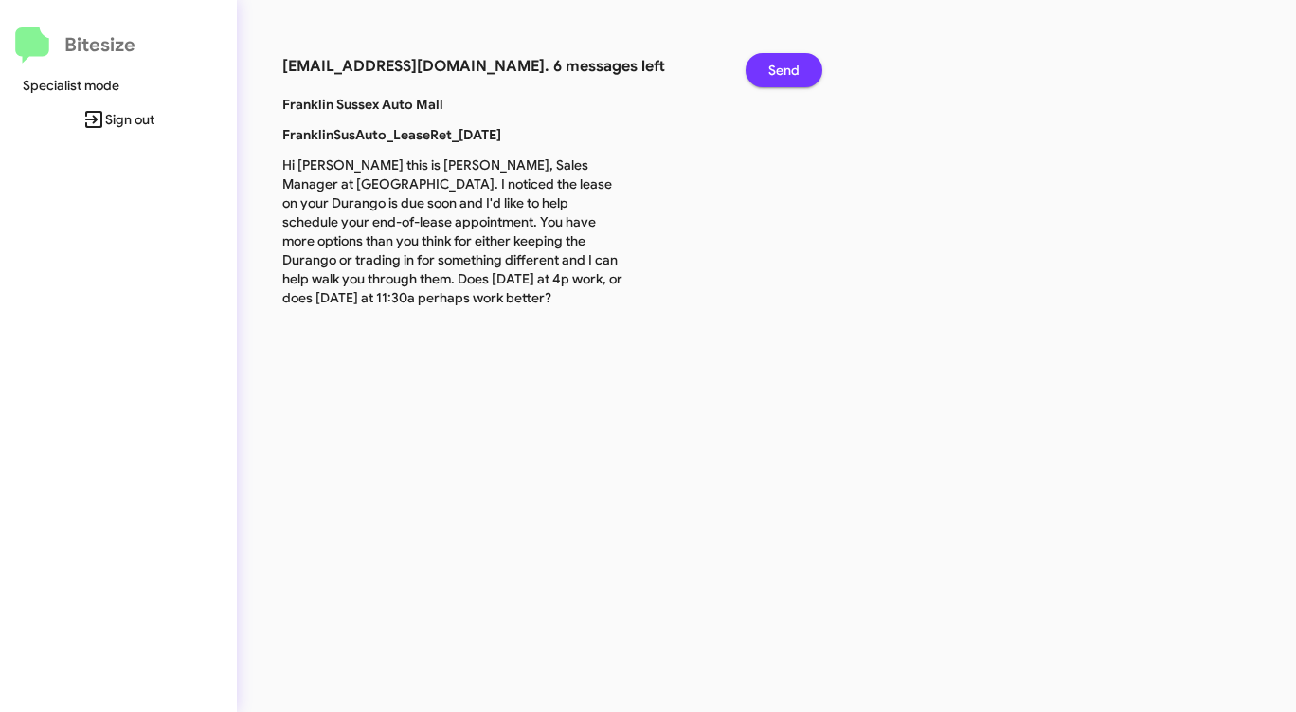
click at [805, 67] on button "Send" at bounding box center [784, 70] width 77 height 34
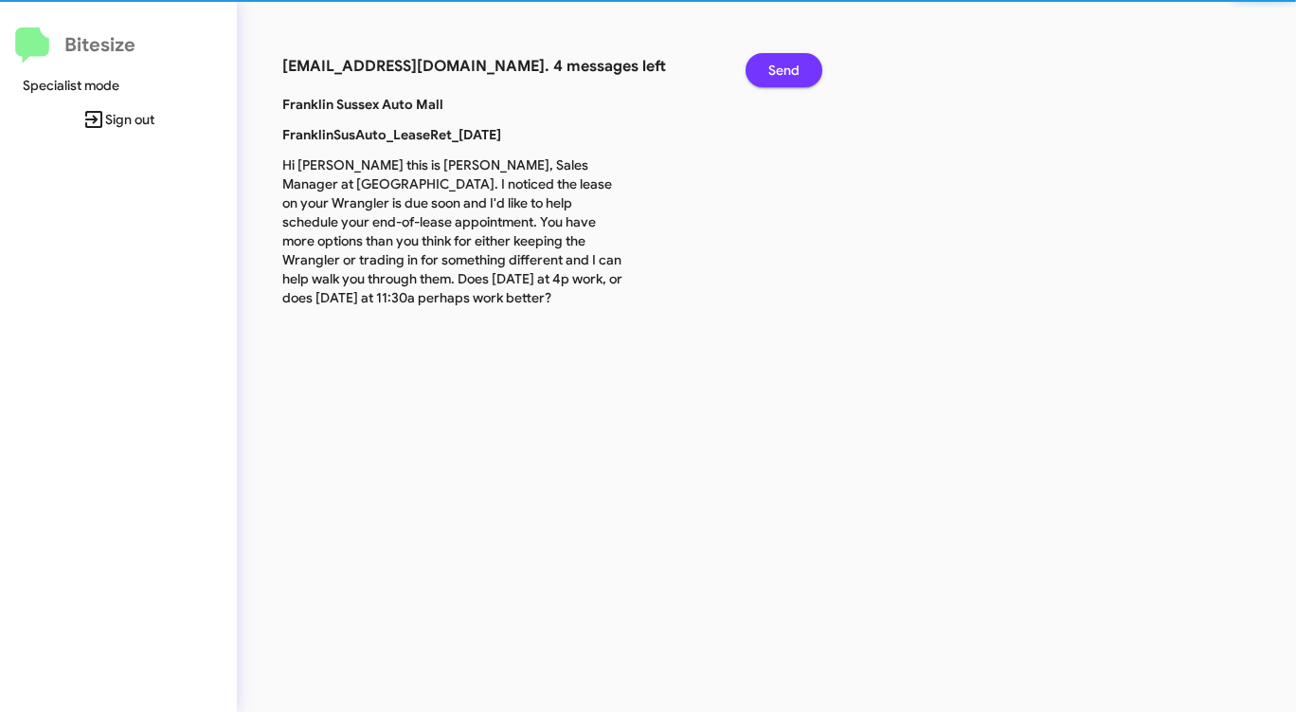
click at [805, 67] on button "Send" at bounding box center [784, 70] width 77 height 34
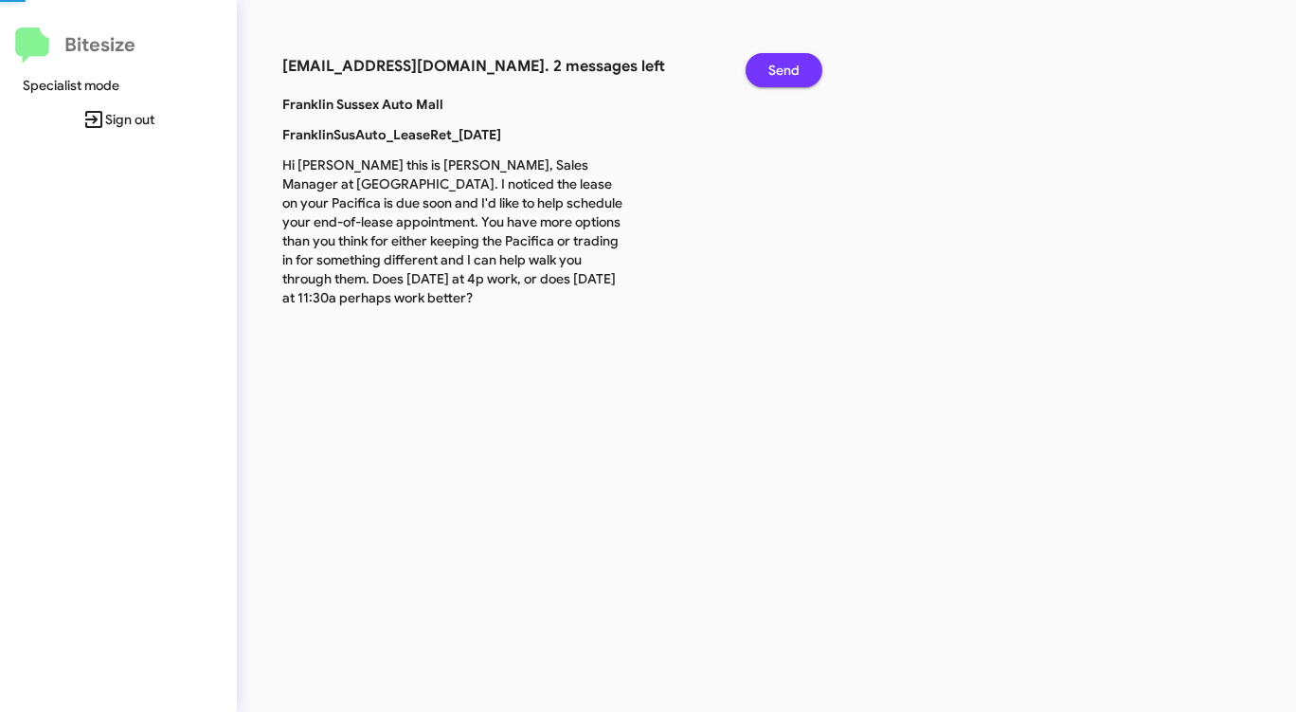
click at [805, 67] on button "Send" at bounding box center [784, 70] width 77 height 34
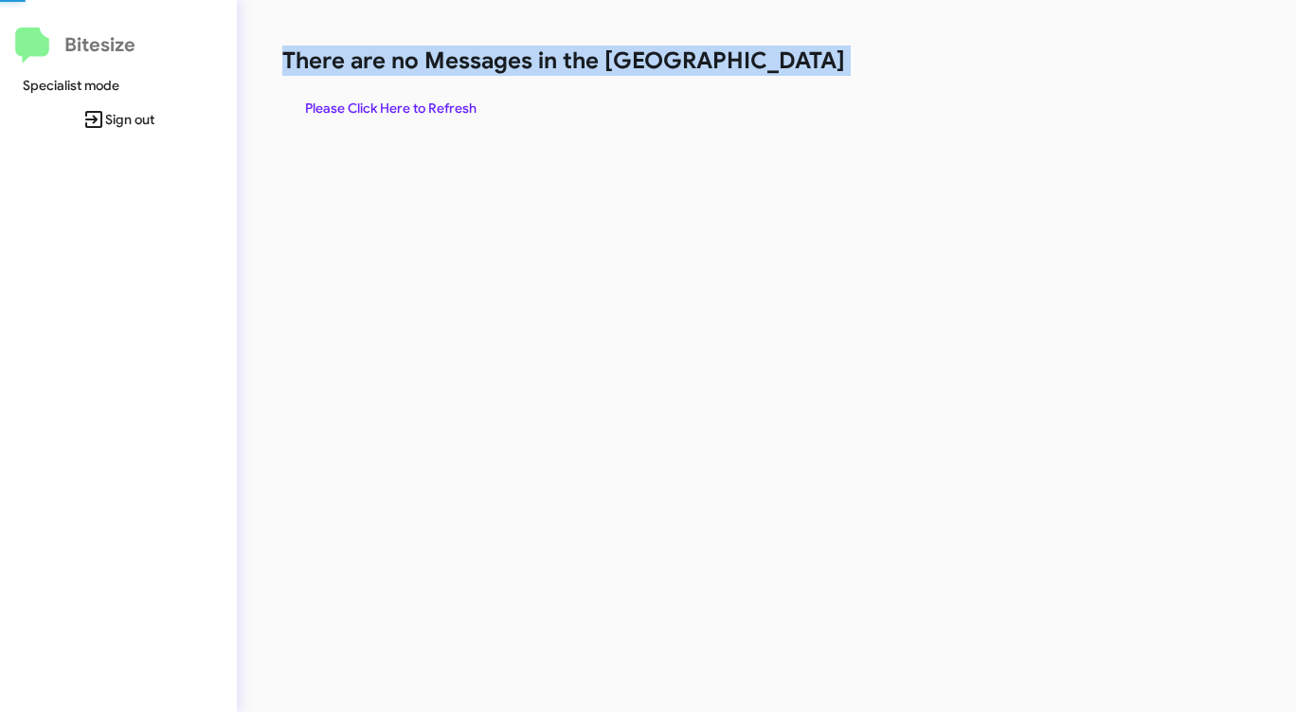
click at [805, 67] on h1 "There are no Messages in the [GEOGRAPHIC_DATA]" at bounding box center [678, 60] width 792 height 30
click at [398, 107] on span "Please Click Here to Refresh" at bounding box center [390, 108] width 171 height 34
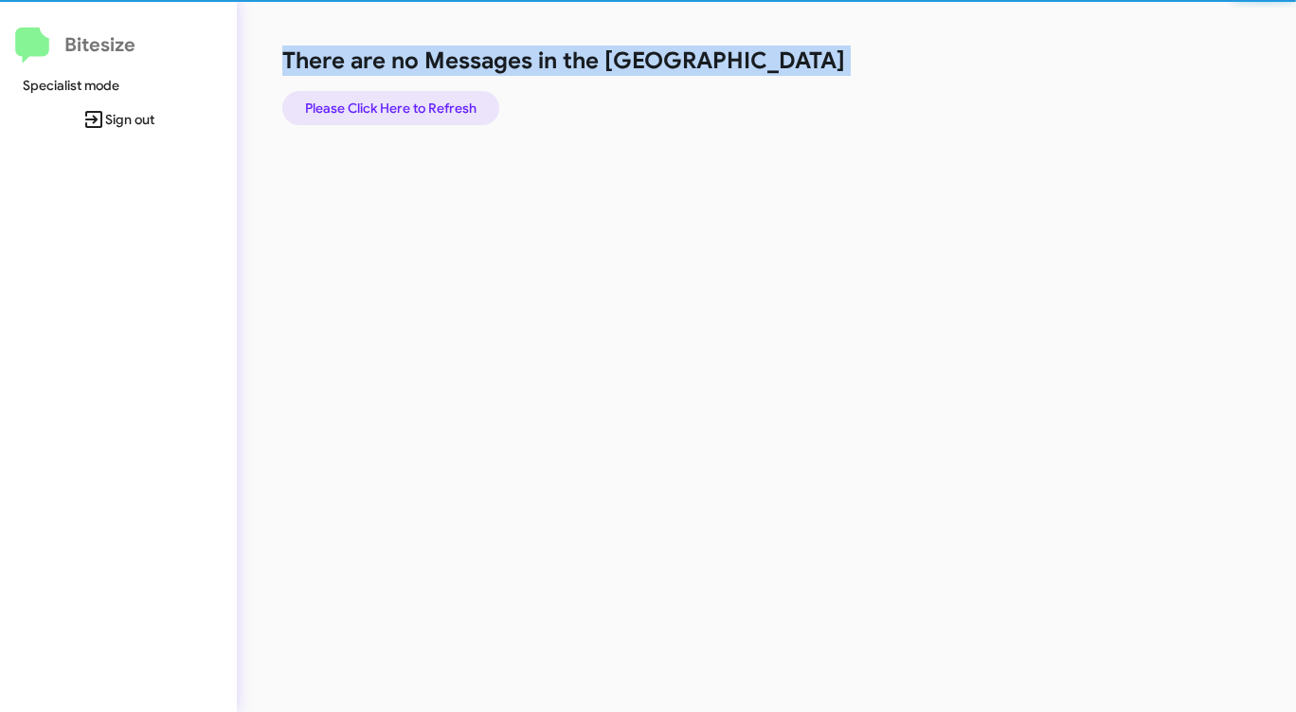
click at [398, 107] on span "Please Click Here to Refresh" at bounding box center [390, 108] width 171 height 34
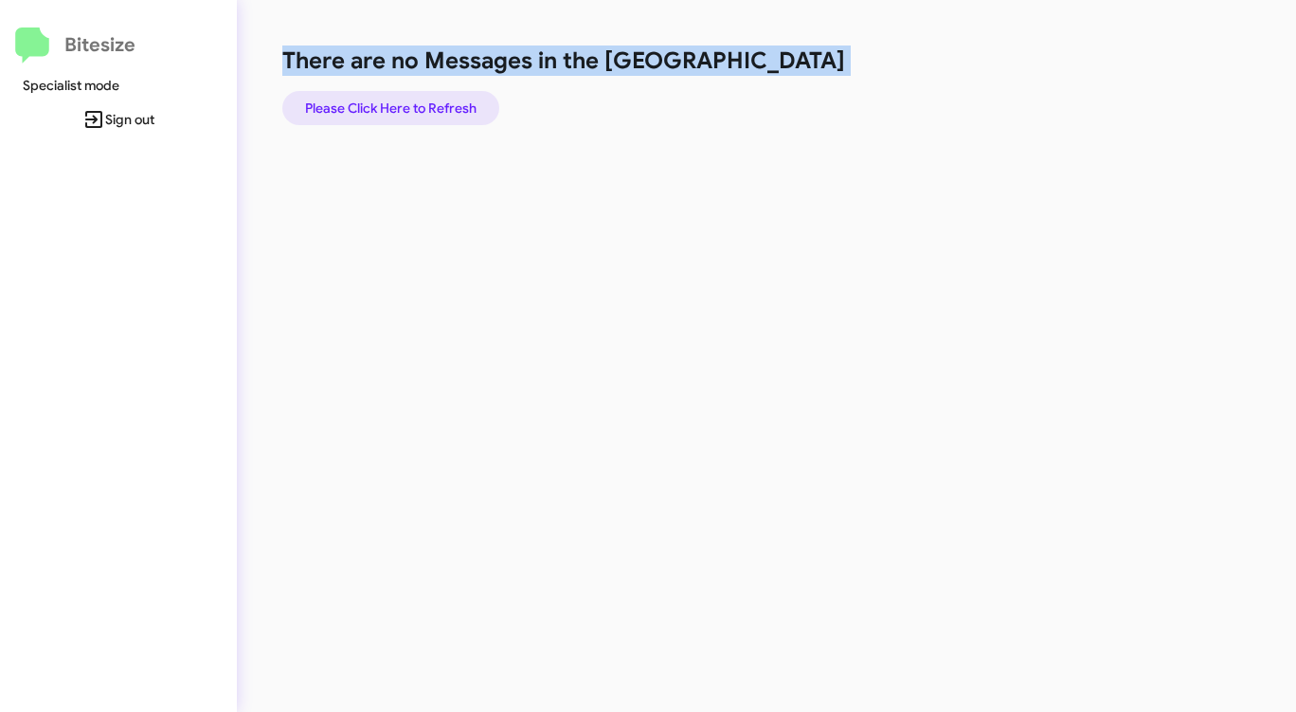
click at [400, 106] on span "Please Click Here to Refresh" at bounding box center [390, 108] width 171 height 34
click at [398, 106] on span "Please Click Here to Refresh" at bounding box center [390, 108] width 171 height 34
click at [396, 107] on span "Please Click Here to Refresh" at bounding box center [390, 108] width 171 height 34
click at [396, 109] on span "Please Click Here to Refresh" at bounding box center [390, 108] width 171 height 34
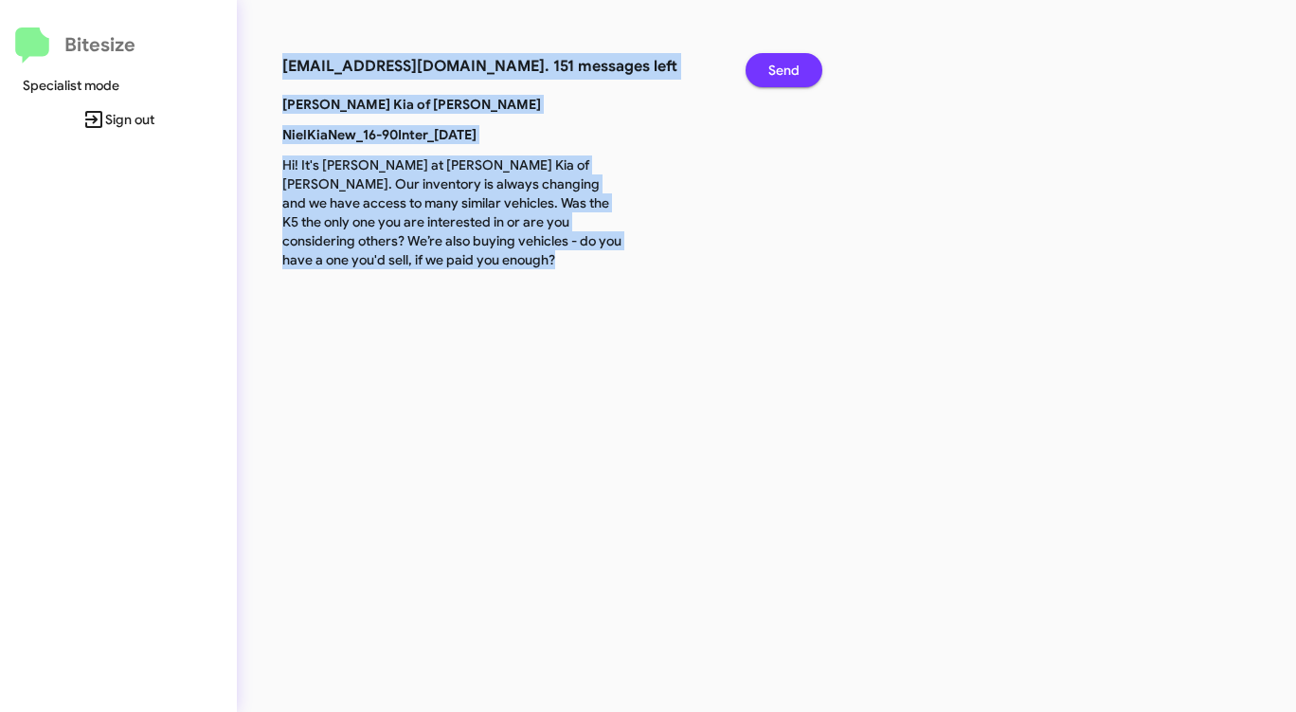
click at [779, 65] on span "Send" at bounding box center [783, 70] width 31 height 34
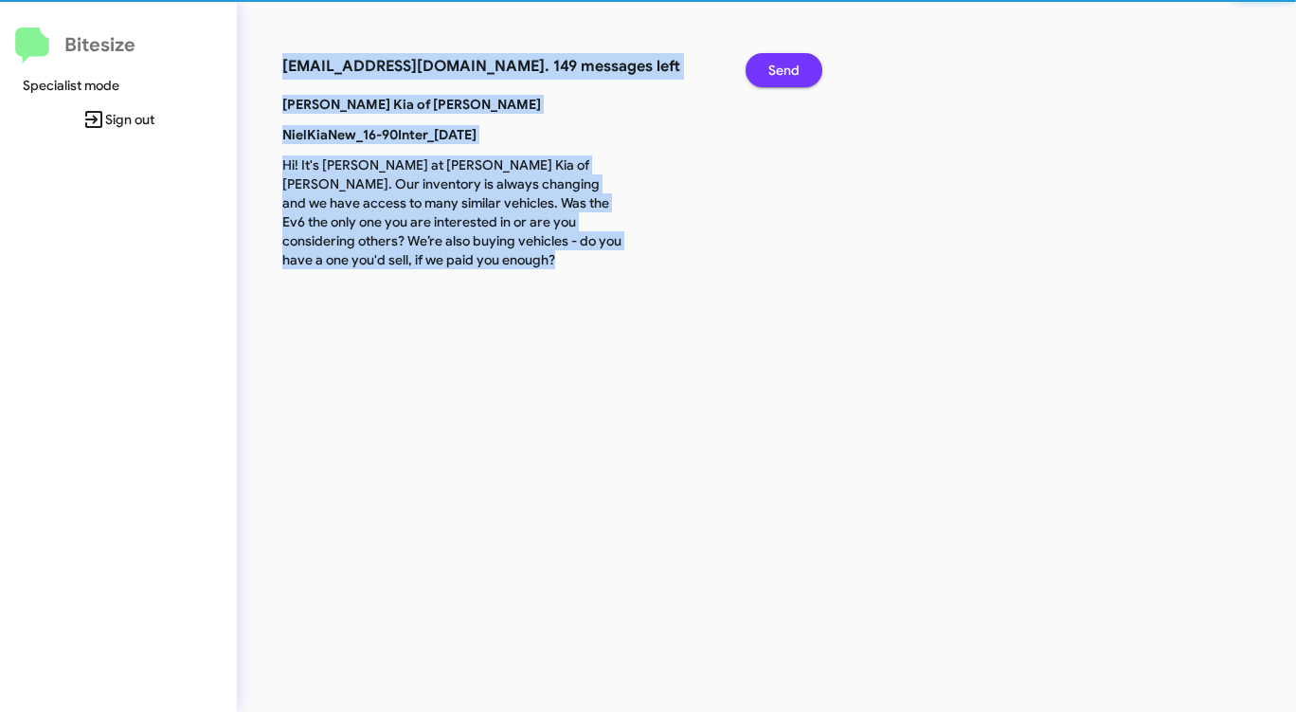
click at [779, 65] on span "Send" at bounding box center [783, 70] width 31 height 34
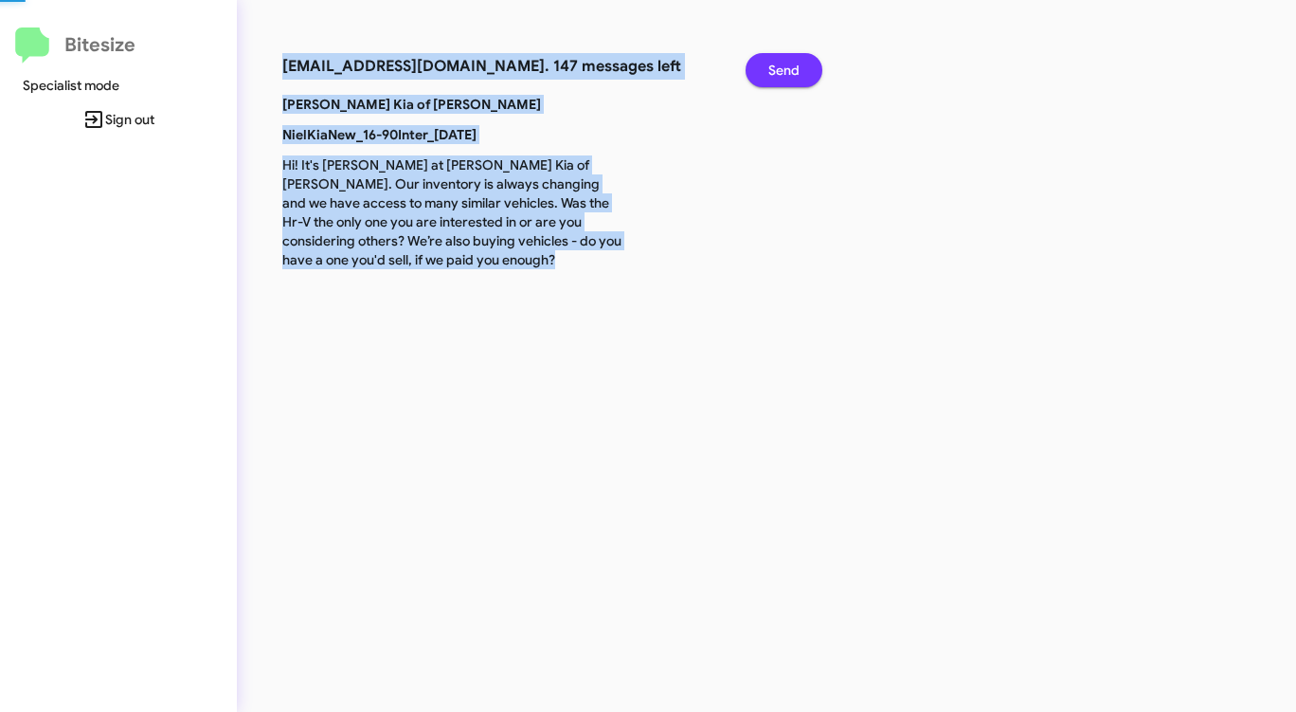
click at [779, 65] on span "Send" at bounding box center [783, 70] width 31 height 34
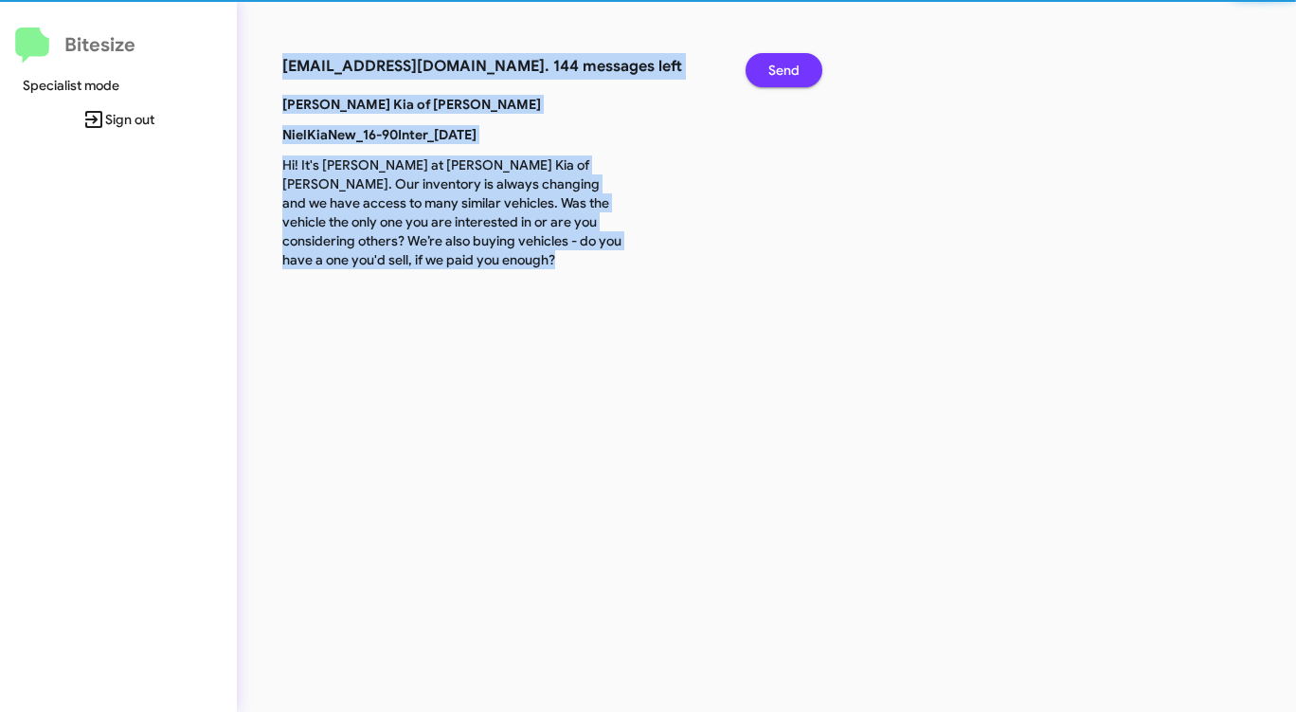
click at [779, 65] on span "Send" at bounding box center [783, 70] width 31 height 34
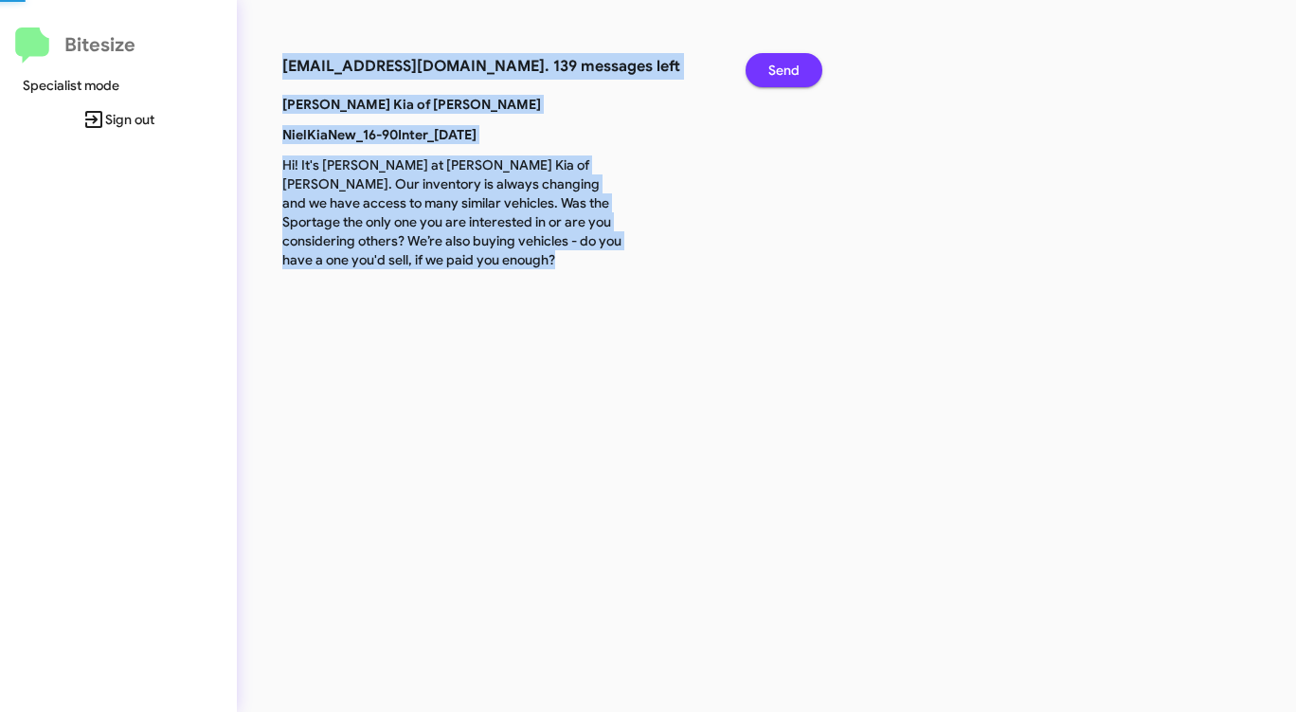
click at [779, 65] on span "Send" at bounding box center [783, 70] width 31 height 34
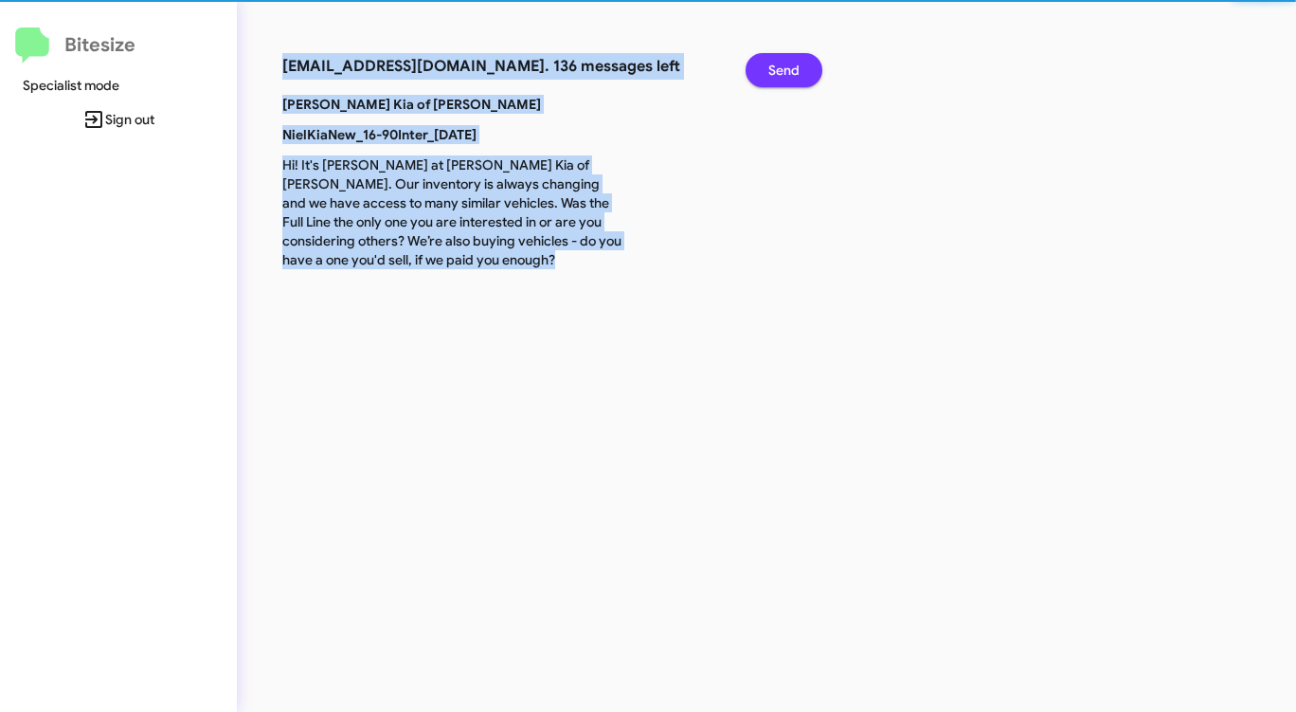
click at [779, 65] on span "Send" at bounding box center [783, 70] width 31 height 34
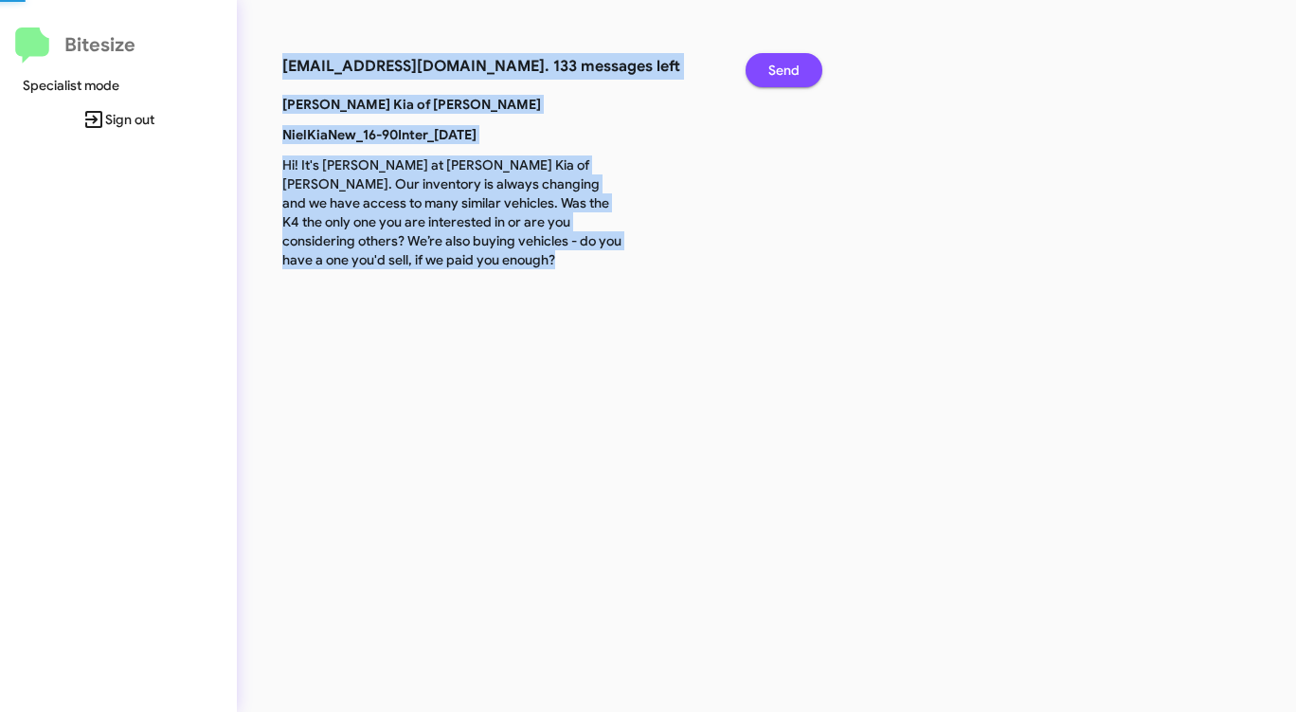
click at [779, 65] on span "Send" at bounding box center [783, 70] width 31 height 34
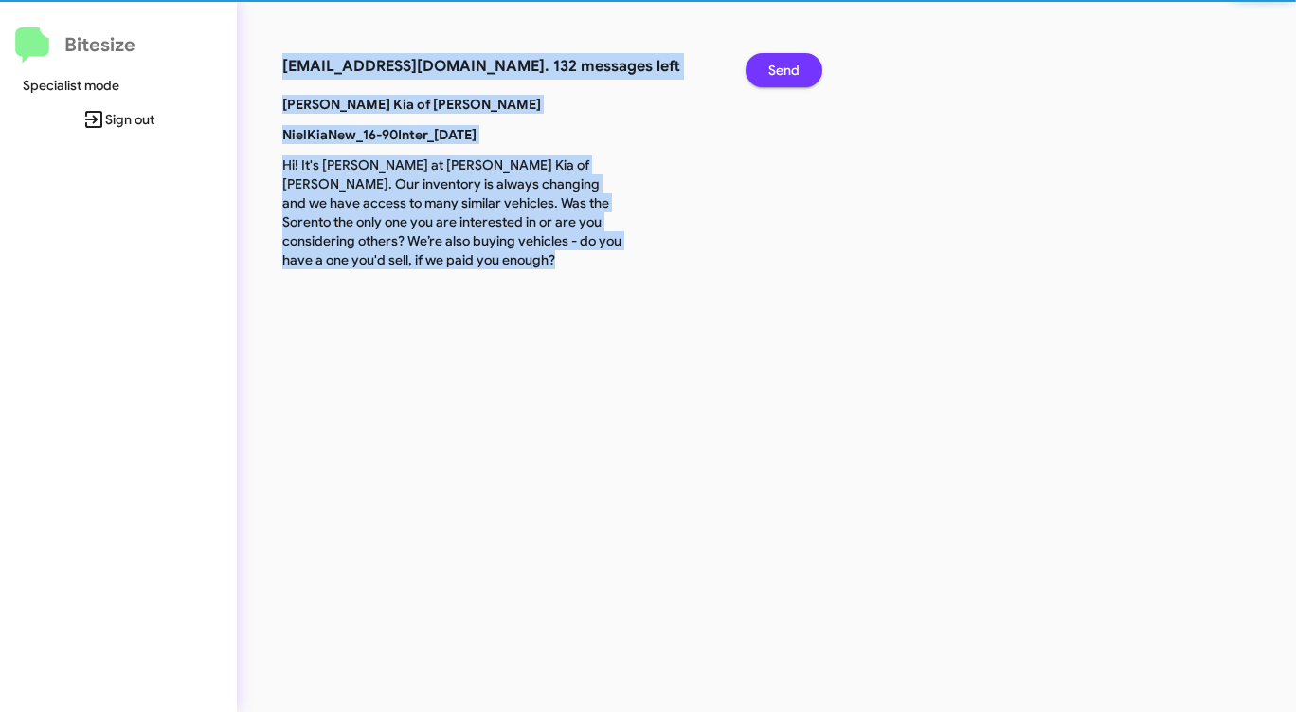
click at [779, 65] on span "Send" at bounding box center [783, 70] width 31 height 34
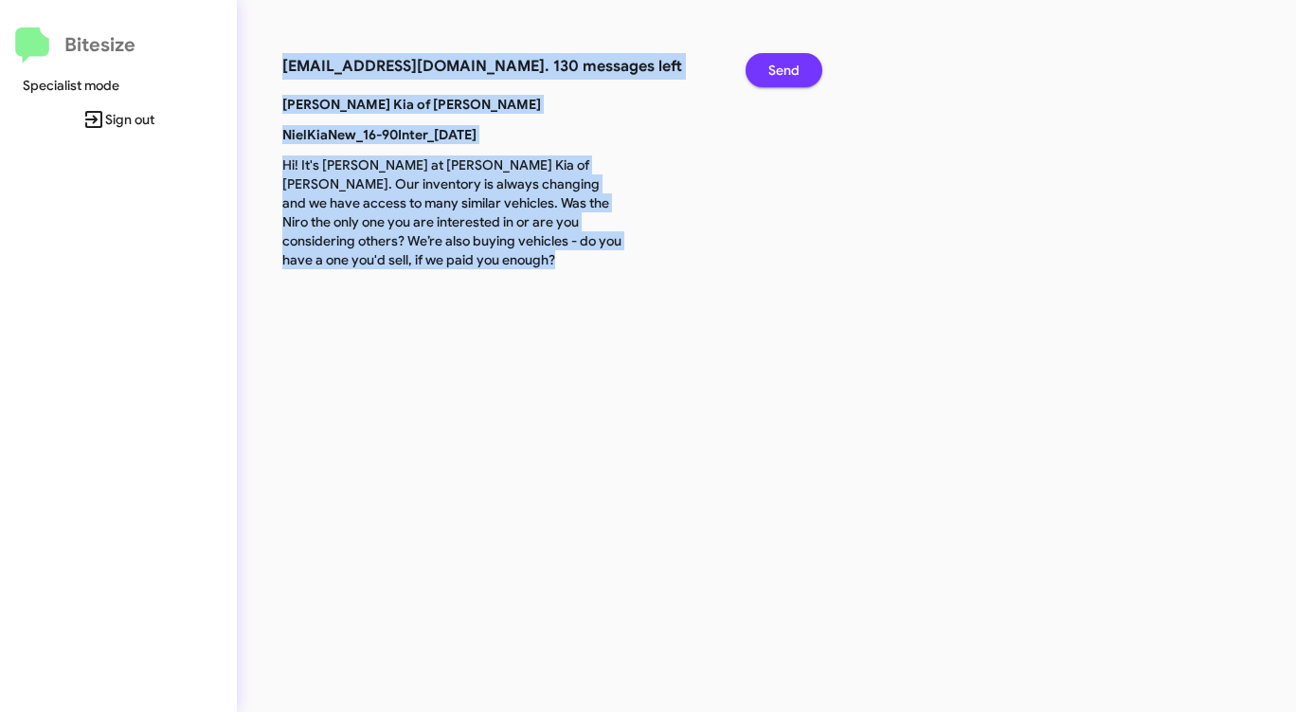
click at [779, 65] on span "Send" at bounding box center [783, 70] width 31 height 34
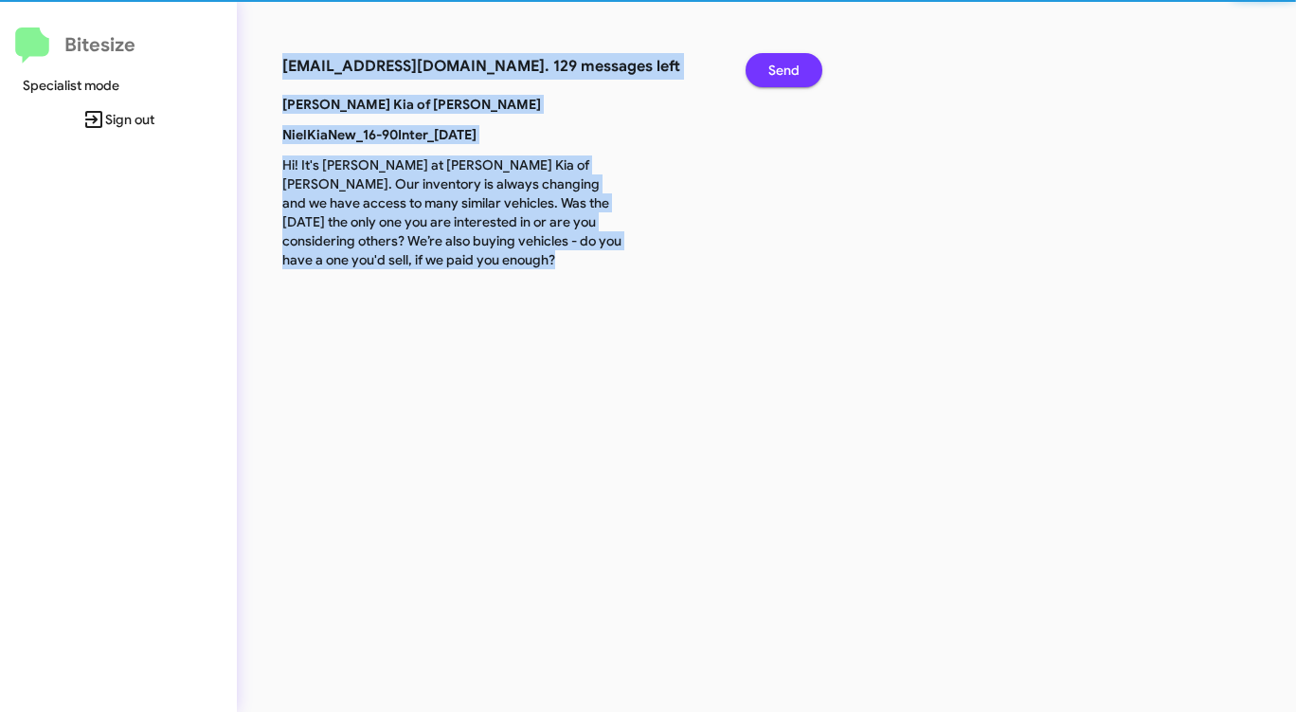
click at [779, 65] on span "Send" at bounding box center [783, 70] width 31 height 34
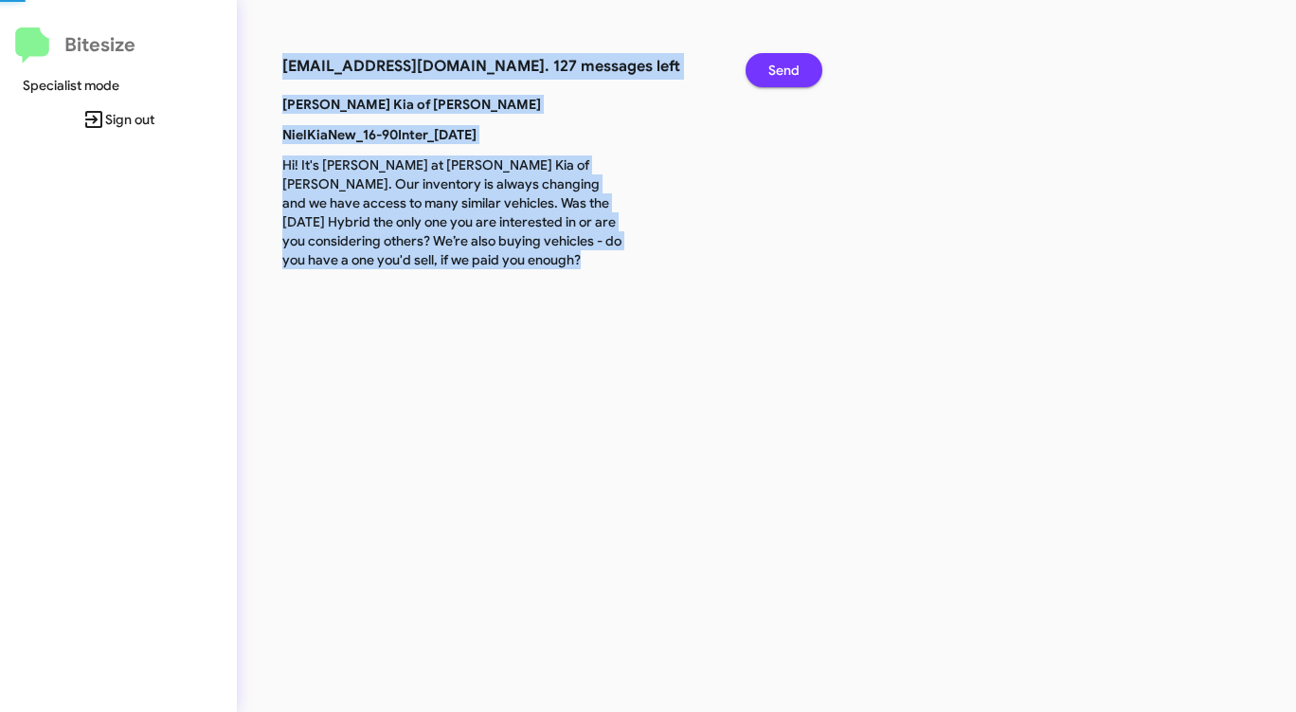
click at [779, 65] on span "Send" at bounding box center [783, 70] width 31 height 34
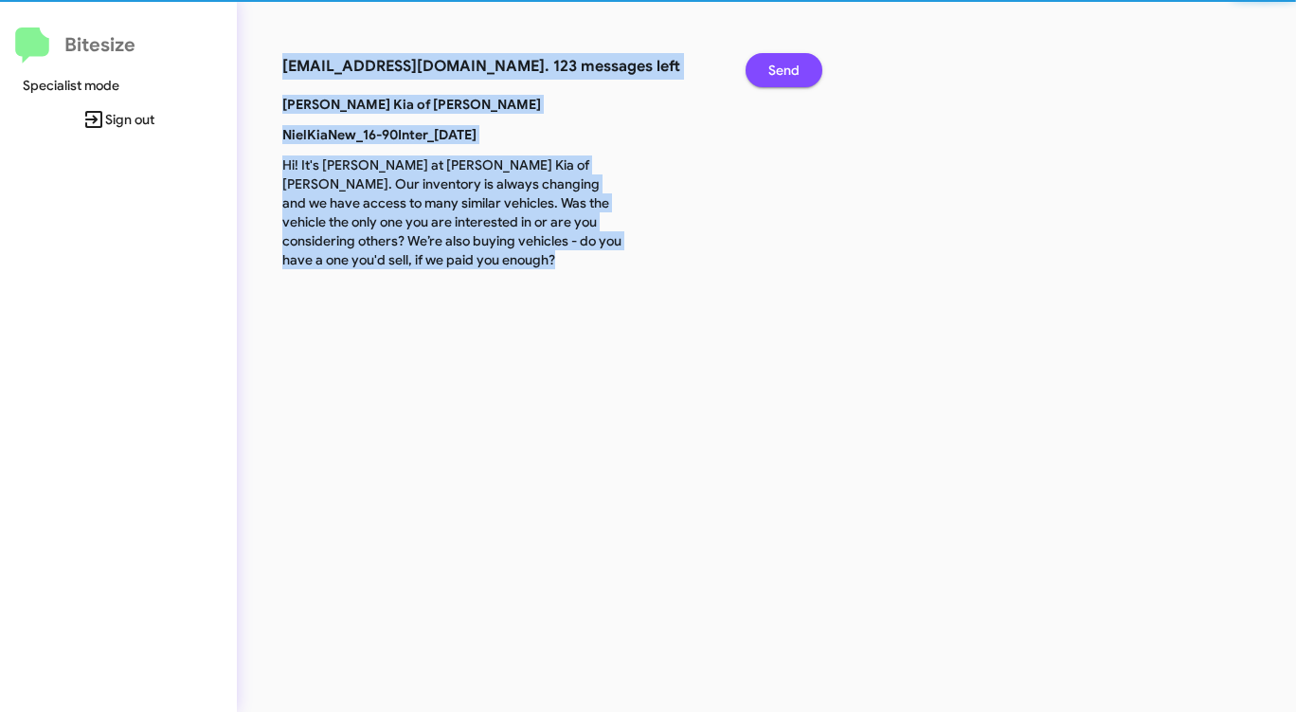
click at [779, 65] on span "Send" at bounding box center [783, 70] width 31 height 34
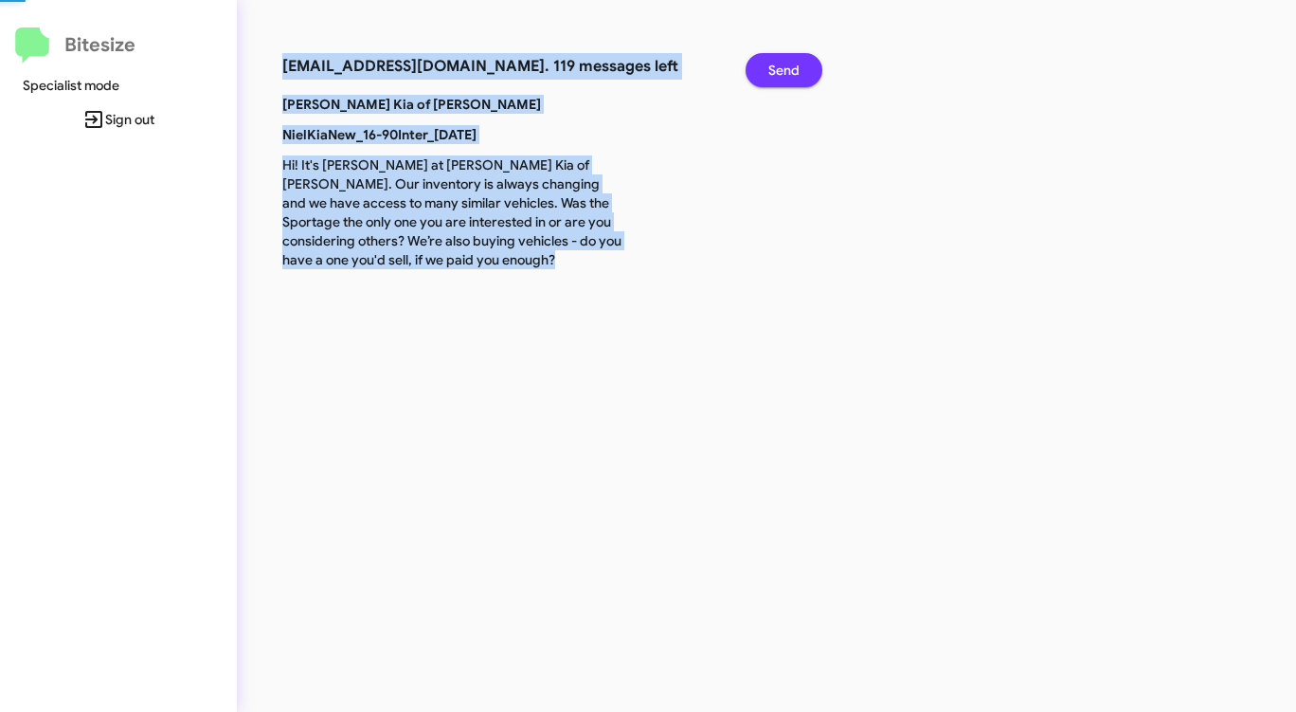
click at [779, 65] on span "Send" at bounding box center [783, 70] width 31 height 34
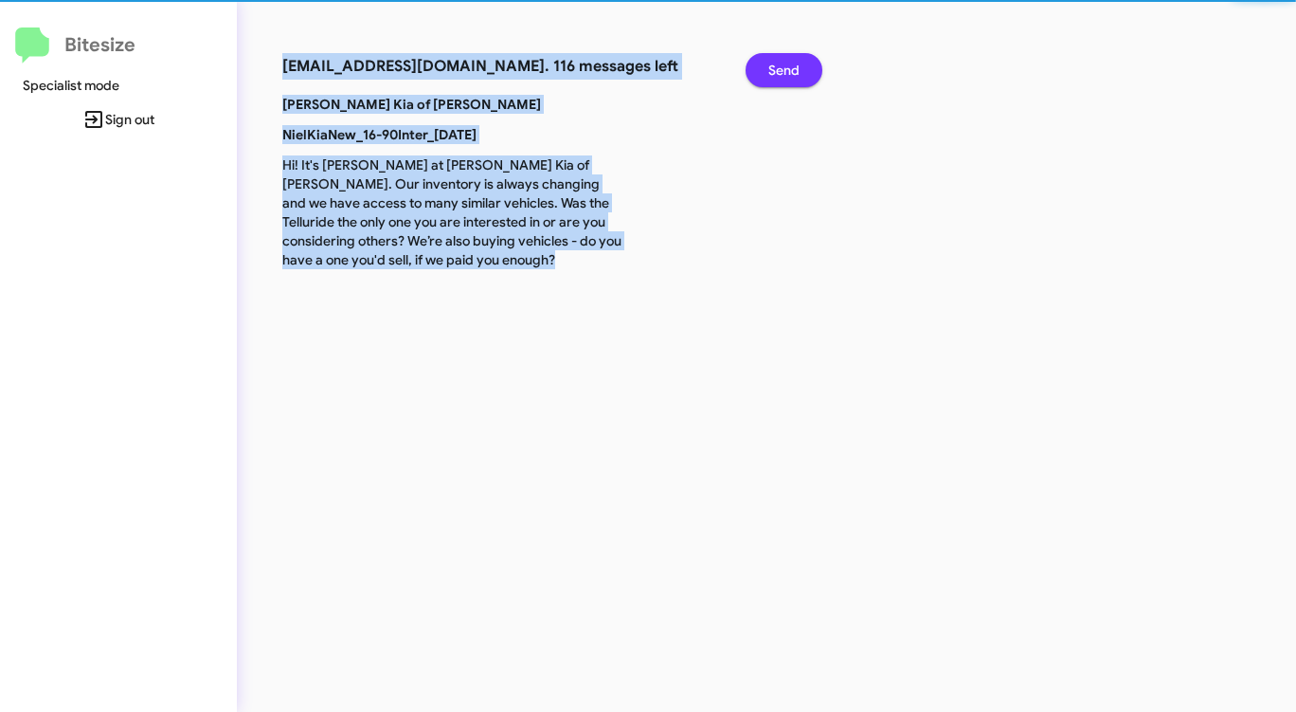
click at [779, 65] on span "Send" at bounding box center [783, 70] width 31 height 34
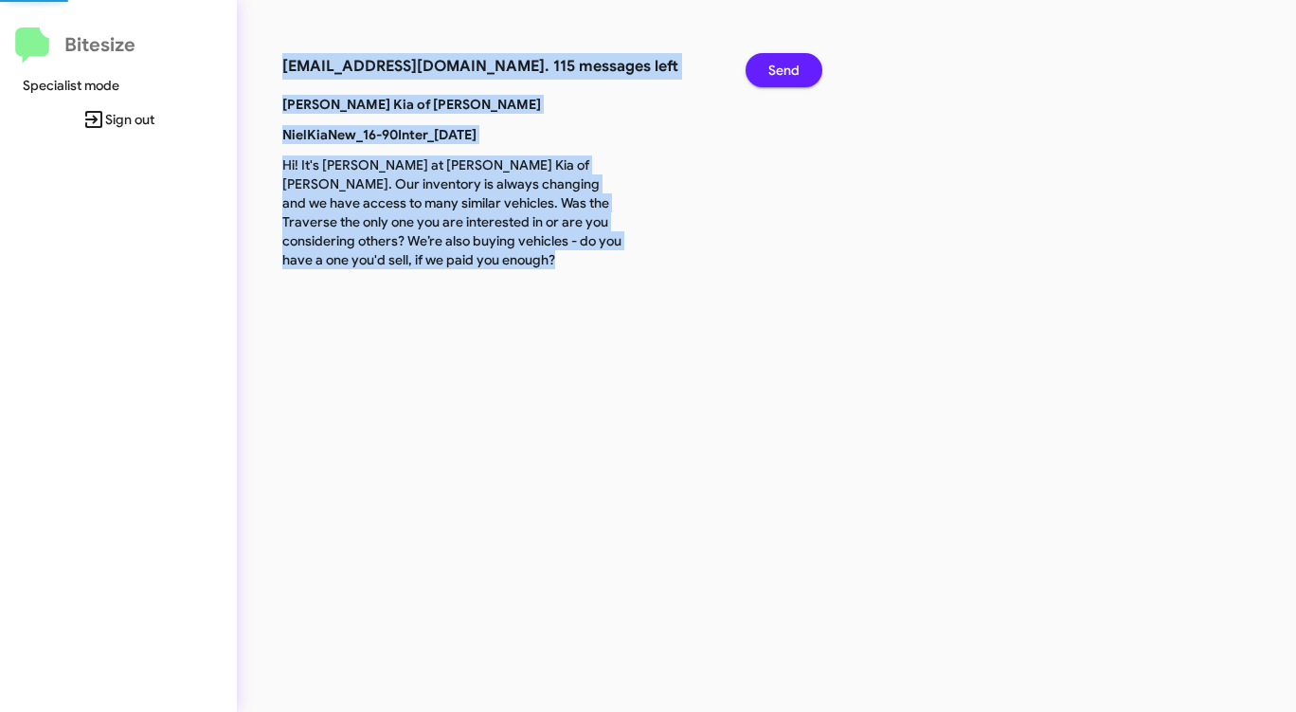
click at [779, 65] on span "Send" at bounding box center [783, 70] width 31 height 34
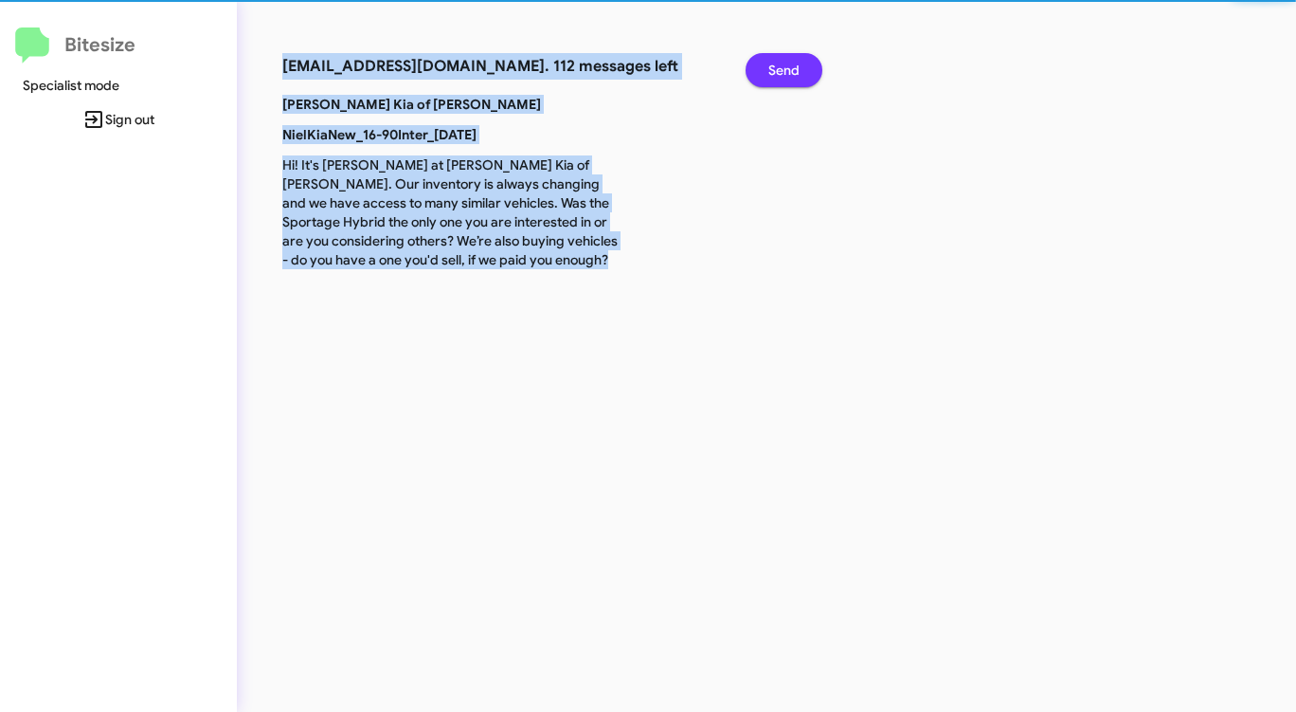
click at [779, 65] on span "Send" at bounding box center [783, 70] width 31 height 34
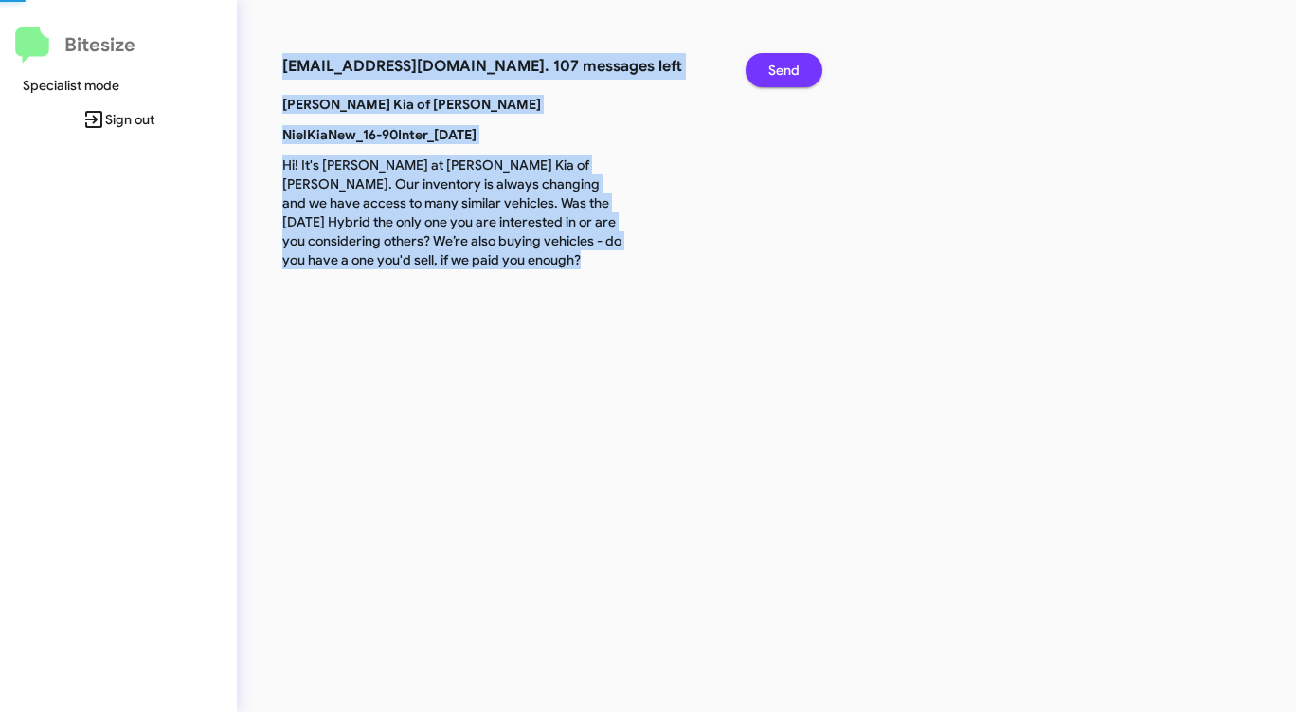
click at [779, 65] on span "Send" at bounding box center [783, 70] width 31 height 34
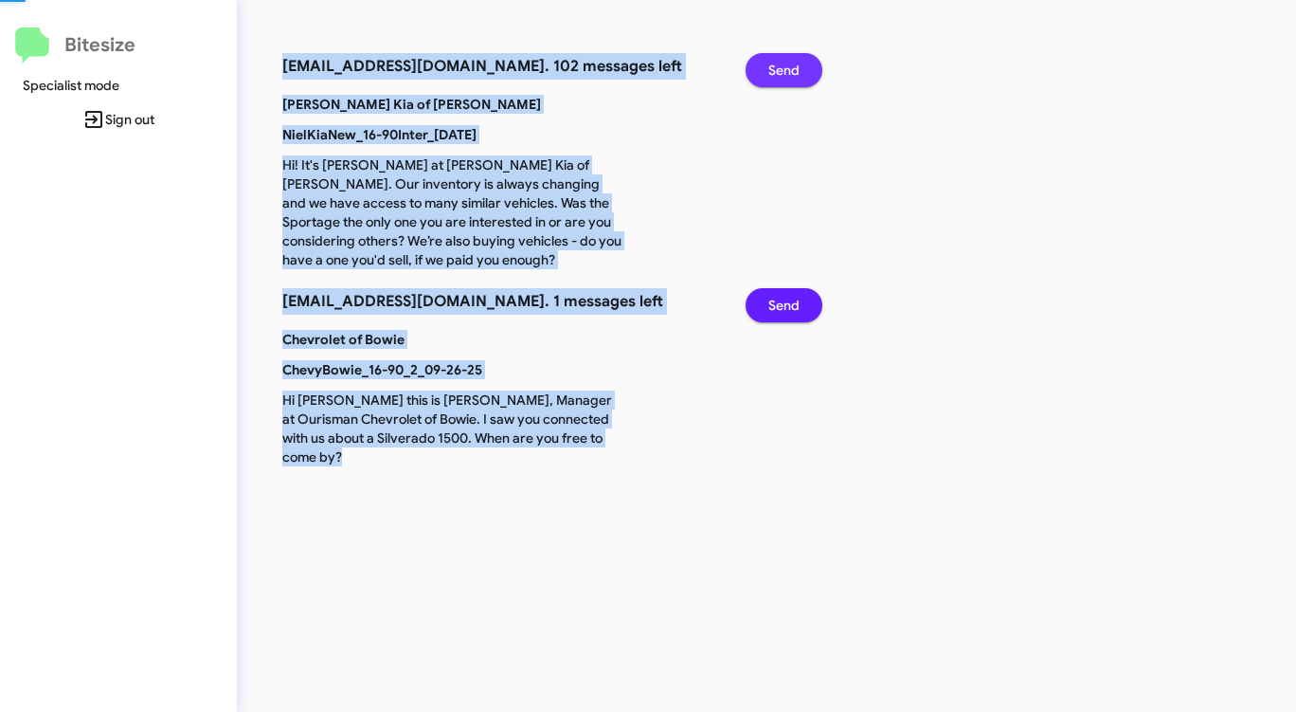
click at [779, 65] on span "Send" at bounding box center [783, 70] width 31 height 34
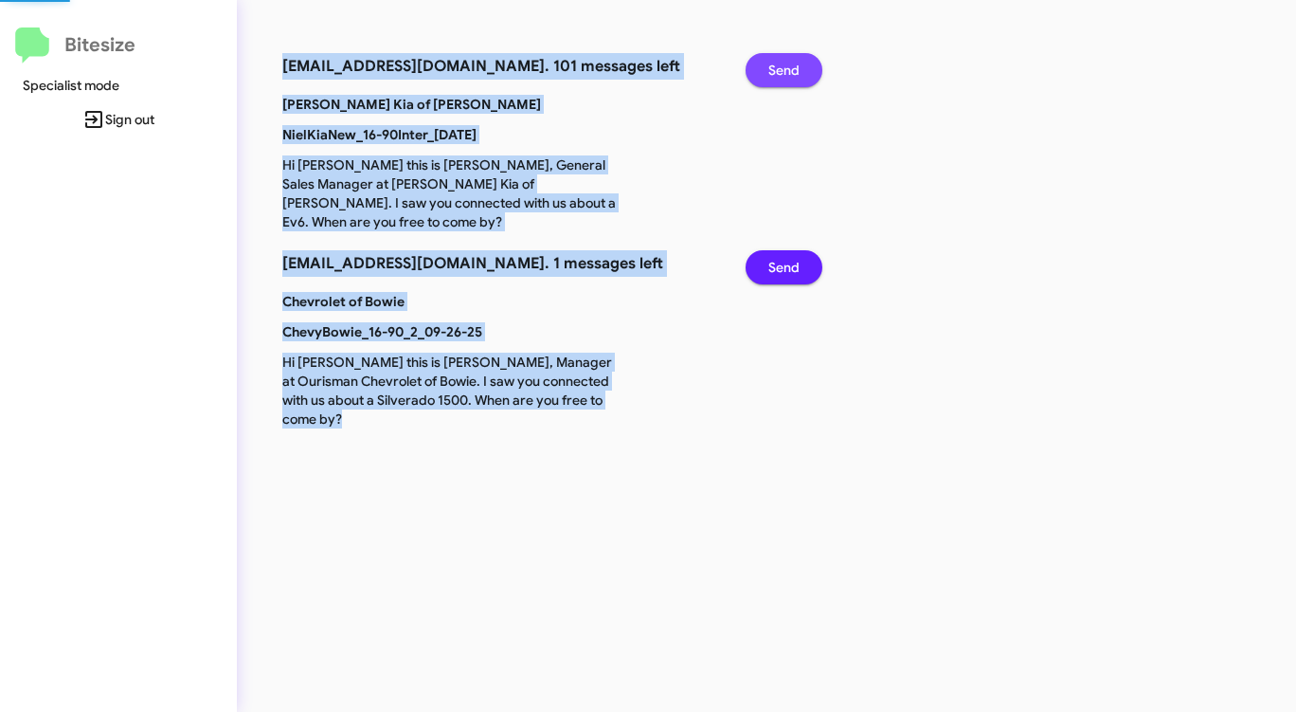
click at [779, 65] on span "Send" at bounding box center [783, 70] width 31 height 34
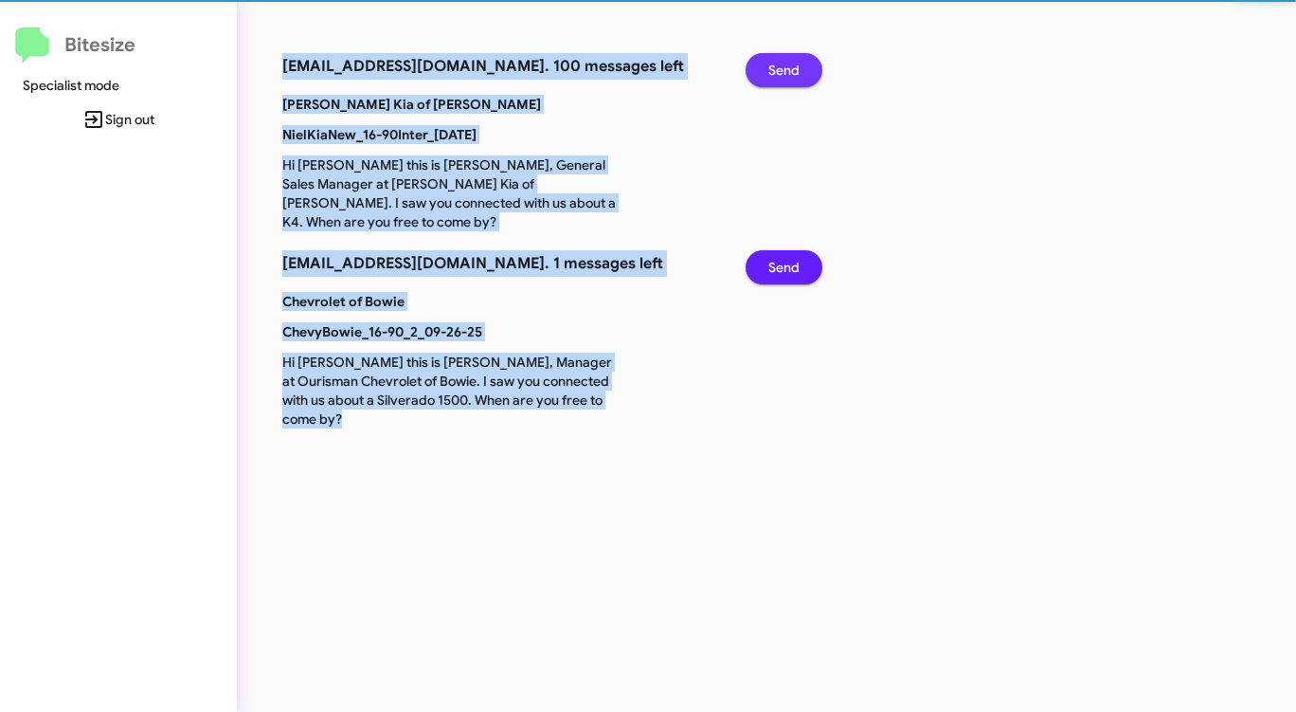
click at [779, 65] on span "Send" at bounding box center [783, 70] width 31 height 34
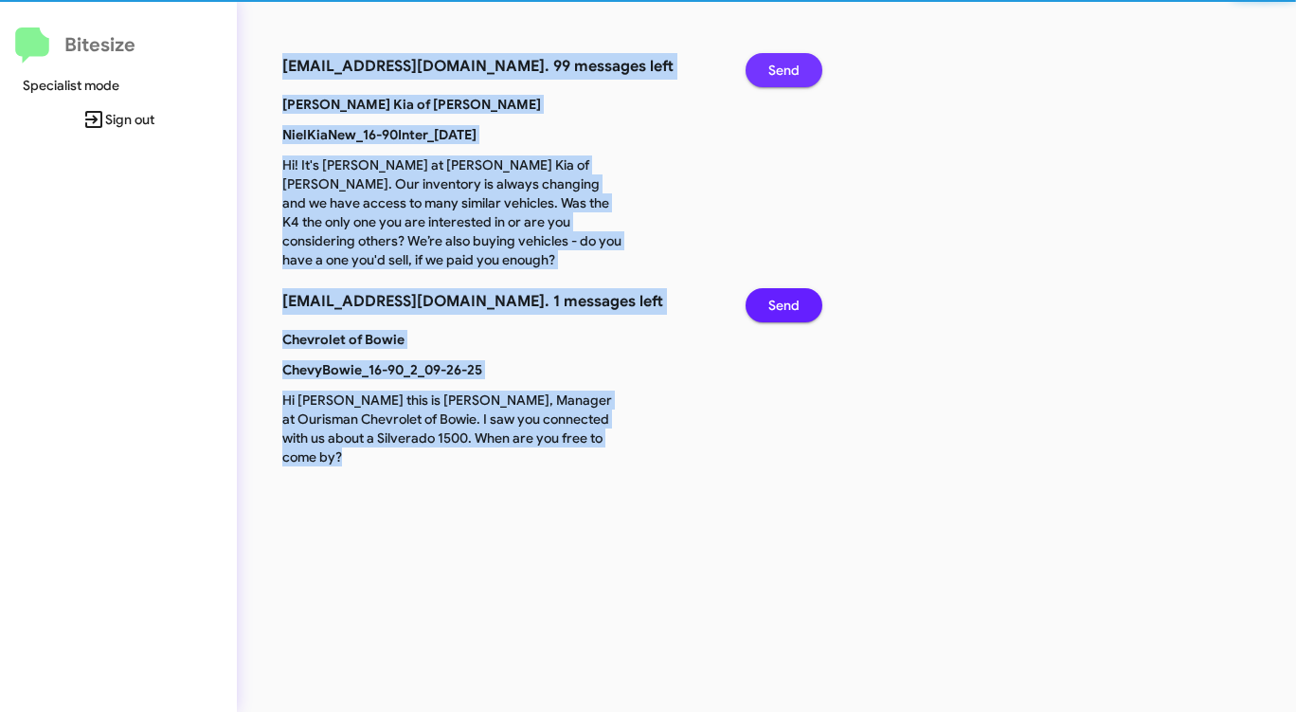
click at [779, 65] on span "Send" at bounding box center [783, 70] width 31 height 34
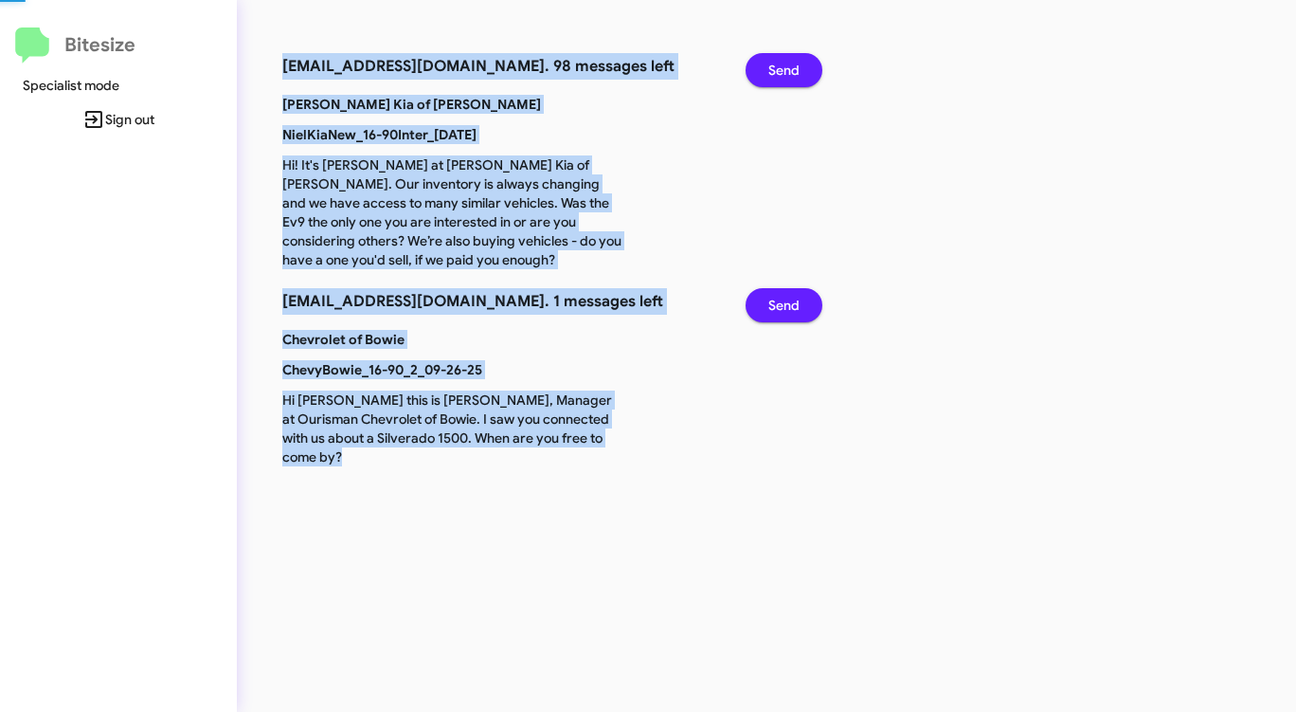
click at [779, 65] on span "Send" at bounding box center [783, 70] width 31 height 34
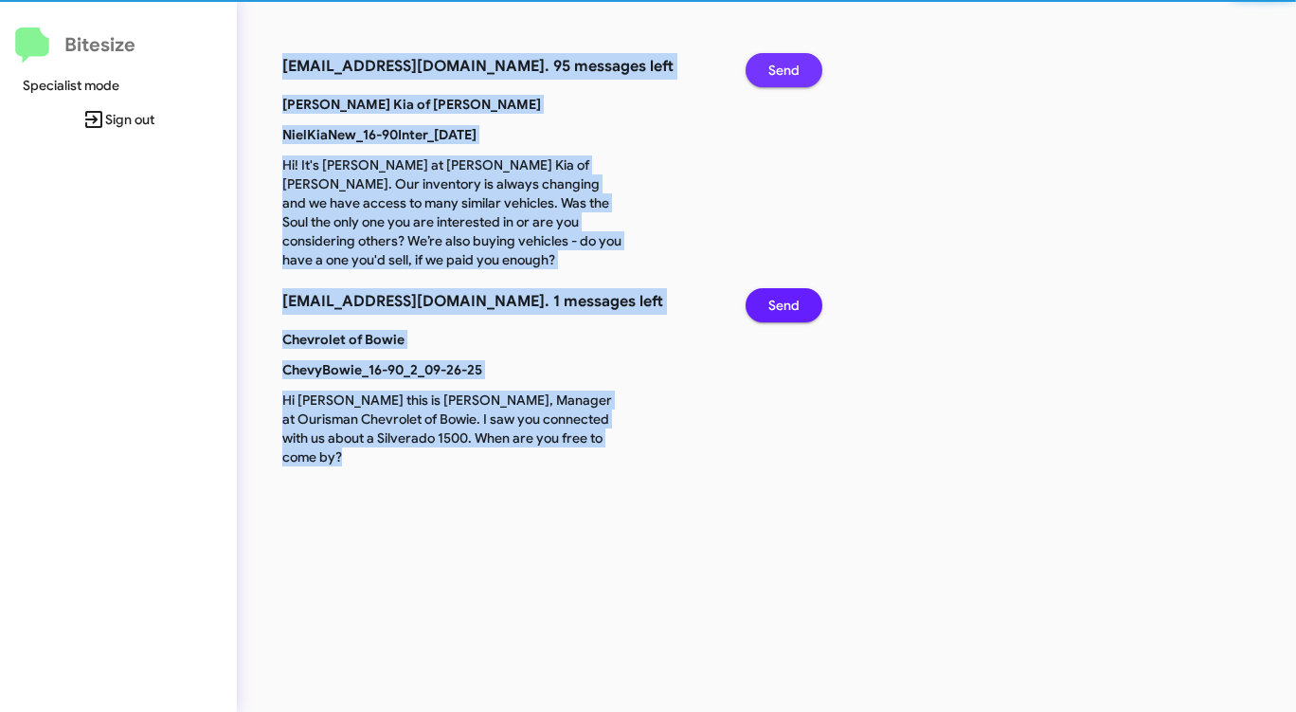
click at [779, 65] on span "Send" at bounding box center [783, 70] width 31 height 34
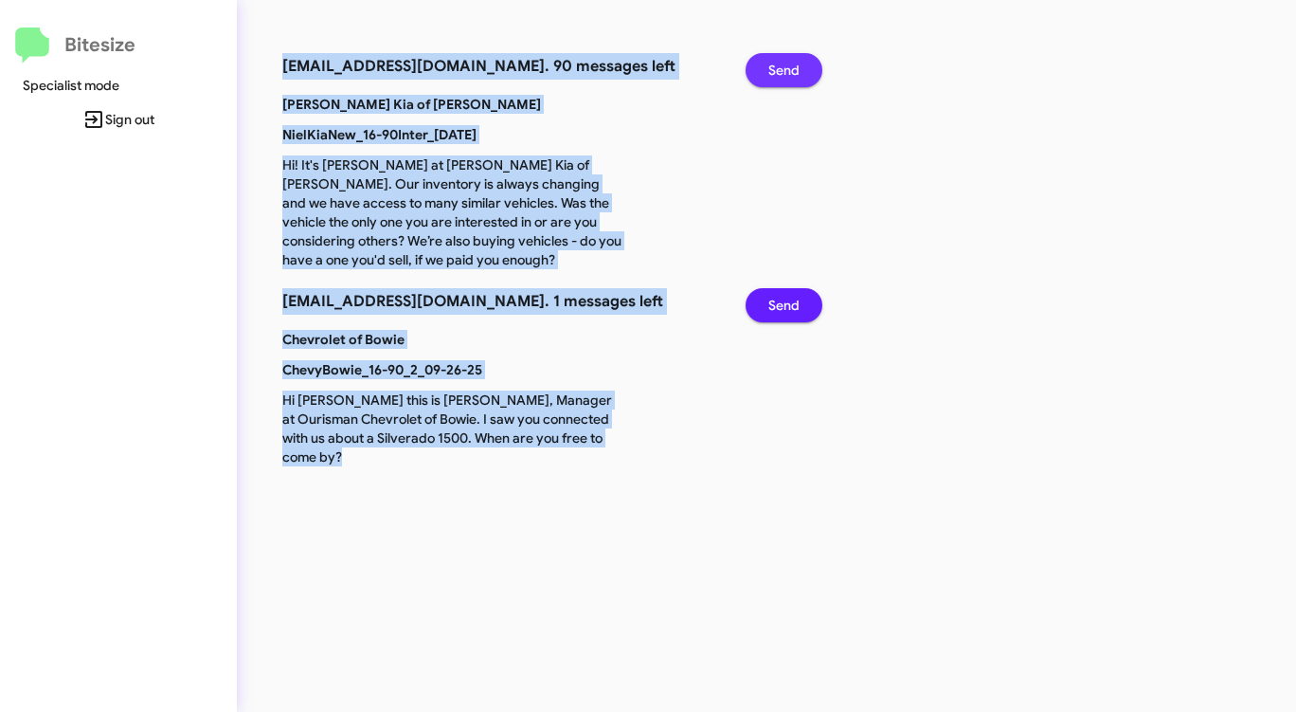
click at [779, 65] on span "Send" at bounding box center [783, 70] width 31 height 34
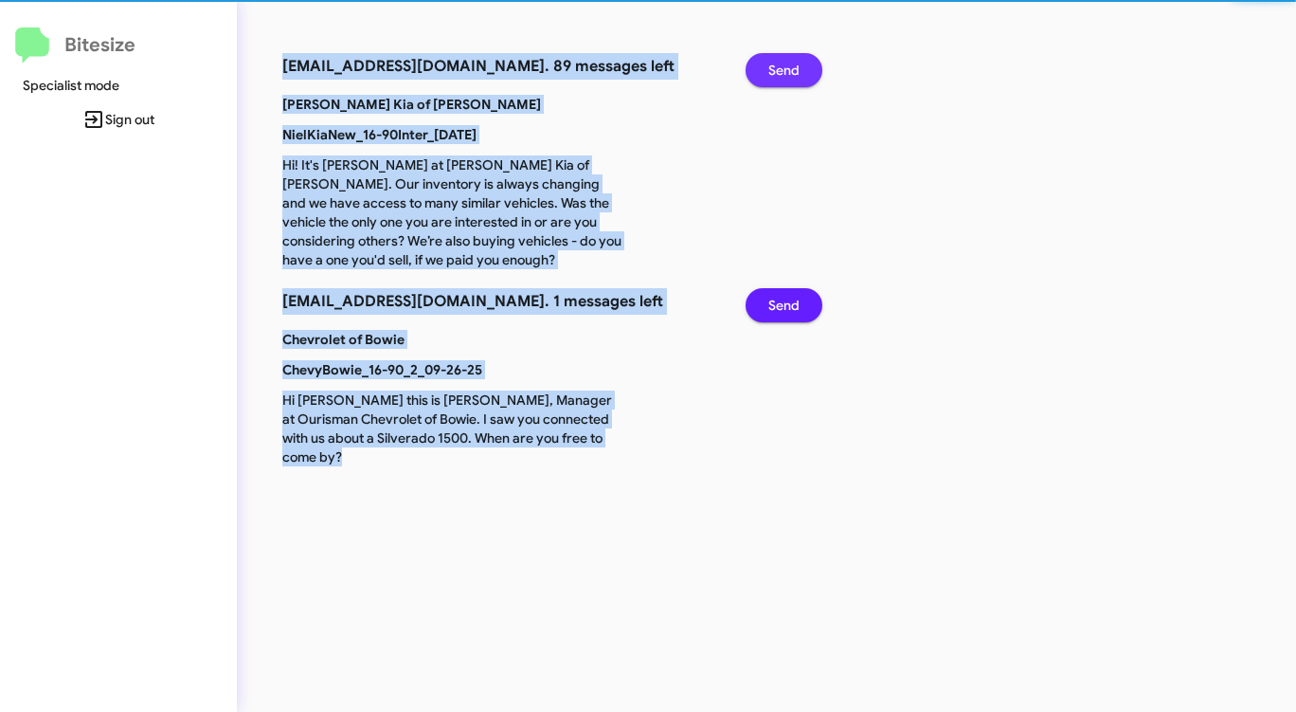
click at [779, 65] on span "Send" at bounding box center [783, 70] width 31 height 34
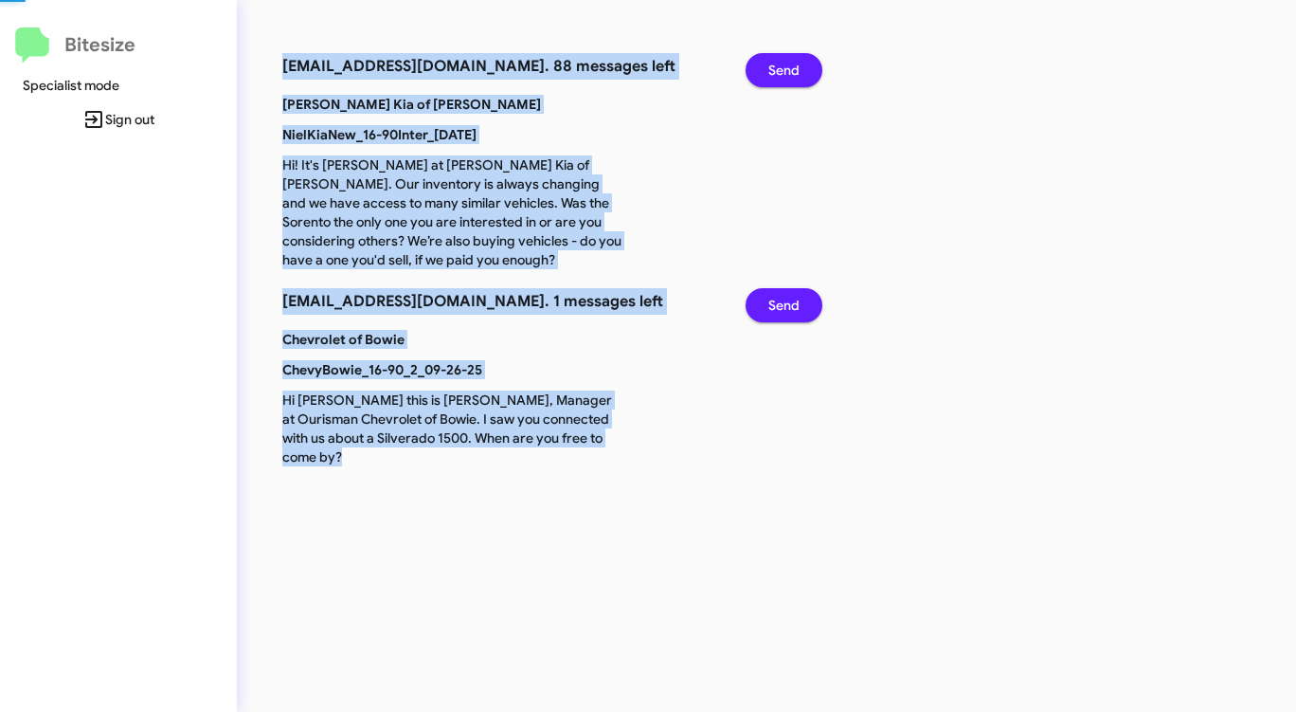
click at [779, 65] on span "Send" at bounding box center [783, 70] width 31 height 34
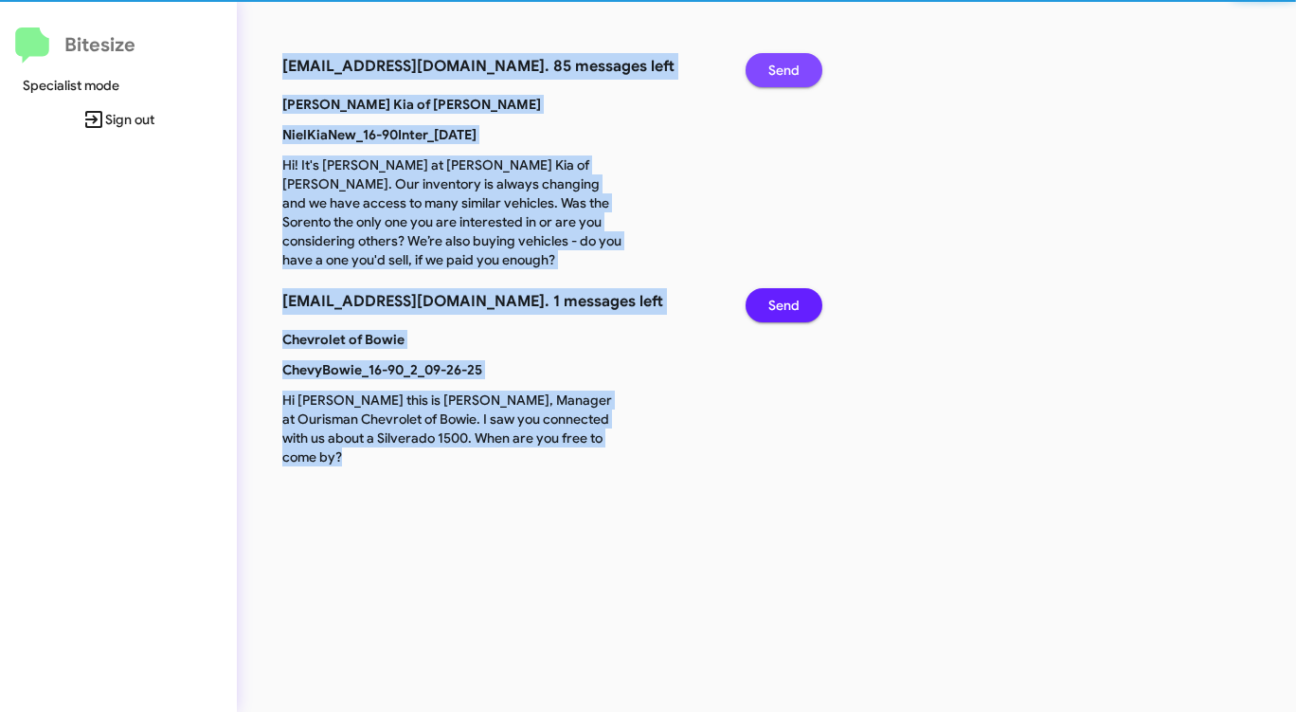
click at [779, 65] on span "Send" at bounding box center [783, 70] width 31 height 34
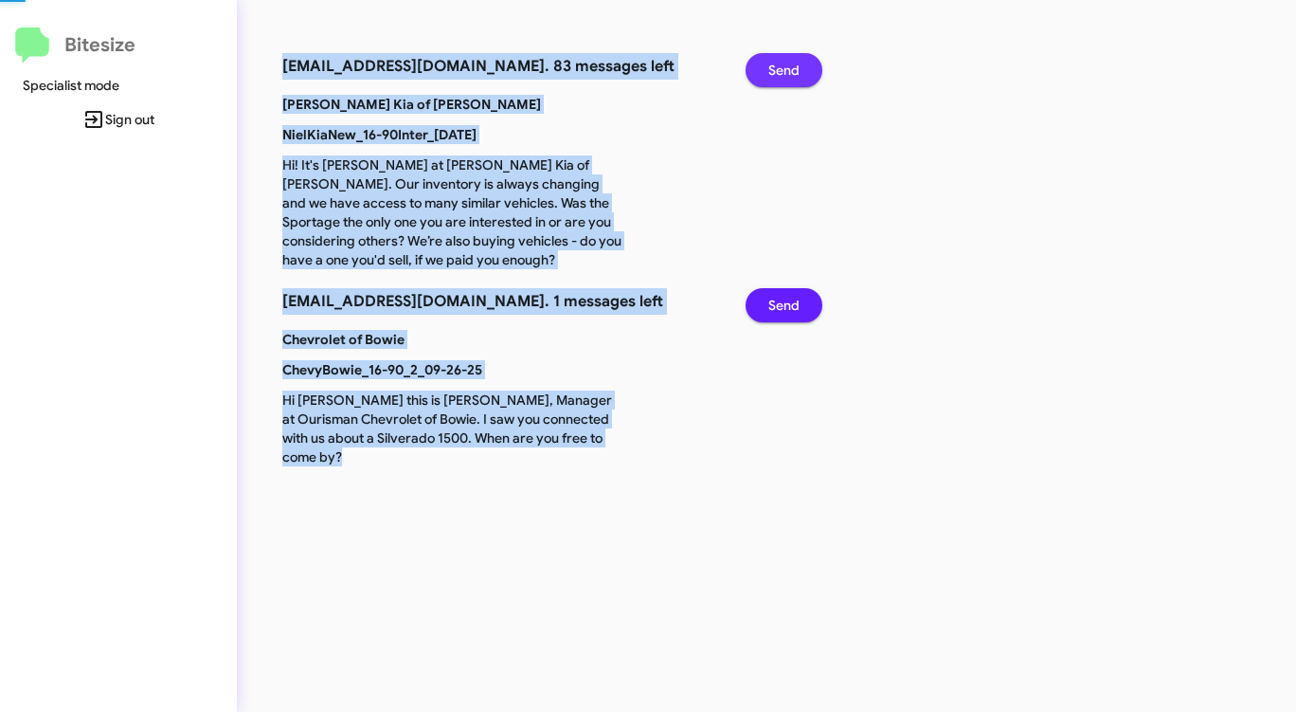
click at [779, 65] on span "Send" at bounding box center [783, 70] width 31 height 34
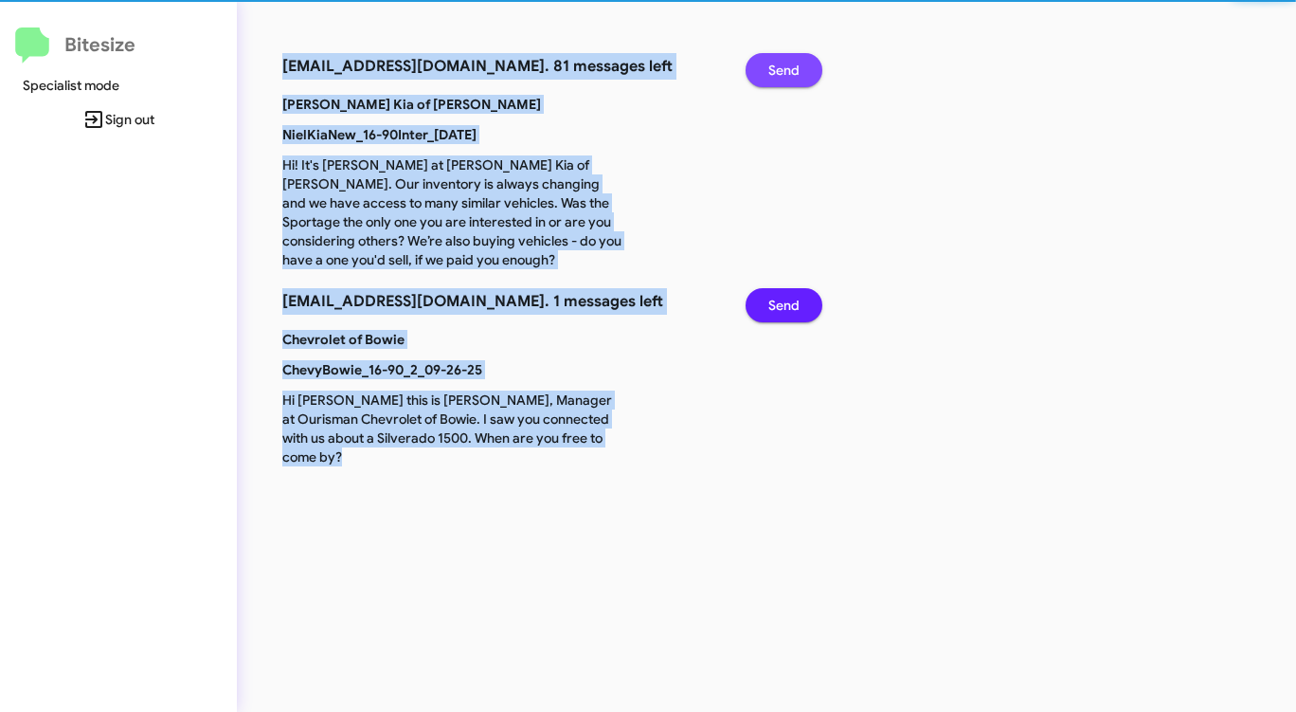
click at [779, 65] on span "Send" at bounding box center [783, 70] width 31 height 34
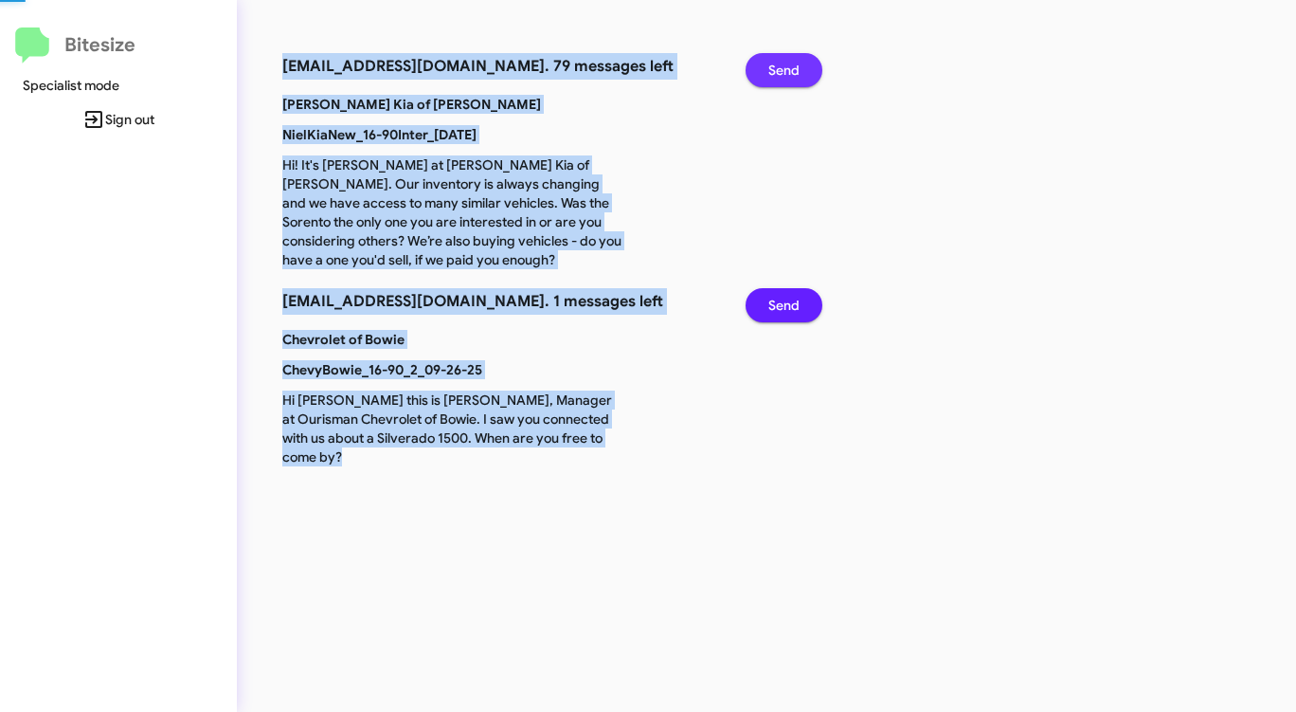
click at [779, 65] on span "Send" at bounding box center [783, 70] width 31 height 34
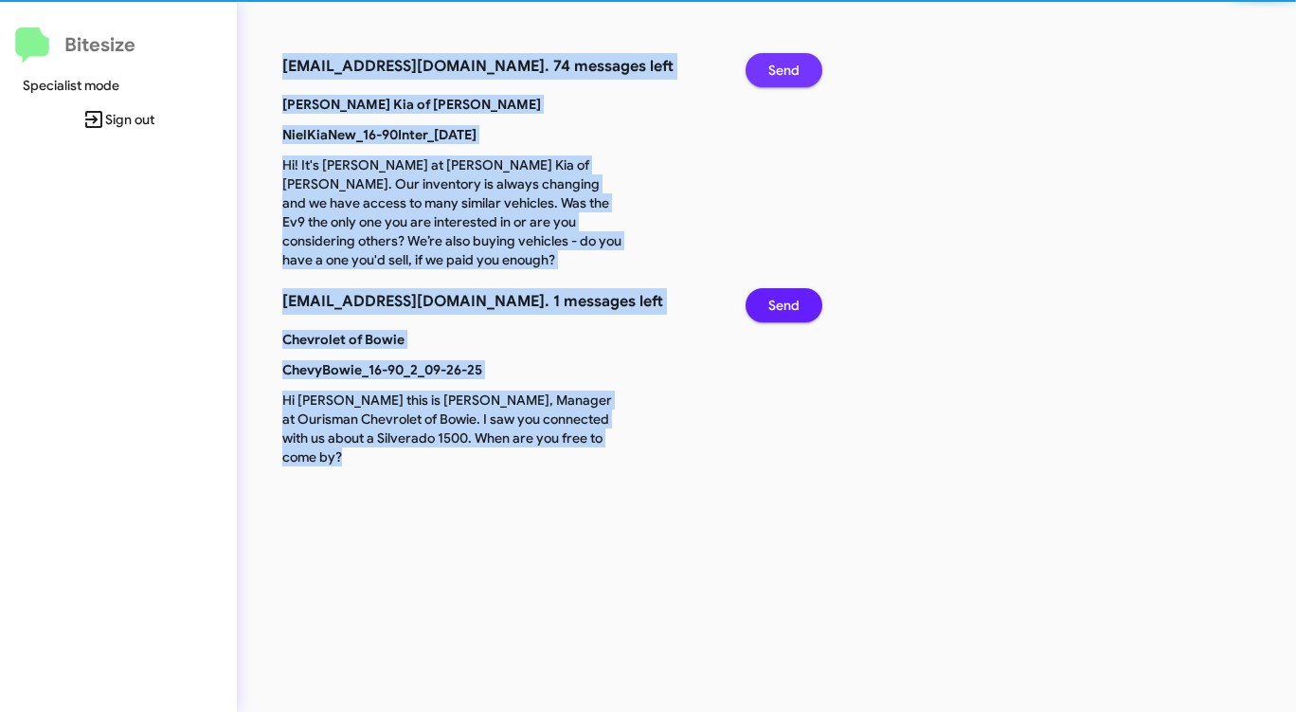
click at [779, 65] on span "Send" at bounding box center [783, 70] width 31 height 34
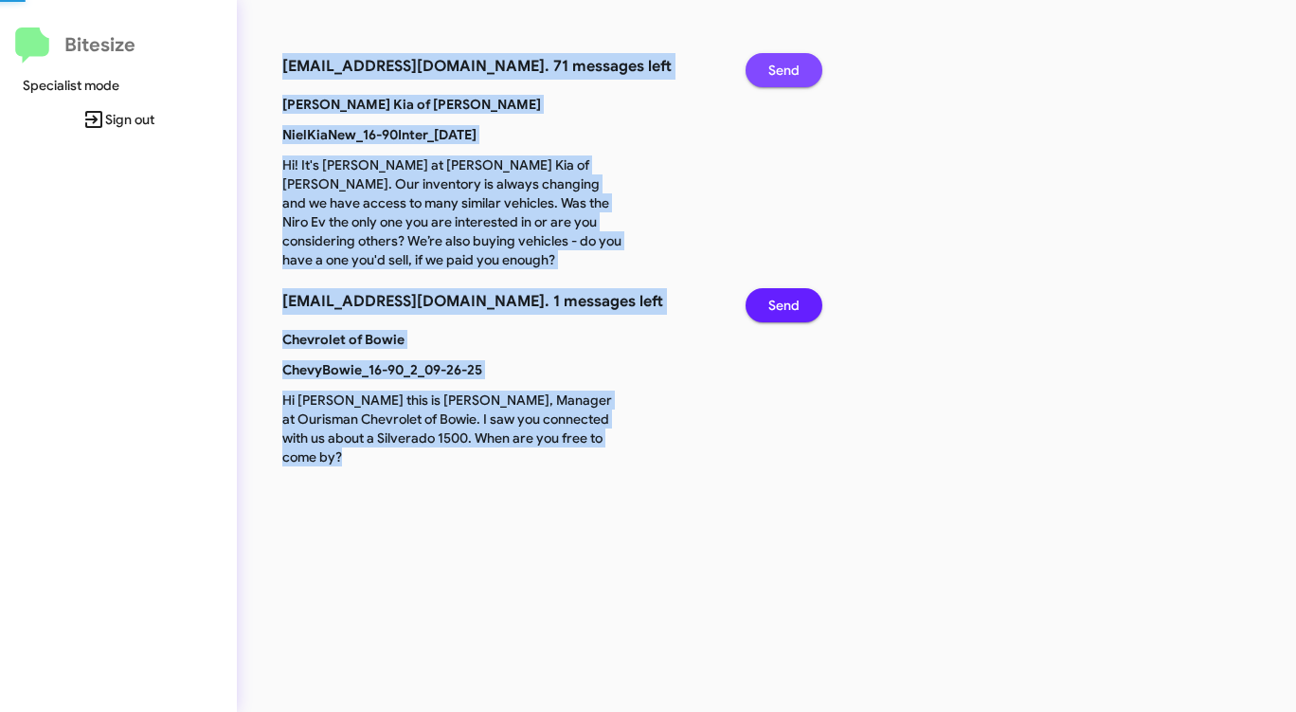
click at [779, 65] on span "Send" at bounding box center [783, 70] width 31 height 34
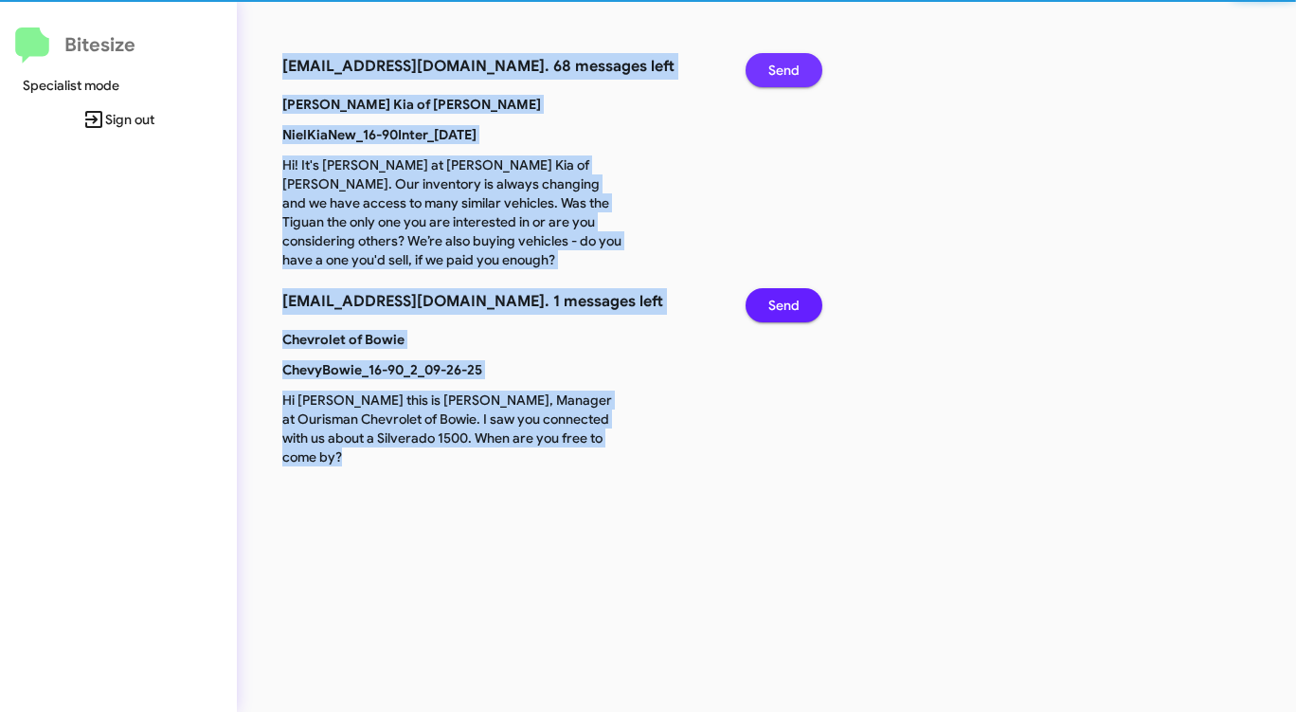
click at [779, 65] on span "Send" at bounding box center [783, 70] width 31 height 34
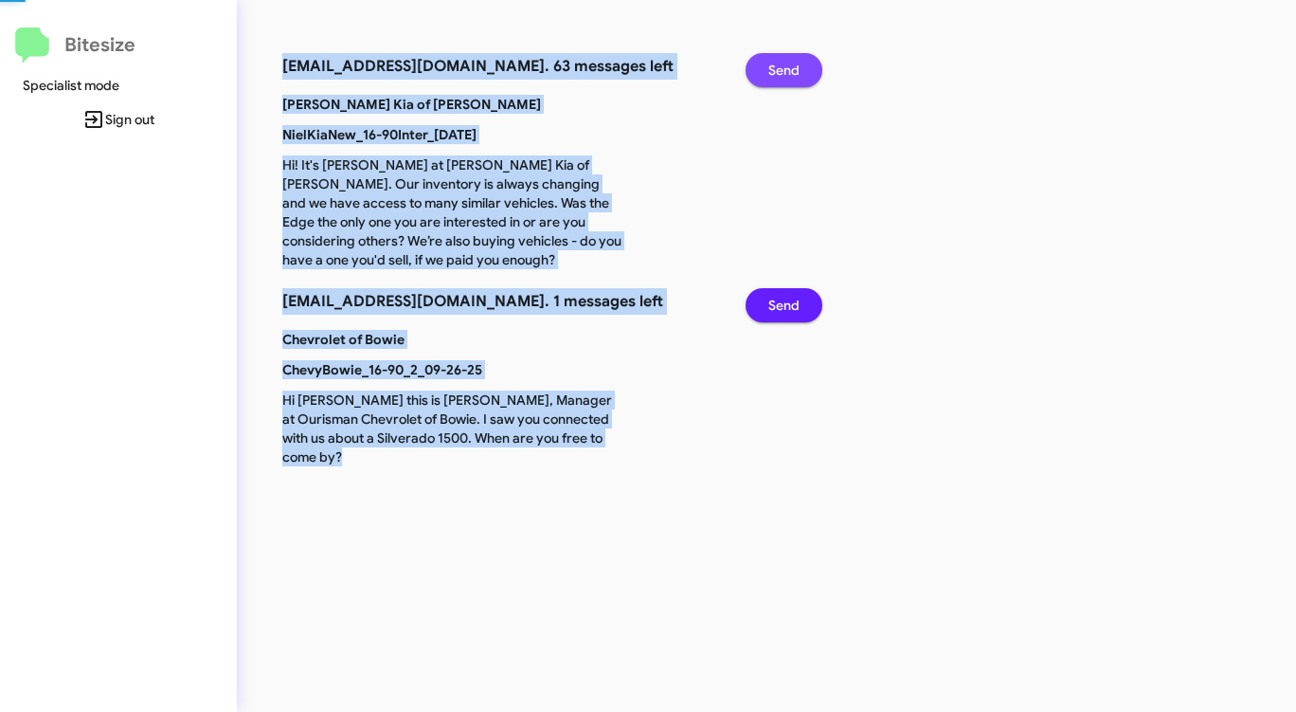
click at [779, 65] on span "Send" at bounding box center [783, 70] width 31 height 34
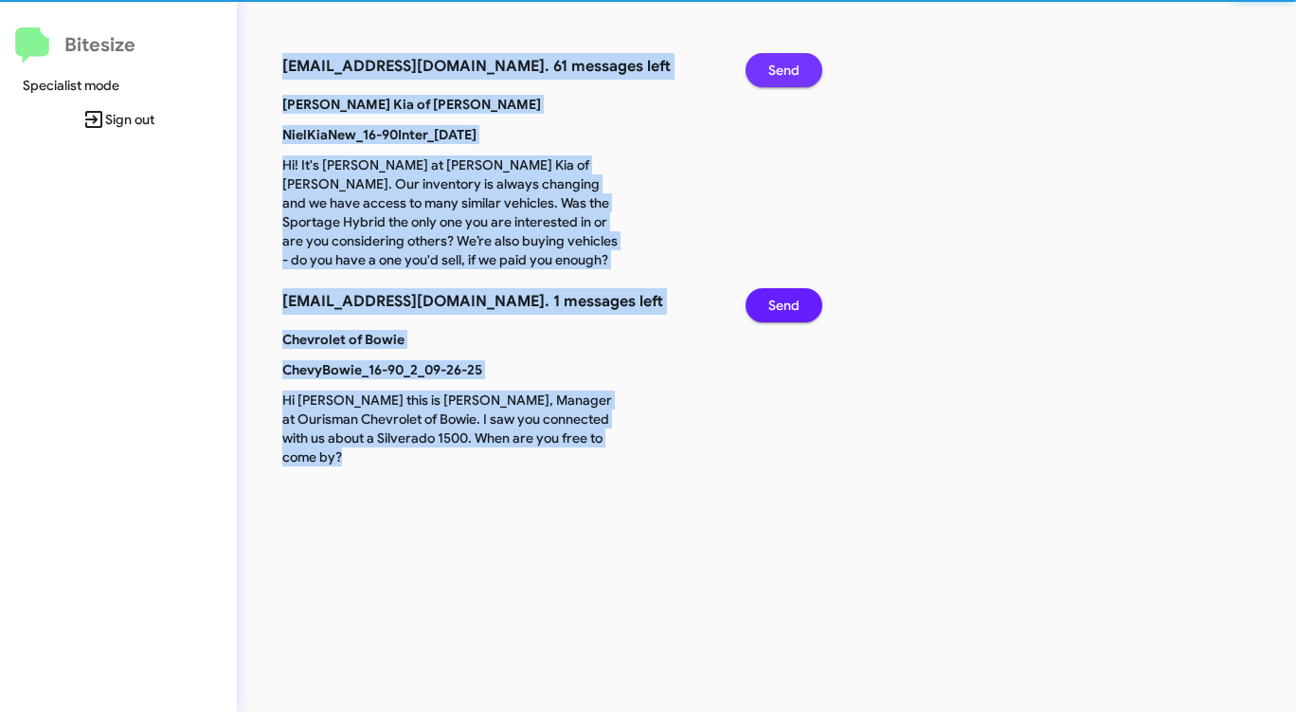
click at [779, 65] on span "Send" at bounding box center [783, 70] width 31 height 34
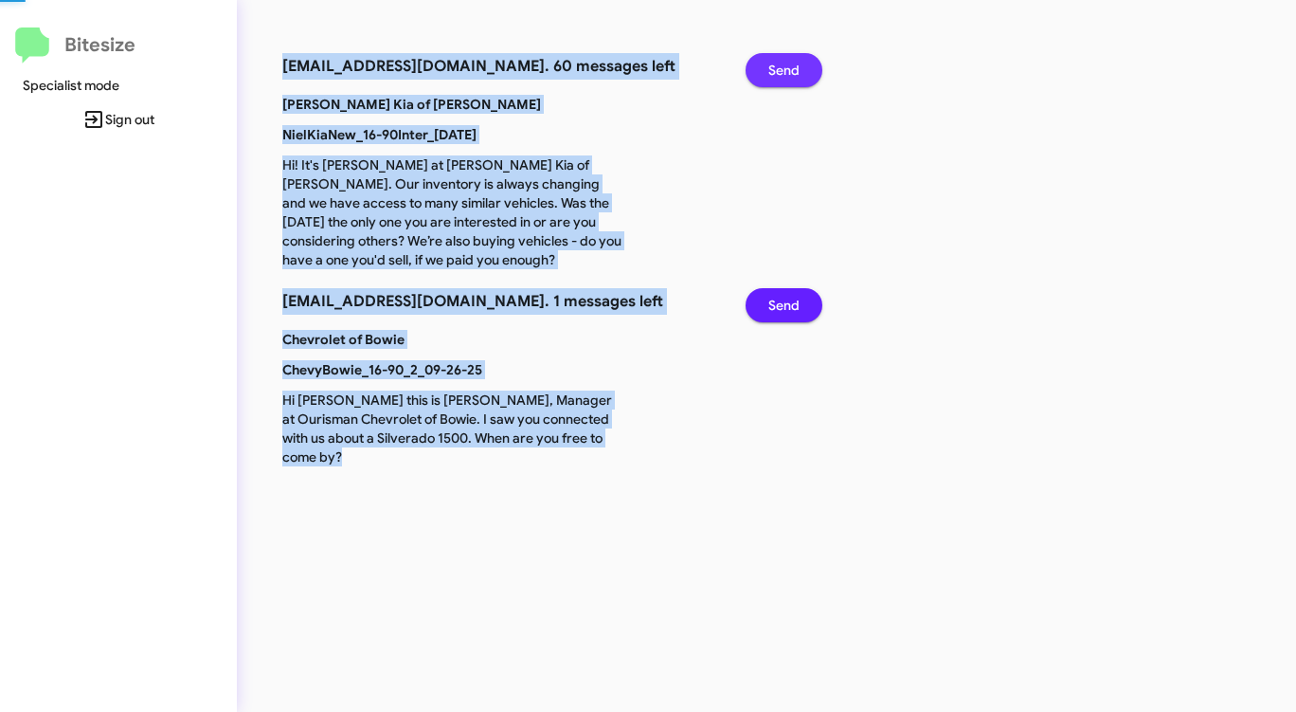
click at [779, 65] on span "Send" at bounding box center [783, 70] width 31 height 34
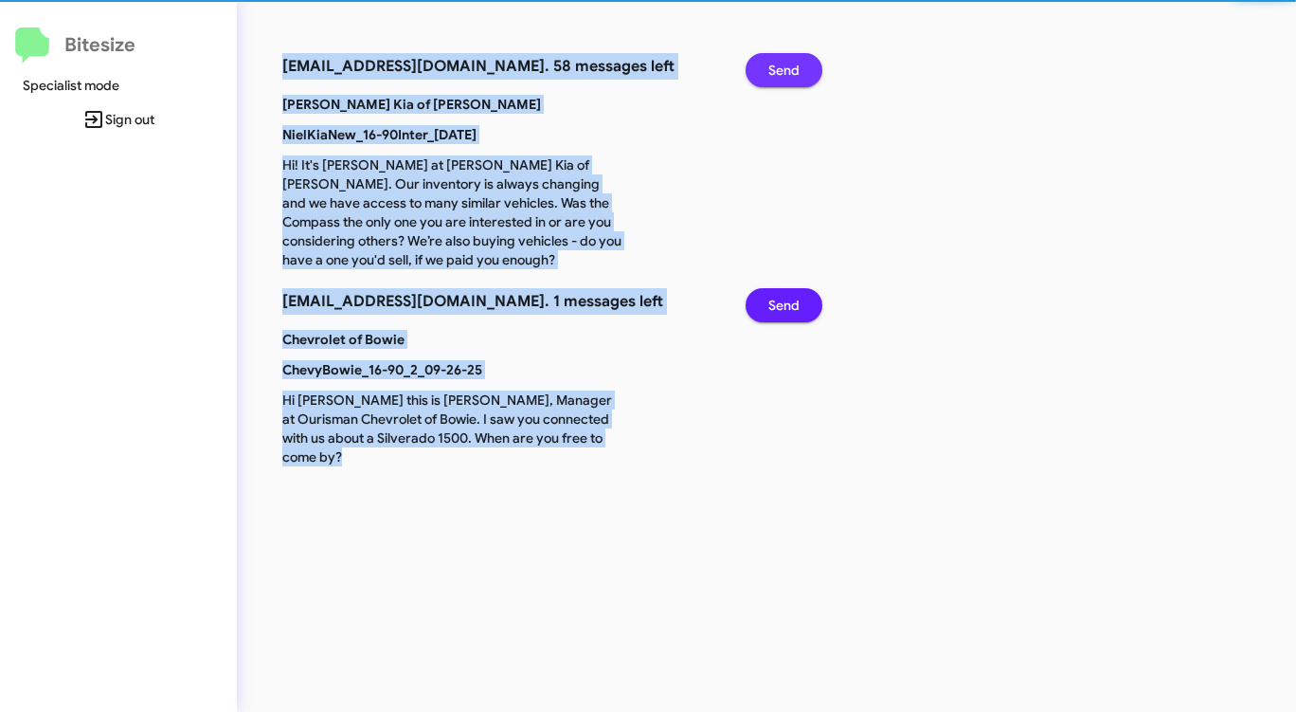
click at [779, 65] on span "Send" at bounding box center [783, 70] width 31 height 34
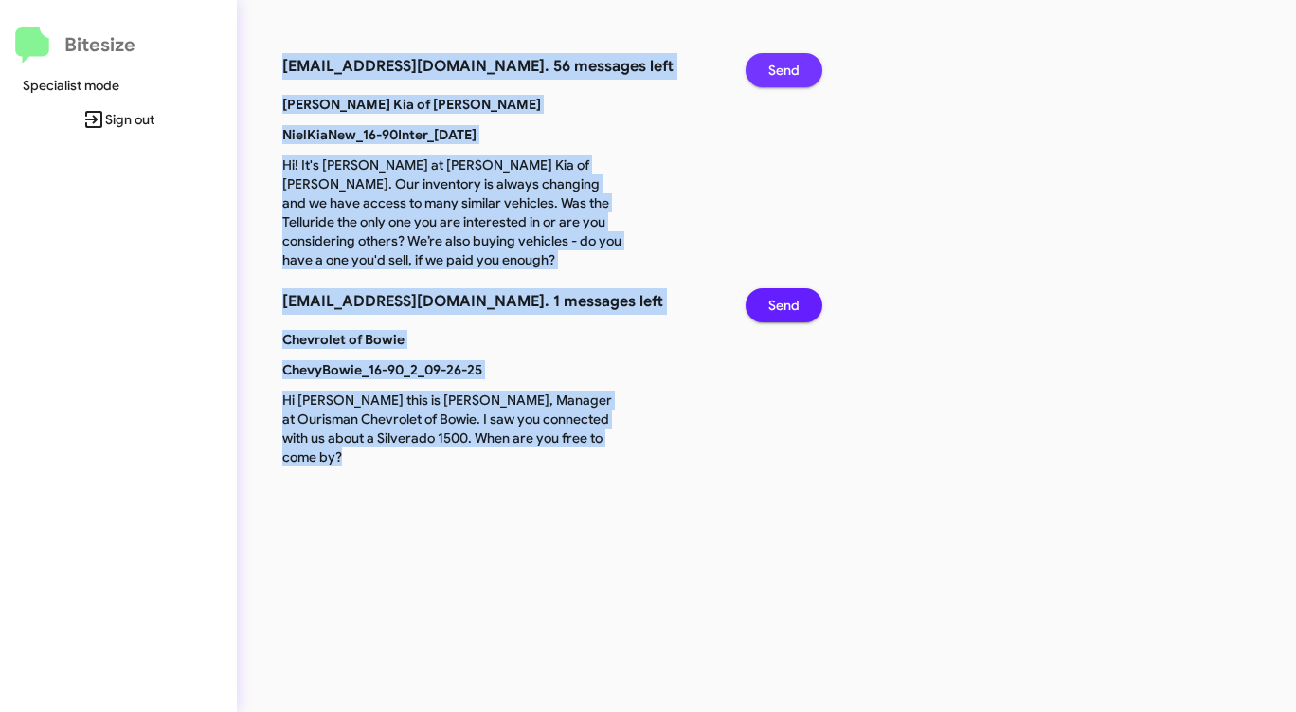
click at [779, 65] on span "Send" at bounding box center [783, 70] width 31 height 34
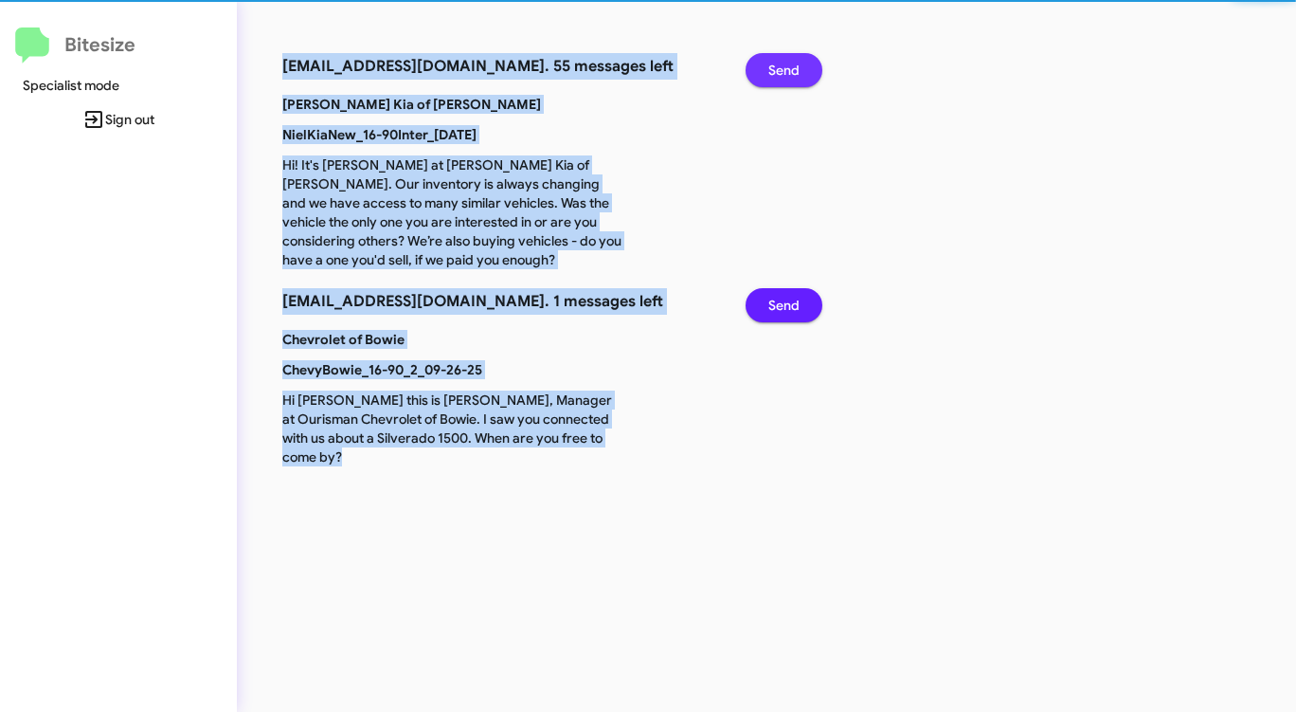
click at [779, 65] on span "Send" at bounding box center [783, 70] width 31 height 34
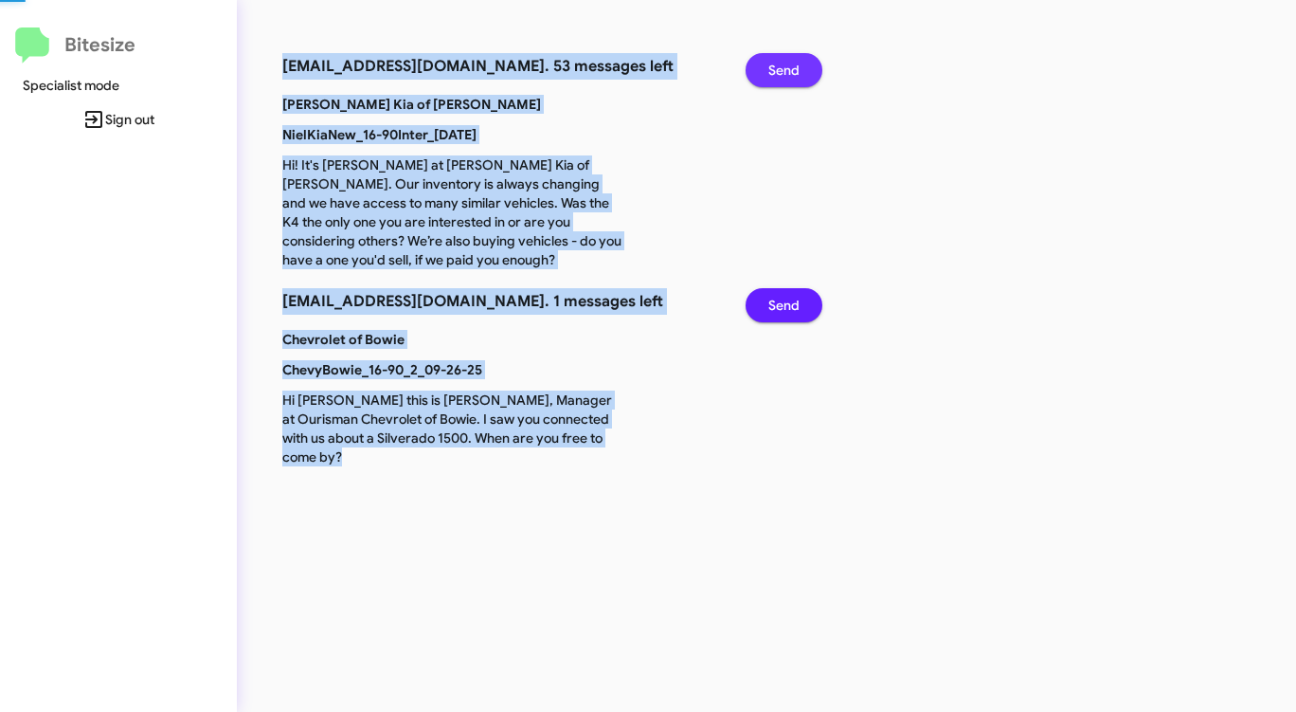
click at [779, 65] on span "Send" at bounding box center [783, 70] width 31 height 34
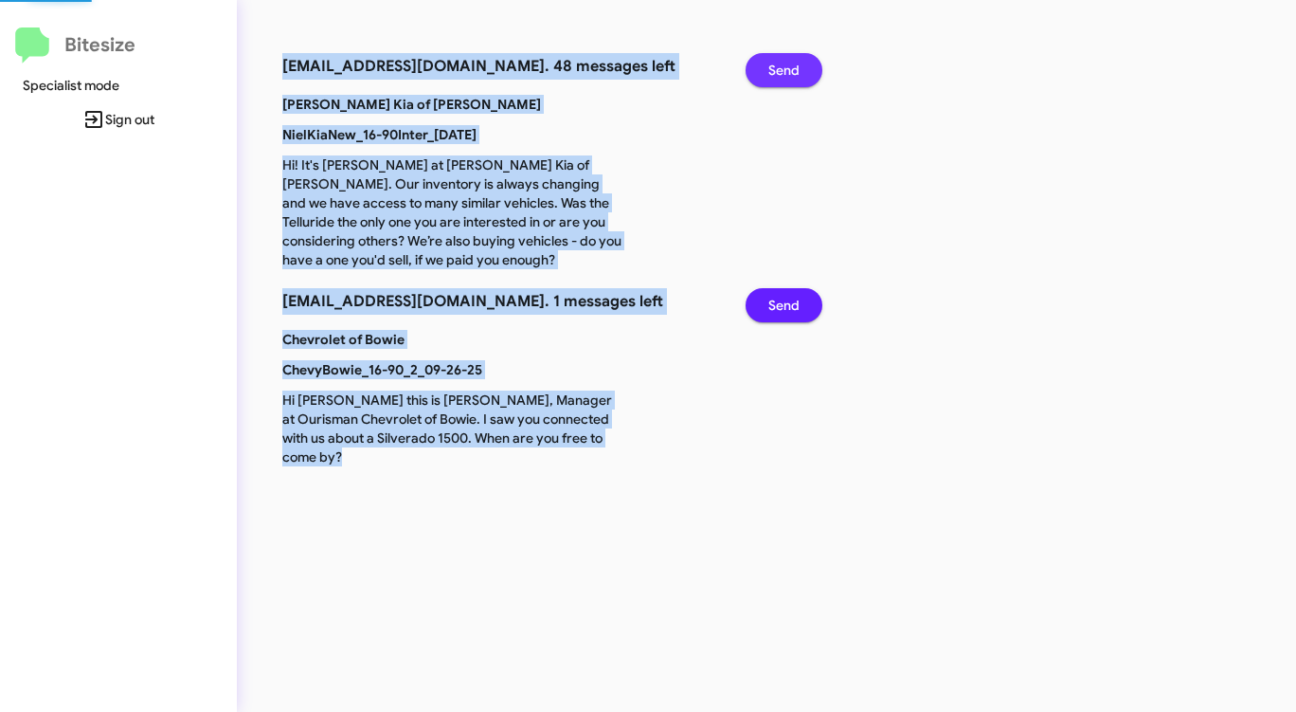
click at [779, 65] on span "Send" at bounding box center [783, 70] width 31 height 34
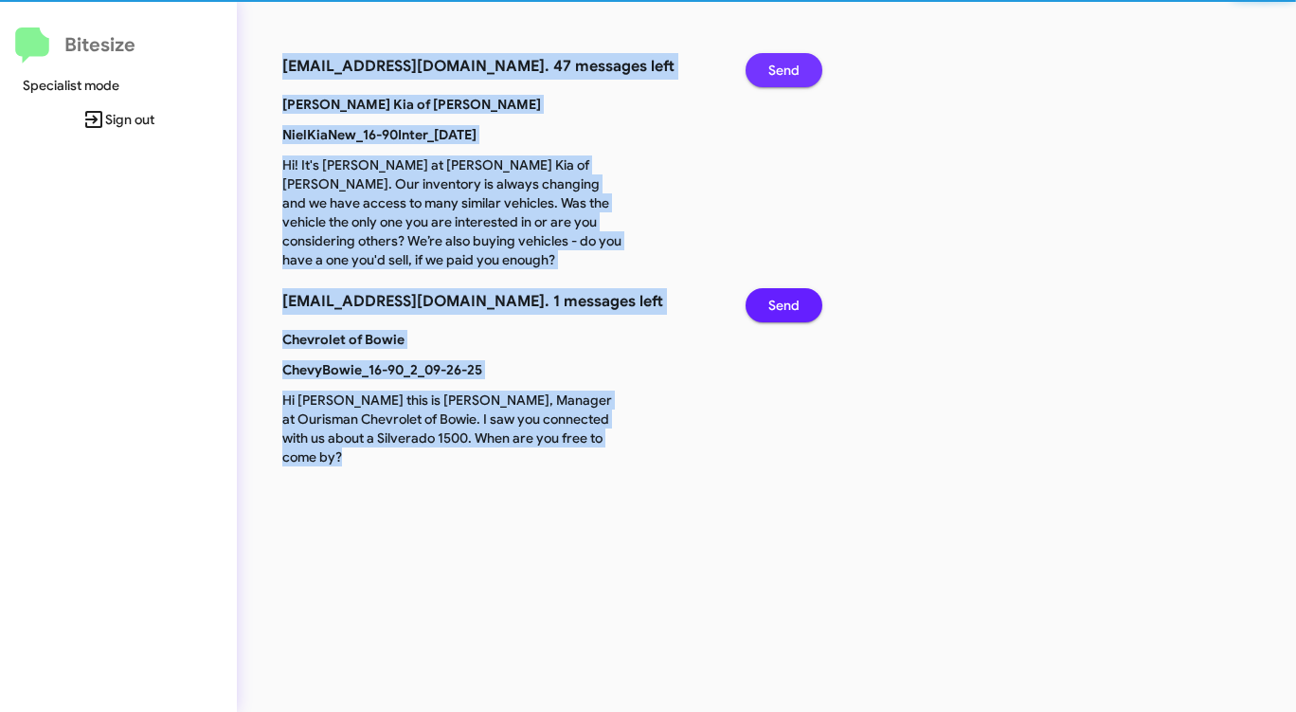
click at [779, 65] on span "Send" at bounding box center [783, 70] width 31 height 34
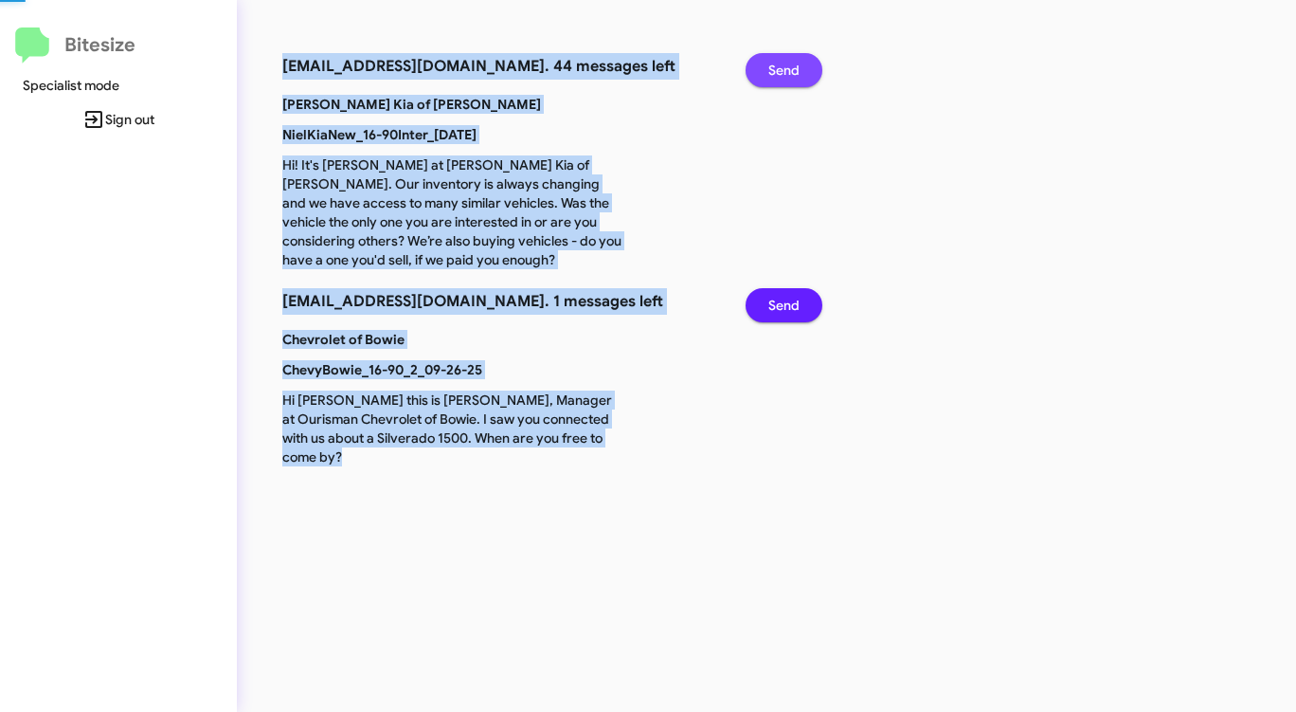
click at [779, 65] on span "Send" at bounding box center [783, 70] width 31 height 34
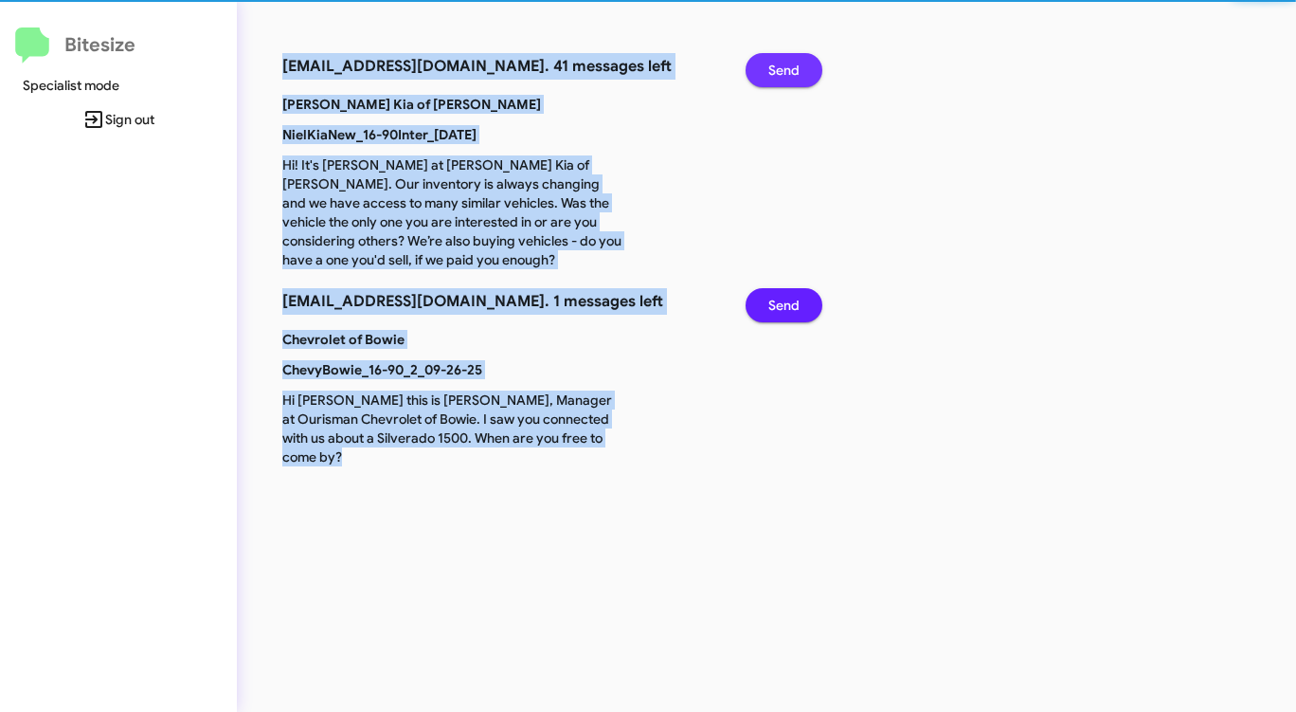
click at [779, 65] on span "Send" at bounding box center [783, 70] width 31 height 34
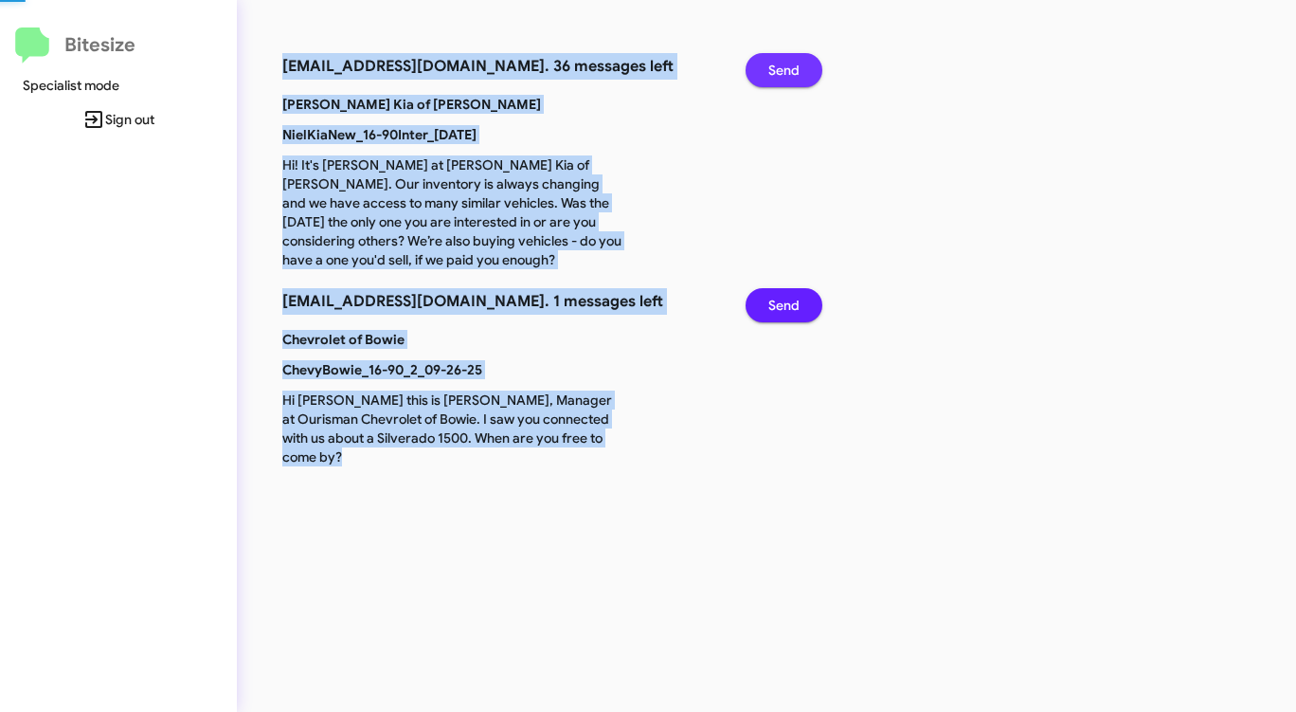
click at [779, 65] on span "Send" at bounding box center [783, 70] width 31 height 34
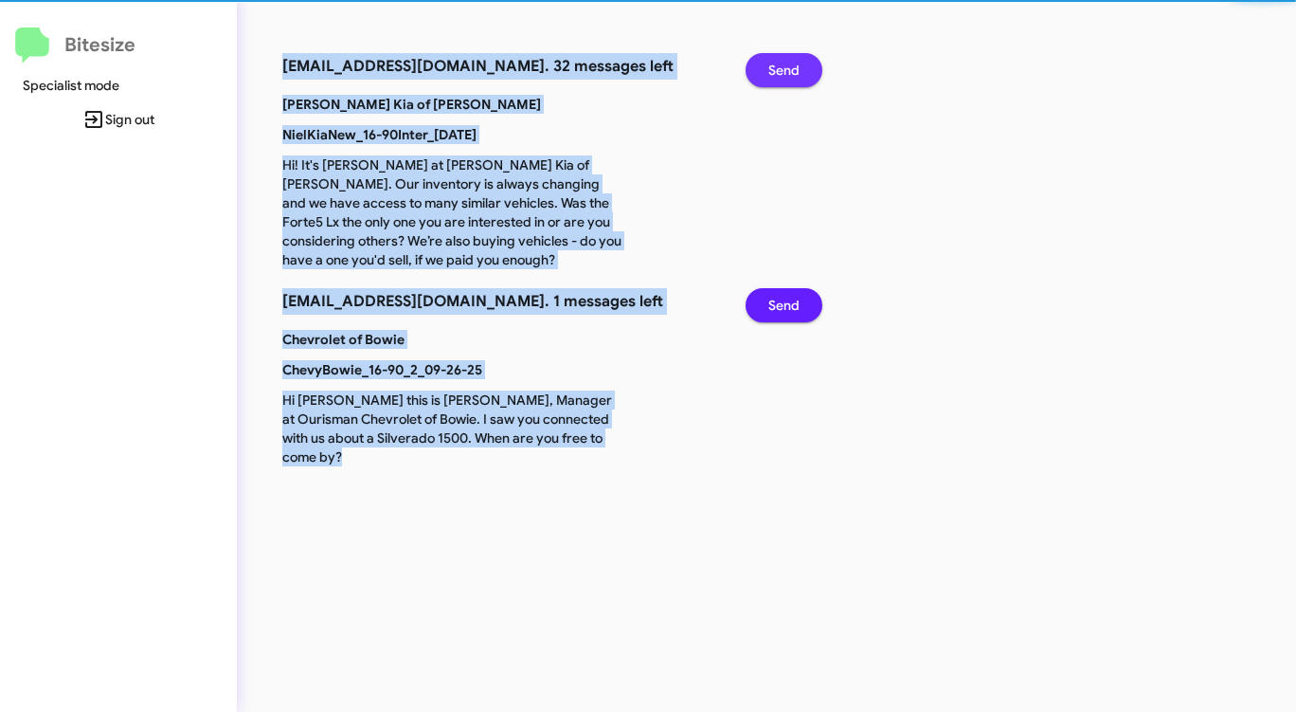
click at [779, 65] on span "Send" at bounding box center [783, 70] width 31 height 34
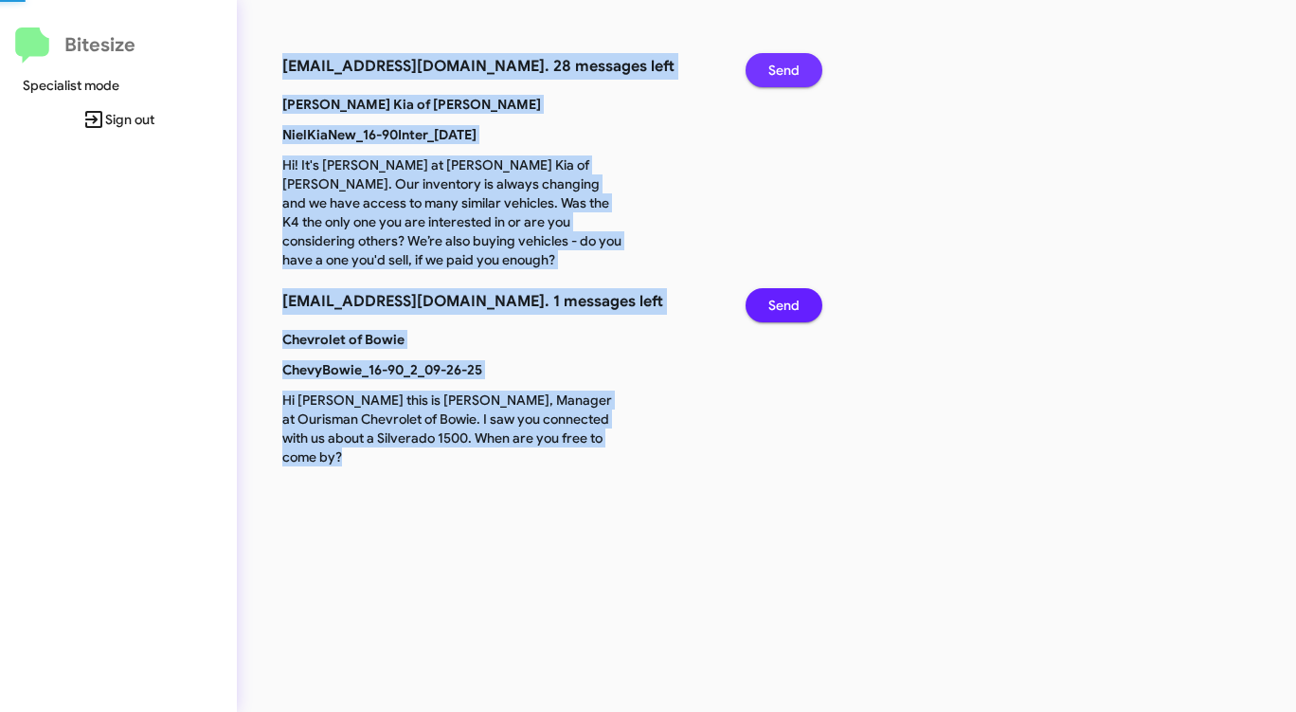
click at [779, 65] on span "Send" at bounding box center [783, 70] width 31 height 34
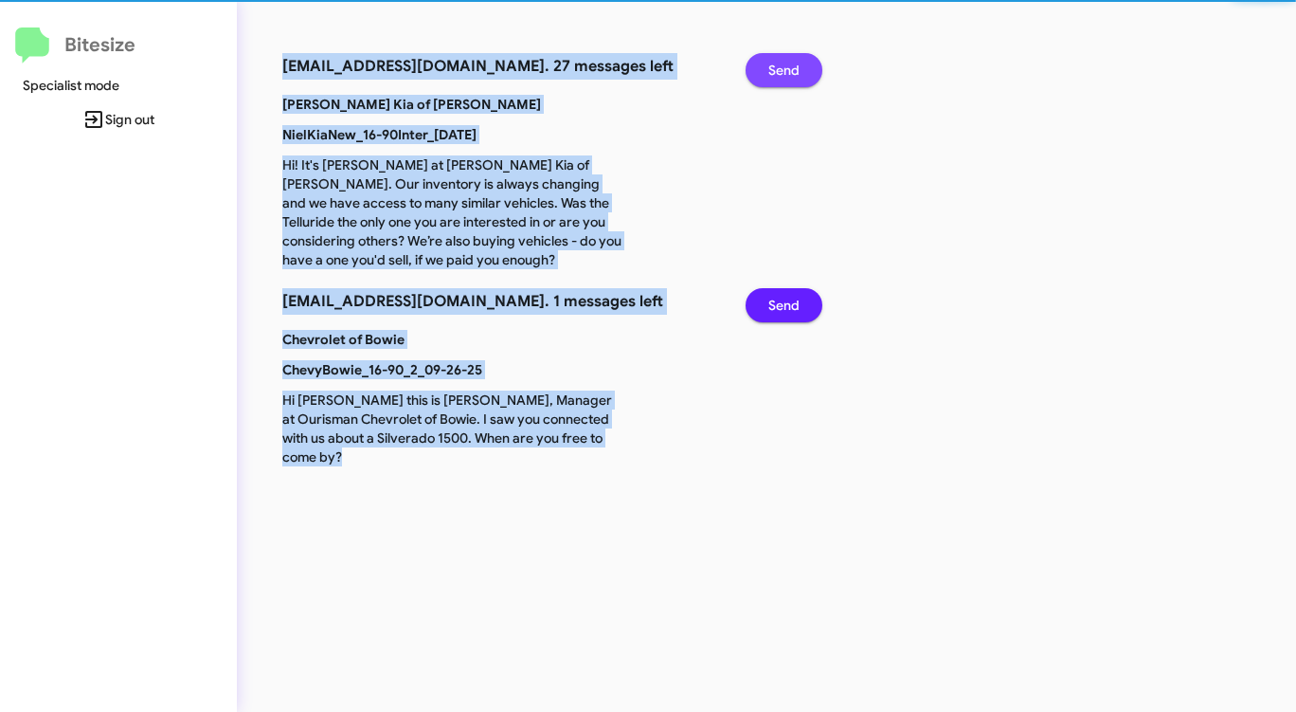
click at [779, 65] on span "Send" at bounding box center [783, 70] width 31 height 34
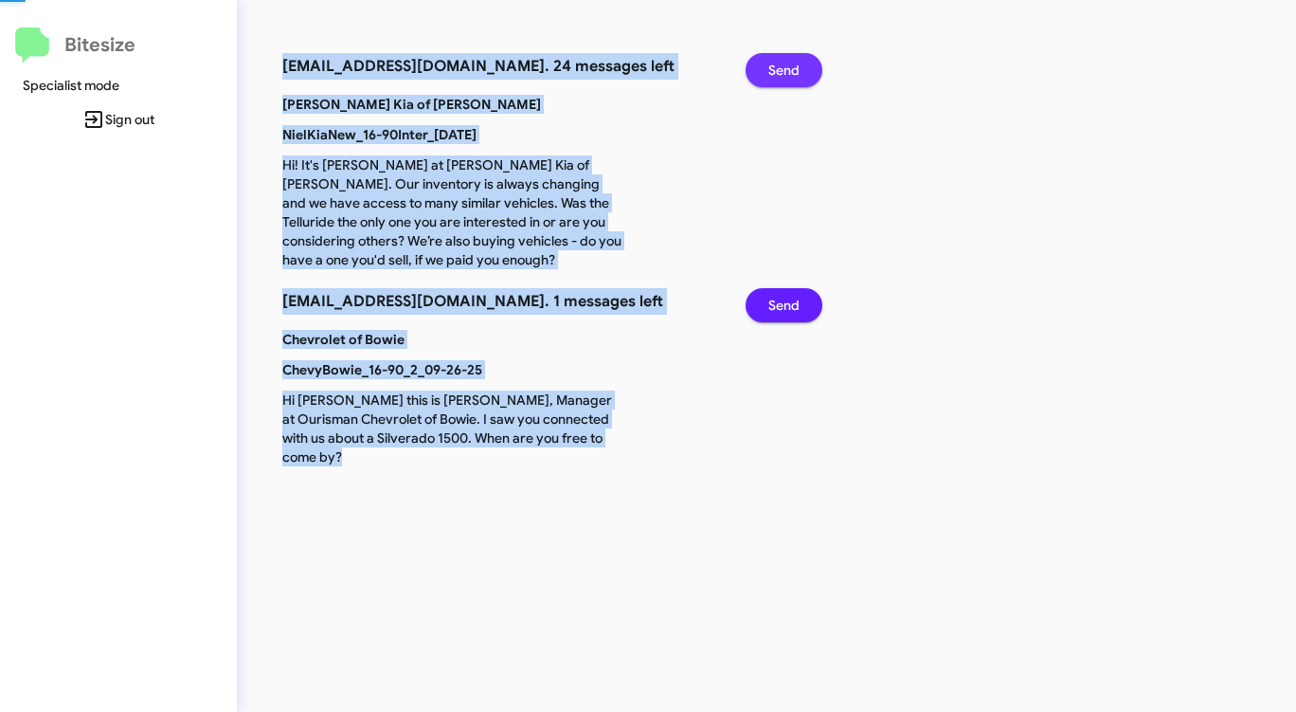
click at [779, 65] on span "Send" at bounding box center [783, 70] width 31 height 34
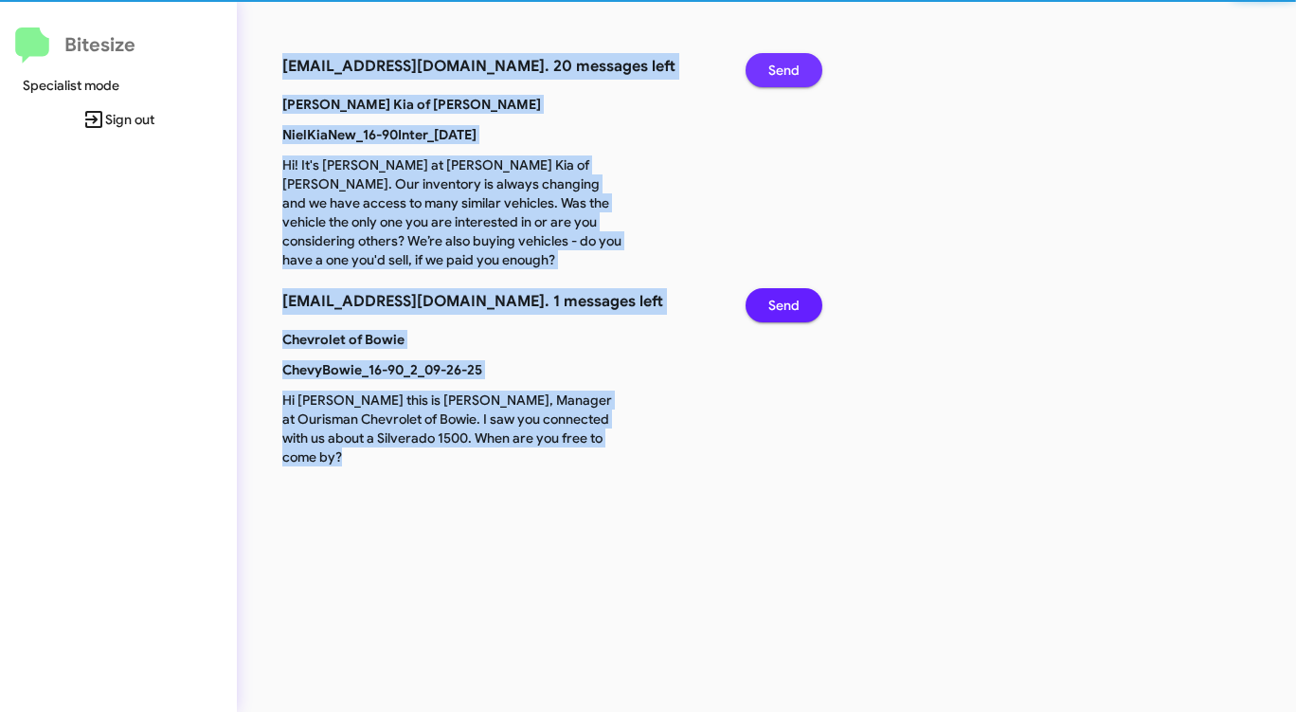
click at [779, 65] on span "Send" at bounding box center [783, 70] width 31 height 34
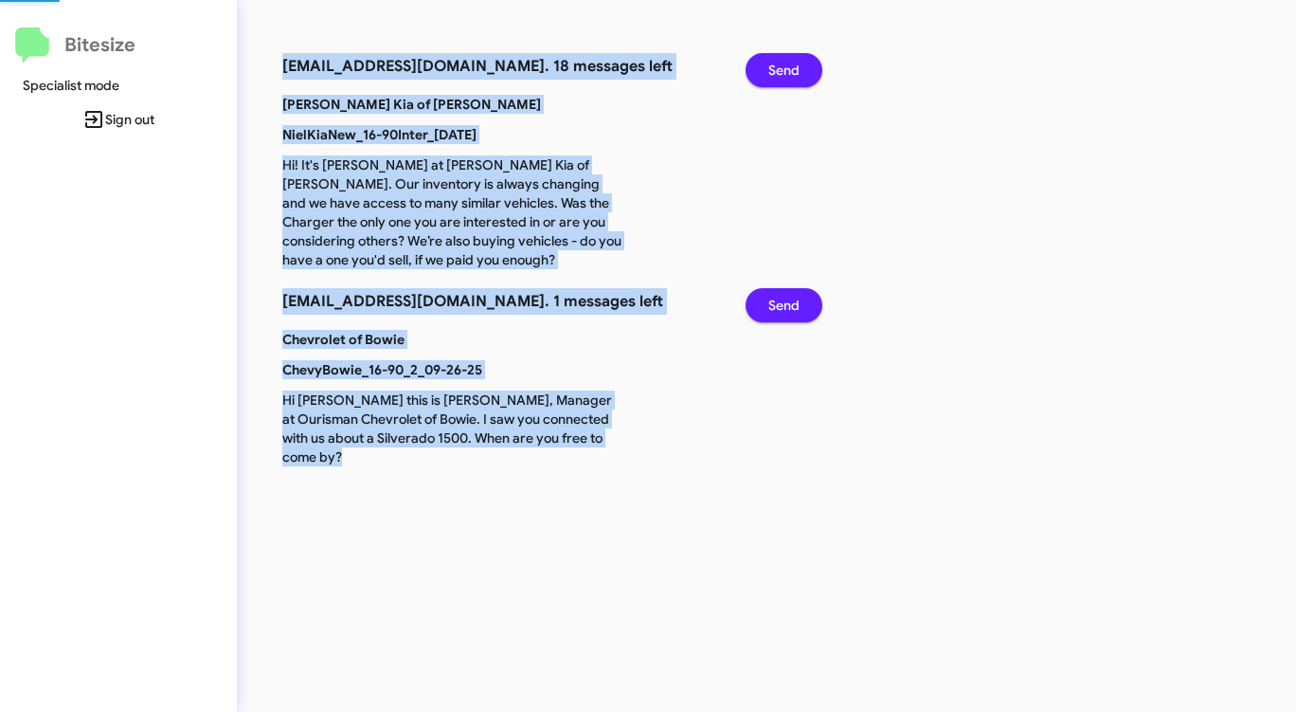
click at [779, 65] on span "Send" at bounding box center [783, 70] width 31 height 34
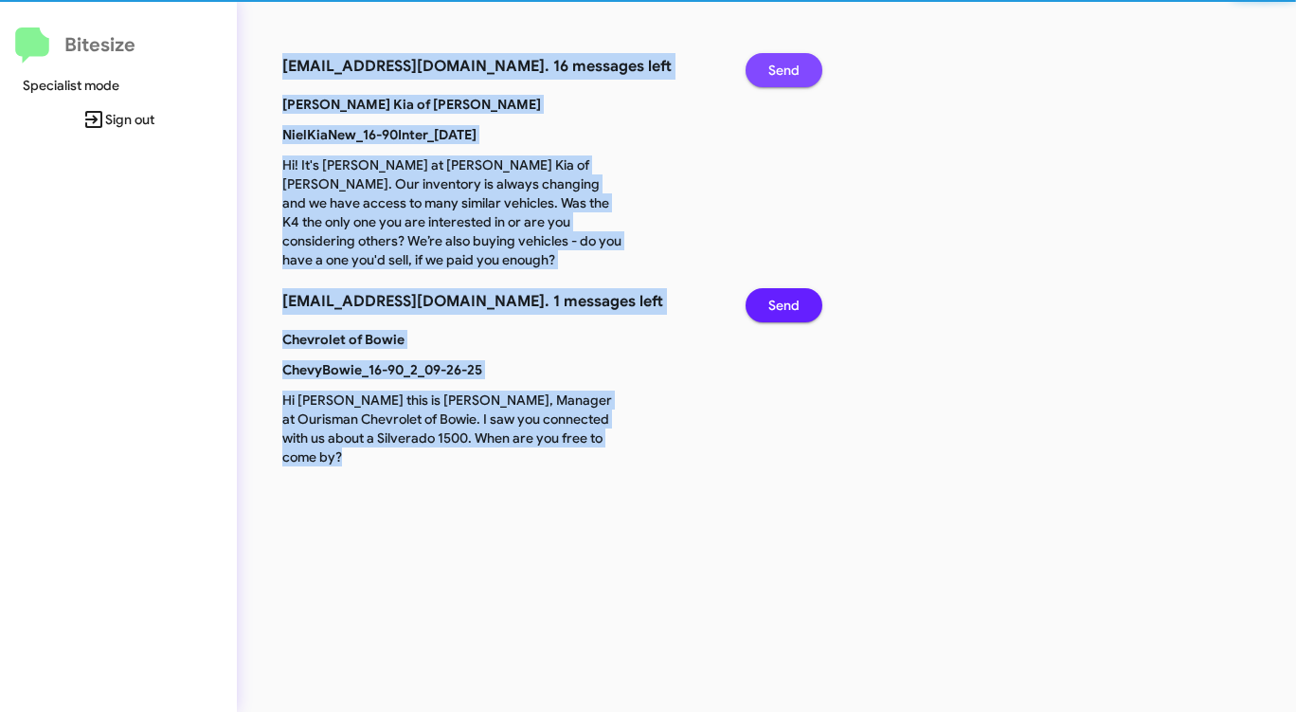
click at [779, 65] on span "Send" at bounding box center [783, 70] width 31 height 34
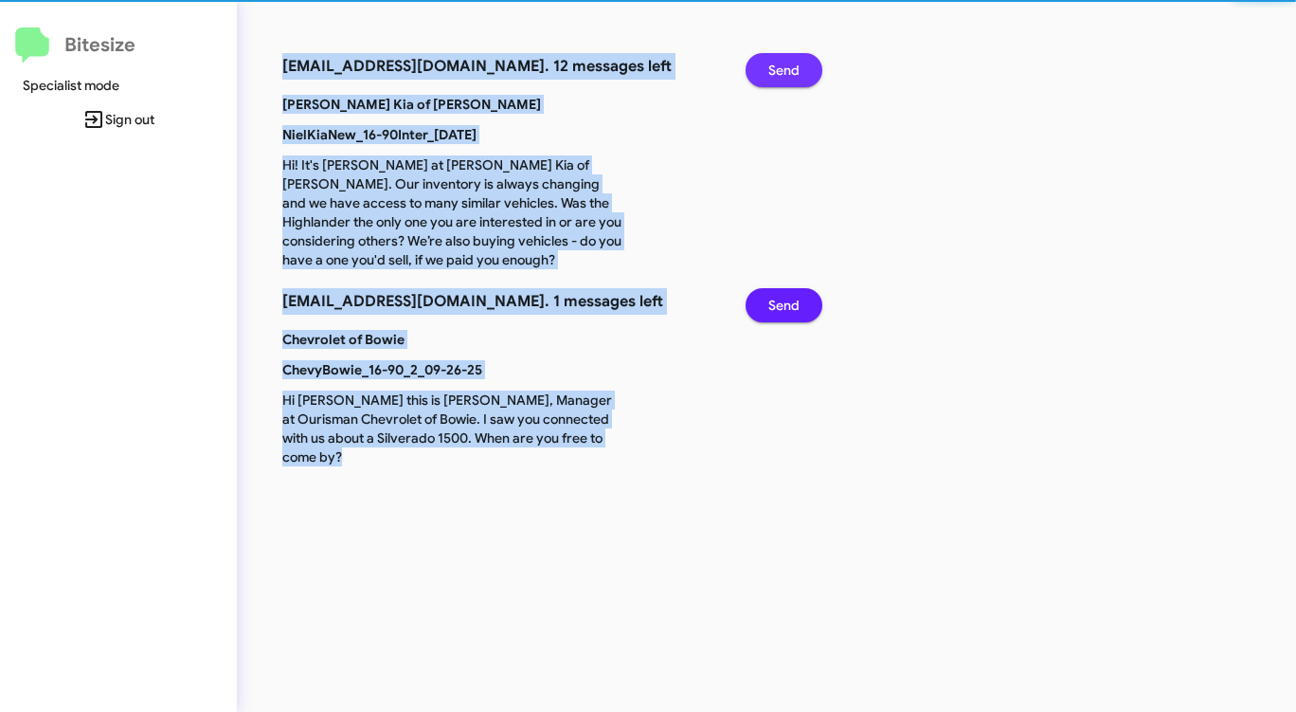
click at [779, 65] on span "Send" at bounding box center [783, 70] width 31 height 34
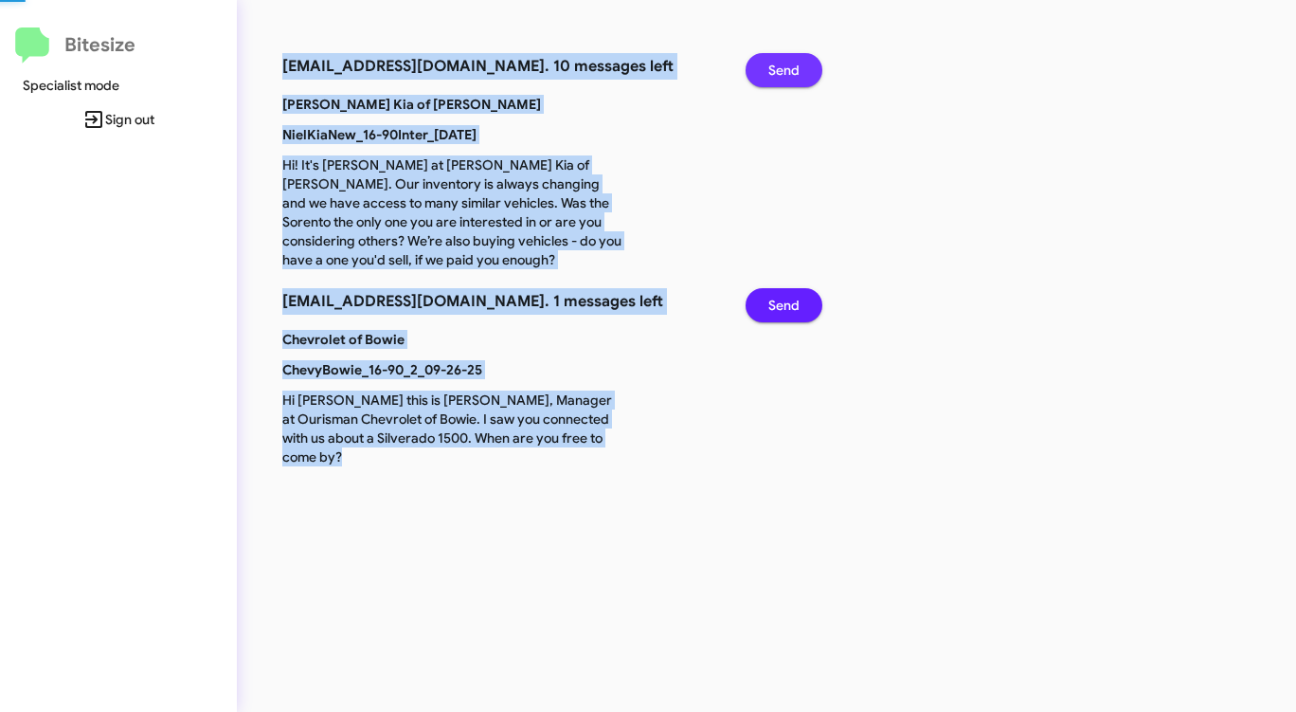
click at [779, 65] on span "Send" at bounding box center [783, 70] width 31 height 34
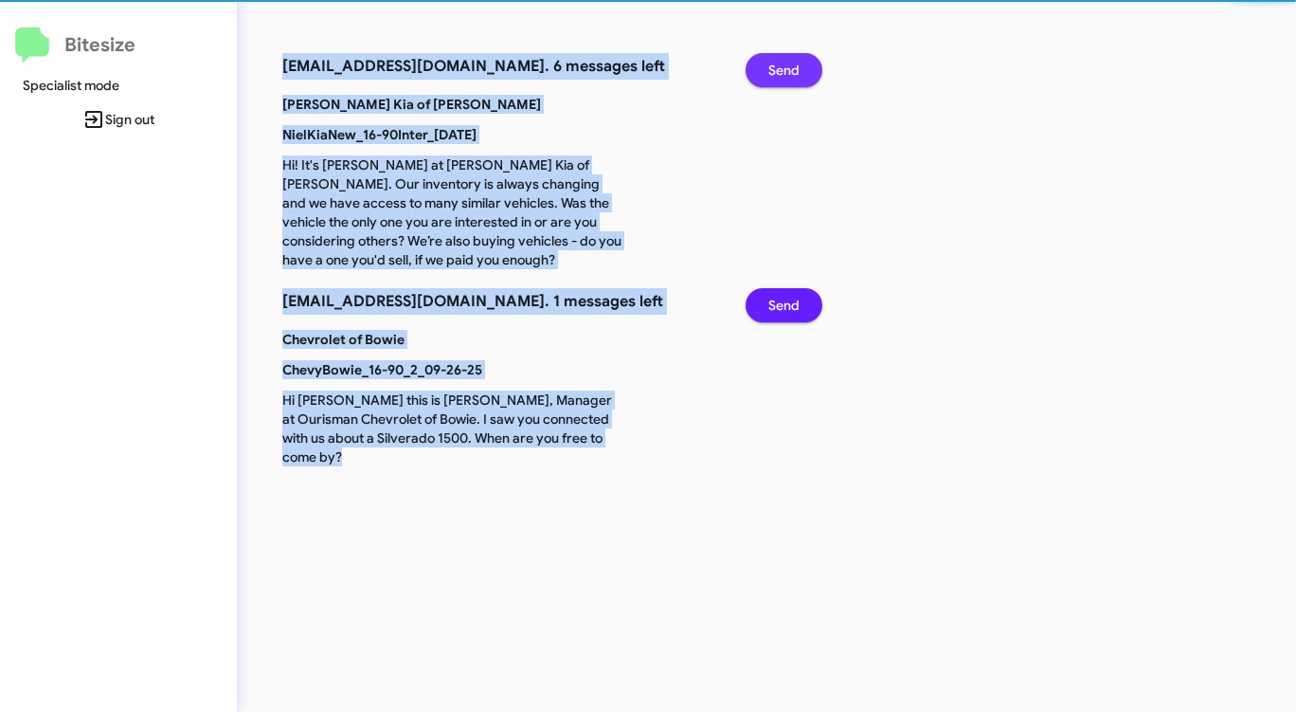
click at [779, 65] on span "Send" at bounding box center [783, 70] width 31 height 34
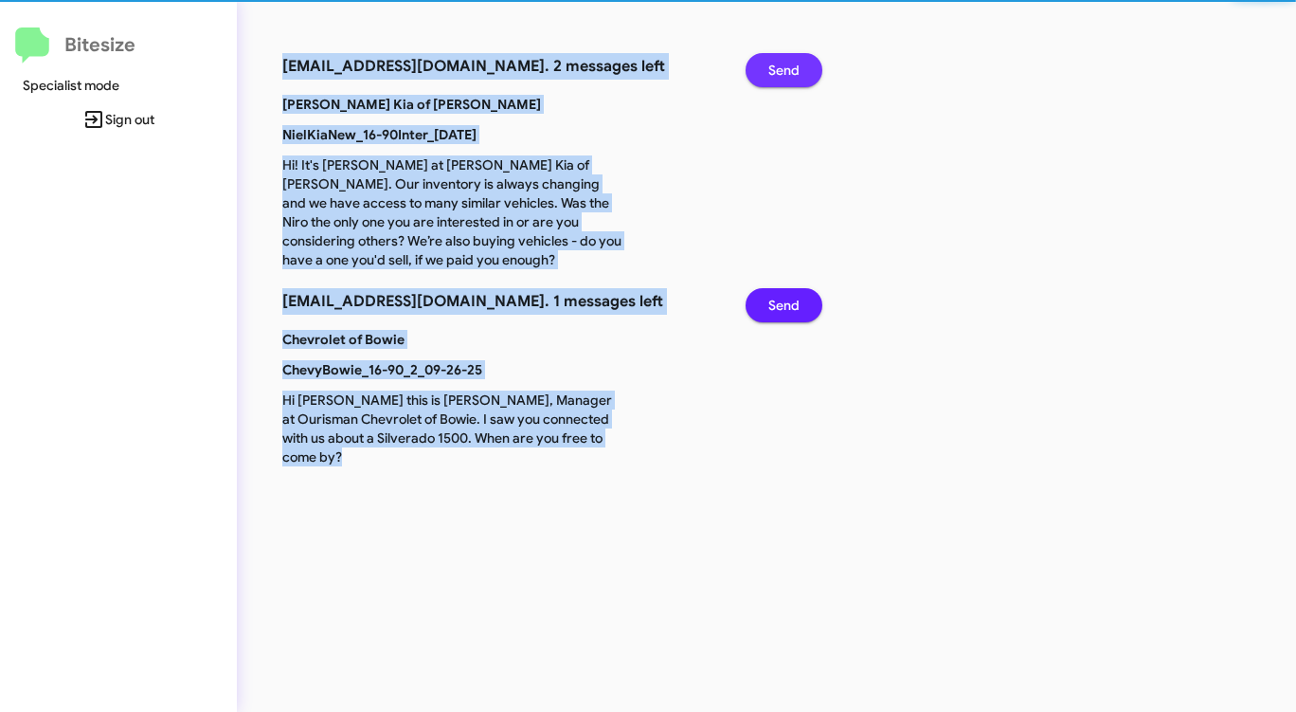
click at [779, 65] on span "Send" at bounding box center [783, 70] width 31 height 34
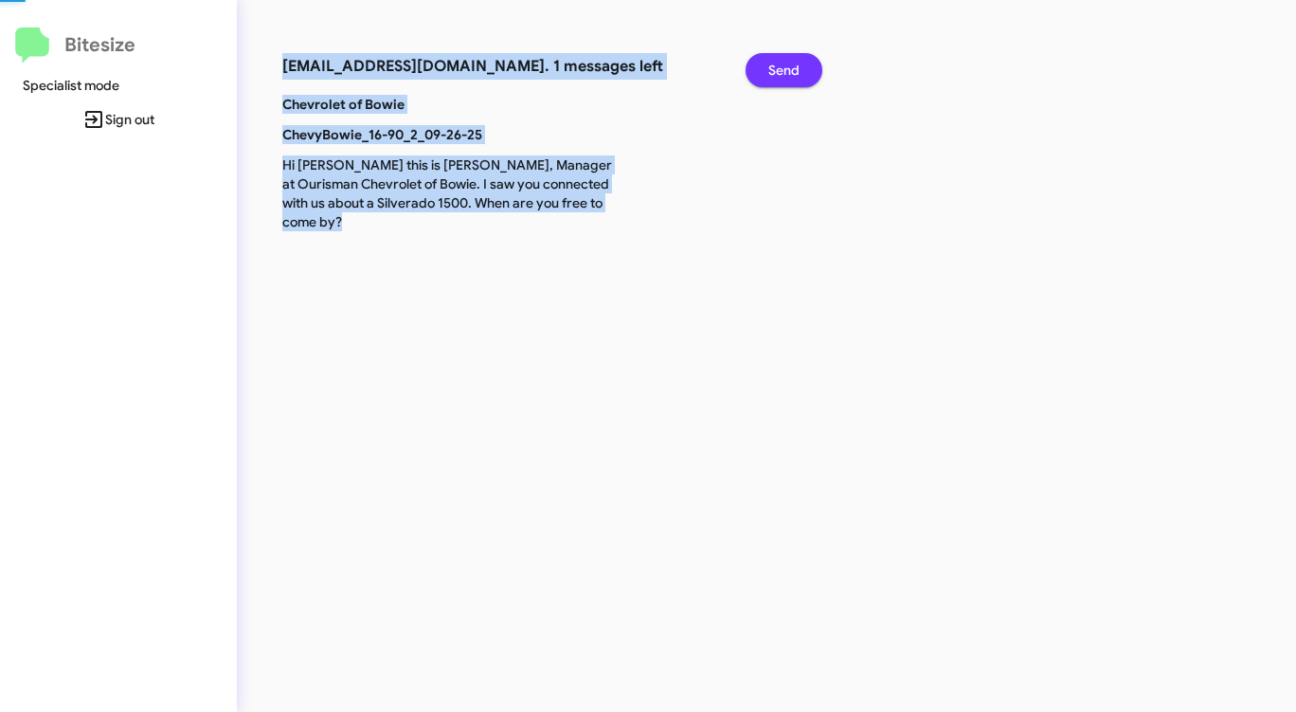
click at [779, 65] on span "Send" at bounding box center [783, 70] width 31 height 34
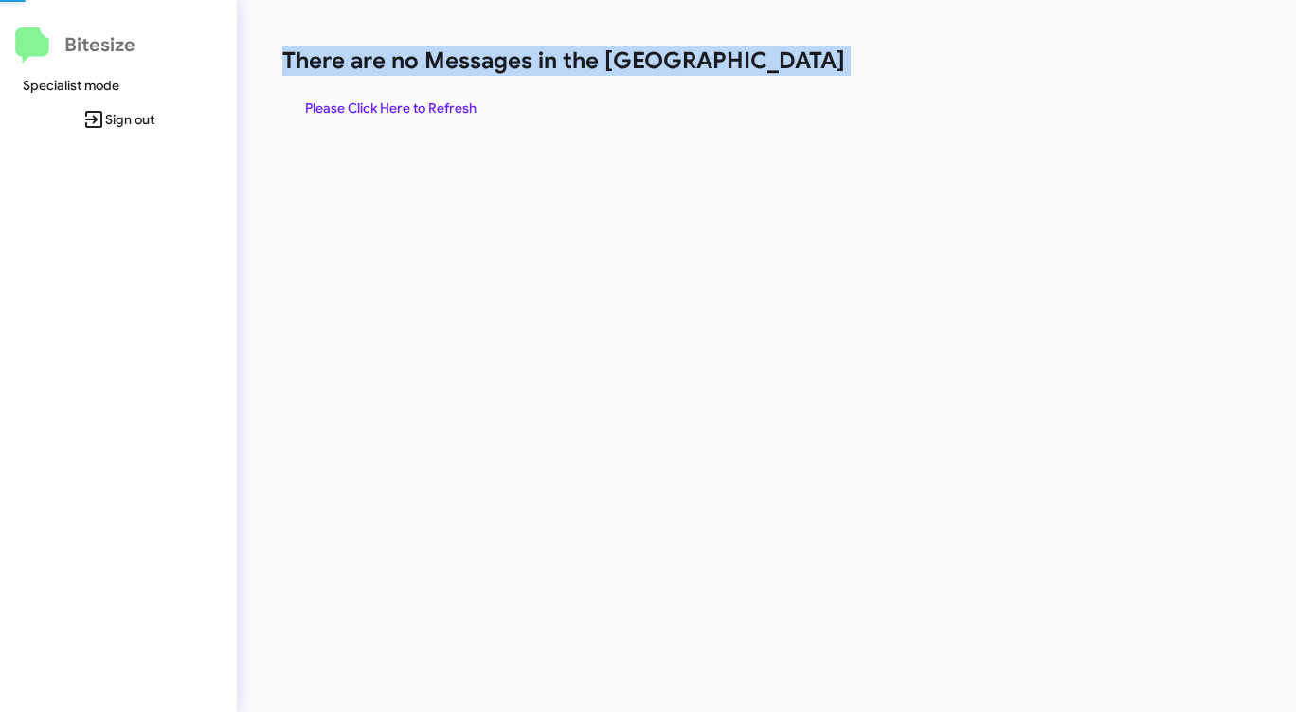
click at [779, 65] on h1 "There are no Messages in the [GEOGRAPHIC_DATA]" at bounding box center [678, 60] width 792 height 30
click at [447, 106] on span "Please Click Here to Refresh" at bounding box center [390, 108] width 171 height 34
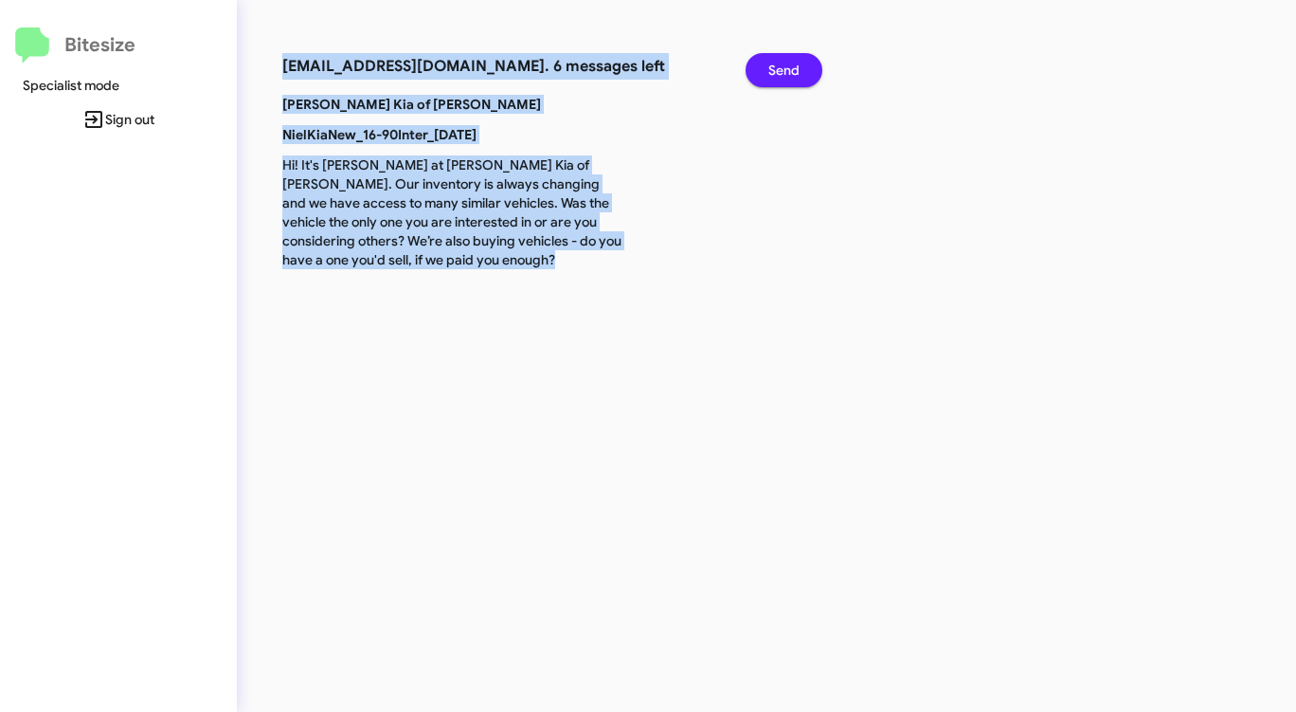
click at [782, 81] on span "Send" at bounding box center [783, 70] width 31 height 34
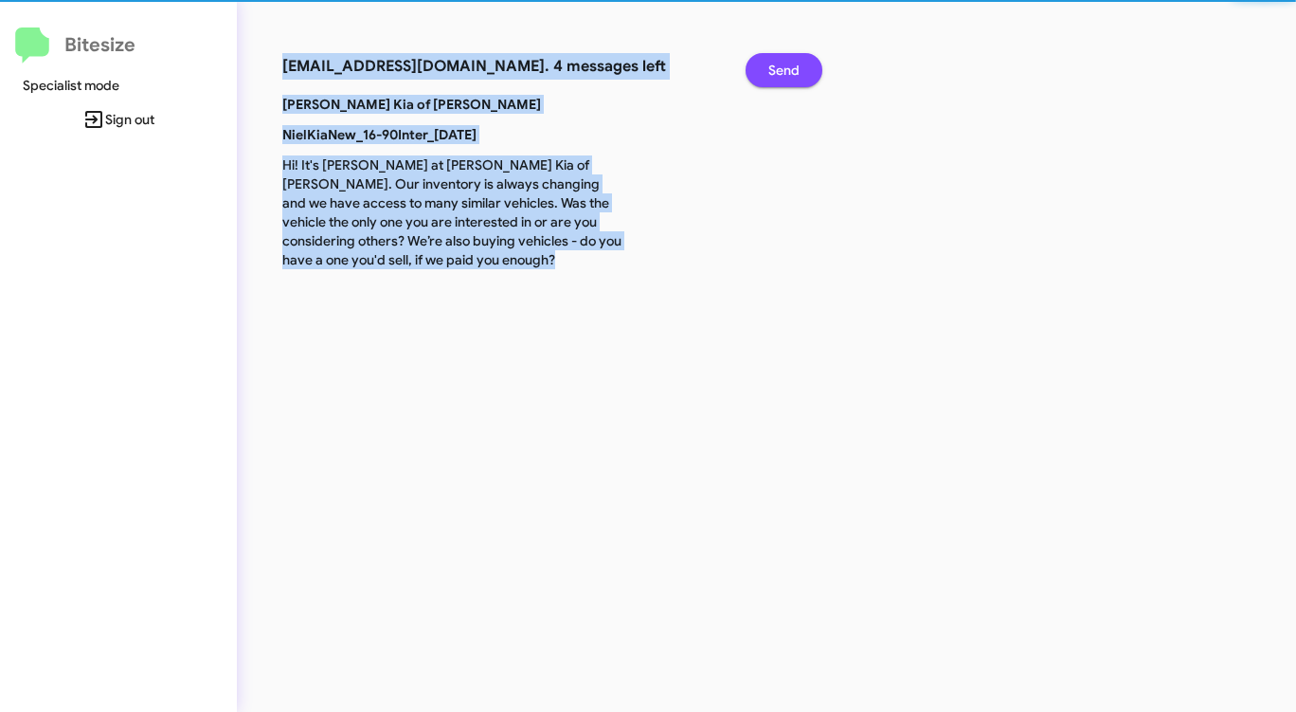
click at [782, 81] on span "Send" at bounding box center [783, 70] width 31 height 34
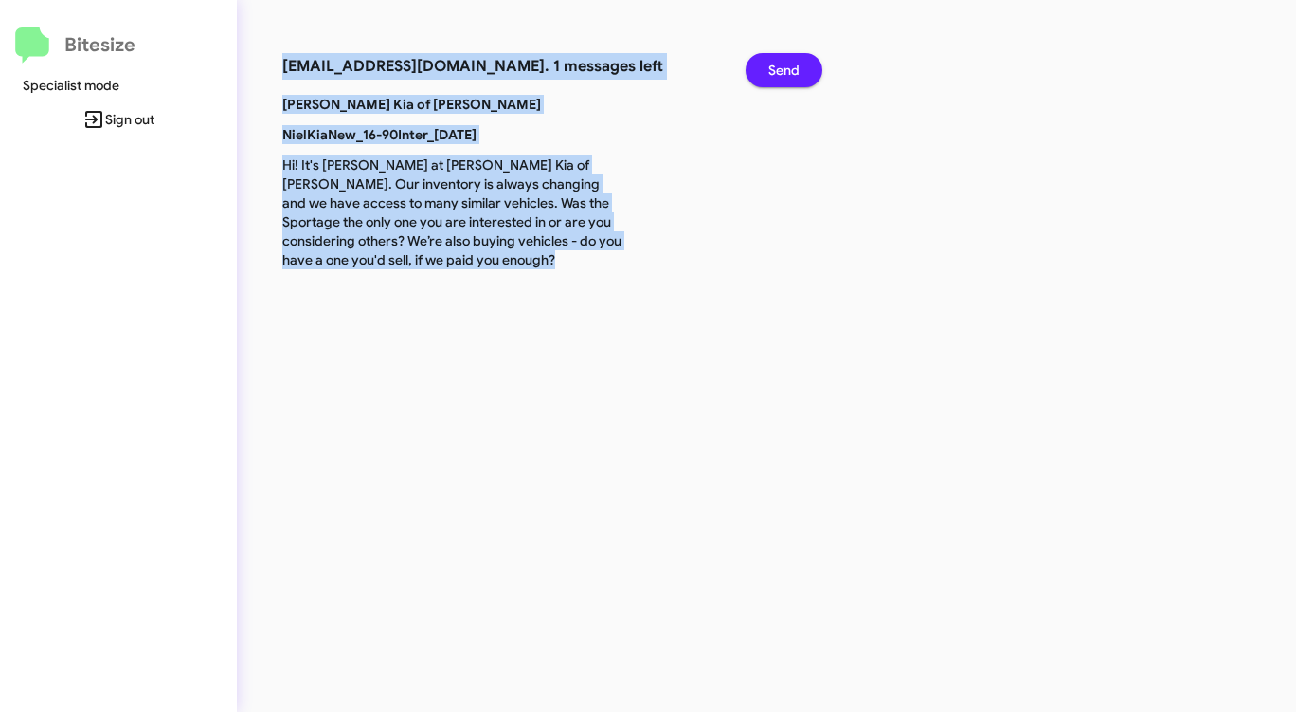
click at [782, 81] on span "Send" at bounding box center [783, 70] width 31 height 34
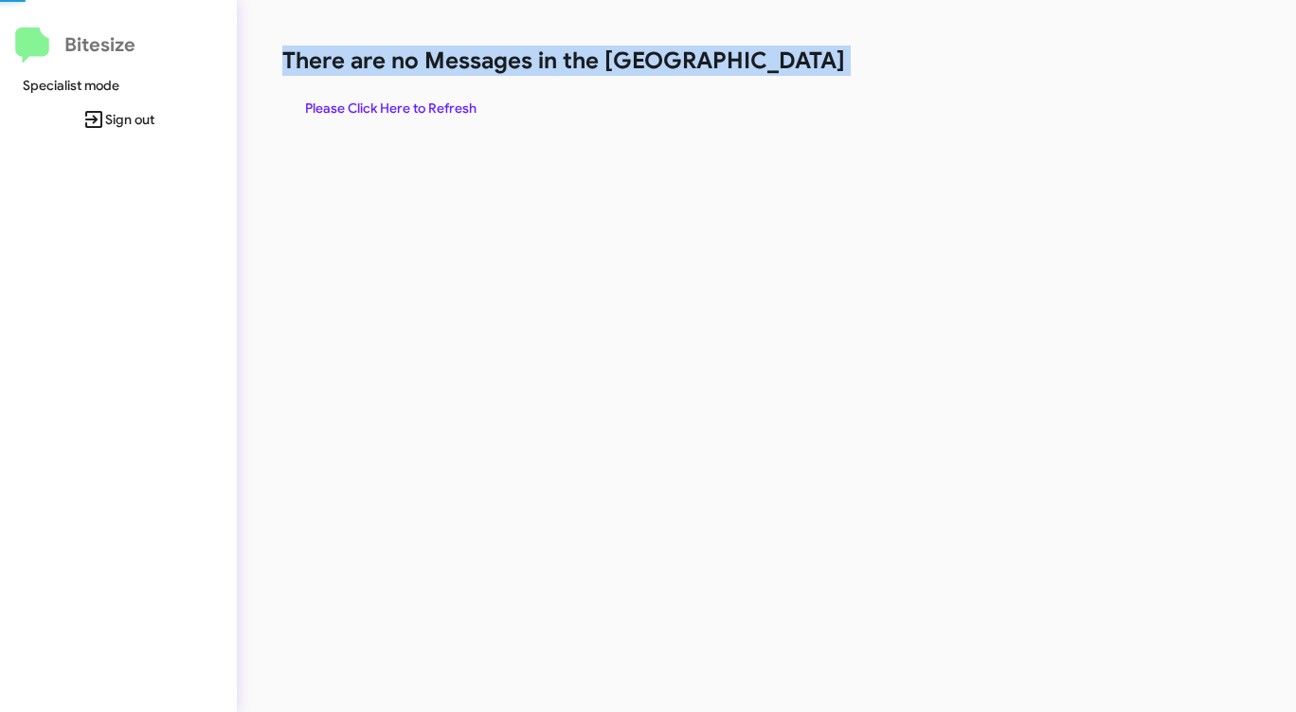
click at [782, 81] on div "There are no Messages in the Queue Please Click Here to Refresh" at bounding box center [678, 85] width 792 height 80
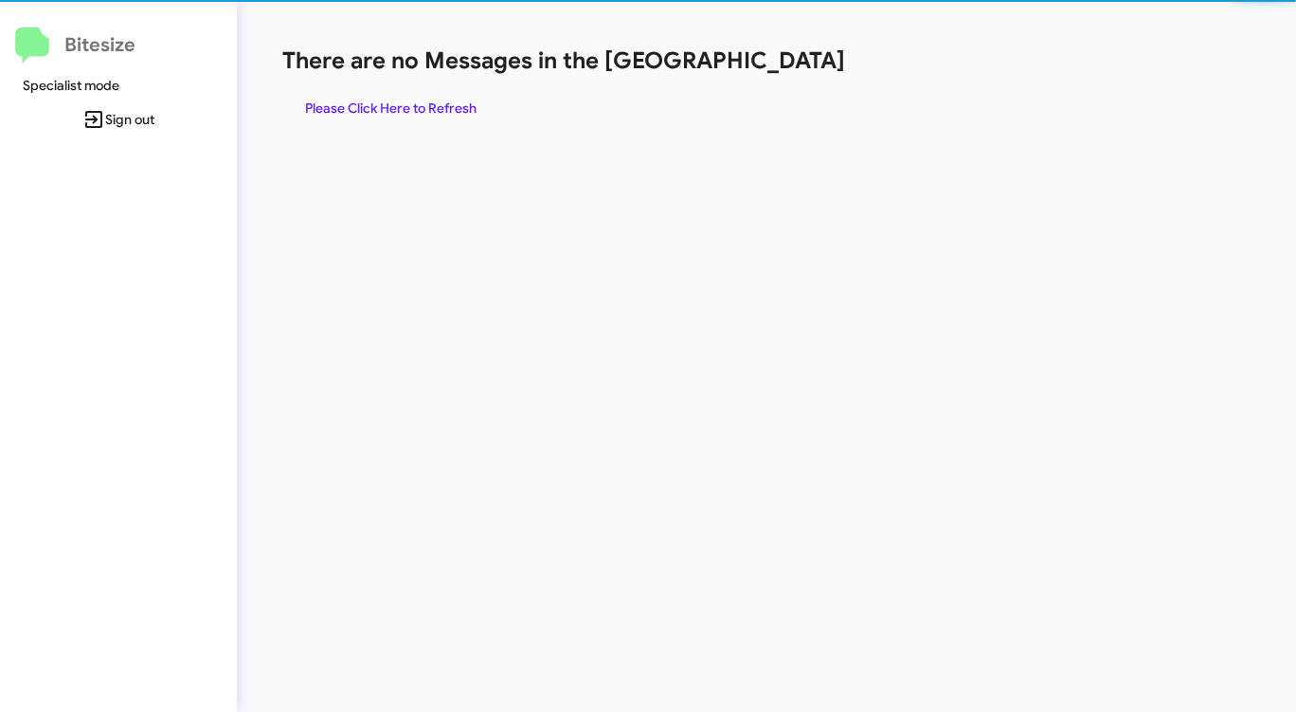
click at [782, 81] on div "There are no Messages in the Queue Please Click Here to Refresh" at bounding box center [678, 85] width 792 height 80
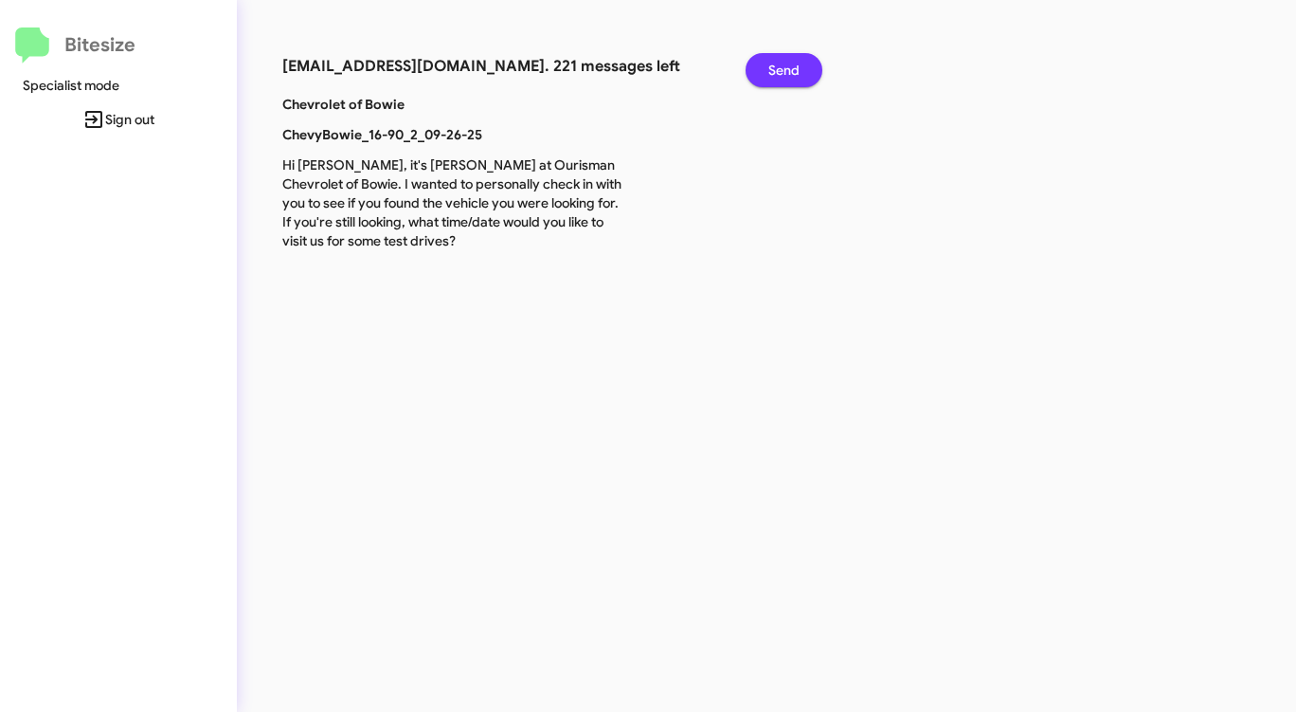
click at [771, 65] on span "Send" at bounding box center [783, 70] width 31 height 34
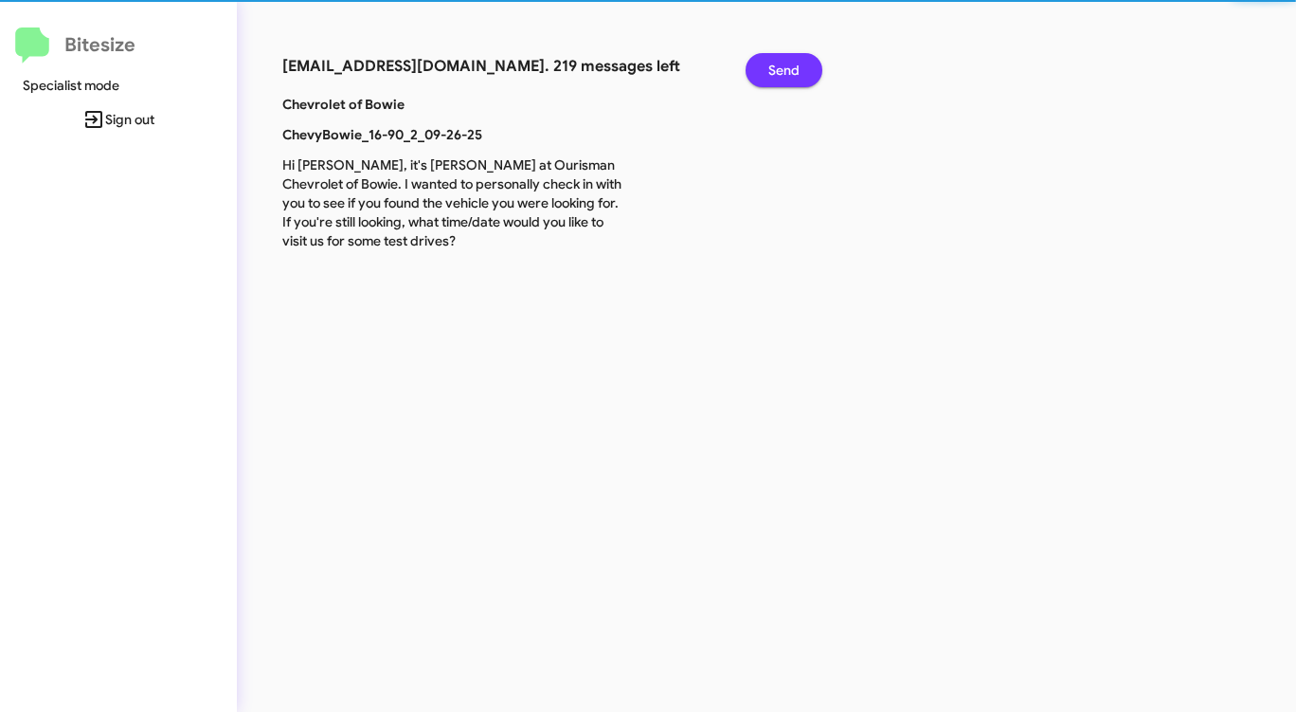
click at [771, 65] on span "Send" at bounding box center [783, 70] width 31 height 34
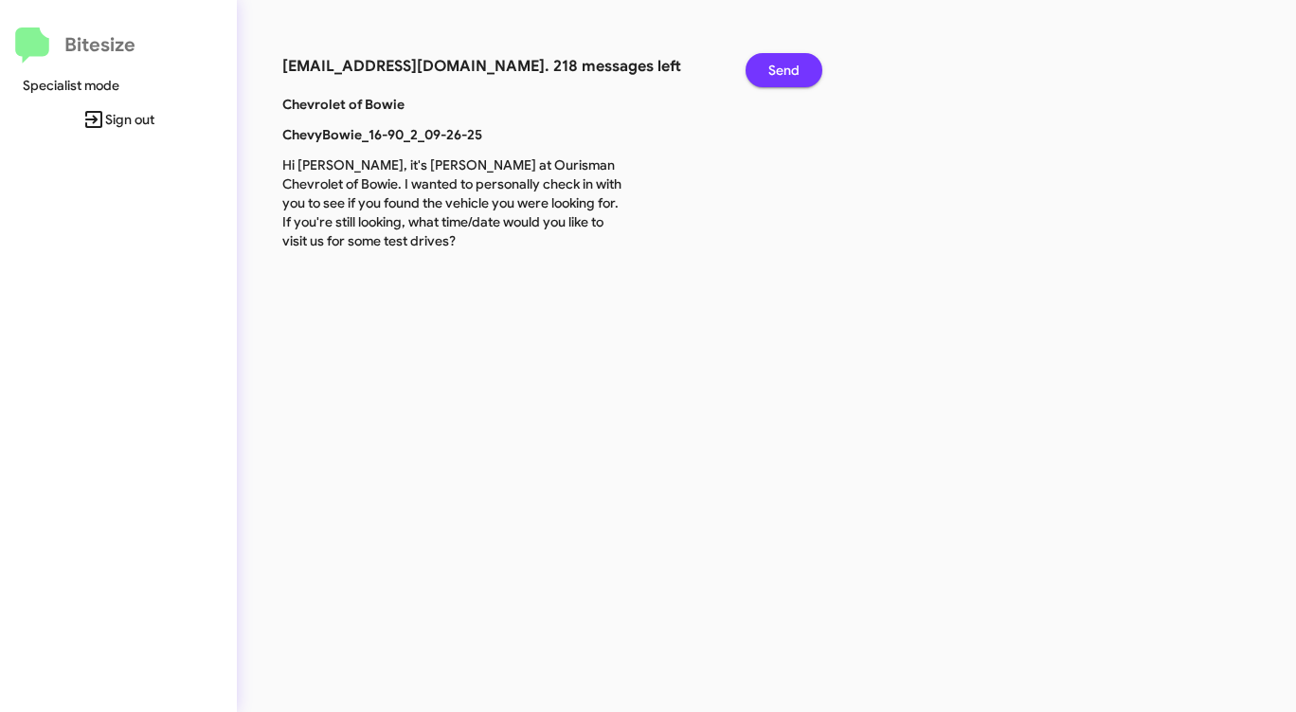
click at [771, 65] on span "Send" at bounding box center [783, 70] width 31 height 34
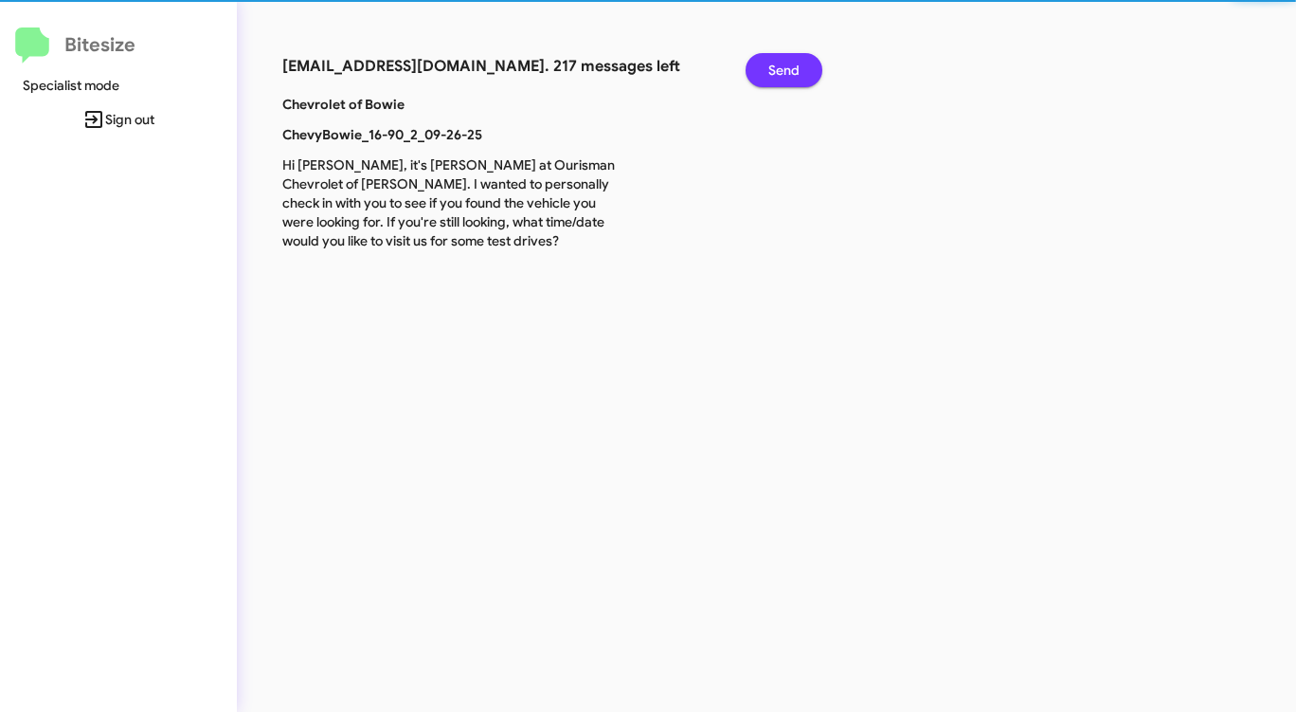
click at [771, 65] on span "Send" at bounding box center [783, 70] width 31 height 34
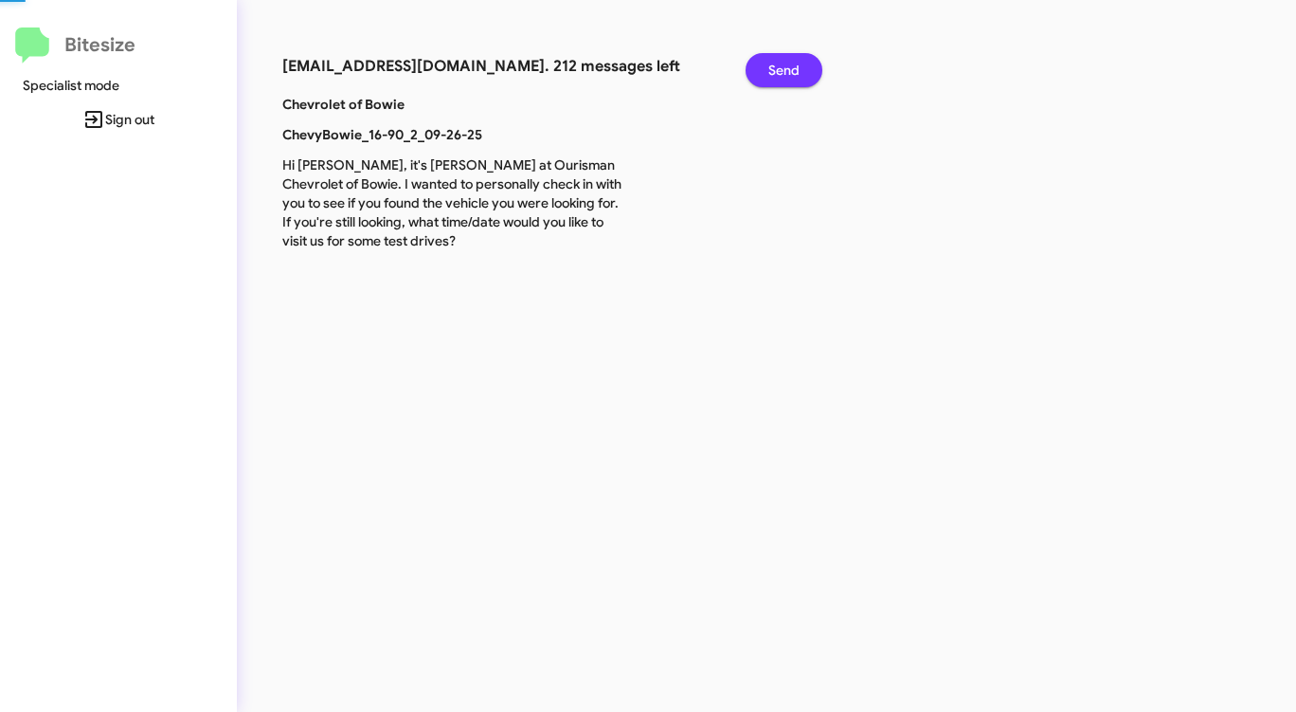
click at [771, 65] on span "Send" at bounding box center [783, 70] width 31 height 34
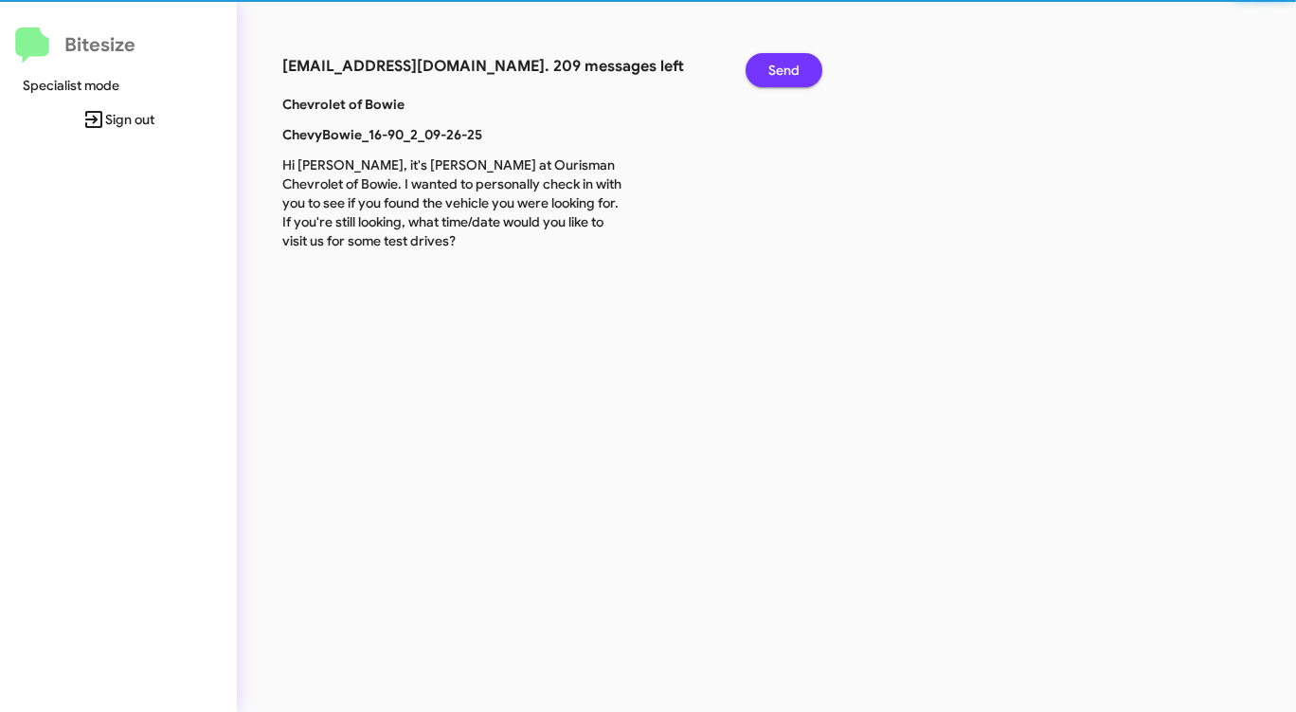
click at [771, 65] on span "Send" at bounding box center [783, 70] width 31 height 34
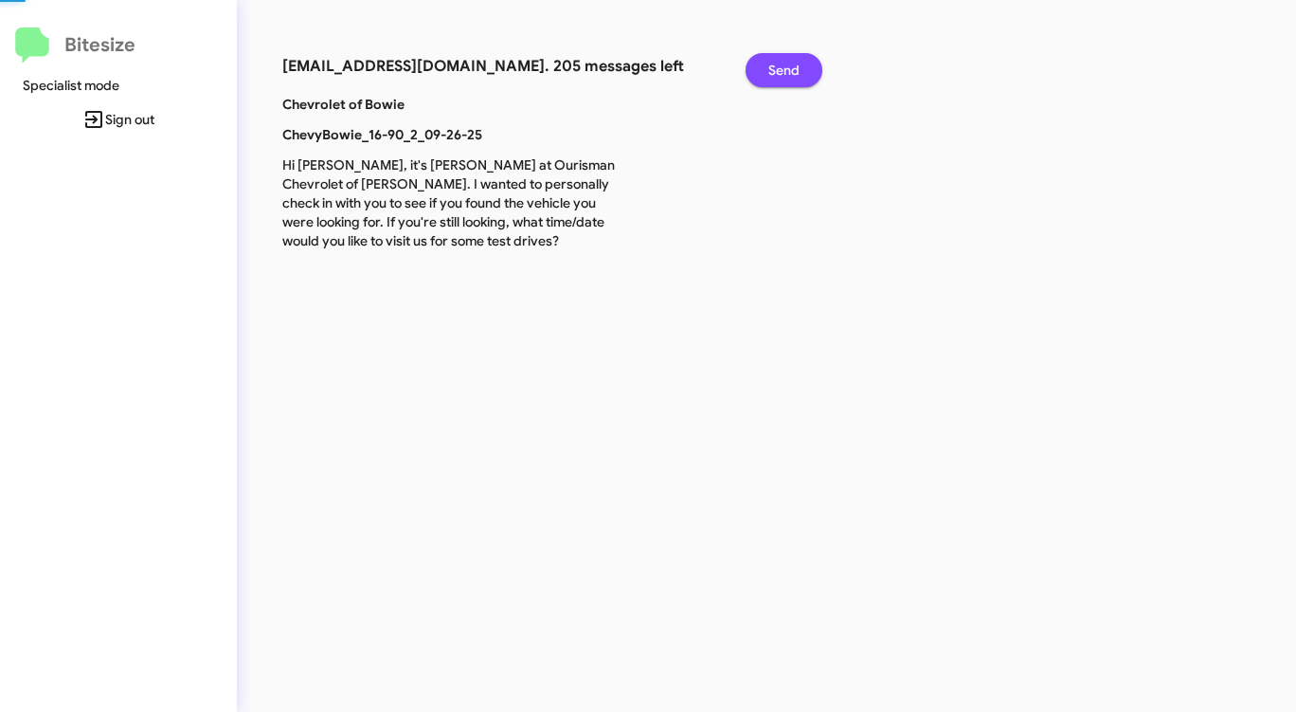
click at [771, 65] on span "Send" at bounding box center [783, 70] width 31 height 34
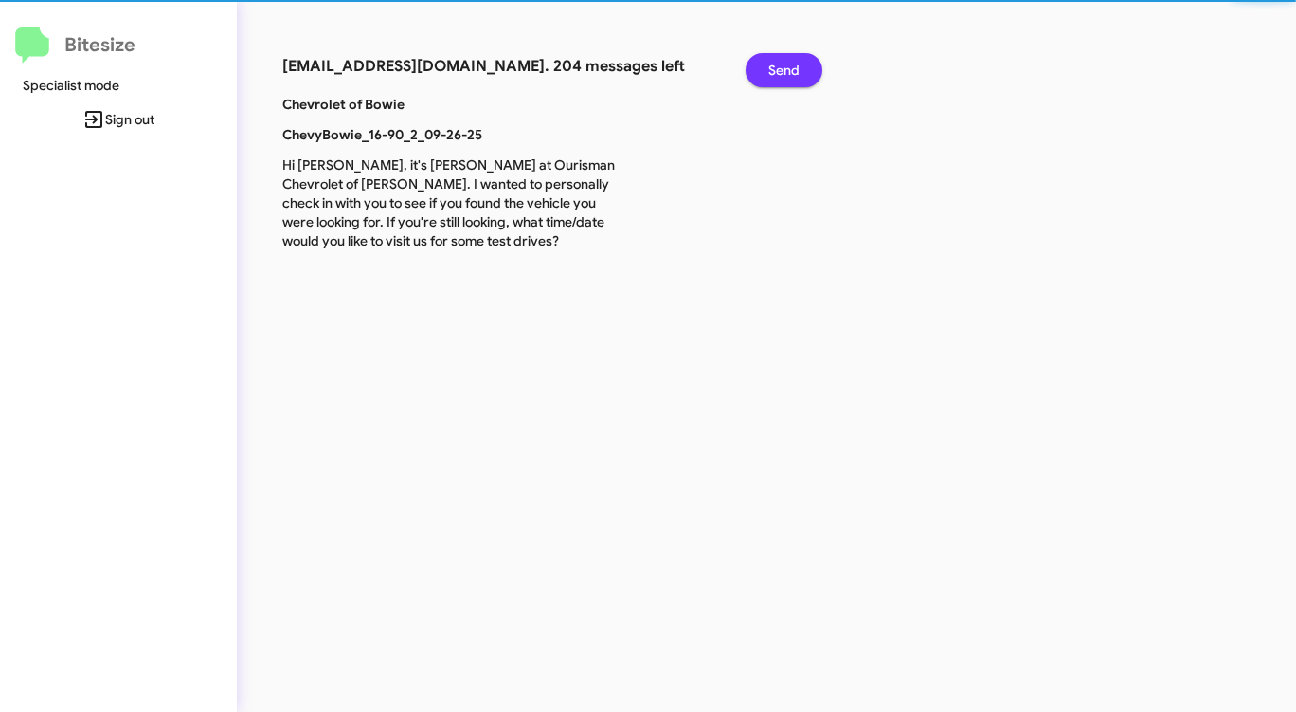
click at [771, 65] on span "Send" at bounding box center [783, 70] width 31 height 34
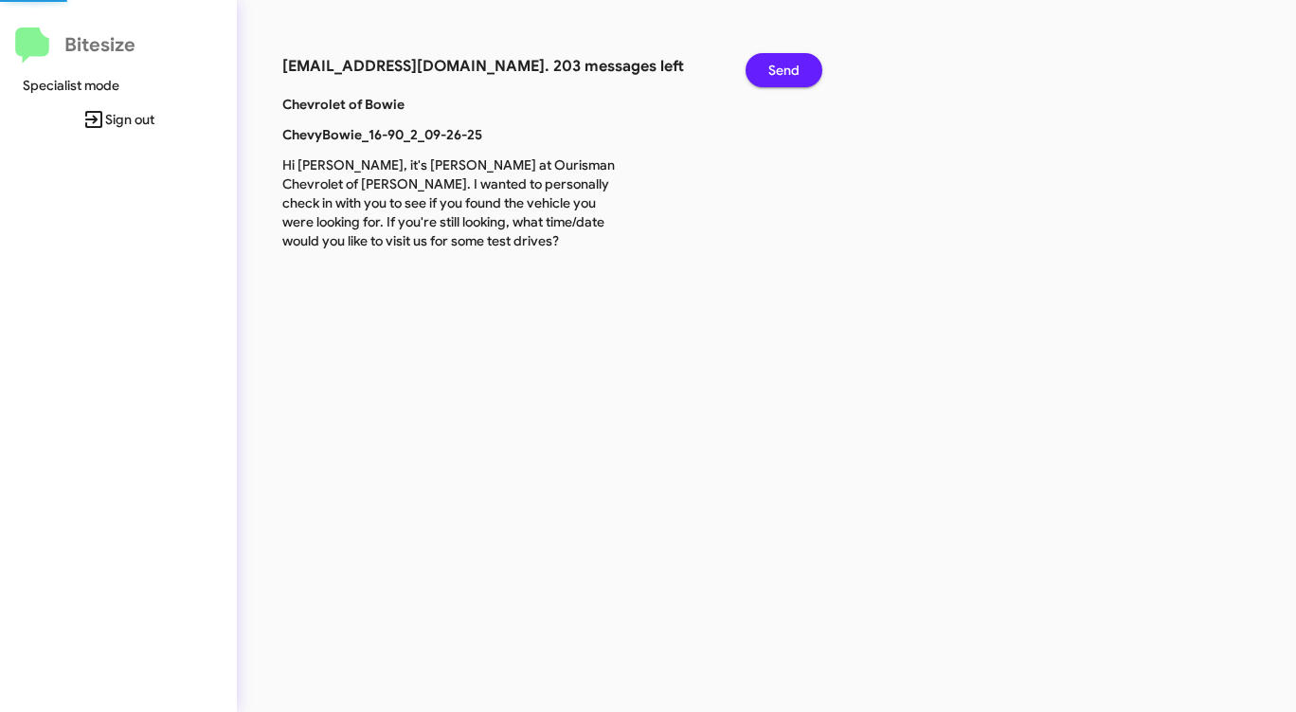
click at [771, 65] on span "Send" at bounding box center [783, 70] width 31 height 34
click at [771, 66] on span "Send" at bounding box center [783, 70] width 31 height 34
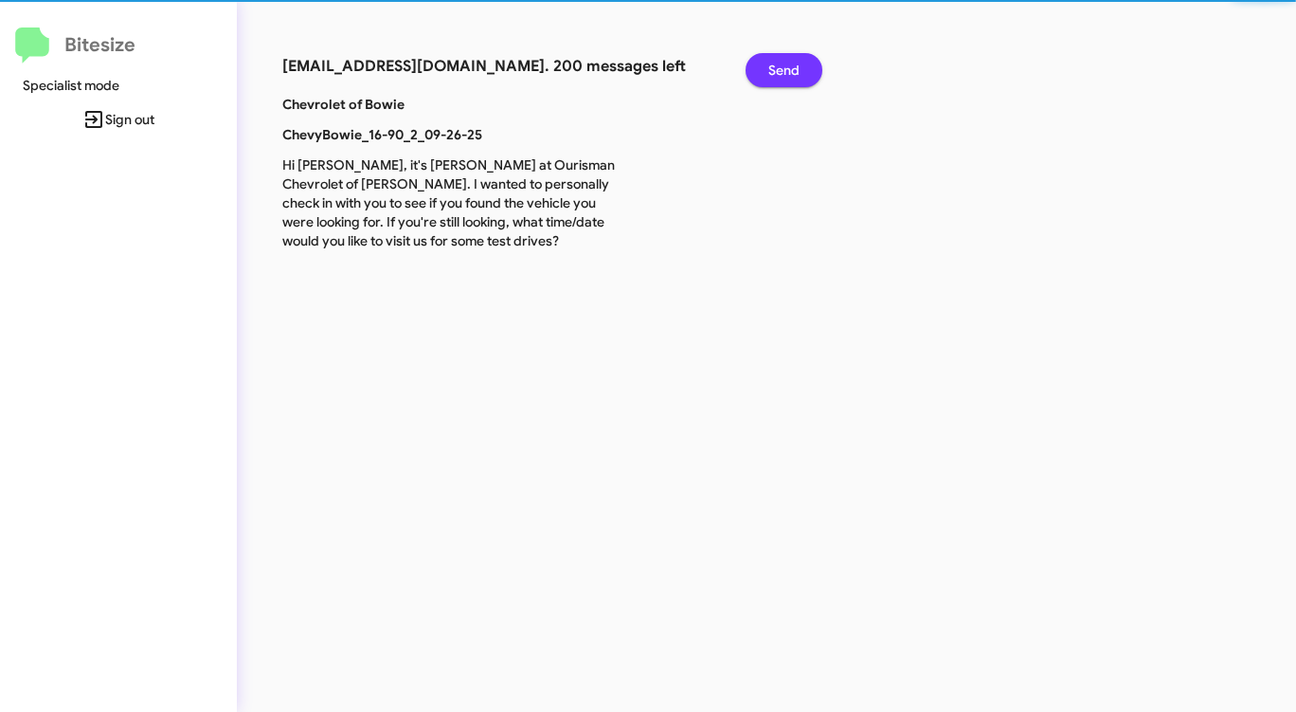
click at [771, 66] on span "Send" at bounding box center [783, 70] width 31 height 34
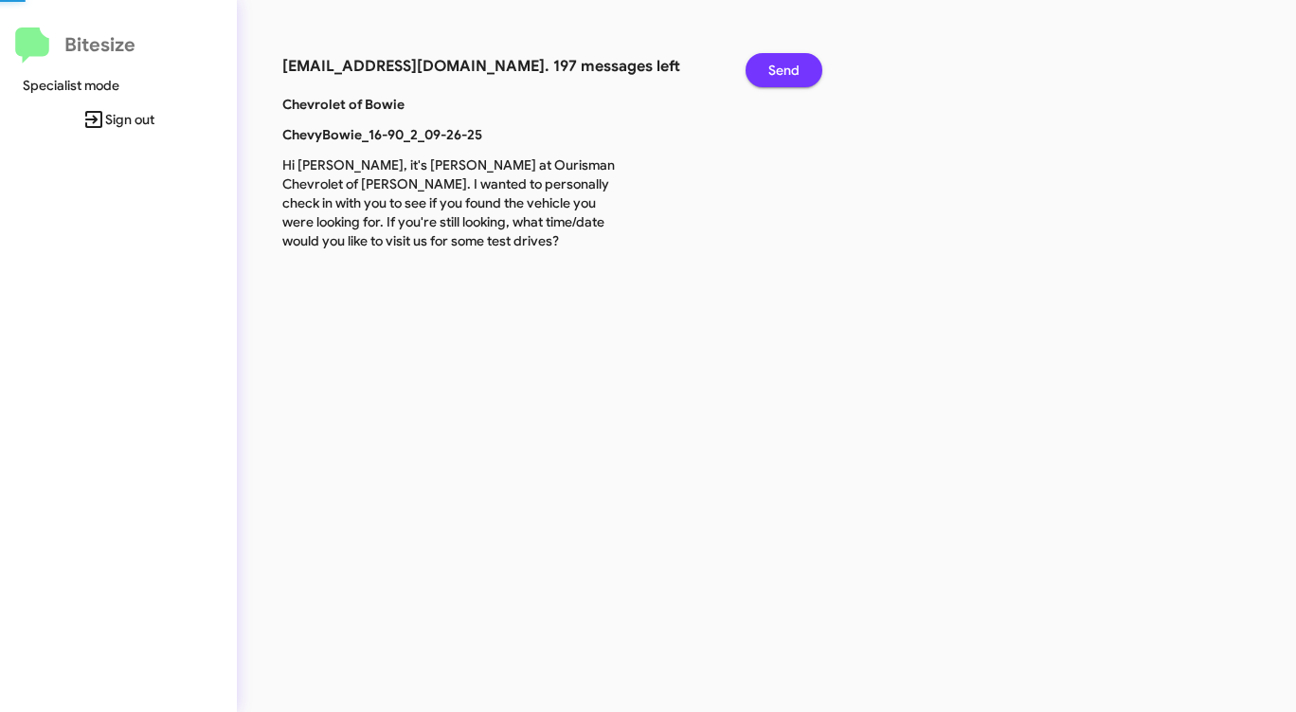
click at [771, 66] on span "Send" at bounding box center [783, 70] width 31 height 34
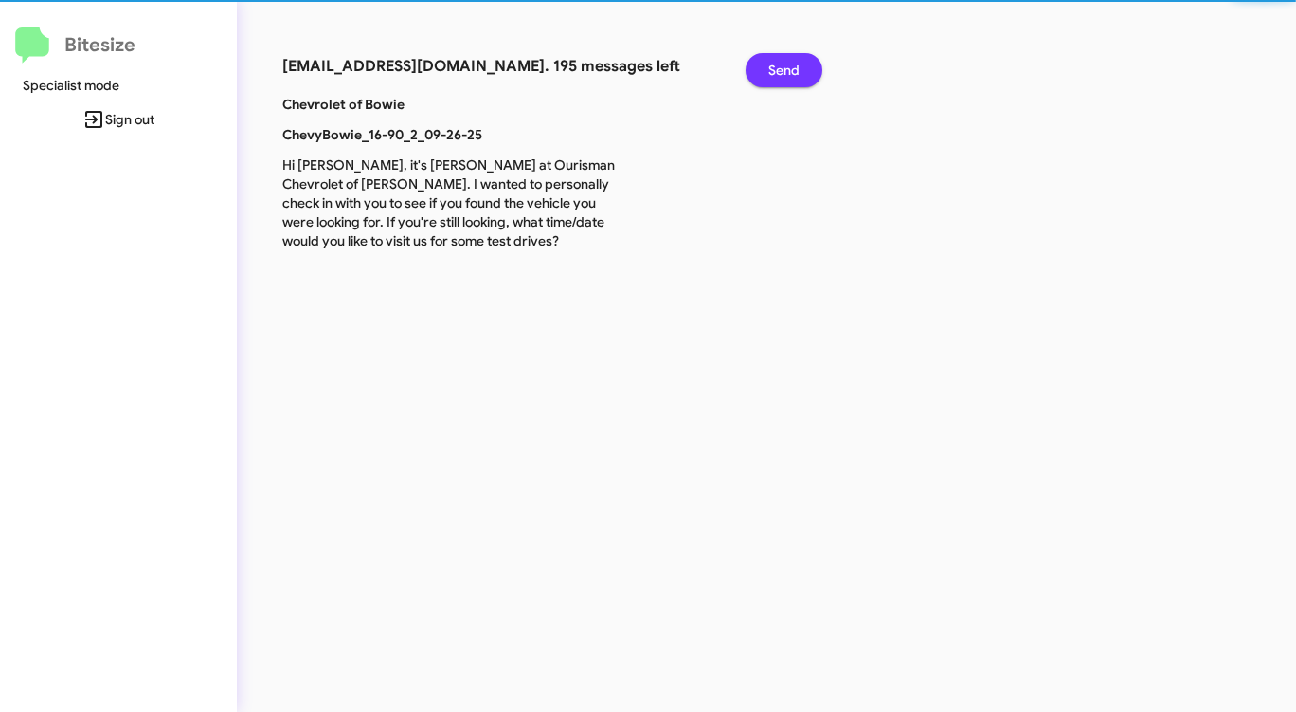
click at [771, 66] on span "Send" at bounding box center [783, 70] width 31 height 34
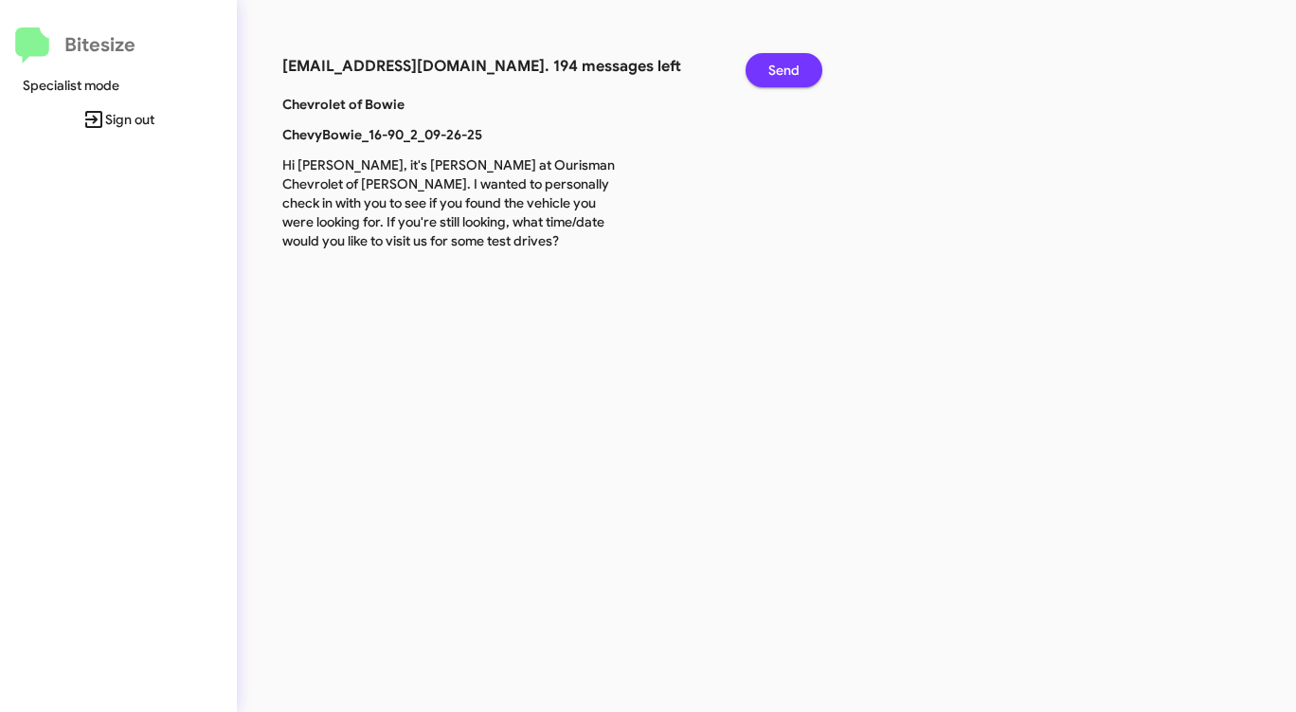
click at [771, 66] on span "Send" at bounding box center [783, 70] width 31 height 34
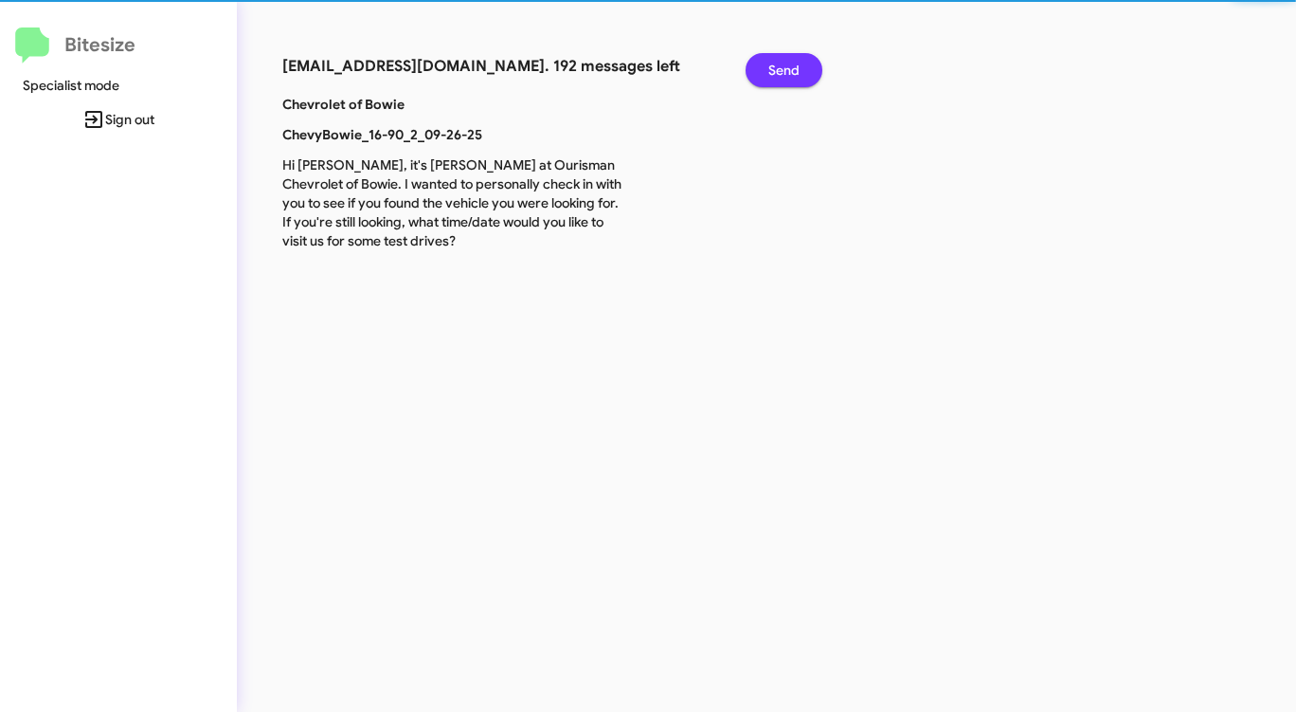
click at [771, 66] on span "Send" at bounding box center [783, 70] width 31 height 34
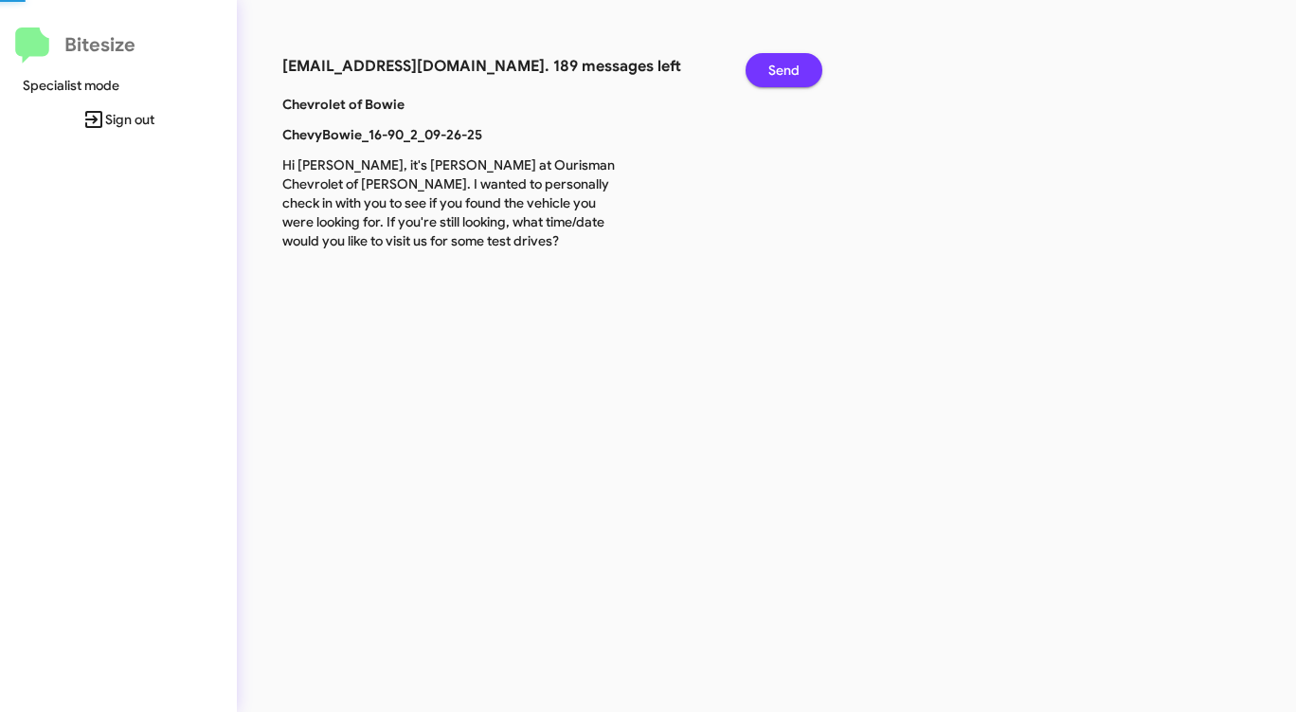
click at [771, 66] on span "Send" at bounding box center [783, 70] width 31 height 34
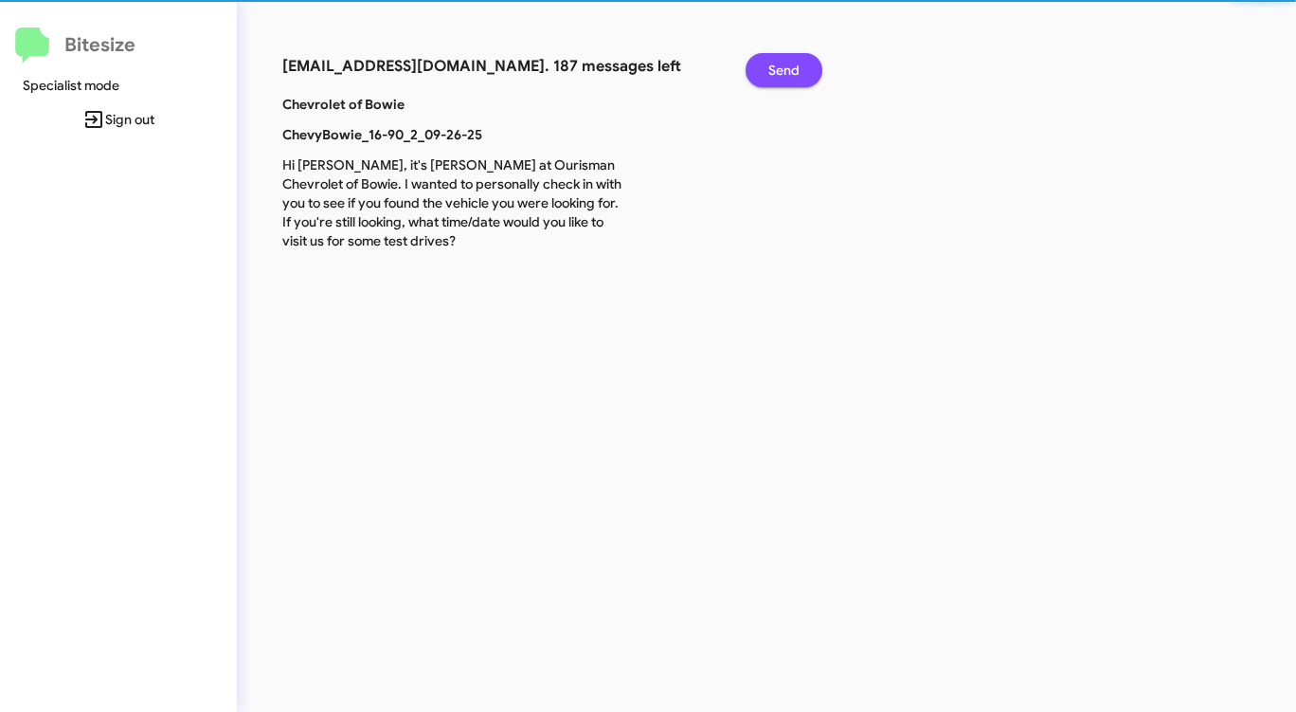
click at [771, 66] on span "Send" at bounding box center [783, 70] width 31 height 34
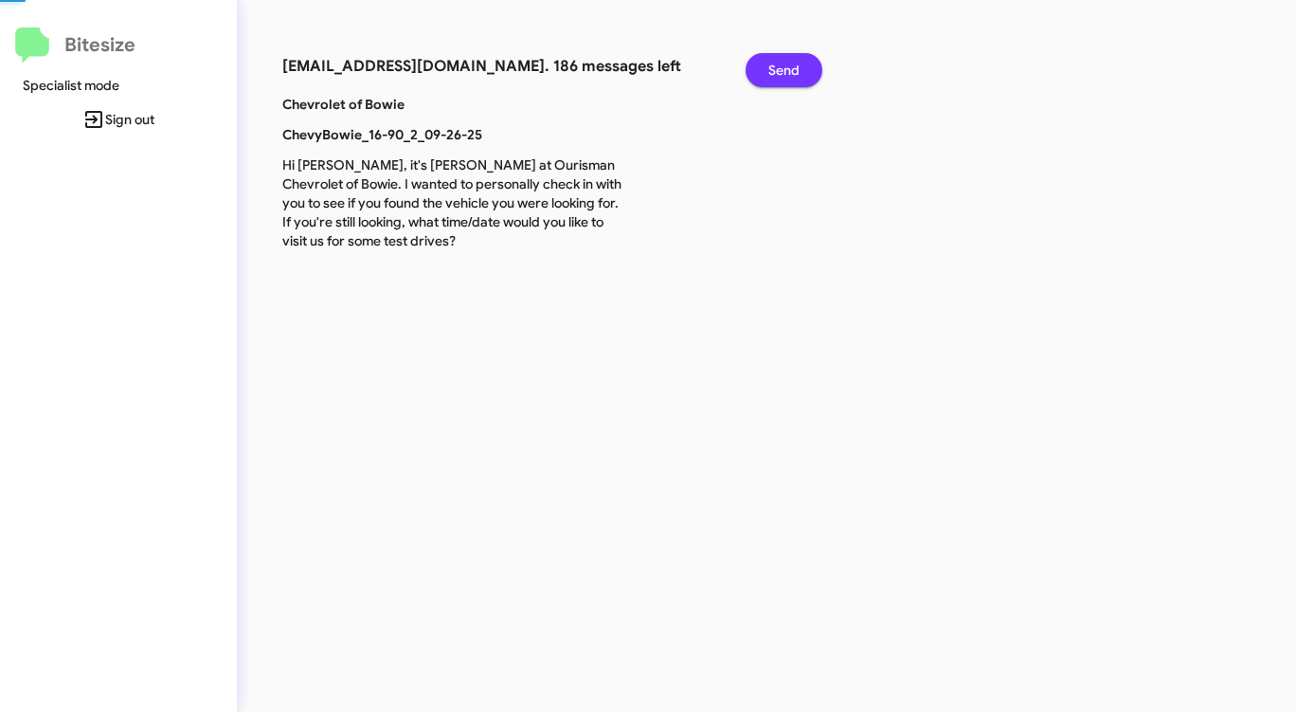
click at [771, 66] on span "Send" at bounding box center [783, 70] width 31 height 34
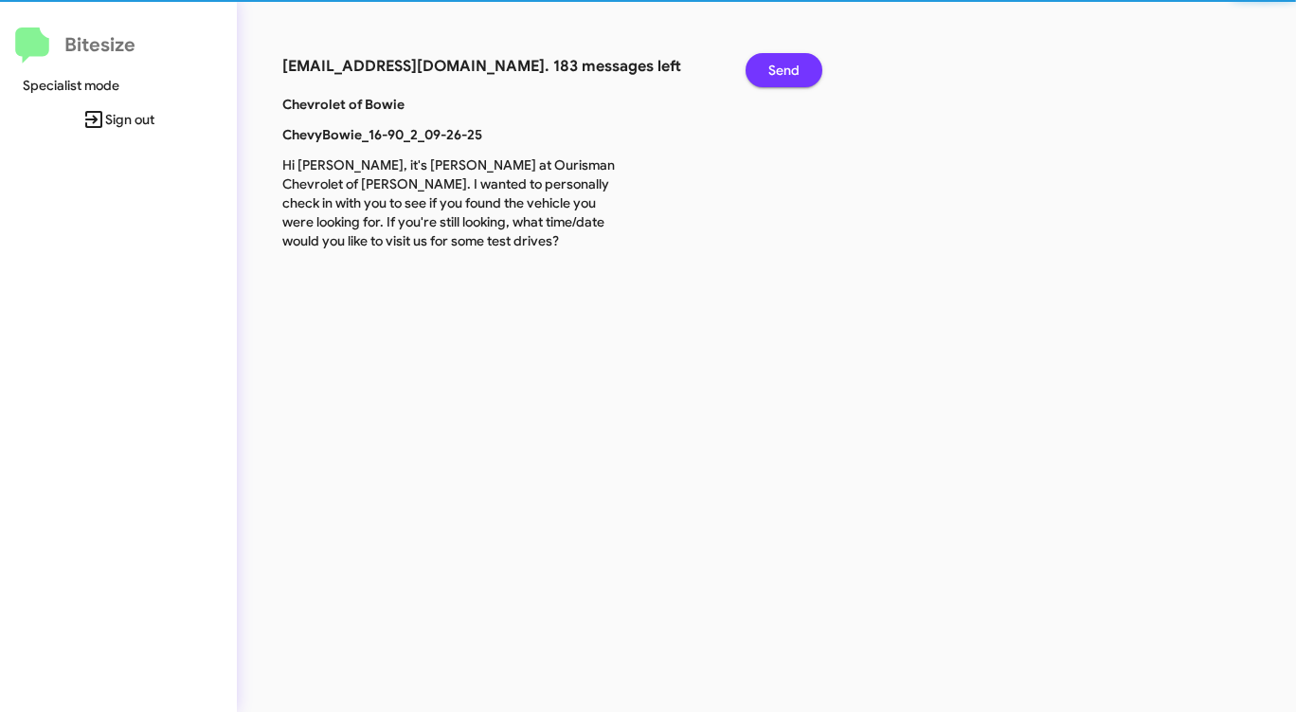
click at [771, 66] on span "Send" at bounding box center [783, 70] width 31 height 34
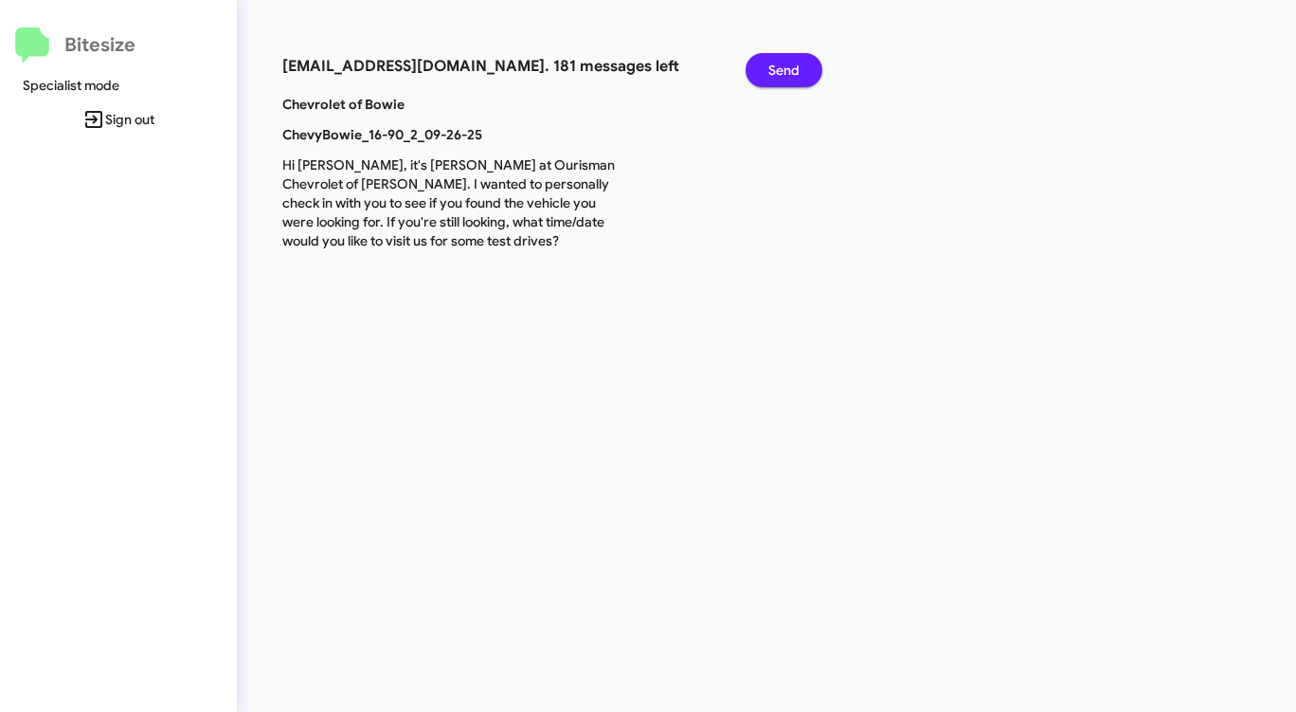
click
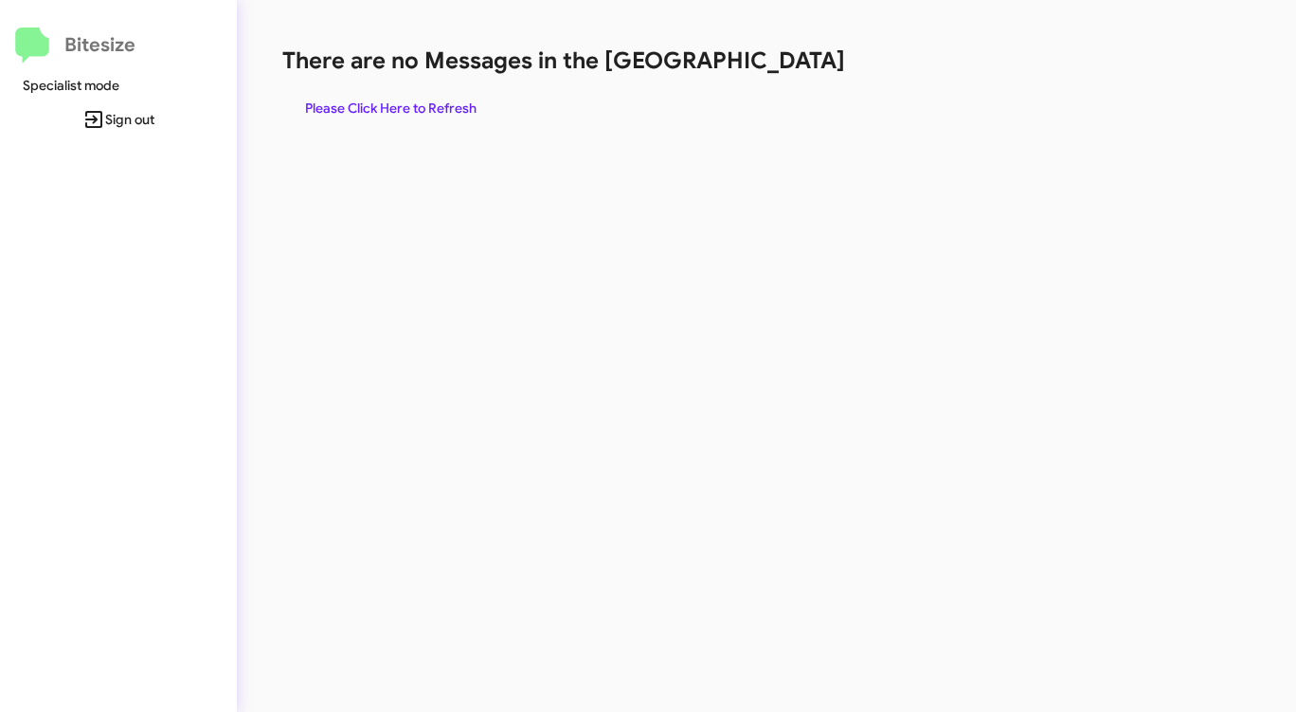
click at [409, 114] on span "Please Click Here to Refresh" at bounding box center [390, 108] width 171 height 34
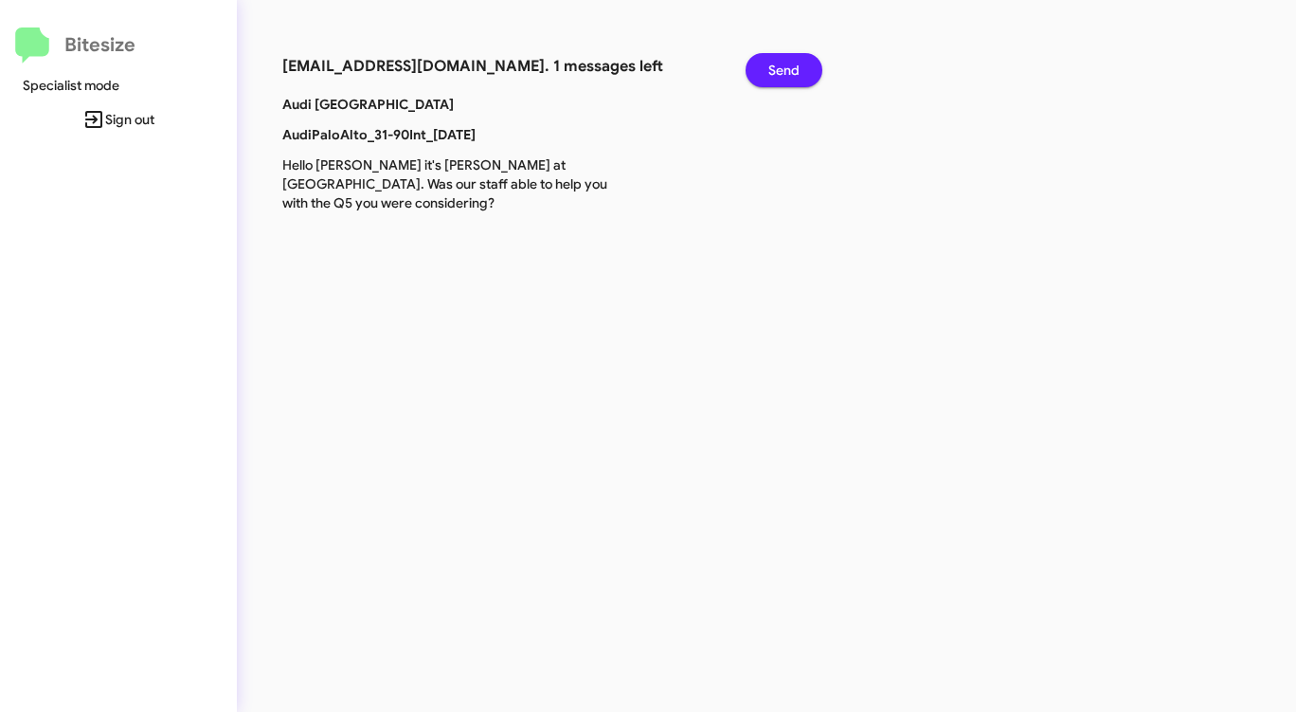
click at [790, 69] on span "Send" at bounding box center [783, 70] width 31 height 34
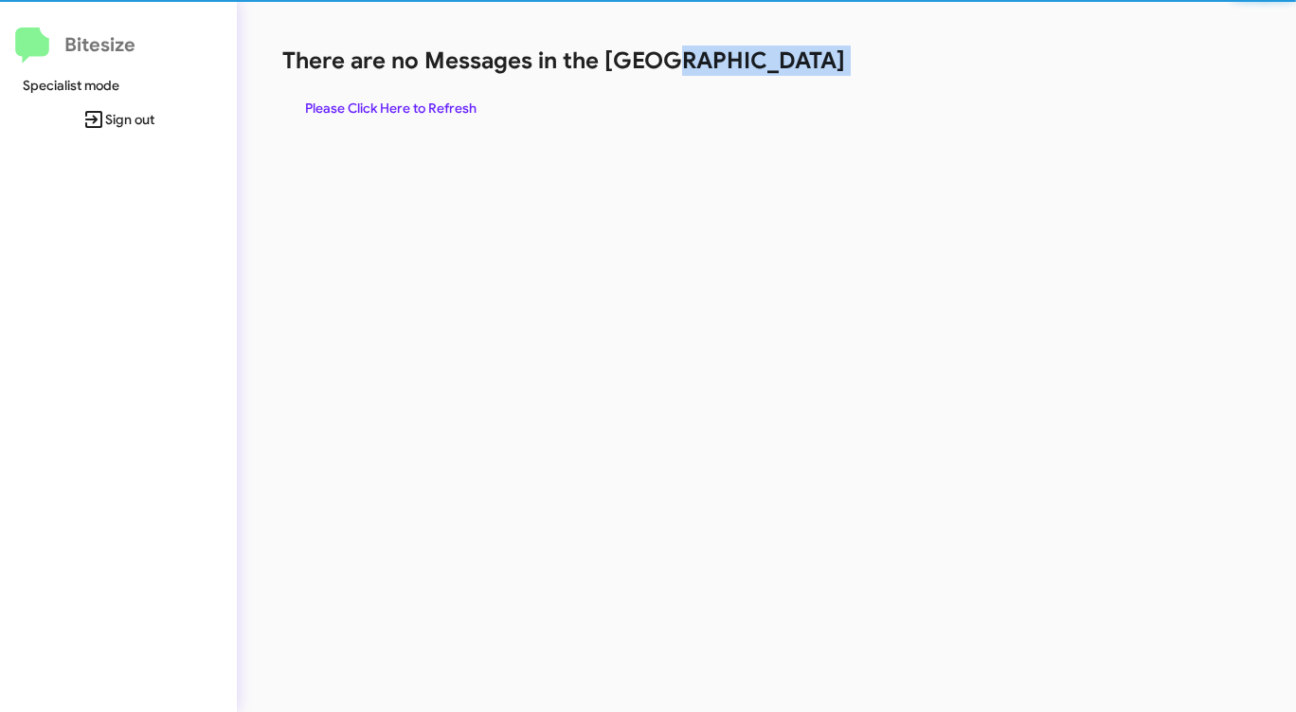
click at [790, 68] on h1 "There are no Messages in the [GEOGRAPHIC_DATA]" at bounding box center [678, 60] width 792 height 30
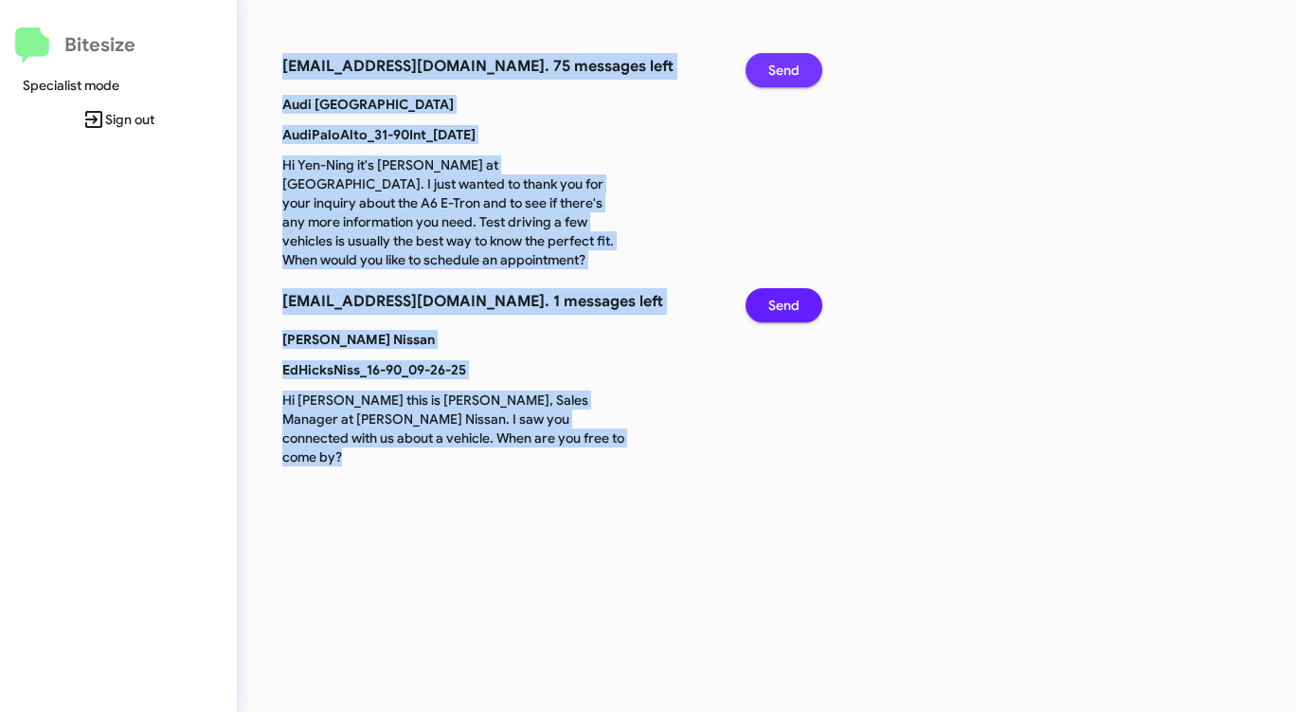
drag, startPoint x: 790, startPoint y: 69, endPoint x: 800, endPoint y: 71, distance: 9.7
click at [800, 71] on button "Send" at bounding box center [784, 70] width 77 height 34
click at [801, 71] on button "Send" at bounding box center [784, 70] width 77 height 34
click at [801, 72] on button "Send" at bounding box center [784, 70] width 77 height 34
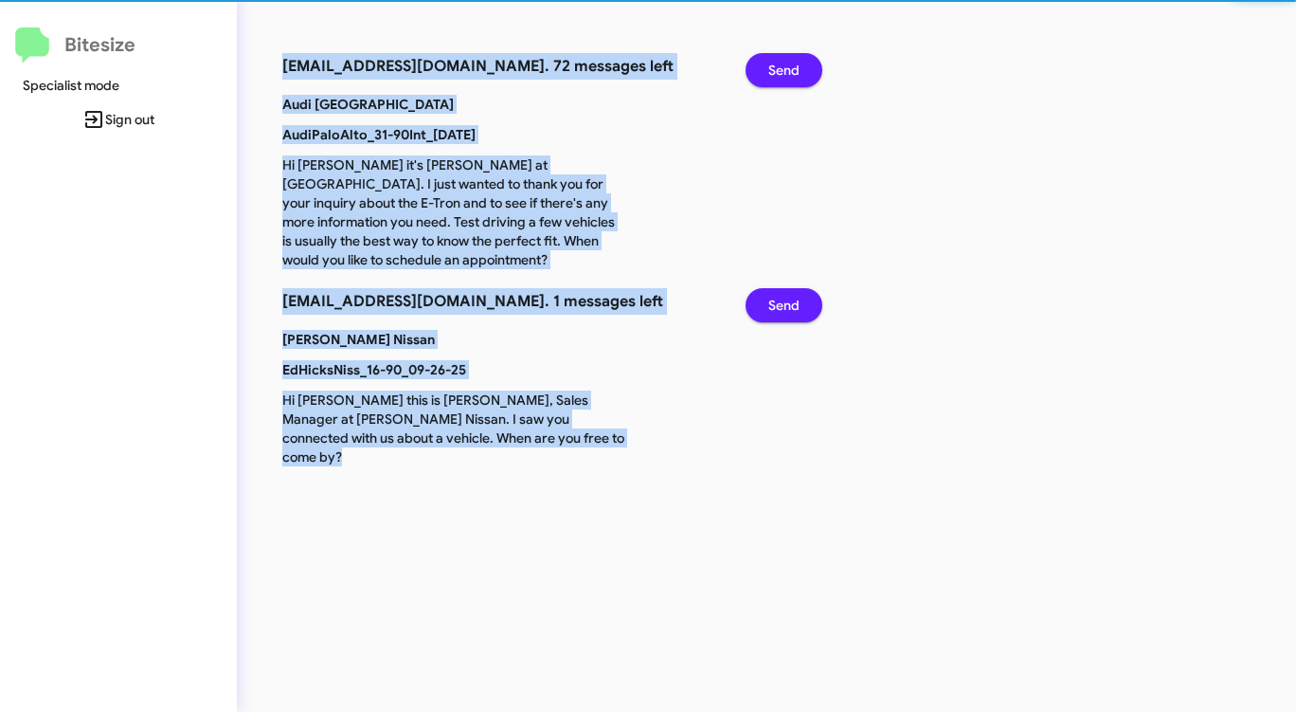
click at [801, 72] on button "Send" at bounding box center [784, 70] width 77 height 34
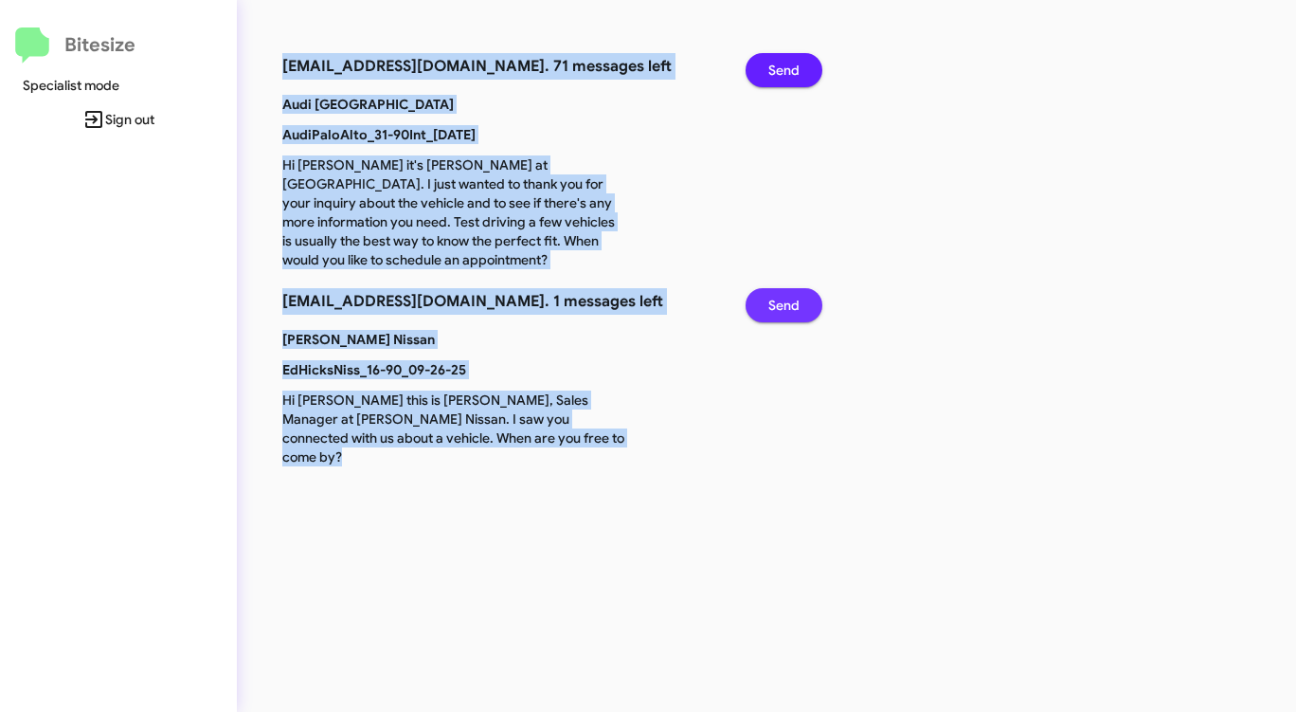
click at [788, 288] on span "Send" at bounding box center [783, 305] width 31 height 34
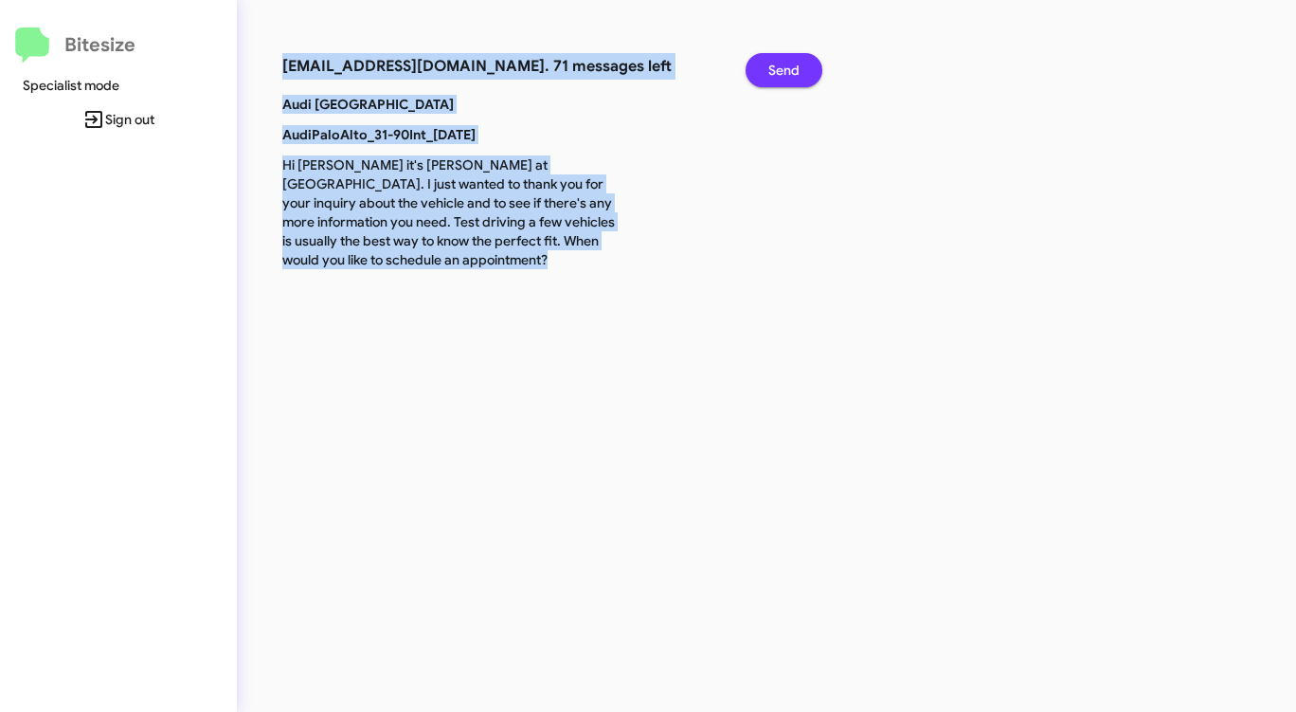
click at [786, 70] on span "Send" at bounding box center [783, 70] width 31 height 34
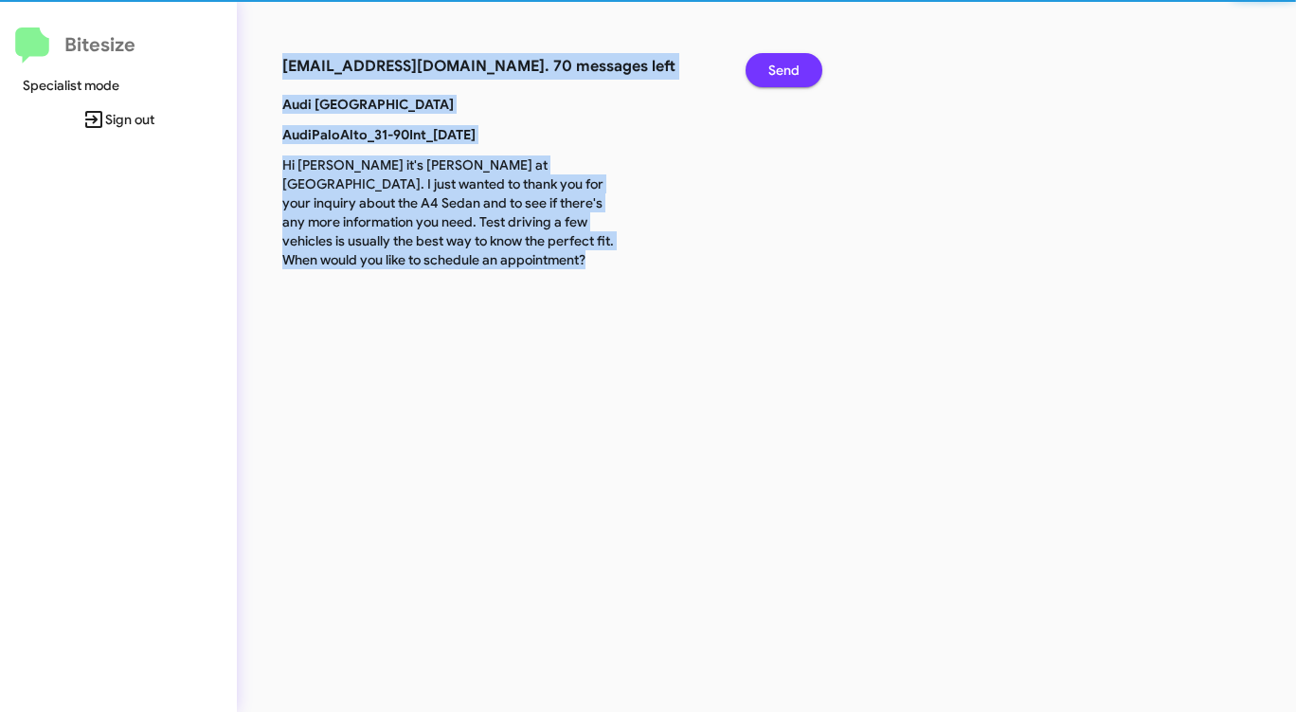
click at [786, 70] on span "Send" at bounding box center [783, 70] width 31 height 34
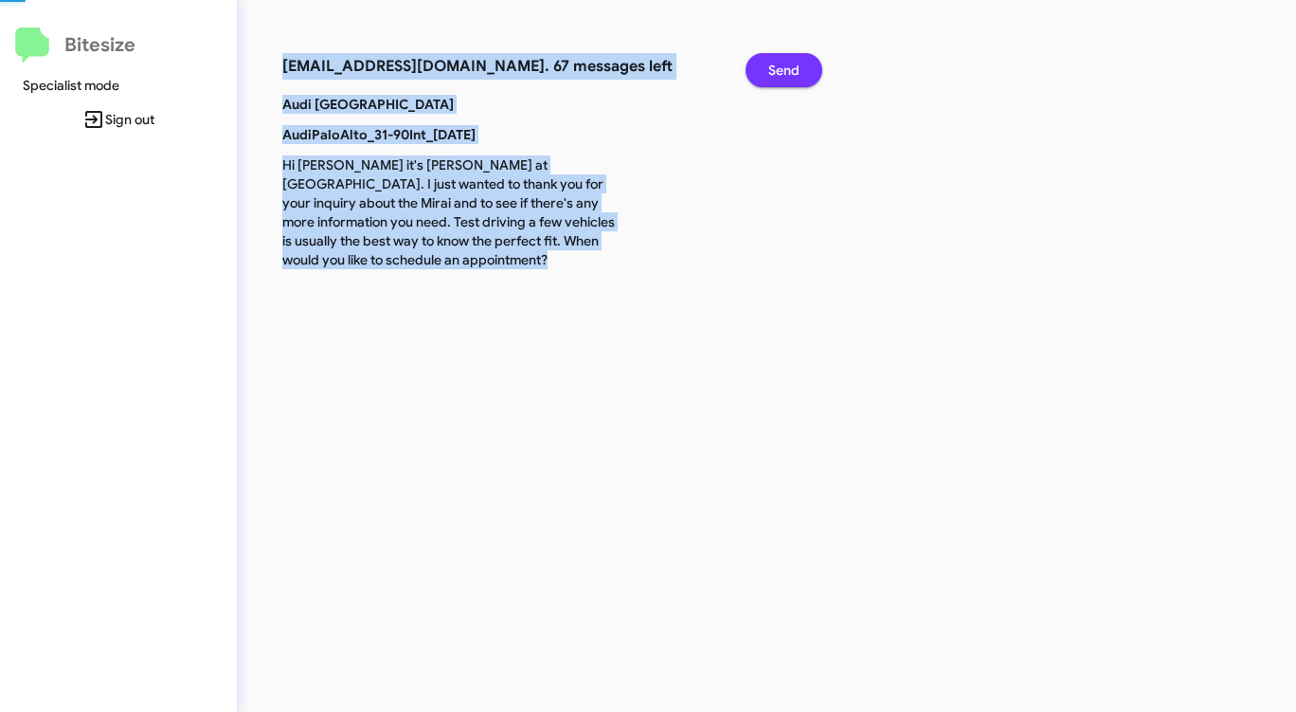
click at [786, 70] on span "Send" at bounding box center [783, 70] width 31 height 34
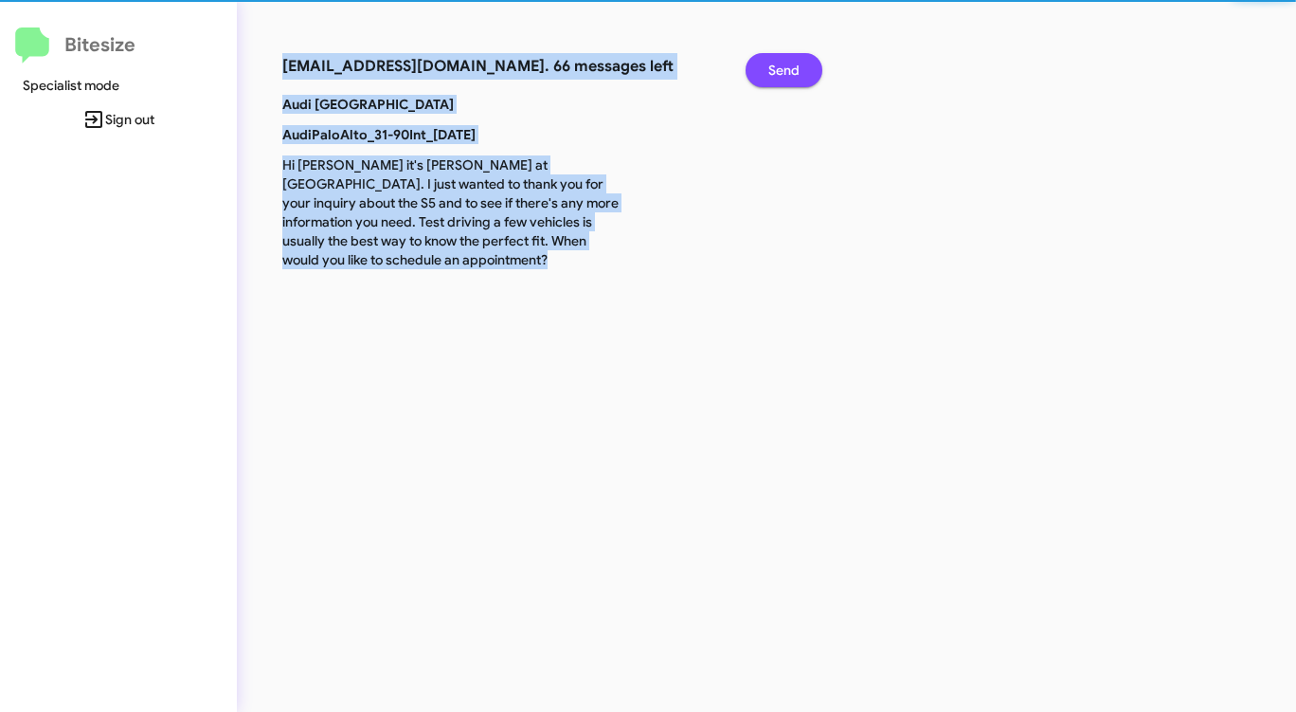
click at [786, 70] on span "Send" at bounding box center [783, 70] width 31 height 34
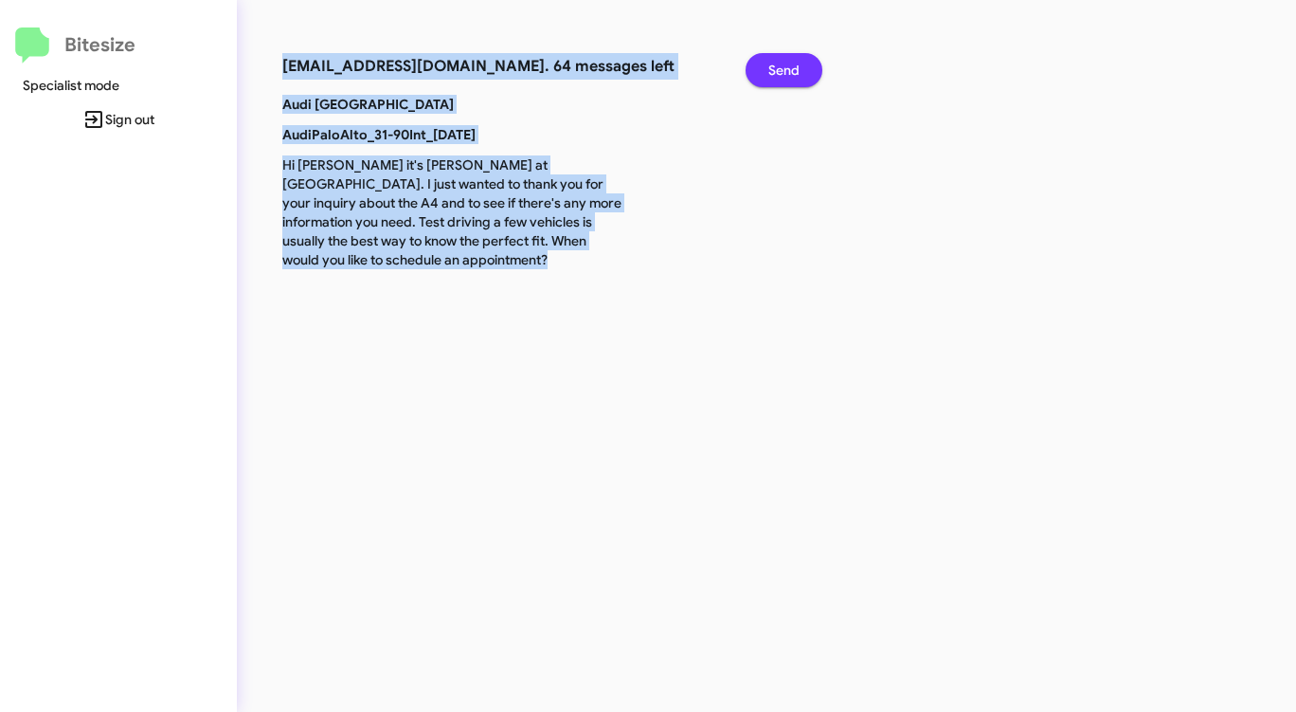
click at [781, 72] on span "Send" at bounding box center [783, 70] width 31 height 34
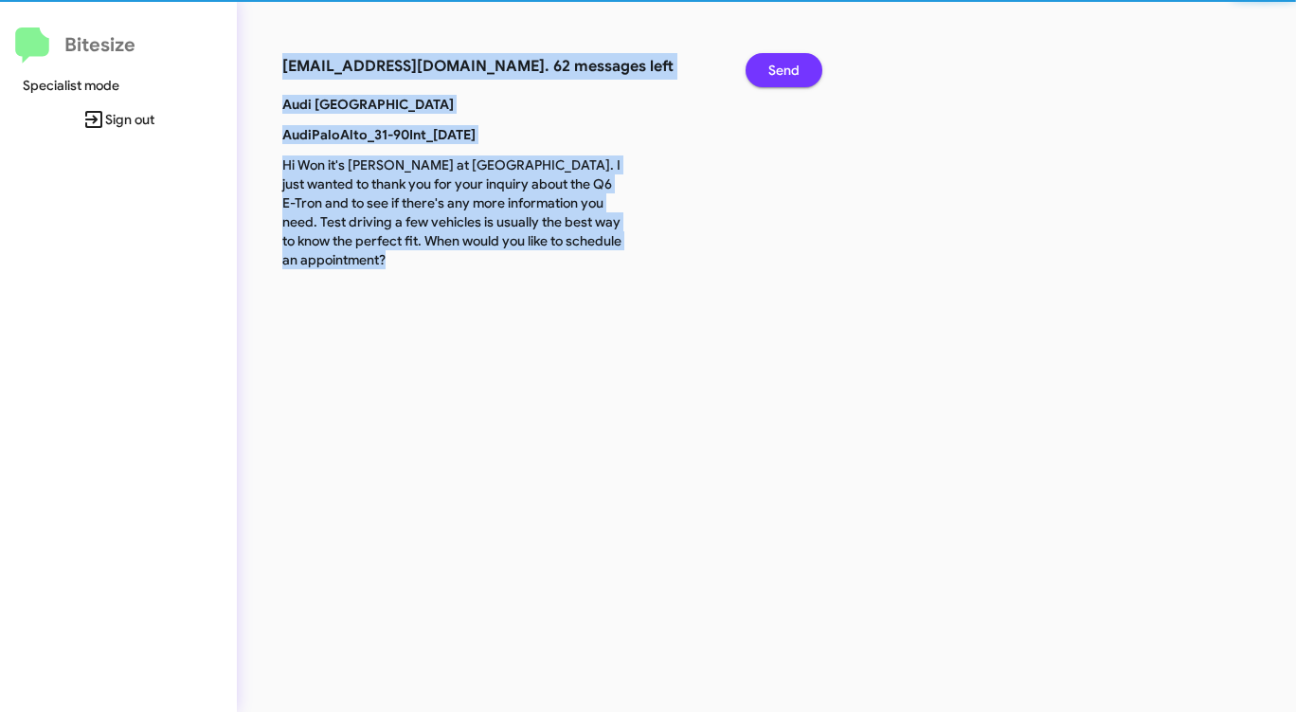
click at [781, 72] on span "Send" at bounding box center [783, 70] width 31 height 34
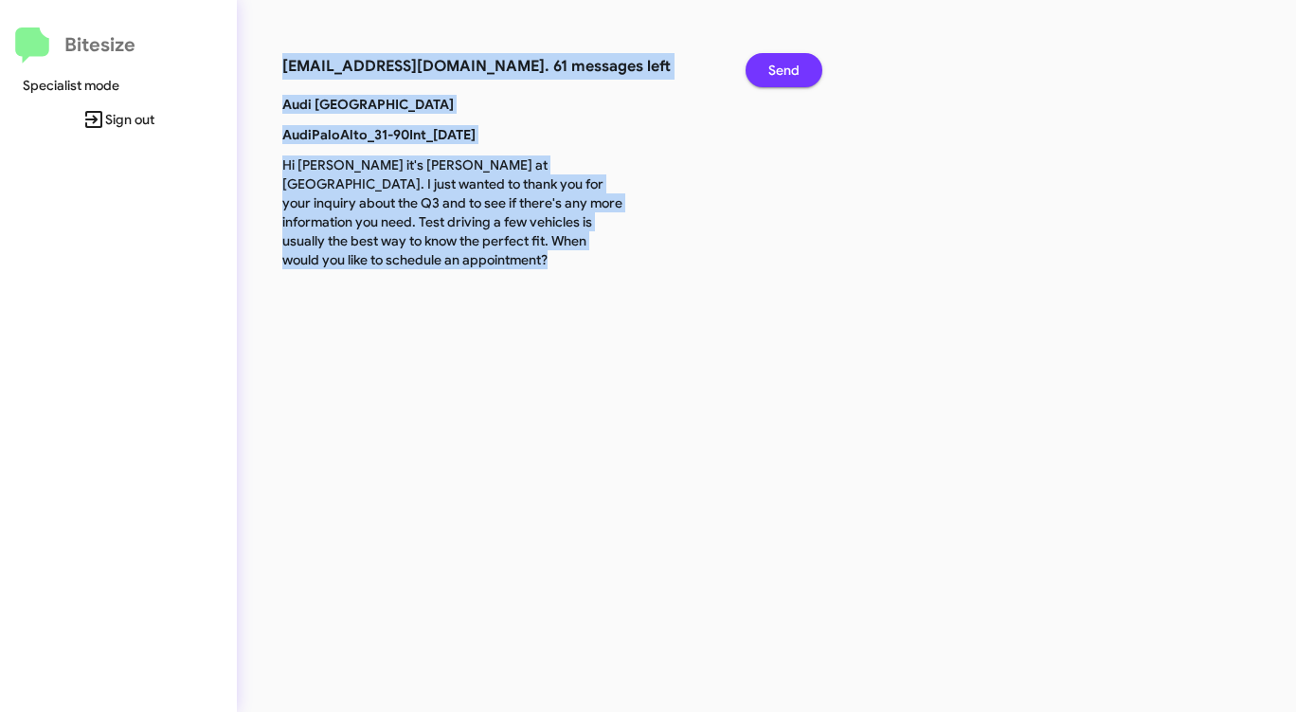
click at [781, 72] on span "Send" at bounding box center [783, 70] width 31 height 34
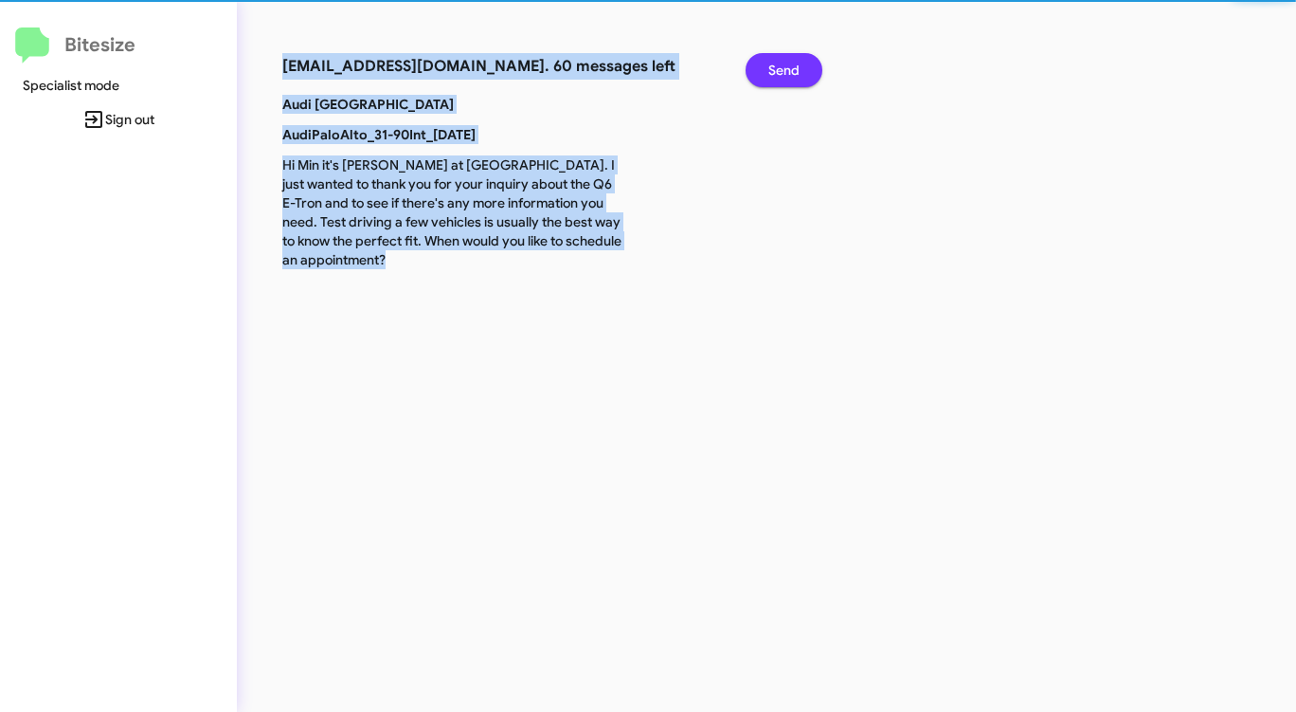
click at [781, 72] on span "Send" at bounding box center [783, 70] width 31 height 34
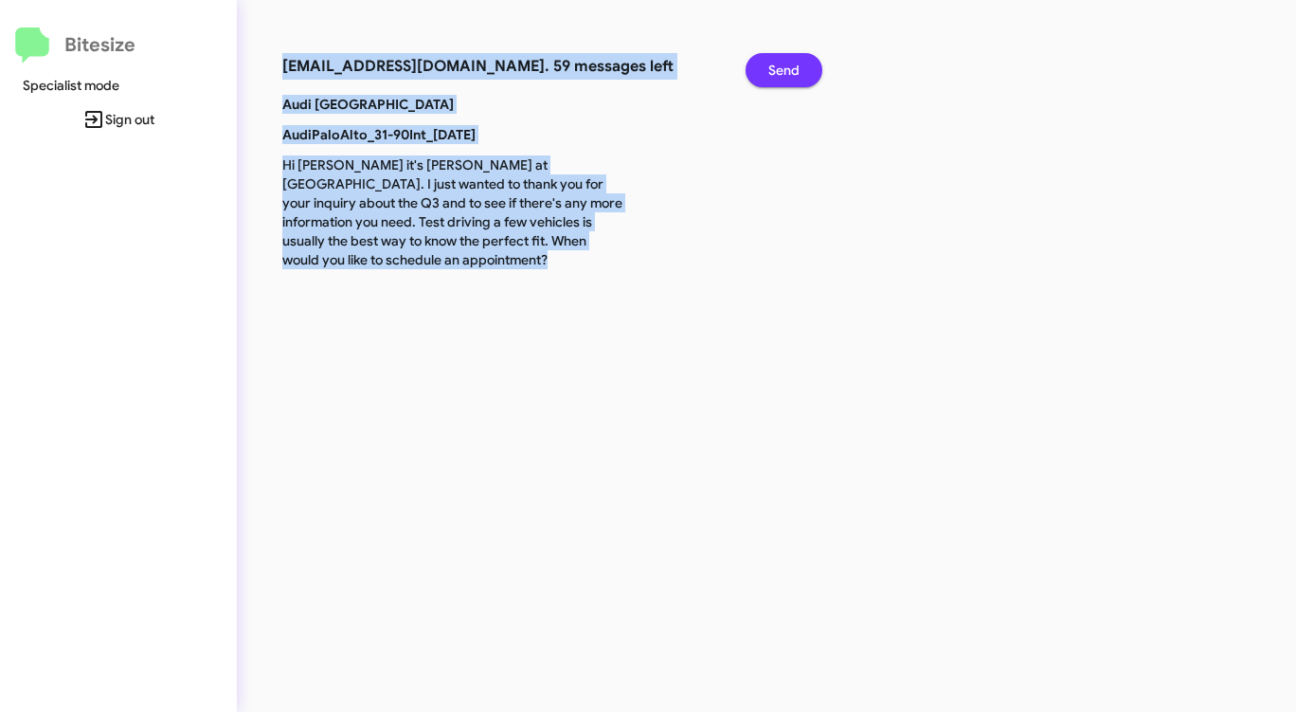
click at [781, 72] on span "Send" at bounding box center [783, 70] width 31 height 34
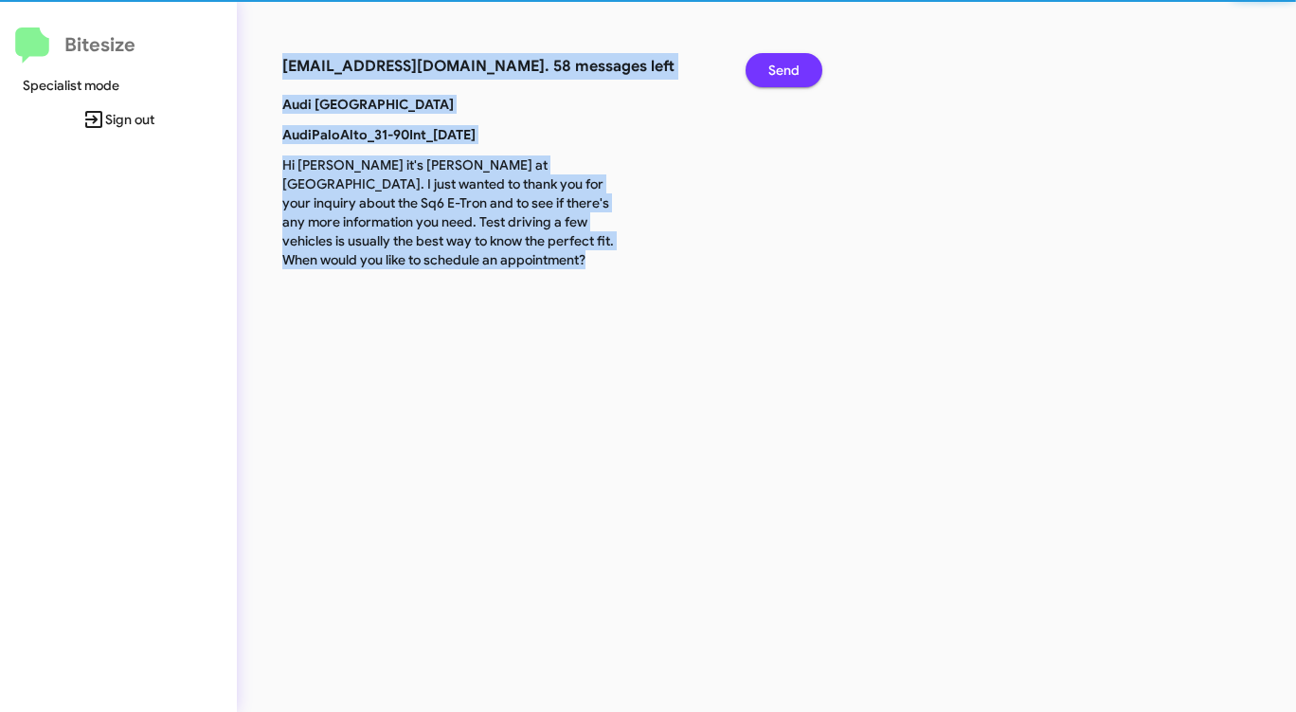
click at [781, 72] on span "Send" at bounding box center [783, 70] width 31 height 34
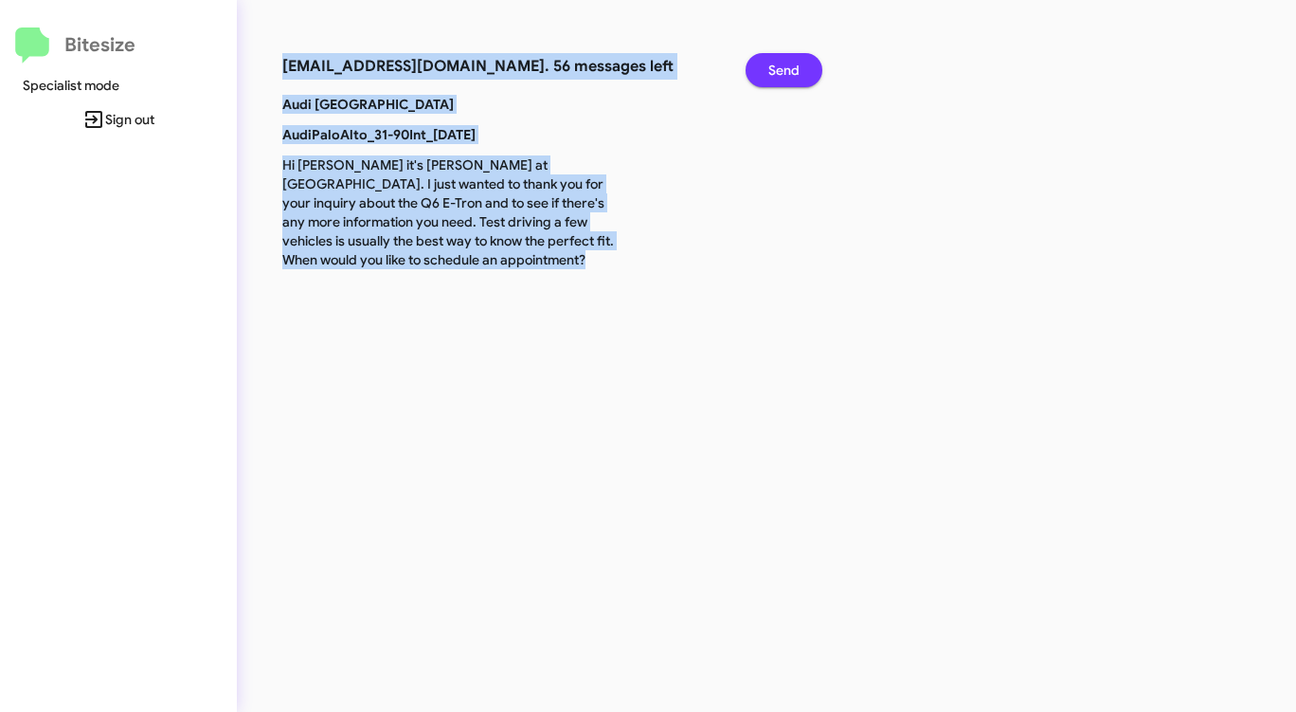
click at [781, 72] on span "Send" at bounding box center [783, 70] width 31 height 34
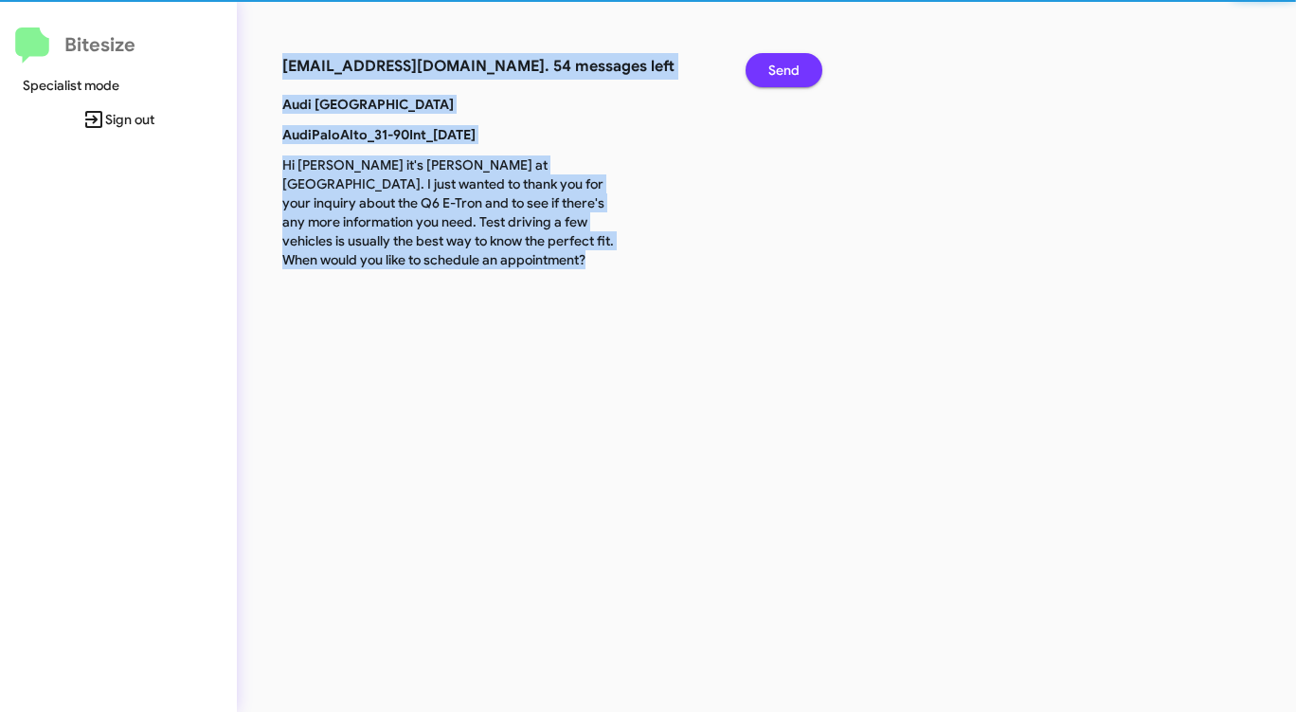
click at [781, 72] on span "Send" at bounding box center [783, 70] width 31 height 34
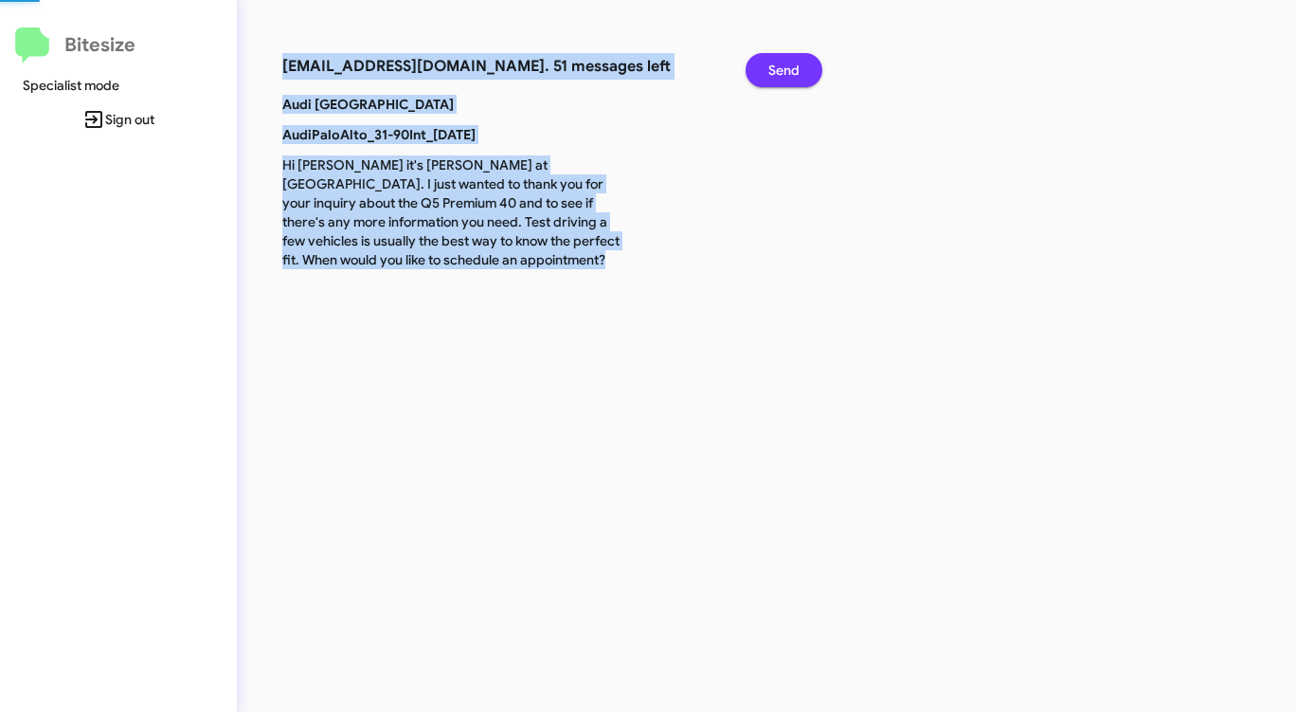
click at [781, 72] on span "Send" at bounding box center [783, 70] width 31 height 34
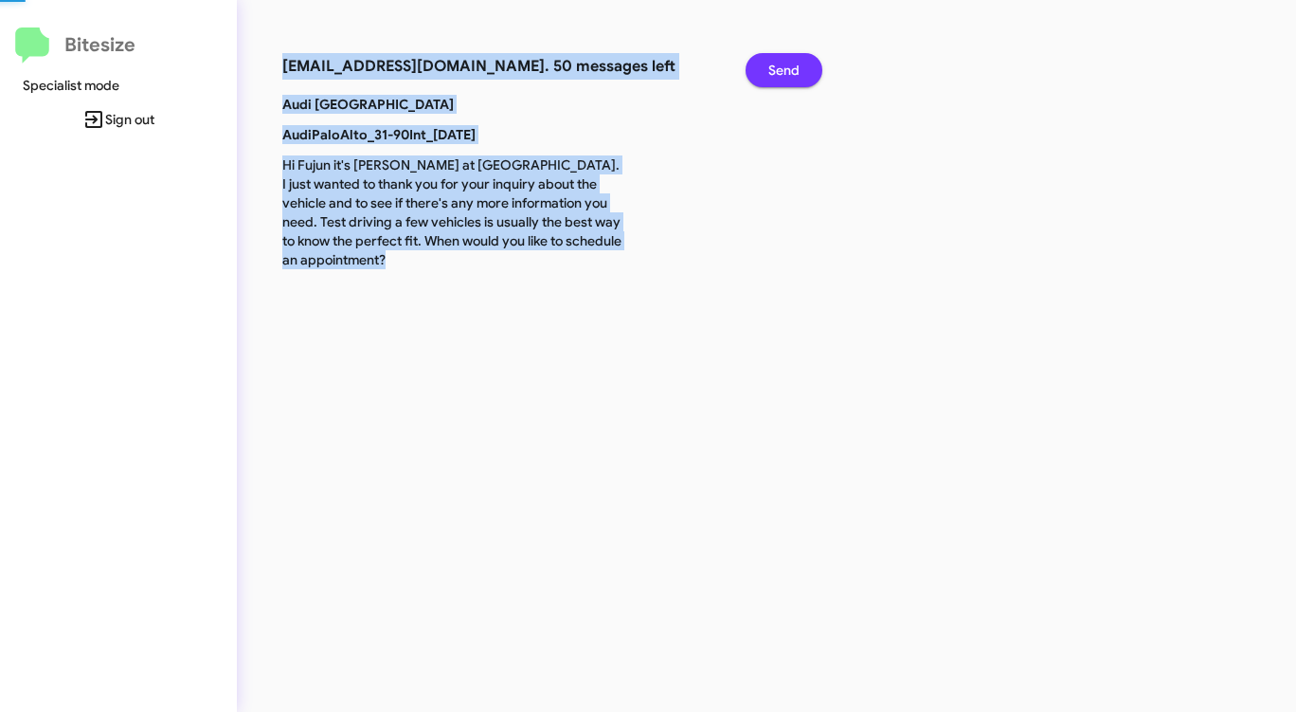
click at [781, 72] on span "Send" at bounding box center [783, 70] width 31 height 34
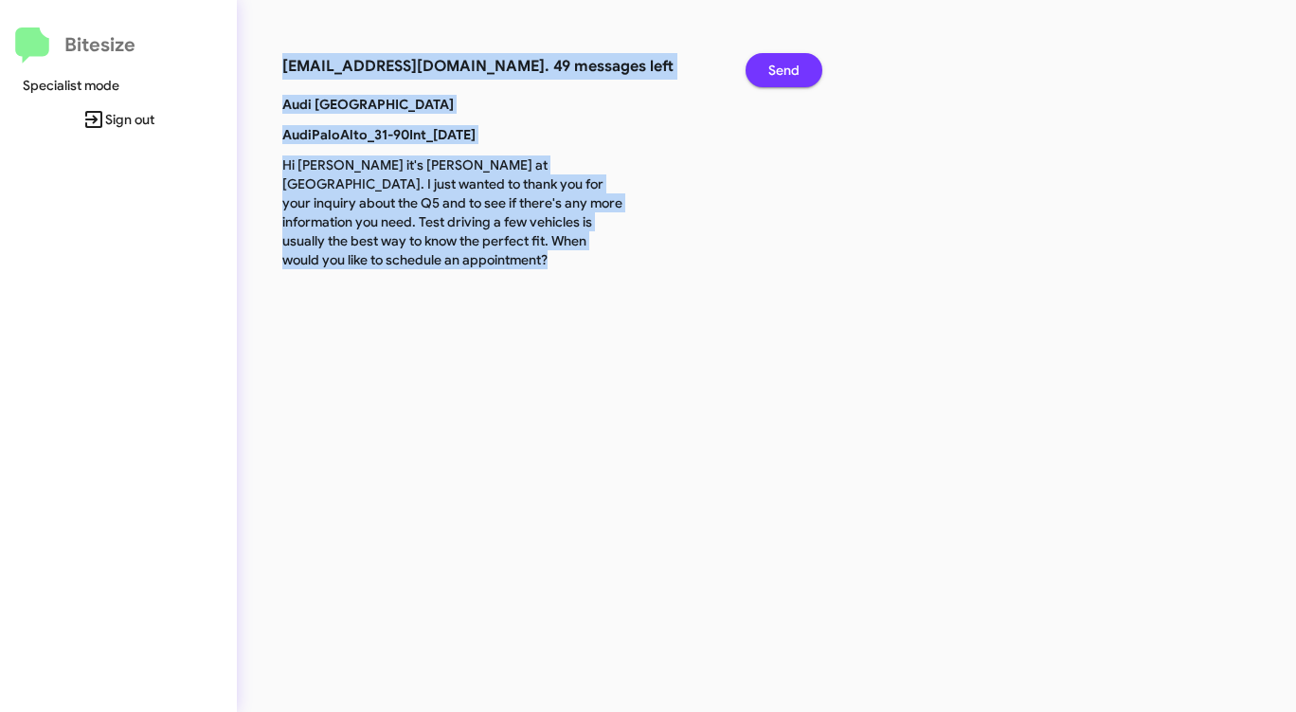
click at [781, 72] on span "Send" at bounding box center [783, 70] width 31 height 34
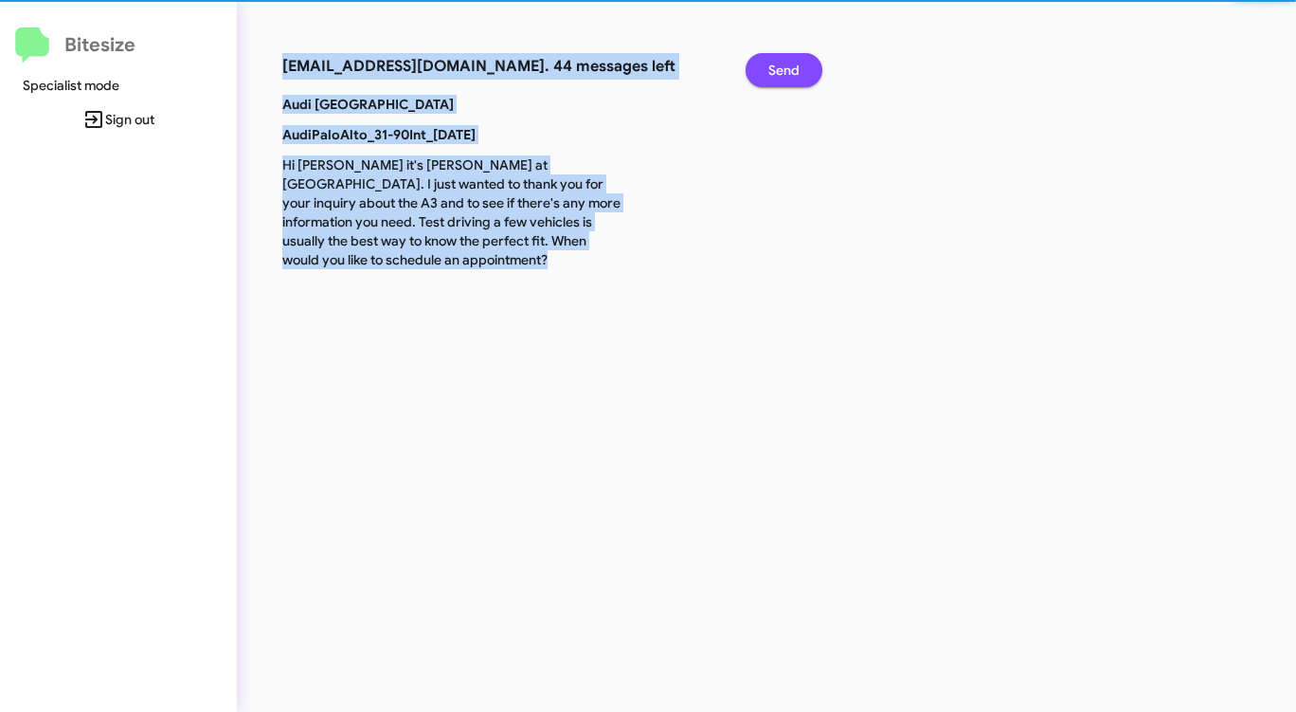
click at [781, 72] on span "Send" at bounding box center [783, 70] width 31 height 34
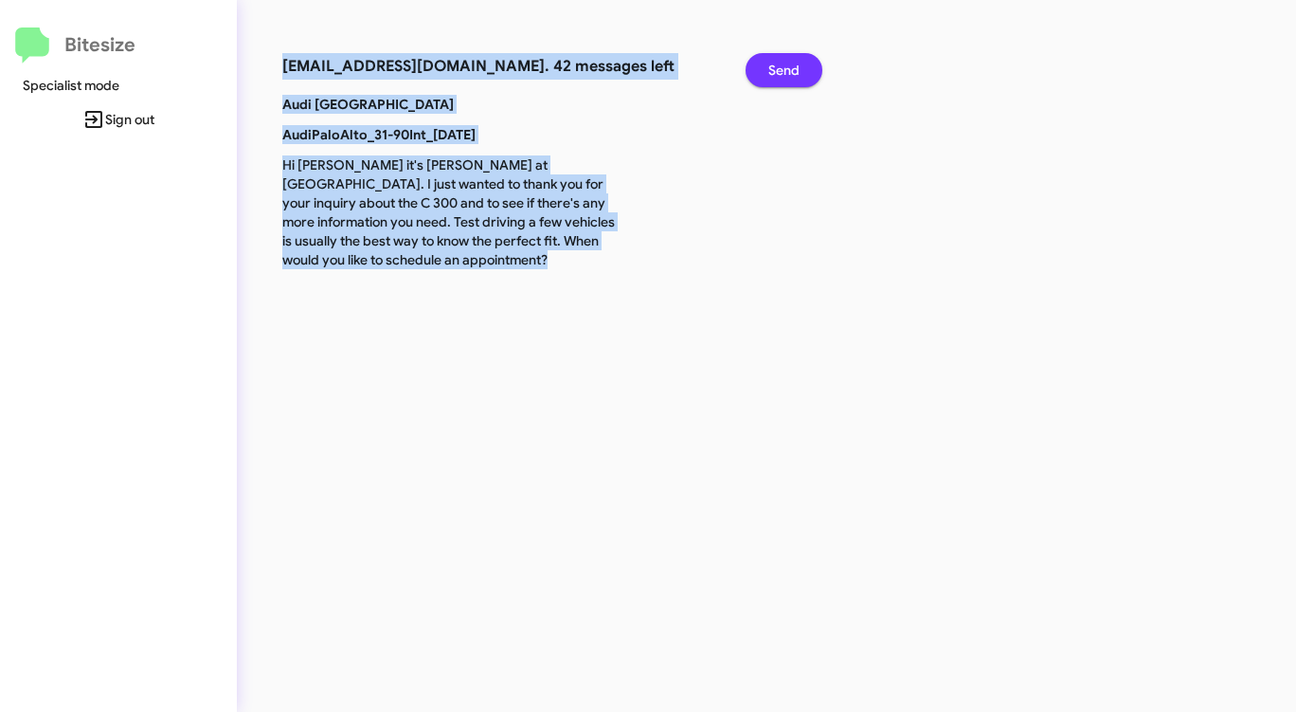
click at [781, 72] on span "Send" at bounding box center [783, 70] width 31 height 34
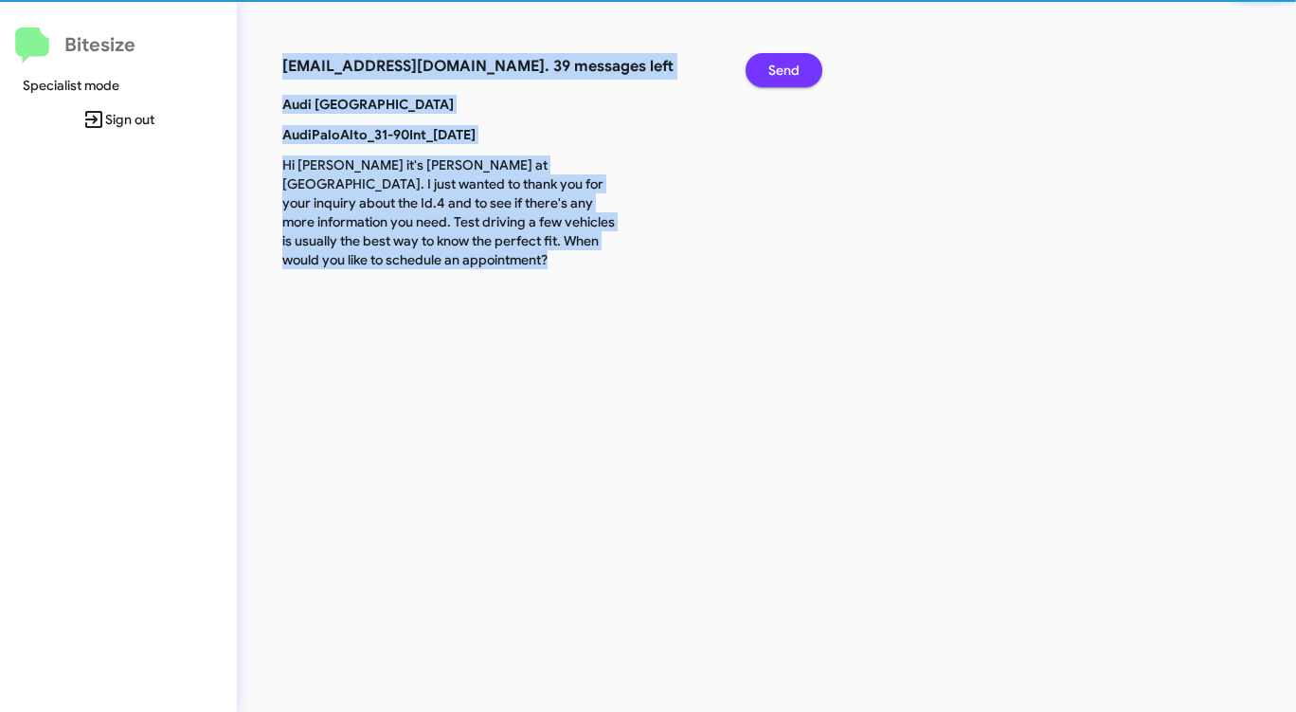
click at [781, 72] on span "Send" at bounding box center [783, 70] width 31 height 34
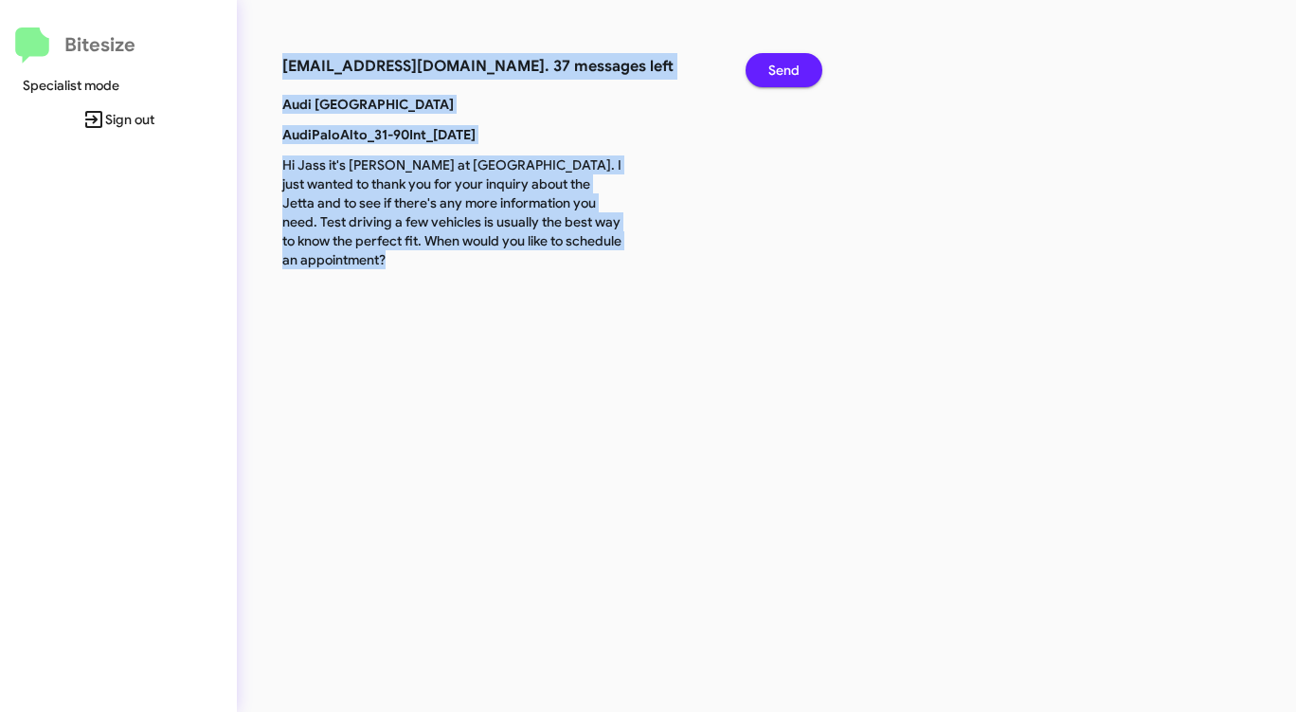
click at [781, 72] on span "Send" at bounding box center [783, 70] width 31 height 34
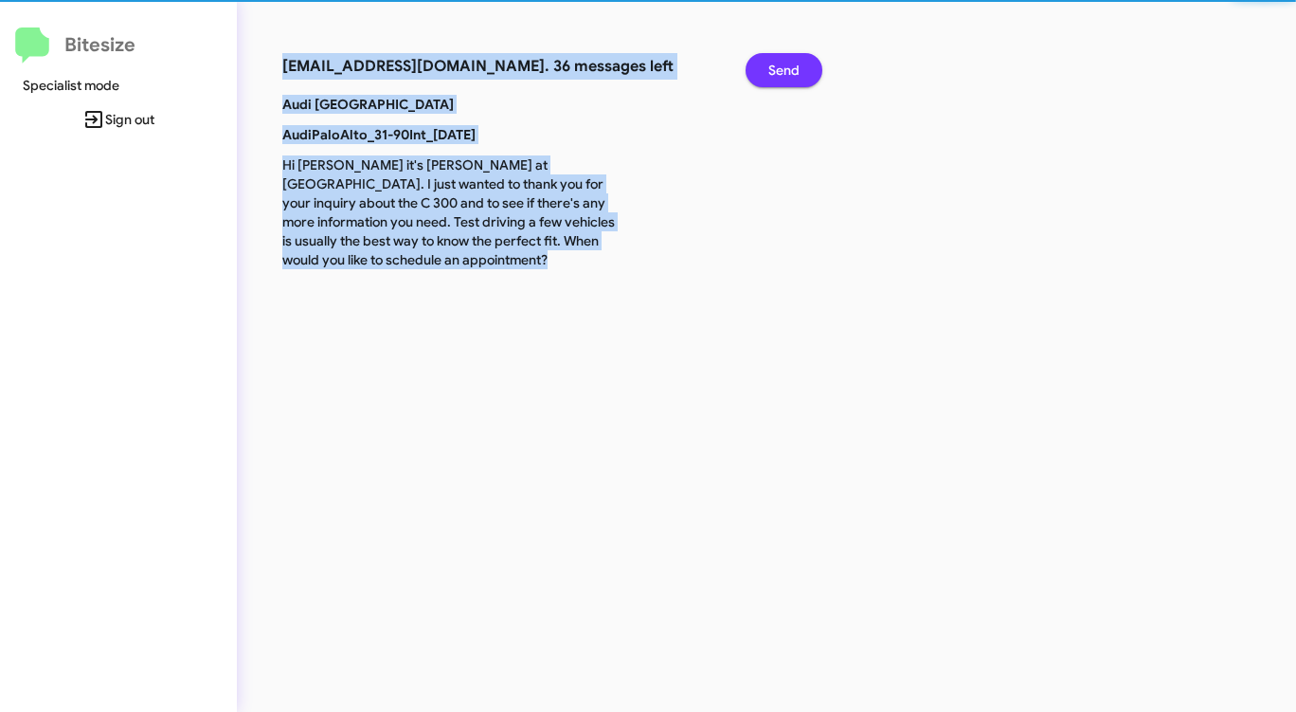
click at [781, 72] on span "Send" at bounding box center [783, 70] width 31 height 34
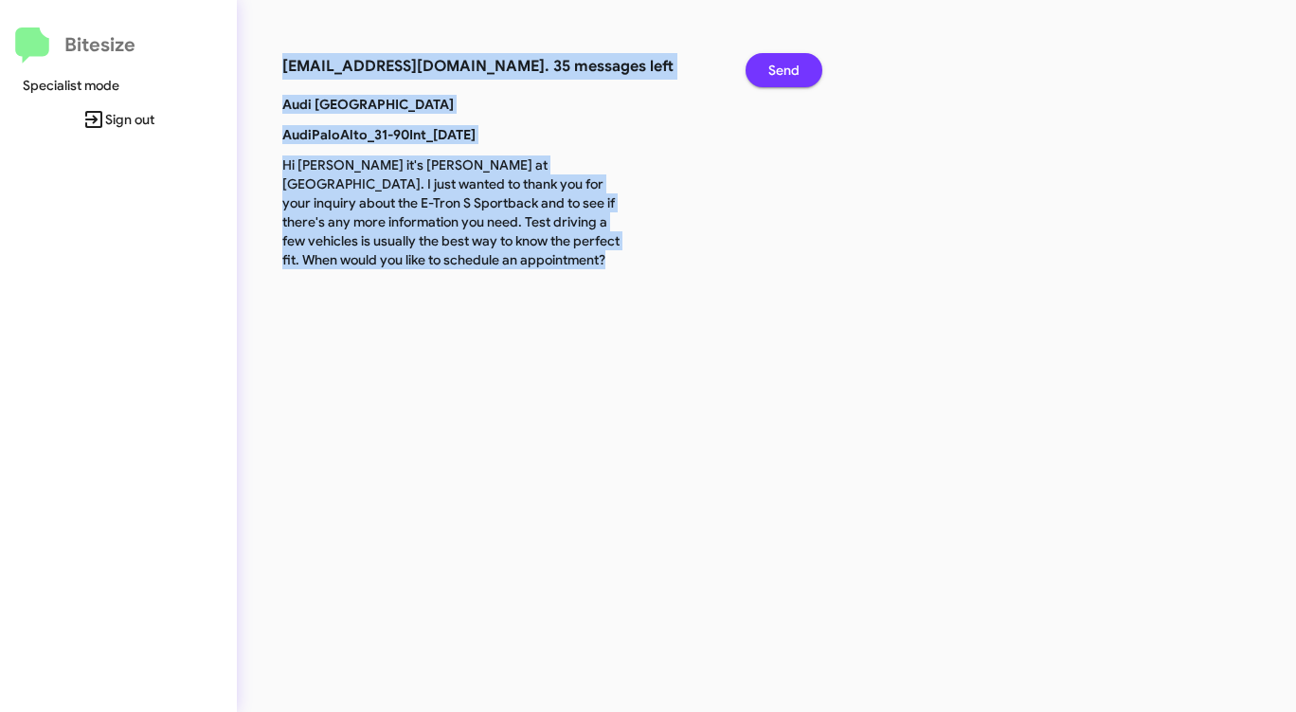
click at [781, 72] on span "Send" at bounding box center [783, 70] width 31 height 34
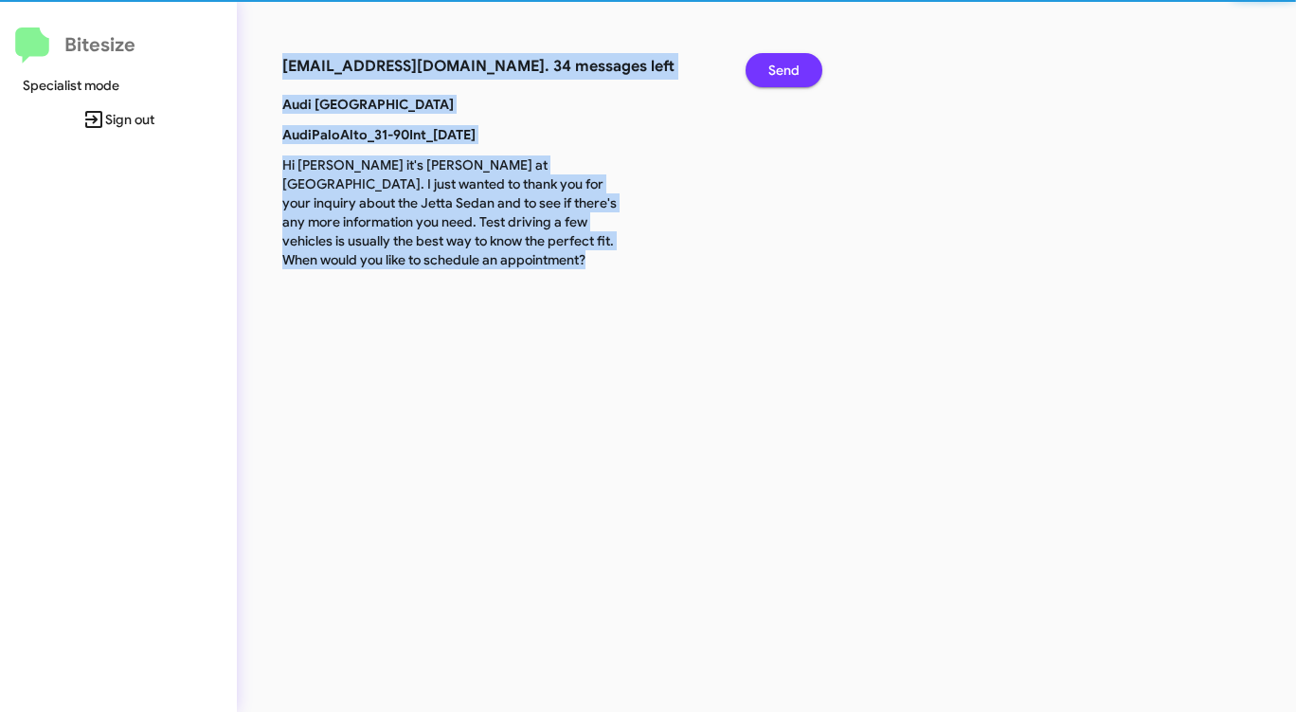
click at [781, 72] on span "Send" at bounding box center [783, 70] width 31 height 34
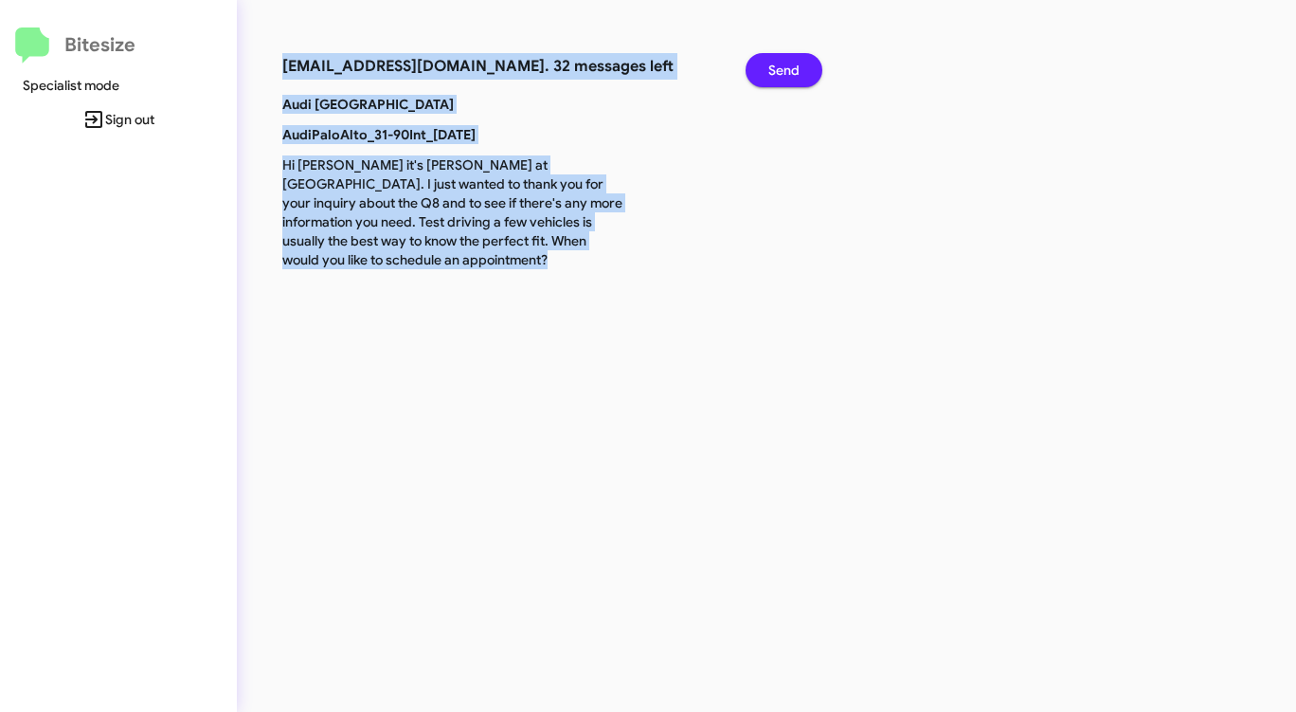
click at [781, 72] on span "Send" at bounding box center [783, 70] width 31 height 34
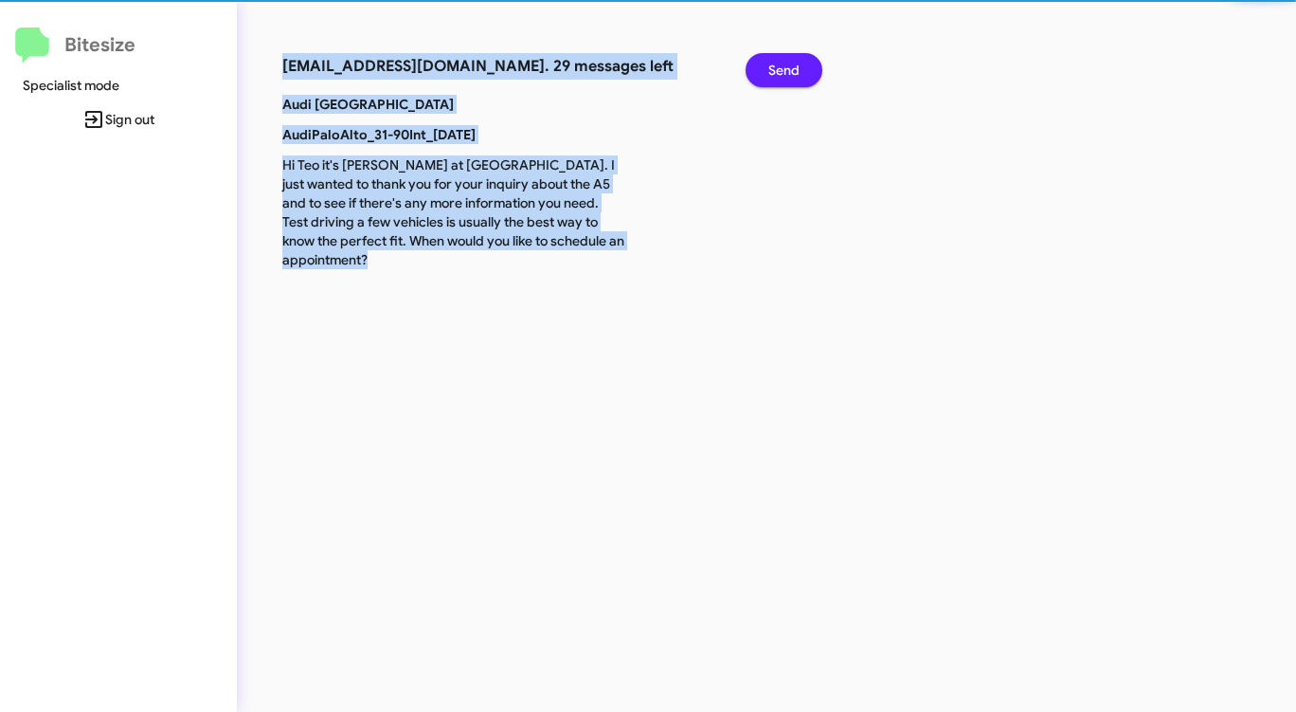
click at [781, 72] on span "Send" at bounding box center [783, 70] width 31 height 34
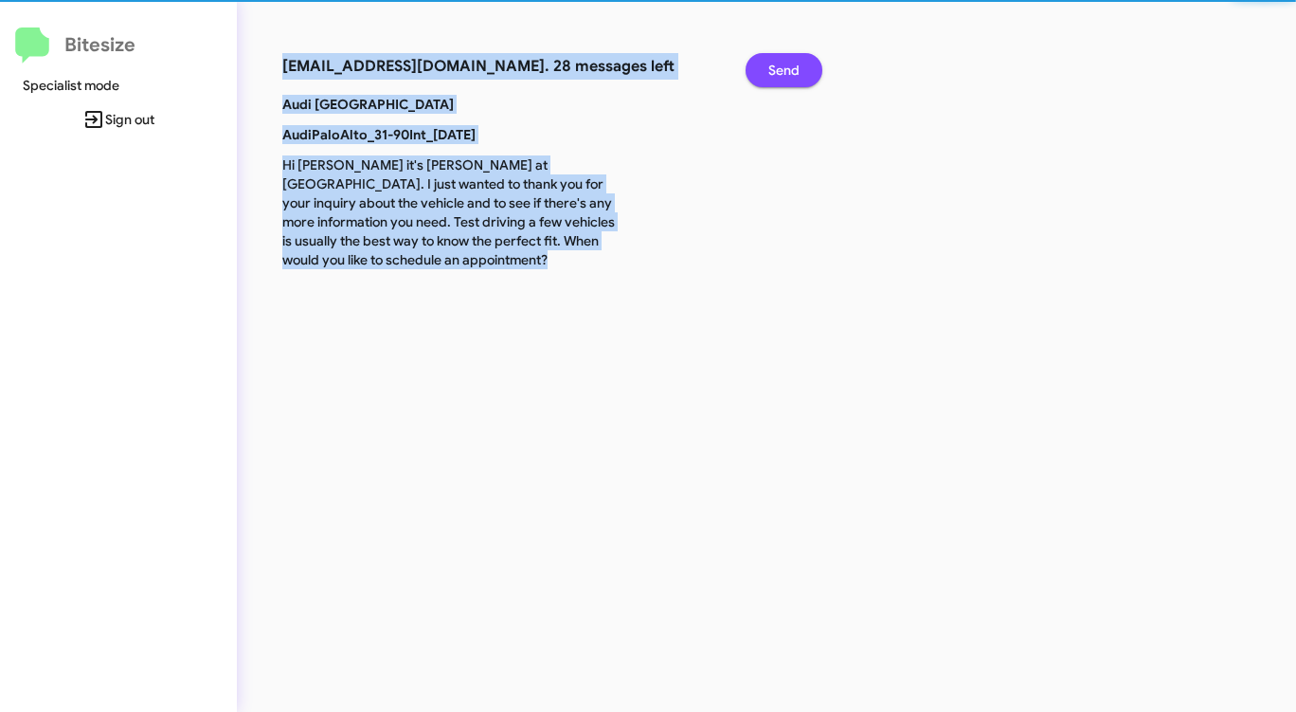
click at [781, 72] on span "Send" at bounding box center [783, 70] width 31 height 34
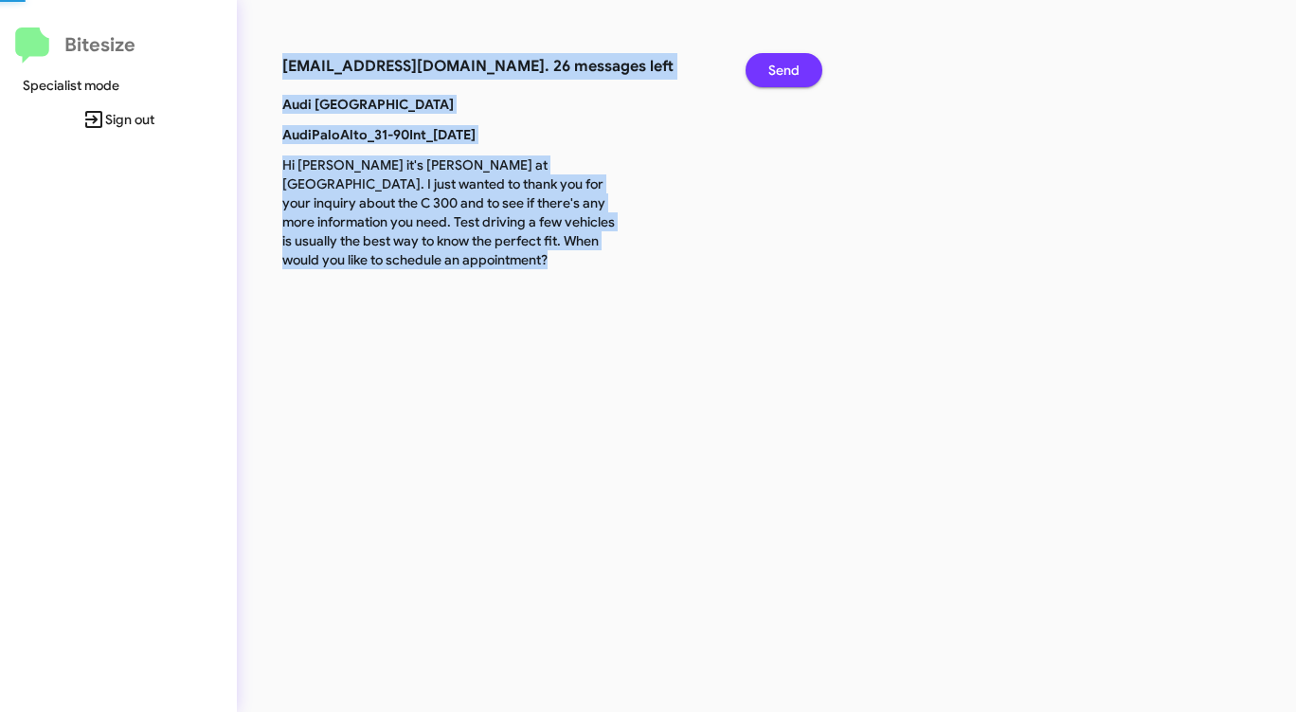
click at [781, 72] on span "Send" at bounding box center [783, 70] width 31 height 34
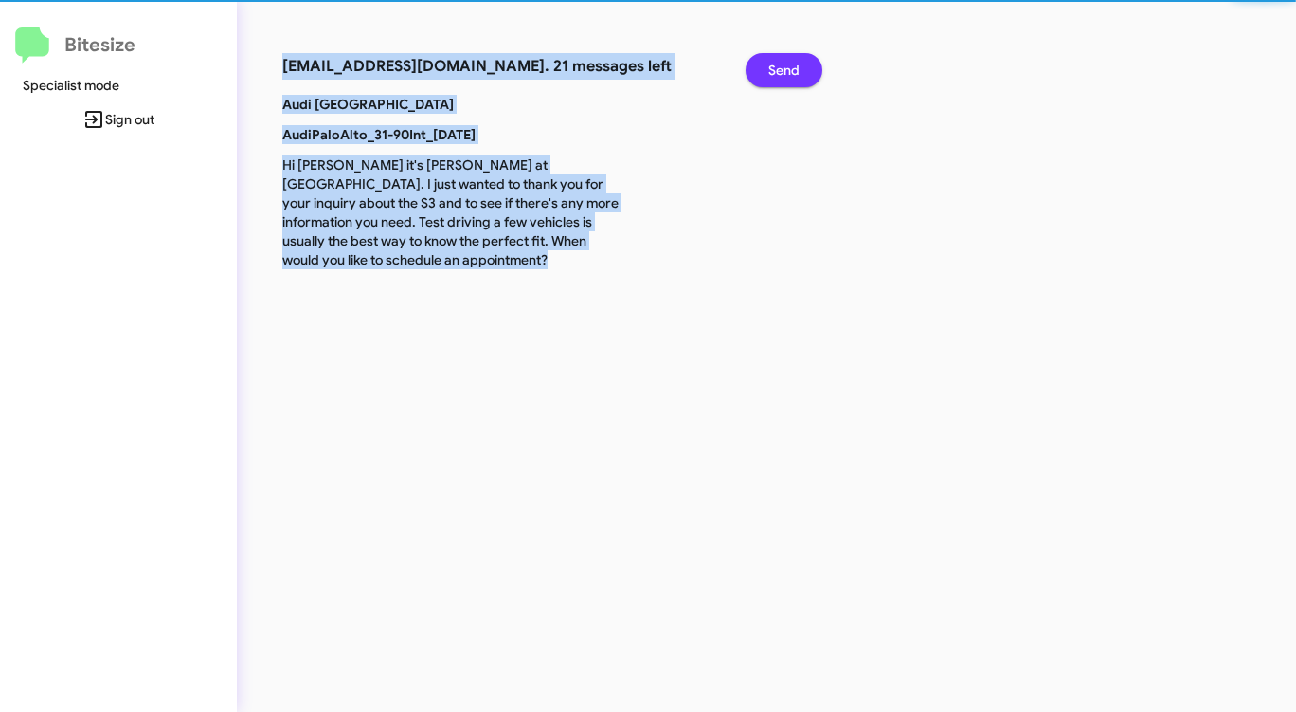
click at [781, 72] on span "Send" at bounding box center [783, 70] width 31 height 34
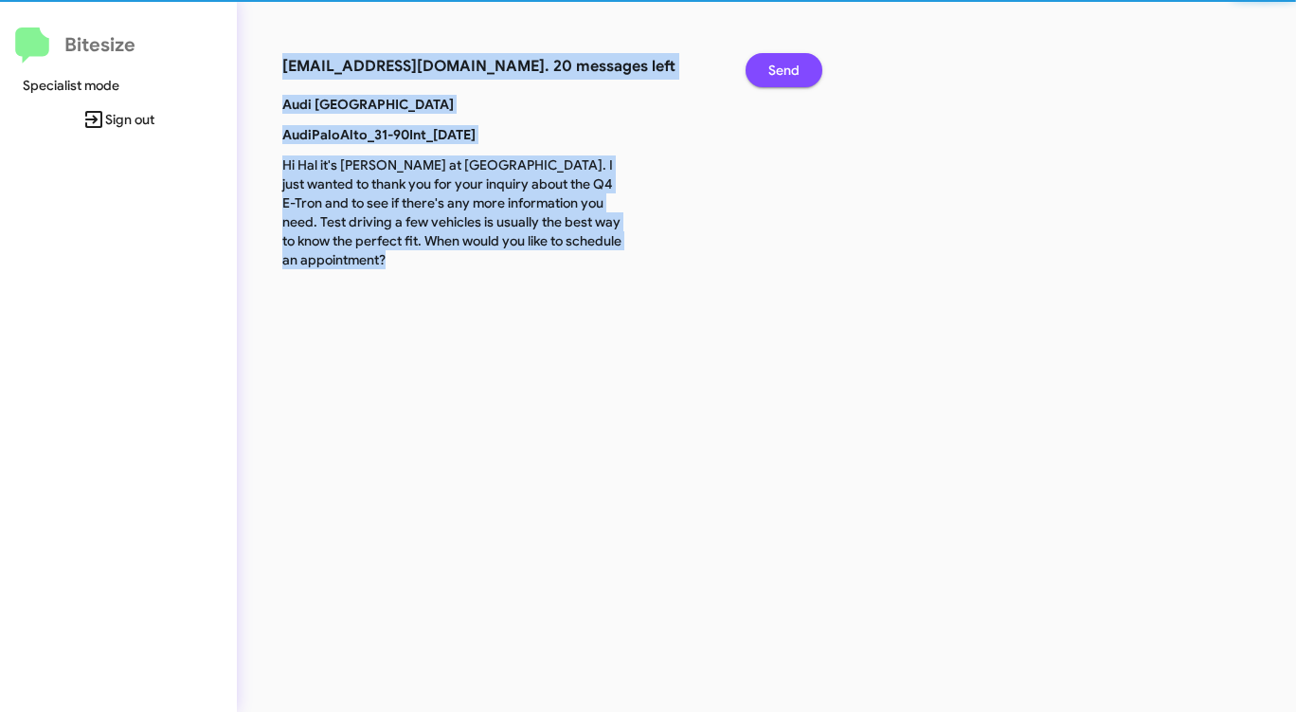
click at [781, 72] on span "Send" at bounding box center [783, 70] width 31 height 34
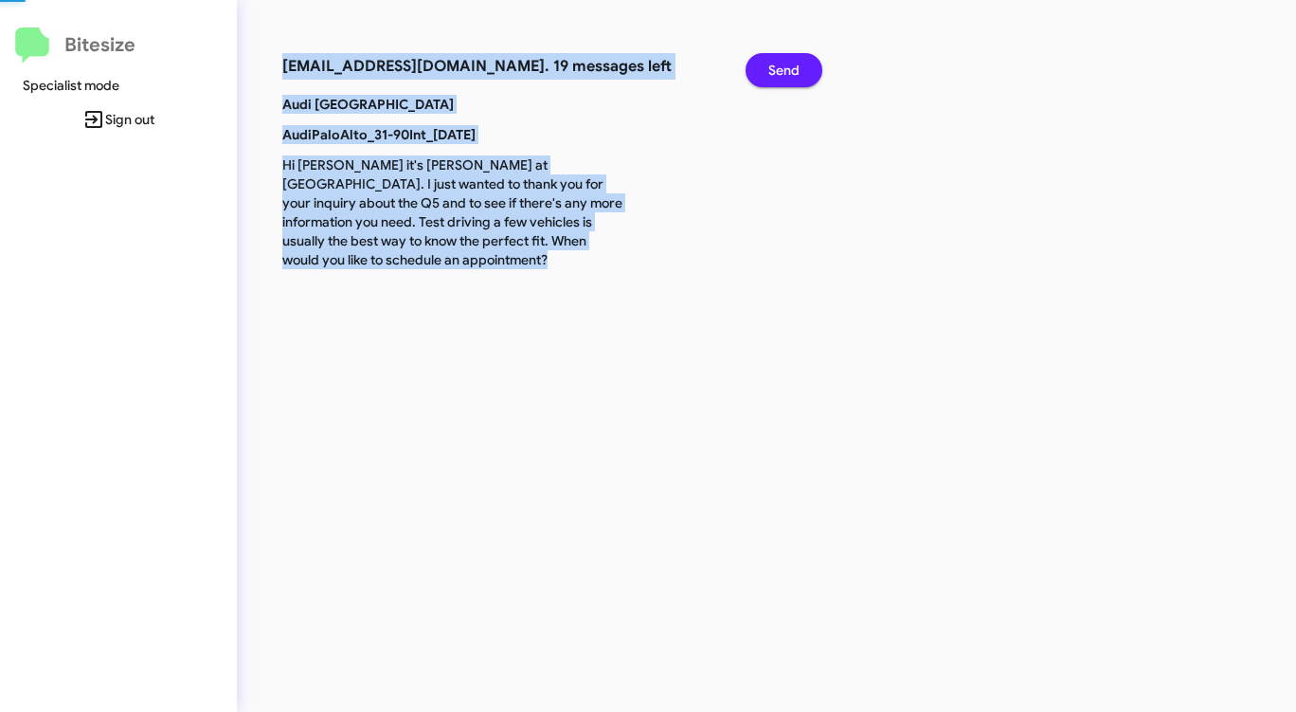
click at [781, 72] on span "Send" at bounding box center [783, 70] width 31 height 34
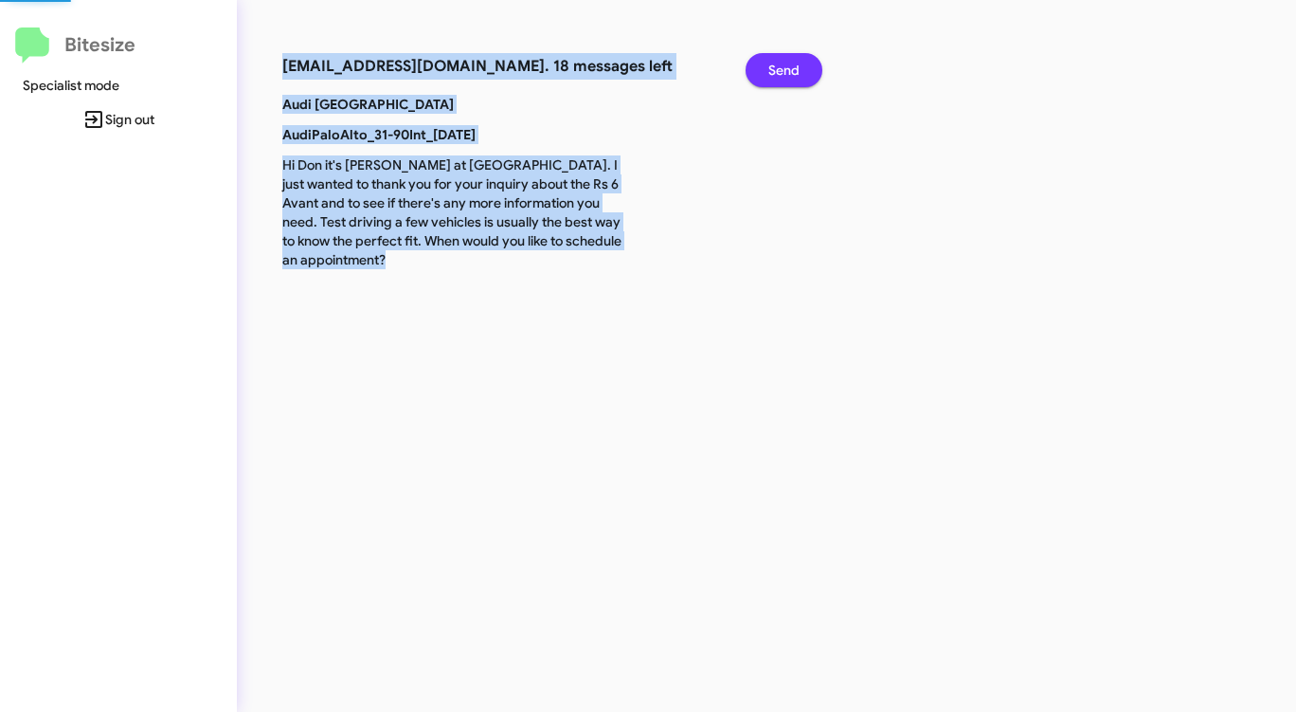
click at [781, 72] on span "Send" at bounding box center [783, 70] width 31 height 34
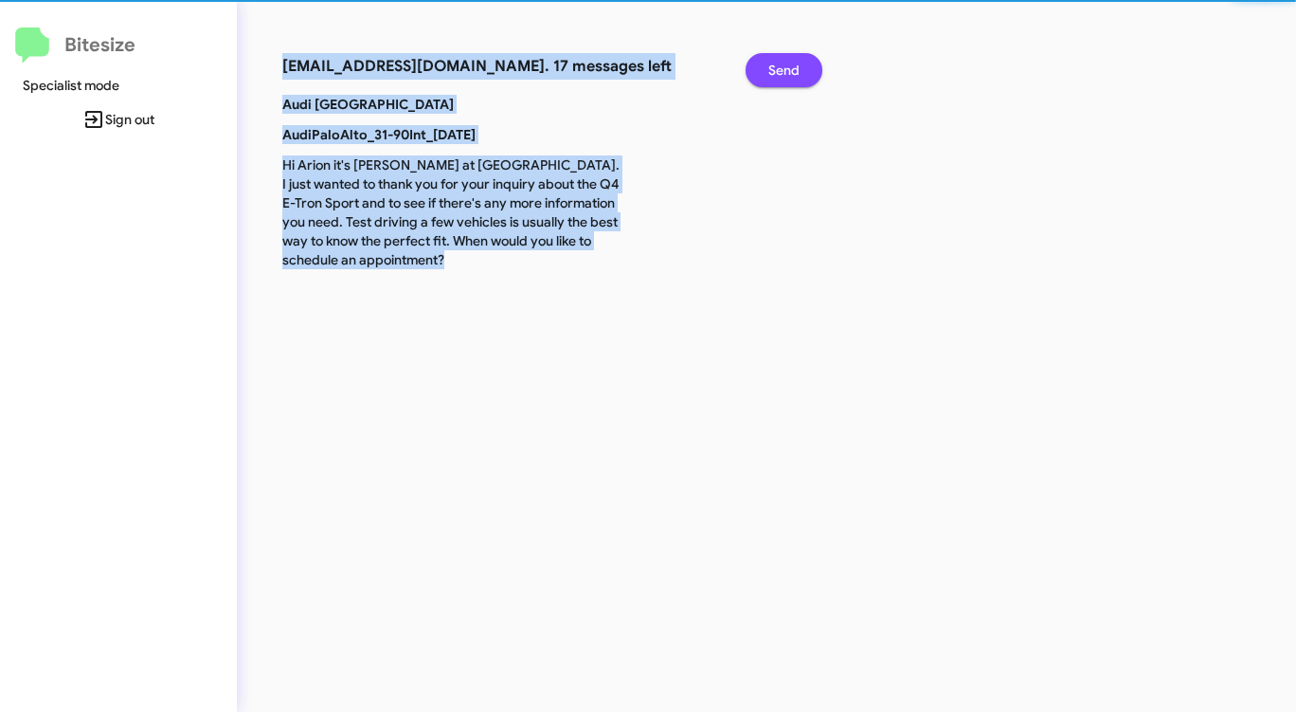
click at [781, 72] on span "Send" at bounding box center [783, 70] width 31 height 34
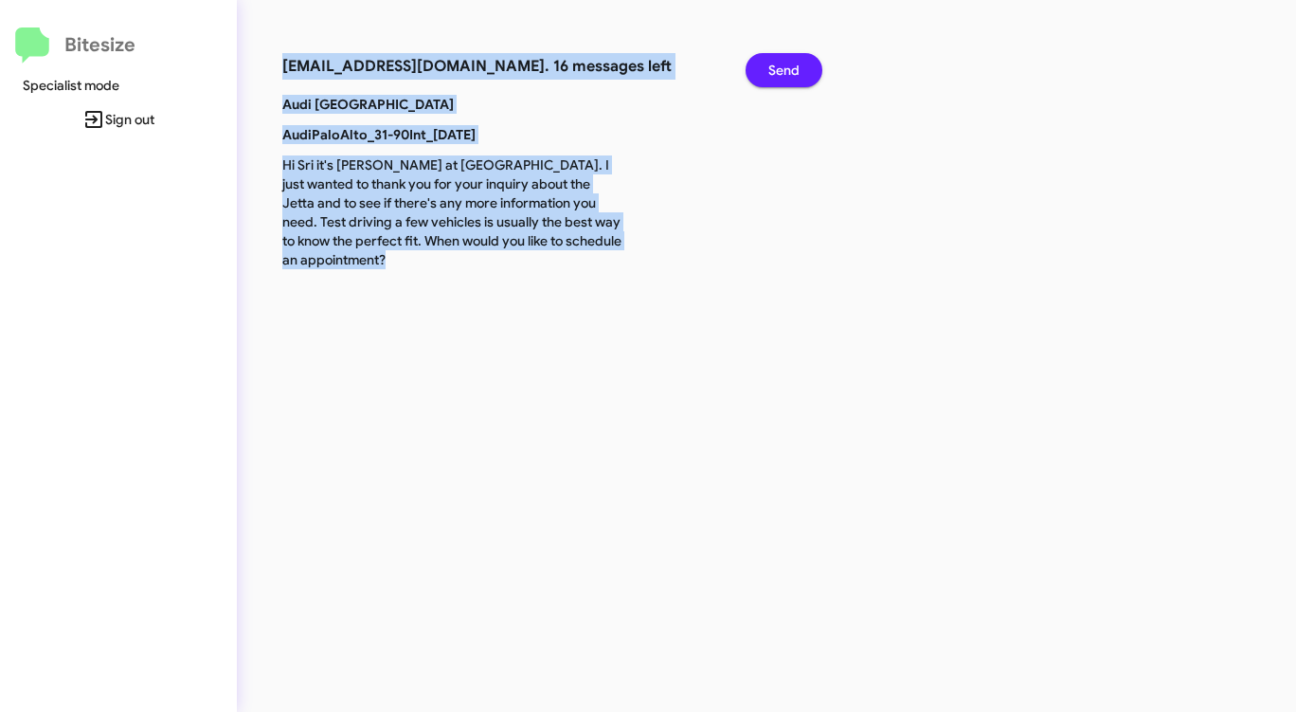
click at [781, 72] on span "Send" at bounding box center [783, 70] width 31 height 34
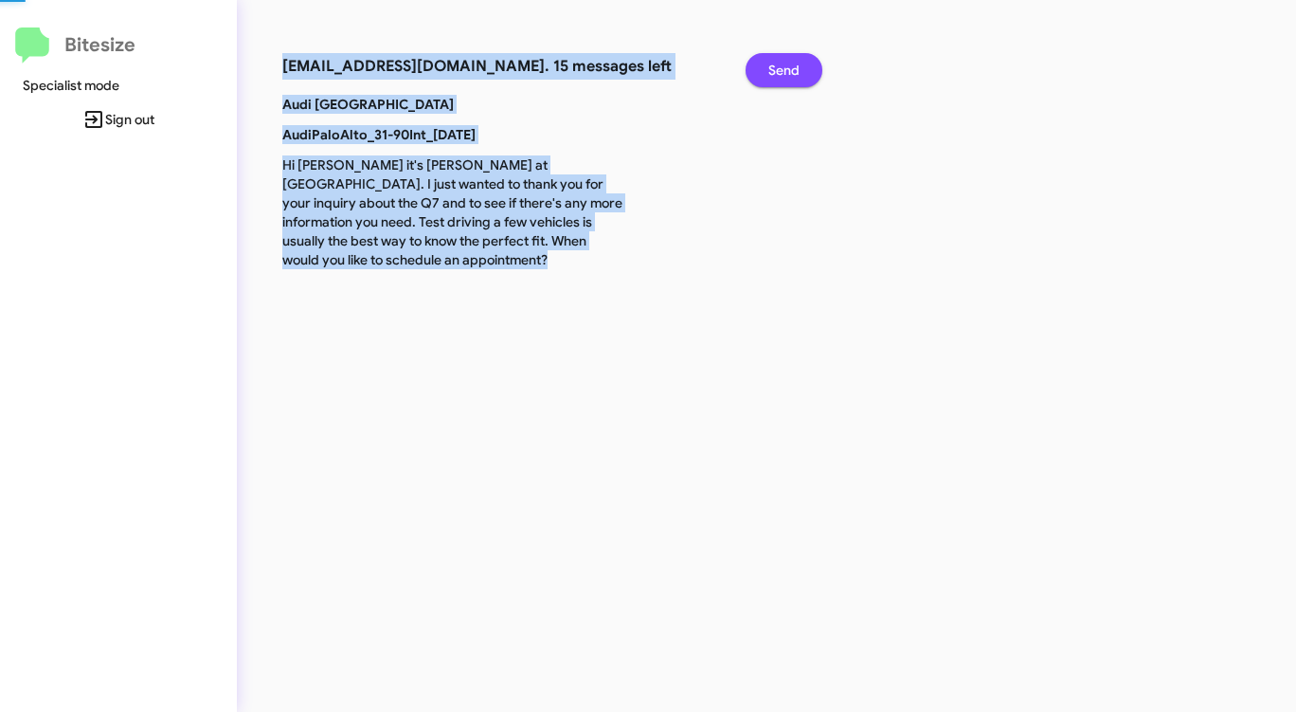
click at [781, 72] on span "Send" at bounding box center [783, 70] width 31 height 34
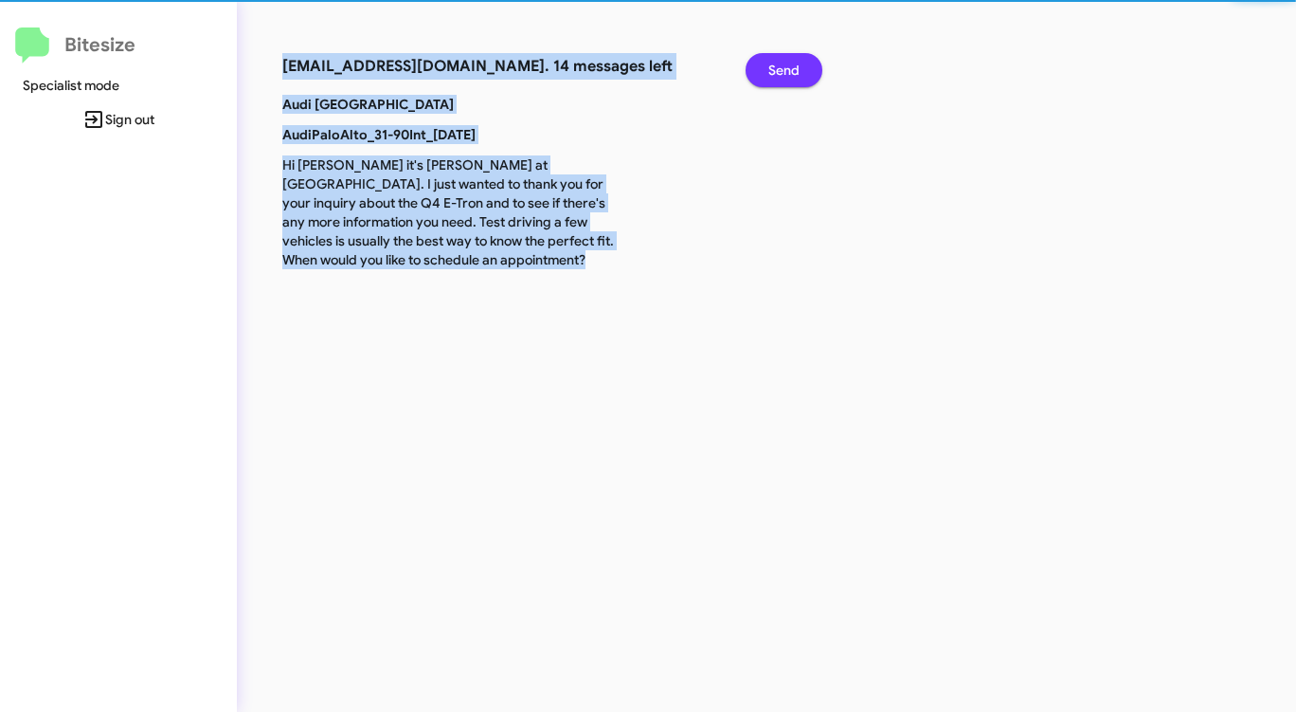
click at [781, 72] on span "Send" at bounding box center [783, 70] width 31 height 34
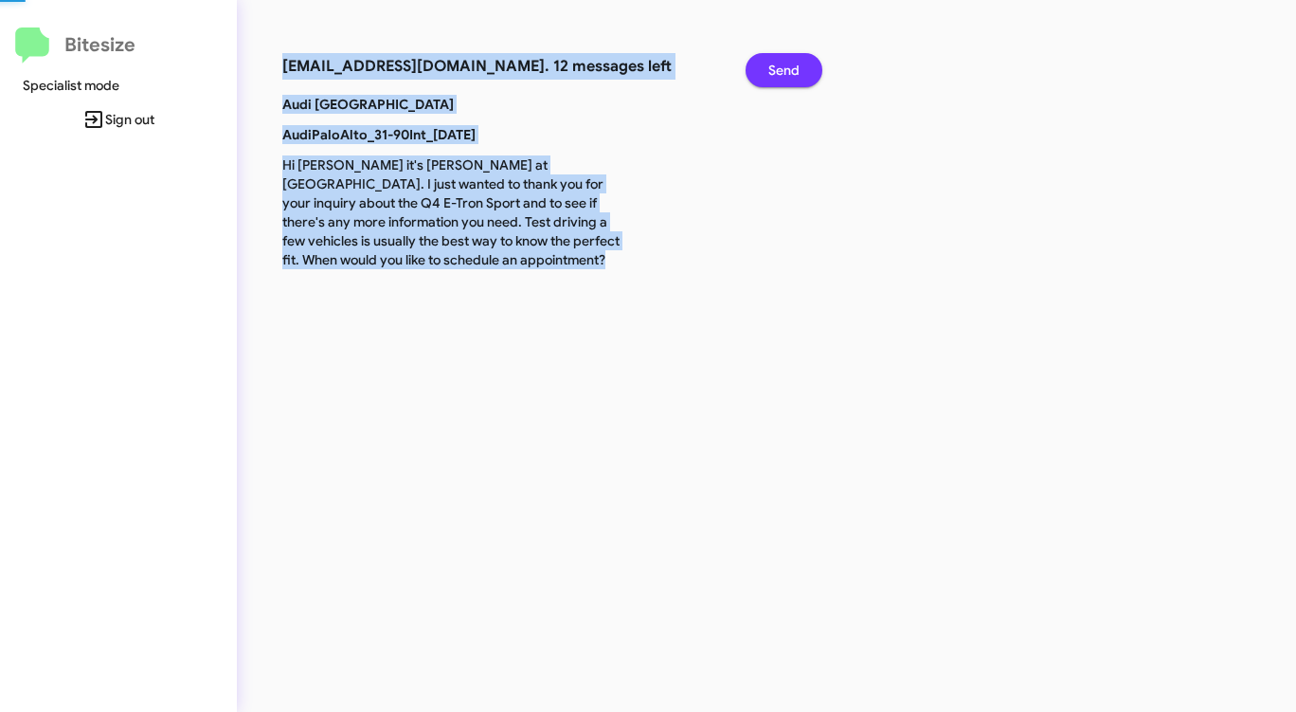
click at [781, 72] on span "Send" at bounding box center [783, 70] width 31 height 34
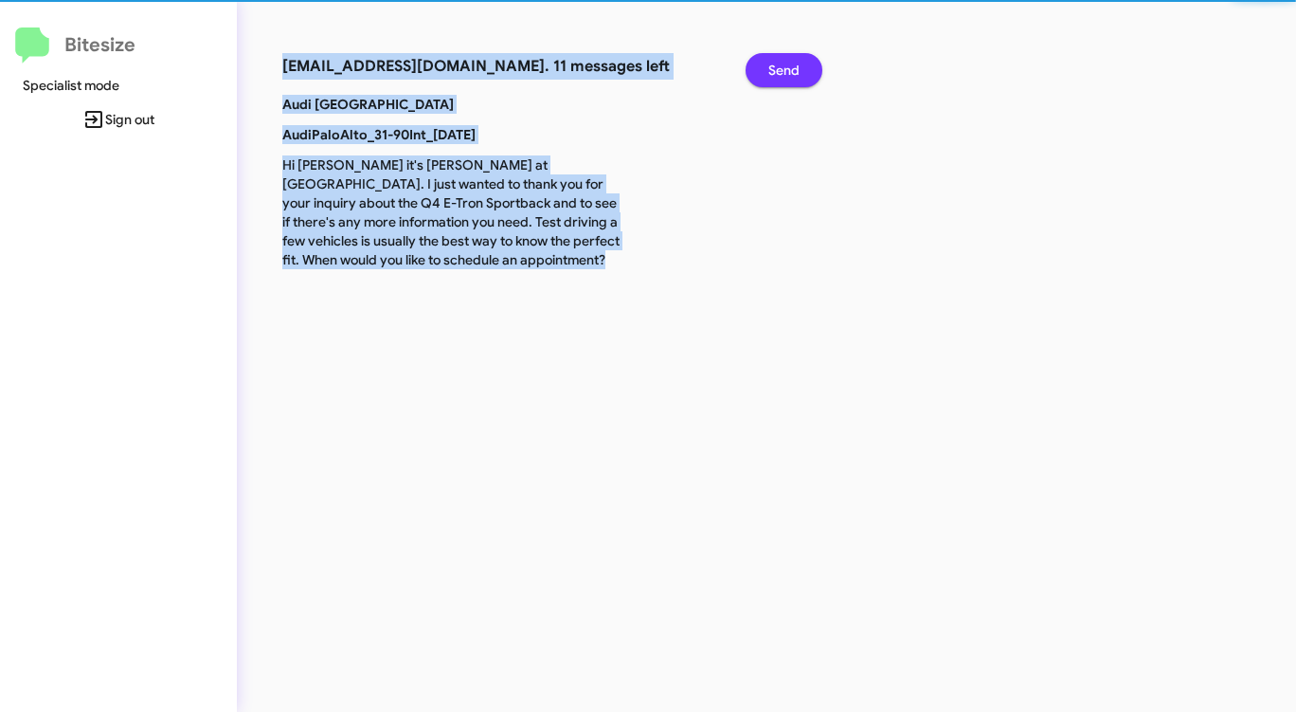
click at [781, 72] on span "Send" at bounding box center [783, 70] width 31 height 34
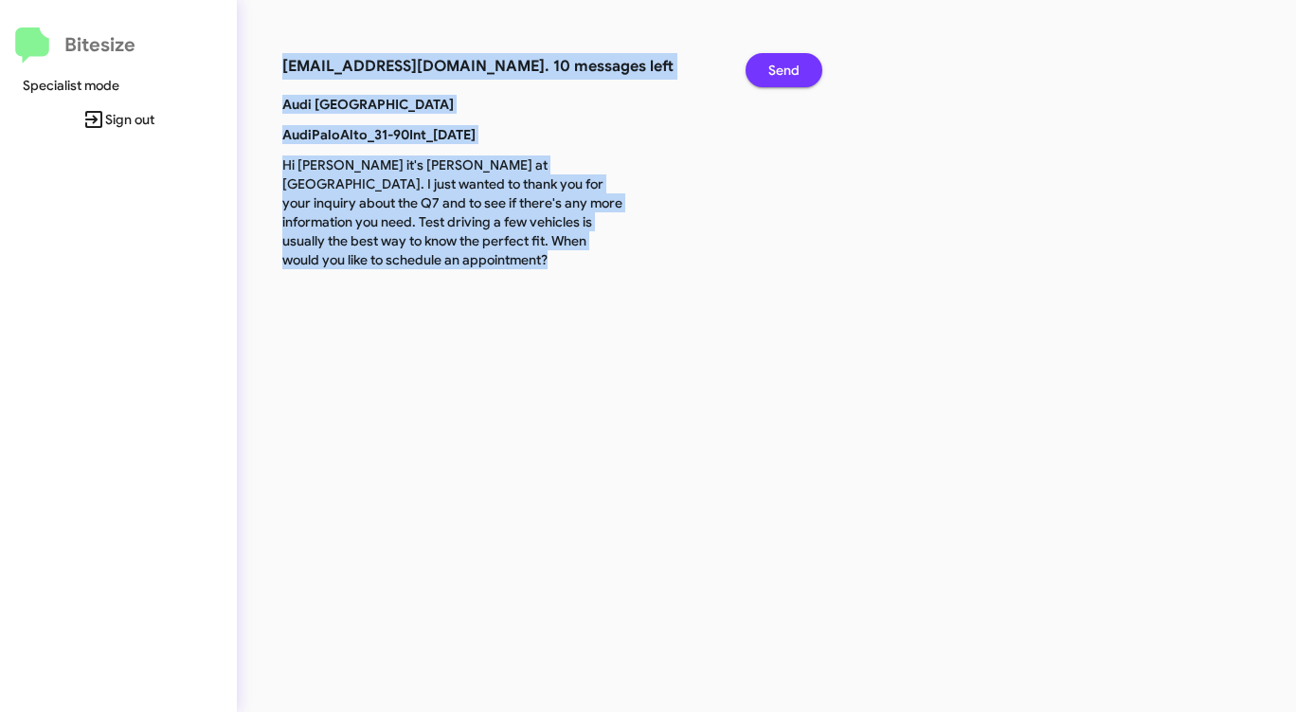
click at [781, 72] on span "Send" at bounding box center [783, 70] width 31 height 34
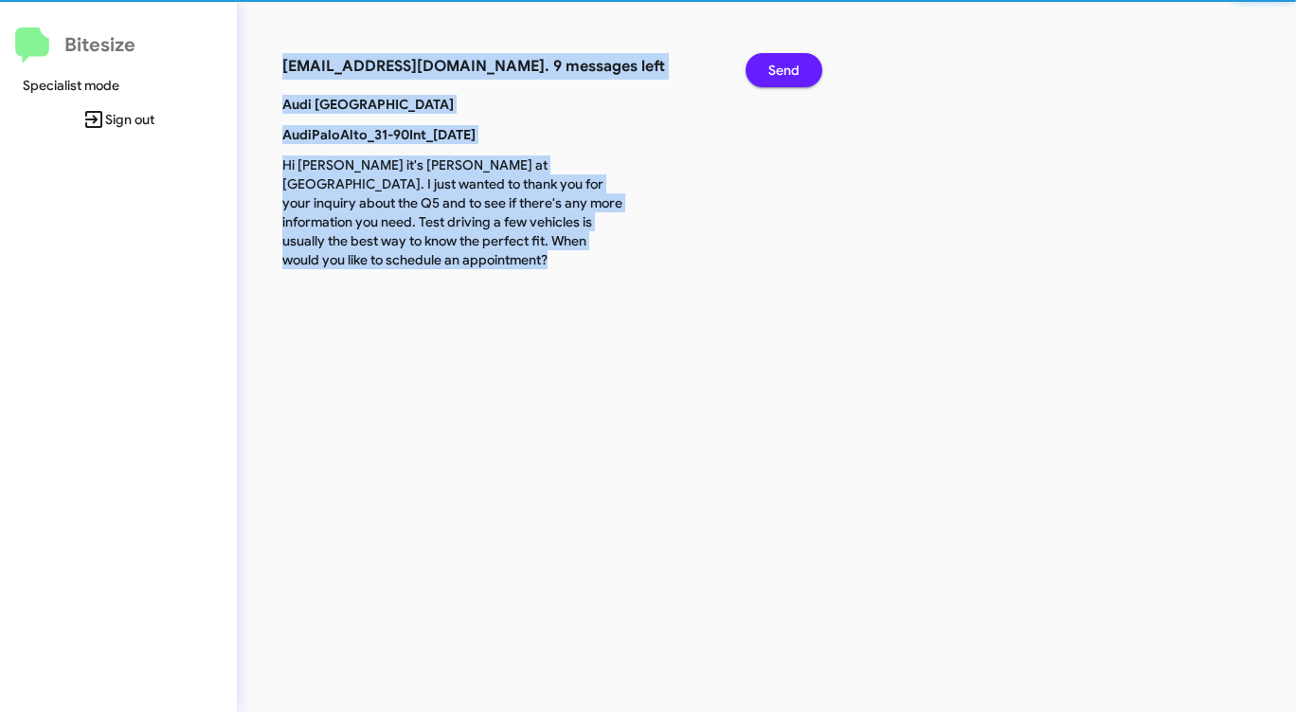
click at [781, 72] on span "Send" at bounding box center [783, 70] width 31 height 34
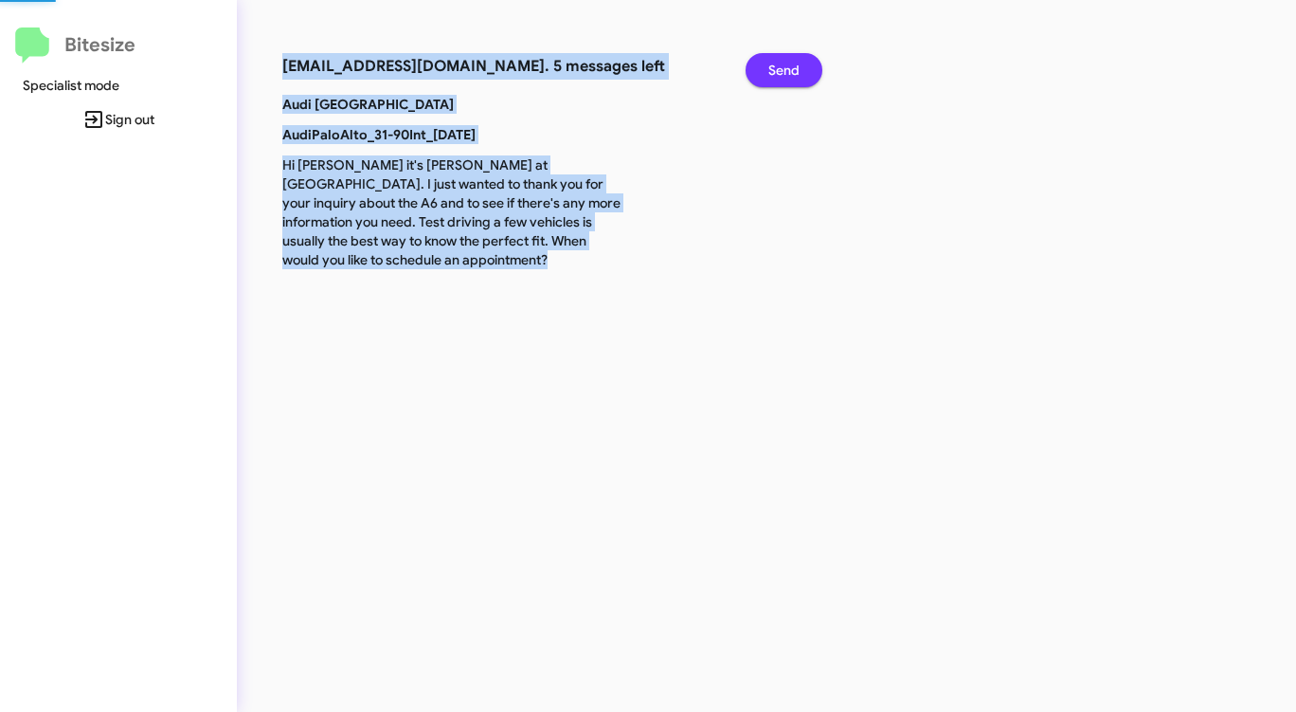
click at [781, 72] on span "Send" at bounding box center [783, 70] width 31 height 34
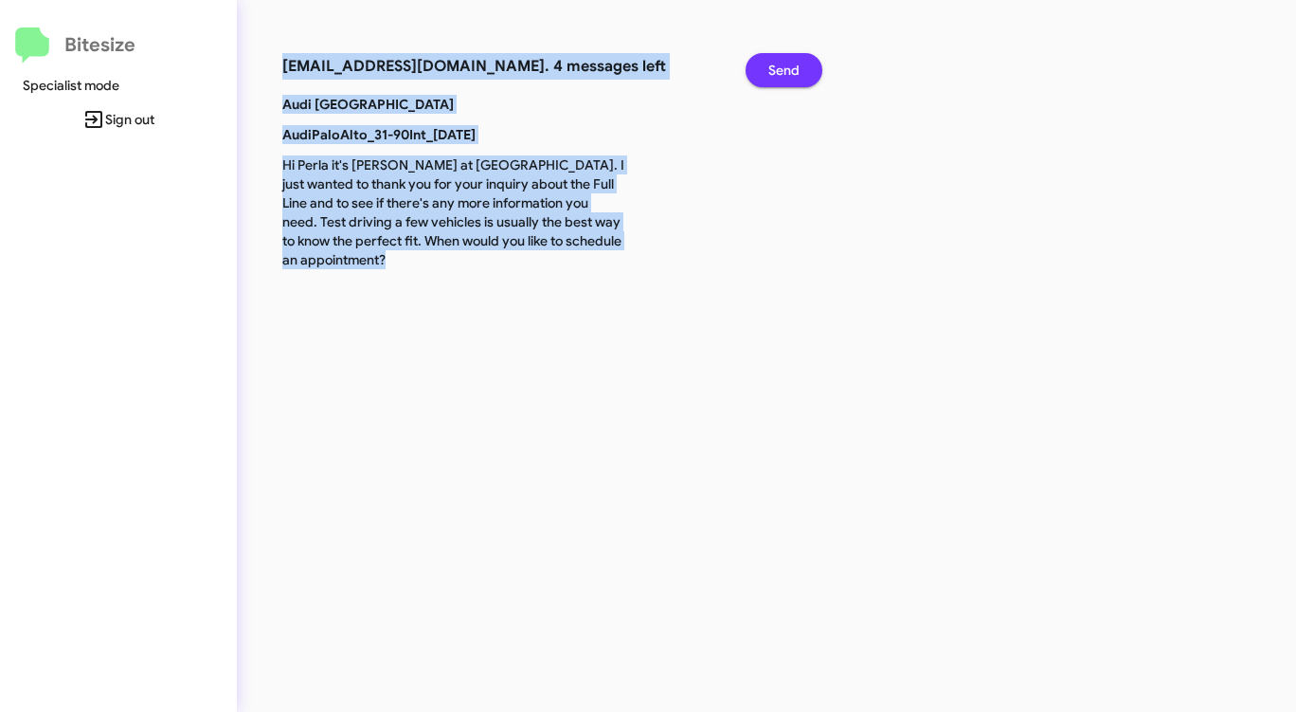
click at [781, 72] on span "Send" at bounding box center [783, 70] width 31 height 34
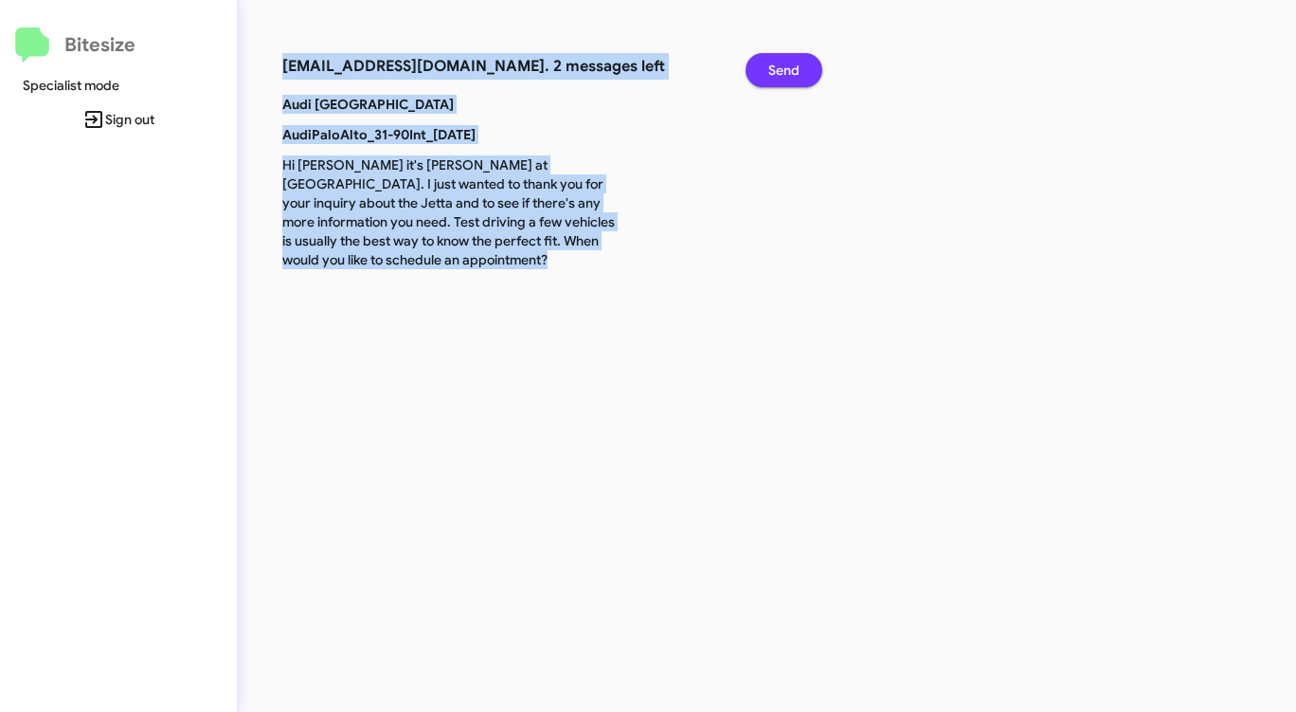
click at [781, 72] on span "Send" at bounding box center [783, 70] width 31 height 34
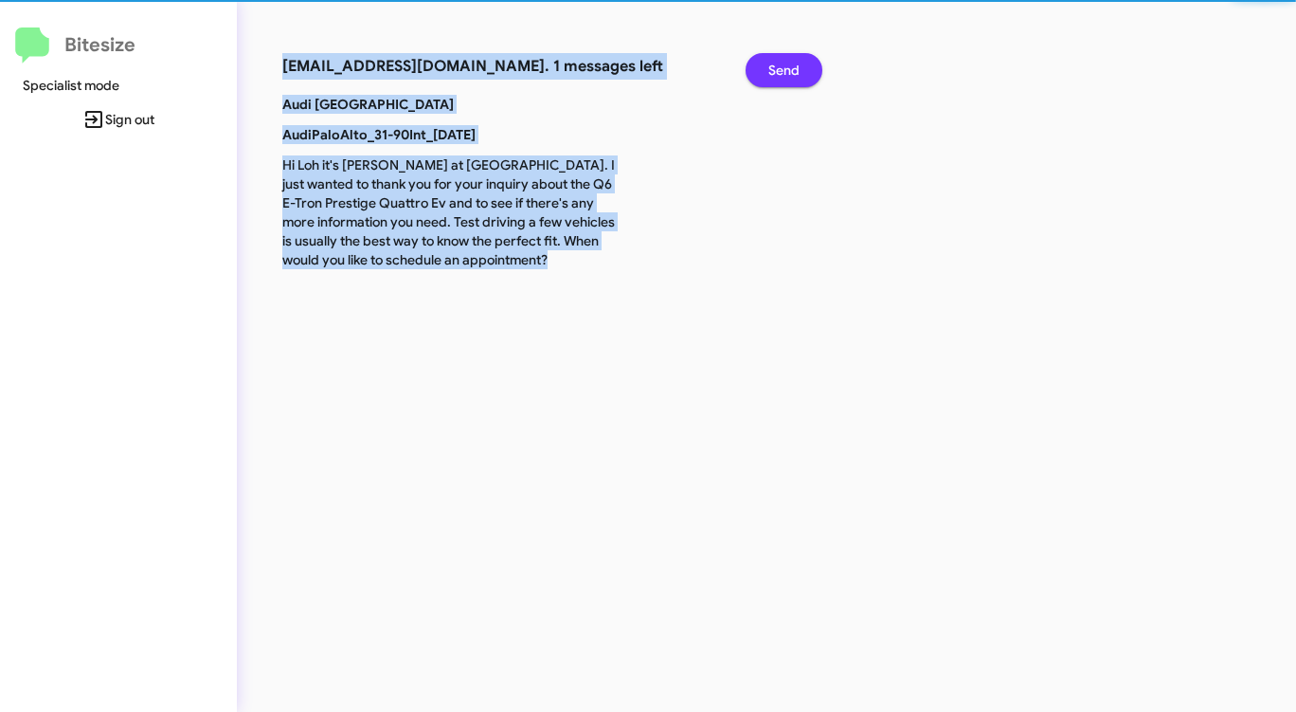
click at [781, 72] on span "Send" at bounding box center [783, 70] width 31 height 34
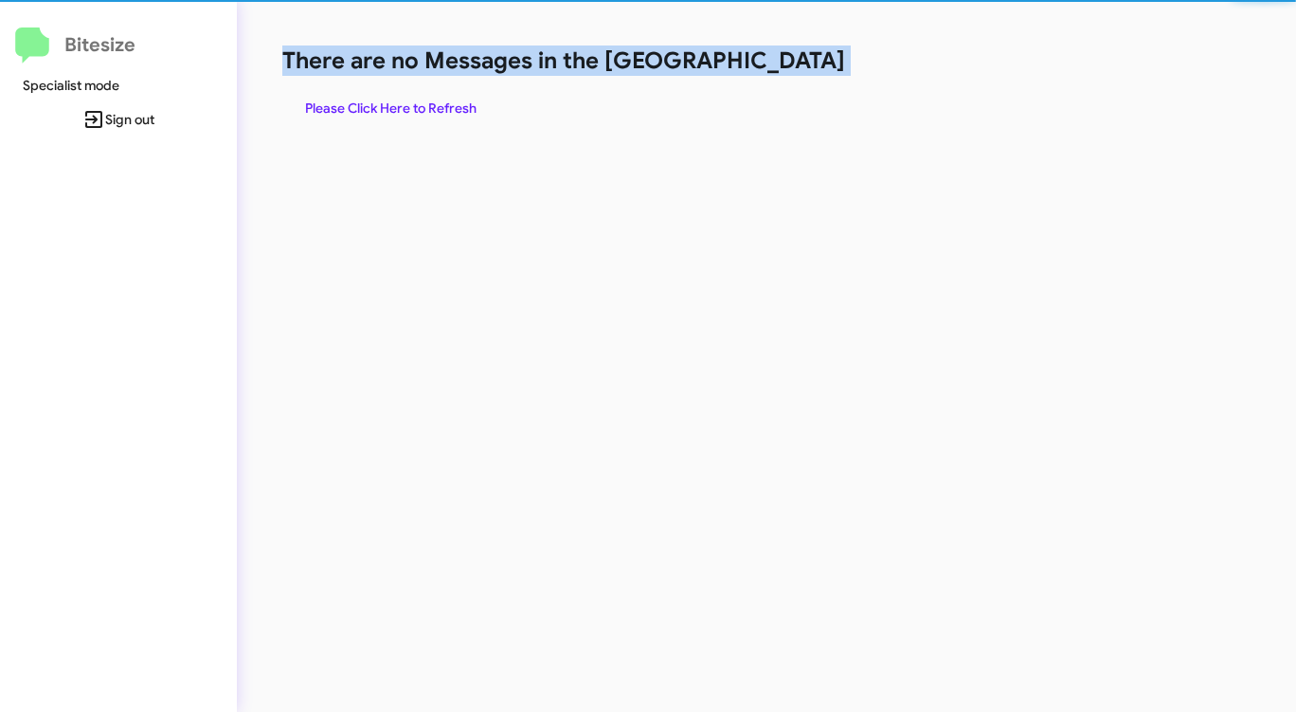
click at [781, 72] on h1 "There are no Messages in the [GEOGRAPHIC_DATA]" at bounding box center [678, 60] width 792 height 30
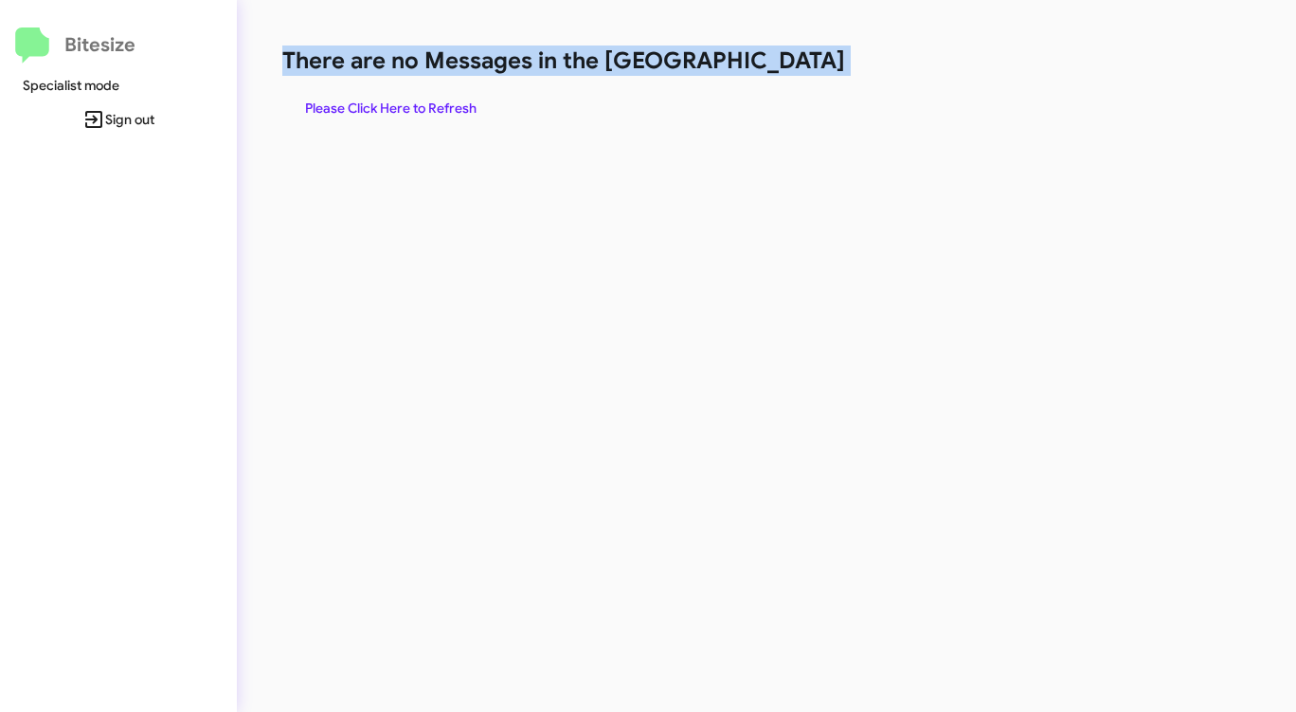
click at [781, 72] on h1 "There are no Messages in the [GEOGRAPHIC_DATA]" at bounding box center [678, 60] width 792 height 30
click at [418, 105] on span "Please Click Here to Refresh" at bounding box center [390, 108] width 171 height 34
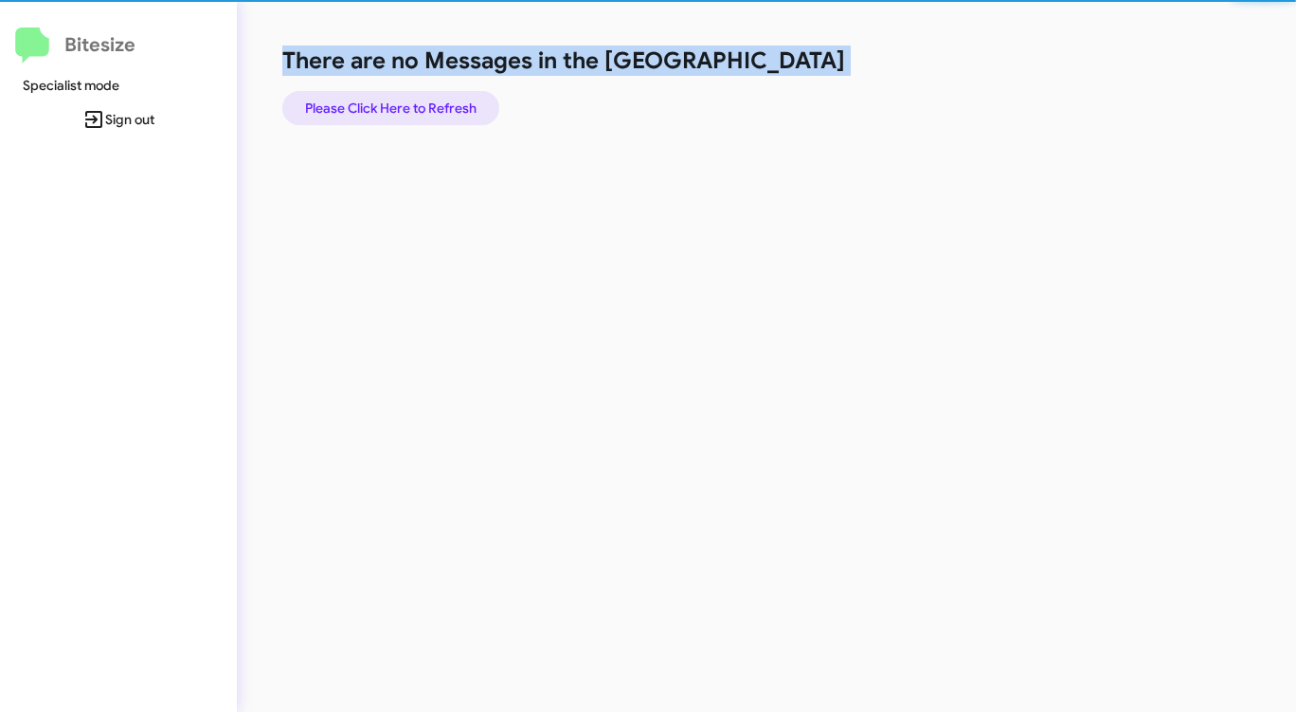
click at [425, 105] on span "Please Click Here to Refresh" at bounding box center [390, 108] width 171 height 34
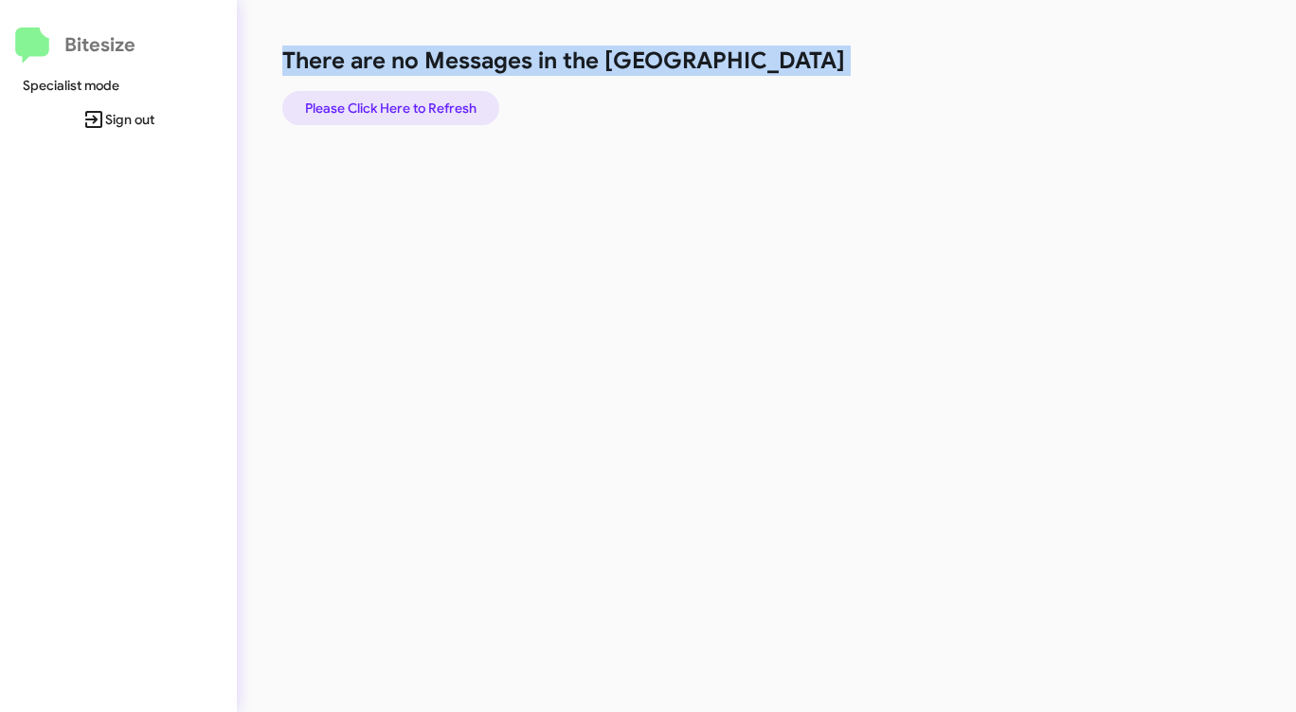
click at [425, 106] on span "Please Click Here to Refresh" at bounding box center [390, 108] width 171 height 34
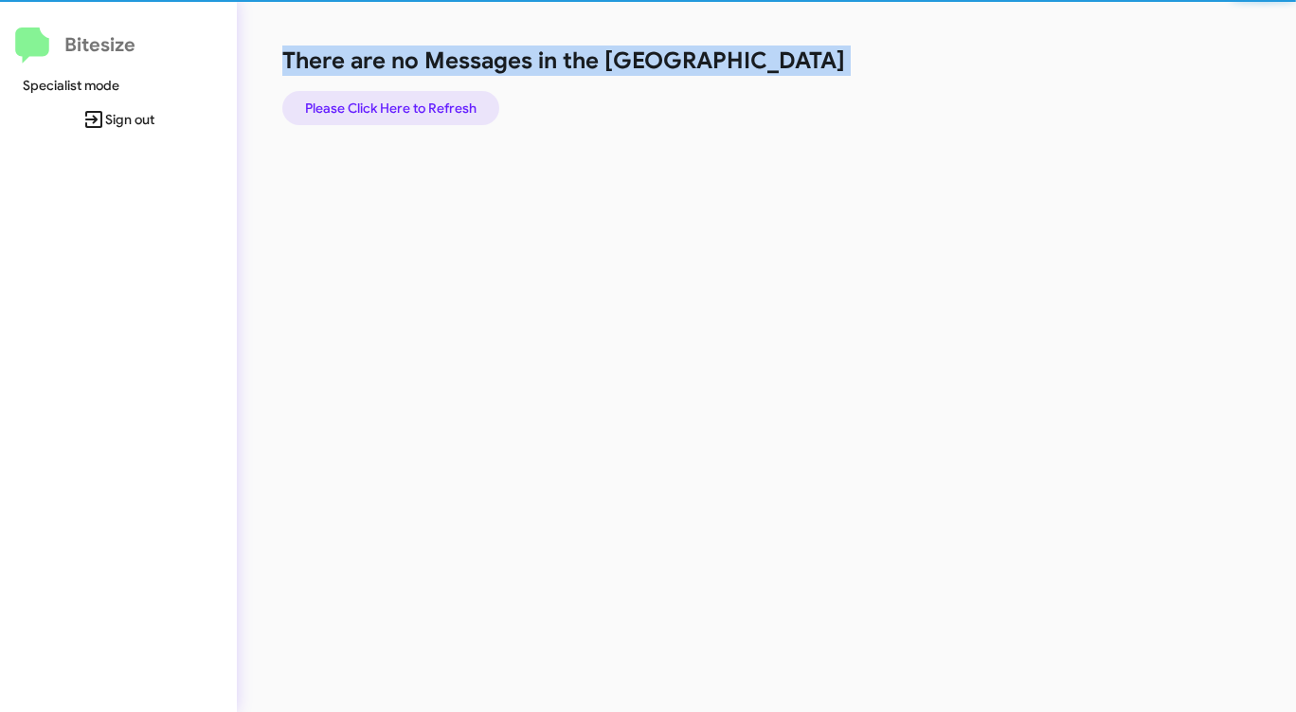
click at [425, 106] on span "Please Click Here to Refresh" at bounding box center [390, 108] width 171 height 34
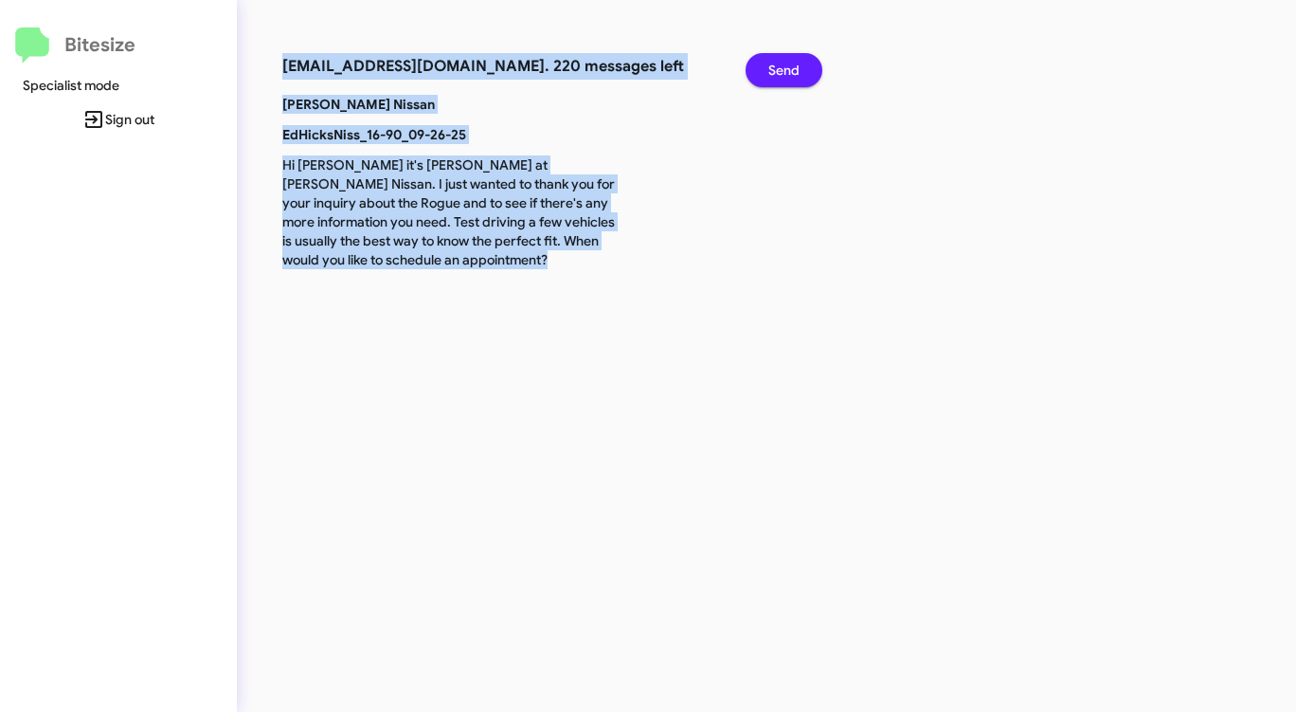
click at [799, 78] on span "Send" at bounding box center [783, 70] width 31 height 34
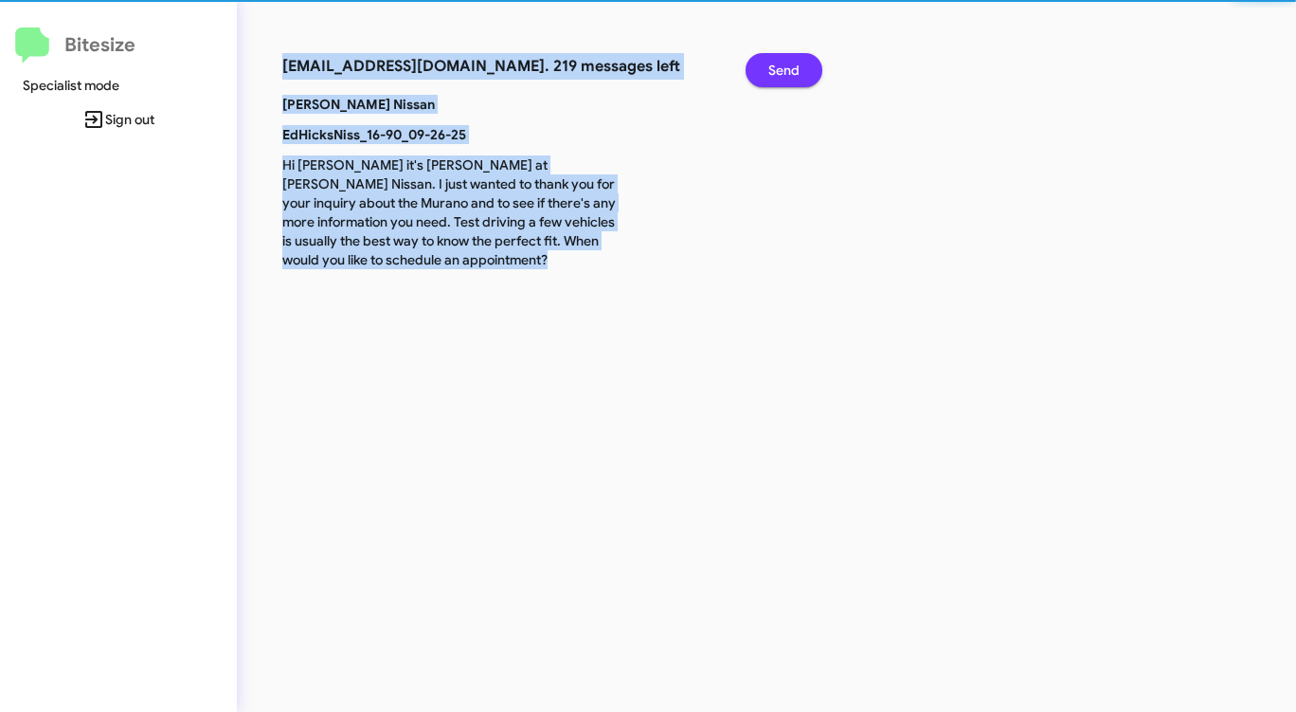
click at [799, 78] on span "Send" at bounding box center [783, 70] width 31 height 34
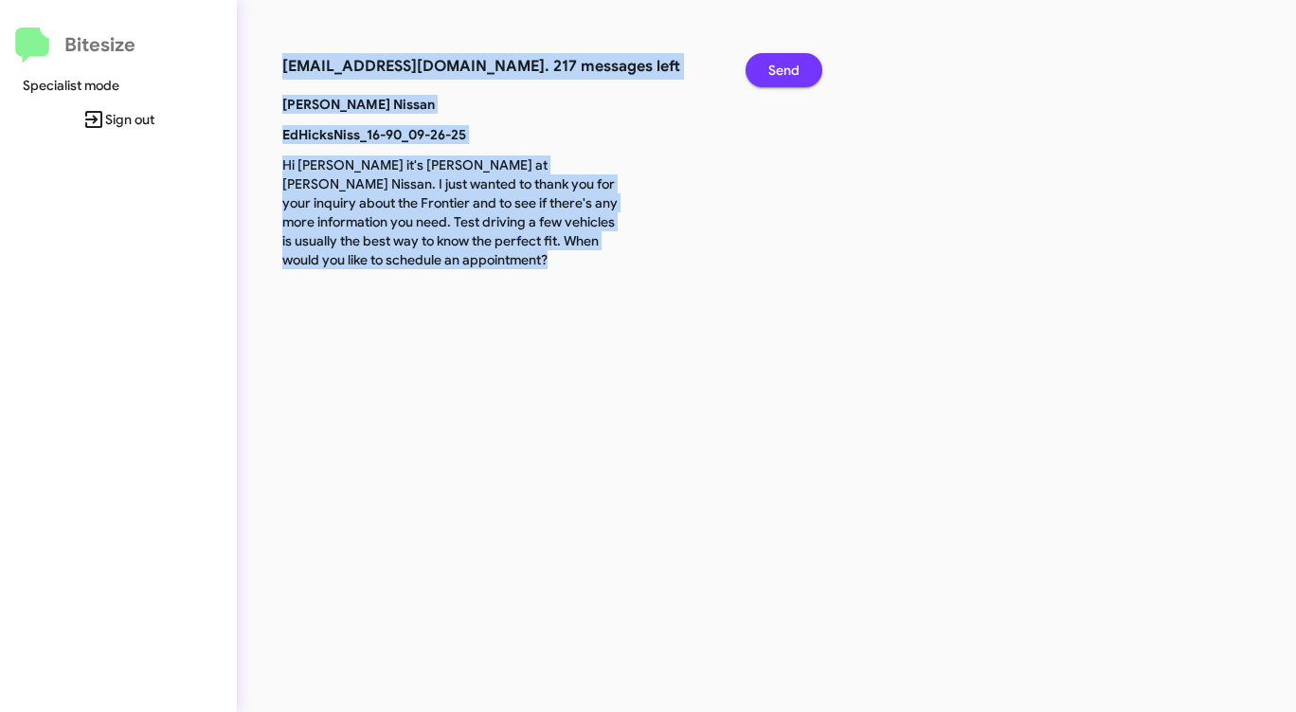
click at [799, 78] on span "Send" at bounding box center [783, 70] width 31 height 34
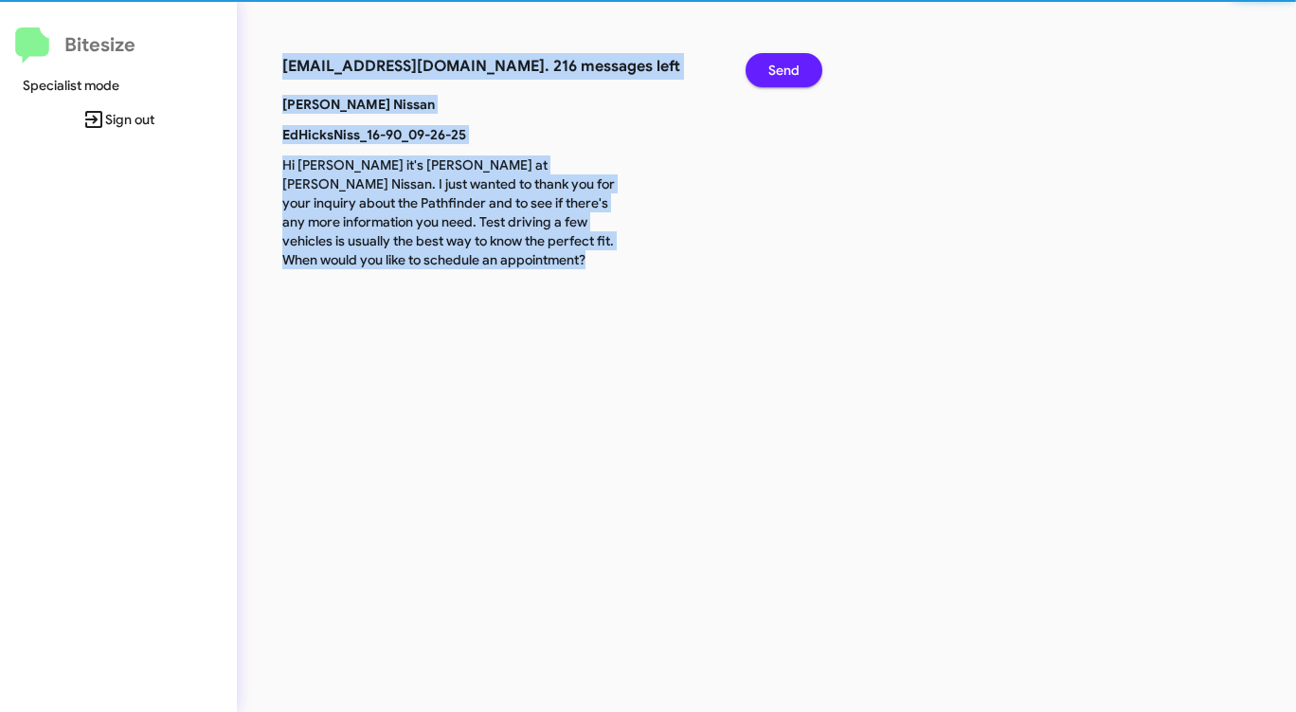
click at [799, 78] on span "Send" at bounding box center [783, 70] width 31 height 34
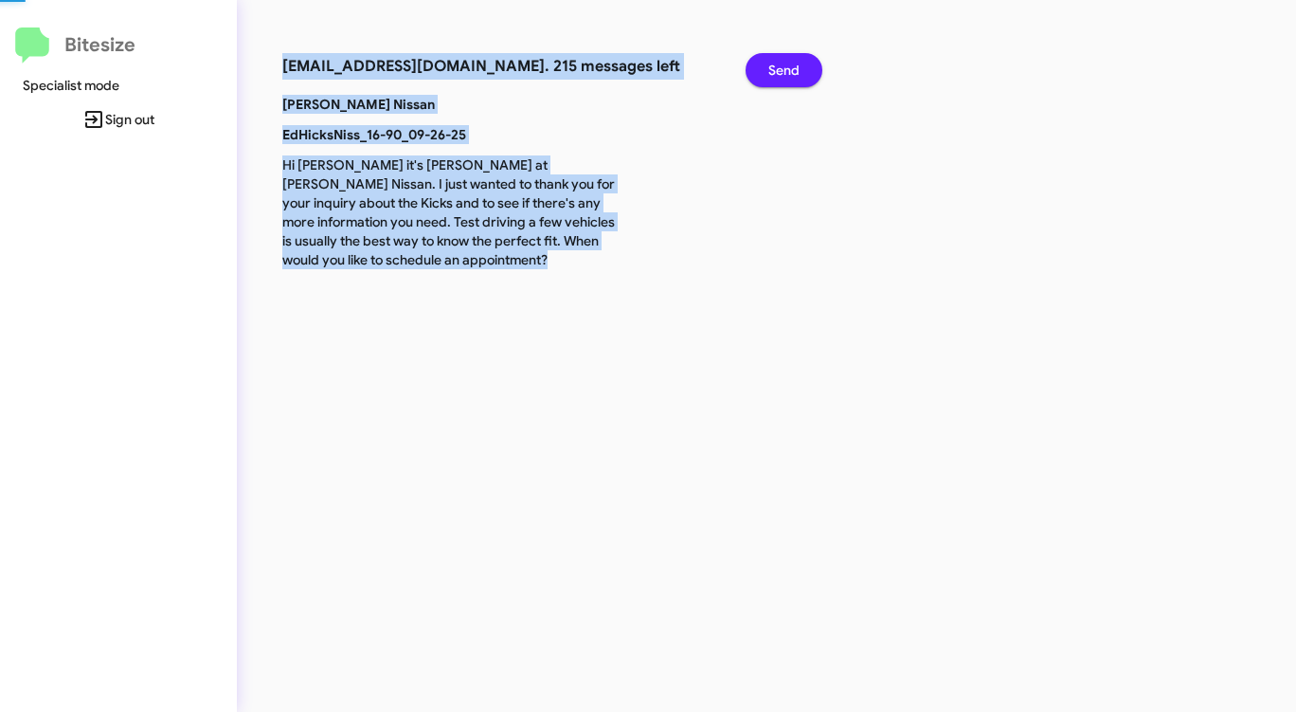
click at [799, 78] on span "Send" at bounding box center [783, 70] width 31 height 34
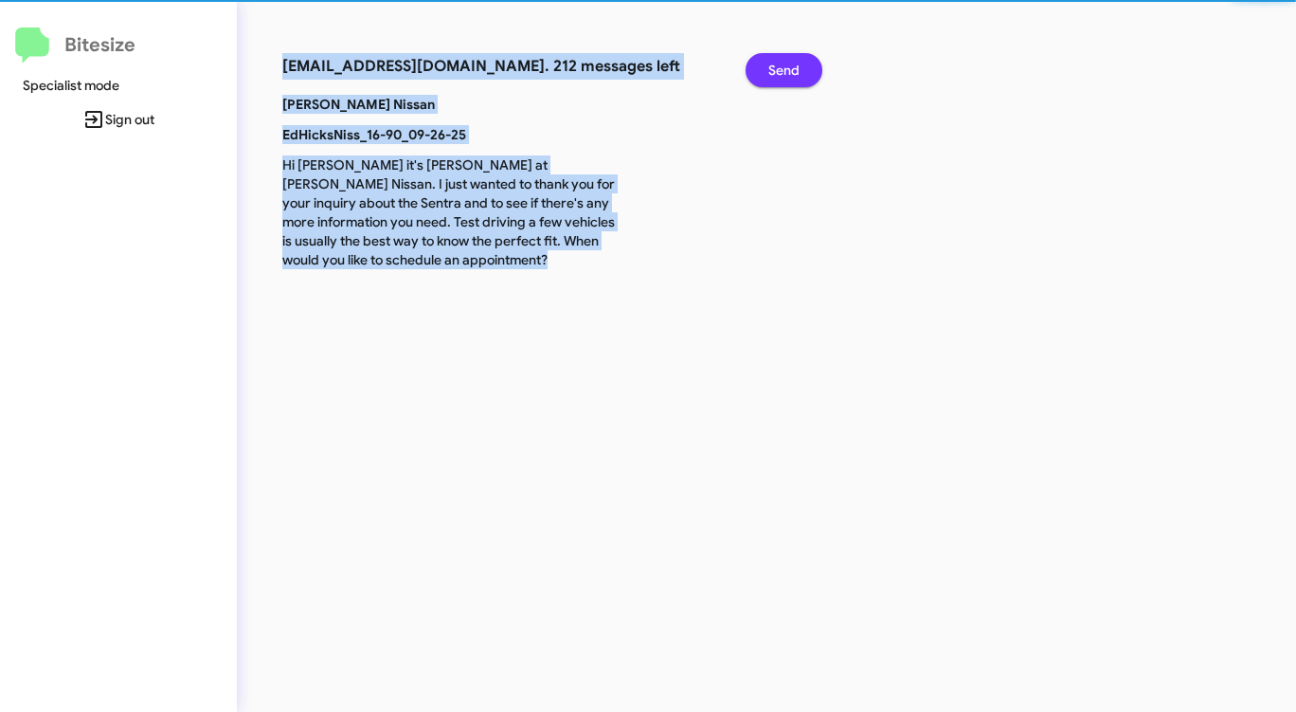
click at [799, 78] on span "Send" at bounding box center [783, 70] width 31 height 34
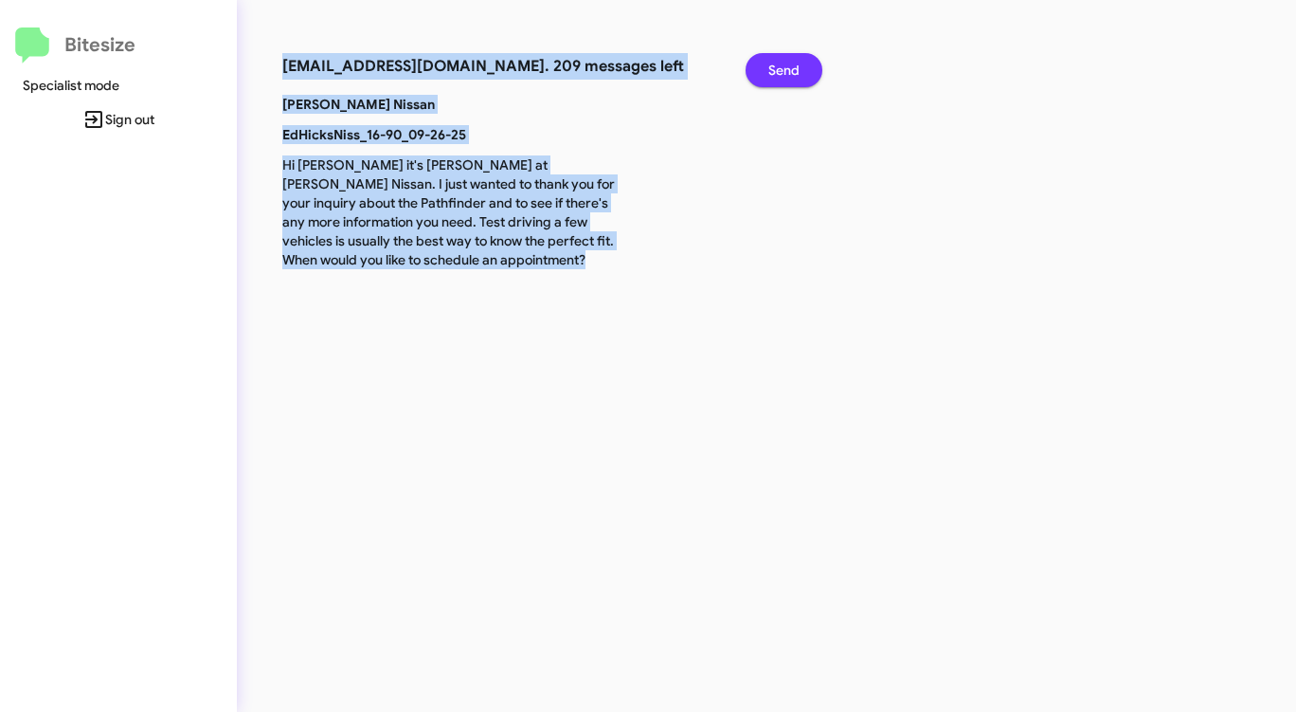
click at [799, 78] on span "Send" at bounding box center [783, 70] width 31 height 34
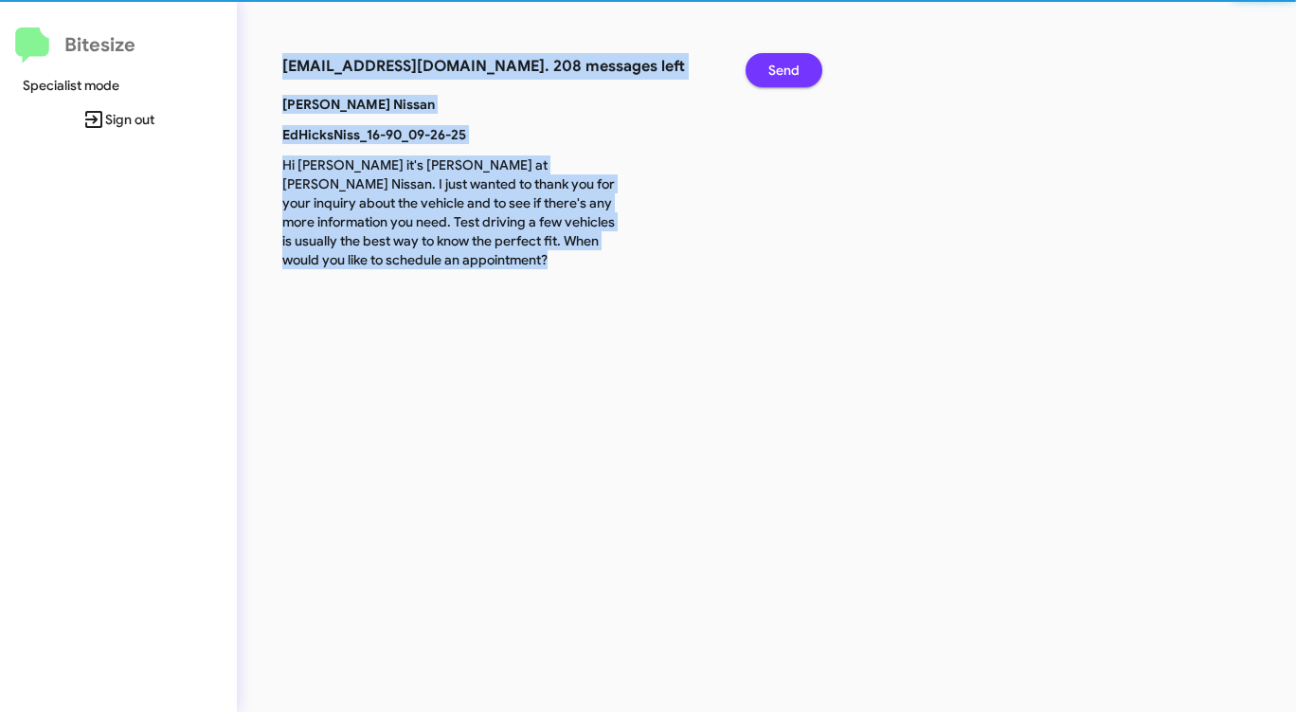
click at [799, 78] on span "Send" at bounding box center [783, 70] width 31 height 34
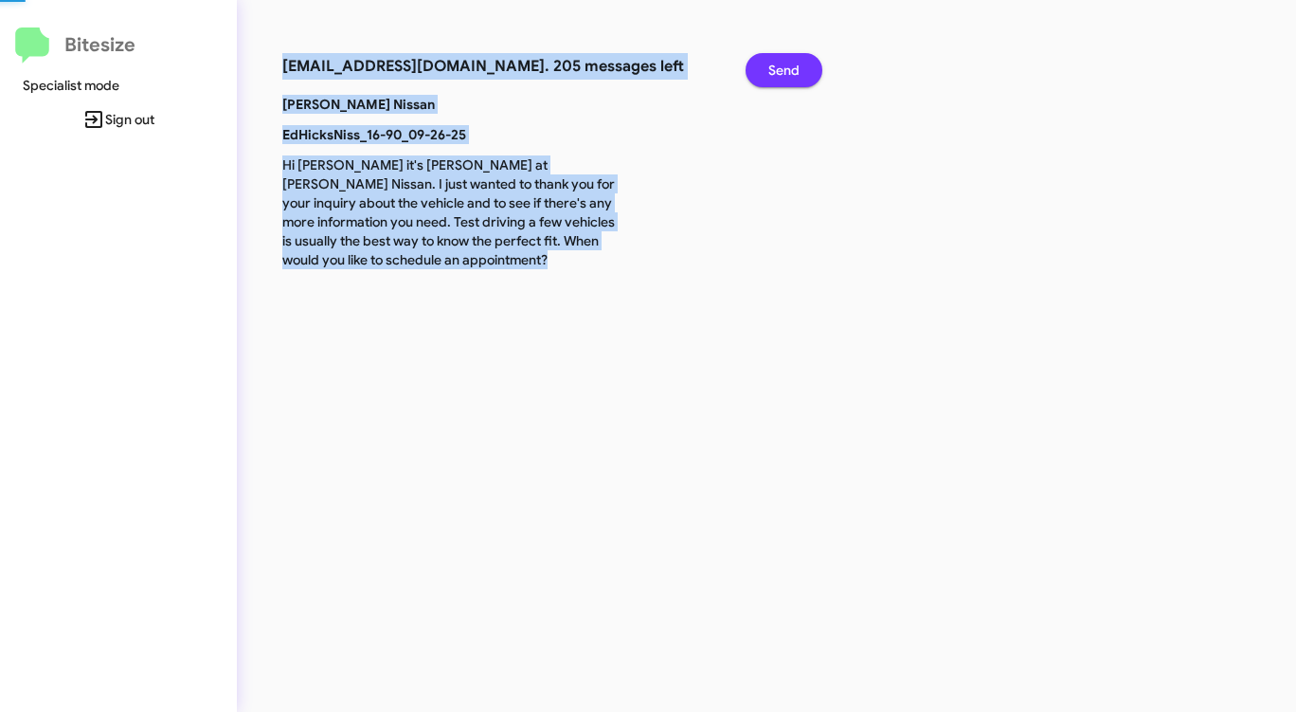
click at [799, 78] on span "Send" at bounding box center [783, 70] width 31 height 34
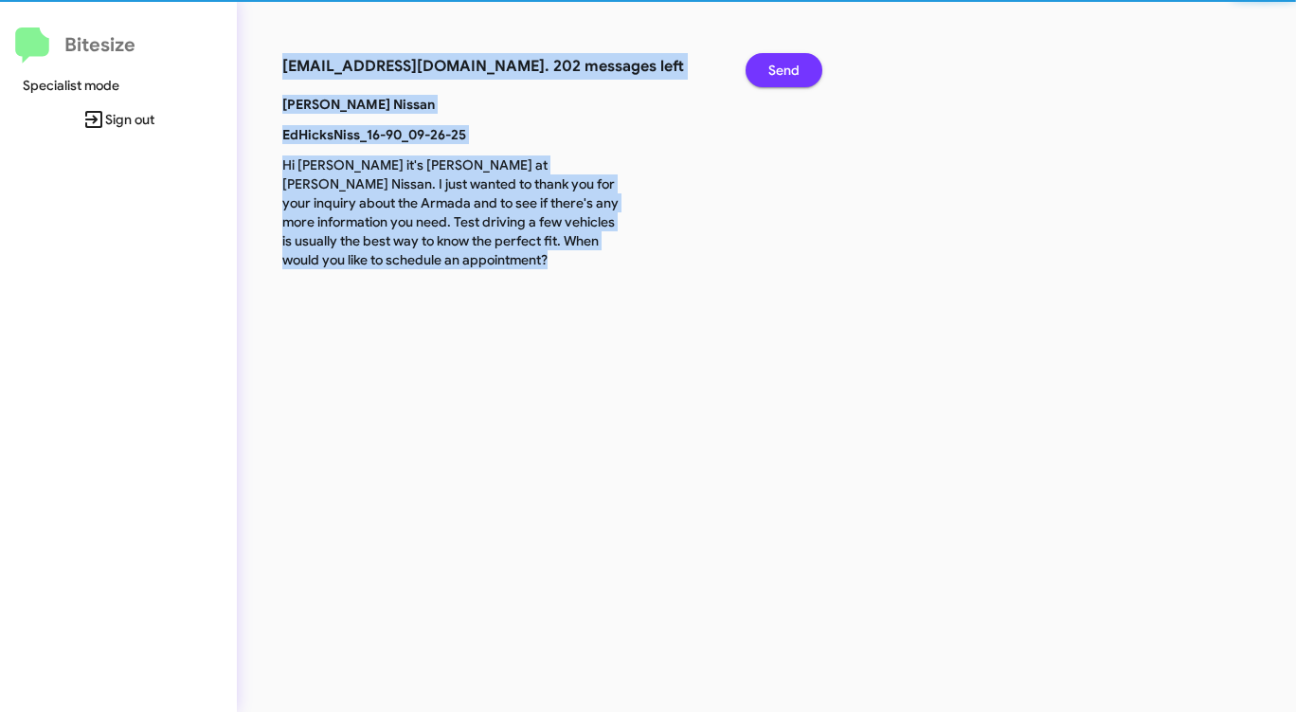
click at [799, 78] on span "Send" at bounding box center [783, 70] width 31 height 34
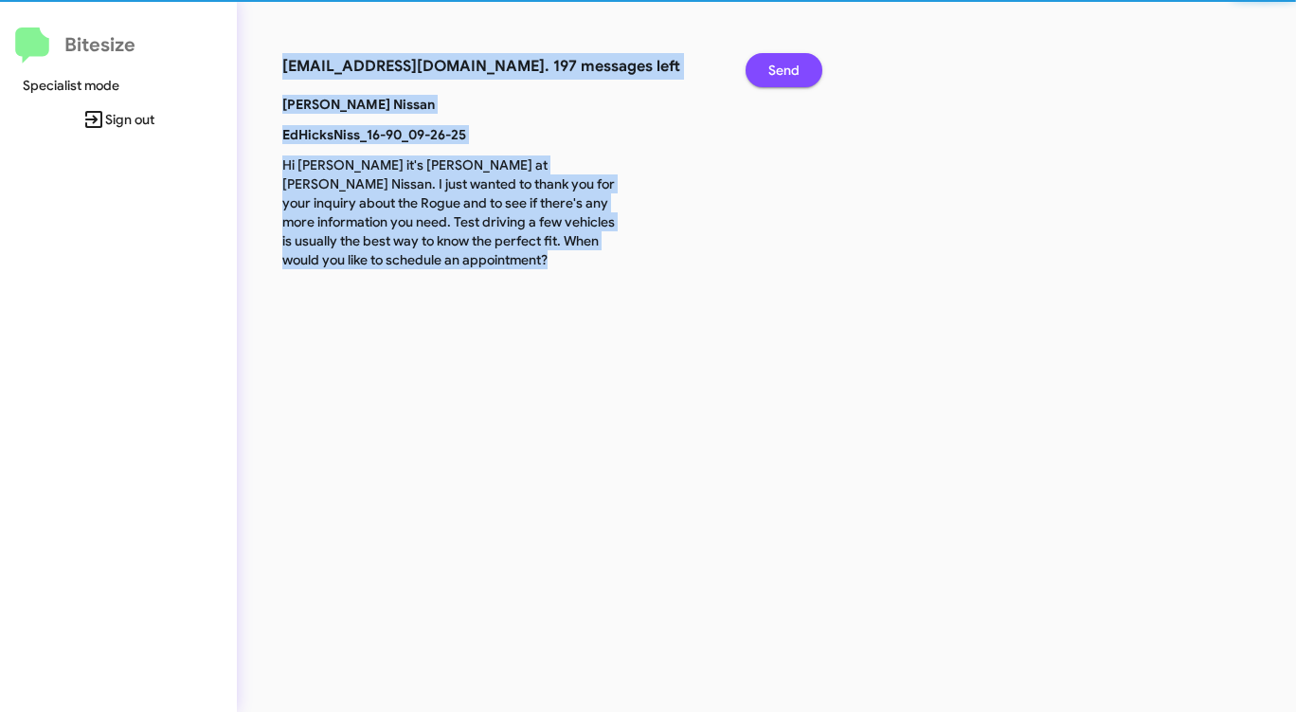
click at [799, 78] on span "Send" at bounding box center [783, 70] width 31 height 34
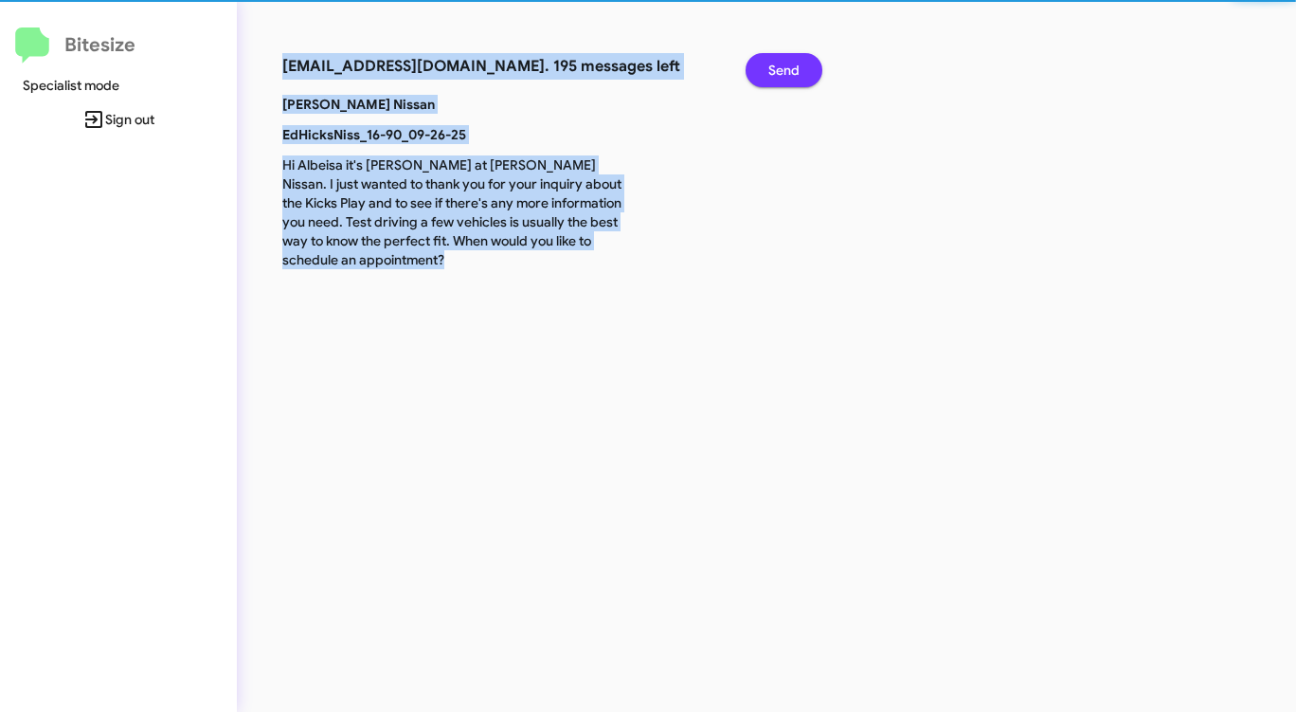
click at [799, 78] on span "Send" at bounding box center [783, 70] width 31 height 34
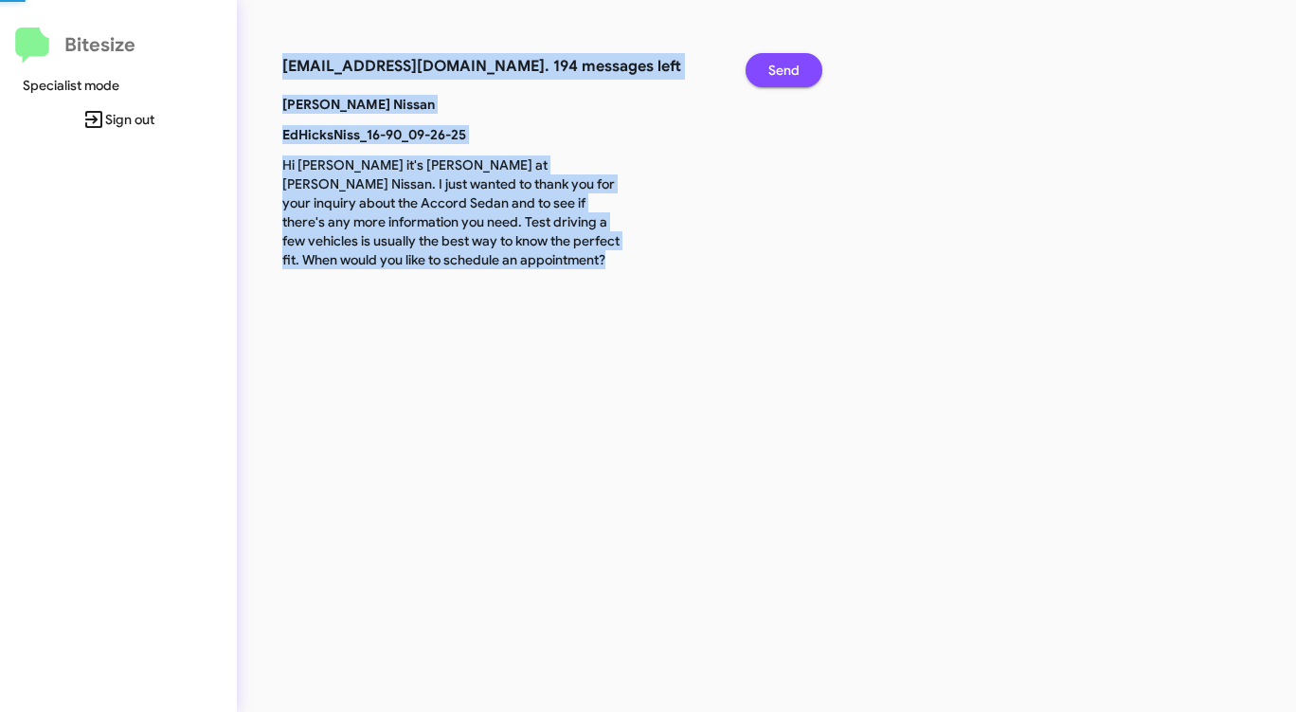
click at [799, 78] on span "Send" at bounding box center [783, 70] width 31 height 34
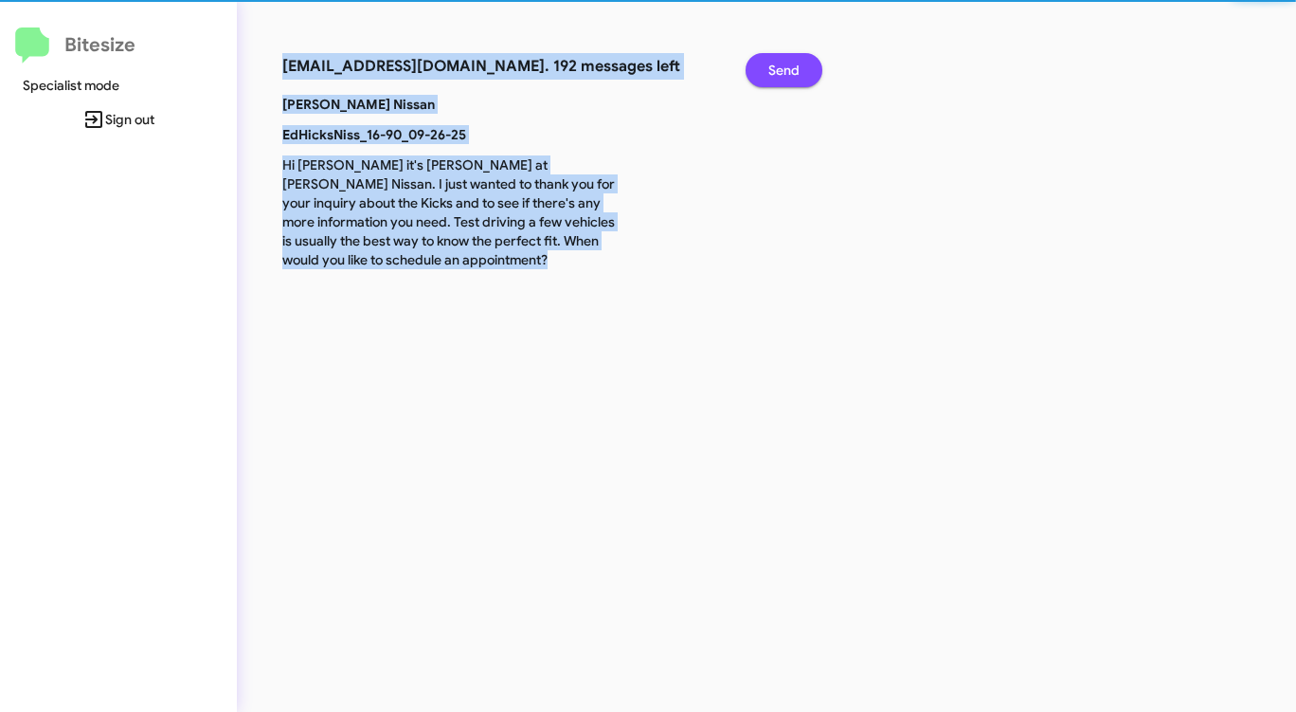
click at [799, 78] on span "Send" at bounding box center [783, 70] width 31 height 34
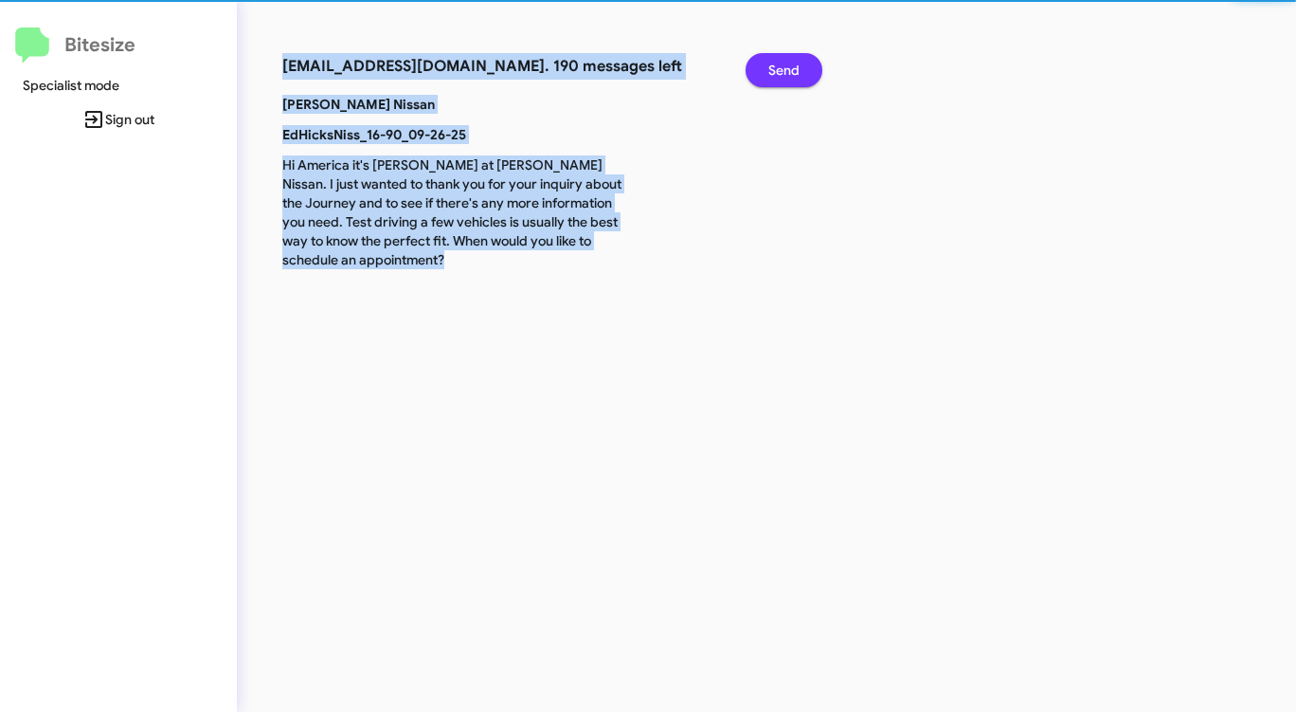
click at [799, 78] on span "Send" at bounding box center [783, 70] width 31 height 34
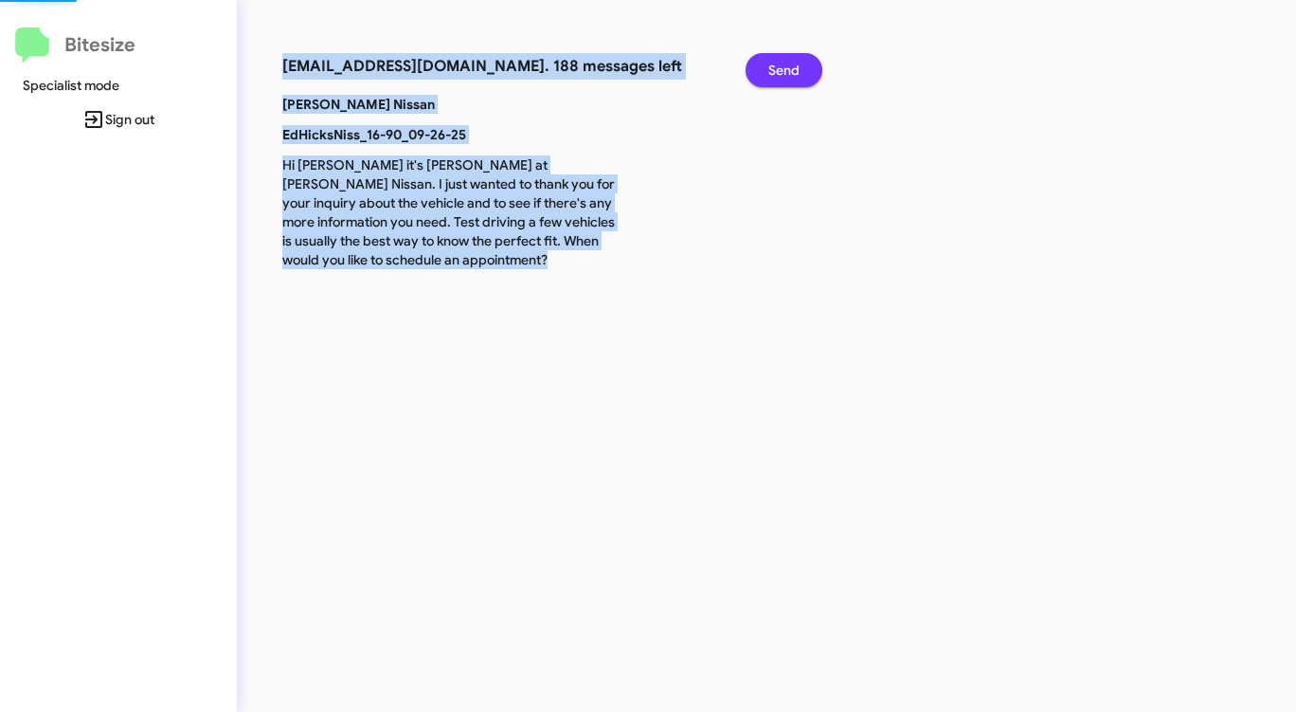
click at [799, 78] on span "Send" at bounding box center [783, 70] width 31 height 34
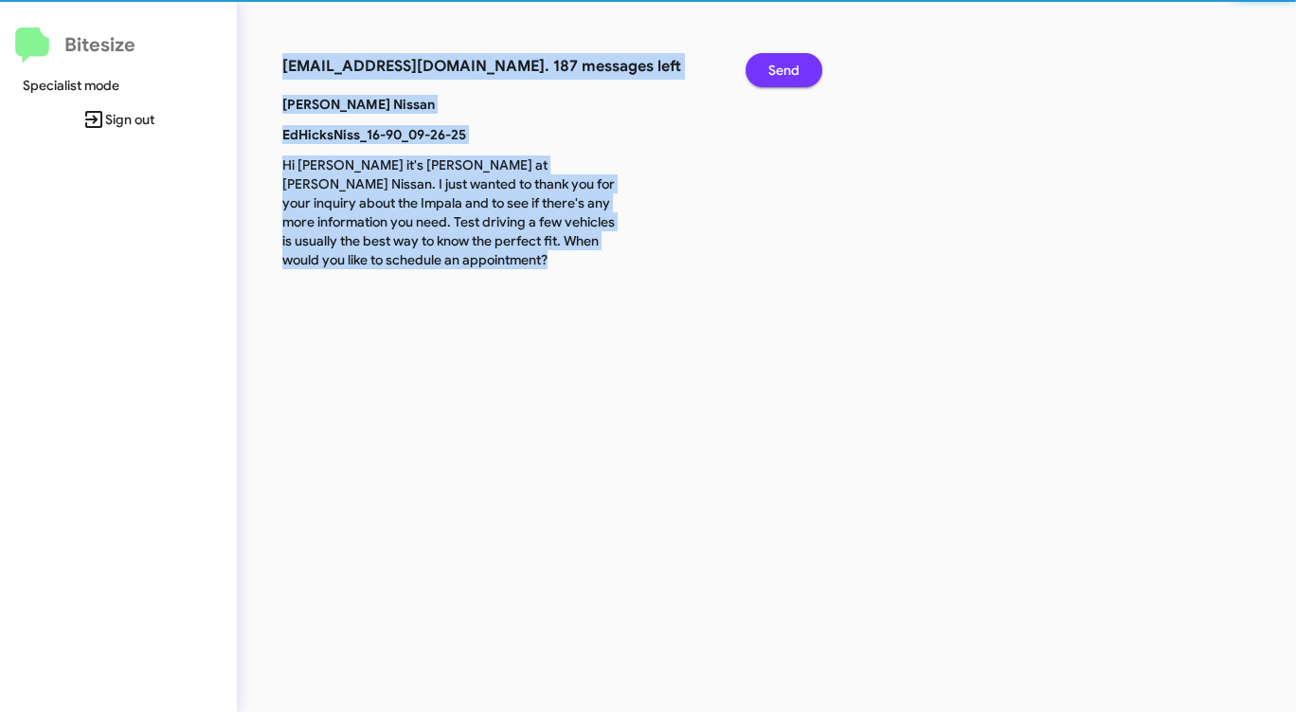
click at [799, 78] on span "Send" at bounding box center [783, 70] width 31 height 34
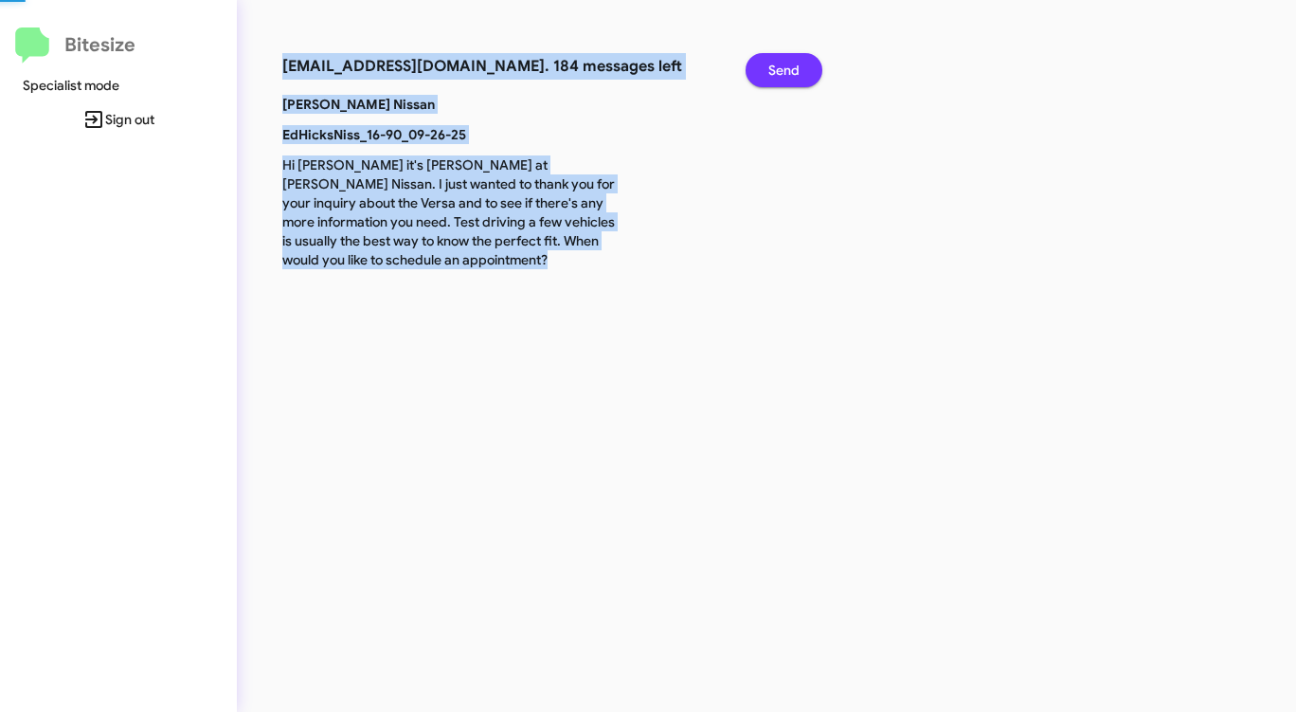
click at [799, 78] on span "Send" at bounding box center [783, 70] width 31 height 34
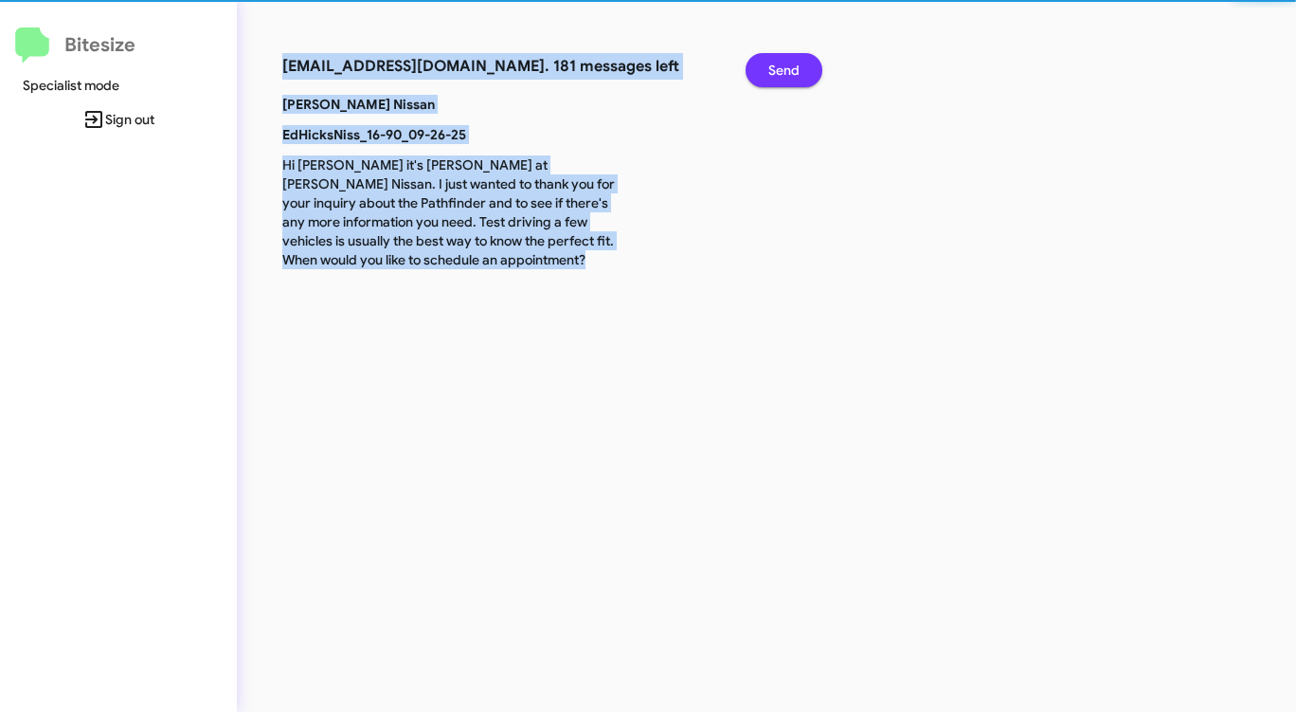
click at [799, 78] on span "Send" at bounding box center [783, 70] width 31 height 34
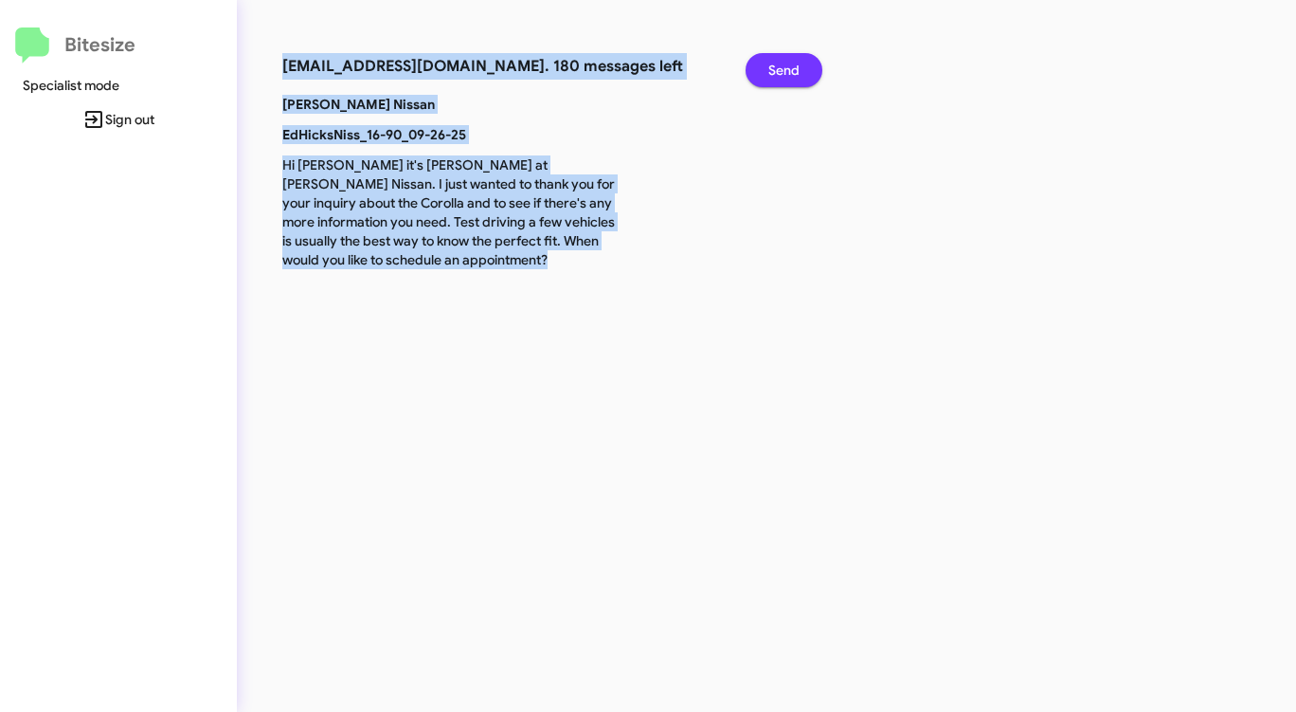
click at [799, 78] on span "Send" at bounding box center [783, 70] width 31 height 34
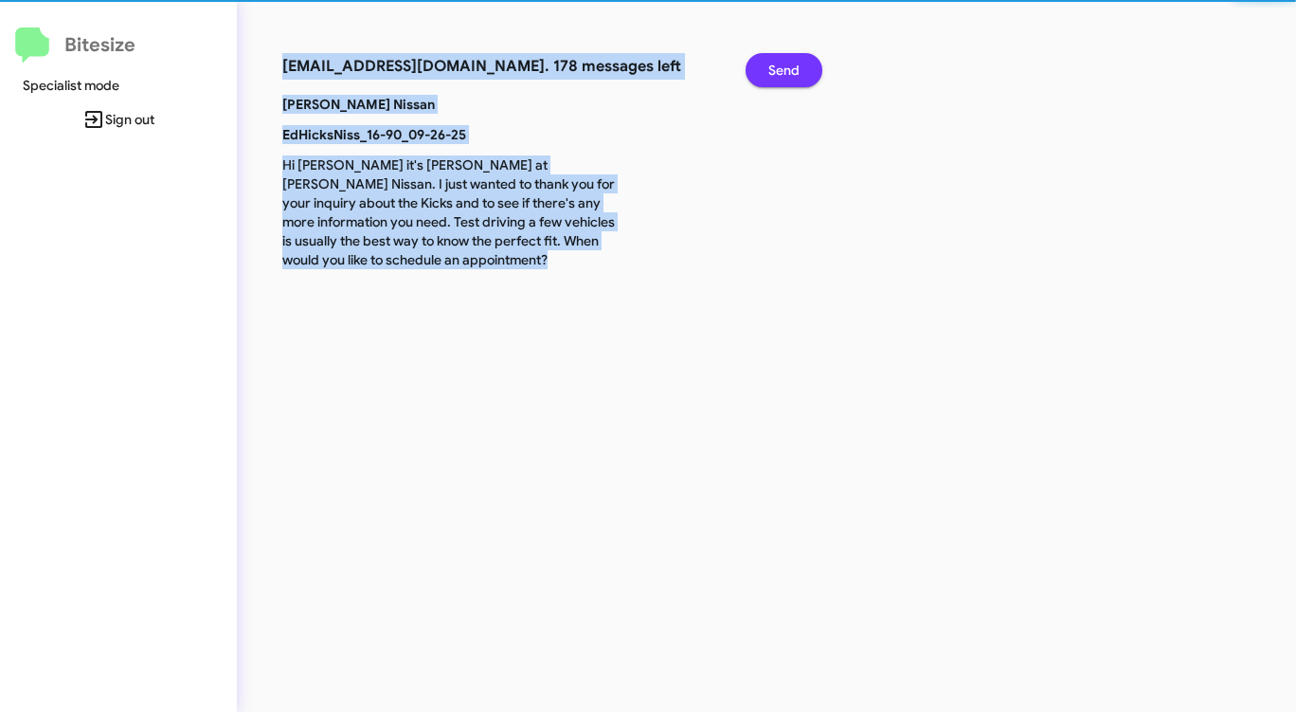
click at [799, 78] on span "Send" at bounding box center [783, 70] width 31 height 34
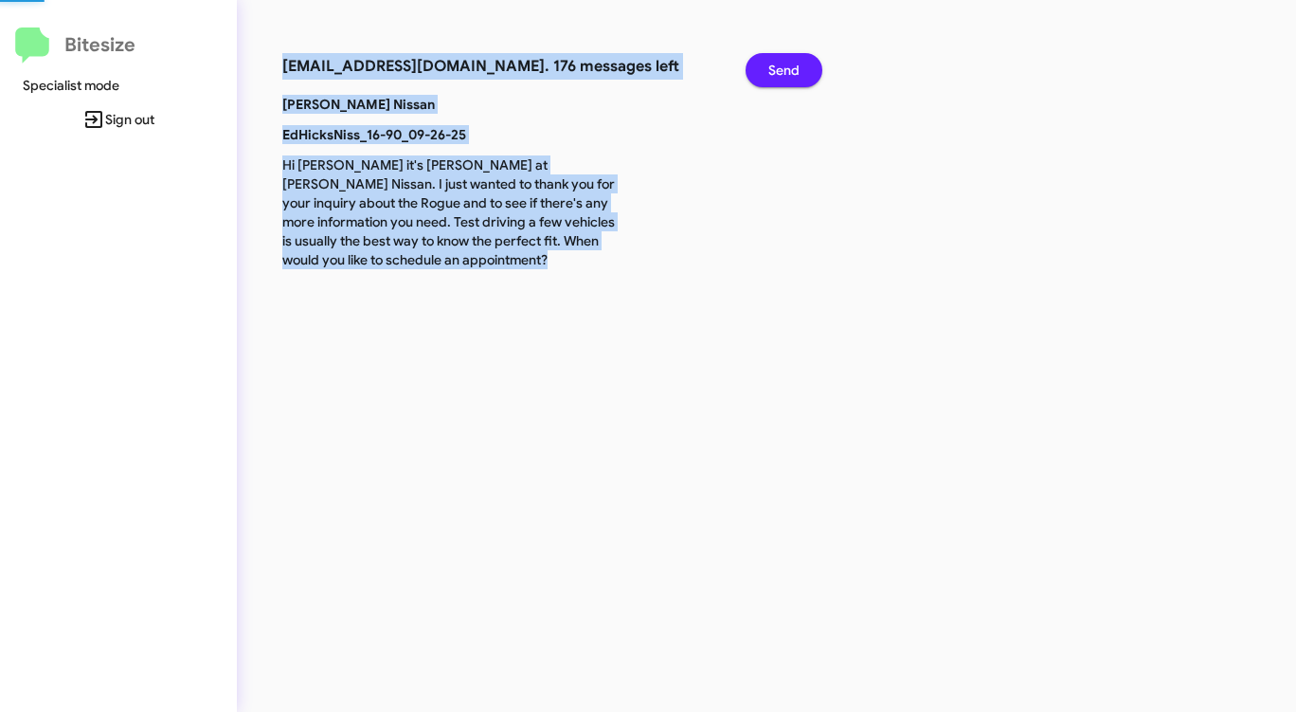
click at [799, 78] on span "Send" at bounding box center [783, 70] width 31 height 34
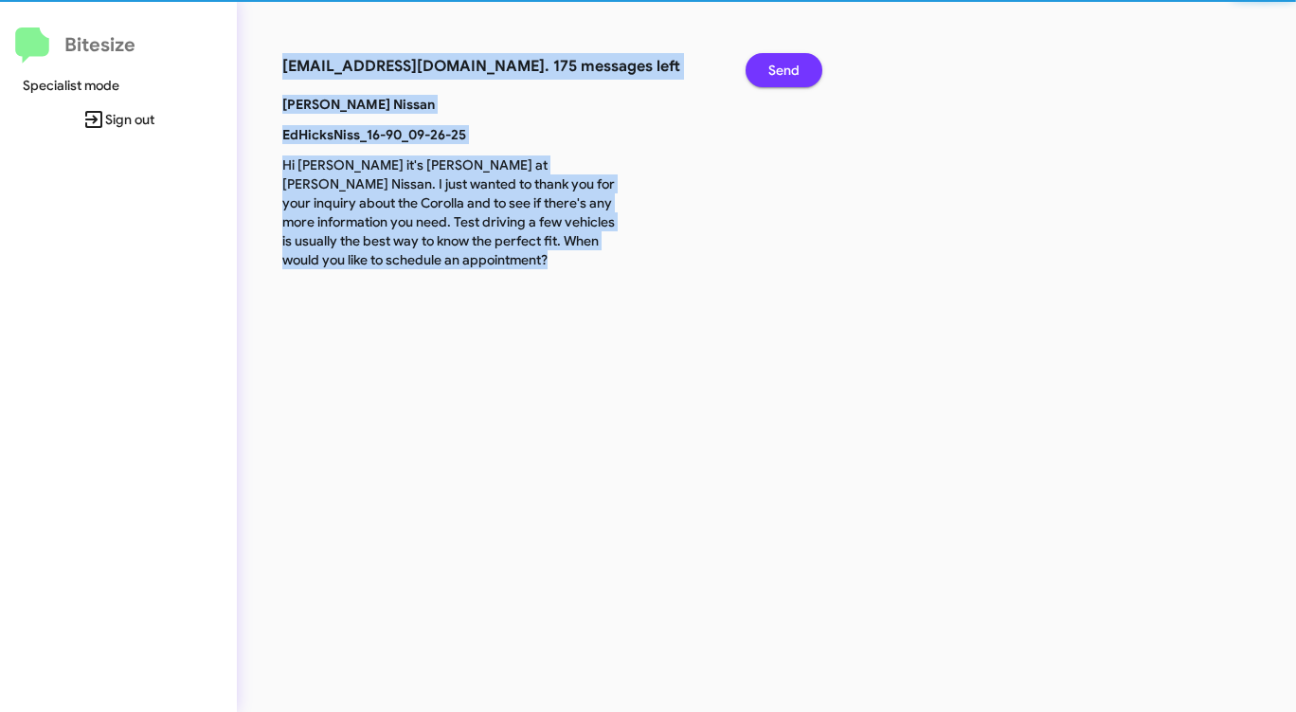
click at [799, 78] on span "Send" at bounding box center [783, 70] width 31 height 34
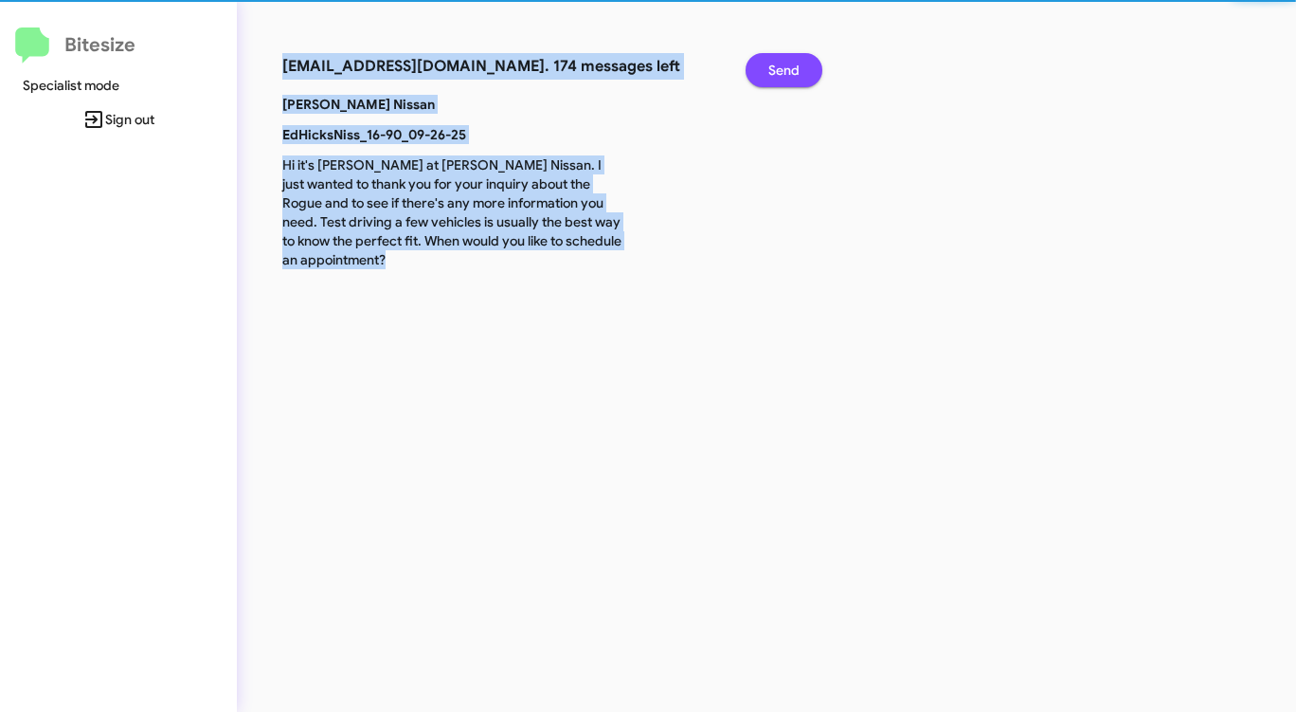
click at [799, 78] on span "Send" at bounding box center [783, 70] width 31 height 34
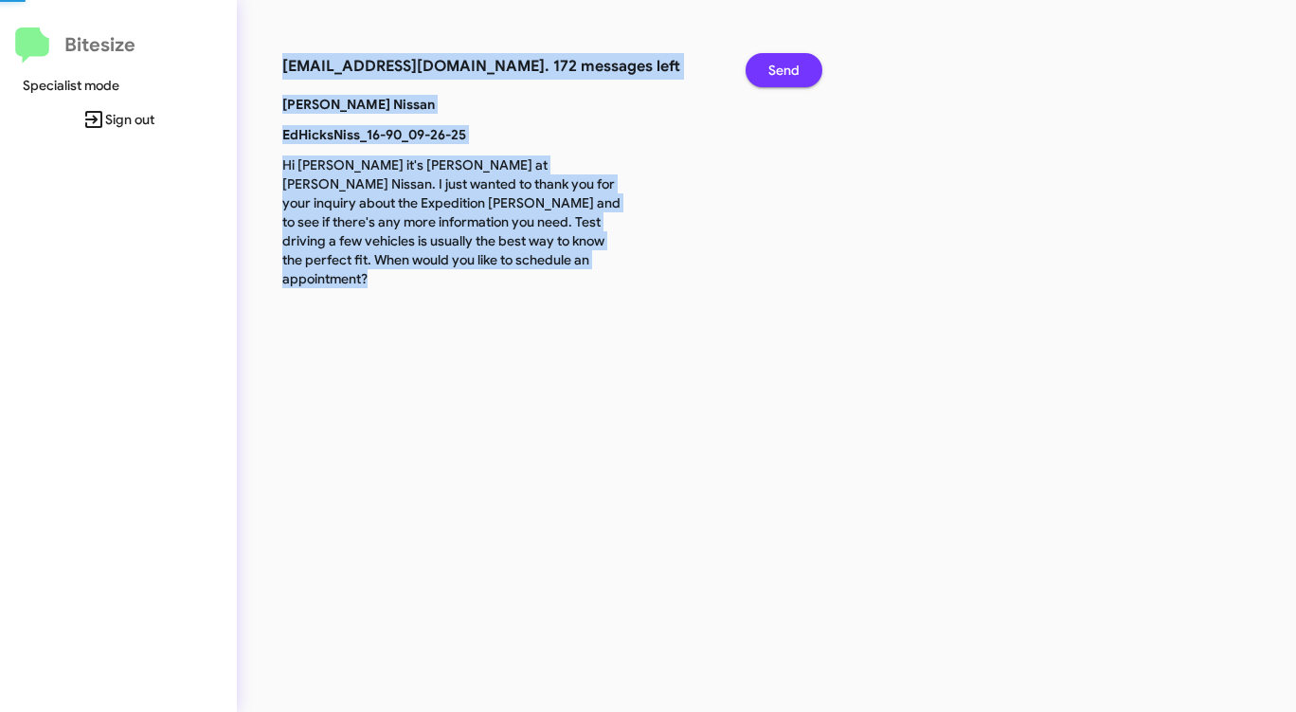
click at [799, 78] on span "Send" at bounding box center [783, 70] width 31 height 34
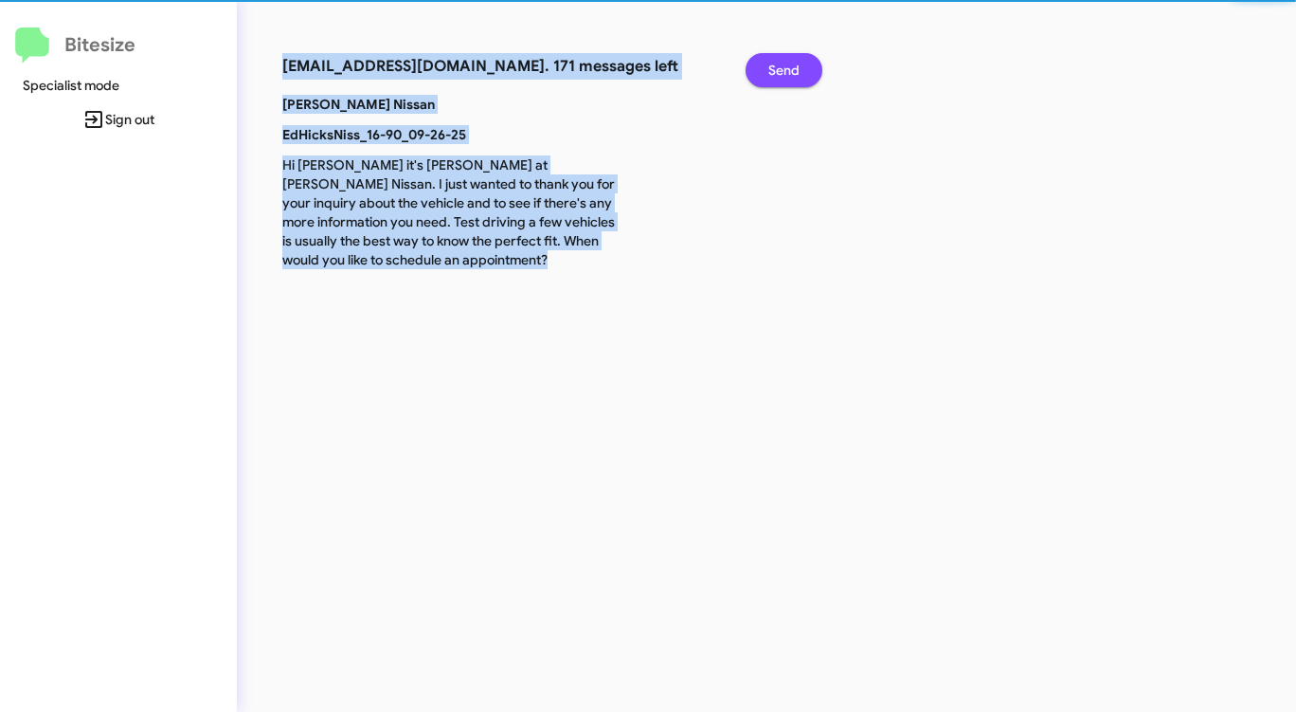
click at [799, 78] on span "Send" at bounding box center [783, 70] width 31 height 34
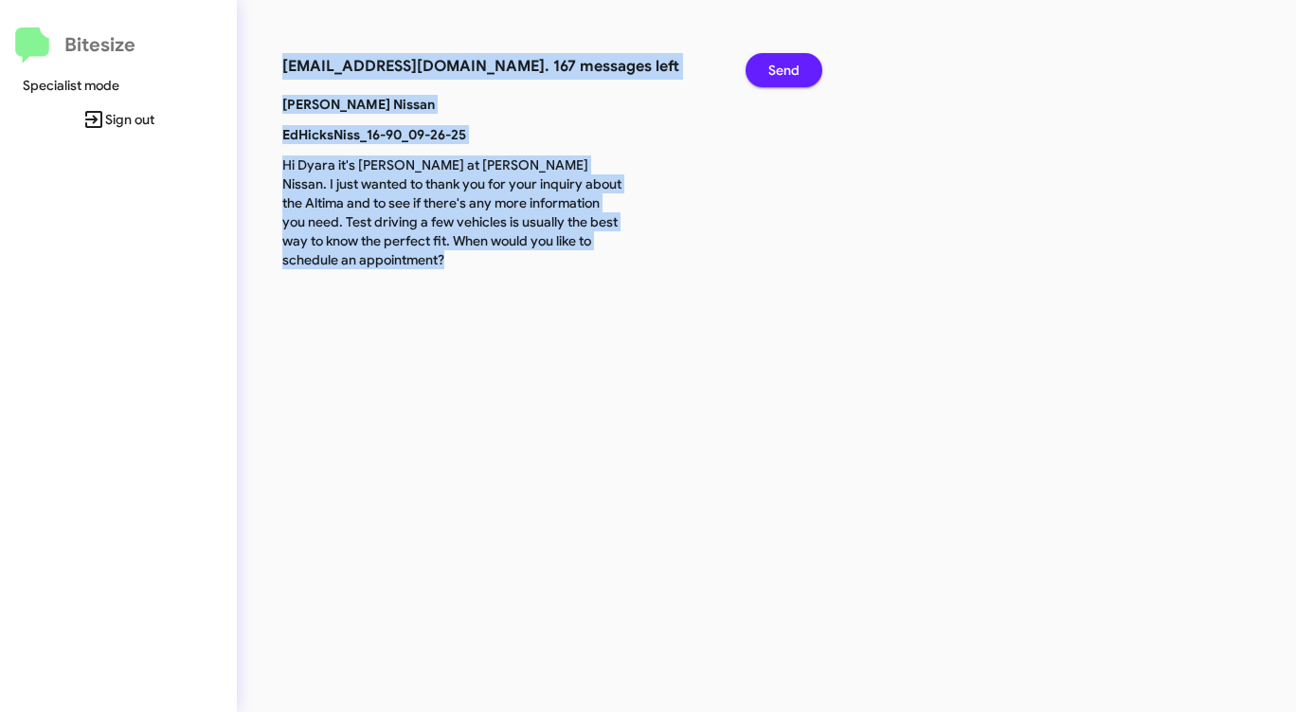
click at [799, 78] on span "Send" at bounding box center [783, 70] width 31 height 34
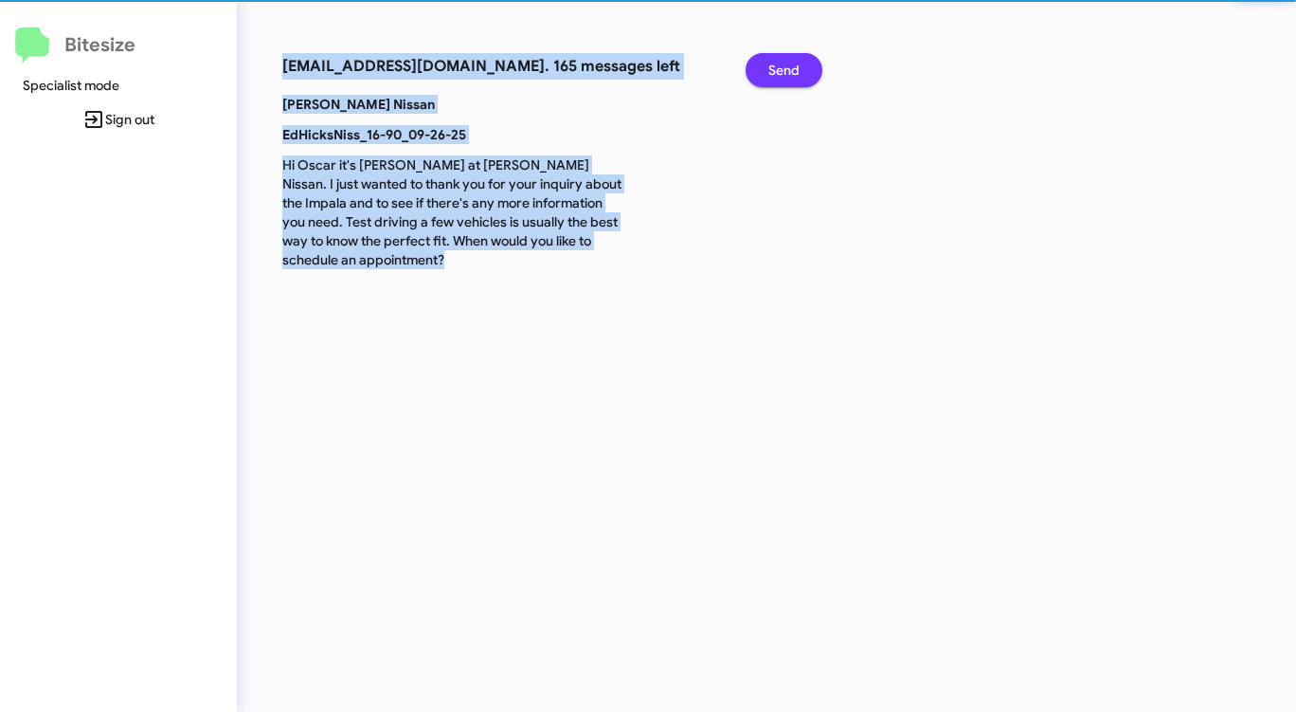
click at [799, 78] on span "Send" at bounding box center [783, 70] width 31 height 34
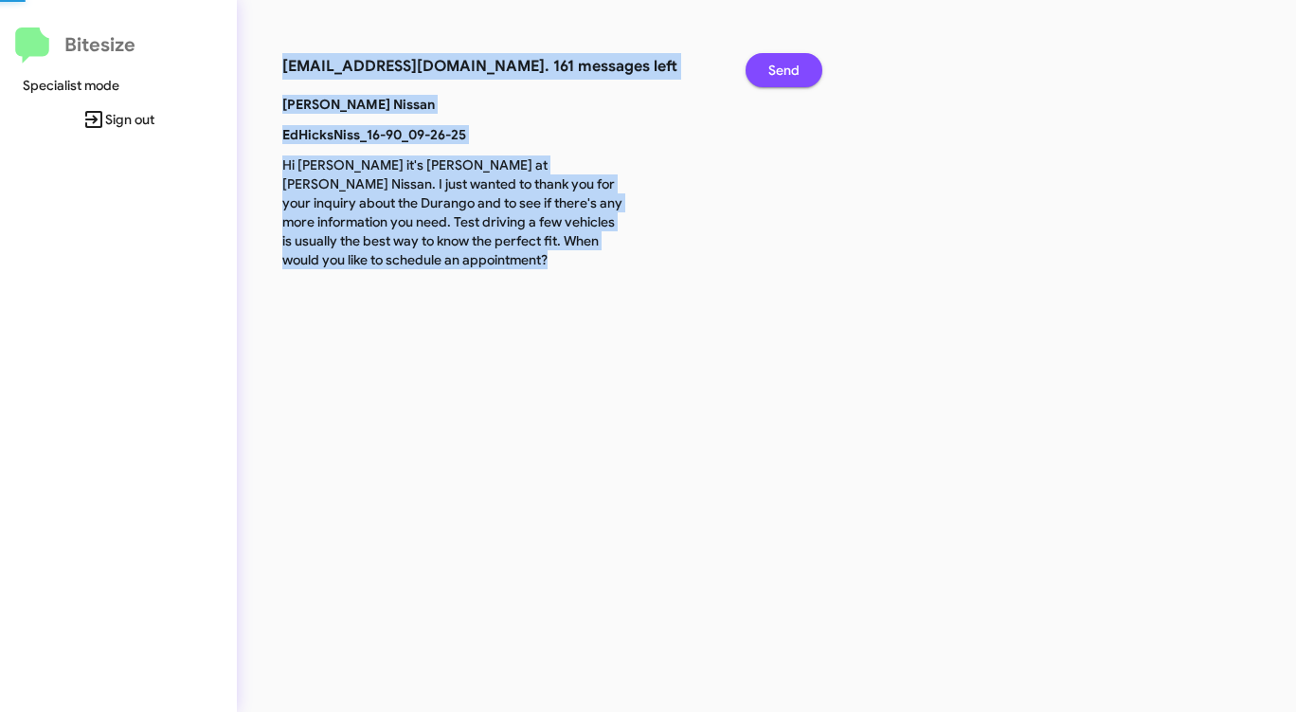
click at [799, 78] on span "Send" at bounding box center [783, 70] width 31 height 34
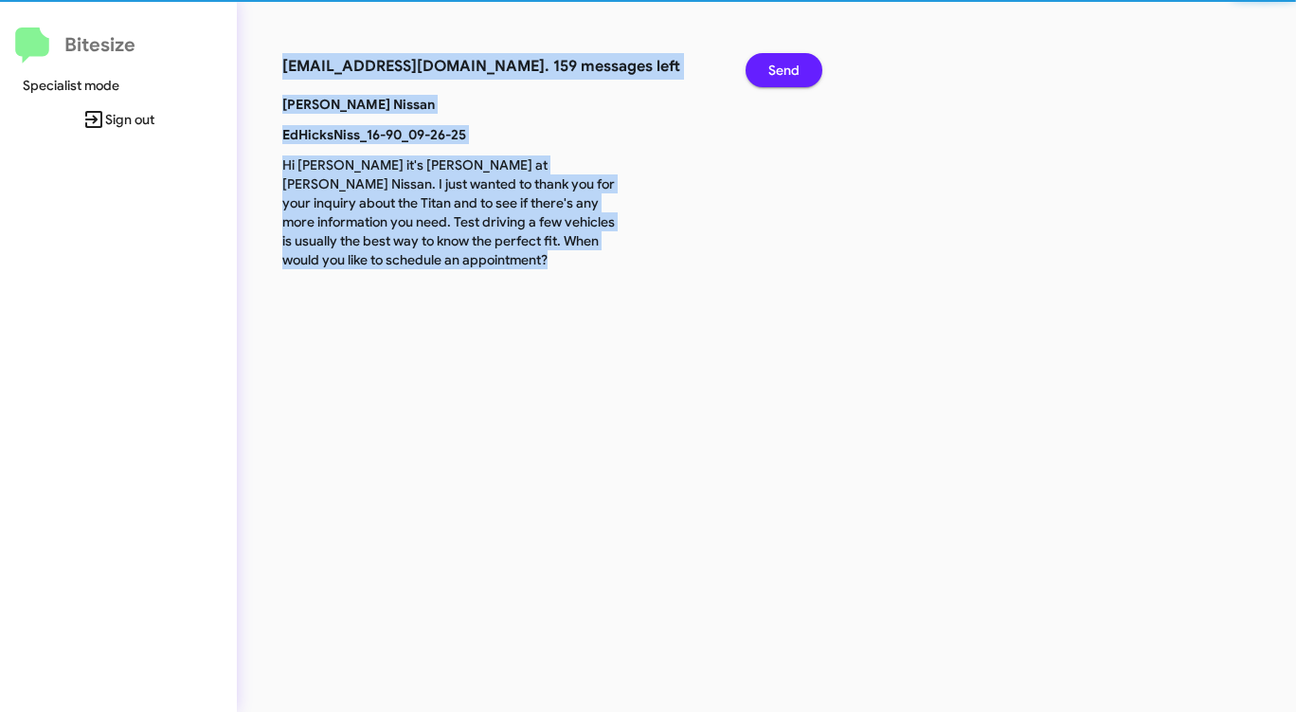
click at [799, 78] on span "Send" at bounding box center [783, 70] width 31 height 34
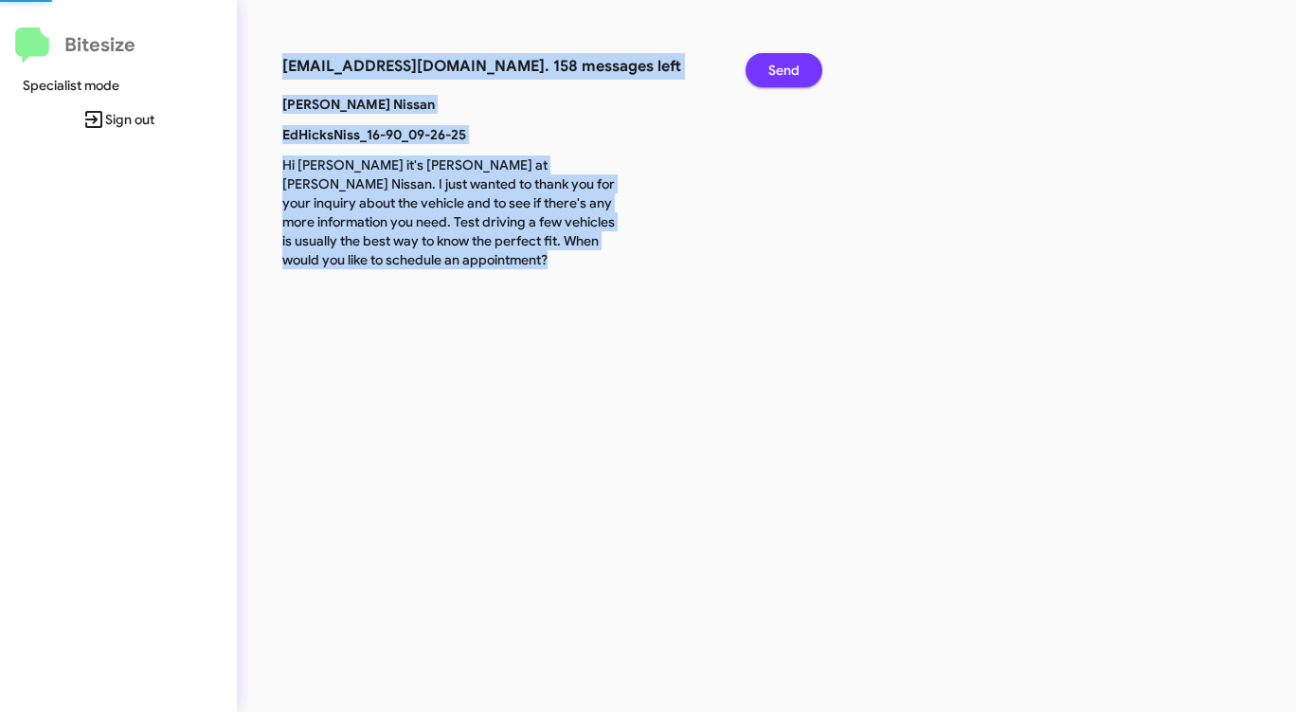
click at [799, 78] on span "Send" at bounding box center [783, 70] width 31 height 34
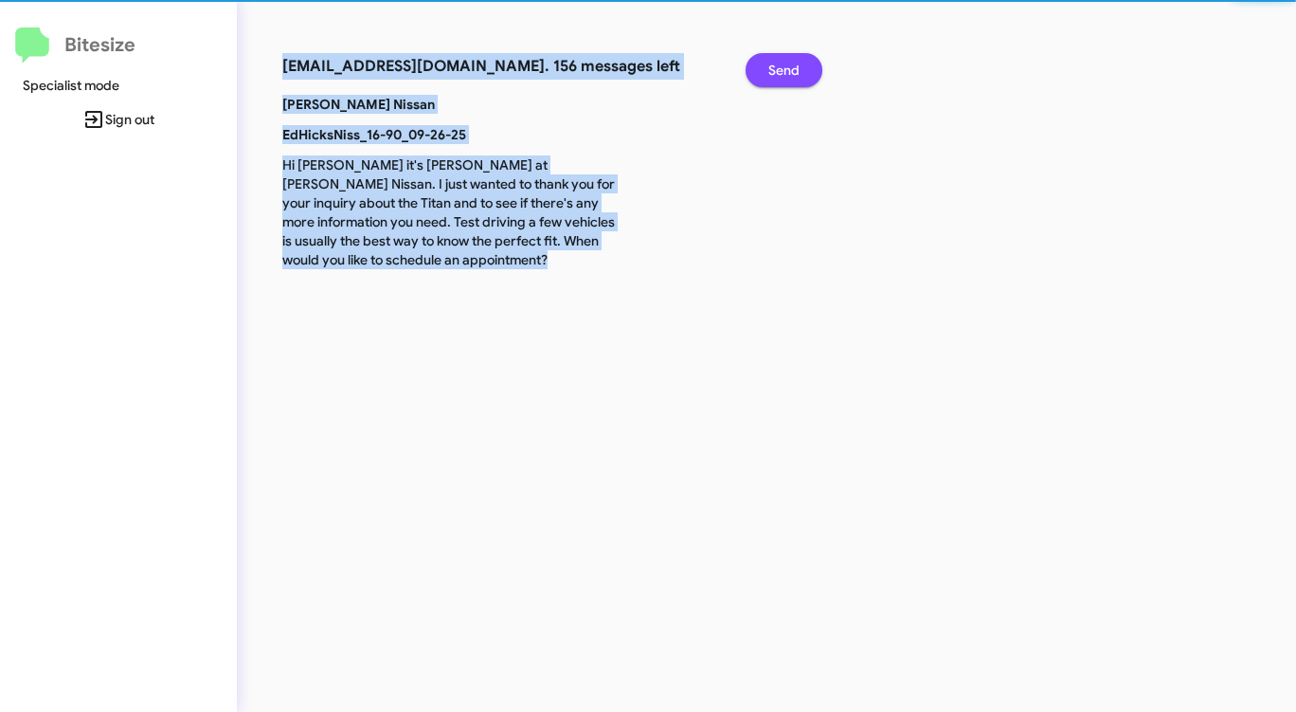
click at [799, 78] on span "Send" at bounding box center [783, 70] width 31 height 34
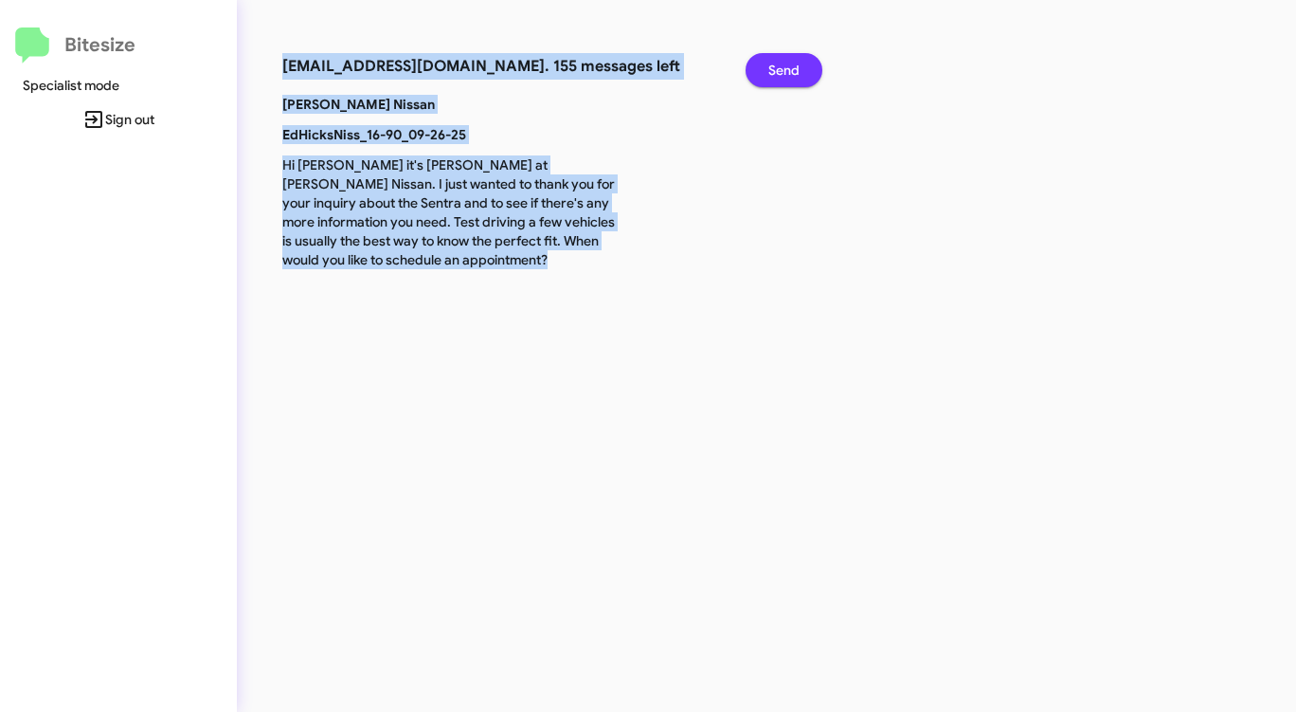
click at [799, 78] on span "Send" at bounding box center [783, 70] width 31 height 34
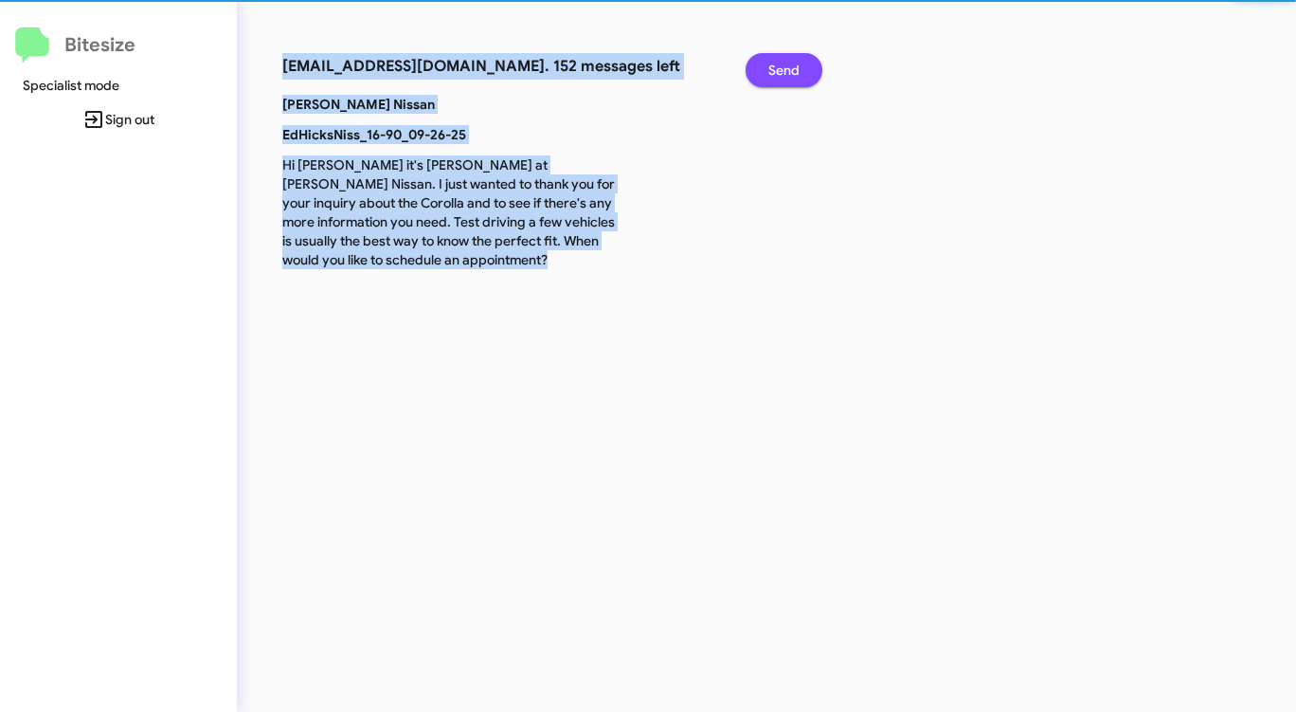
click at [799, 78] on span "Send" at bounding box center [783, 70] width 31 height 34
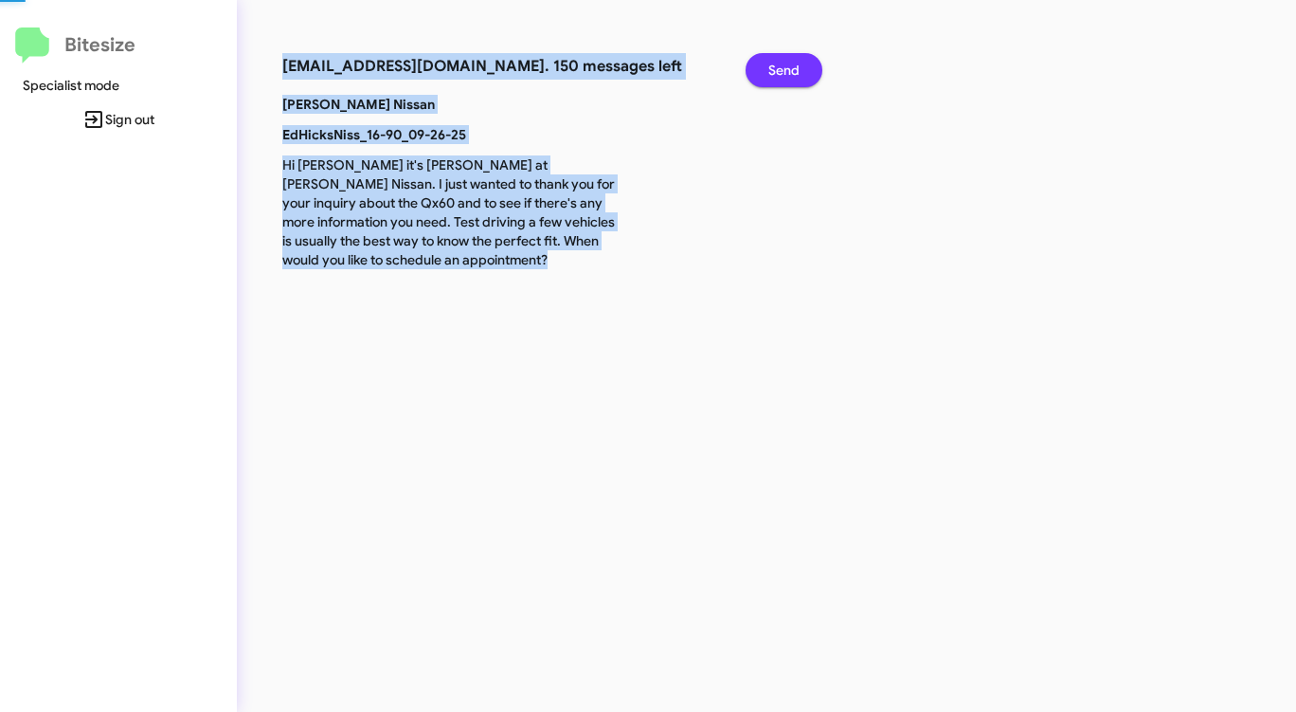
click at [799, 78] on span "Send" at bounding box center [783, 70] width 31 height 34
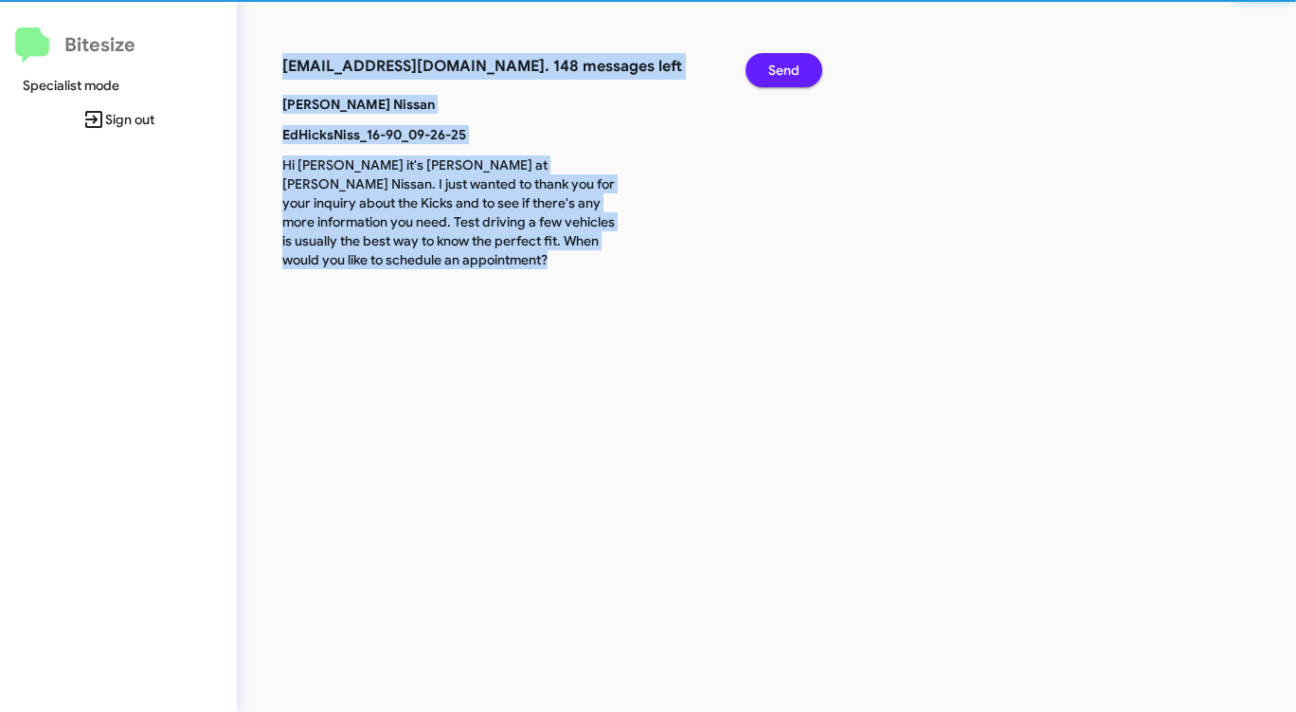
click at [799, 78] on span "Send" at bounding box center [783, 70] width 31 height 34
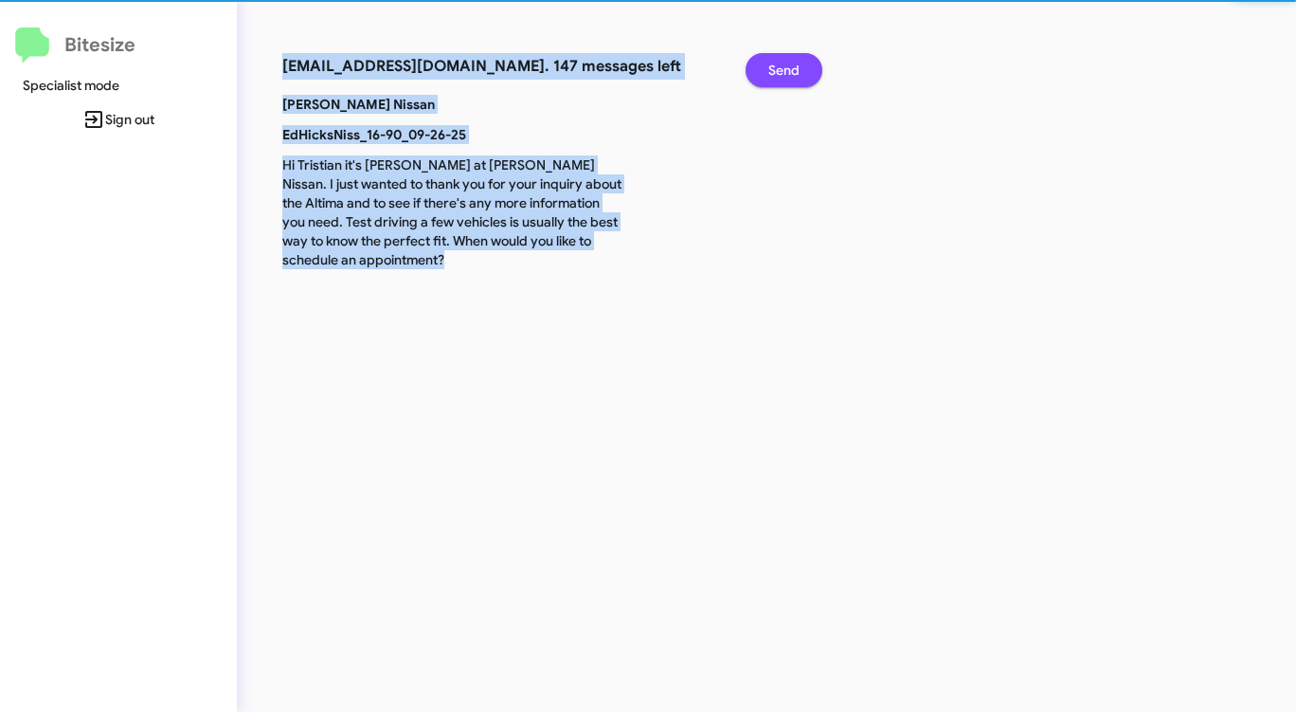
click at [799, 78] on span "Send" at bounding box center [783, 70] width 31 height 34
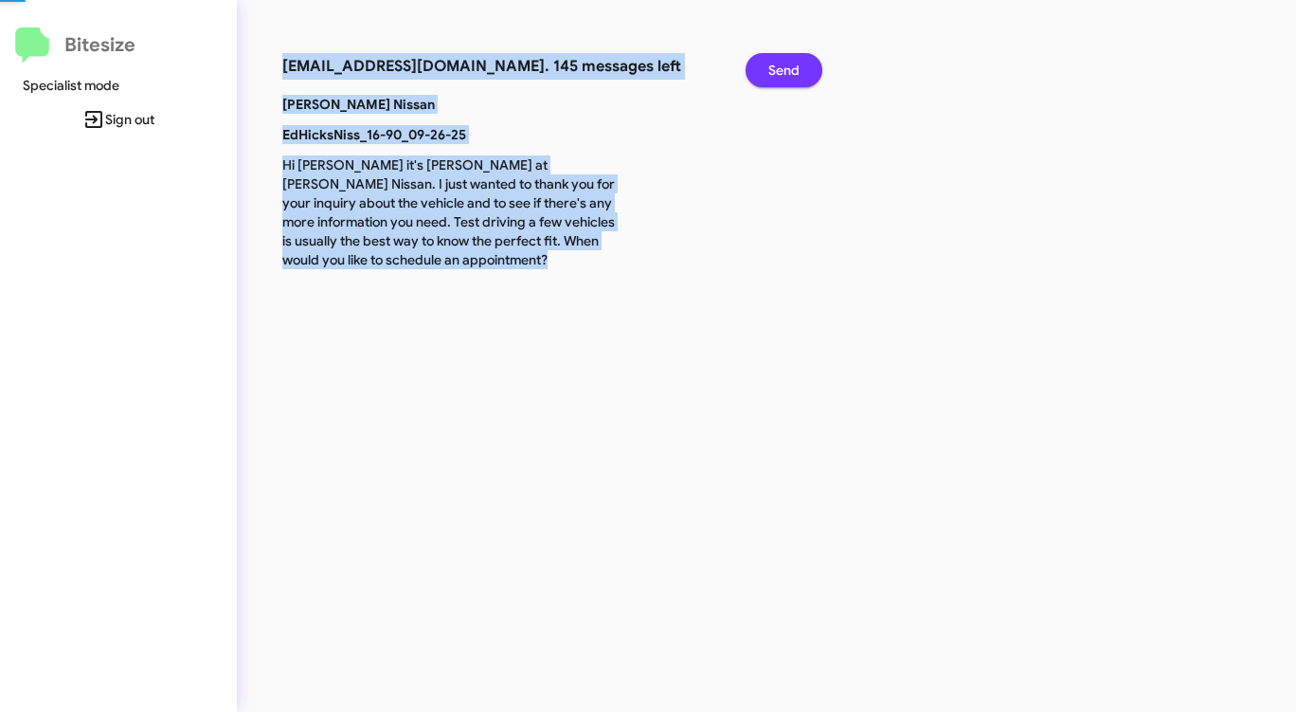
click at [799, 78] on span "Send" at bounding box center [783, 70] width 31 height 34
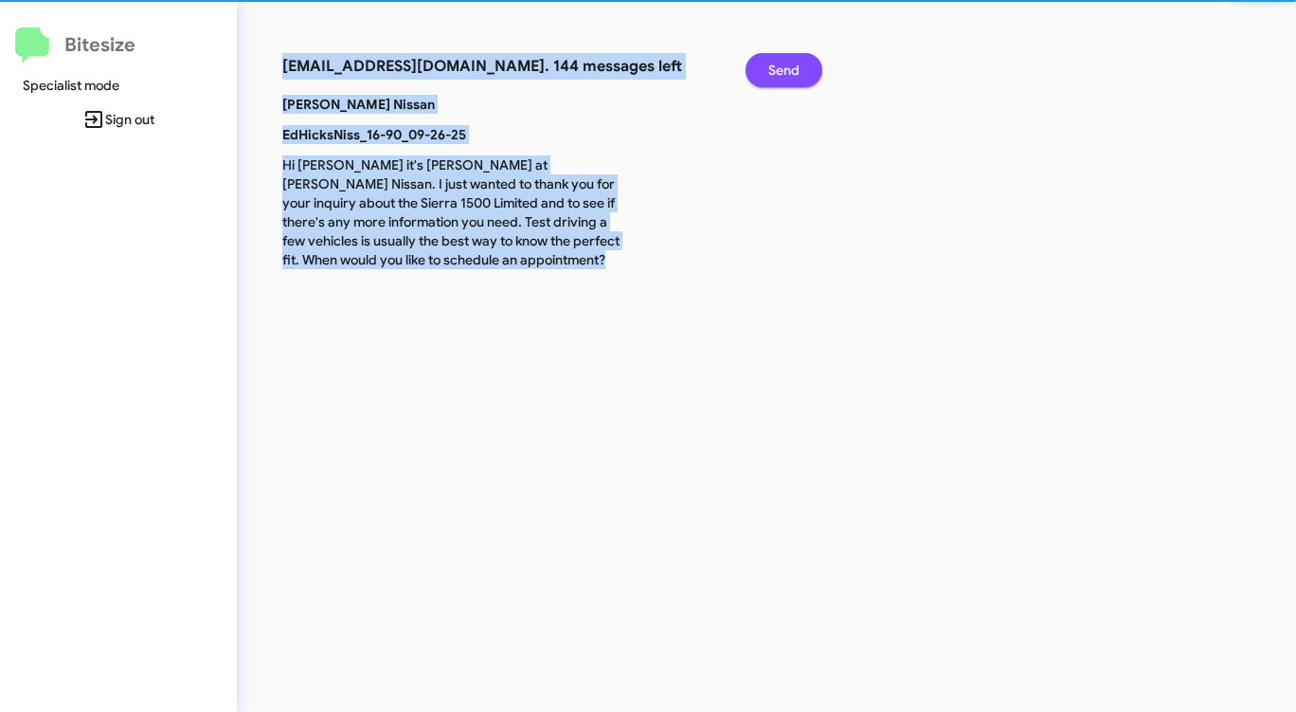
click at [799, 78] on span "Send" at bounding box center [783, 70] width 31 height 34
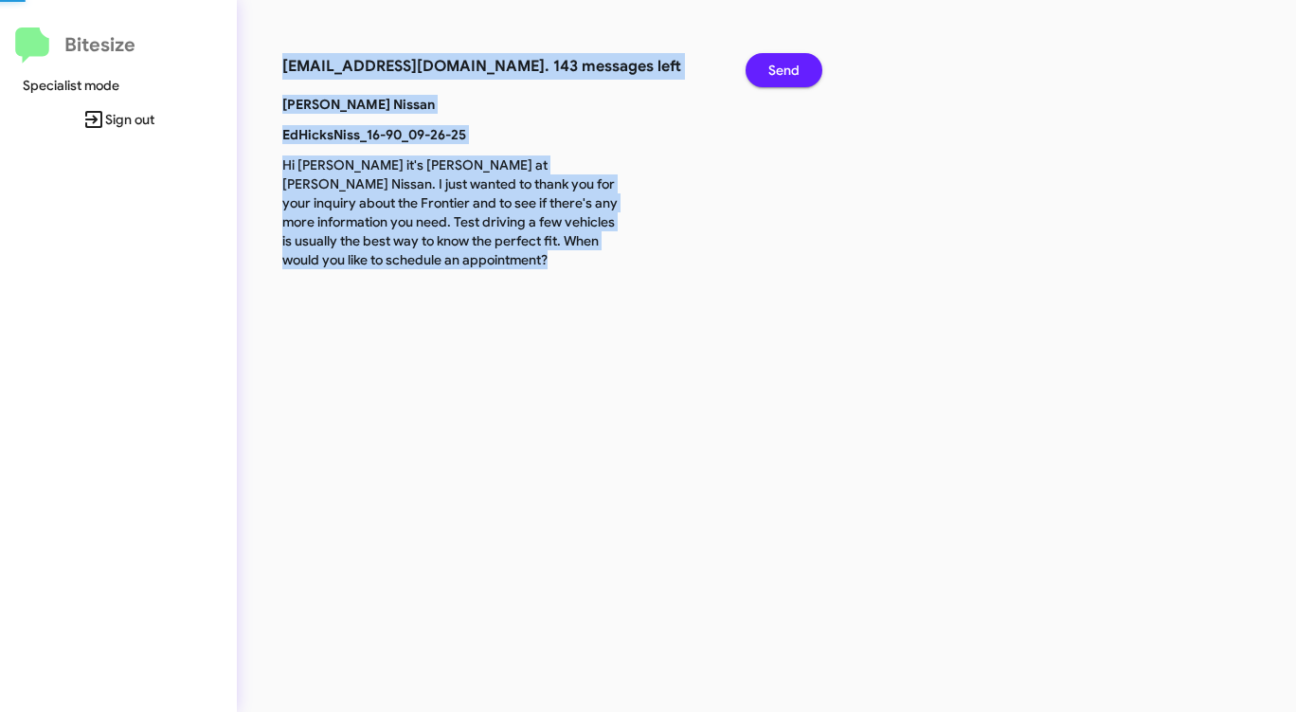
click at [799, 78] on span "Send" at bounding box center [783, 70] width 31 height 34
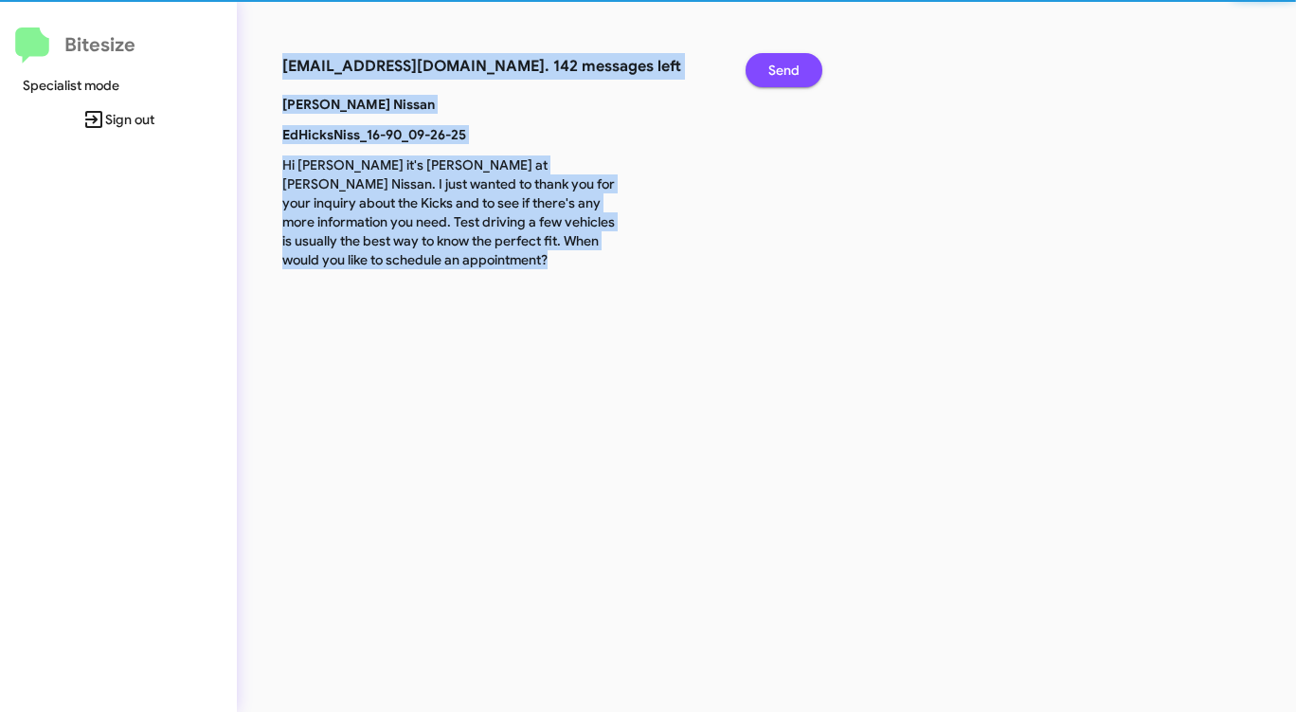
click at [799, 78] on span "Send" at bounding box center [783, 70] width 31 height 34
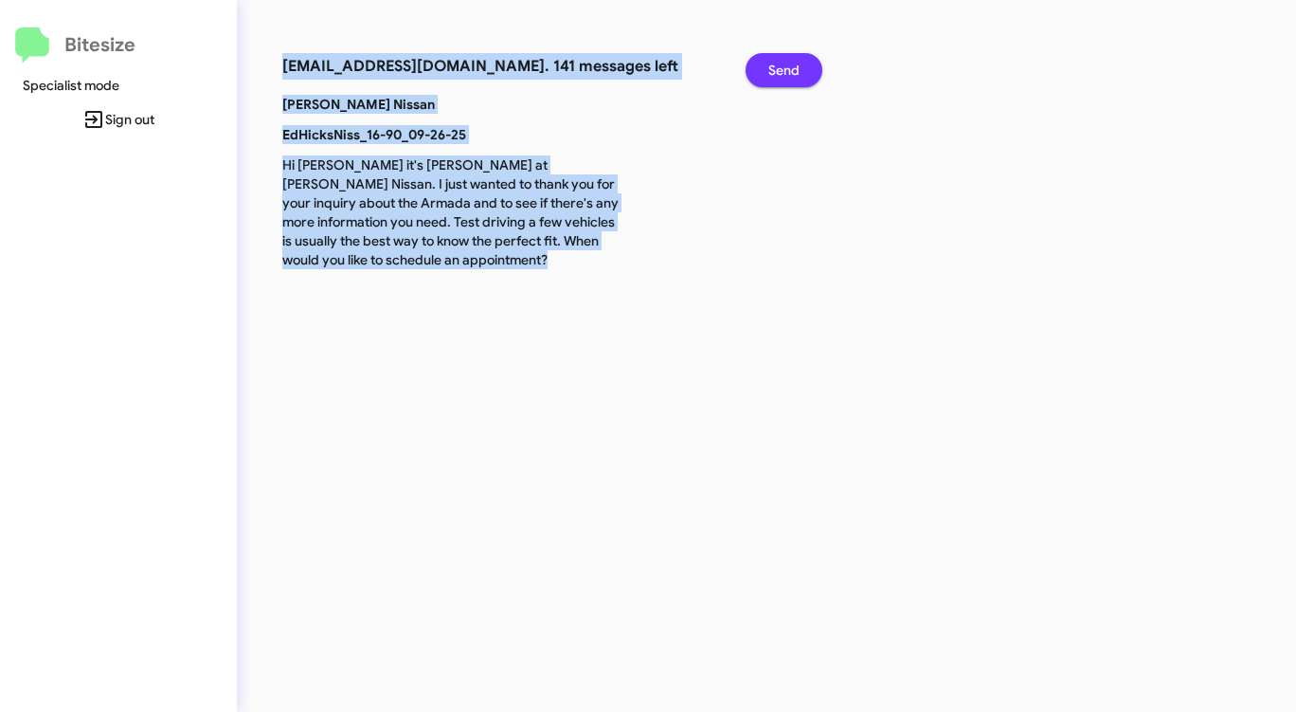
click at [799, 78] on span "Send" at bounding box center [783, 70] width 31 height 34
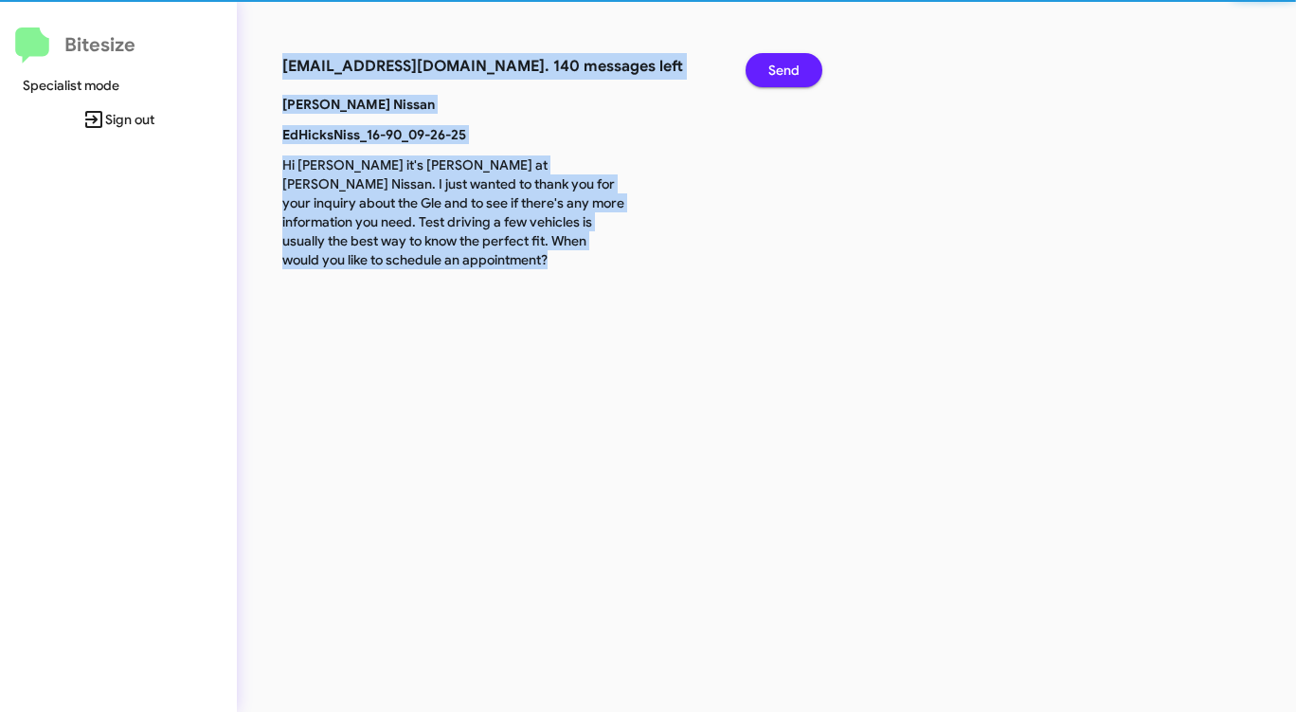
click at [799, 78] on span "Send" at bounding box center [783, 70] width 31 height 34
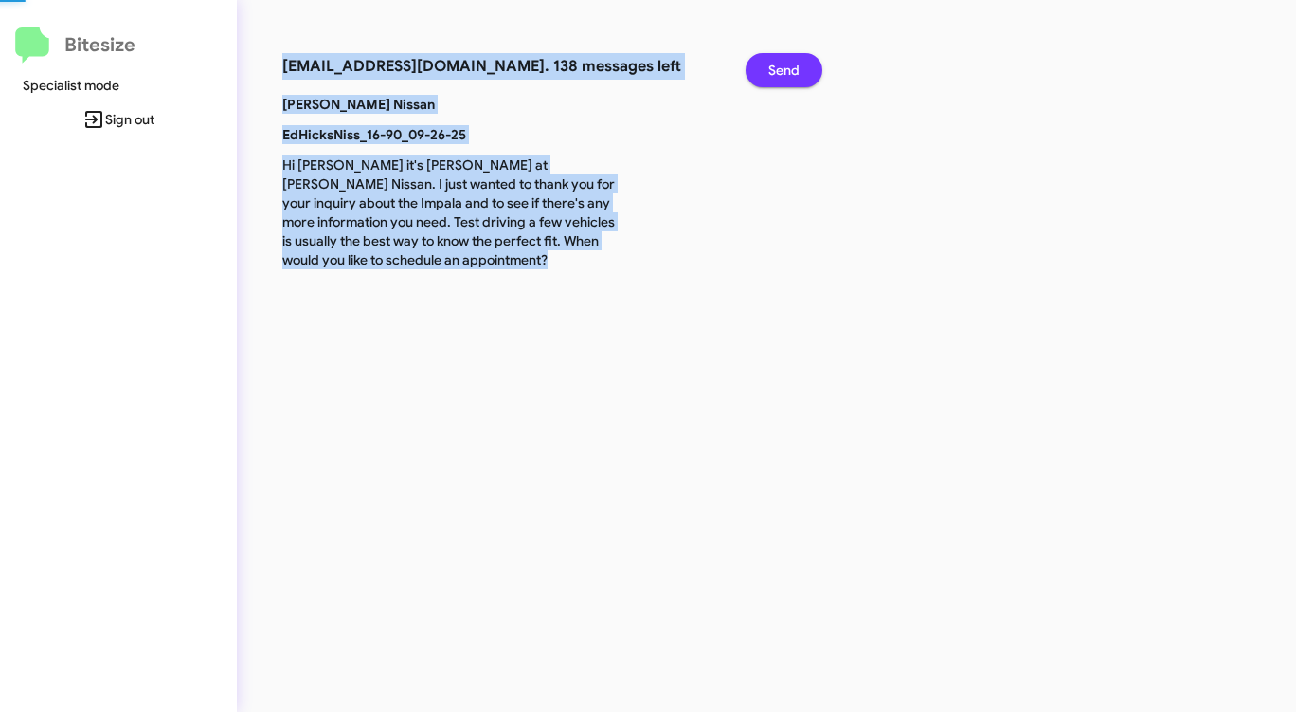
click at [799, 78] on span "Send" at bounding box center [783, 70] width 31 height 34
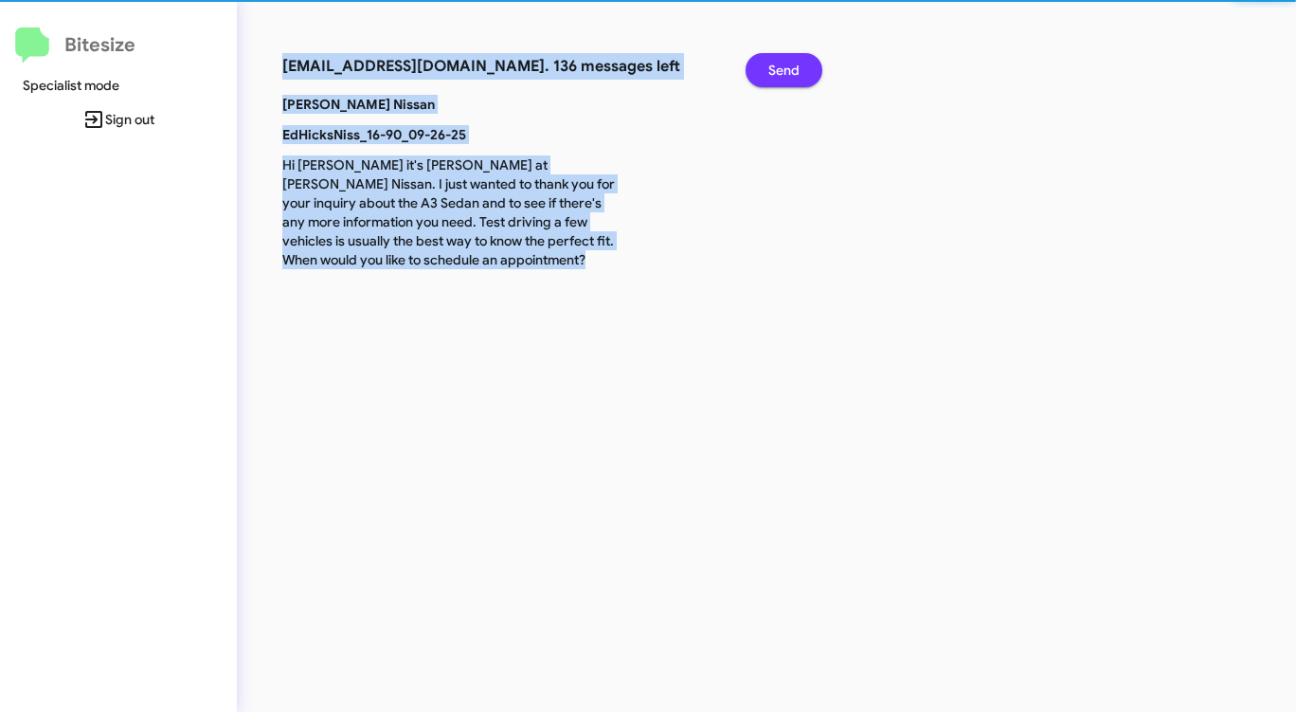
click at [799, 78] on span "Send" at bounding box center [783, 70] width 31 height 34
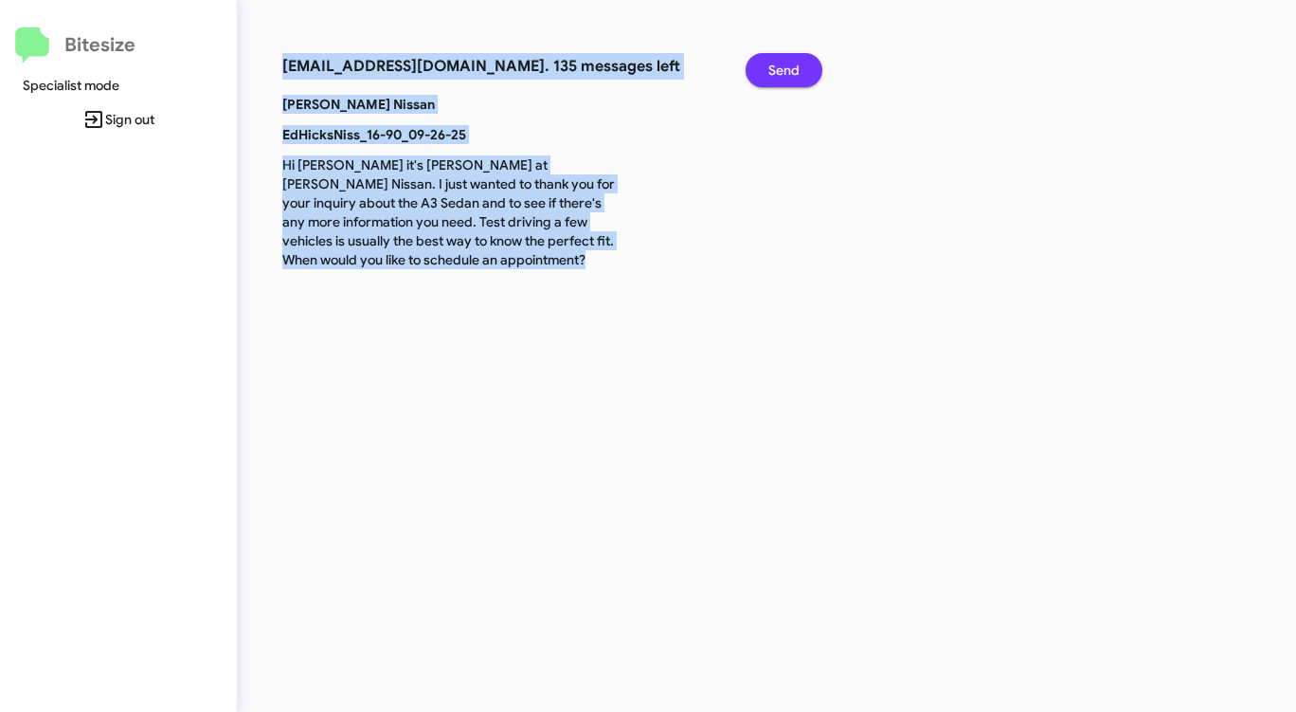
click at [799, 78] on span "Send" at bounding box center [783, 70] width 31 height 34
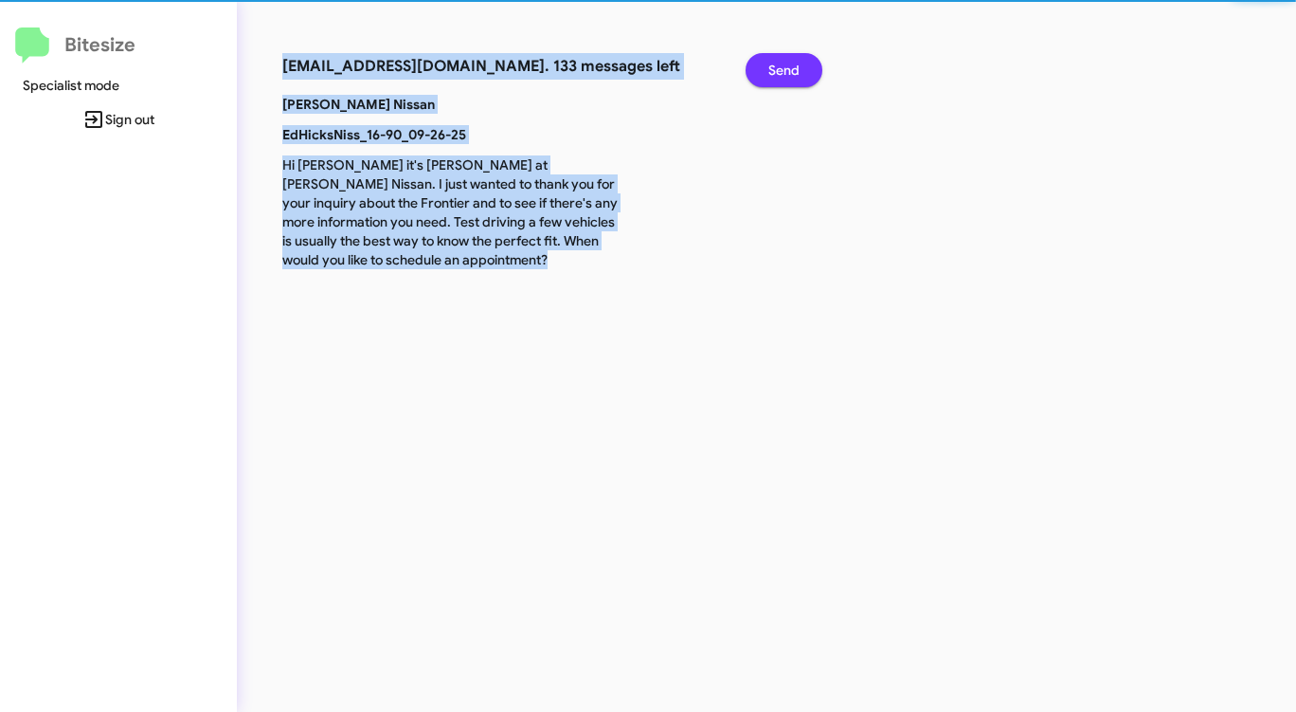
click at [799, 78] on span "Send" at bounding box center [783, 70] width 31 height 34
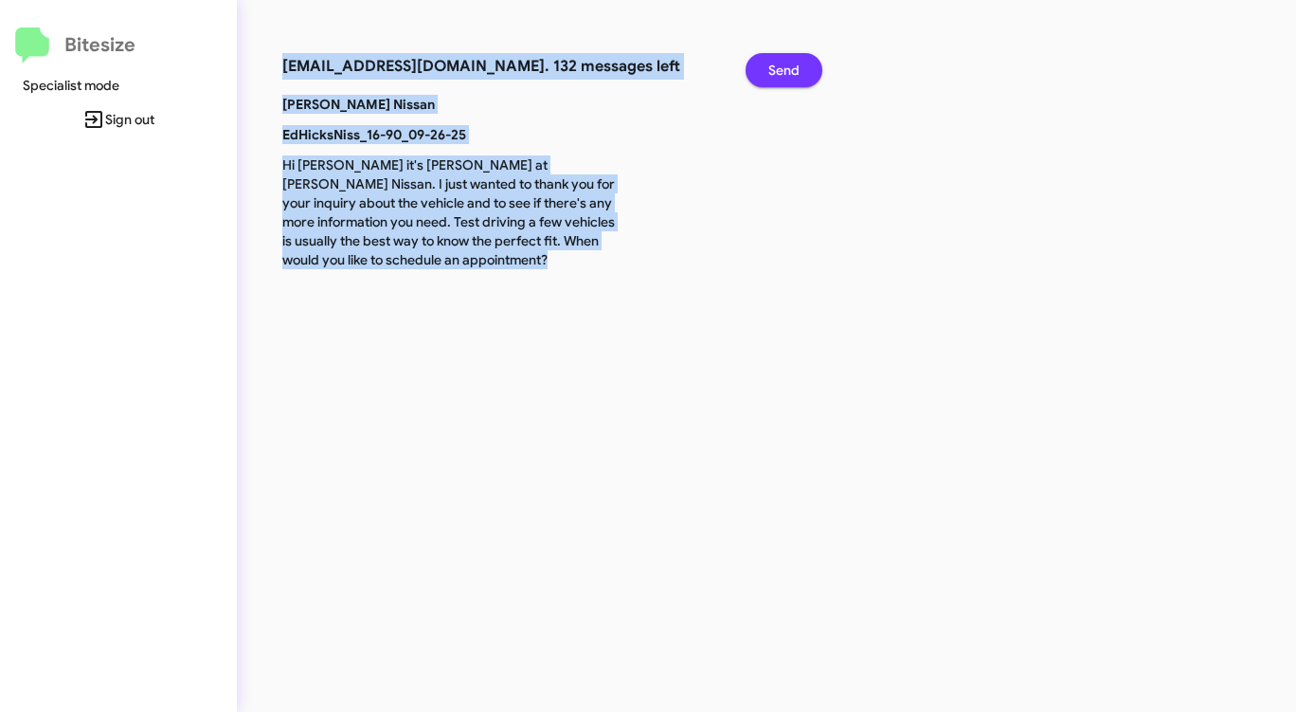
click at [799, 78] on span "Send" at bounding box center [783, 70] width 31 height 34
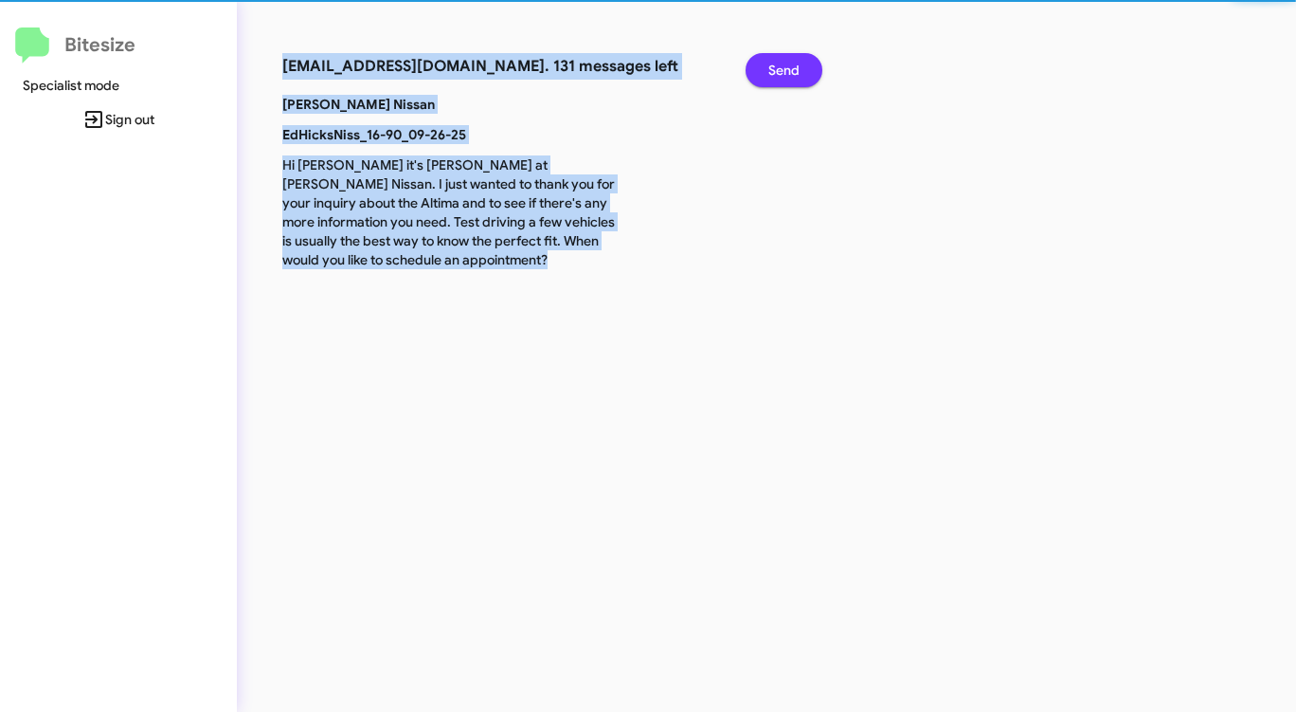
click at [799, 78] on span "Send" at bounding box center [783, 70] width 31 height 34
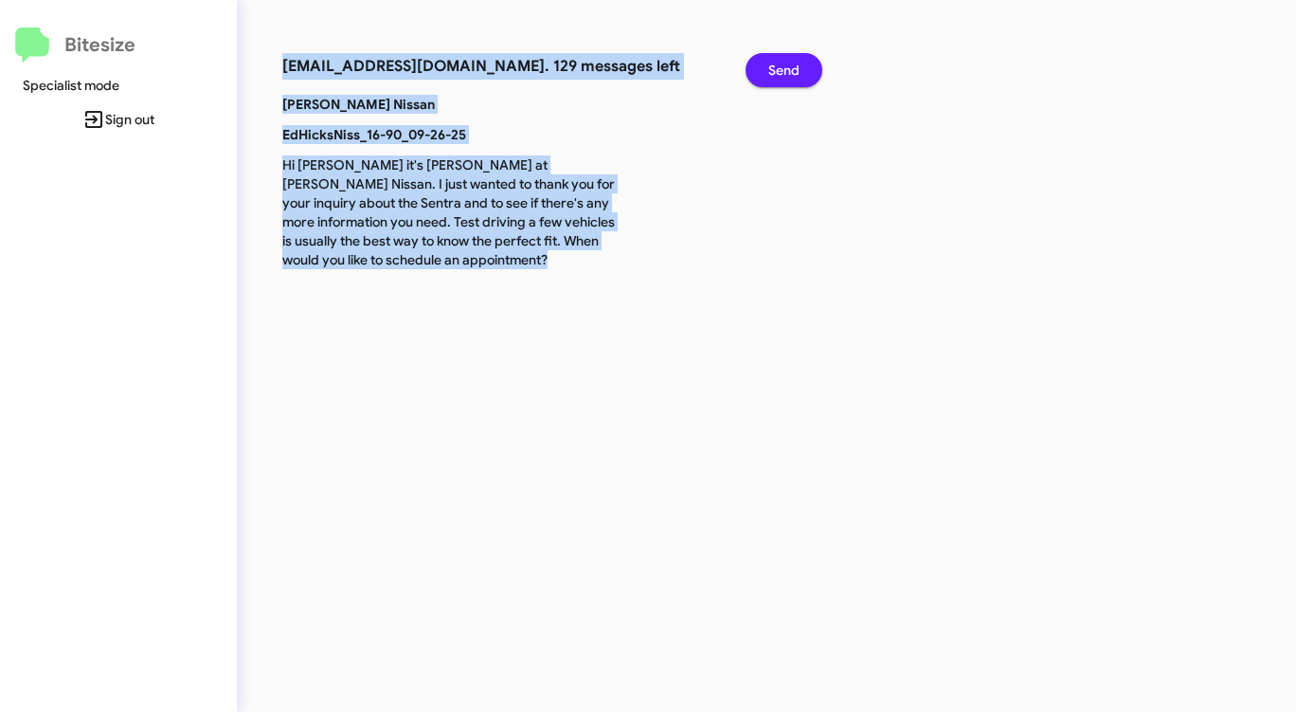
click at [799, 78] on span "Send" at bounding box center [783, 70] width 31 height 34
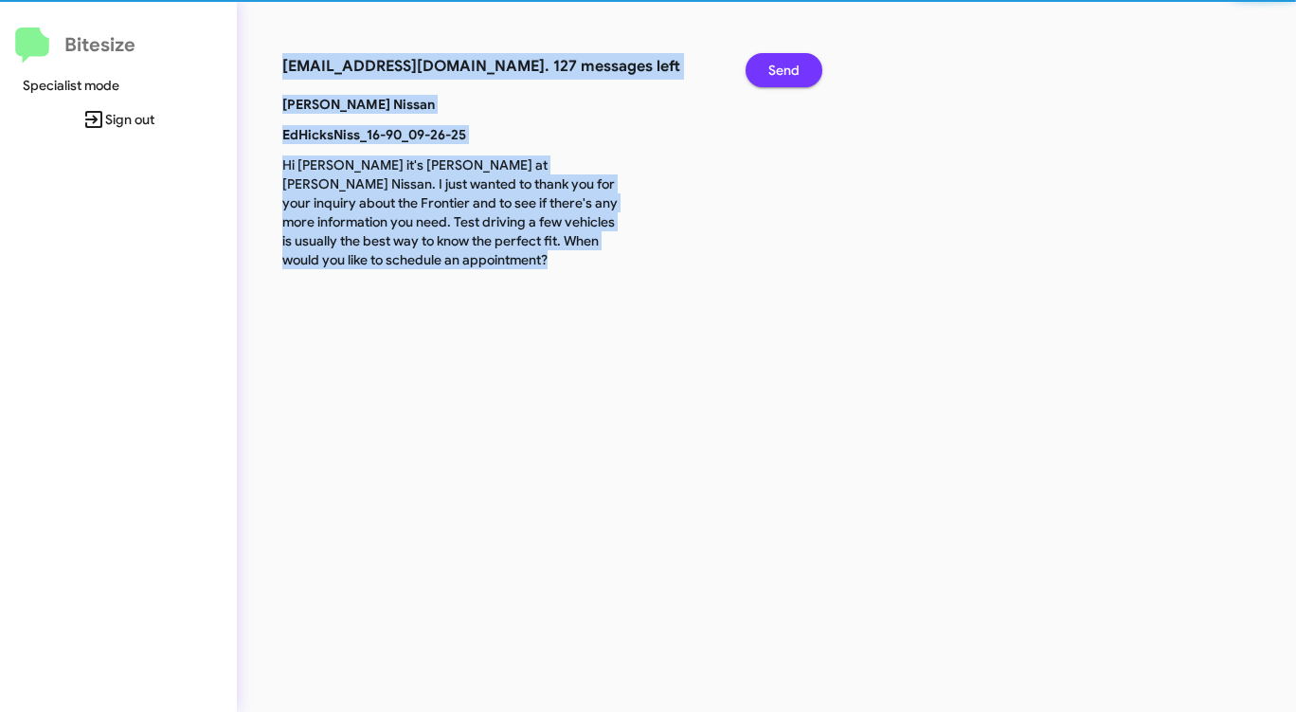
click at [799, 78] on span "Send" at bounding box center [783, 70] width 31 height 34
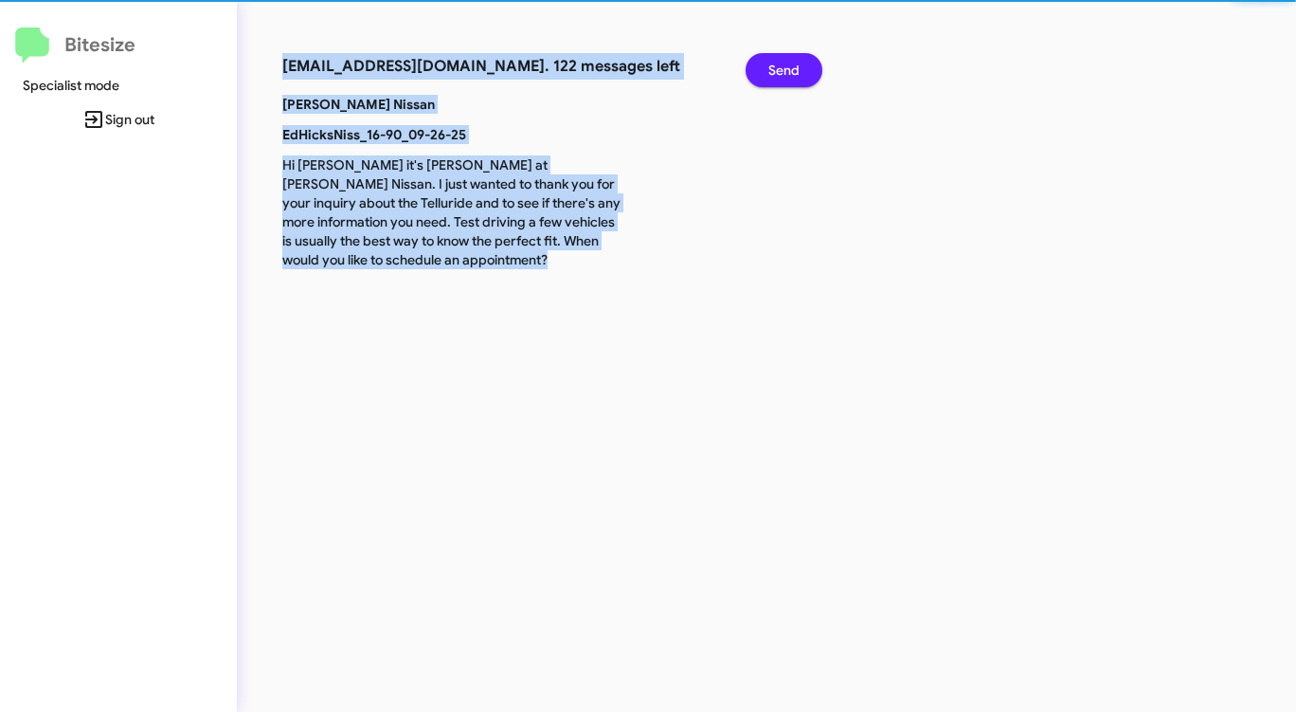
click at [799, 78] on span "Send" at bounding box center [783, 70] width 31 height 34
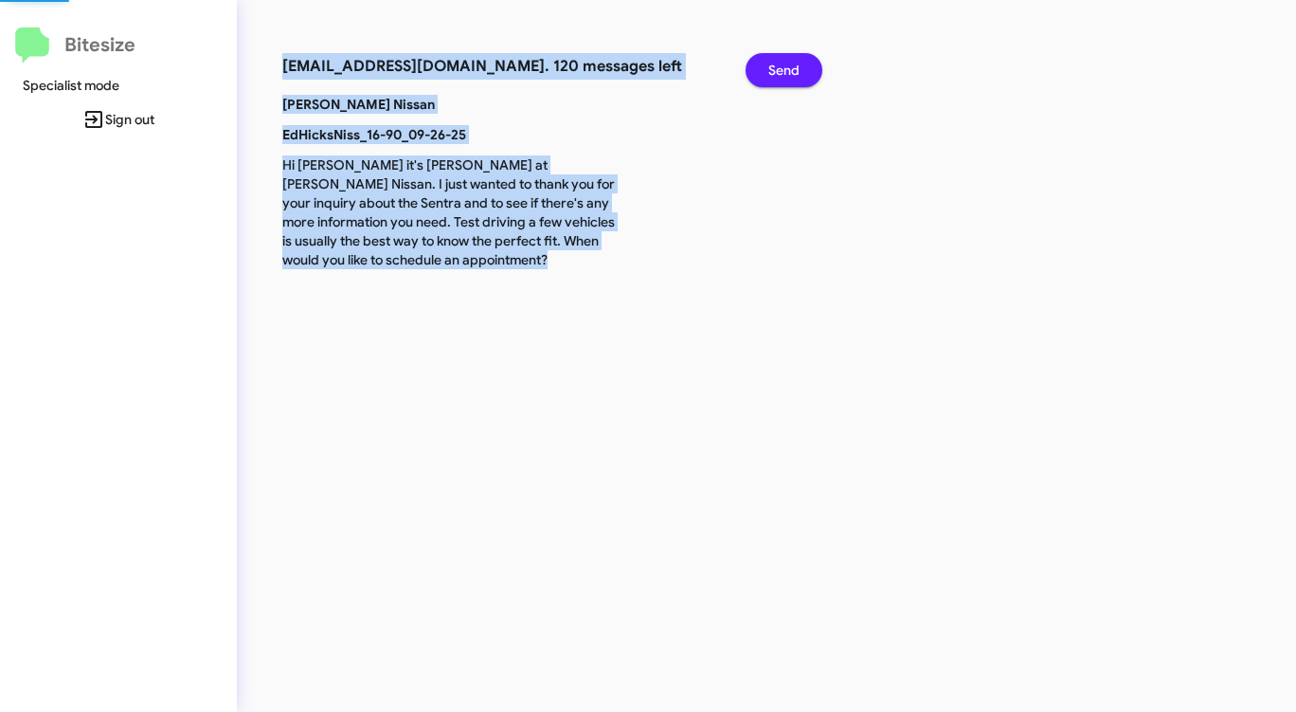
click at [799, 78] on span "Send" at bounding box center [783, 70] width 31 height 34
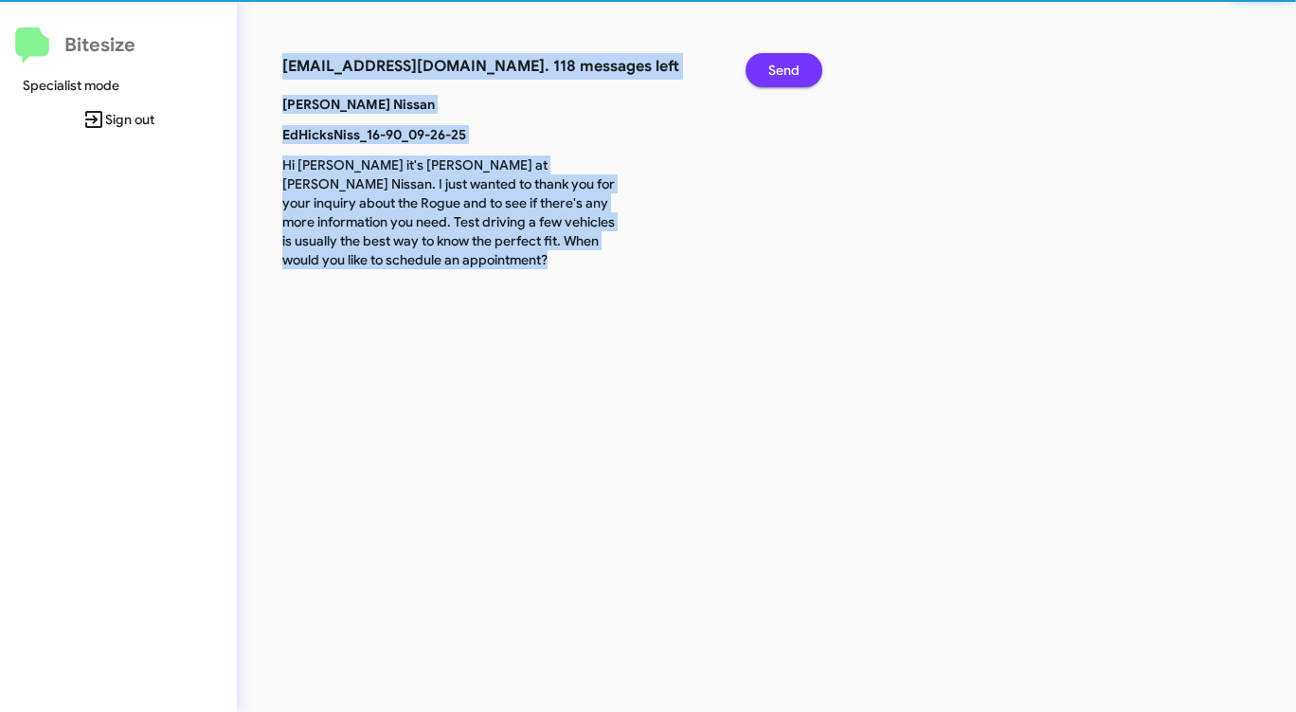
click at [799, 78] on span "Send" at bounding box center [783, 70] width 31 height 34
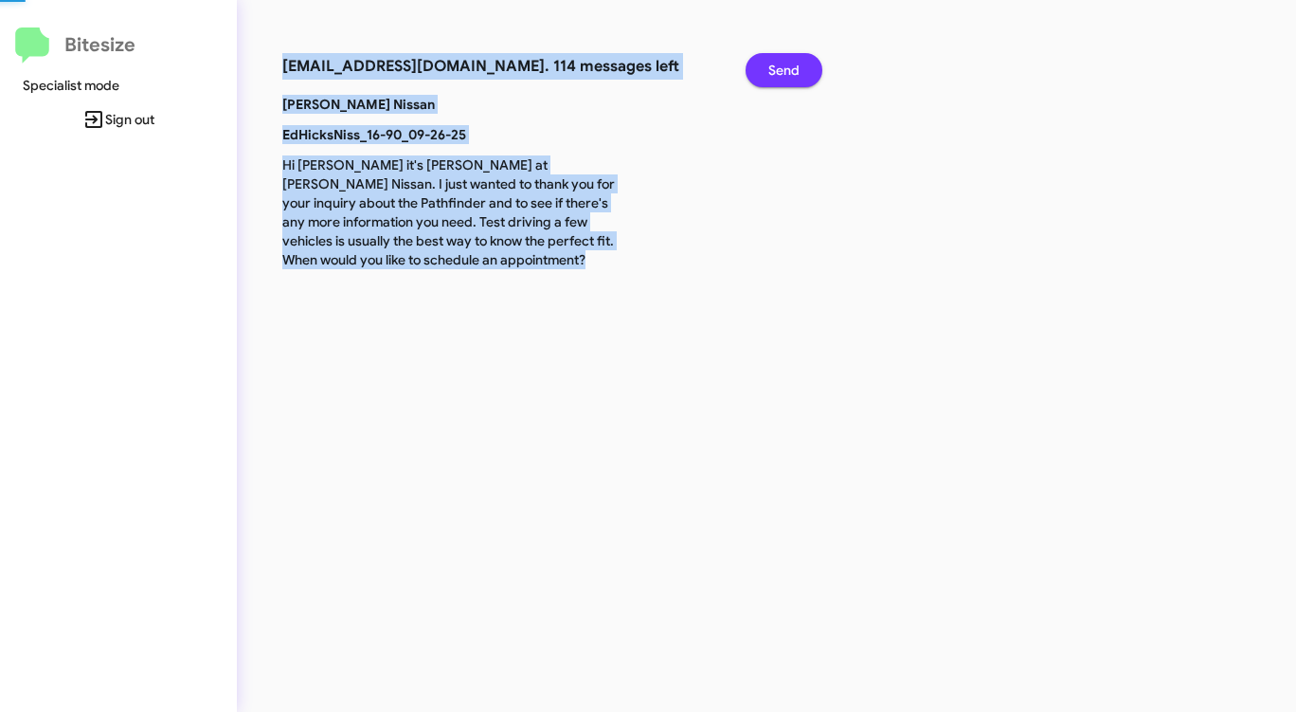
click at [799, 78] on span "Send" at bounding box center [783, 70] width 31 height 34
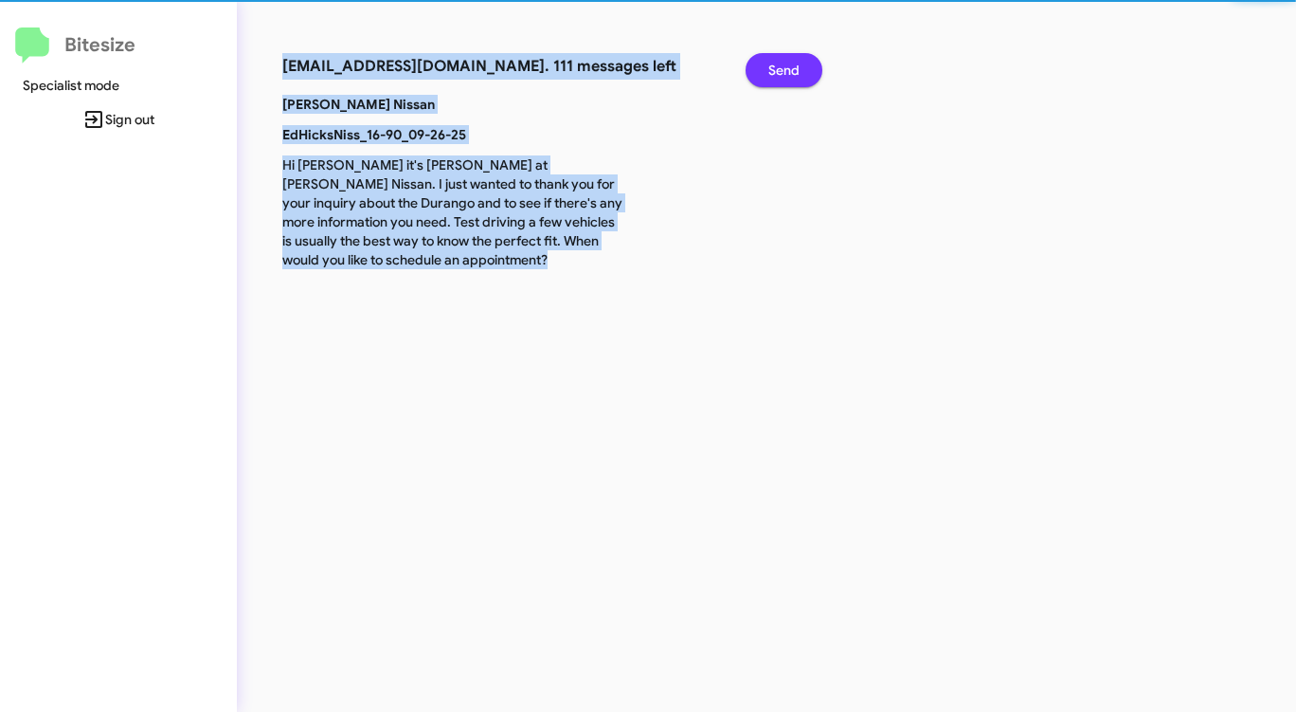
click at [799, 78] on span "Send" at bounding box center [783, 70] width 31 height 34
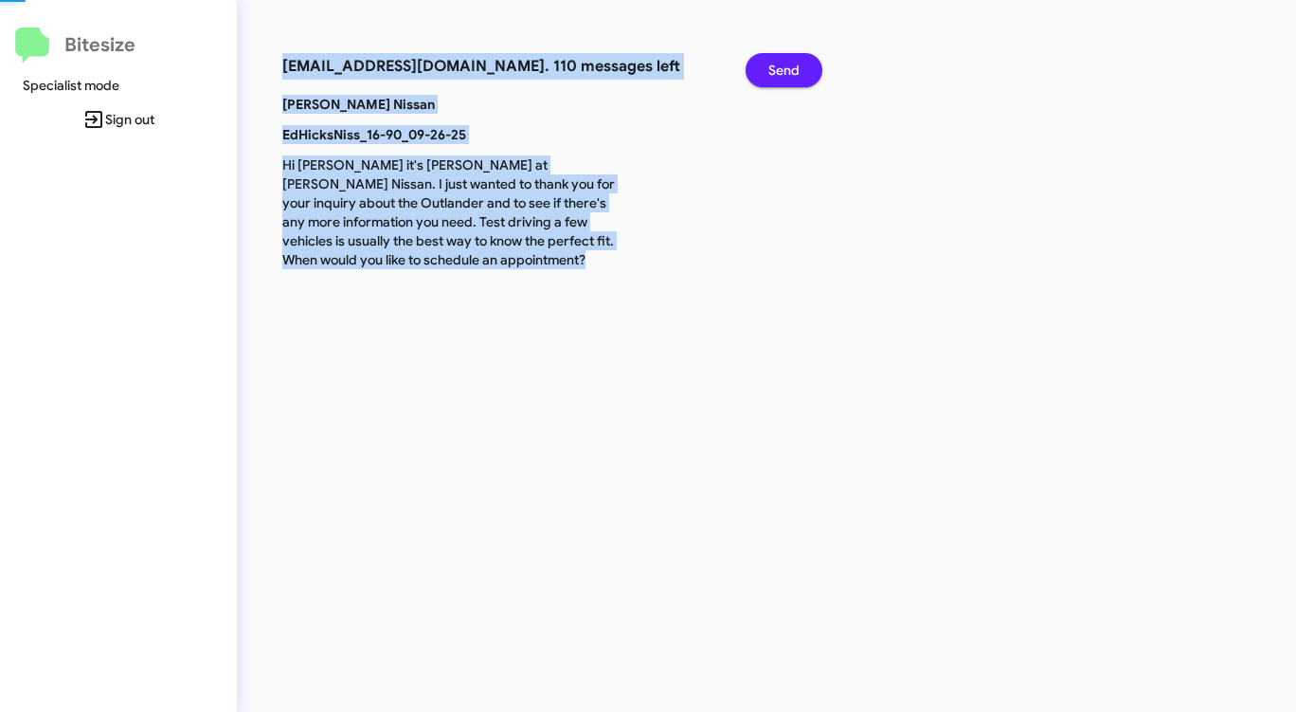
click at [799, 78] on span "Send" at bounding box center [783, 70] width 31 height 34
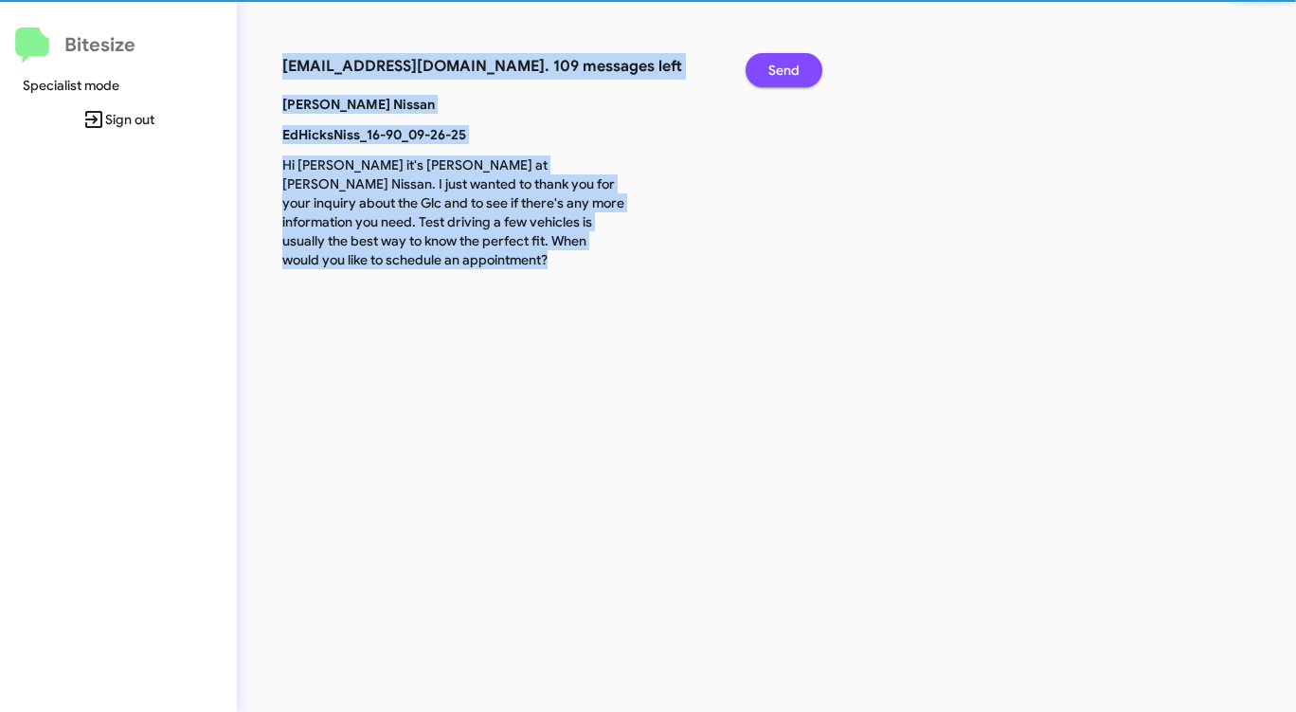
click at [799, 78] on span "Send" at bounding box center [783, 70] width 31 height 34
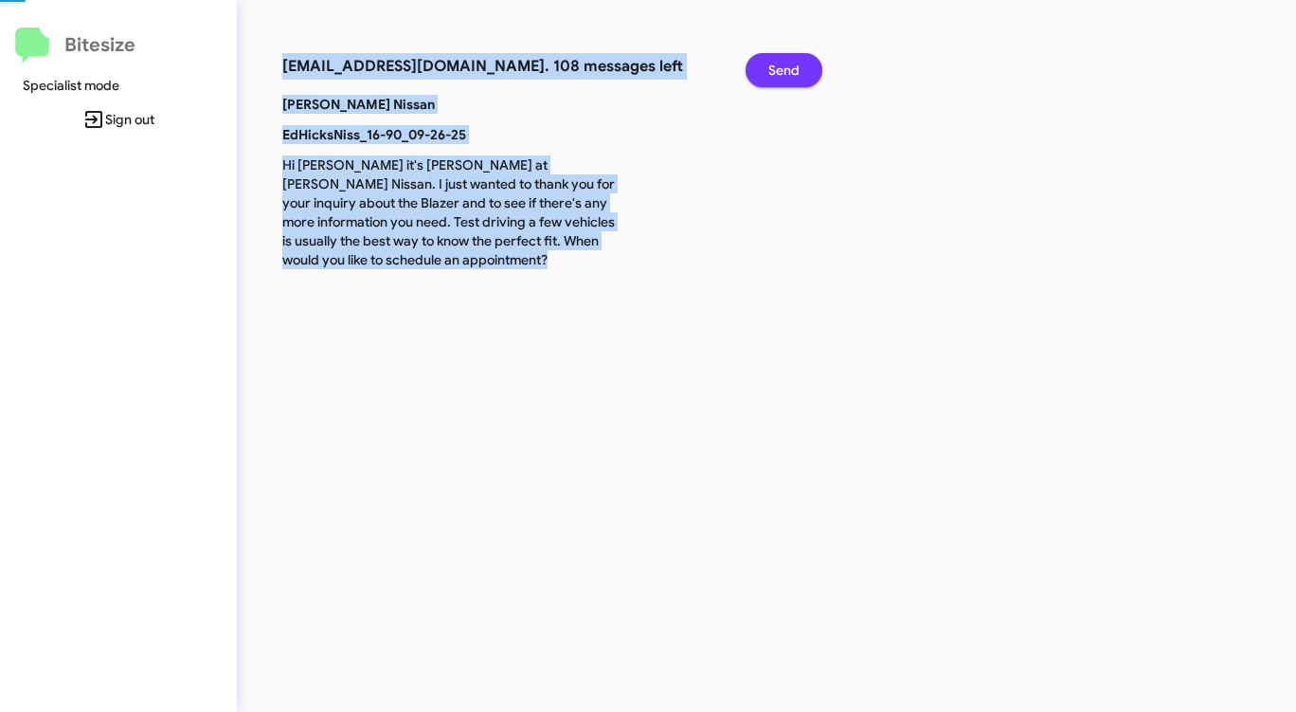
click at [799, 78] on span "Send" at bounding box center [783, 70] width 31 height 34
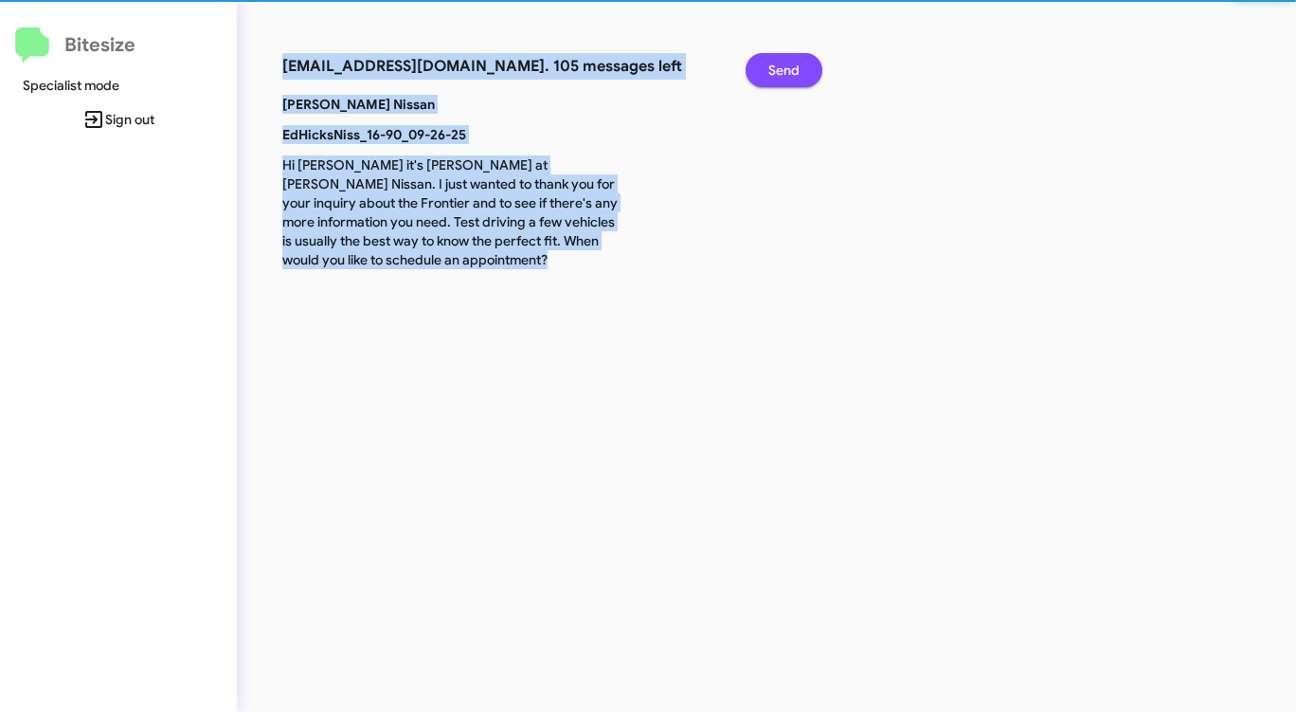
click at [799, 78] on span "Send" at bounding box center [783, 70] width 31 height 34
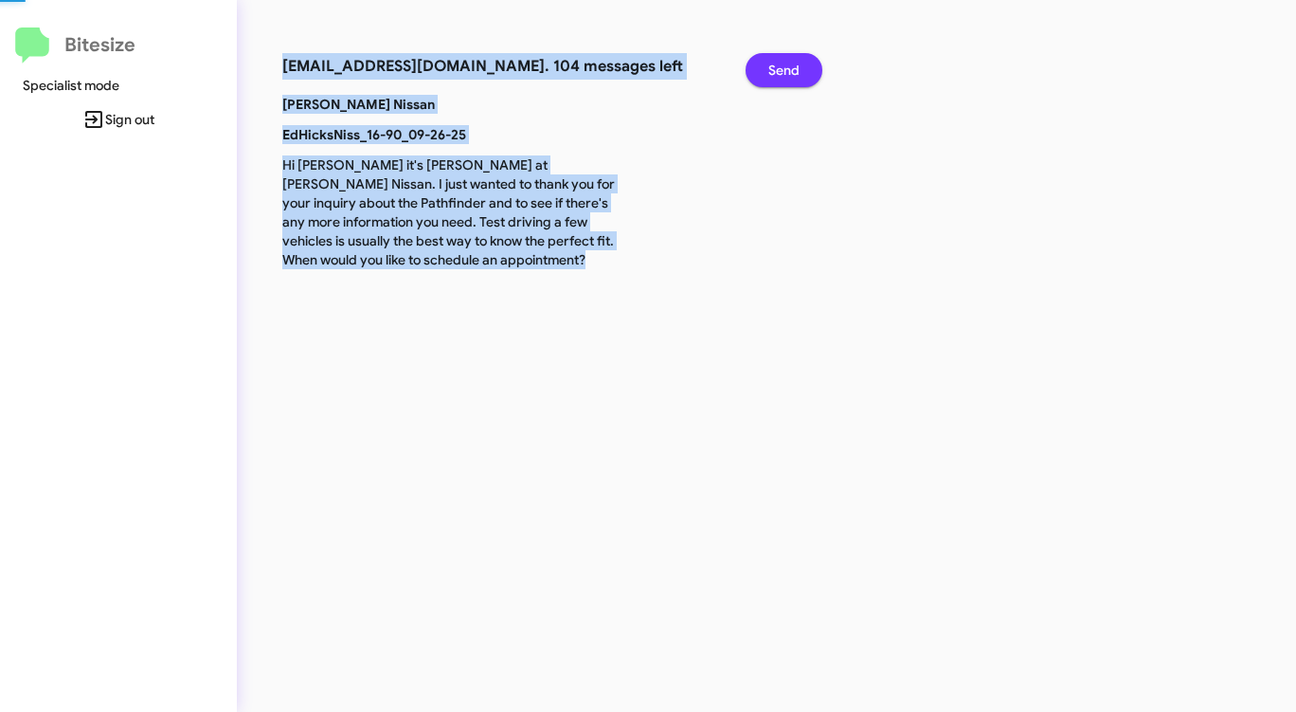
click at [799, 78] on span "Send" at bounding box center [783, 70] width 31 height 34
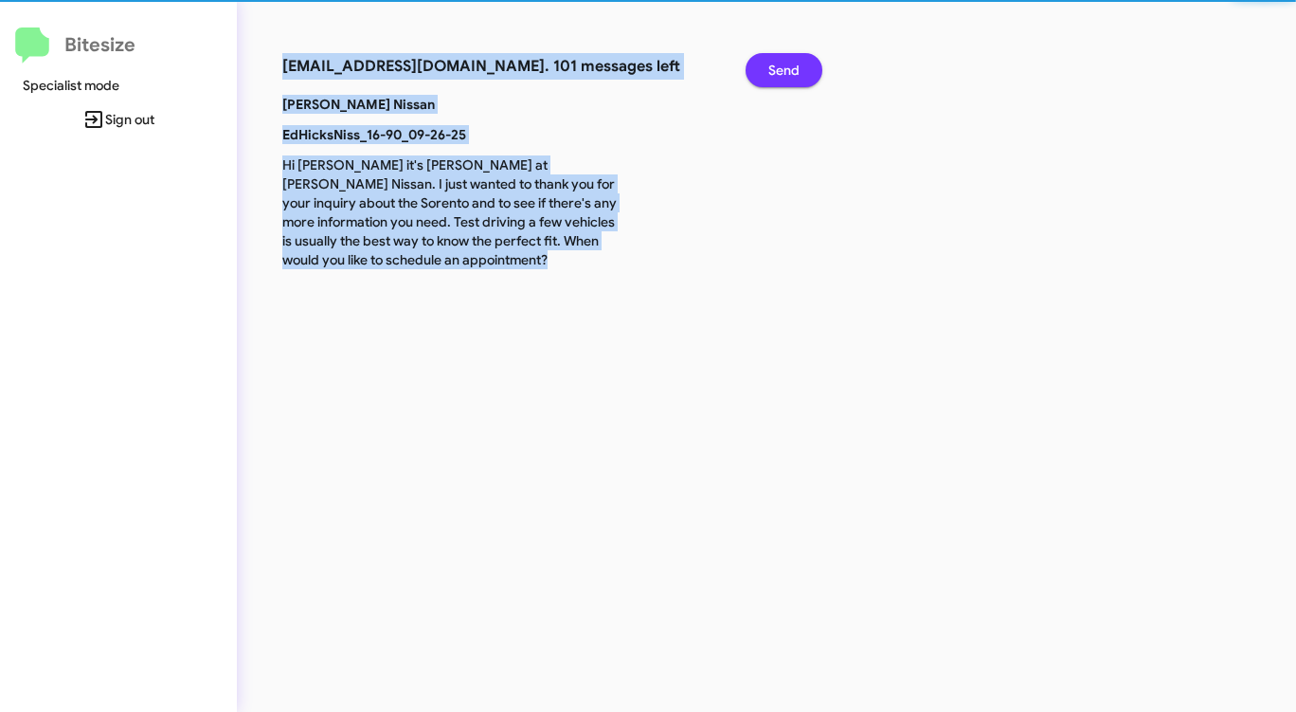
click at [799, 78] on span "Send" at bounding box center [783, 70] width 31 height 34
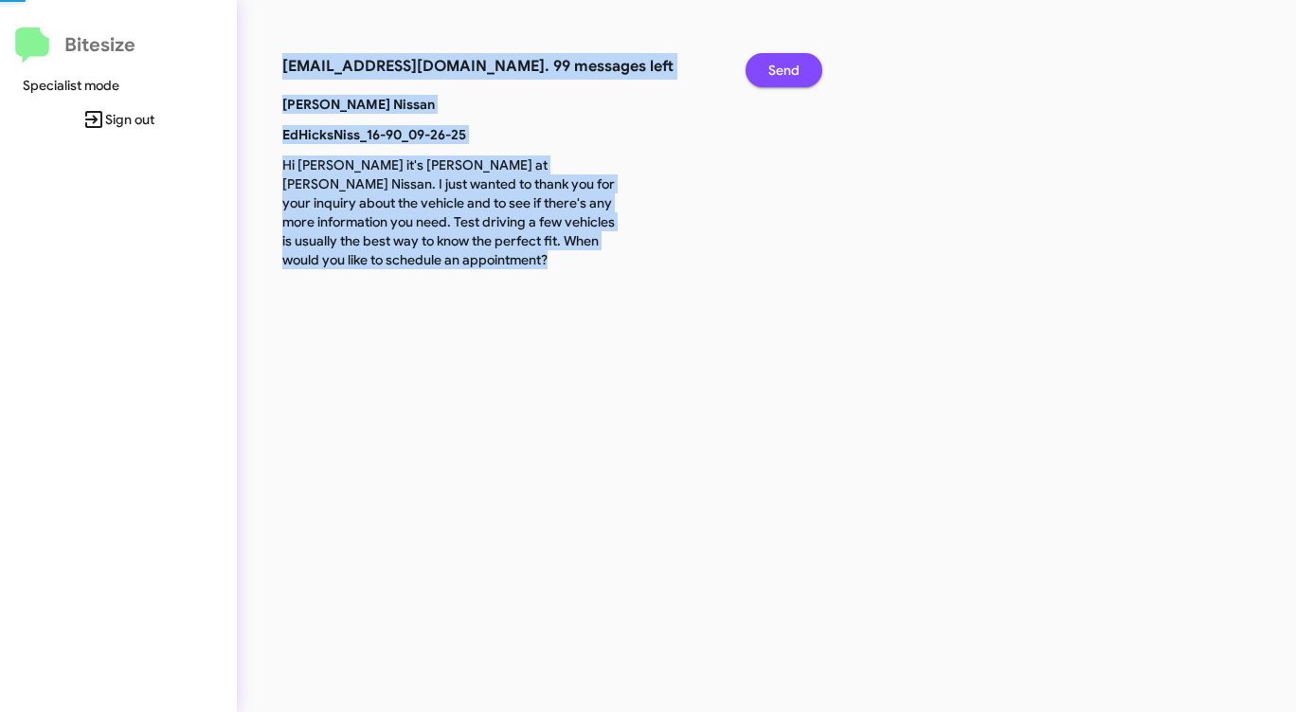
click at [799, 78] on span "Send" at bounding box center [783, 70] width 31 height 34
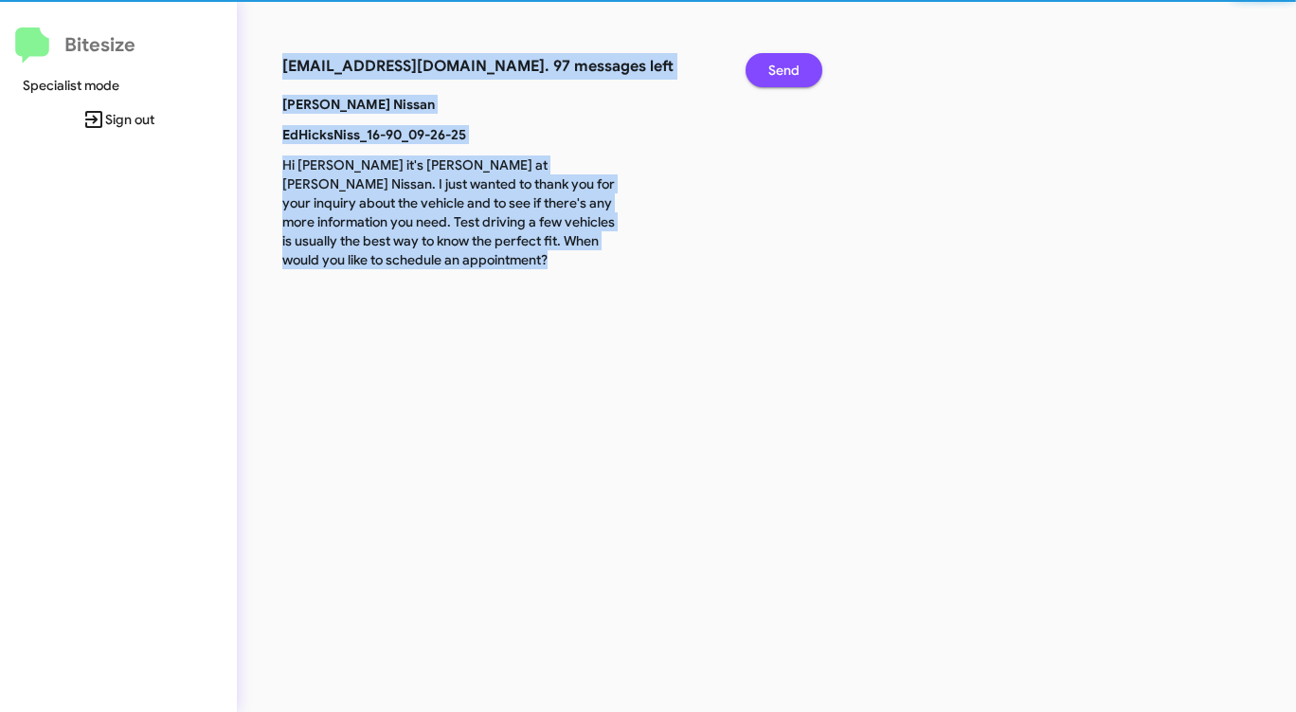
click at [799, 78] on span "Send" at bounding box center [783, 70] width 31 height 34
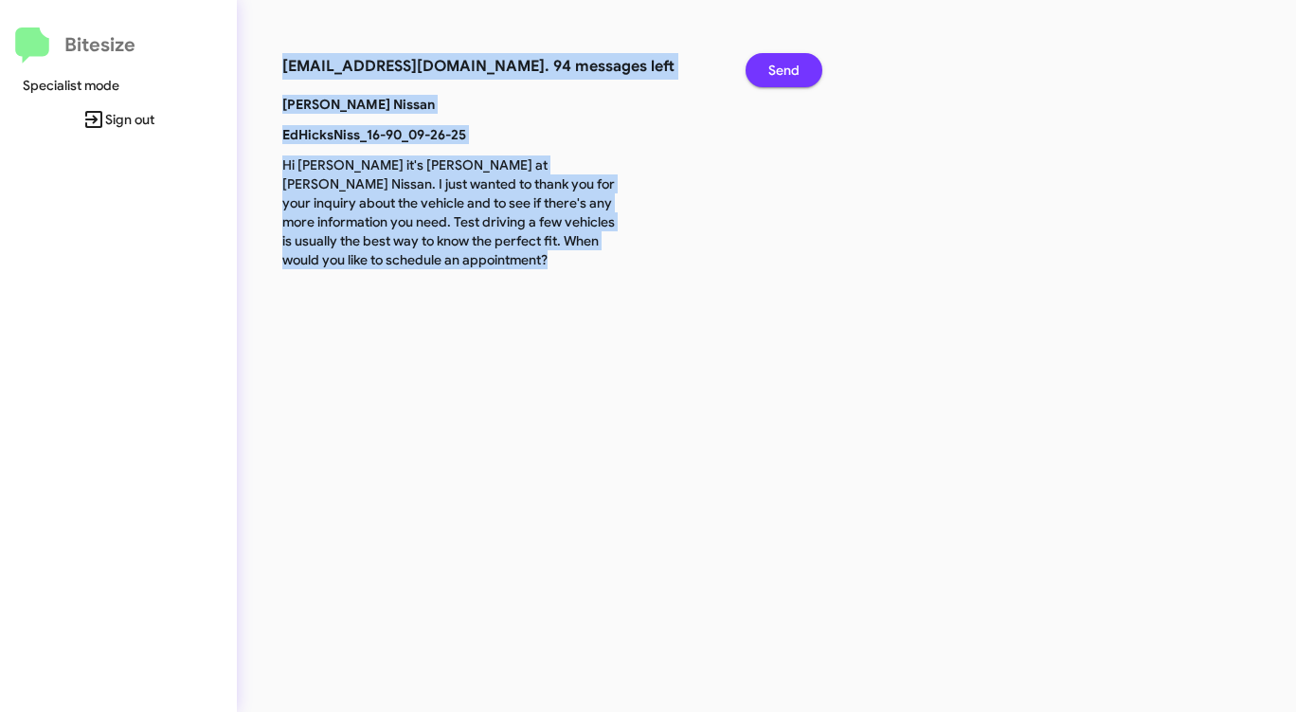
click at [799, 78] on span "Send" at bounding box center [783, 70] width 31 height 34
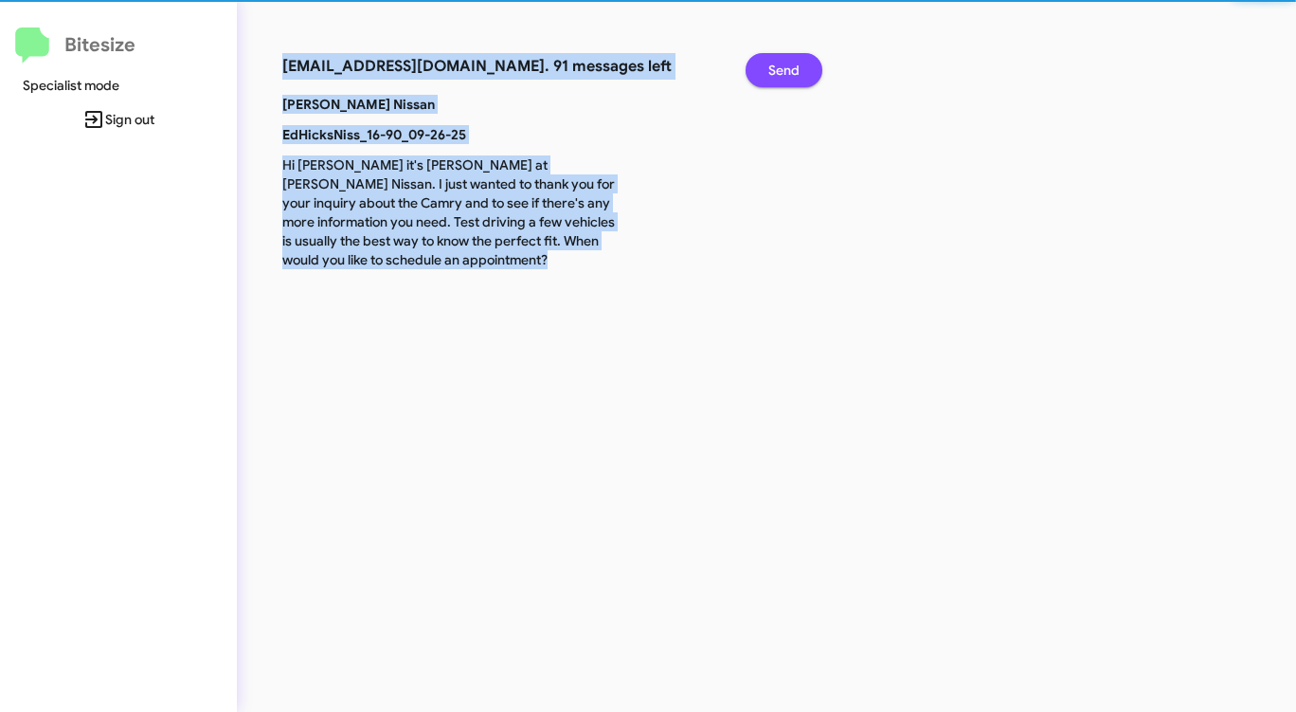
click at [799, 78] on span "Send" at bounding box center [783, 70] width 31 height 34
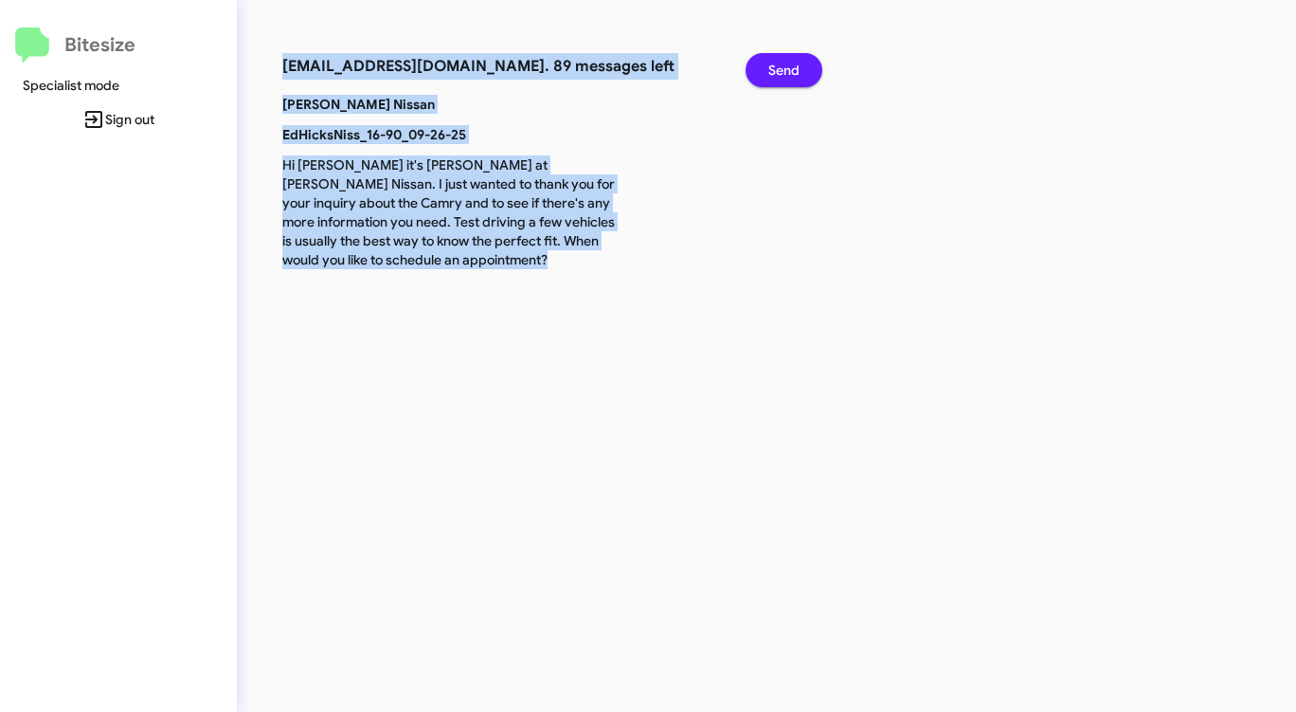
click at [799, 78] on span "Send" at bounding box center [783, 70] width 31 height 34
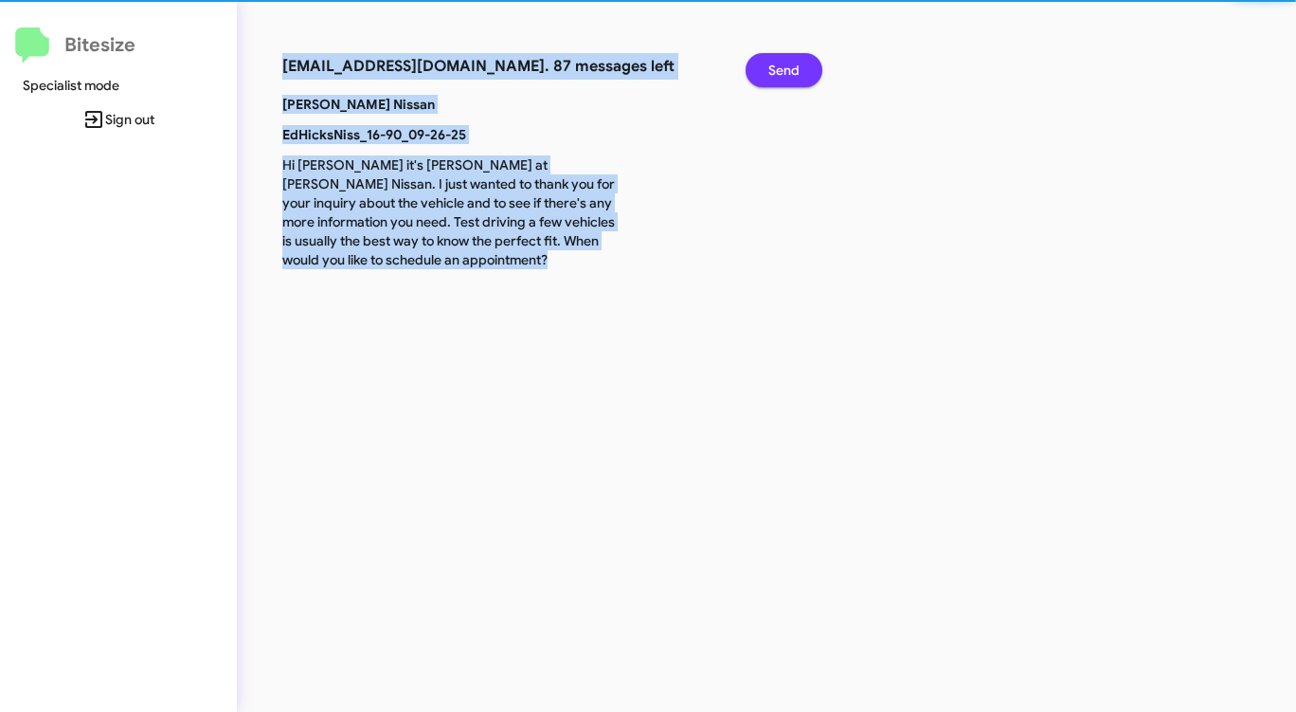
click at [799, 78] on span "Send" at bounding box center [783, 70] width 31 height 34
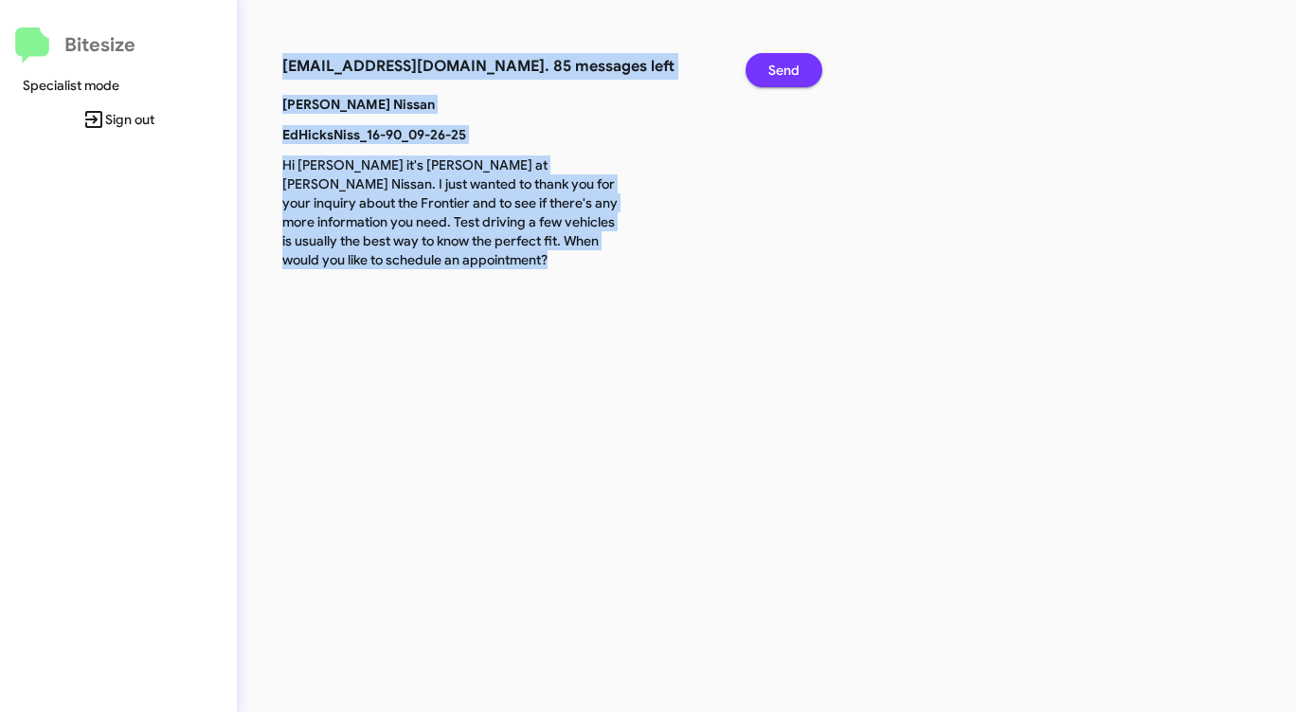
click at [799, 78] on span "Send" at bounding box center [783, 70] width 31 height 34
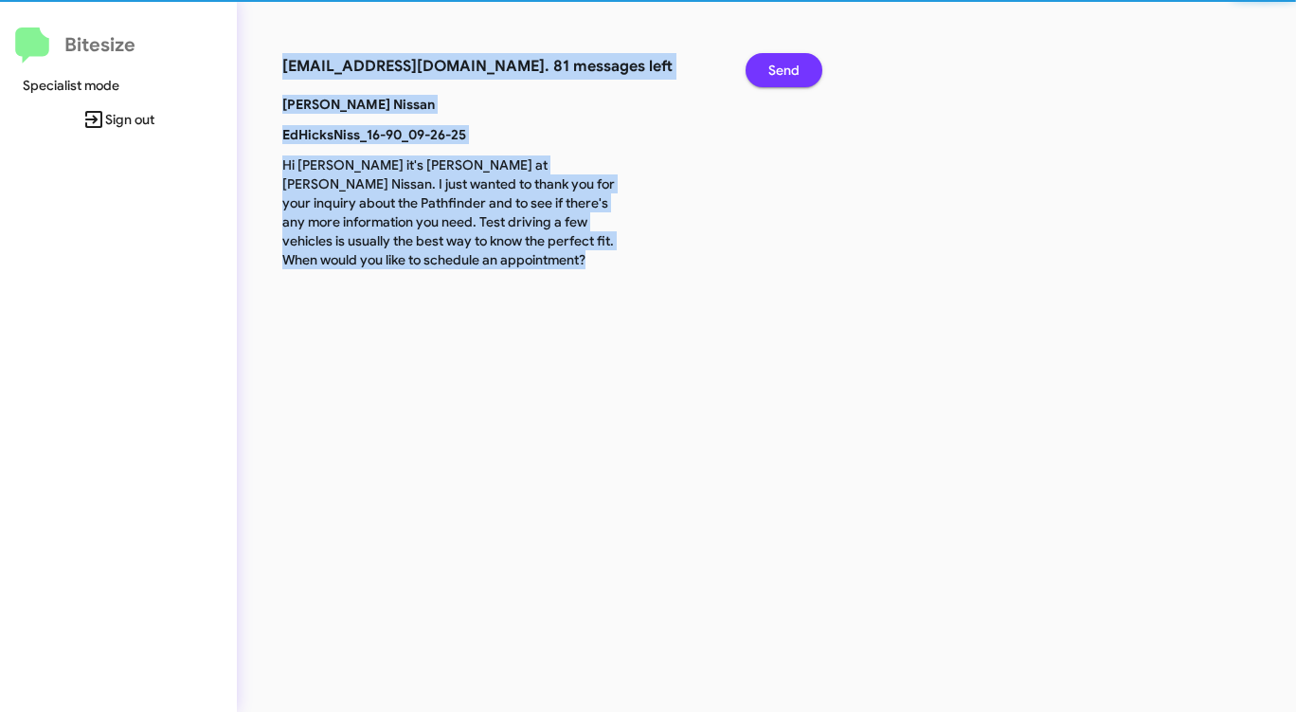
click at [799, 78] on span "Send" at bounding box center [783, 70] width 31 height 34
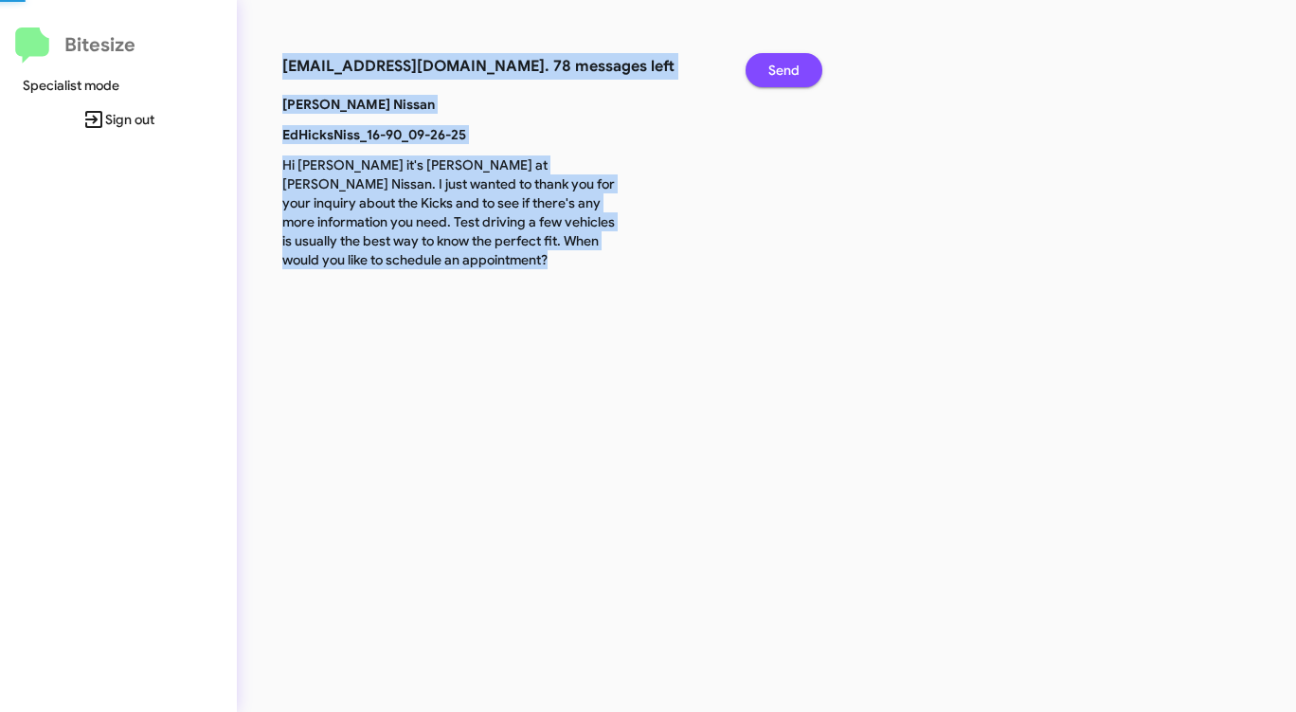
click at [799, 78] on span "Send" at bounding box center [783, 70] width 31 height 34
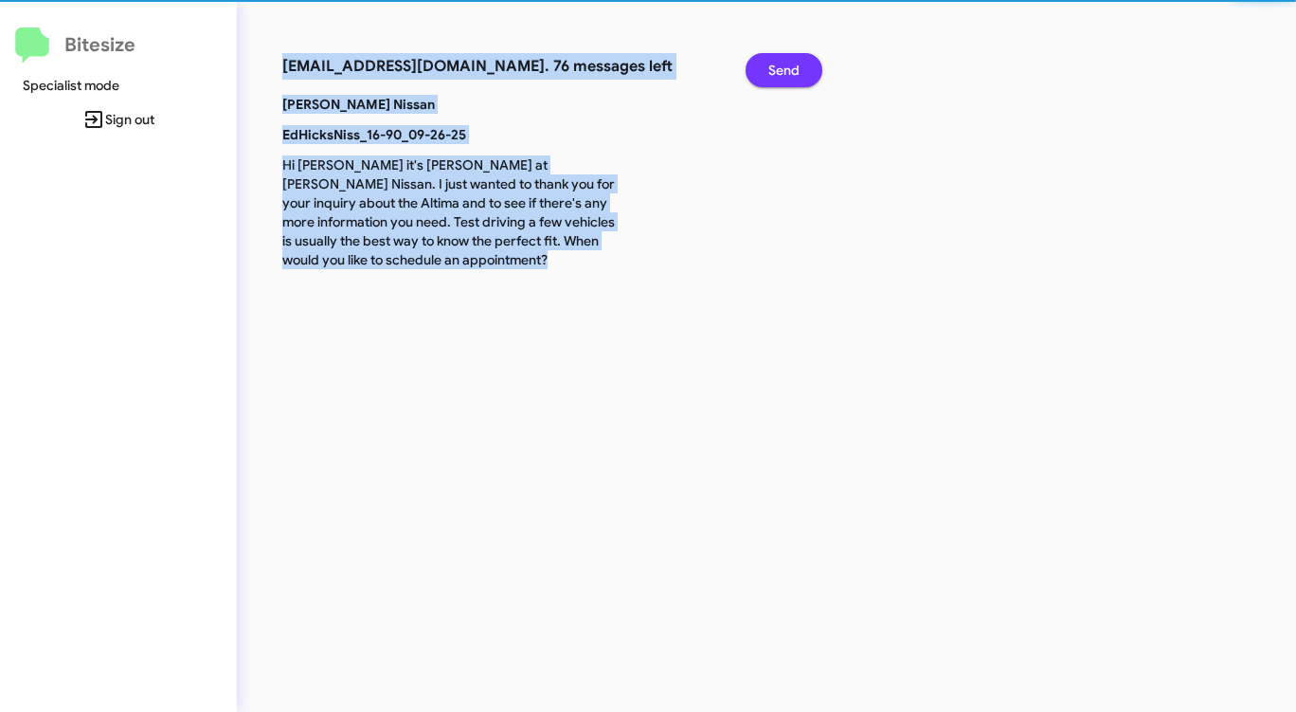
click at [799, 78] on span "Send" at bounding box center [783, 70] width 31 height 34
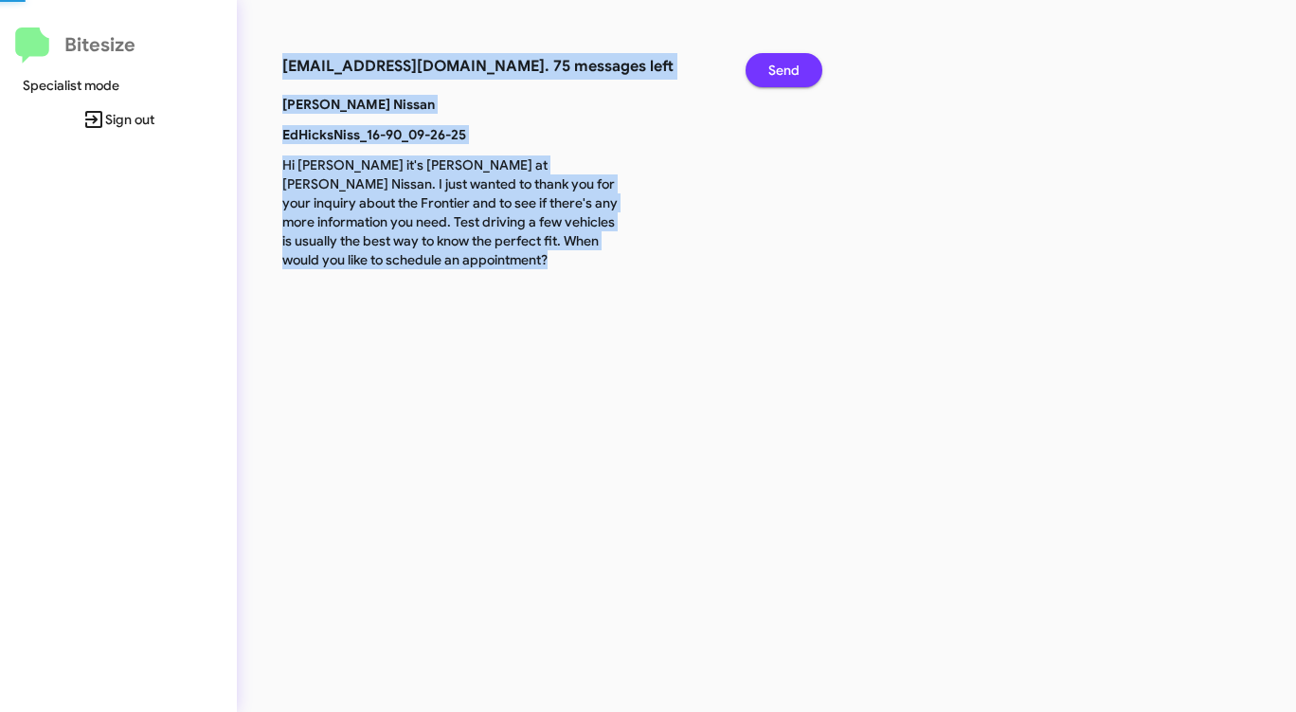
click at [799, 78] on span "Send" at bounding box center [783, 70] width 31 height 34
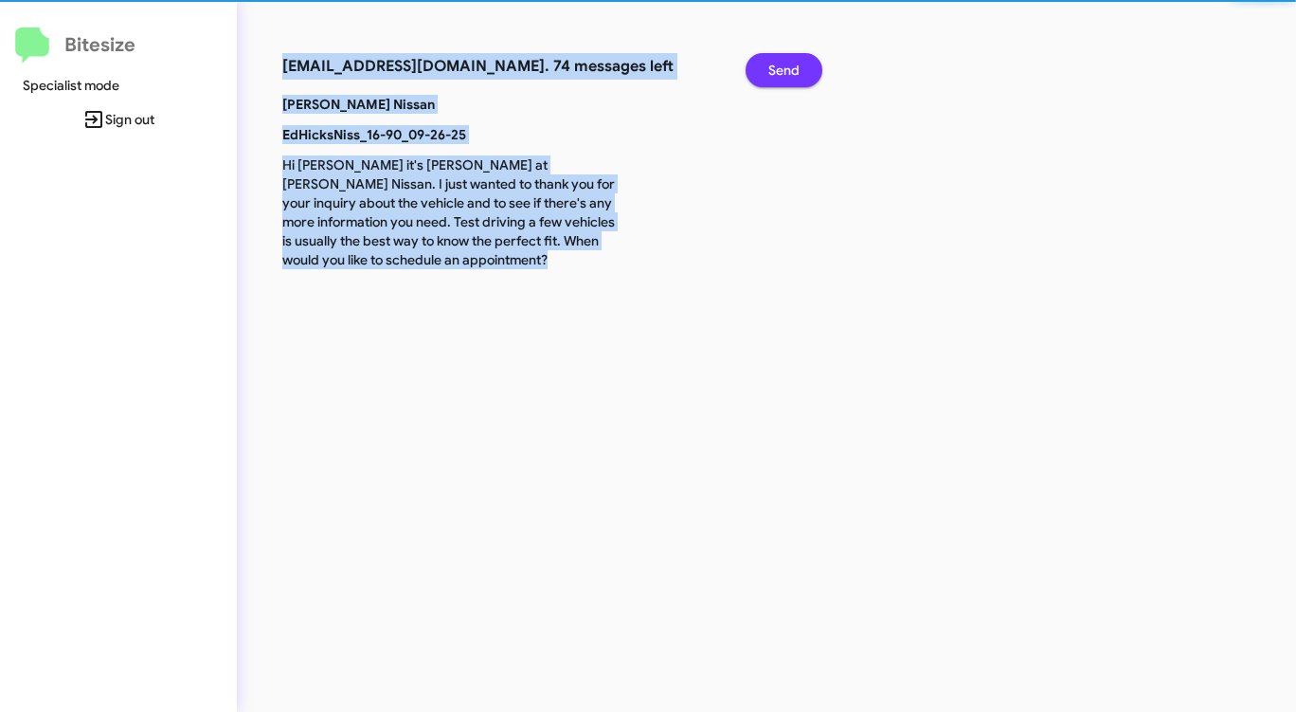
click at [799, 78] on span "Send" at bounding box center [783, 70] width 31 height 34
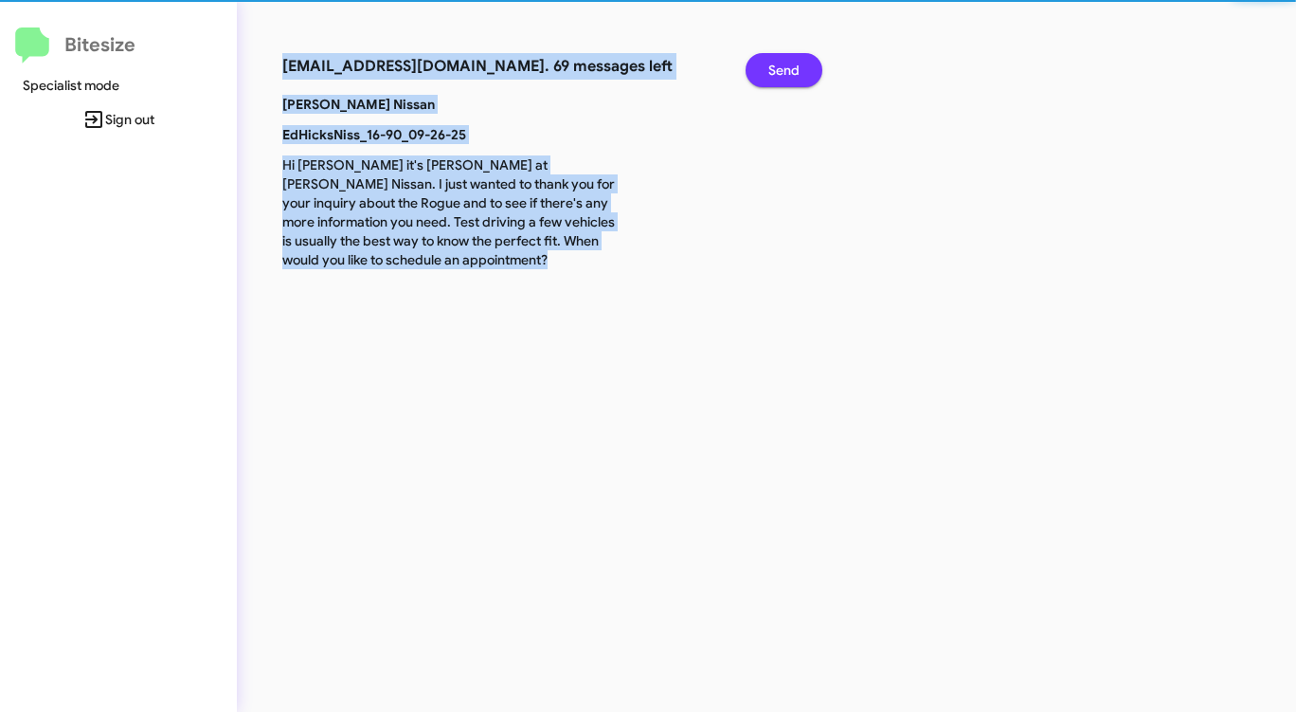
click at [799, 78] on span "Send" at bounding box center [783, 70] width 31 height 34
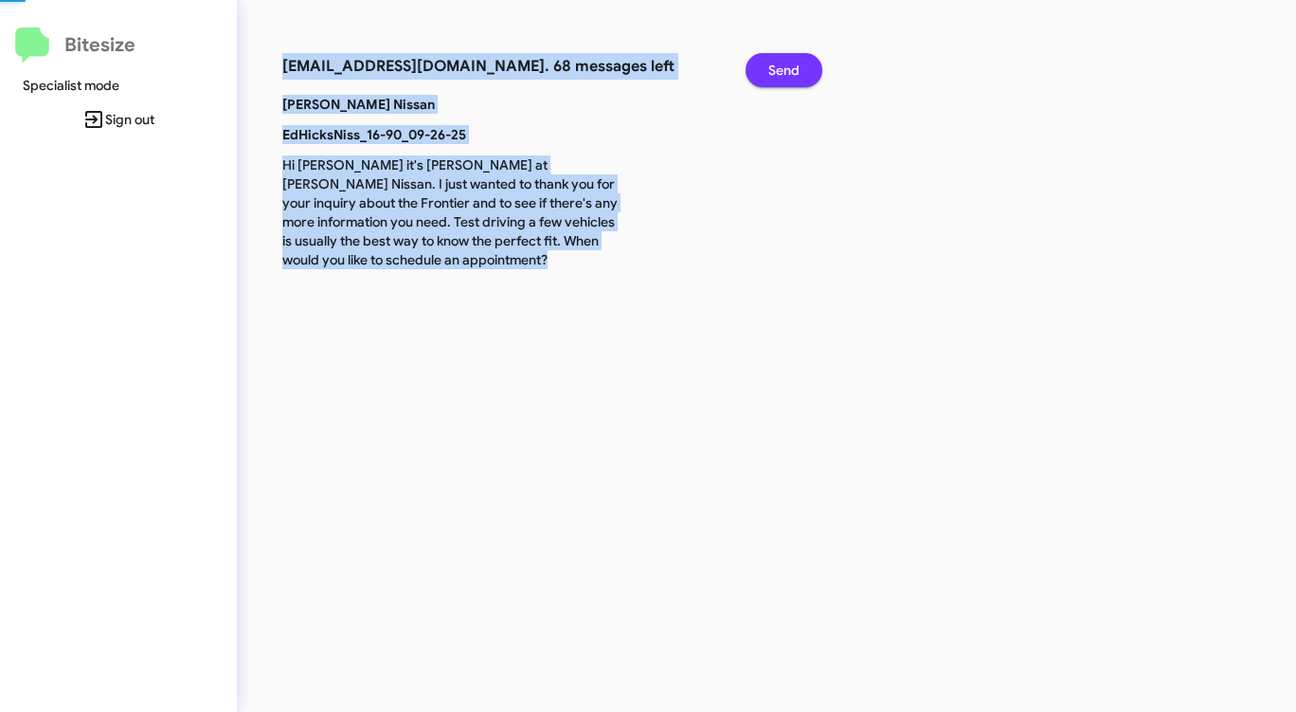
click at [799, 78] on span "Send" at bounding box center [783, 70] width 31 height 34
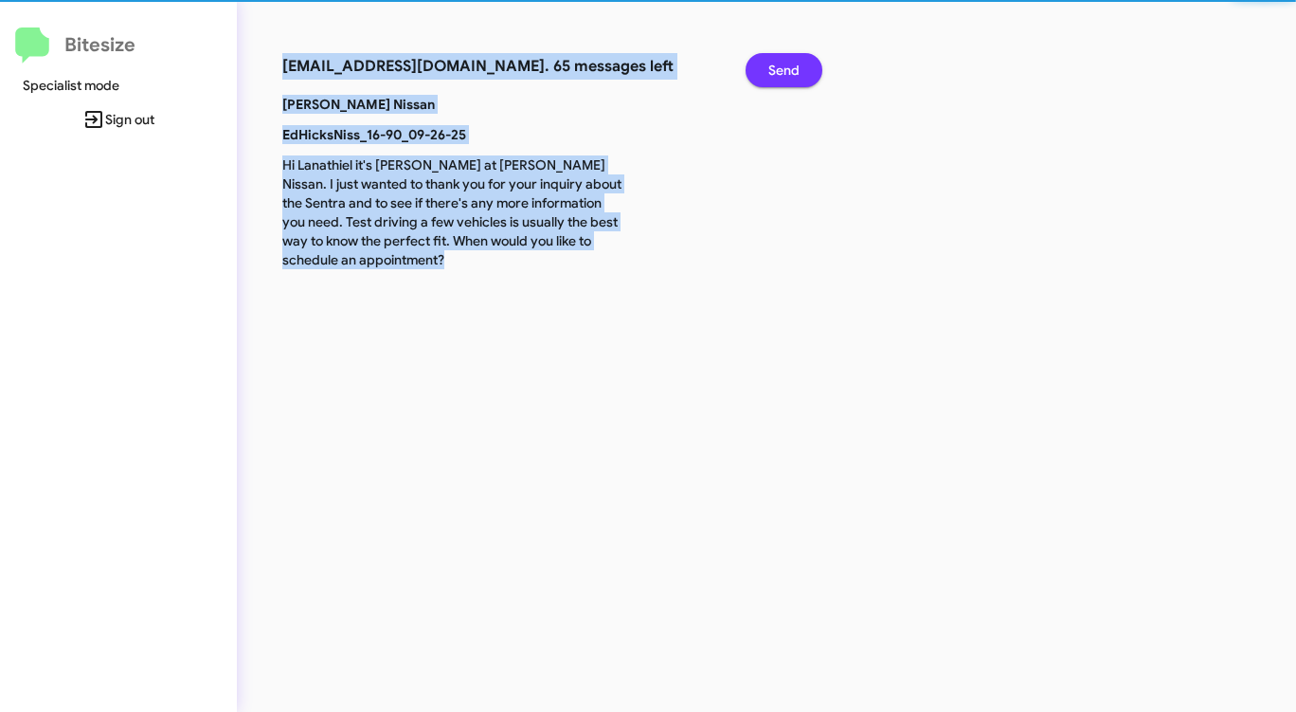
click at [799, 78] on span "Send" at bounding box center [783, 70] width 31 height 34
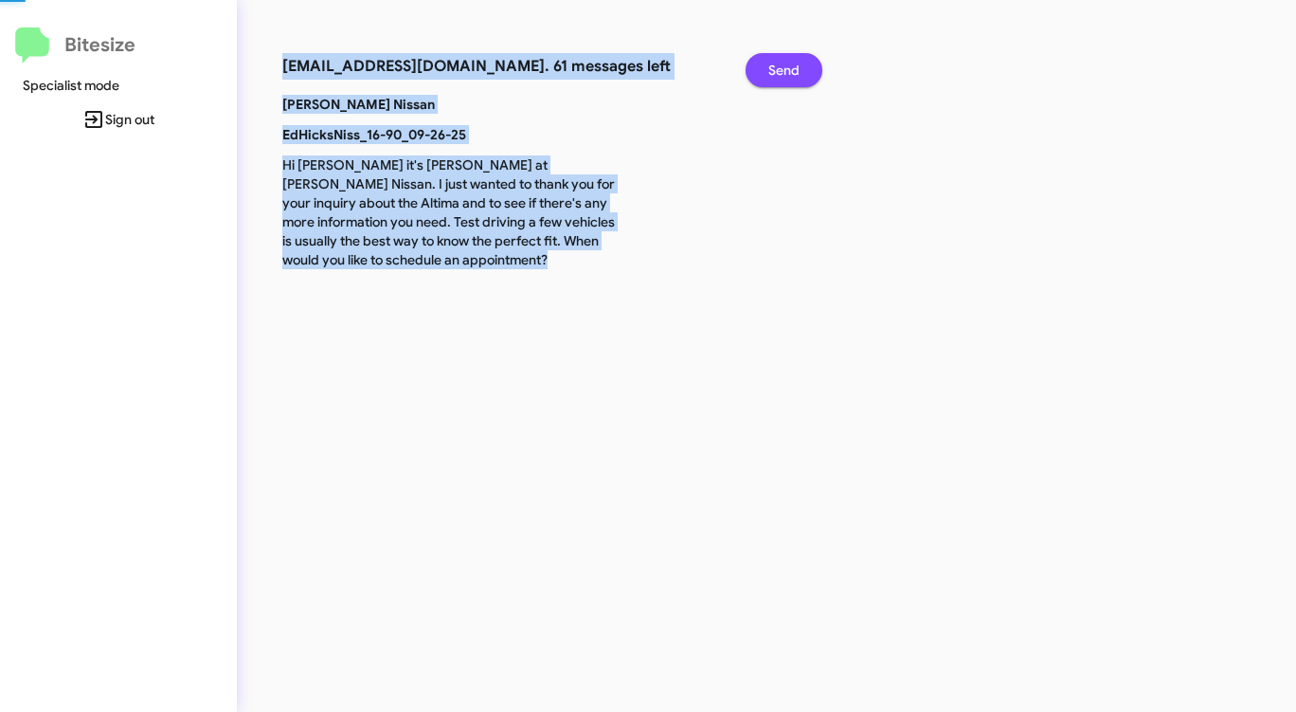
click at [799, 78] on span "Send" at bounding box center [783, 70] width 31 height 34
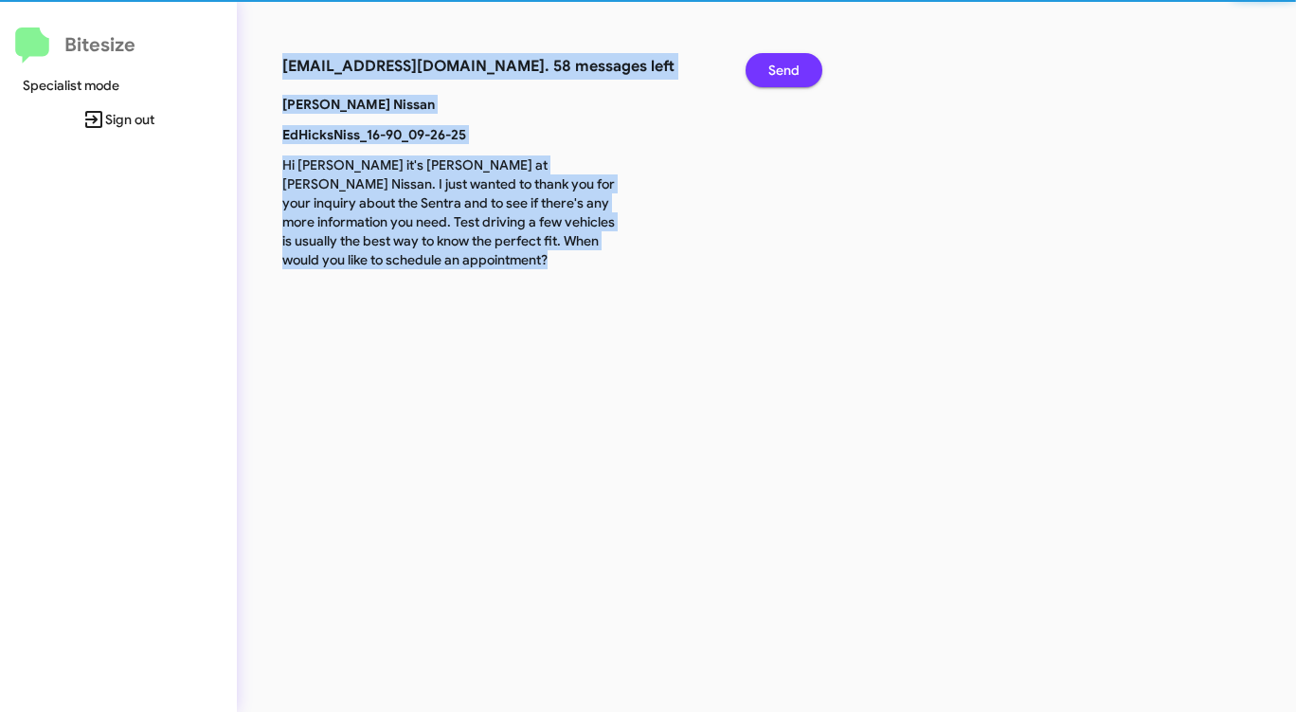
click at [799, 78] on span "Send" at bounding box center [783, 70] width 31 height 34
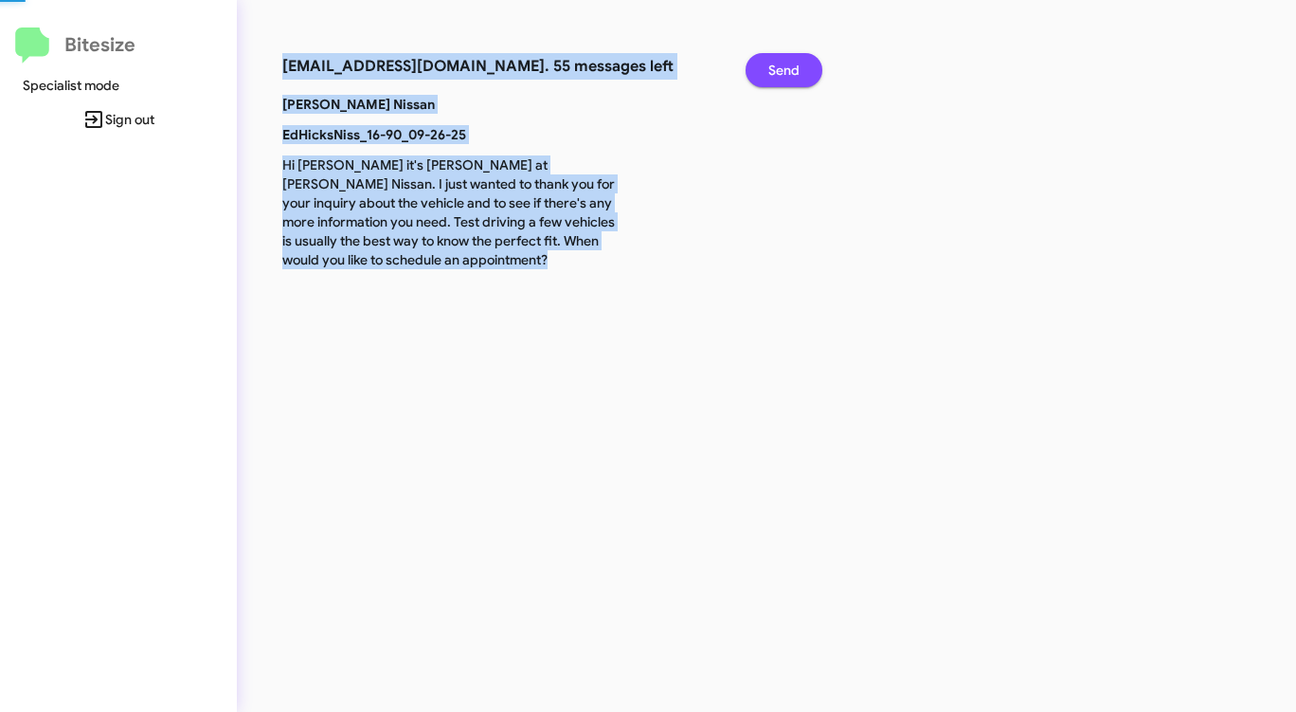
click at [799, 78] on span "Send" at bounding box center [783, 70] width 31 height 34
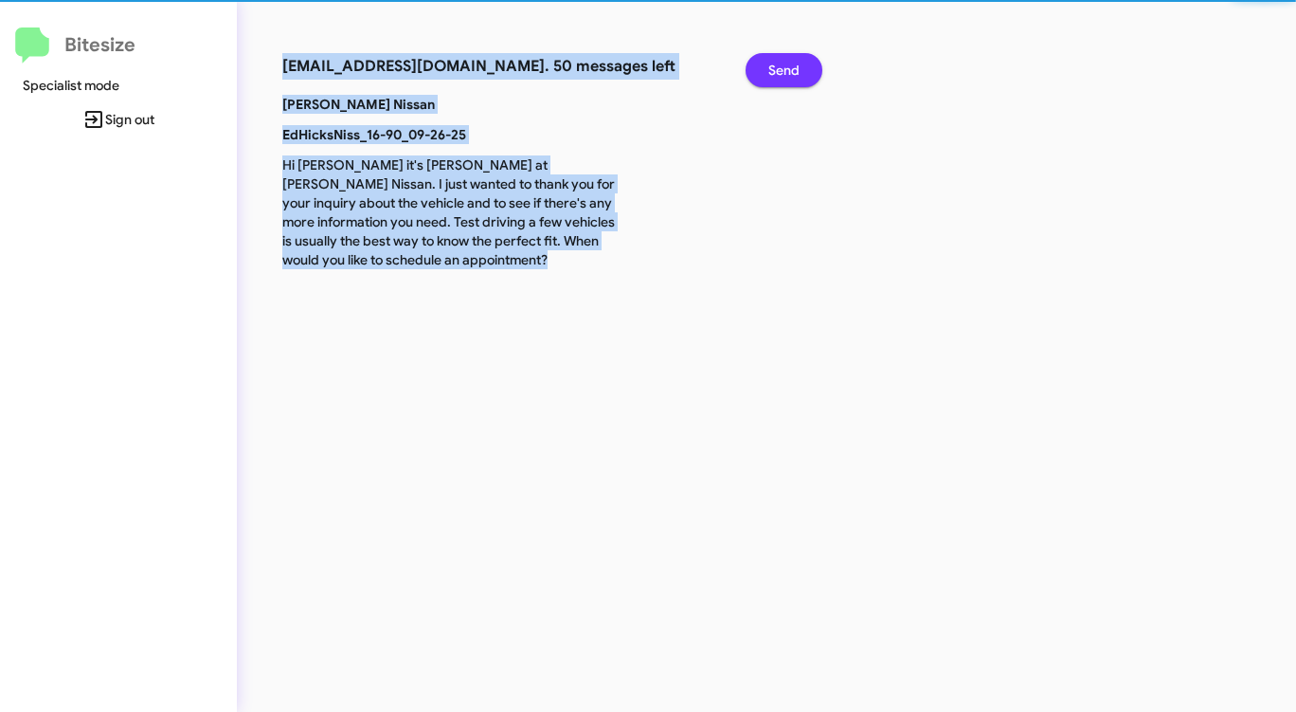
click at [799, 78] on span "Send" at bounding box center [783, 70] width 31 height 34
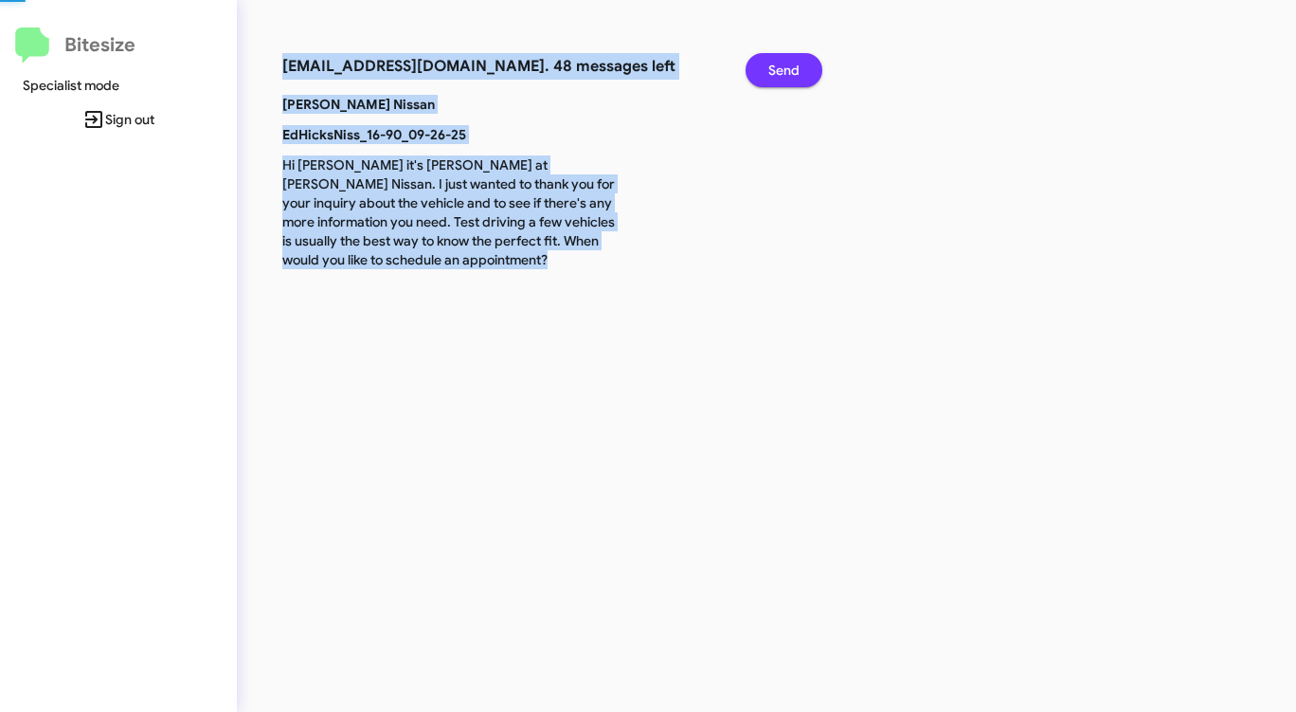
click at [799, 78] on span "Send" at bounding box center [783, 70] width 31 height 34
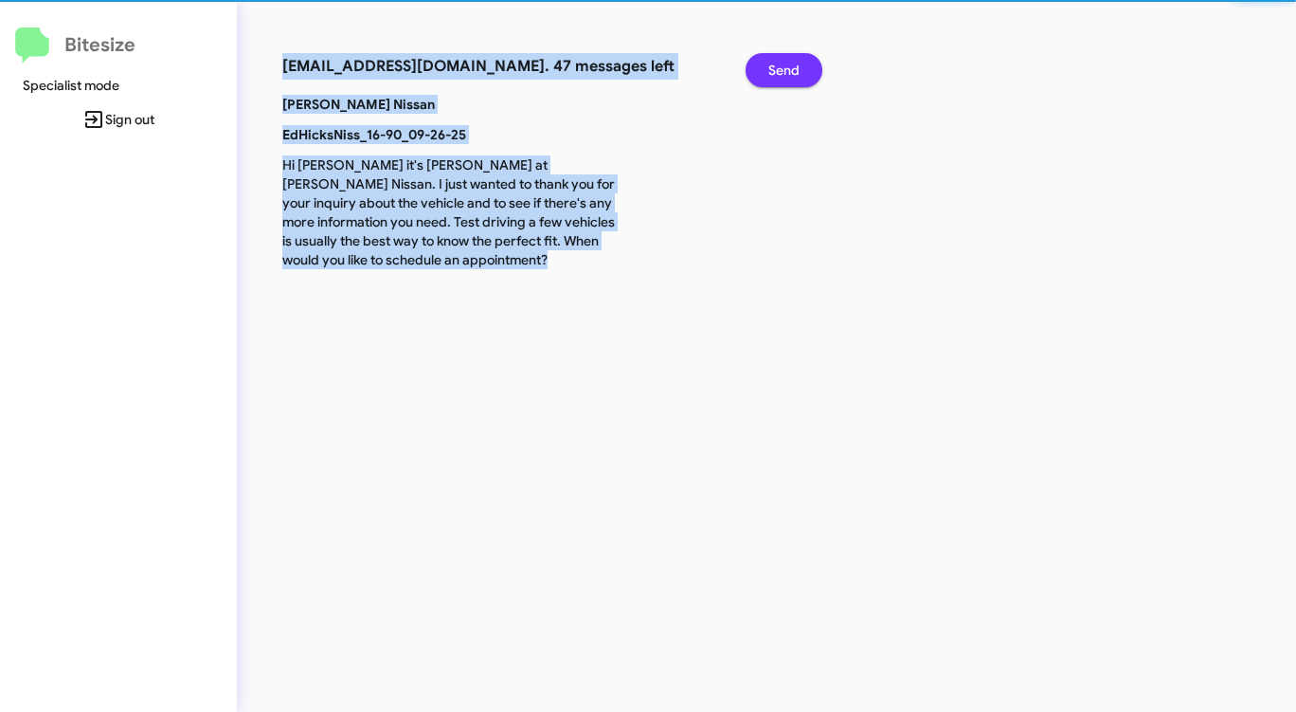
click at [799, 78] on span "Send" at bounding box center [783, 70] width 31 height 34
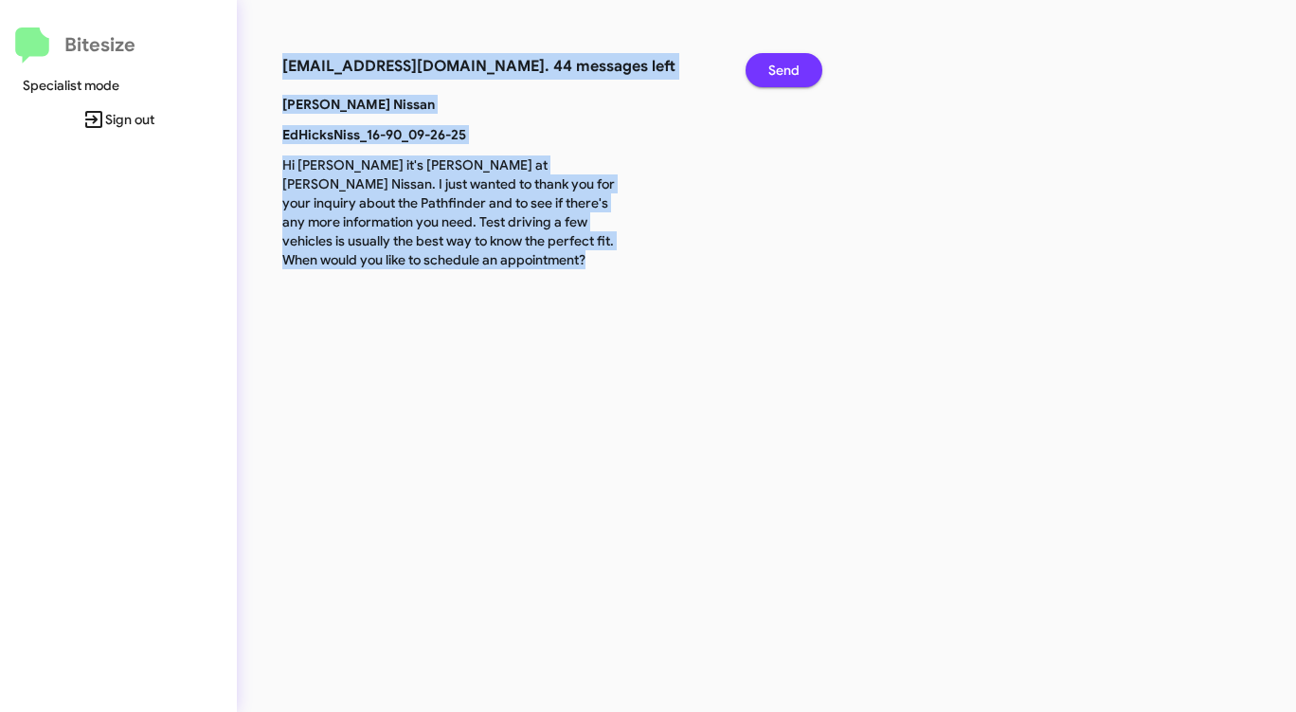
click at [799, 78] on span "Send" at bounding box center [783, 70] width 31 height 34
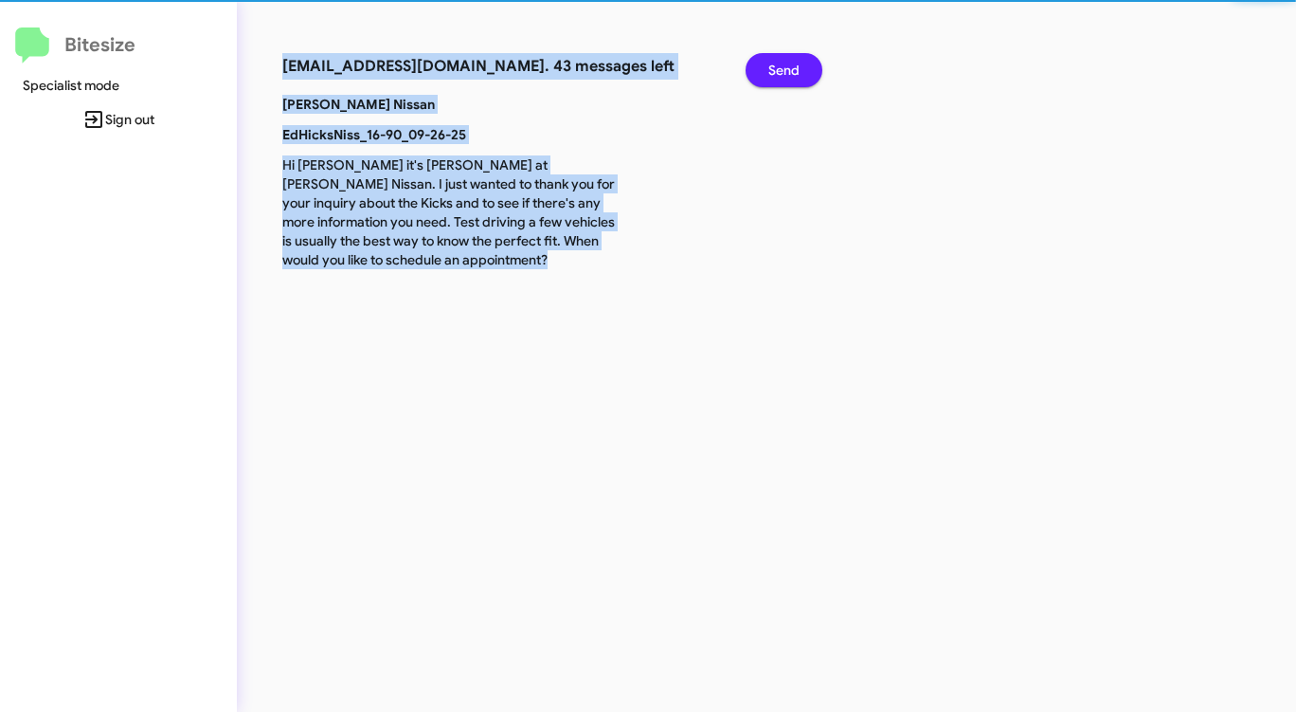
click at [799, 78] on span "Send" at bounding box center [783, 70] width 31 height 34
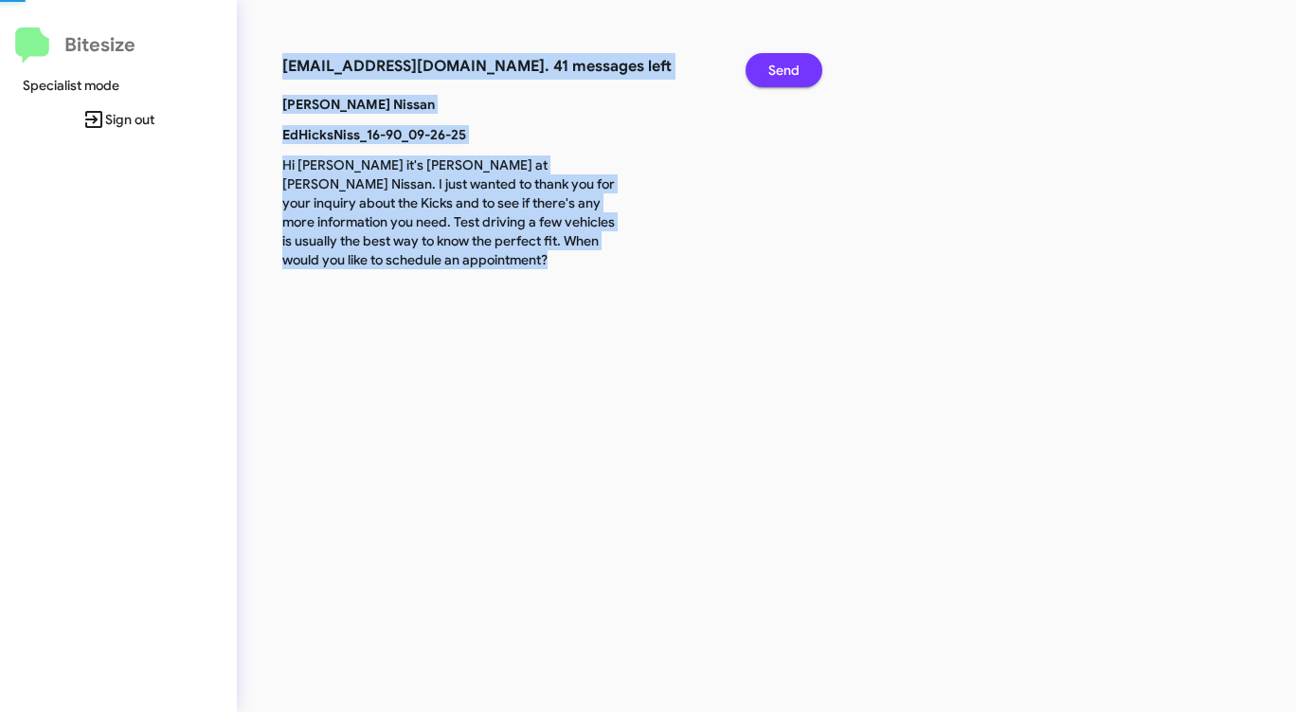
click at [799, 78] on span "Send" at bounding box center [783, 70] width 31 height 34
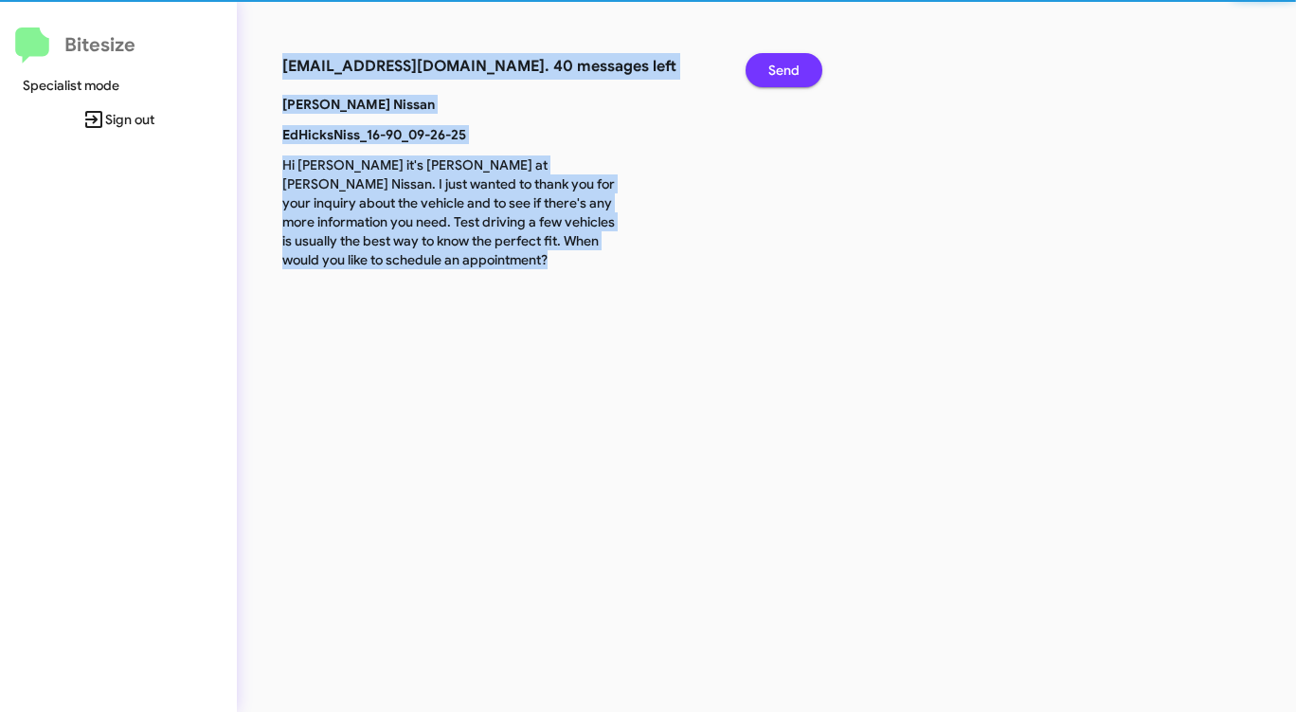
click at [799, 78] on span "Send" at bounding box center [783, 70] width 31 height 34
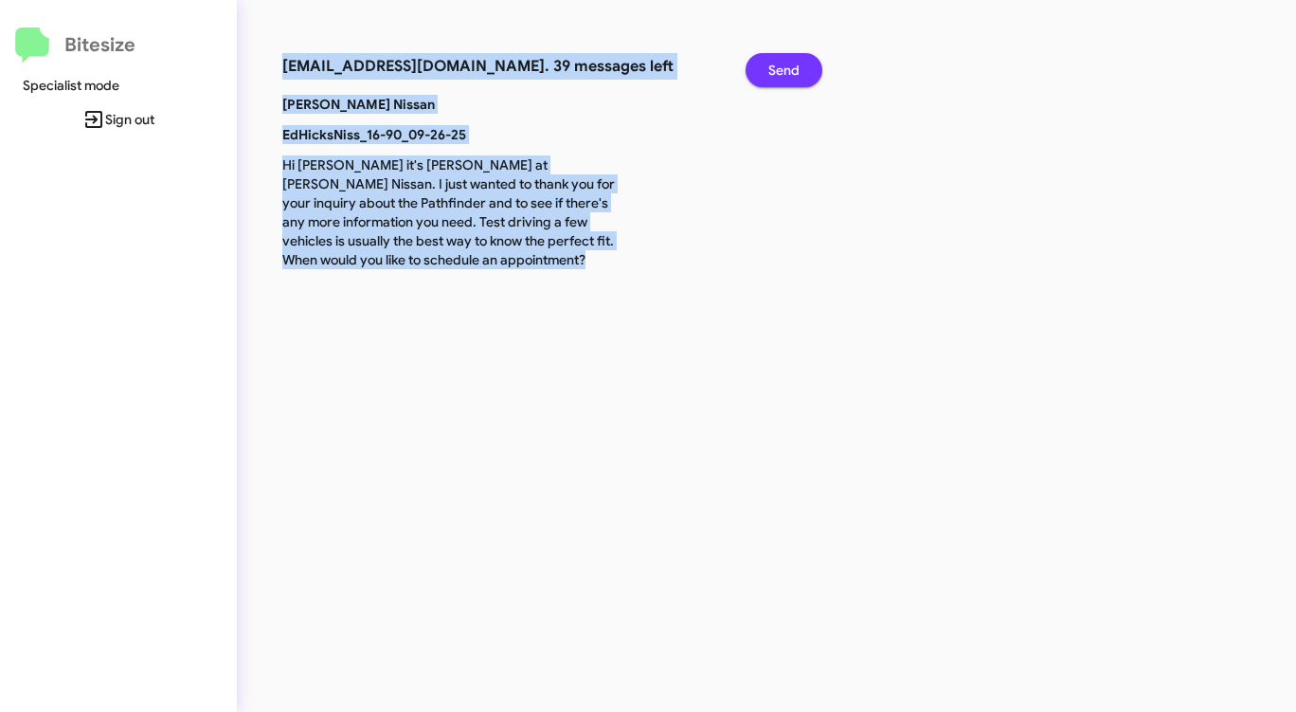
click at [799, 78] on span "Send" at bounding box center [783, 70] width 31 height 34
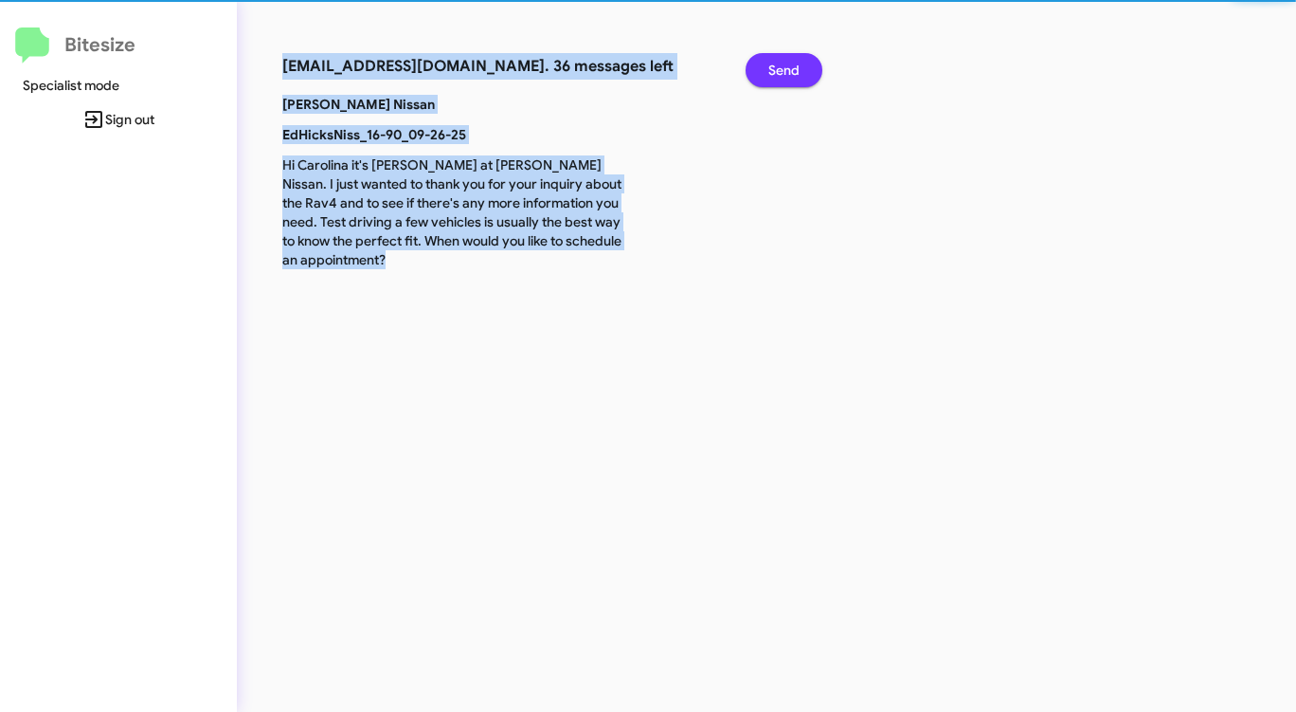
click at [799, 78] on span "Send" at bounding box center [783, 70] width 31 height 34
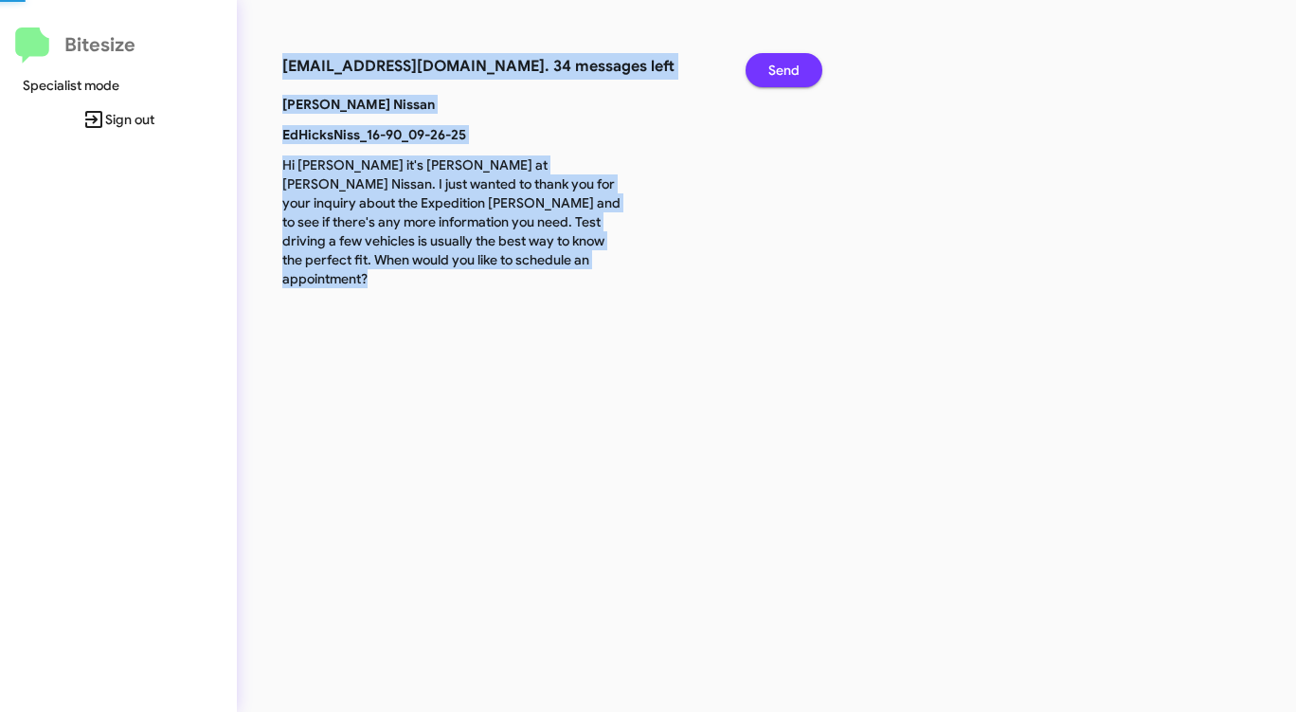
click at [799, 78] on span "Send" at bounding box center [783, 70] width 31 height 34
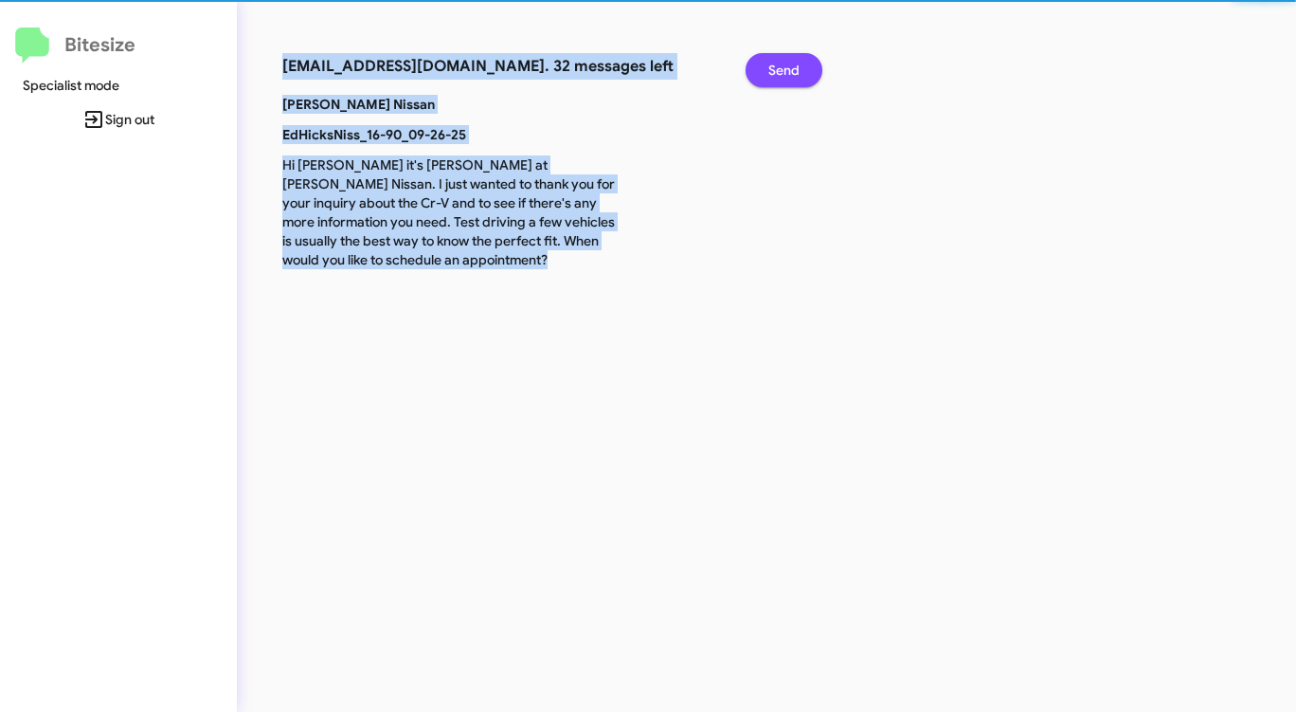
click at [799, 78] on span "Send" at bounding box center [783, 70] width 31 height 34
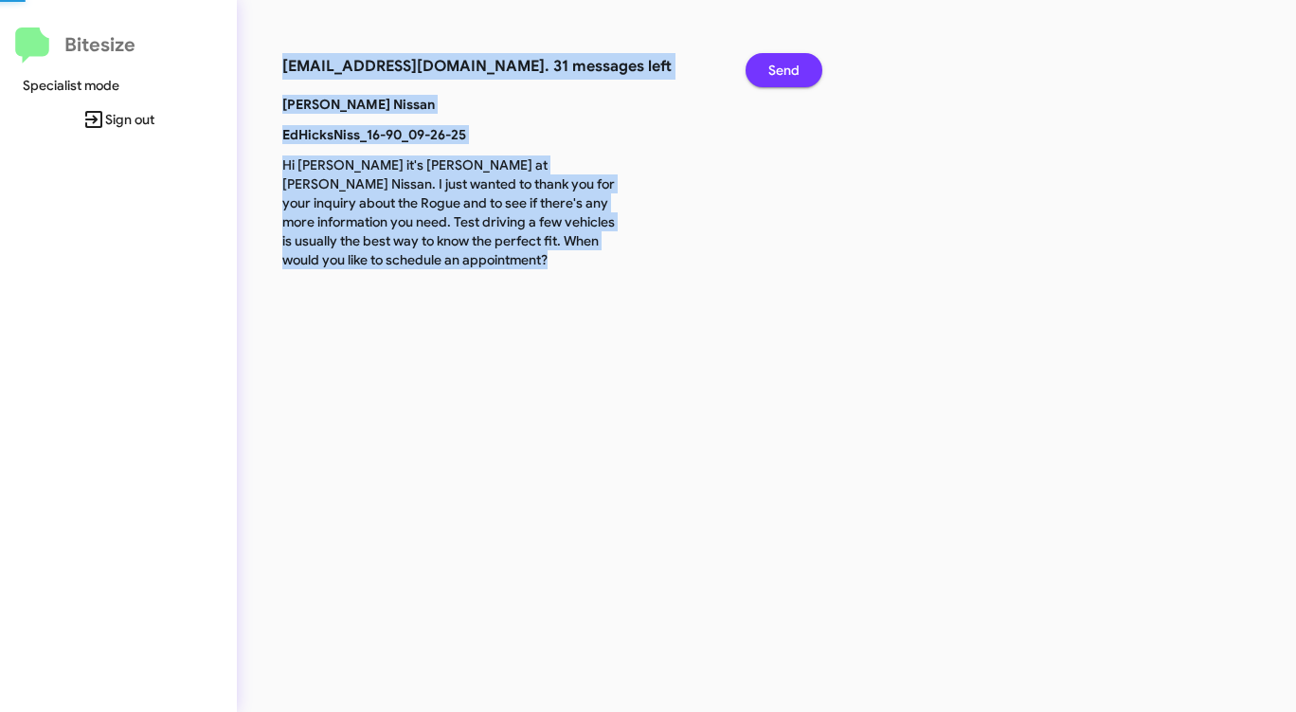
click at [799, 78] on span "Send" at bounding box center [783, 70] width 31 height 34
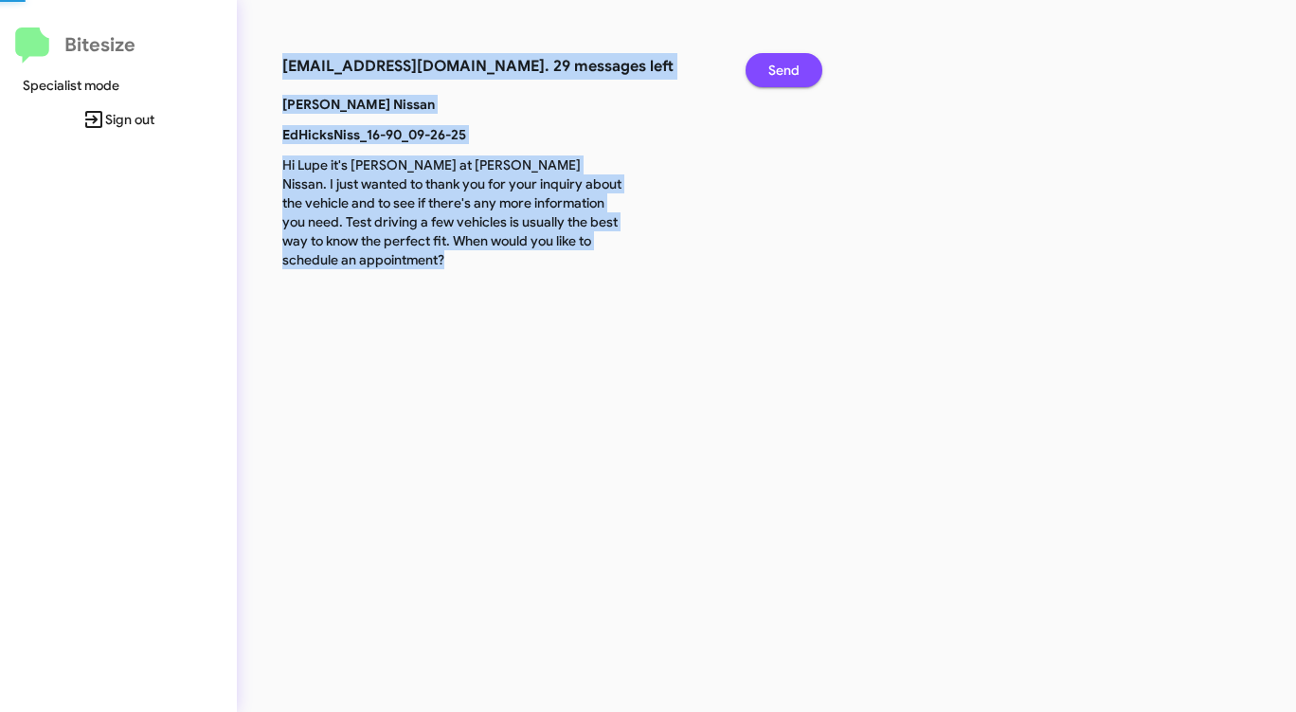
click at [799, 78] on span "Send" at bounding box center [783, 70] width 31 height 34
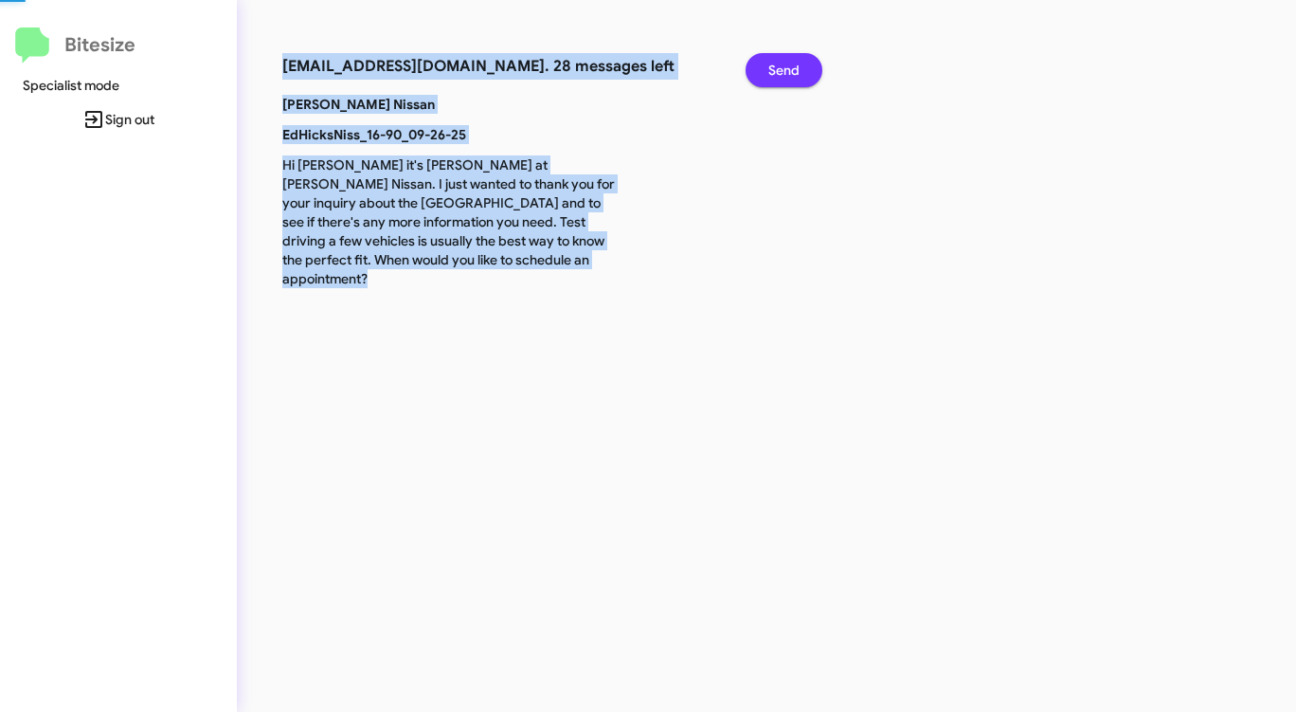
click at [799, 78] on span "Send" at bounding box center [783, 70] width 31 height 34
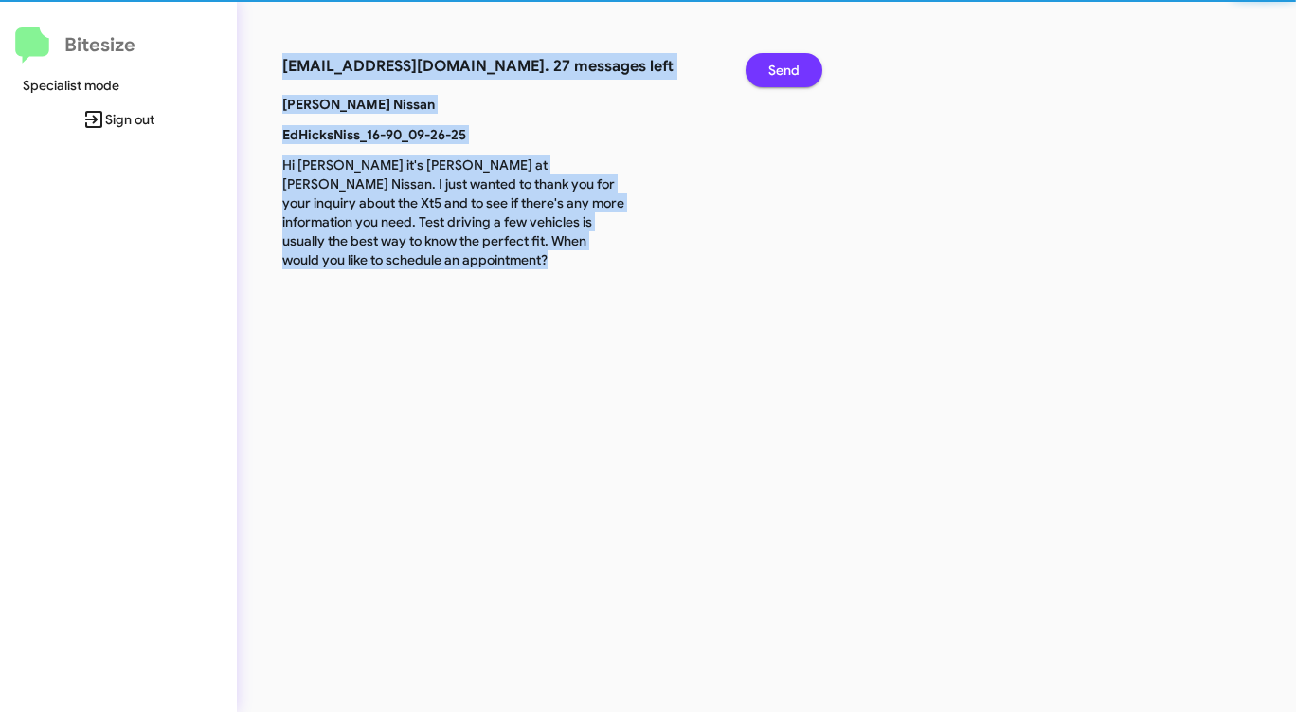
click at [799, 78] on span "Send" at bounding box center [783, 70] width 31 height 34
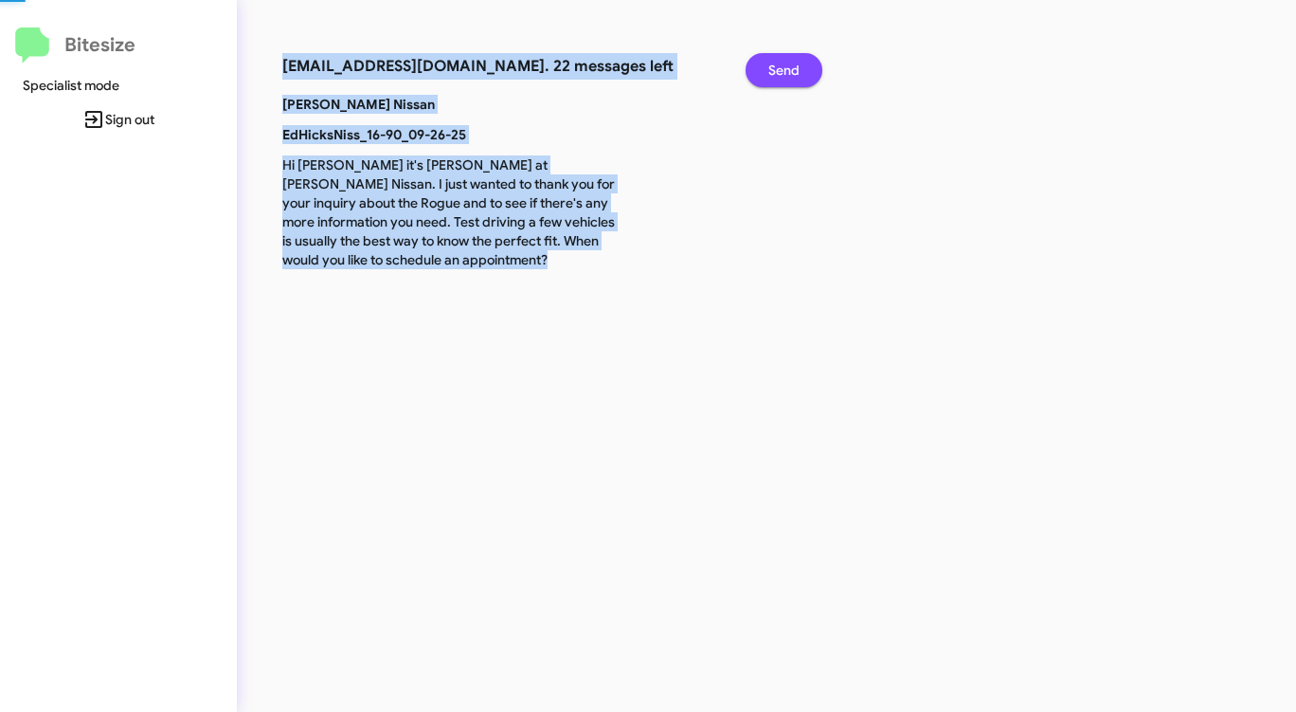
click at [799, 78] on span "Send" at bounding box center [783, 70] width 31 height 34
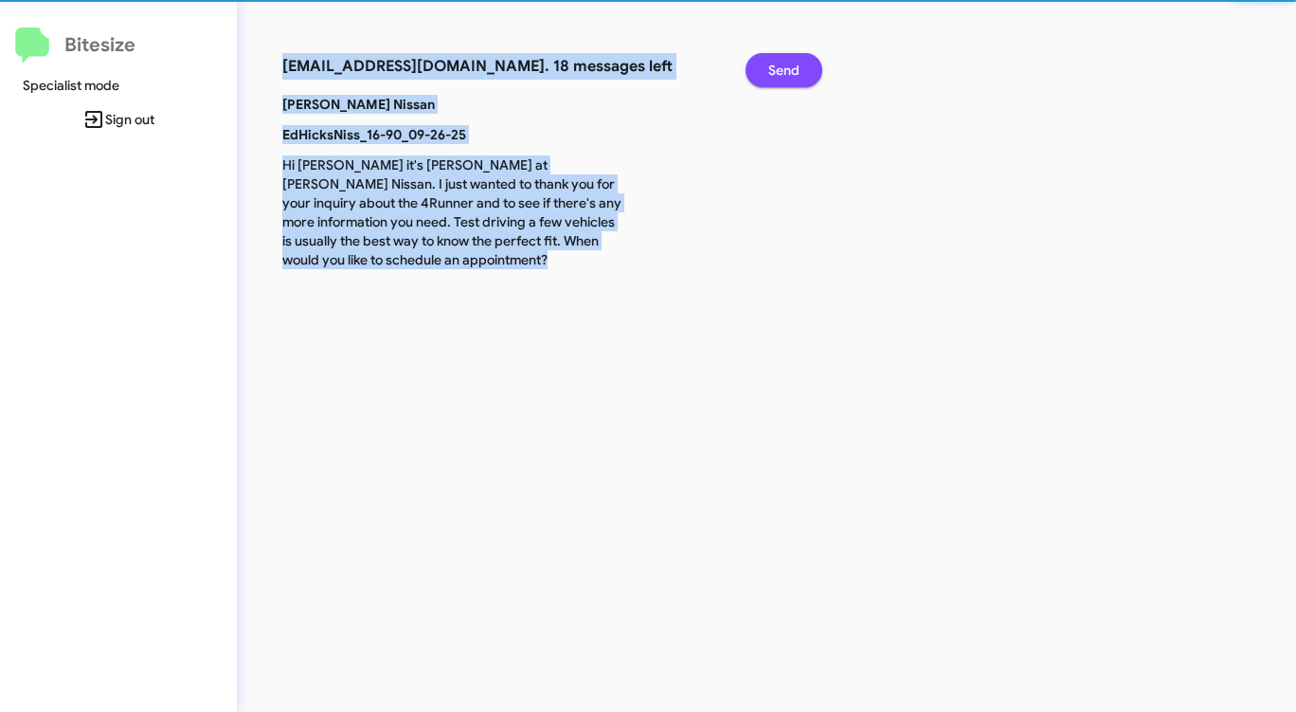
click at [799, 78] on span "Send" at bounding box center [783, 70] width 31 height 34
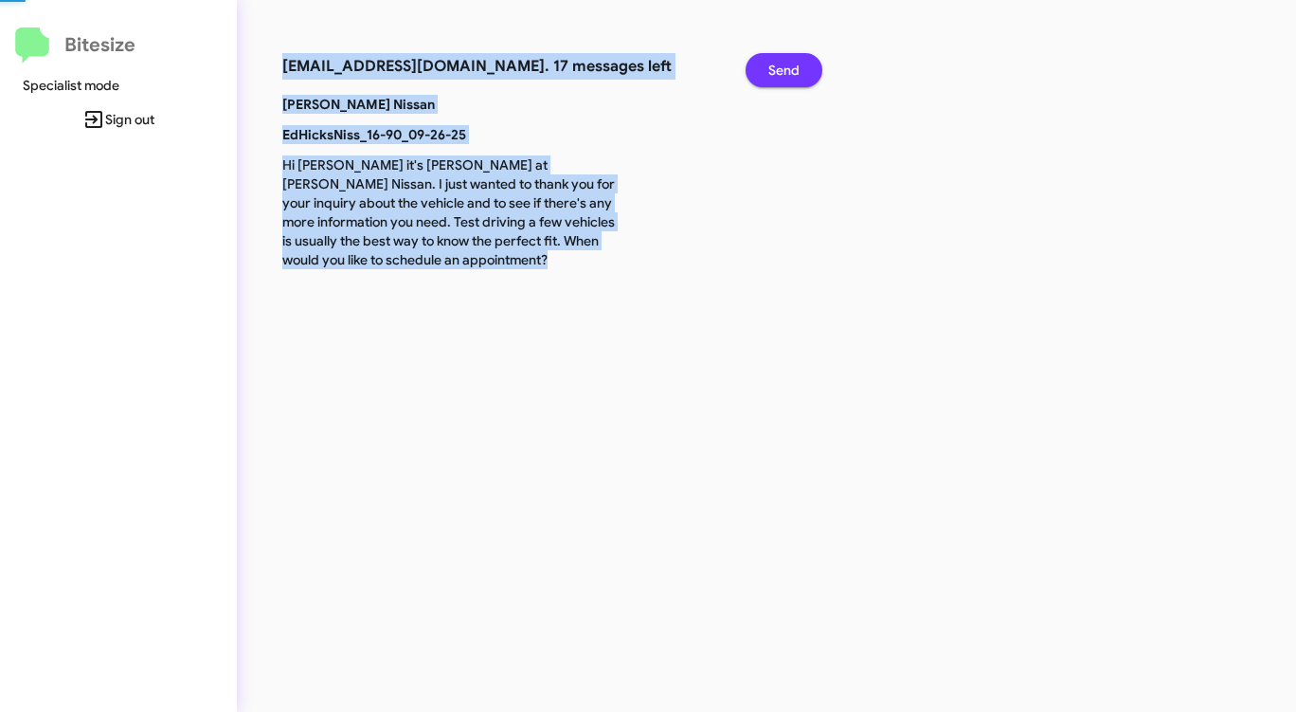
click at [799, 78] on span "Send" at bounding box center [783, 70] width 31 height 34
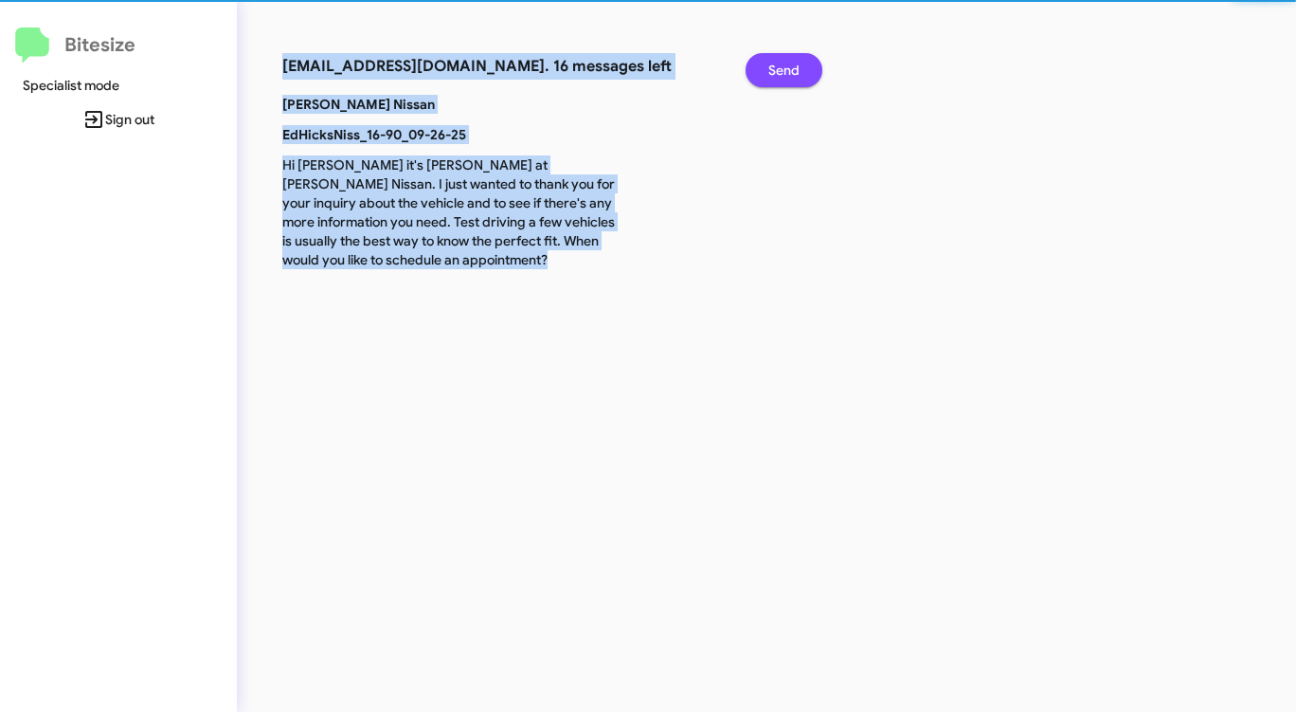
click at [799, 78] on span "Send" at bounding box center [783, 70] width 31 height 34
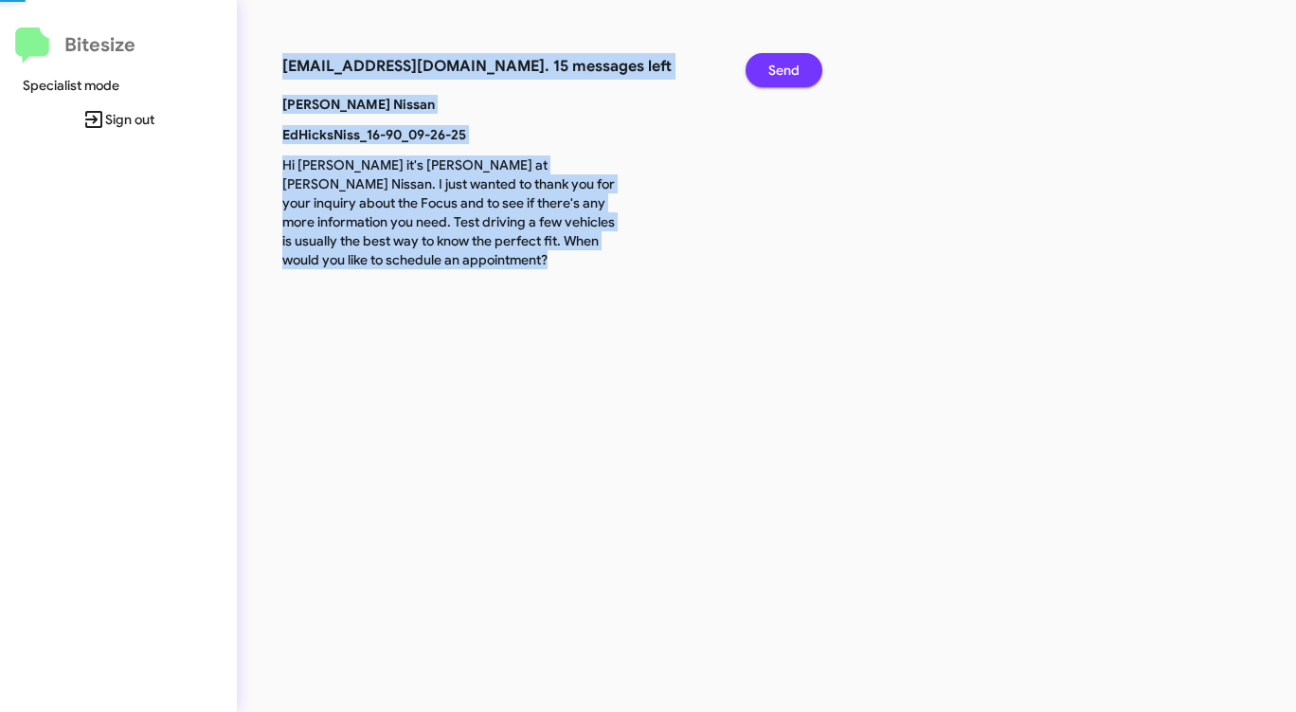
click at [799, 78] on span "Send" at bounding box center [783, 70] width 31 height 34
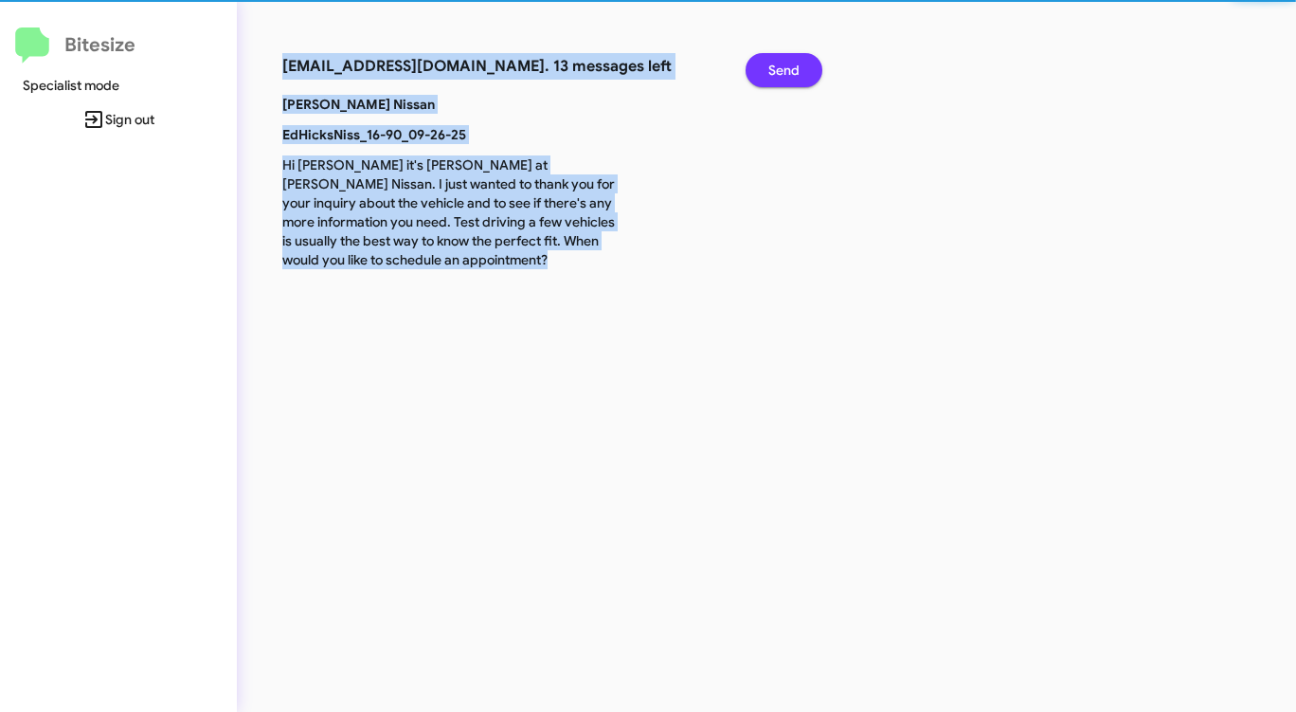
click at [799, 78] on span "Send" at bounding box center [783, 70] width 31 height 34
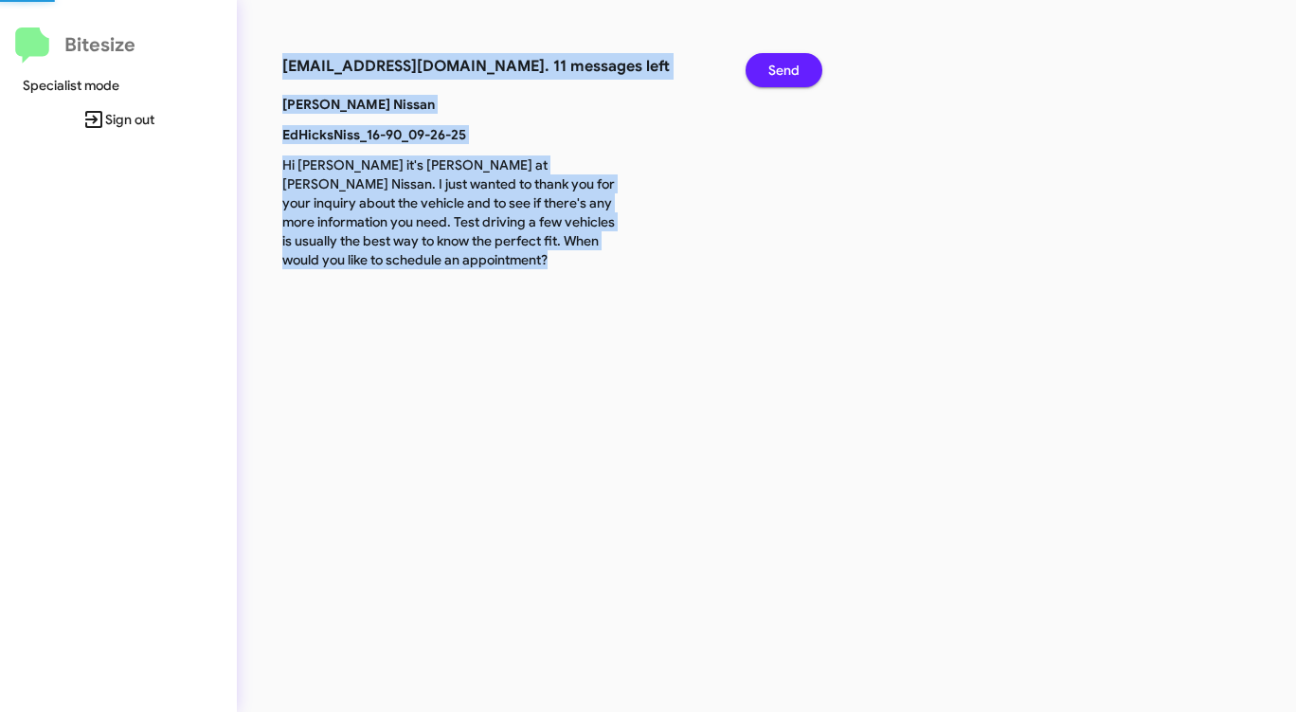
click at [799, 78] on span "Send" at bounding box center [783, 70] width 31 height 34
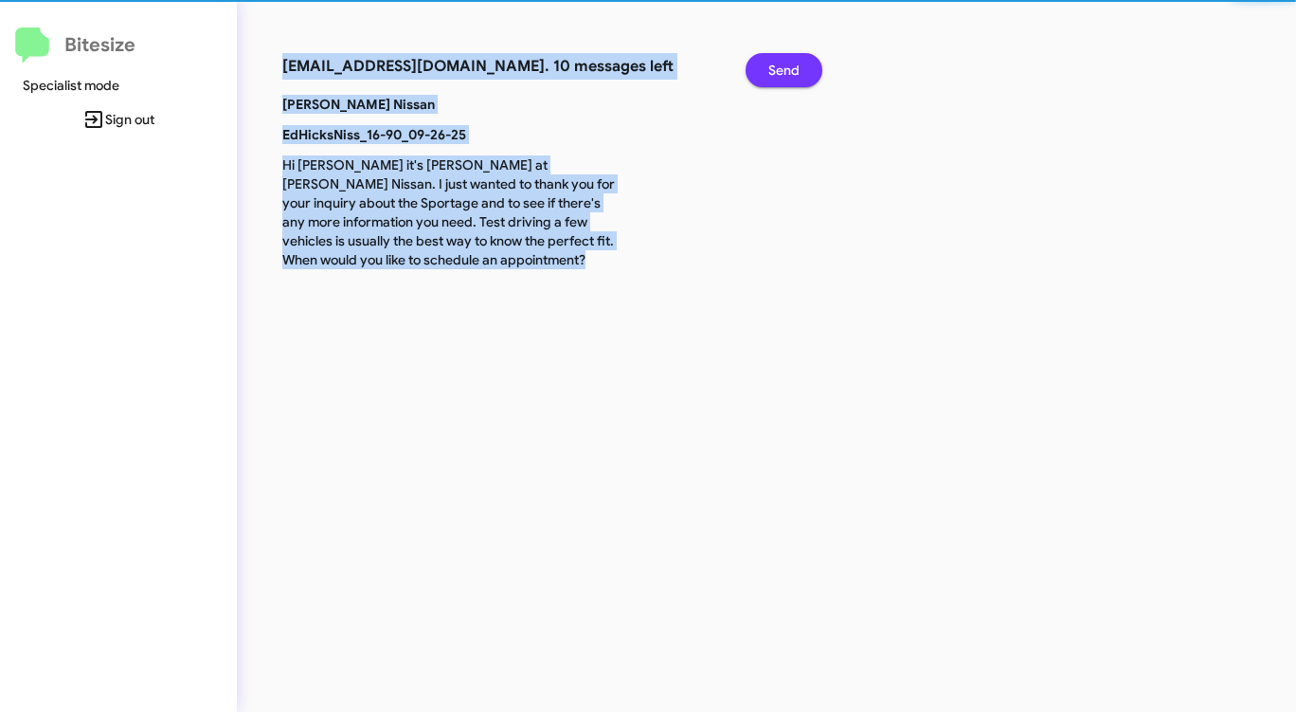
click at [799, 78] on span "Send" at bounding box center [783, 70] width 31 height 34
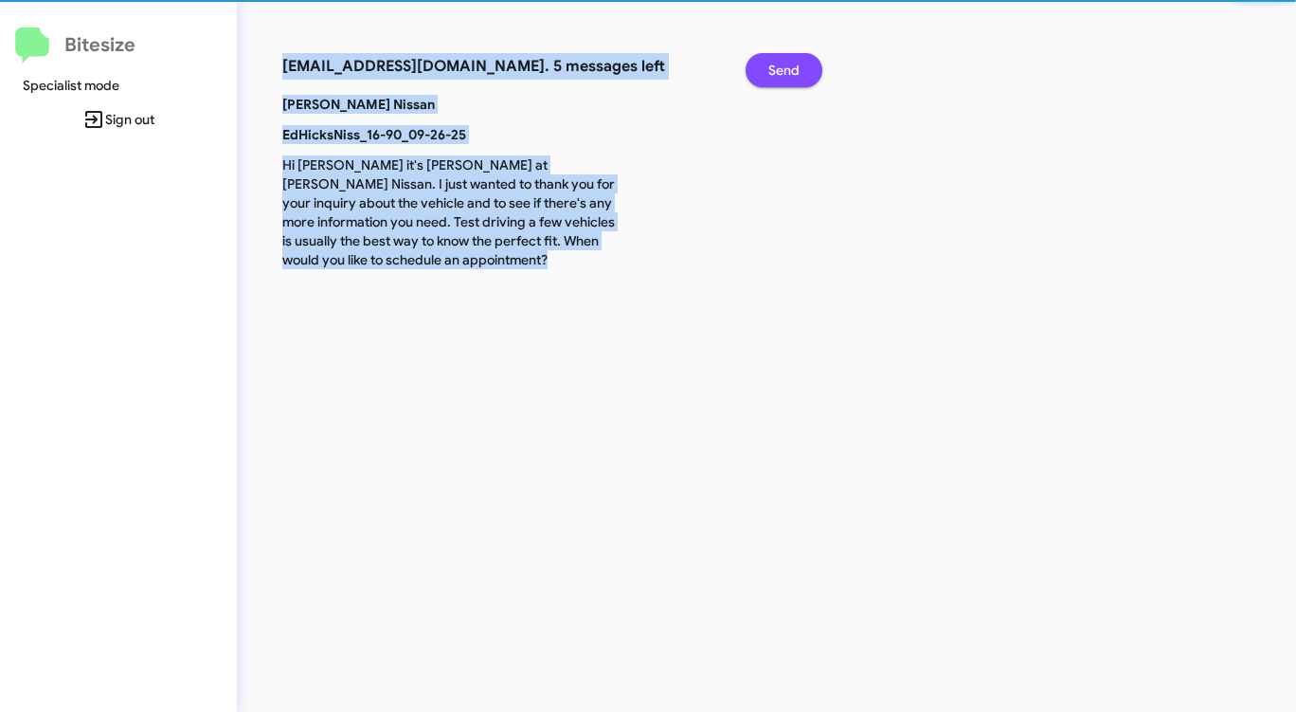
click at [799, 78] on span "Send" at bounding box center [783, 70] width 31 height 34
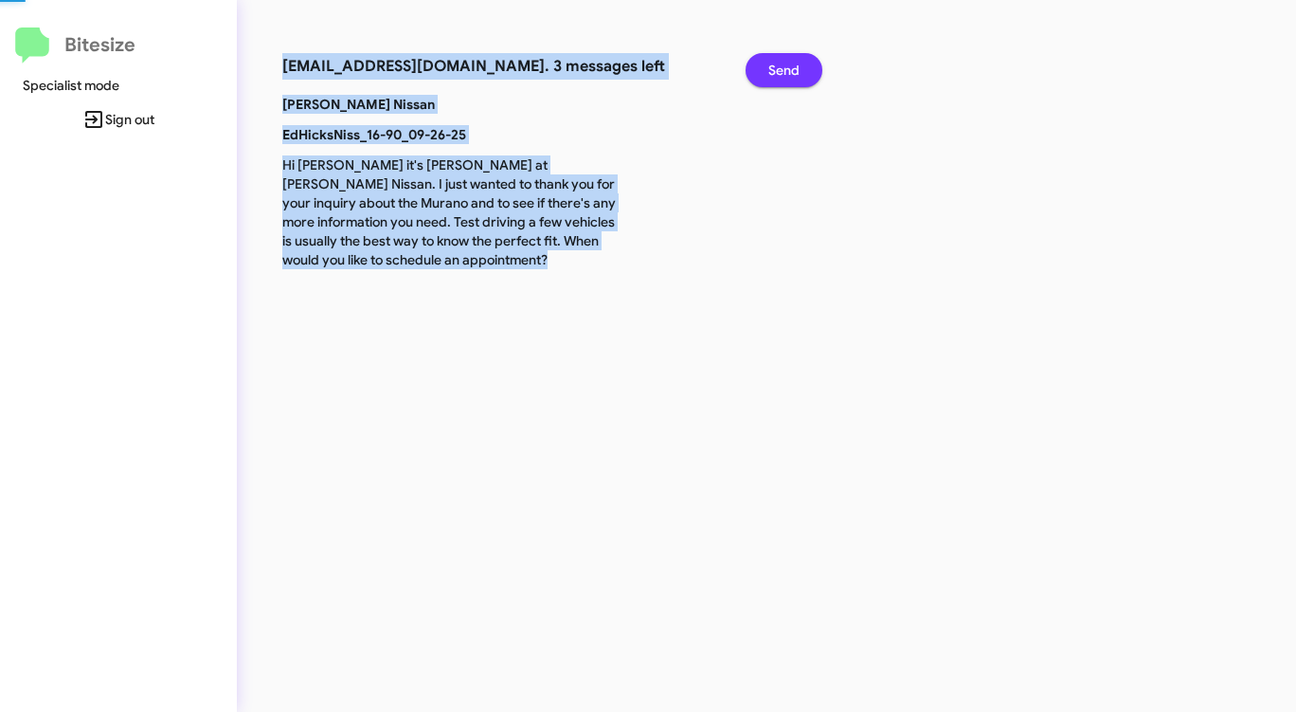
click at [799, 78] on span "Send" at bounding box center [783, 70] width 31 height 34
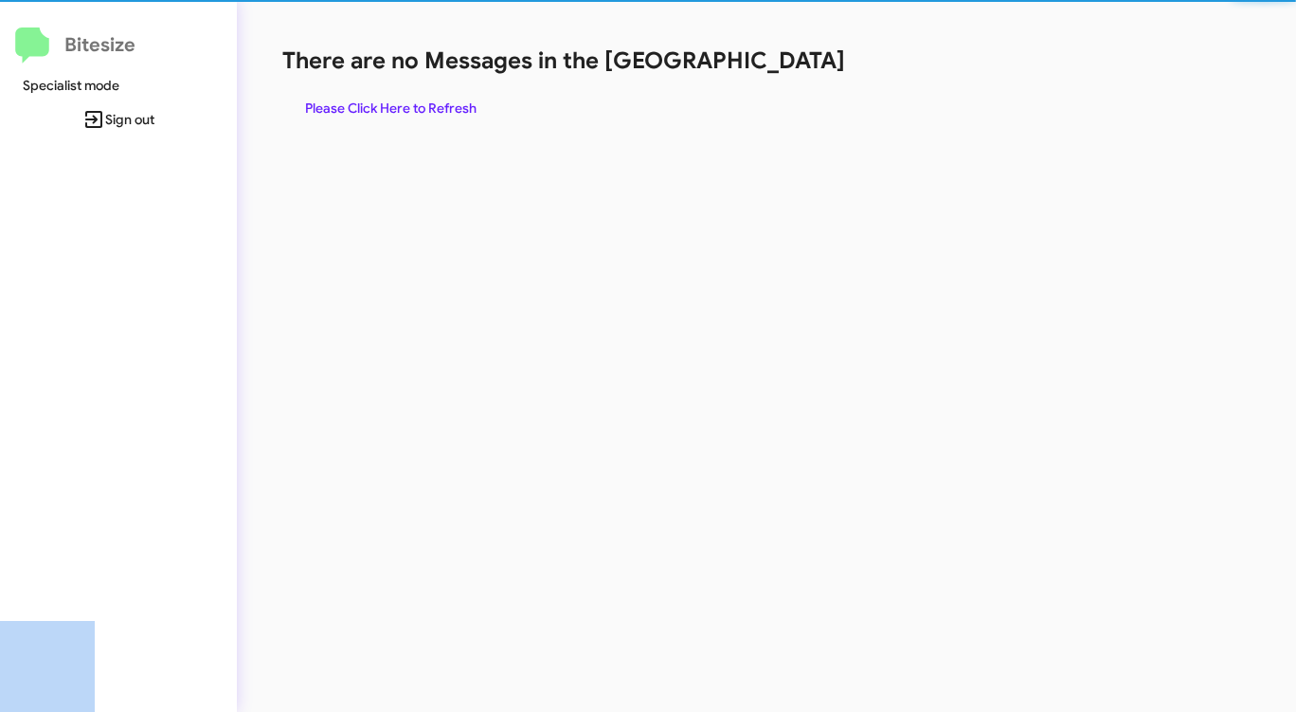
click at [799, 78] on div "There are no Messages in the Queue Please Click Here to Refresh" at bounding box center [678, 85] width 792 height 80
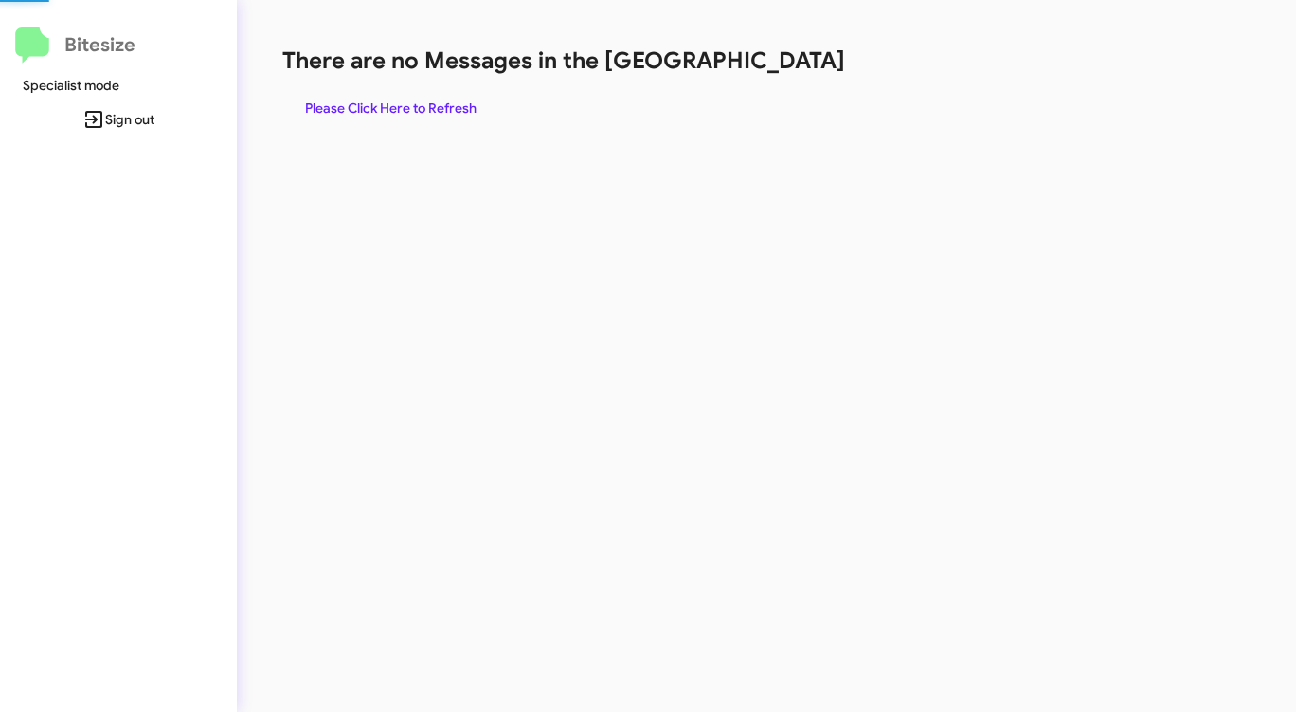
click at [799, 78] on div "There are no Messages in the Queue Please Click Here to Refresh" at bounding box center [678, 85] width 792 height 80
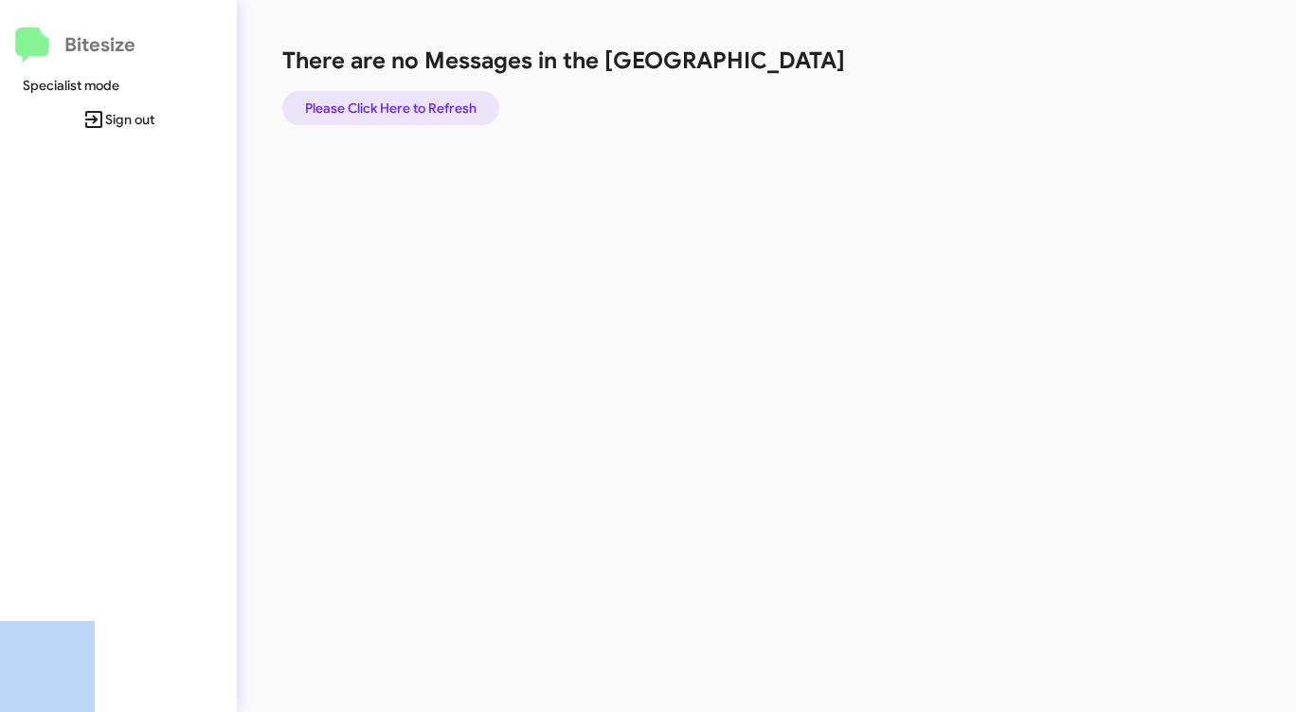
click at [388, 111] on span "Please Click Here to Refresh" at bounding box center [390, 108] width 171 height 34
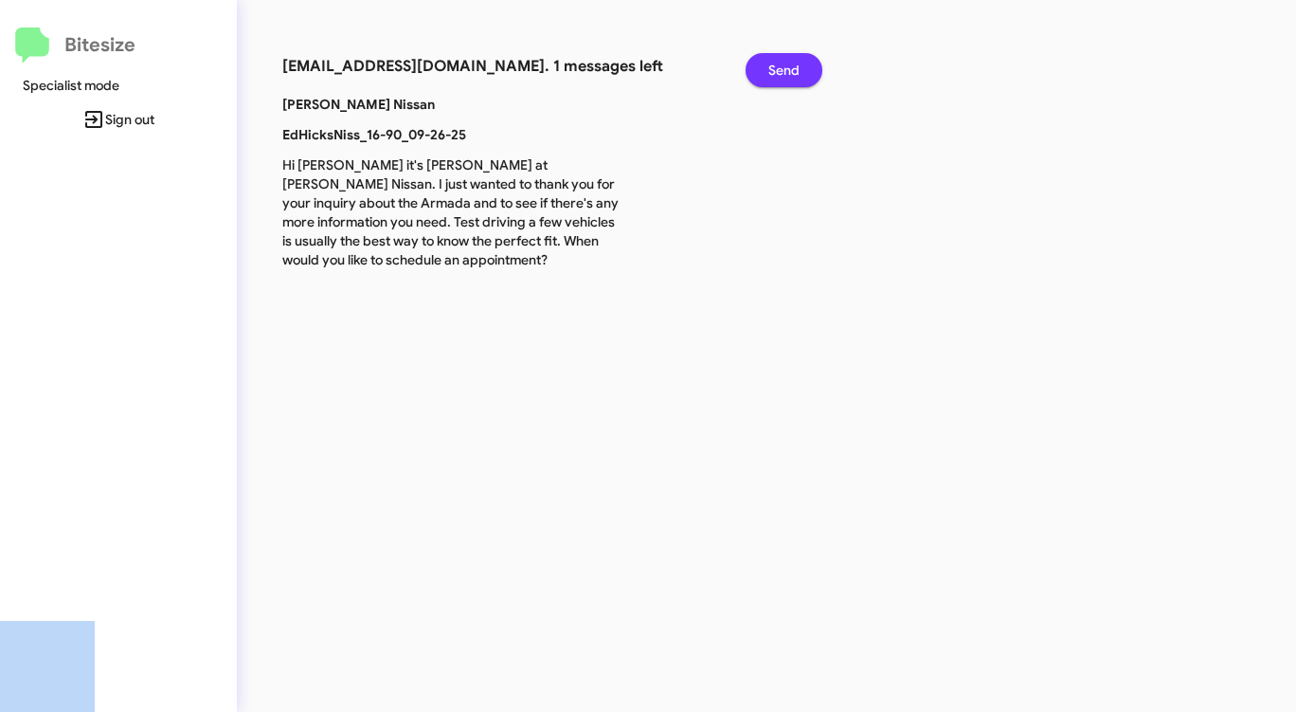
click at [785, 77] on span "Send" at bounding box center [783, 70] width 31 height 34
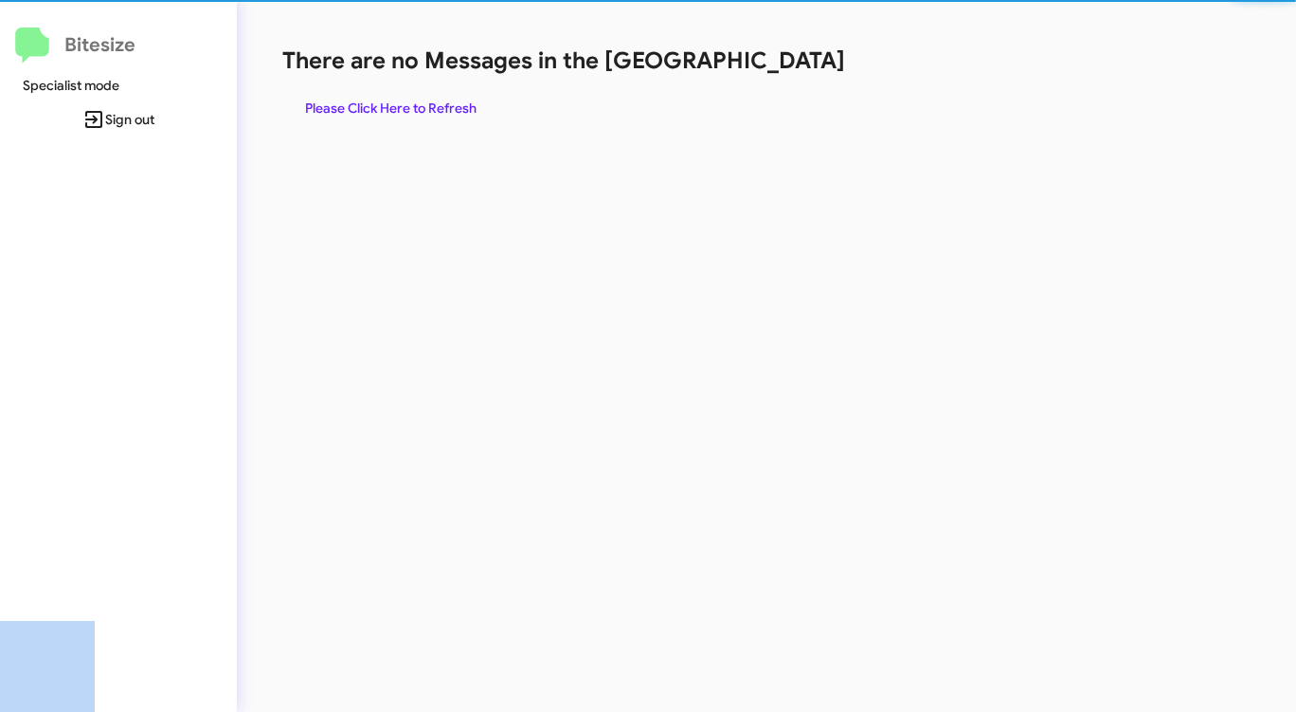
click at [785, 77] on div "There are no Messages in the Queue Please Click Here to Refresh" at bounding box center [678, 85] width 792 height 80
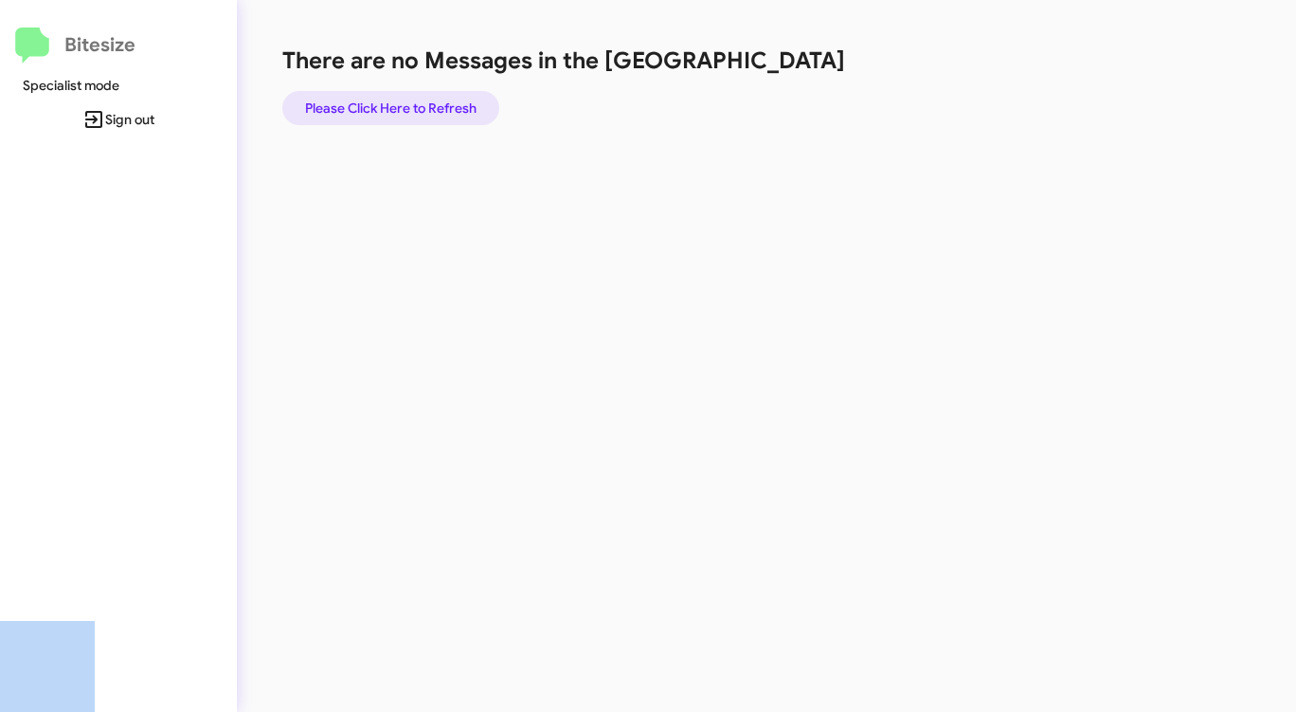
click at [421, 101] on span "Please Click Here to Refresh" at bounding box center [390, 108] width 171 height 34
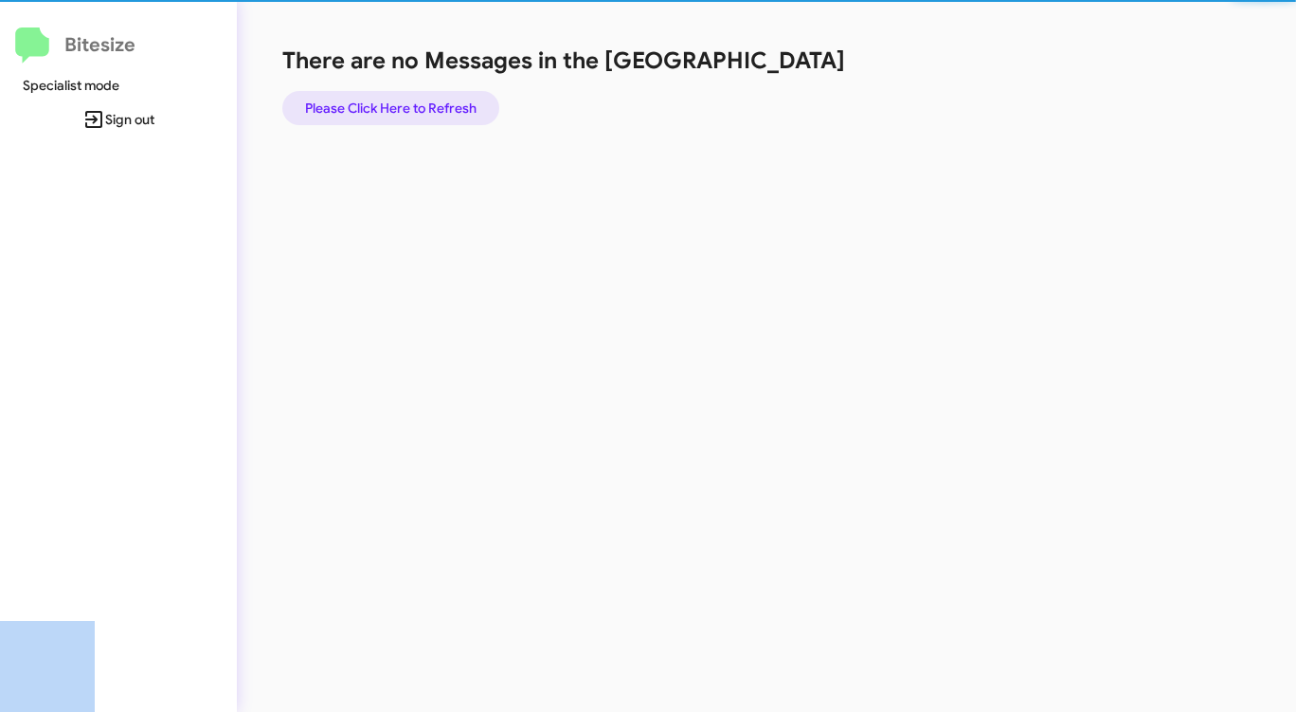
click at [421, 101] on span "Please Click Here to Refresh" at bounding box center [390, 108] width 171 height 34
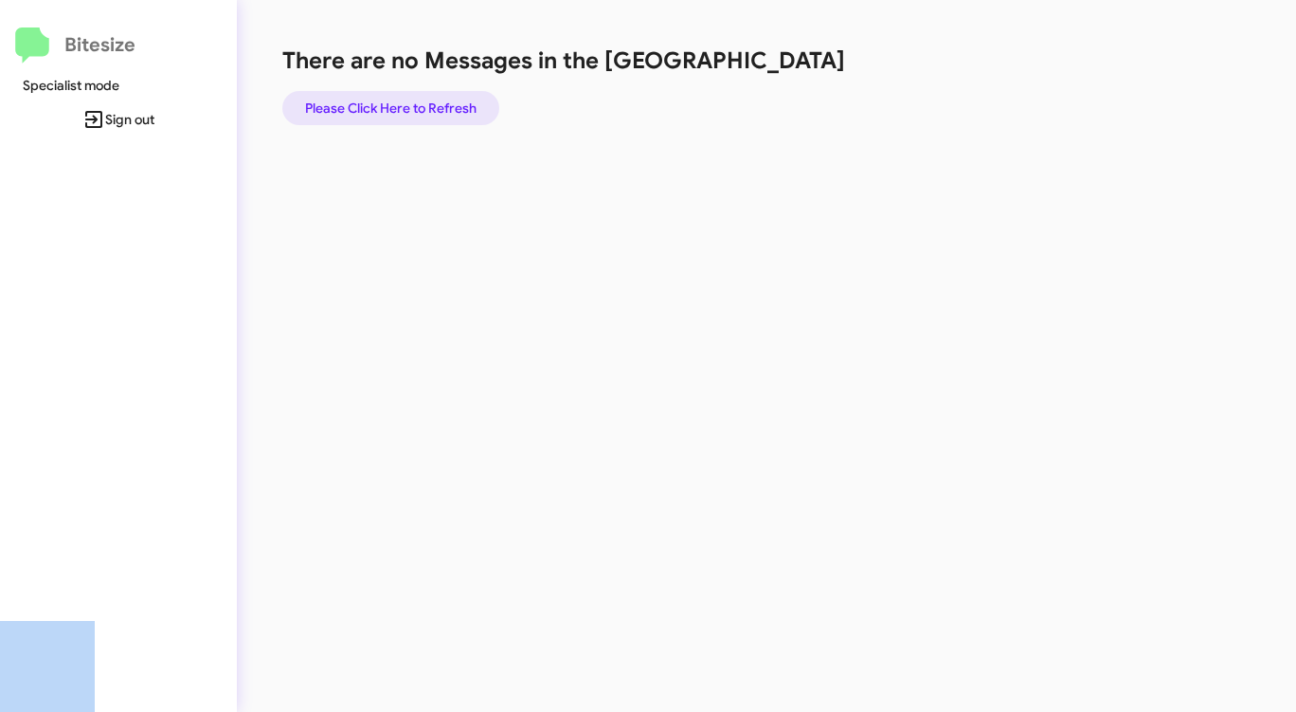
click at [423, 99] on span "Please Click Here to Refresh" at bounding box center [390, 108] width 171 height 34
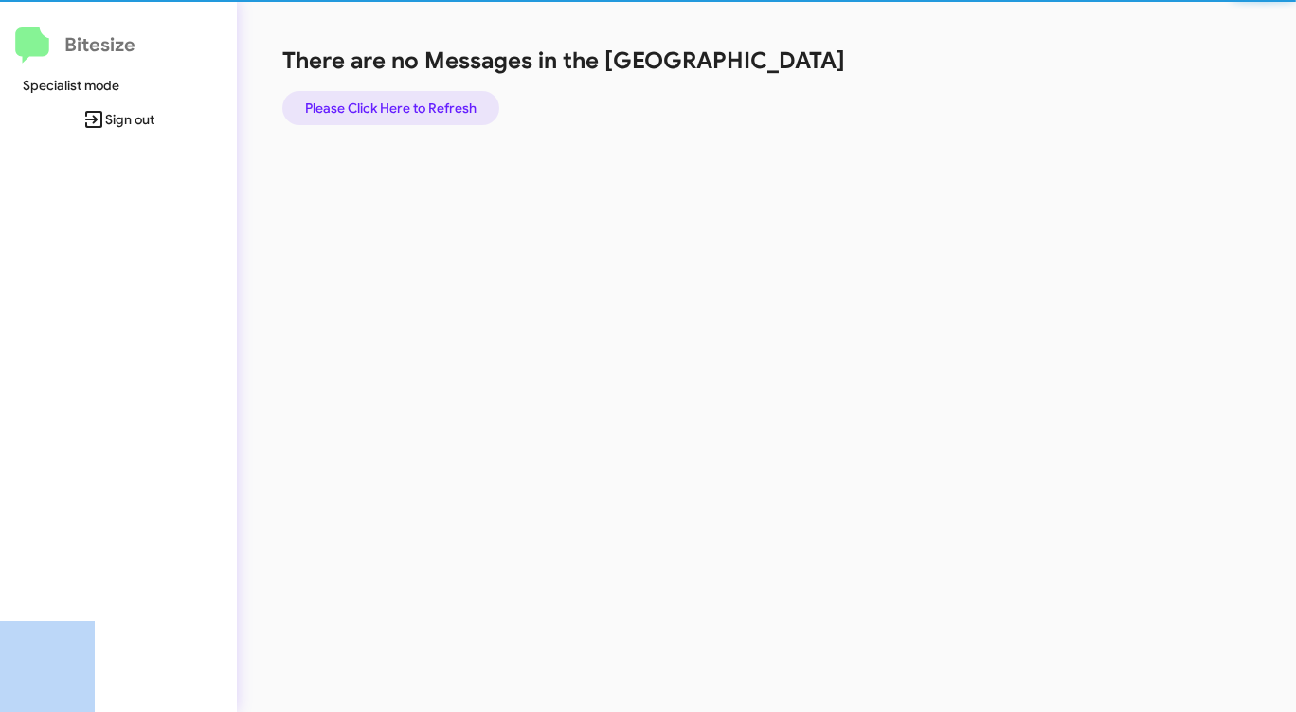
click at [421, 101] on span "Please Click Here to Refresh" at bounding box center [390, 108] width 171 height 34
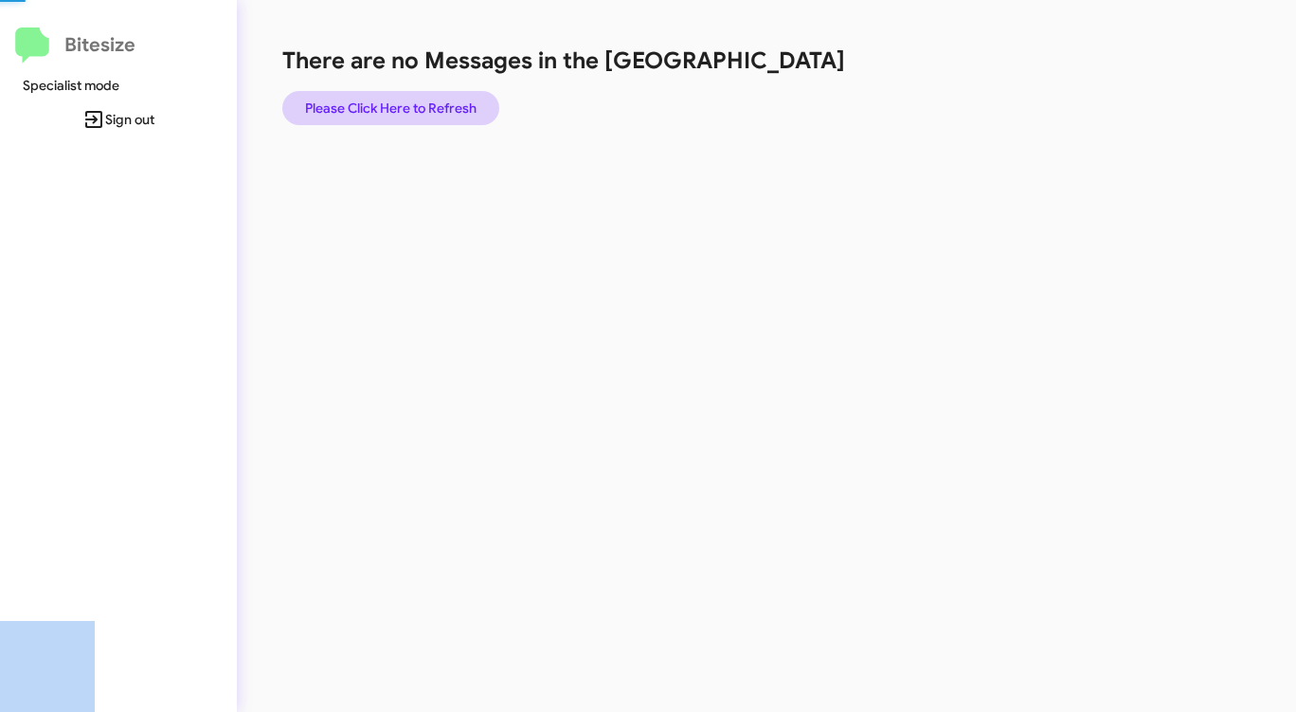
click at [421, 101] on span "Please Click Here to Refresh" at bounding box center [390, 108] width 171 height 34
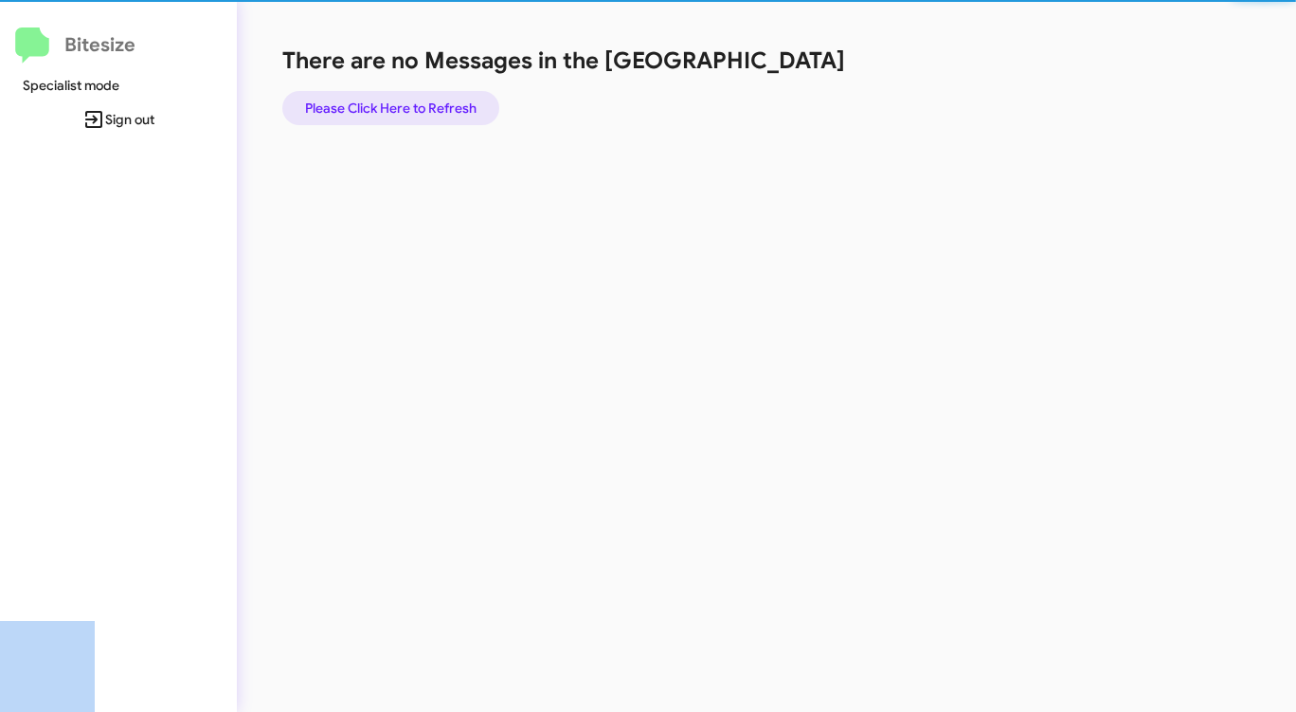
click at [421, 101] on span "Please Click Here to Refresh" at bounding box center [390, 108] width 171 height 34
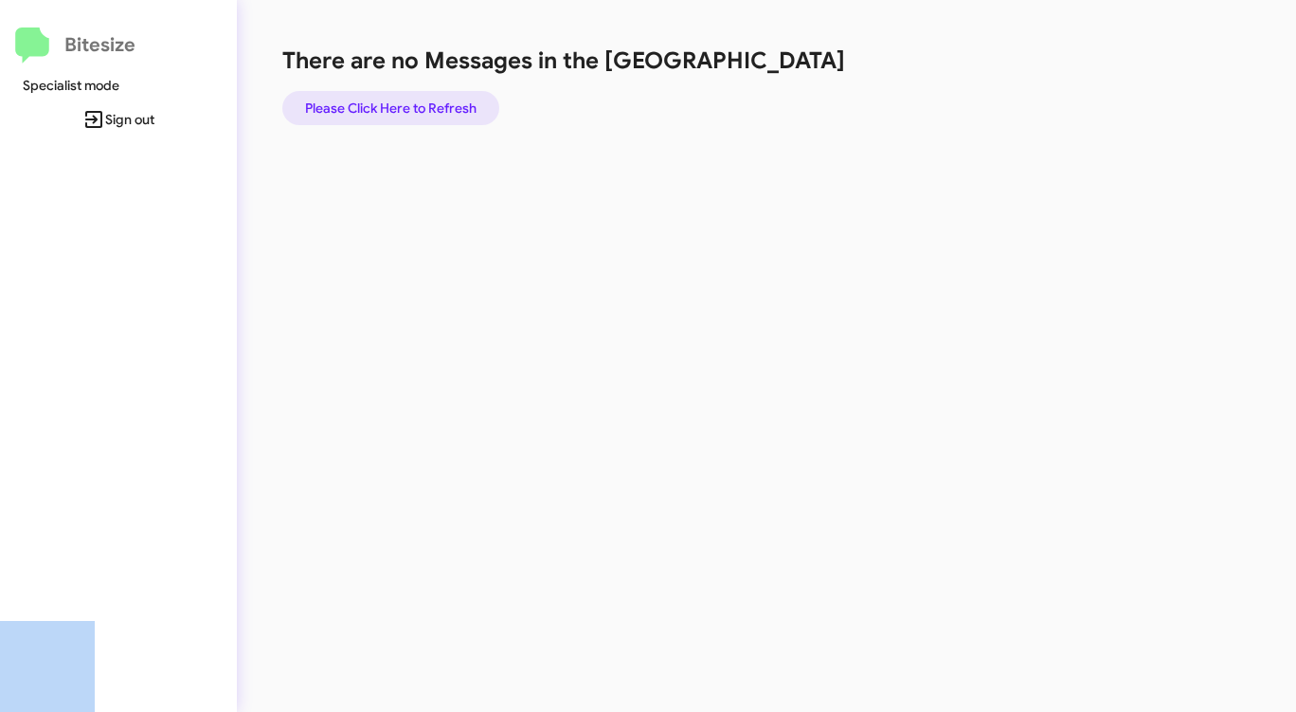
click at [421, 101] on span "Please Click Here to Refresh" at bounding box center [390, 108] width 171 height 34
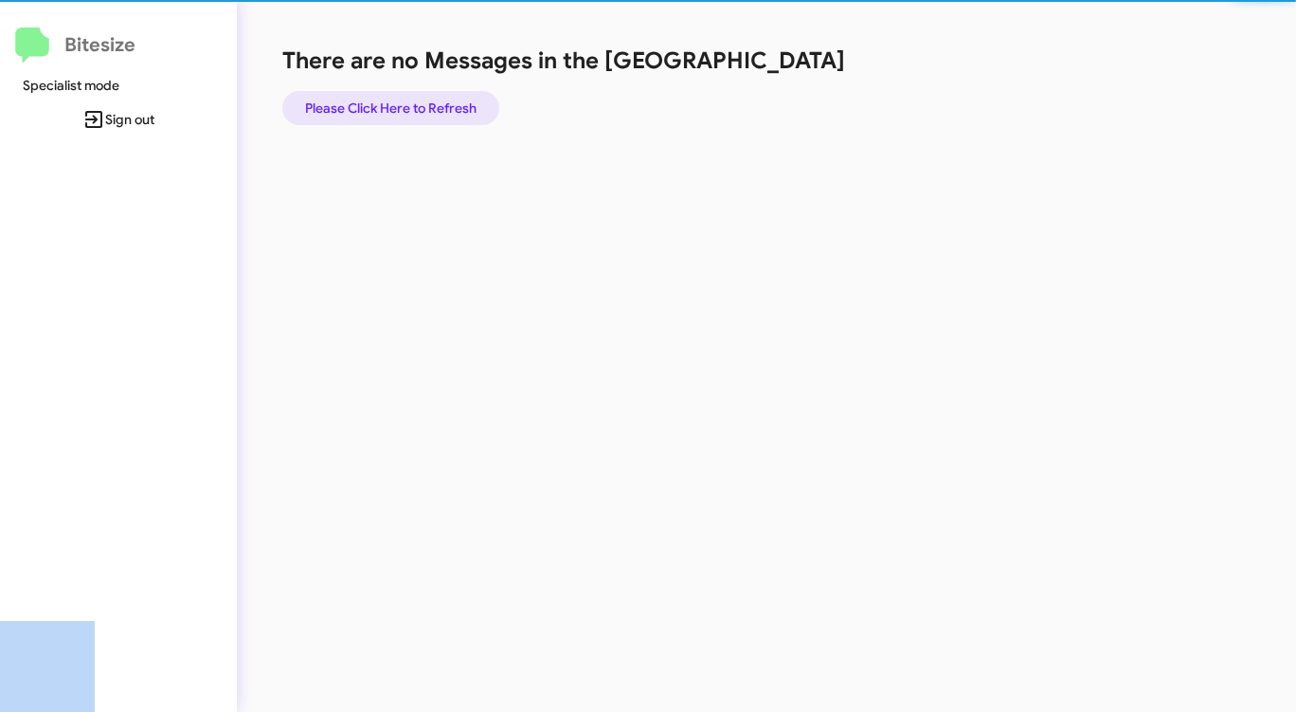
click at [421, 100] on span "Please Click Here to Refresh" at bounding box center [390, 108] width 171 height 34
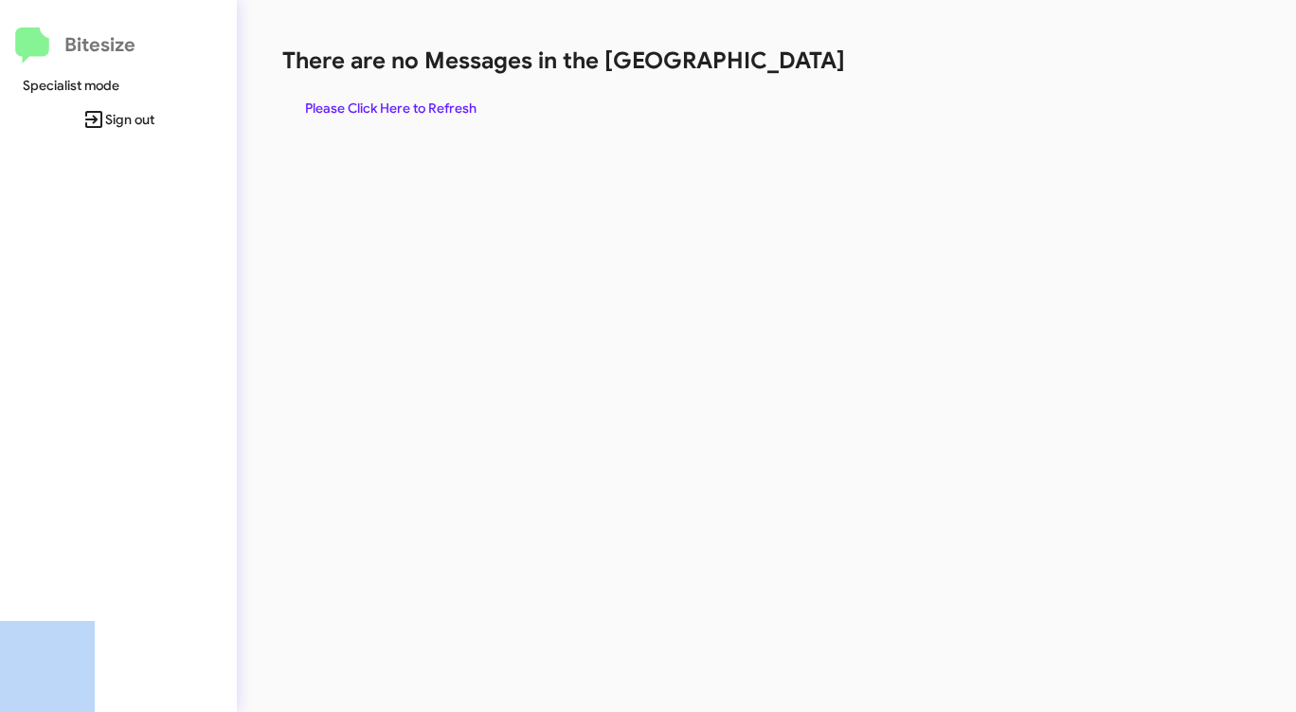
click at [421, 99] on span "Please Click Here to Refresh" at bounding box center [390, 108] width 171 height 34
click at [420, 99] on span "Please Click Here to Refresh" at bounding box center [390, 108] width 171 height 34
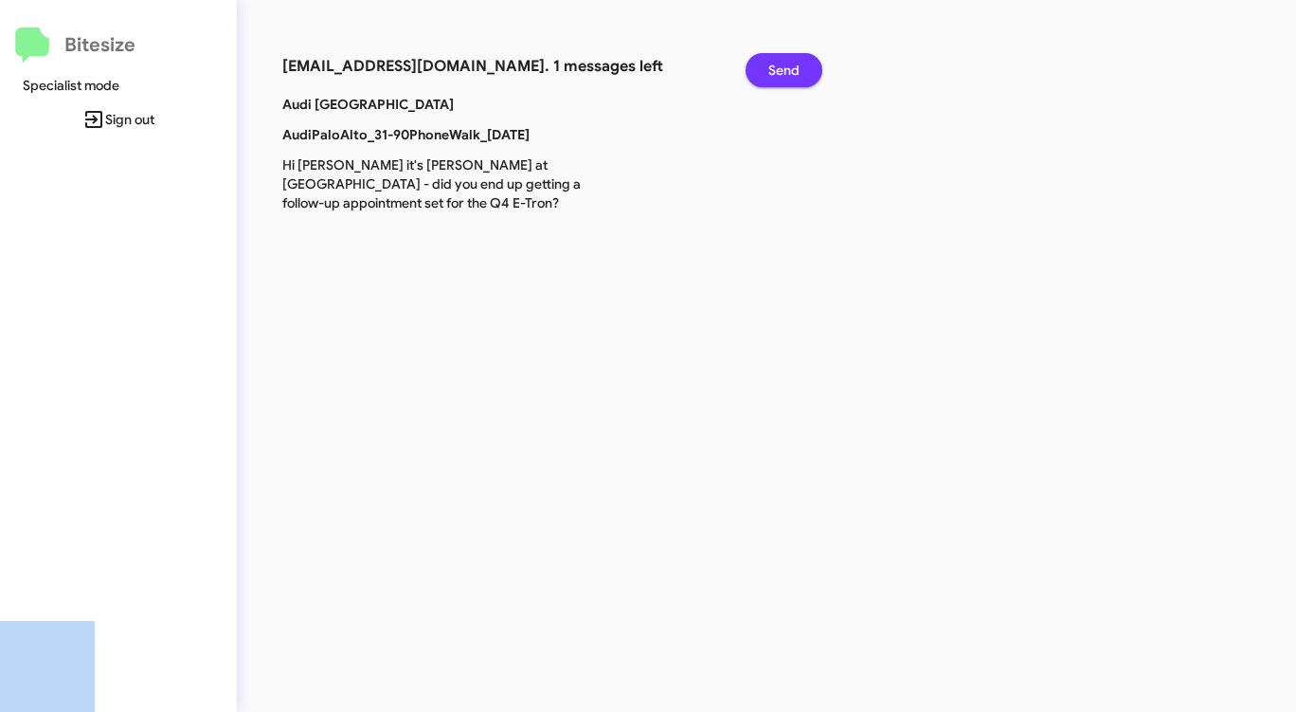
click at [796, 59] on span "Send" at bounding box center [783, 70] width 31 height 34
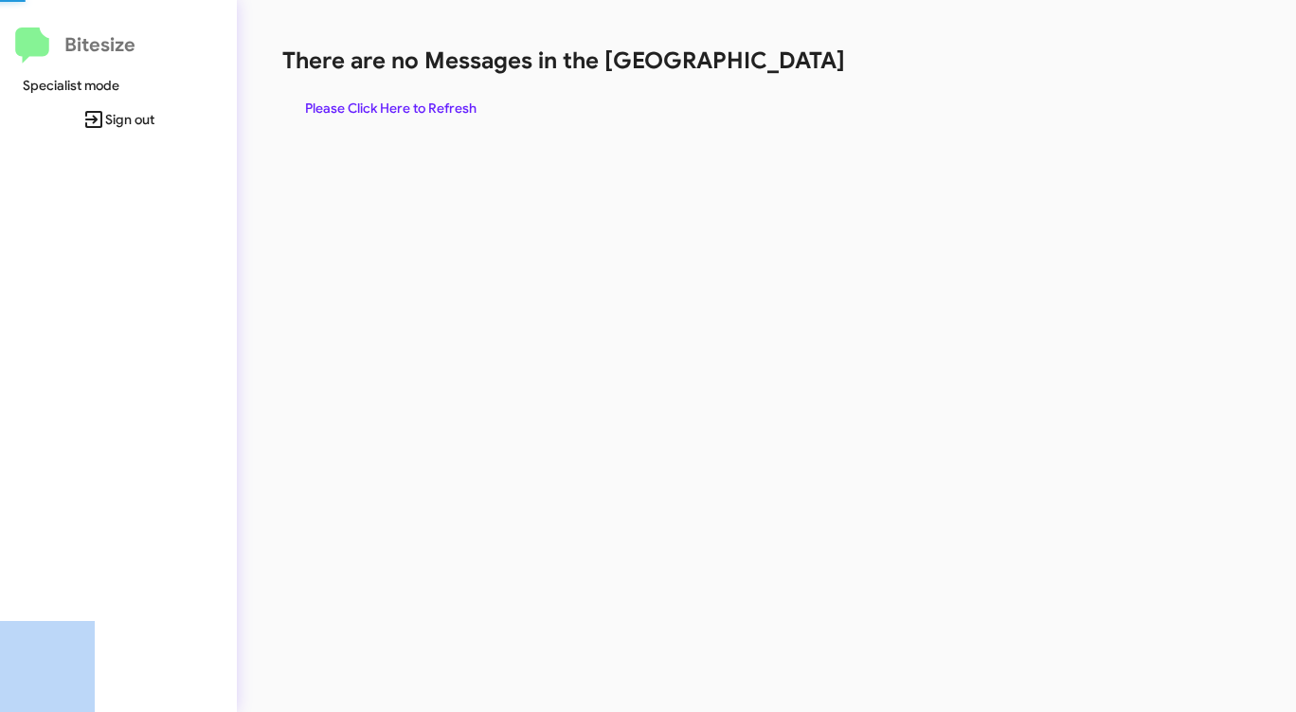
click at [796, 59] on h1 "There are no Messages in the [GEOGRAPHIC_DATA]" at bounding box center [678, 60] width 792 height 30
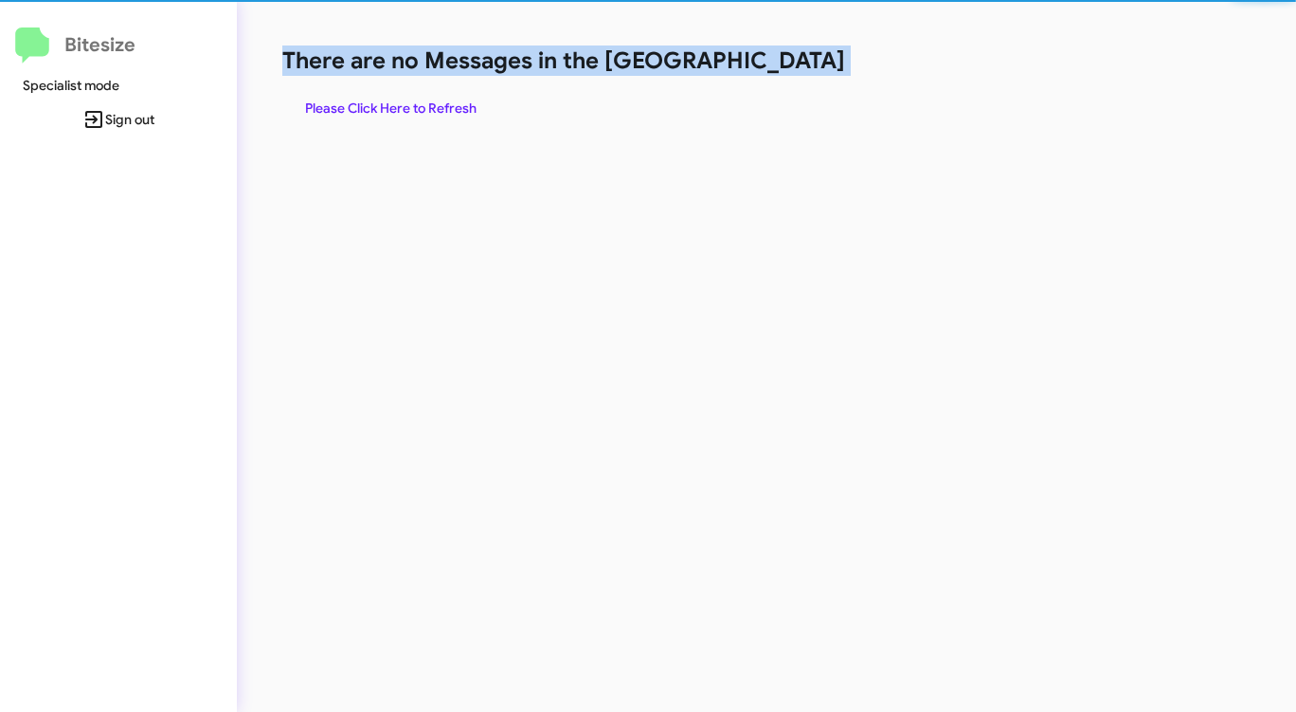
click at [796, 59] on h1 "There are no Messages in the [GEOGRAPHIC_DATA]" at bounding box center [678, 60] width 792 height 30
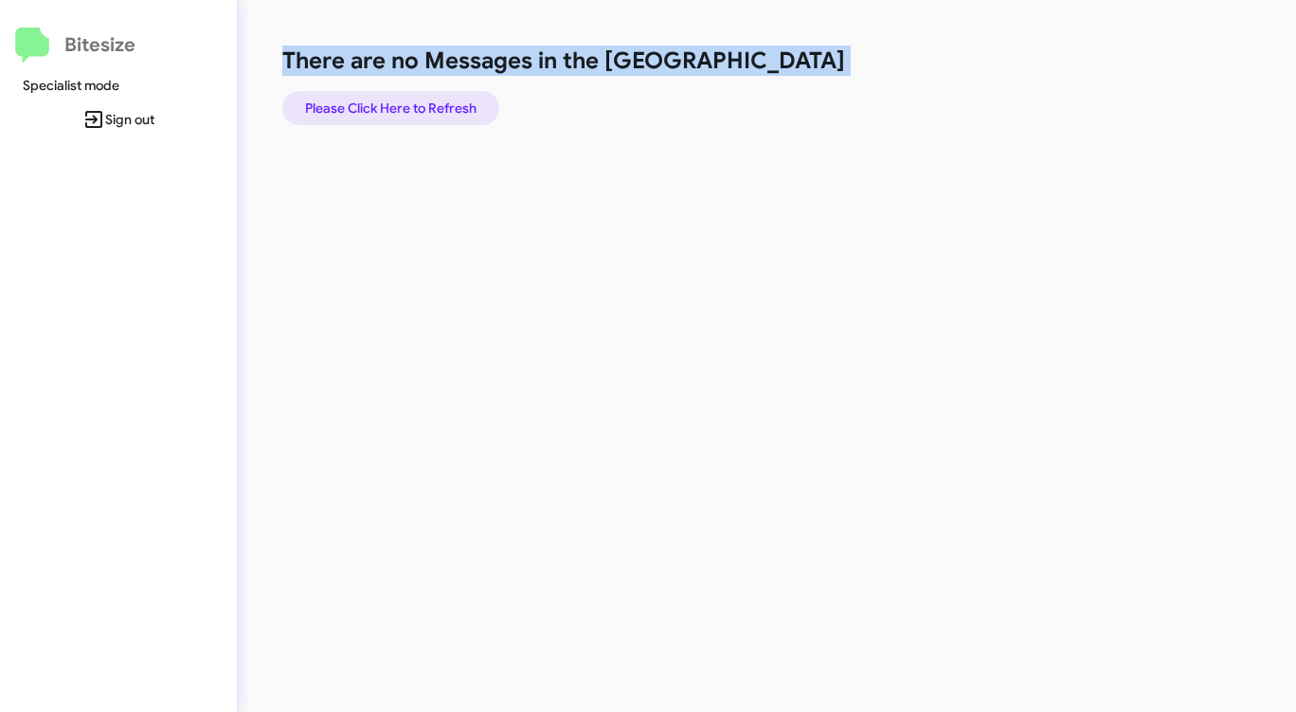
click at [400, 105] on span "Please Click Here to Refresh" at bounding box center [390, 108] width 171 height 34
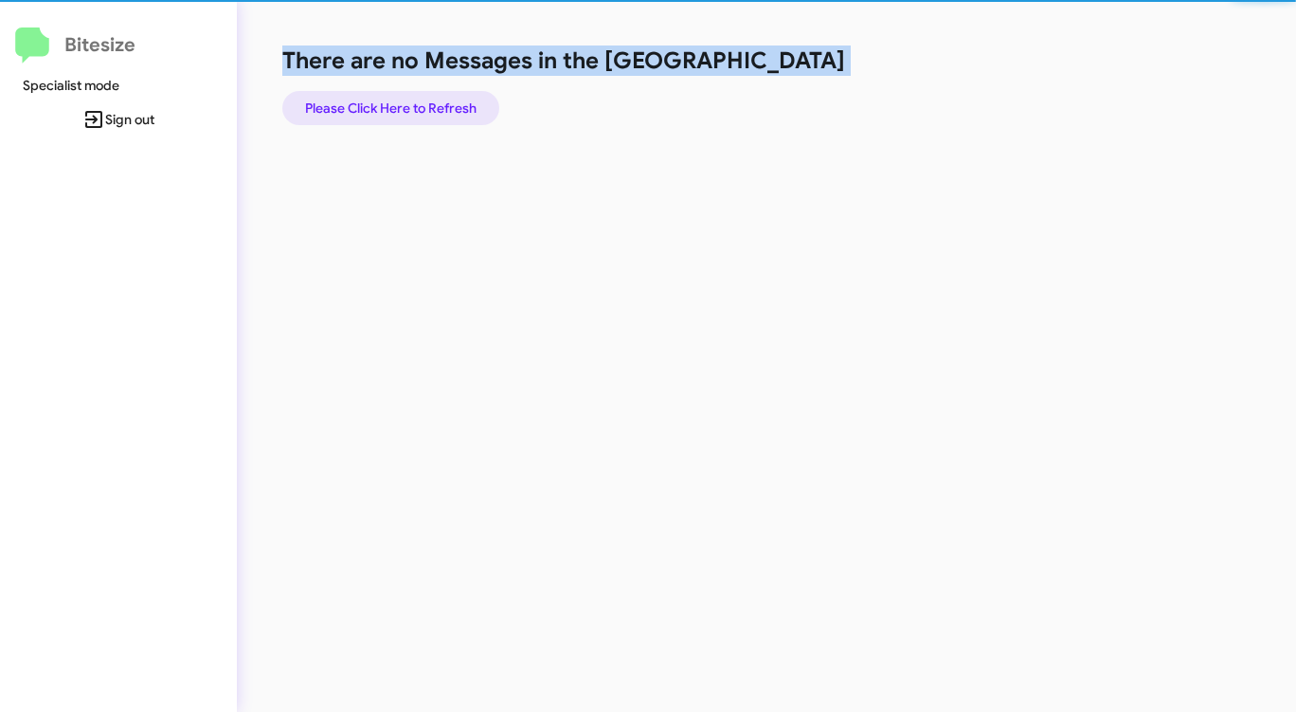
click at [400, 104] on span "Please Click Here to Refresh" at bounding box center [390, 108] width 171 height 34
